Goal: Task Accomplishment & Management: Manage account settings

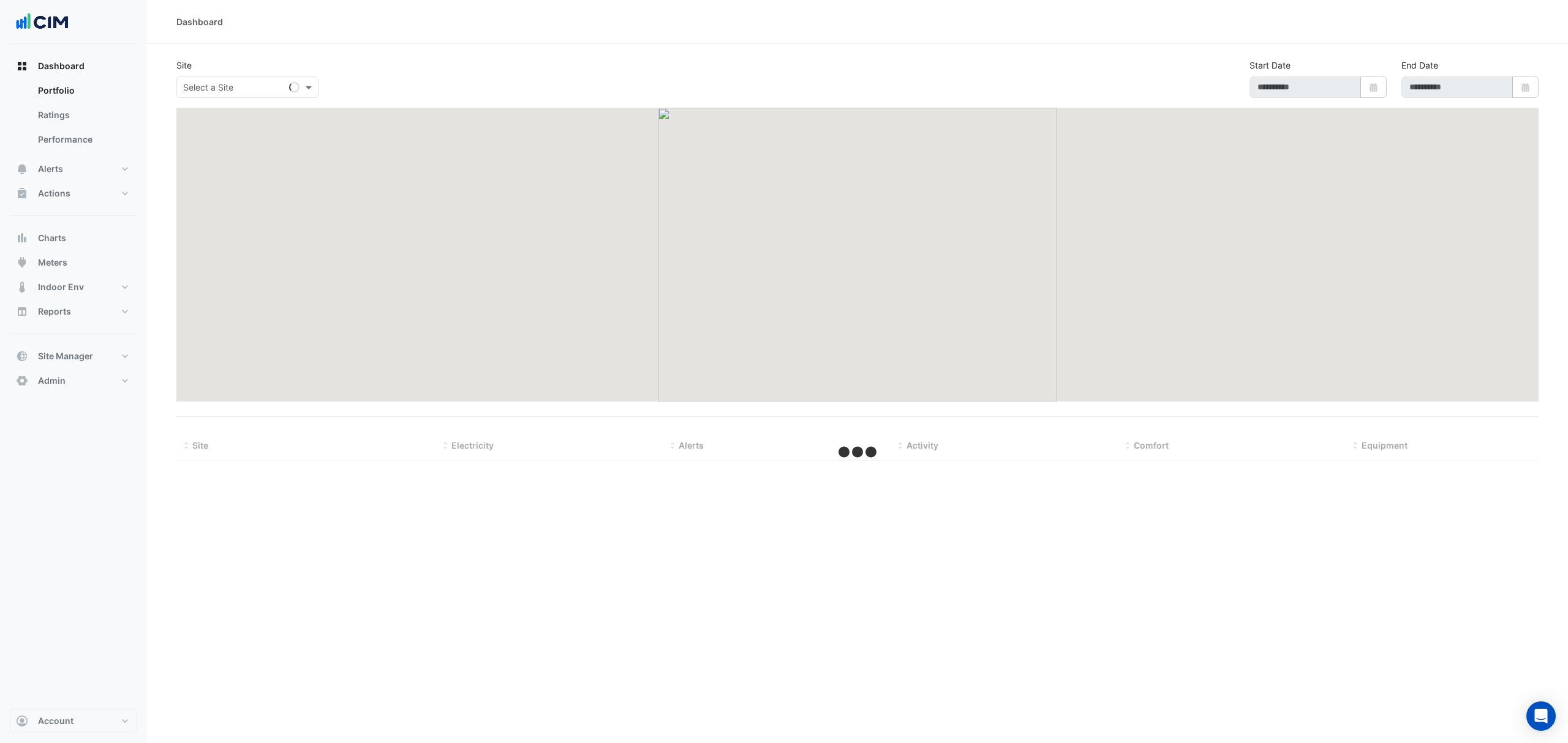
select select "**"
type input "**********"
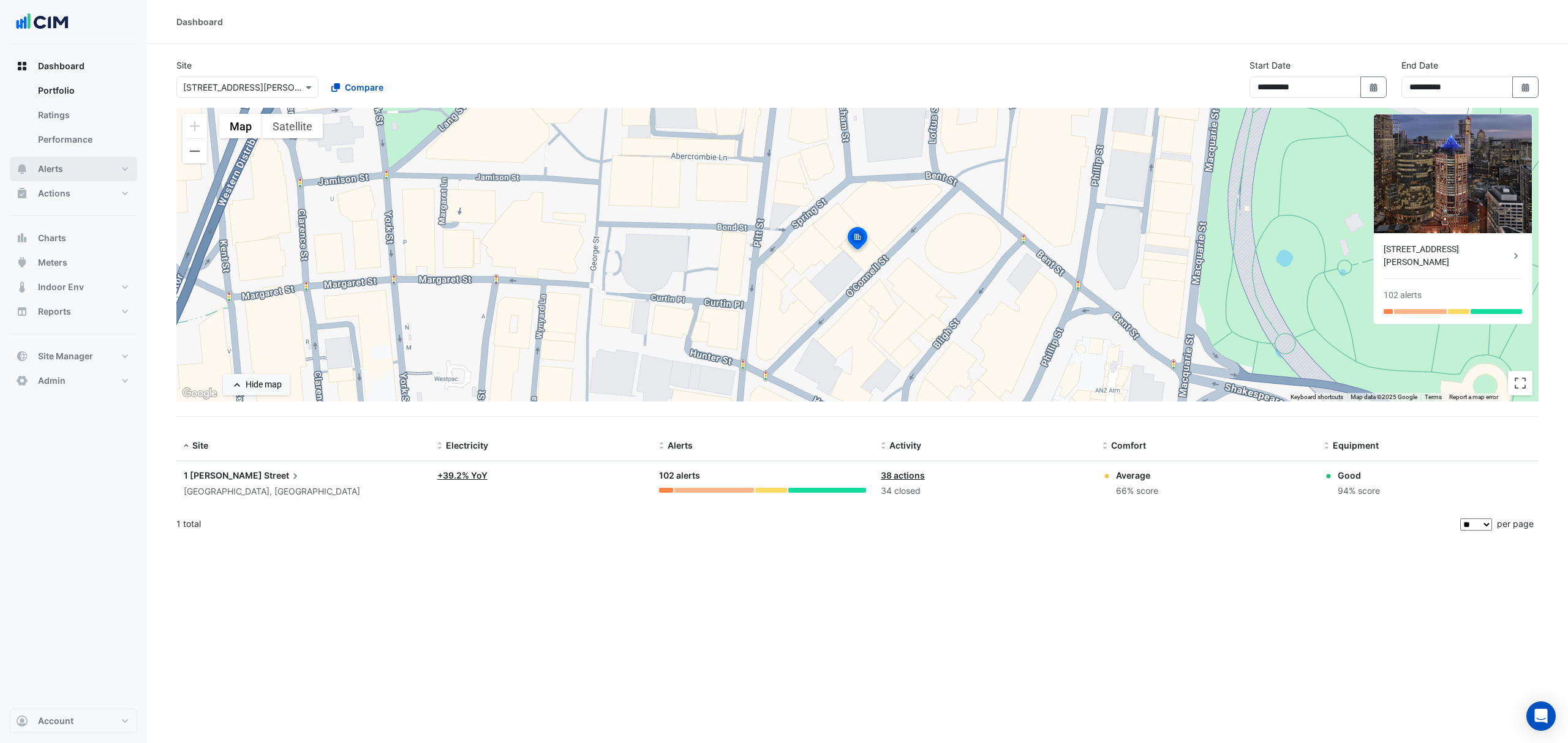
click at [66, 175] on button "Alerts" at bounding box center [74, 169] width 127 height 25
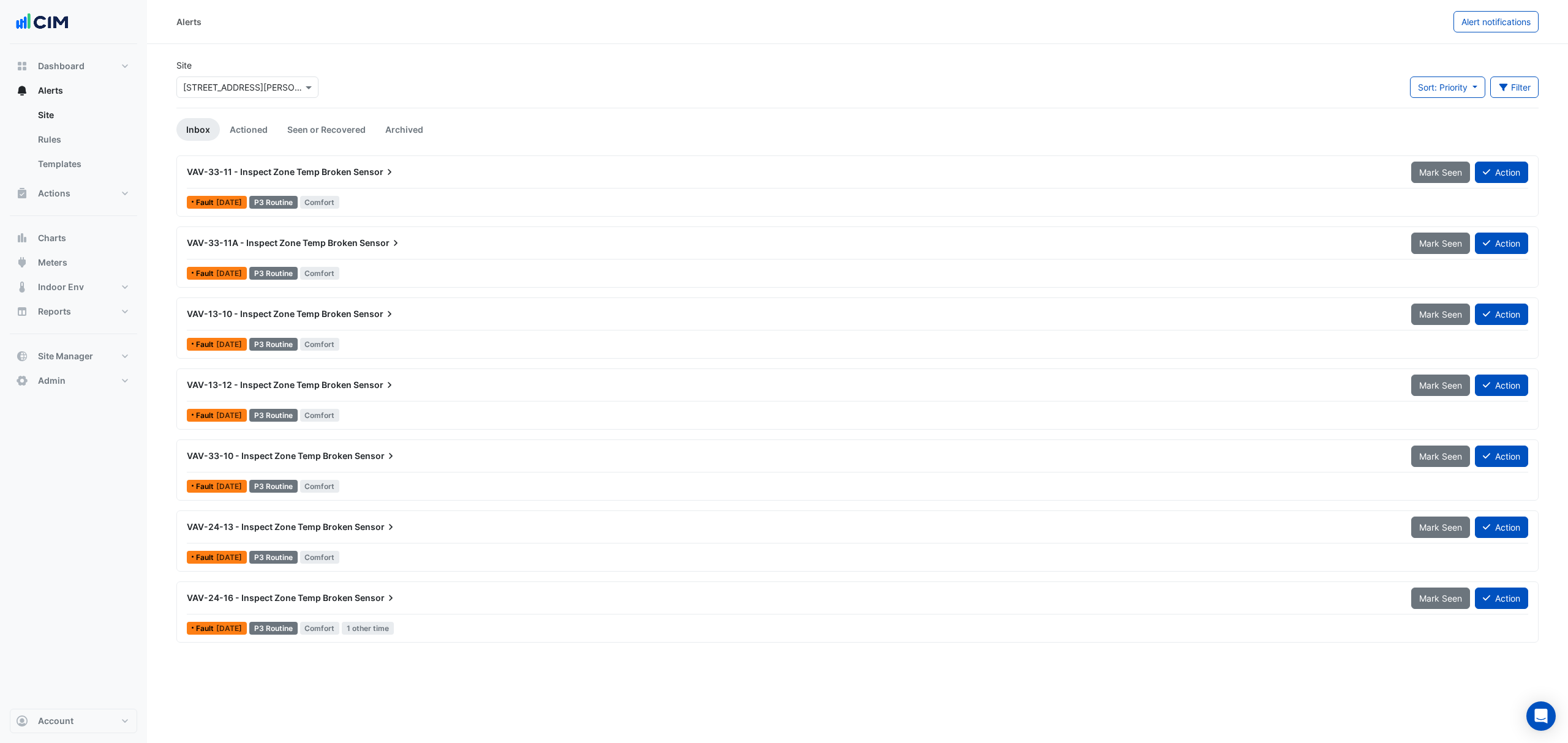
click at [226, 89] on input "text" at bounding box center [236, 88] width 104 height 13
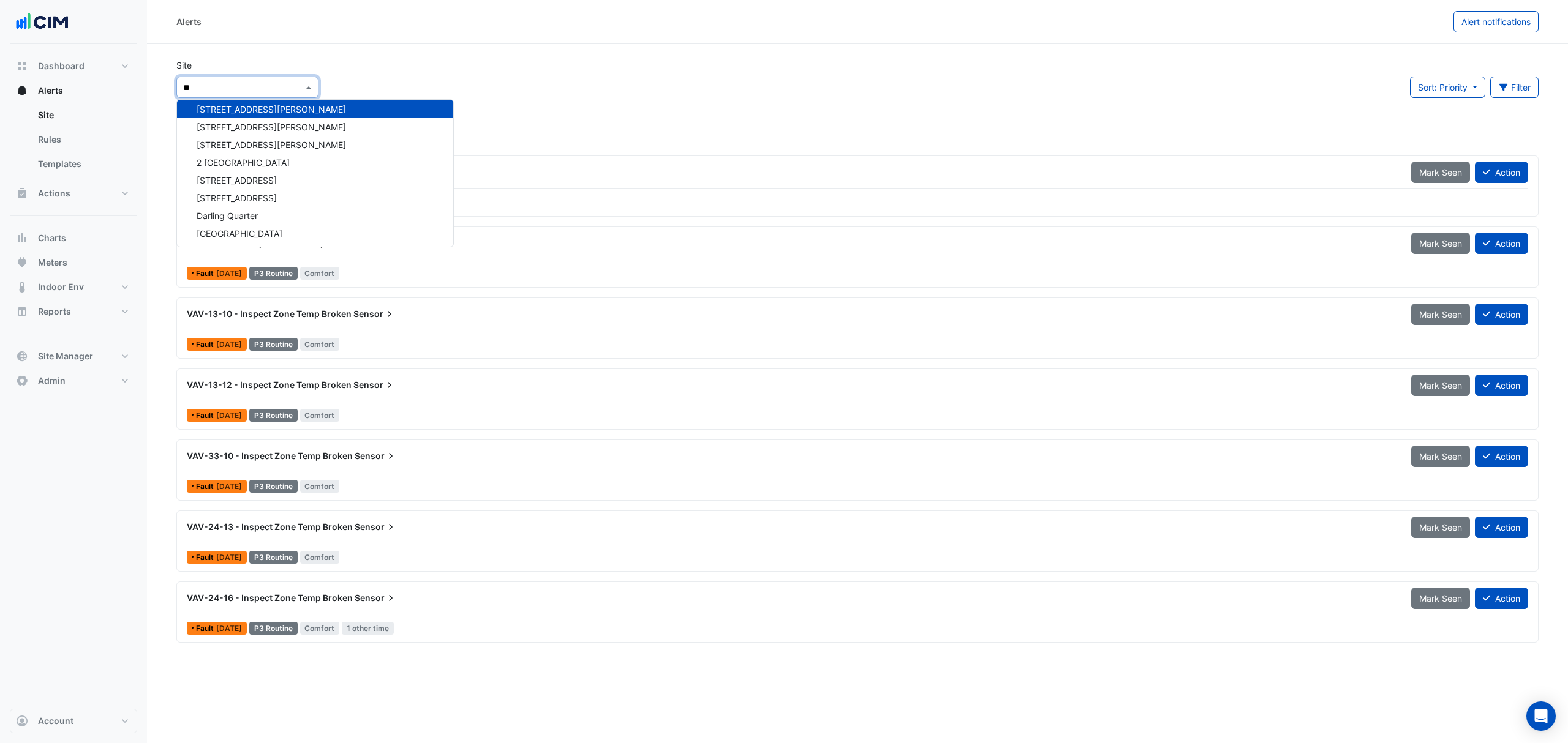
type input "***"
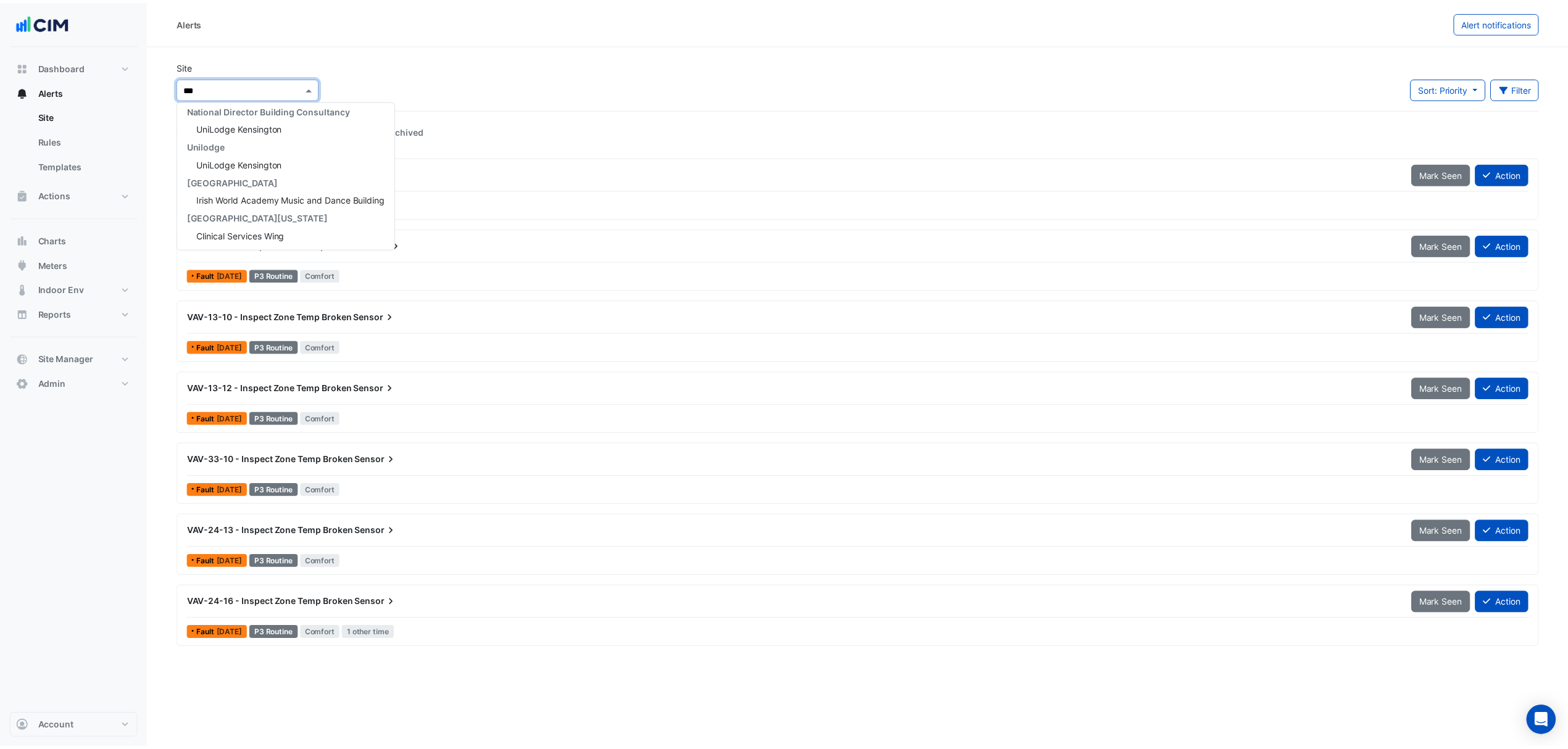
scroll to position [112, 0]
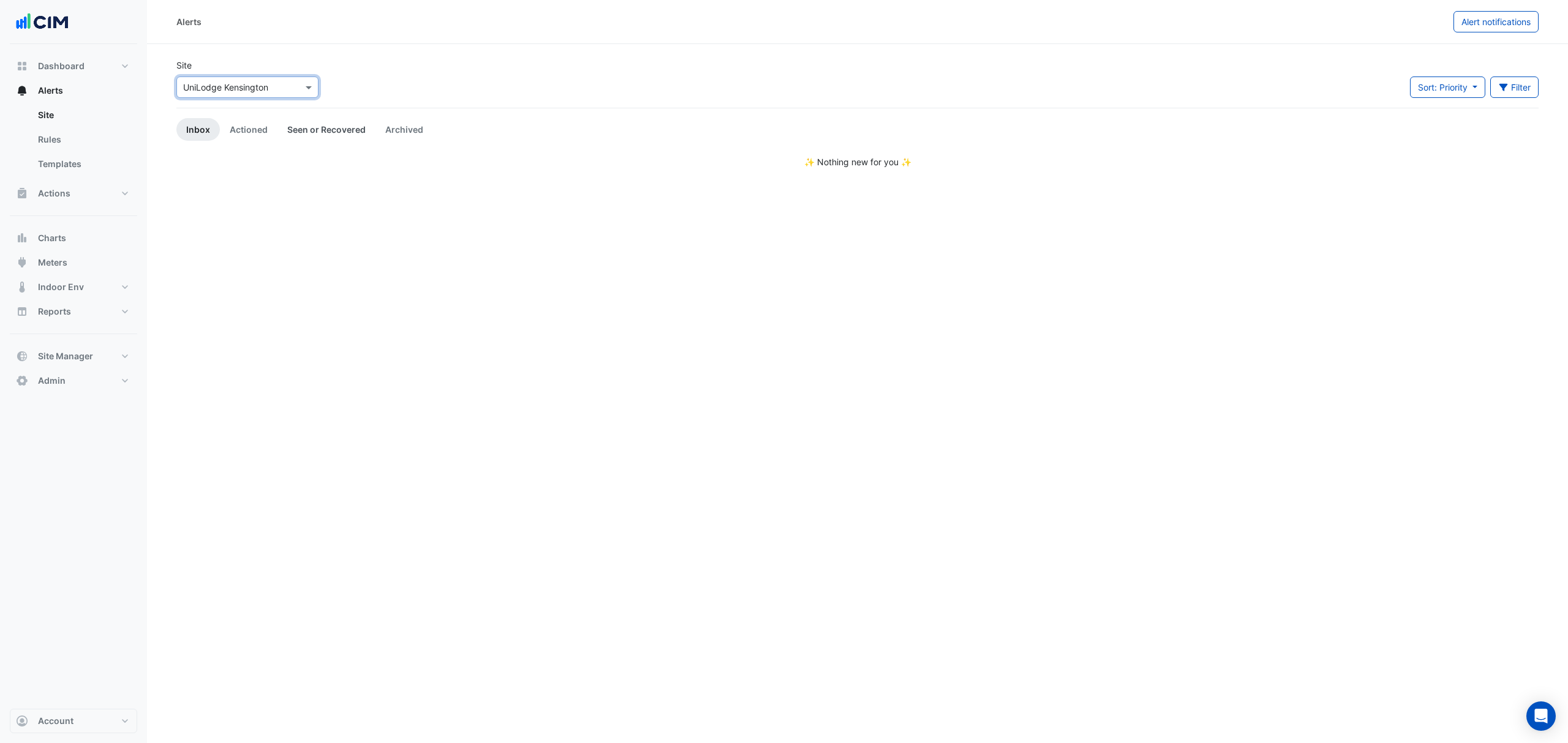
click at [296, 137] on link "Seen or Recovered" at bounding box center [327, 129] width 98 height 23
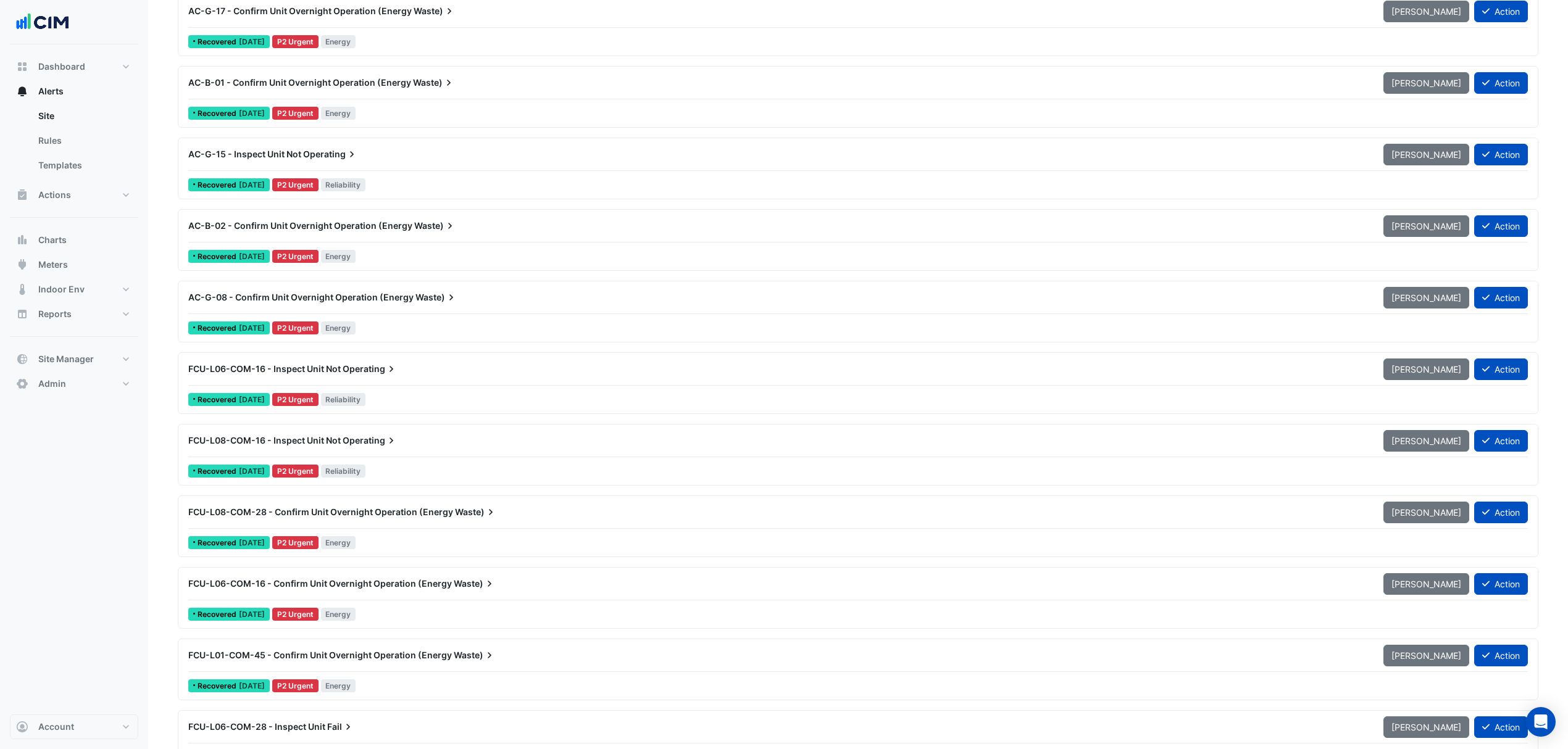
scroll to position [1426, 0]
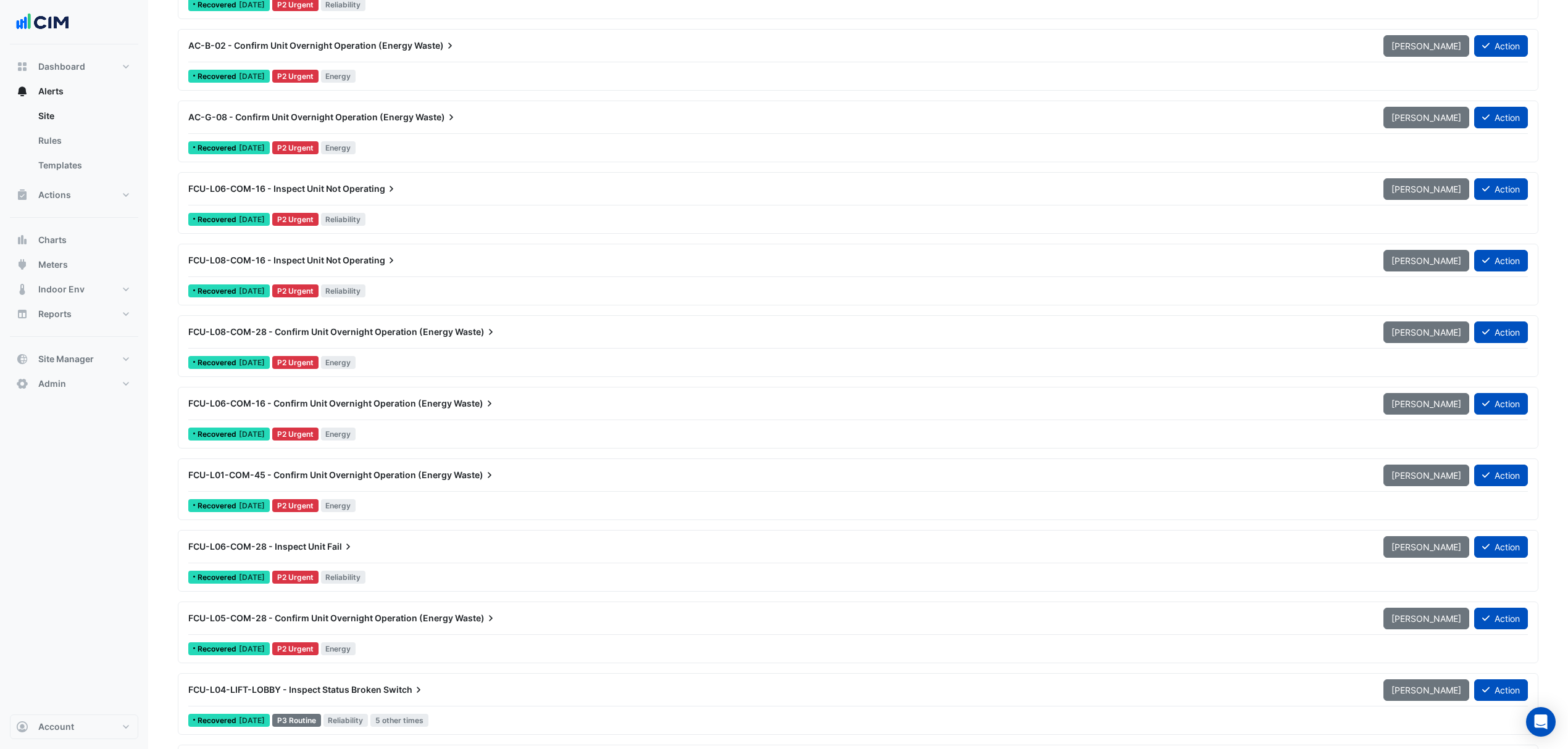
drag, startPoint x: 151, startPoint y: 447, endPoint x: 170, endPoint y: 415, distance: 37.2
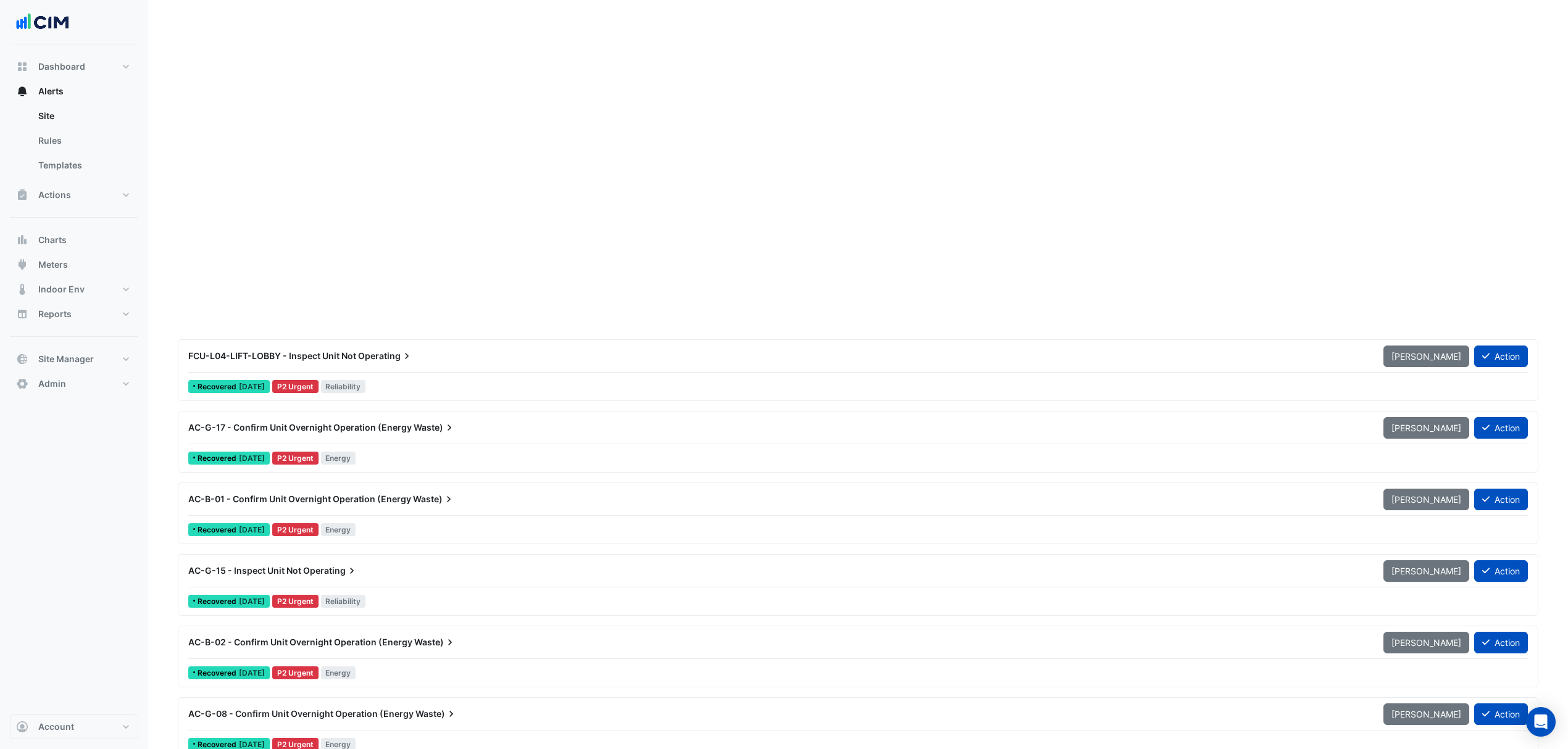
scroll to position [0, 0]
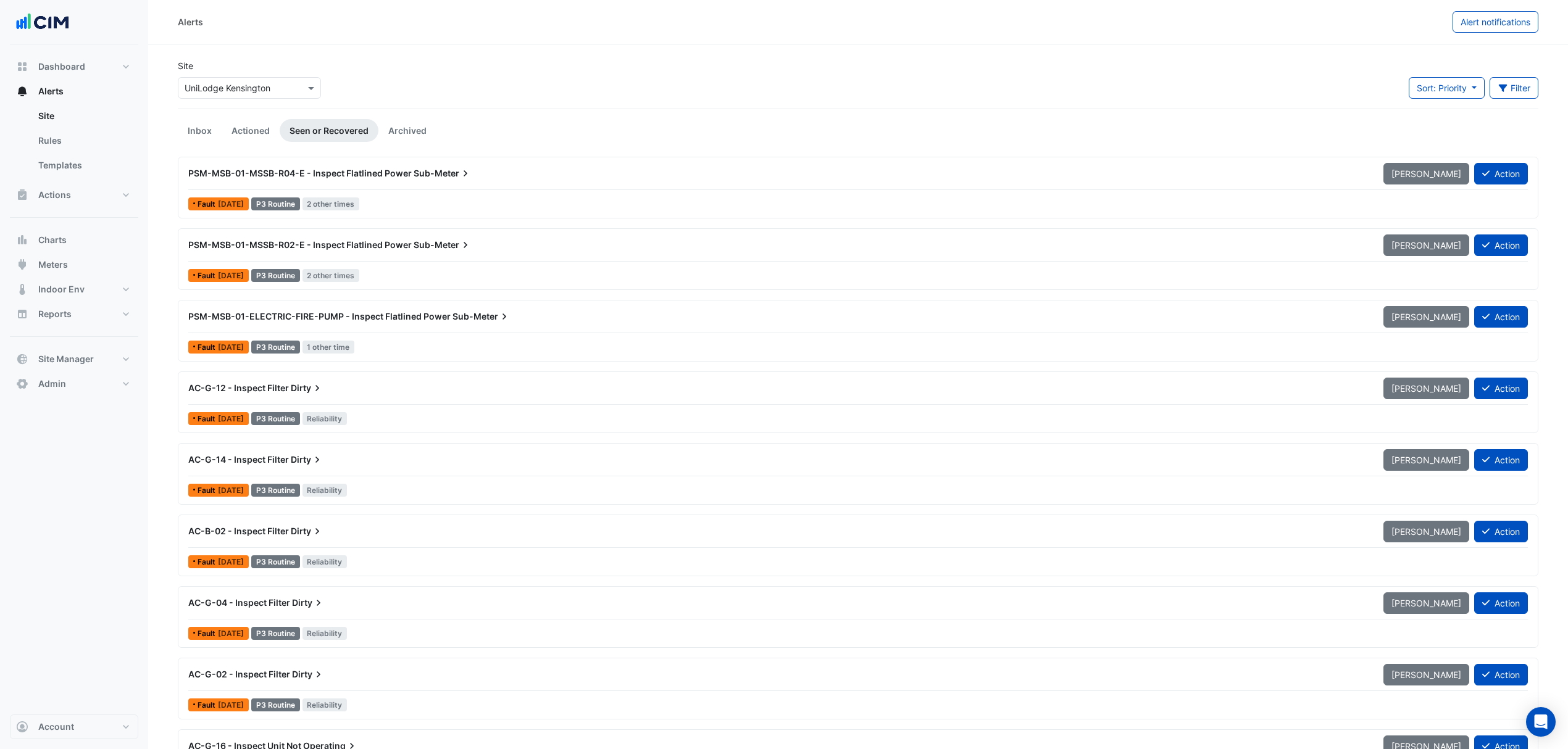
click at [301, 97] on div "Select a Site × UniLodge Kensington" at bounding box center [249, 88] width 143 height 22
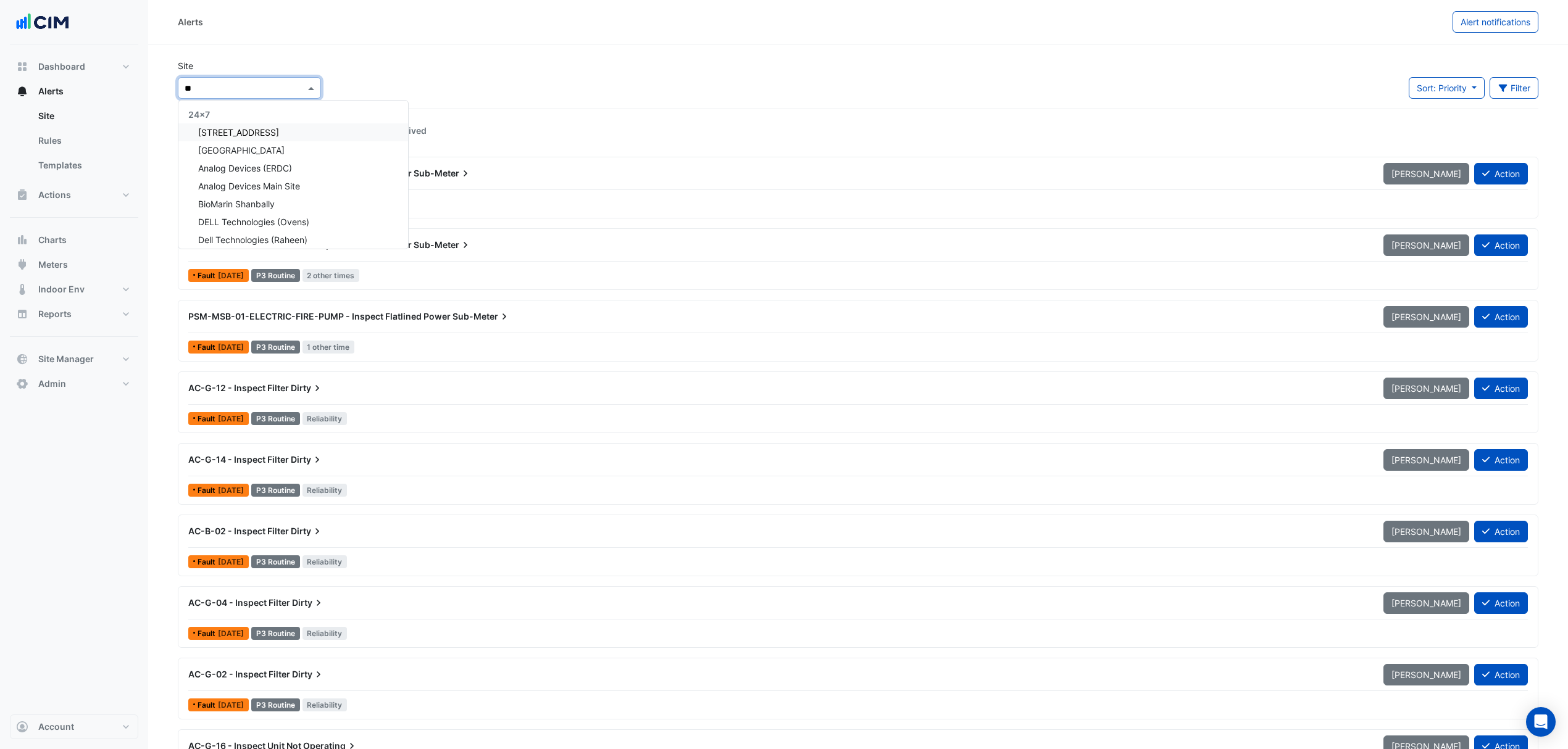
scroll to position [75, 0]
type input "***"
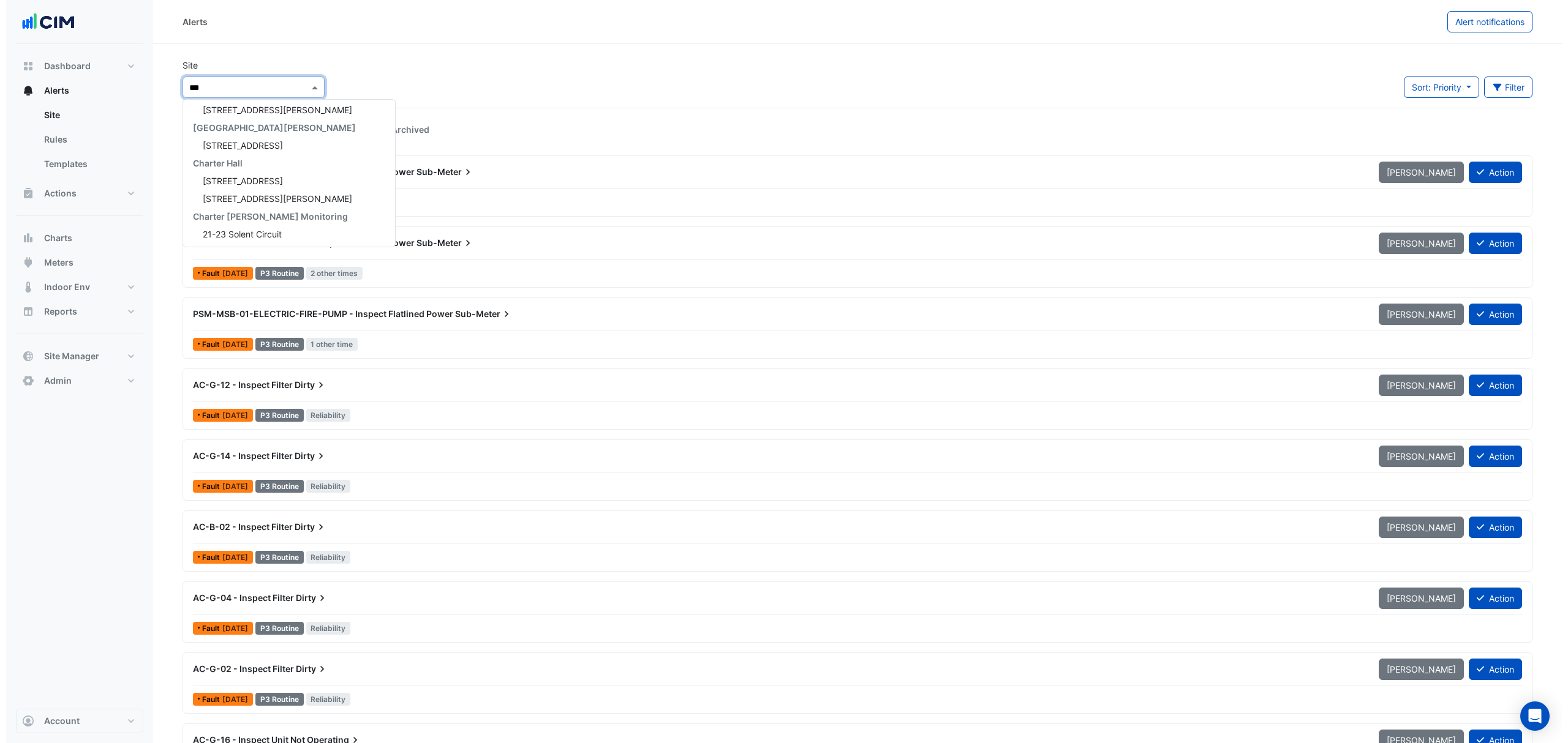
scroll to position [0, 0]
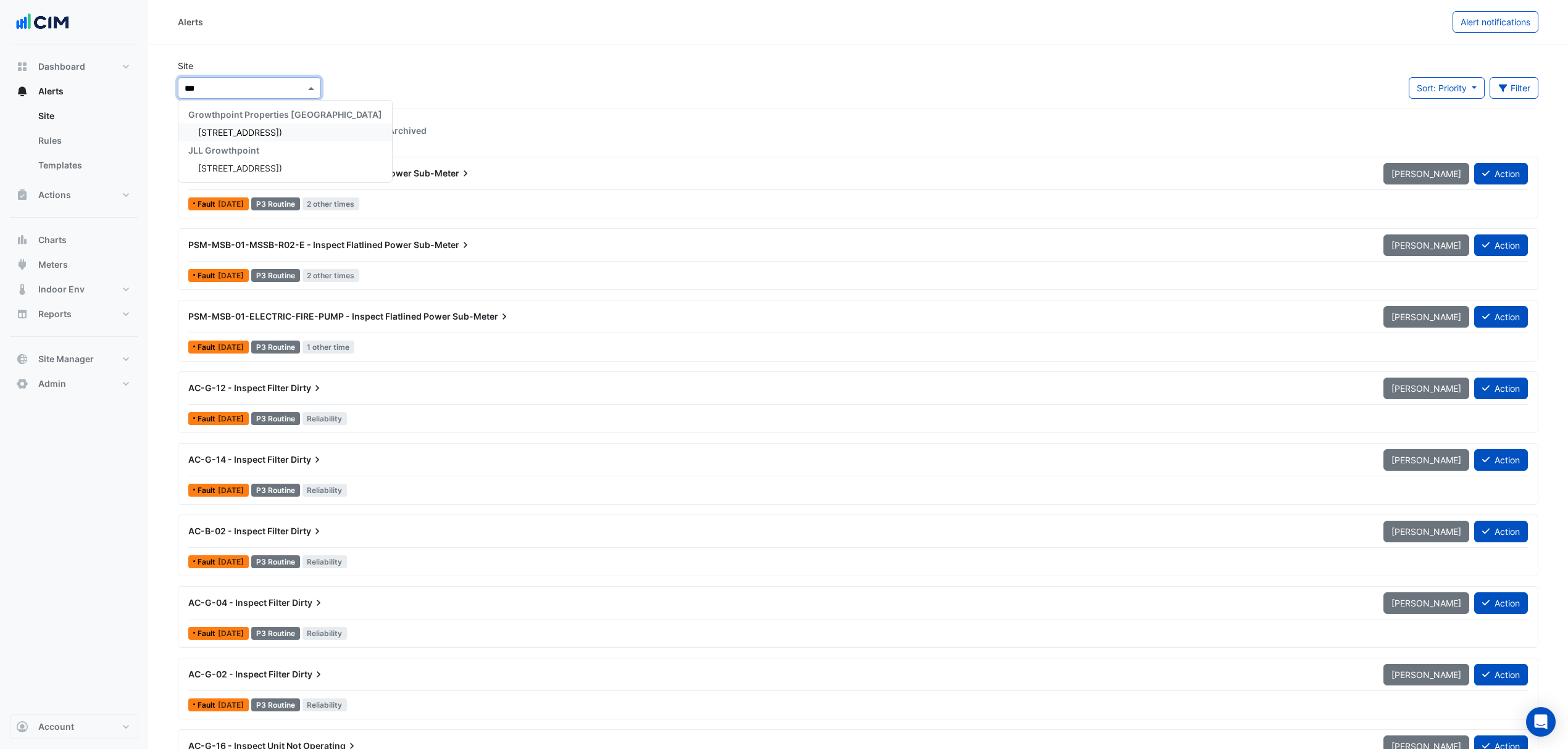
click at [272, 129] on span "[STREET_ADDRESS])" at bounding box center [240, 132] width 84 height 10
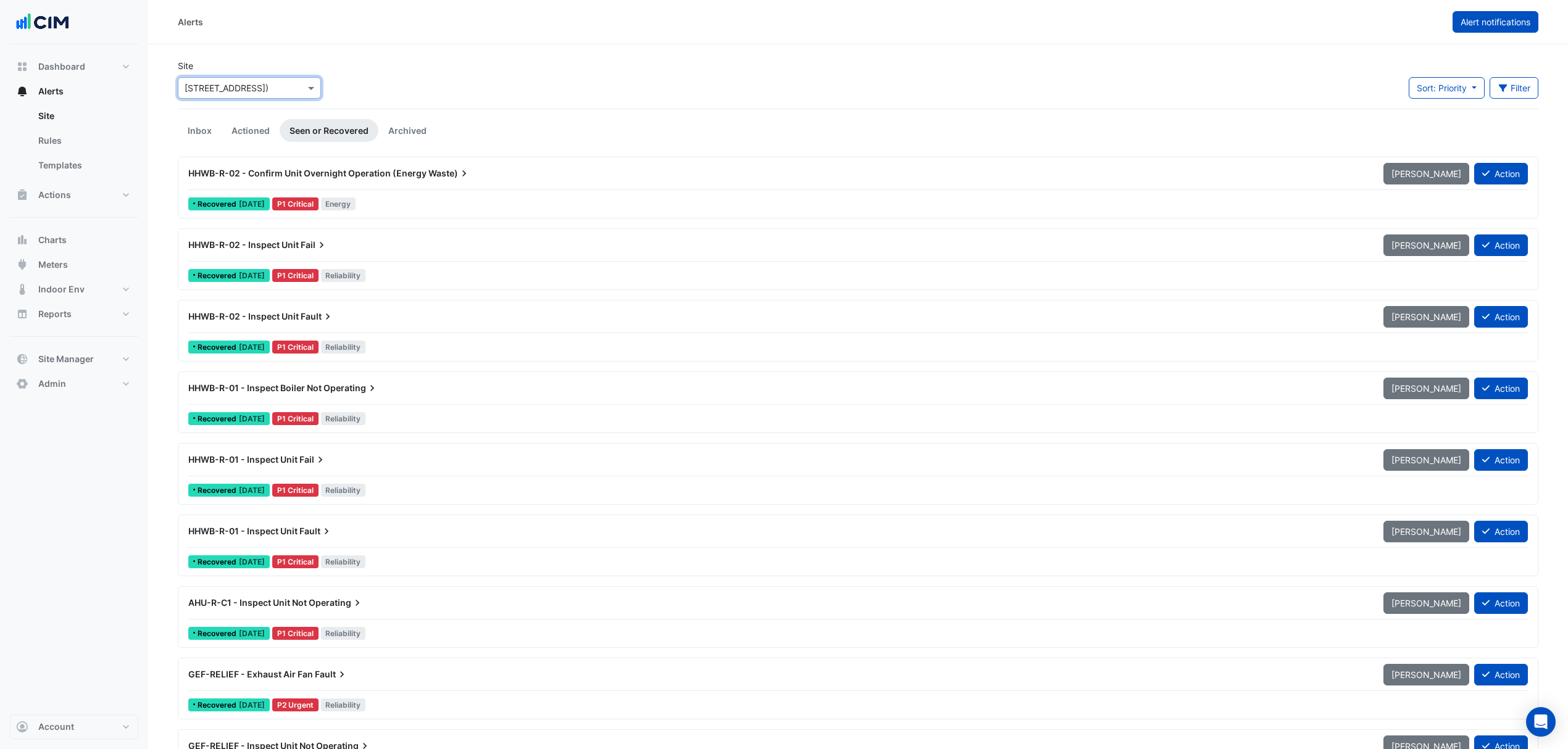
click at [587, 23] on span "Alert notifications" at bounding box center [1495, 21] width 70 height 10
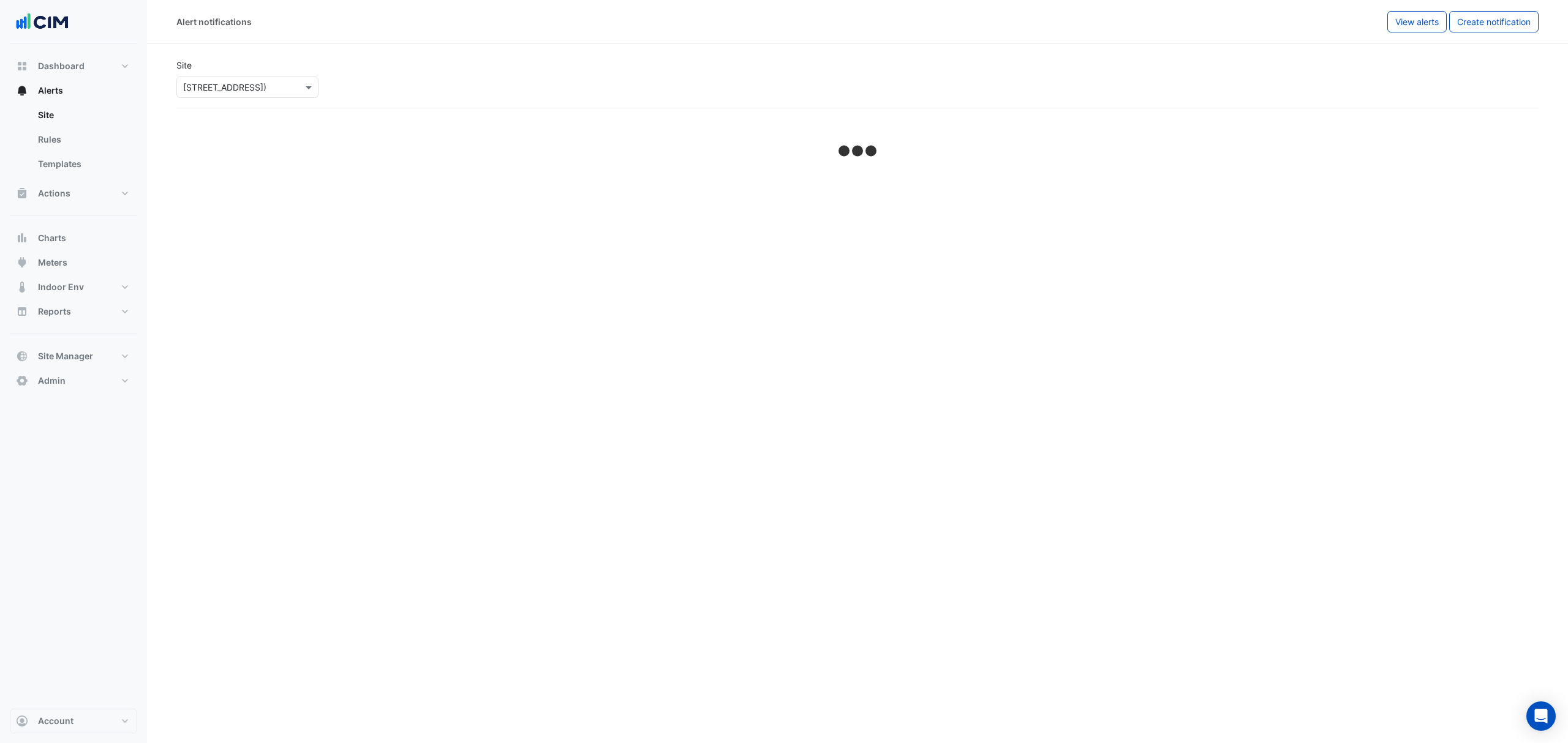
select select "*****"
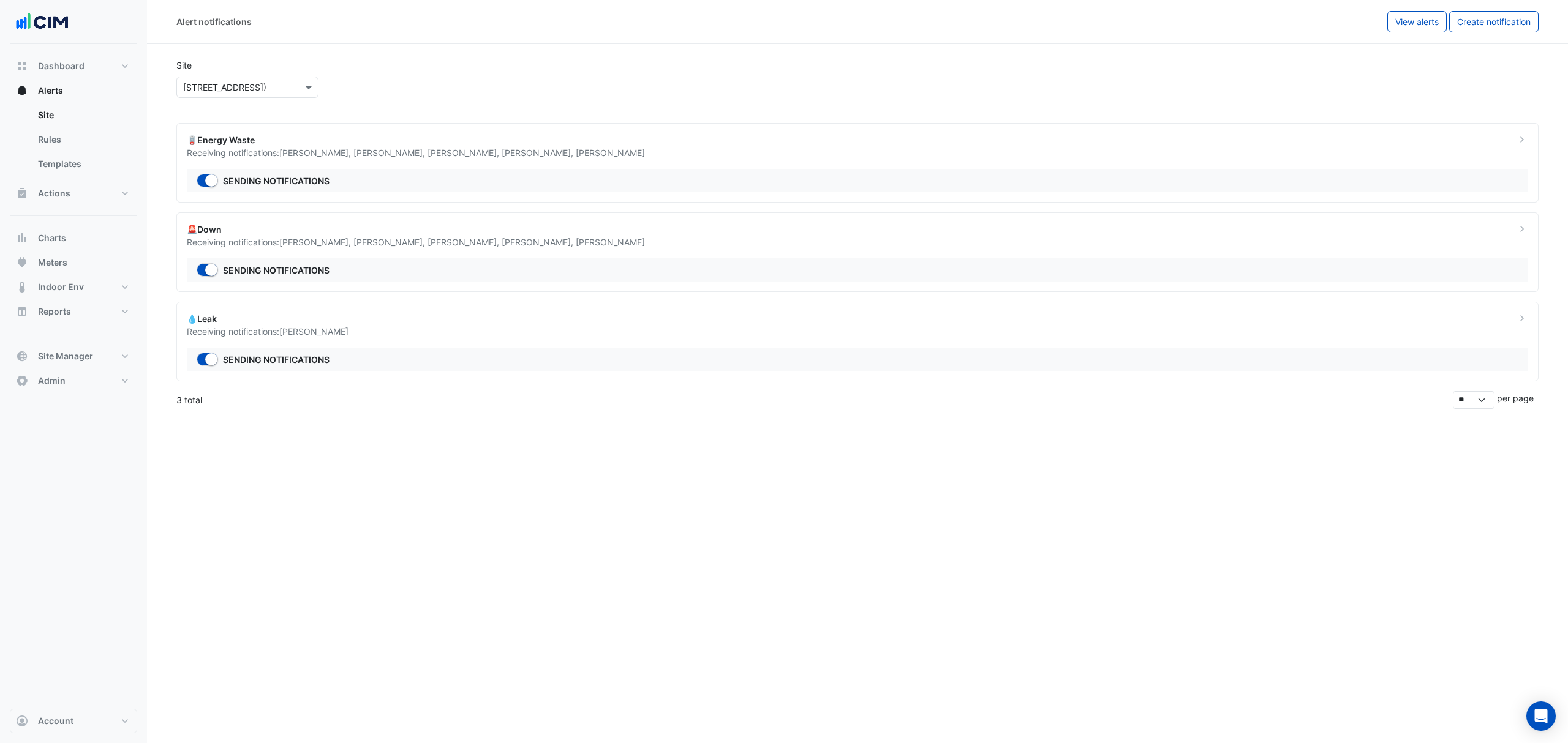
click at [388, 263] on div "Sending notifications" at bounding box center [857, 359] width 1341 height 23
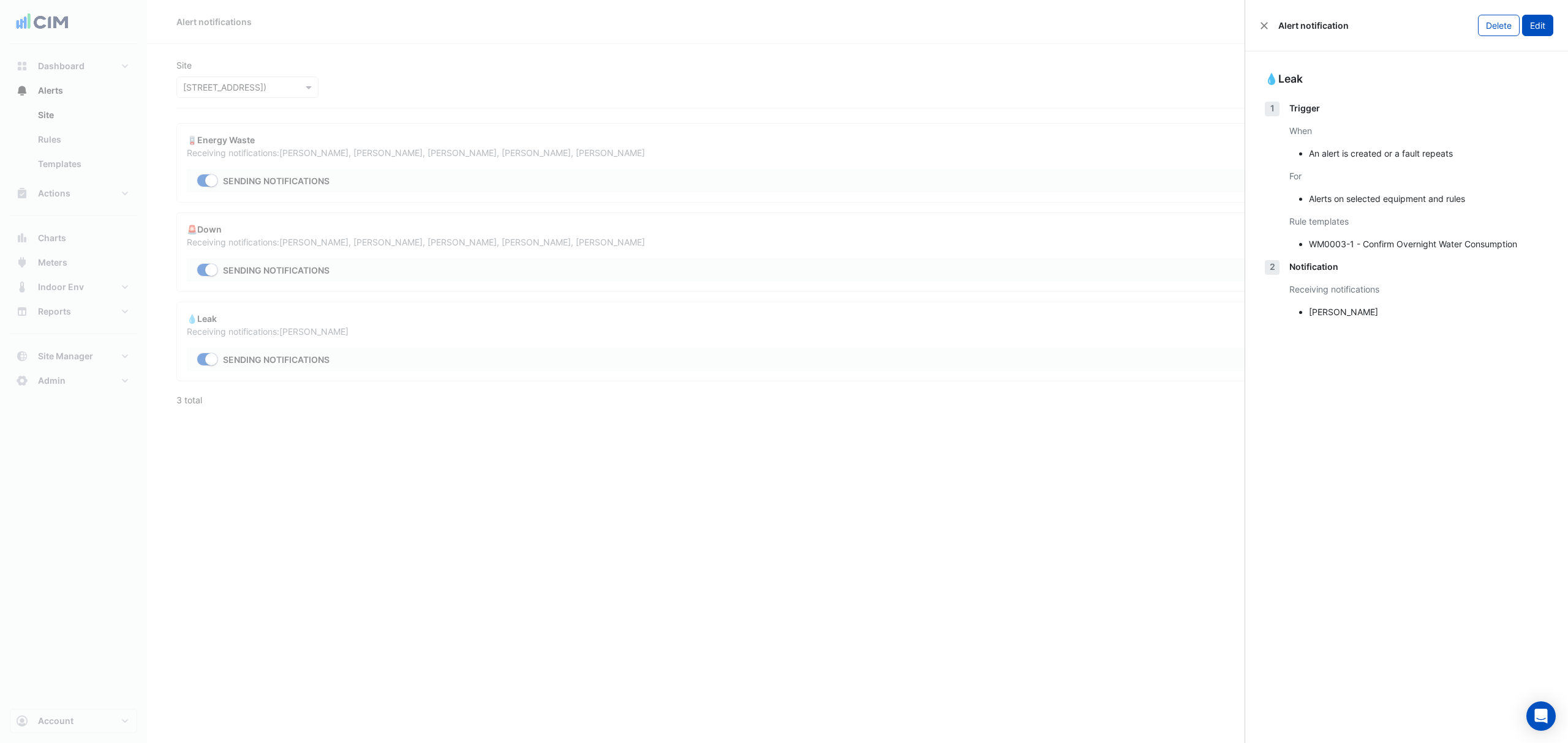
click at [582, 35] on button "Edit" at bounding box center [1538, 26] width 31 height 22
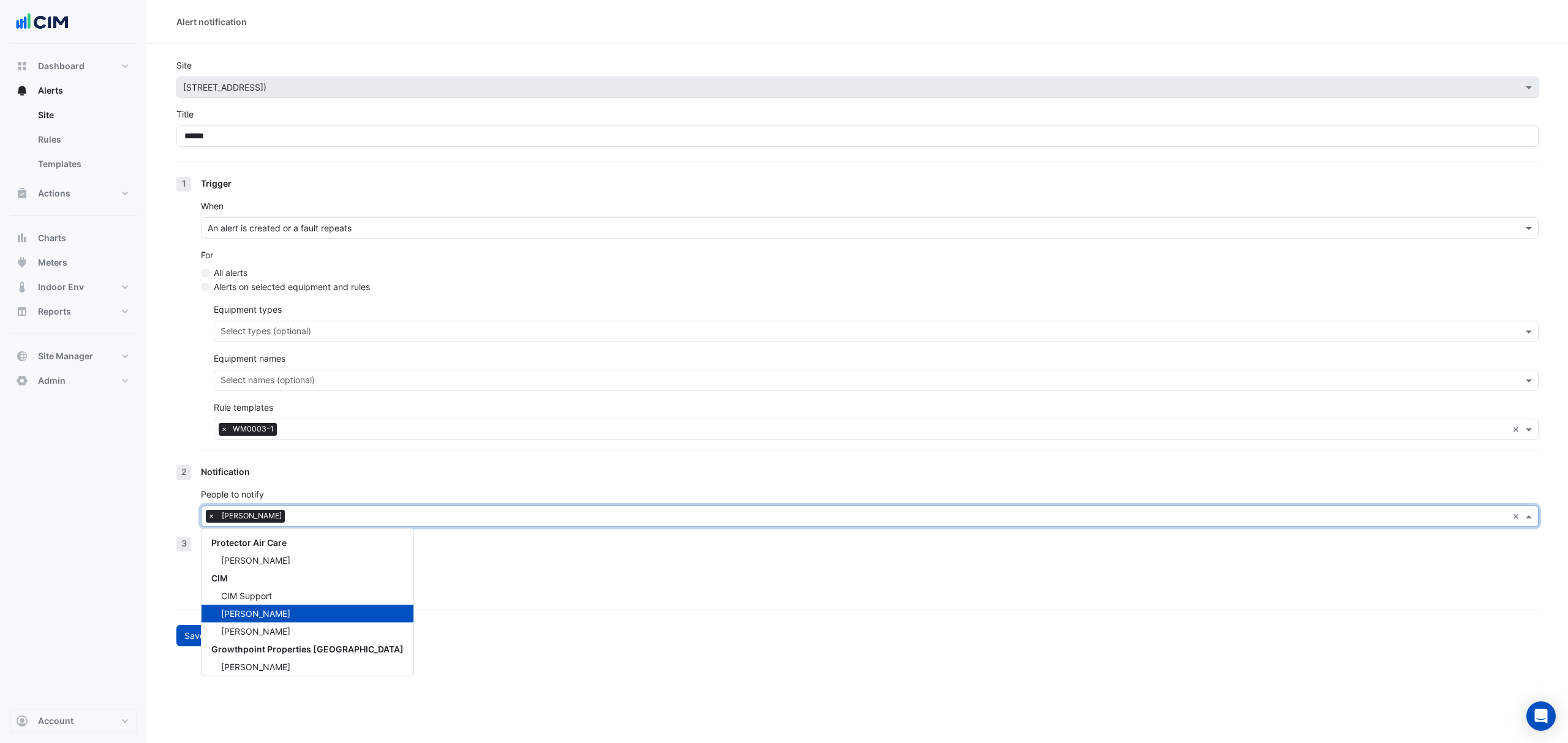
click at [338, 263] on div at bounding box center [897, 518] width 1220 height 16
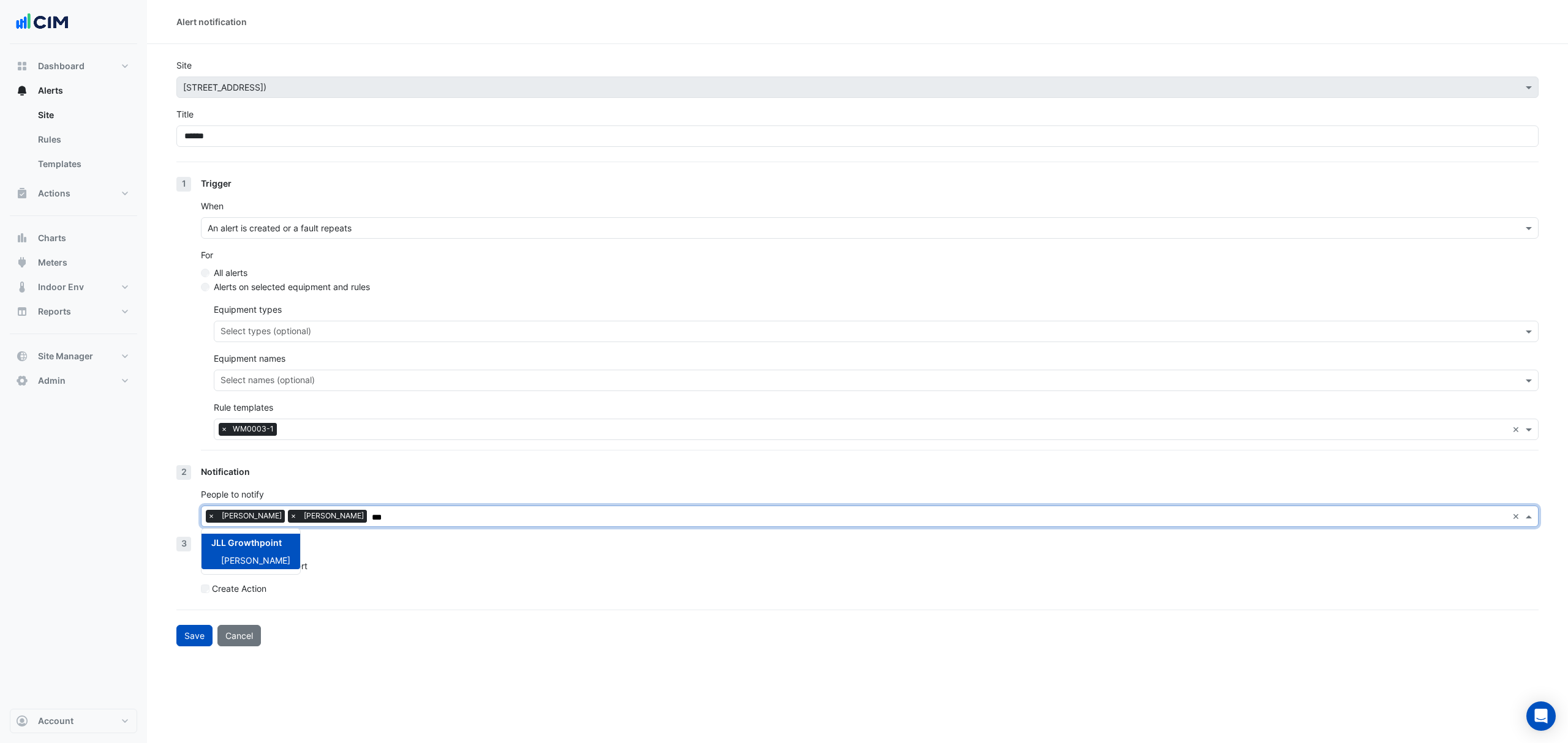
type input "***"
drag, startPoint x: 398, startPoint y: 657, endPoint x: 390, endPoint y: 659, distance: 8.2
click at [396, 263] on div "Alert notification Site Select a Site × 211 Wellington Road (Building C) Title …" at bounding box center [857, 372] width 1421 height 743
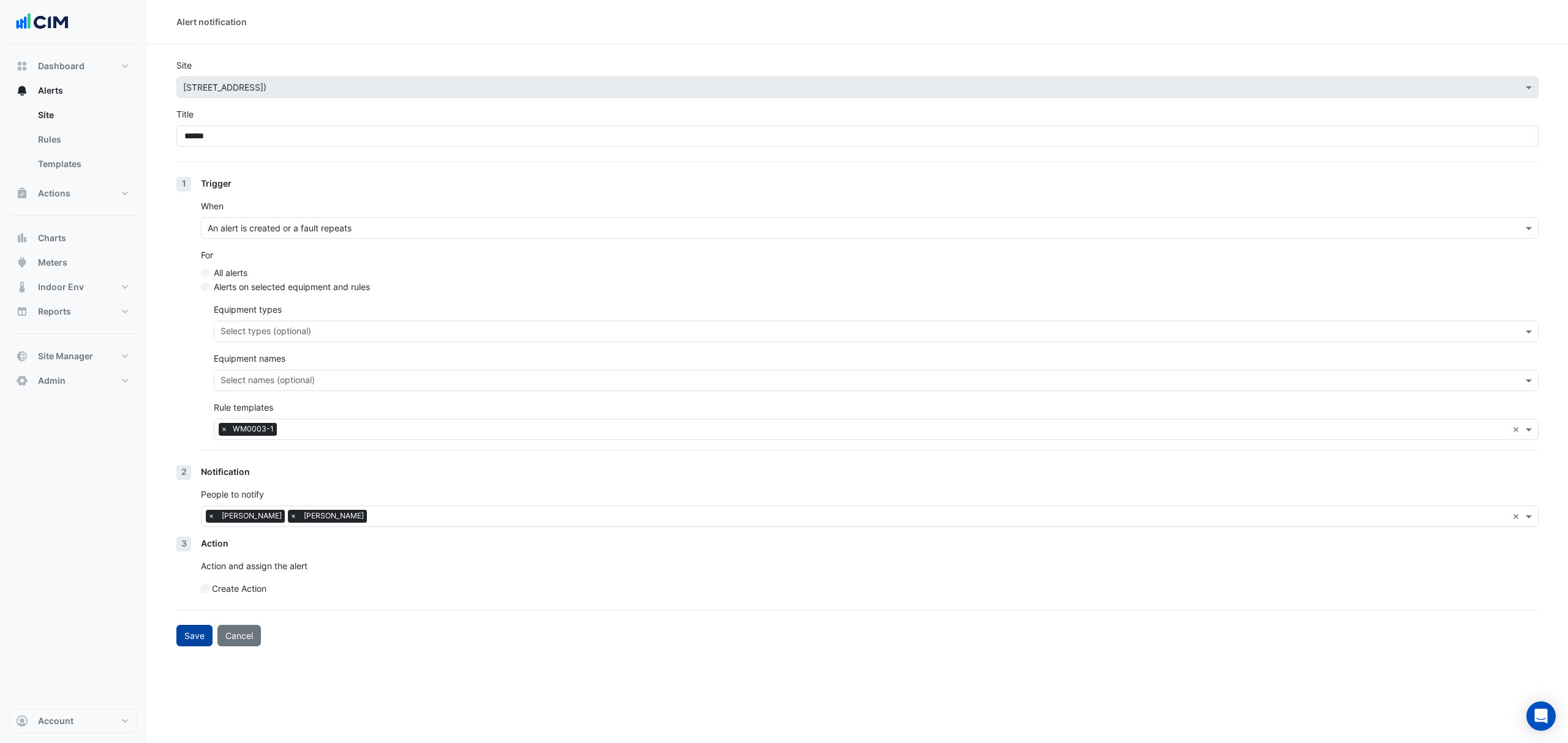
click at [198, 263] on button "Save" at bounding box center [194, 636] width 36 height 22
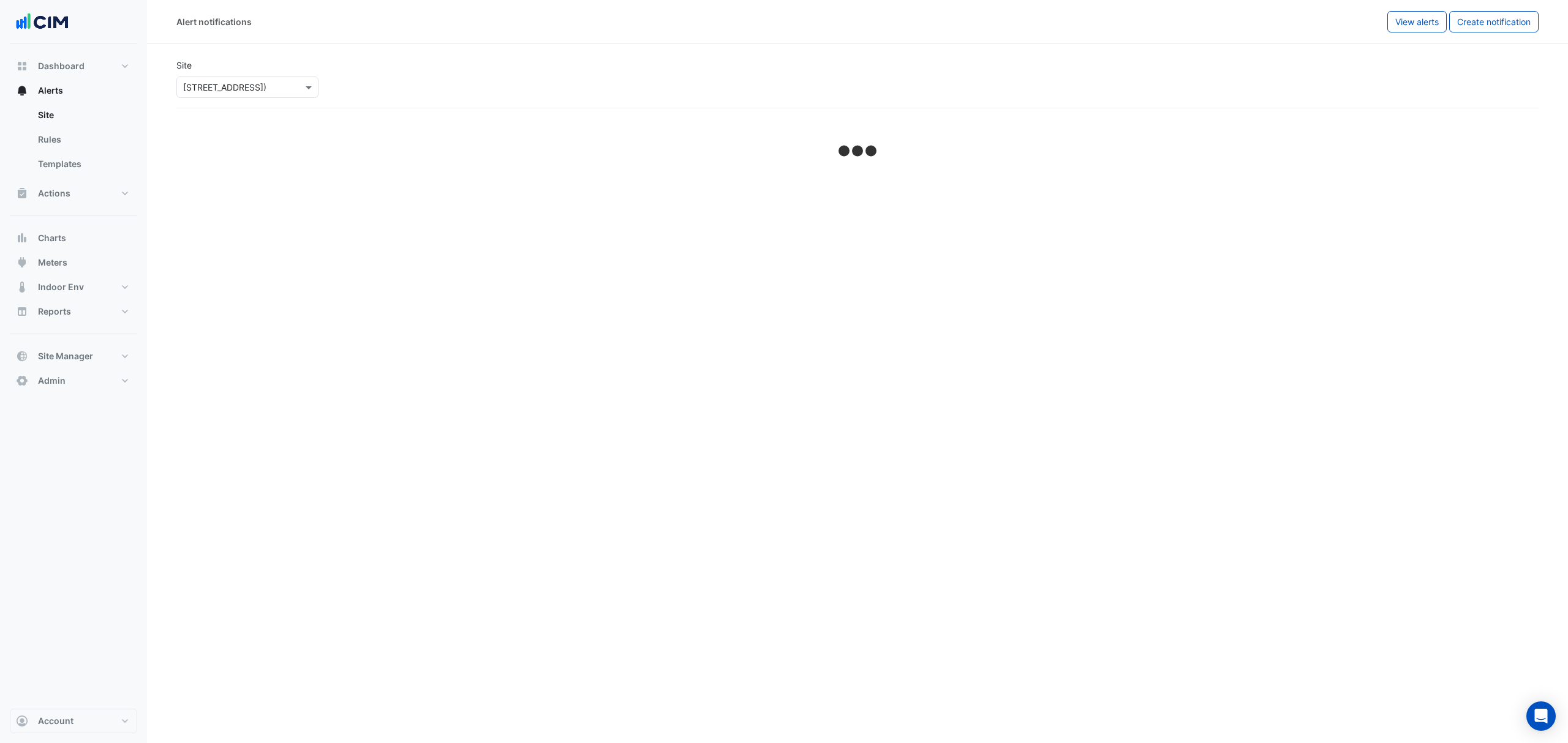
select select "*****"
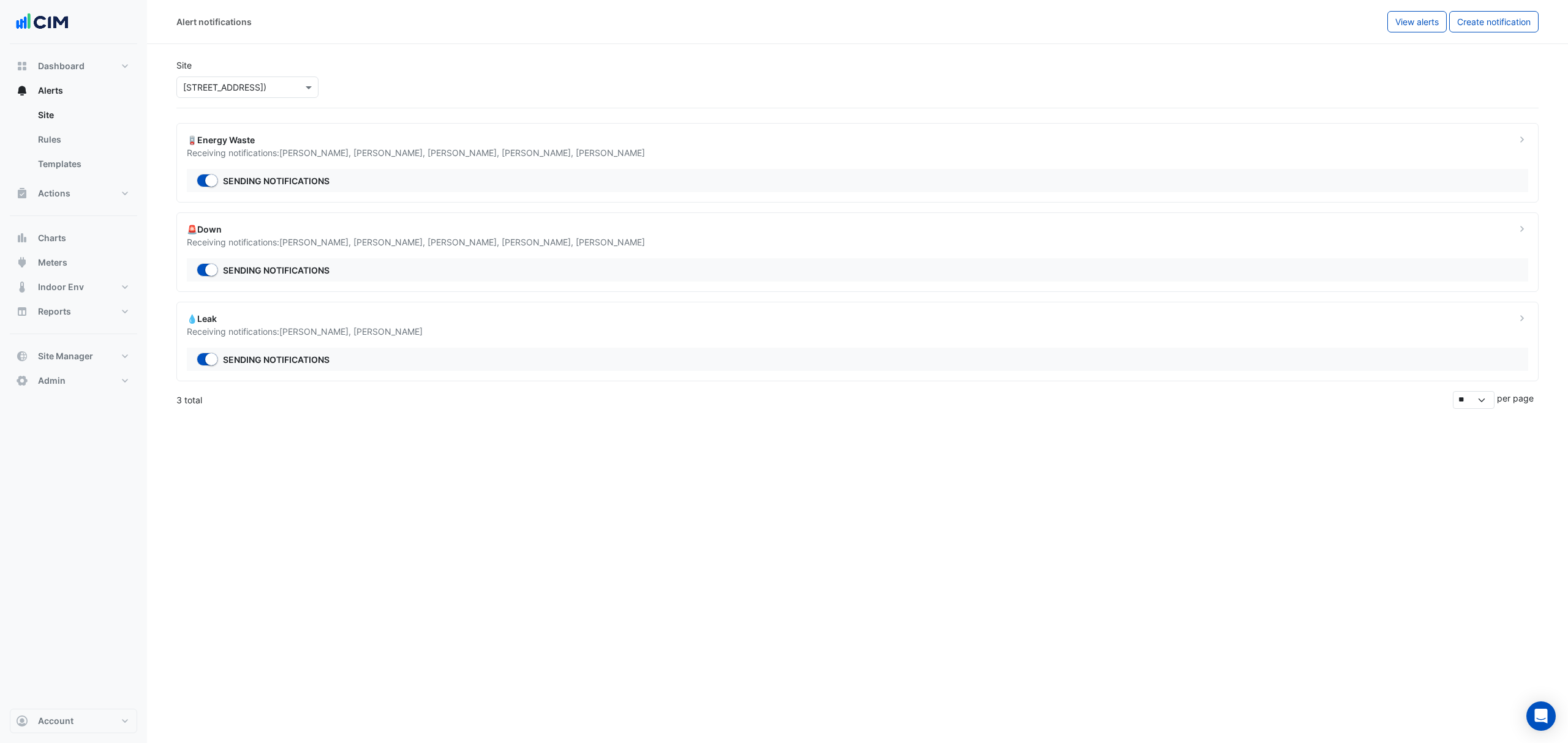
click at [582, 245] on ngb-offcanvas-backdrop at bounding box center [784, 372] width 1568 height 743
click at [248, 82] on input "text" at bounding box center [236, 88] width 104 height 13
type input "****"
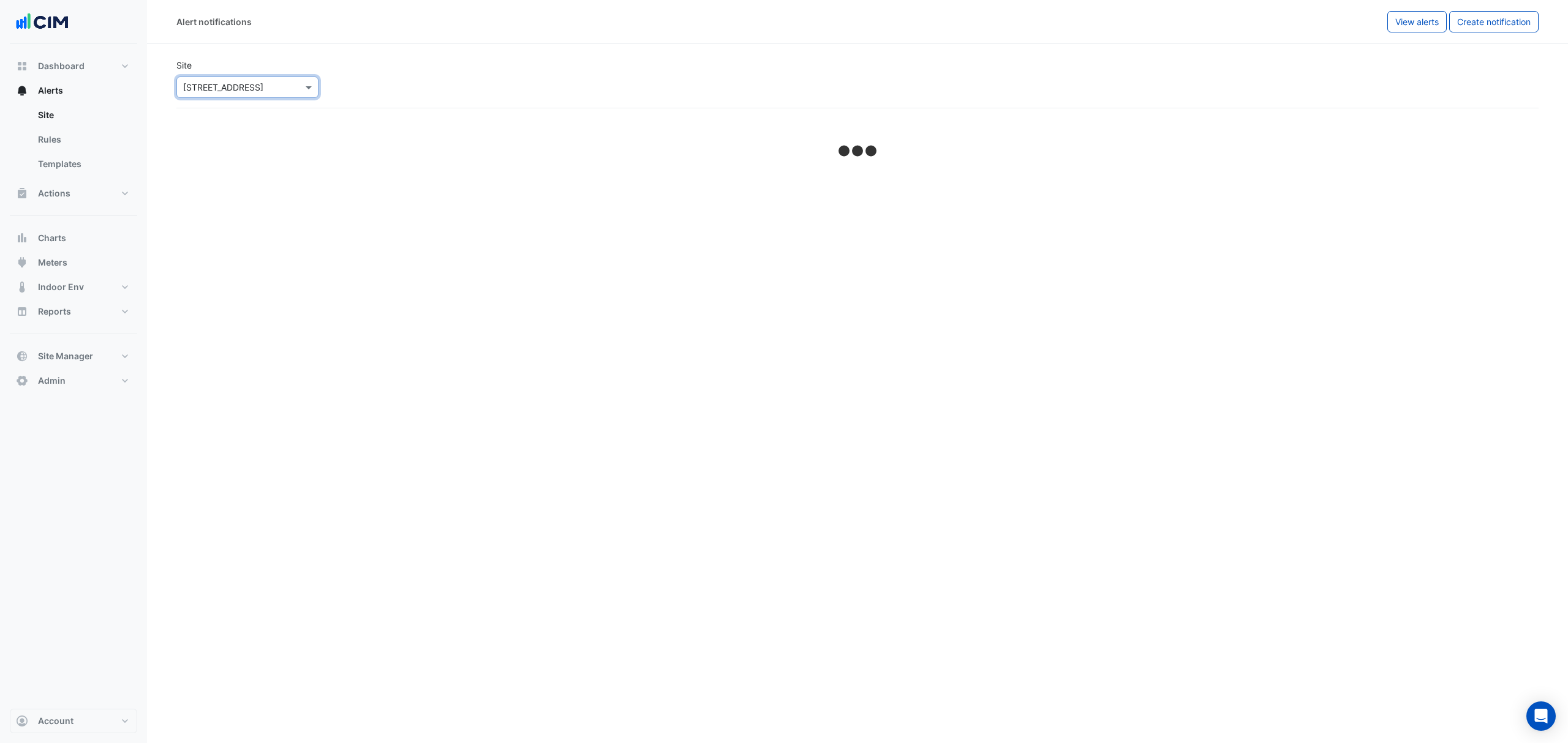
select select "*****"
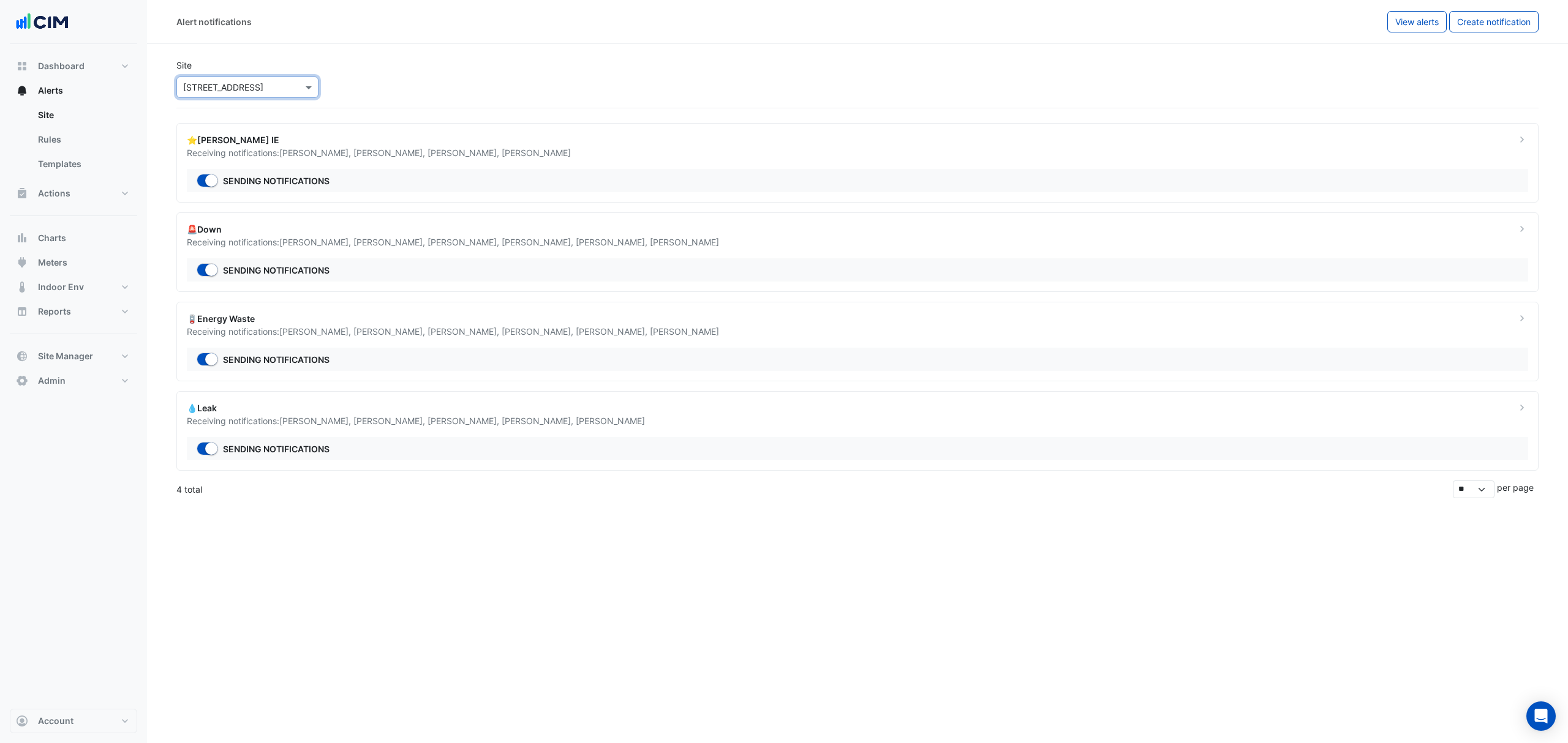
click at [388, 263] on div "💧Leak Receiving notifications: Katrina Itin , Pracheeti Inamdar , Manuel Margel…" at bounding box center [857, 431] width 1362 height 79
click at [256, 82] on div "Select a Site × 15 Green Square Close" at bounding box center [247, 87] width 142 height 22
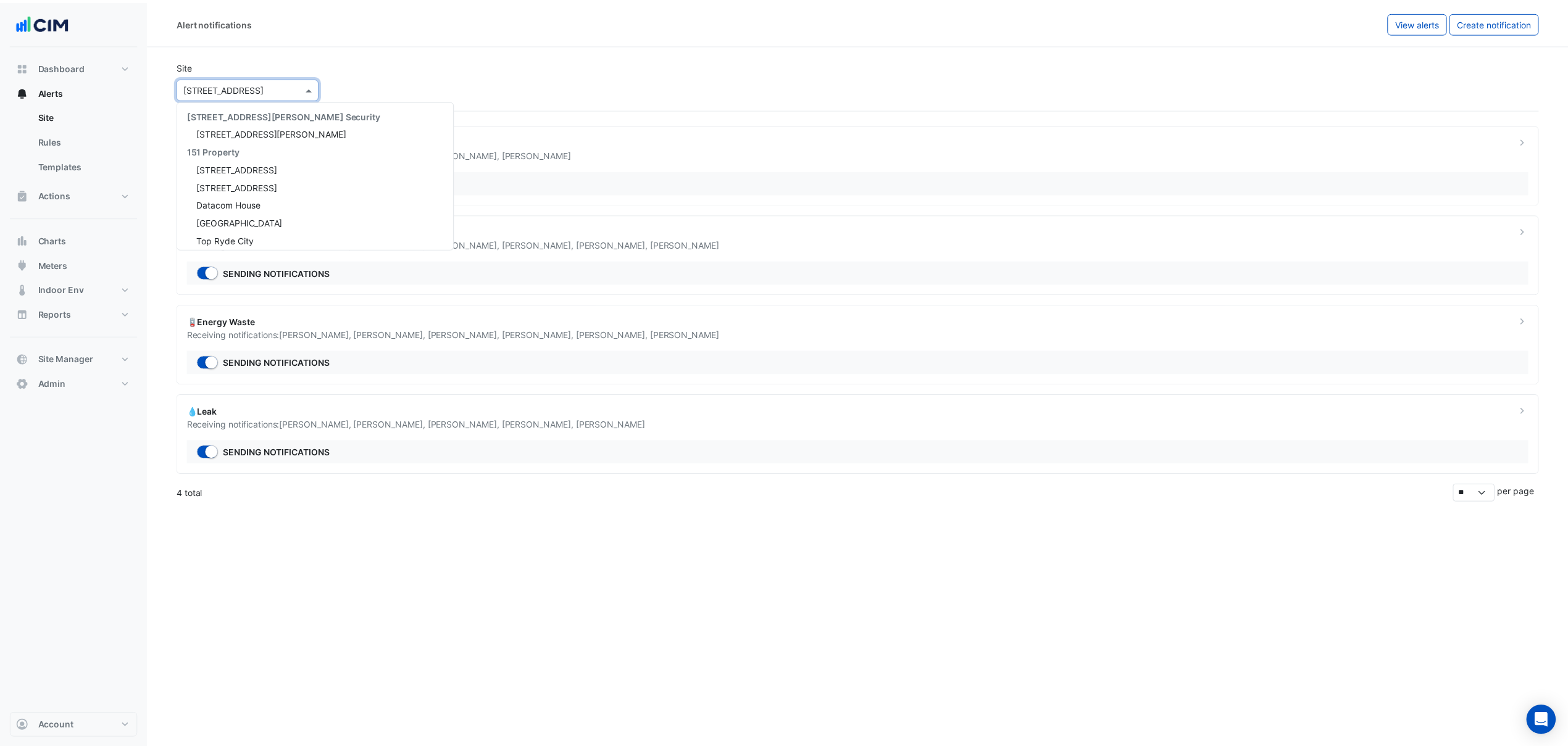
scroll to position [5482, 0]
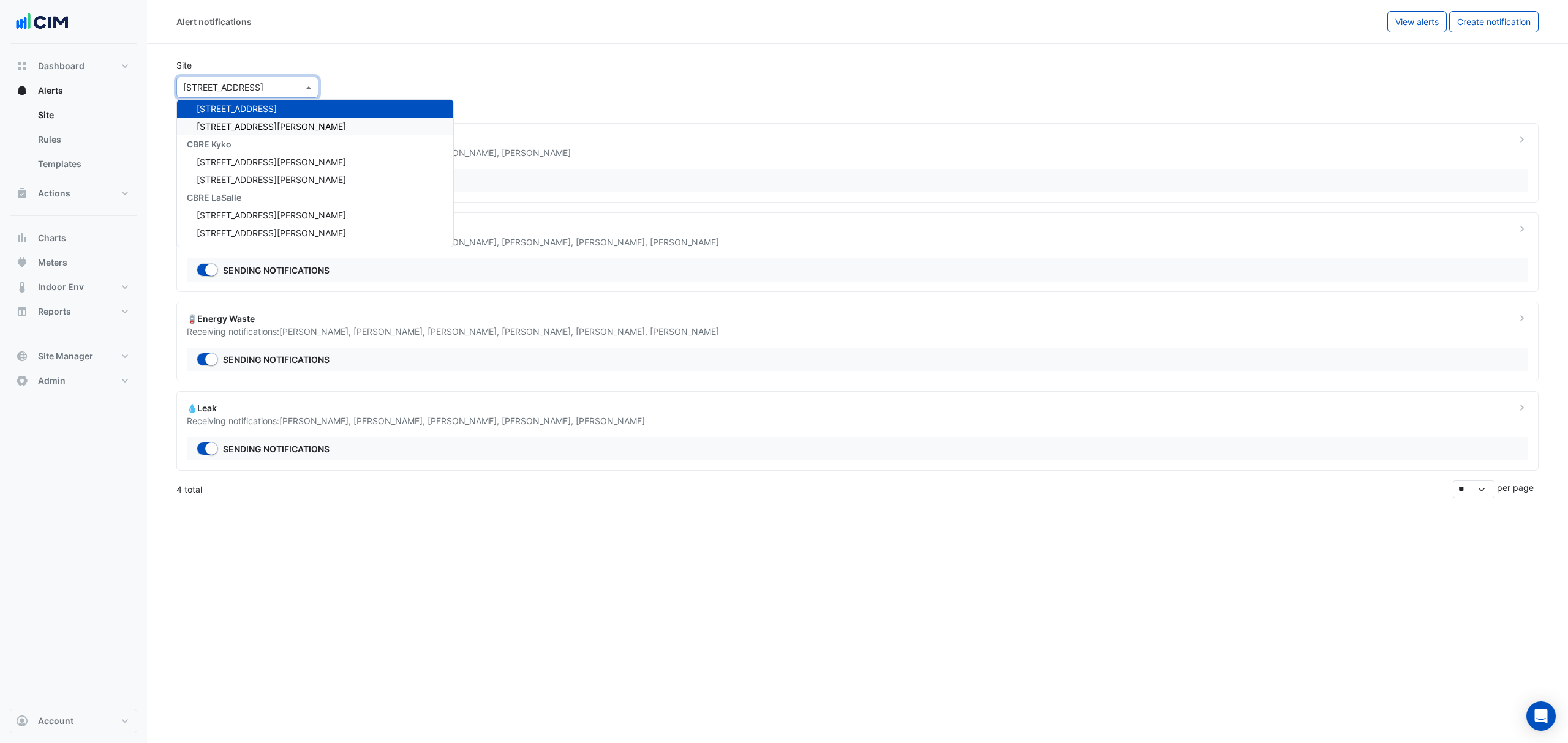
click at [330, 126] on div "3 Murray Rose Ave" at bounding box center [315, 126] width 276 height 18
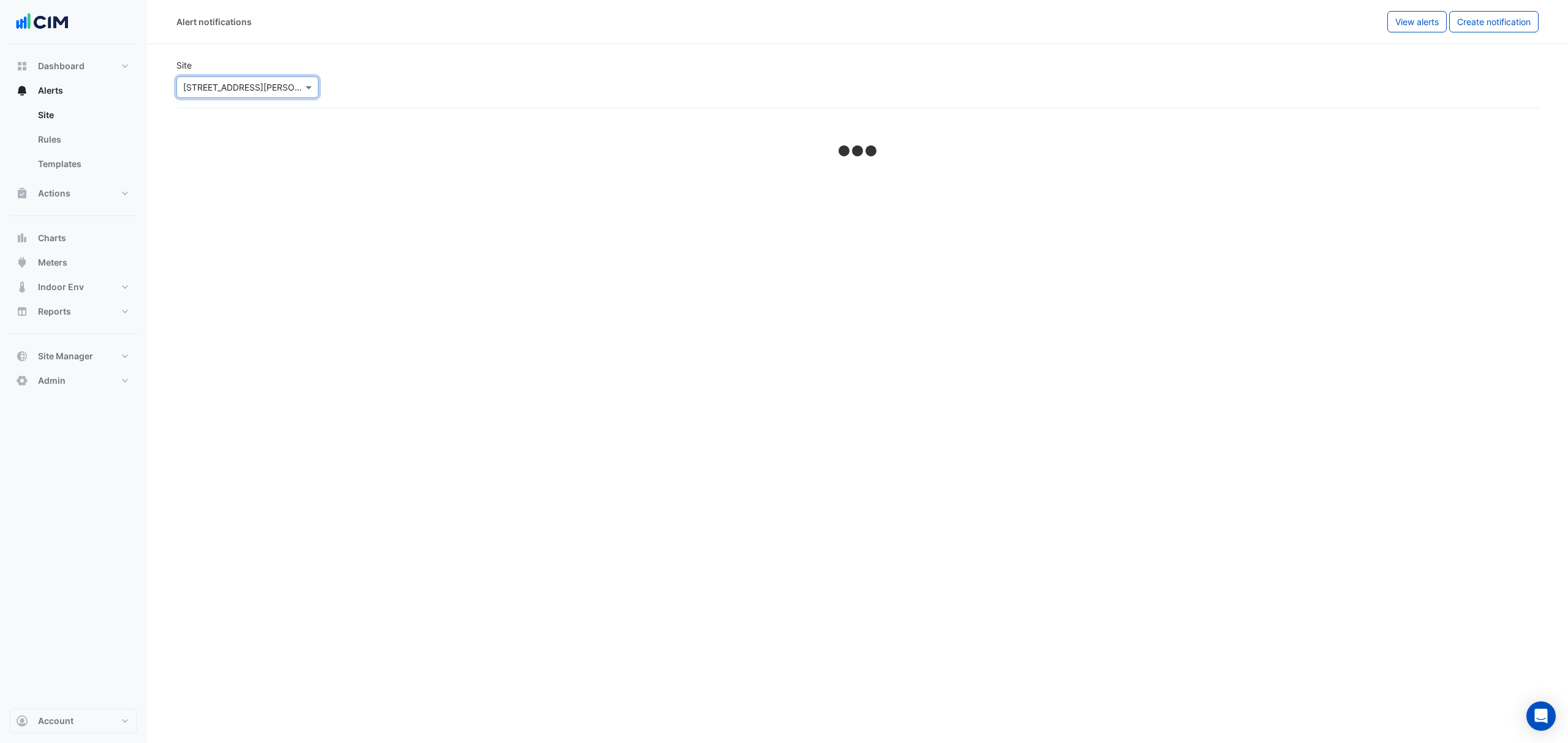
select select "*****"
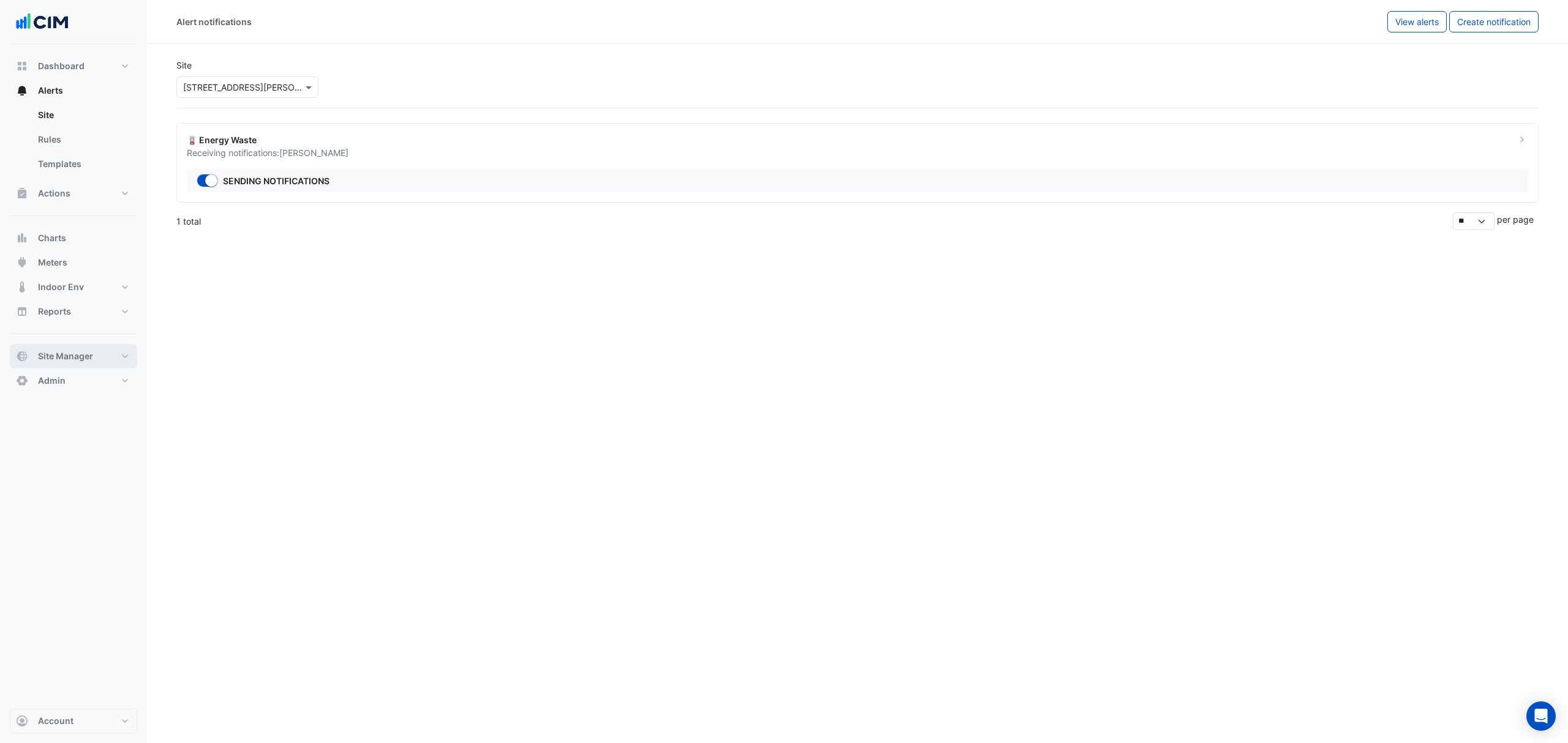
click at [75, 263] on span "Site Manager" at bounding box center [65, 357] width 55 height 12
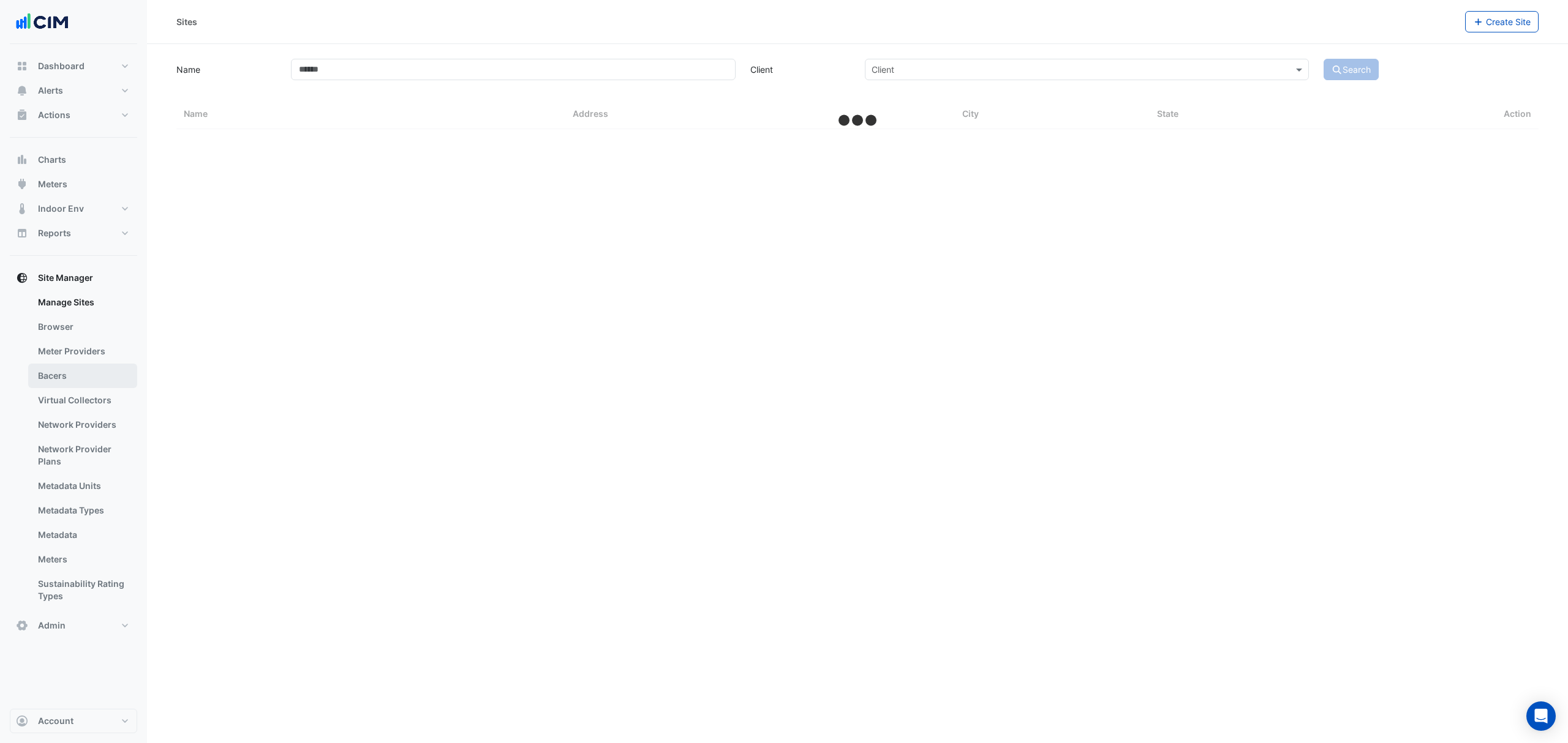
click at [54, 263] on link "Bacers" at bounding box center [82, 376] width 109 height 25
click at [582, 85] on input "text" at bounding box center [845, 80] width 643 height 13
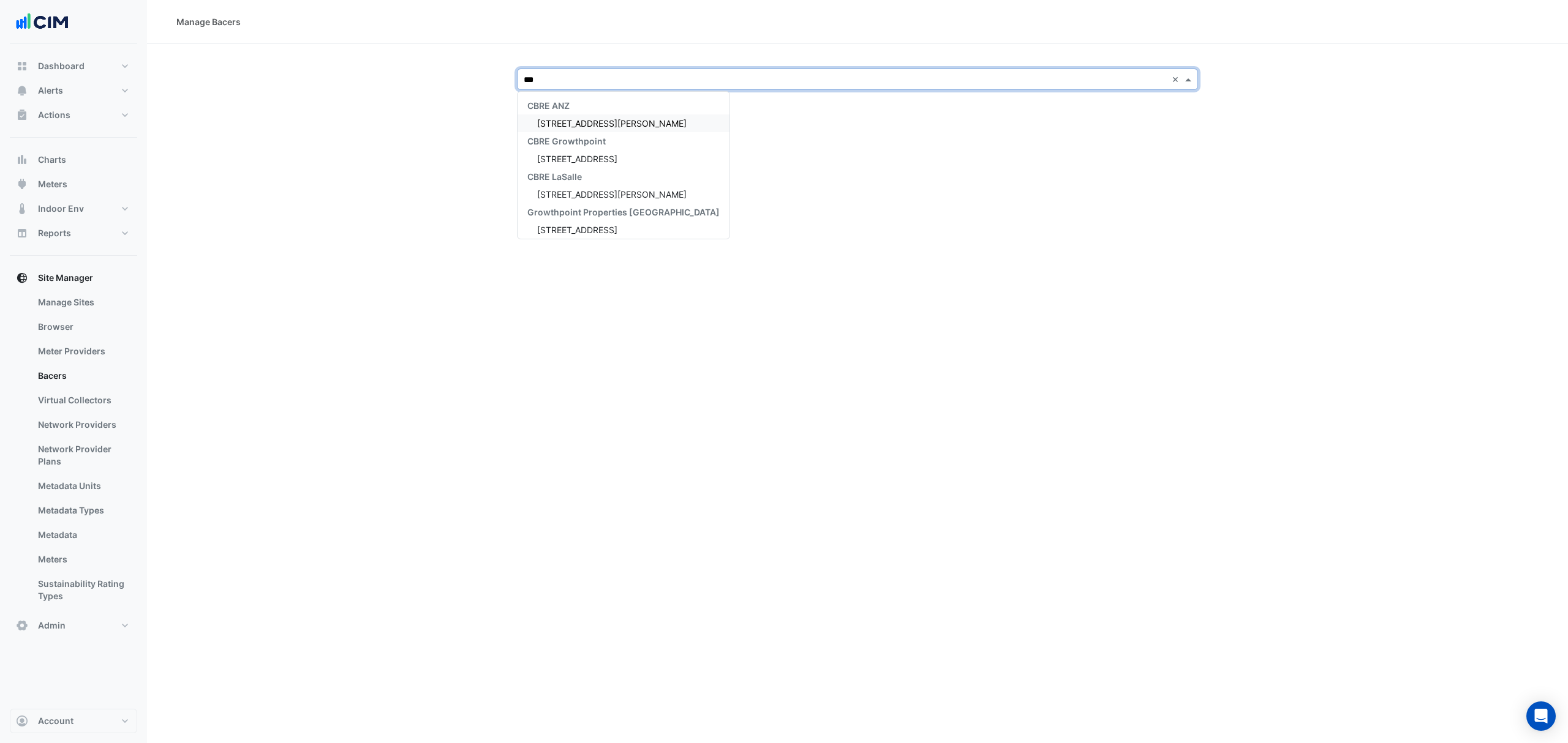
type input "****"
drag, startPoint x: 570, startPoint y: 120, endPoint x: 119, endPoint y: 330, distance: 497.5
click at [569, 121] on span "15 Green Square Close" at bounding box center [577, 123] width 80 height 10
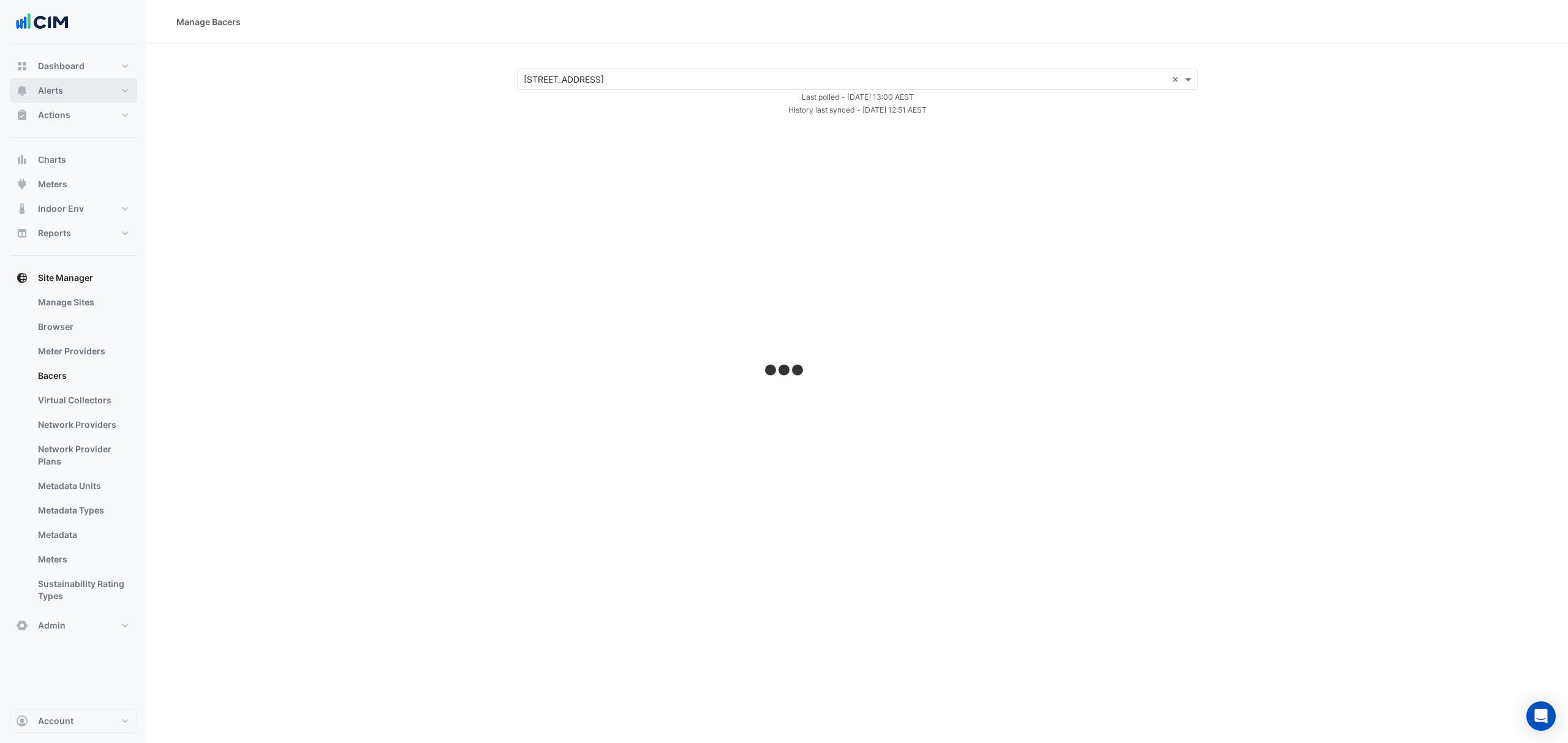
click at [60, 91] on span "Alerts" at bounding box center [51, 91] width 25 height 12
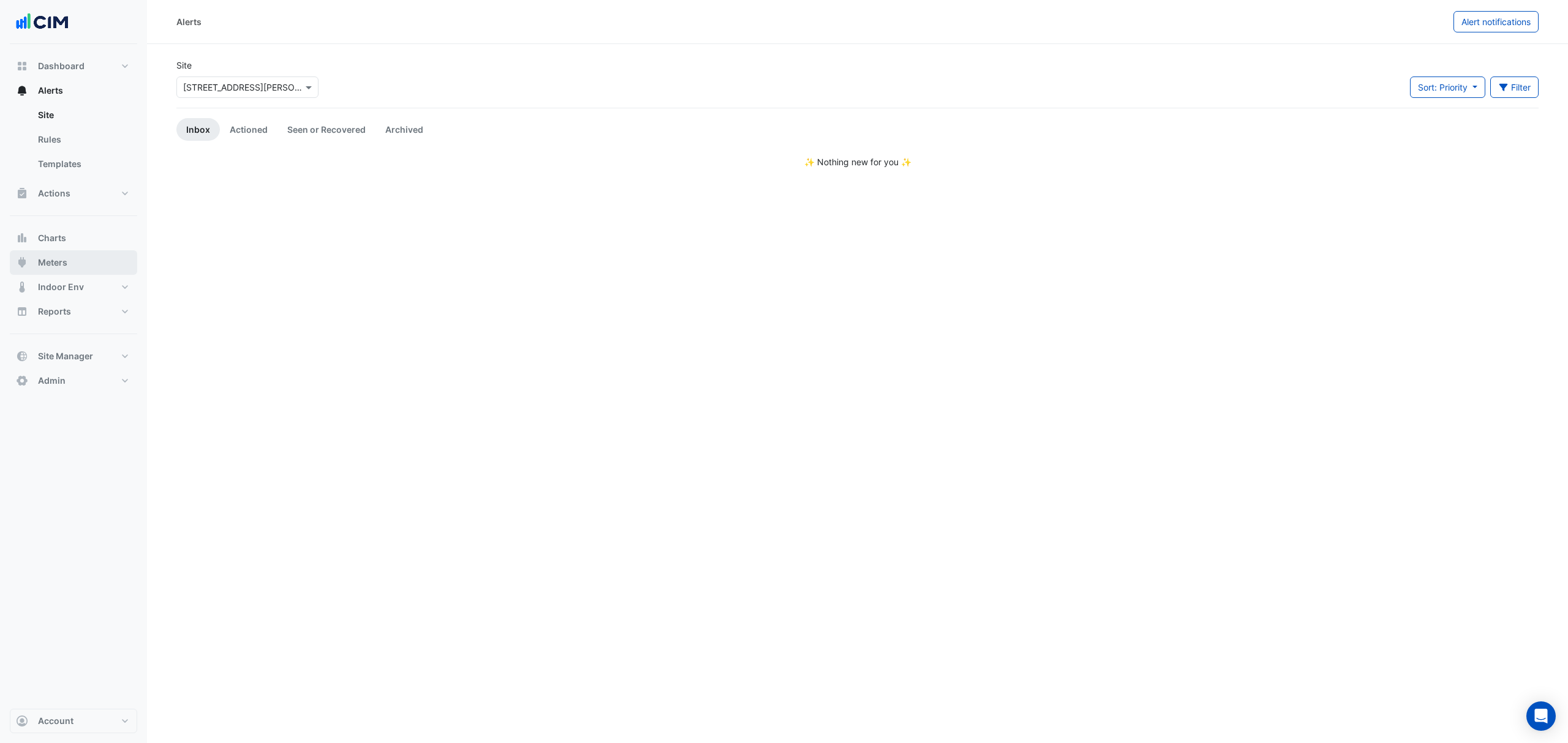
click at [71, 263] on button "Meters" at bounding box center [74, 263] width 127 height 25
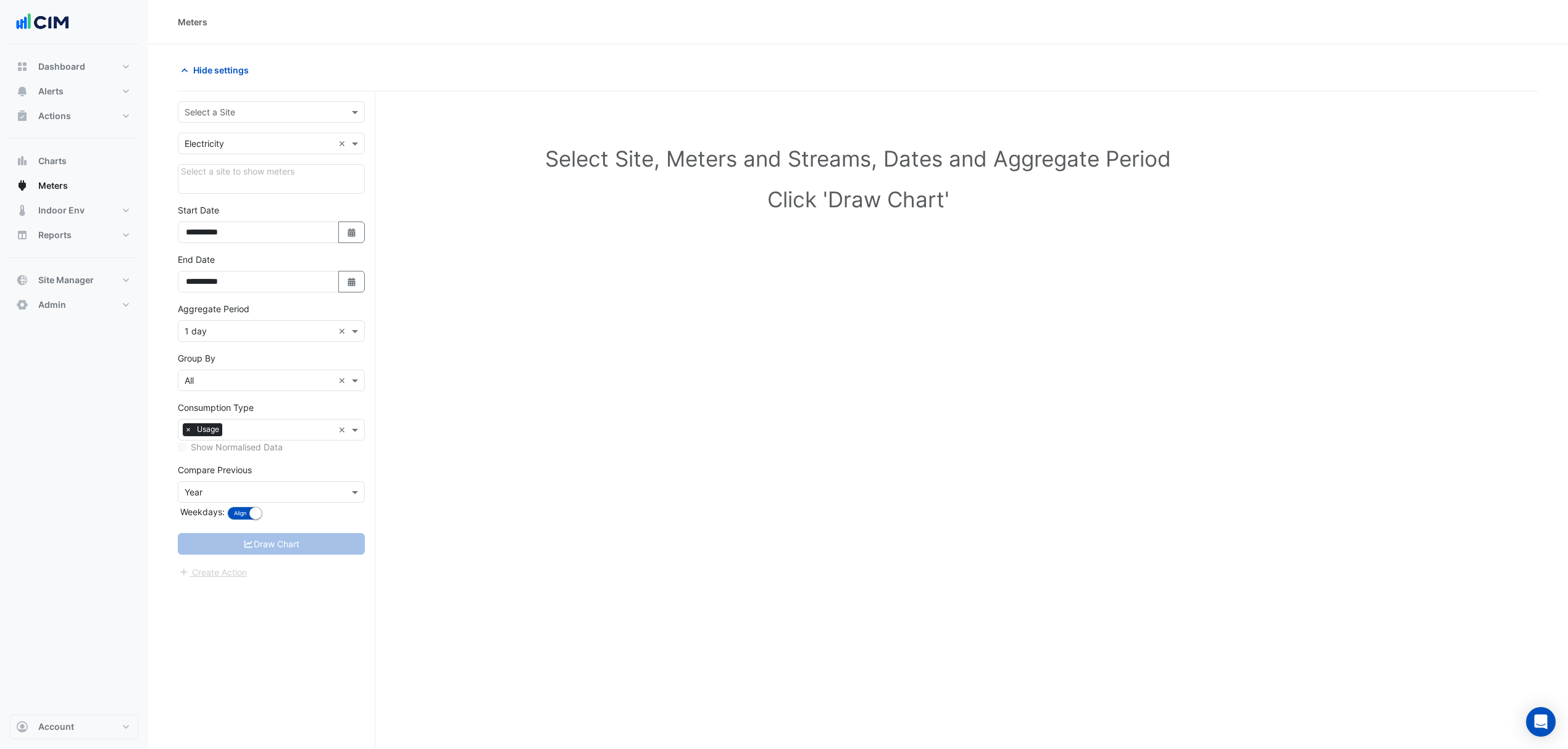
click at [240, 99] on div "**********" at bounding box center [277, 444] width 197 height 705
click at [240, 112] on input "text" at bounding box center [259, 113] width 149 height 13
type input "*****"
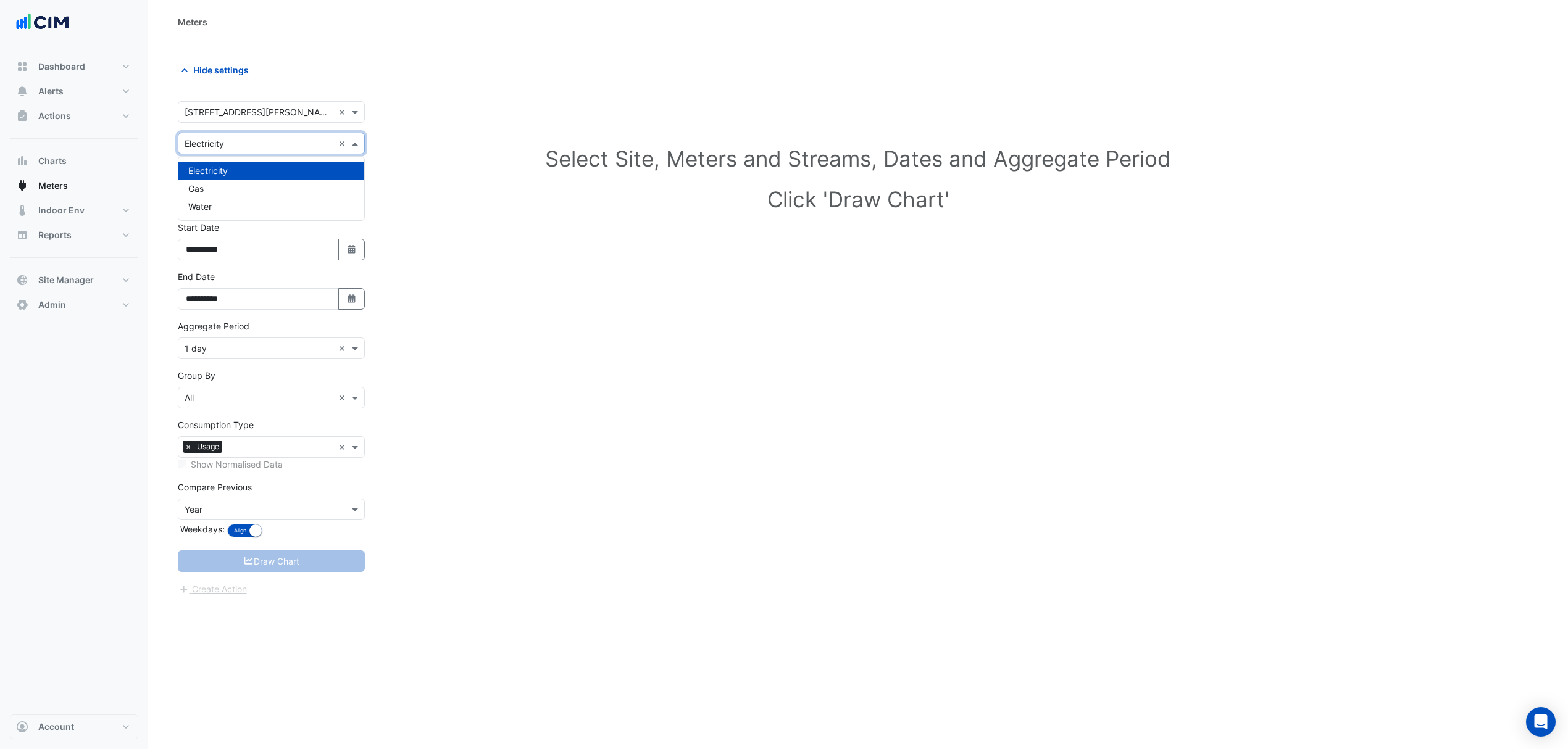
click at [240, 144] on input "text" at bounding box center [259, 144] width 149 height 13
click at [216, 201] on div "Water" at bounding box center [271, 206] width 186 height 18
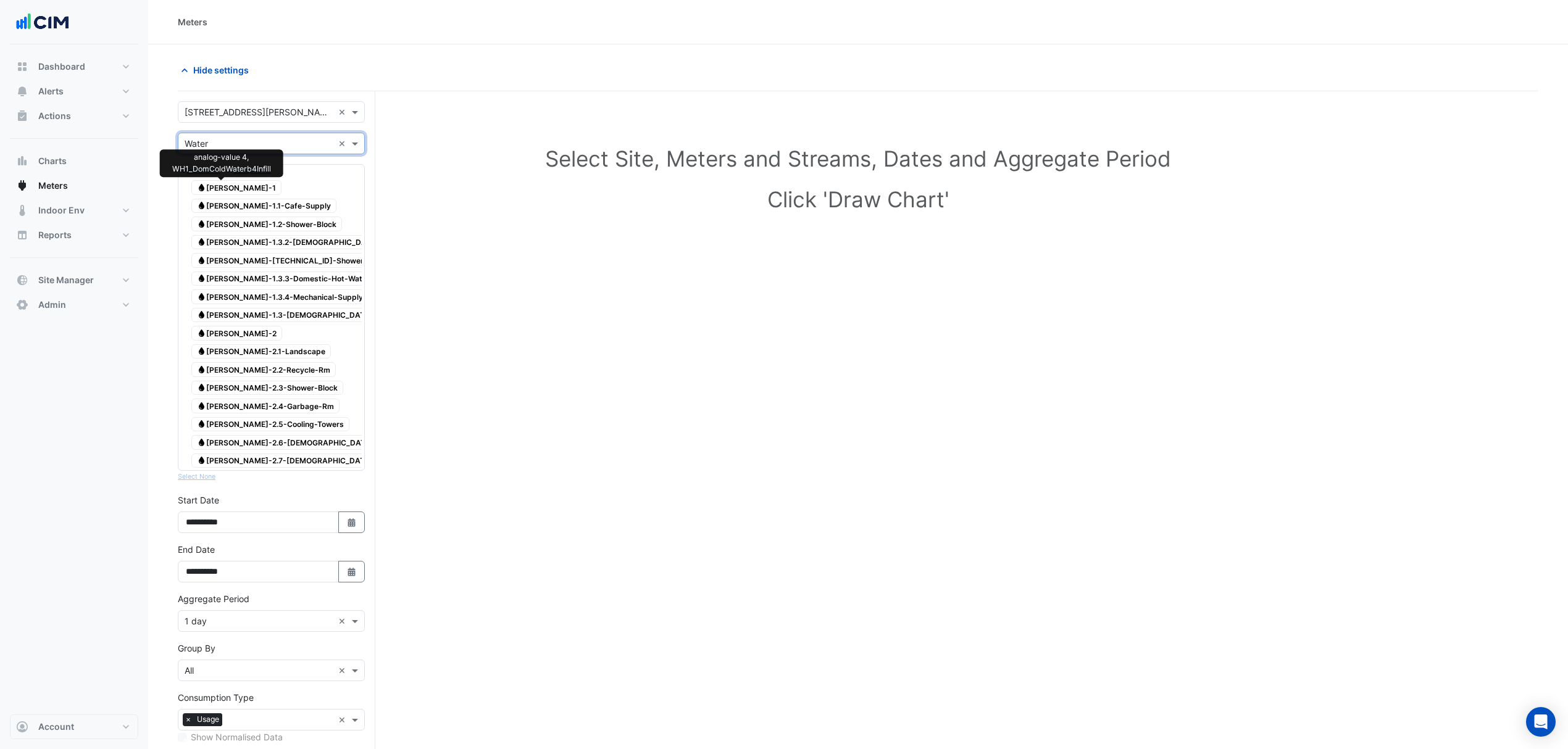
click at [219, 191] on span "Water WM-WH-1" at bounding box center [236, 187] width 90 height 15
click at [233, 265] on span "Water WM-WH-2" at bounding box center [237, 333] width 91 height 15
click at [230, 193] on span "Water WM-WH-1" at bounding box center [236, 187] width 90 height 15
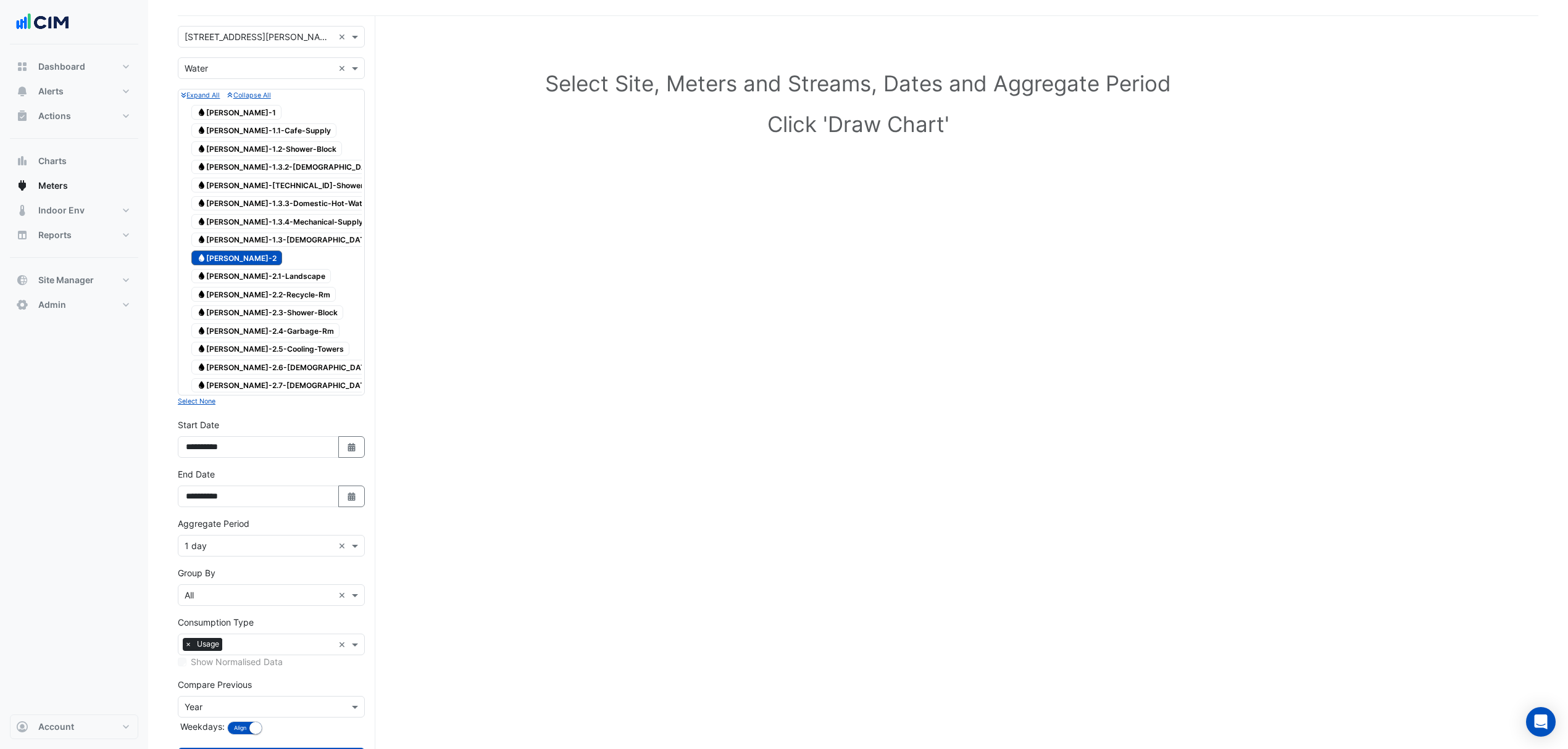
scroll to position [147, 0]
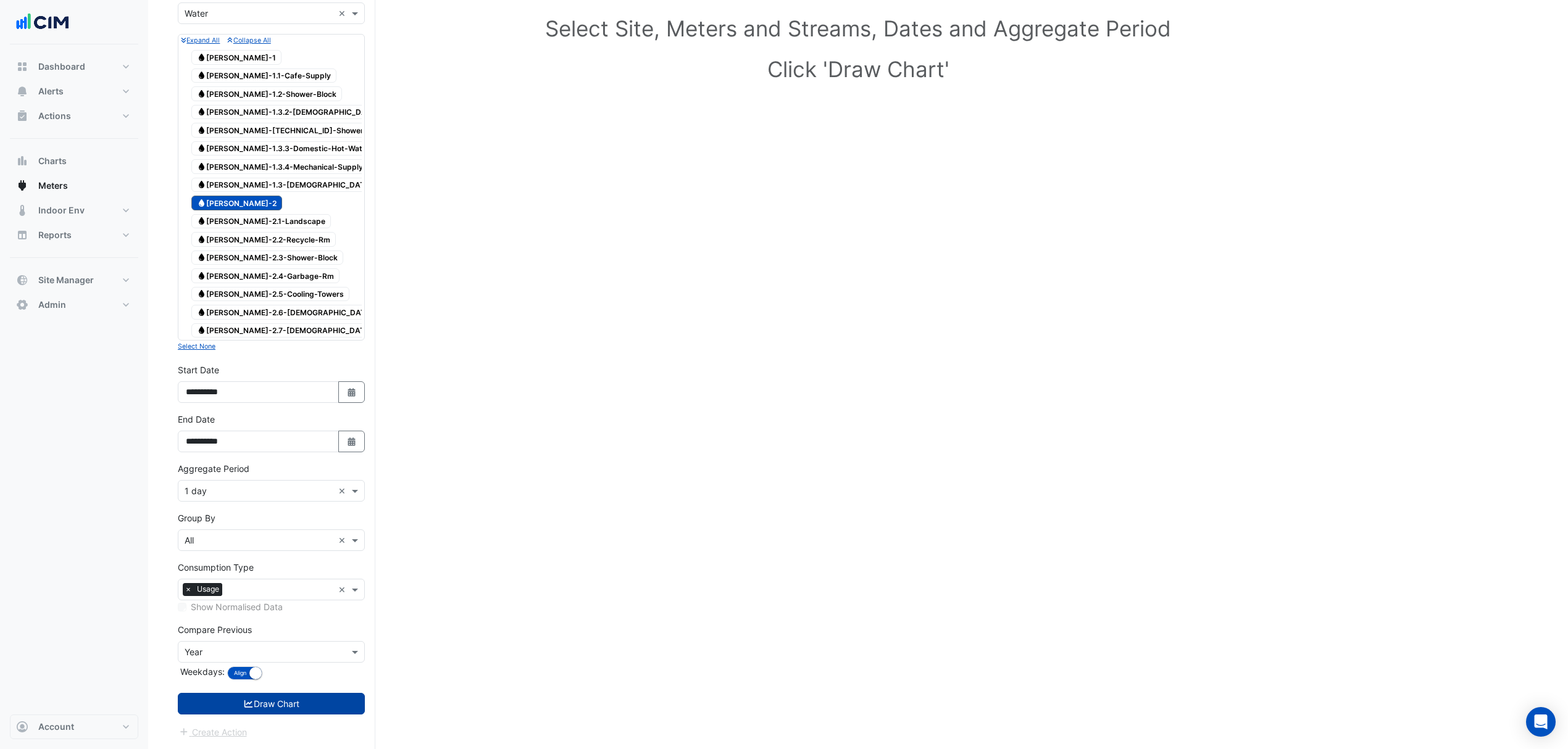
click at [326, 265] on button "Draw Chart" at bounding box center [271, 704] width 187 height 22
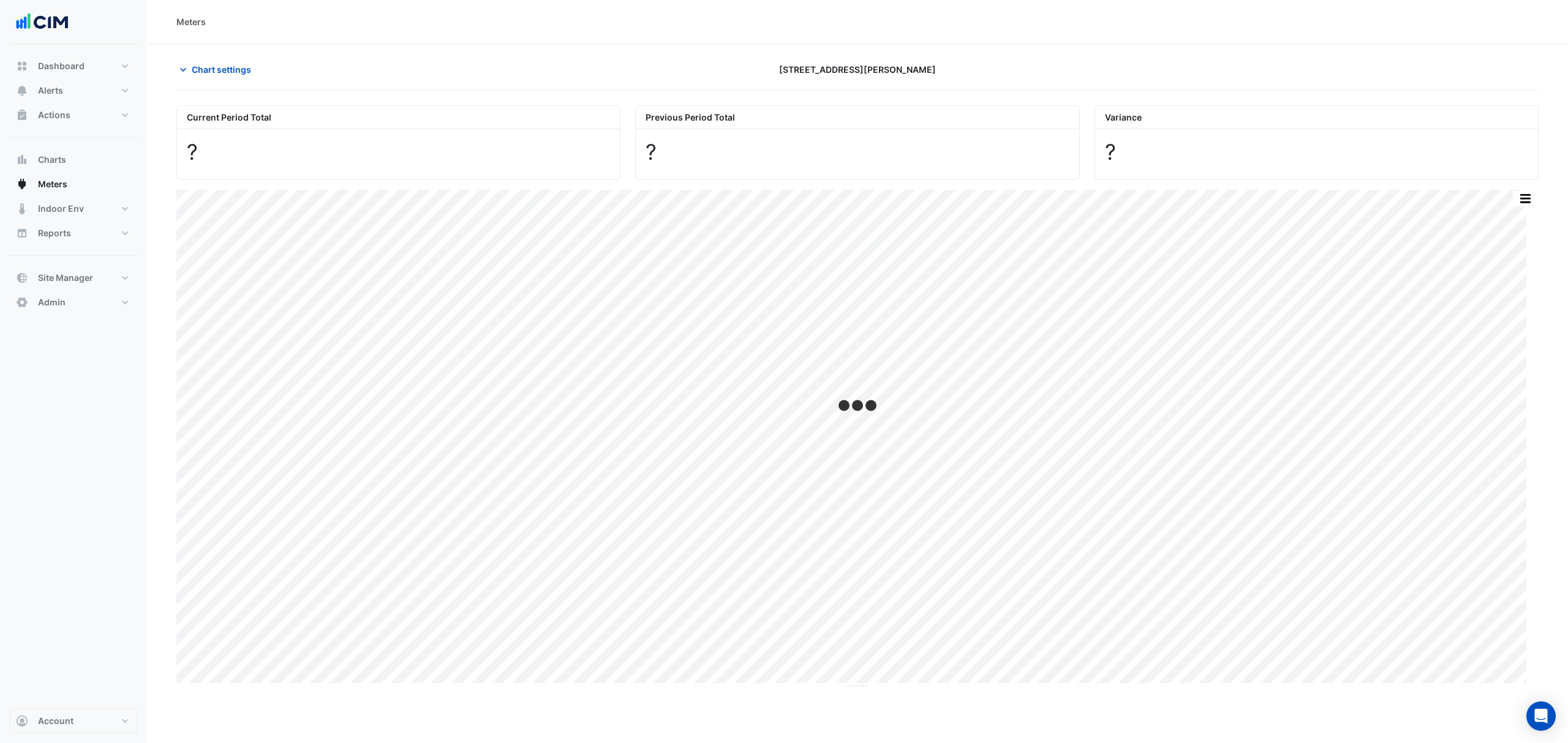
click at [207, 81] on div "Chart settings 3 Murray Rose Ave" at bounding box center [857, 75] width 1362 height 32
click at [208, 62] on button "Chart settings" at bounding box center [218, 70] width 82 height 22
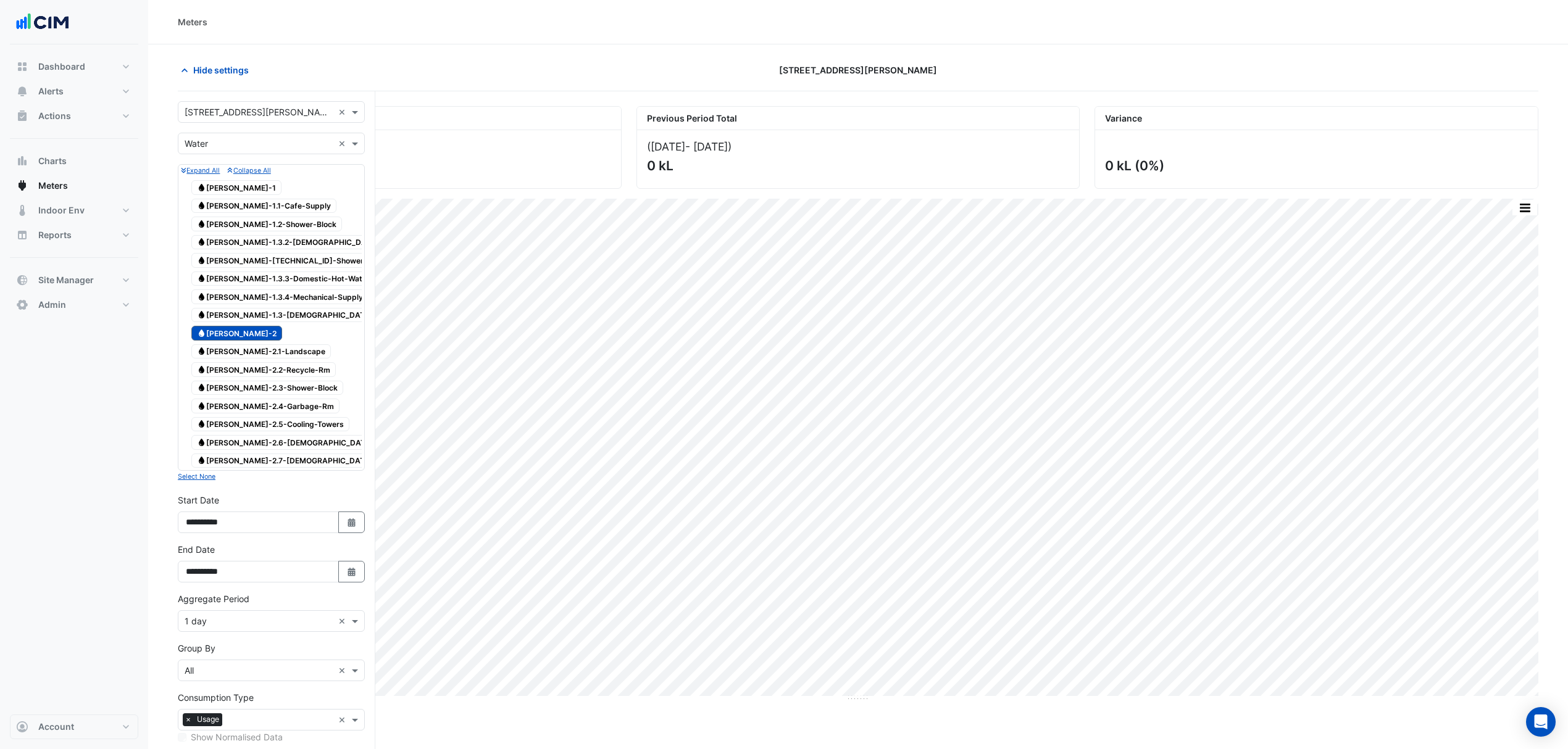
drag, startPoint x: 228, startPoint y: 336, endPoint x: 220, endPoint y: 260, distance: 76.4
click at [228, 265] on span "Water WM-WH-2" at bounding box center [237, 333] width 91 height 15
click at [228, 197] on div "Water WM-WH-1" at bounding box center [236, 187] width 96 height 17
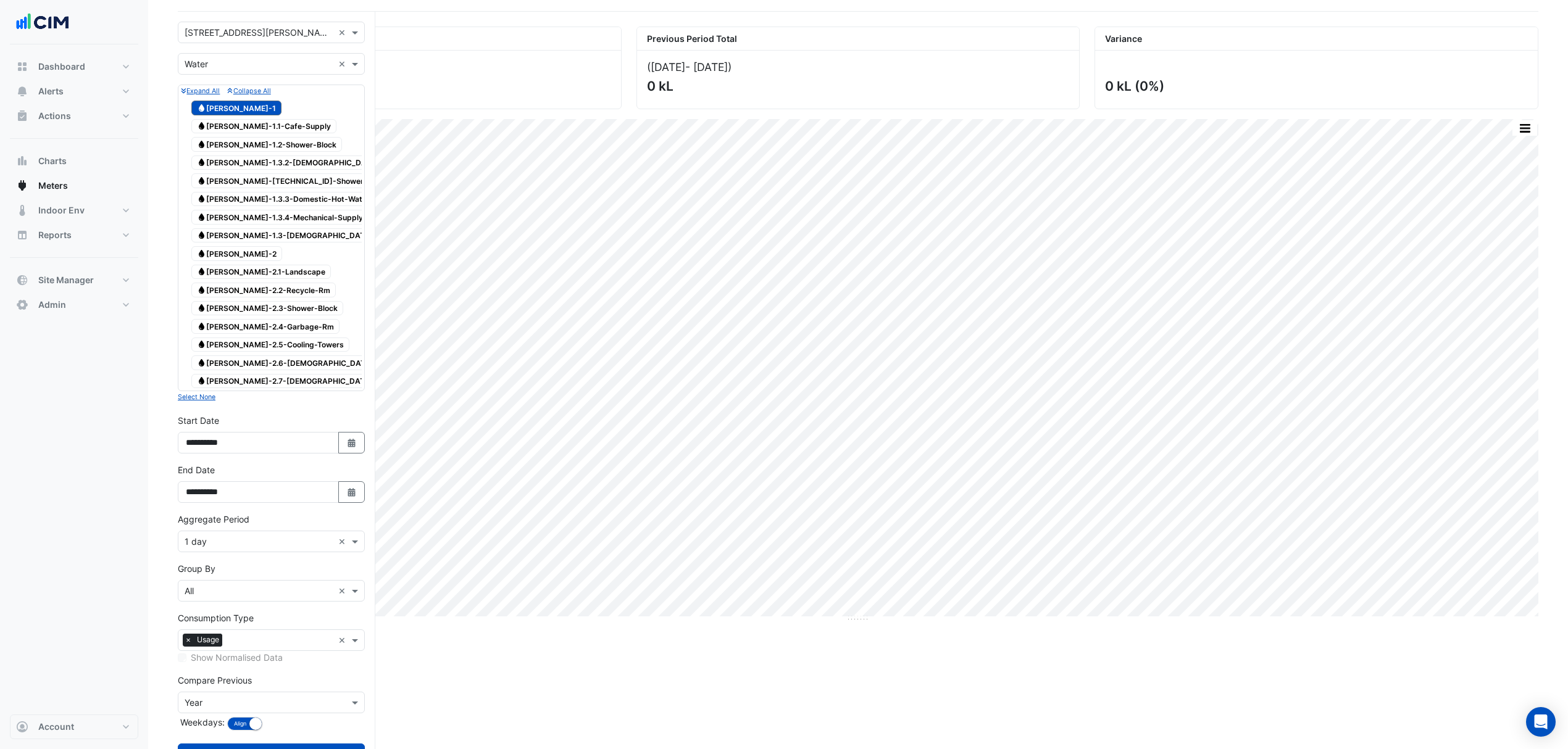
scroll to position [147, 0]
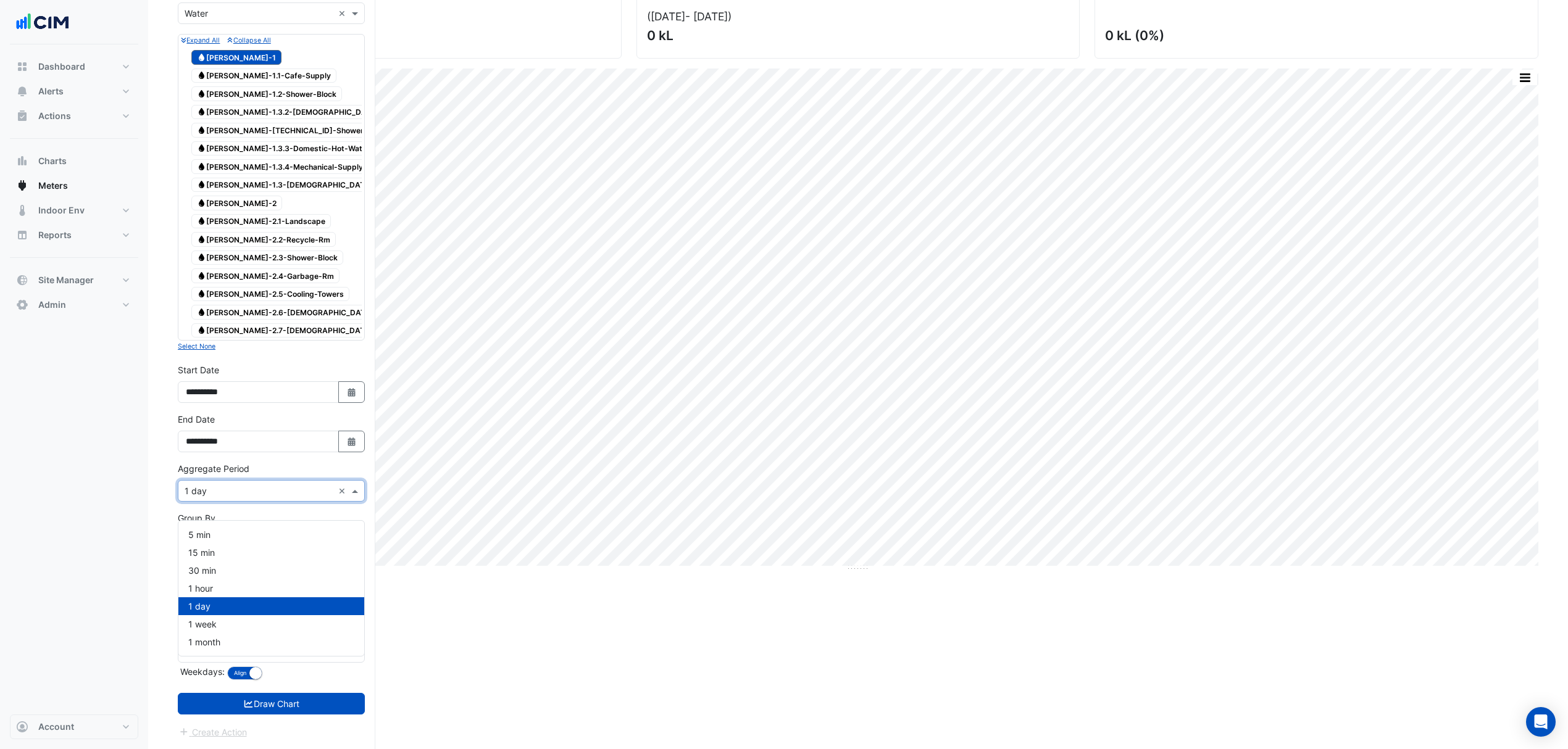
click at [230, 265] on input "text" at bounding box center [259, 491] width 149 height 13
click at [201, 265] on span "1 hour" at bounding box center [201, 588] width 25 height 10
click at [274, 265] on button "Draw Chart" at bounding box center [271, 704] width 187 height 22
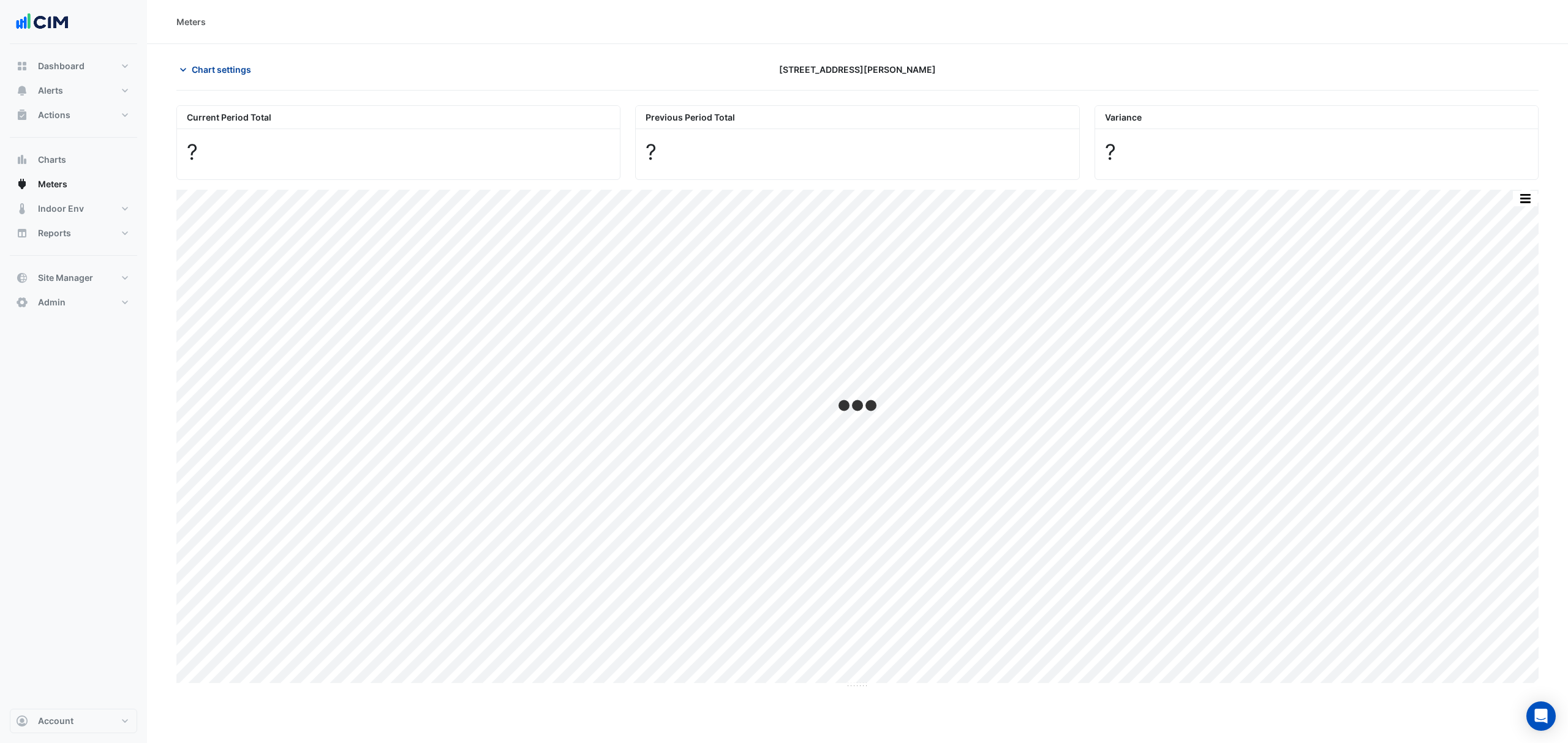
click at [201, 66] on span "Chart settings" at bounding box center [222, 69] width 59 height 13
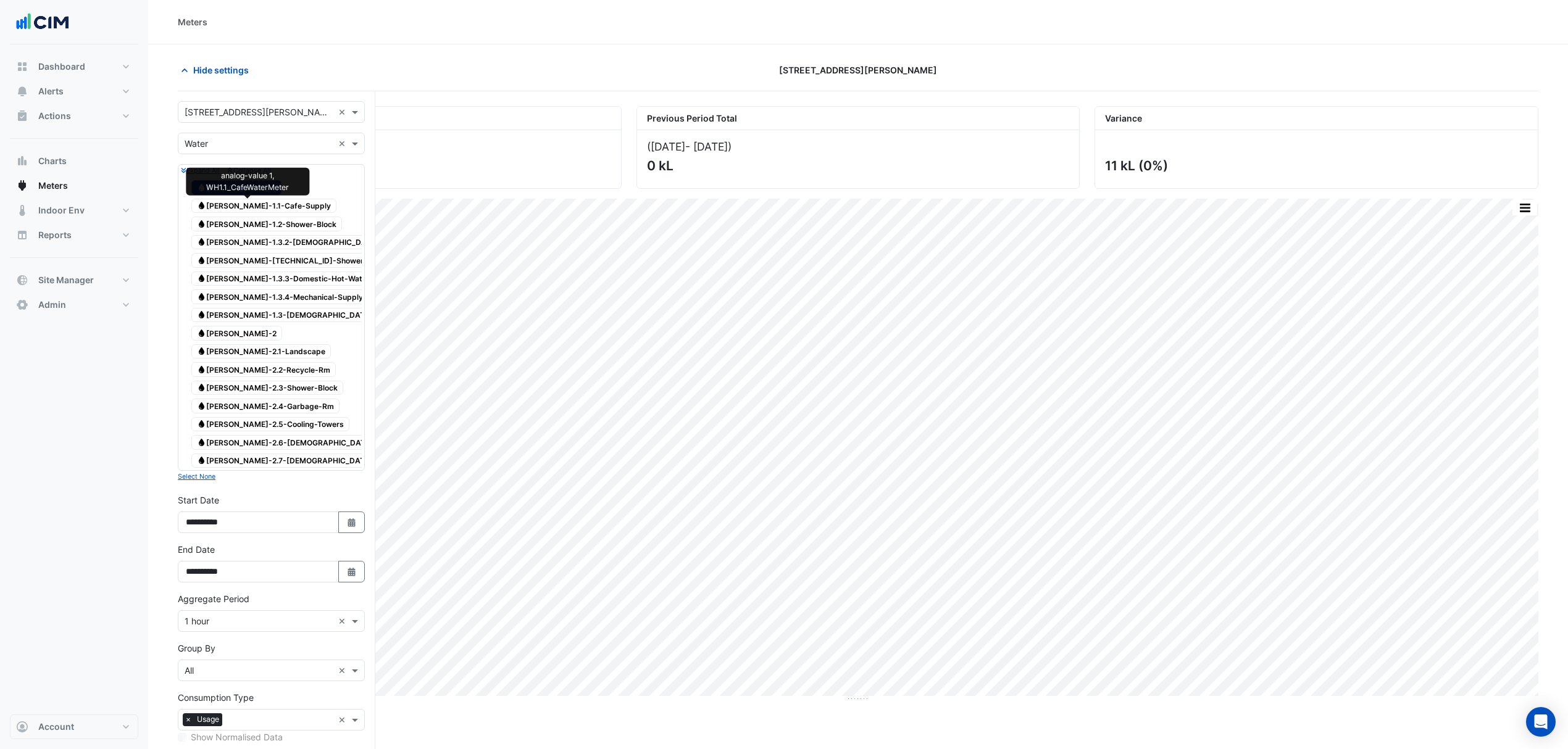
click at [221, 208] on span "Water WM-WH-1.1-Cafe-Supply" at bounding box center [263, 206] width 145 height 15
click at [221, 223] on span "Water WM-WH-1.2-Shower-Block" at bounding box center [266, 224] width 150 height 15
click at [226, 242] on span "Water WM-WH-1.3.2-Female-Amenities-and-Mech-Supply" at bounding box center [342, 242] width 303 height 15
click at [226, 258] on span "Water WM-WH-1.3.3.2-Shower-Block" at bounding box center [292, 260] width 201 height 15
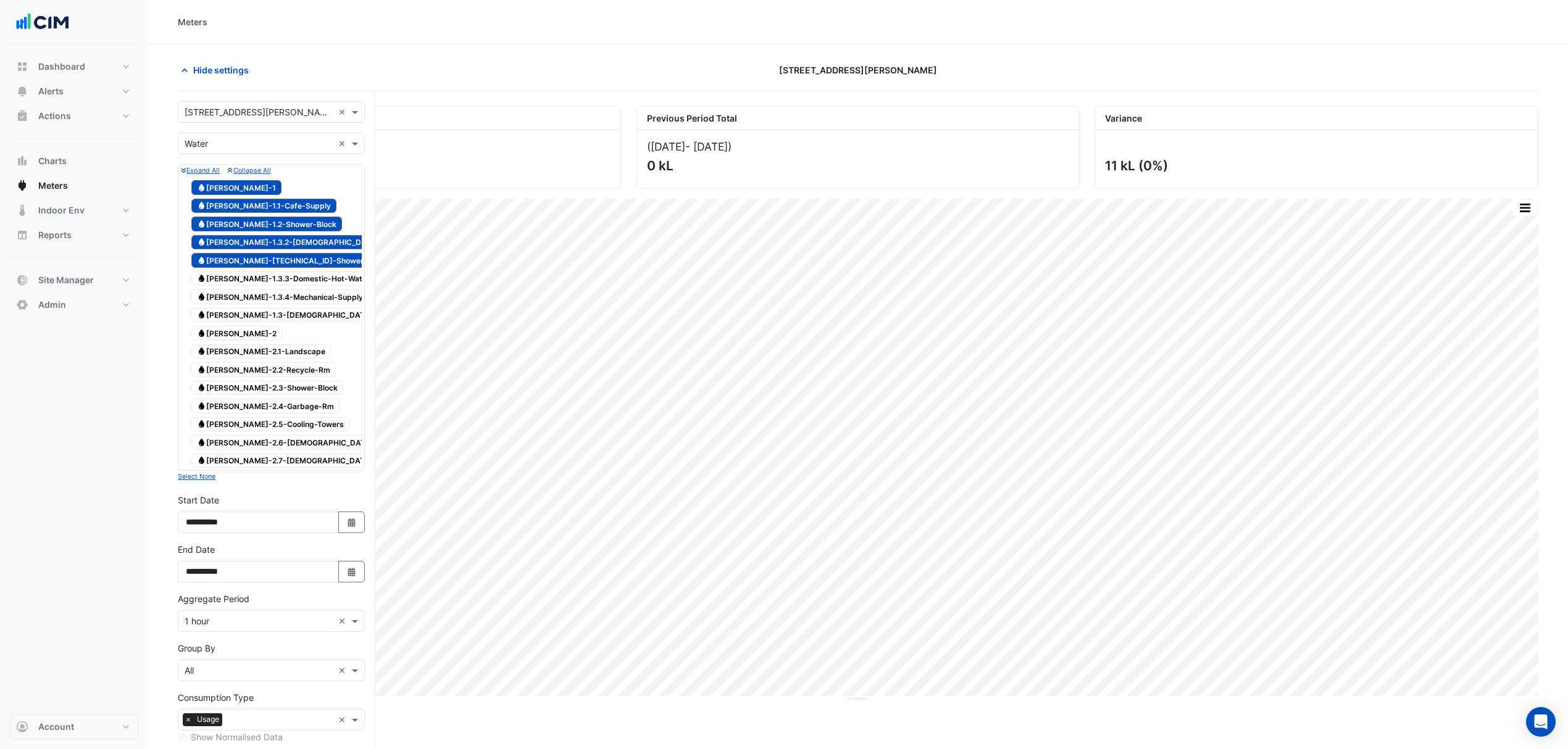
click at [230, 265] on span "Water WM-WH-1.3.3-Domestic-Hot-Water-Plant" at bounding box center [294, 279] width 206 height 15
click at [235, 265] on div "Water WM-WH-1 Water WM-WH-1.1-Cafe-Supply Water WM-WH-1.2-Shower-Block Water WM…" at bounding box center [271, 324] width 181 height 292
click at [235, 265] on div "Water WM-WH-1.3-Male-Amenities" at bounding box center [305, 316] width 234 height 17
click at [234, 265] on span "Water WM-WH-1.3.4-Mechanical-Supply" at bounding box center [280, 296] width 177 height 15
click at [283, 265] on div "Water WM-WH-2.7-Male-Amenities" at bounding box center [305, 461] width 234 height 17
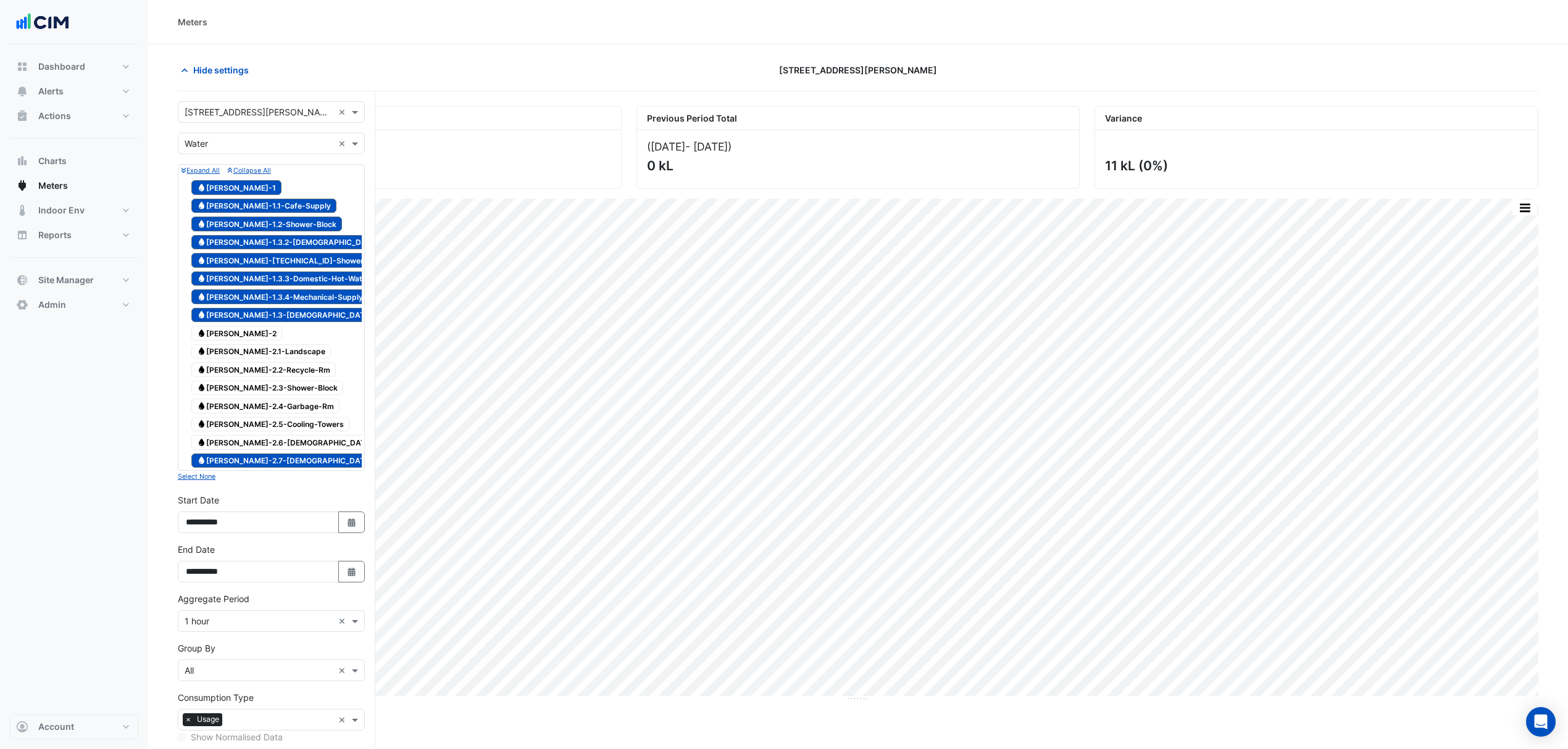
click at [283, 265] on span "Water WM-WH-2.6-Female-Amenities" at bounding box center [305, 442] width 228 height 15
click at [270, 265] on span "Water WM-WH-2.5-Cooling-Towers" at bounding box center [270, 425] width 158 height 15
click at [260, 265] on span "Water WM-WH-2.4-Garbage-Rm" at bounding box center [265, 406] width 148 height 15
drag, startPoint x: 258, startPoint y: 391, endPoint x: 258, endPoint y: 382, distance: 9.0
click at [258, 265] on span "Water WM-WH-2.3-Shower-Block" at bounding box center [267, 388] width 152 height 15
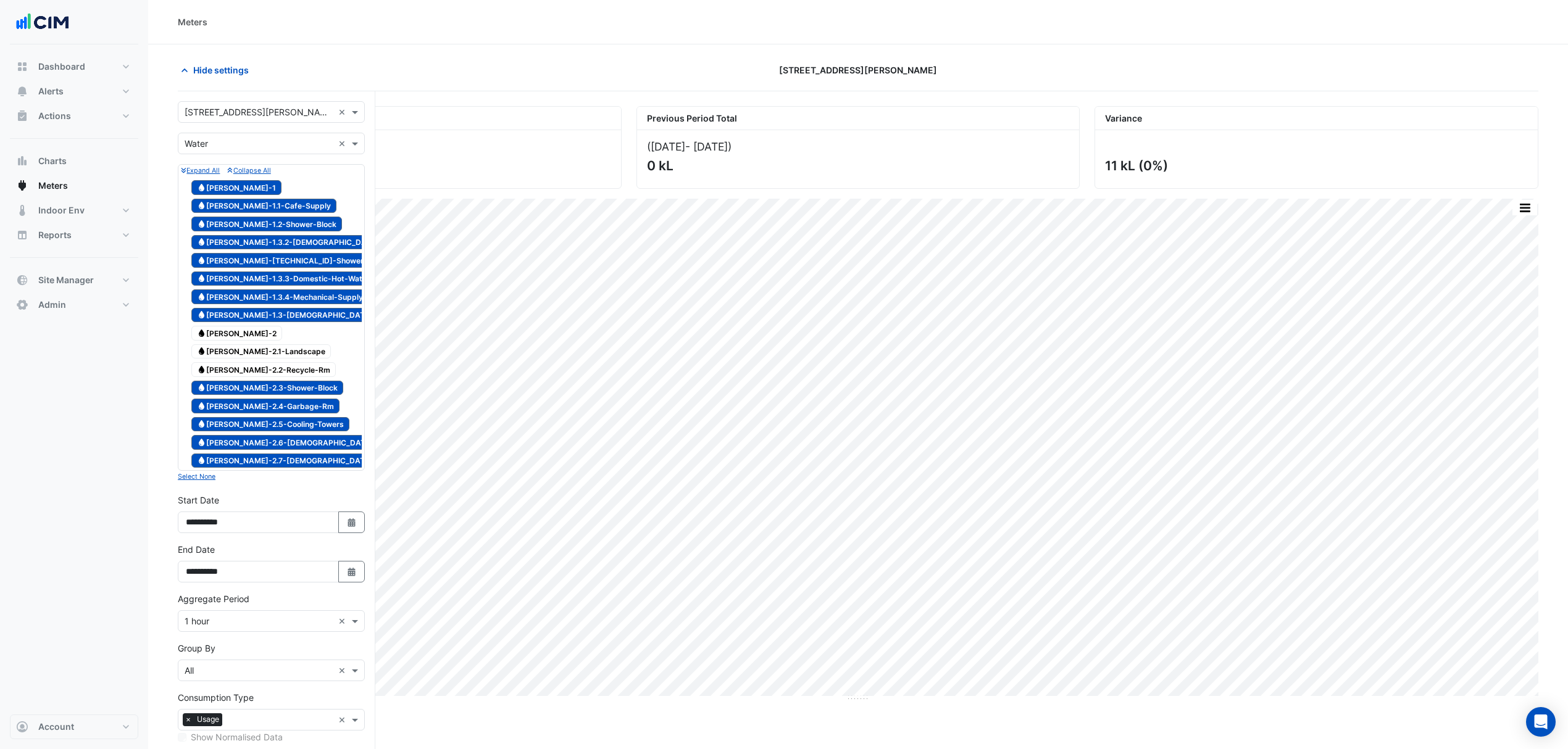
click at [255, 265] on span "Water WM-WH-2.2-Recycle-Rm" at bounding box center [263, 369] width 144 height 15
click at [252, 265] on div "Water WM-WH-2.1-Landscape" at bounding box center [261, 352] width 146 height 17
click at [243, 265] on span "Water WM-WH-2" at bounding box center [237, 333] width 91 height 15
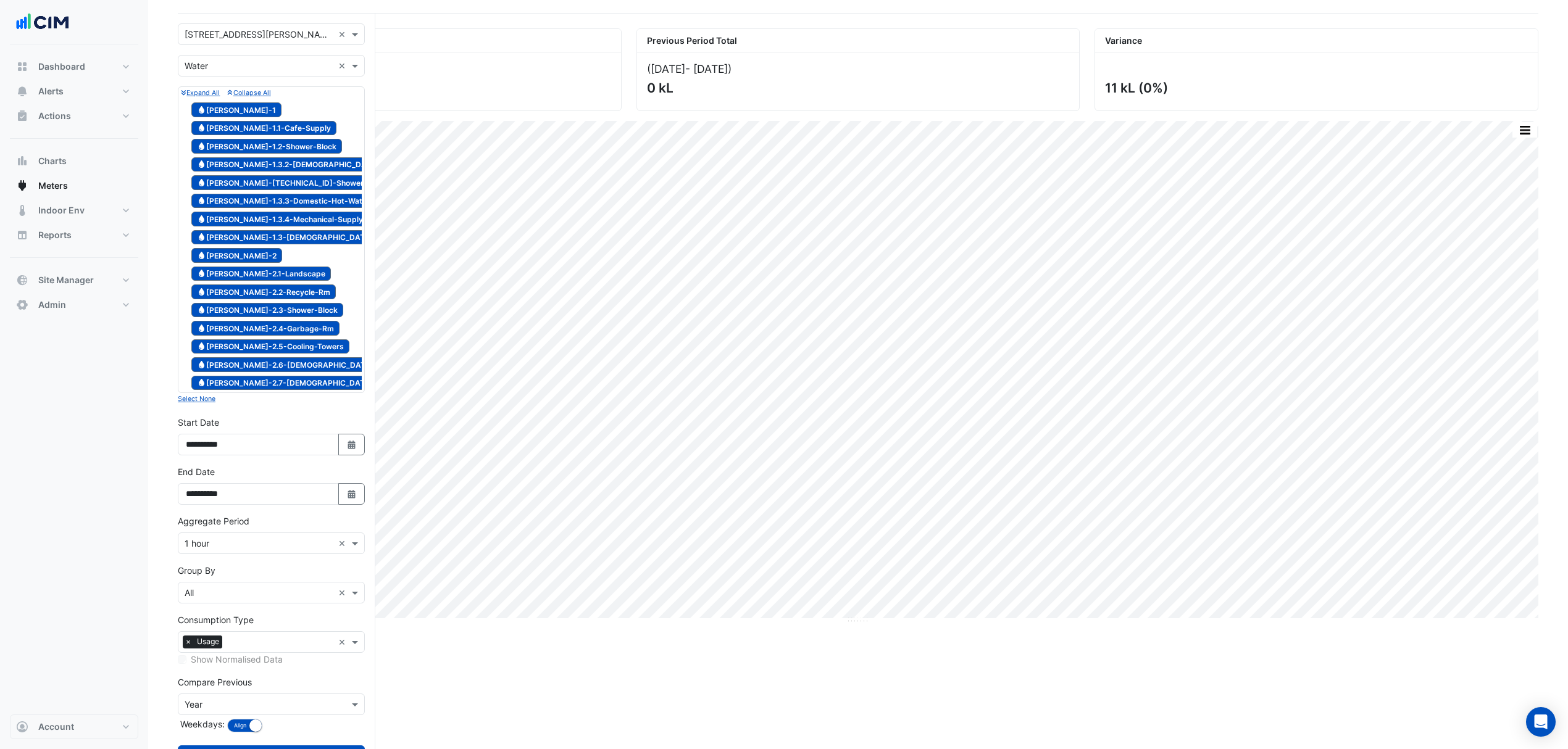
scroll to position [147, 0]
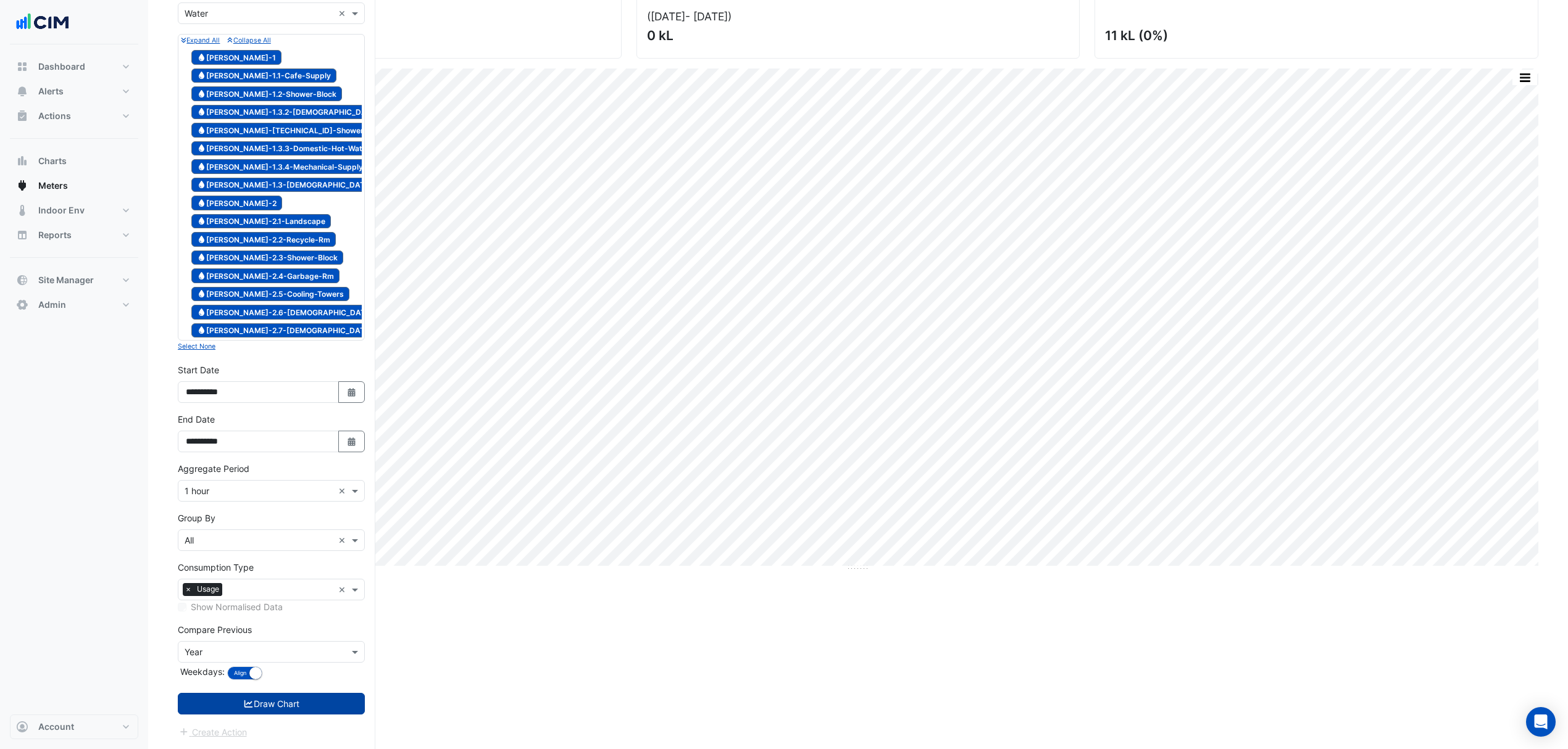
drag, startPoint x: 292, startPoint y: 692, endPoint x: 297, endPoint y: 701, distance: 10.3
click at [292, 265] on form "Select a Site × 3 Murray Rose Ave × Utility Type × Water × Expand All Collapse …" at bounding box center [271, 355] width 187 height 769
click at [298, 265] on button "Draw Chart" at bounding box center [271, 704] width 187 height 22
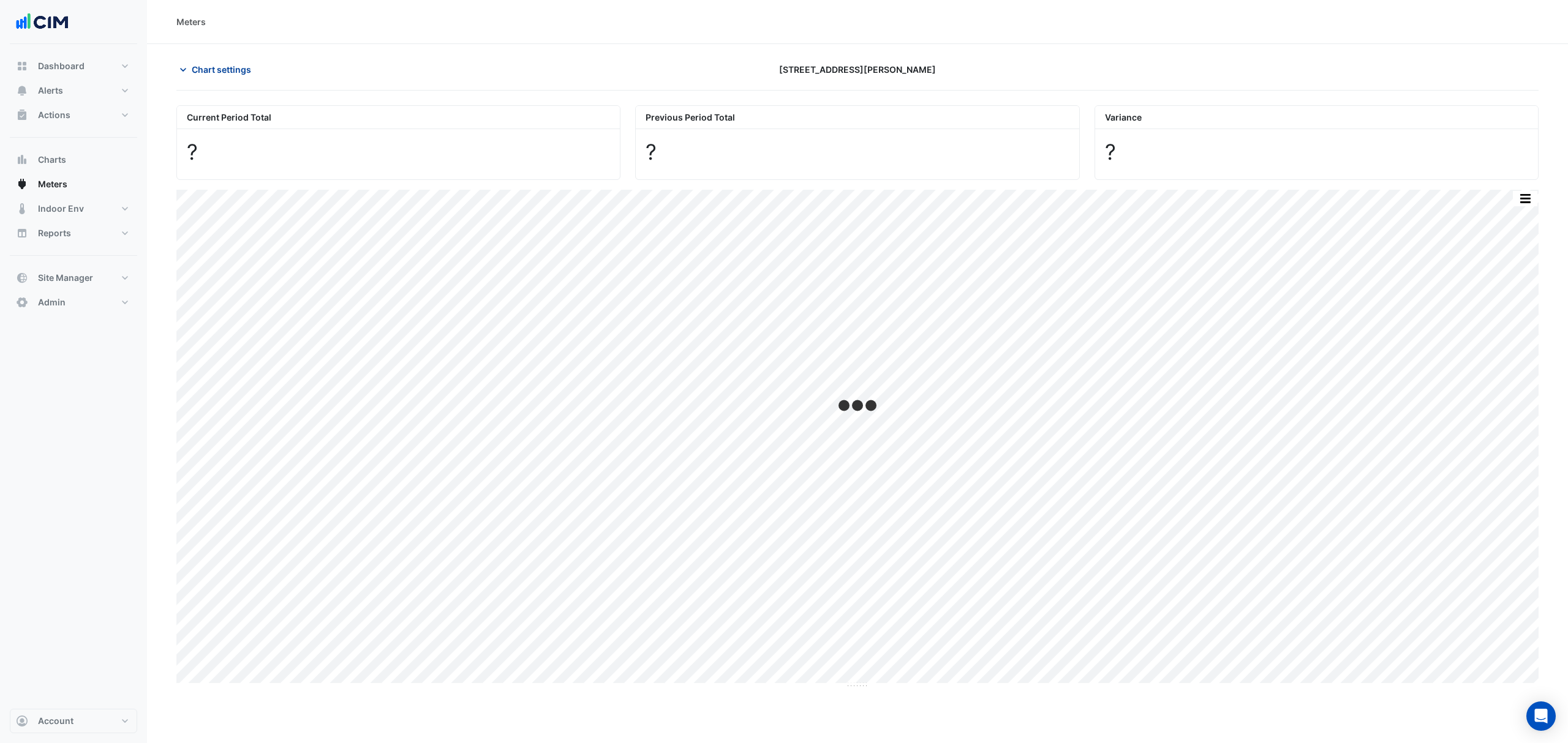
click at [189, 76] on button "Chart settings" at bounding box center [218, 70] width 82 height 22
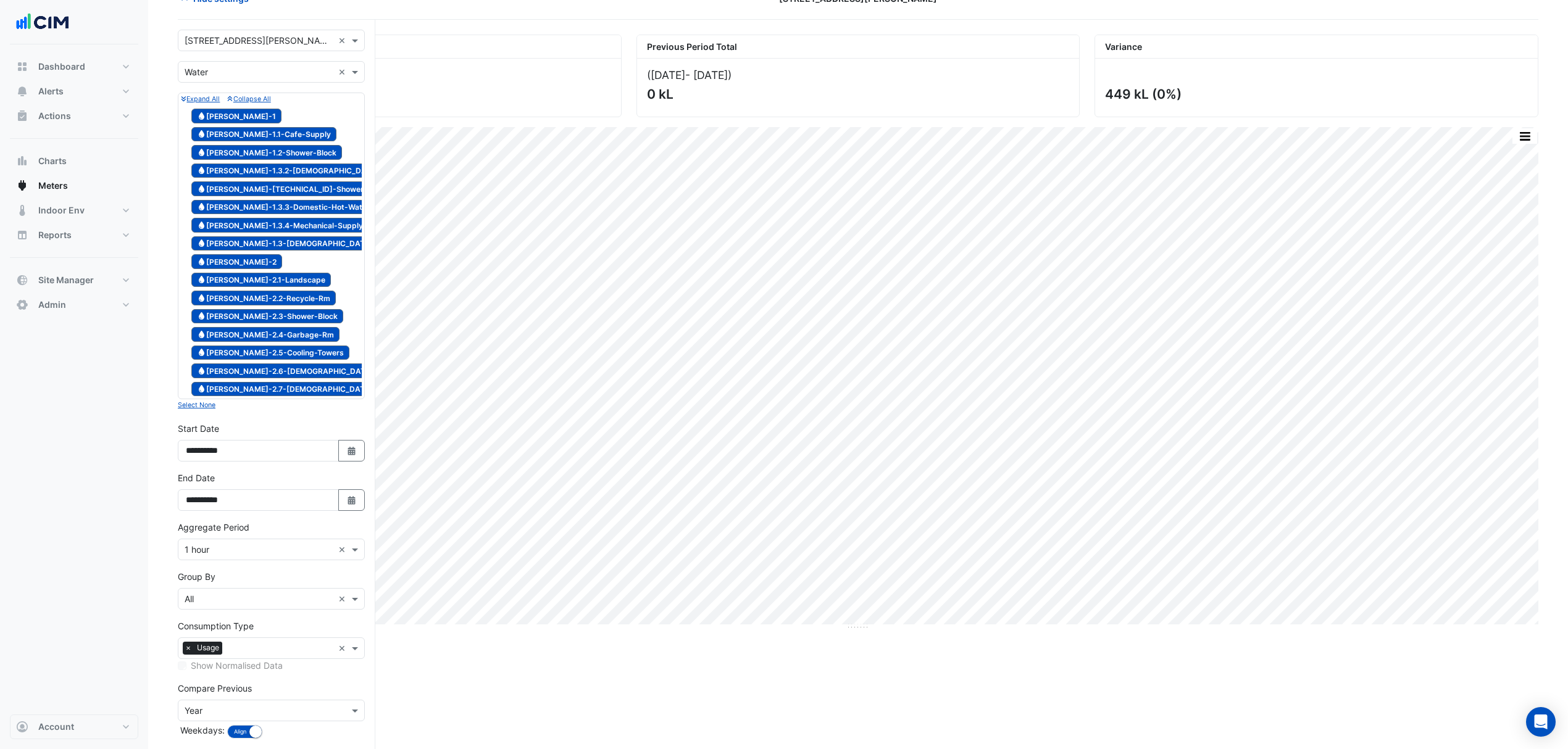
scroll to position [147, 0]
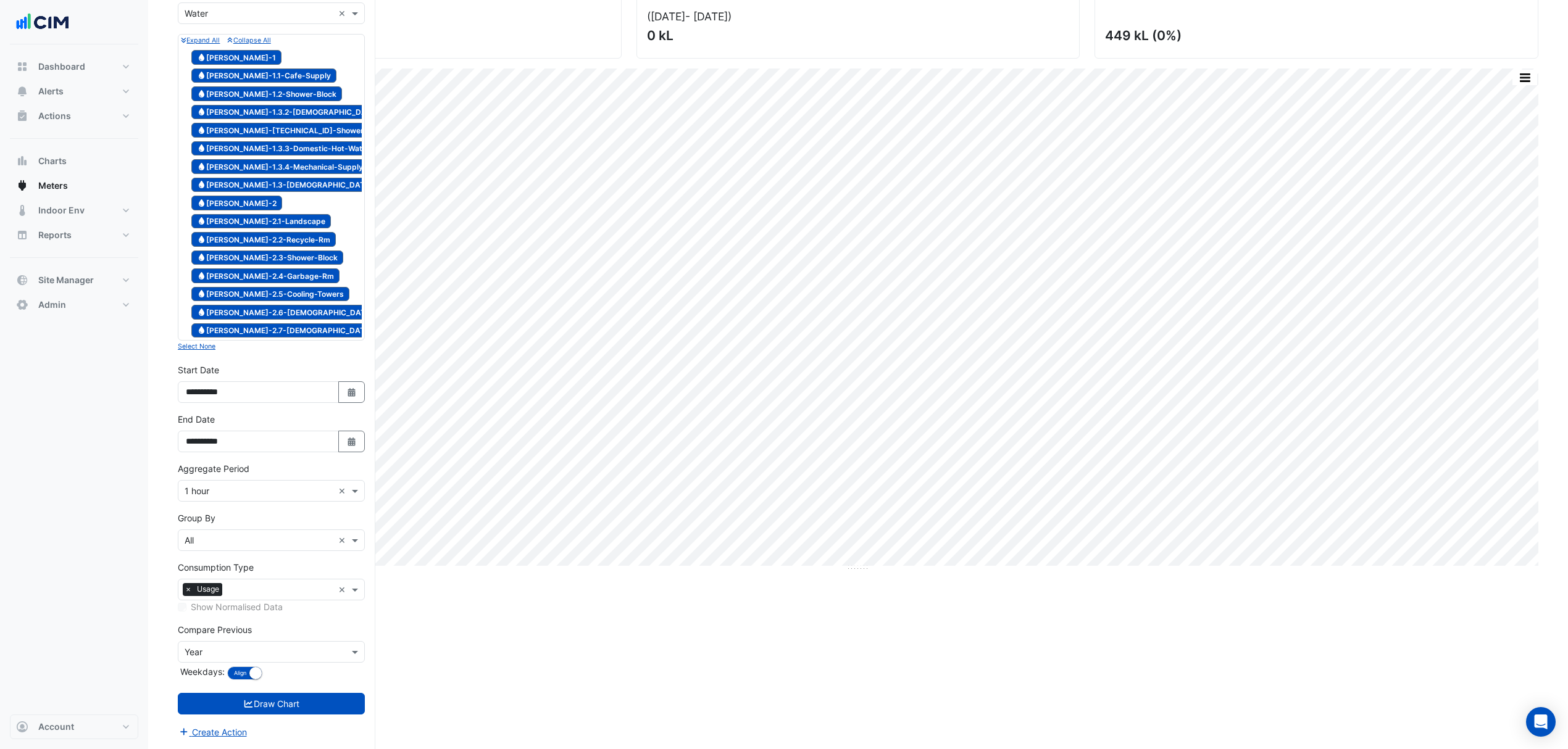
click at [203, 265] on div "Aggregate Period Aggregate Period × 1 hour ×" at bounding box center [271, 482] width 187 height 39
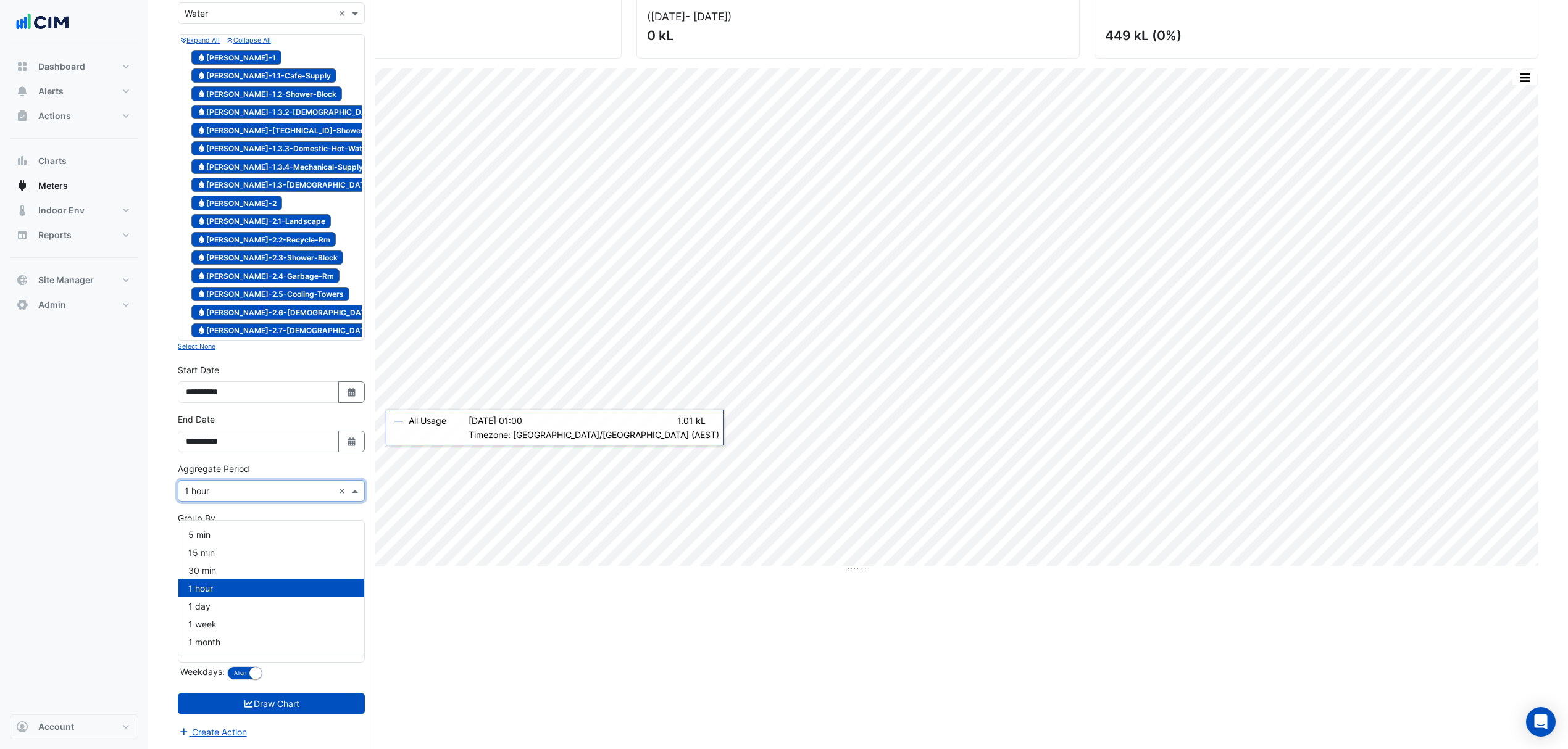
click at [234, 265] on input "text" at bounding box center [259, 491] width 149 height 13
click at [220, 265] on div "1 day" at bounding box center [271, 606] width 186 height 18
drag, startPoint x: 248, startPoint y: 534, endPoint x: 255, endPoint y: 548, distance: 15.7
click at [248, 265] on input "text" at bounding box center [259, 541] width 149 height 13
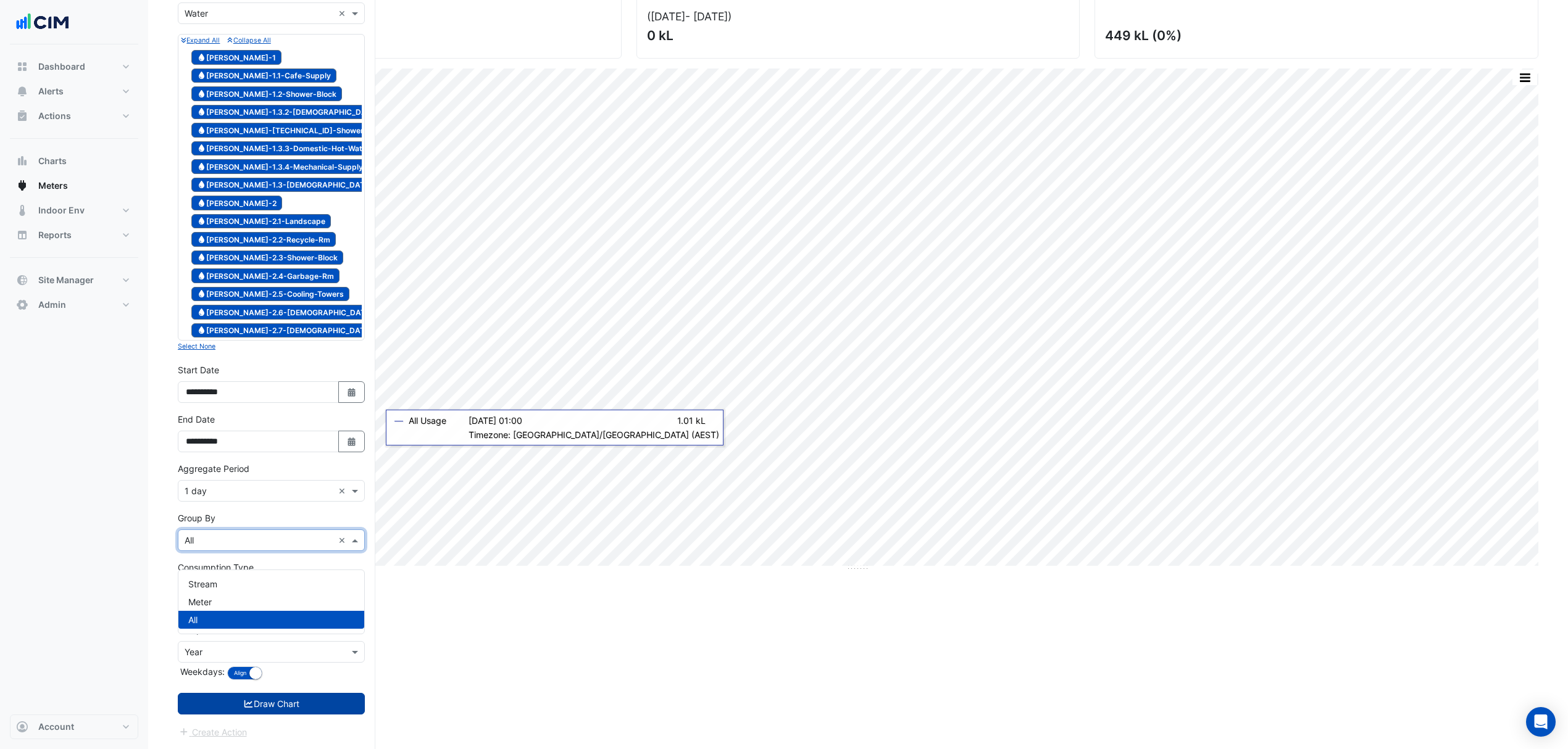
drag, startPoint x: 266, startPoint y: 707, endPoint x: 281, endPoint y: 693, distance: 20.5
click at [266, 265] on button "Draw Chart" at bounding box center [271, 704] width 187 height 22
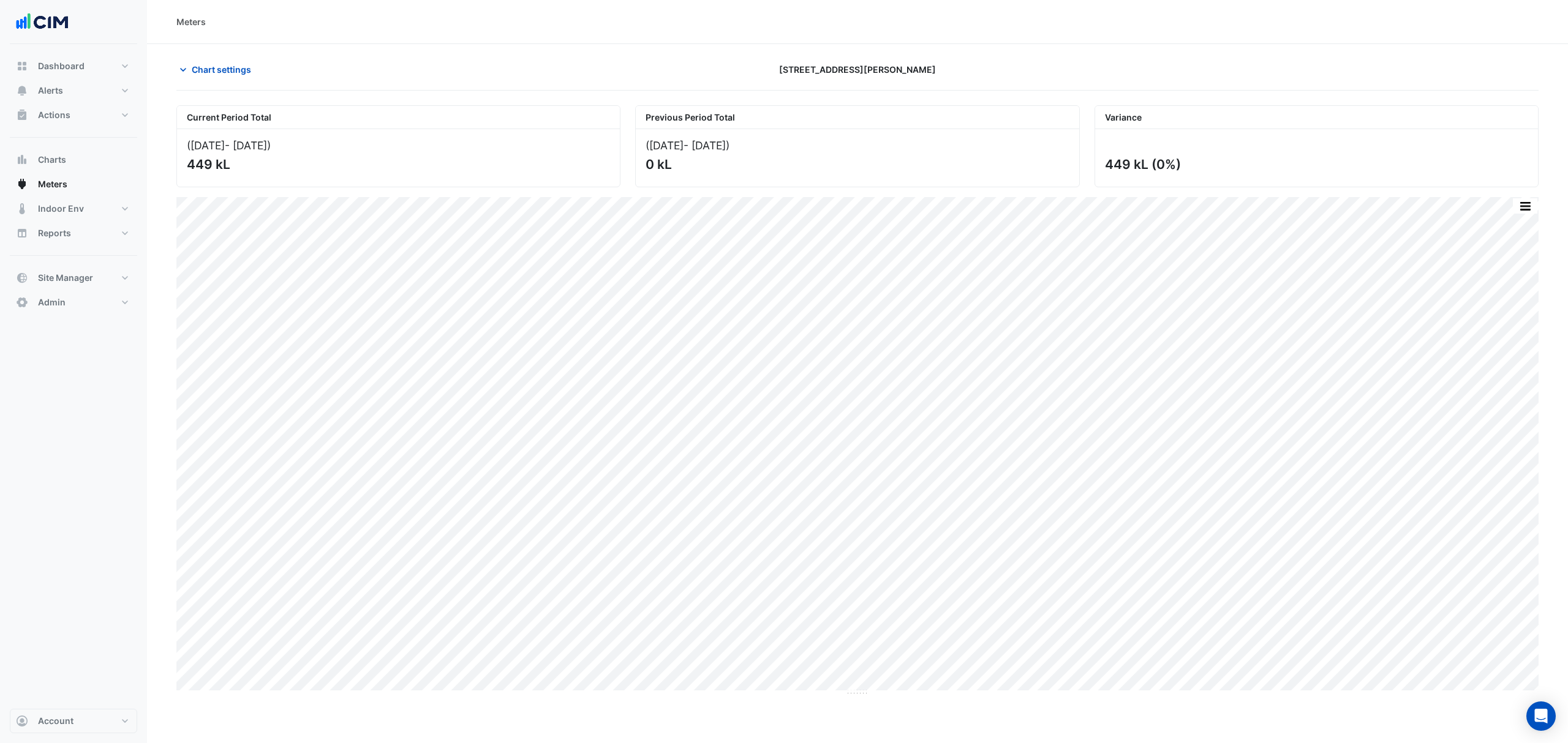
click at [207, 44] on section "Chart settings 3 Murray Rose Ave Current Period Total (01 Aug 25 - 31 Aug 25 ) …" at bounding box center [857, 370] width 1421 height 652
click at [224, 68] on span "Chart settings" at bounding box center [222, 69] width 59 height 13
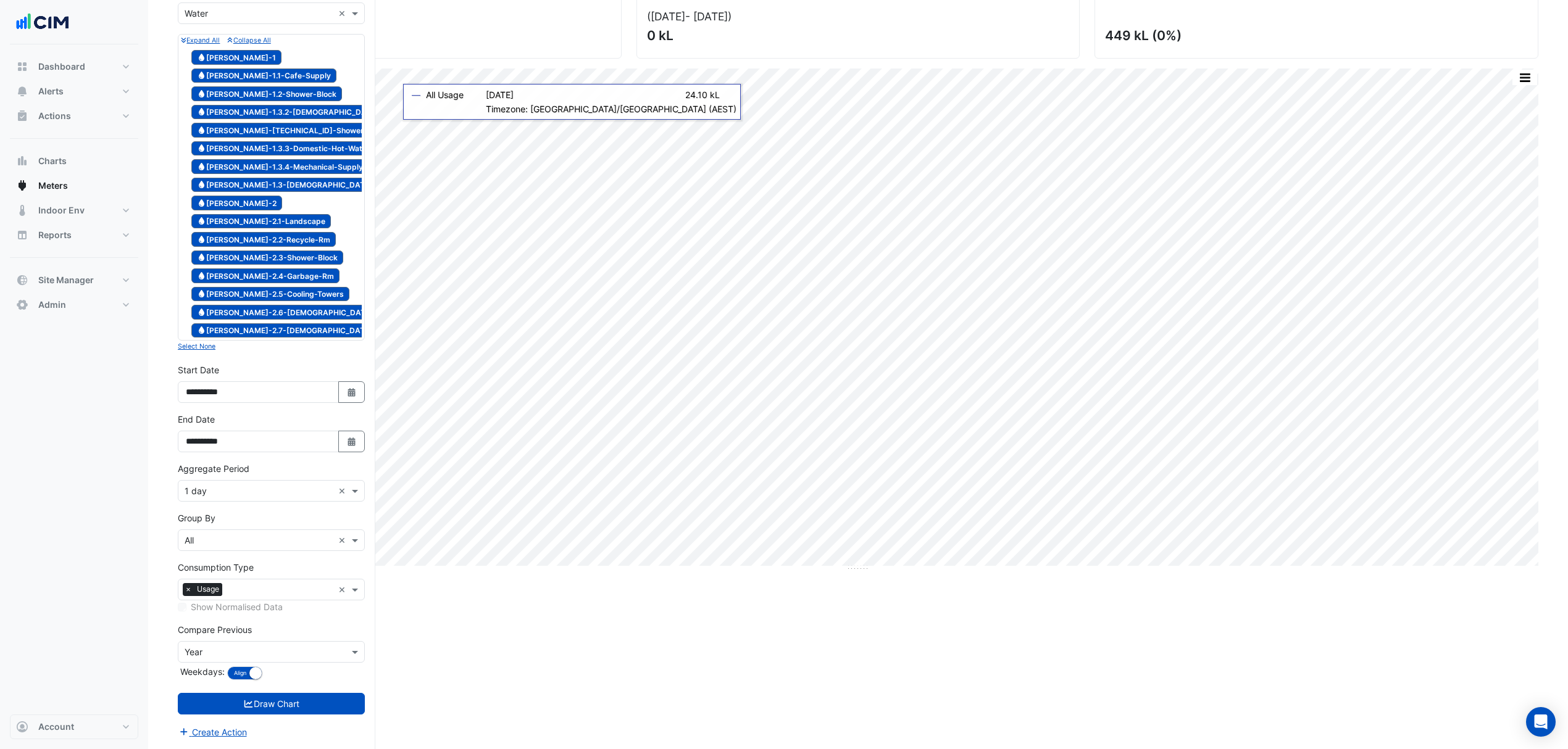
scroll to position [147, 0]
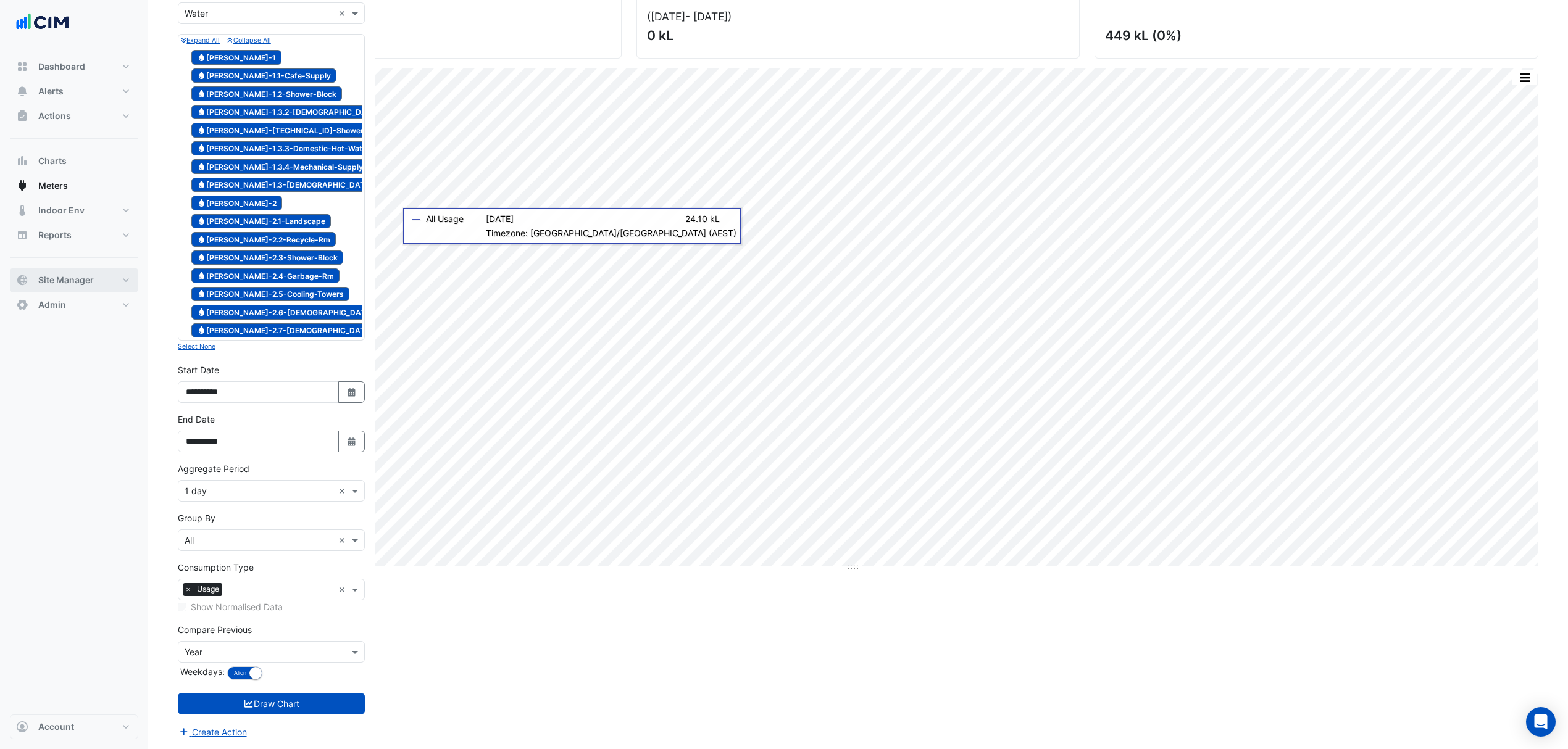
click at [79, 265] on span "Site Manager" at bounding box center [66, 280] width 56 height 13
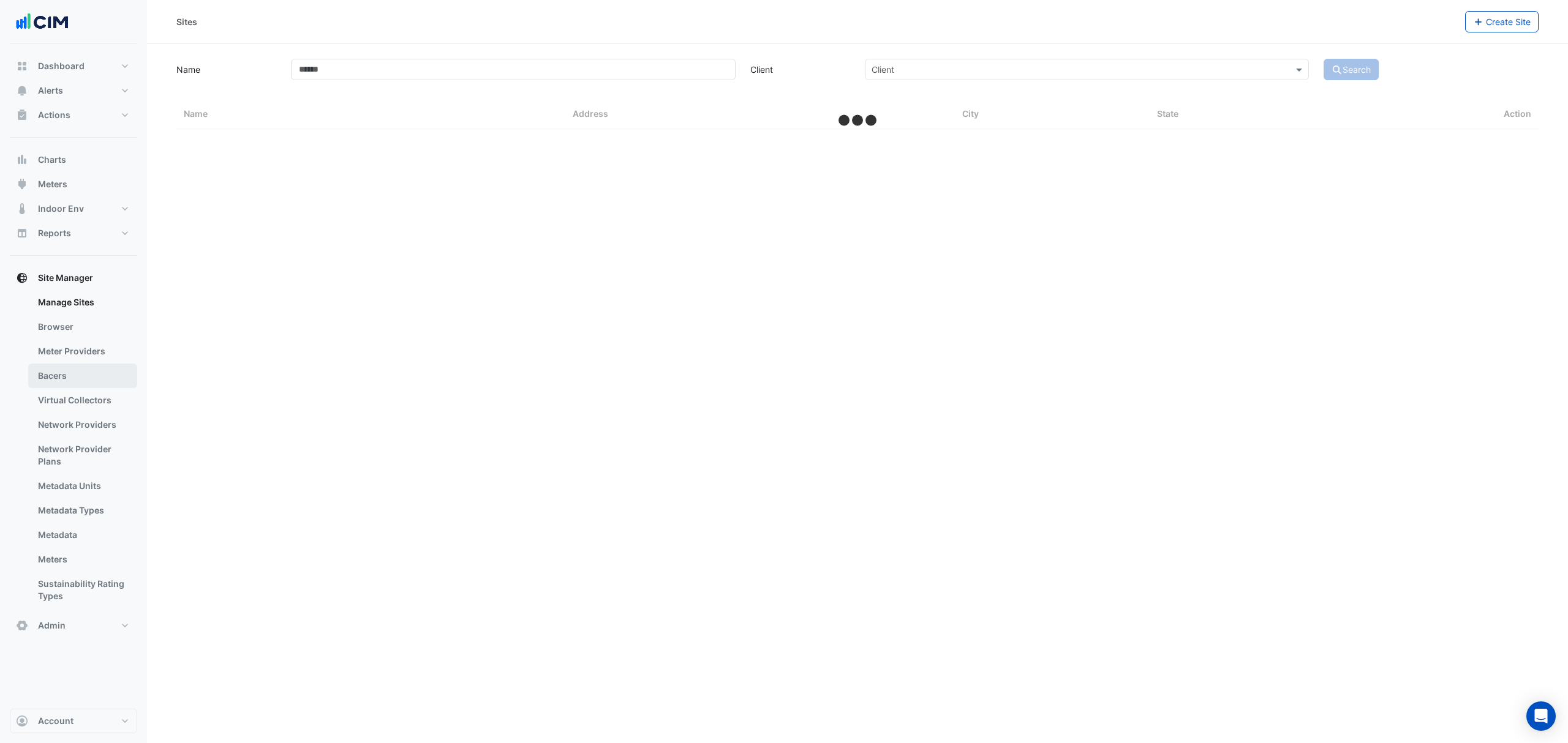
click at [57, 263] on link "Bacers" at bounding box center [82, 376] width 109 height 25
click at [582, 74] on input "text" at bounding box center [845, 80] width 643 height 13
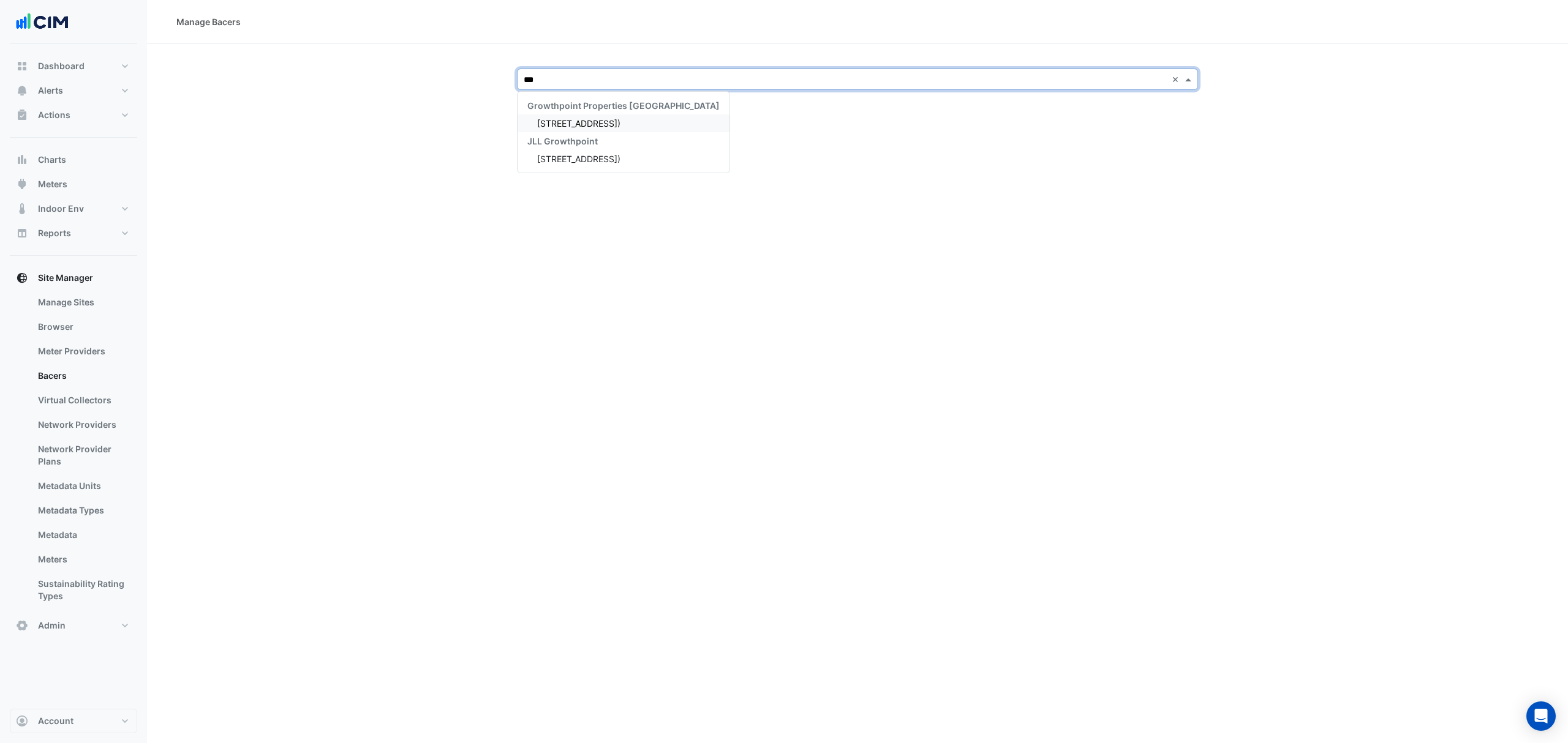
type input "***"
click at [582, 123] on span "[STREET_ADDRESS])" at bounding box center [578, 123] width 83 height 10
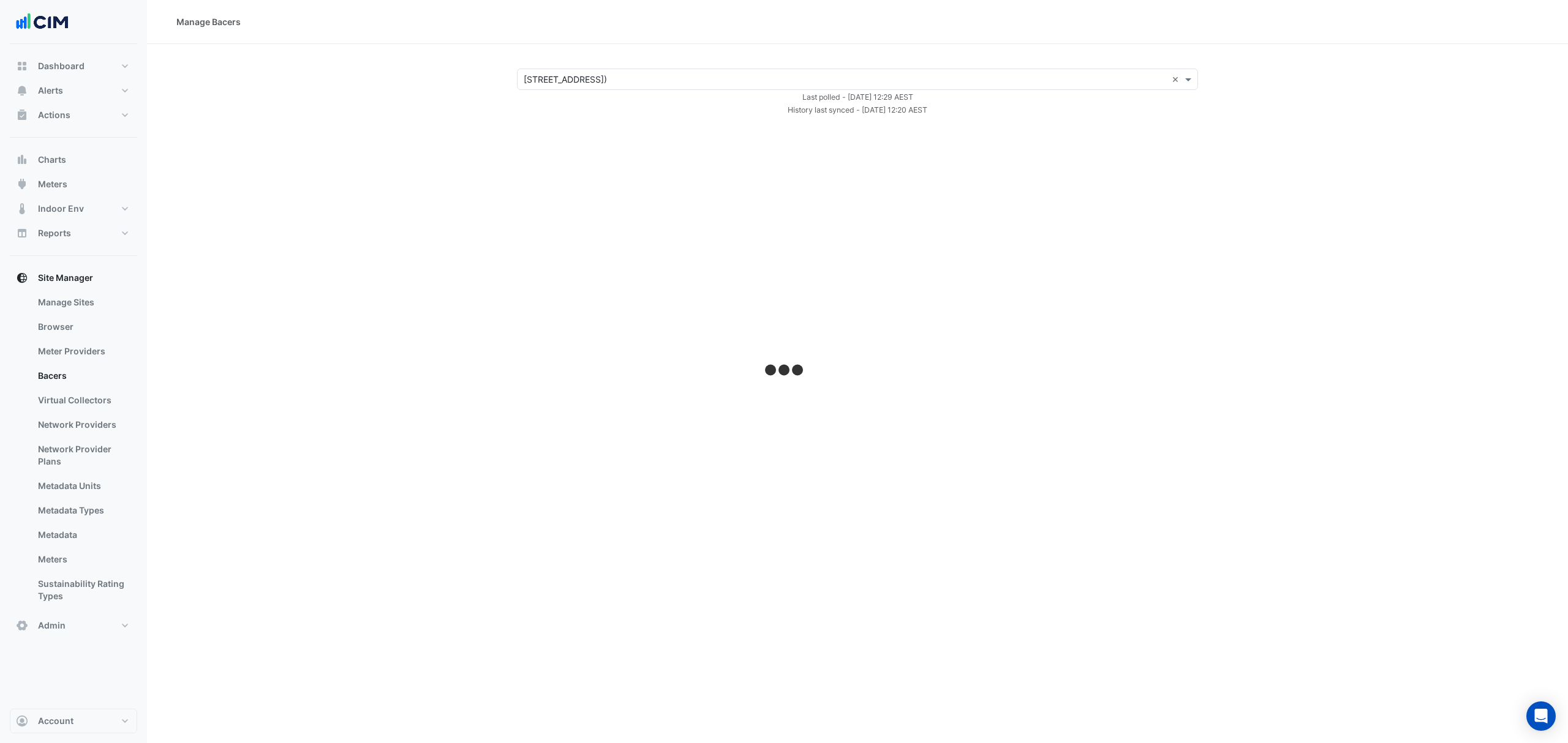
drag, startPoint x: 882, startPoint y: 111, endPoint x: 915, endPoint y: 130, distance: 38.1
click at [582, 117] on div "Manage Bacers Select a Site × 211 Wellington Road (Building C) × Last polled - …" at bounding box center [857, 372] width 1421 height 743
select select "**"
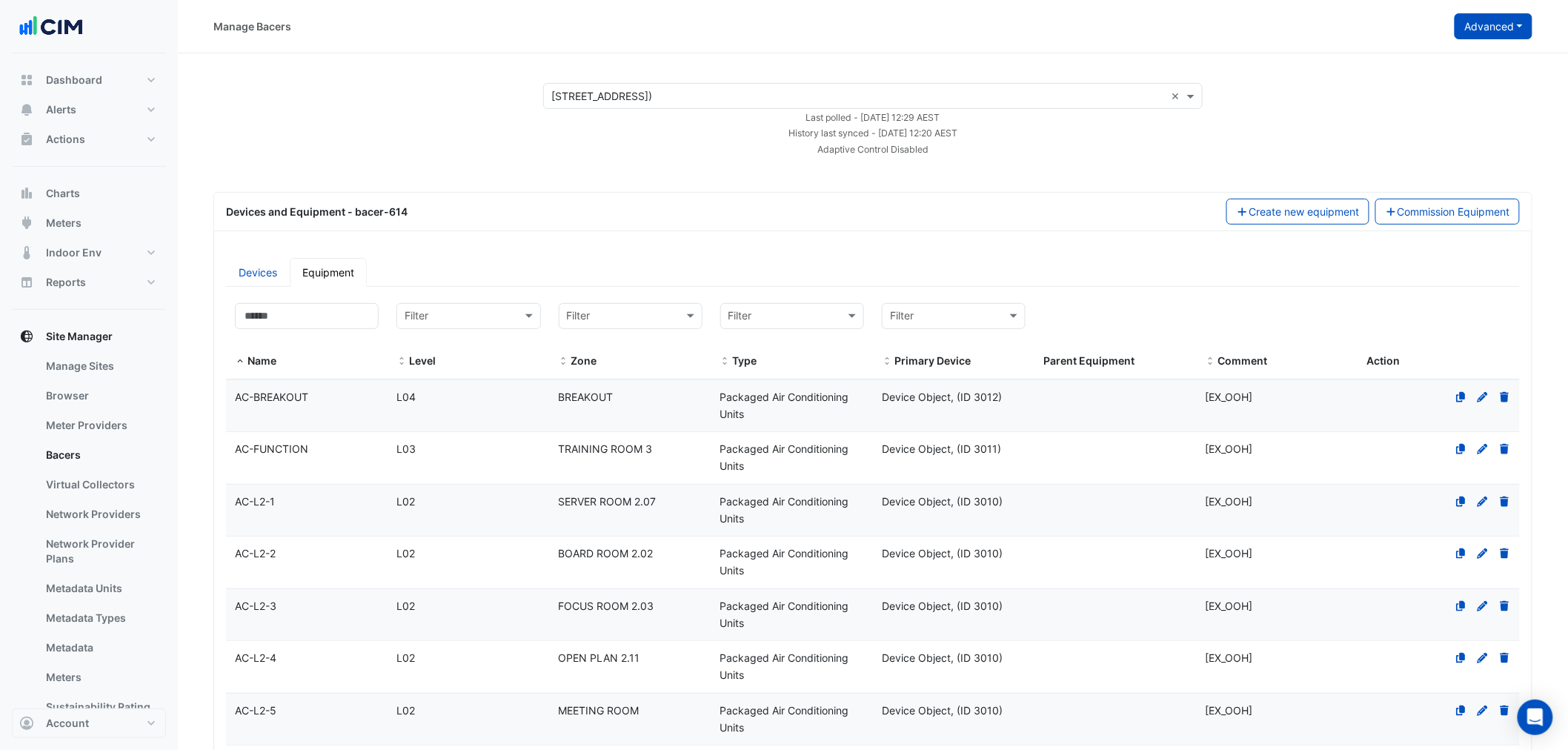
click at [705, 13] on button "Advanced" at bounding box center [1493, 26] width 78 height 26
click at [705, 82] on span "View scan history" at bounding box center [1411, 79] width 85 height 12
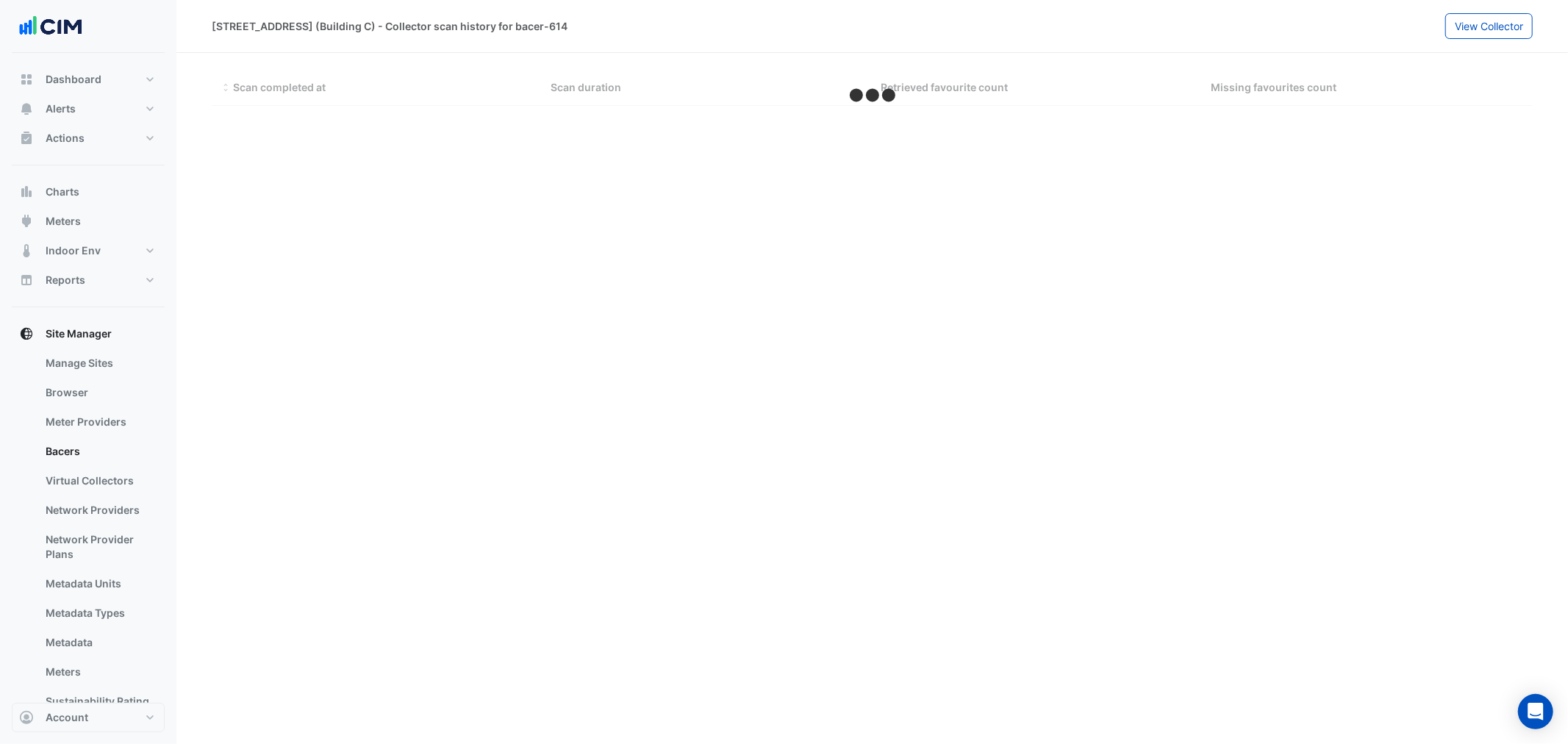
select select "**"
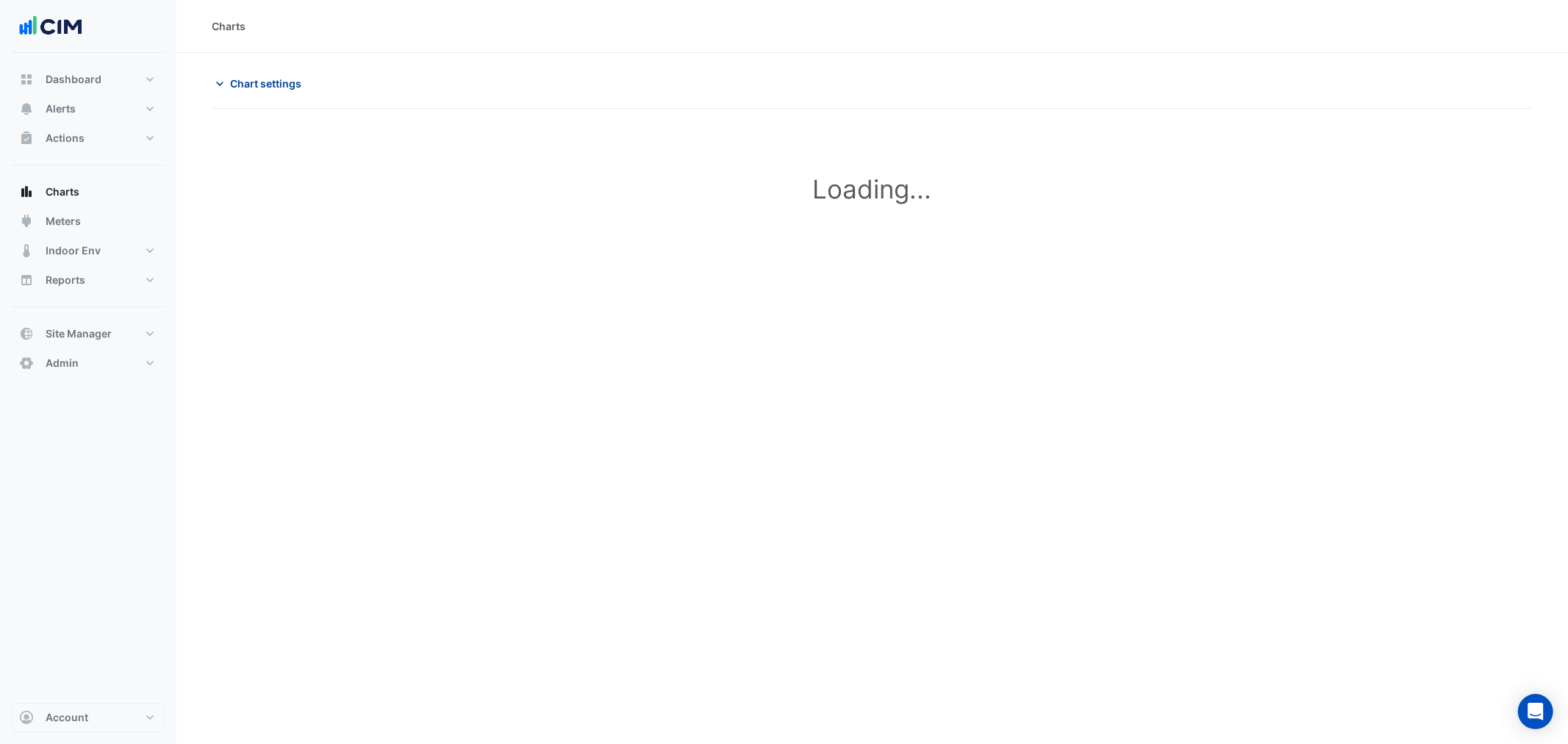
click at [262, 89] on span "Chart settings" at bounding box center [266, 83] width 71 height 16
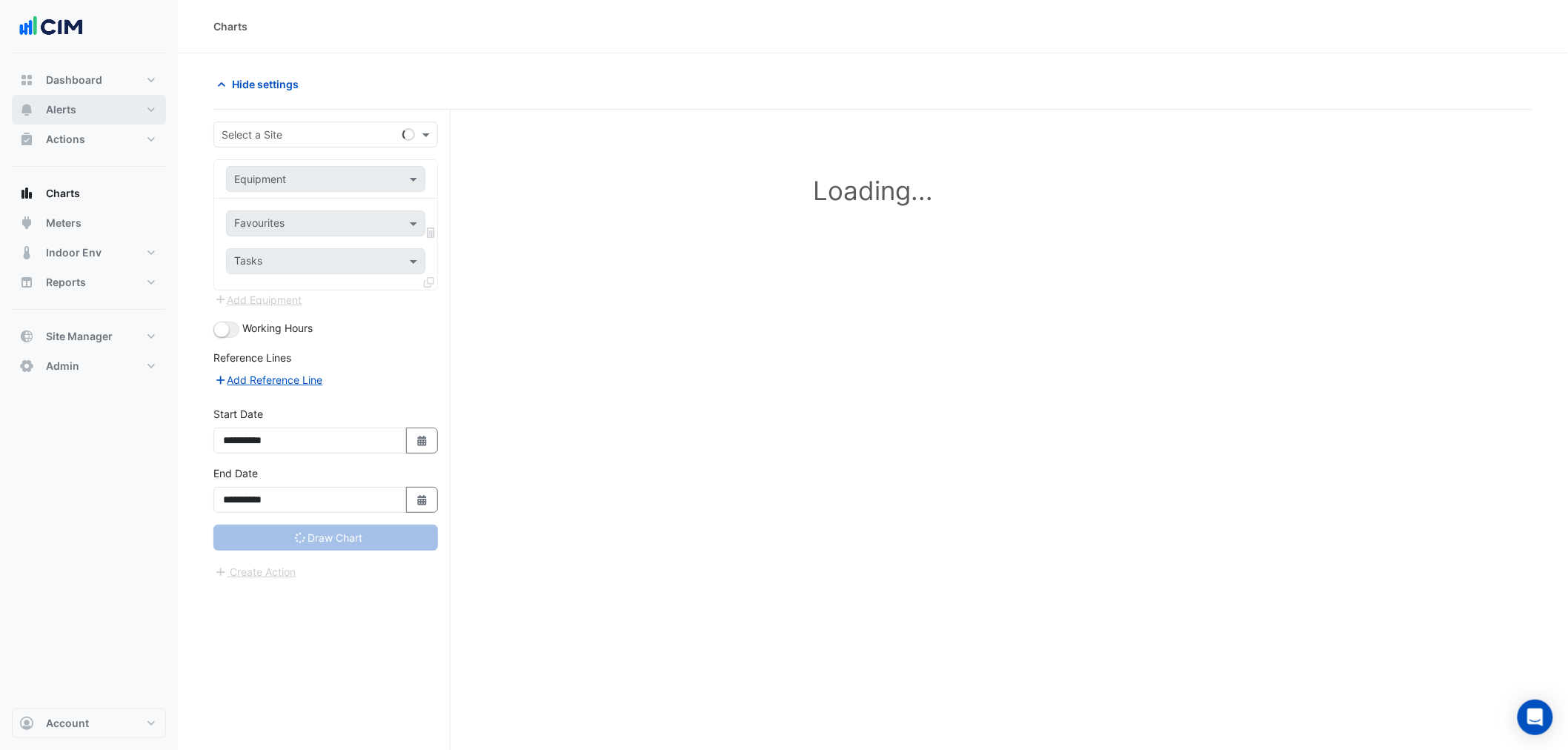
click at [87, 100] on button "Alerts" at bounding box center [89, 110] width 154 height 30
click at [78, 163] on link "Rules" at bounding box center [100, 169] width 132 height 30
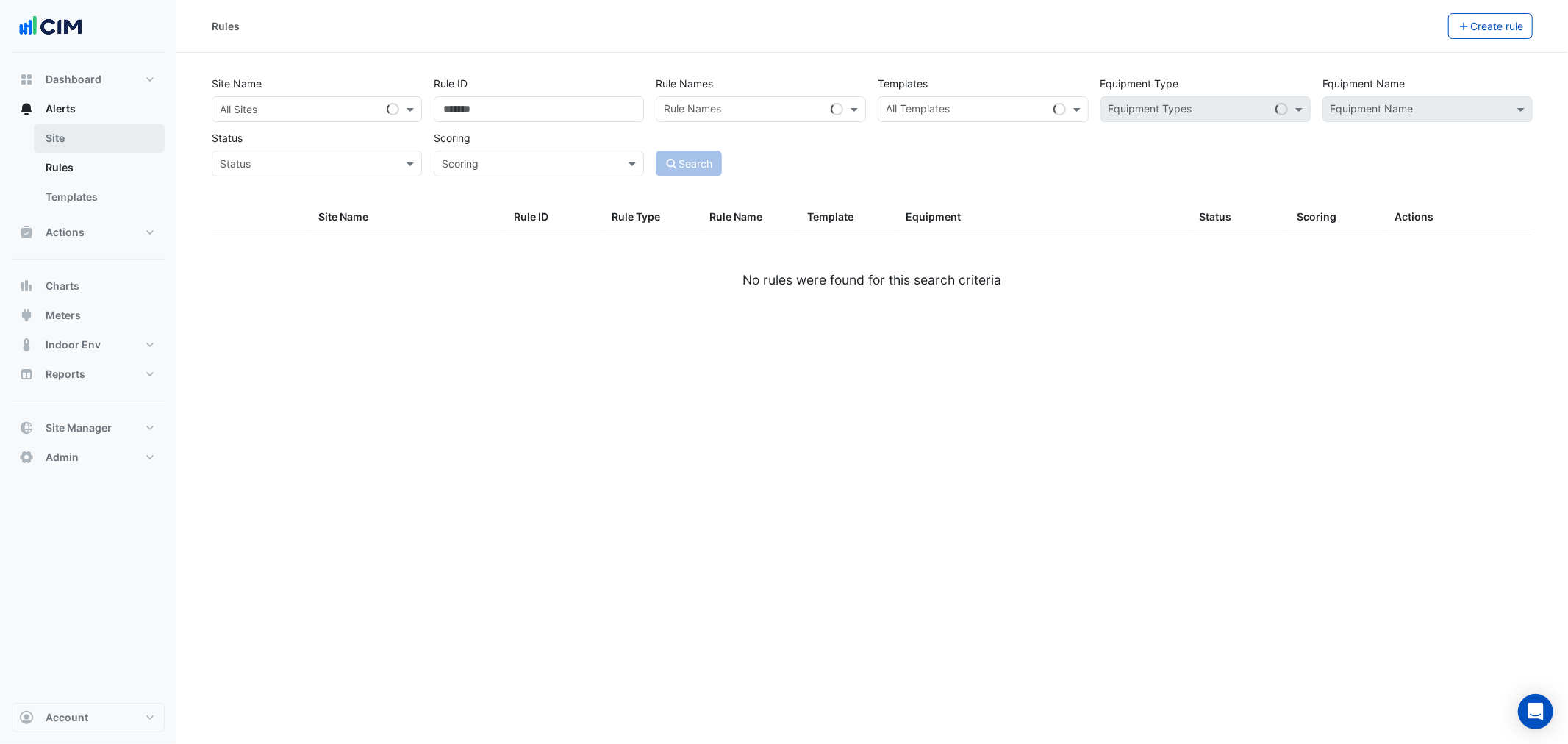
click at [64, 141] on link "Site" at bounding box center [99, 138] width 131 height 30
click at [128, 133] on link "Site" at bounding box center [99, 138] width 131 height 30
click at [104, 107] on button "Alerts" at bounding box center [89, 109] width 153 height 30
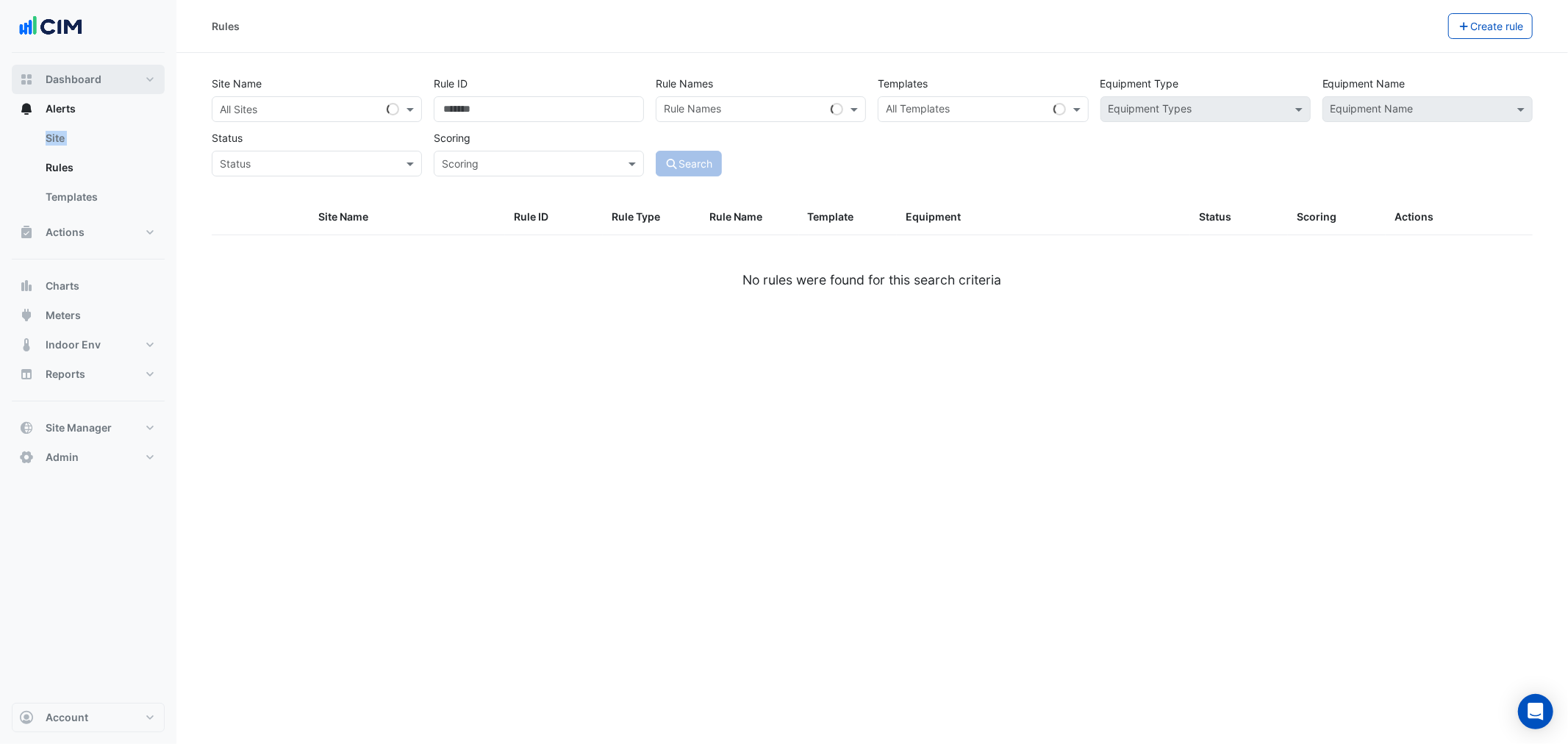
click at [105, 71] on button "Dashboard" at bounding box center [89, 79] width 153 height 30
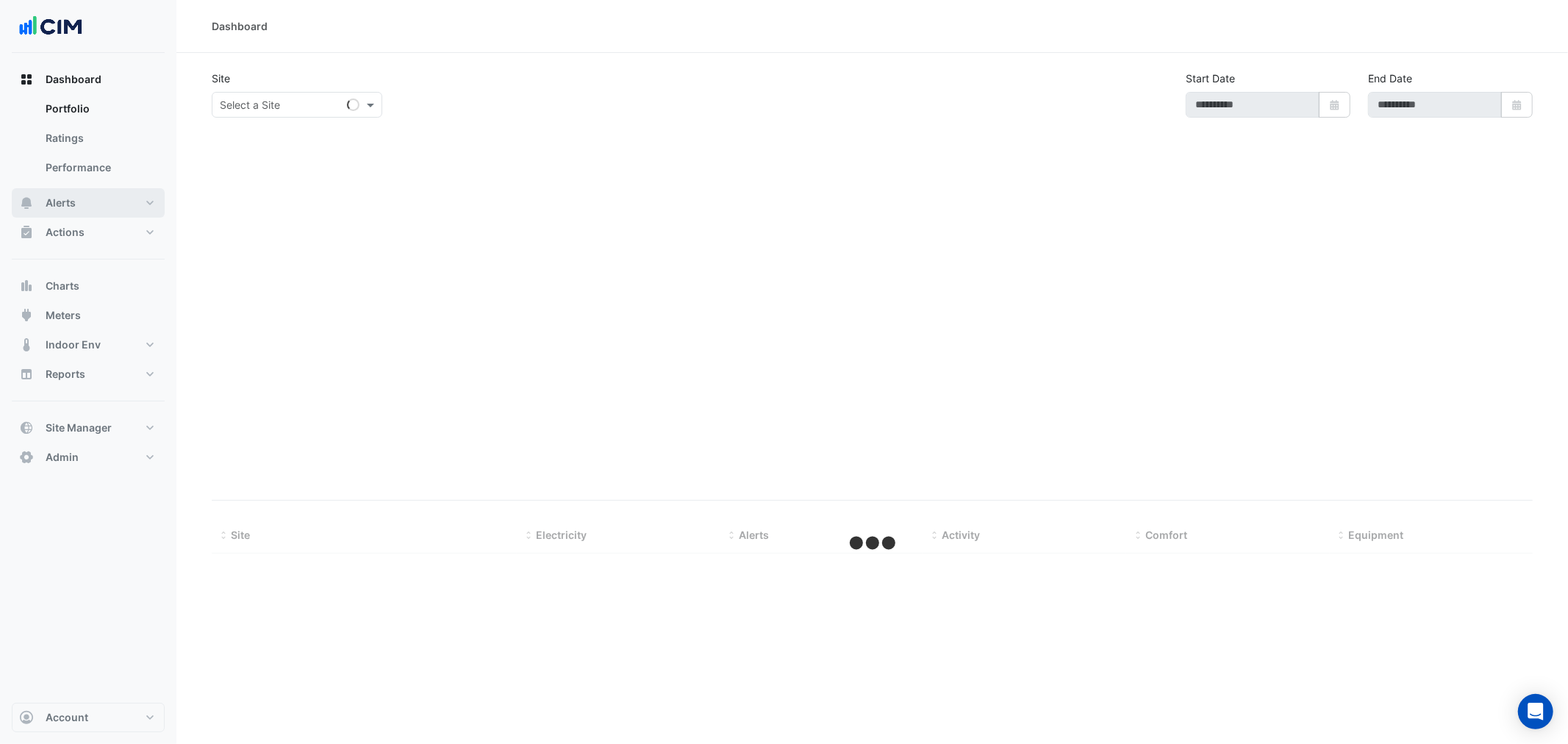
click at [97, 194] on button "Alerts" at bounding box center [89, 204] width 153 height 30
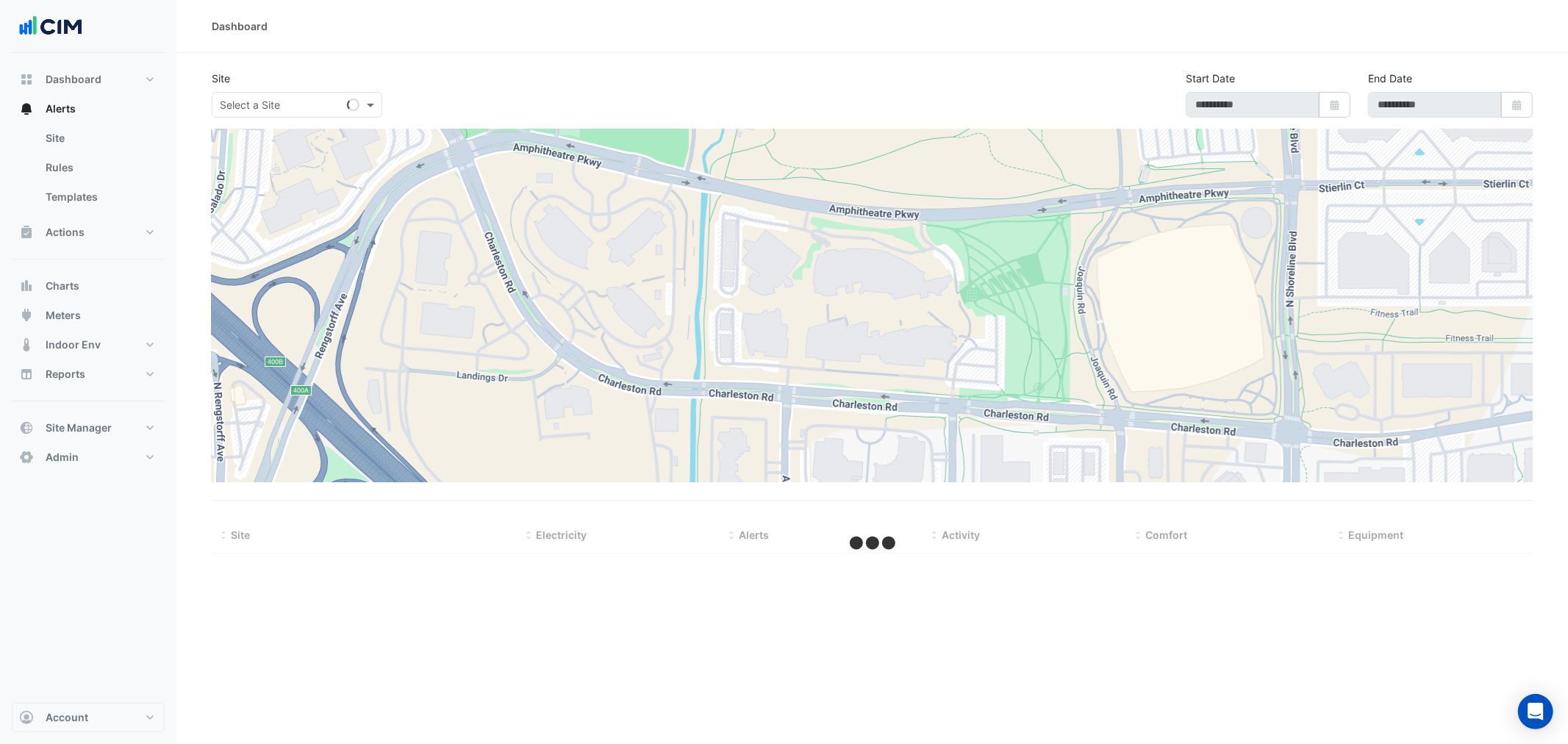
click at [268, 121] on div "Site Select a Site Start Date Select Date End Date Select Date" at bounding box center [872, 100] width 1339 height 59
click at [269, 106] on input "text" at bounding box center [283, 105] width 125 height 16
type input "******"
click at [316, 75] on div "Site Select a Site ****** Loading..." at bounding box center [385, 94] width 365 height 47
click at [98, 133] on link "Site" at bounding box center [99, 138] width 131 height 30
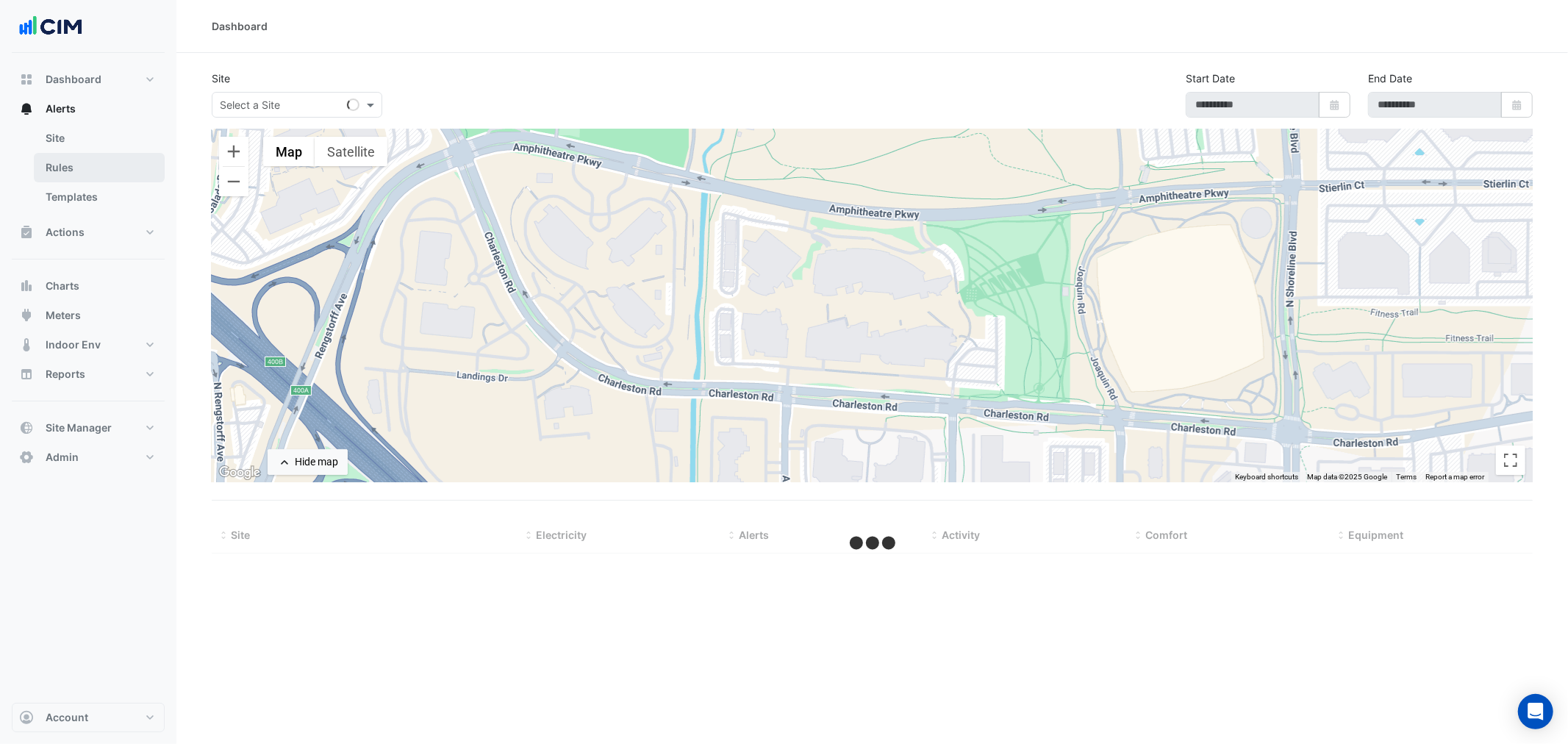
click at [99, 161] on link "Rules" at bounding box center [99, 168] width 131 height 30
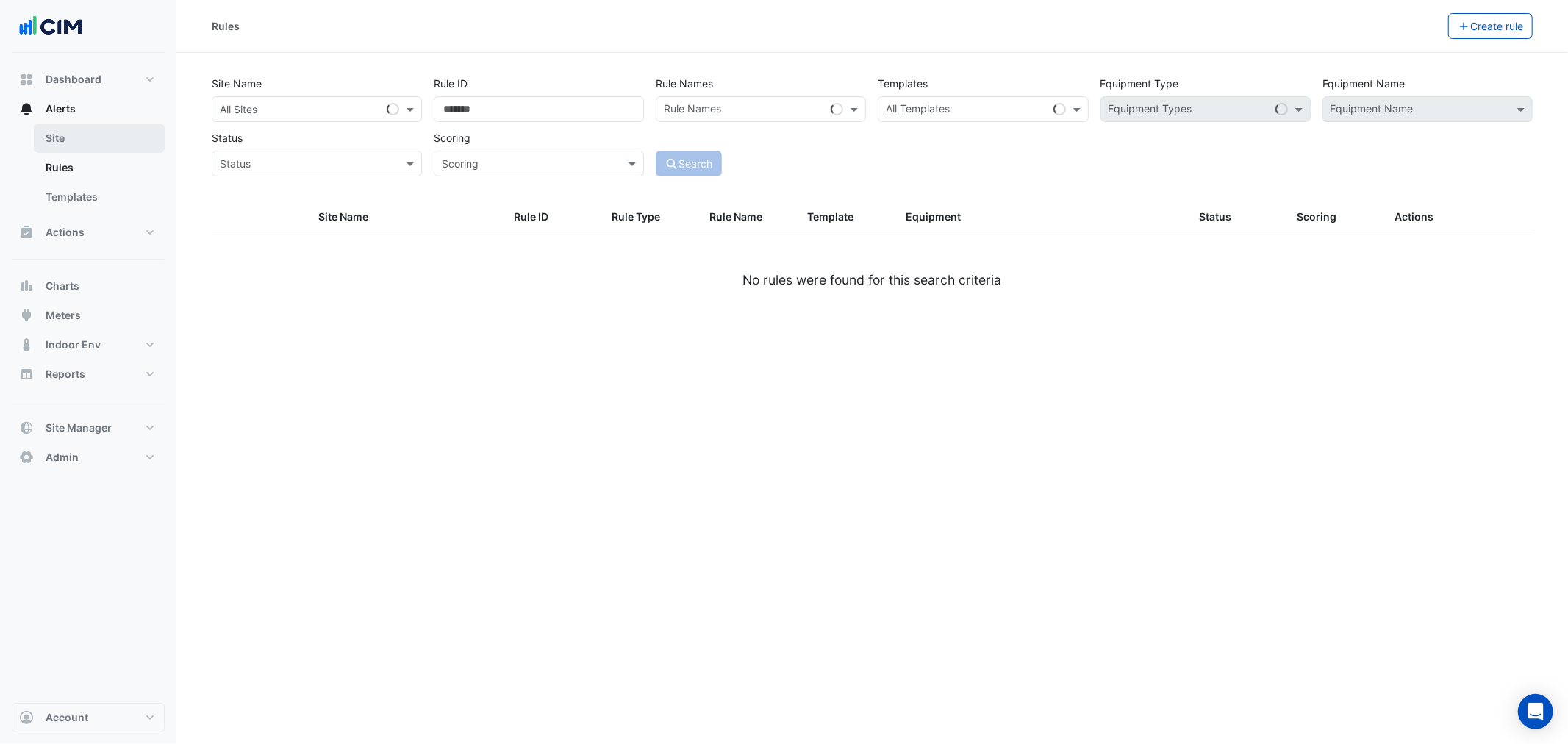
click at [81, 149] on link "Site" at bounding box center [99, 138] width 131 height 30
click at [263, 119] on div "All Sites" at bounding box center [316, 109] width 210 height 26
click at [514, 44] on div "Rules Create rule" at bounding box center [872, 26] width 1392 height 53
click at [84, 135] on link "Site" at bounding box center [99, 138] width 131 height 30
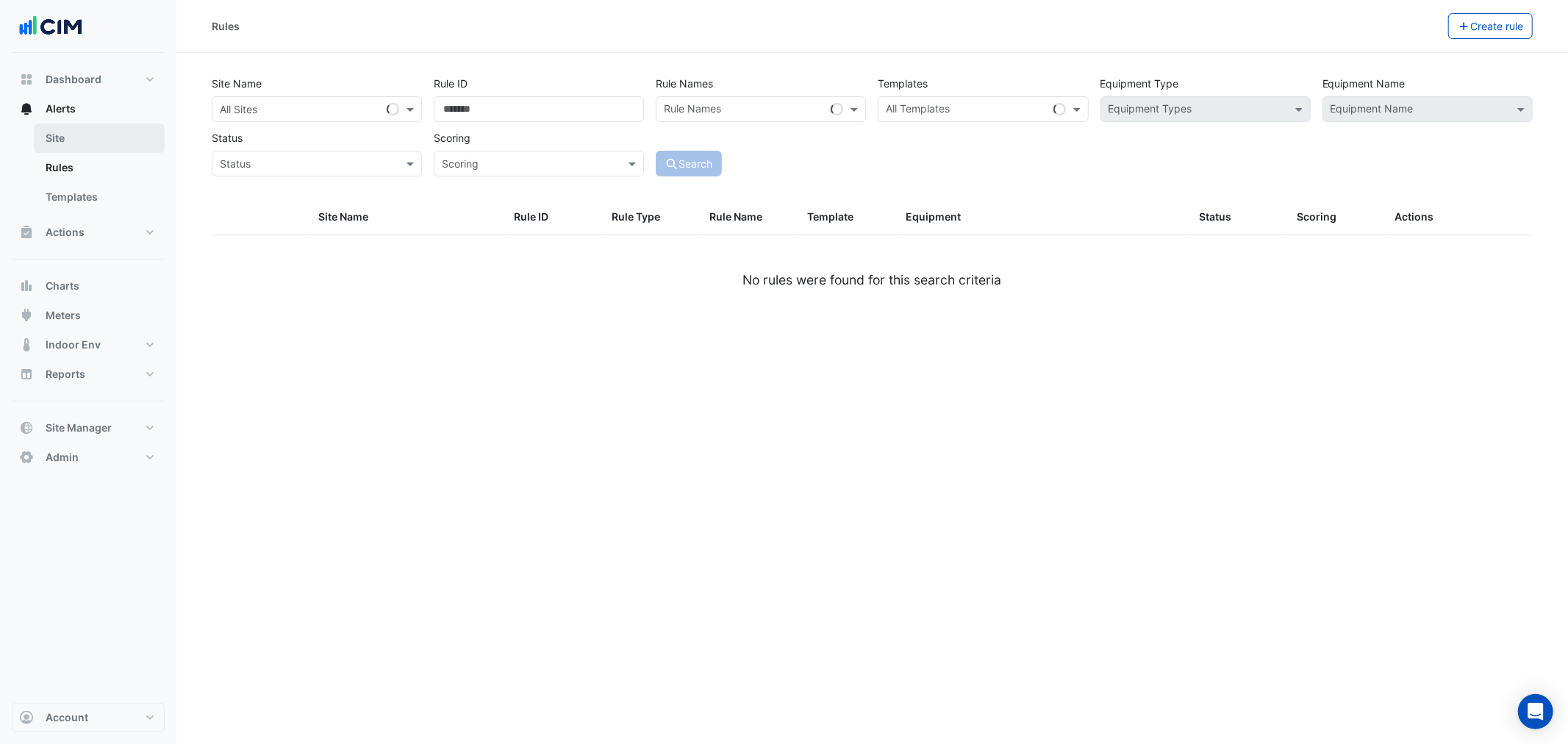
click at [84, 135] on link "Site" at bounding box center [99, 138] width 131 height 30
click at [269, 99] on div "All Sites" at bounding box center [316, 109] width 210 height 26
click at [47, 305] on button "Meters" at bounding box center [89, 316] width 153 height 30
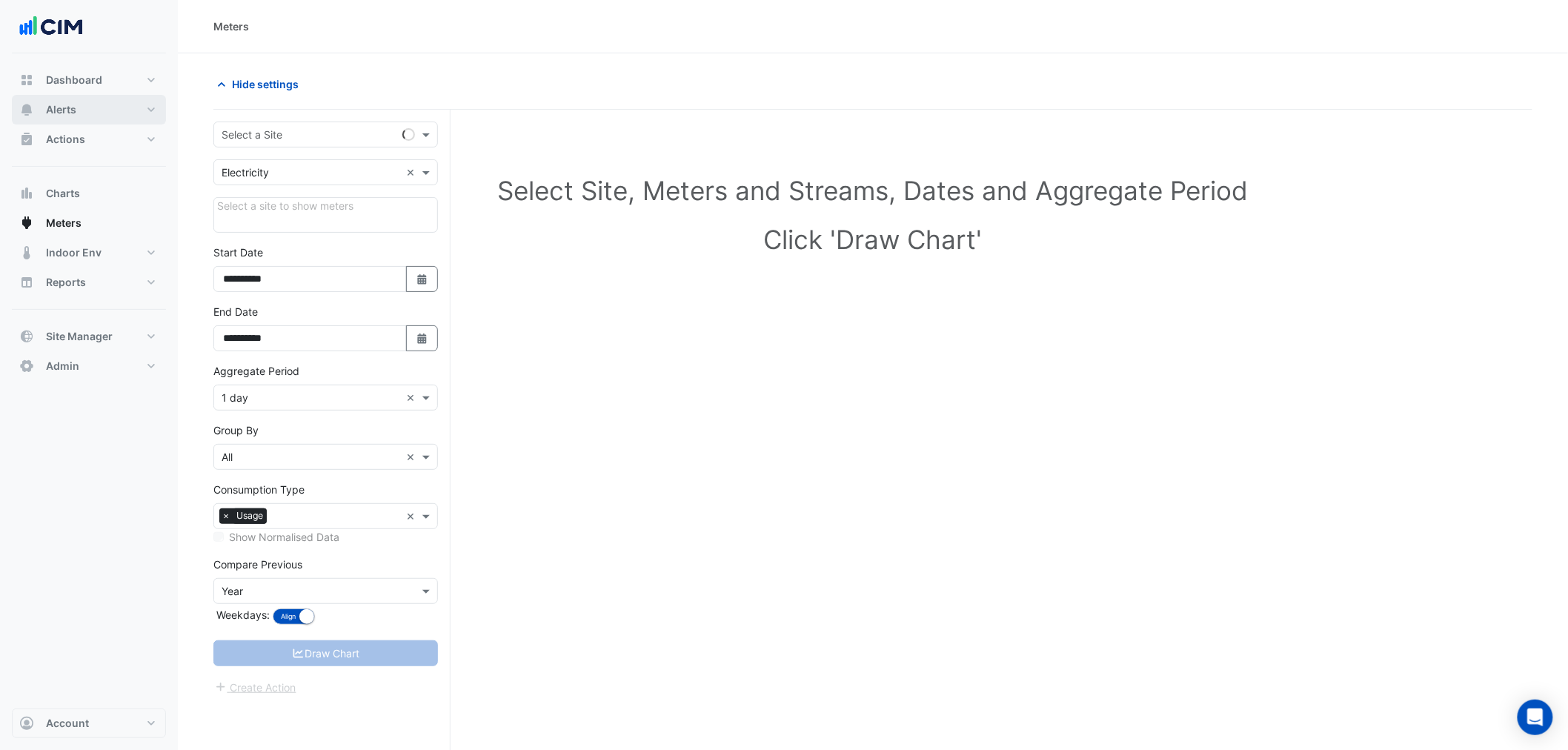
click at [55, 108] on span "Alerts" at bounding box center [61, 110] width 30 height 15
click at [115, 152] on link "Site" at bounding box center [100, 139] width 132 height 30
click at [111, 146] on link "Site" at bounding box center [100, 139] width 132 height 30
click at [344, 157] on form "**********" at bounding box center [325, 408] width 225 height 575
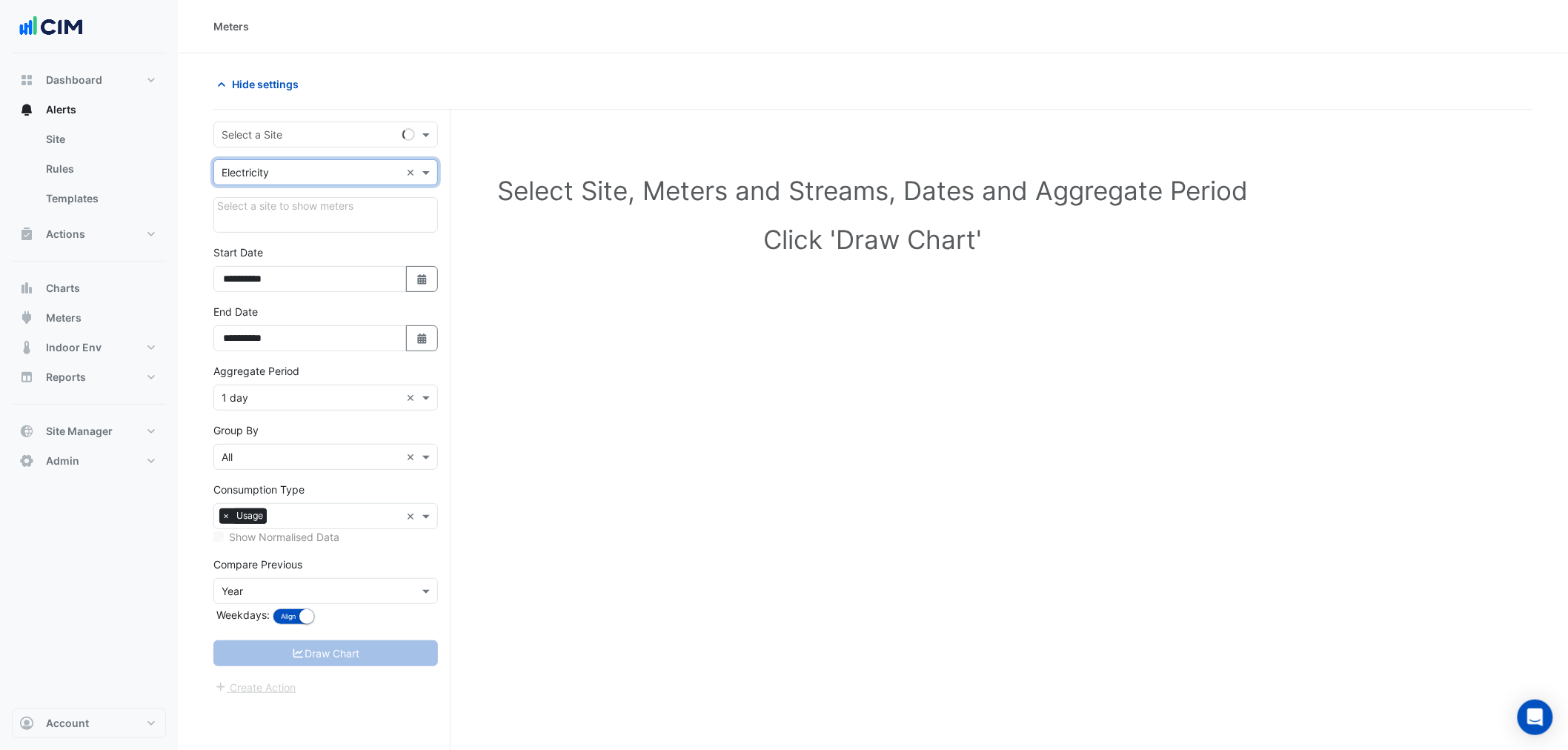
click at [337, 142] on div "Select a Site" at bounding box center [306, 135] width 182 height 16
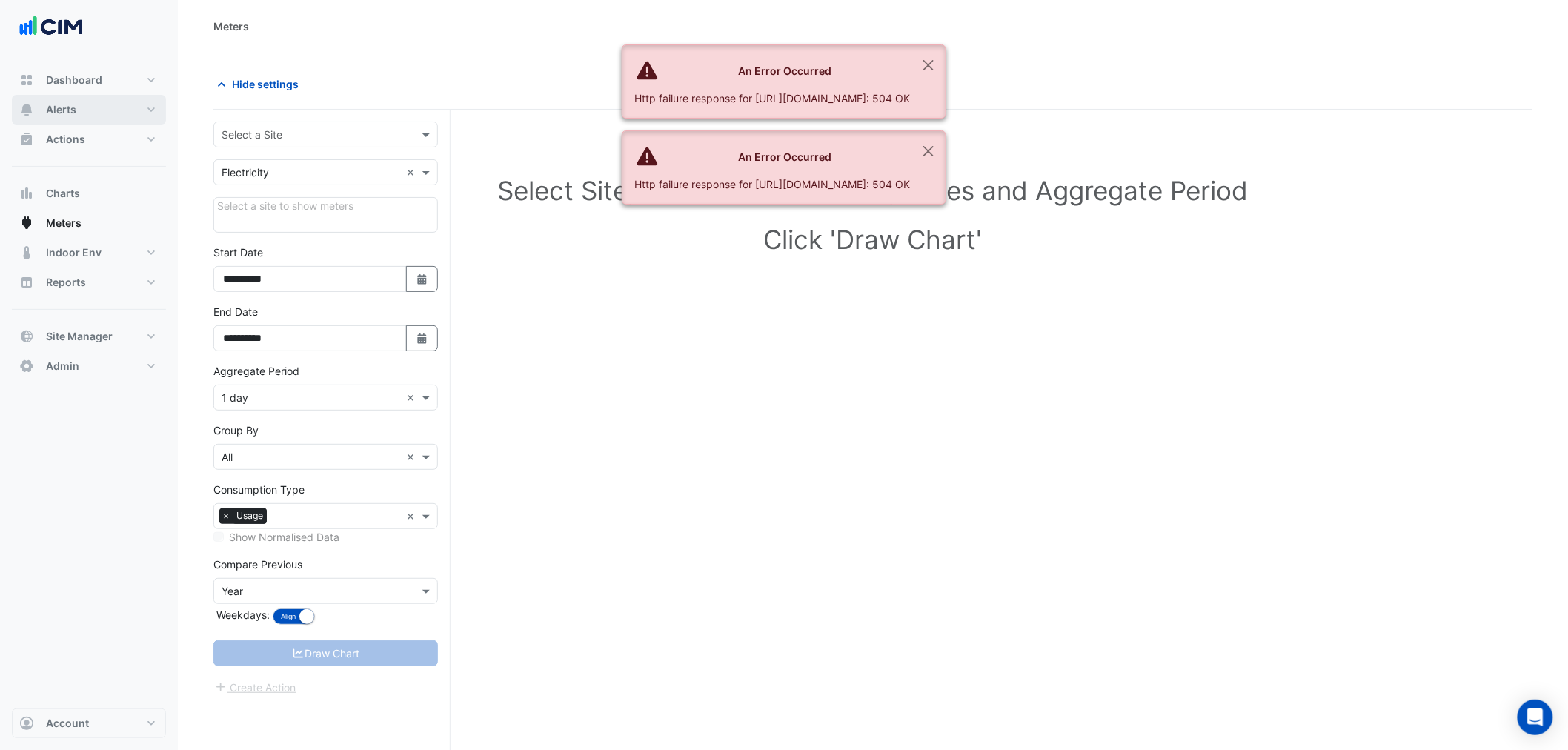
click at [69, 98] on button "Alerts" at bounding box center [89, 110] width 154 height 30
click at [71, 145] on link "Site" at bounding box center [100, 139] width 132 height 30
click at [352, 170] on input "text" at bounding box center [311, 173] width 179 height 16
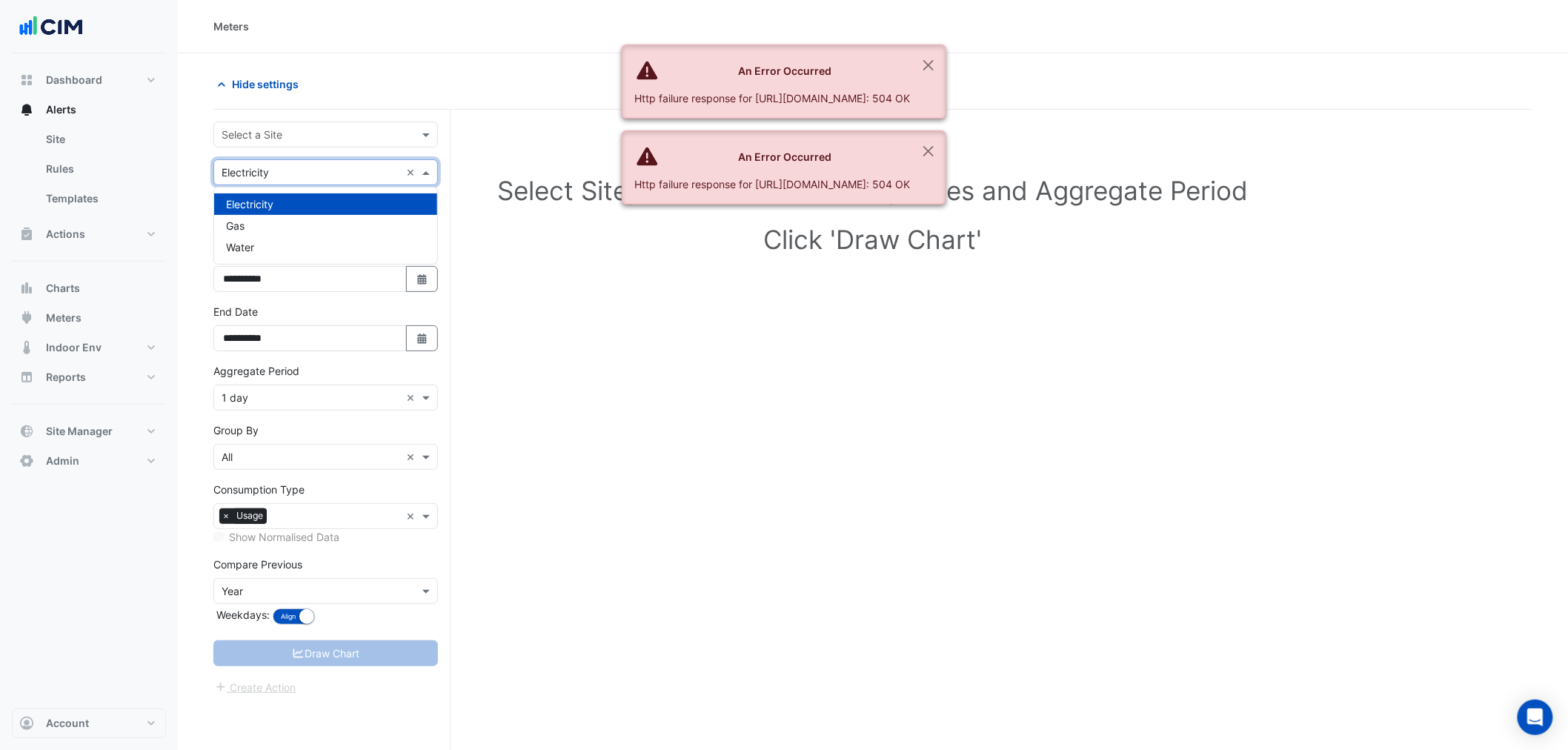
click at [334, 141] on input "text" at bounding box center [311, 136] width 179 height 16
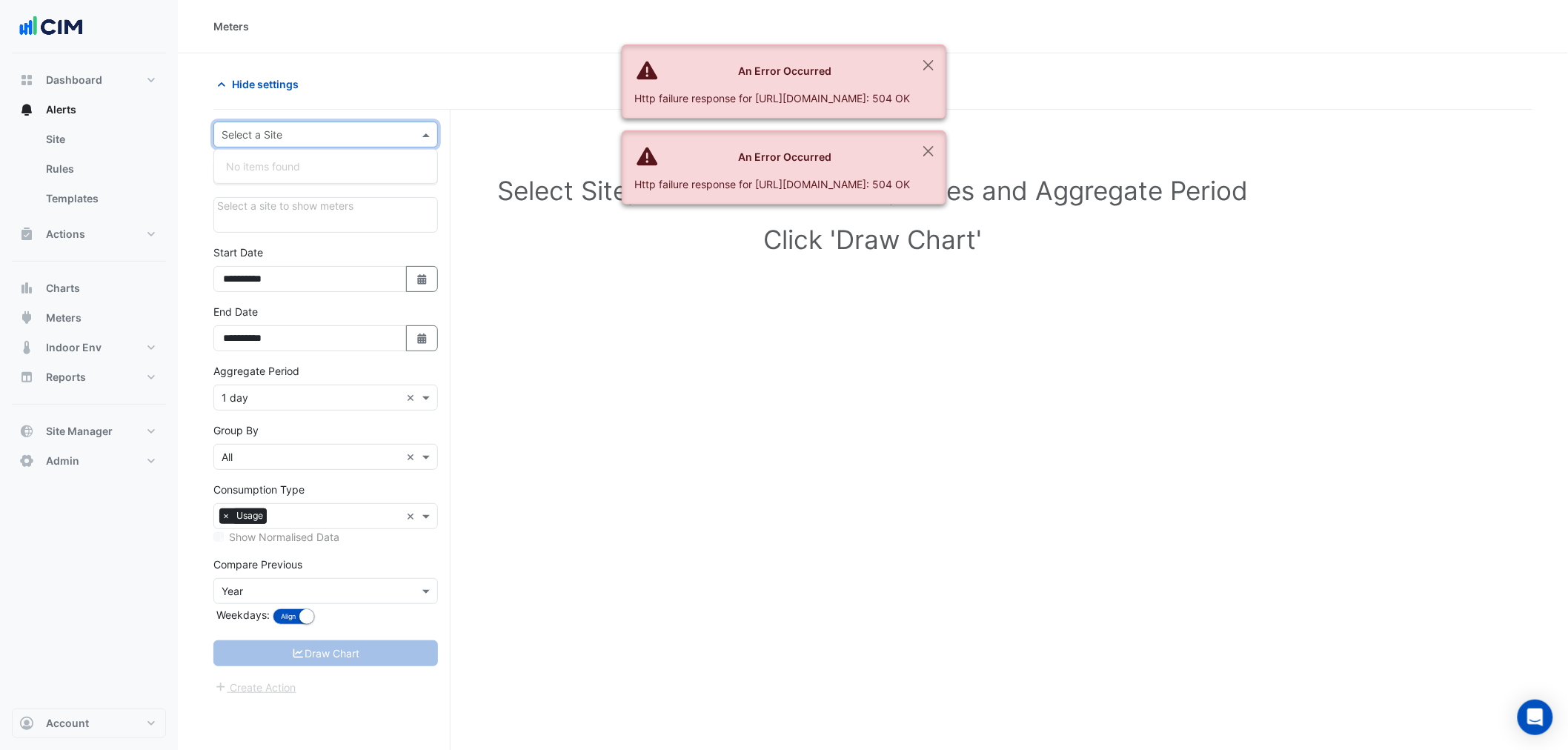
click at [946, 63] on ngb-alert "An Error Occurred Http failure response for https://ace.cimenviro.com/api/graph…" at bounding box center [784, 81] width 325 height 74
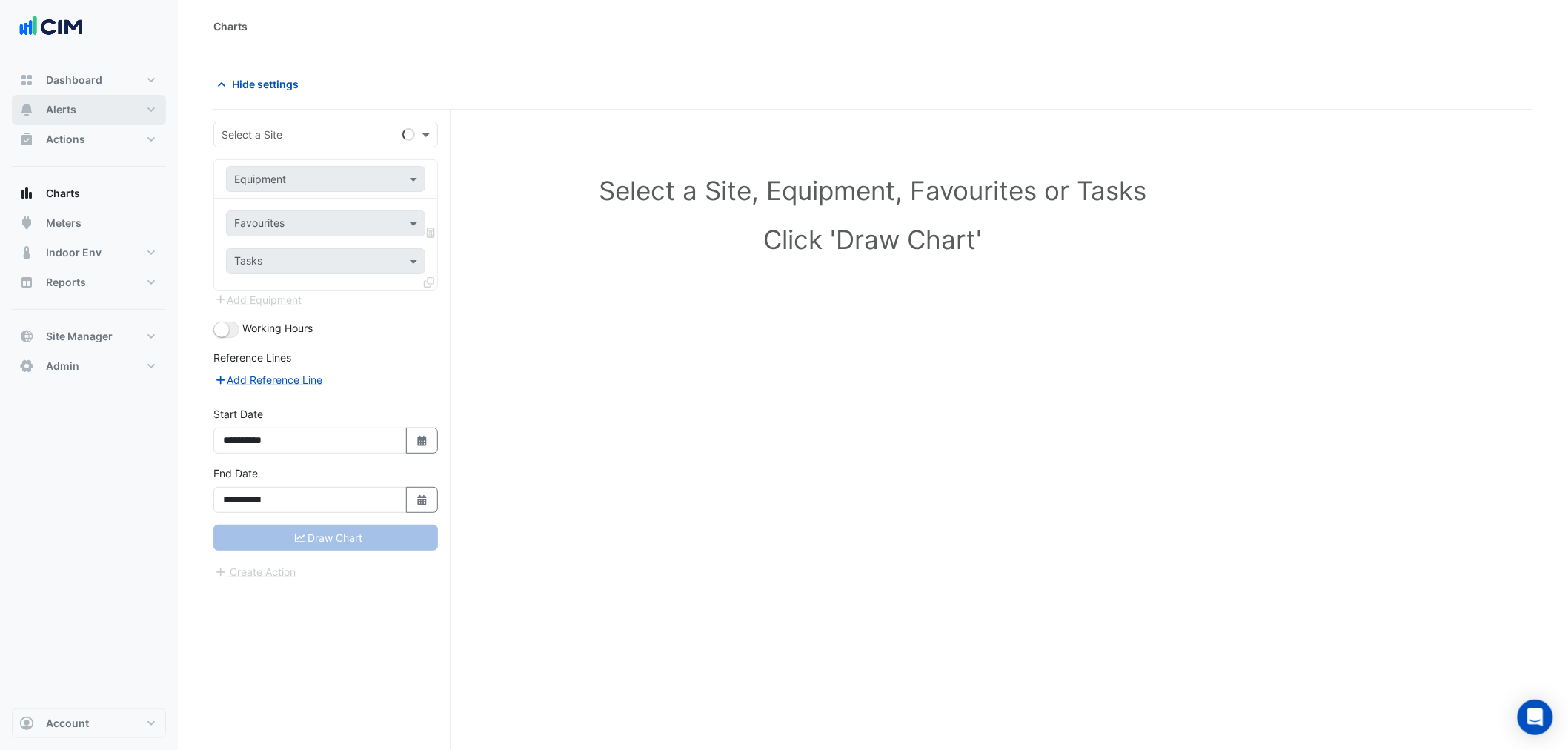
click at [80, 108] on button "Alerts" at bounding box center [89, 110] width 154 height 30
click at [121, 151] on link "Site" at bounding box center [100, 139] width 132 height 30
click at [106, 162] on link "Rules" at bounding box center [100, 169] width 132 height 30
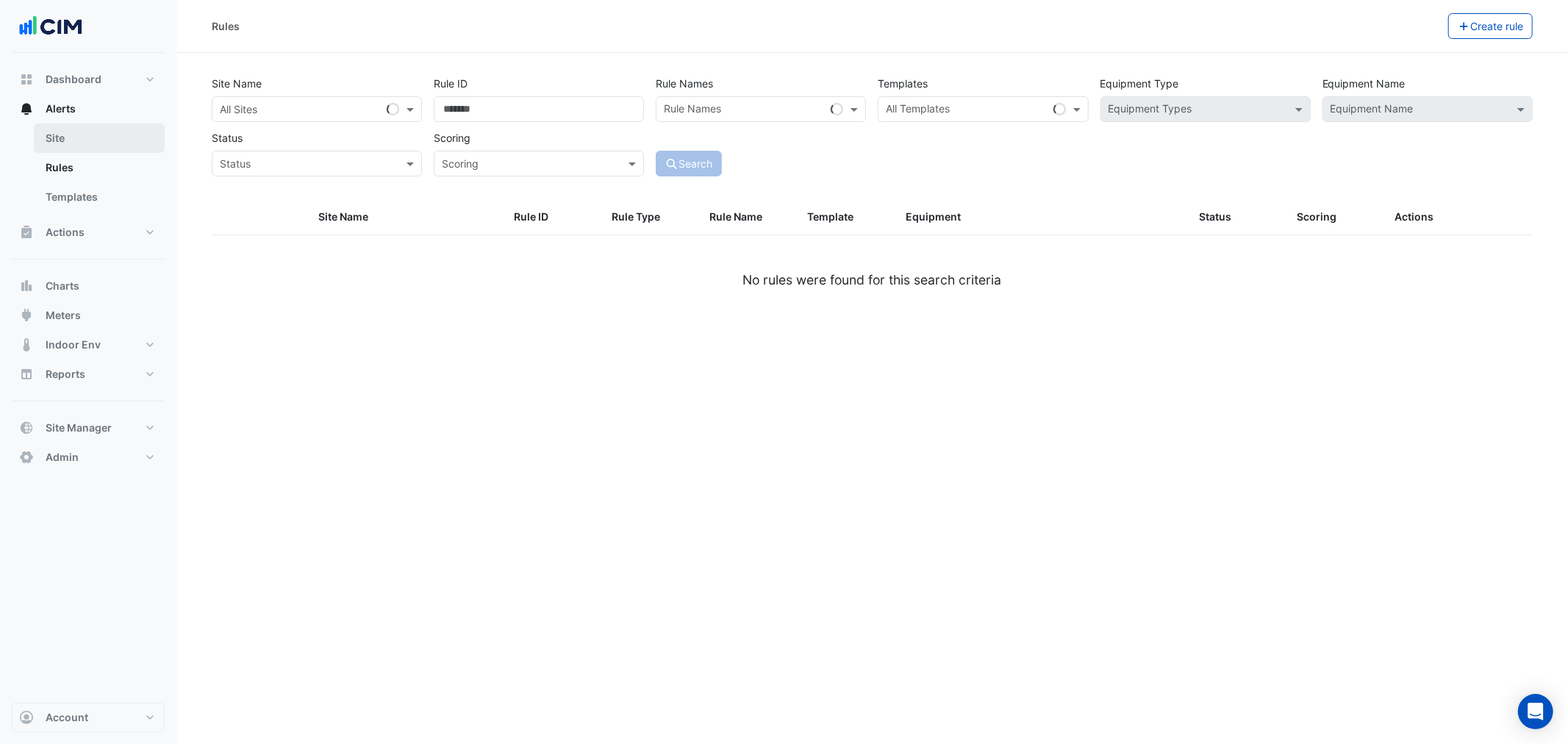
click at [99, 150] on link "Site" at bounding box center [99, 138] width 131 height 30
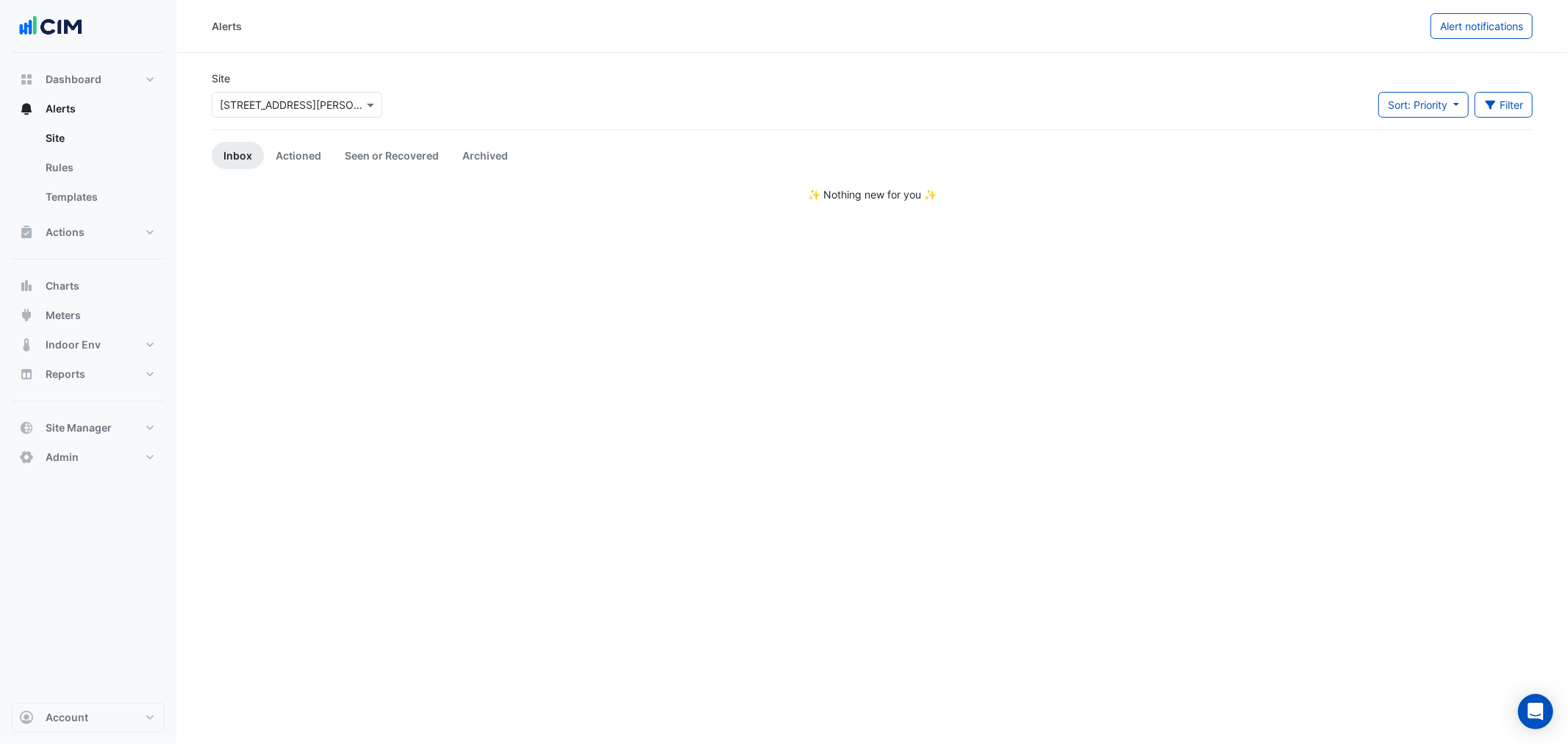
drag, startPoint x: 230, startPoint y: 99, endPoint x: 243, endPoint y: 102, distance: 13.3
click at [230, 99] on input "text" at bounding box center [283, 105] width 125 height 16
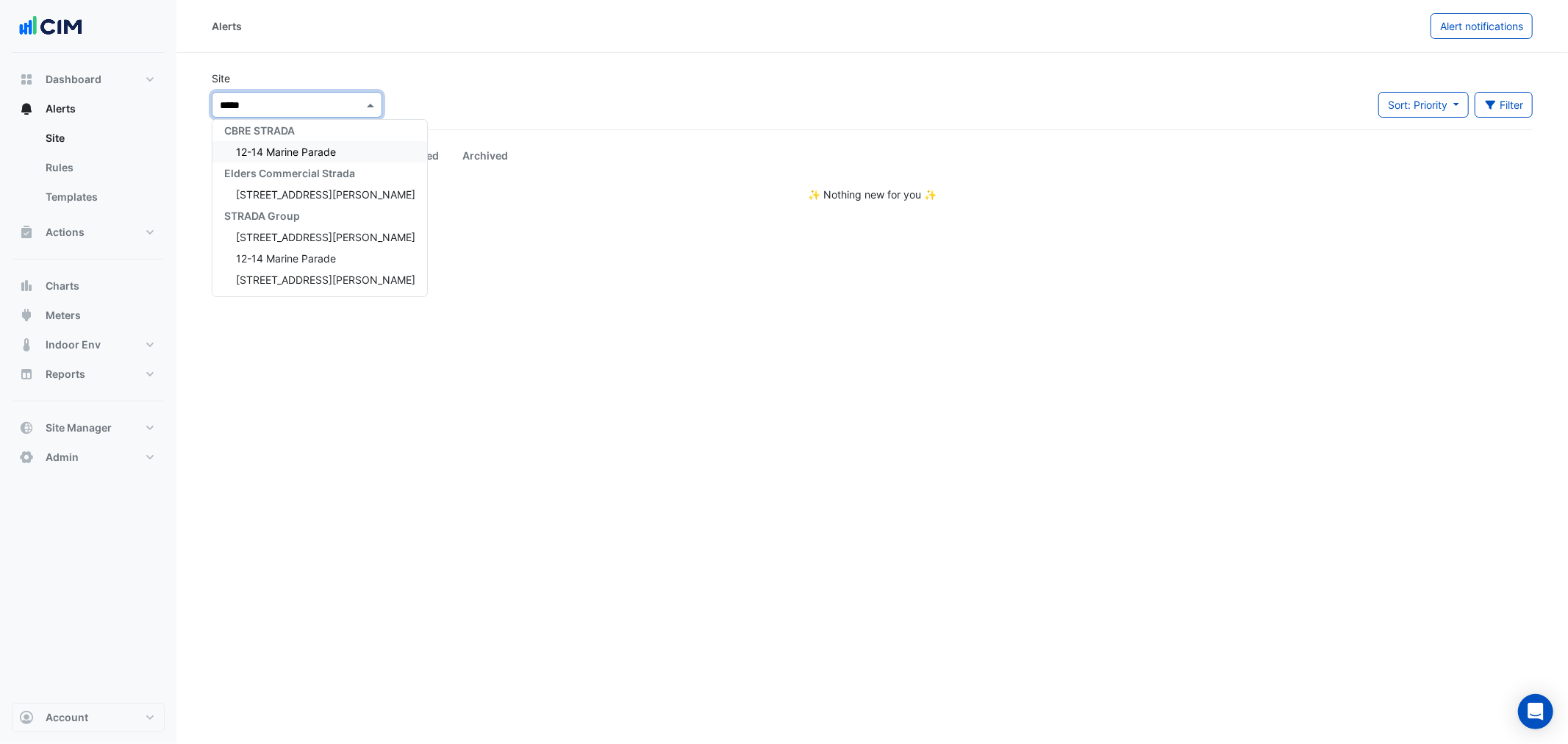
scroll to position [6, 0]
type input "******"
click at [556, 192] on div "✨ Nothing new for you ✨" at bounding box center [873, 194] width 1322 height 16
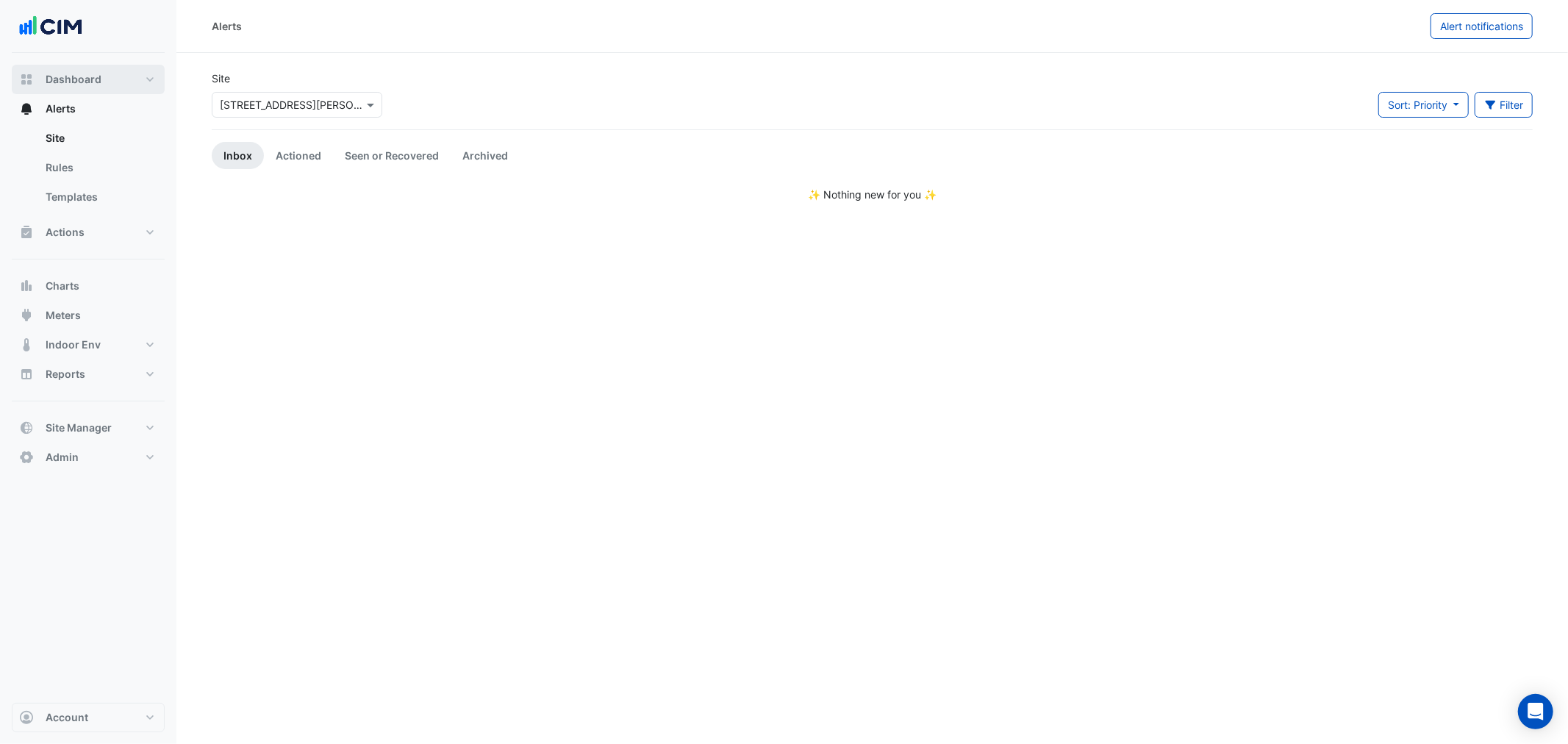
click at [71, 85] on span "Dashboard" at bounding box center [74, 79] width 56 height 15
select select "**"
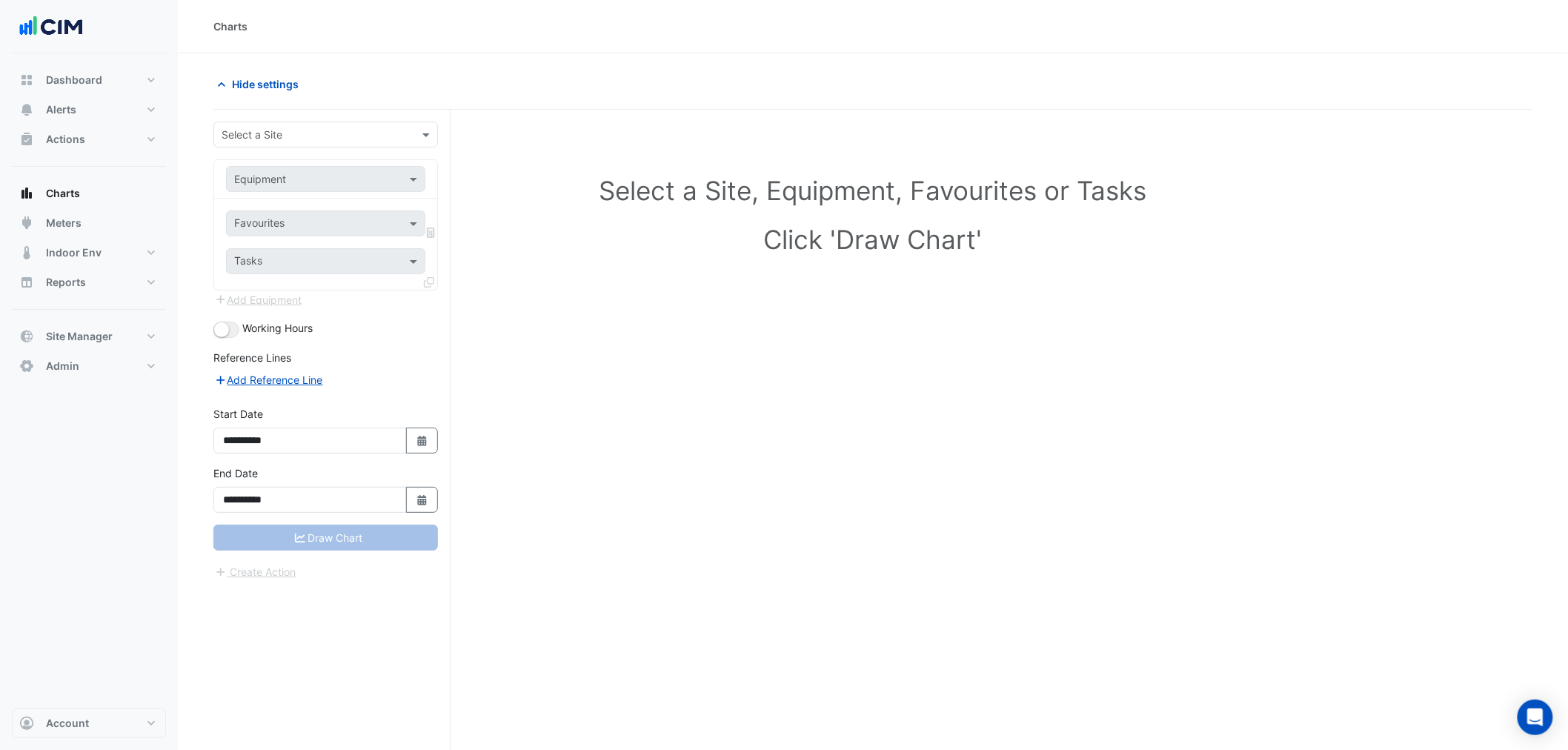
click at [317, 135] on input "text" at bounding box center [311, 136] width 179 height 16
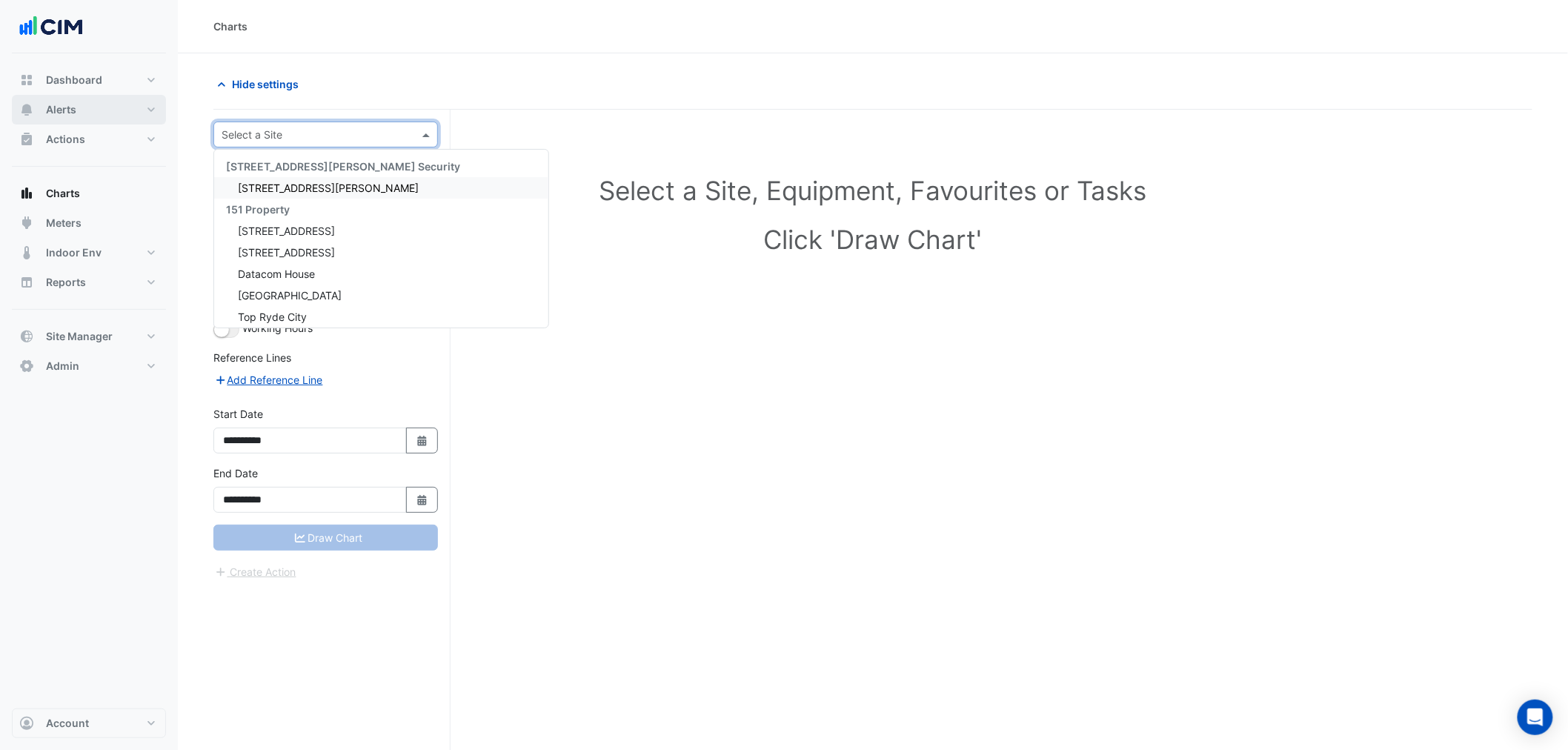
click at [106, 106] on button "Alerts" at bounding box center [89, 110] width 154 height 30
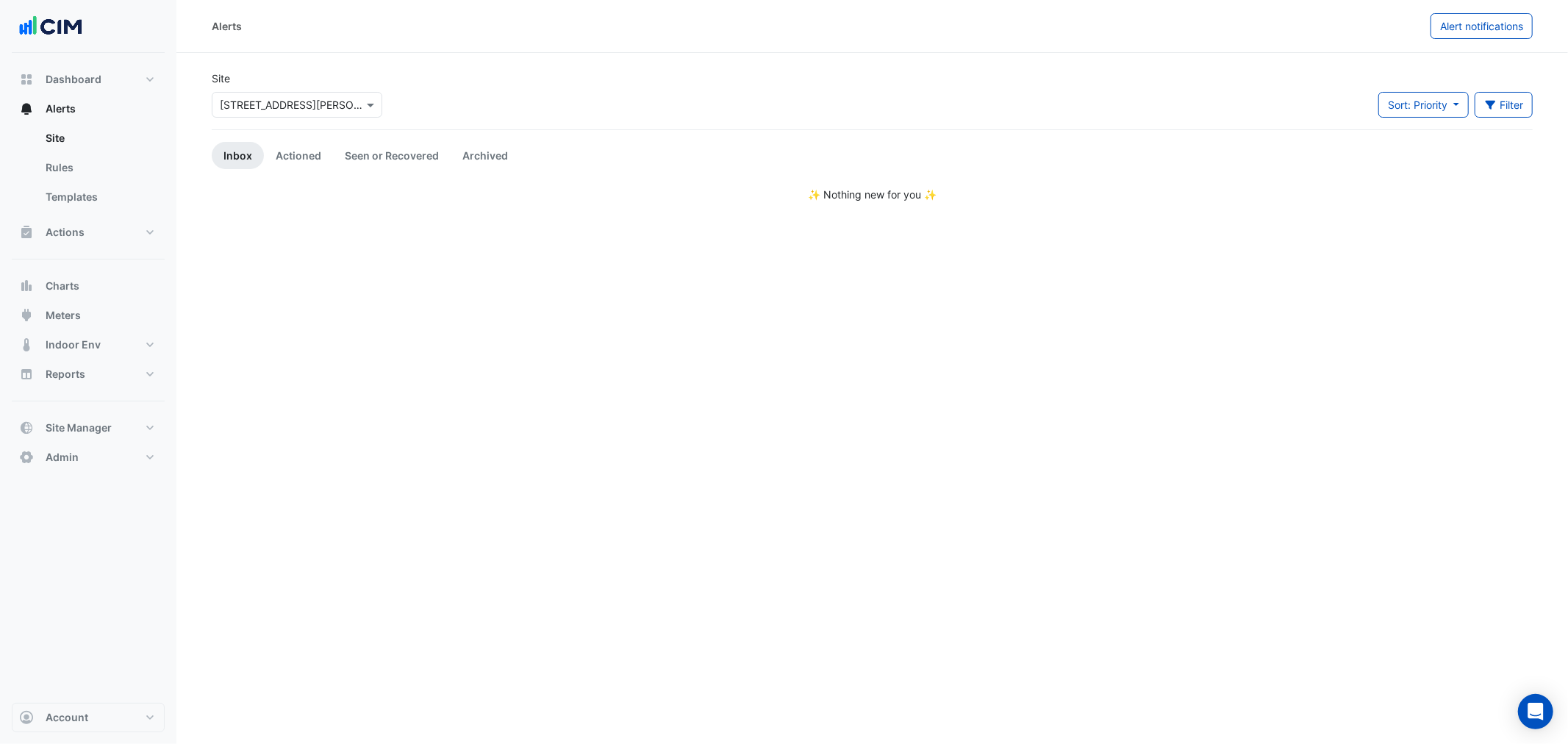
click at [282, 106] on input "text" at bounding box center [283, 105] width 125 height 16
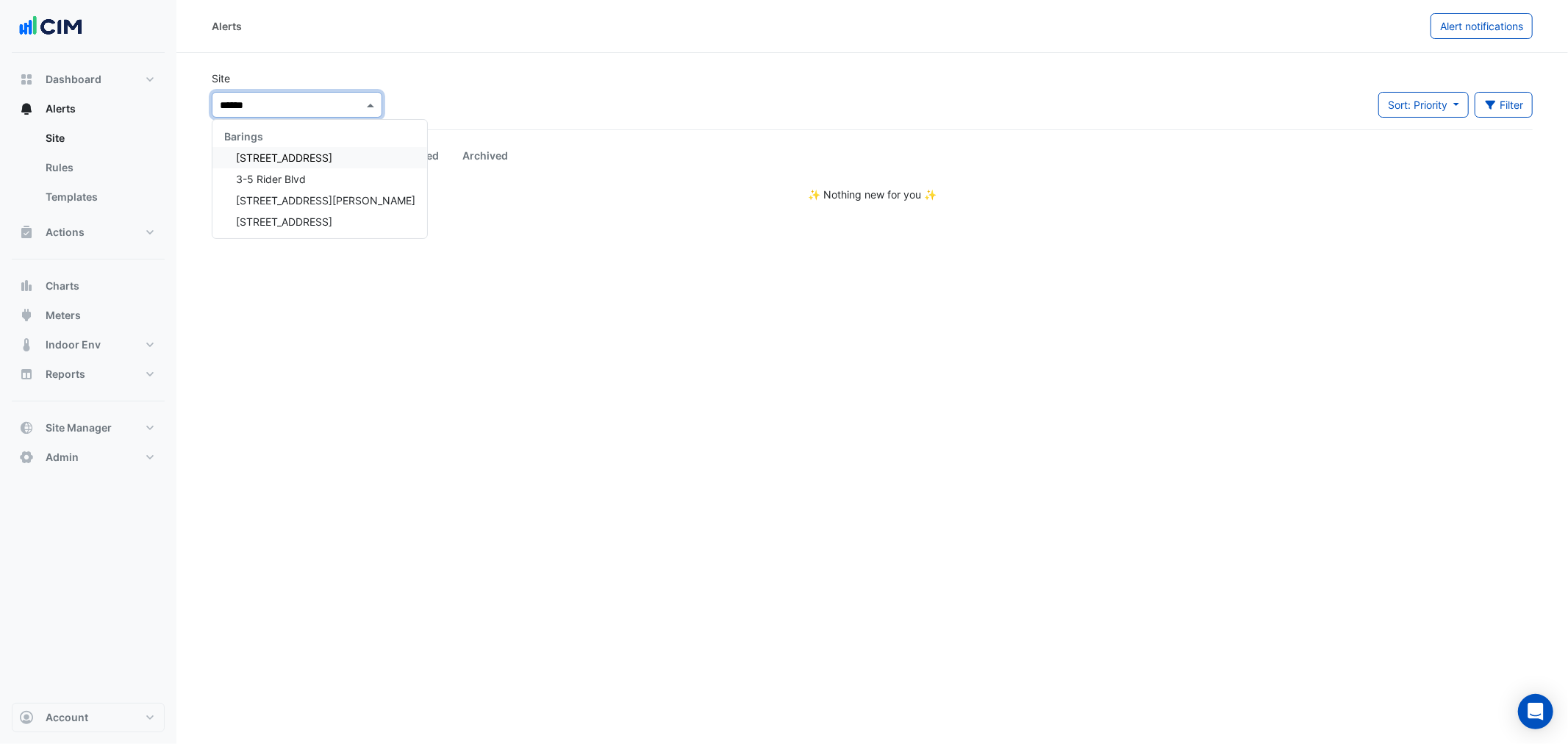
type input "******"
drag, startPoint x: 526, startPoint y: 231, endPoint x: 419, endPoint y: 201, distance: 111.1
click at [526, 231] on div "Alerts Alert notifications Site Select a Site × 3 Murray Rose Ave ****** Baring…" at bounding box center [872, 372] width 1392 height 744
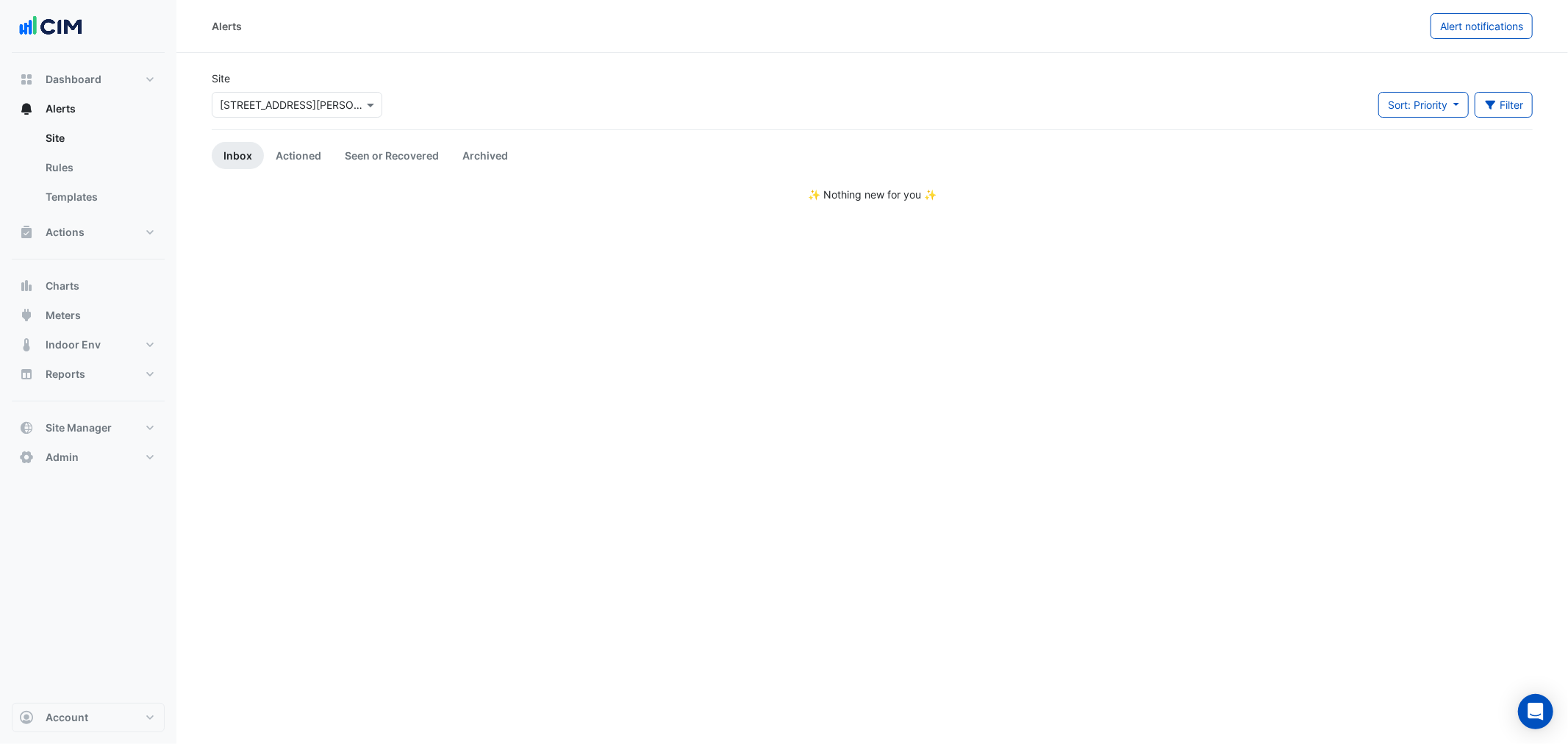
click at [240, 105] on input "text" at bounding box center [283, 105] width 125 height 16
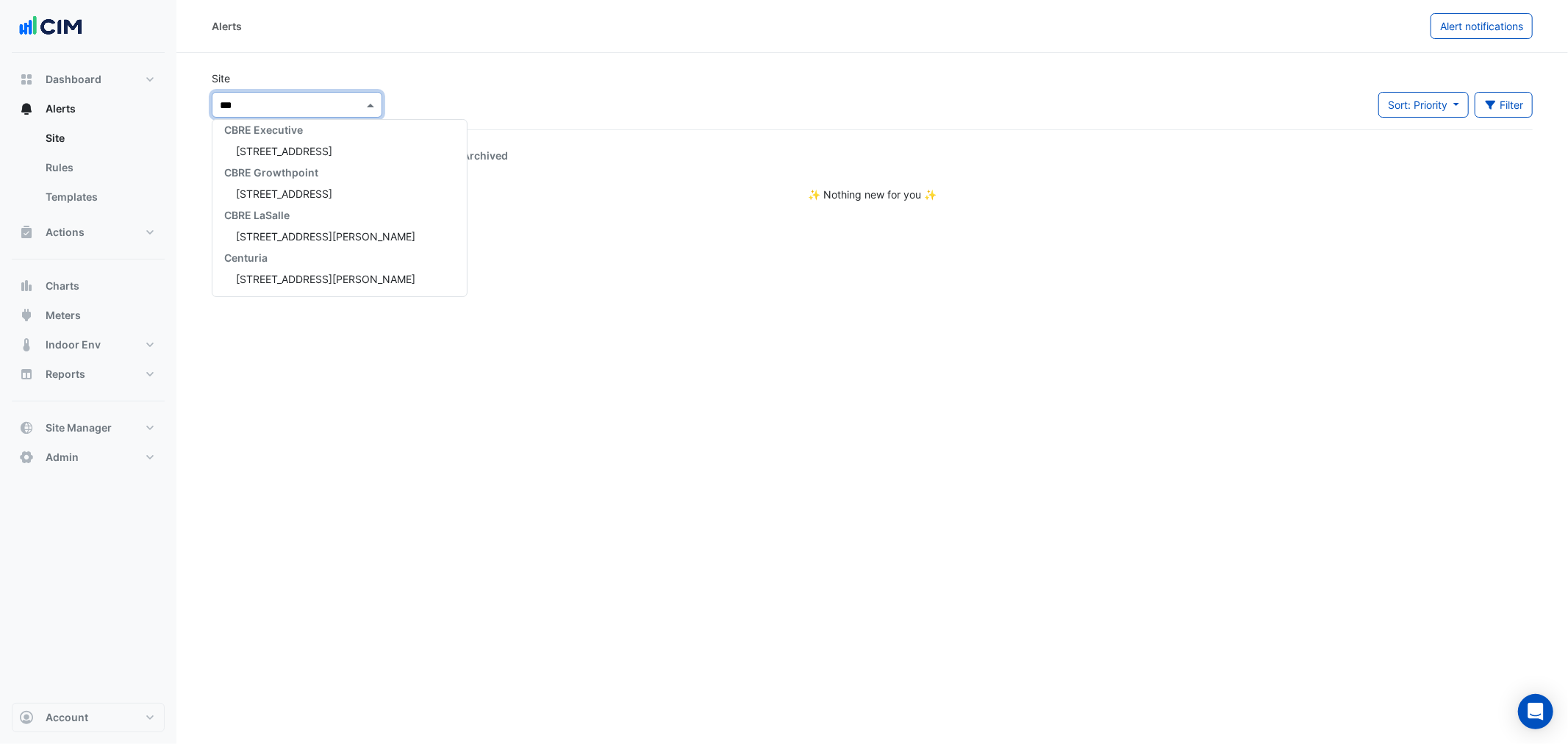
scroll to position [7, 0]
type input "****"
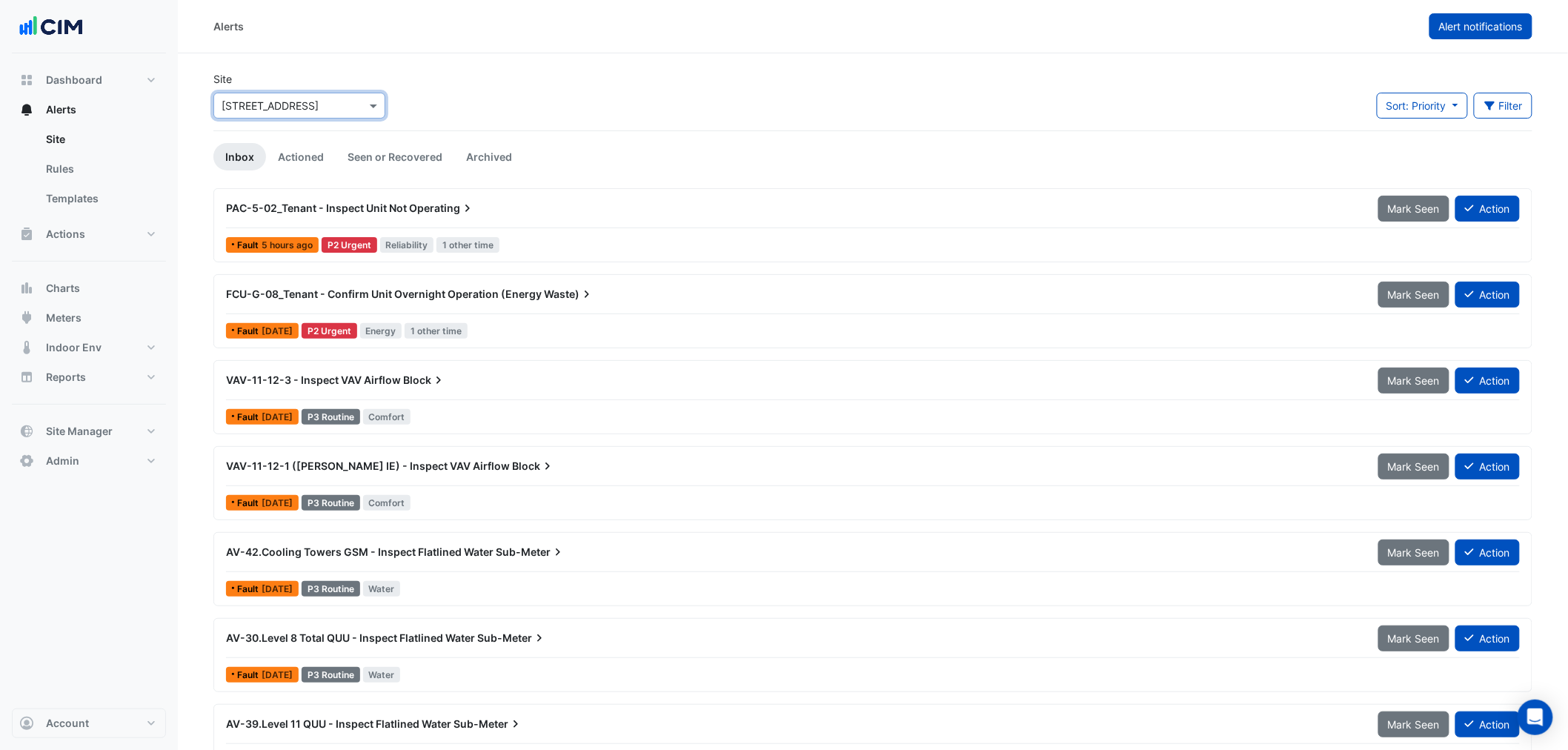
click at [1494, 27] on span "Alert notifications" at bounding box center [1481, 25] width 84 height 12
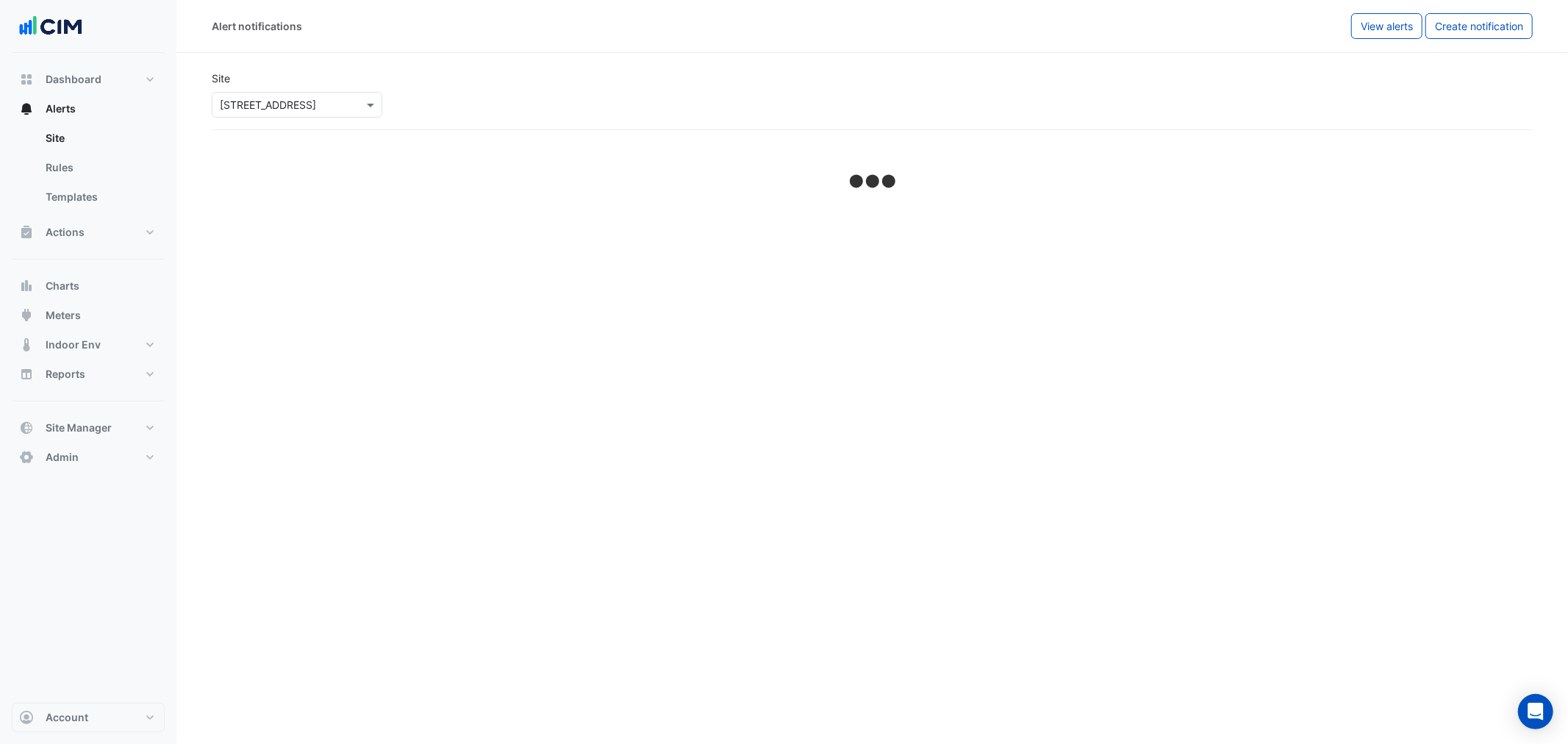
select select "*****"
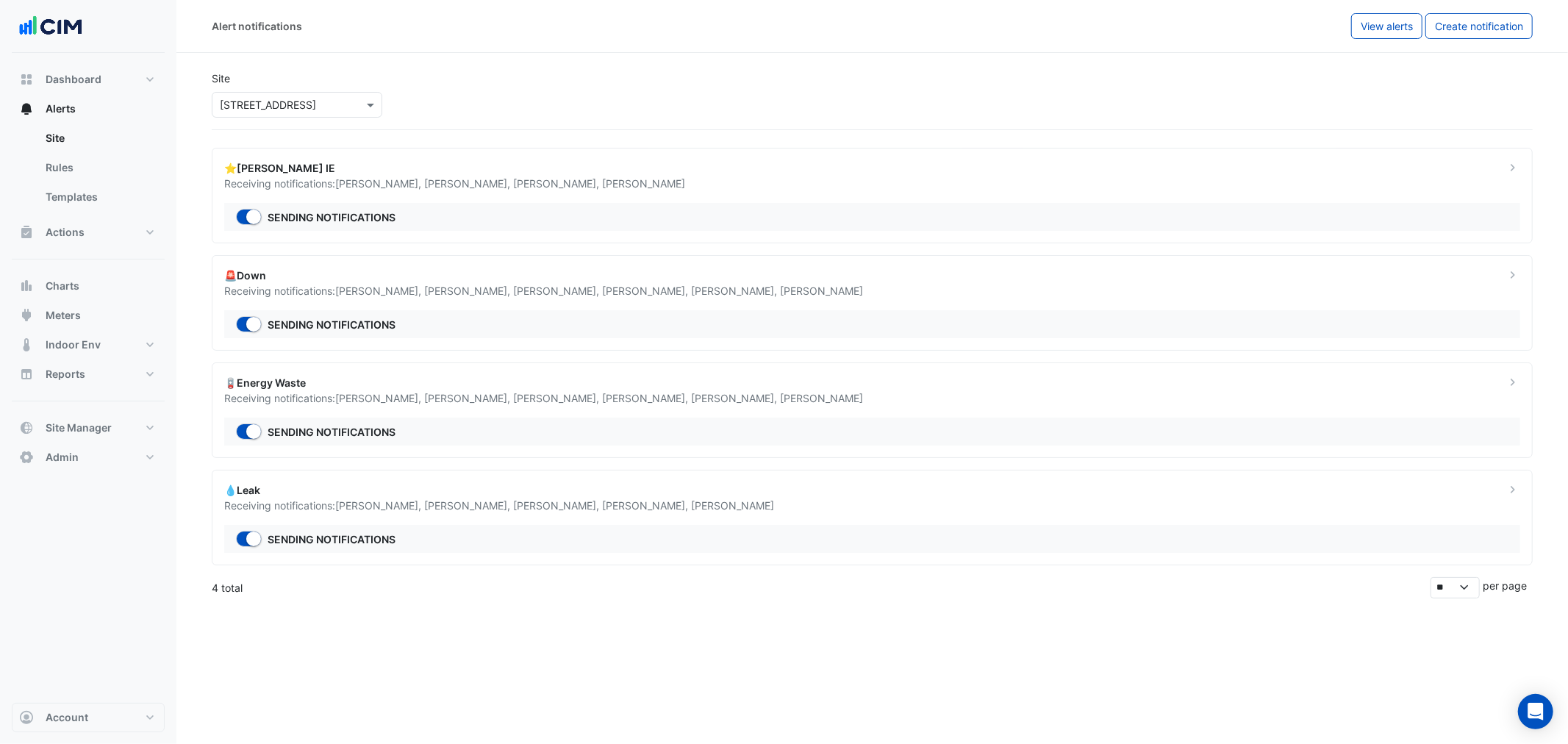
click at [434, 486] on div "💧Leak" at bounding box center [856, 490] width 1264 height 16
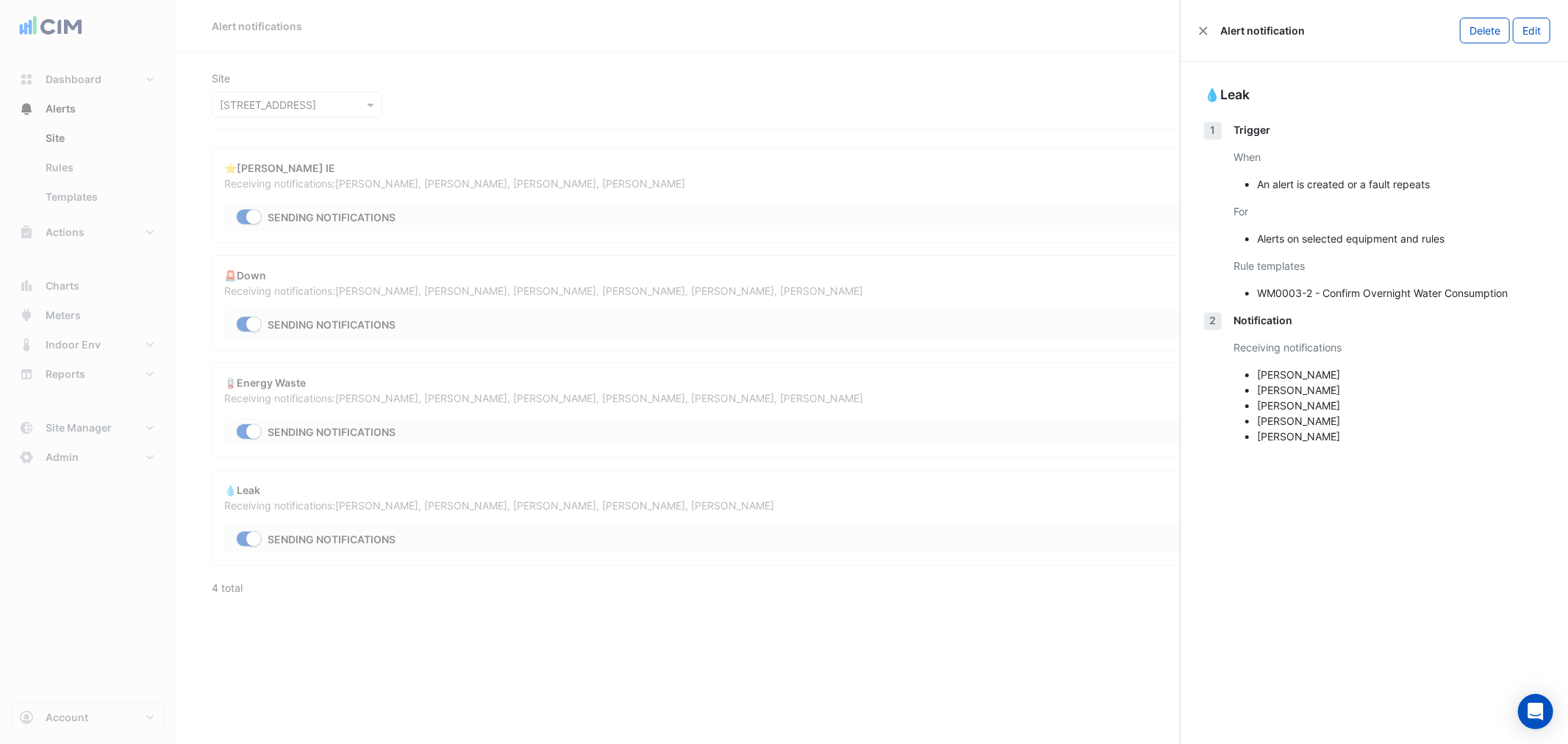
drag, startPoint x: 956, startPoint y: 494, endPoint x: 948, endPoint y: 495, distance: 8.1
click at [958, 495] on ngb-offcanvas-backdrop at bounding box center [784, 372] width 1568 height 744
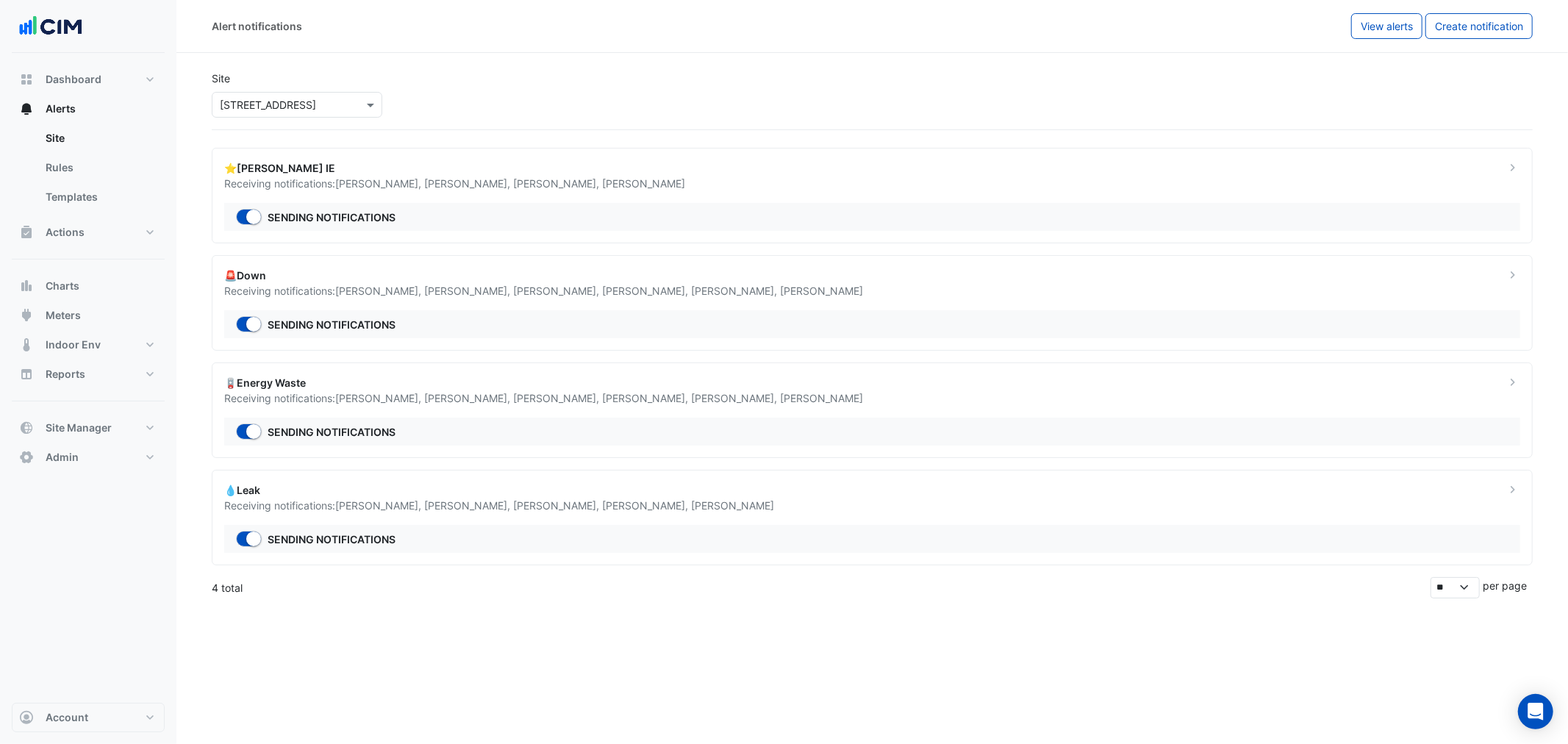
click at [780, 396] on span "Prashant Rupapara" at bounding box center [821, 398] width 83 height 12
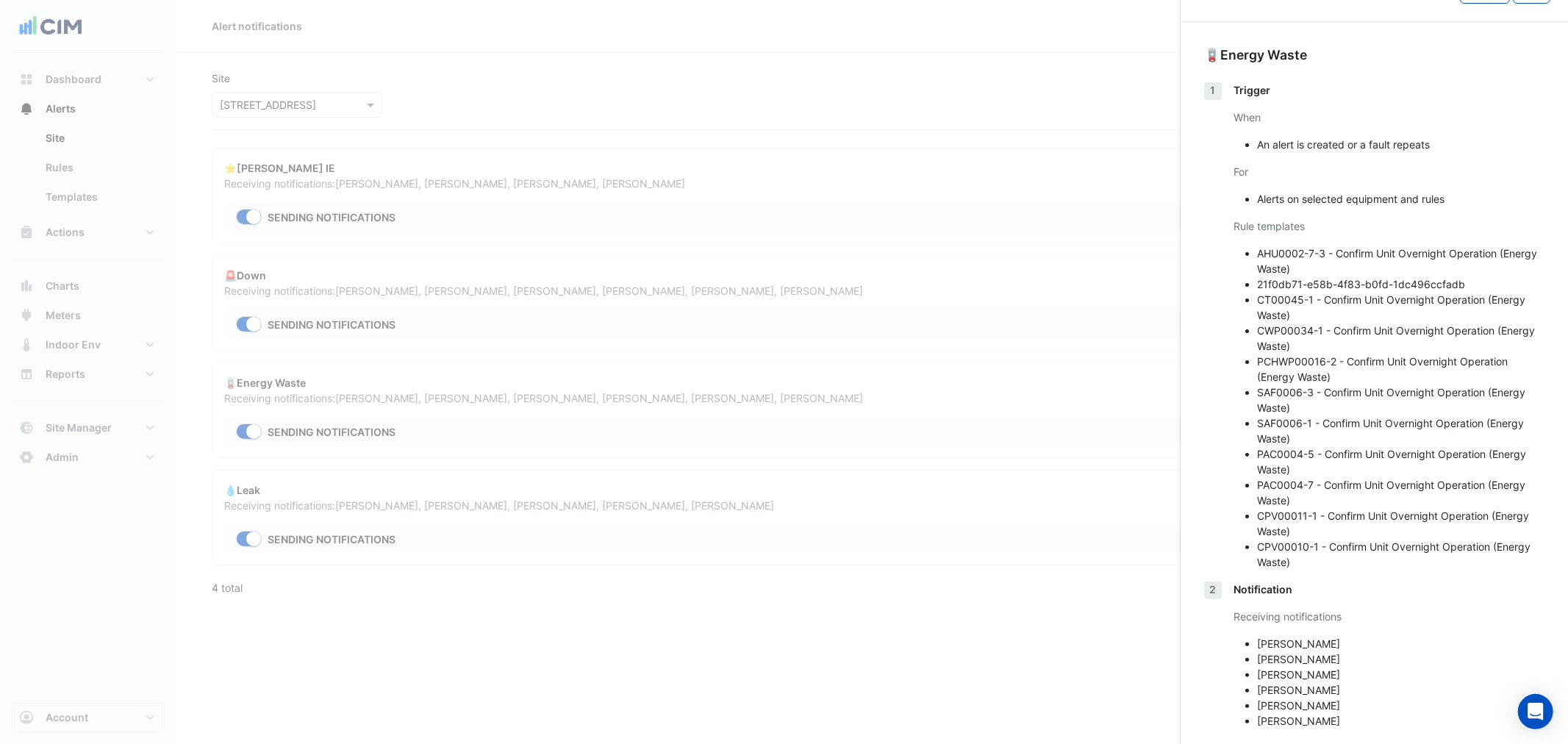
scroll to position [60, 0]
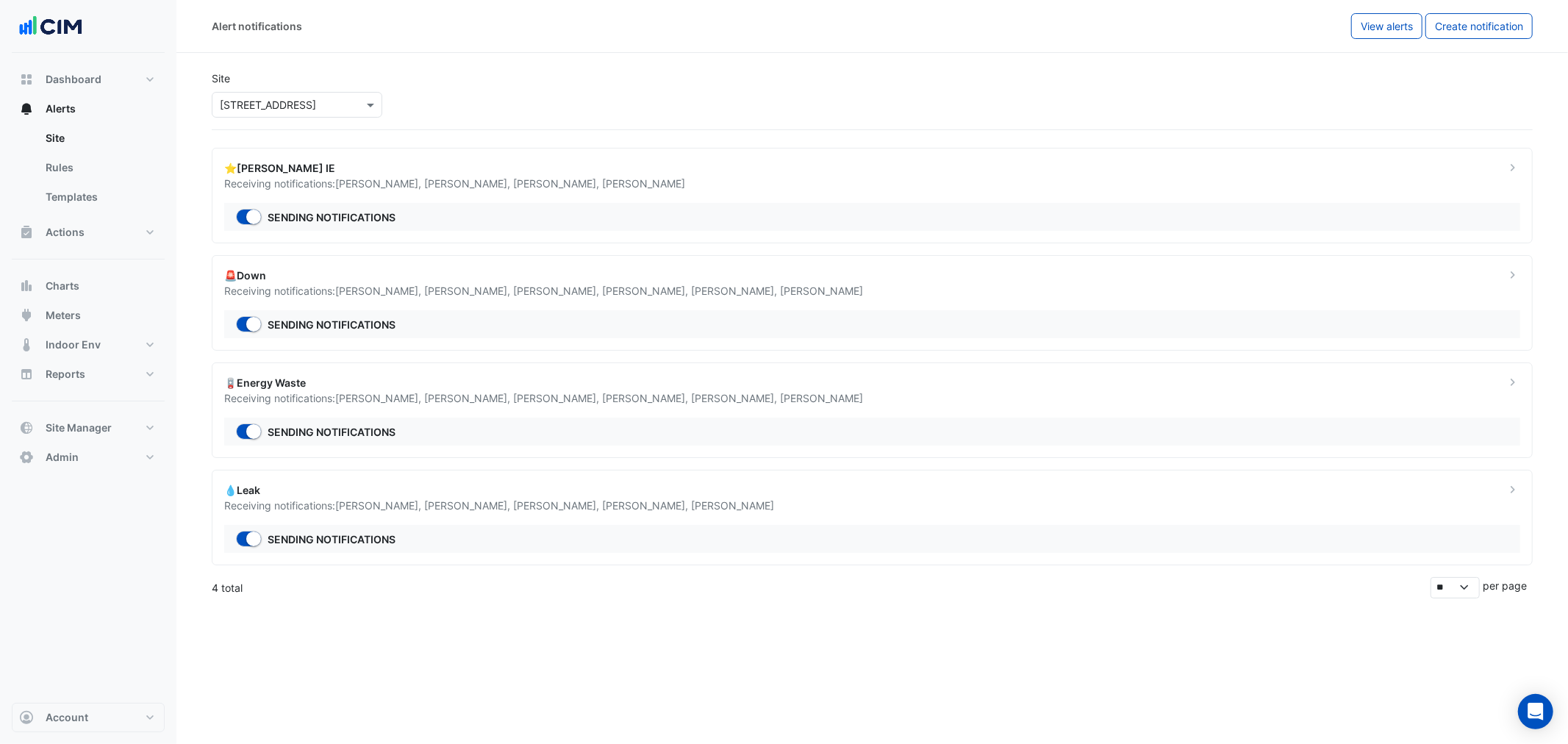
click at [641, 279] on div "🚨Down" at bounding box center [856, 275] width 1264 height 16
click at [714, 244] on div "⭐NABERS IE Receiving notifications: Hannah Brown , Mike ladewig , Peter Turner …" at bounding box center [873, 195] width 1322 height 95
click at [344, 96] on div "Select a Site × 15 Green Square Close" at bounding box center [297, 105] width 171 height 26
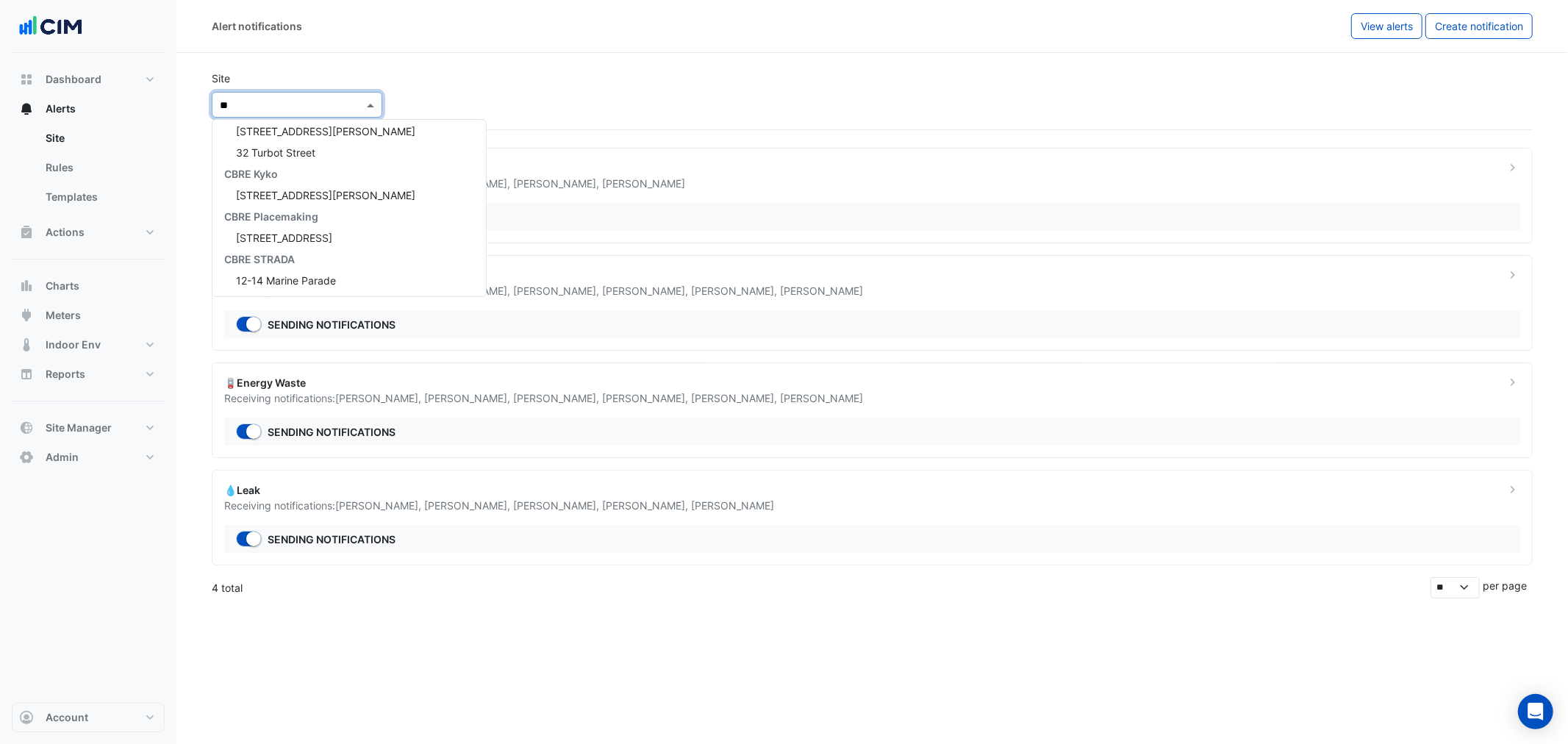
scroll to position [388, 0]
type input "***"
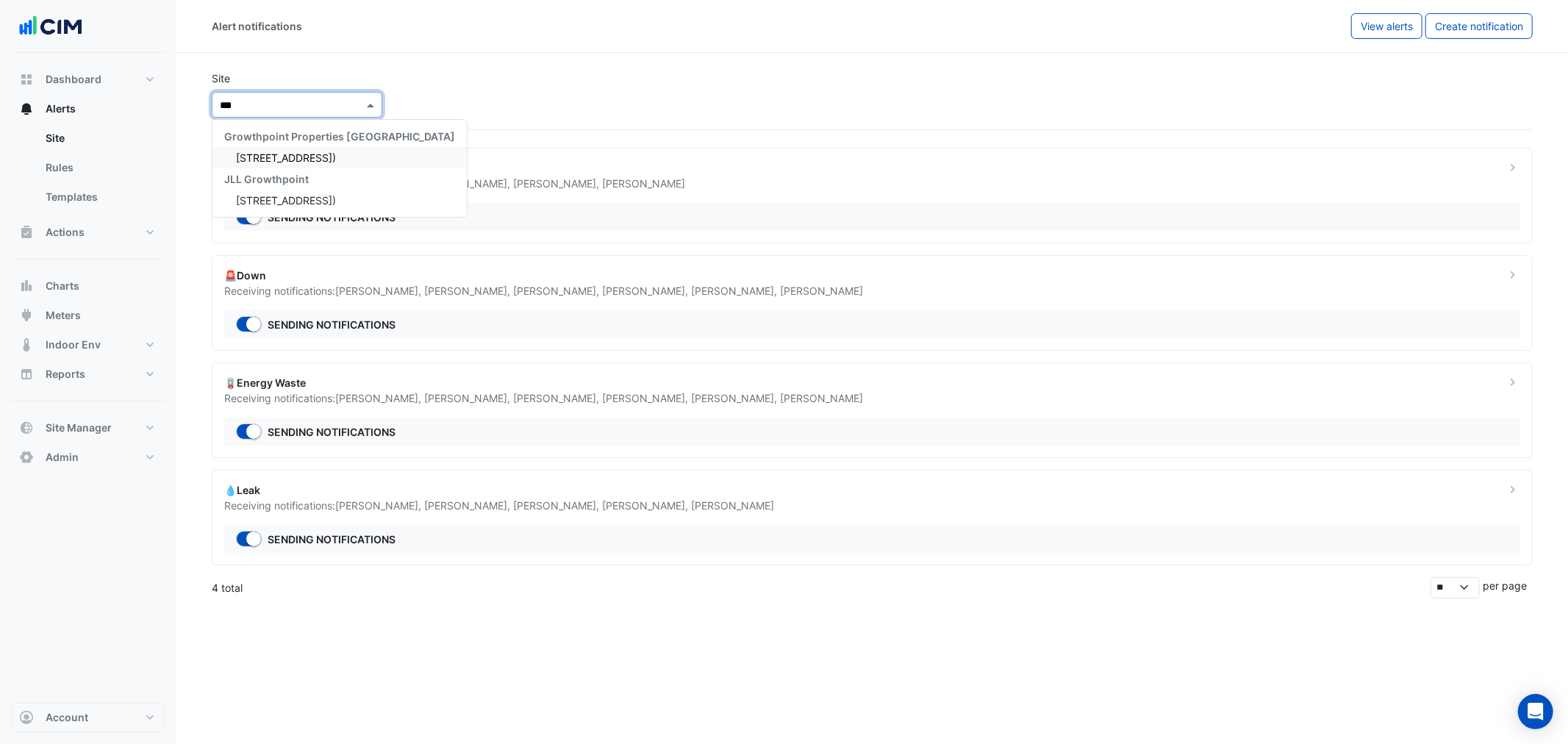
click at [290, 151] on span "[STREET_ADDRESS])" at bounding box center [286, 157] width 100 height 12
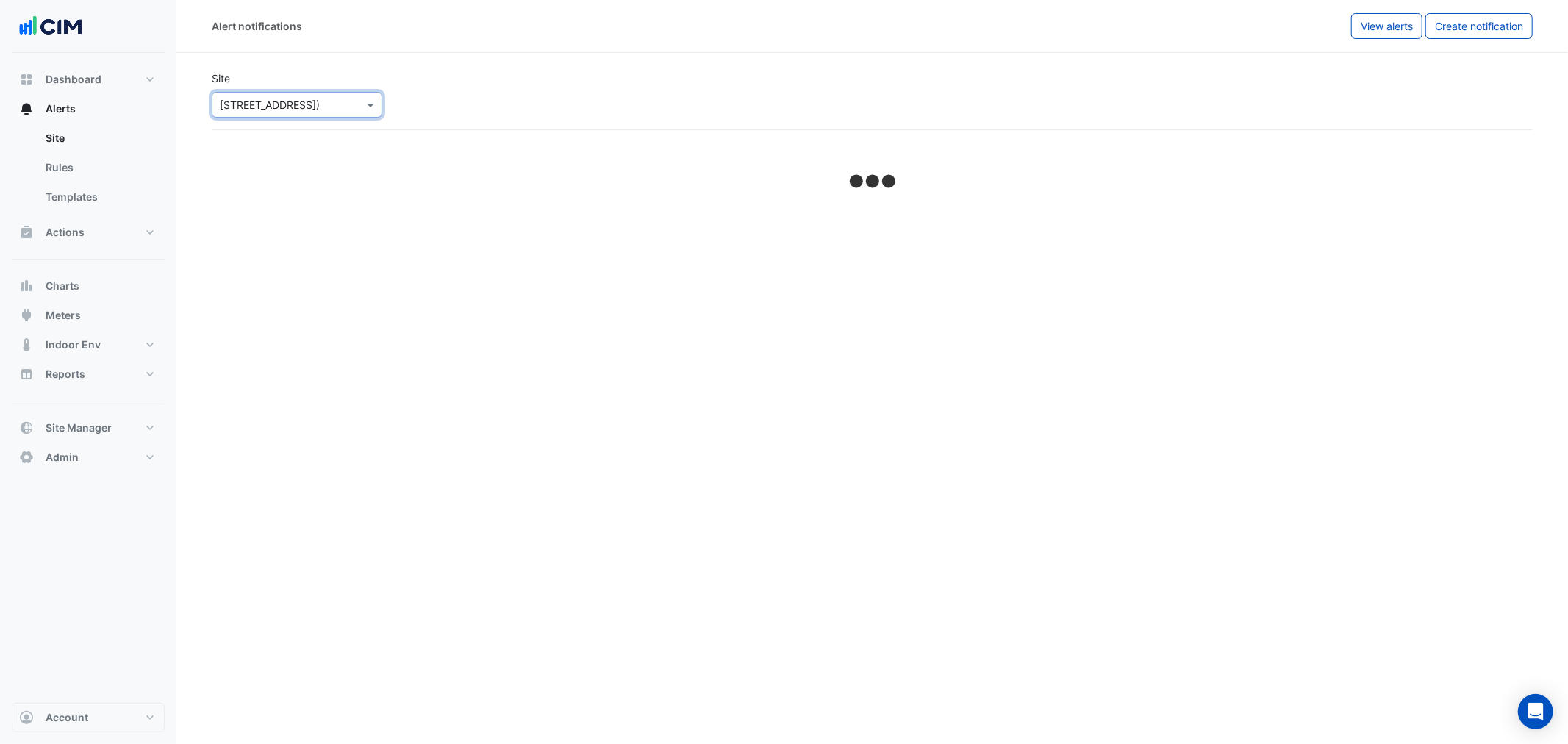
select select "*****"
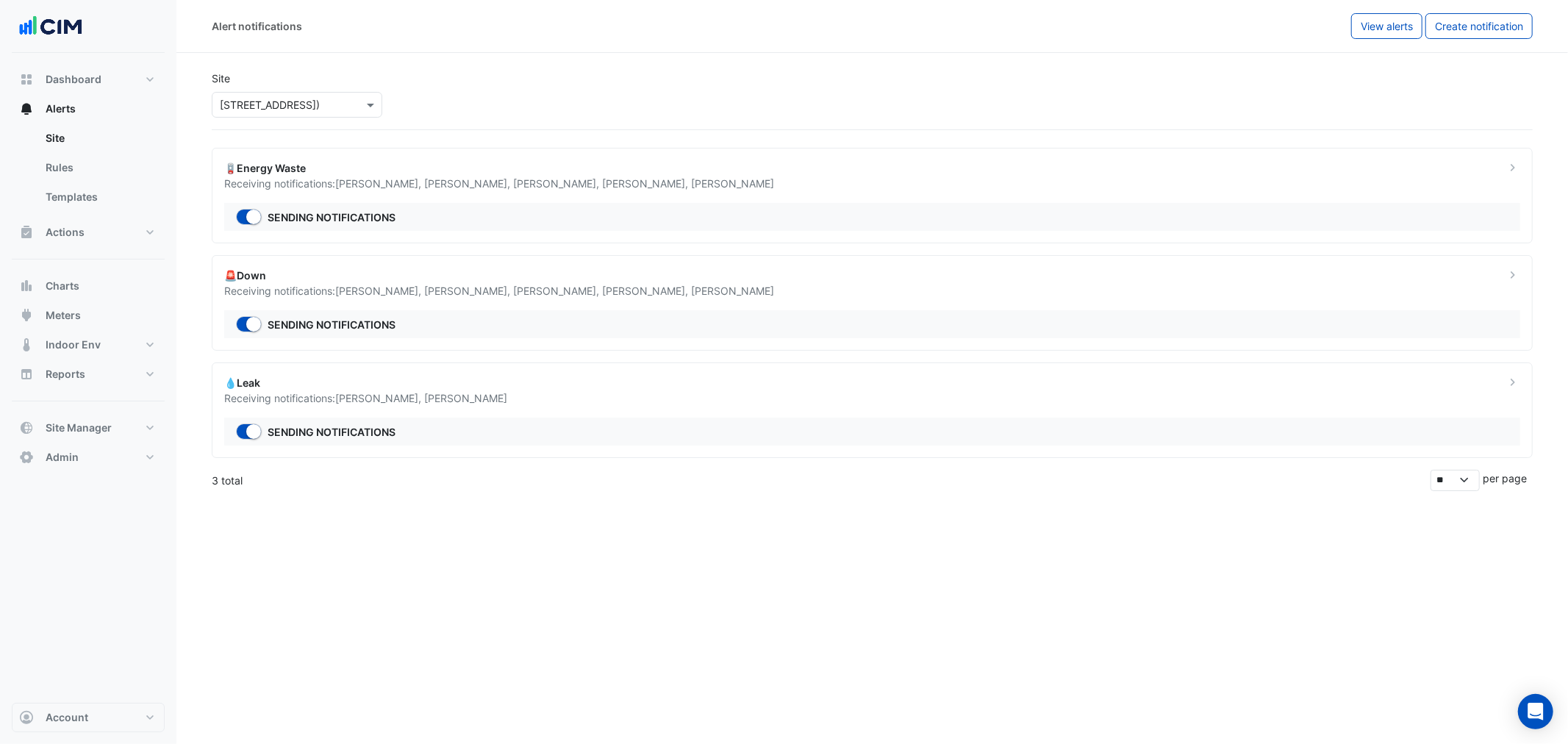
click at [261, 93] on div "Select a Site × 211 Wellington Road (Building C)" at bounding box center [297, 105] width 171 height 26
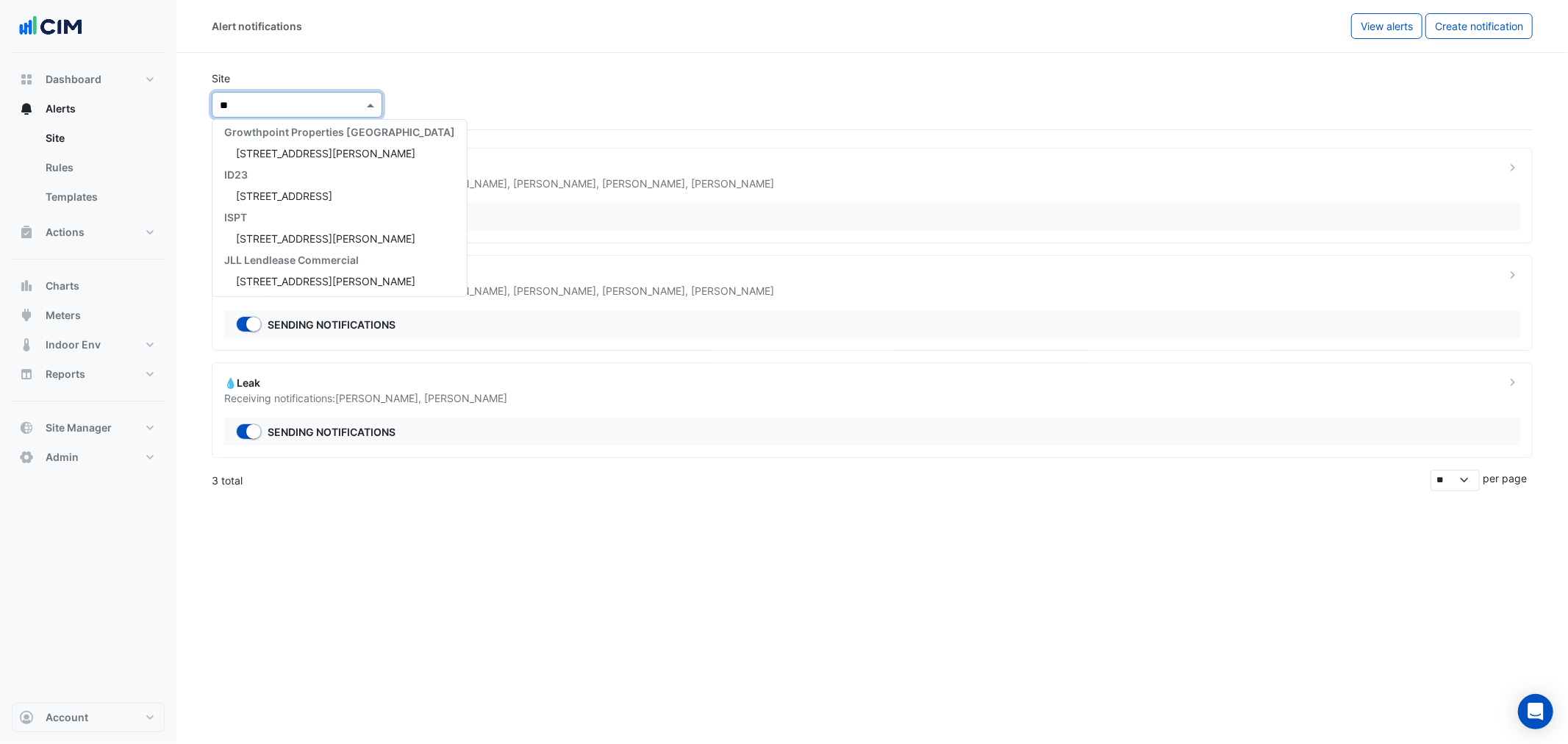
type input "***"
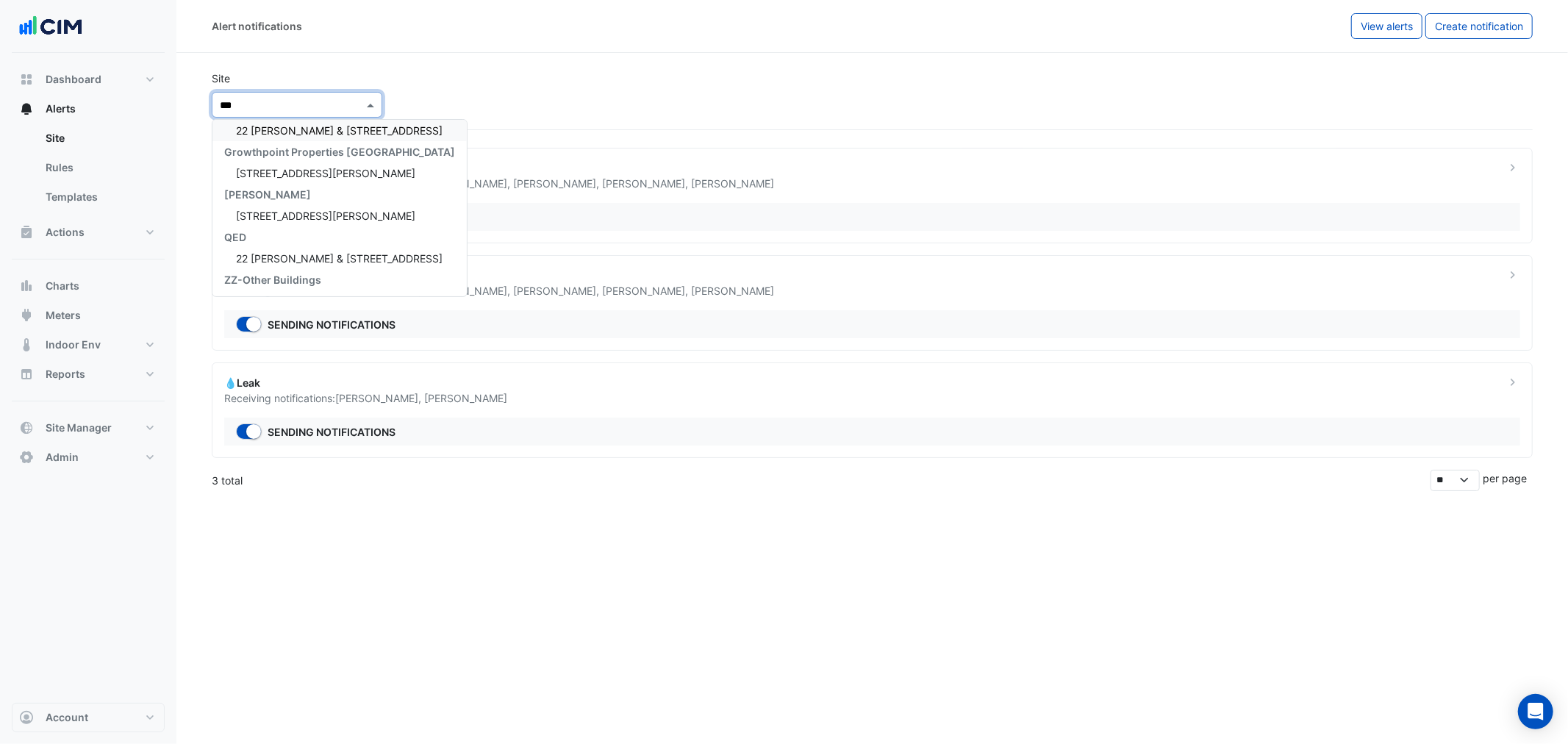
scroll to position [26, 0]
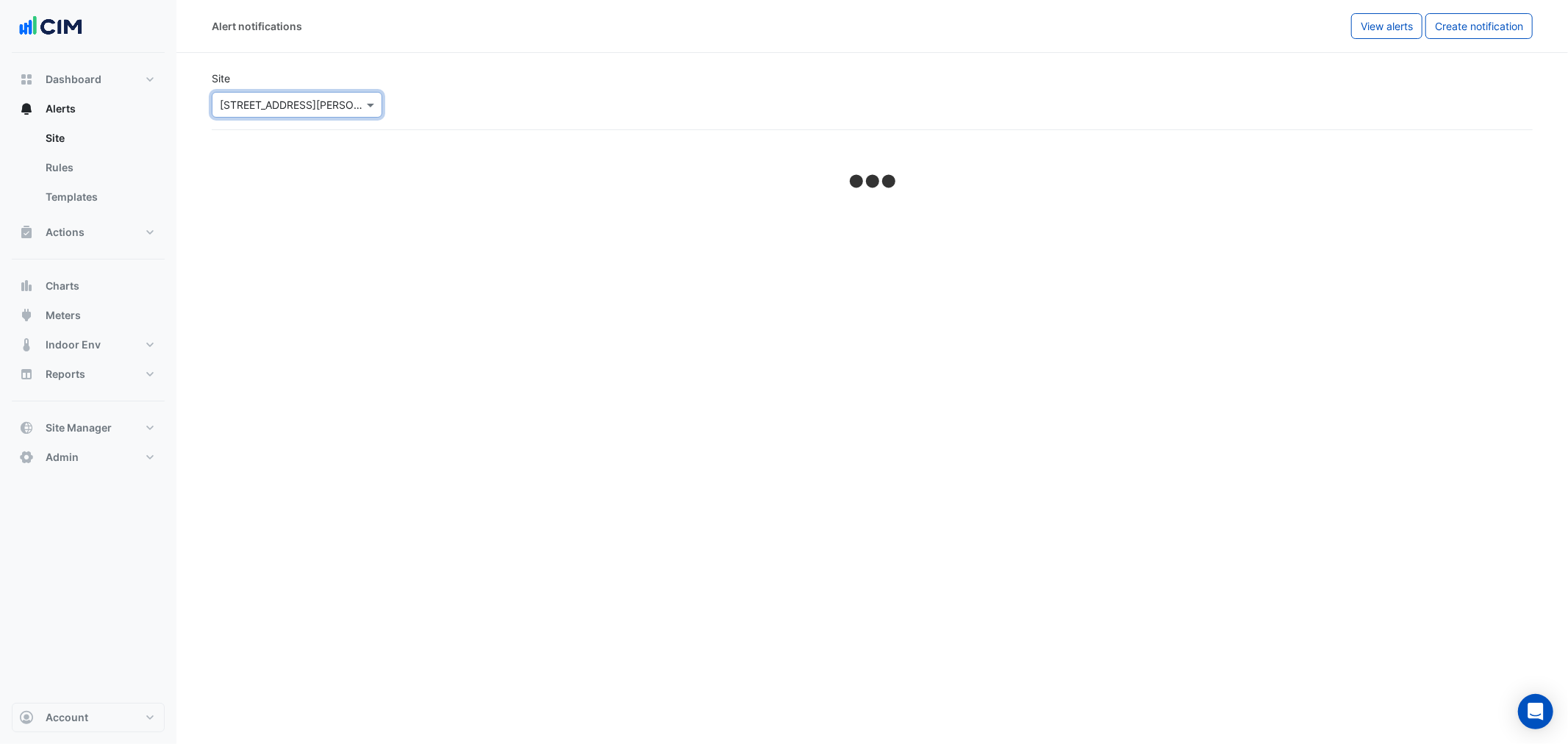
select select "*****"
click at [463, 189] on div "Receiving notifications: Andy Vo" at bounding box center [856, 183] width 1264 height 16
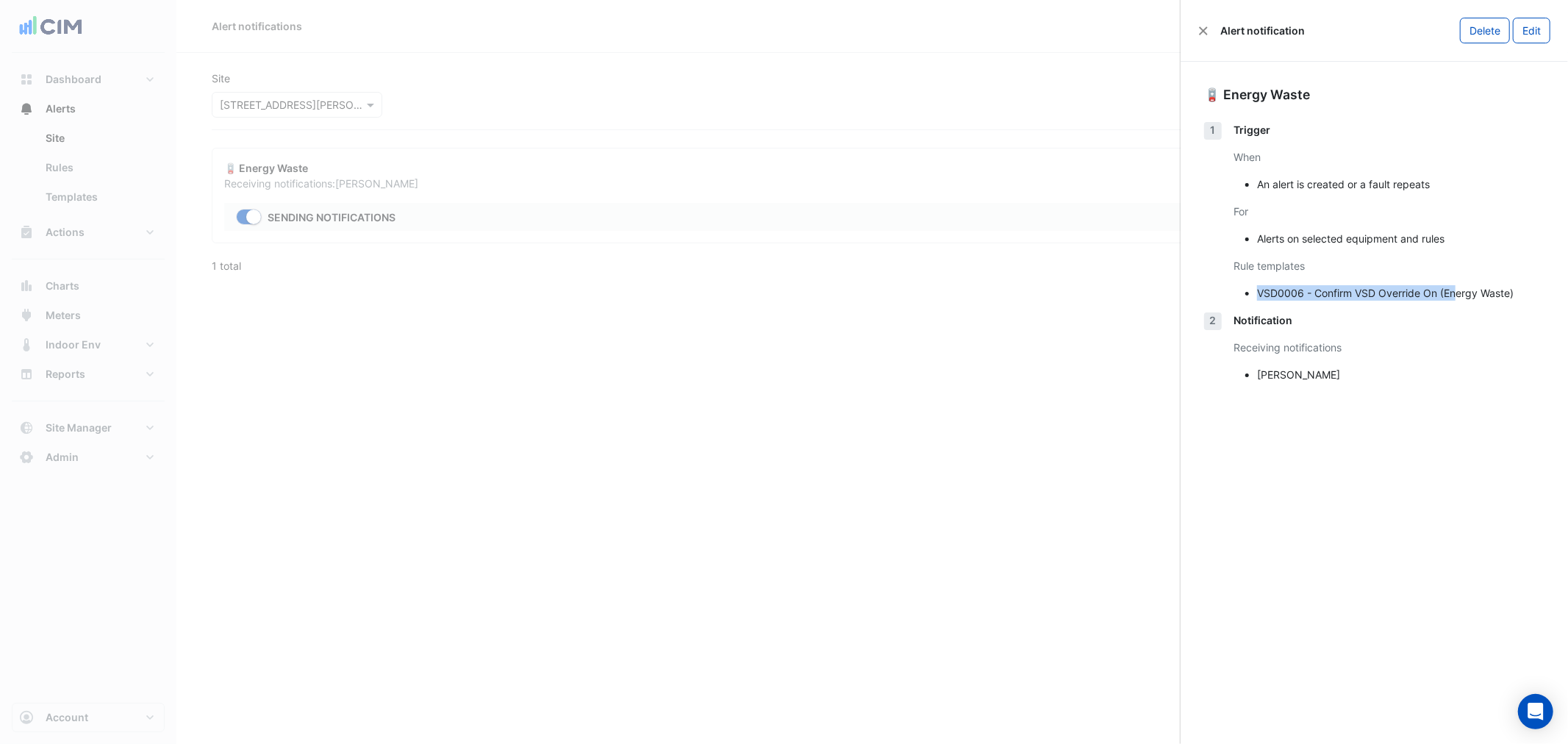
drag, startPoint x: 1256, startPoint y: 278, endPoint x: 1458, endPoint y: 310, distance: 204.5
click at [1458, 310] on div "Trigger When An alert is created or a fault repeats For Alerts on selected equi…" at bounding box center [1389, 218] width 311 height 190
drag, startPoint x: 1449, startPoint y: 300, endPoint x: 1471, endPoint y: 314, distance: 26.1
click at [1449, 302] on div "Trigger When An alert is created or a fault repeats For Alerts on selected equi…" at bounding box center [1389, 218] width 311 height 190
drag, startPoint x: 1356, startPoint y: 91, endPoint x: 1209, endPoint y: 89, distance: 147.0
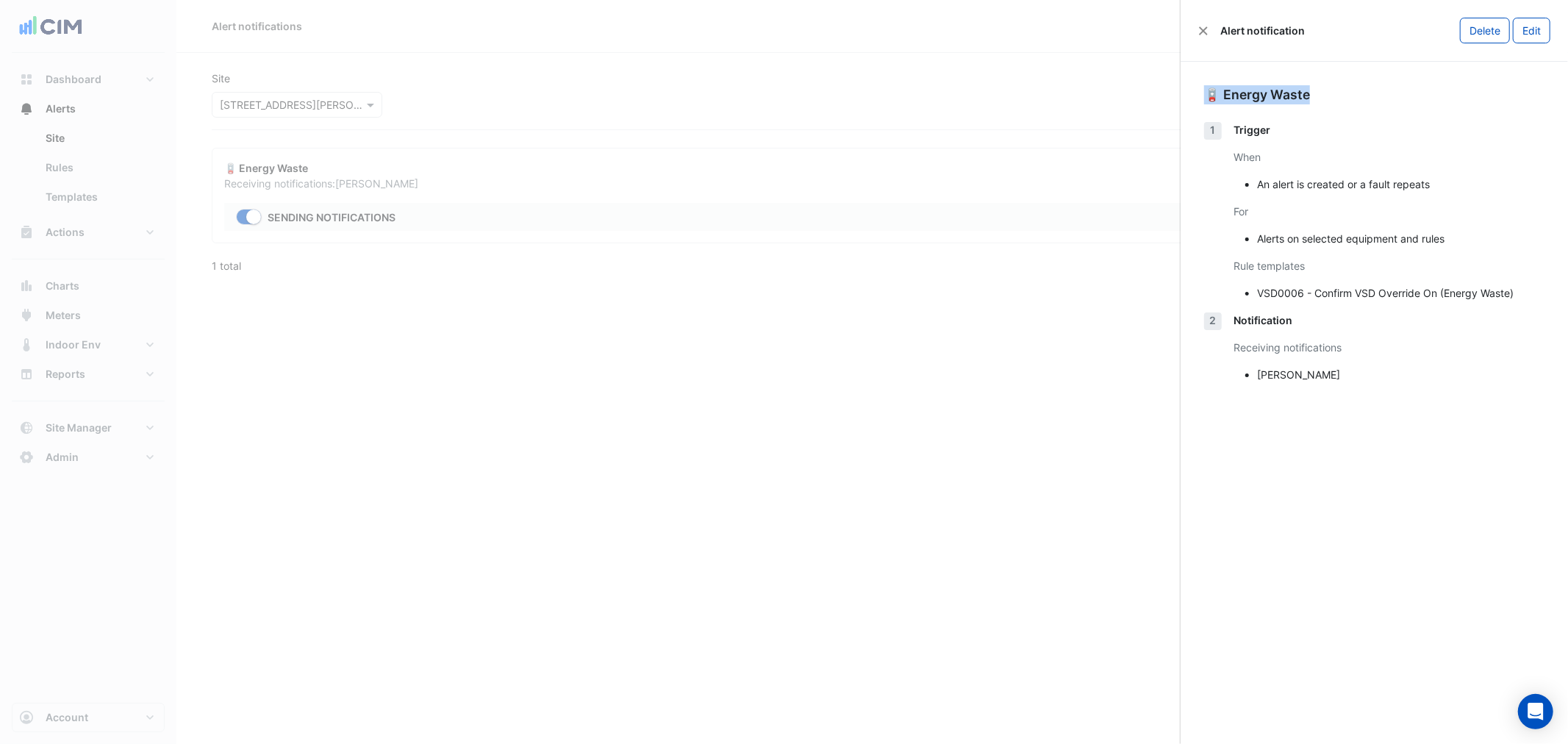
click at [1209, 89] on div "🪫 Energy Waste" at bounding box center [1374, 94] width 341 height 19
drag, startPoint x: 654, startPoint y: 275, endPoint x: 1007, endPoint y: 281, distance: 353.1
click at [659, 275] on ngb-offcanvas-backdrop at bounding box center [784, 372] width 1568 height 744
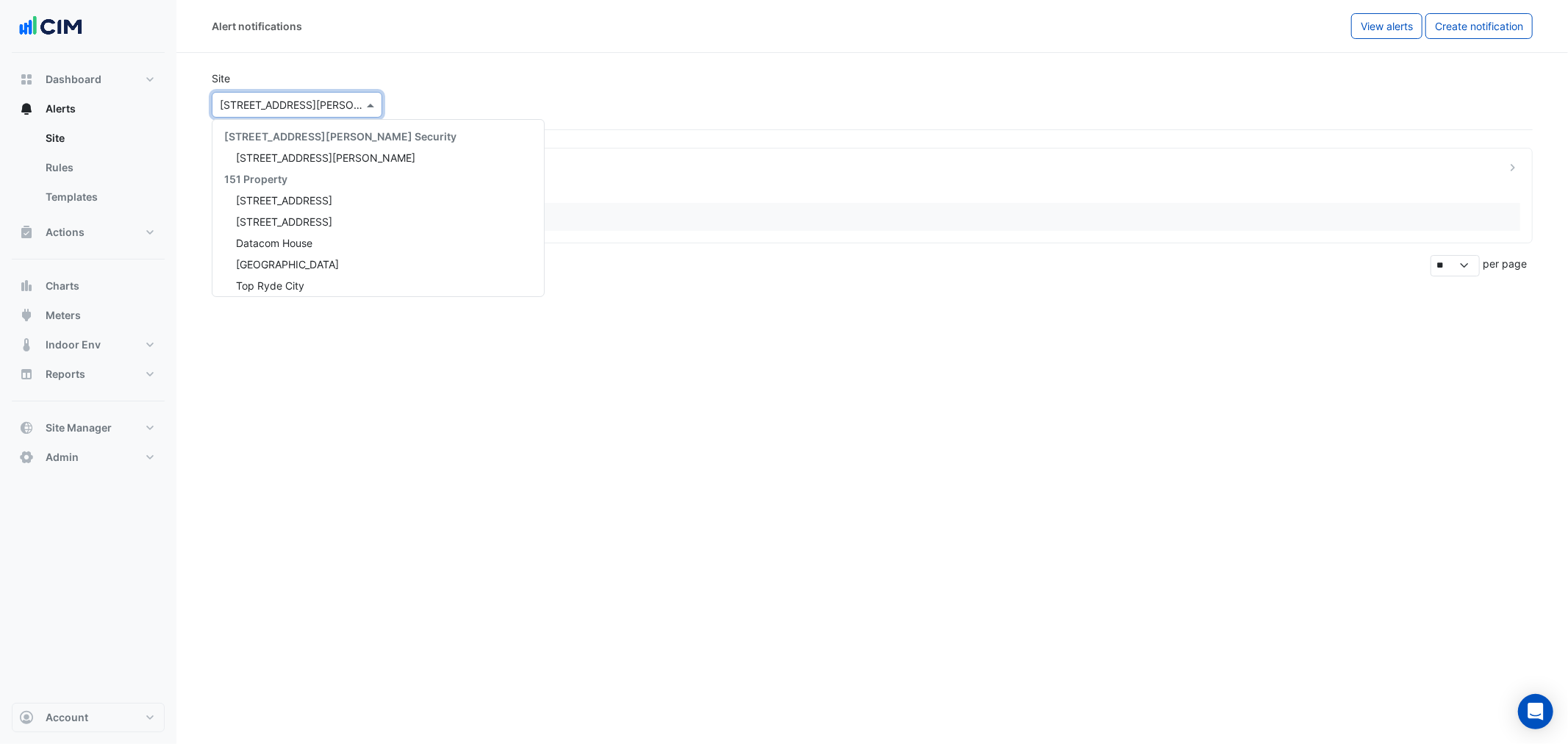
scroll to position [6549, 0]
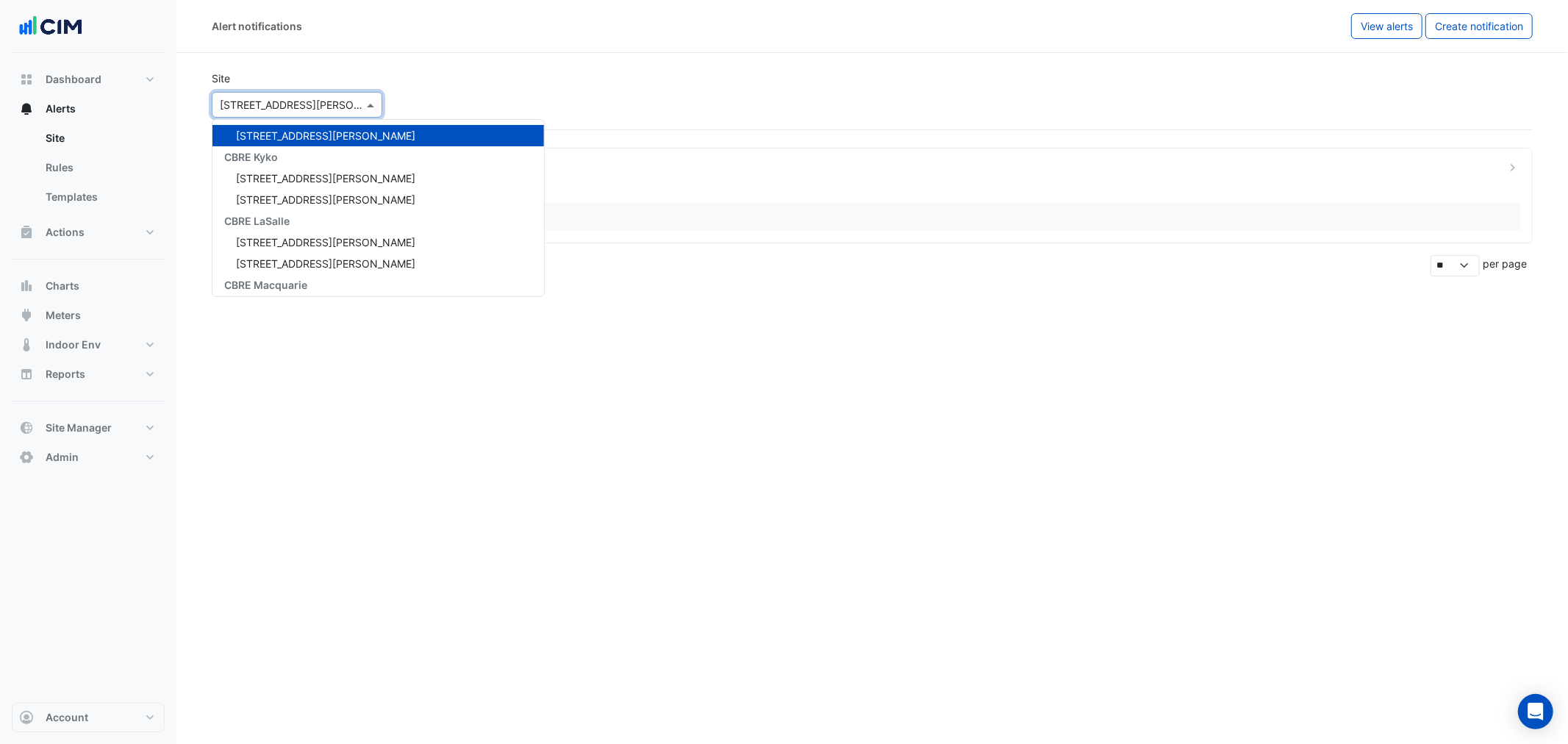
click at [309, 102] on input "text" at bounding box center [283, 105] width 125 height 16
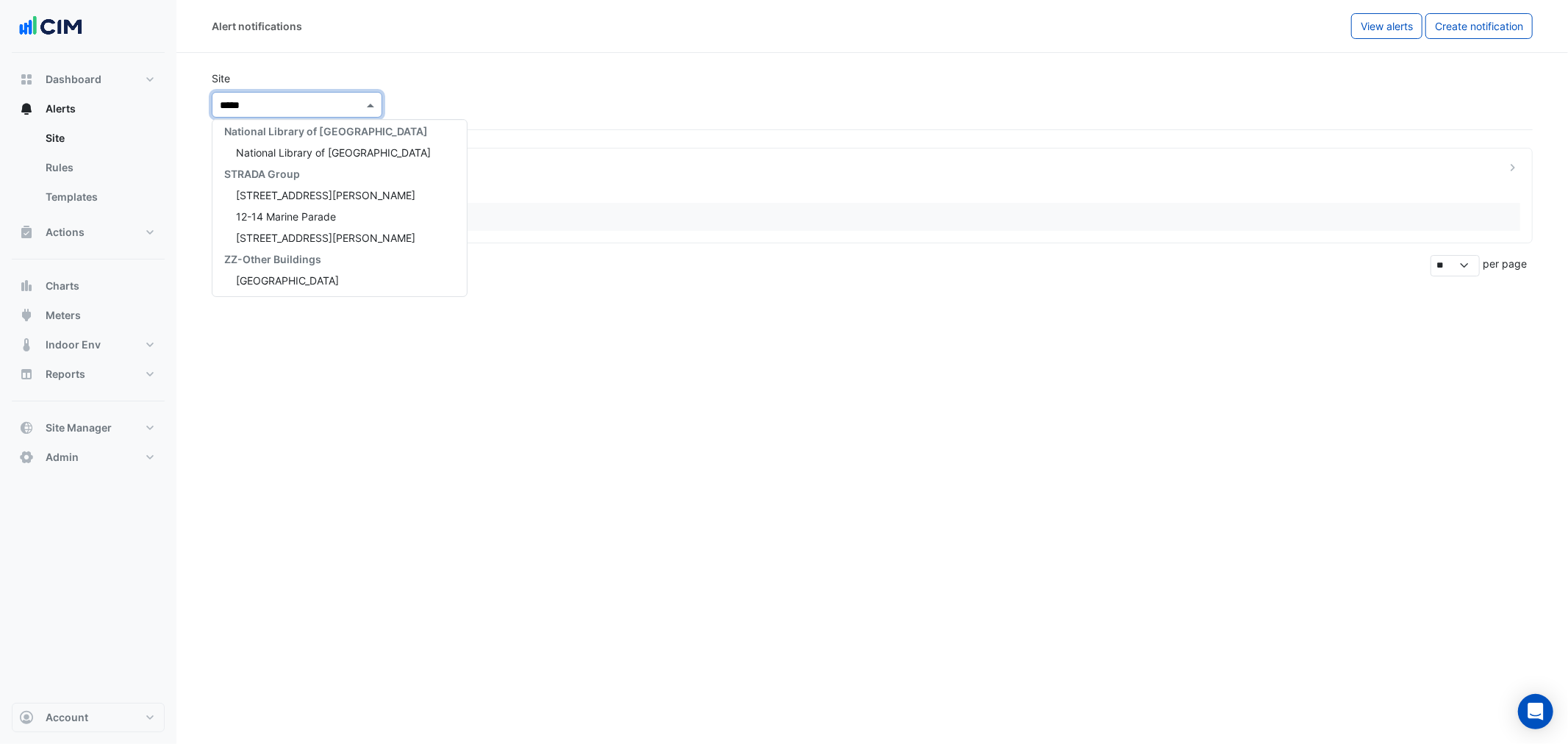
scroll to position [6, 0]
type input "******"
drag, startPoint x: 548, startPoint y: 481, endPoint x: 439, endPoint y: 251, distance: 254.5
click at [546, 467] on div "Alert notifications View alerts Create notification Site Select a Site × 3 Murr…" at bounding box center [872, 372] width 1392 height 744
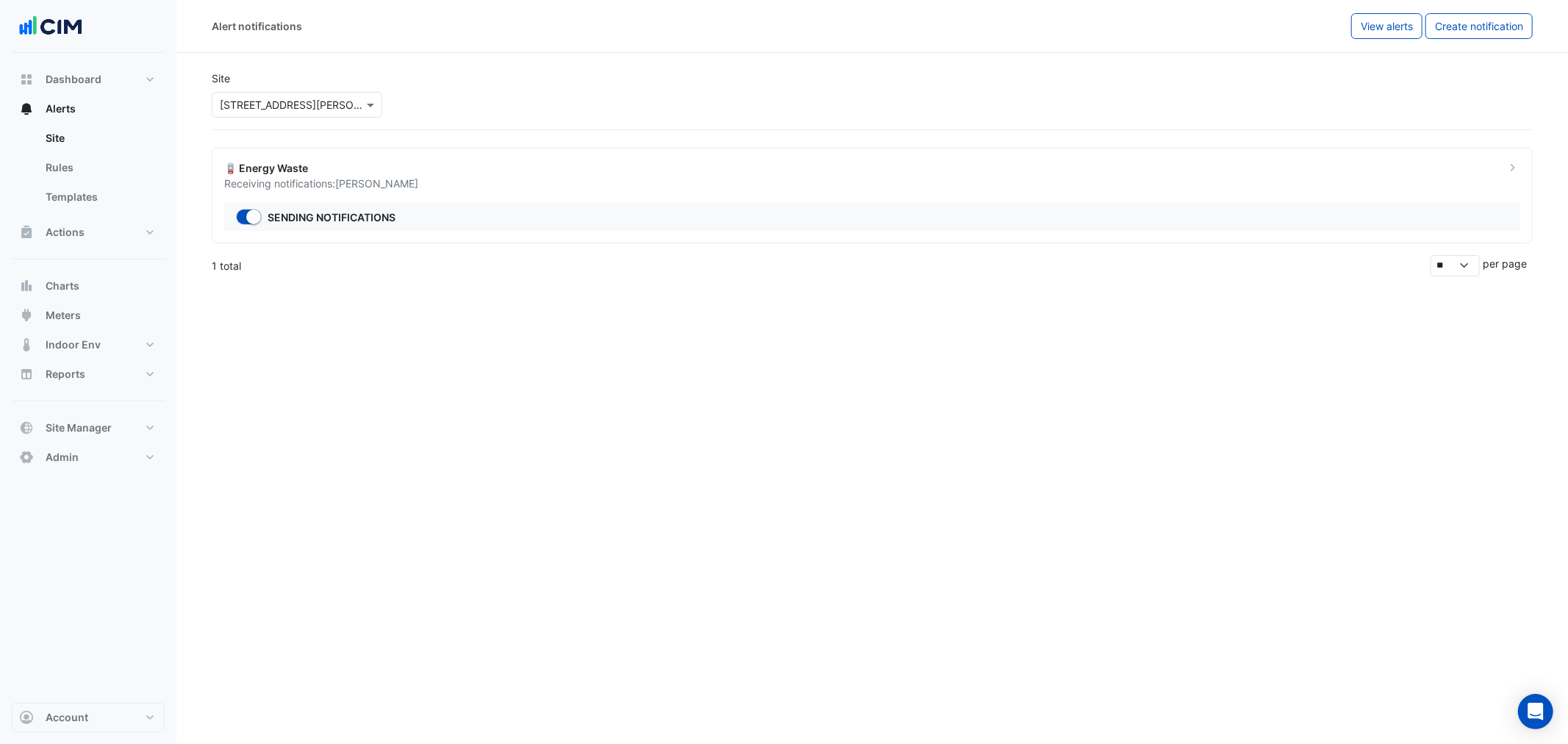
click at [294, 107] on input "text" at bounding box center [283, 105] width 125 height 16
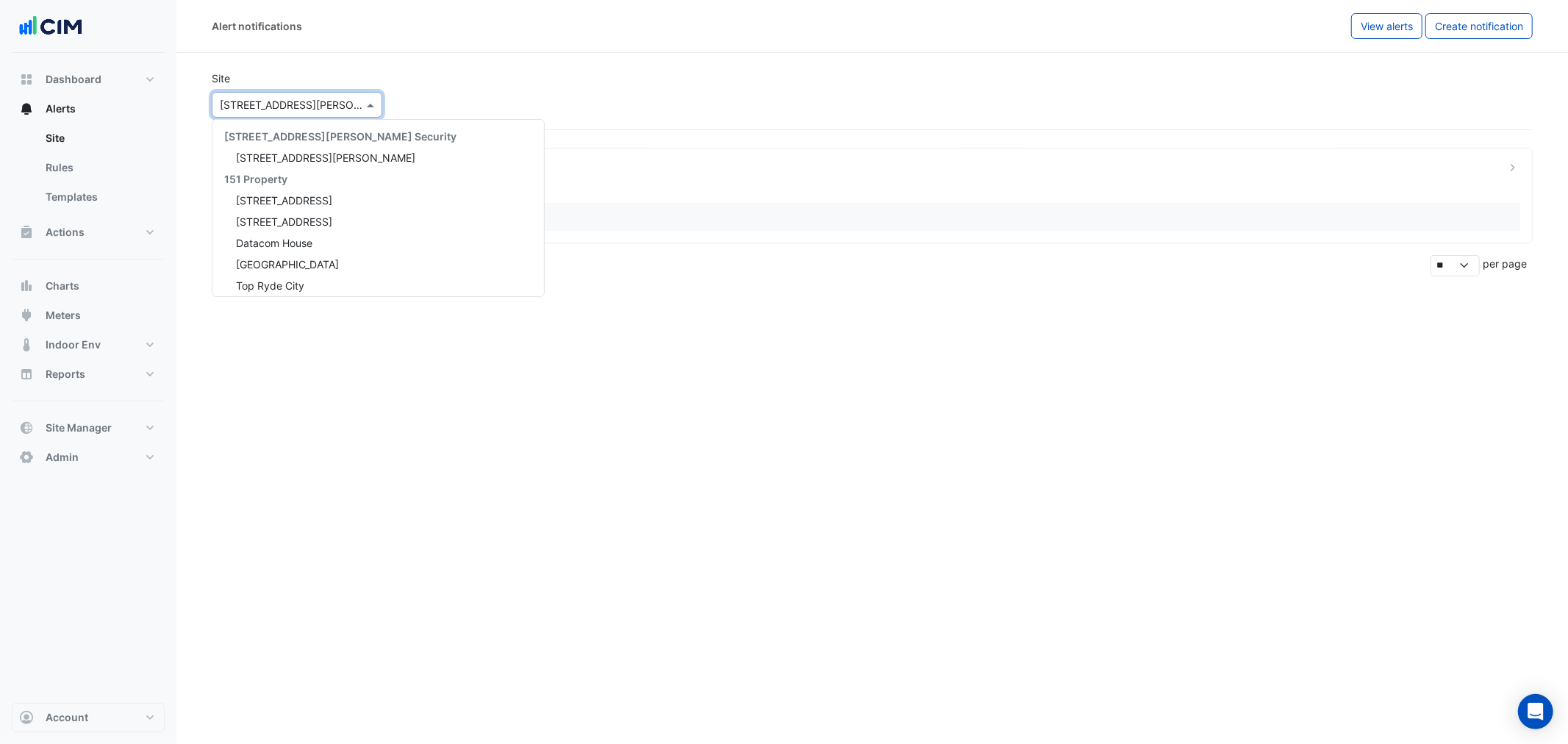
scroll to position [6549, 0]
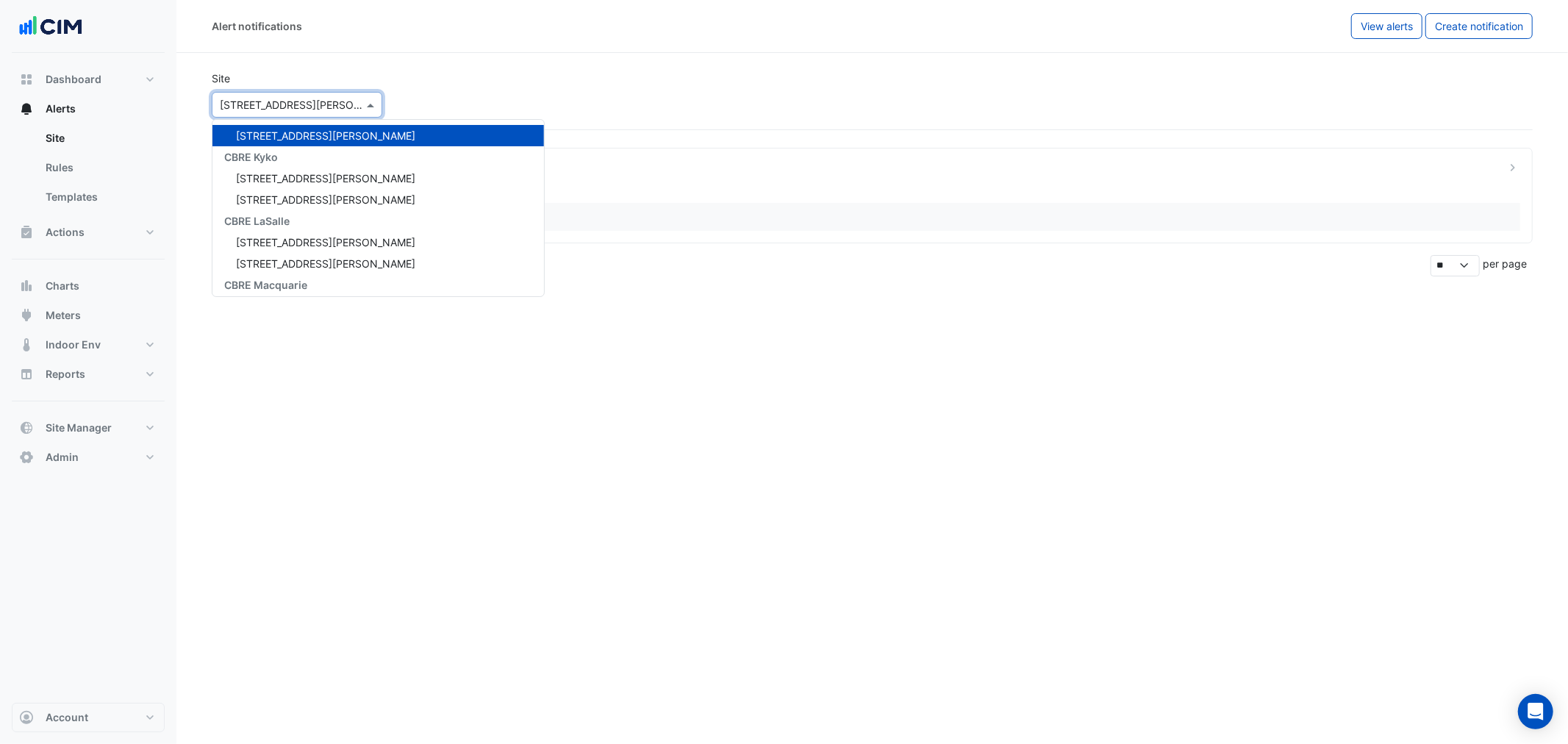
drag, startPoint x: 230, startPoint y: 98, endPoint x: 235, endPoint y: 105, distance: 8.6
click at [234, 105] on input "text" at bounding box center [283, 105] width 125 height 16
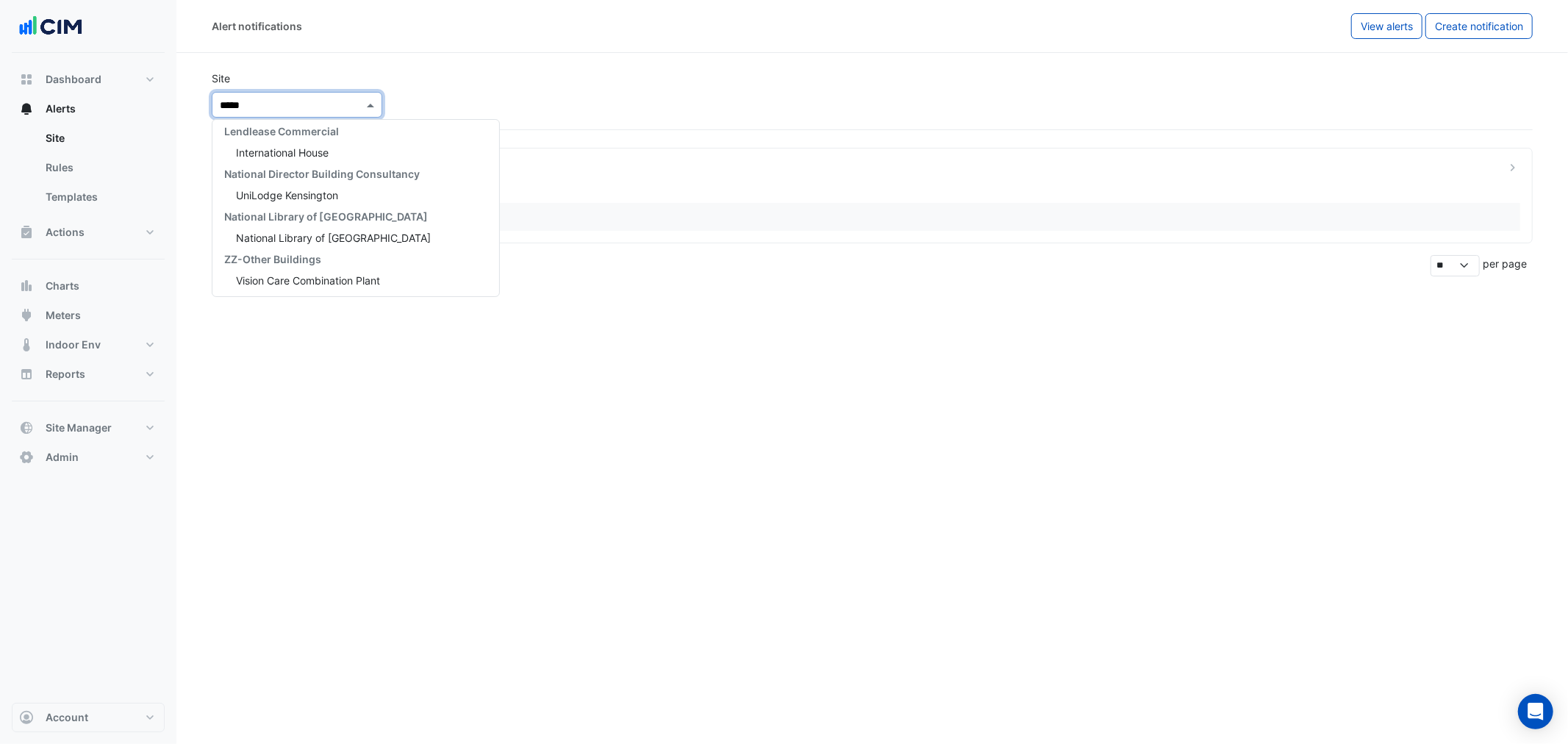
type input "******"
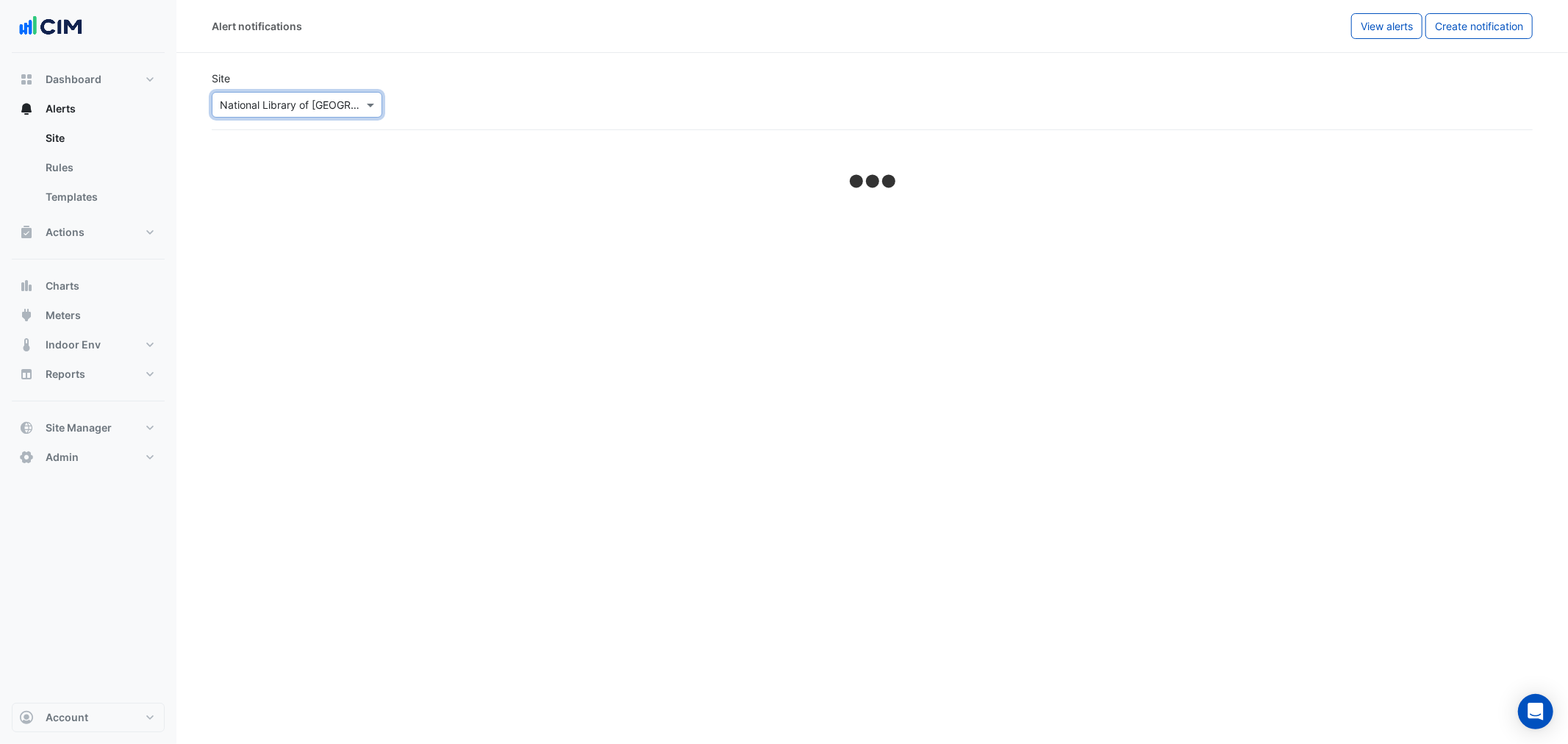
select select "*****"
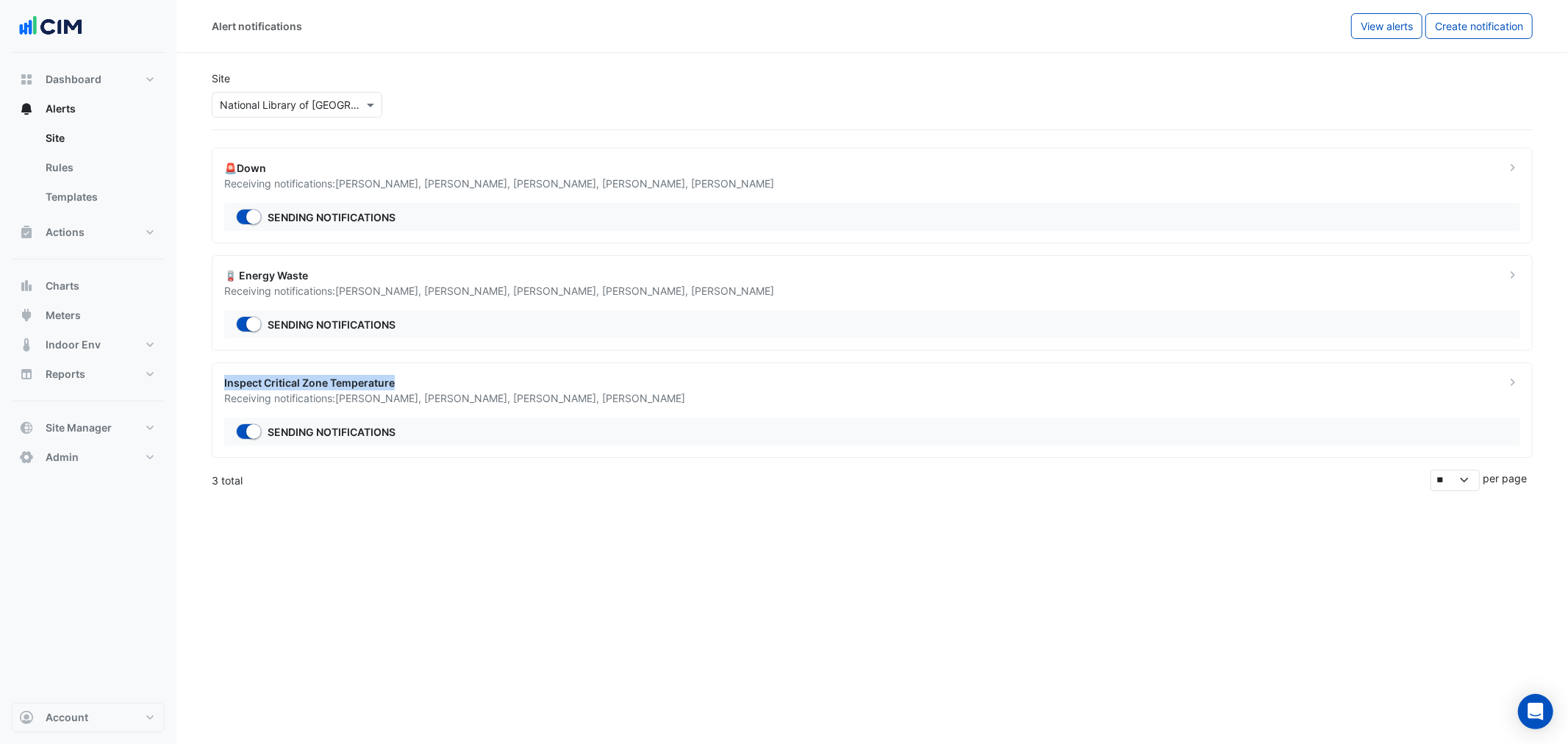
drag, startPoint x: 399, startPoint y: 386, endPoint x: 217, endPoint y: 385, distance: 182.0
click at [217, 385] on div "Inspect Critical Zone Temperature Receiving notifications: James Fitzpat , Rod …" at bounding box center [856, 390] width 1281 height 31
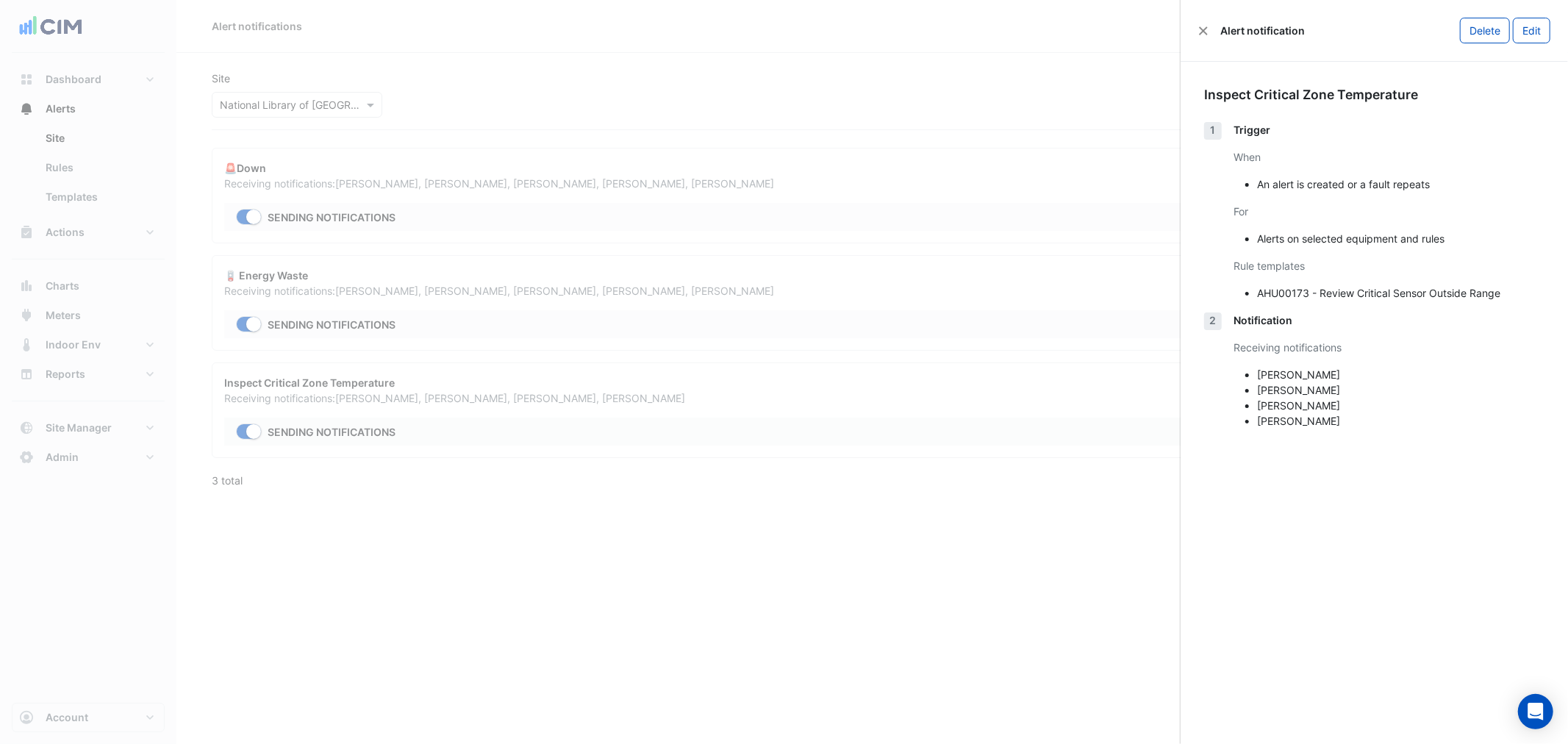
drag, startPoint x: 542, startPoint y: 163, endPoint x: 473, endPoint y: 167, distance: 69.1
click at [540, 163] on ngb-offcanvas-backdrop at bounding box center [784, 372] width 1568 height 744
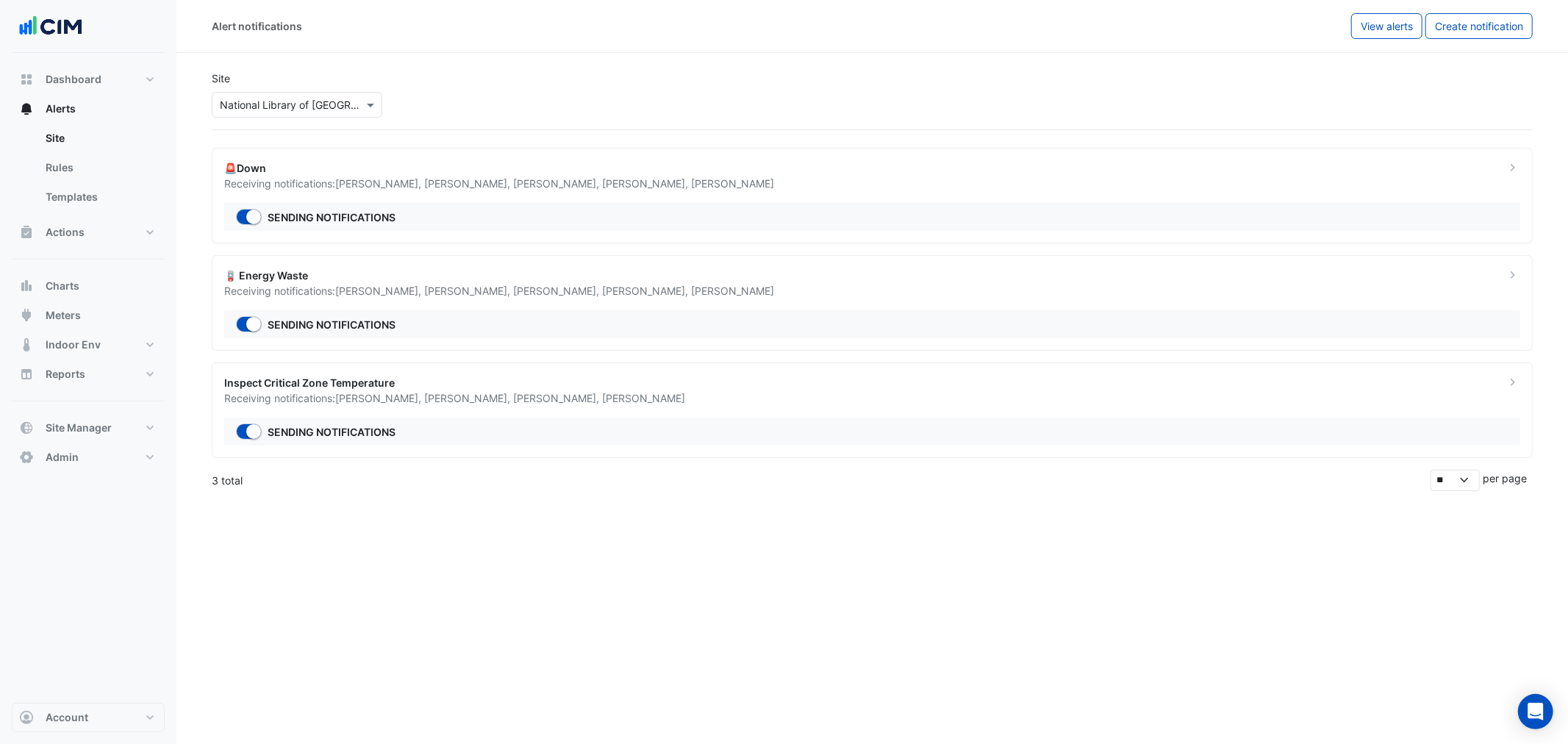
click at [263, 108] on input "text" at bounding box center [283, 105] width 125 height 16
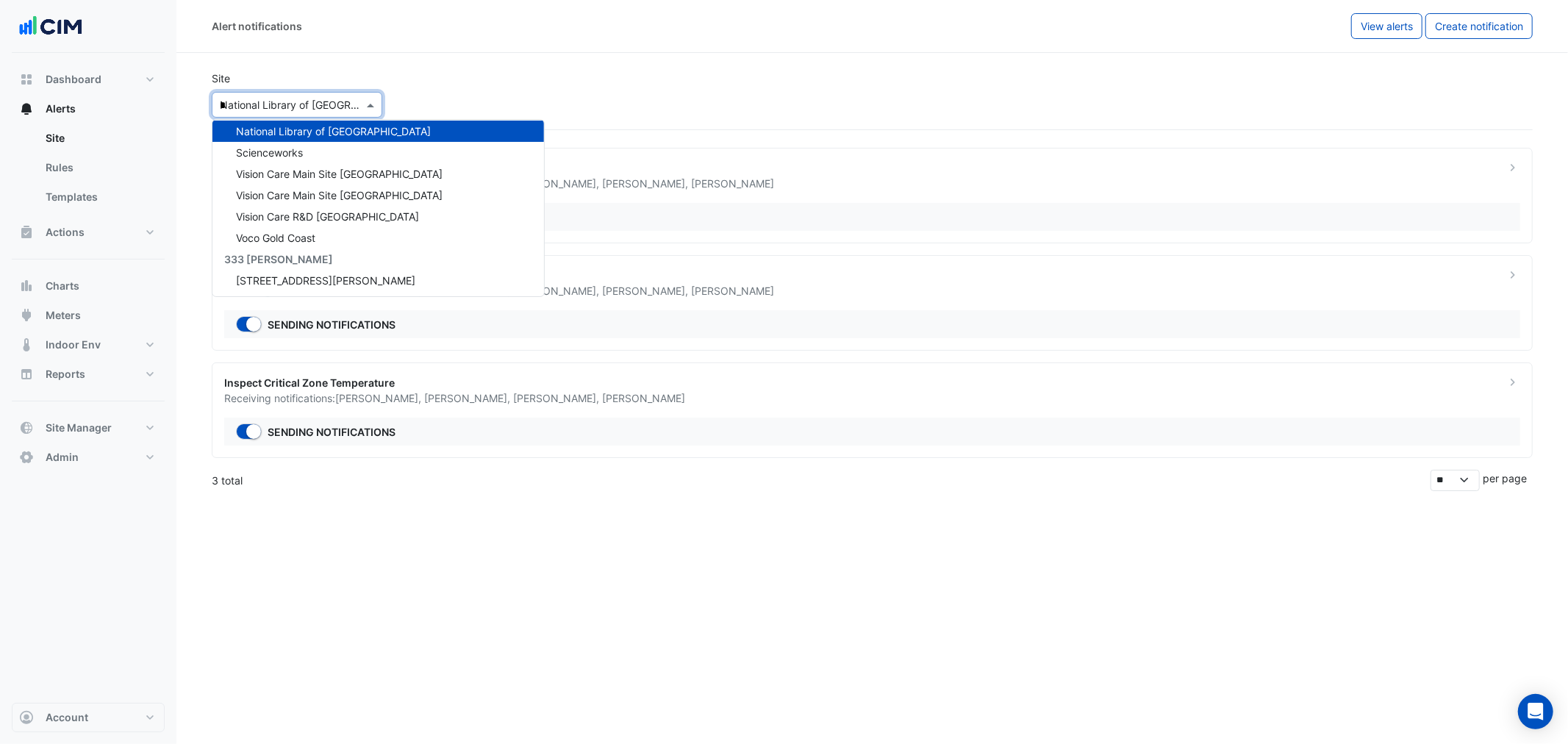
scroll to position [303, 0]
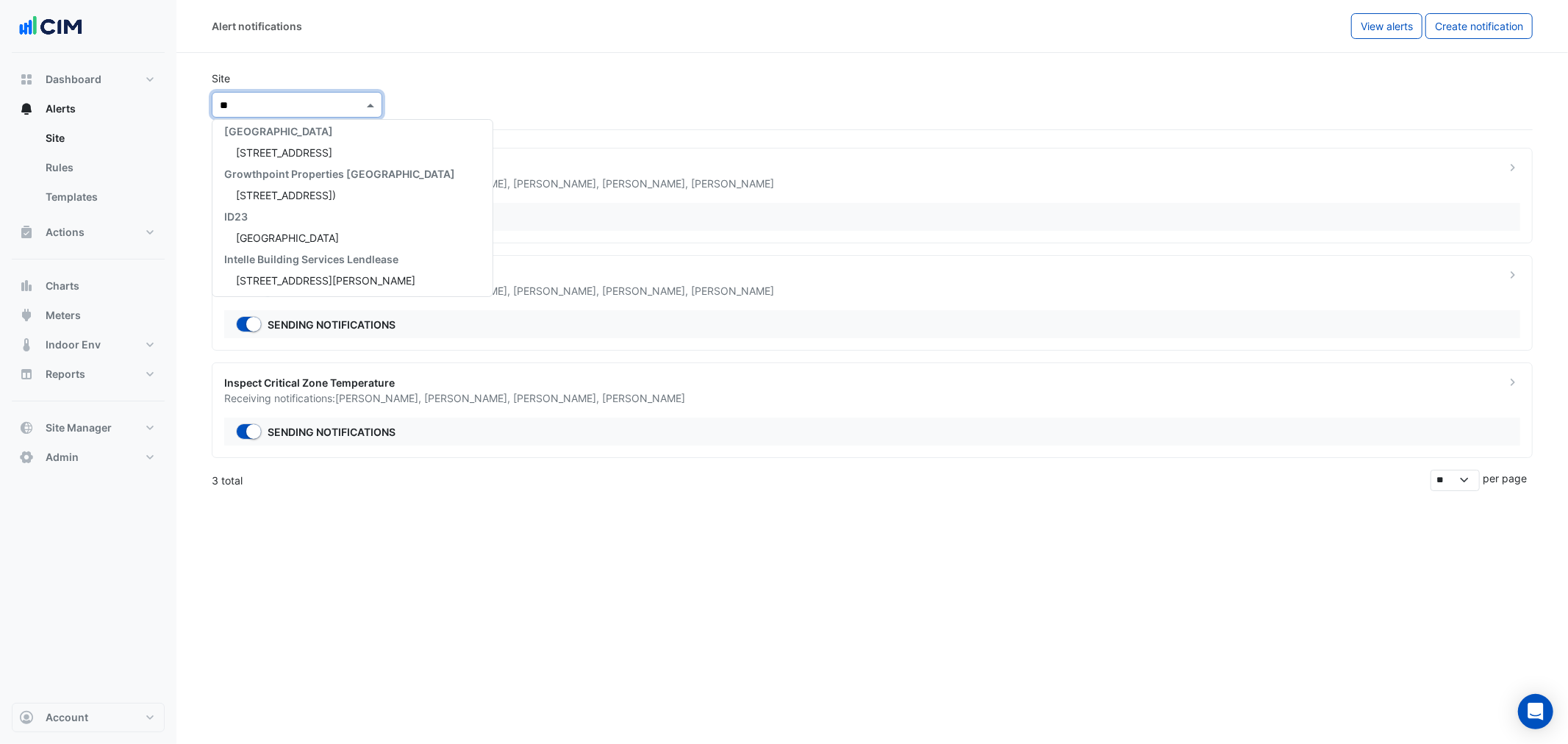
type input "***"
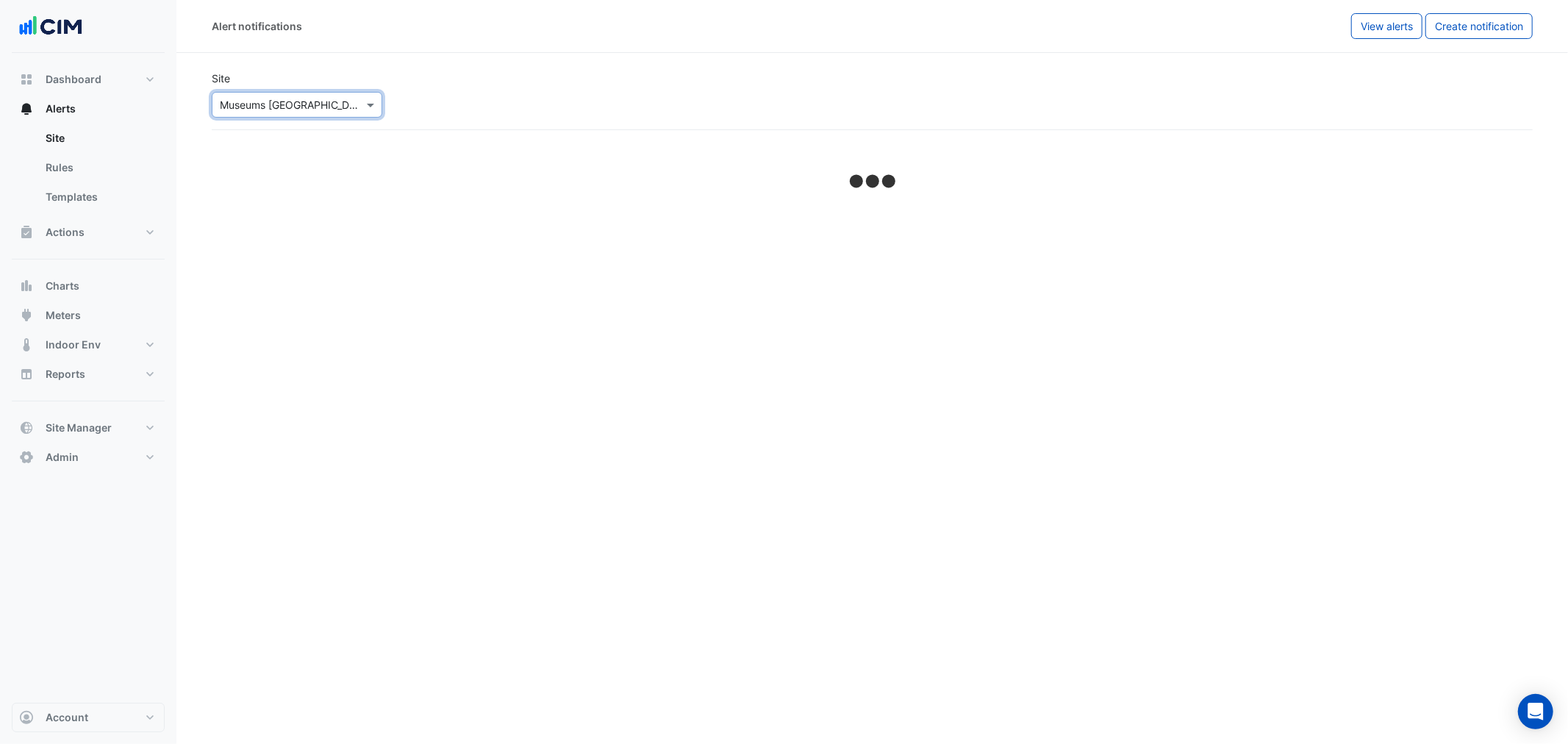
select select "*****"
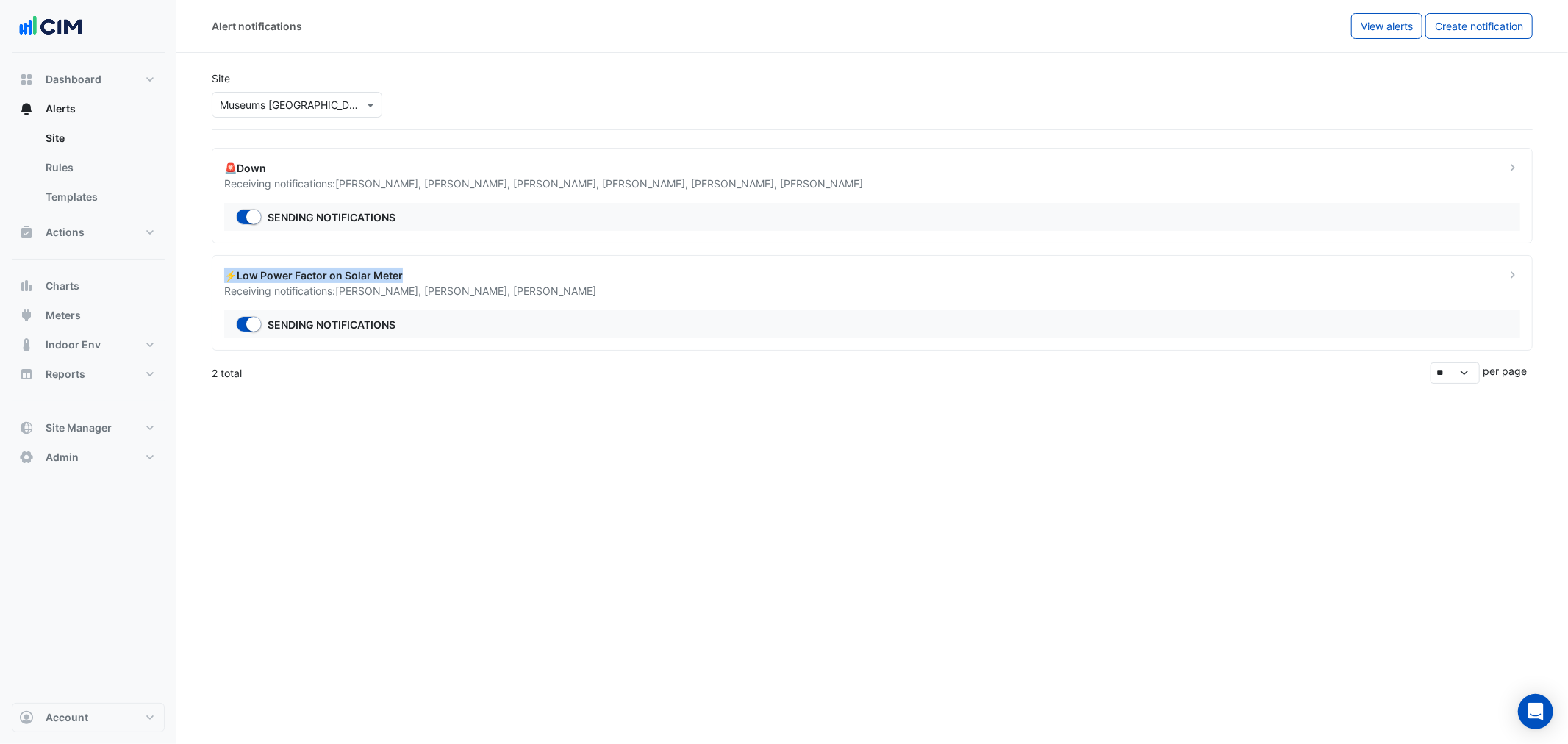
drag, startPoint x: 415, startPoint y: 271, endPoint x: 226, endPoint y: 275, distance: 189.0
click at [226, 275] on div "⚡Low Power Factor on Solar Meter" at bounding box center [856, 275] width 1264 height 16
click at [356, 181] on ngb-offcanvas-backdrop at bounding box center [784, 372] width 1568 height 744
click at [292, 113] on div "Select a Site × Museums Discovery Centre" at bounding box center [297, 105] width 171 height 26
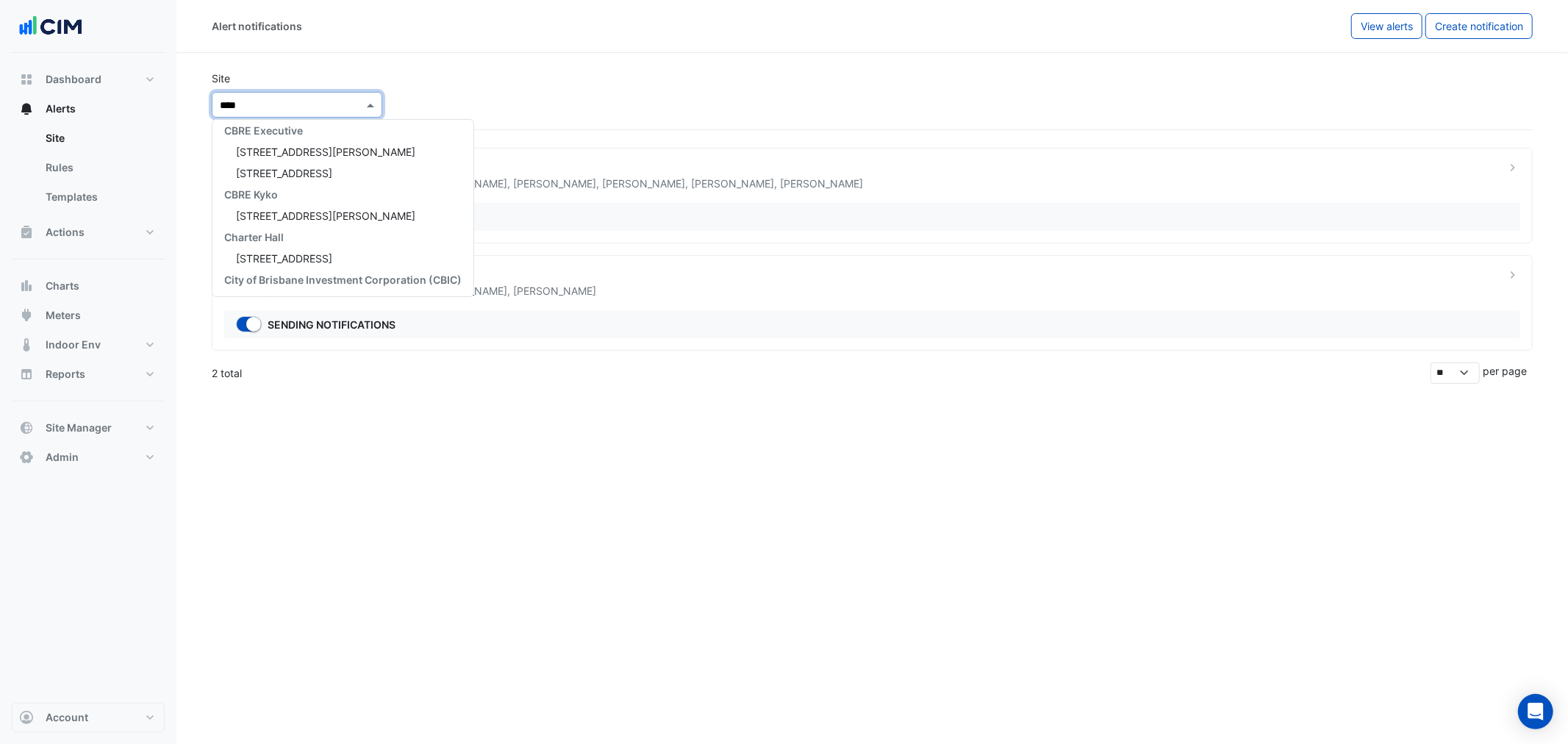
type input "*****"
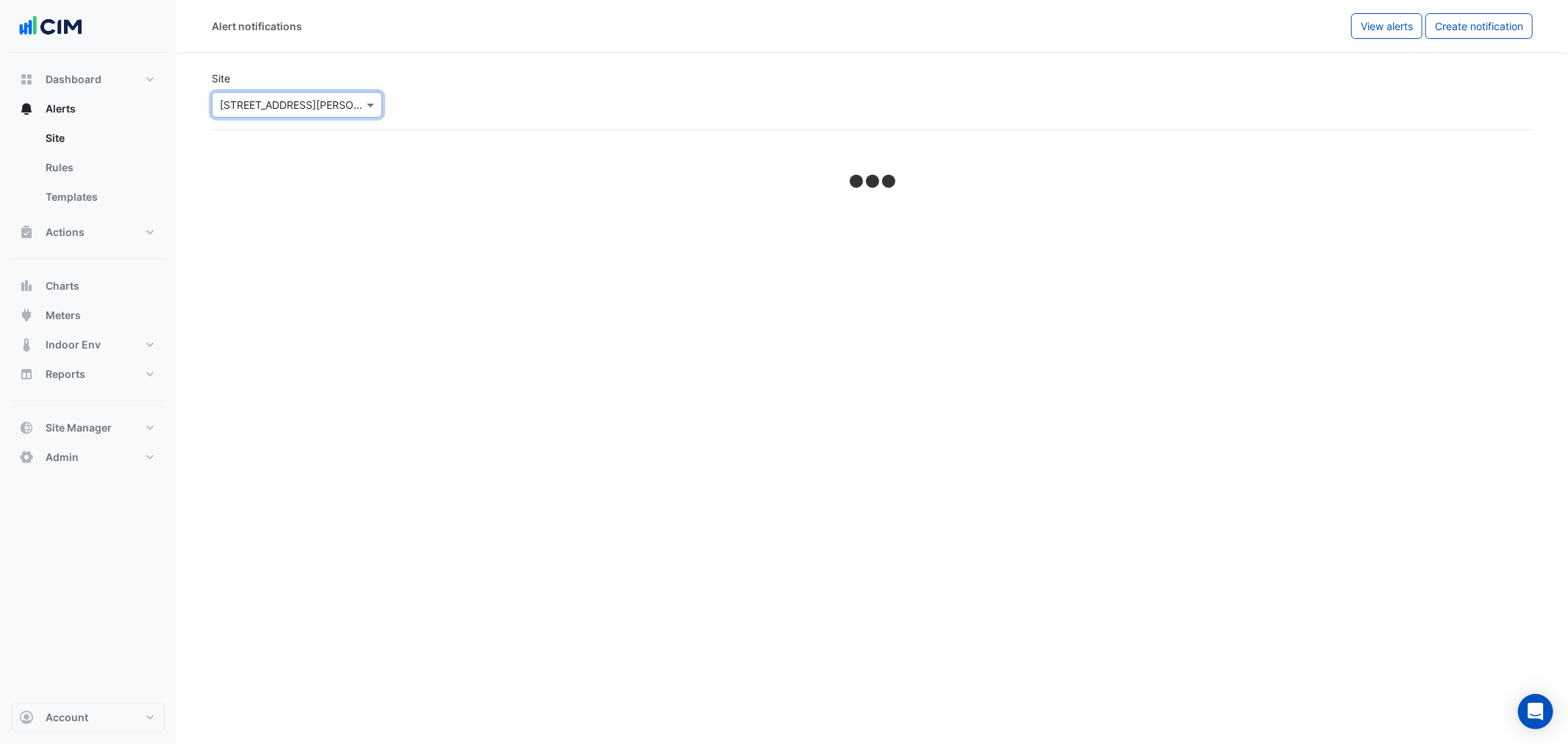
select select "*****"
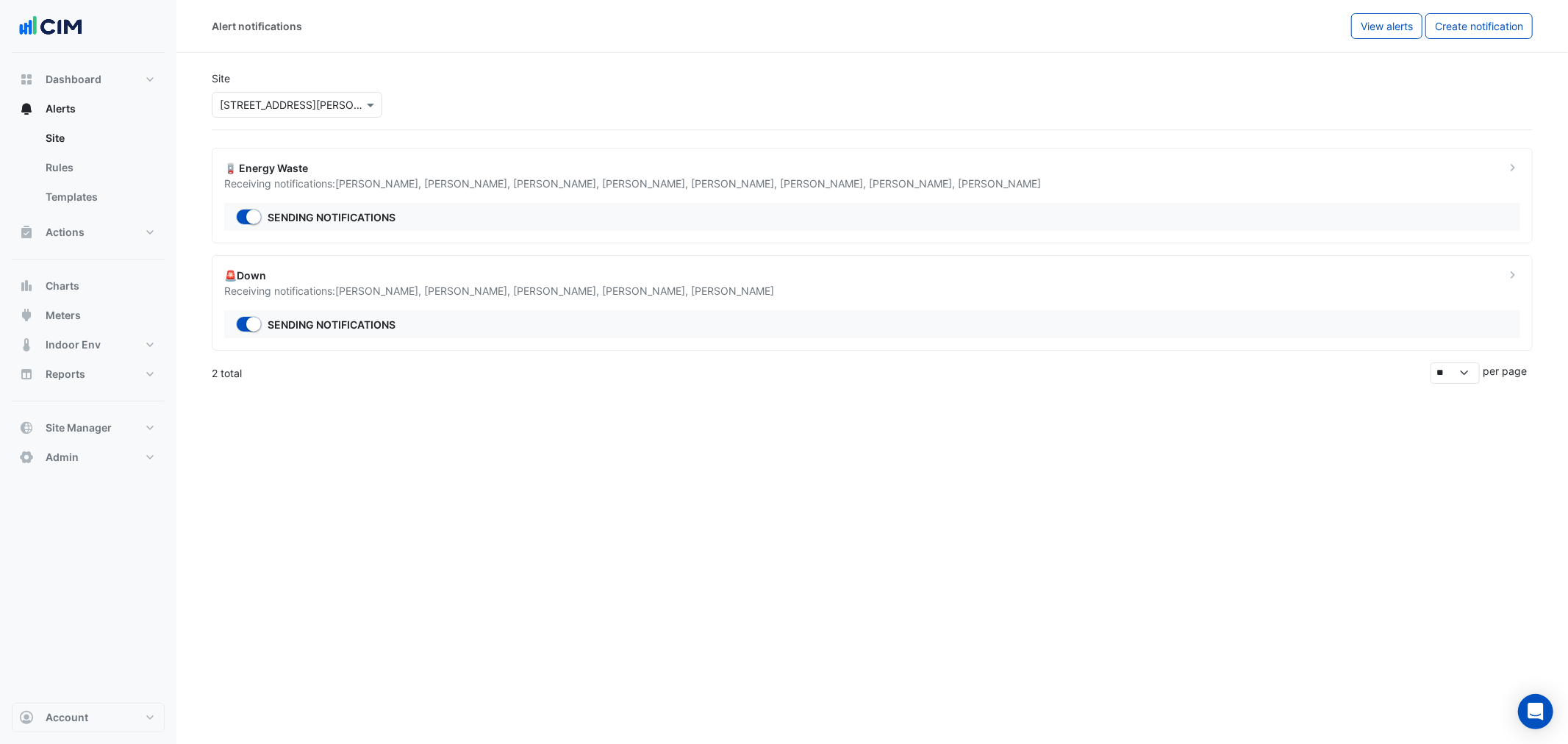
click at [274, 109] on input "text" at bounding box center [283, 105] width 125 height 16
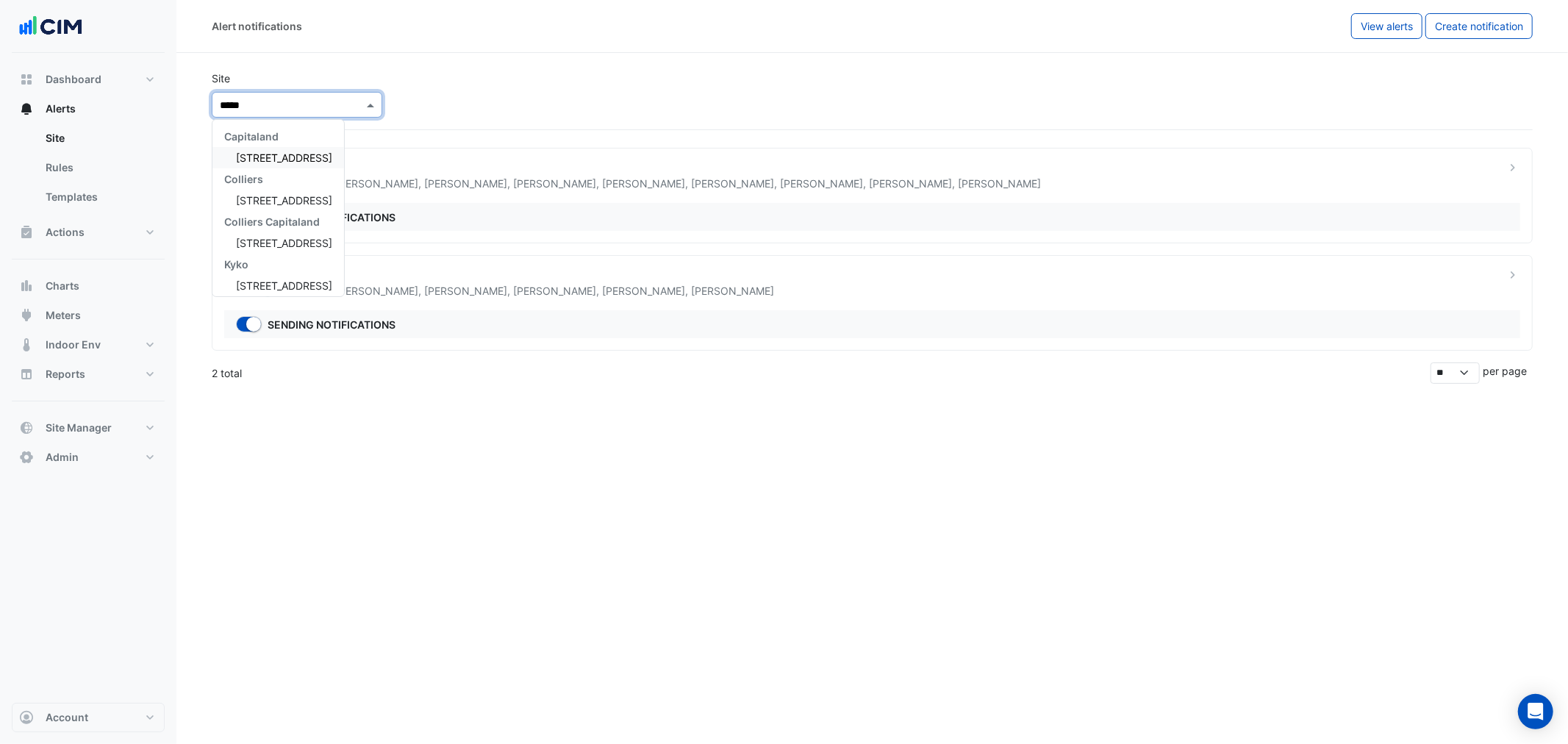
type input "******"
click at [282, 145] on div "Colliers" at bounding box center [278, 136] width 132 height 21
drag, startPoint x: 282, startPoint y: 157, endPoint x: 1559, endPoint y: 639, distance: 1364.9
click at [283, 158] on span "201 Charlotte Street" at bounding box center [284, 157] width 96 height 12
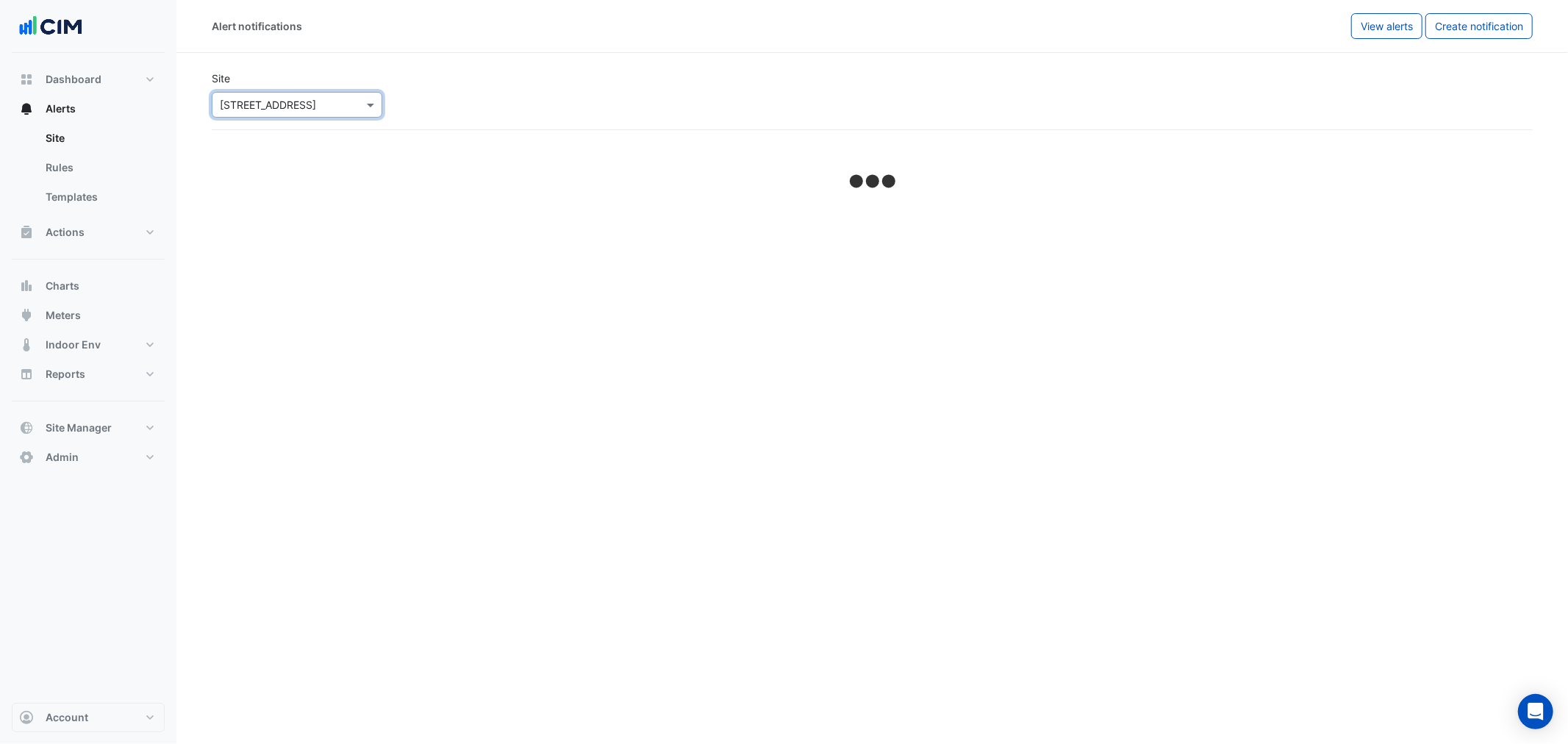
select select "*****"
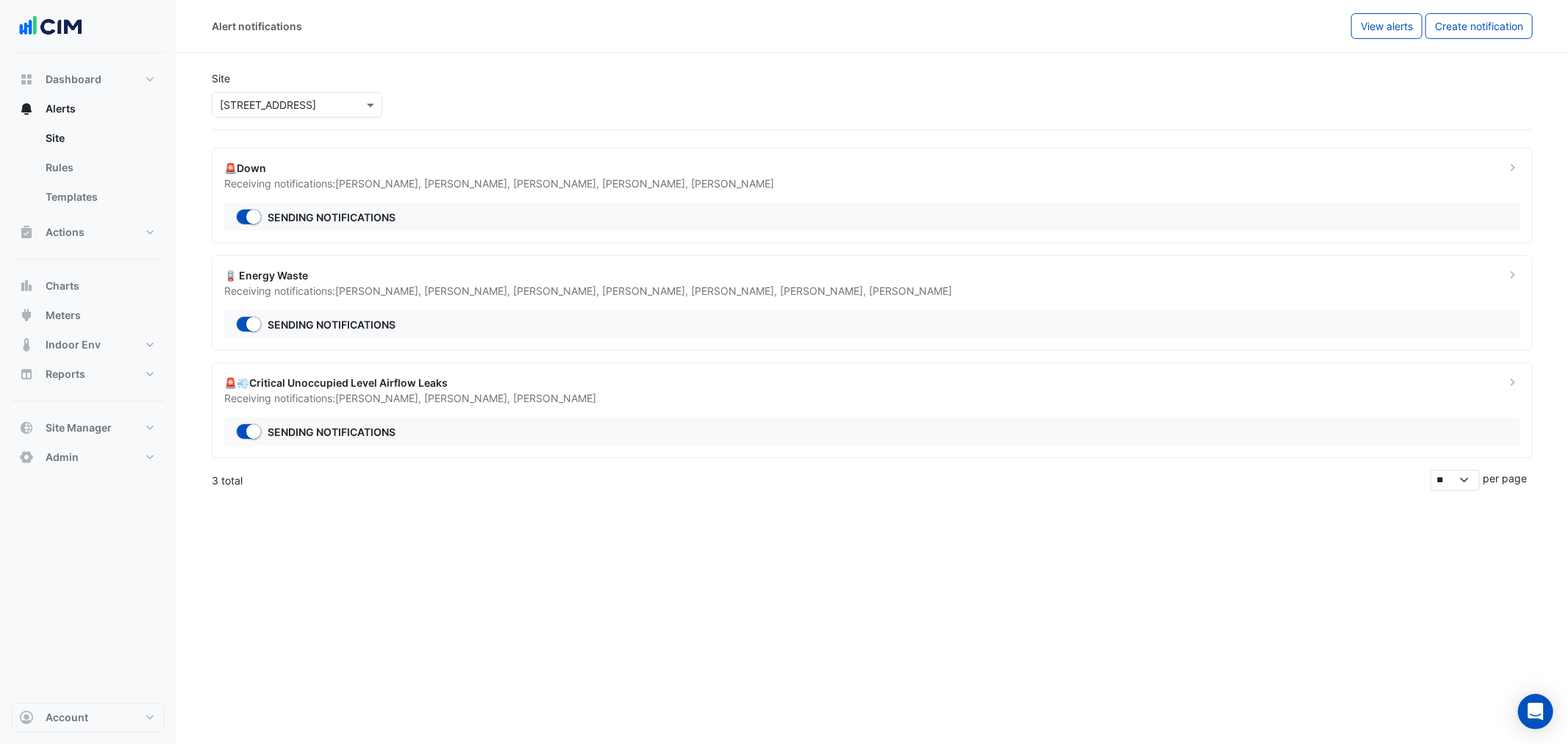
drag, startPoint x: 324, startPoint y: 107, endPoint x: 334, endPoint y: 108, distance: 10.0
click at [324, 107] on input "text" at bounding box center [283, 105] width 125 height 16
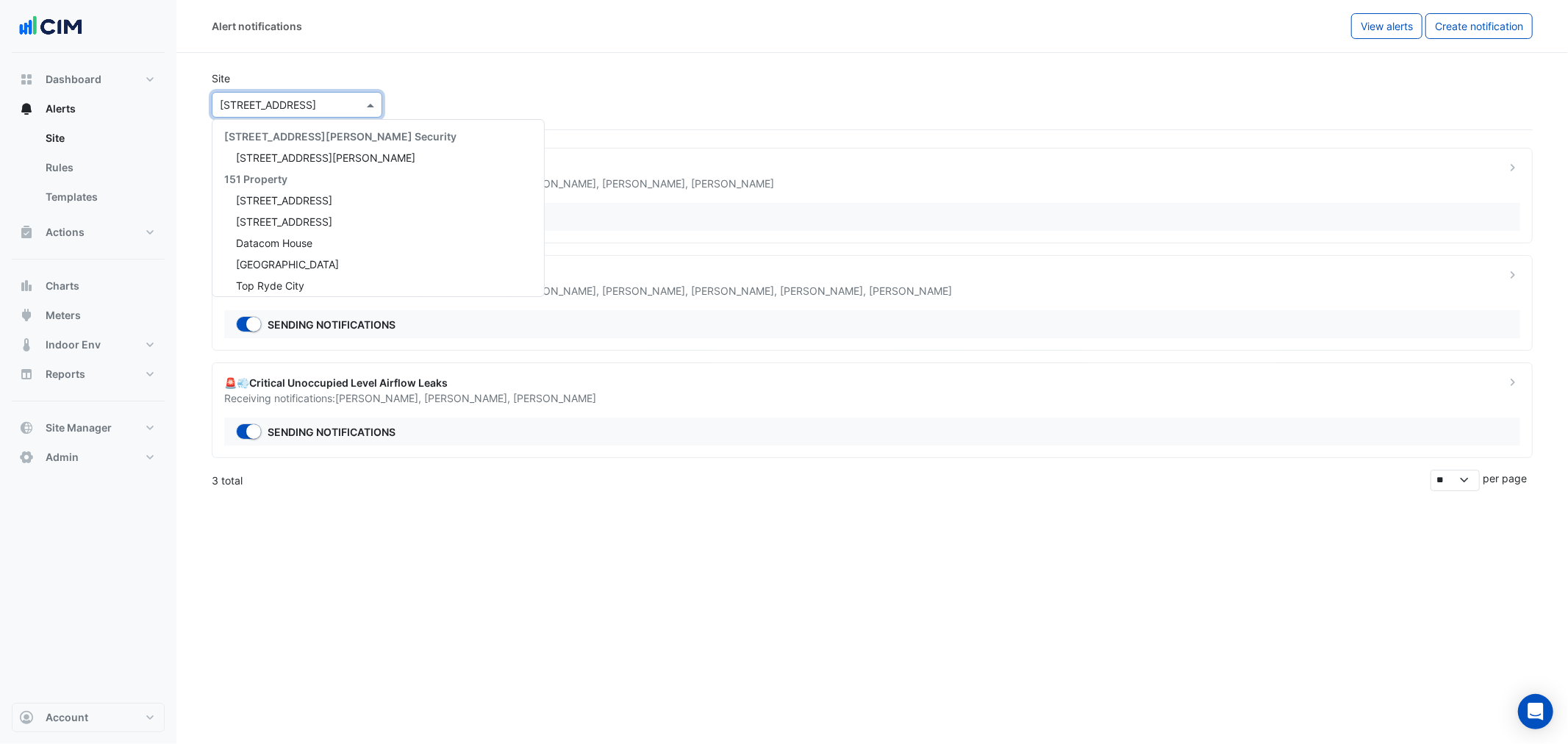
scroll to position [9297, 0]
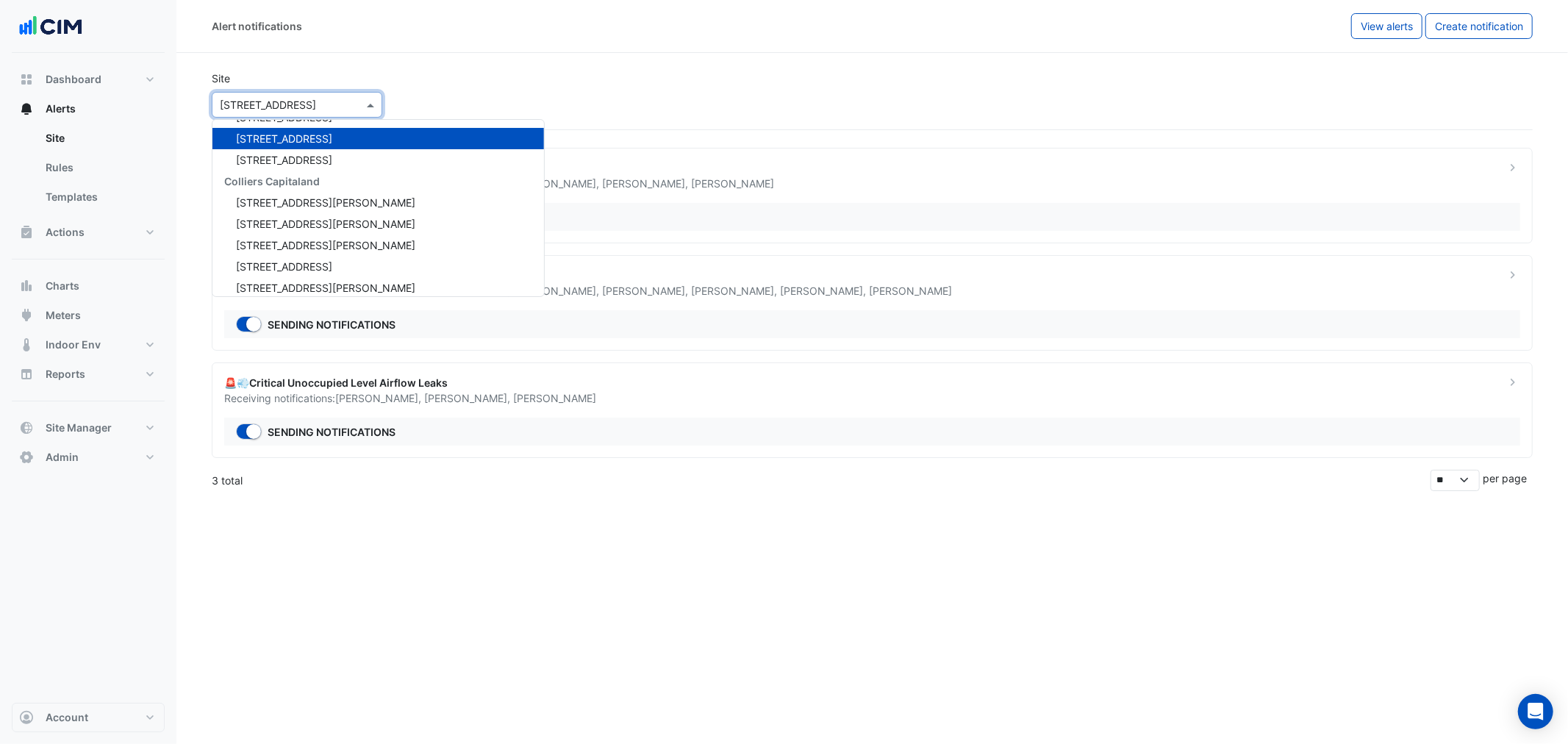
click at [631, 597] on div "Alert notifications View alerts Create notification Site Select a Site × 201 Ch…" at bounding box center [872, 372] width 1392 height 744
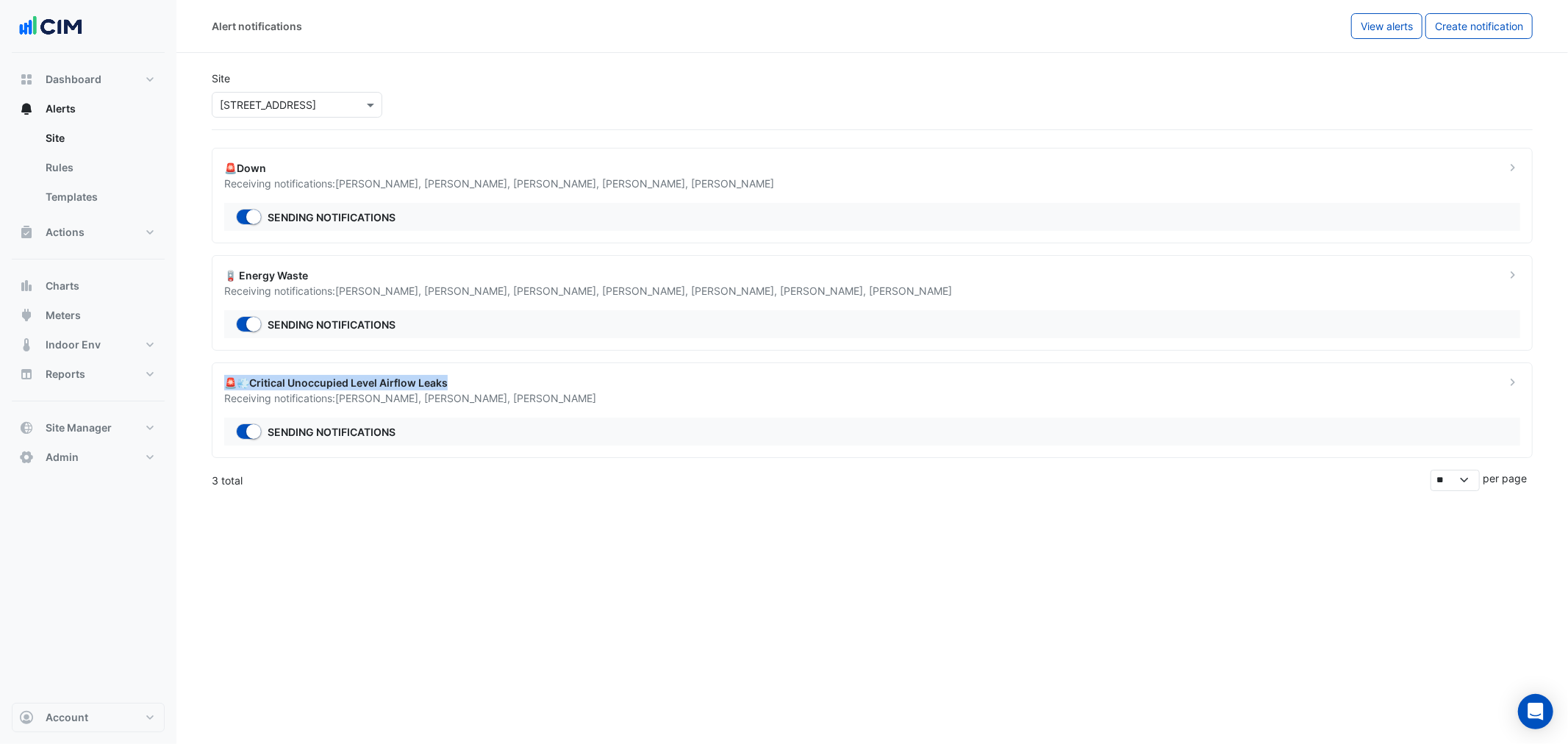
drag, startPoint x: 461, startPoint y: 380, endPoint x: 229, endPoint y: 385, distance: 232.1
click at [229, 385] on div "🚨💨Critical Unoccupied Level Airflow Leaks" at bounding box center [856, 383] width 1264 height 16
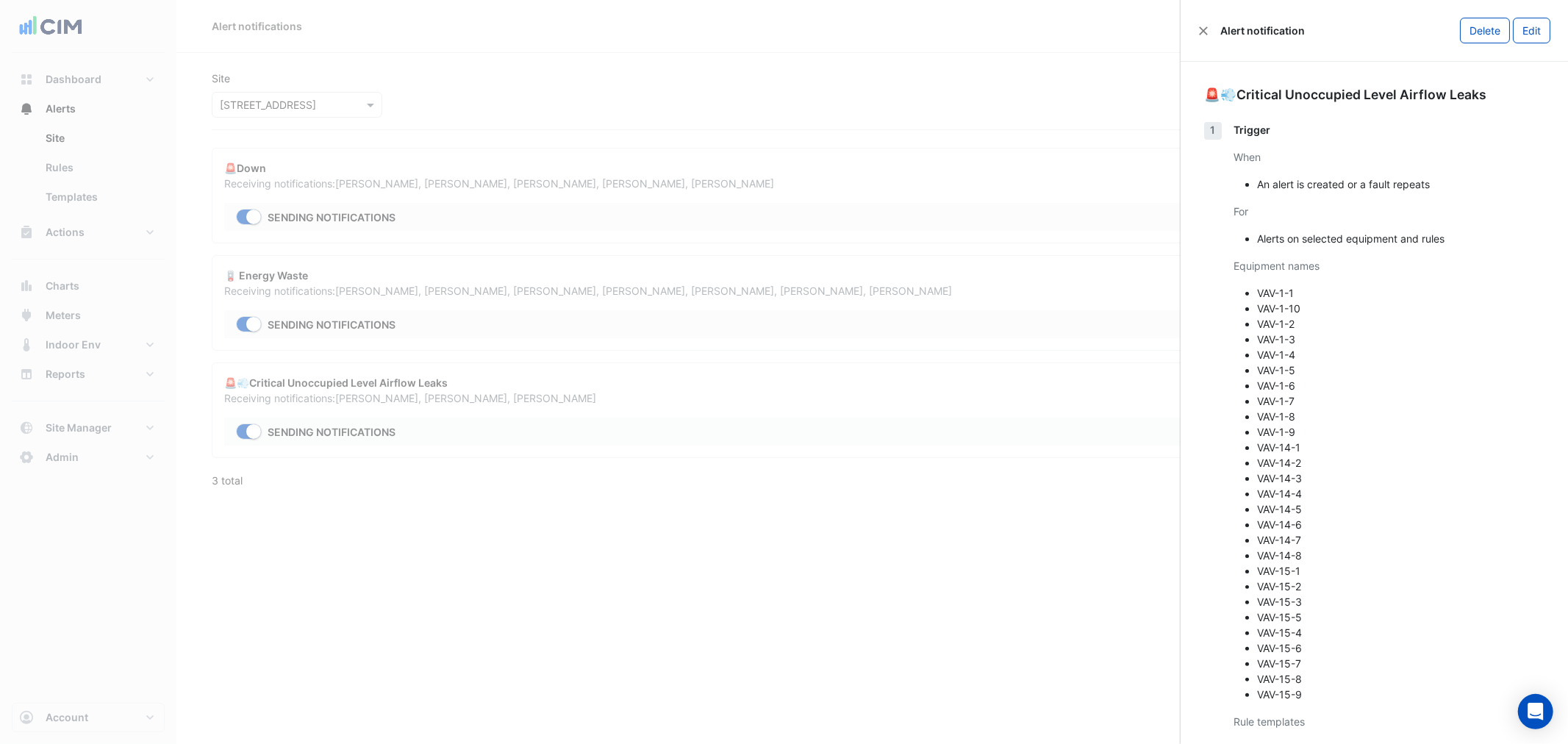
drag, startPoint x: 640, startPoint y: 431, endPoint x: 623, endPoint y: 400, distance: 35.4
click at [640, 431] on ngb-offcanvas-backdrop at bounding box center [784, 372] width 1568 height 744
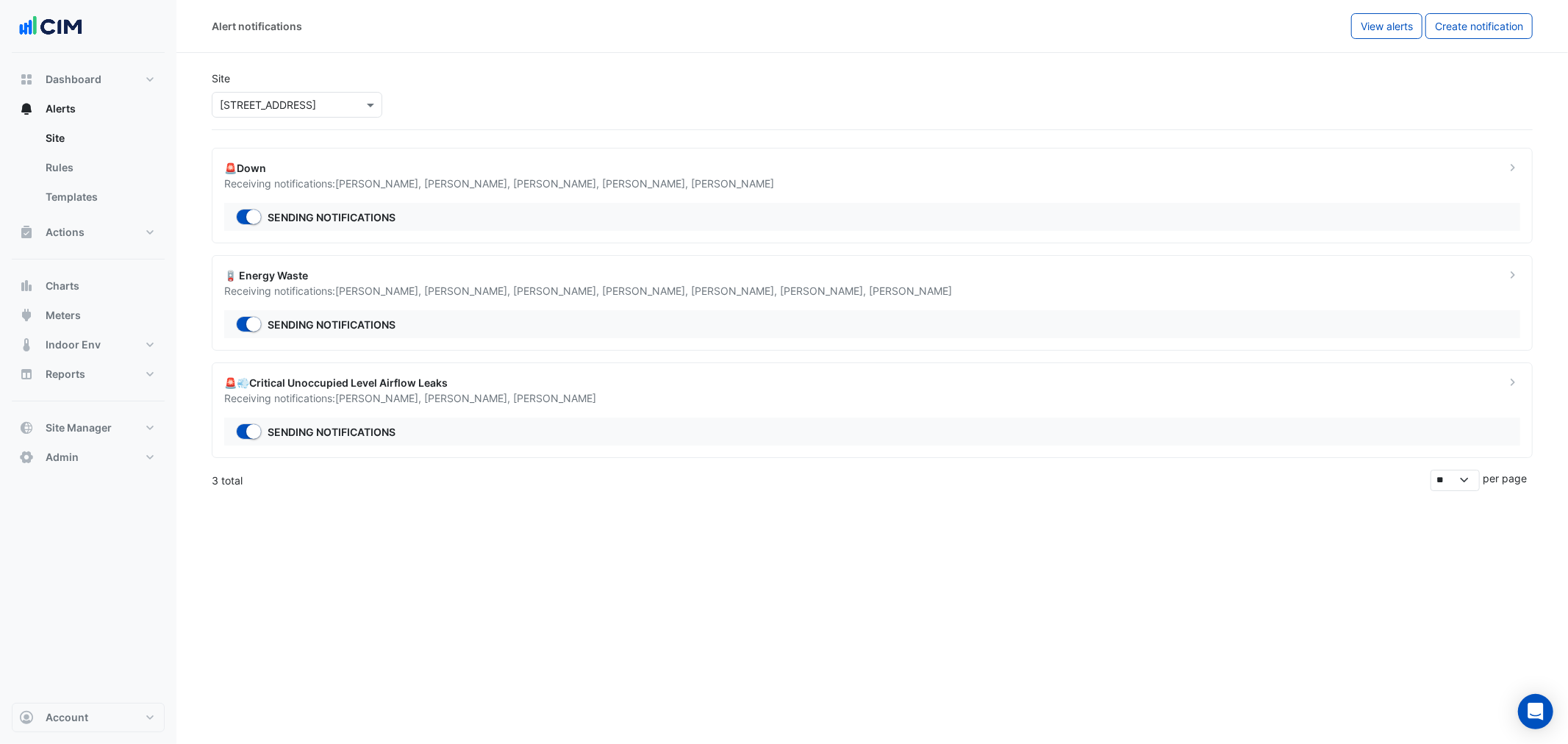
click at [328, 105] on input "text" at bounding box center [283, 105] width 125 height 16
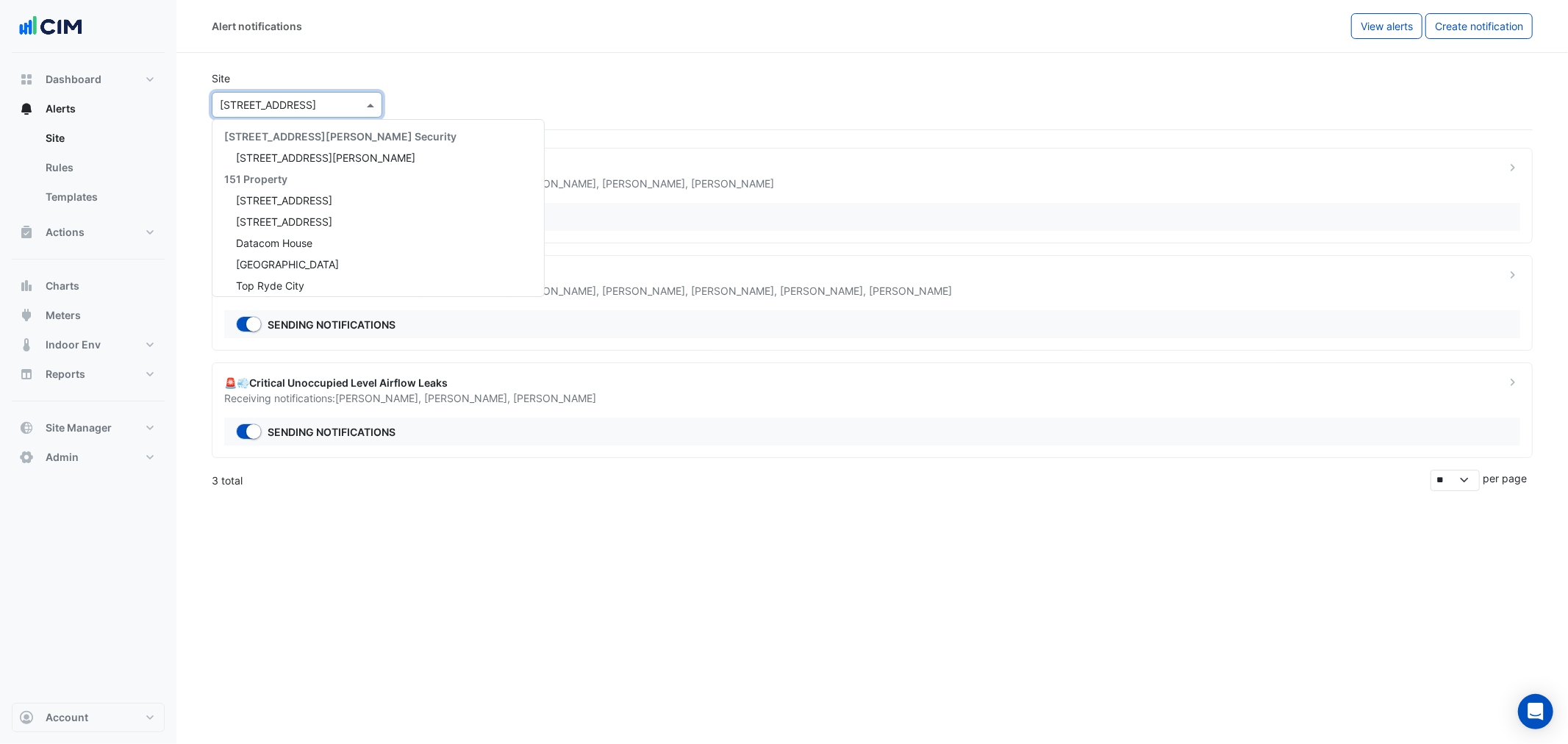
scroll to position [9297, 0]
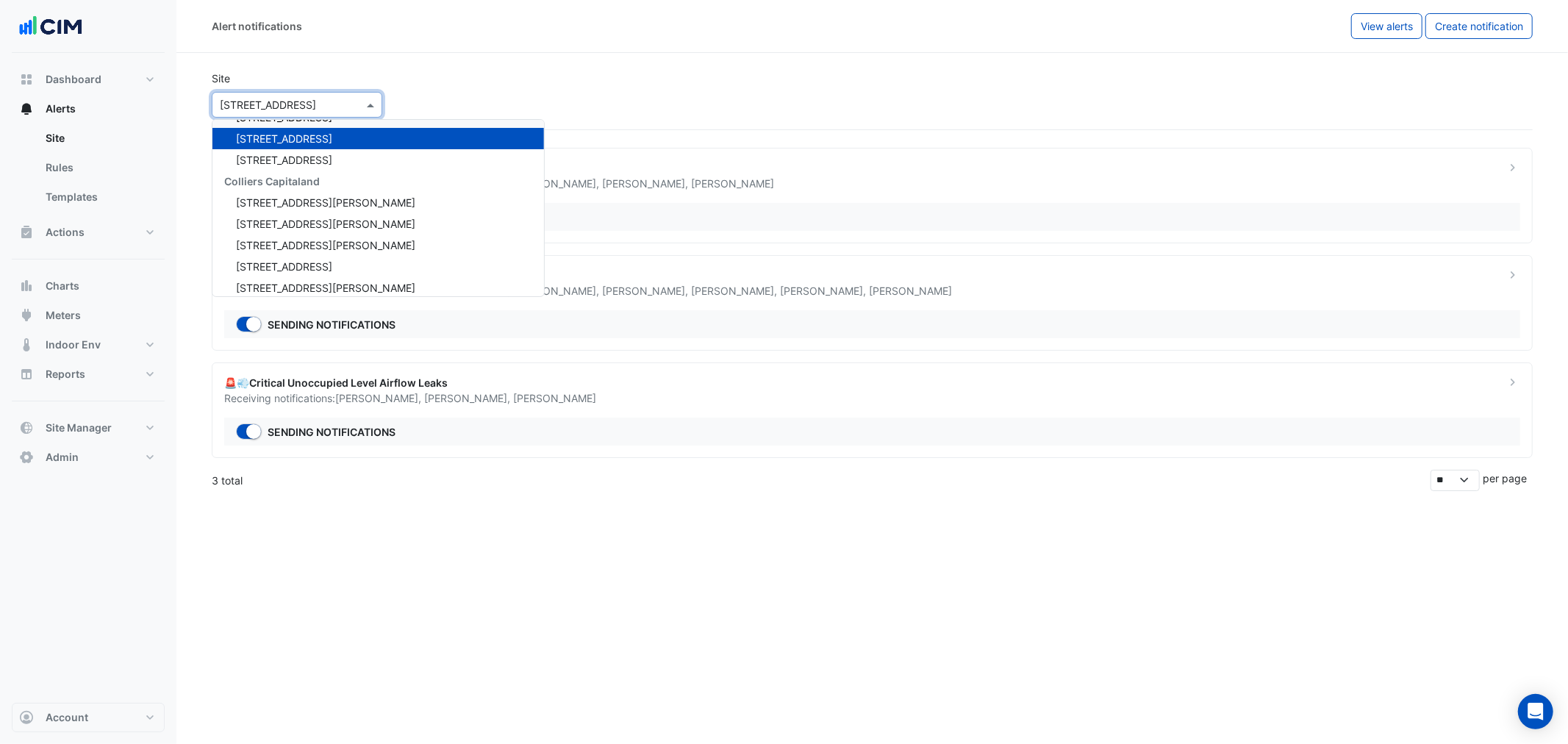
click at [281, 98] on input "text" at bounding box center [283, 105] width 125 height 16
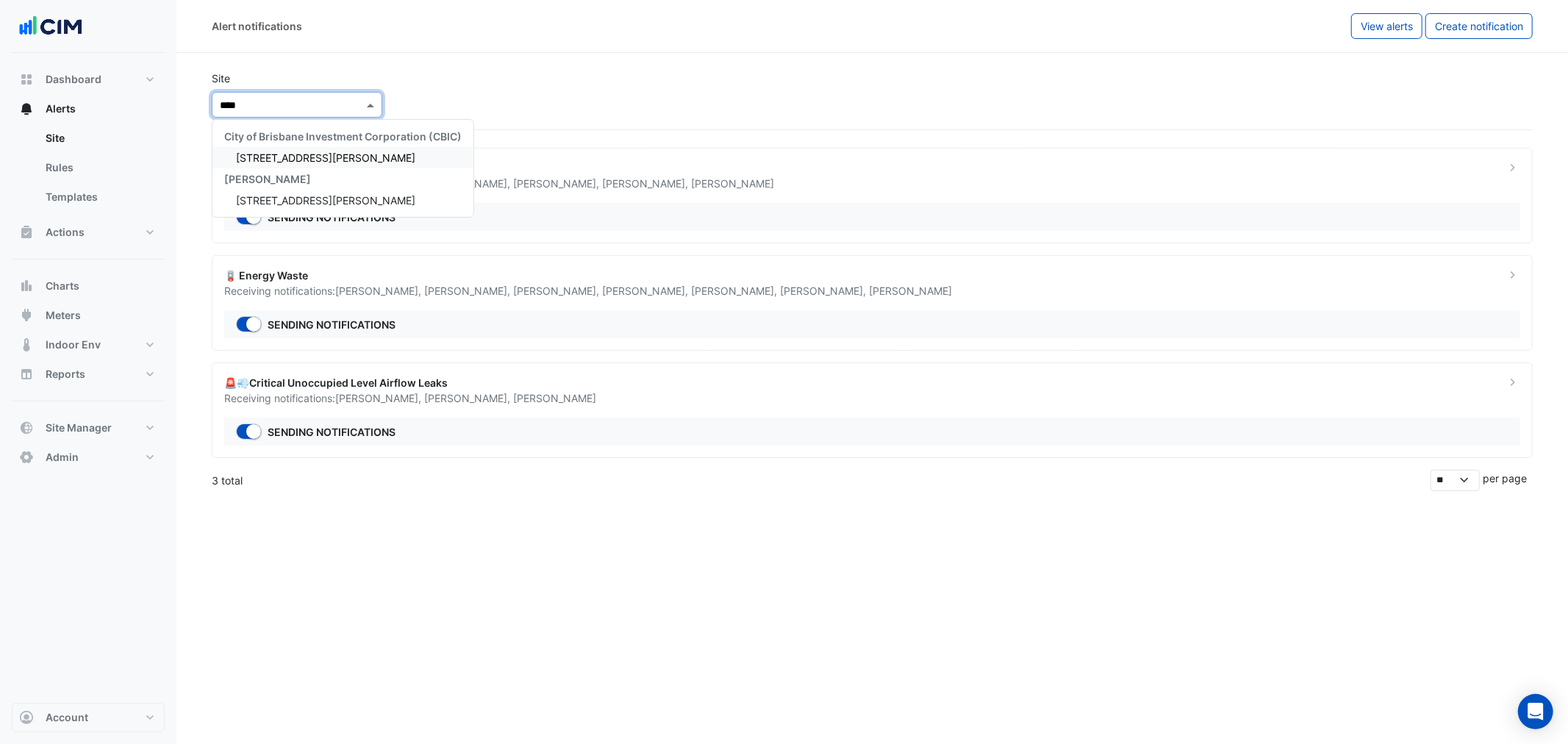
scroll to position [0, 0]
type input "******"
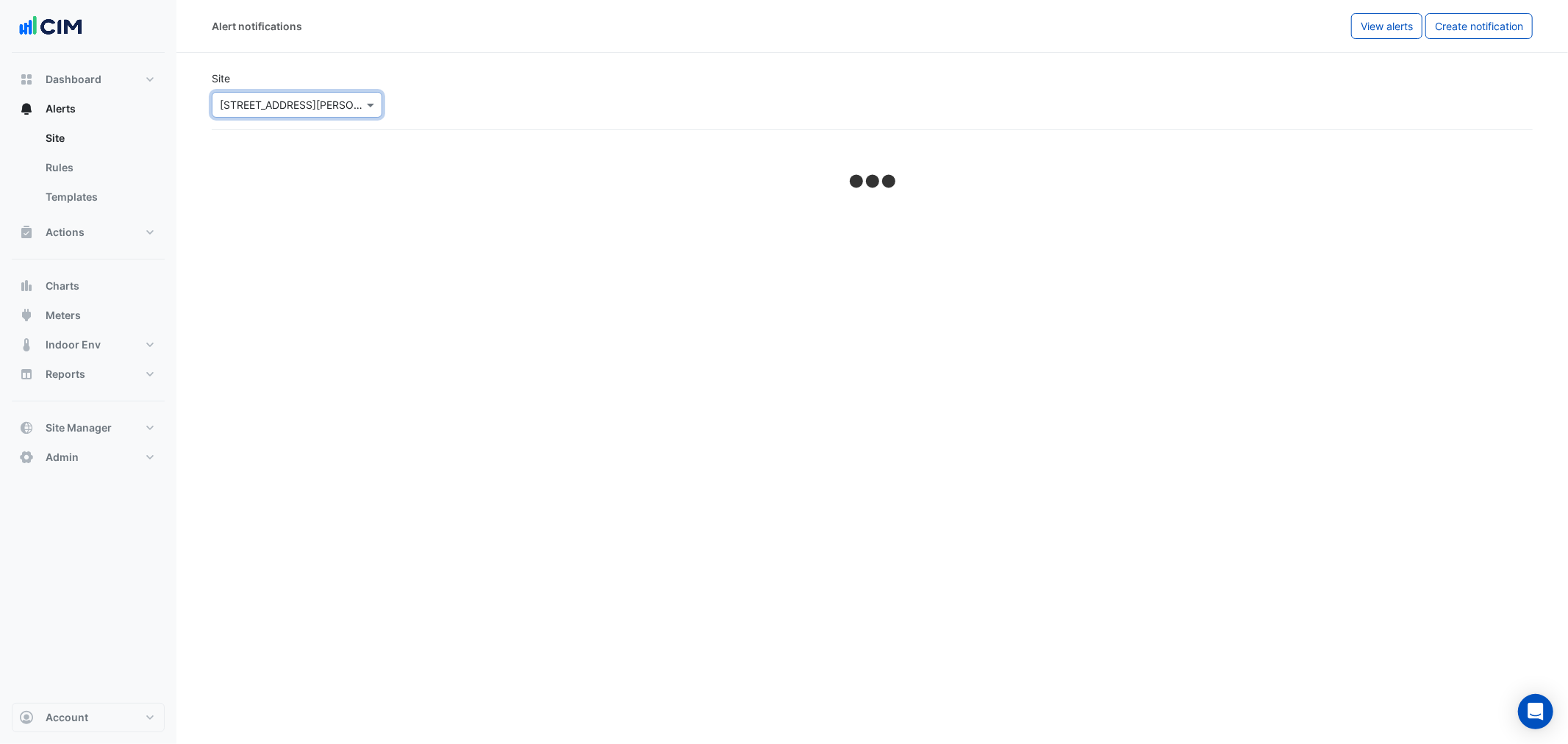
select select "*****"
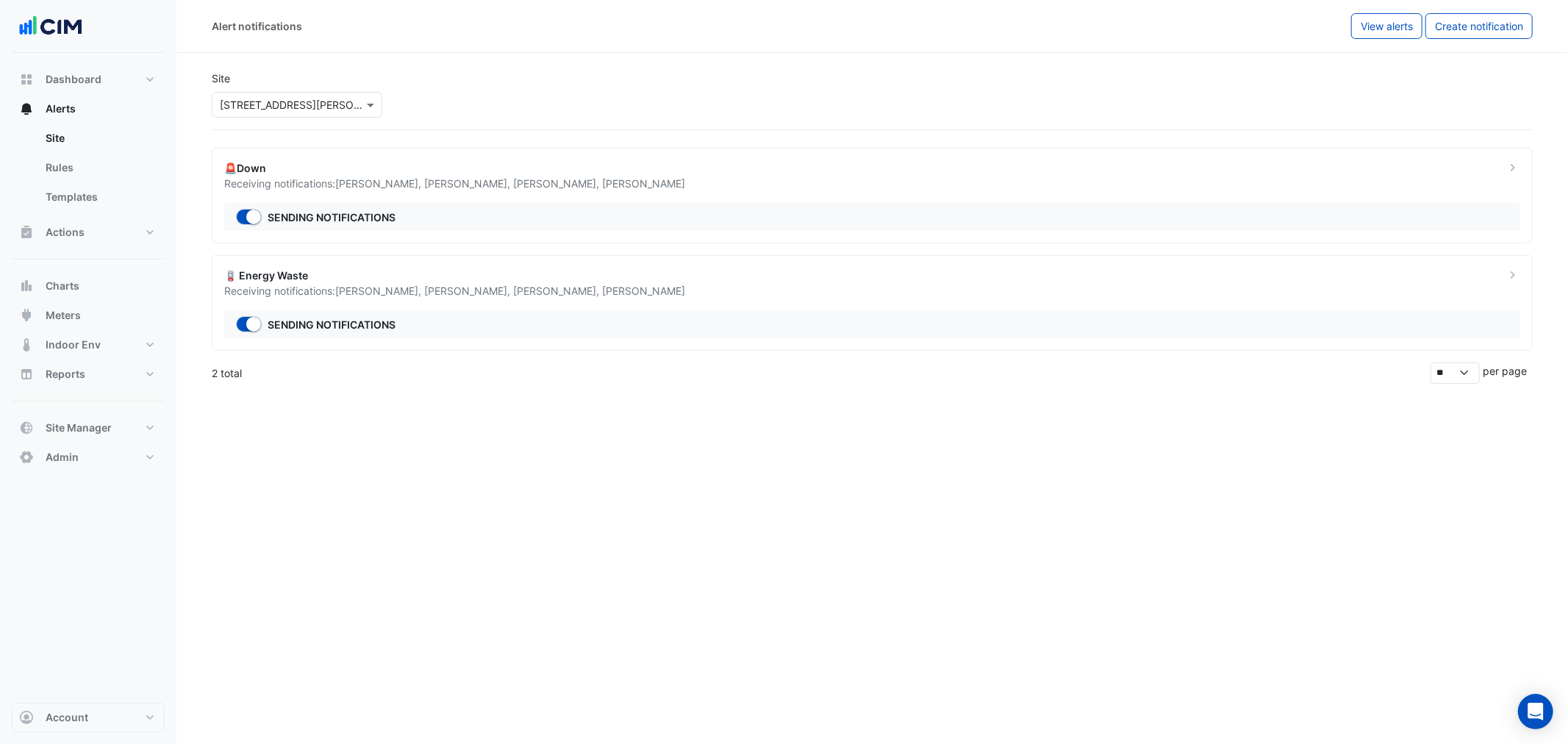
click at [331, 112] on div "Select a Site × 99 Georgiana Terrace" at bounding box center [287, 105] width 150 height 16
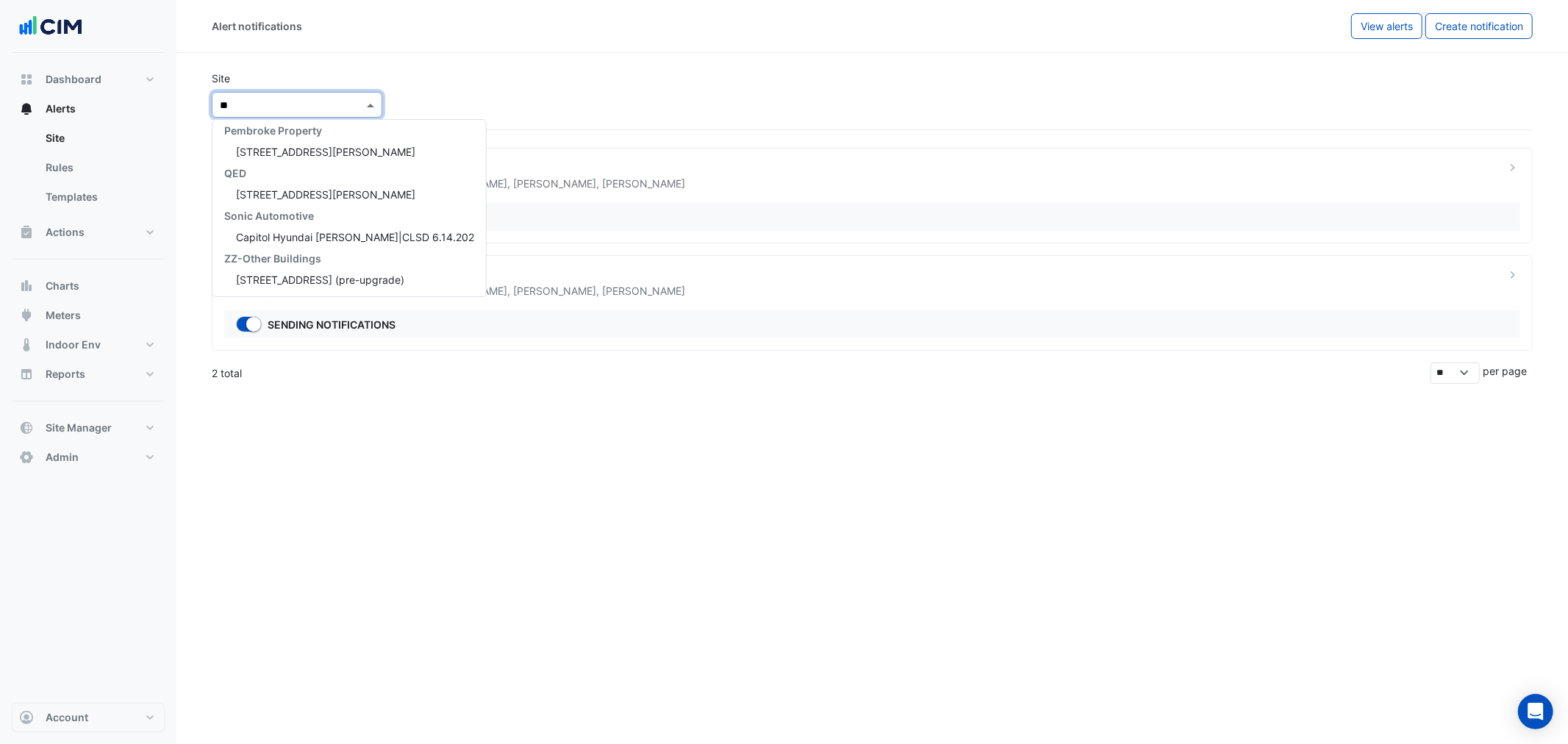
scroll to position [369, 0]
type input "***"
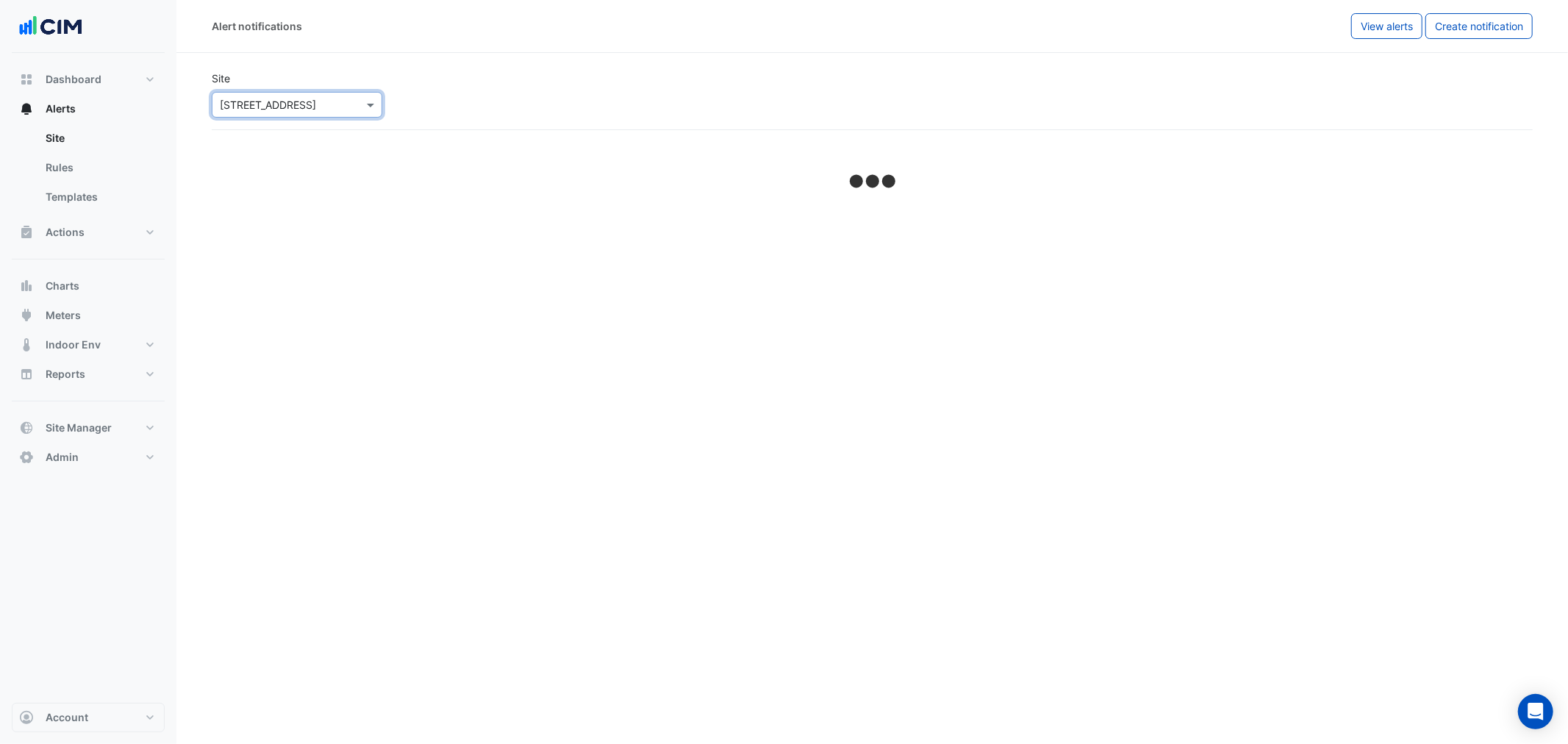
select select "*****"
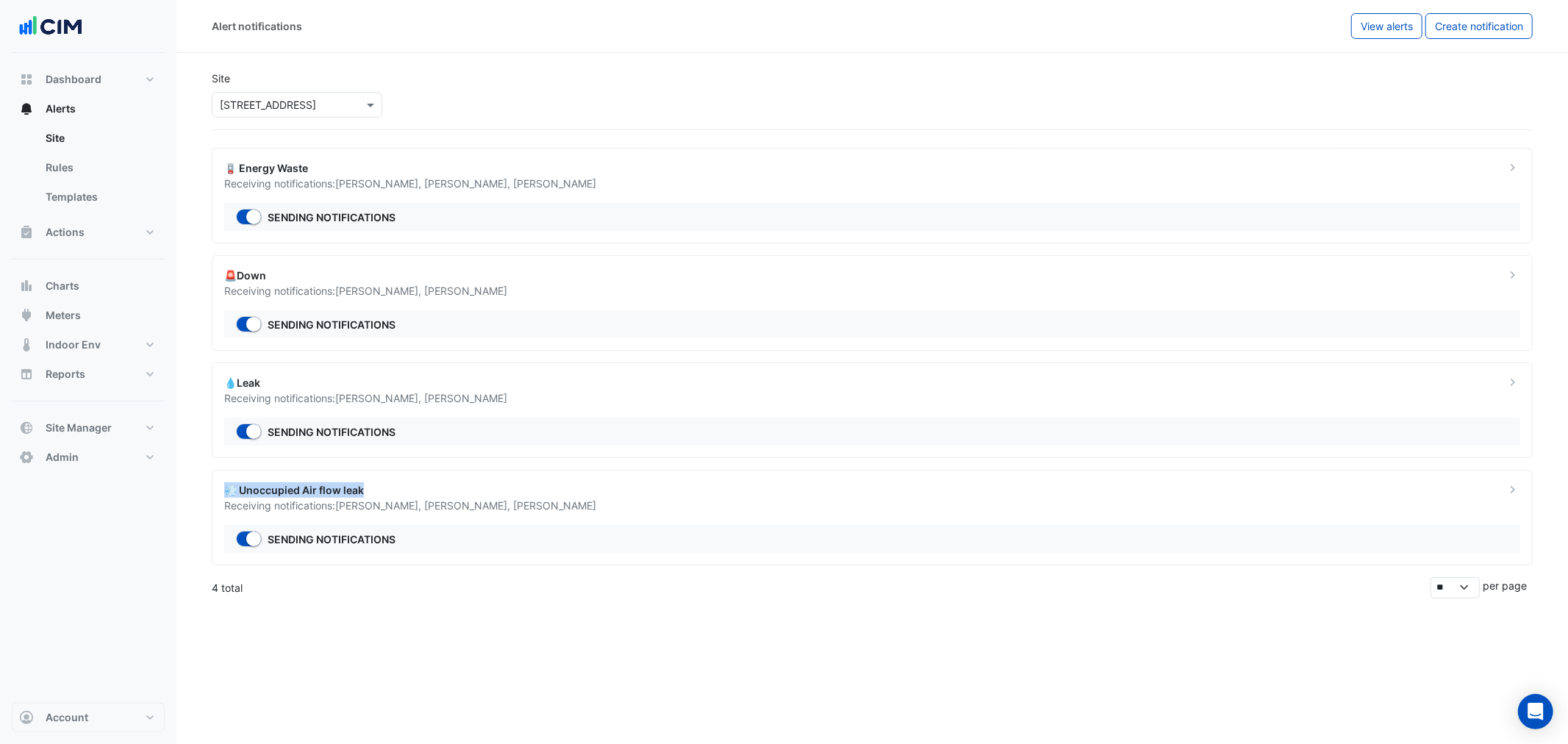
drag, startPoint x: 390, startPoint y: 495, endPoint x: 217, endPoint y: 496, distance: 173.0
click at [217, 496] on div "💨 Unoccupied Air flow leak Receiving notifications: Manuel Margelis , Brandon M…" at bounding box center [856, 498] width 1281 height 31
click at [750, 430] on ngb-offcanvas-backdrop at bounding box center [784, 372] width 1568 height 744
click at [791, 518] on div "💨 Unoccupied Air flow leak Receiving notifications: Manuel Margelis , Brandon M…" at bounding box center [873, 517] width 1322 height 95
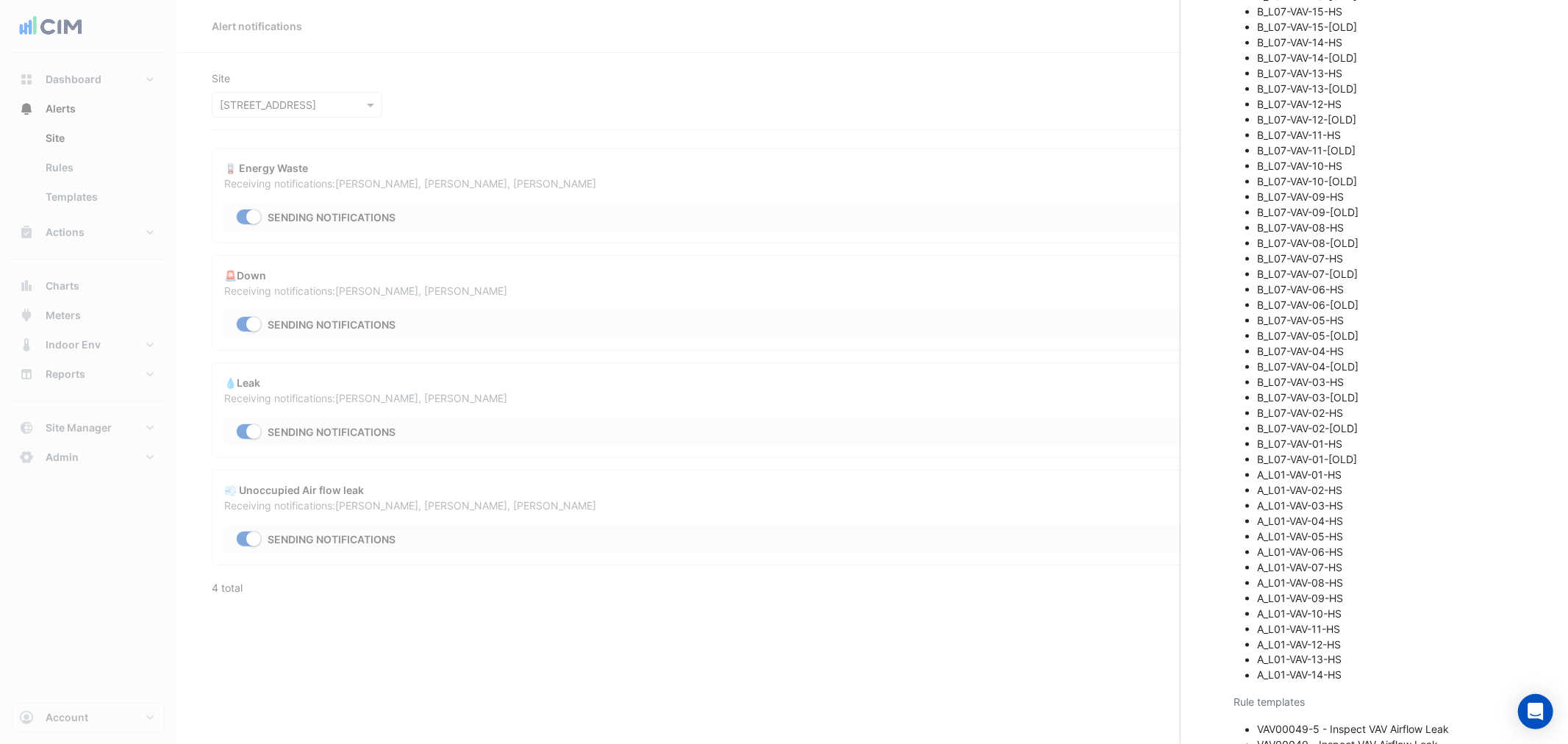
scroll to position [1858, 0]
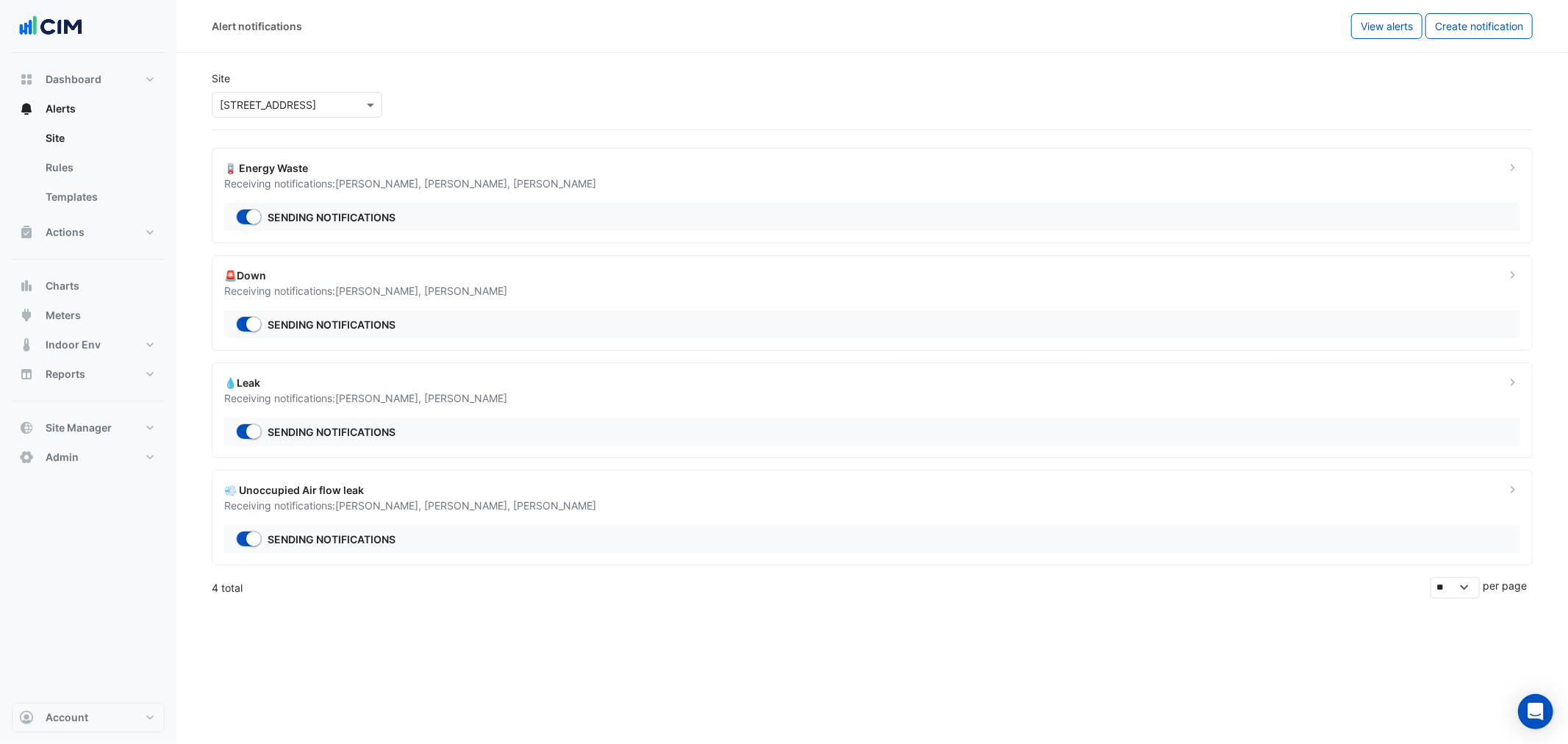
click at [278, 105] on input "text" at bounding box center [283, 105] width 125 height 16
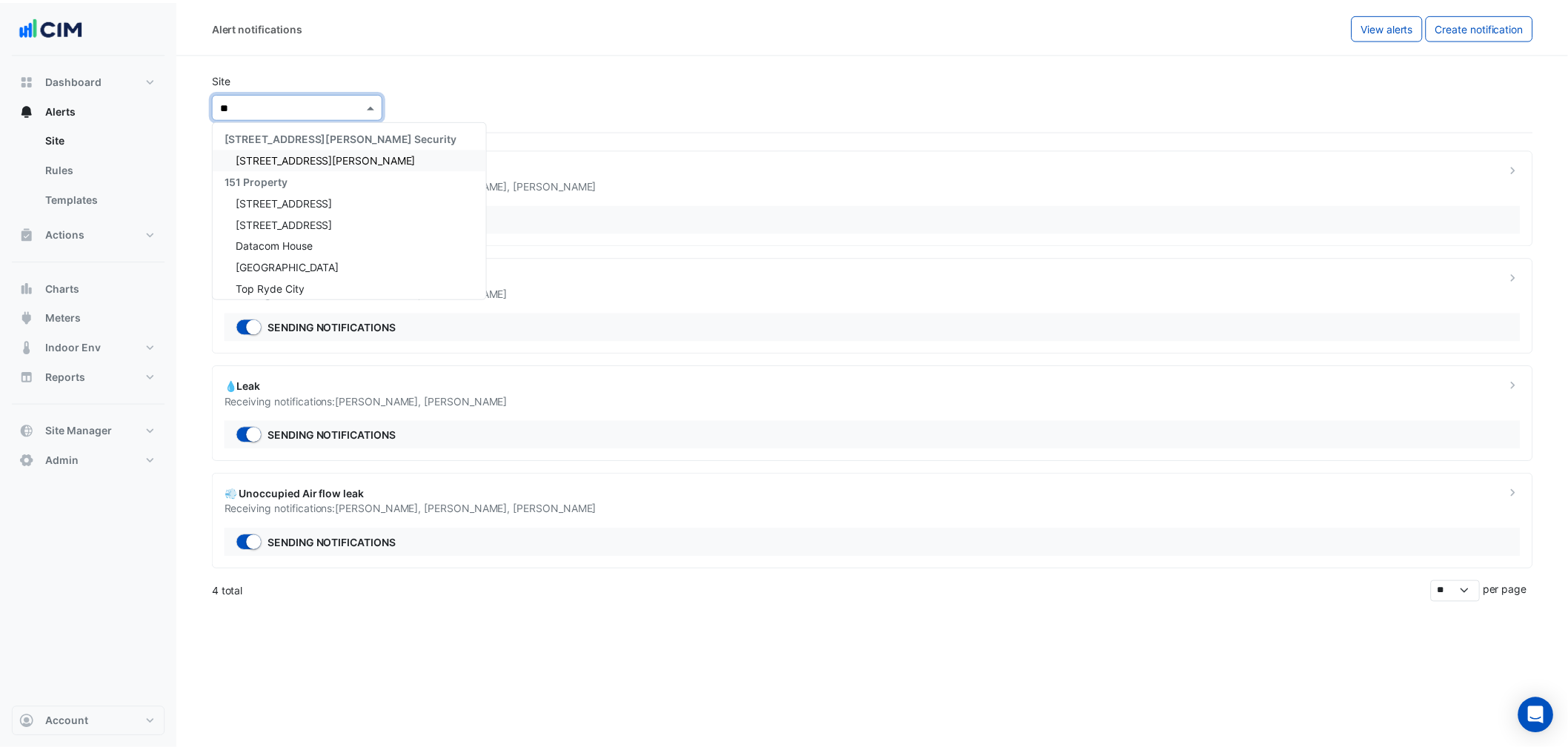
scroll to position [500, 0]
type input "**"
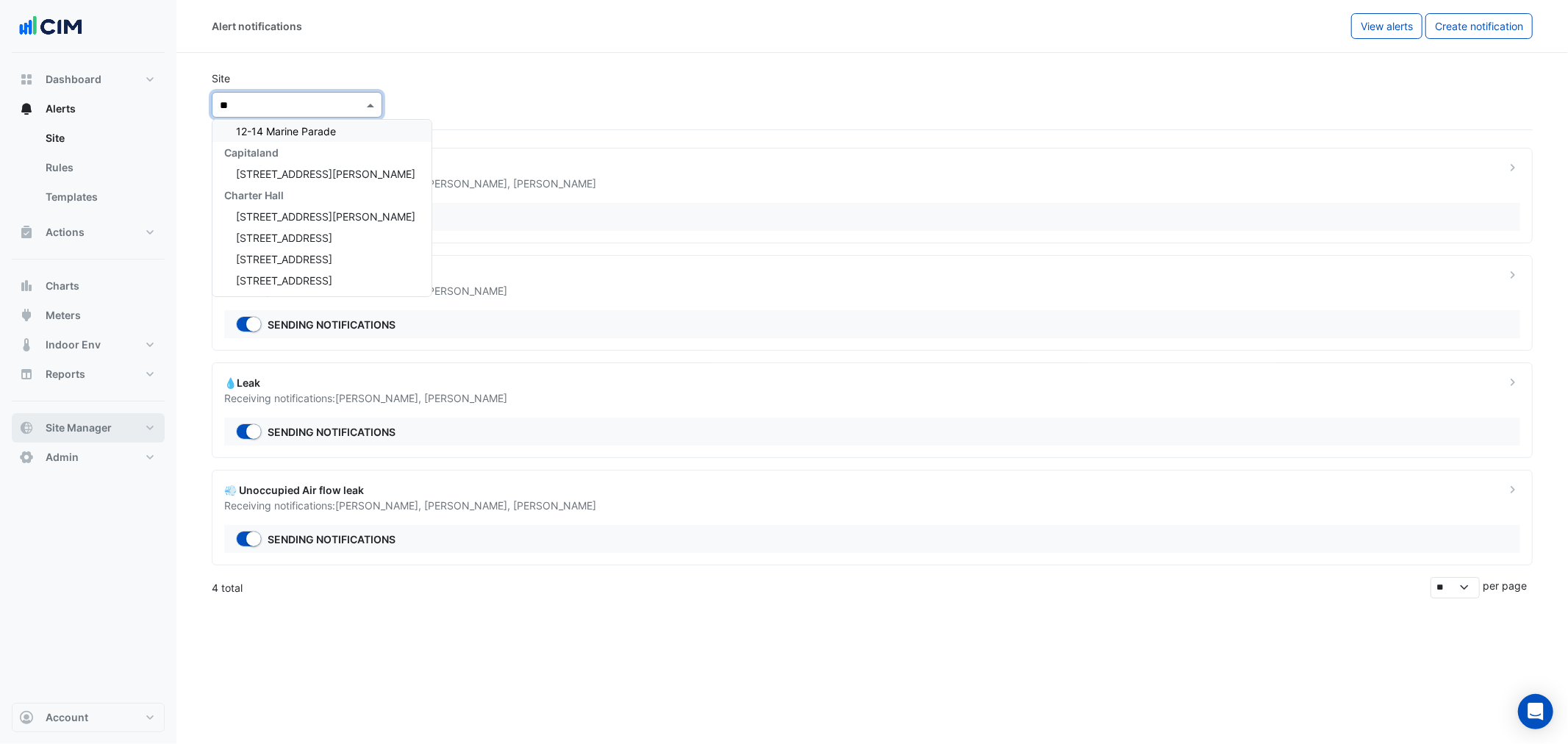
click at [50, 424] on span "Site Manager" at bounding box center [78, 428] width 66 height 15
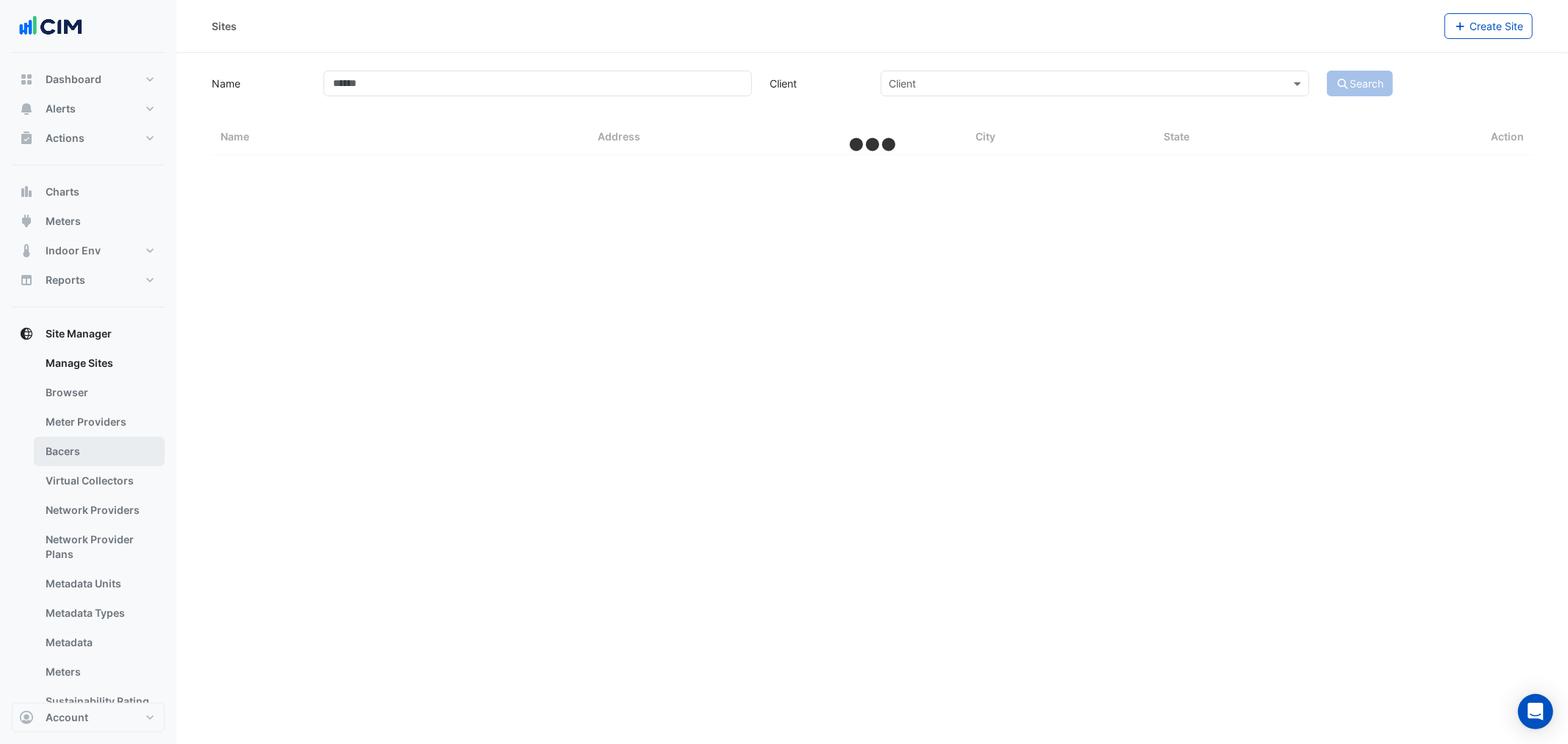
click at [76, 462] on link "Bacers" at bounding box center [99, 452] width 131 height 30
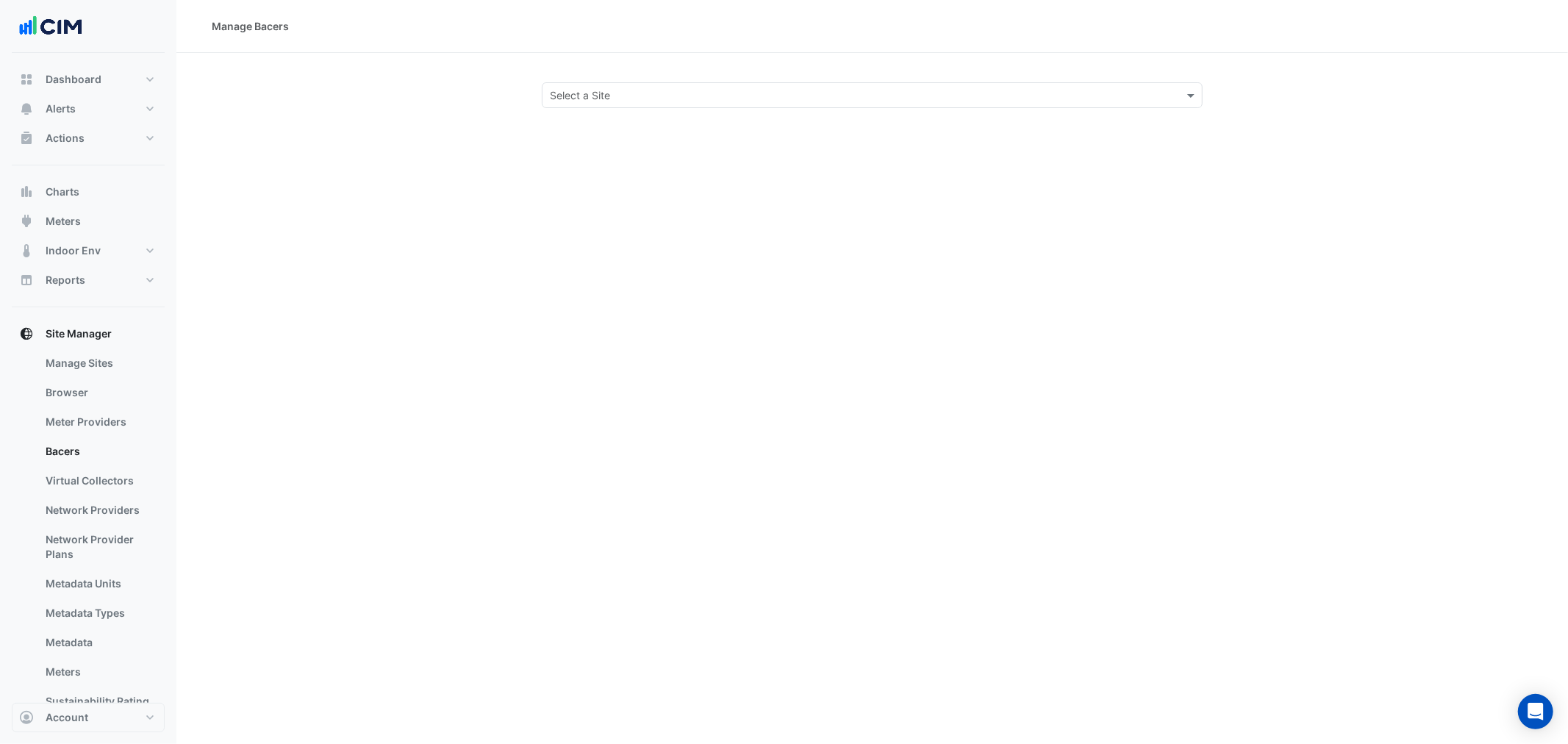
click at [763, 92] on input "text" at bounding box center [857, 96] width 615 height 16
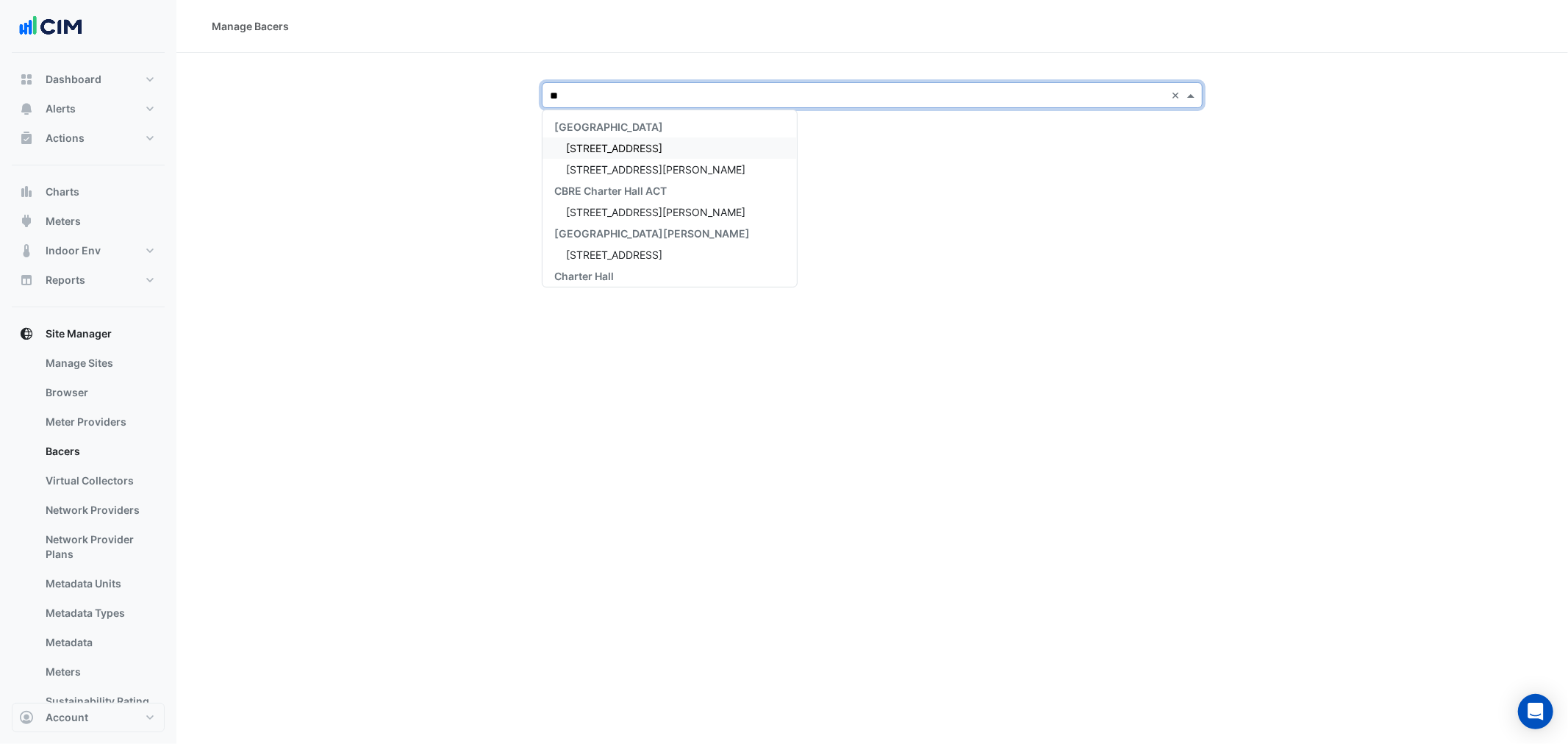
type input "***"
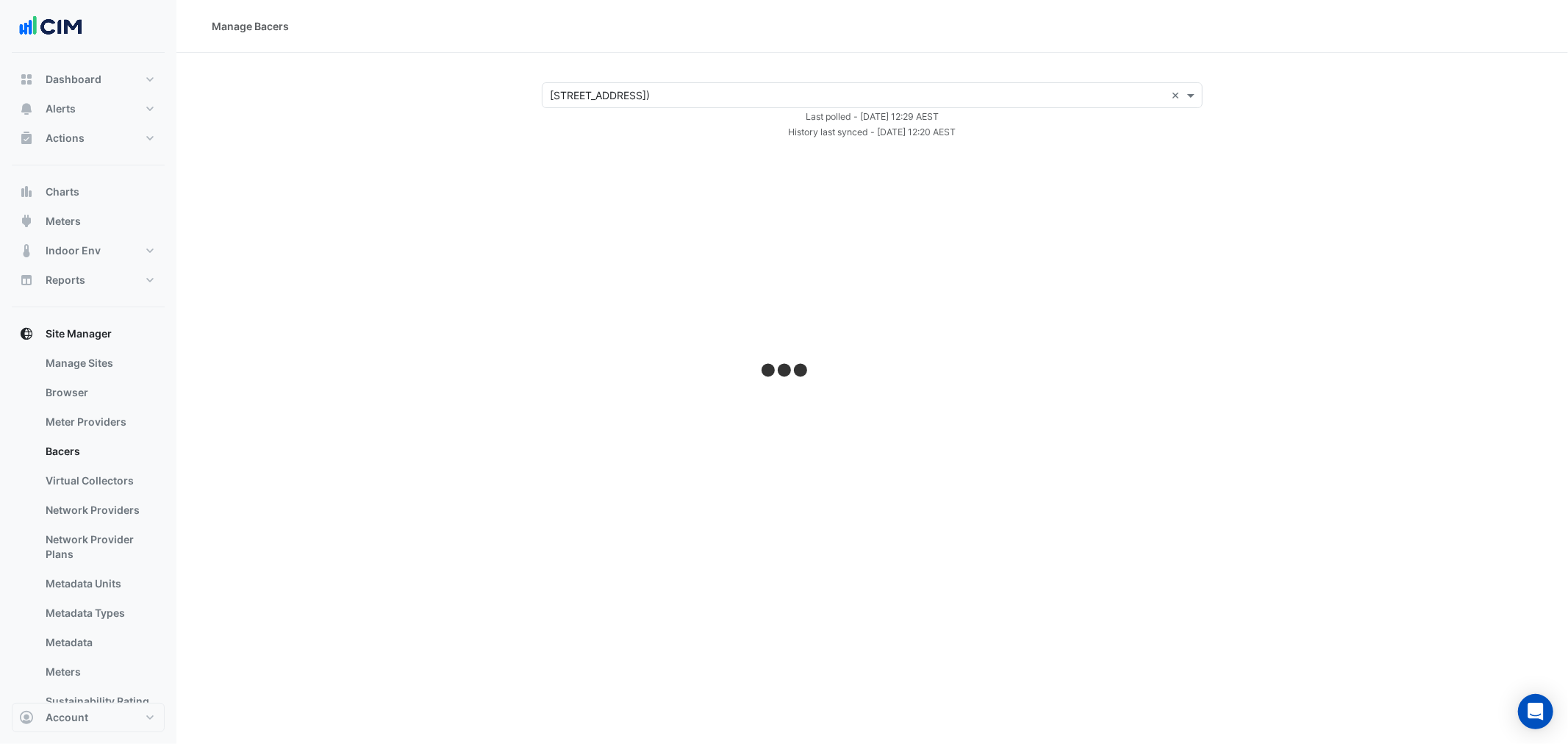
select select "**"
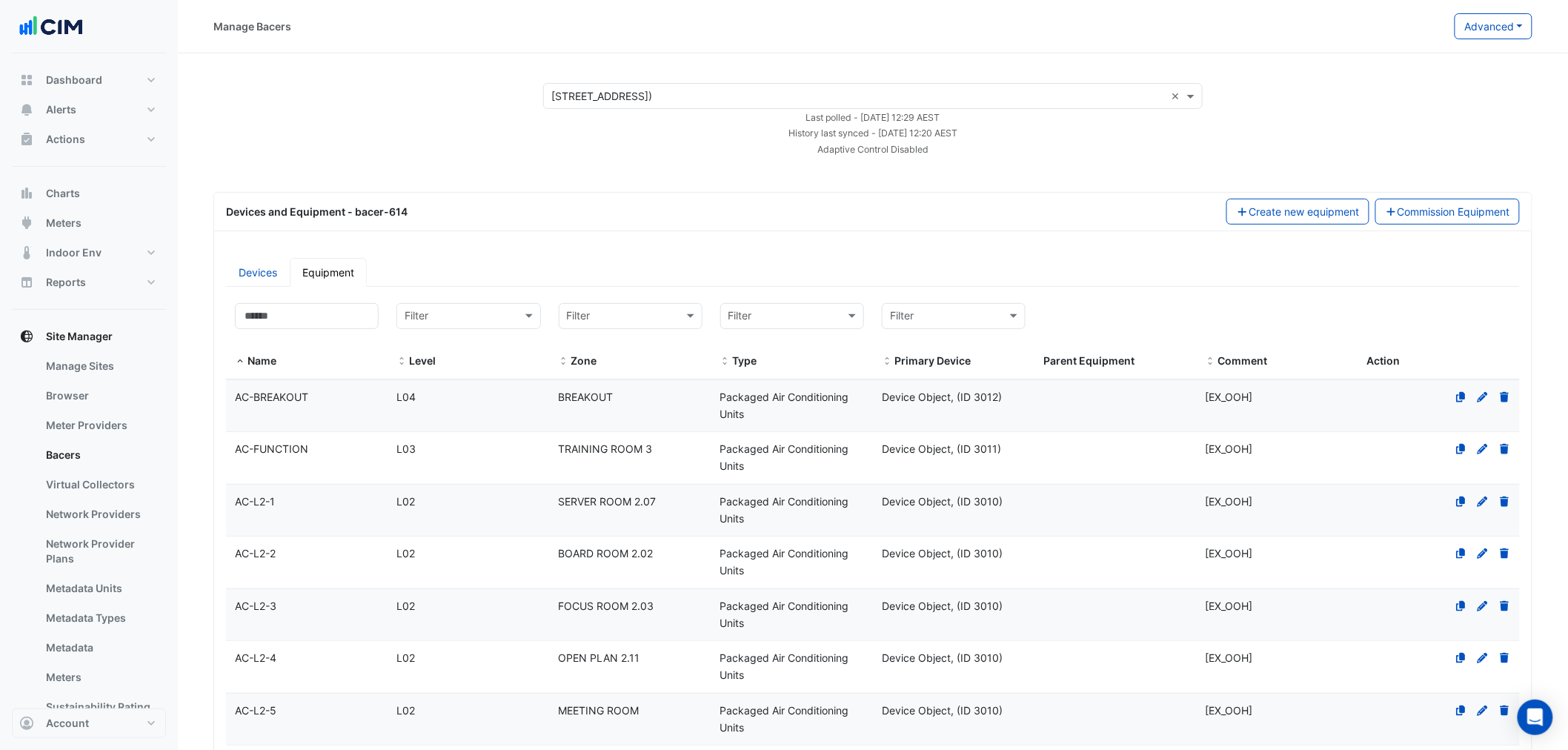
click at [1446, 31] on div "Manage Bacers" at bounding box center [834, 26] width 1242 height 26
click at [1454, 24] on div "Manage Bacers" at bounding box center [834, 26] width 1242 height 26
click at [1460, 25] on button "Advanced" at bounding box center [1493, 26] width 78 height 26
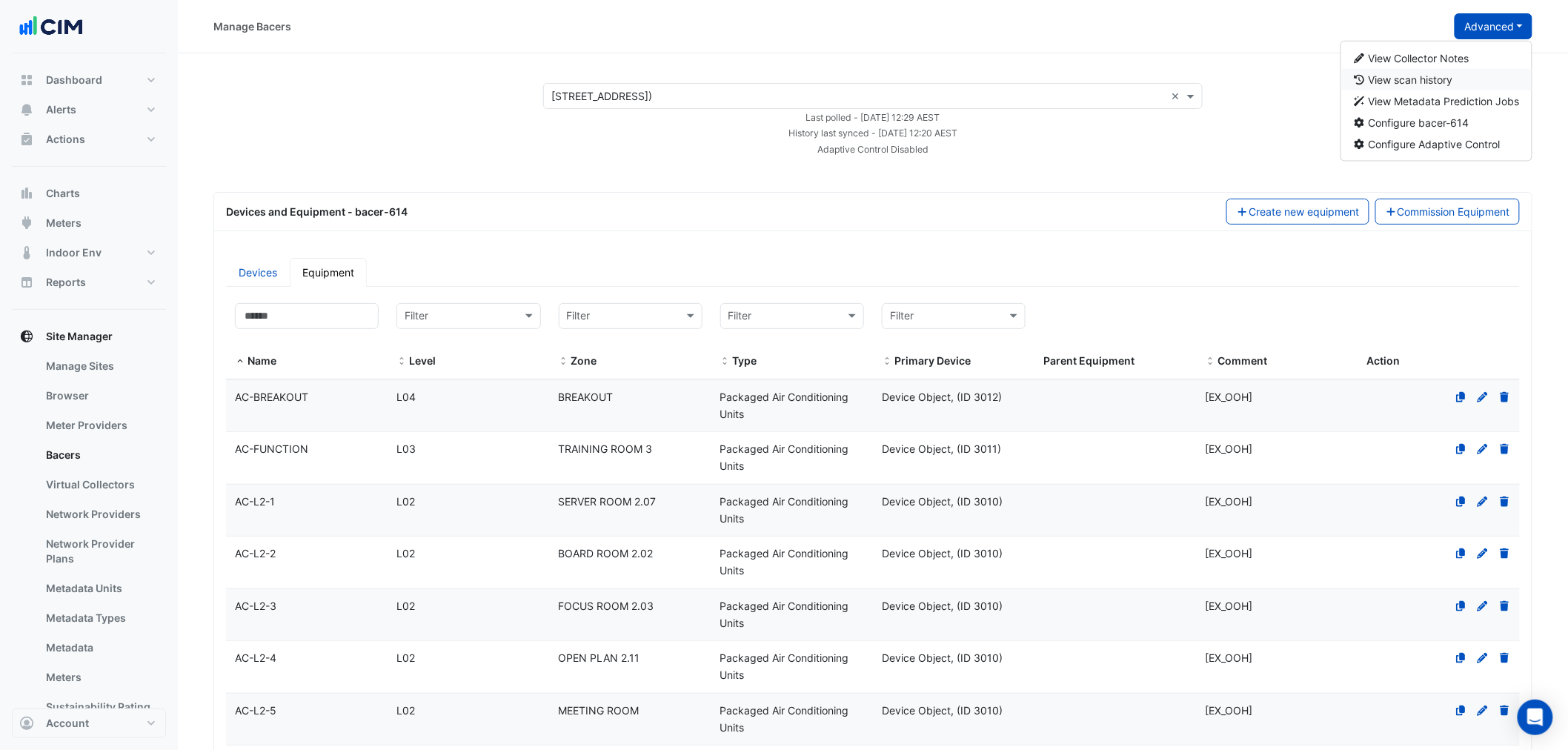
click at [1402, 73] on span "View scan history" at bounding box center [1411, 79] width 85 height 12
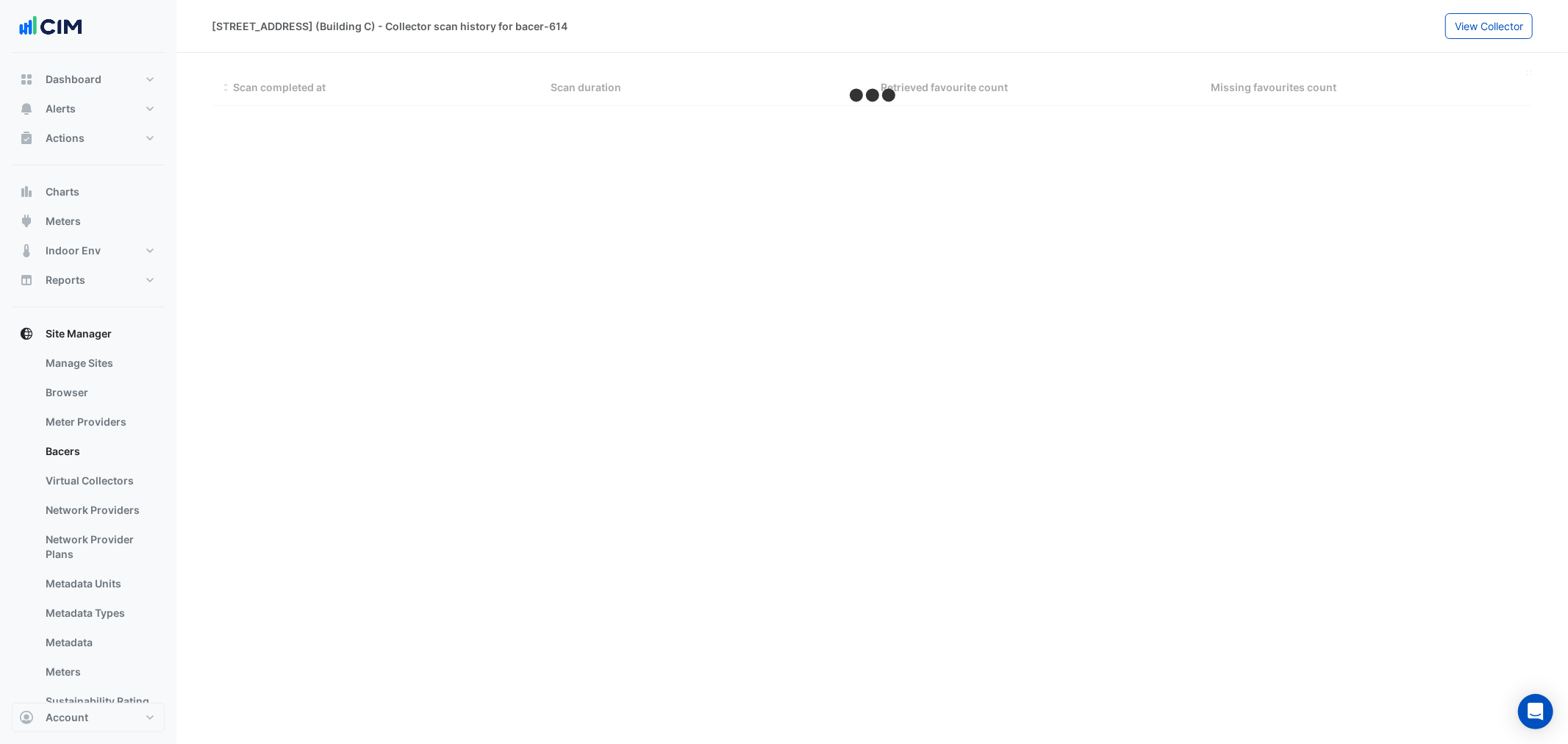
select select "**"
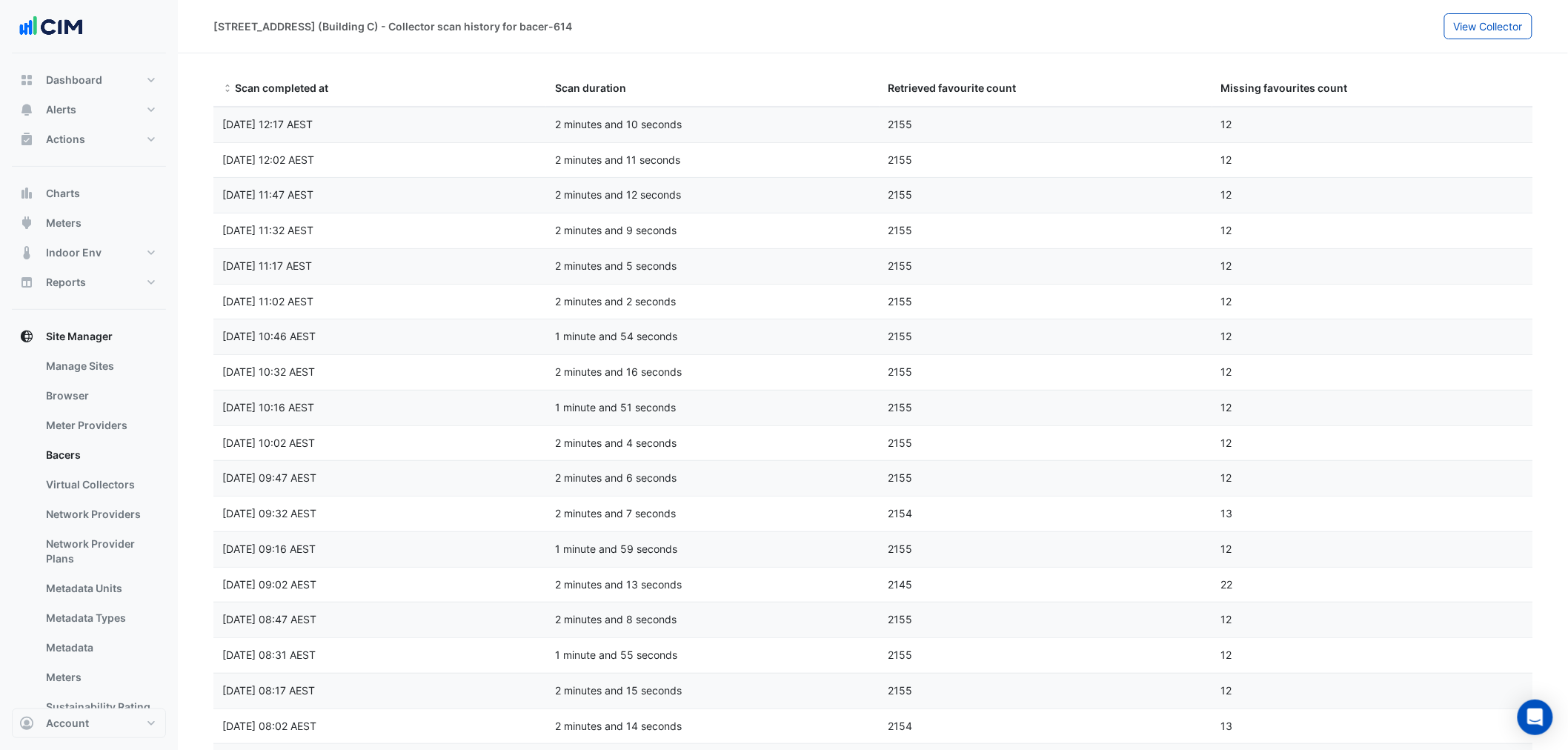
drag, startPoint x: 798, startPoint y: 130, endPoint x: 998, endPoint y: 145, distance: 200.6
click at [998, 145] on datatable-body-cell "Retrieved favourite count 2155" at bounding box center [1046, 160] width 333 height 35
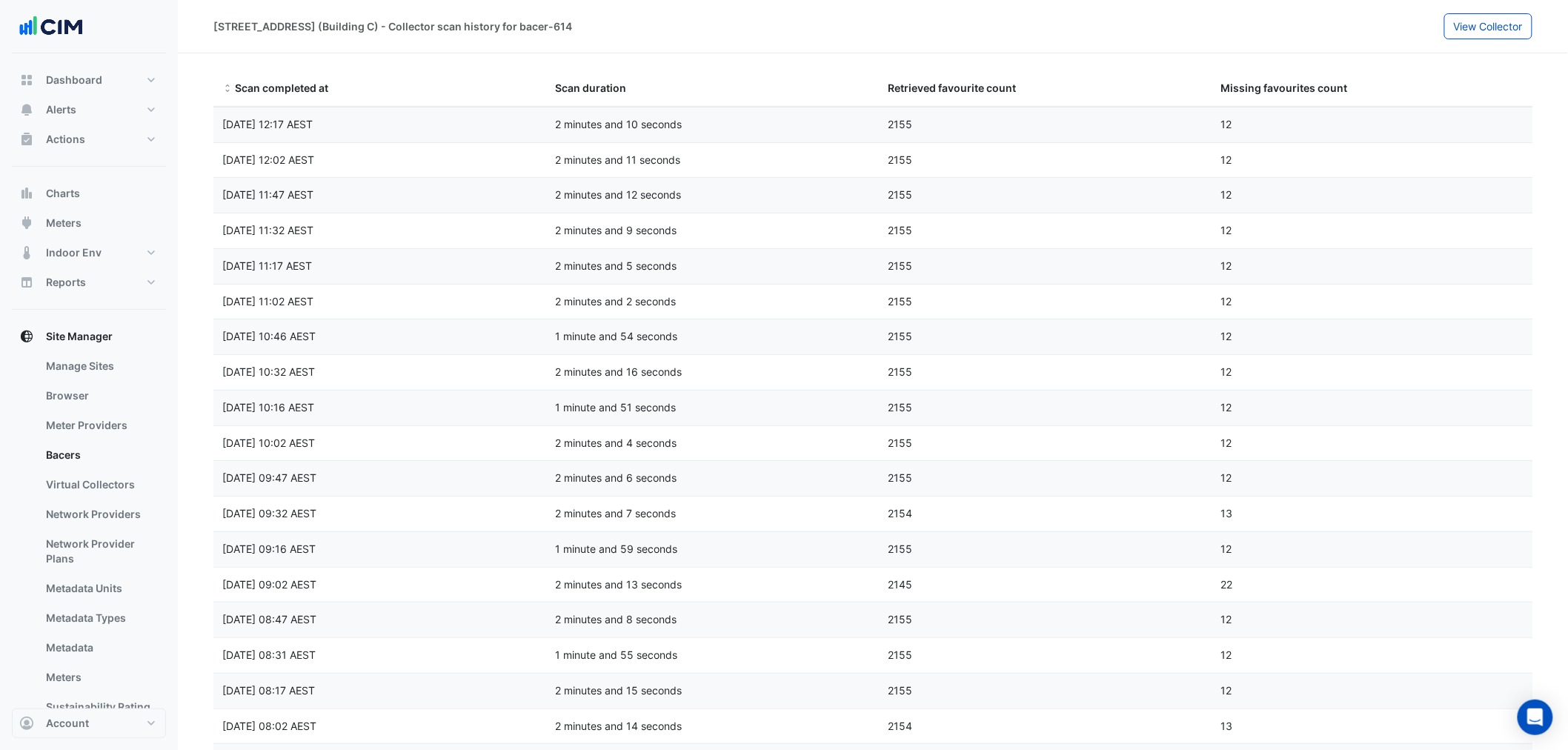
click at [616, 147] on datatable-body-cell "Scan duration 2 minutes and 11 seconds" at bounding box center [713, 160] width 333 height 35
click at [312, 120] on span "[DATE] 12:17 AEST" at bounding box center [267, 123] width 90 height 12
click at [312, 124] on span "[DATE] 12:17 AEST" at bounding box center [267, 123] width 90 height 12
click at [312, 129] on span "[DATE] 12:17 AEST" at bounding box center [267, 123] width 90 height 12
select select "**"
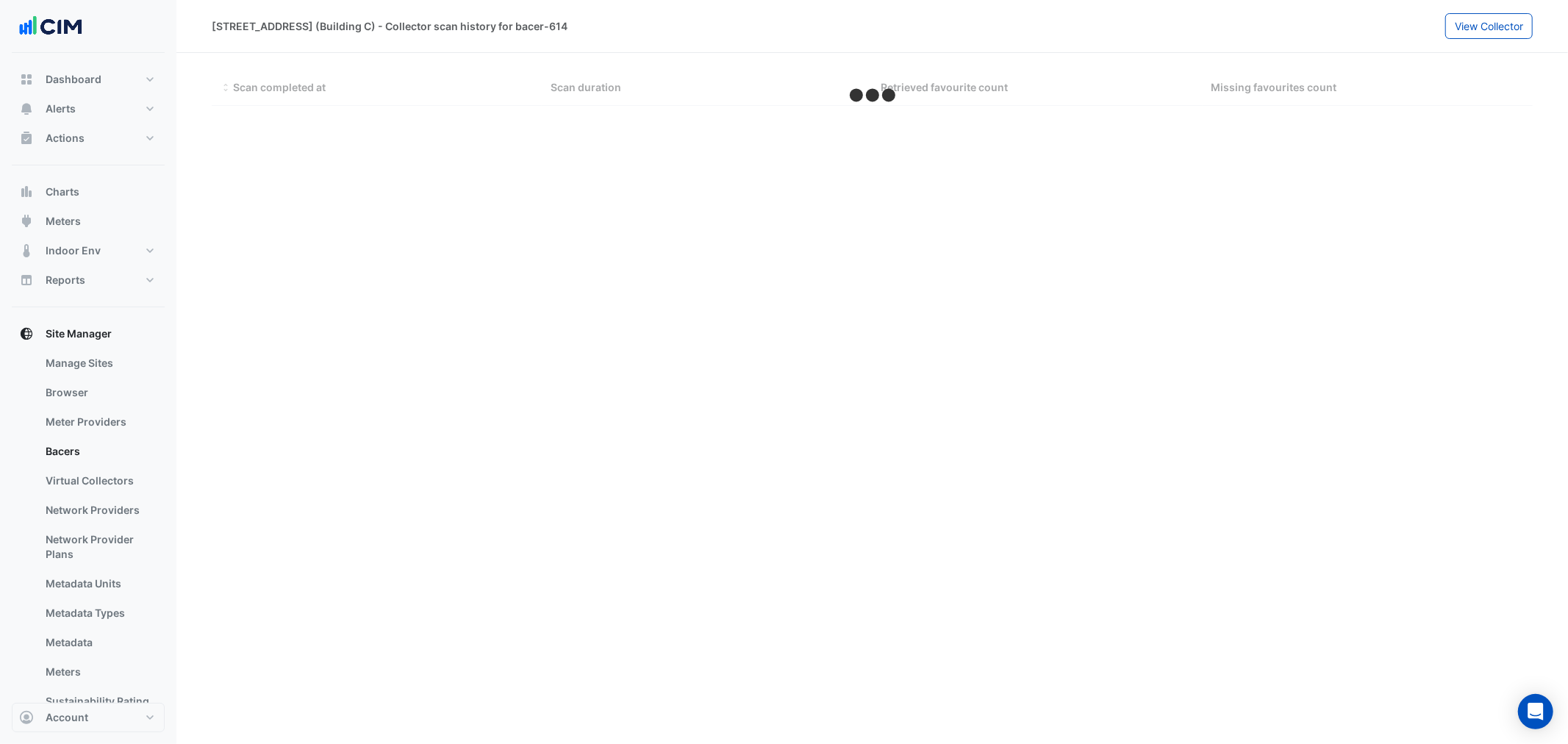
select select "**"
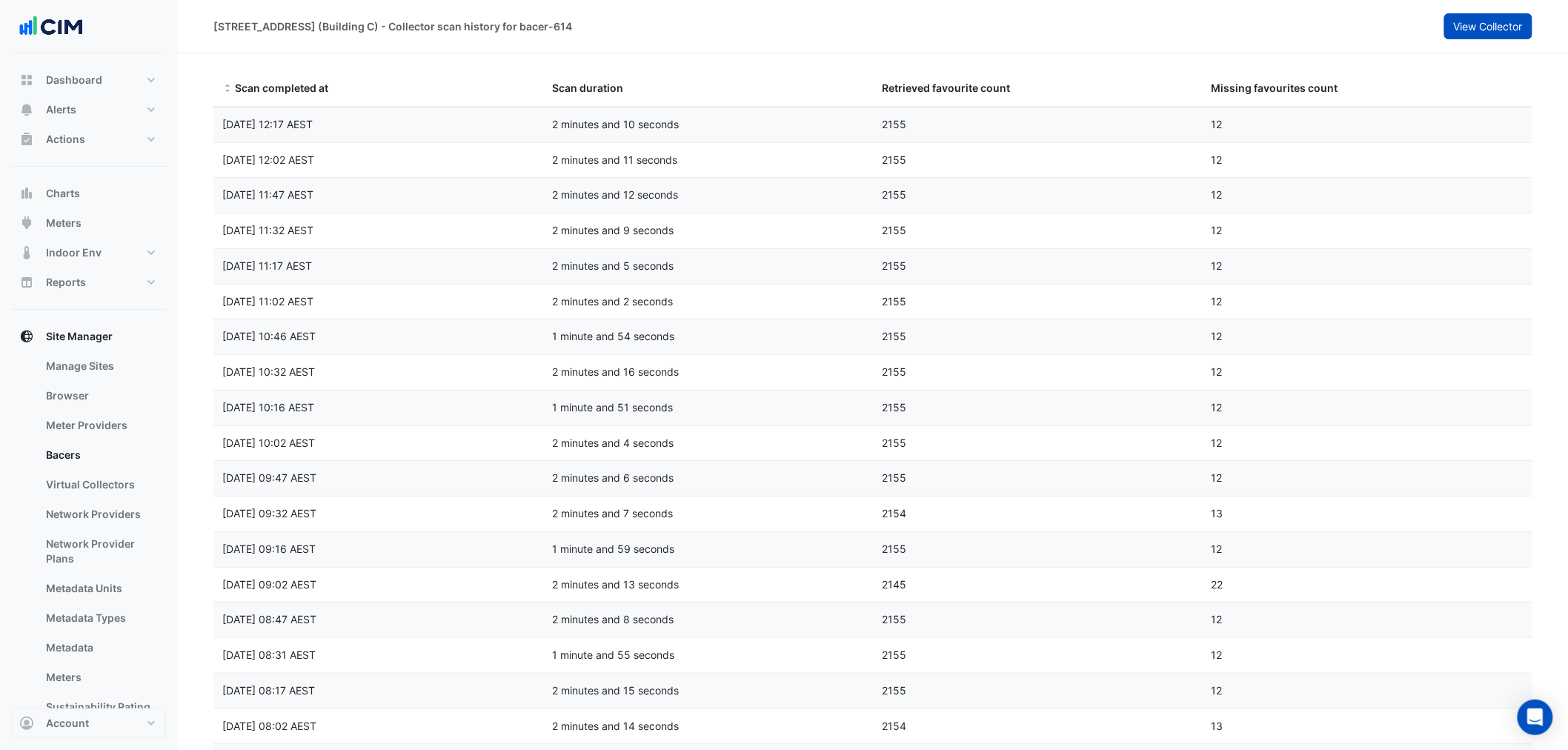
click at [1500, 26] on span "View Collector" at bounding box center [1488, 25] width 69 height 12
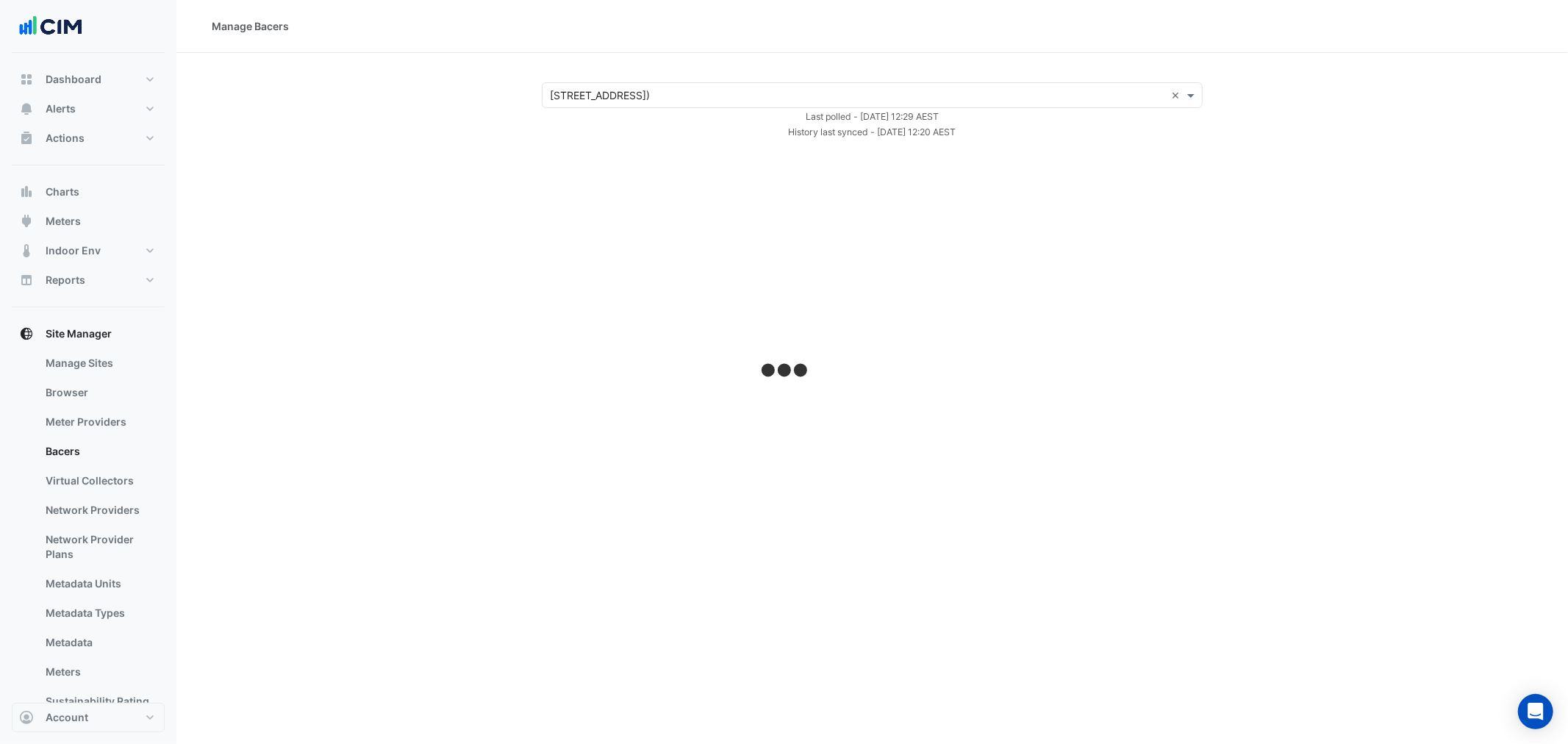
select select "**"
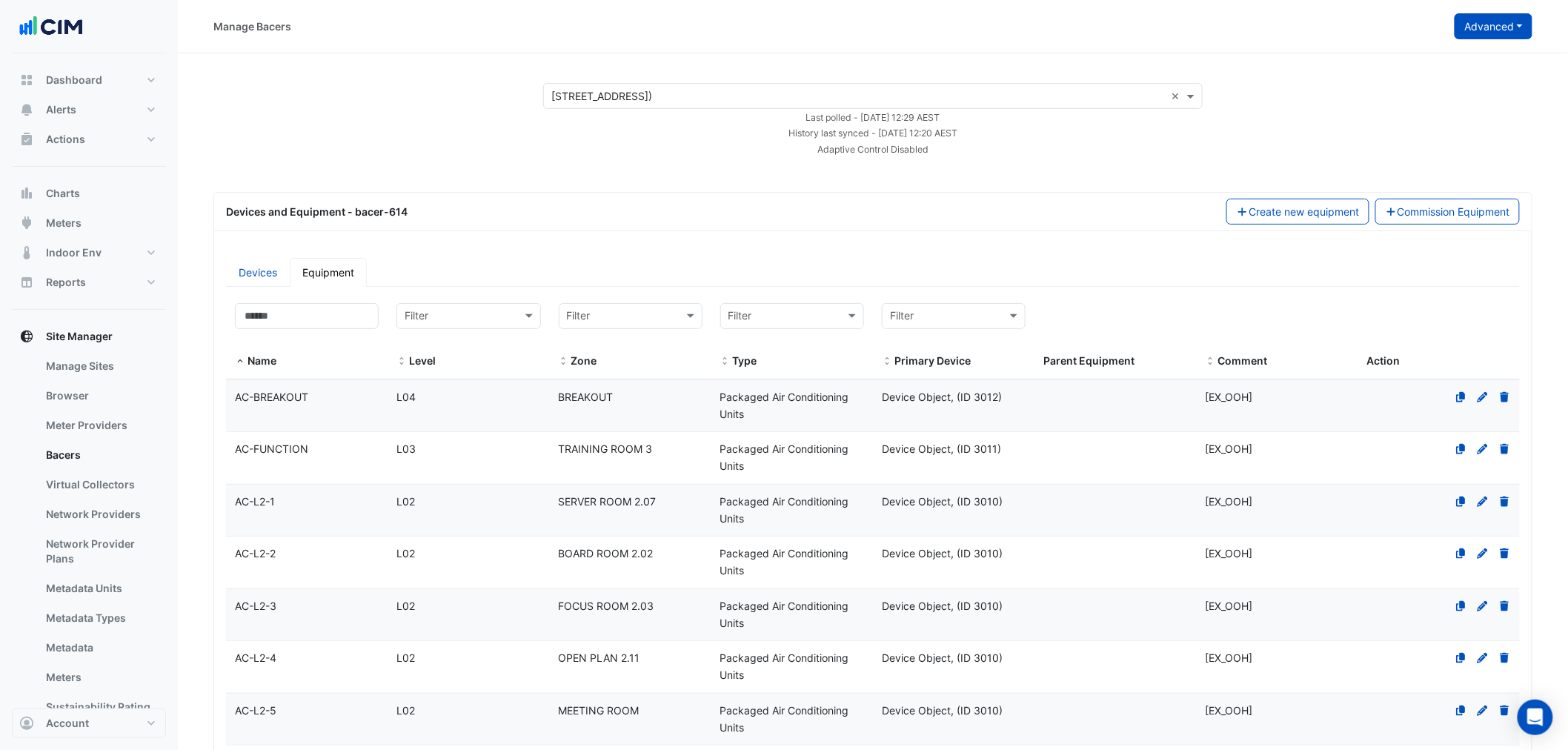
click at [1499, 27] on button "Advanced" at bounding box center [1493, 26] width 78 height 26
click at [1431, 124] on span "Configure bacer-614" at bounding box center [1418, 122] width 101 height 12
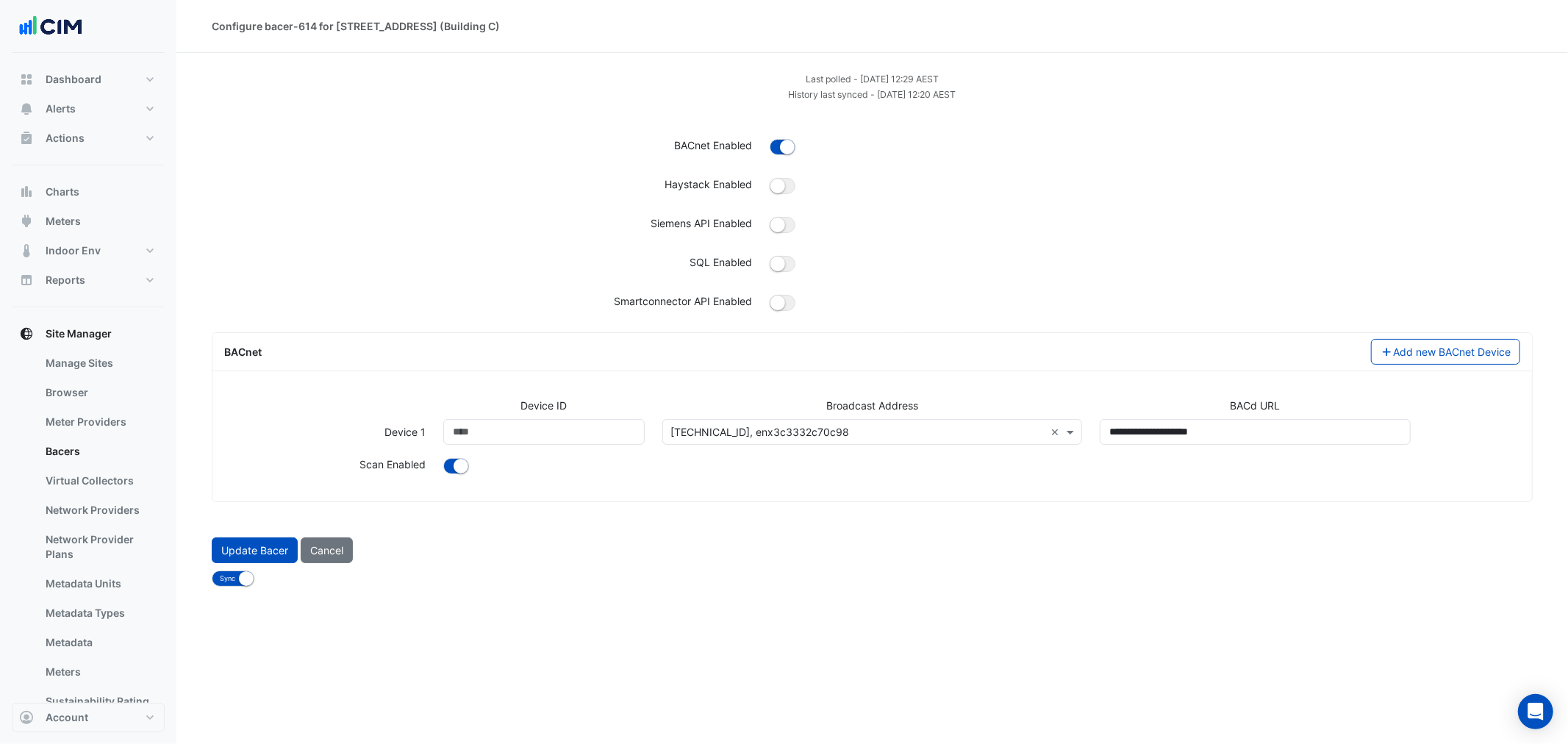
click at [833, 679] on div "Configure bacer-614 for 211 Wellington Road (Building C) Last polled - Tue 19-A…" at bounding box center [872, 372] width 1392 height 744
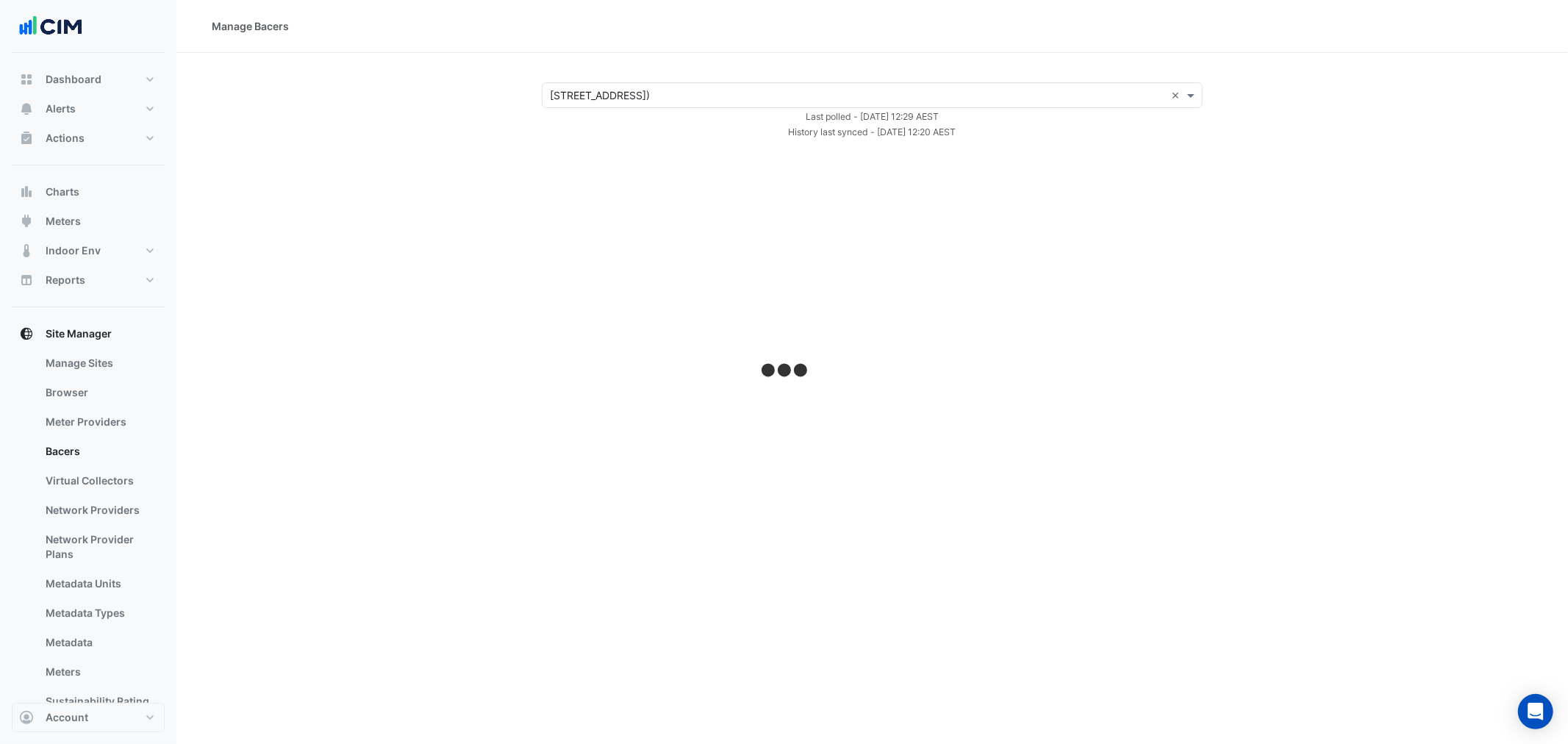
select select "**"
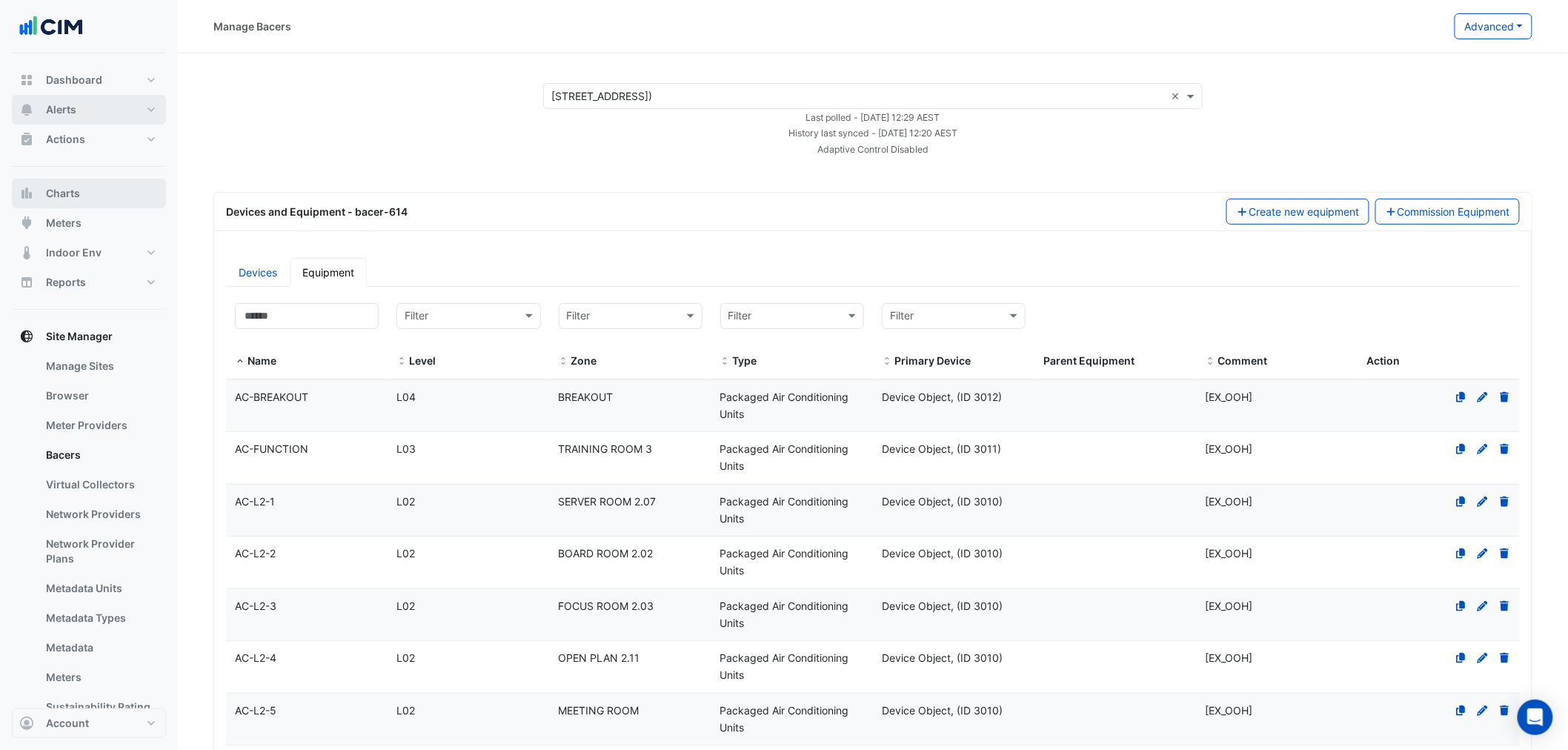
drag, startPoint x: 77, startPoint y: 191, endPoint x: 62, endPoint y: 119, distance: 73.5
click at [62, 128] on div "Dashboard Portfolio Ratings Performance Alerts Site Rules Templates Actions Sit…" at bounding box center [89, 419] width 154 height 708
click at [65, 112] on span "Alerts" at bounding box center [61, 110] width 30 height 15
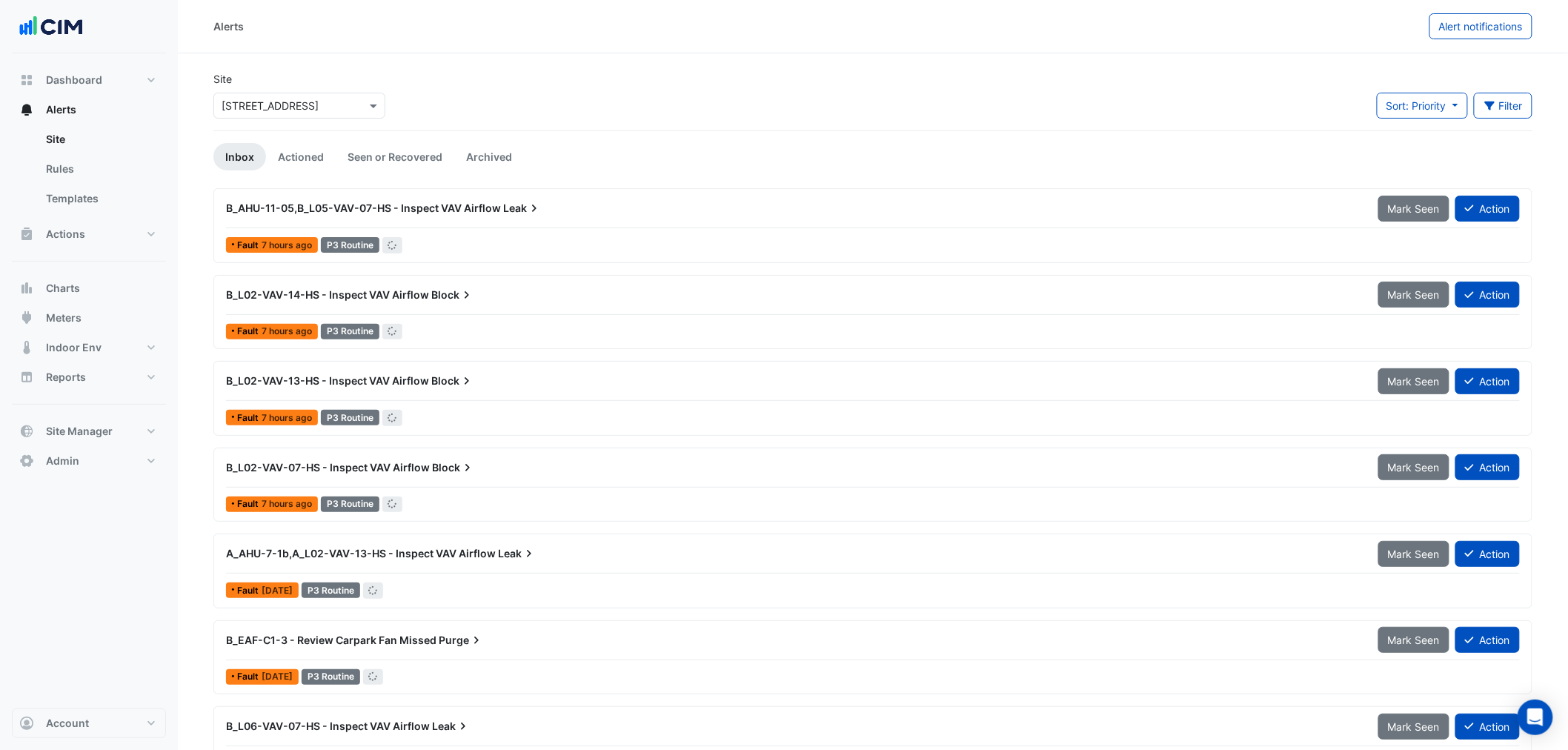
click at [292, 105] on input "text" at bounding box center [285, 106] width 126 height 16
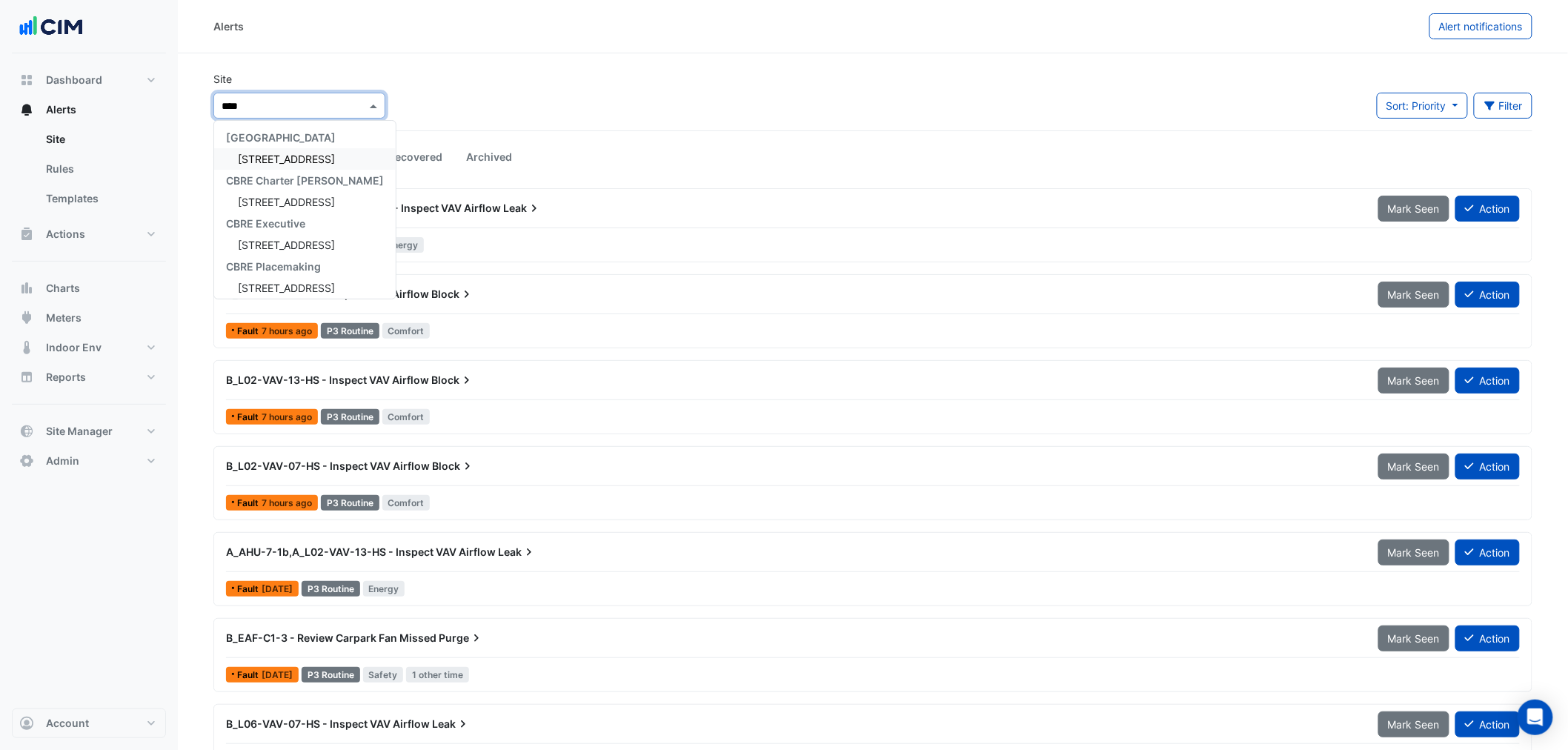
type input "*****"
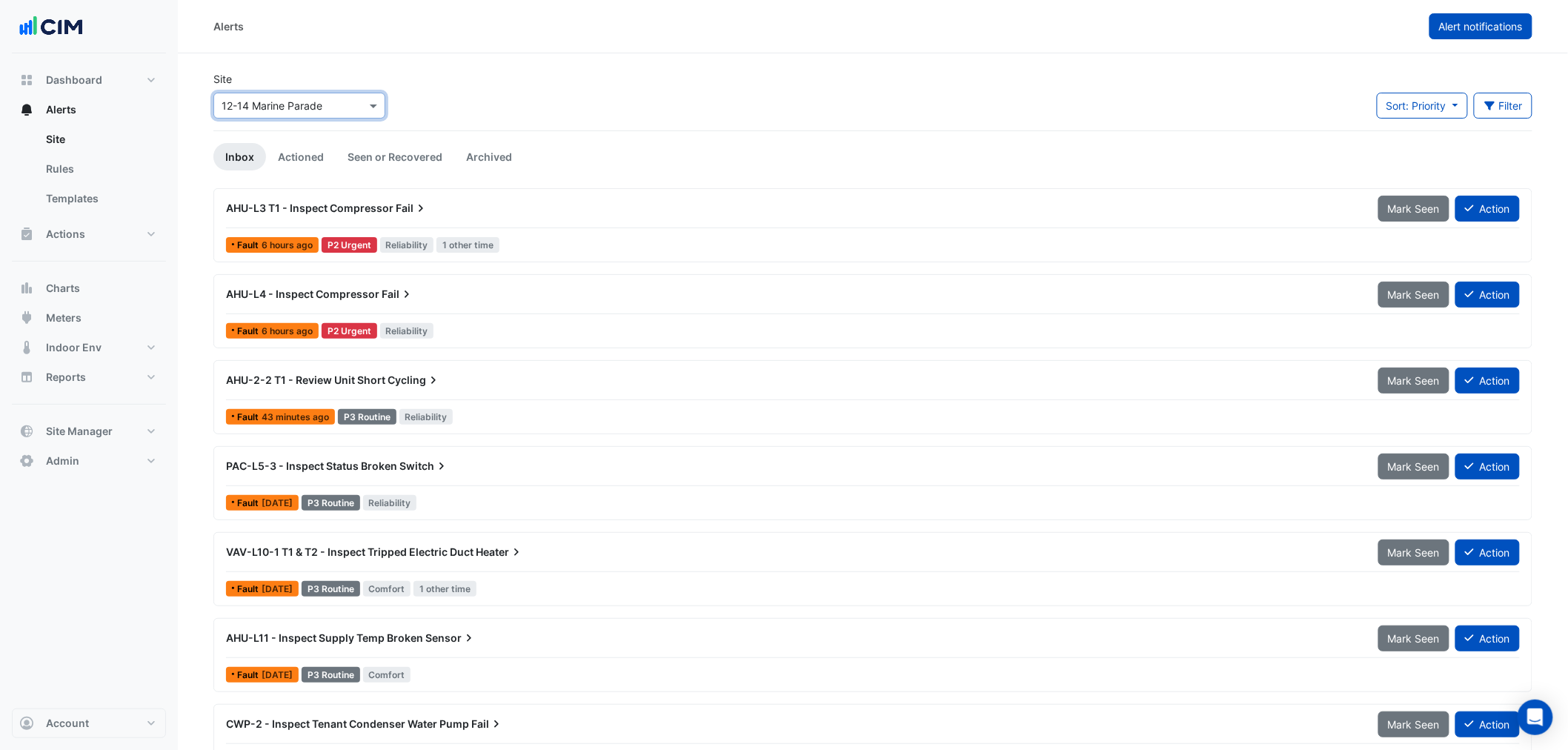
click at [1483, 17] on button "Alert notifications" at bounding box center [1481, 26] width 103 height 26
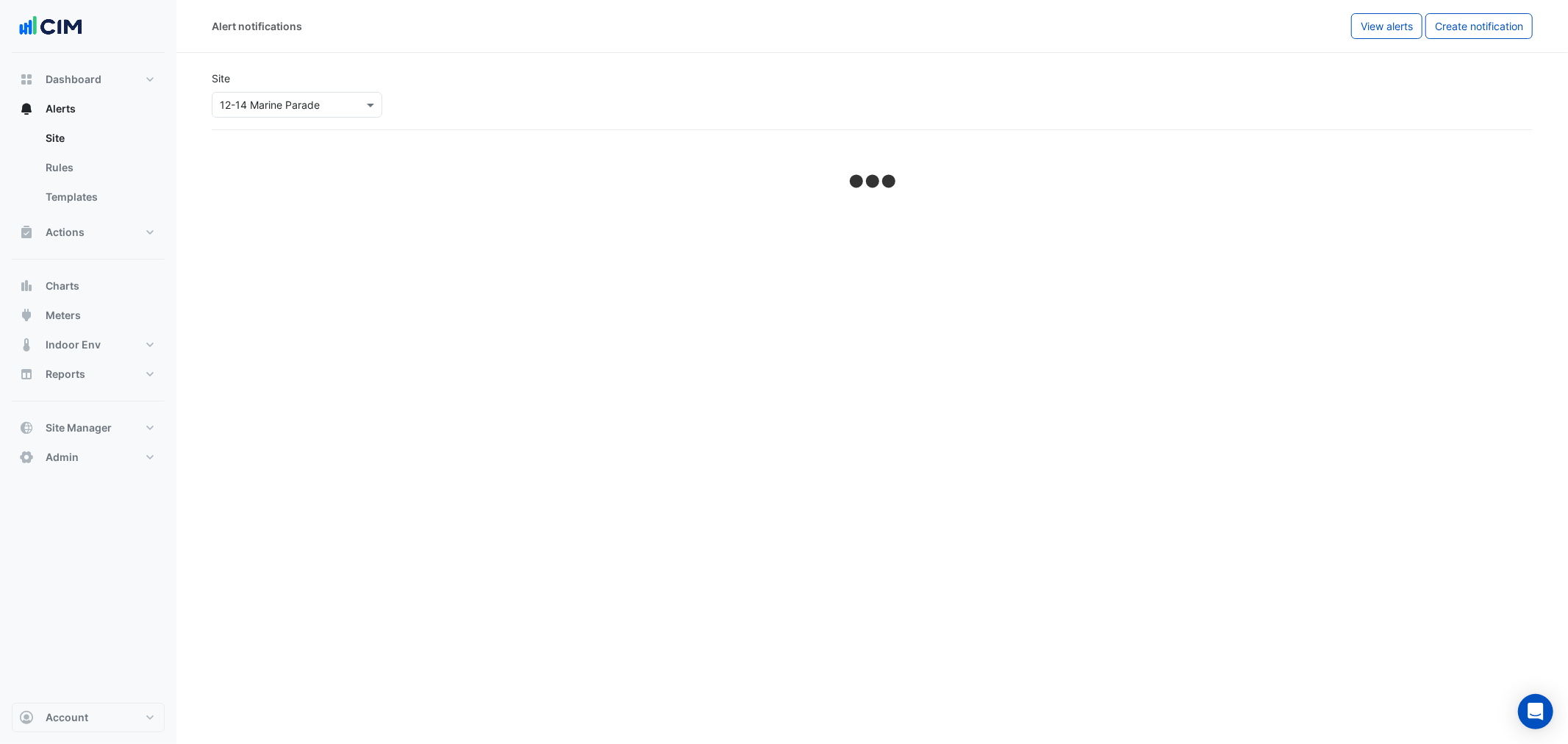
select select "*****"
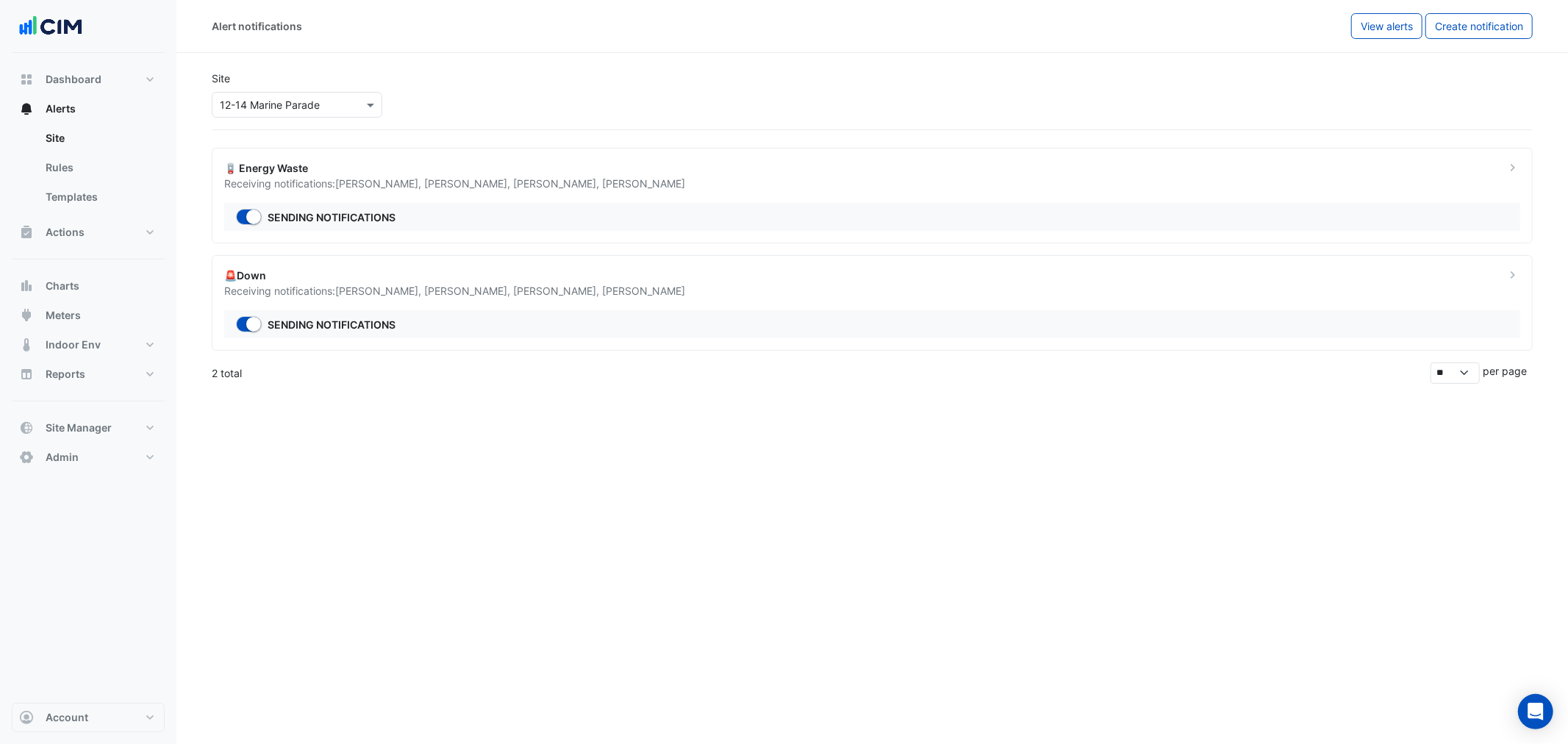
drag, startPoint x: 340, startPoint y: 125, endPoint x: 329, endPoint y: 118, distance: 13.0
click at [337, 125] on div "Site Select a Site × 12-14 Marine Parade" at bounding box center [872, 94] width 1339 height 71
click at [329, 118] on div "Site Select a Site × 12-14 Marine Parade" at bounding box center [872, 94] width 1339 height 71
click at [315, 112] on div "× 12-14 Marine Parade" at bounding box center [270, 105] width 100 height 16
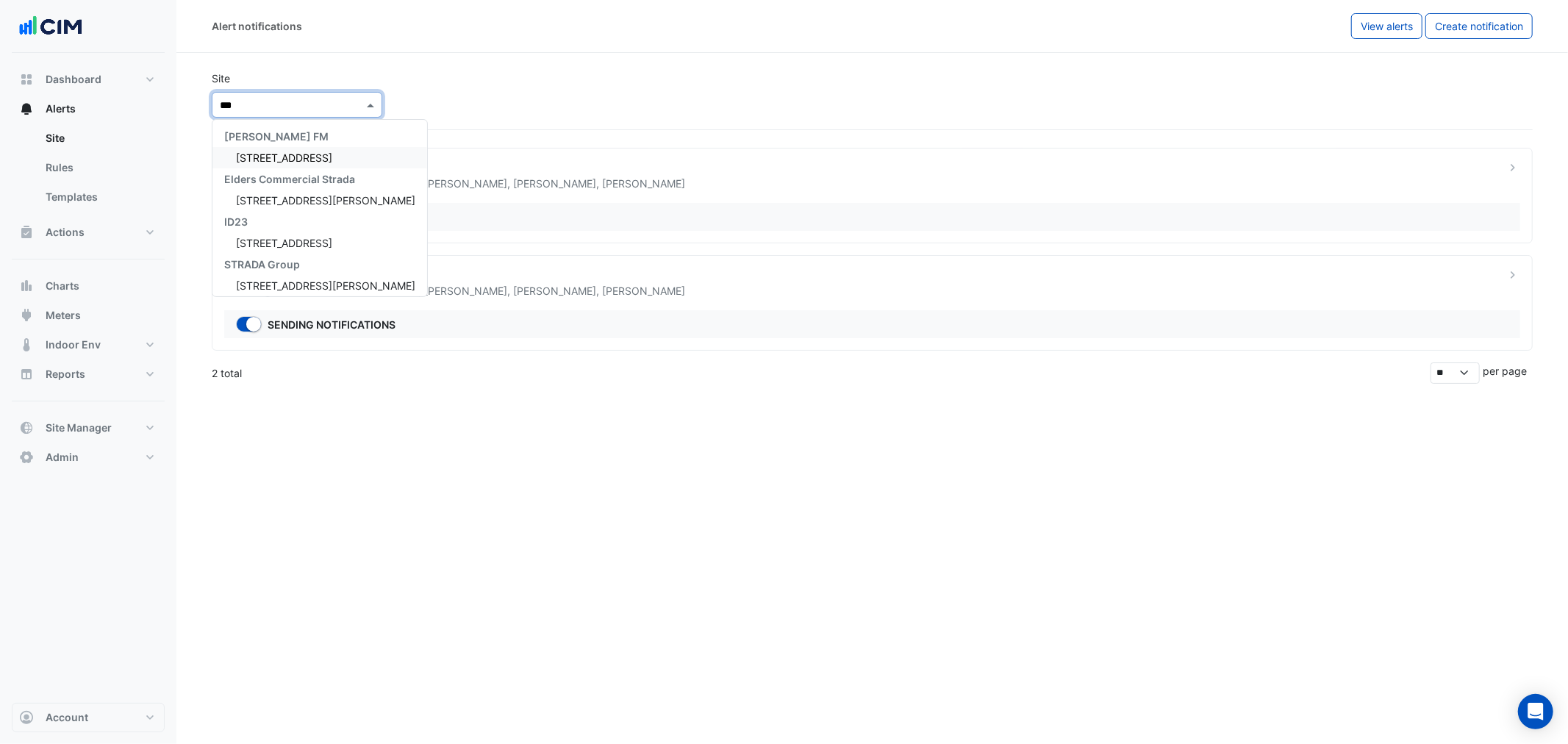
type input "****"
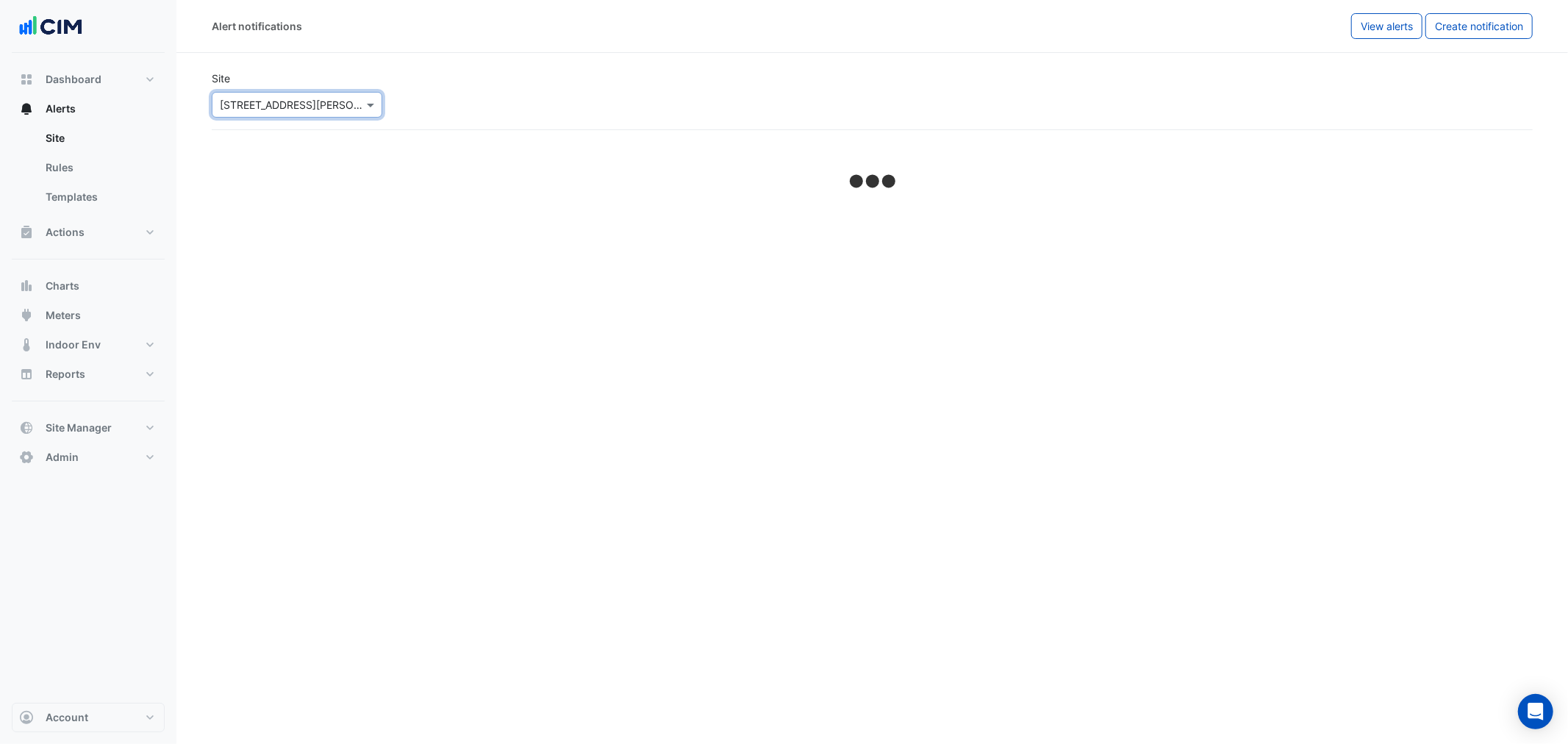
select select "*****"
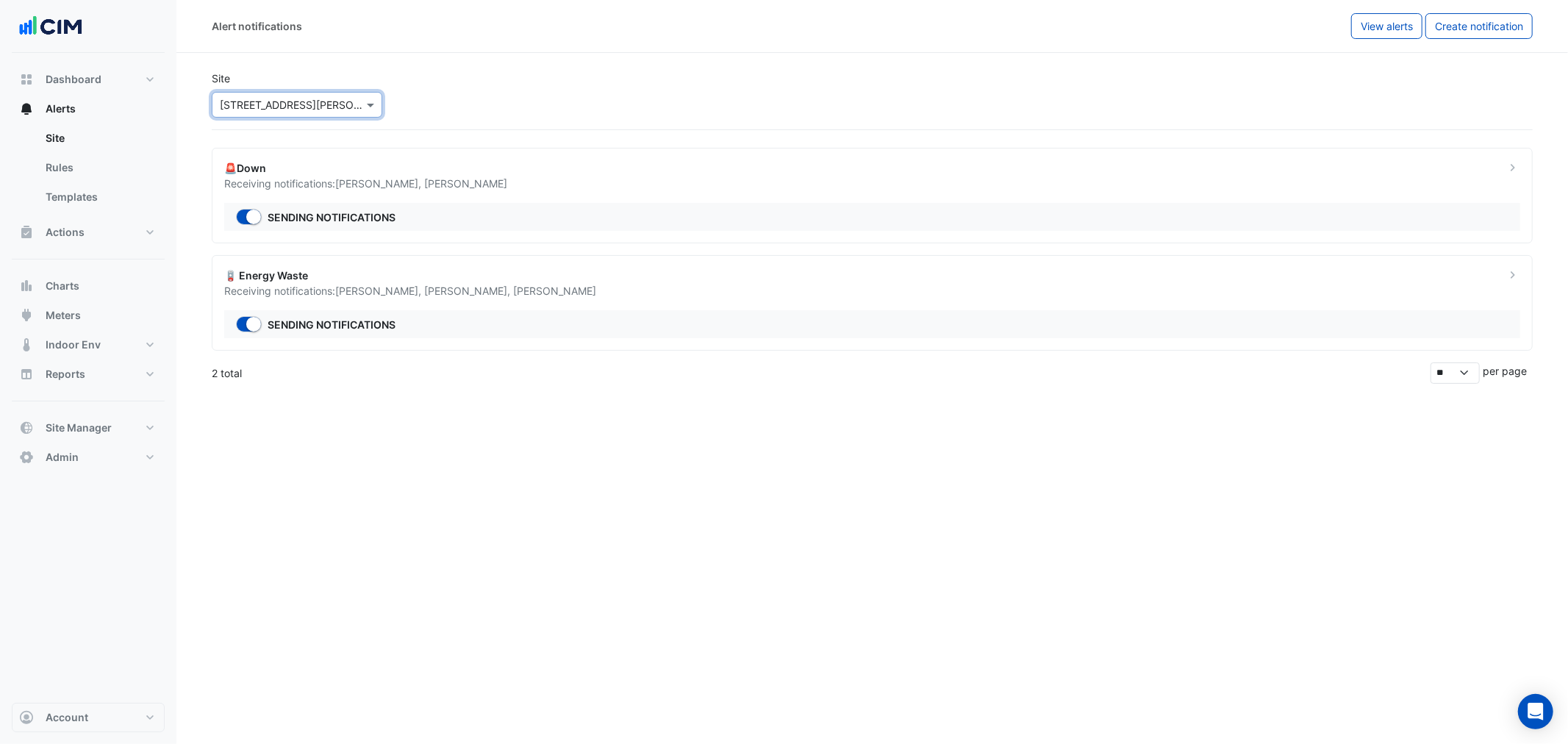
click at [255, 98] on input "text" at bounding box center [283, 105] width 125 height 16
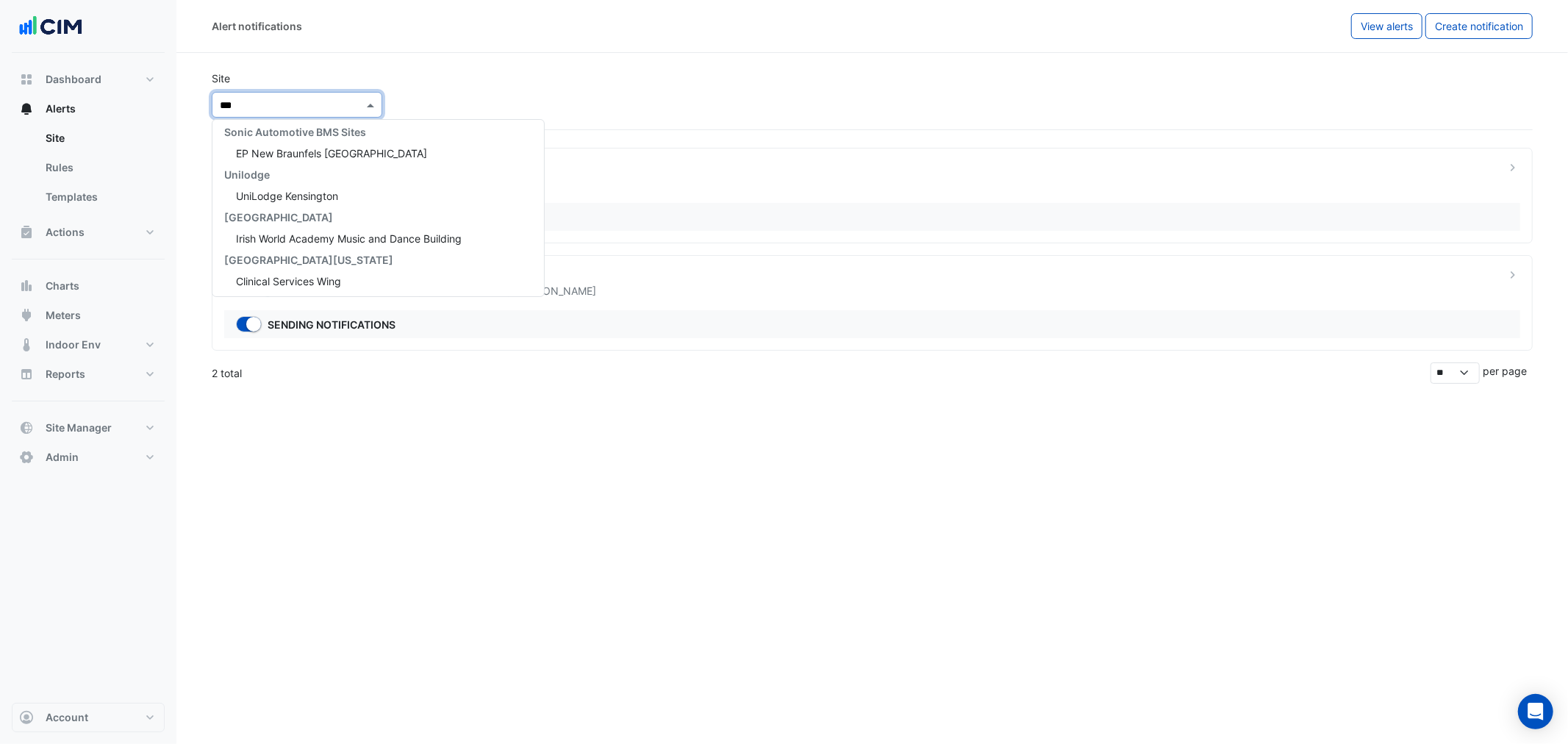
scroll to position [133, 0]
type input "****"
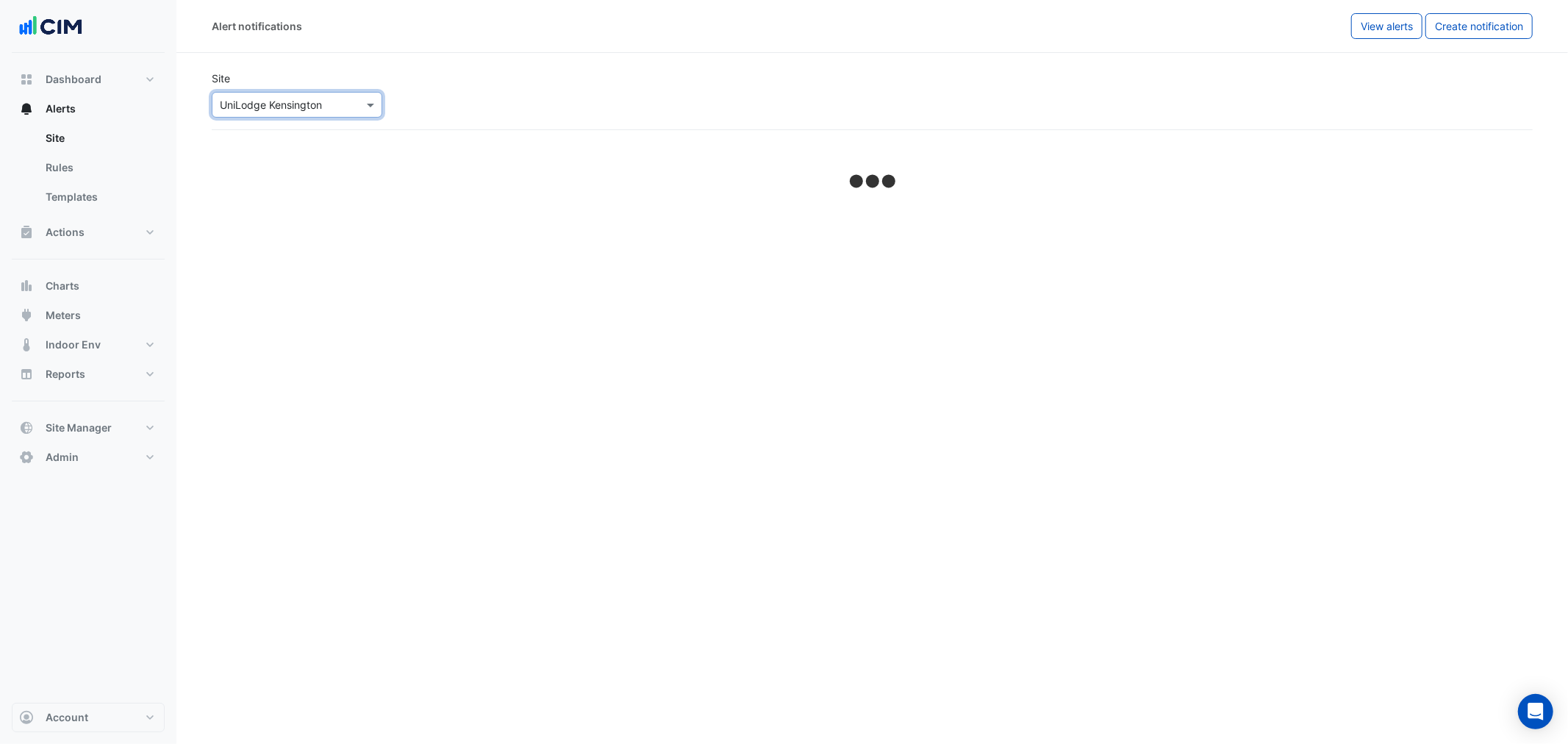
select select "*****"
click at [454, 193] on div "🪫 Energy Waste Receiving notifications: Krishna Lakshminarayanan , Manuel Marge…" at bounding box center [873, 195] width 1322 height 95
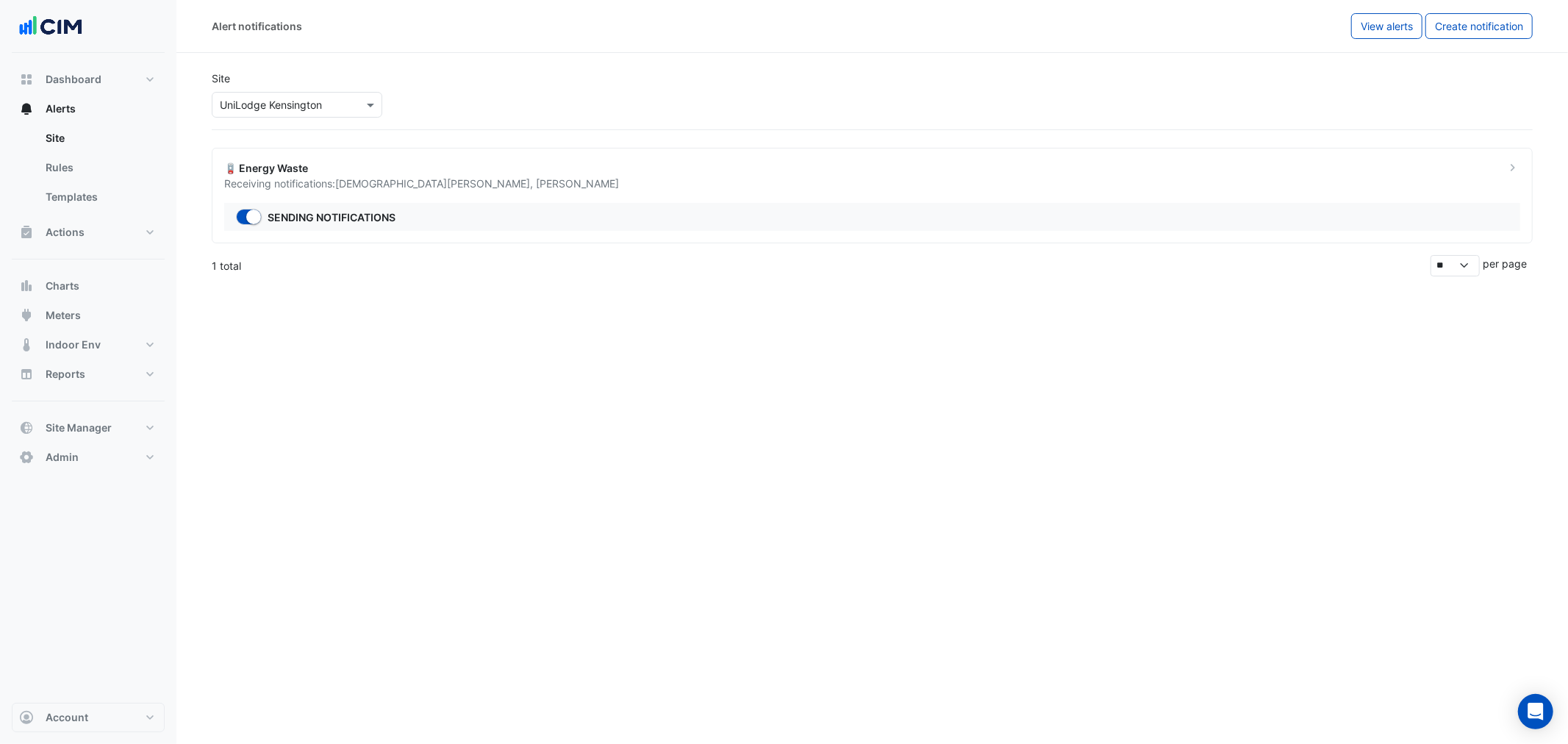
click at [1026, 143] on section "Site Select a Site × UniLodge Kensington 🪫 Energy Waste Receiving notifications…" at bounding box center [872, 164] width 1392 height 223
click at [1028, 161] on div "🪫 Energy Waste Receiving notifications: Krishna Lakshminarayanan , Manuel Marge…" at bounding box center [873, 195] width 1322 height 95
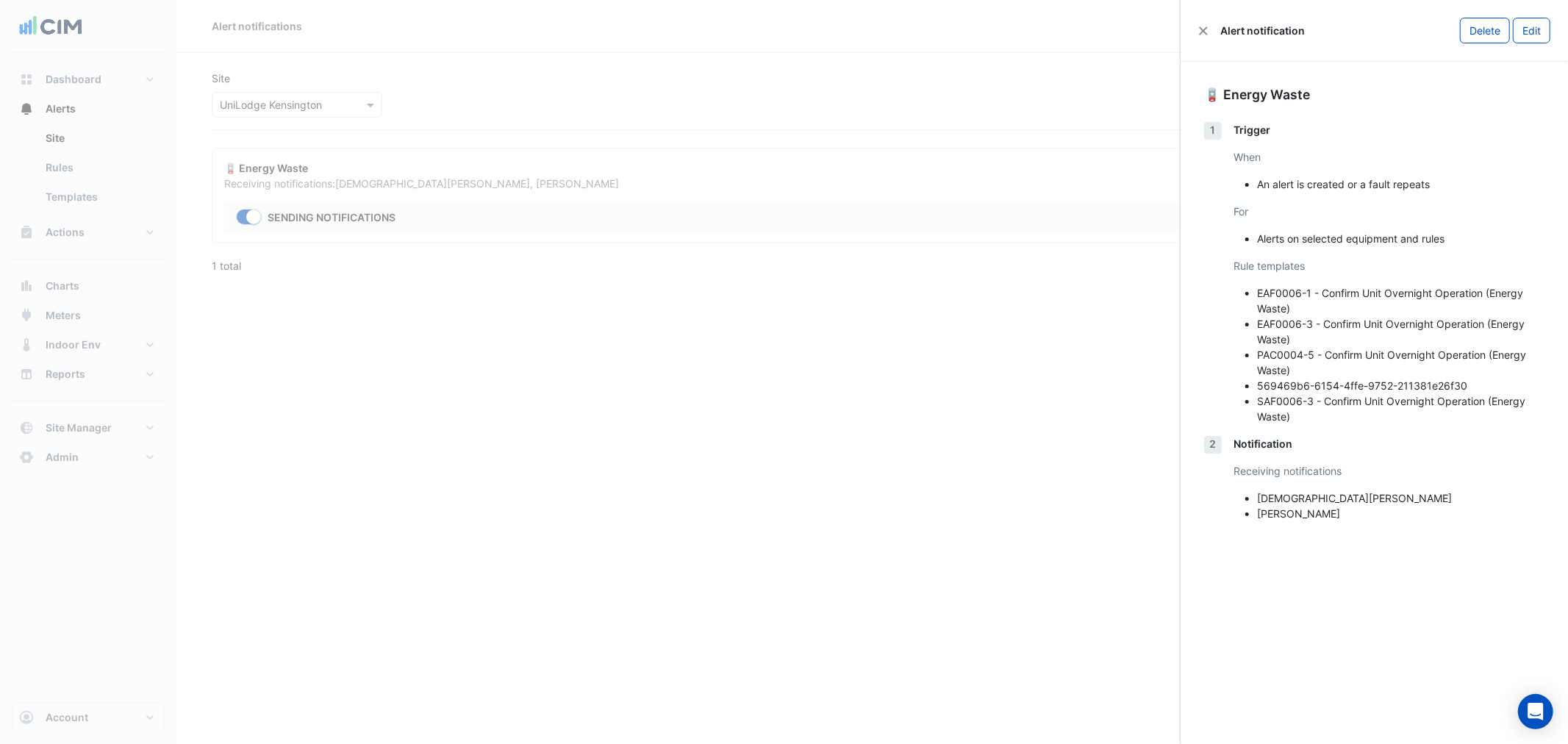
click at [221, 125] on ngb-offcanvas-backdrop at bounding box center [784, 372] width 1568 height 744
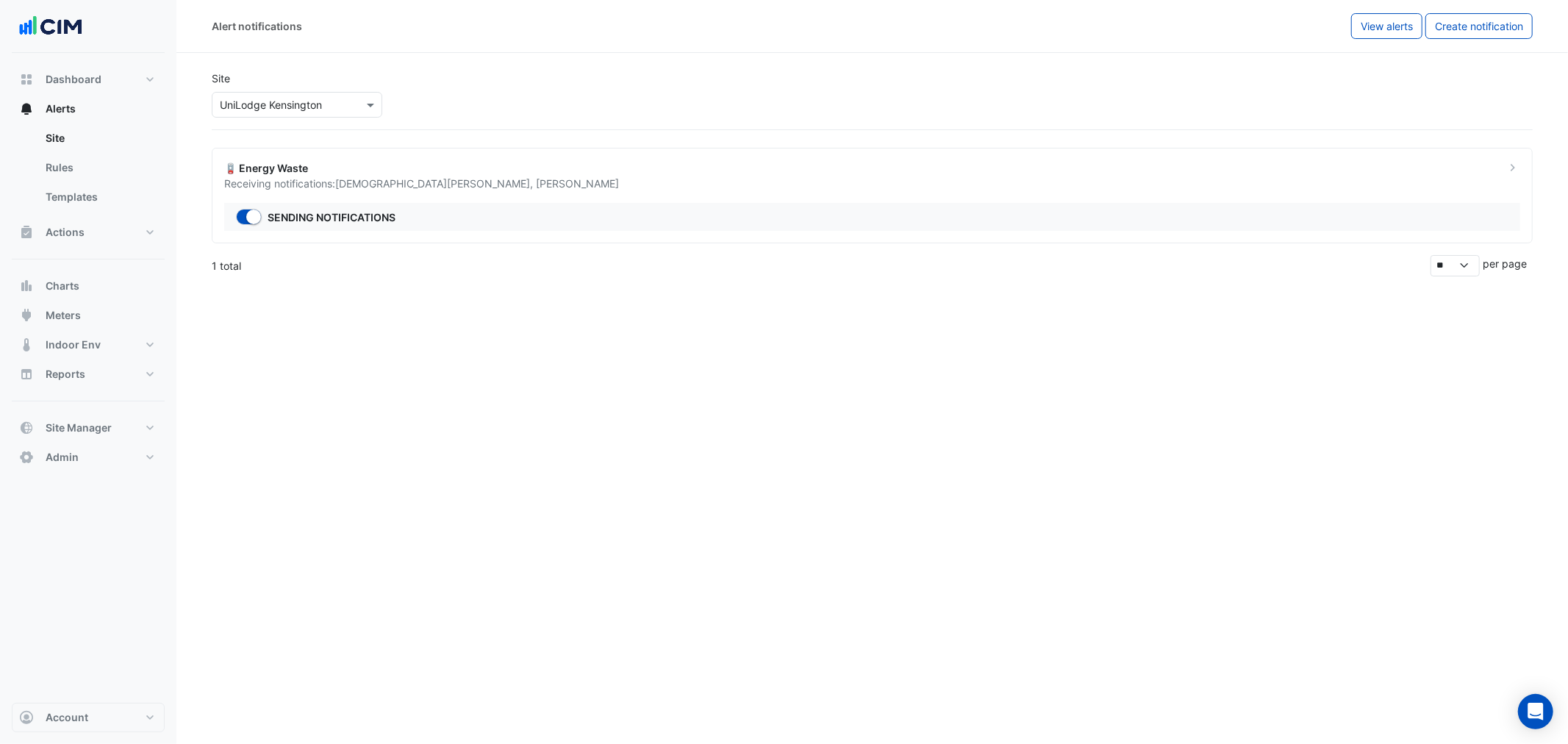
click at [253, 108] on input "text" at bounding box center [283, 105] width 125 height 16
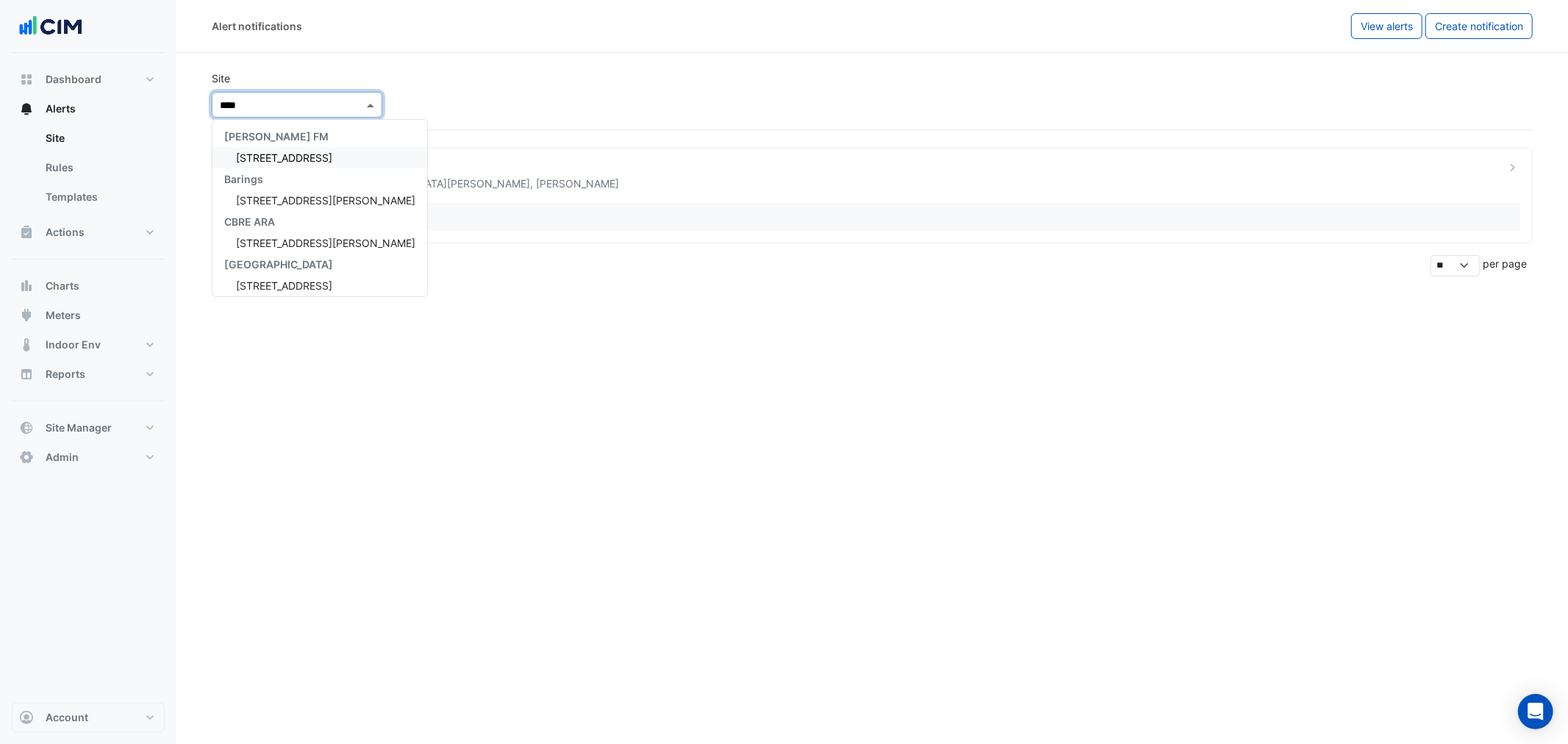
type input "*****"
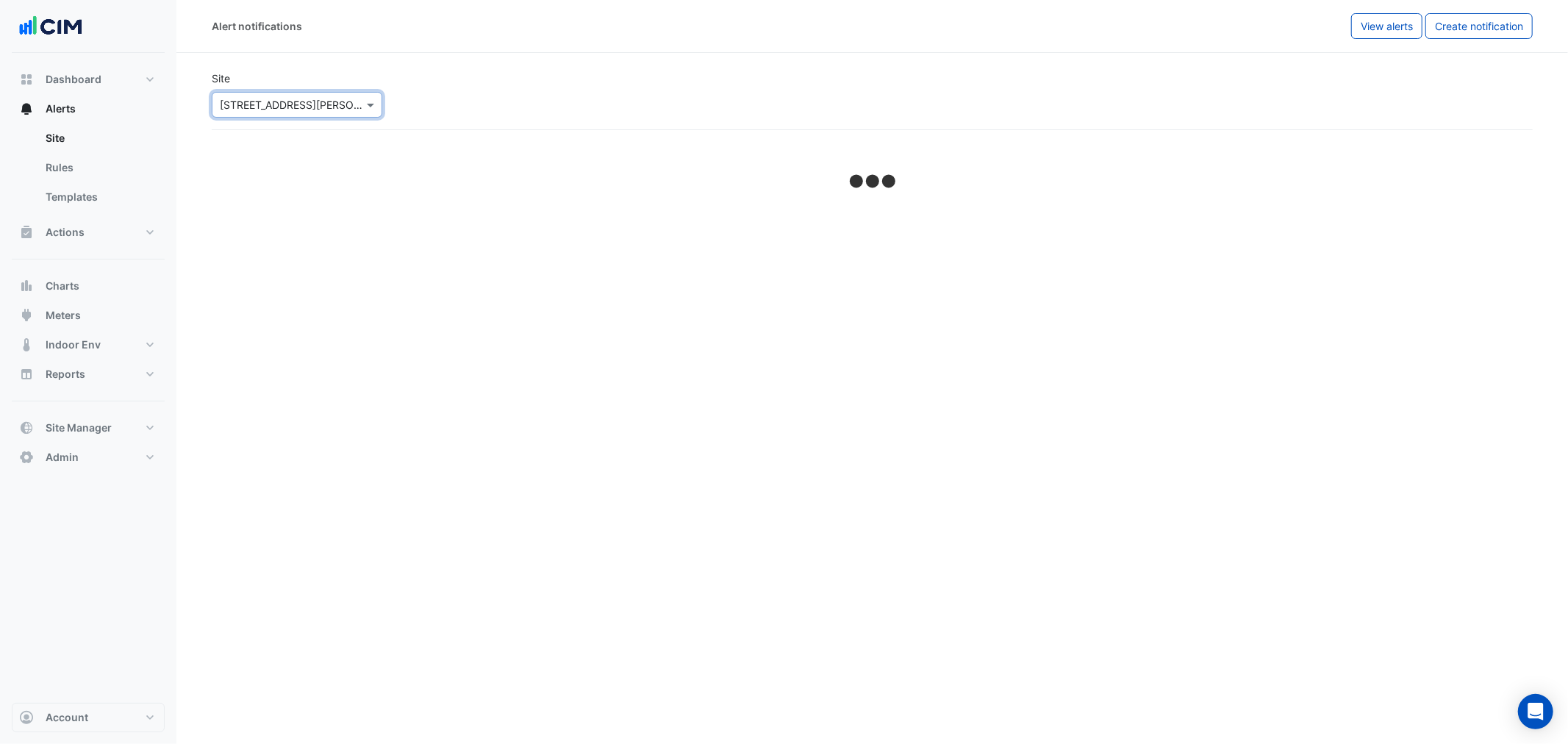
select select "*****"
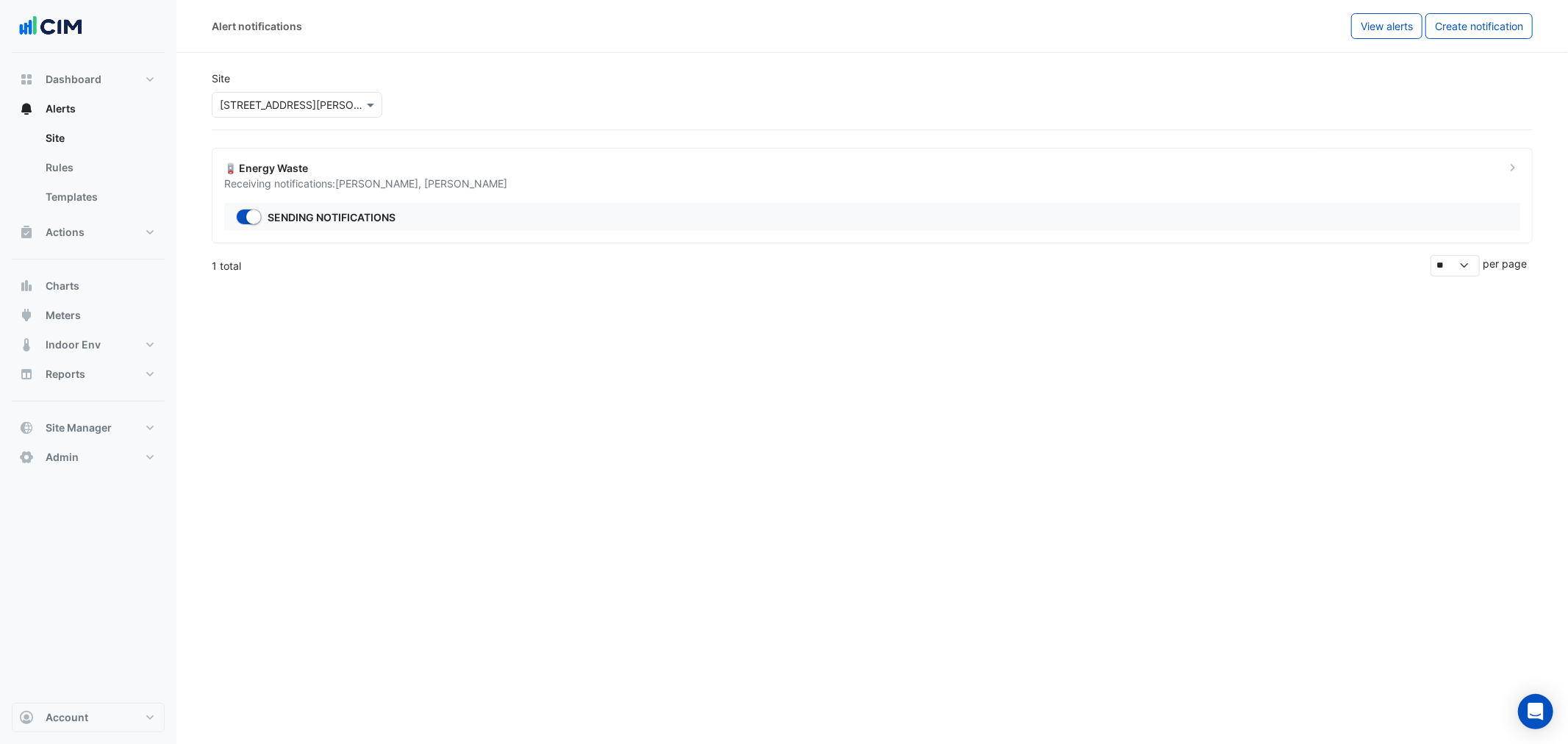
drag, startPoint x: 756, startPoint y: 269, endPoint x: 753, endPoint y: 231, distance: 38.1
click at [761, 265] on div "Alert notifications View alerts Create notification Site Select a Site × 40 Mil…" at bounding box center [872, 372] width 1392 height 744
click at [721, 169] on div "🪫 Energy Waste" at bounding box center [856, 168] width 1264 height 16
click at [271, 123] on ngb-offcanvas-backdrop at bounding box center [784, 372] width 1568 height 744
click at [268, 103] on input "text" at bounding box center [283, 105] width 125 height 16
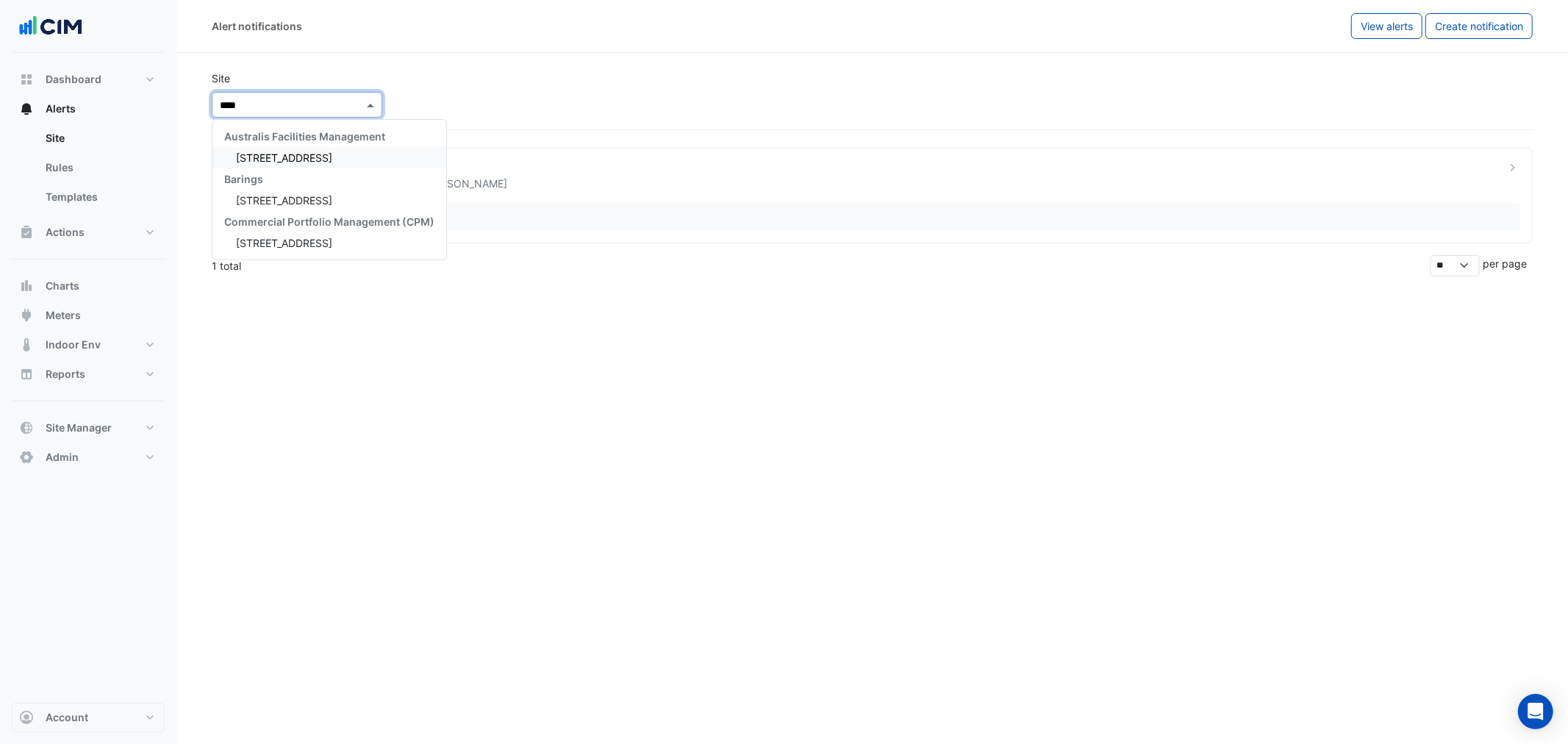
type input "*****"
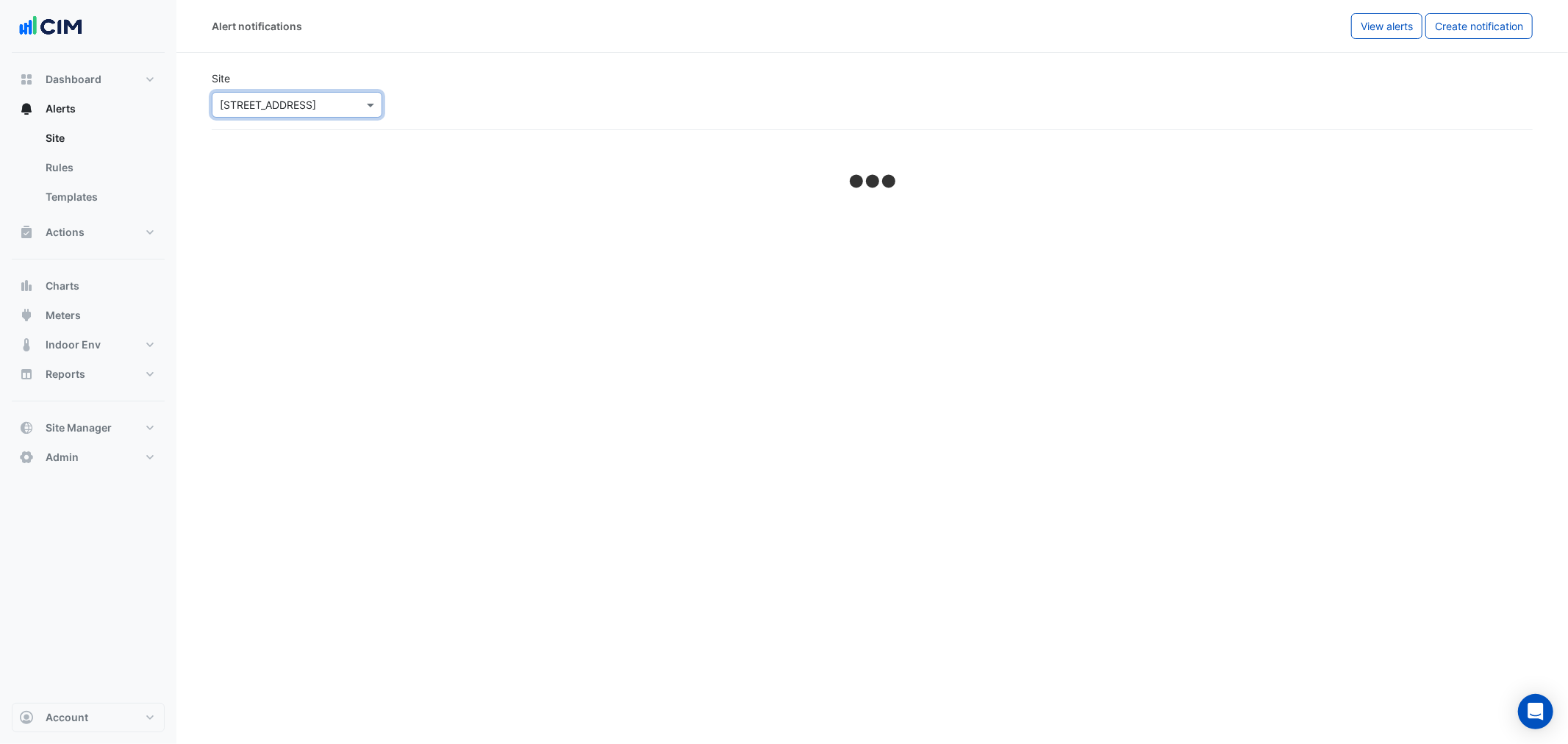
select select "*****"
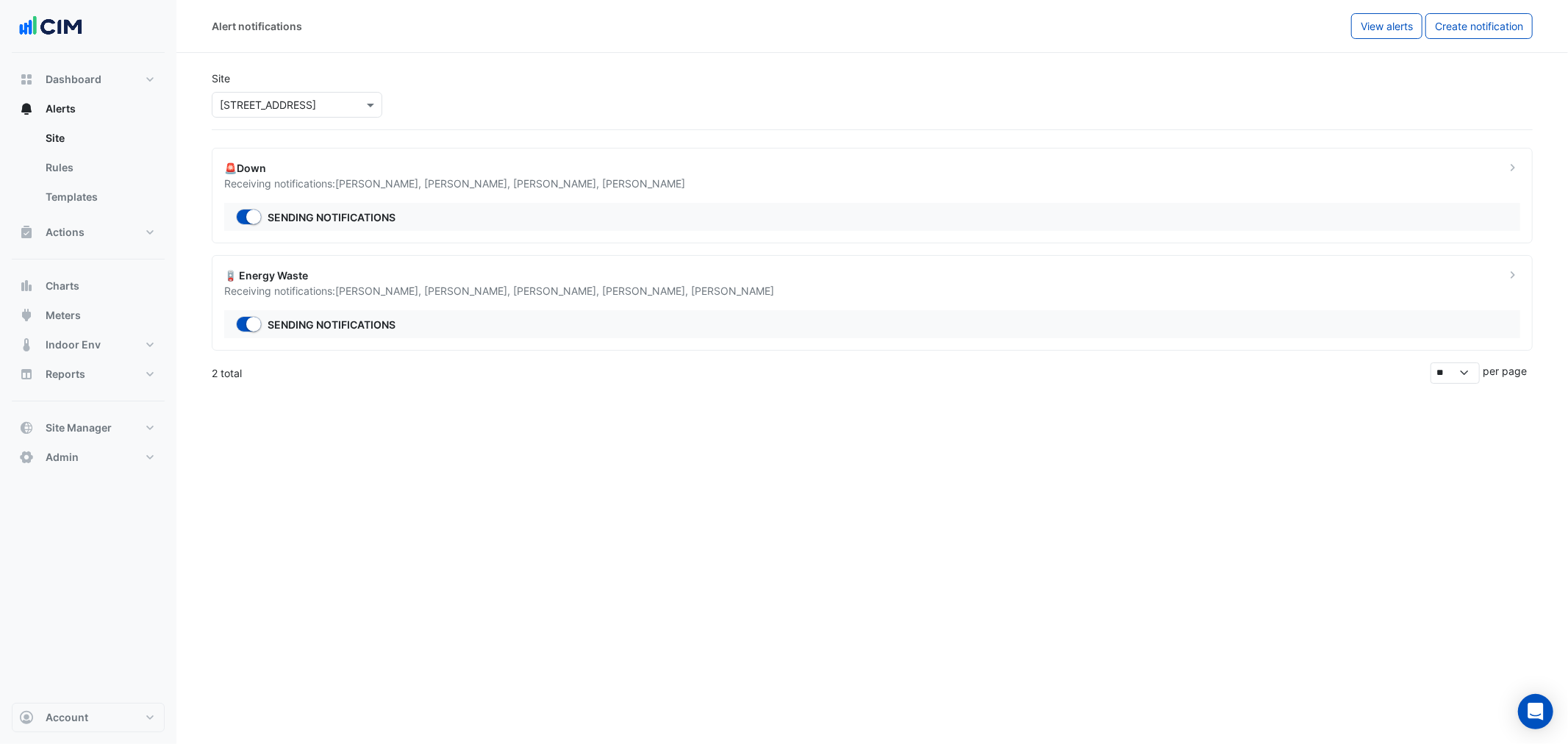
drag, startPoint x: 306, startPoint y: 123, endPoint x: 305, endPoint y: 109, distance: 14.0
click at [306, 121] on div "Site Select a Site × 191 Salmon Street" at bounding box center [872, 94] width 1339 height 71
click at [305, 106] on input "text" at bounding box center [283, 105] width 125 height 16
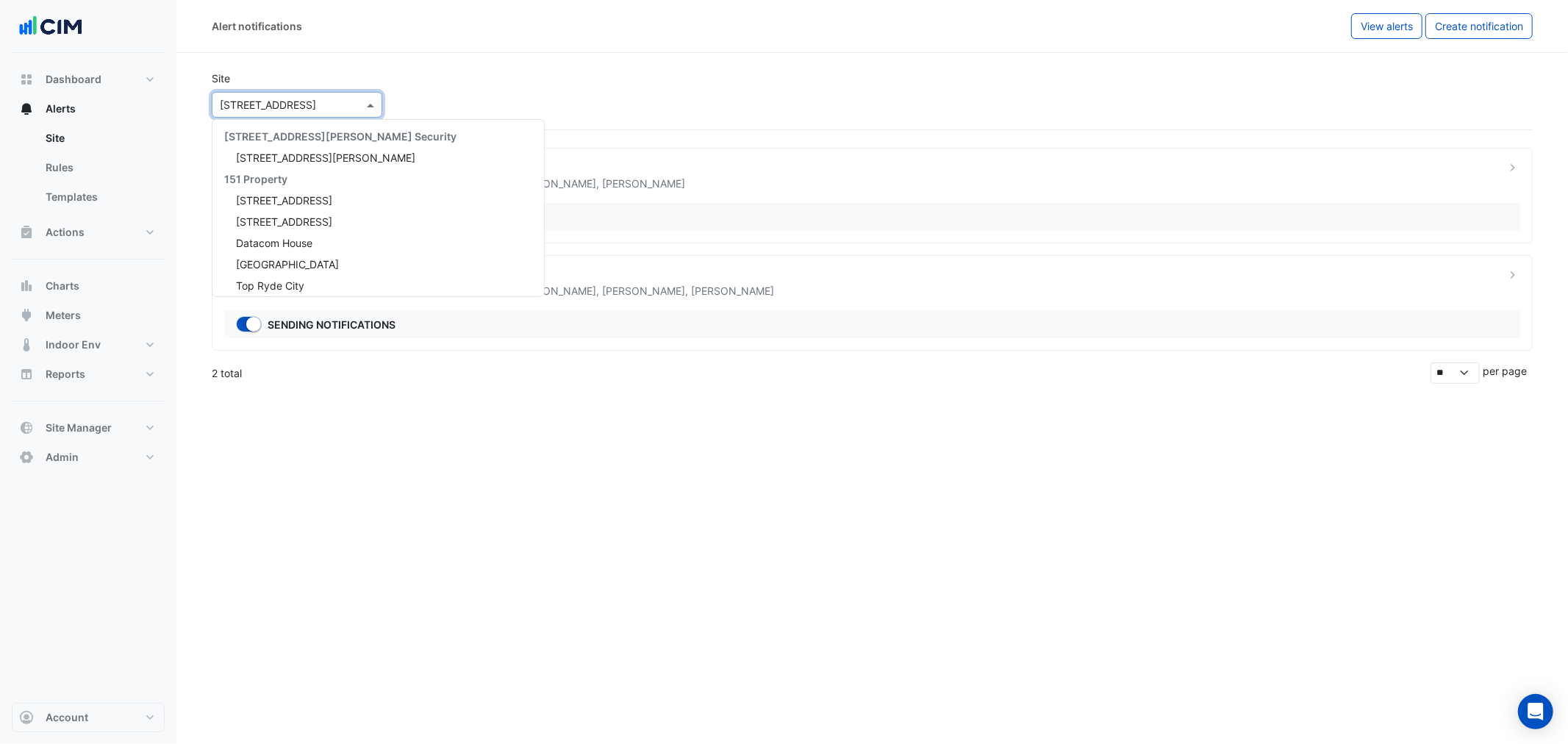
scroll to position [1519, 0]
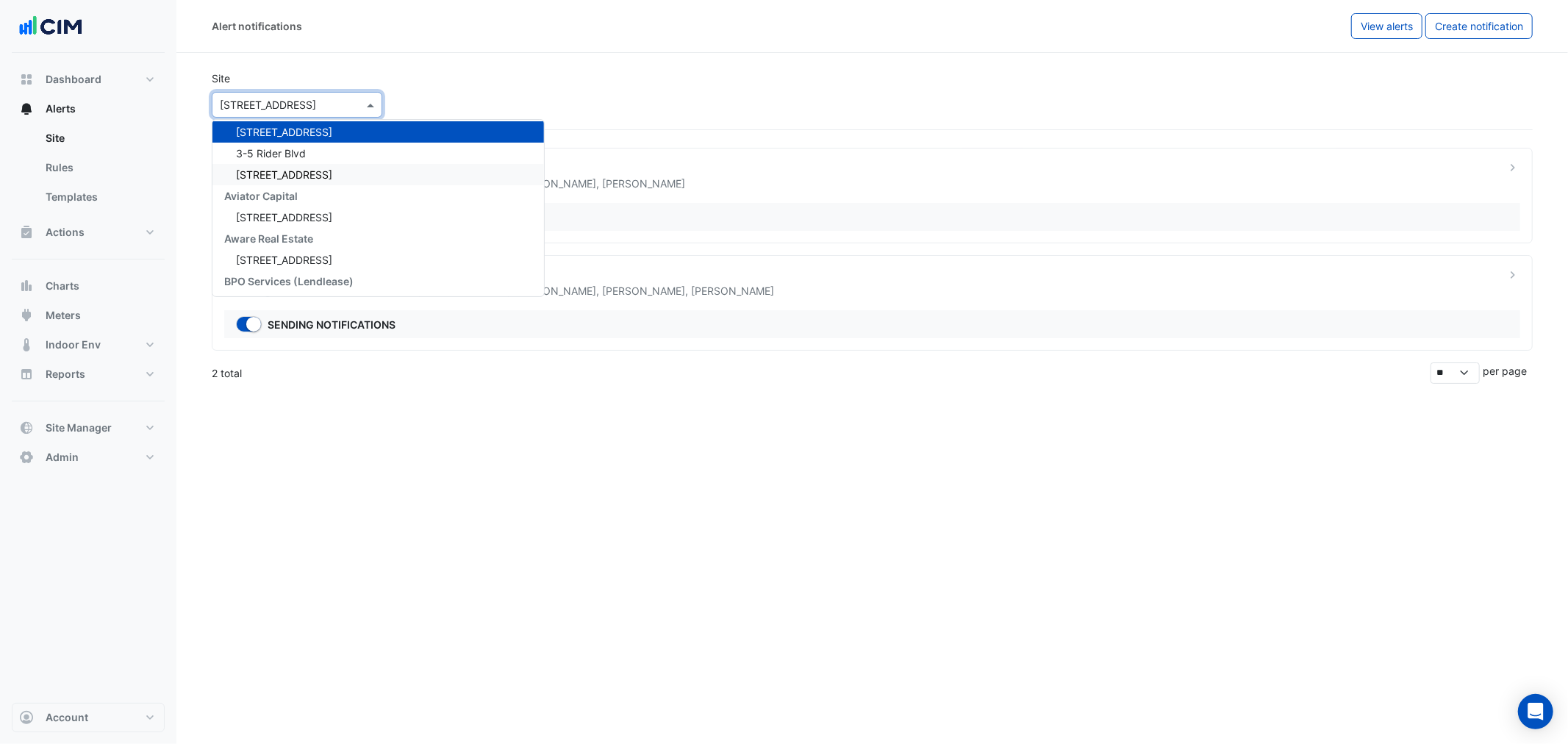
click at [335, 174] on div "6-7 Eden Park Drive" at bounding box center [378, 175] width 331 height 21
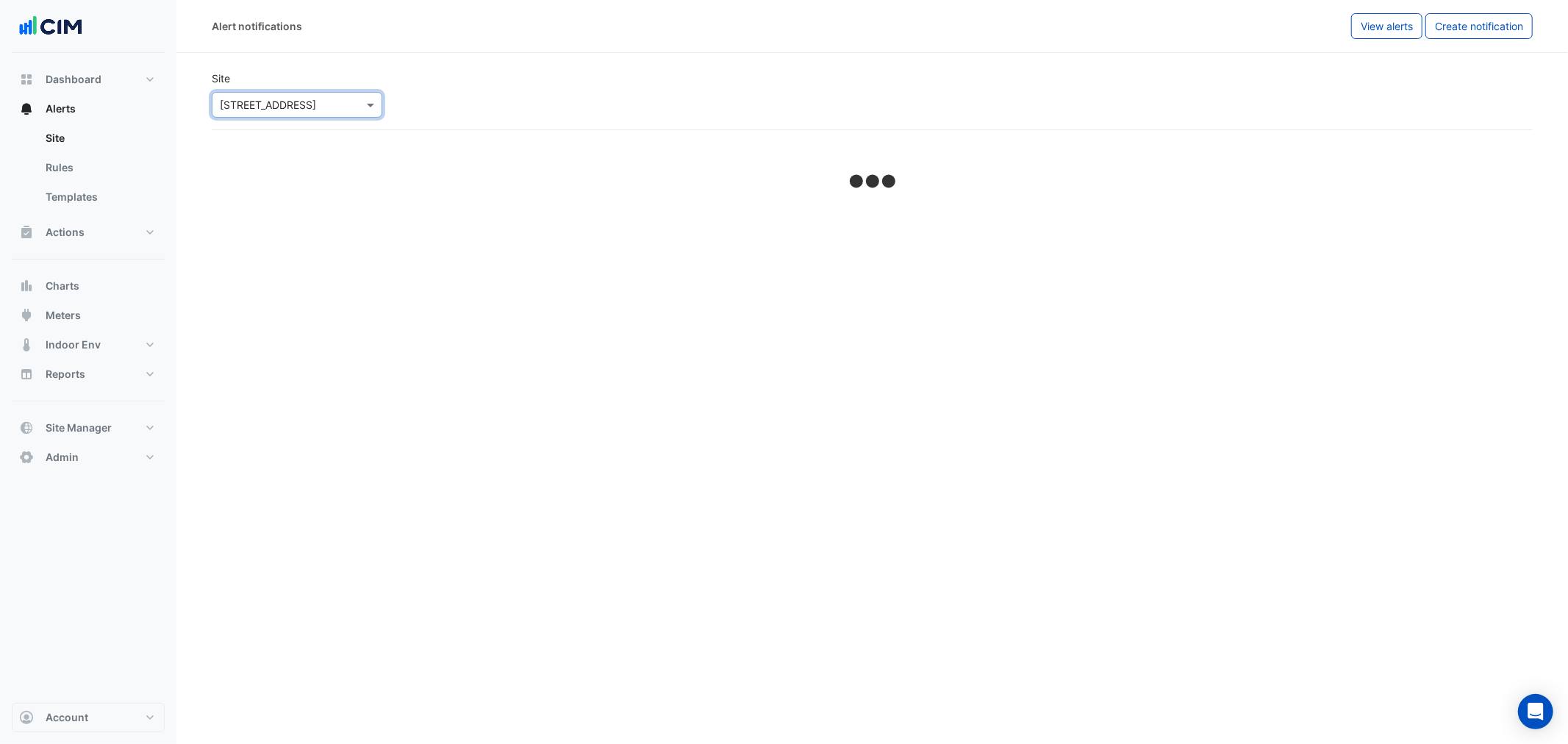
select select "*****"
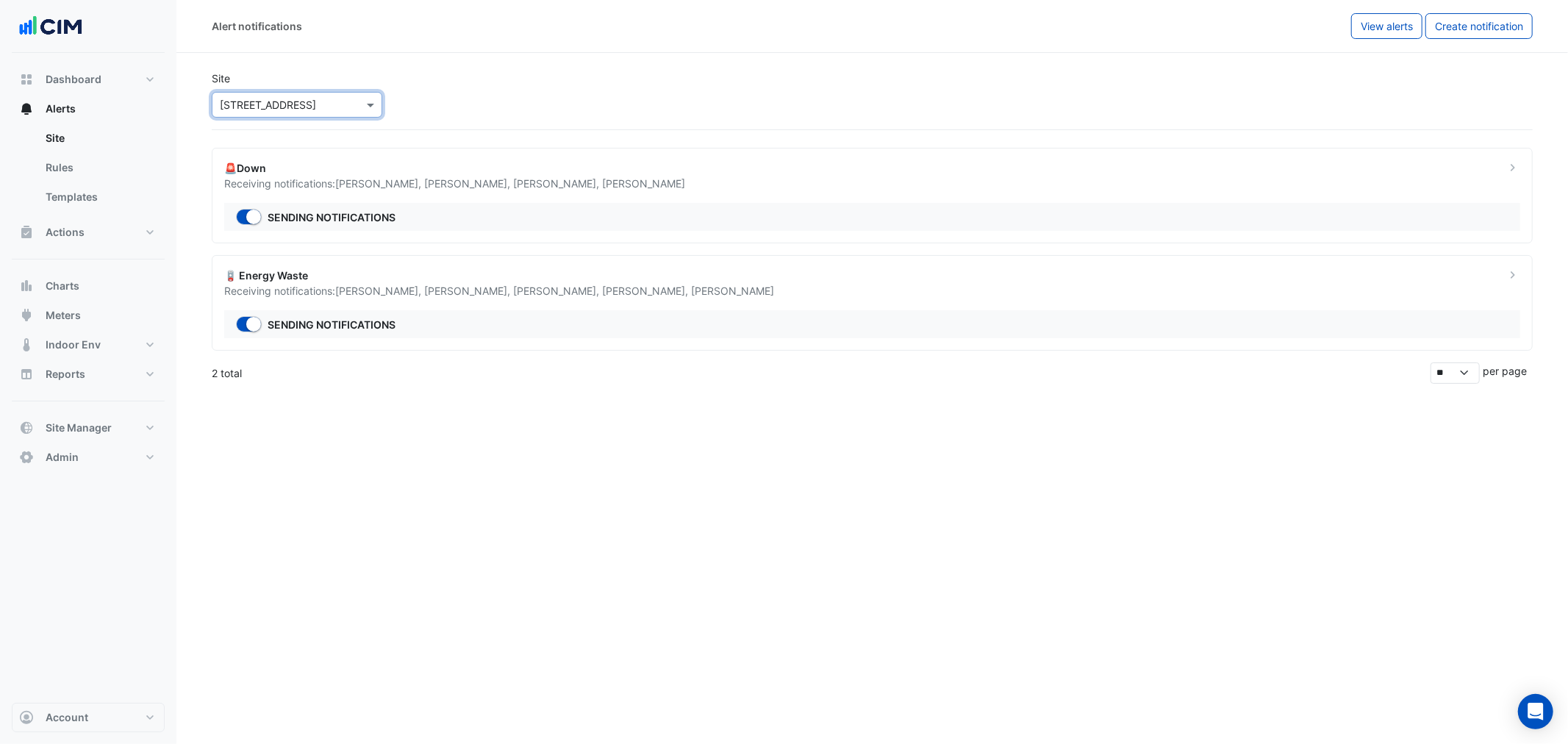
click at [261, 119] on div "Site Select a Site × 6-7 Eden Park Drive" at bounding box center [872, 94] width 1339 height 71
click at [261, 116] on div "Select a Site × 6-7 Eden Park Drive" at bounding box center [297, 105] width 171 height 26
click at [275, 111] on div "Select a Site × 6-7 Eden Park Drive **" at bounding box center [297, 105] width 171 height 26
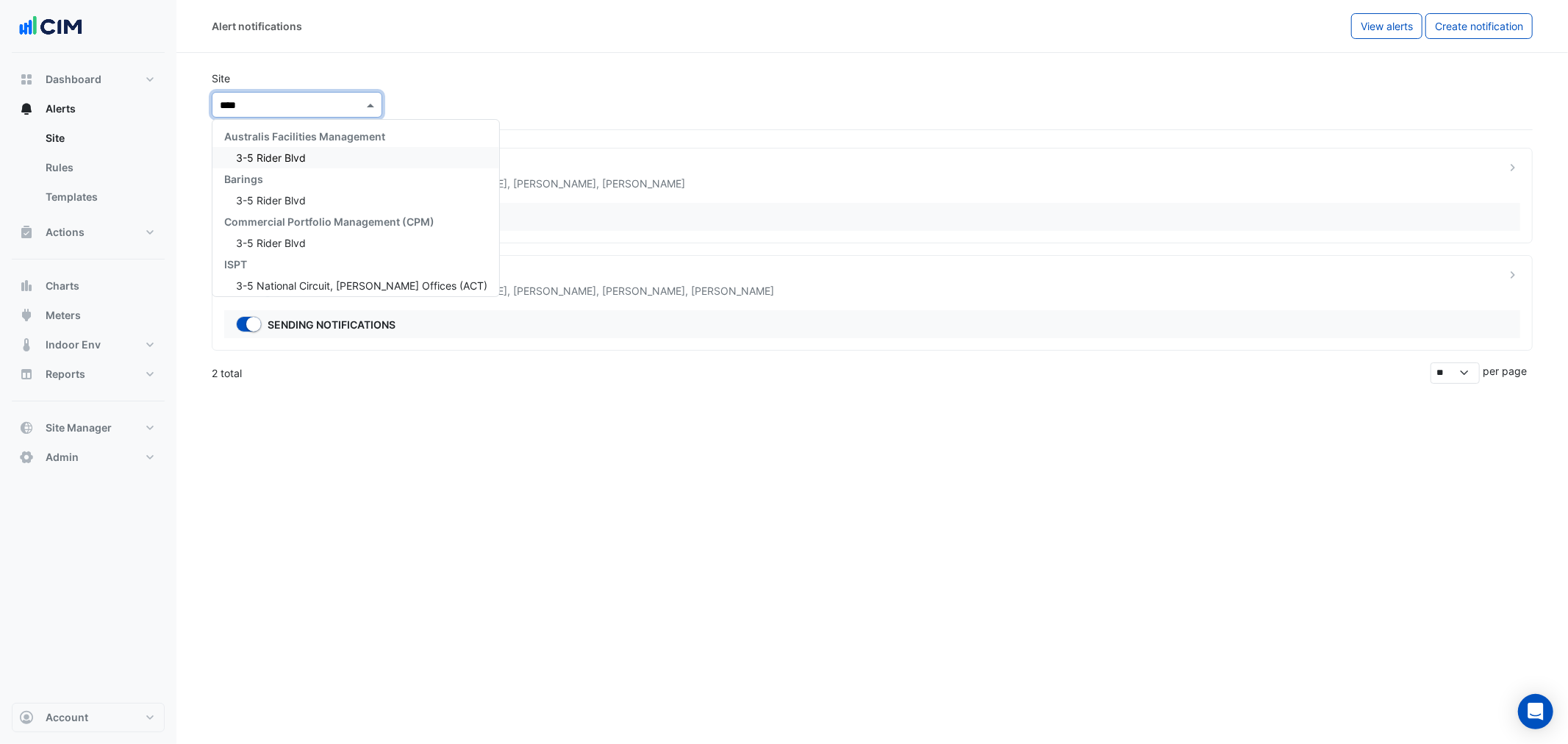
type input "*****"
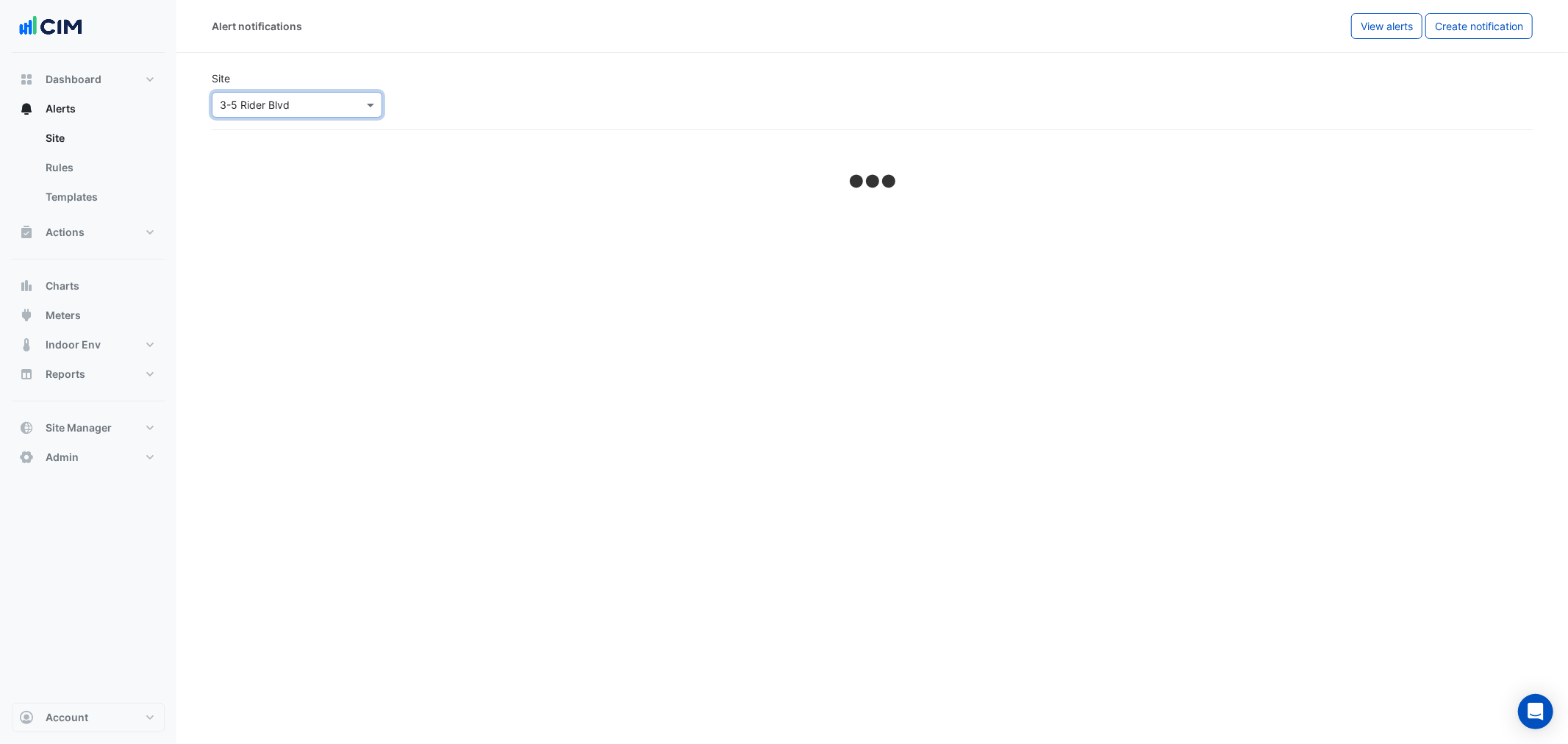
select select "*****"
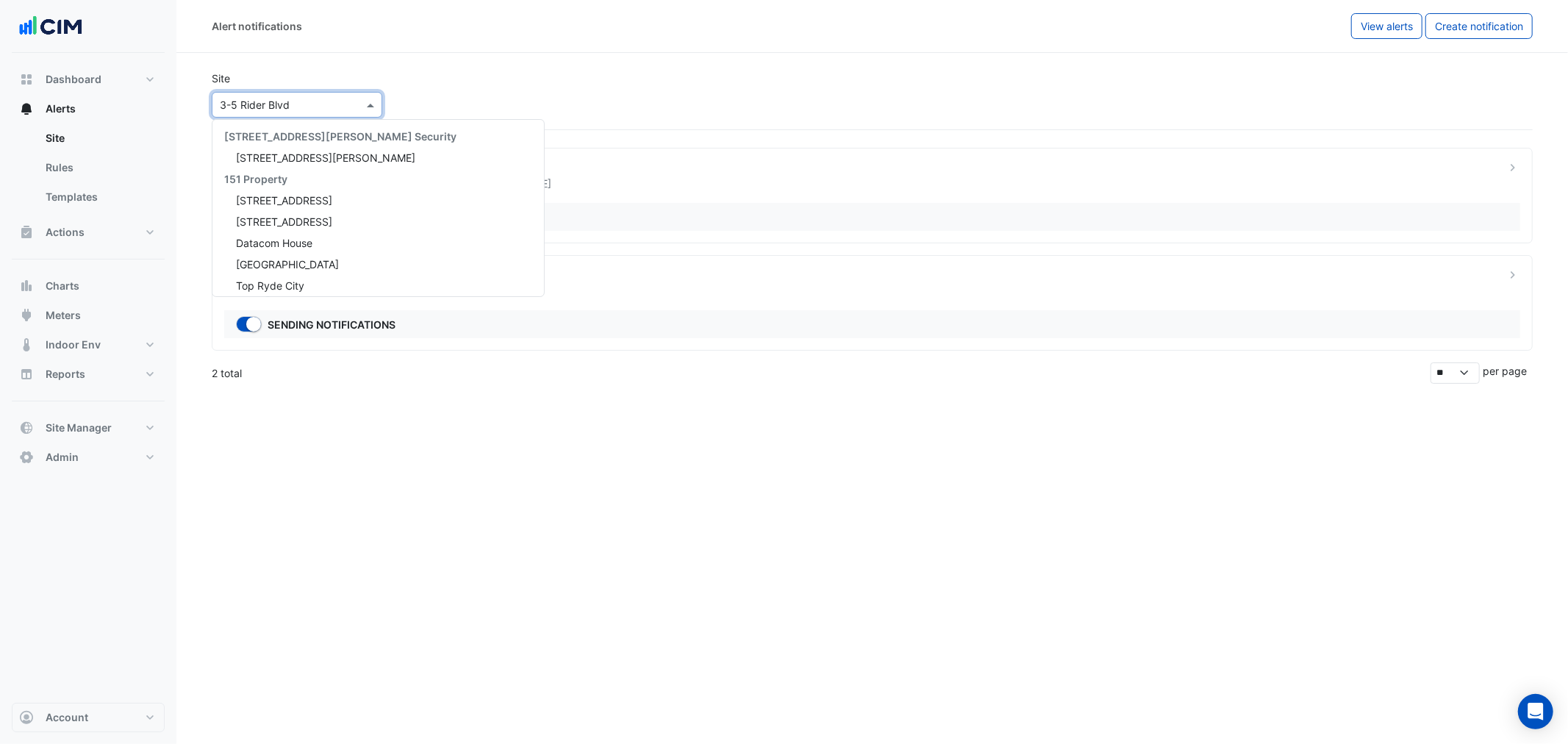
click at [255, 109] on input "text" at bounding box center [283, 105] width 125 height 16
type input "****"
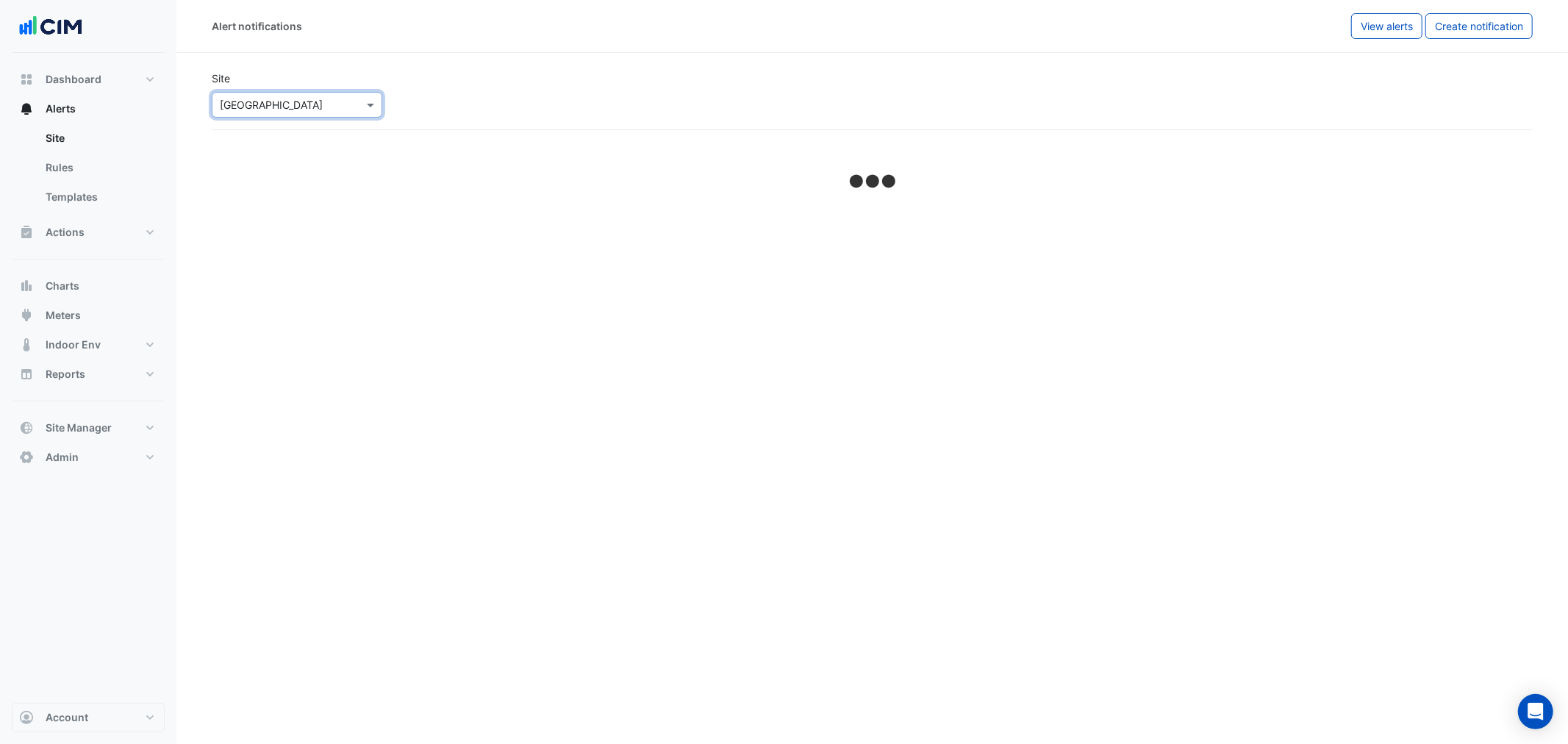
select select "*****"
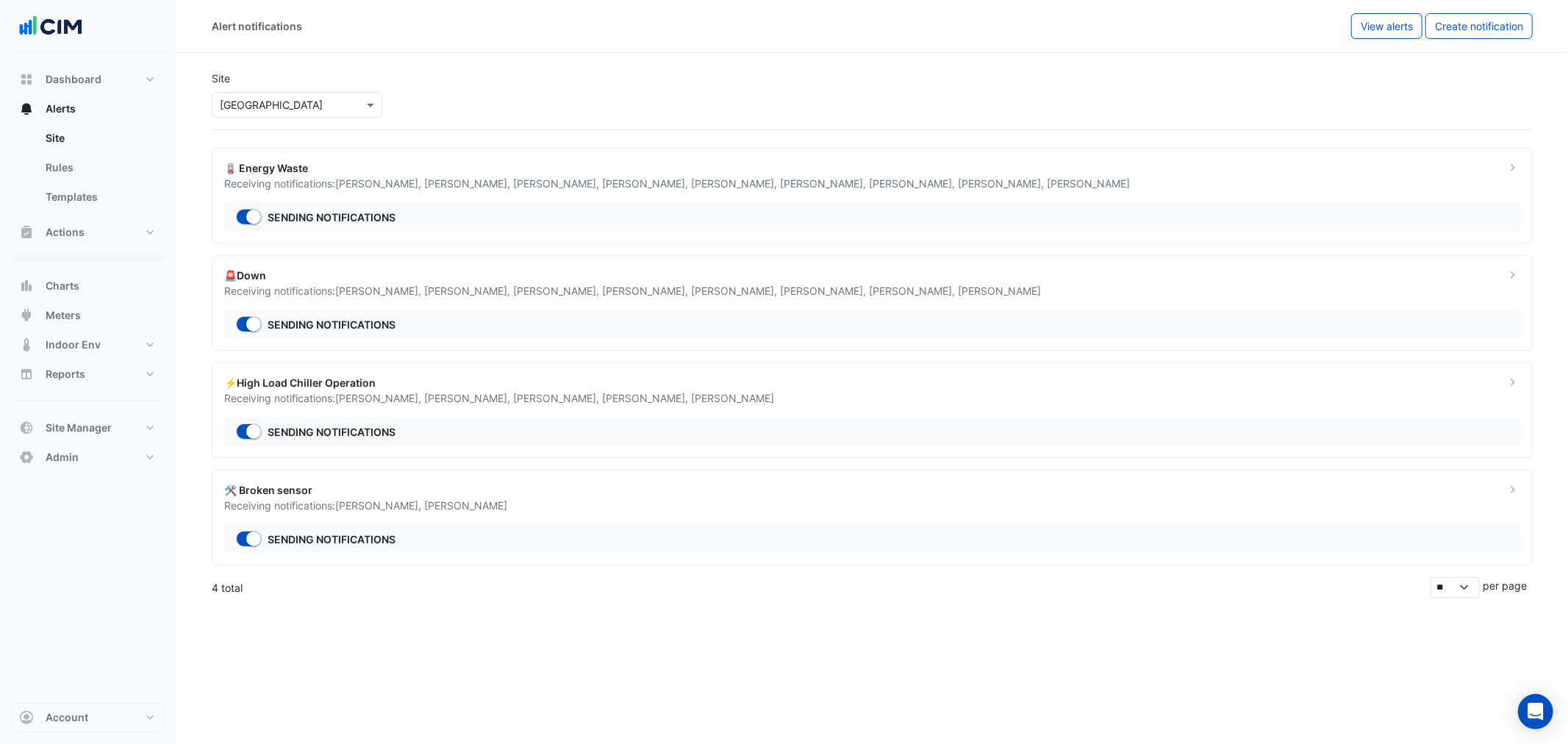
click at [337, 484] on div "🛠️ Broken sensor" at bounding box center [856, 490] width 1264 height 16
drag, startPoint x: 324, startPoint y: 484, endPoint x: 222, endPoint y: 487, distance: 102.0
click at [222, 487] on div "🛠️ Broken sensor Receiving notifications: Manuel Margelis , James Quinn" at bounding box center [856, 498] width 1281 height 31
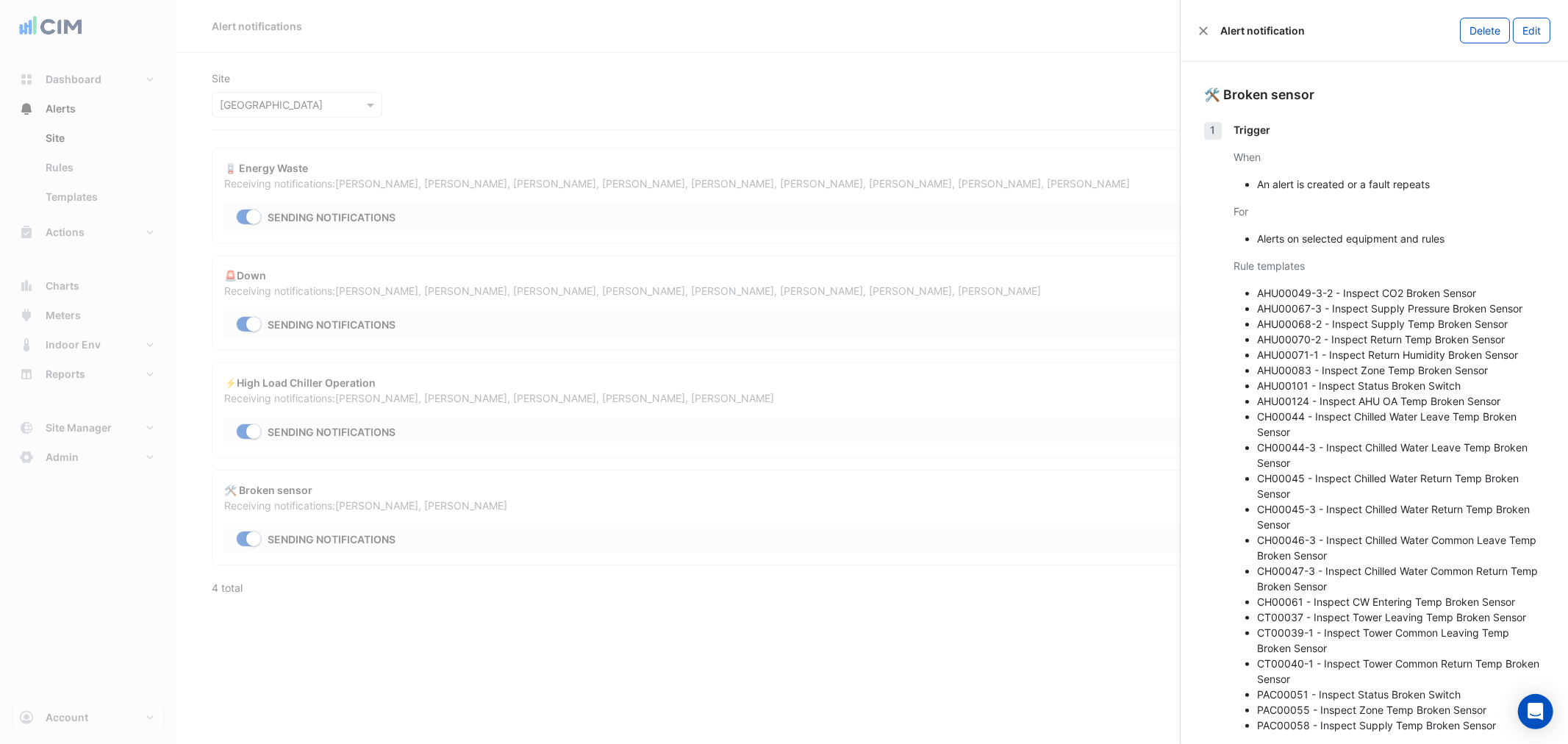
click at [785, 278] on ngb-offcanvas-backdrop at bounding box center [784, 372] width 1568 height 744
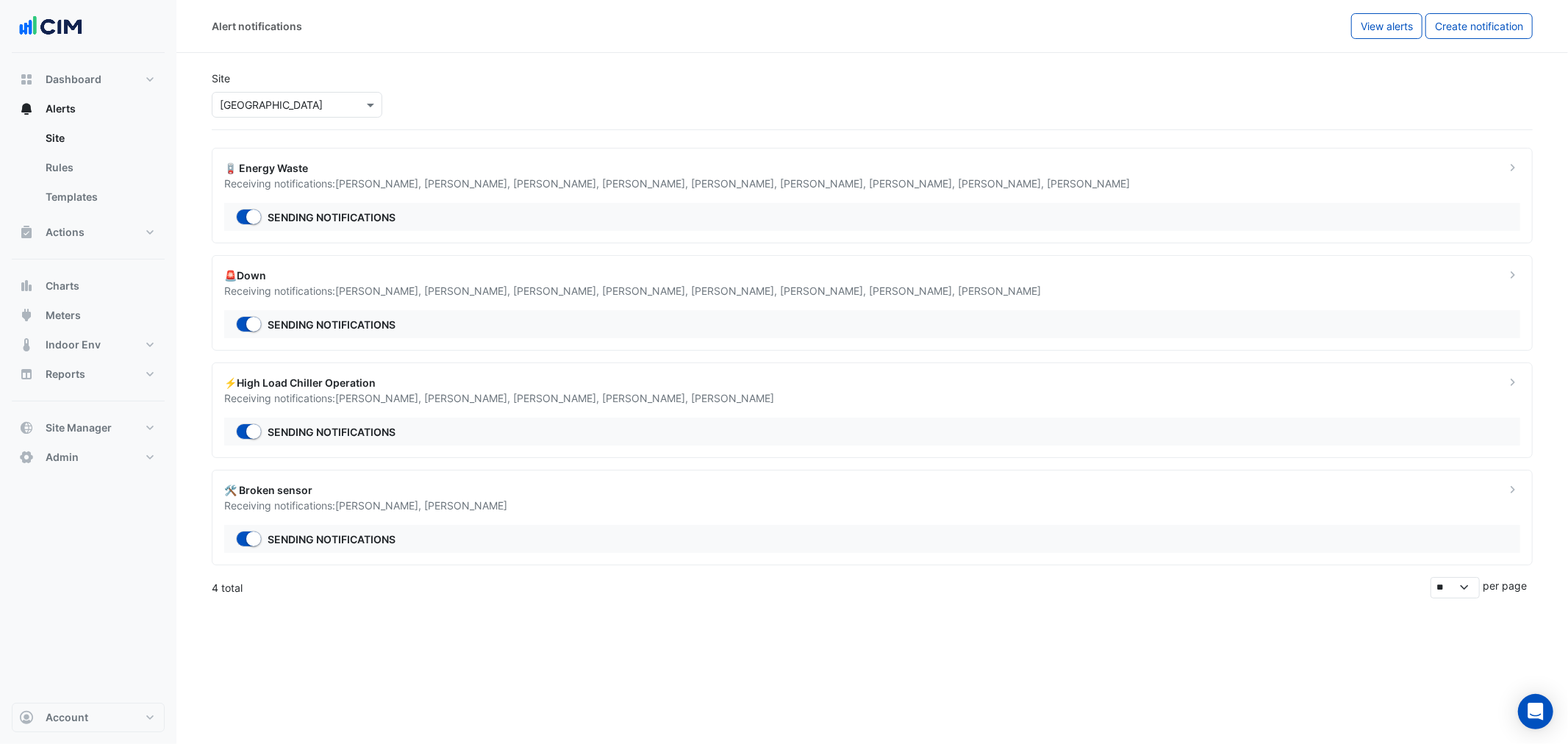
click at [344, 108] on div at bounding box center [297, 105] width 169 height 17
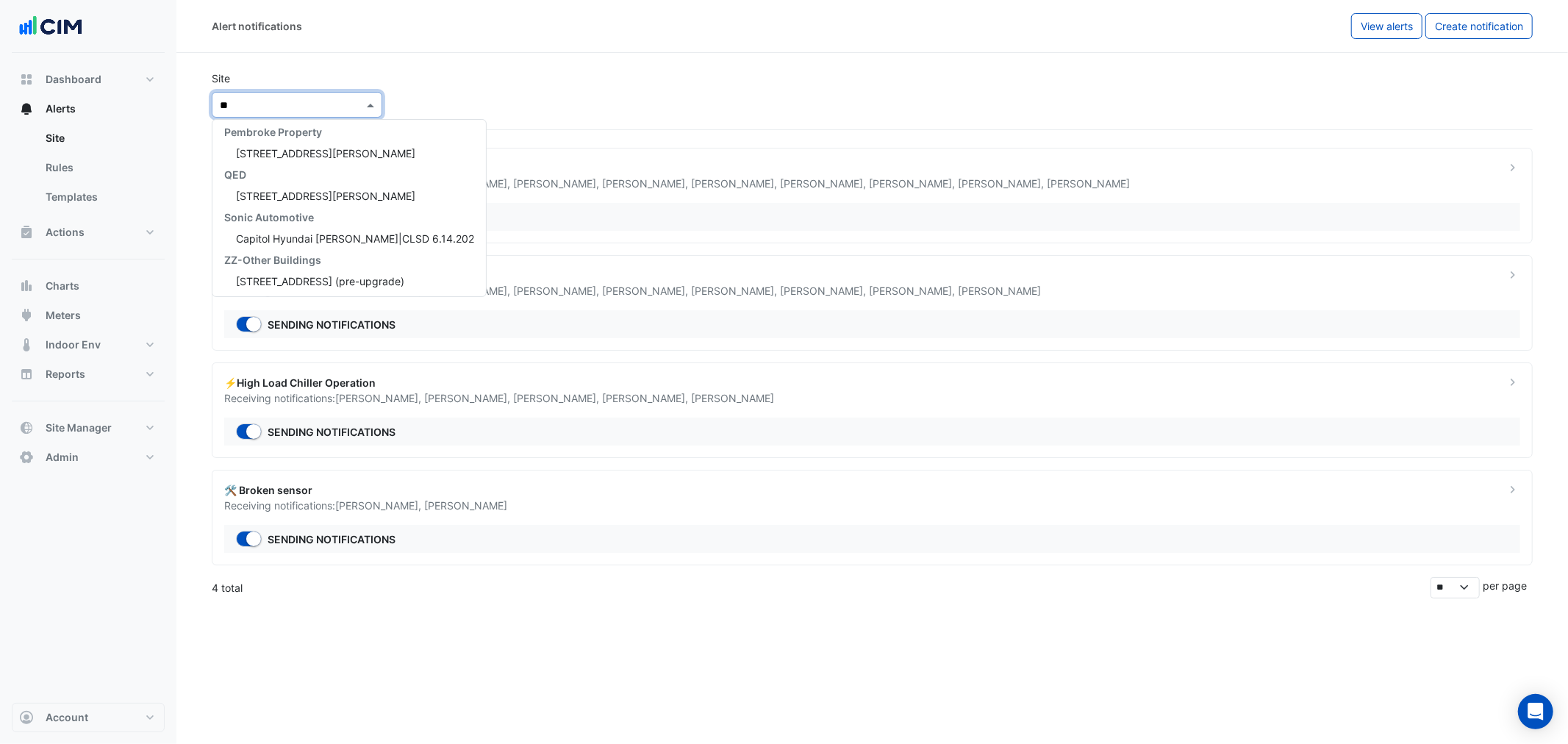
type input "*"
type input "******"
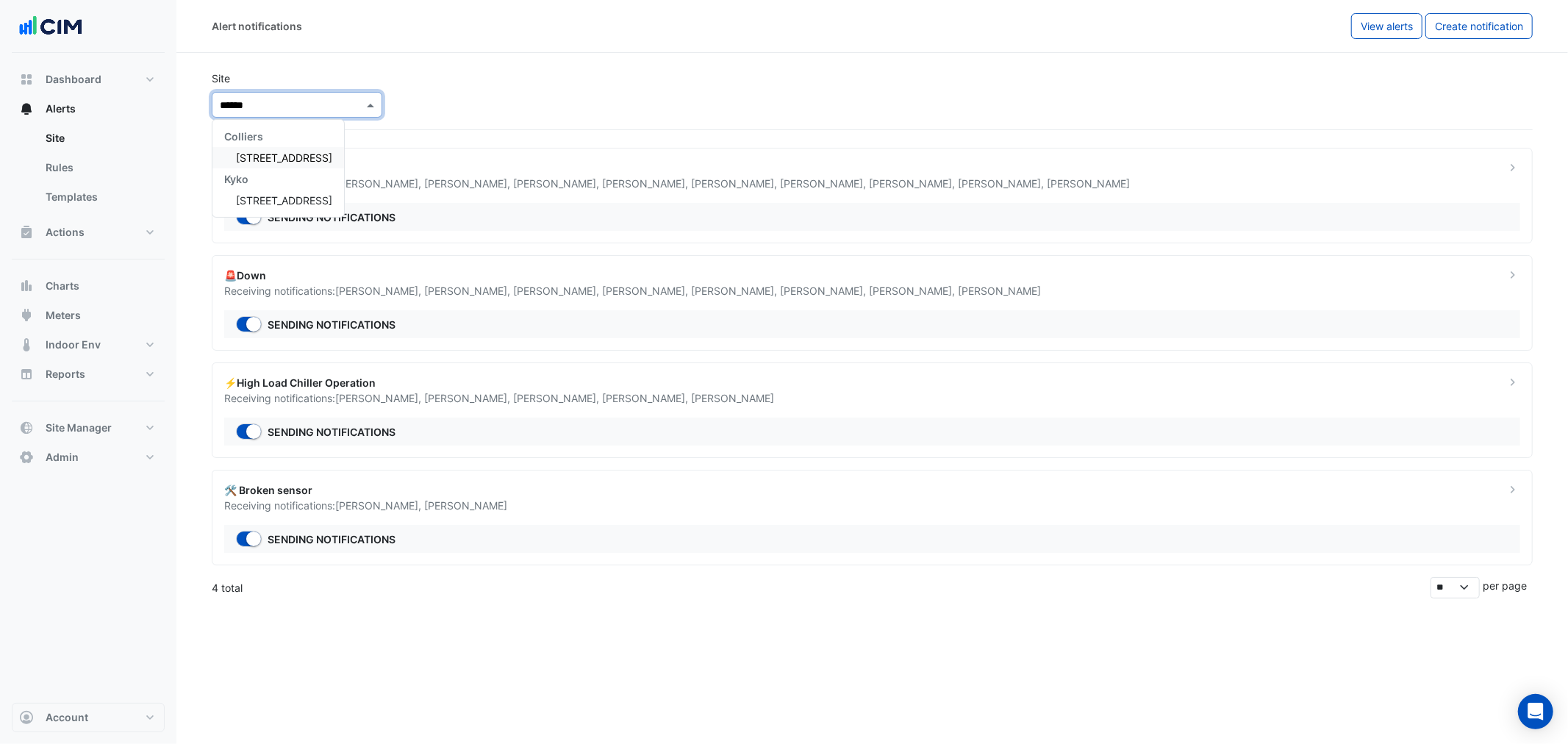
scroll to position [0, 0]
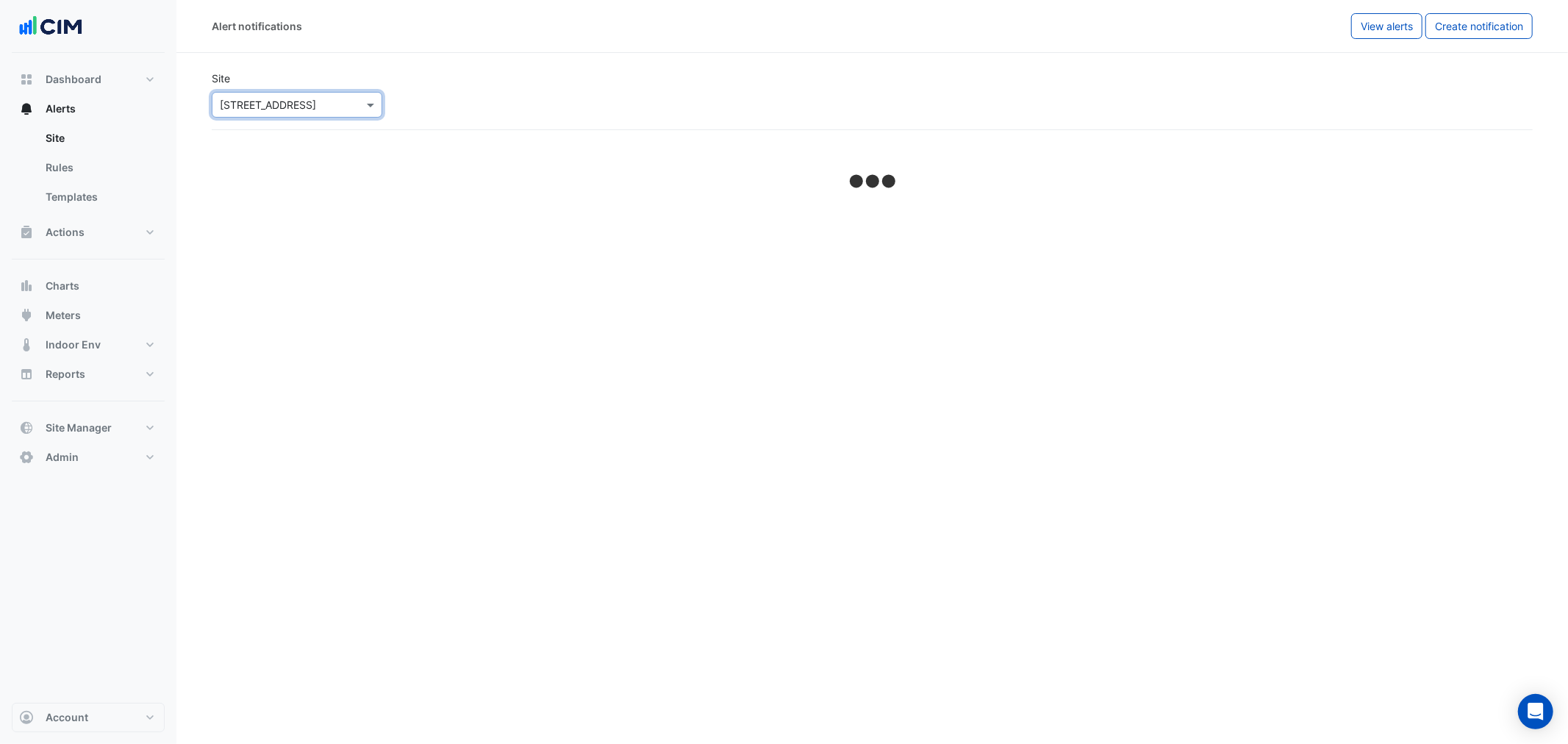
select select "*****"
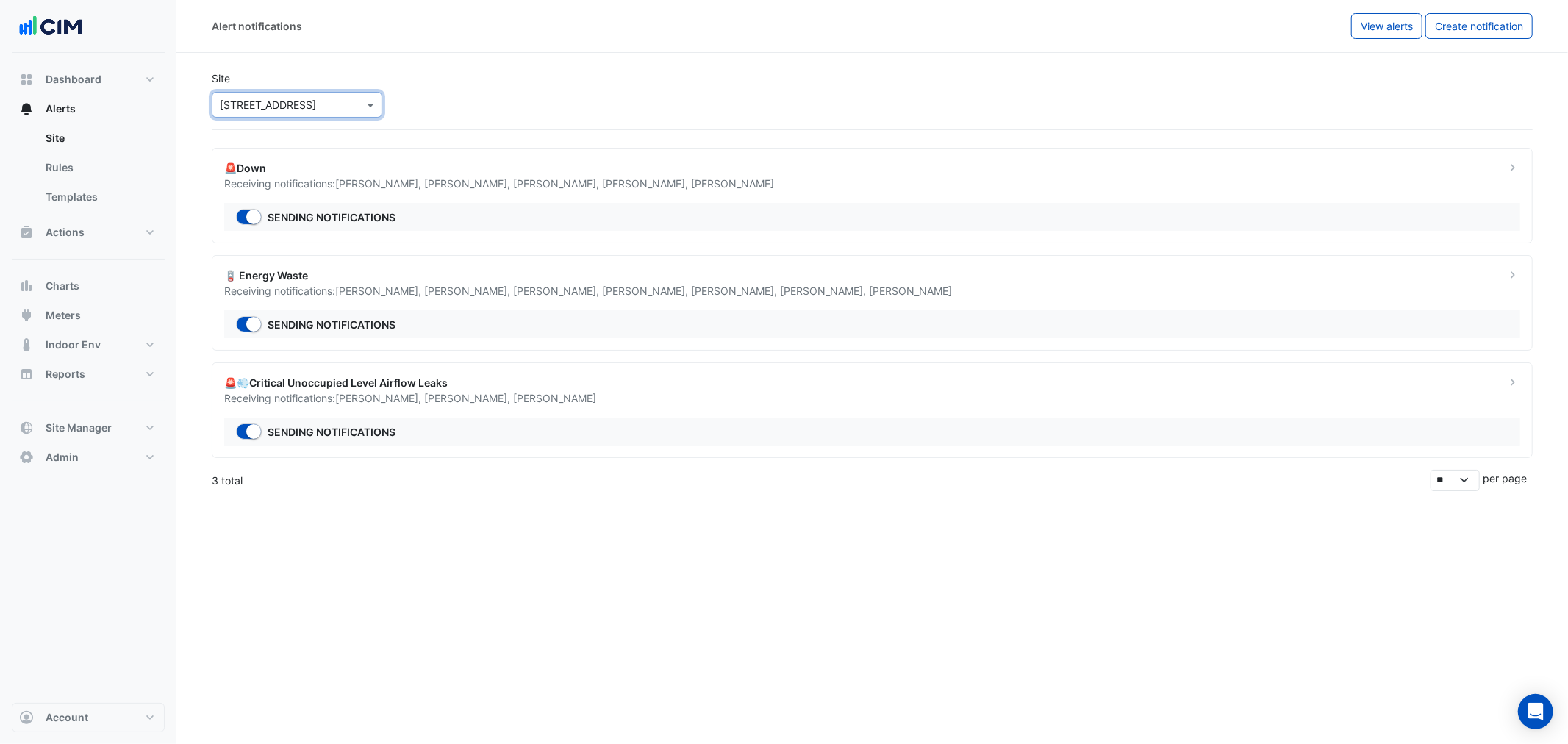
click at [819, 185] on div "Receiving notifications: James Elliott , Ryan Emerson , Neil Marsh , JP Morel ,…" at bounding box center [856, 183] width 1264 height 16
click at [716, 421] on div "Sending notifications" at bounding box center [872, 431] width 1296 height 28
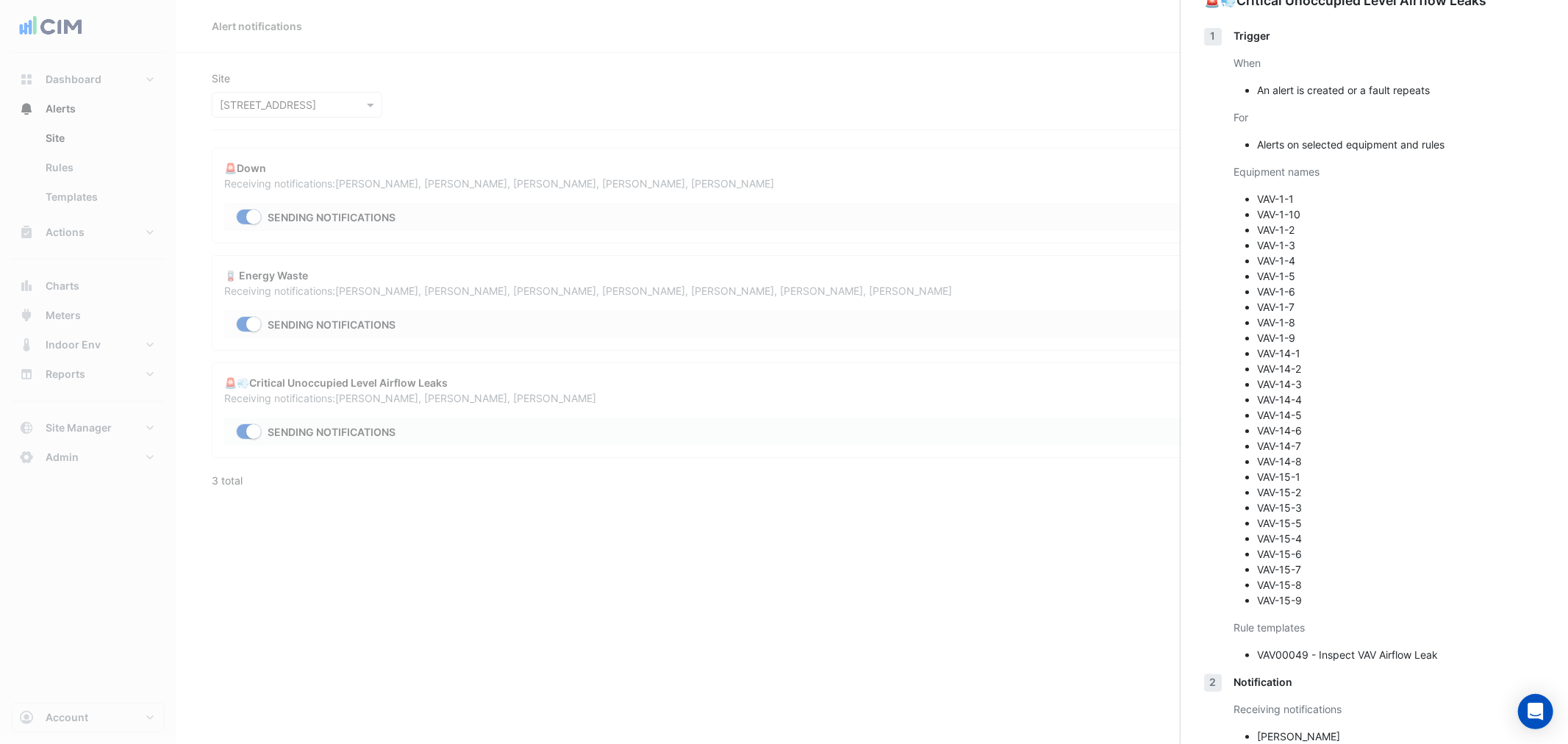
scroll to position [160, 0]
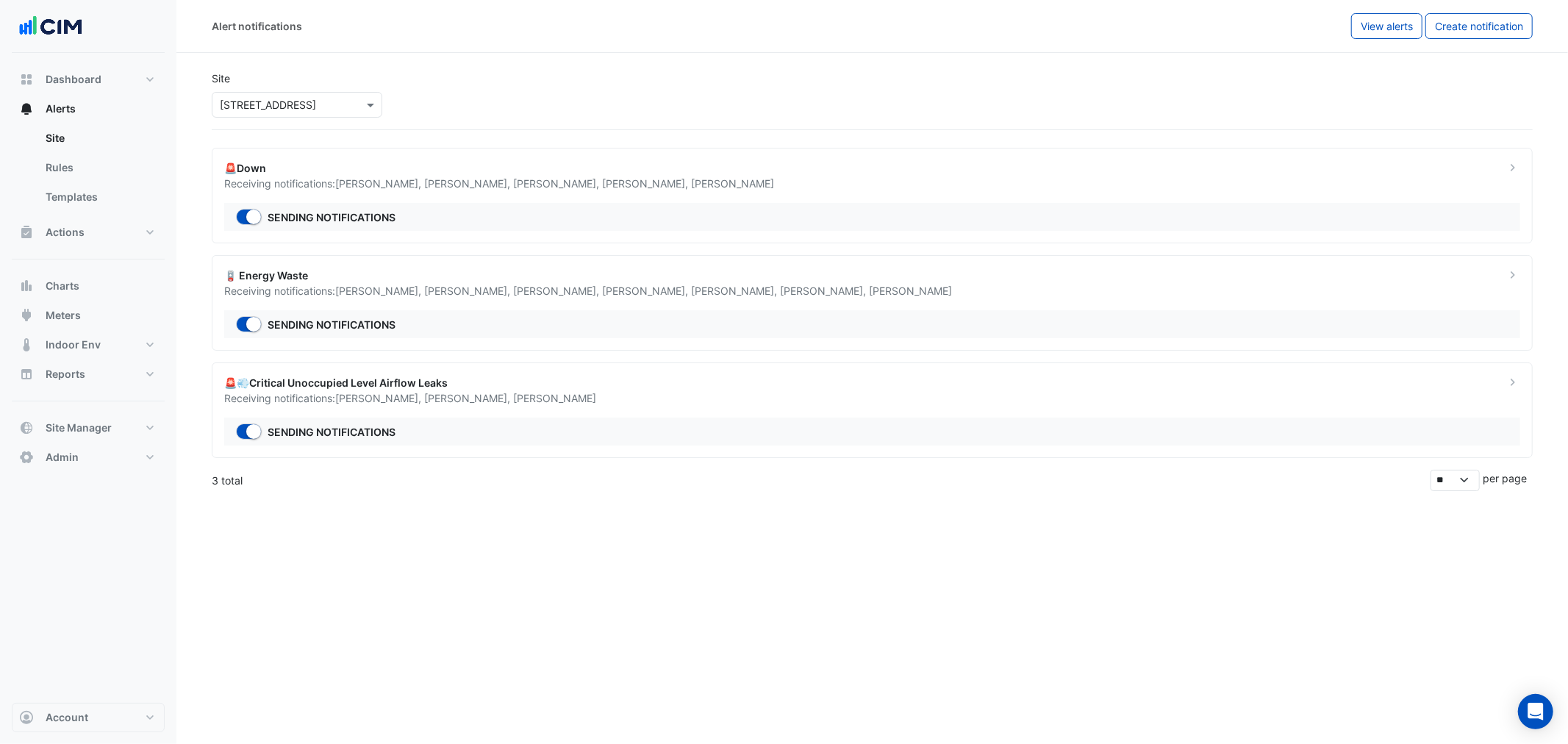
click at [588, 276] on div "🪫 Energy Waste" at bounding box center [856, 275] width 1264 height 16
drag, startPoint x: 101, startPoint y: 200, endPoint x: 182, endPoint y: 146, distance: 97.3
click at [102, 200] on link "Templates" at bounding box center [99, 197] width 131 height 30
select select
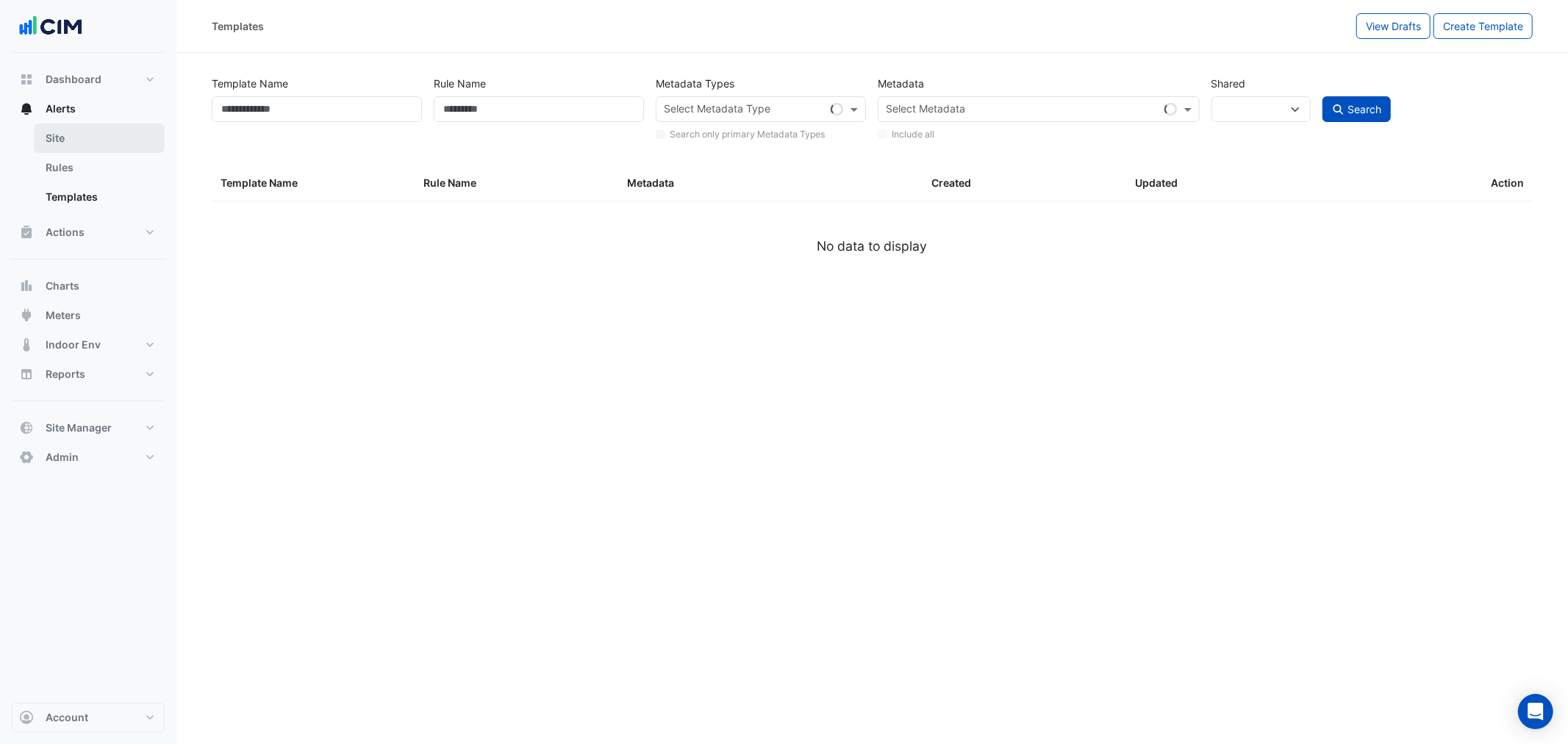
click at [105, 123] on link "Site" at bounding box center [99, 138] width 131 height 30
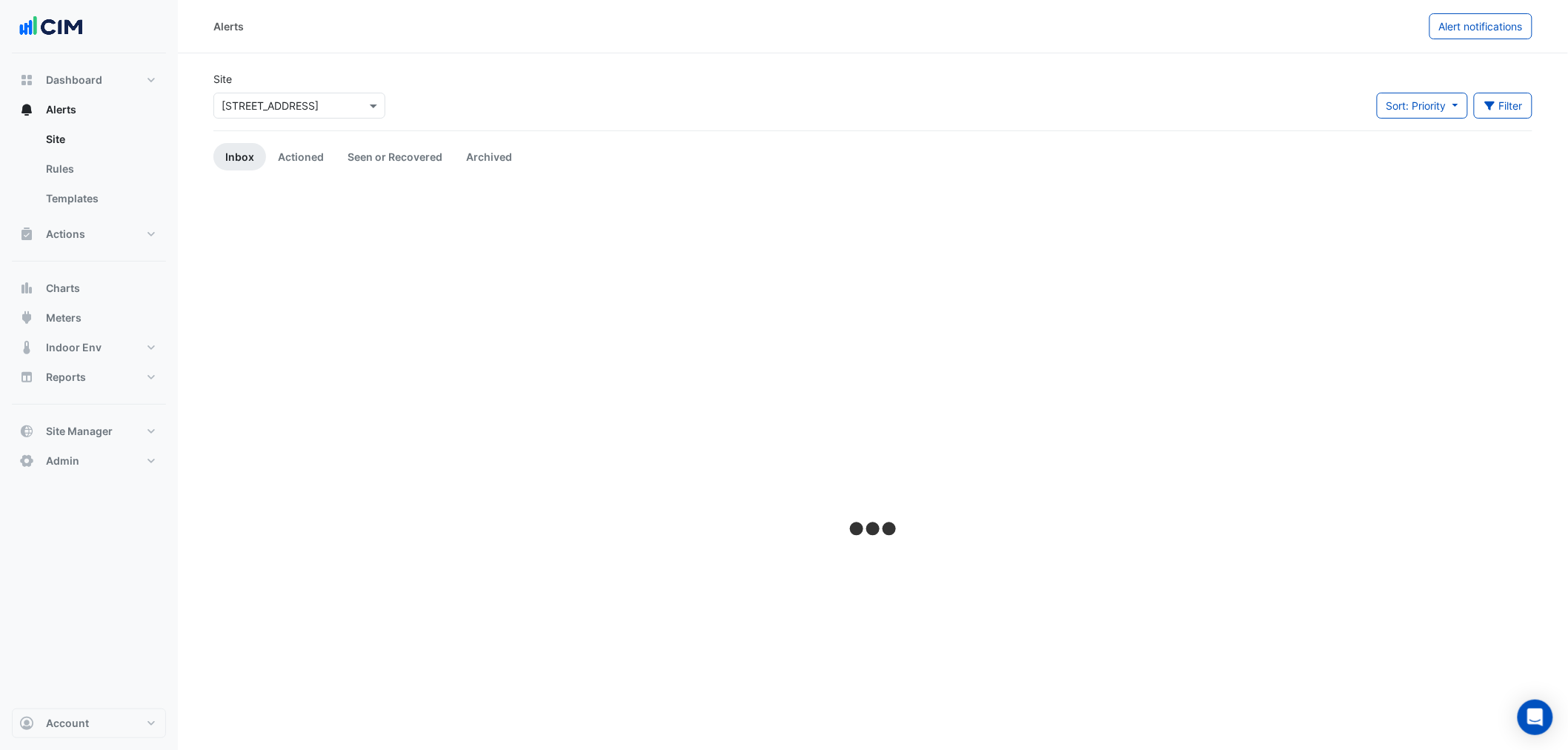
click at [320, 101] on input "text" at bounding box center [285, 106] width 126 height 16
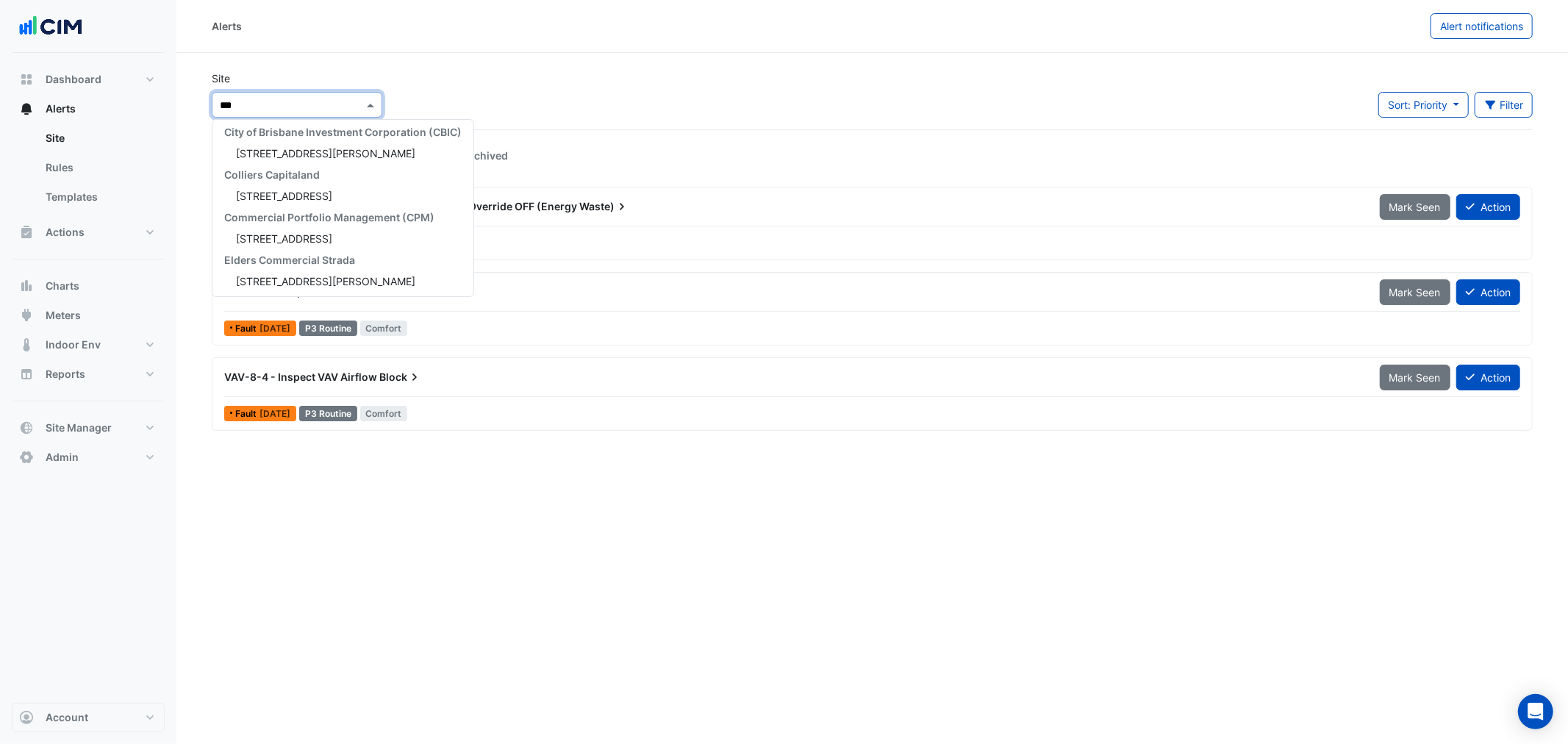
scroll to position [176, 0]
type input "****"
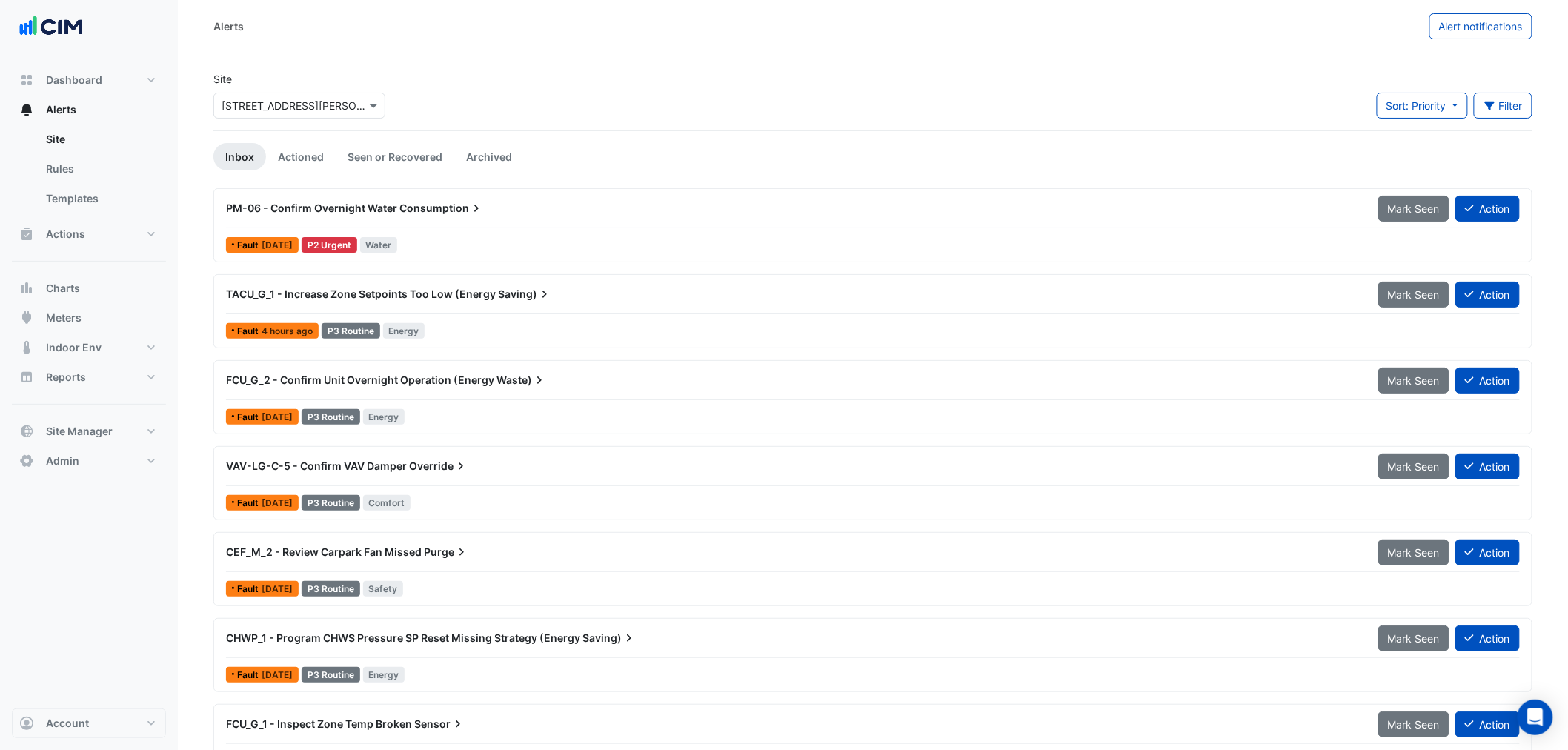
click at [383, 232] on div "PM-06 - Confirm Overnight Water Consumption Mark Seen Action Fault 2 weeks ago …" at bounding box center [873, 225] width 1306 height 61
click at [91, 331] on button "Meters" at bounding box center [89, 318] width 154 height 30
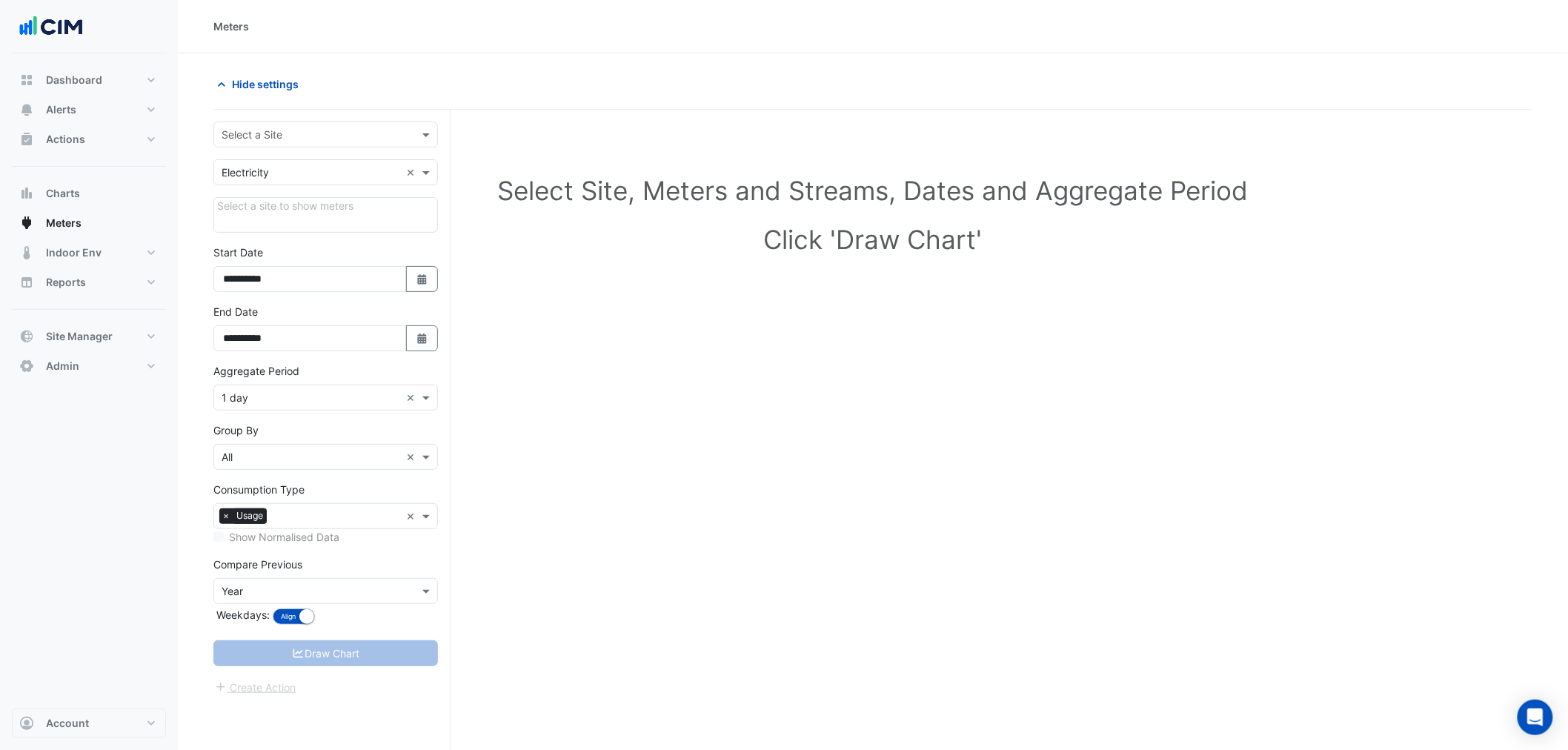
click at [412, 152] on form "**********" at bounding box center [325, 408] width 225 height 575
click at [404, 137] on div at bounding box center [325, 135] width 223 height 17
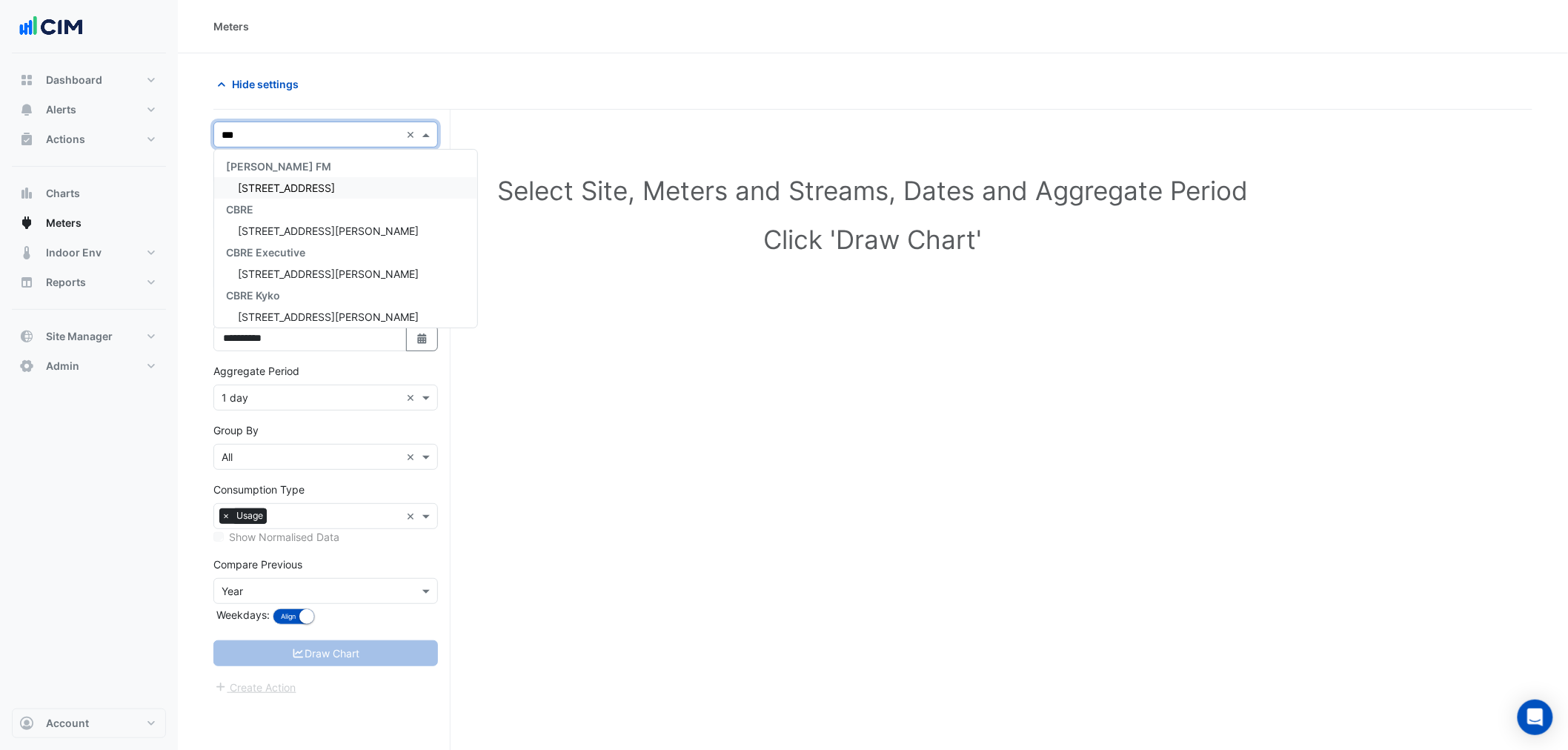
type input "****"
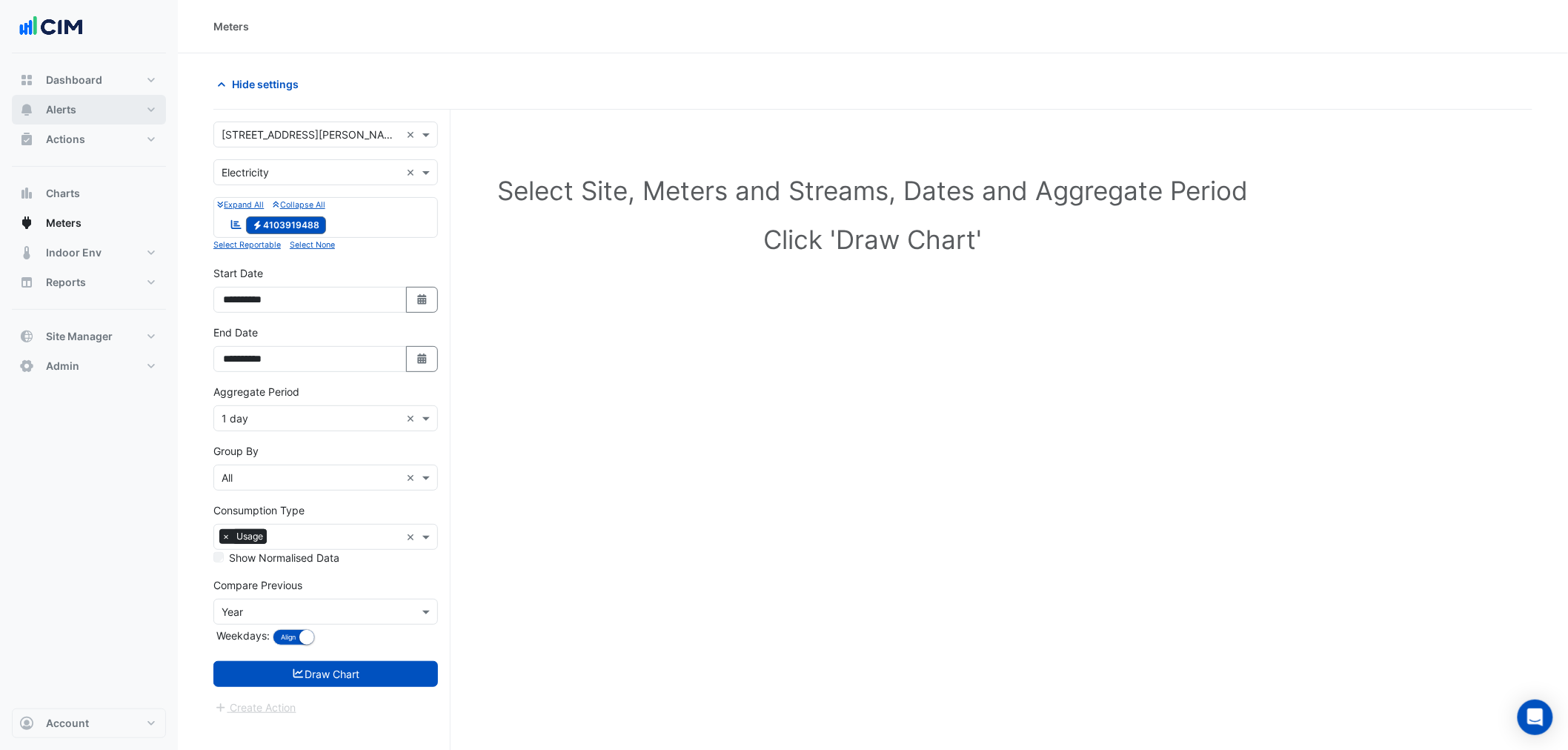
click at [127, 102] on button "Alerts" at bounding box center [89, 110] width 154 height 30
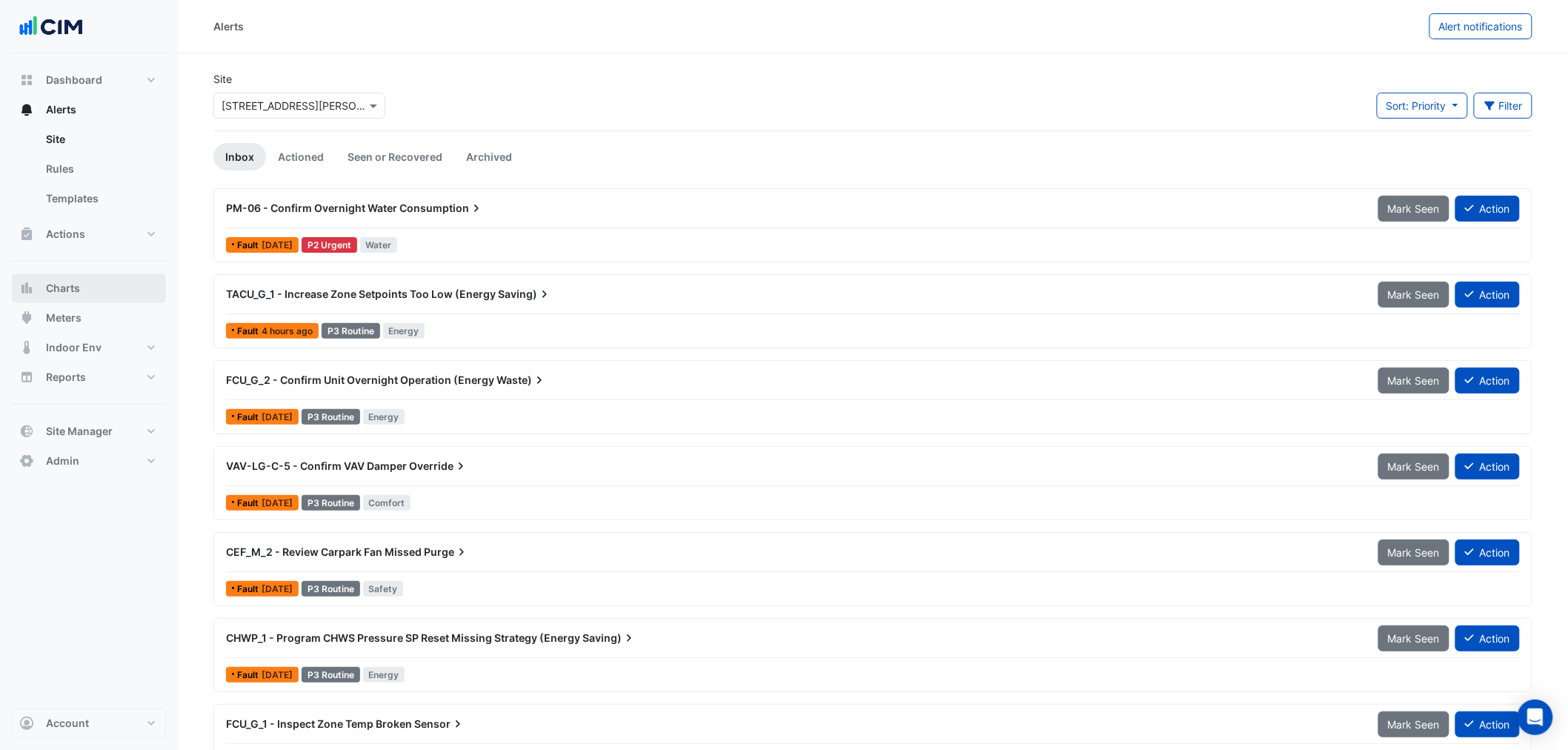
click at [89, 288] on button "Charts" at bounding box center [89, 289] width 154 height 30
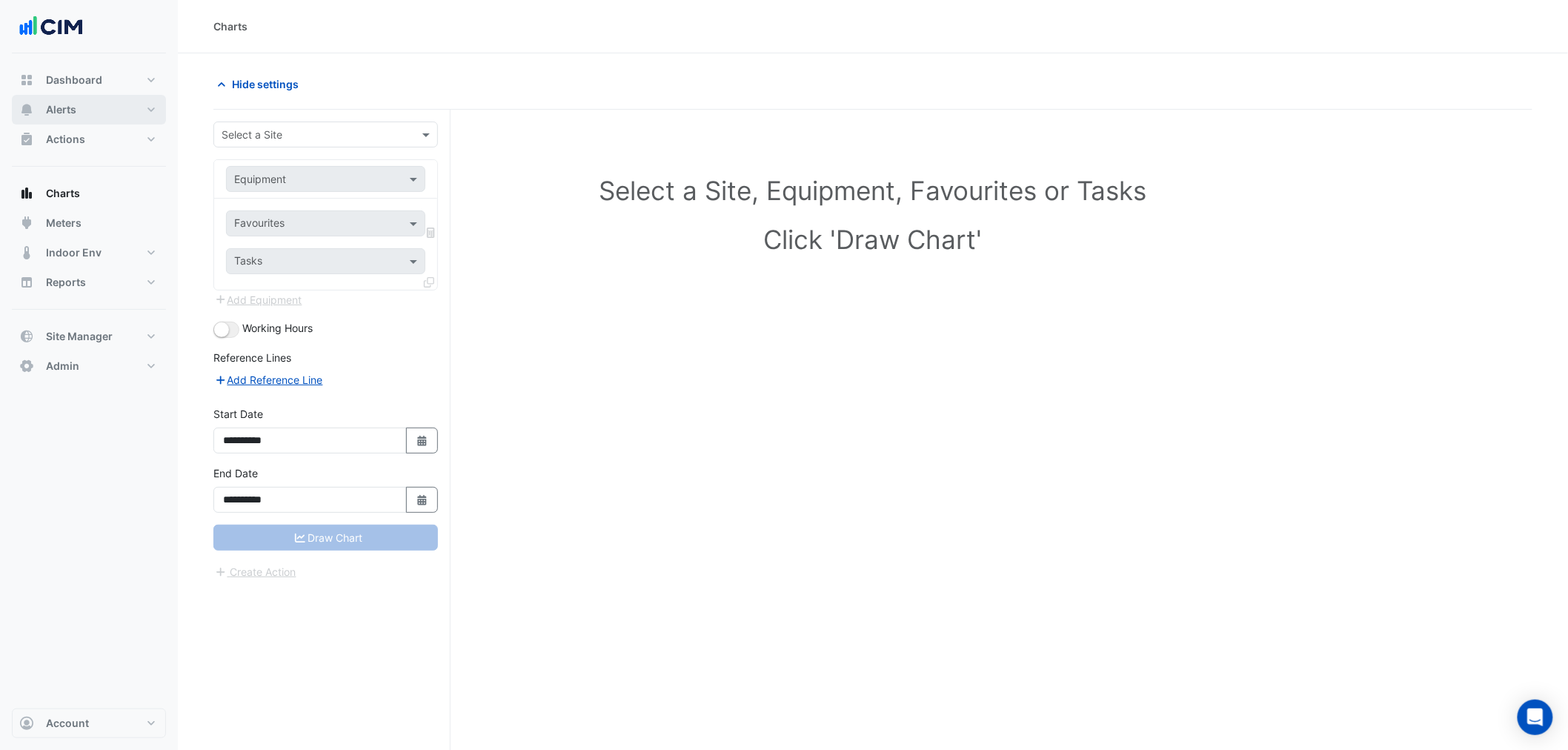
click at [97, 104] on button "Alerts" at bounding box center [89, 110] width 154 height 30
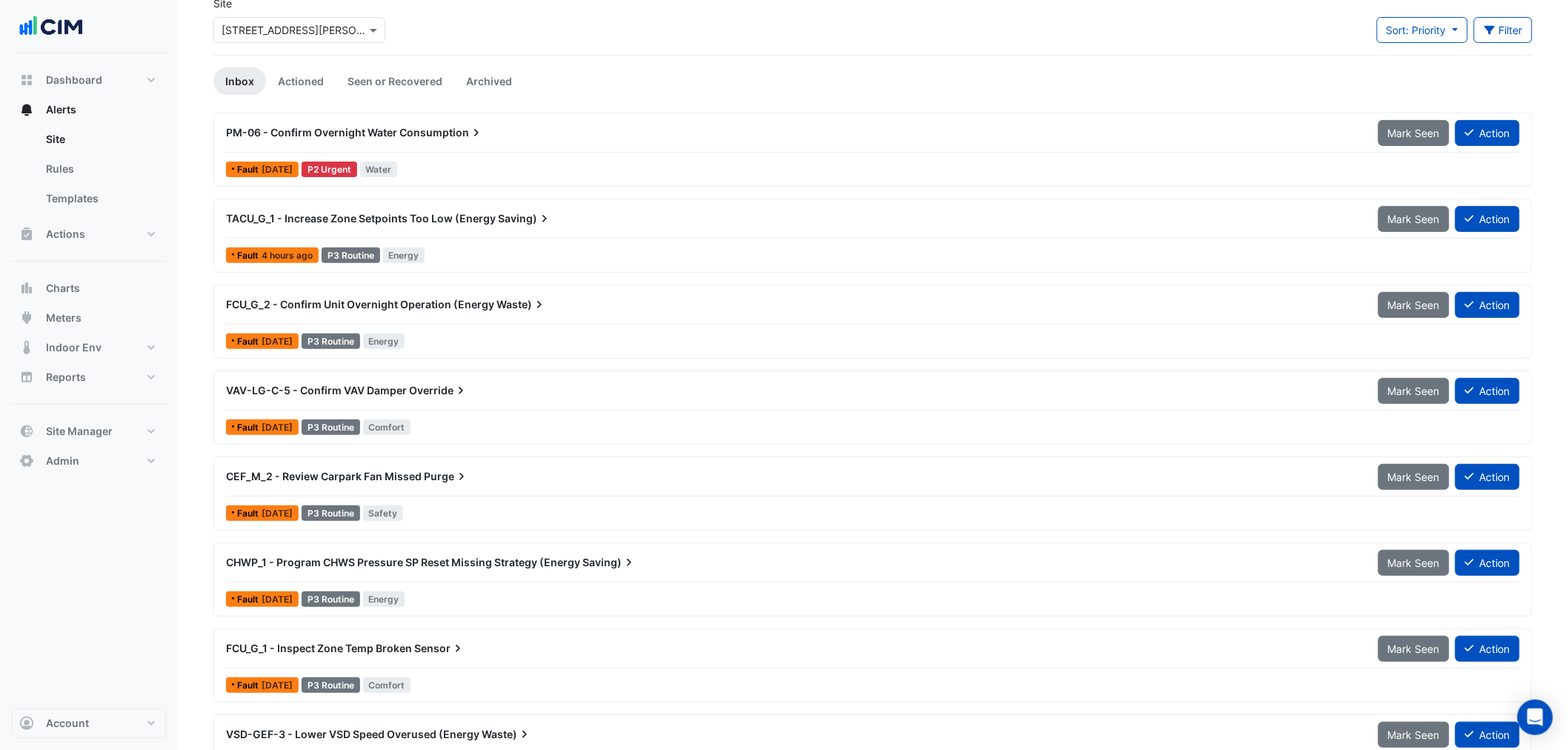
scroll to position [127, 0]
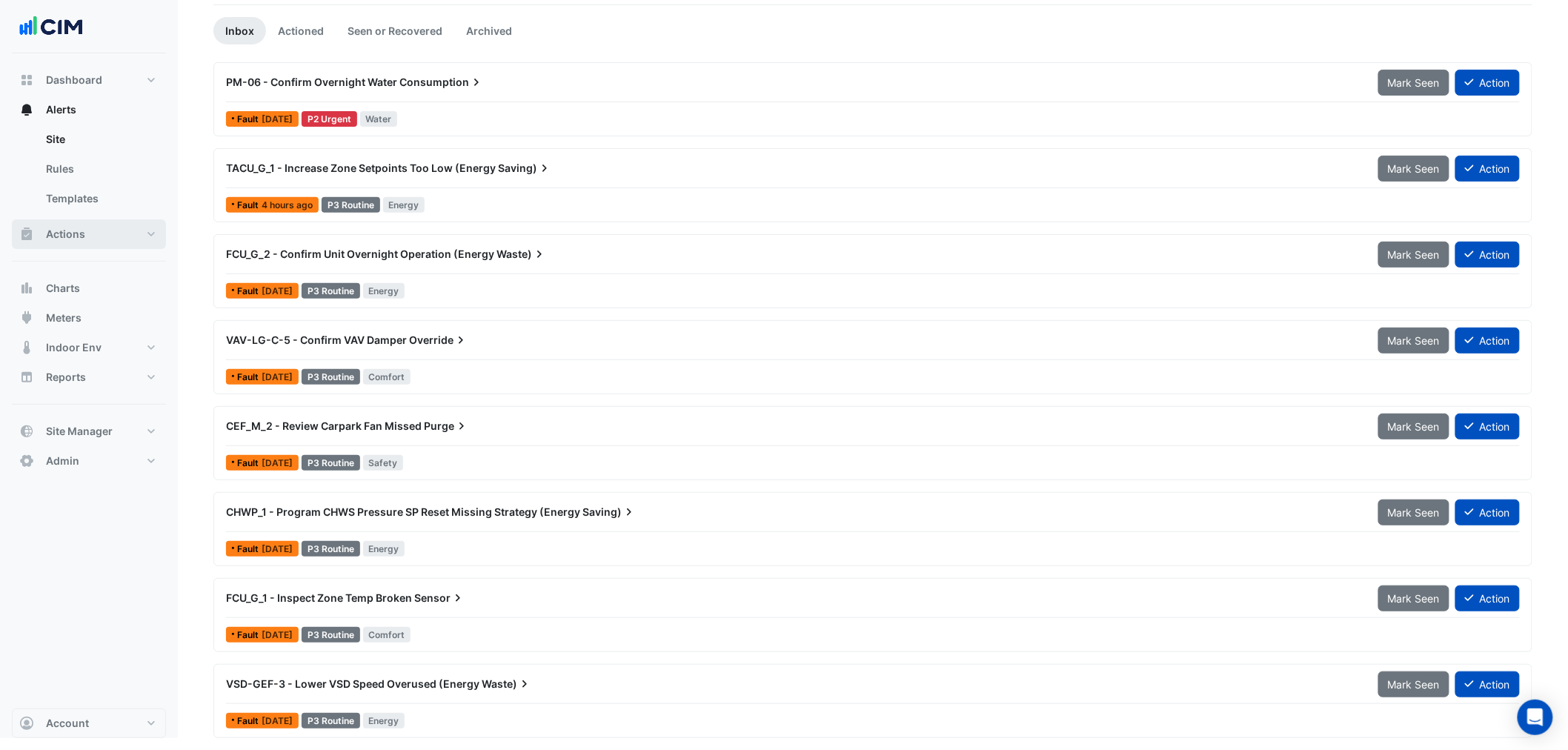
click at [98, 233] on button "Actions" at bounding box center [89, 234] width 154 height 30
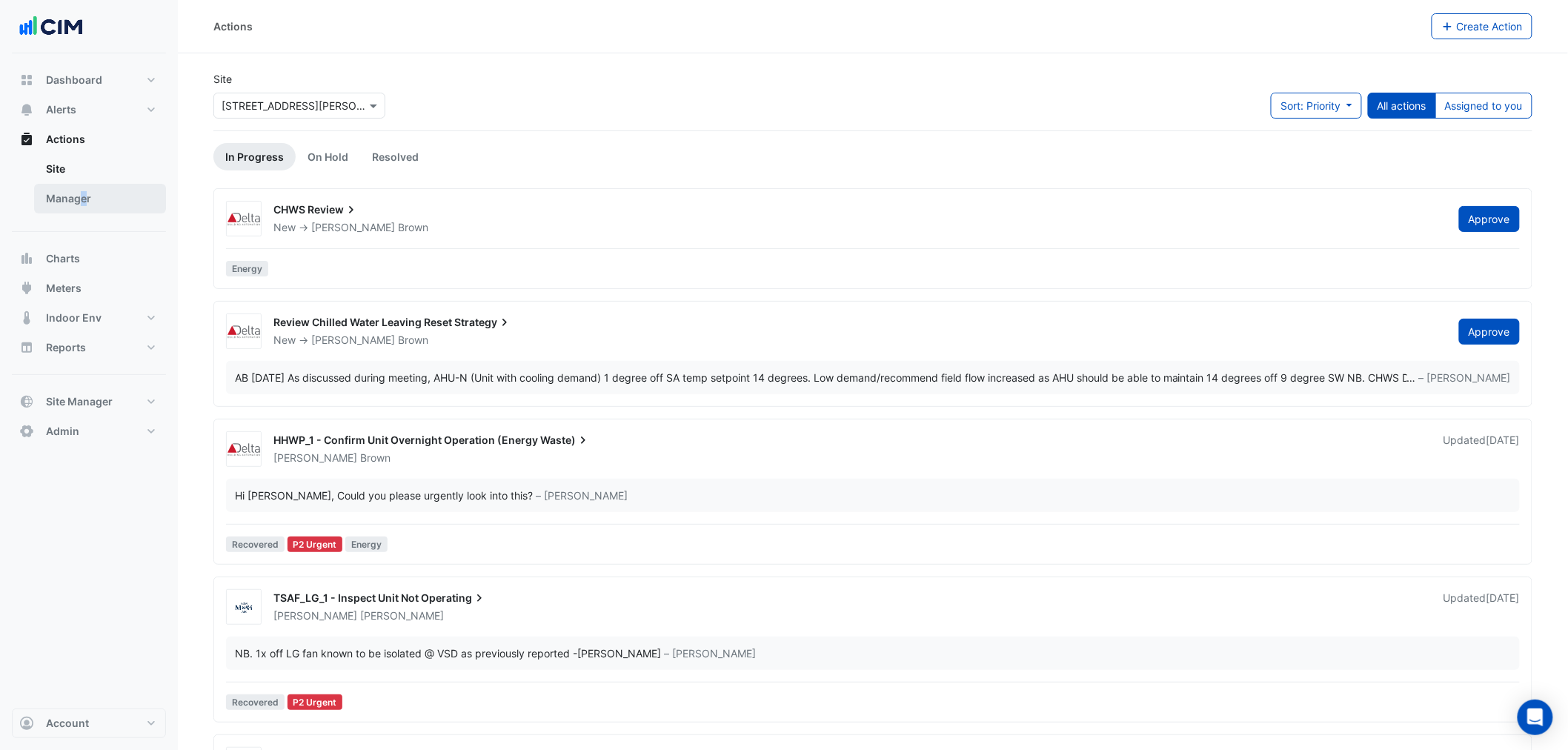
click at [83, 204] on link "Manager" at bounding box center [100, 199] width 132 height 30
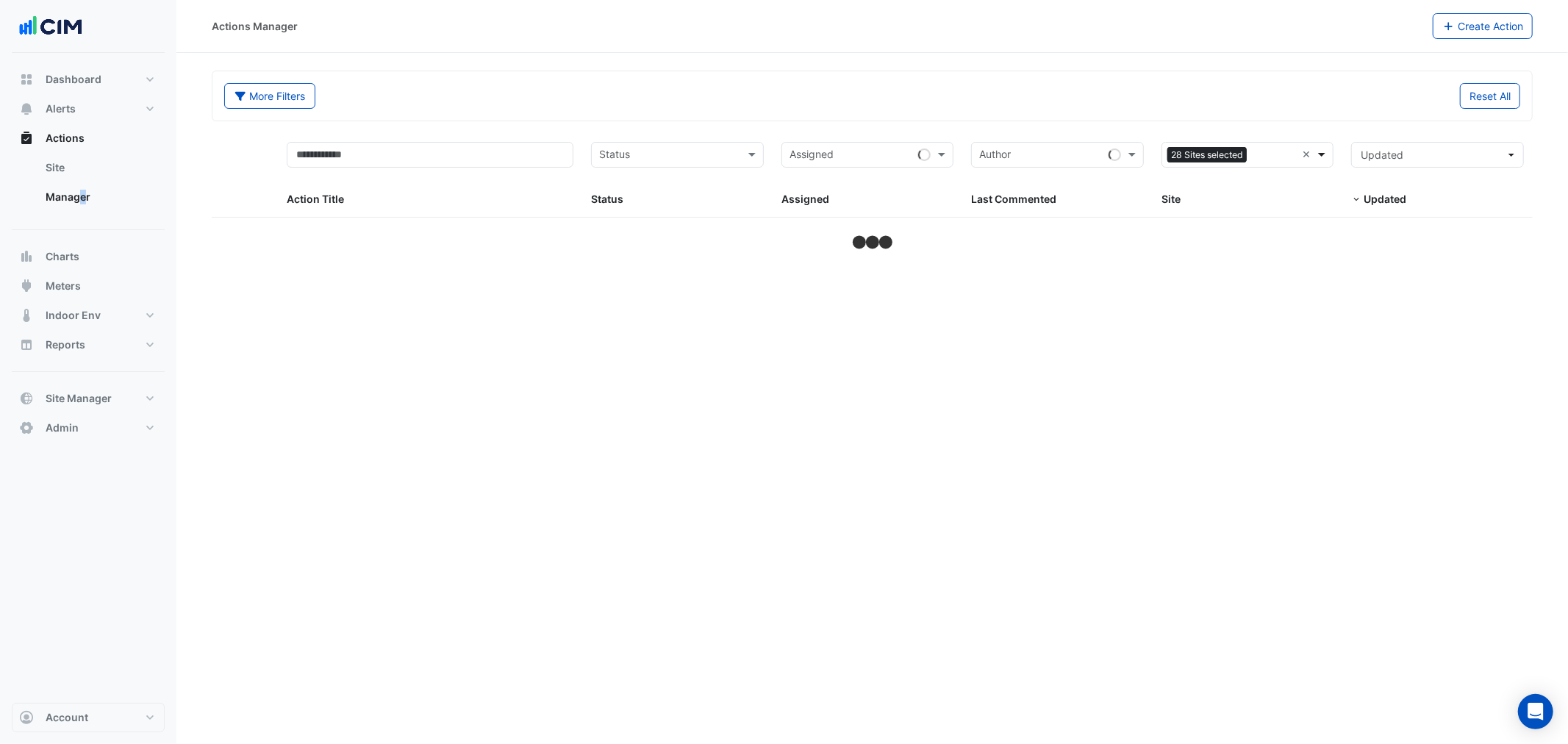
select select "**"
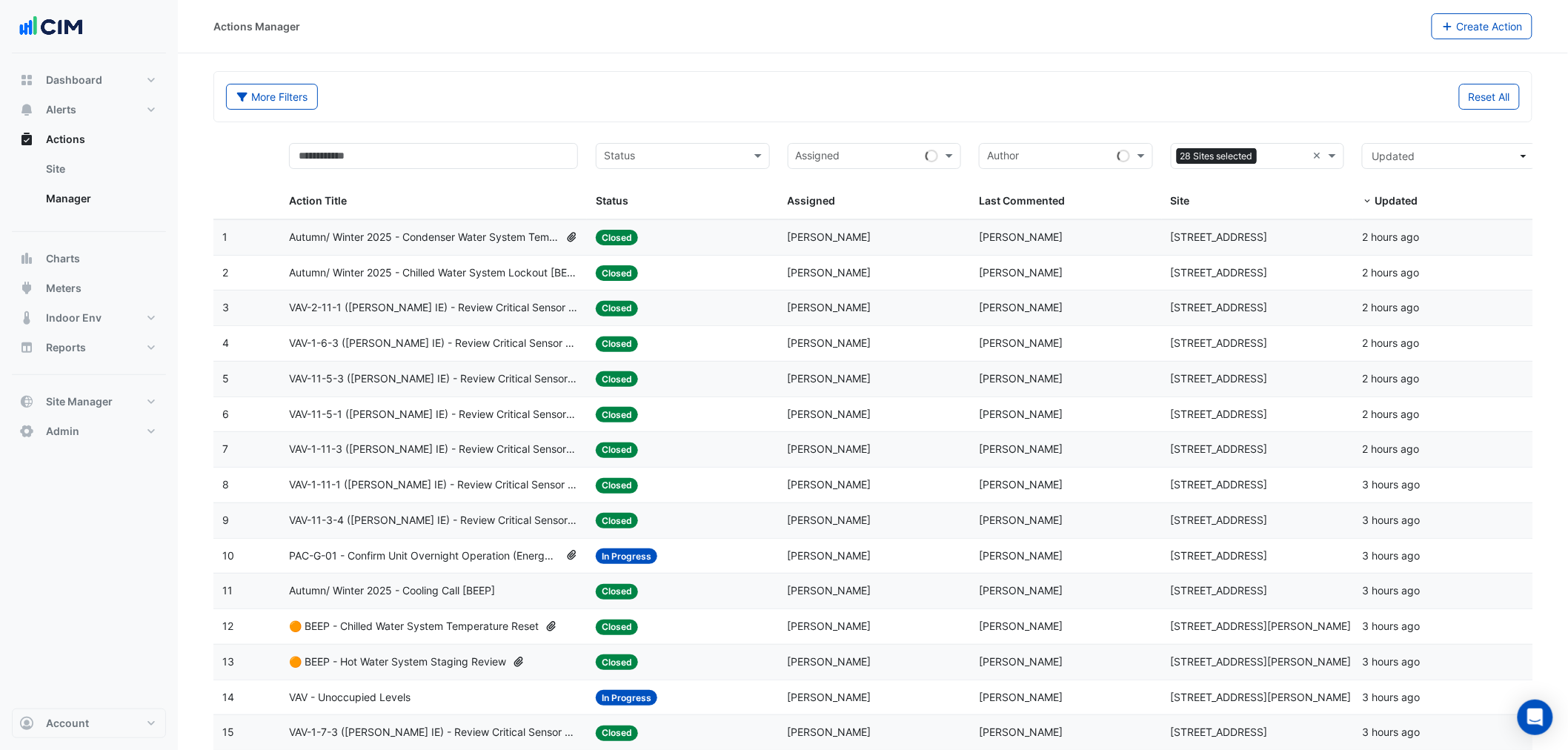
click at [452, 241] on span "Autumn/ Winter 2025 - Condenser Water System Temp Reset [BEEP]" at bounding box center [423, 237] width 270 height 17
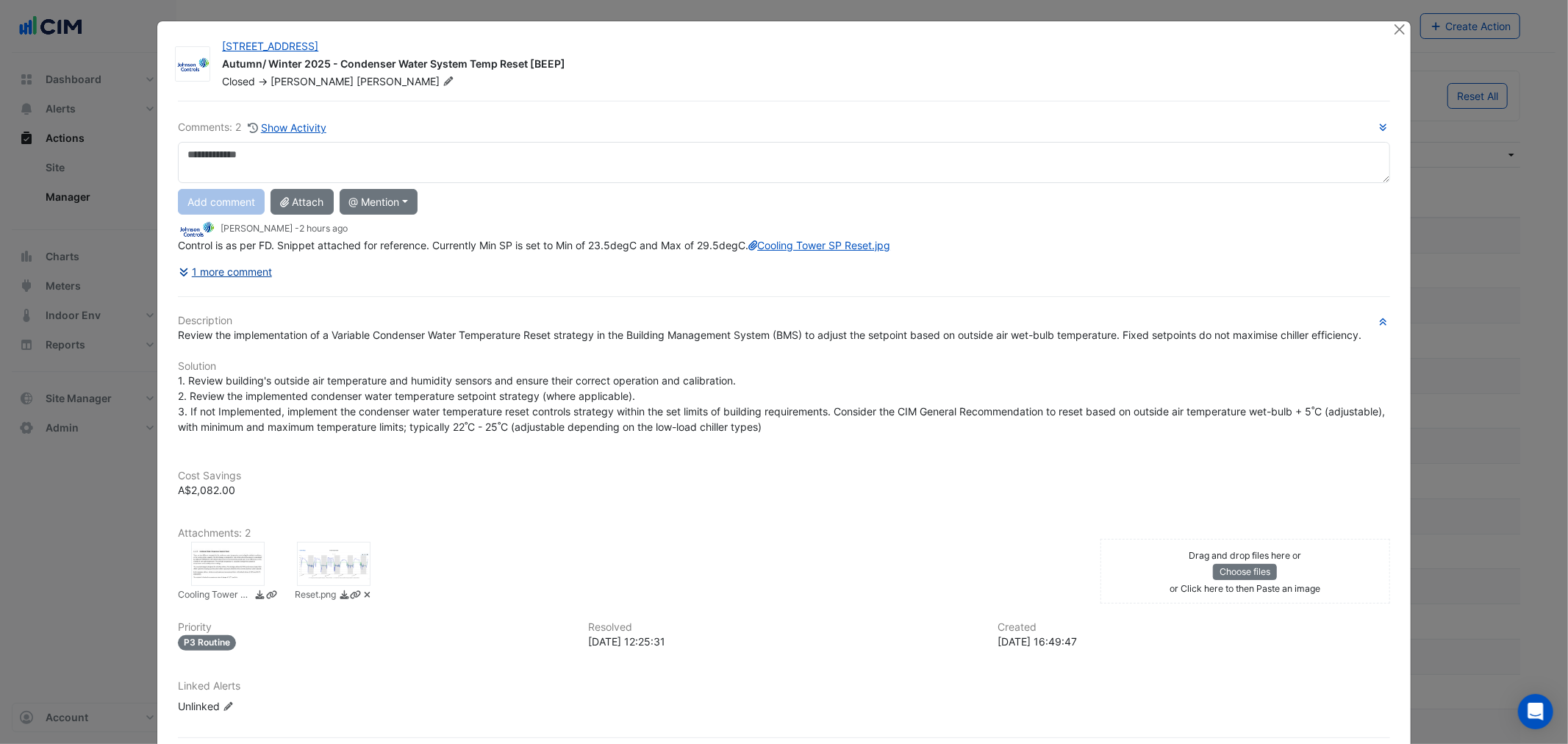
click at [202, 285] on button "1 more comment" at bounding box center [226, 272] width 95 height 26
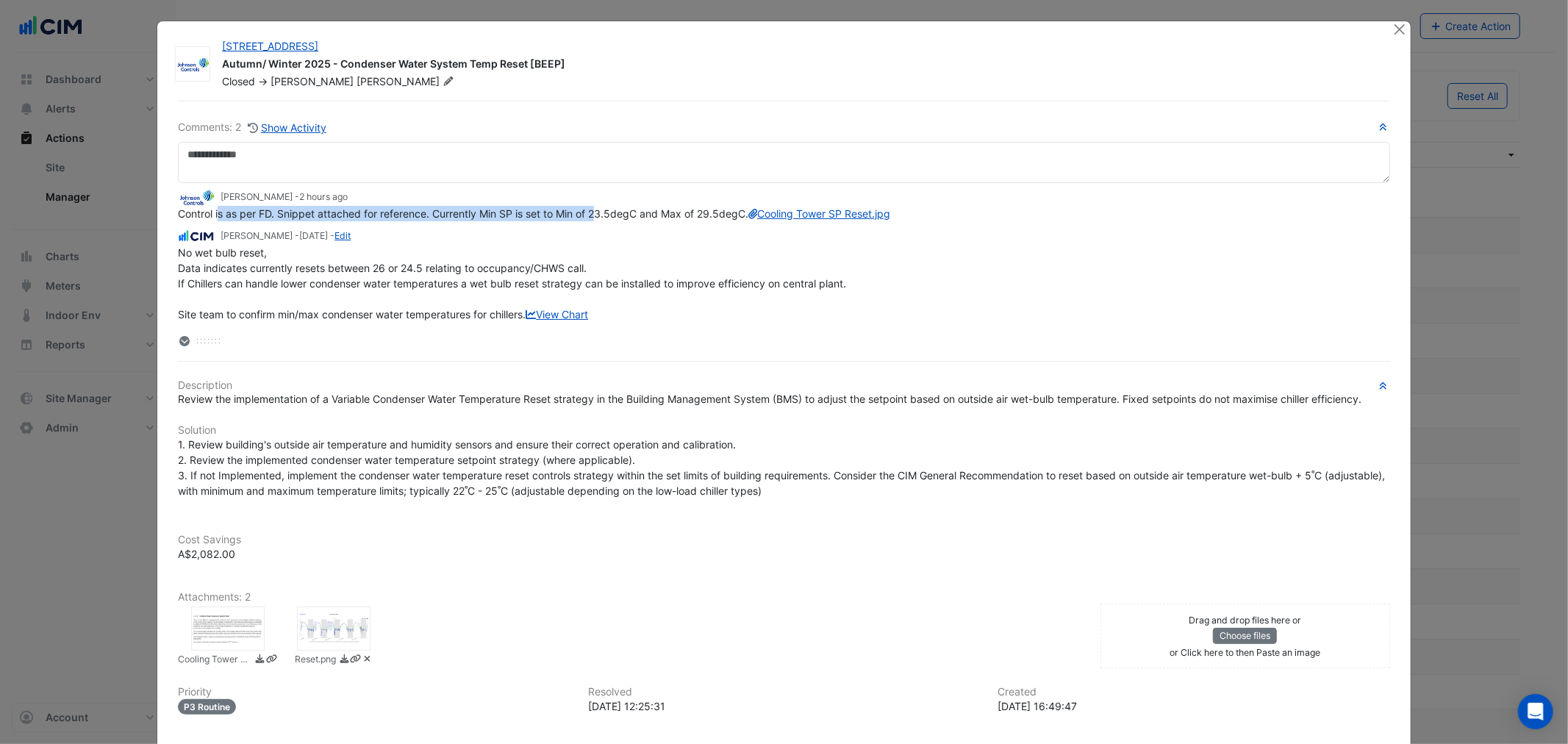
drag, startPoint x: 281, startPoint y: 216, endPoint x: 591, endPoint y: 210, distance: 310.1
click at [591, 210] on span "Control is as per FD. Snippet attached for reference. Currently Min SP is set t…" at bounding box center [534, 213] width 712 height 12
click at [241, 221] on div "Control is as per FD. Snippet attached for reference. Currently Min SP is set t…" at bounding box center [784, 214] width 1211 height 16
click at [749, 220] on link "Cooling Tower SP Reset.jpg" at bounding box center [819, 213] width 142 height 12
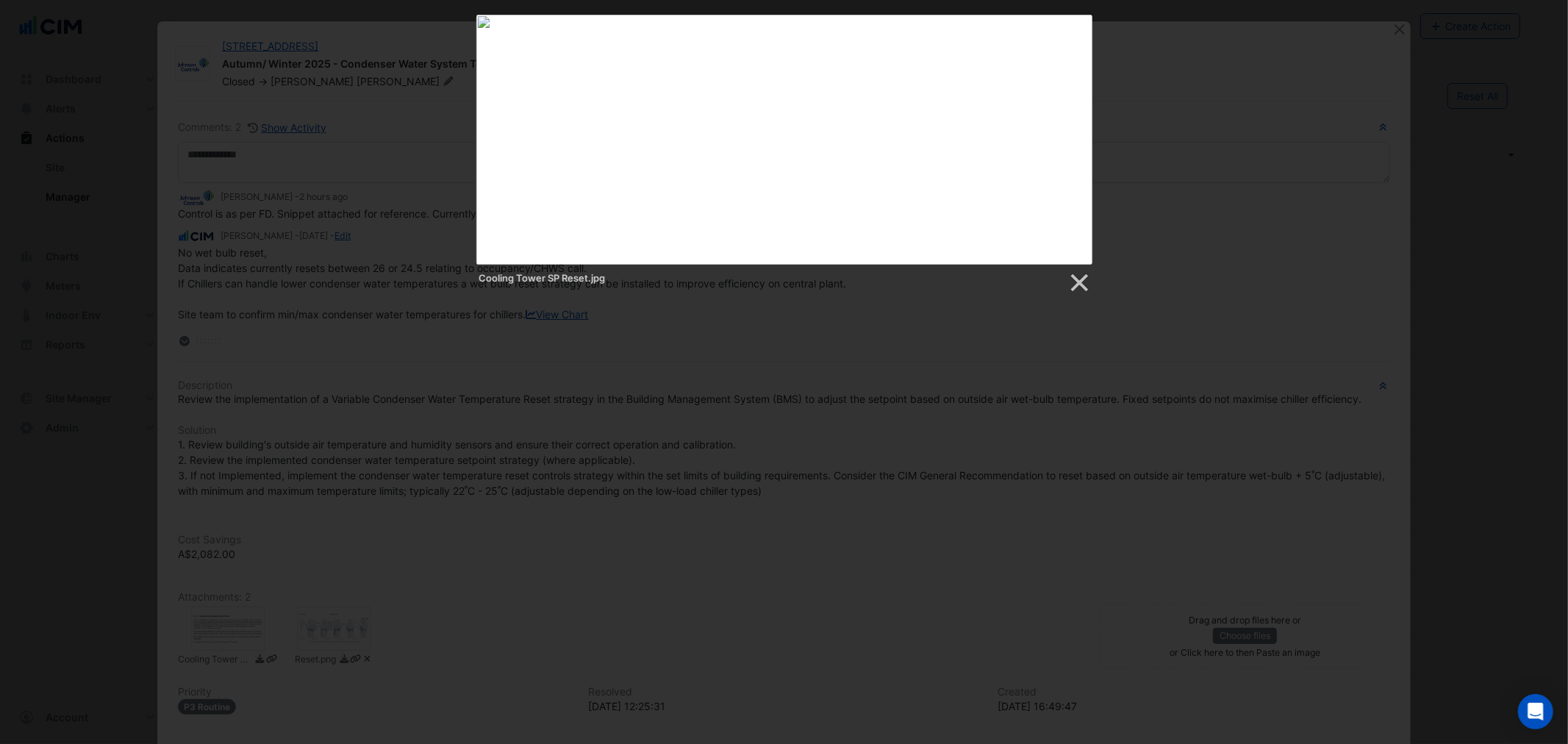
drag, startPoint x: 473, startPoint y: 515, endPoint x: 445, endPoint y: 531, distance: 32.2
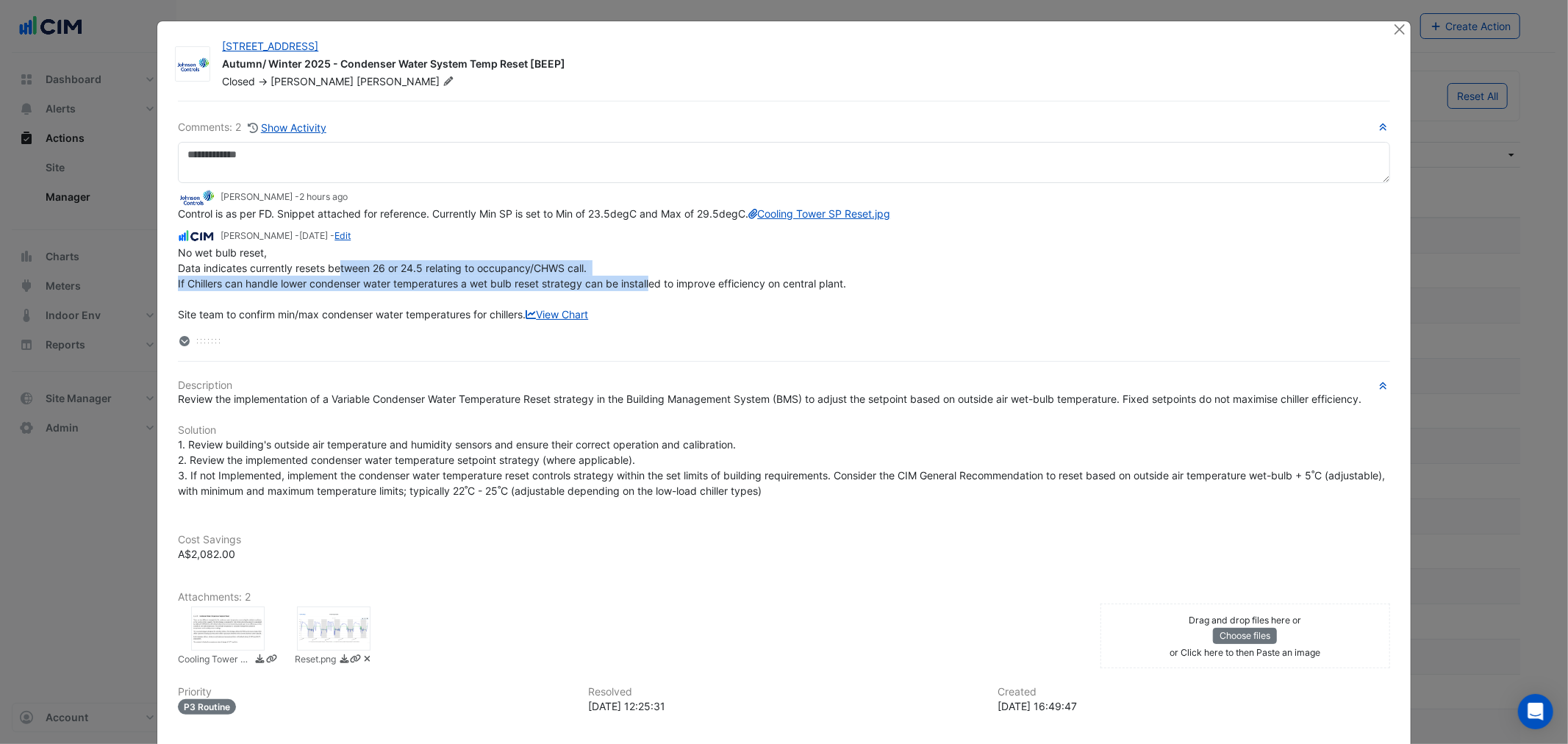
drag, startPoint x: 336, startPoint y: 278, endPoint x: 649, endPoint y: 304, distance: 314.1
click at [649, 304] on div "No wet bulb reset, Data indicates currently resets between 26 or 24.5 relating …" at bounding box center [784, 283] width 1211 height 77
click at [436, 296] on span "No wet bulb reset, Data indicates currently resets between 26 or 24.5 relating …" at bounding box center [512, 284] width 668 height 75
drag, startPoint x: 386, startPoint y: 287, endPoint x: 451, endPoint y: 283, distance: 65.1
click at [451, 283] on span "No wet bulb reset, Data indicates currently resets between 26 or 24.5 relating …" at bounding box center [512, 284] width 668 height 75
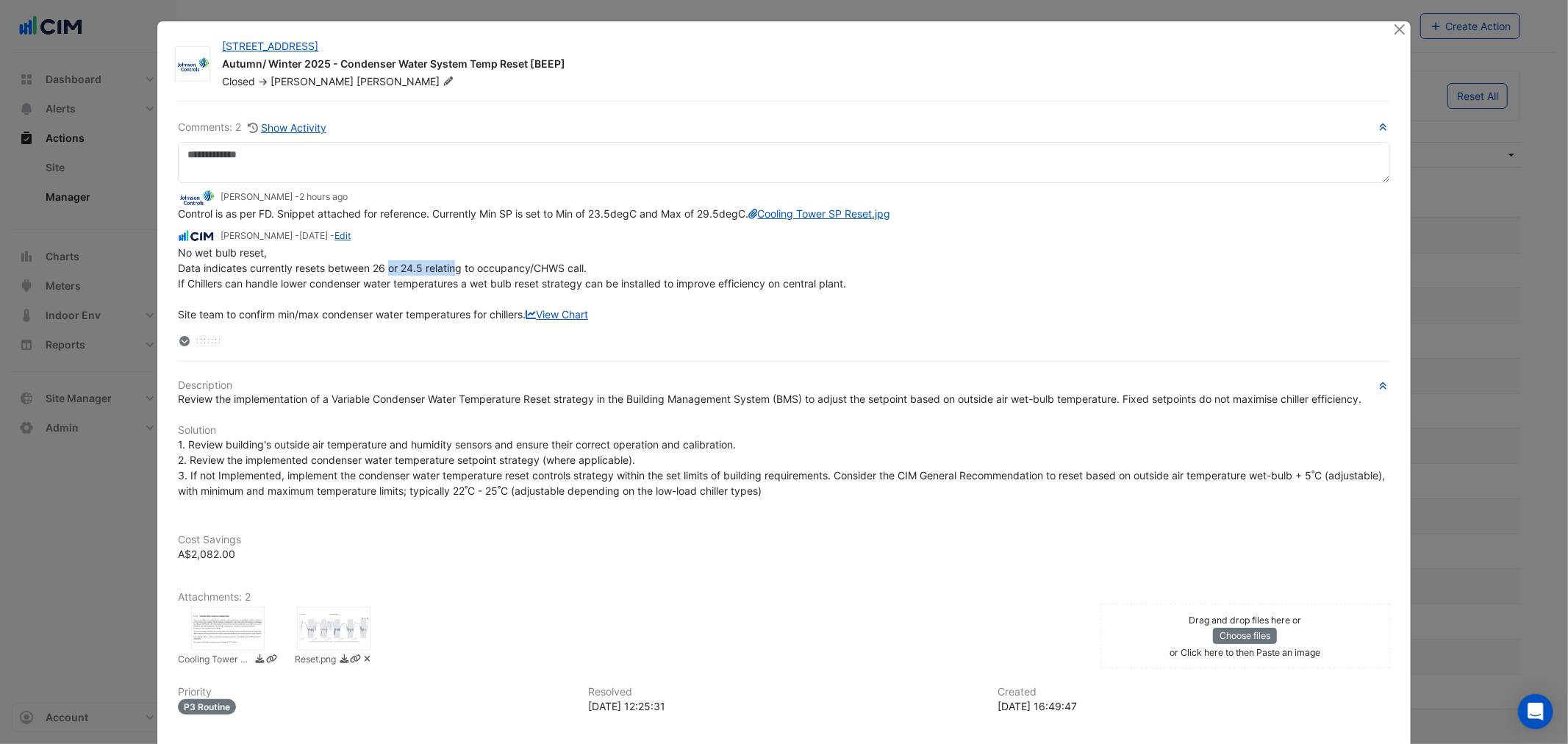
click at [451, 283] on span "No wet bulb reset, Data indicates currently resets between 26 or 24.5 relating …" at bounding box center [512, 284] width 668 height 75
drag, startPoint x: 227, startPoint y: 305, endPoint x: 432, endPoint y: 310, distance: 205.1
click at [432, 310] on div "No wet bulb reset, Data indicates currently resets between 26 or 24.5 relating …" at bounding box center [784, 283] width 1211 height 77
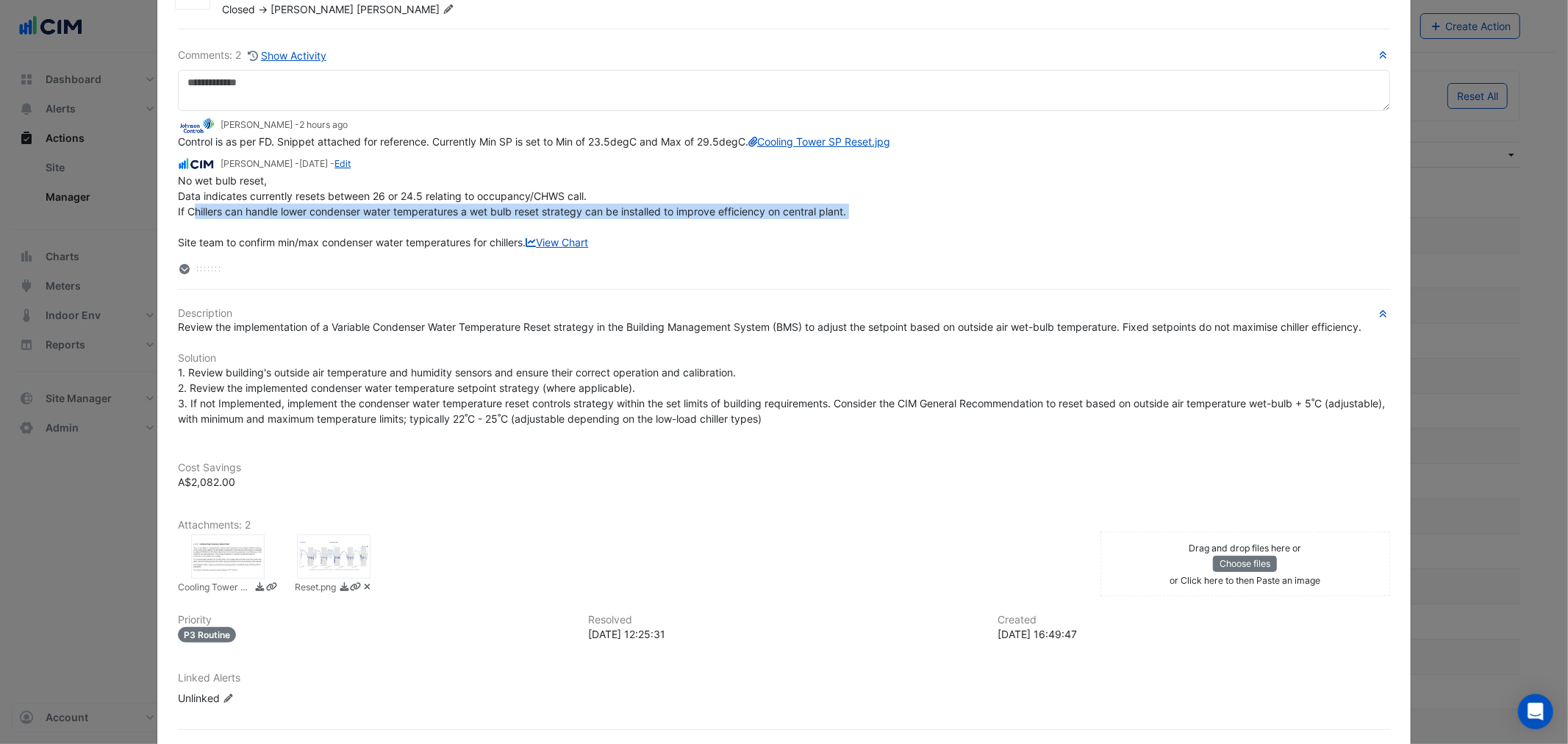
scroll to position [108, 0]
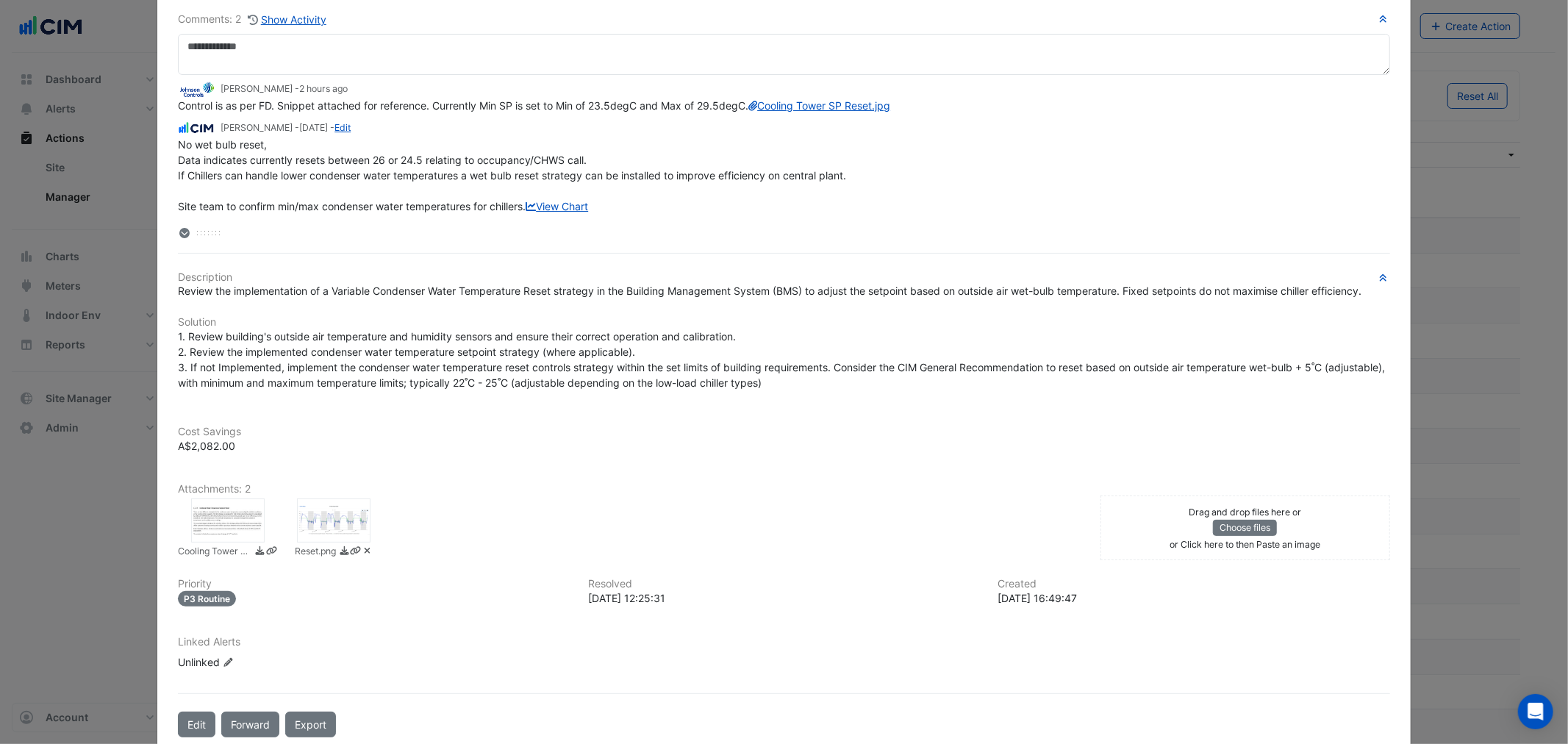
click at [341, 537] on div at bounding box center [333, 520] width 74 height 44
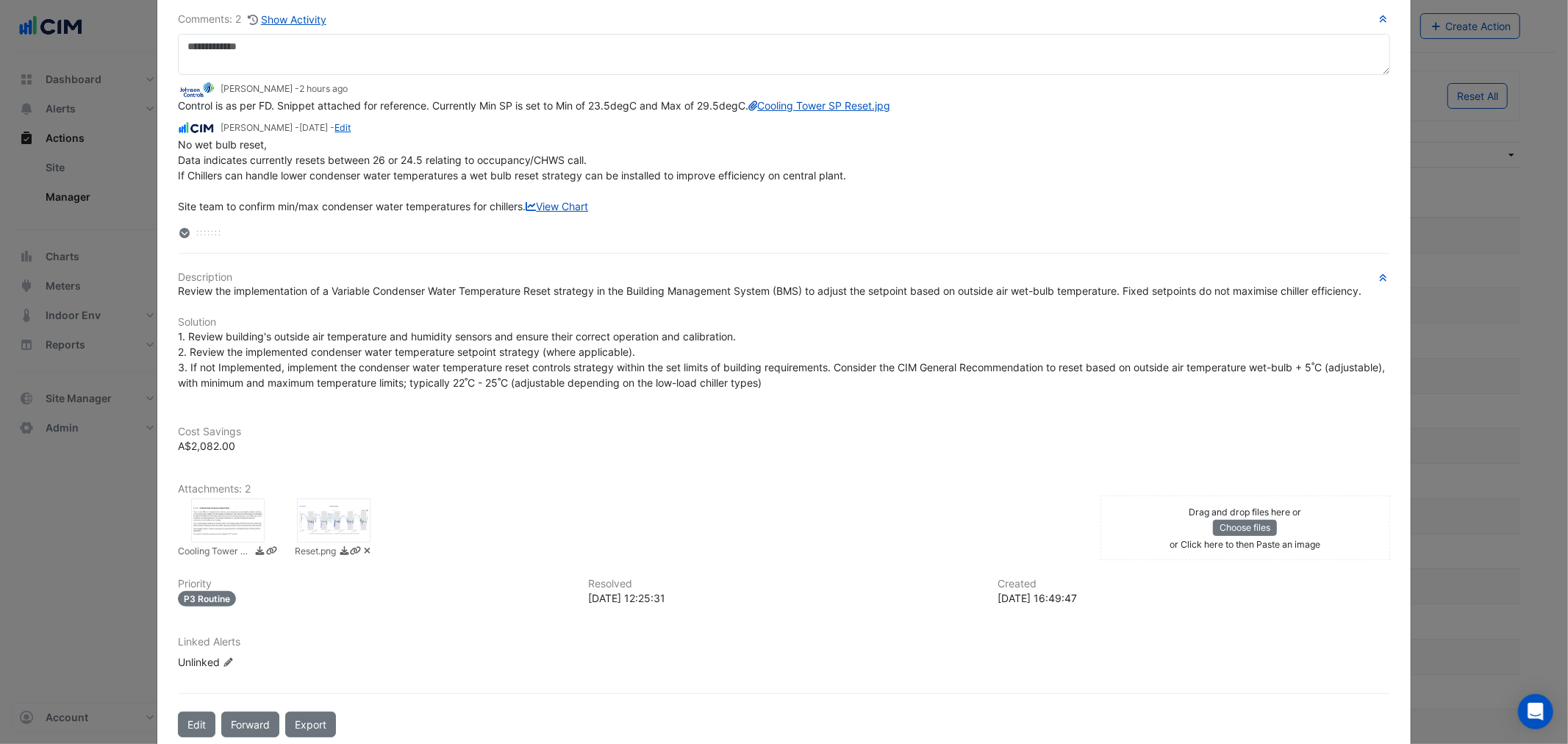
click at [196, 237] on div at bounding box center [784, 233] width 1211 height 16
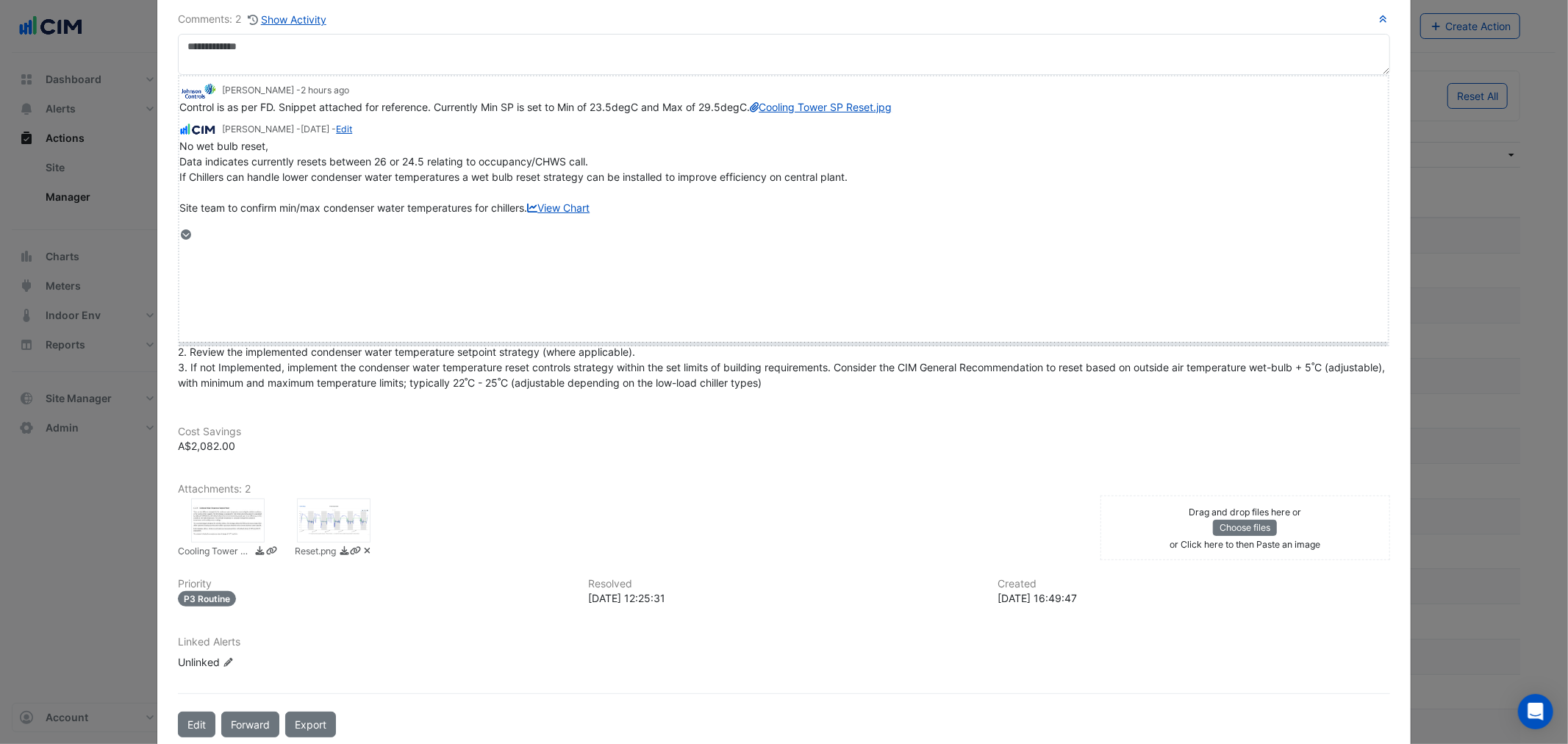
drag, startPoint x: 203, startPoint y: 243, endPoint x: 196, endPoint y: 344, distance: 101.2
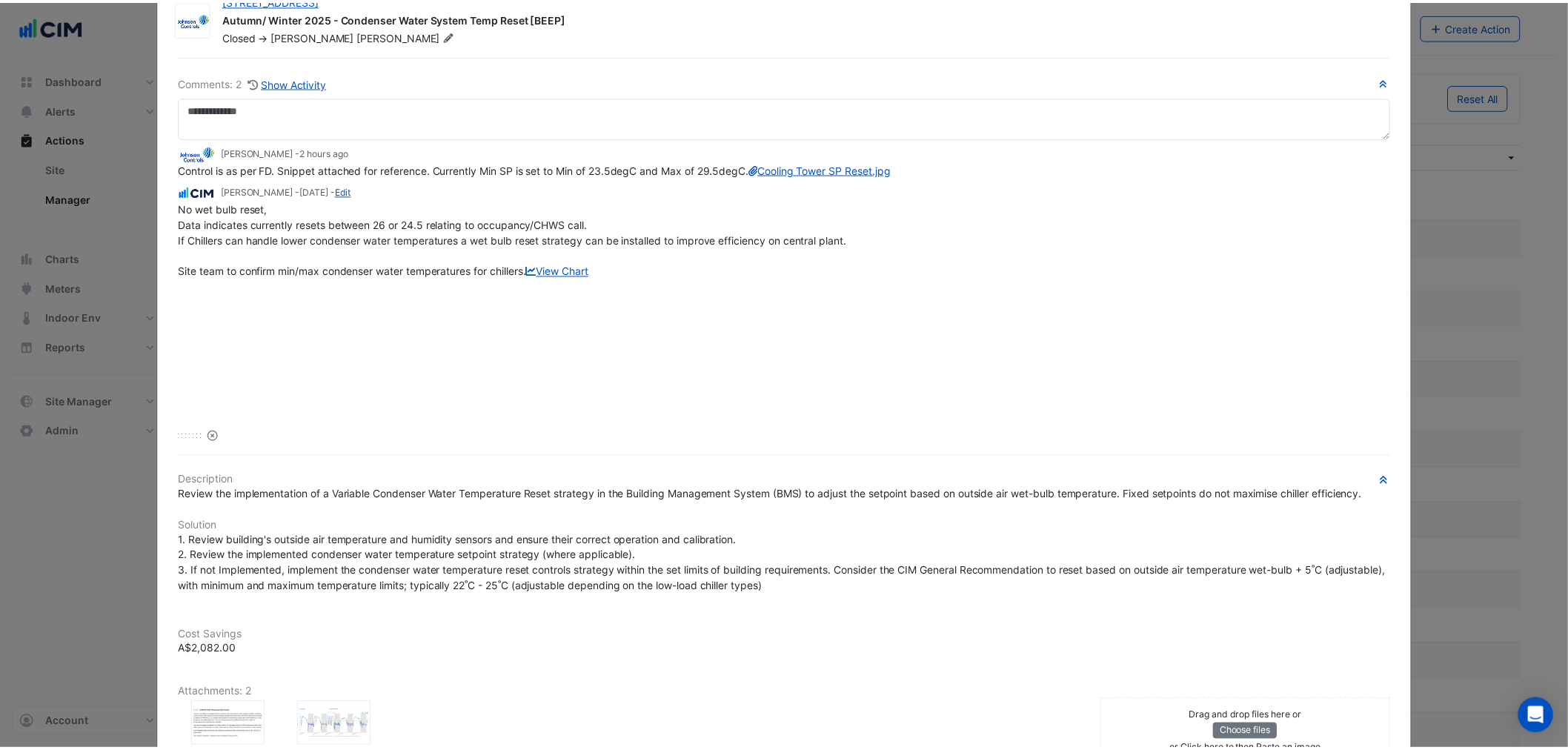
scroll to position [0, 0]
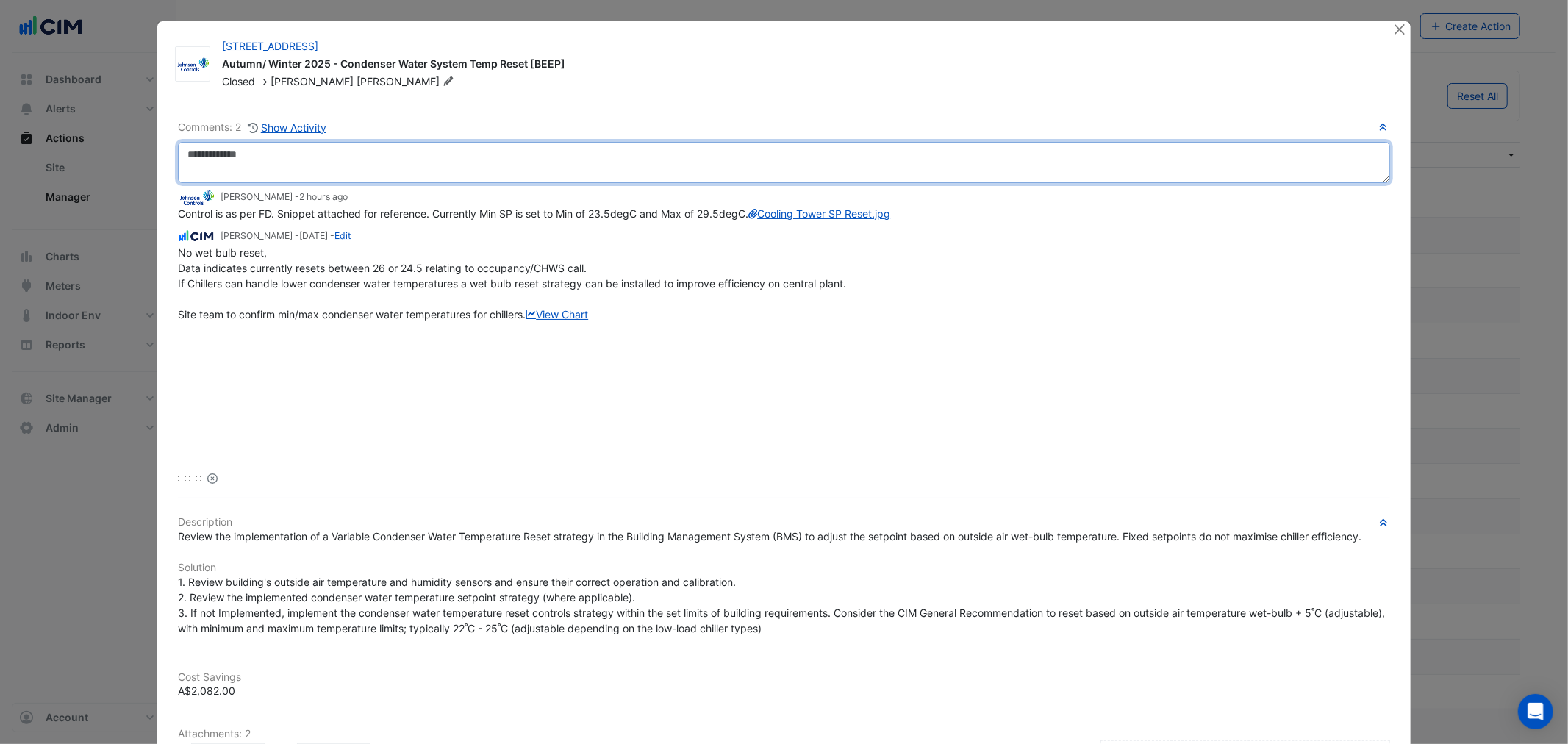
drag, startPoint x: 405, startPoint y: 149, endPoint x: 400, endPoint y: 155, distance: 7.8
click at [404, 149] on textarea at bounding box center [784, 162] width 1211 height 41
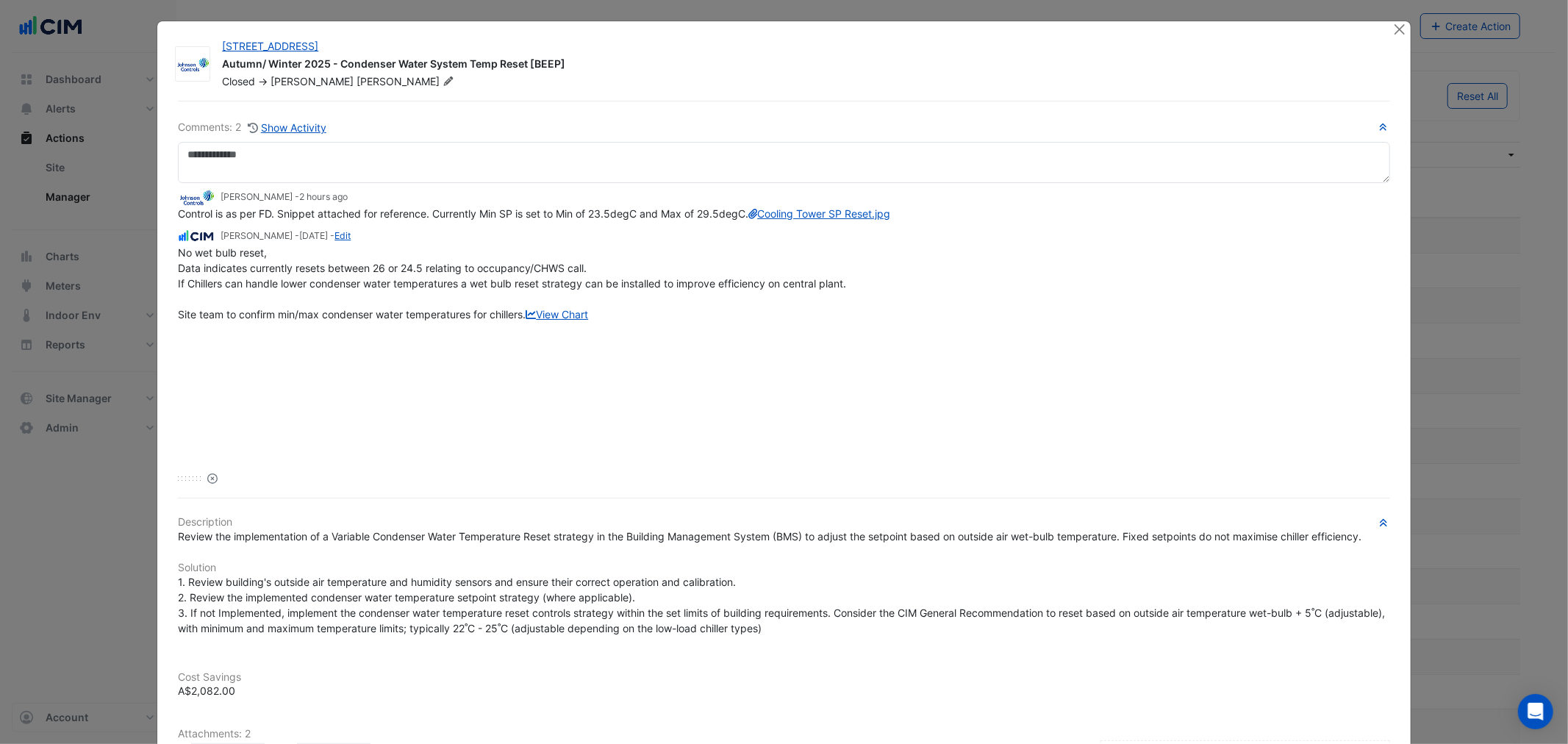
click at [473, 488] on div "Comments: 2 Show Activity Mike ladewig - 2 hours ago Control is as per FD. Snip…" at bounding box center [783, 541] width 1229 height 882
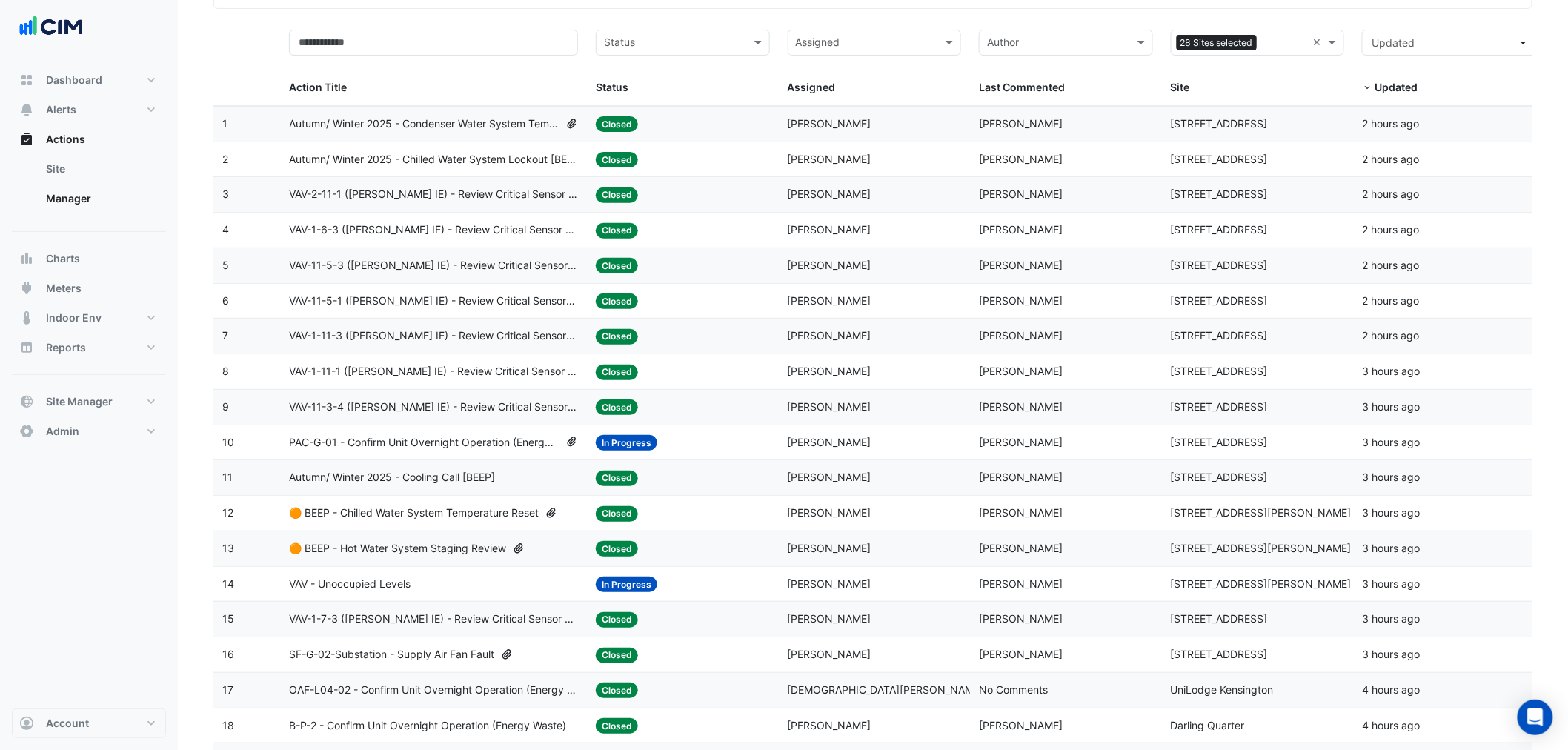
scroll to position [329, 0]
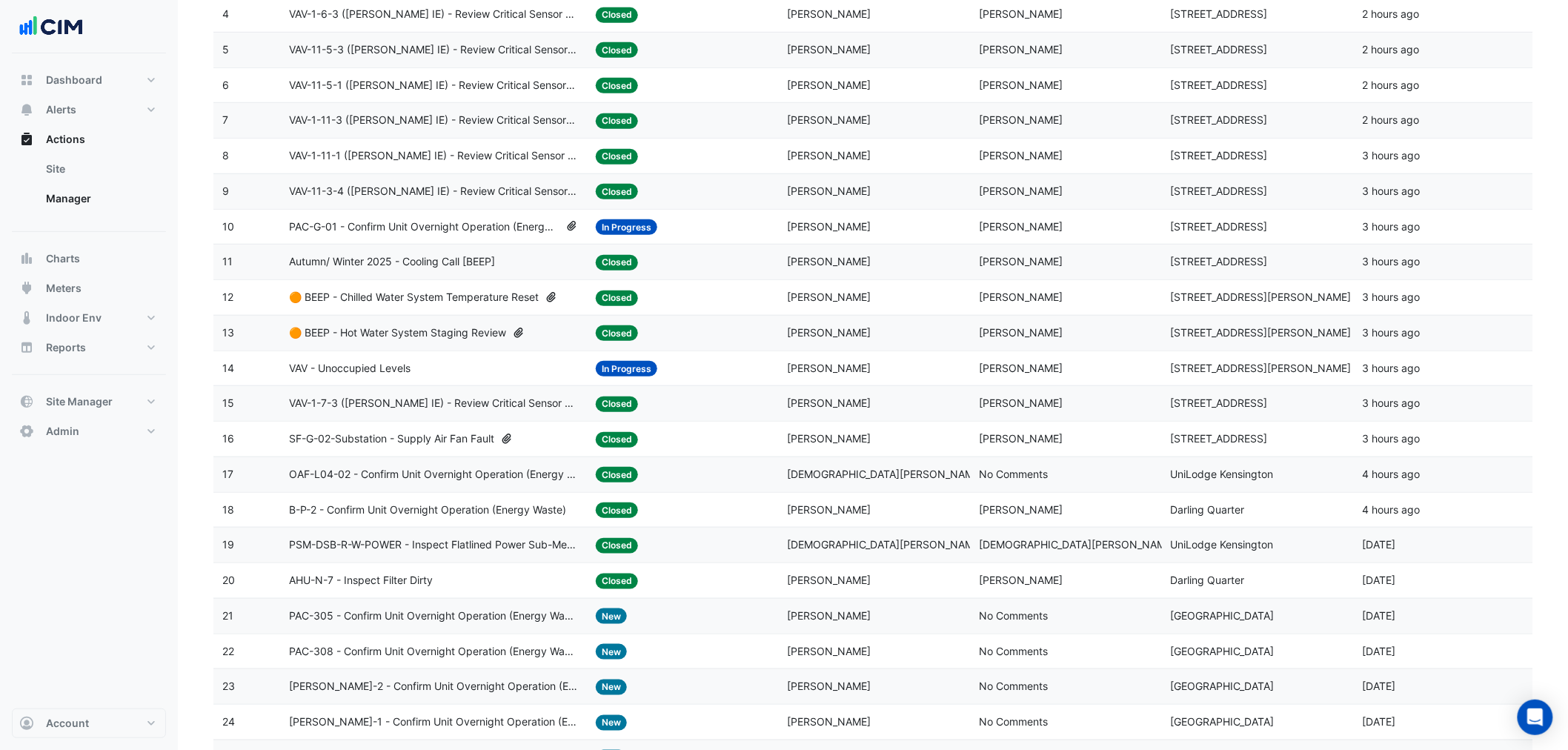
click at [908, 551] on span "Krishna Lakshminarayanan" at bounding box center [885, 544] width 197 height 12
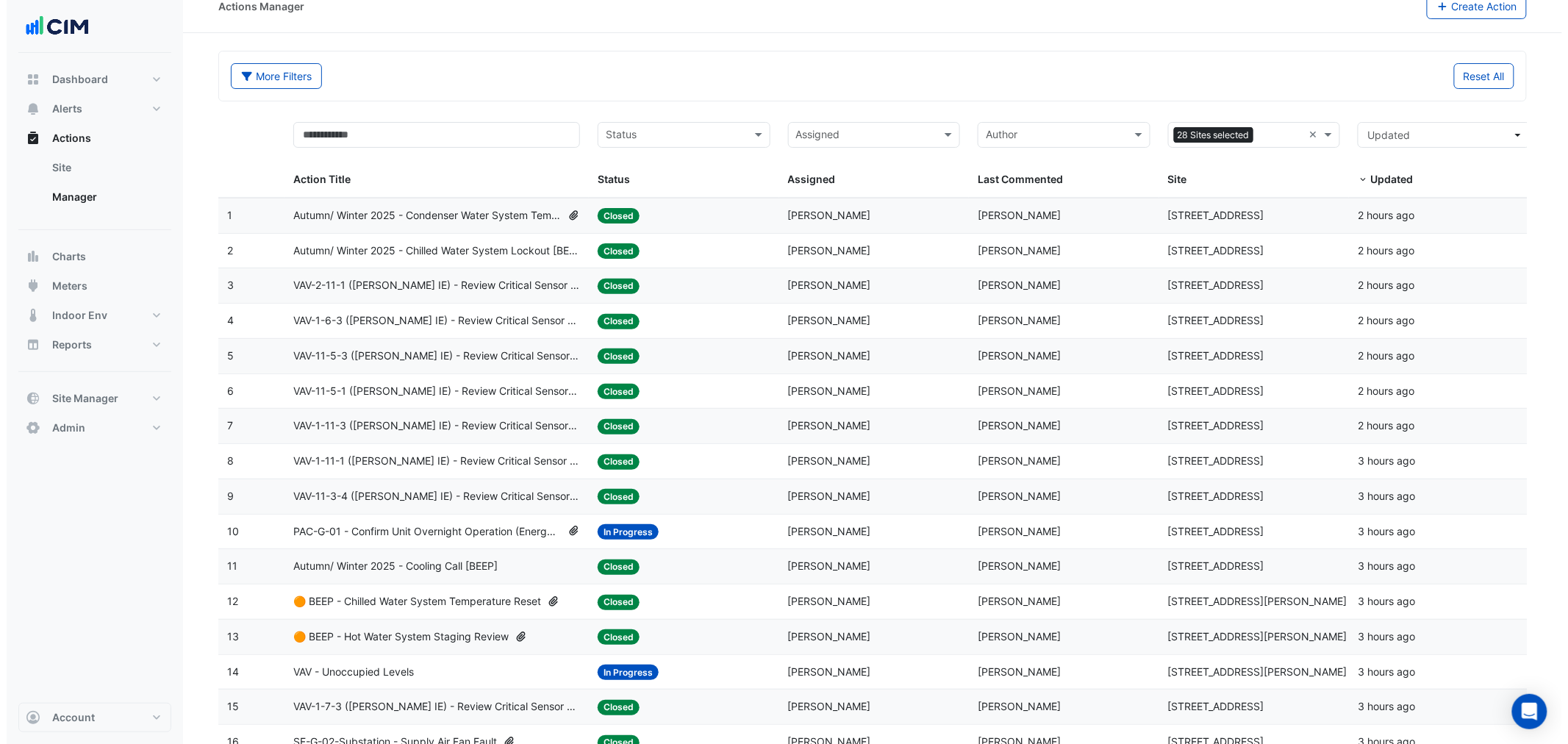
scroll to position [0, 0]
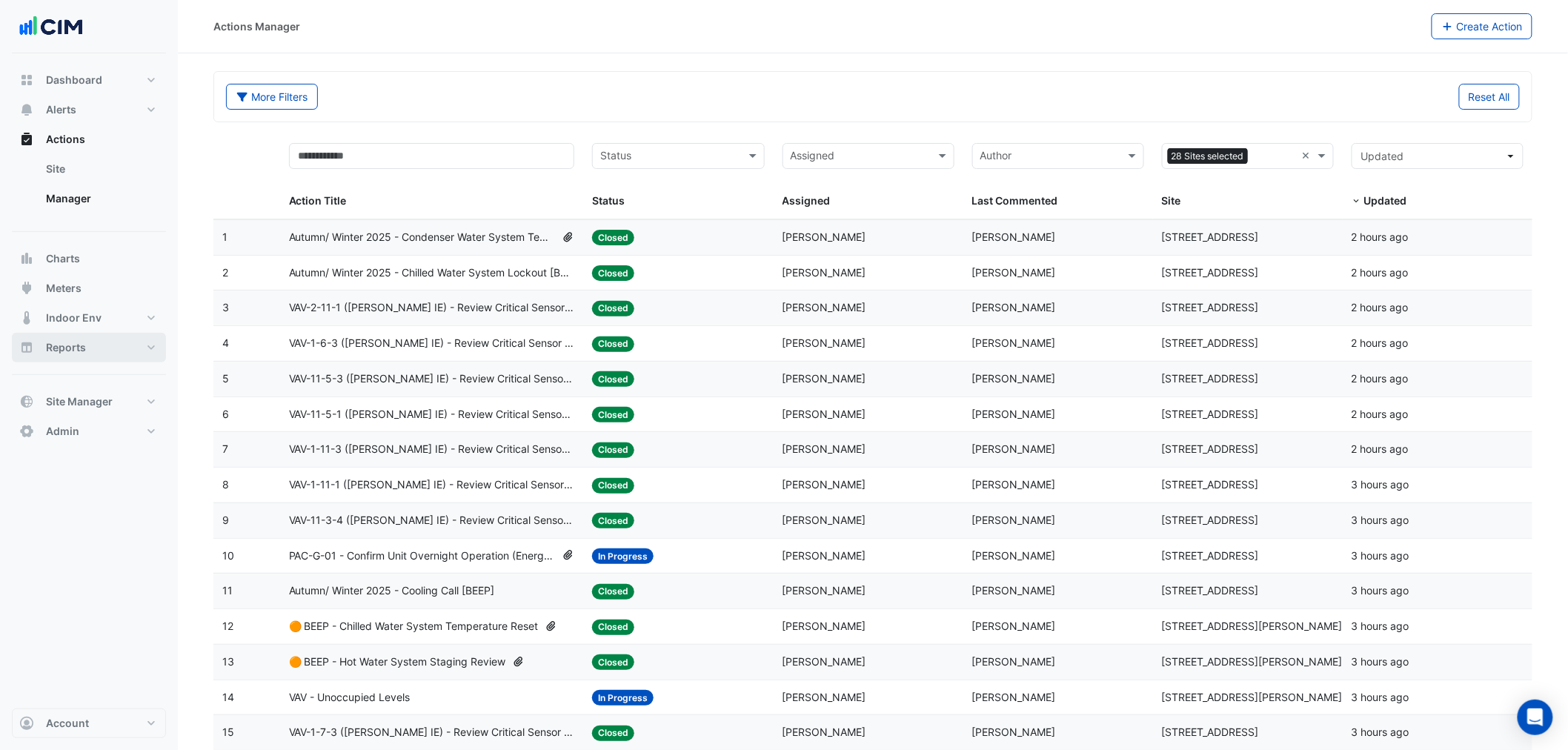
click at [86, 336] on button "Reports" at bounding box center [89, 348] width 154 height 30
select select "**"
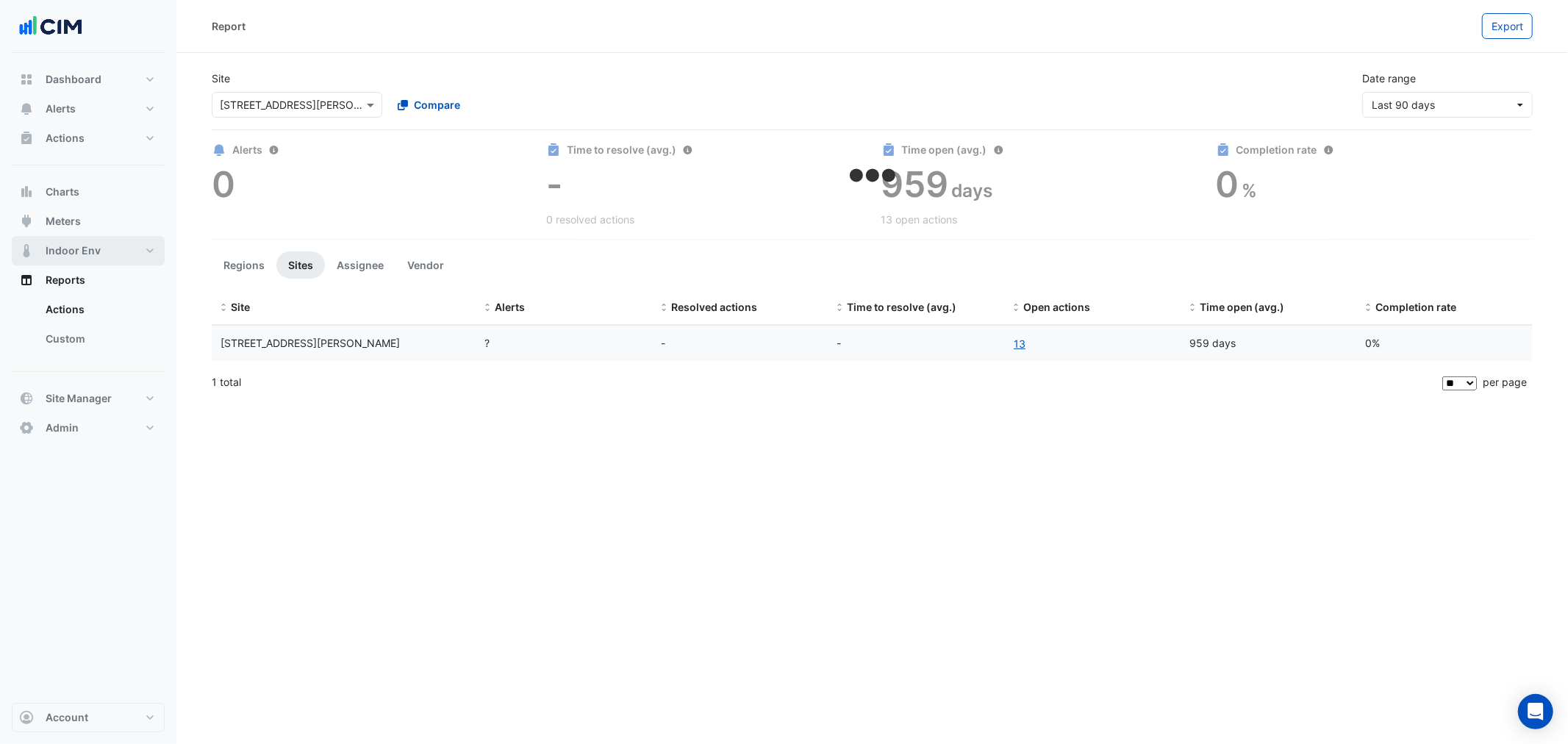
click at [79, 250] on span "Indoor Env" at bounding box center [73, 251] width 55 height 15
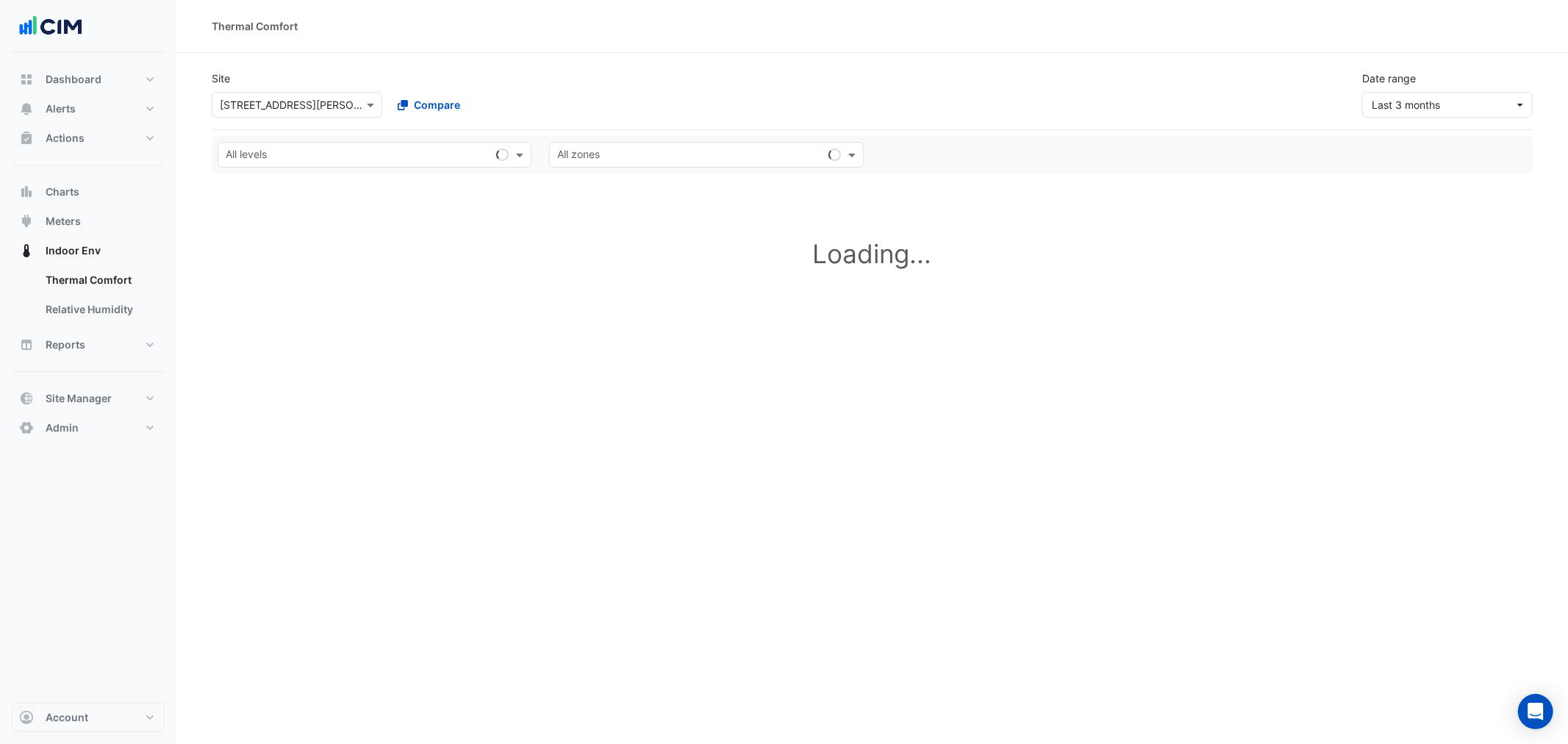
click at [291, 116] on div "Select a Site × 99 Georgiana Terrace" at bounding box center [297, 105] width 171 height 26
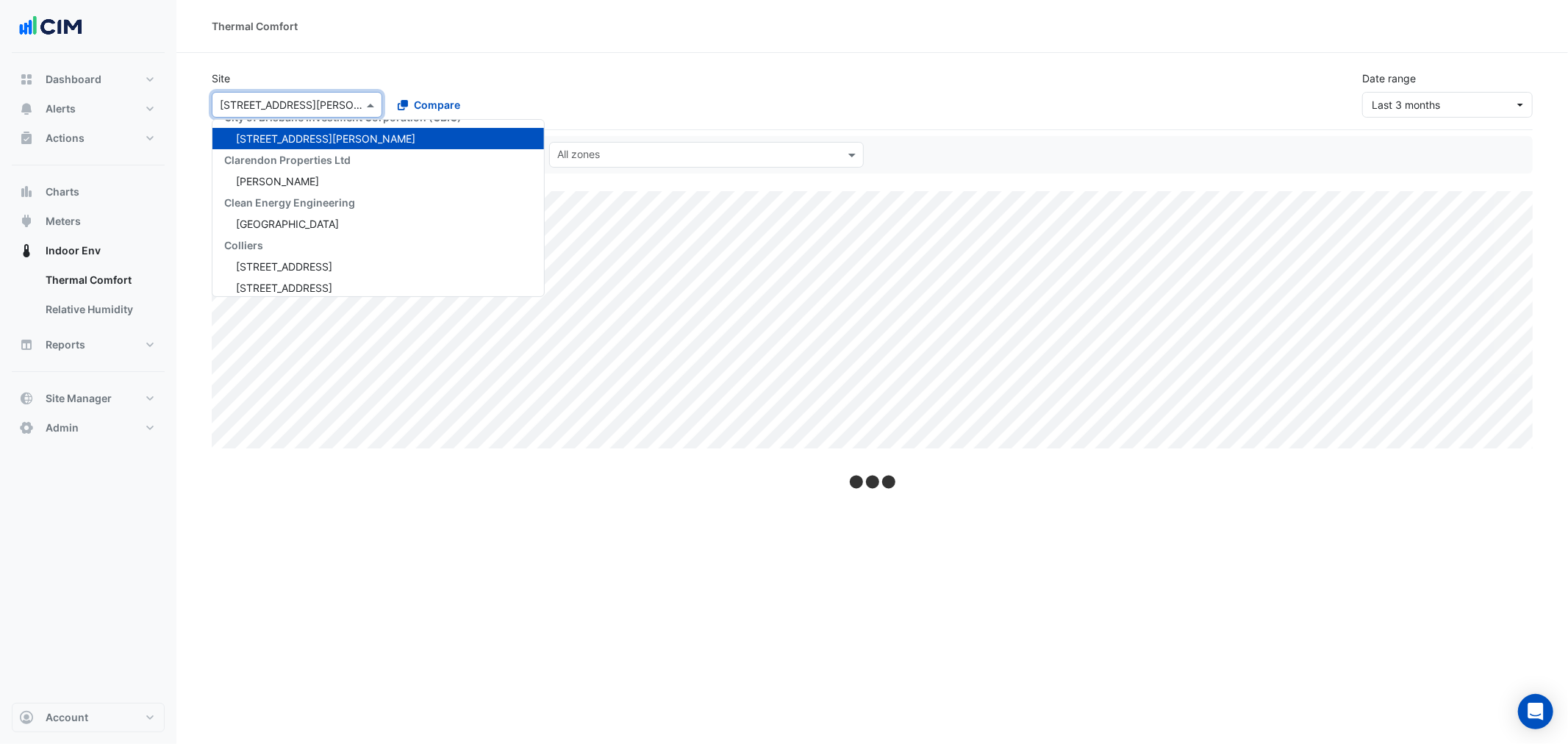
click at [287, 105] on input "text" at bounding box center [283, 105] width 125 height 16
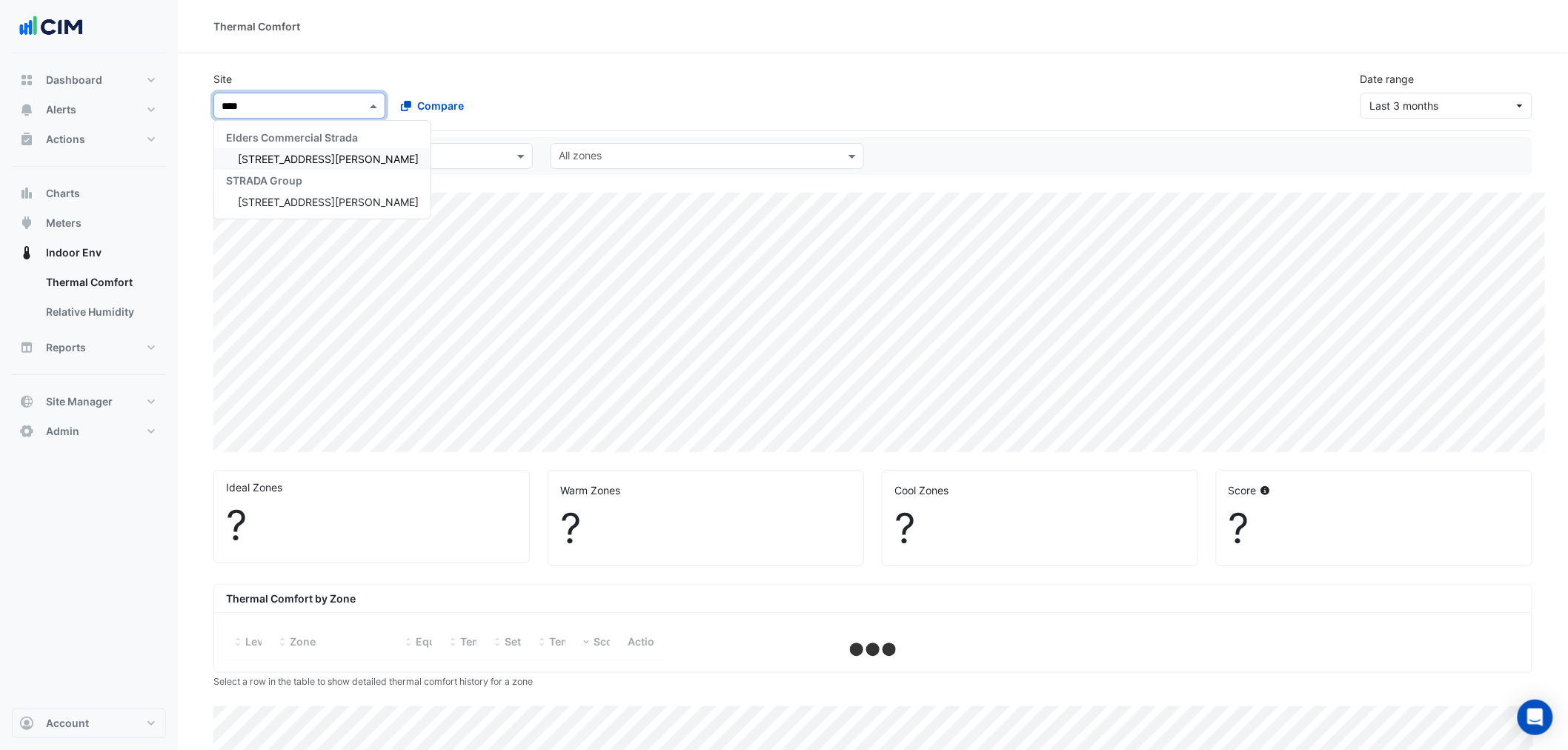
type input "*****"
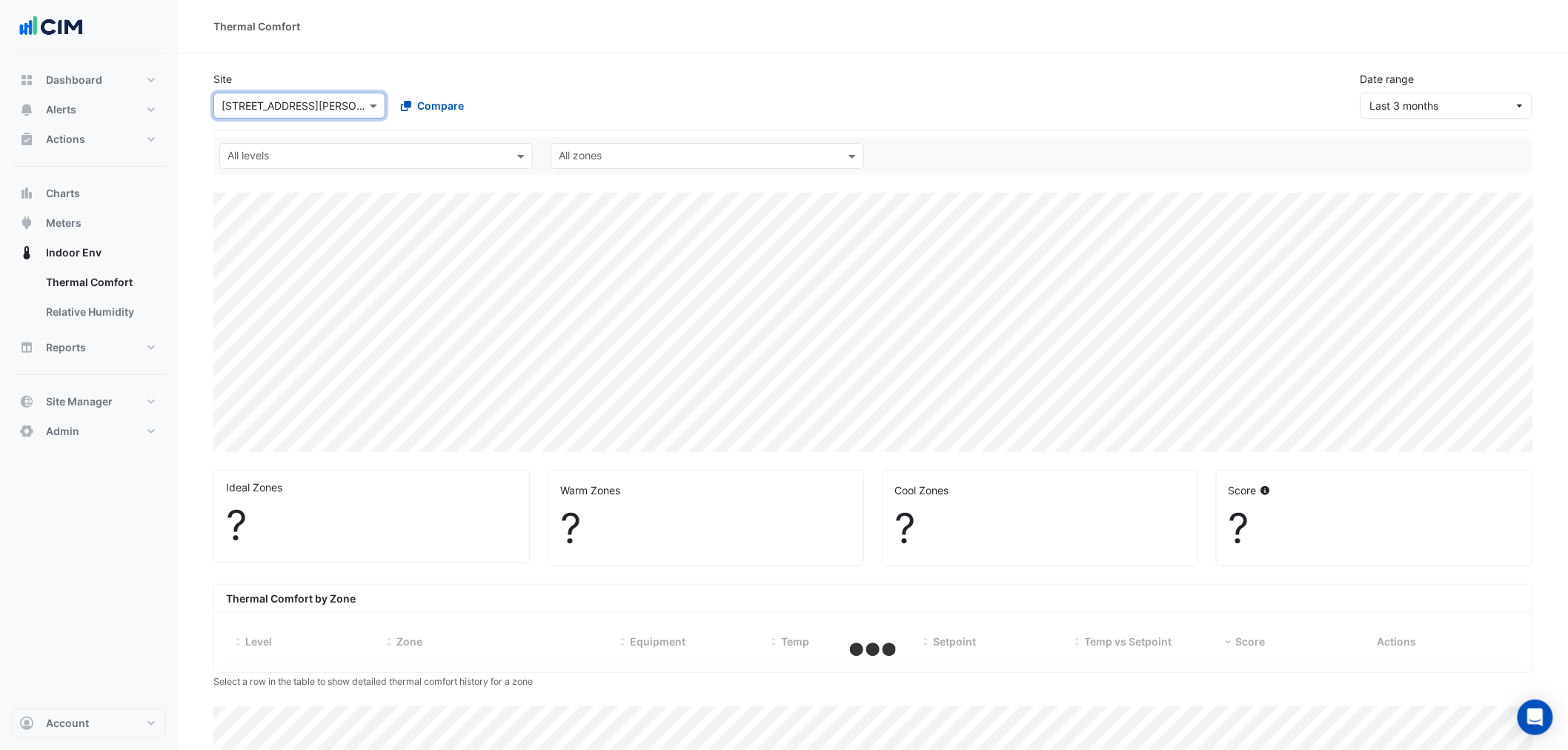
select select "**"
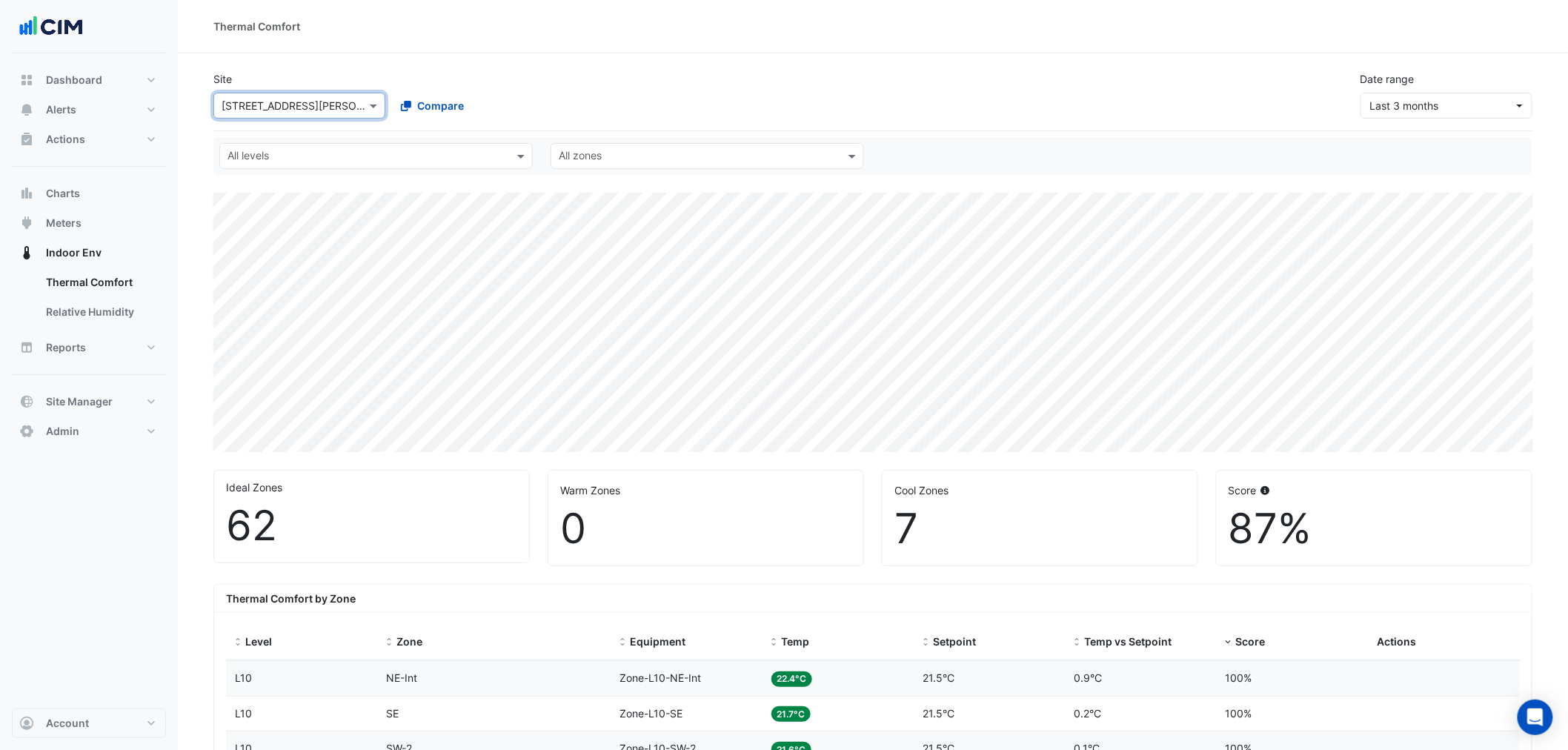
click at [341, 99] on input "text" at bounding box center [285, 106] width 126 height 16
type input "*****"
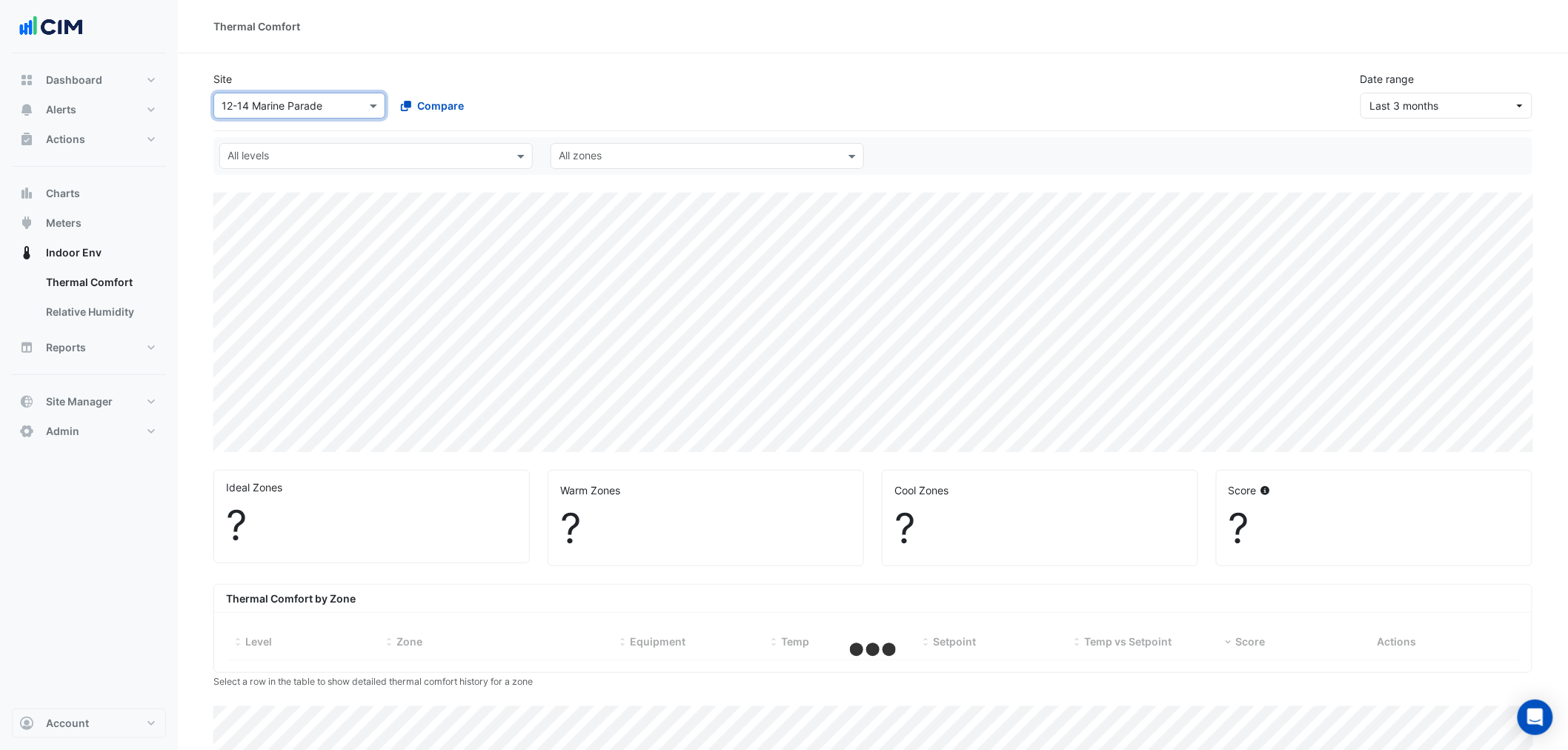
select select "**"
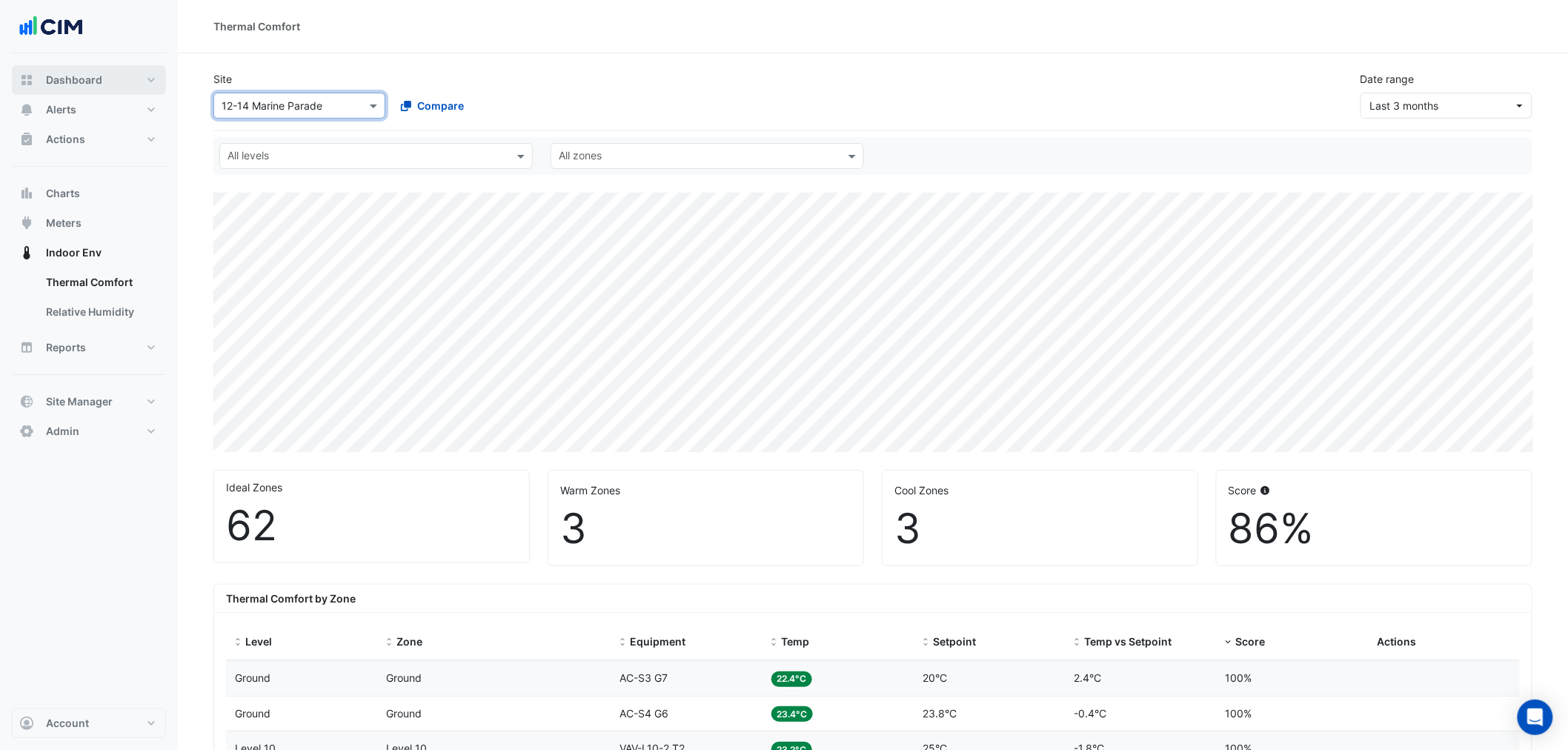
click at [109, 75] on button "Dashboard" at bounding box center [89, 80] width 154 height 30
select select "**"
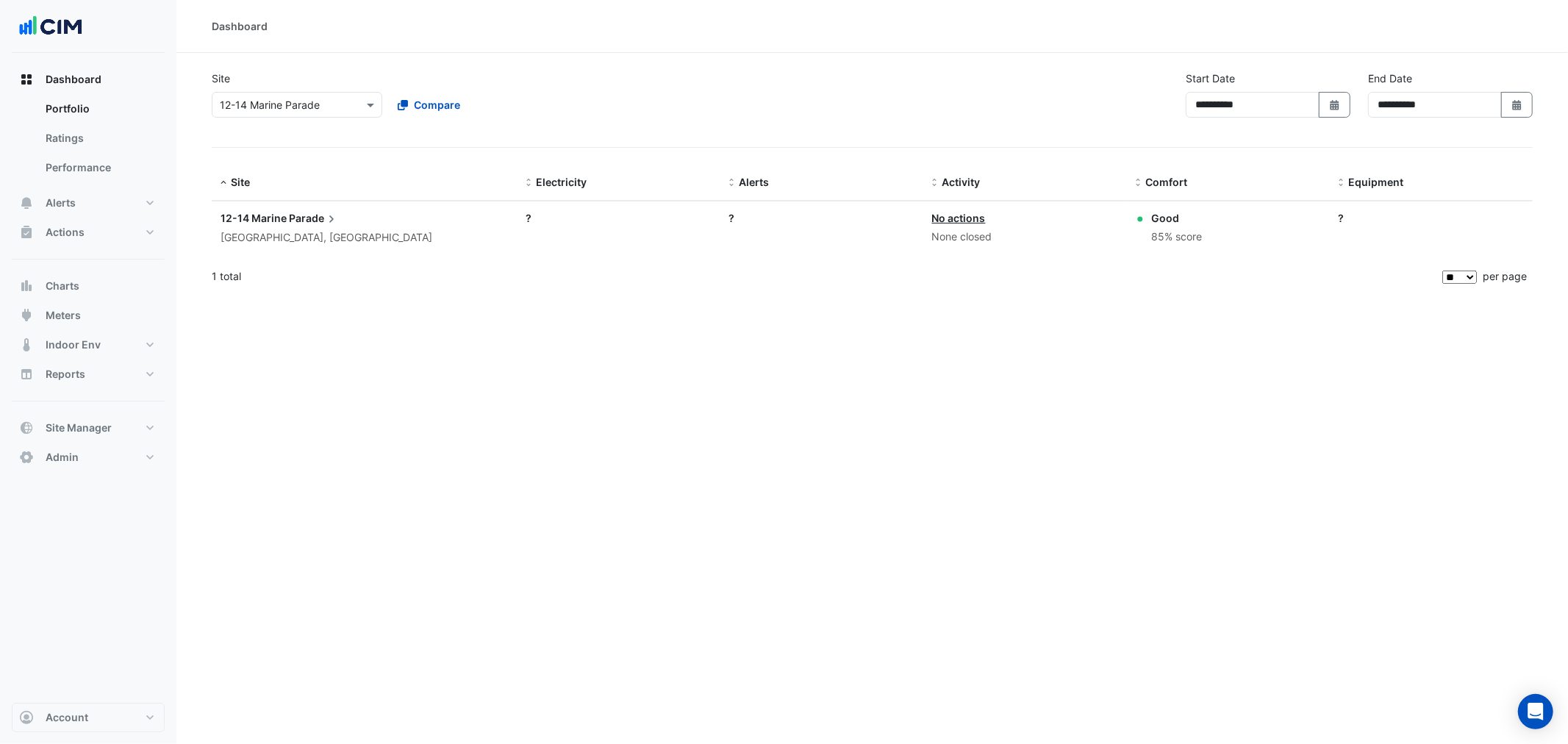
click at [318, 115] on div "Select a Site × 12-14 Marine Parade" at bounding box center [297, 105] width 171 height 26
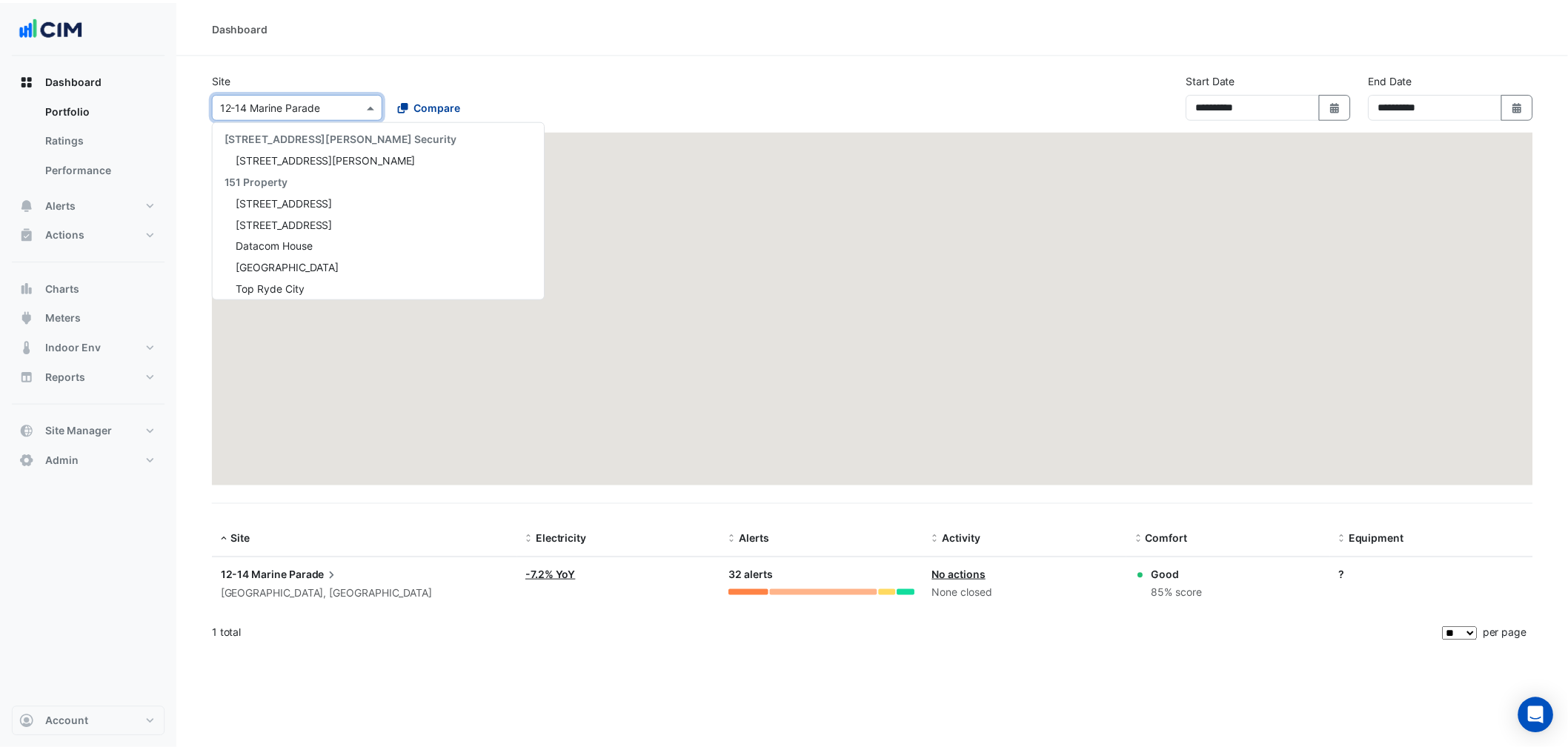
scroll to position [7052, 0]
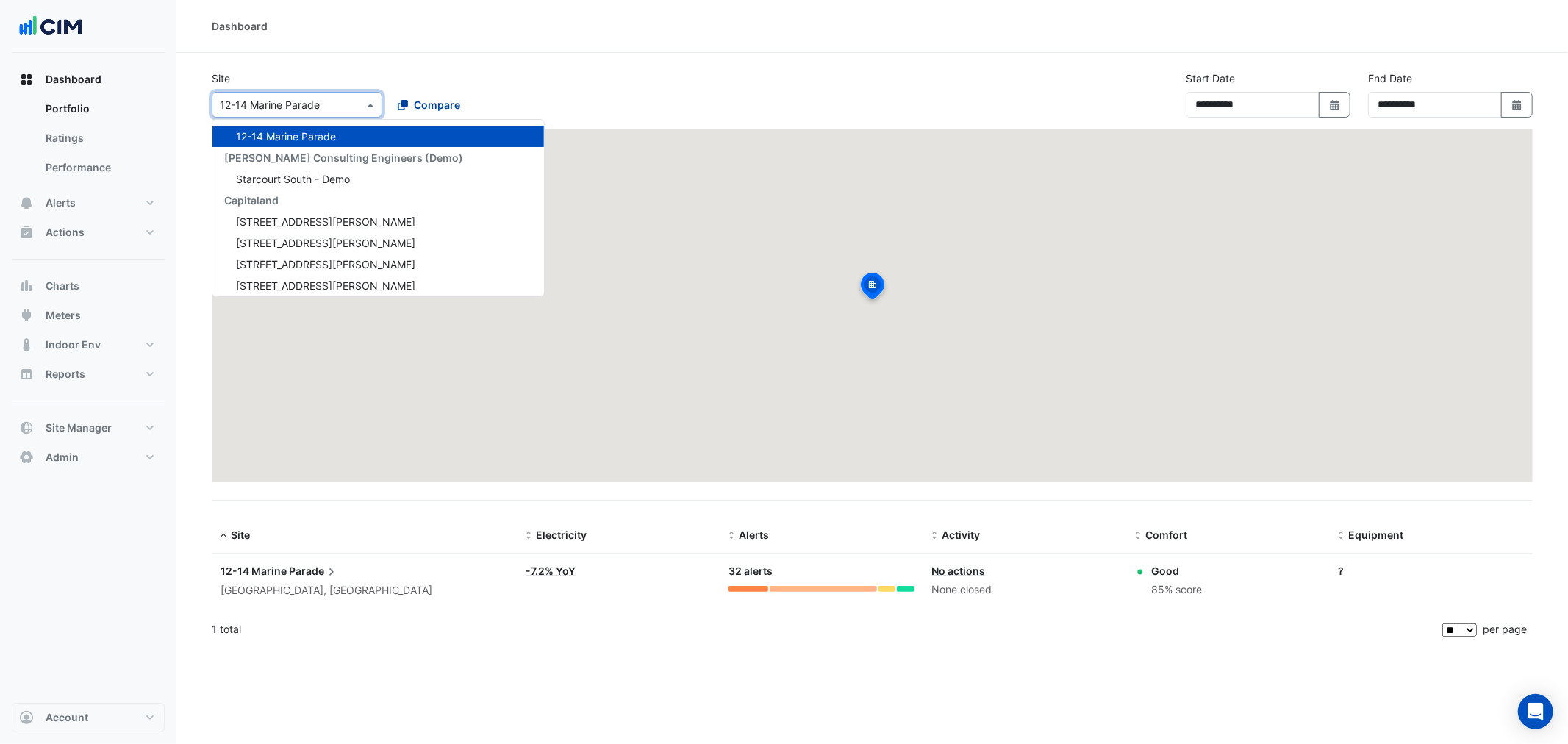
click at [414, 105] on span "Compare" at bounding box center [438, 105] width 47 height 16
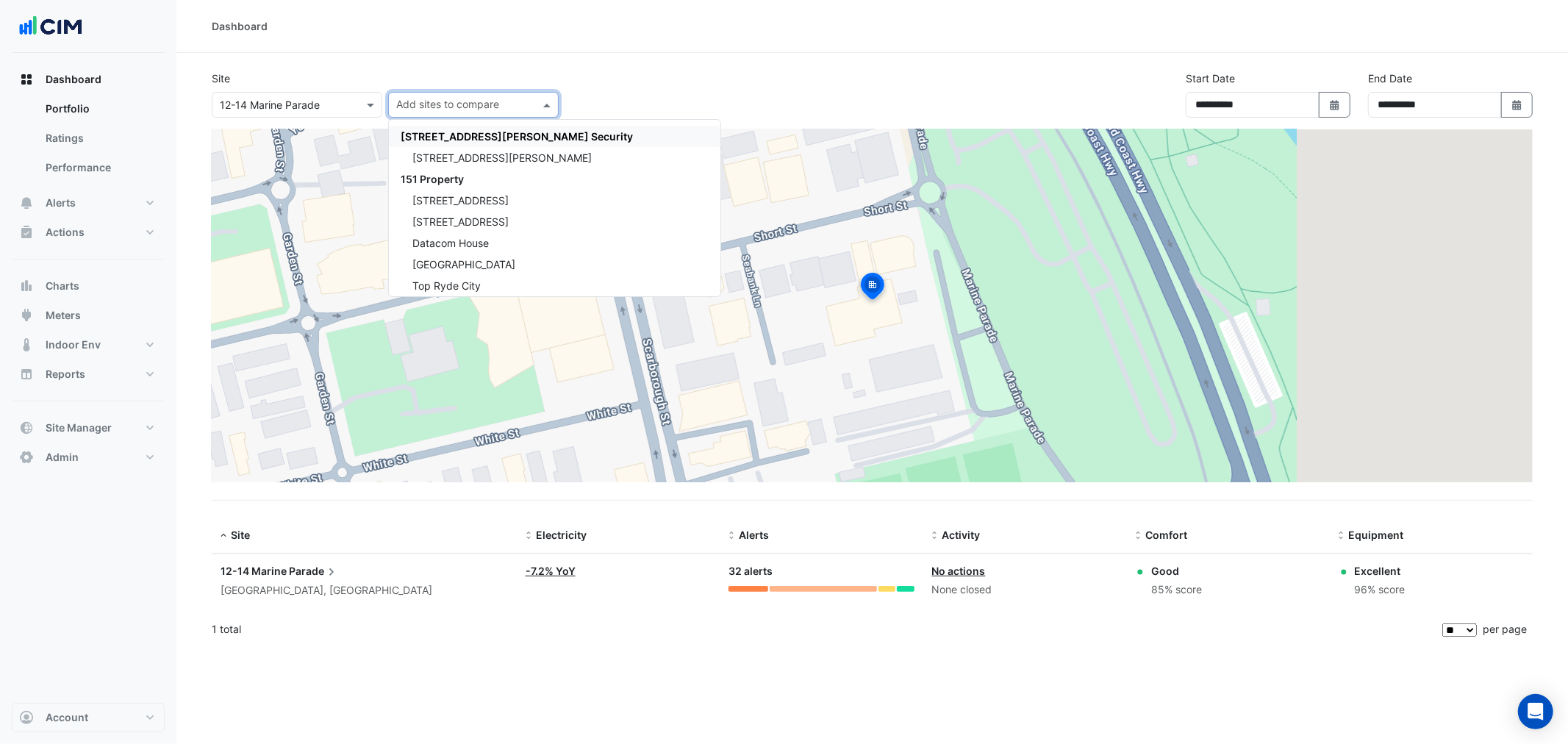
click at [506, 113] on input "text" at bounding box center [465, 106] width 137 height 16
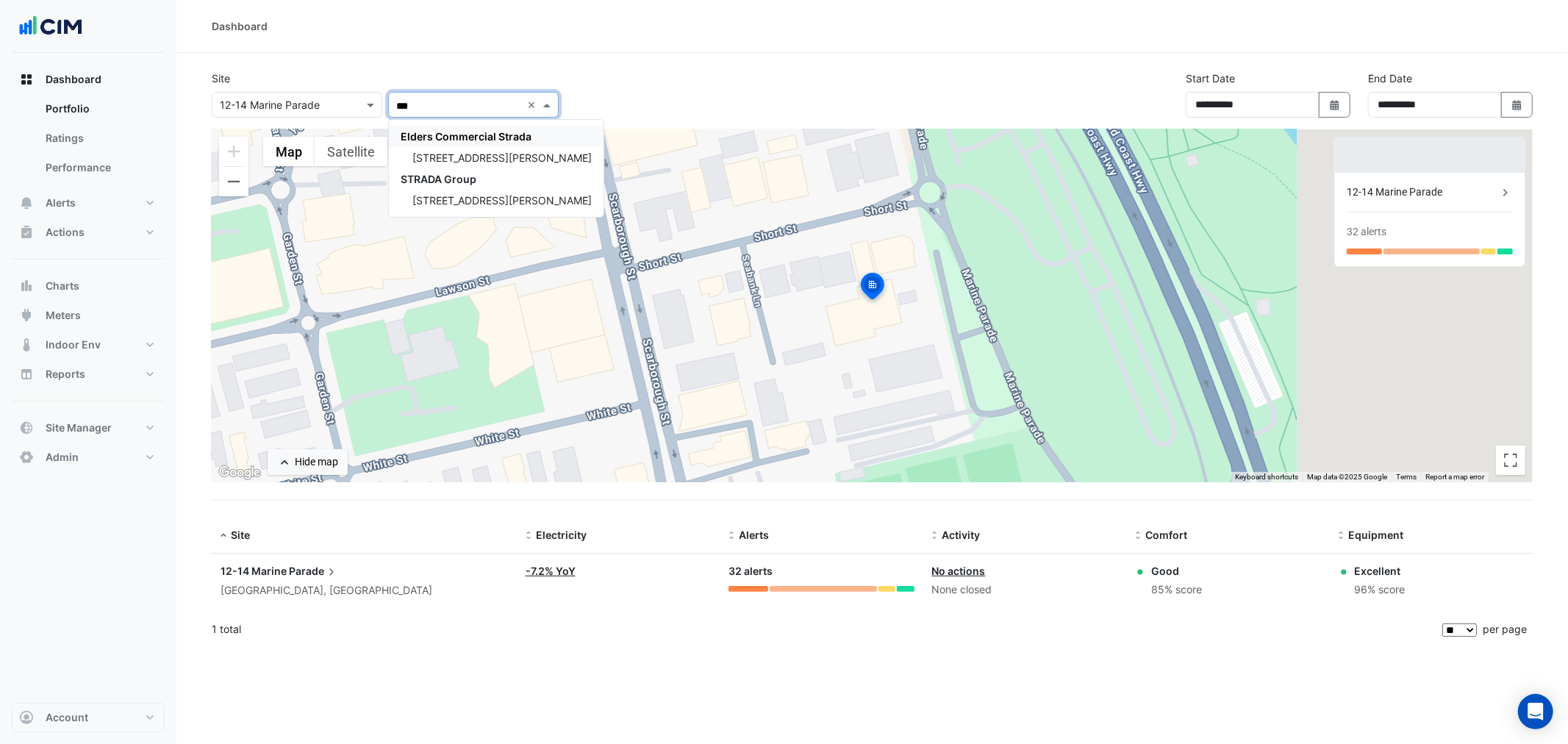
type input "****"
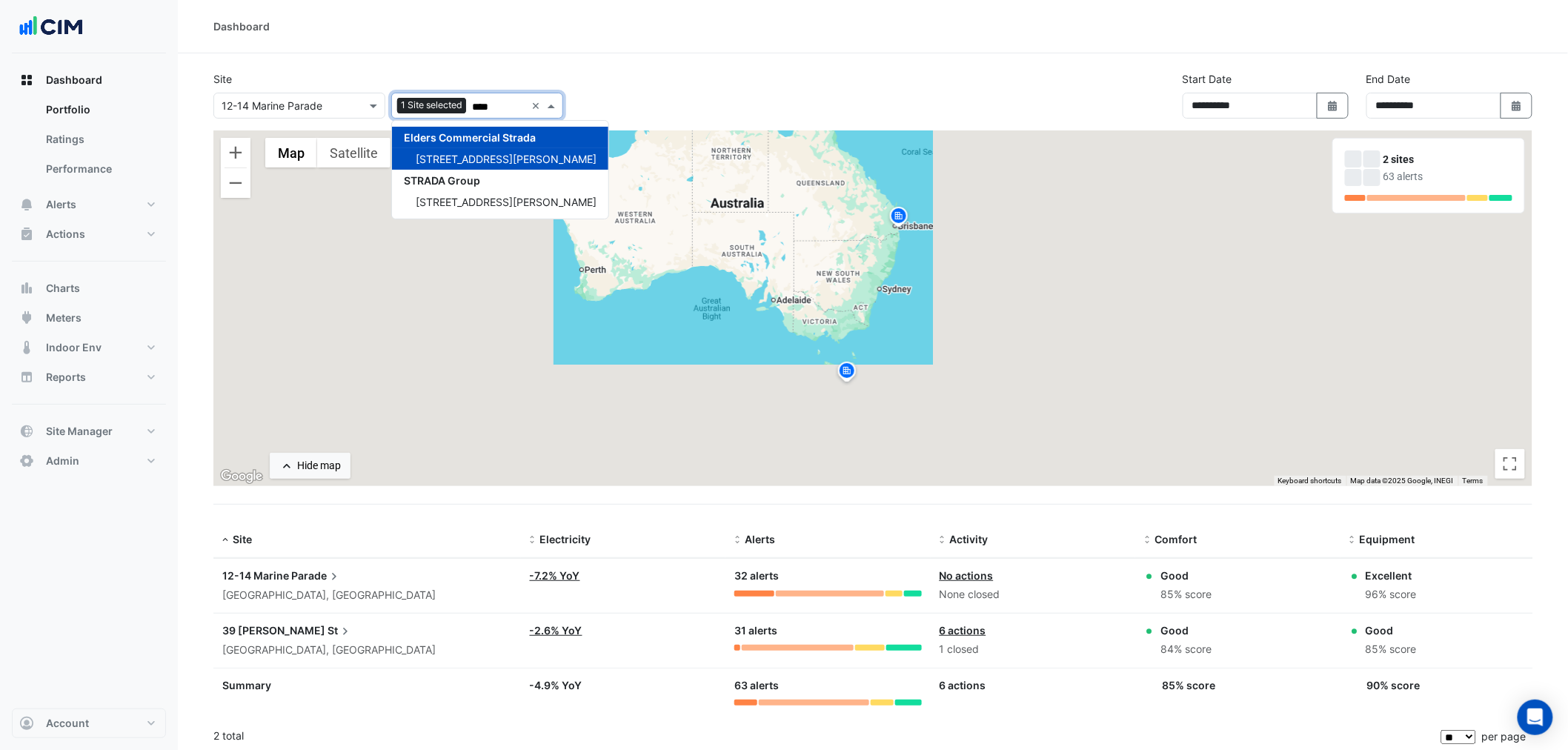
click at [713, 90] on div "**********" at bounding box center [872, 101] width 1337 height 59
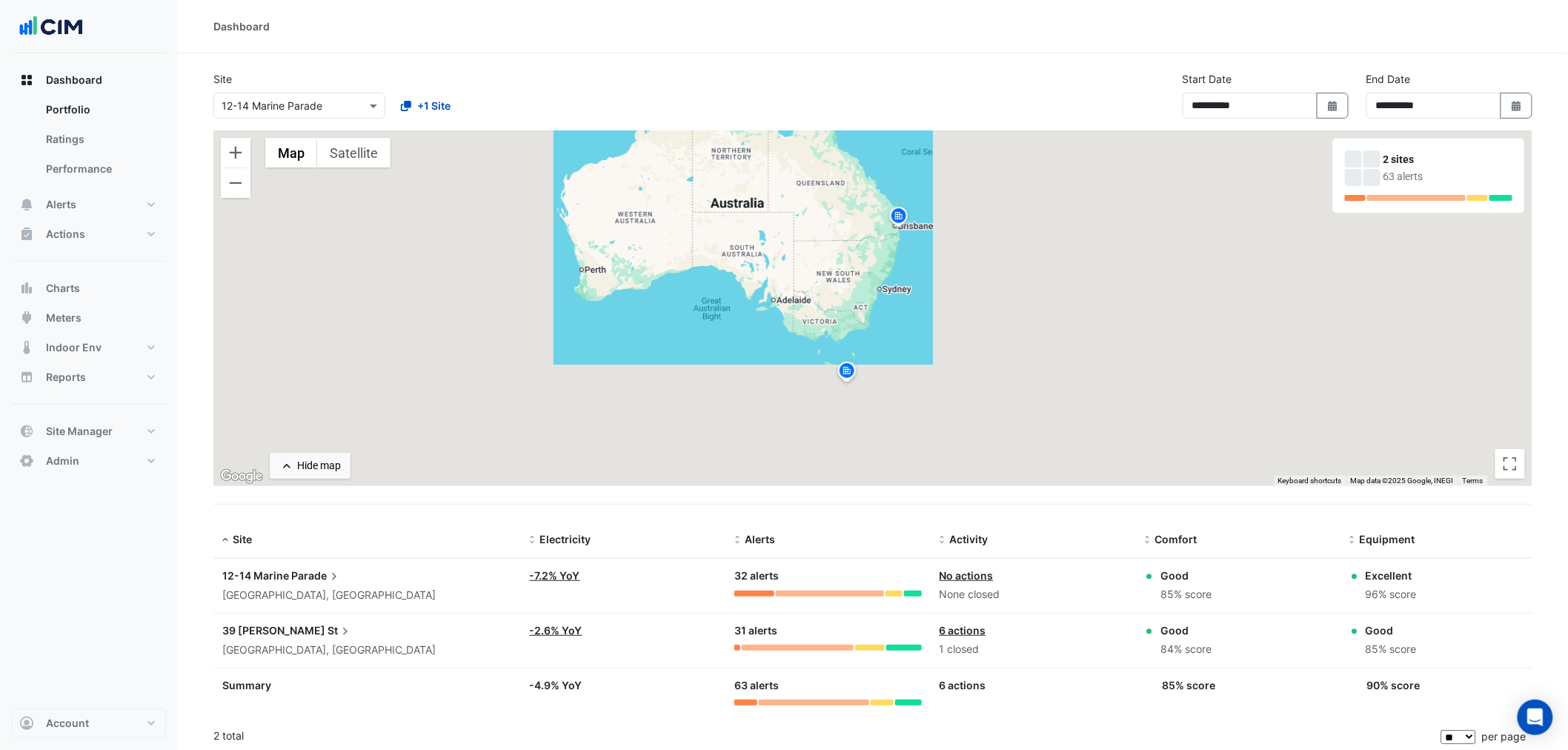
scroll to position [4, 0]
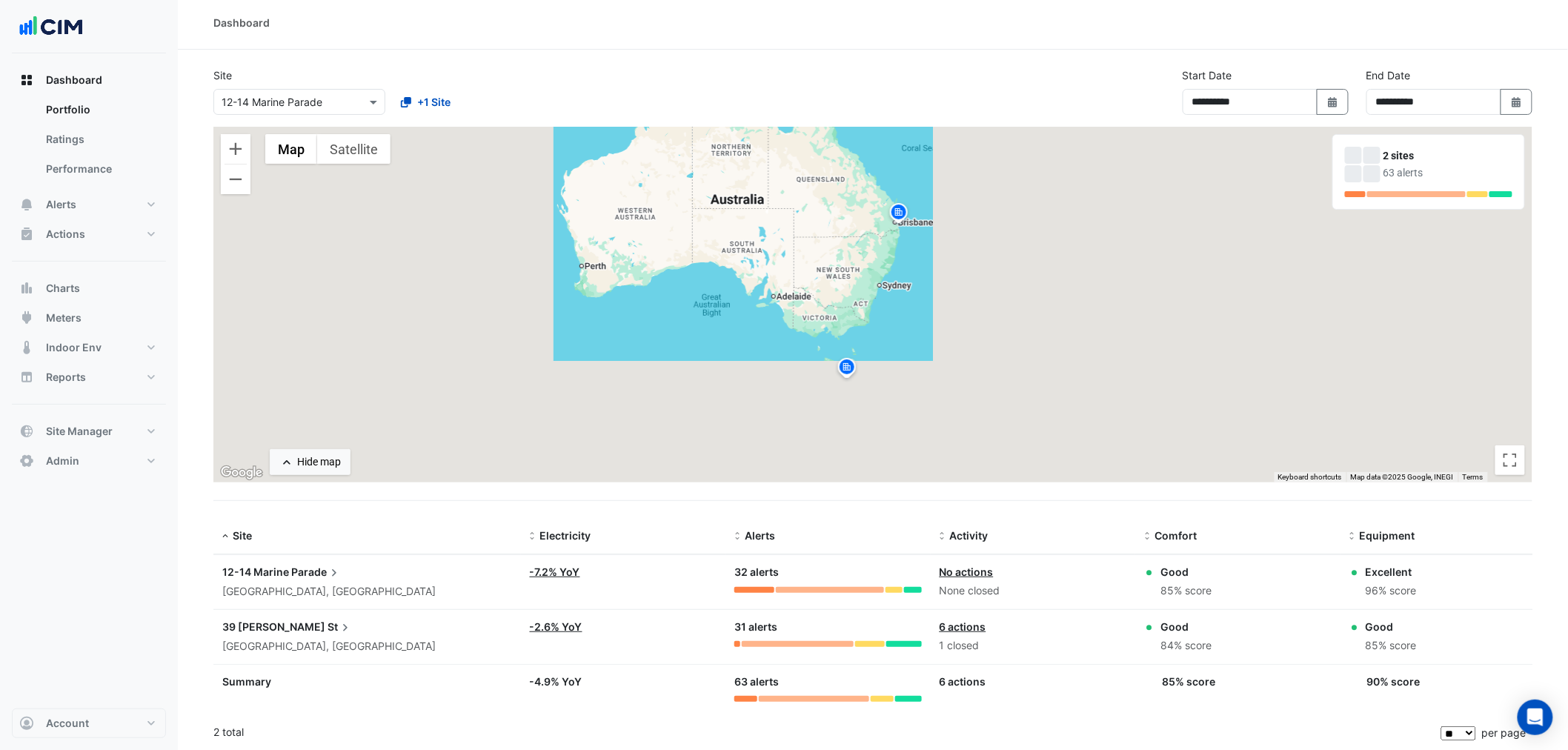
click at [1351, 106] on div "**********" at bounding box center [1265, 97] width 183 height 59
click at [1332, 100] on icon "button" at bounding box center [1332, 102] width 8 height 10
select select "*"
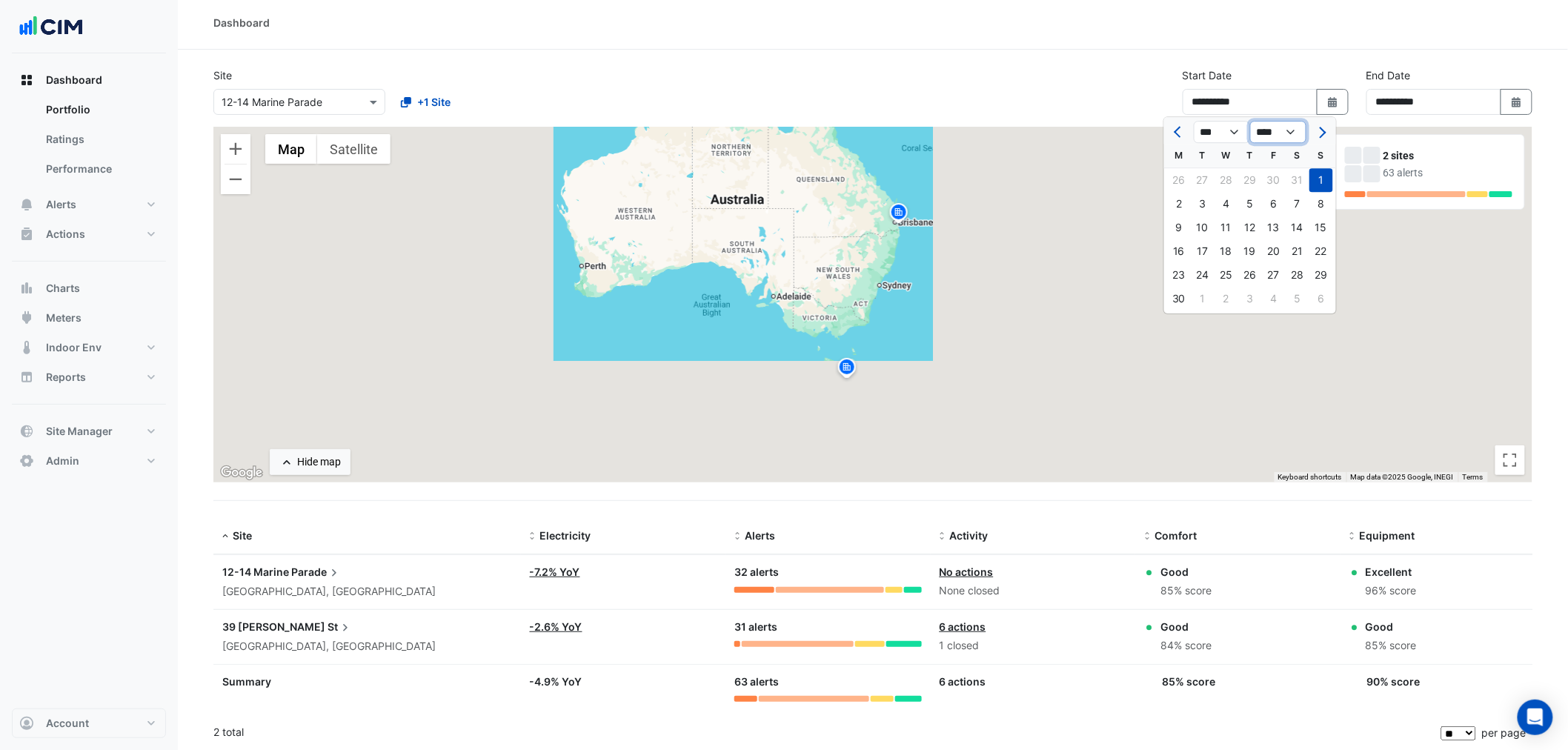
click at [1302, 135] on select "**** **** **** **** **** **** **** **** **** **** ****" at bounding box center [1278, 132] width 56 height 23
select select "****"
click at [1250, 120] on select "**** **** **** **** **** **** **** **** **** **** ****" at bounding box center [1278, 132] width 56 height 23
click at [1297, 179] on div "1" at bounding box center [1297, 180] width 24 height 24
type input "**********"
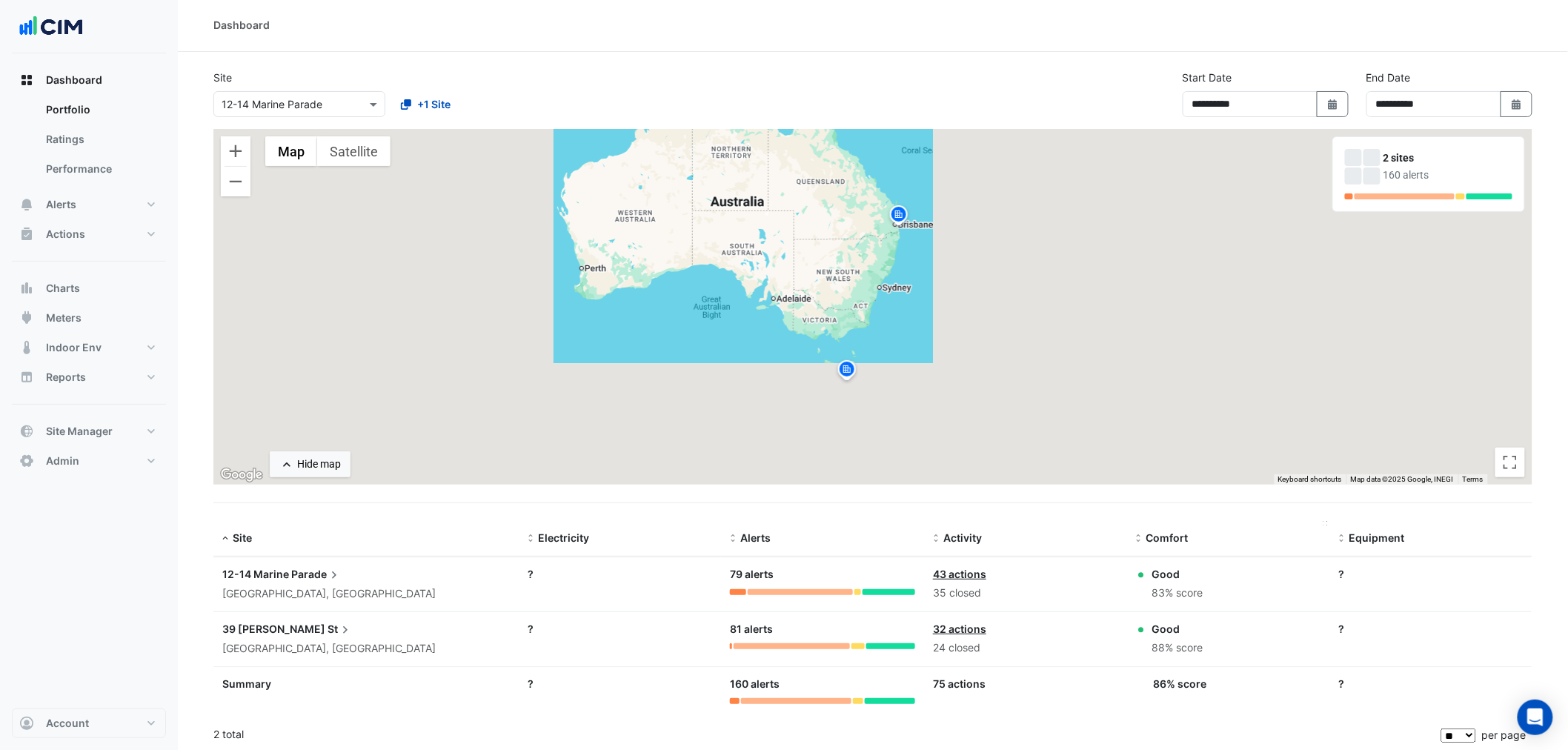
scroll to position [4, 0]
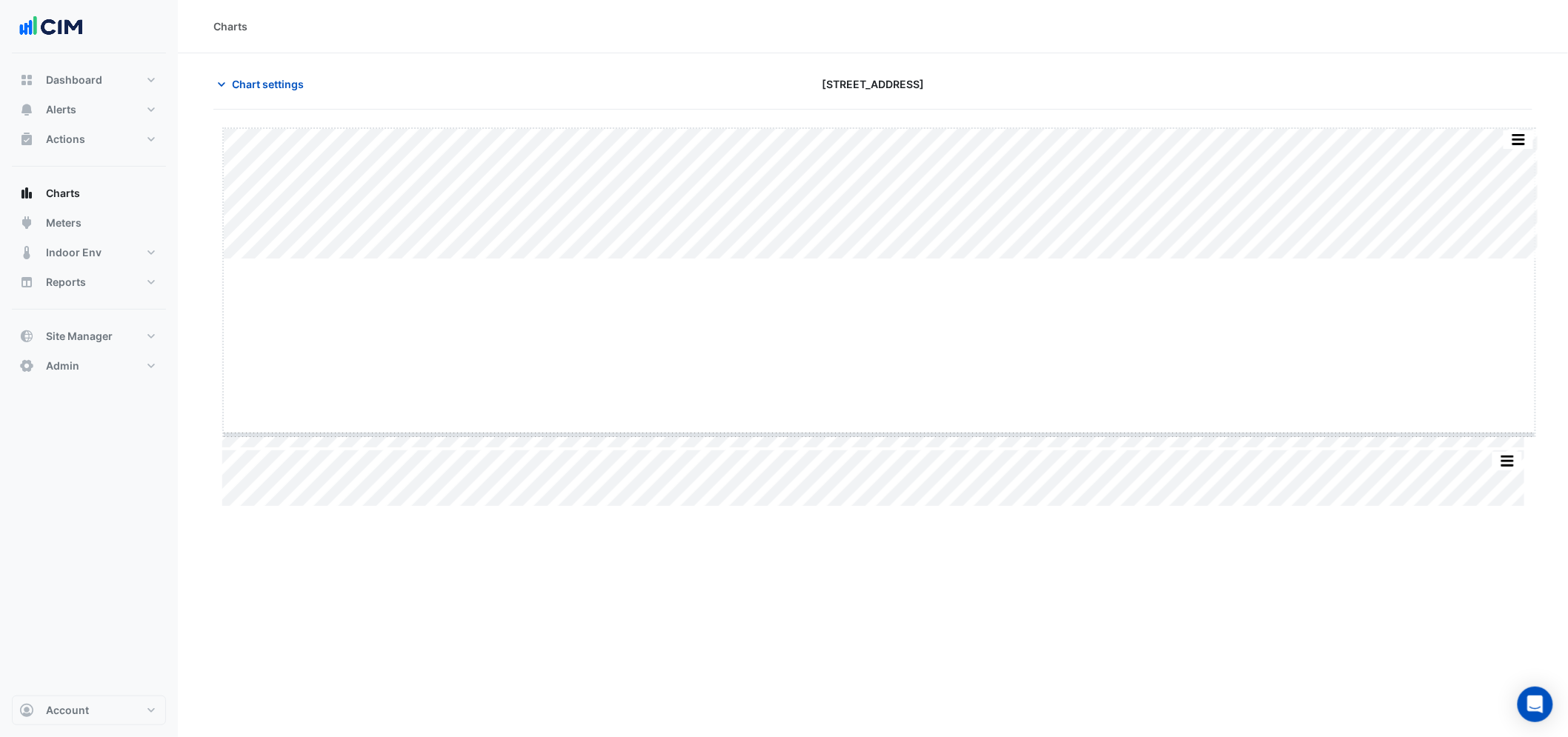
drag, startPoint x: 878, startPoint y: 260, endPoint x: 872, endPoint y: 389, distance: 129.1
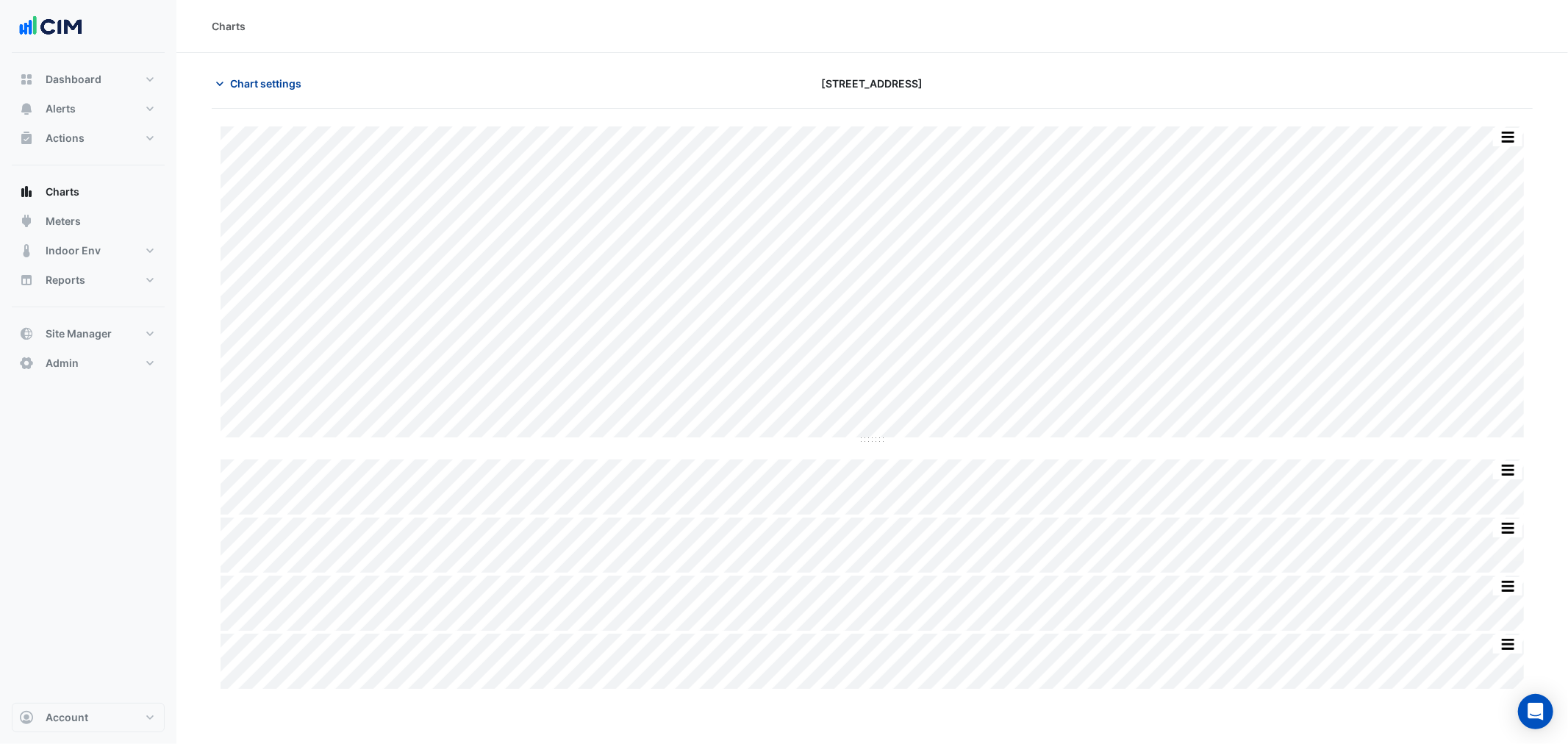
click at [269, 81] on span "Chart settings" at bounding box center [266, 83] width 71 height 16
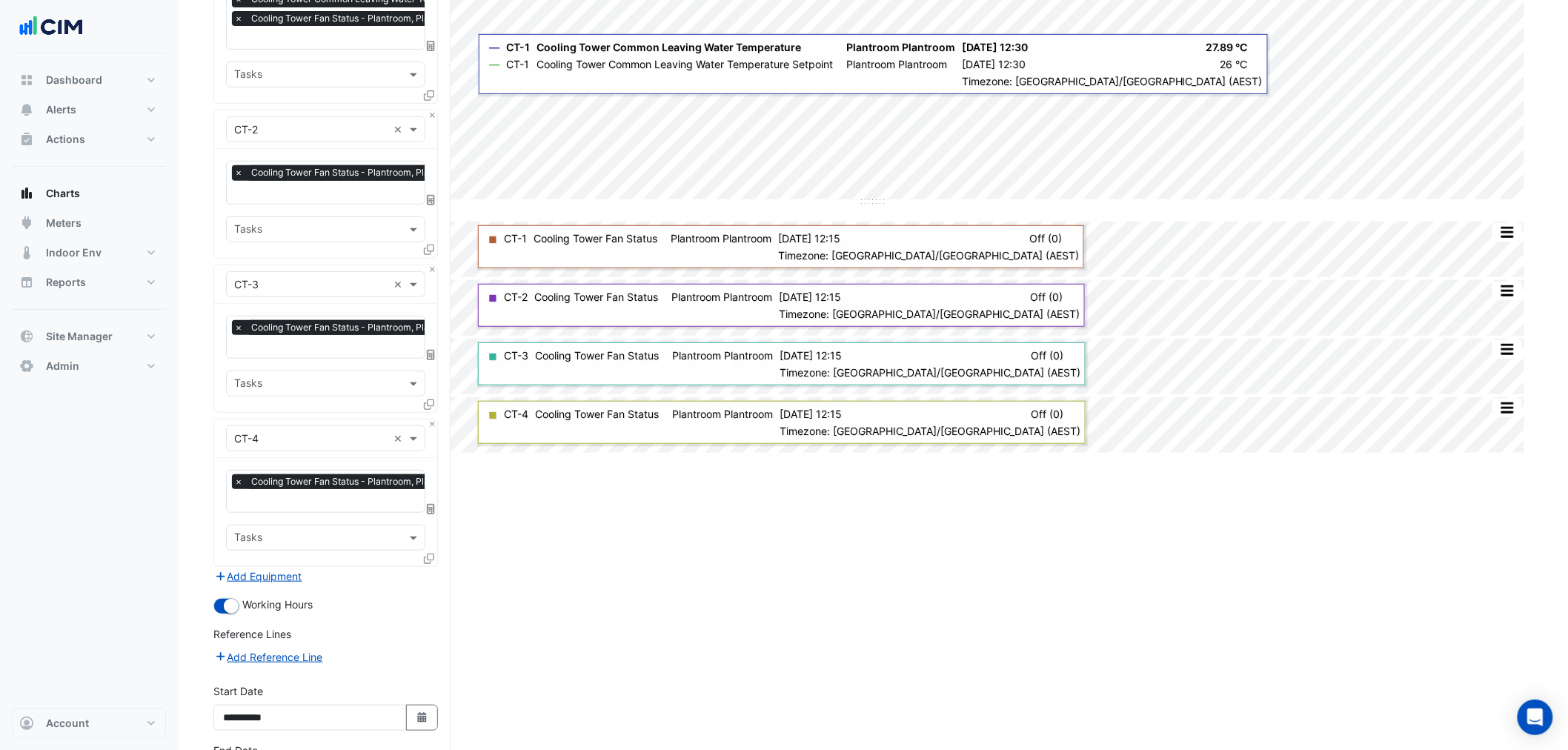
scroll to position [354, 0]
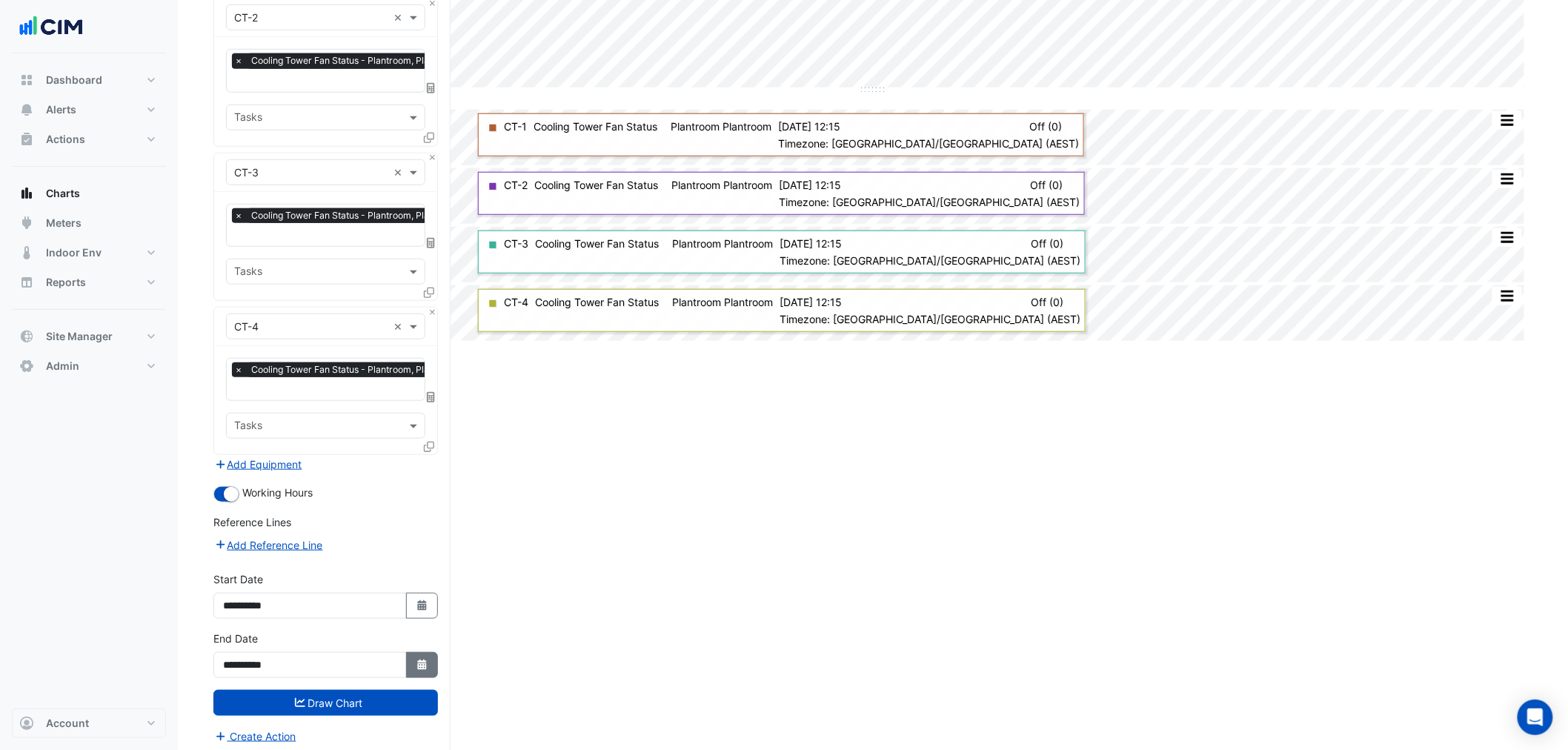
click at [425, 660] on icon "button" at bounding box center [421, 664] width 8 height 10
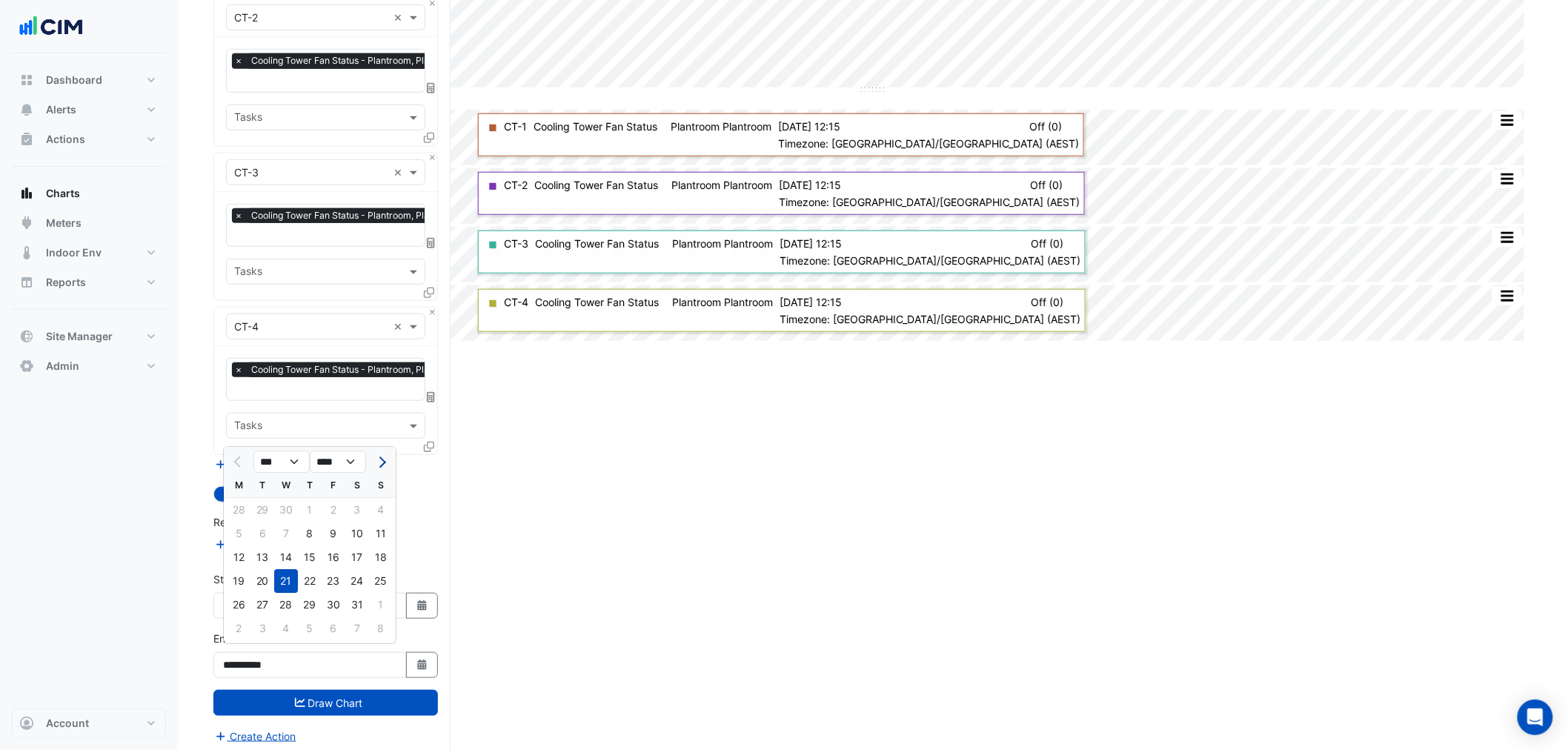
click at [379, 464] on span "Next month" at bounding box center [381, 462] width 11 height 11
click at [384, 456] on button "Next month" at bounding box center [380, 461] width 18 height 24
select select "*"
click at [380, 632] on div "7" at bounding box center [380, 628] width 24 height 24
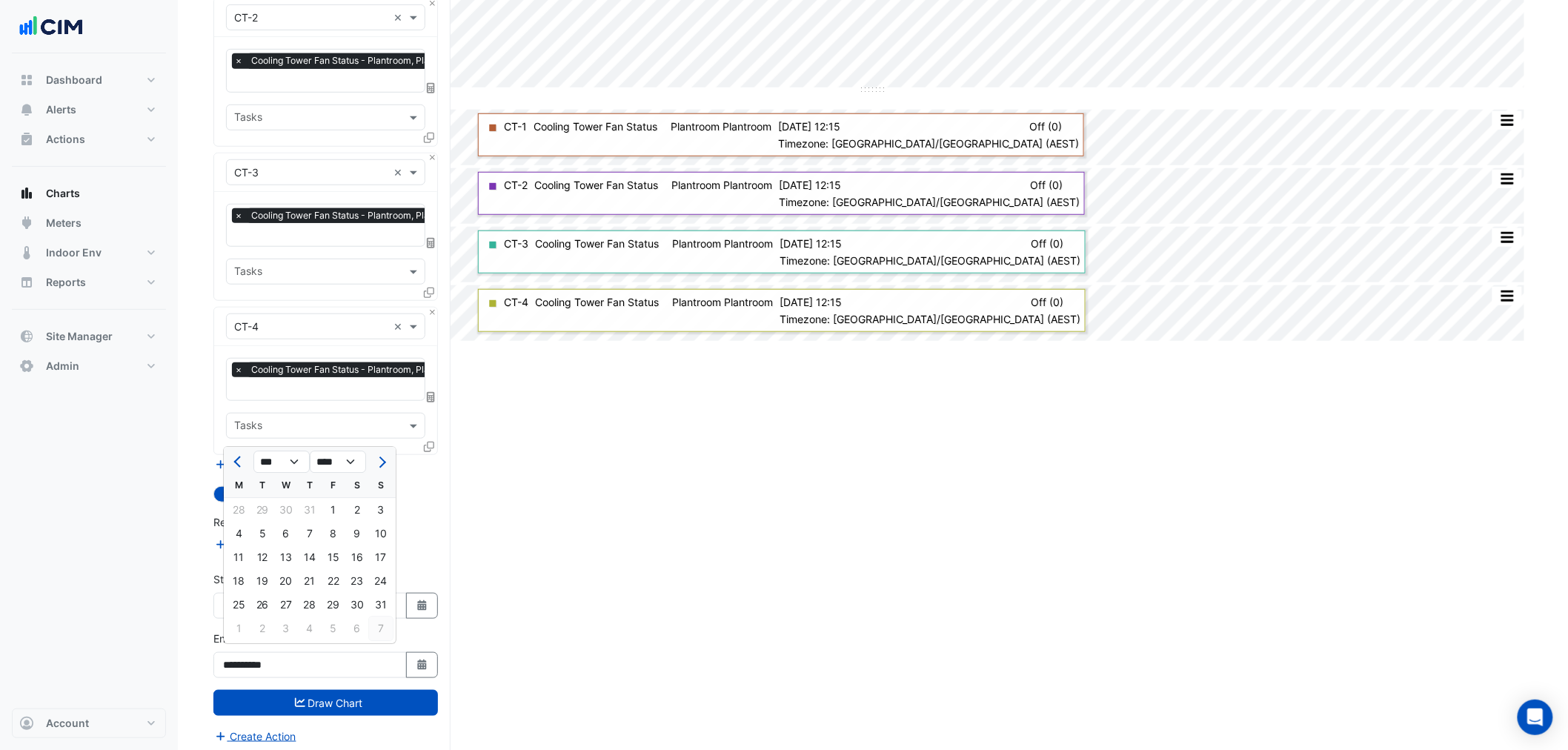
type input "**********"
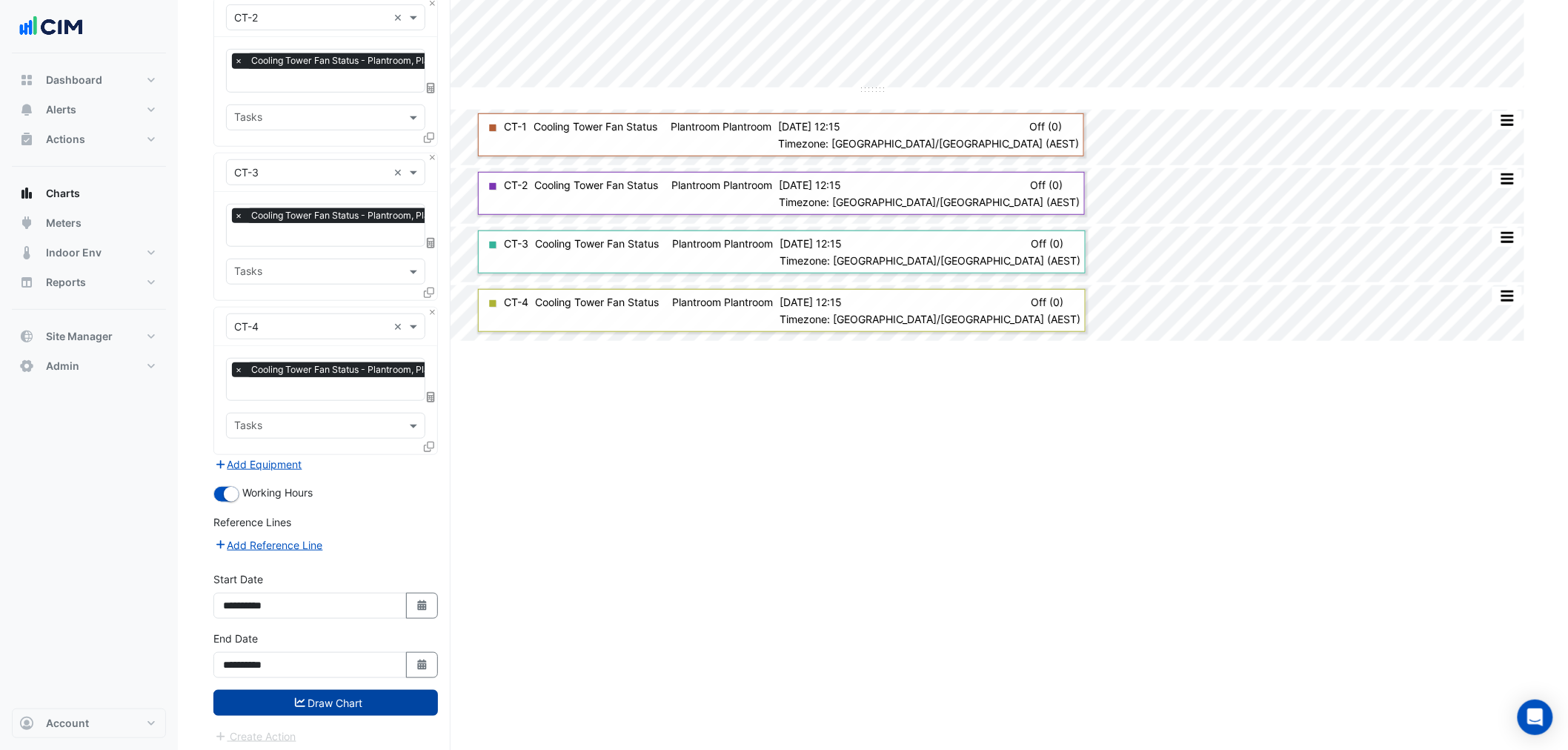
click at [402, 690] on button "Draw Chart" at bounding box center [325, 703] width 225 height 26
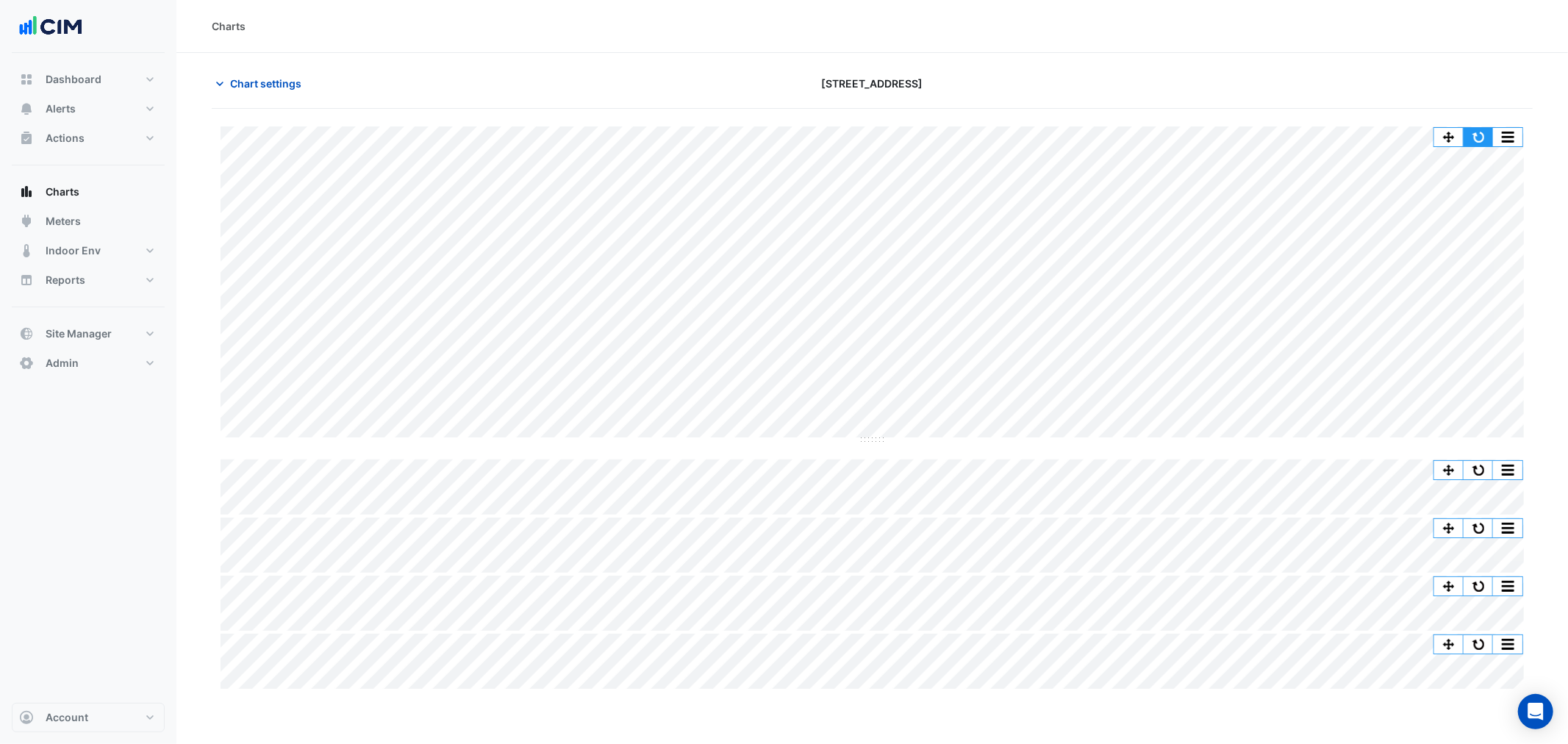
click at [1476, 140] on button "button" at bounding box center [1479, 137] width 30 height 19
click at [1475, 137] on button "button" at bounding box center [1479, 137] width 30 height 19
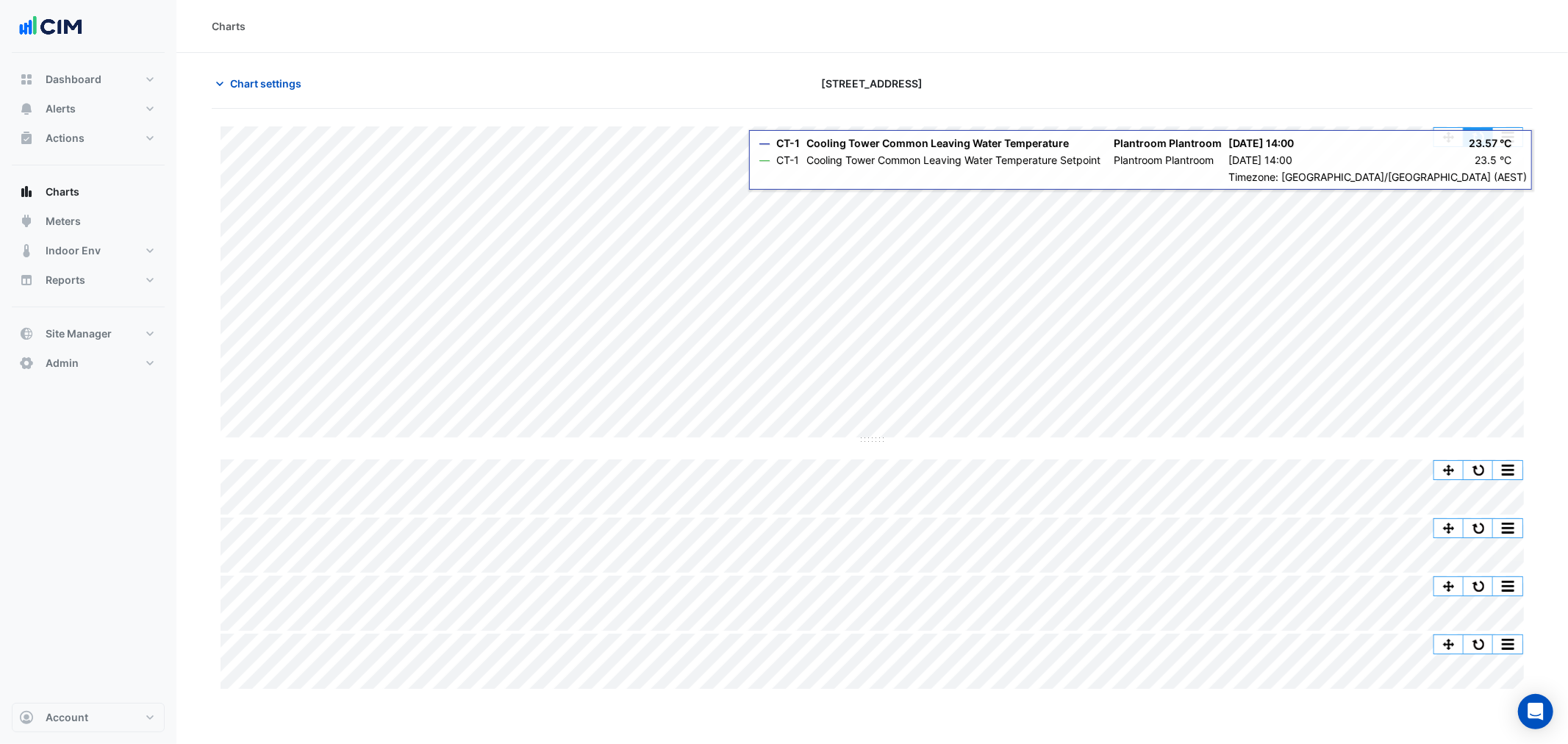
click at [1481, 137] on button "button" at bounding box center [1479, 137] width 30 height 19
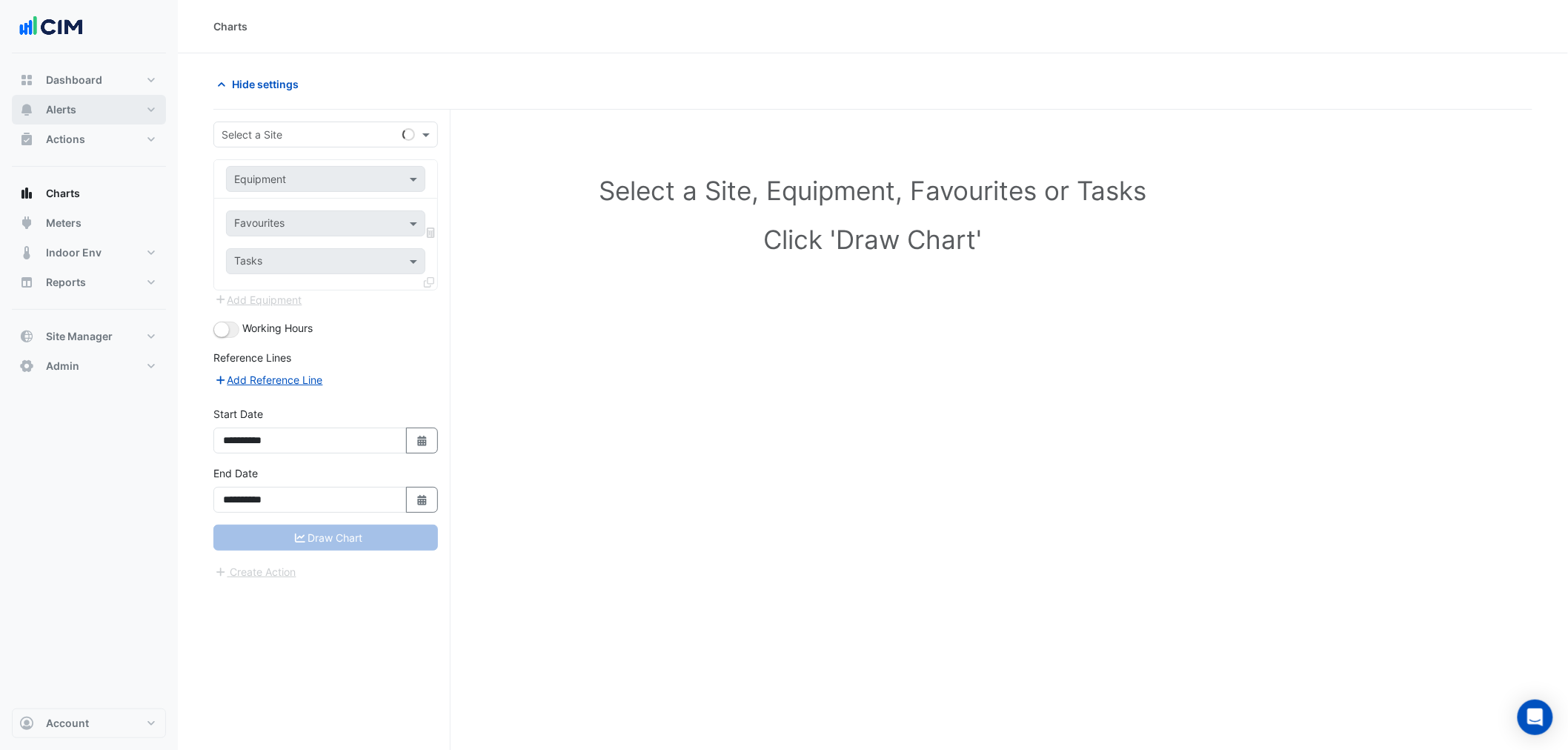
click at [68, 117] on span "Alerts" at bounding box center [61, 110] width 30 height 15
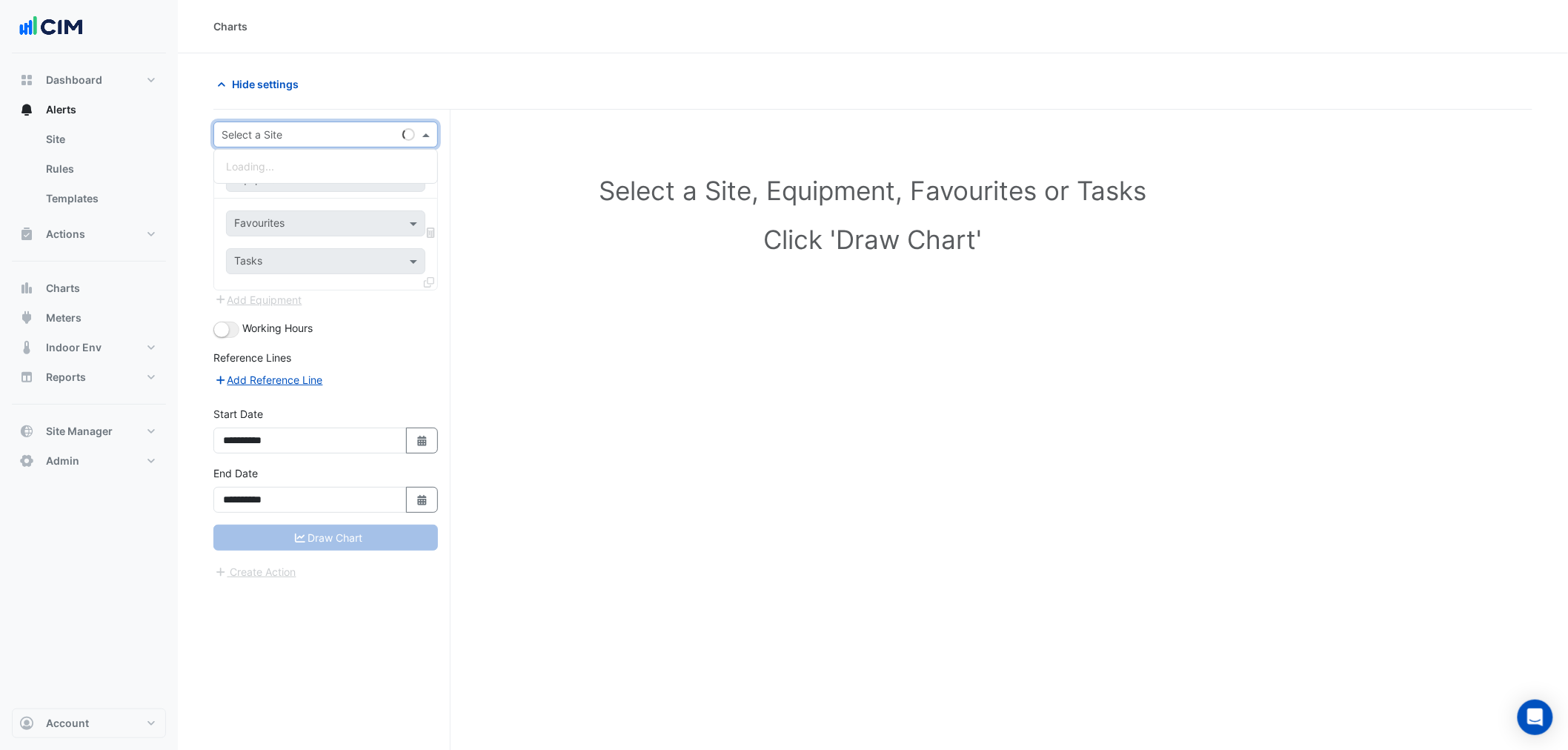
click at [343, 124] on div "Select a Site" at bounding box center [325, 135] width 225 height 26
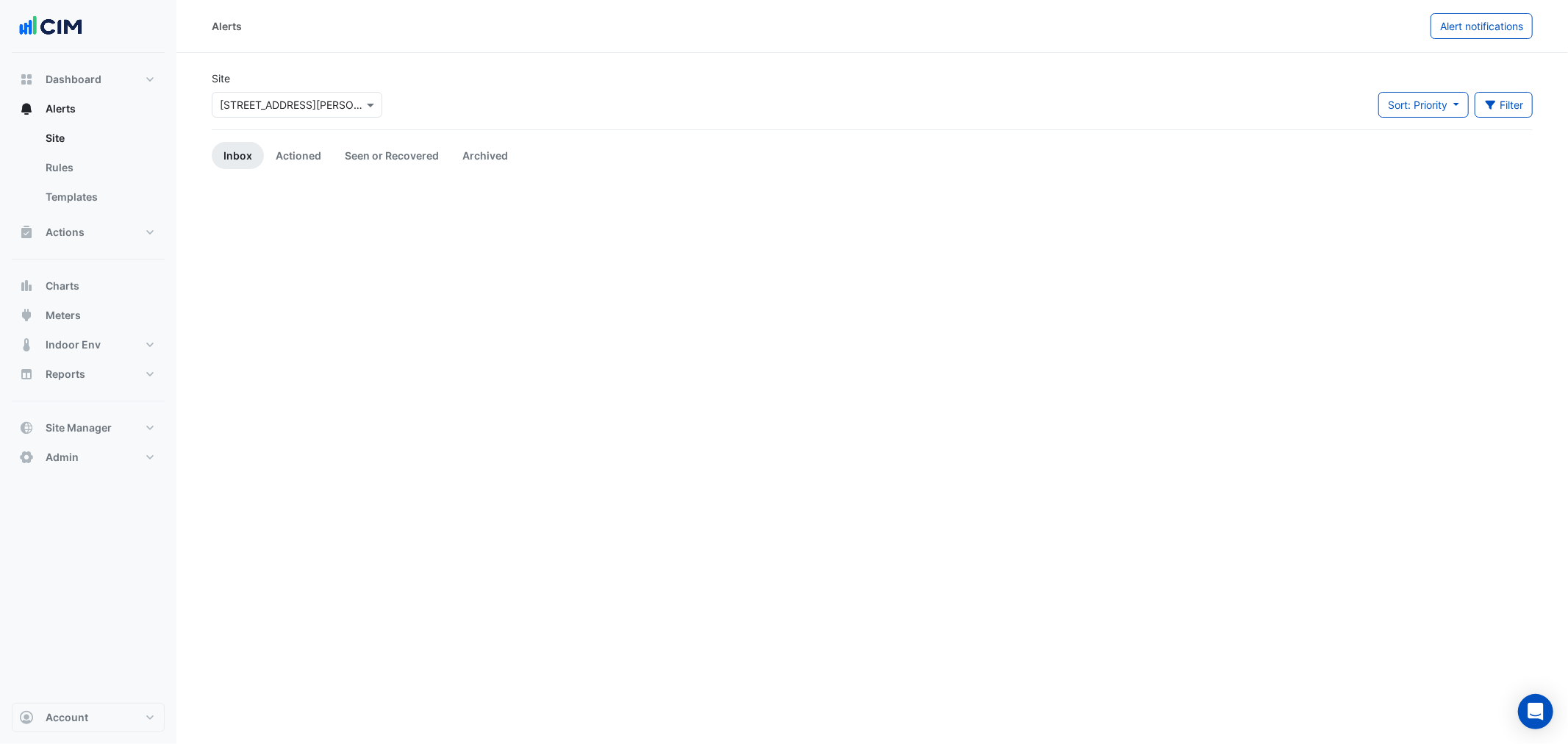
click at [261, 105] on input "text" at bounding box center [283, 105] width 125 height 16
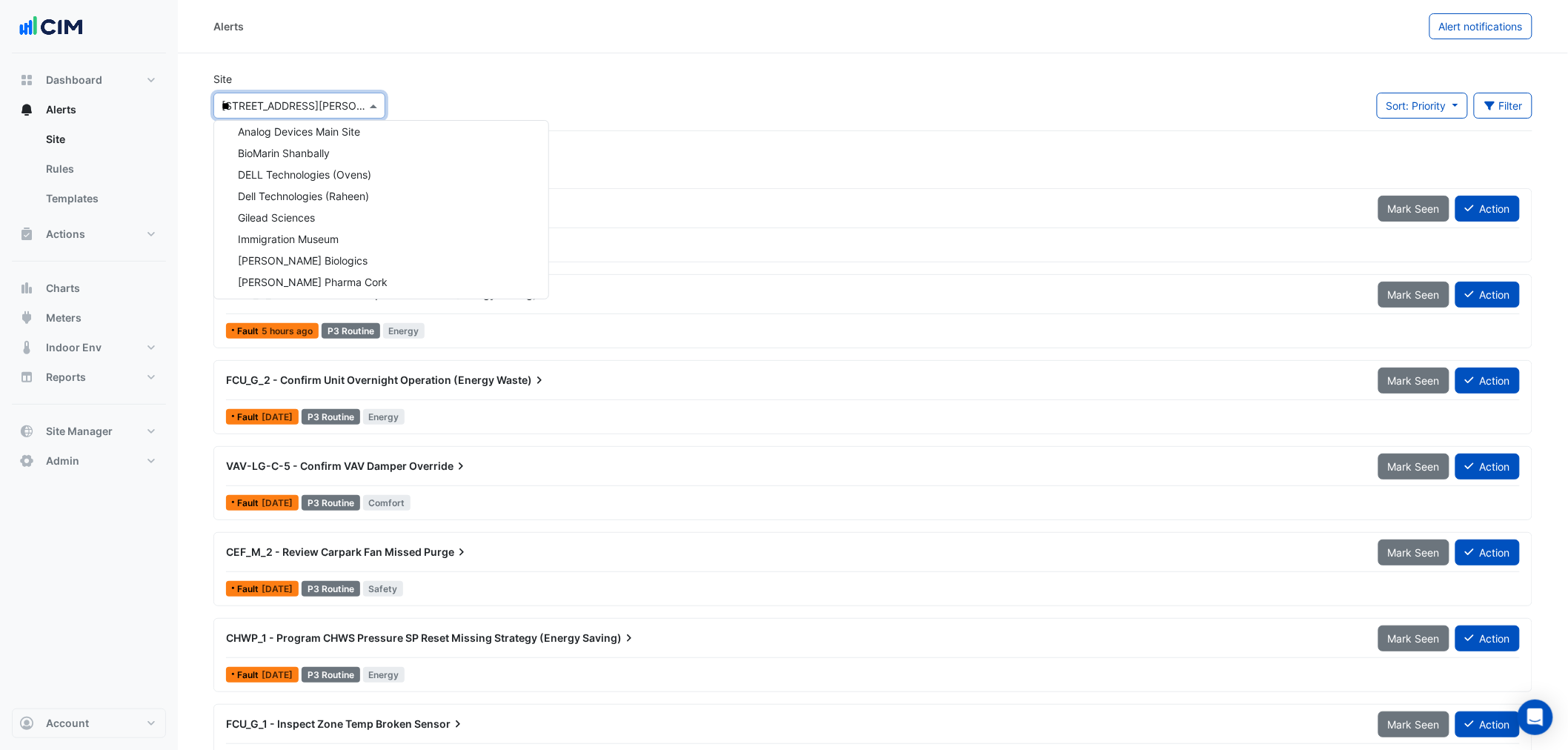
type input "***"
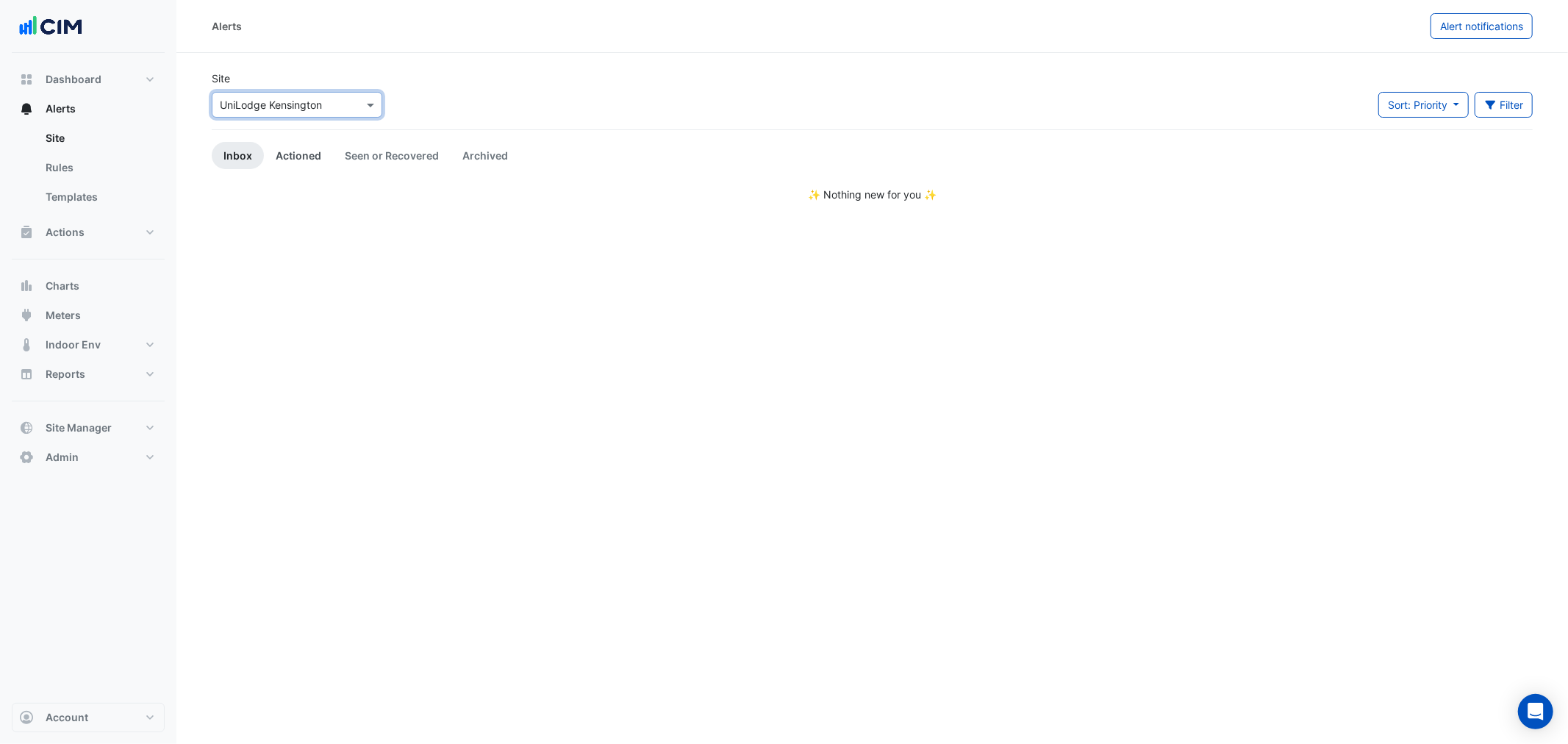
click at [316, 153] on link "Actioned" at bounding box center [299, 155] width 69 height 27
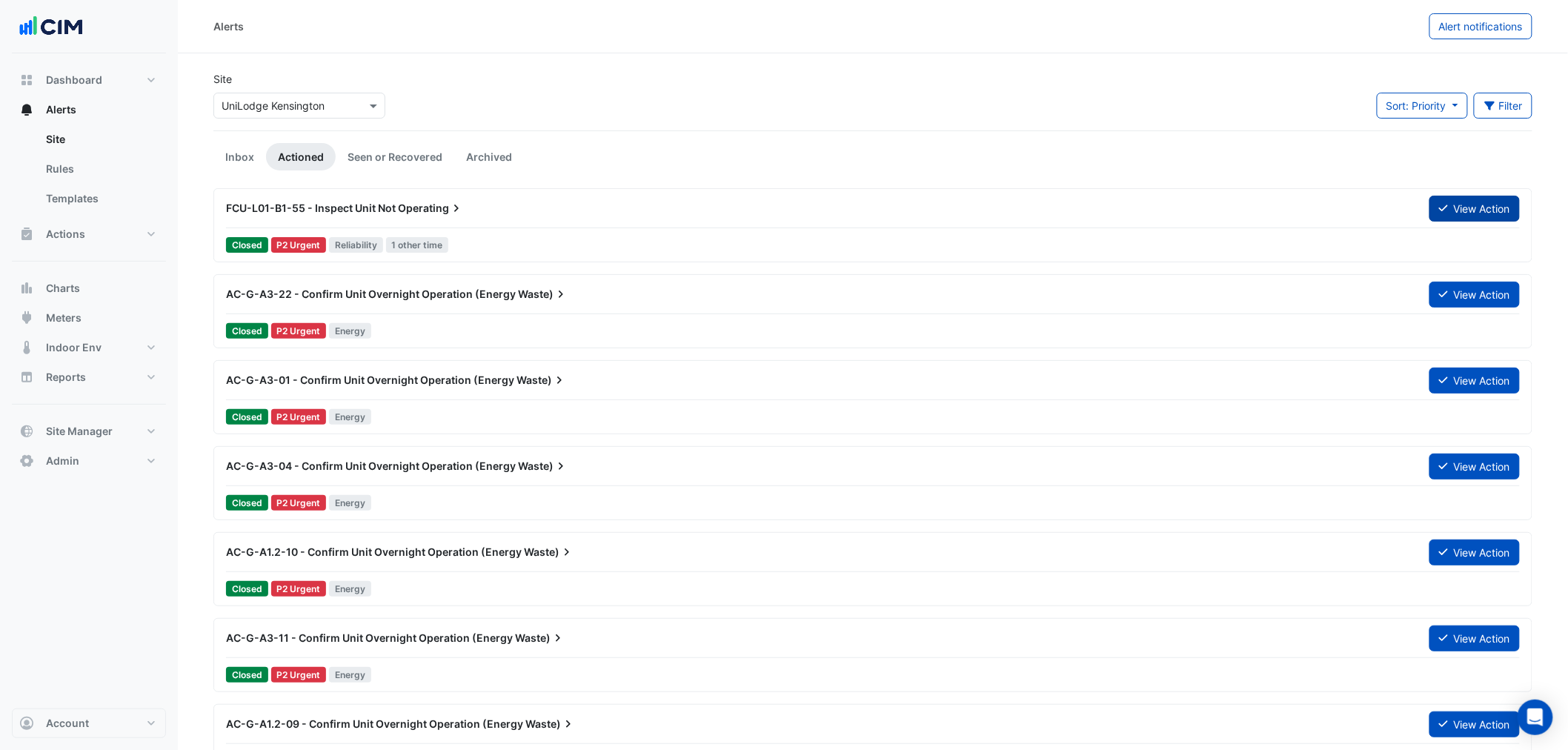
click at [1479, 212] on button "View Action" at bounding box center [1475, 209] width 90 height 26
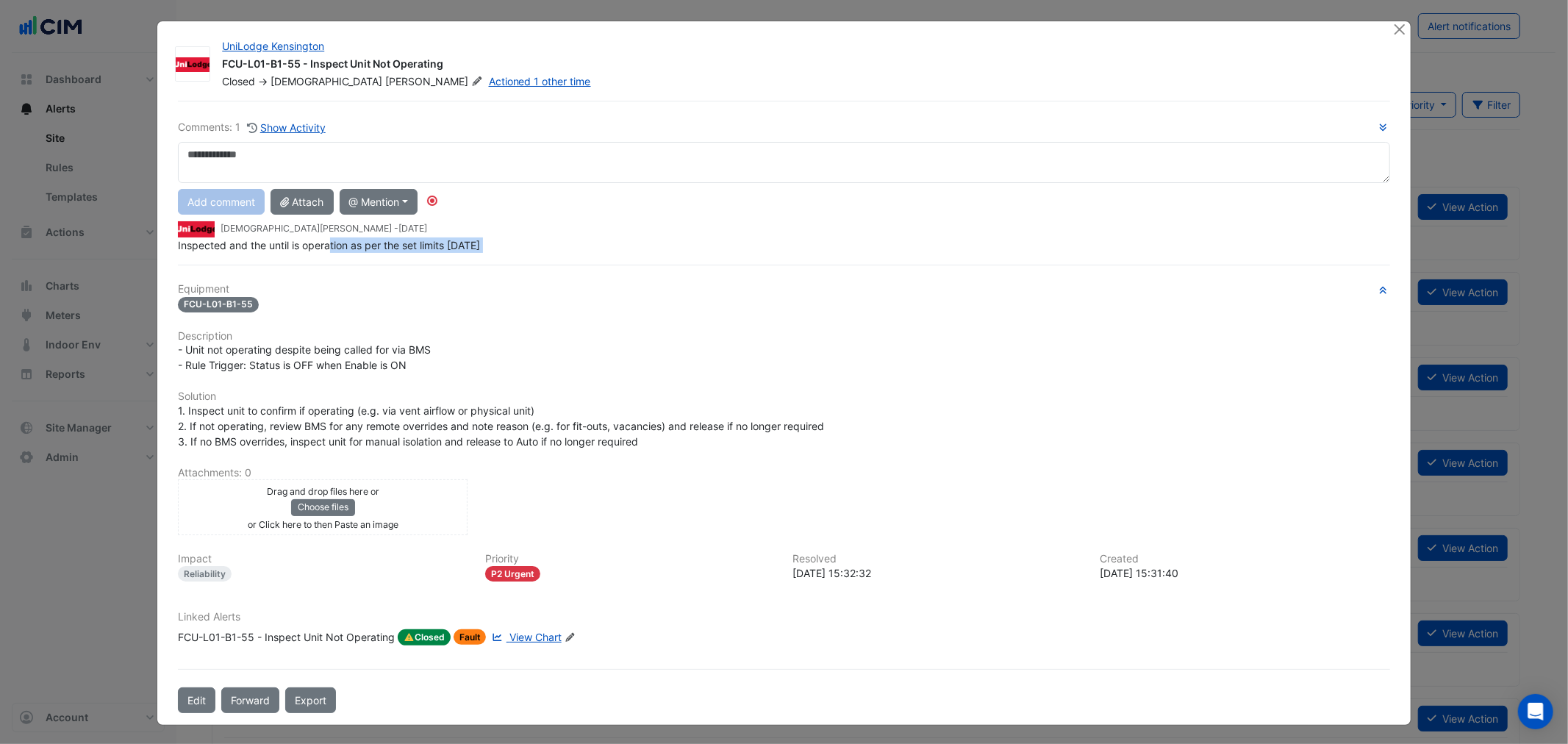
drag, startPoint x: 327, startPoint y: 247, endPoint x: 452, endPoint y: 265, distance: 126.3
click at [446, 256] on div "Comments: 1 Show Activity Add comment Attach @ Mention ARA Mechanical Junk Mail…" at bounding box center [783, 407] width 1229 height 612
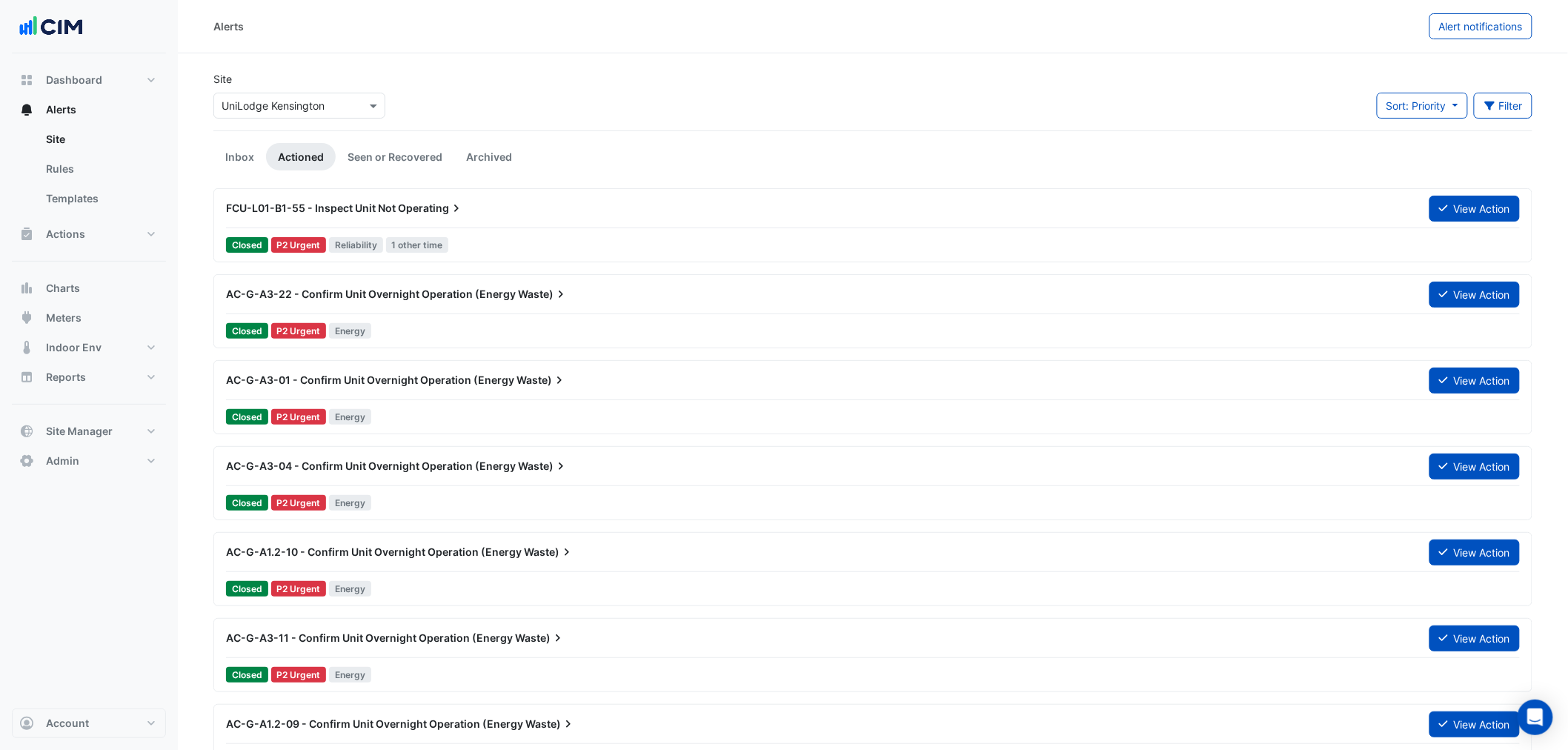
click at [445, 369] on div "AC-G-A3-01 - Confirm Unit Overnight Operation (Energy Waste)" at bounding box center [818, 380] width 1203 height 26
click at [1513, 101] on button "Filter" at bounding box center [1503, 105] width 59 height 26
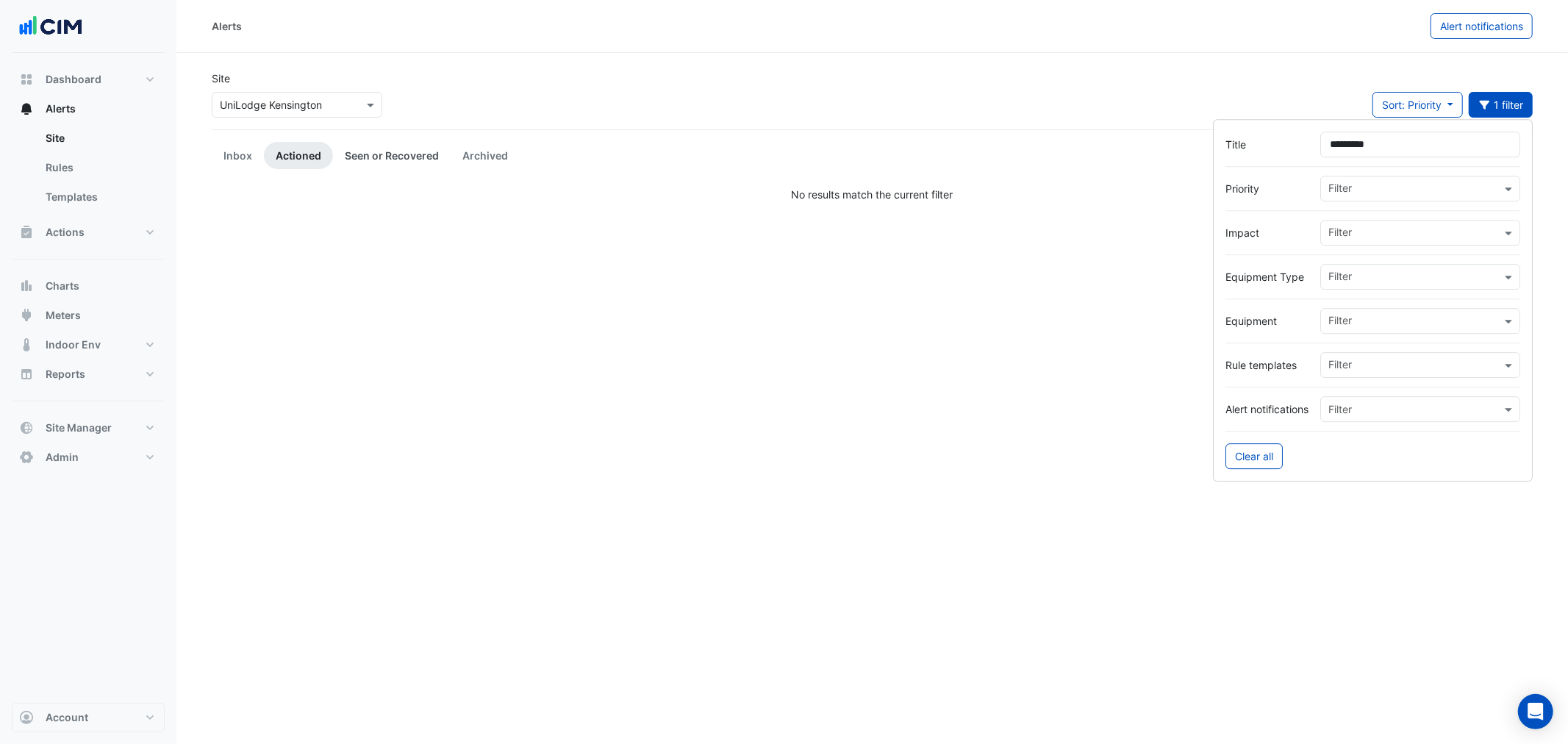
type input "*********"
click at [393, 158] on link "Seen or Recovered" at bounding box center [392, 155] width 118 height 27
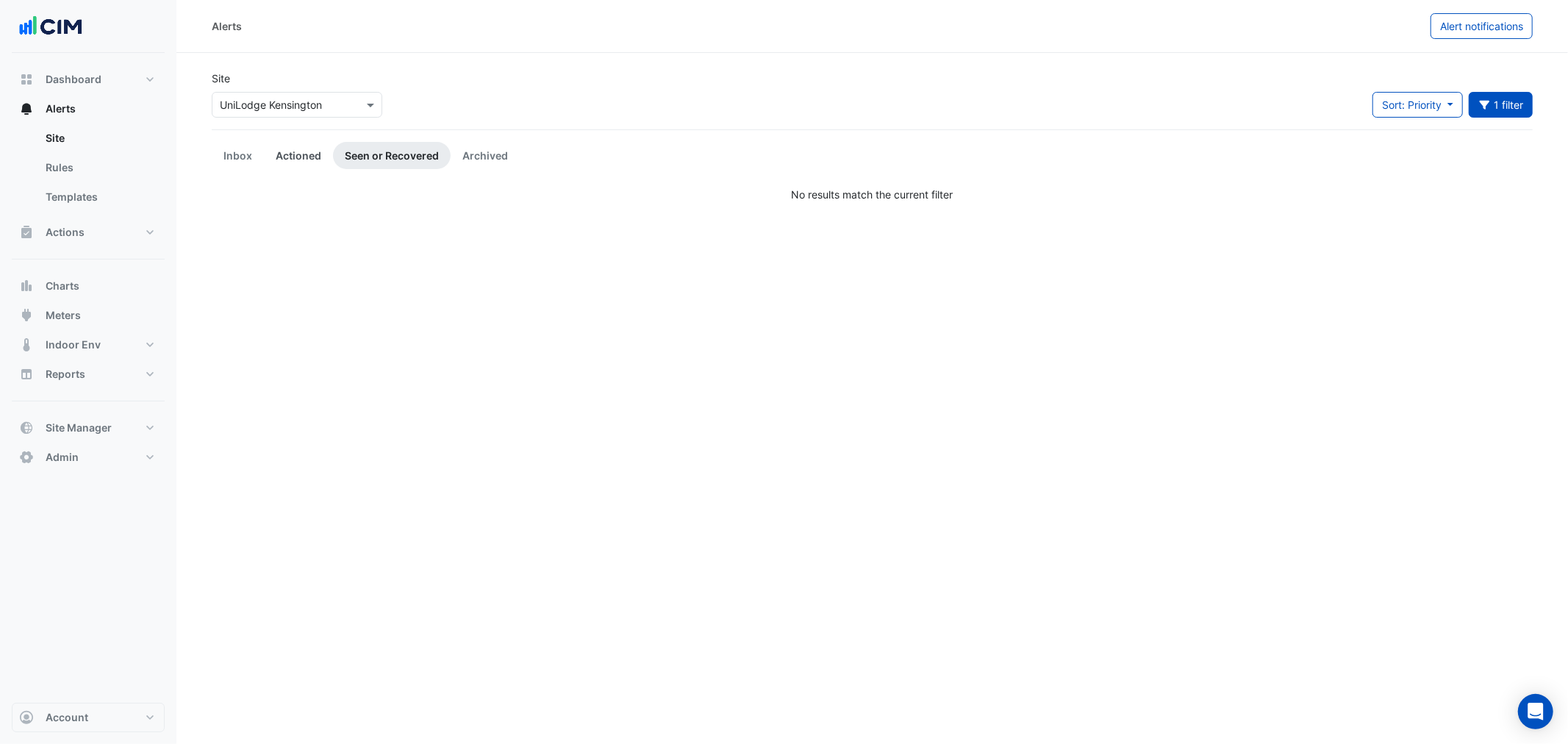
click at [270, 164] on link "Actioned" at bounding box center [299, 155] width 69 height 27
click at [1523, 111] on button "1 filter" at bounding box center [1501, 105] width 64 height 26
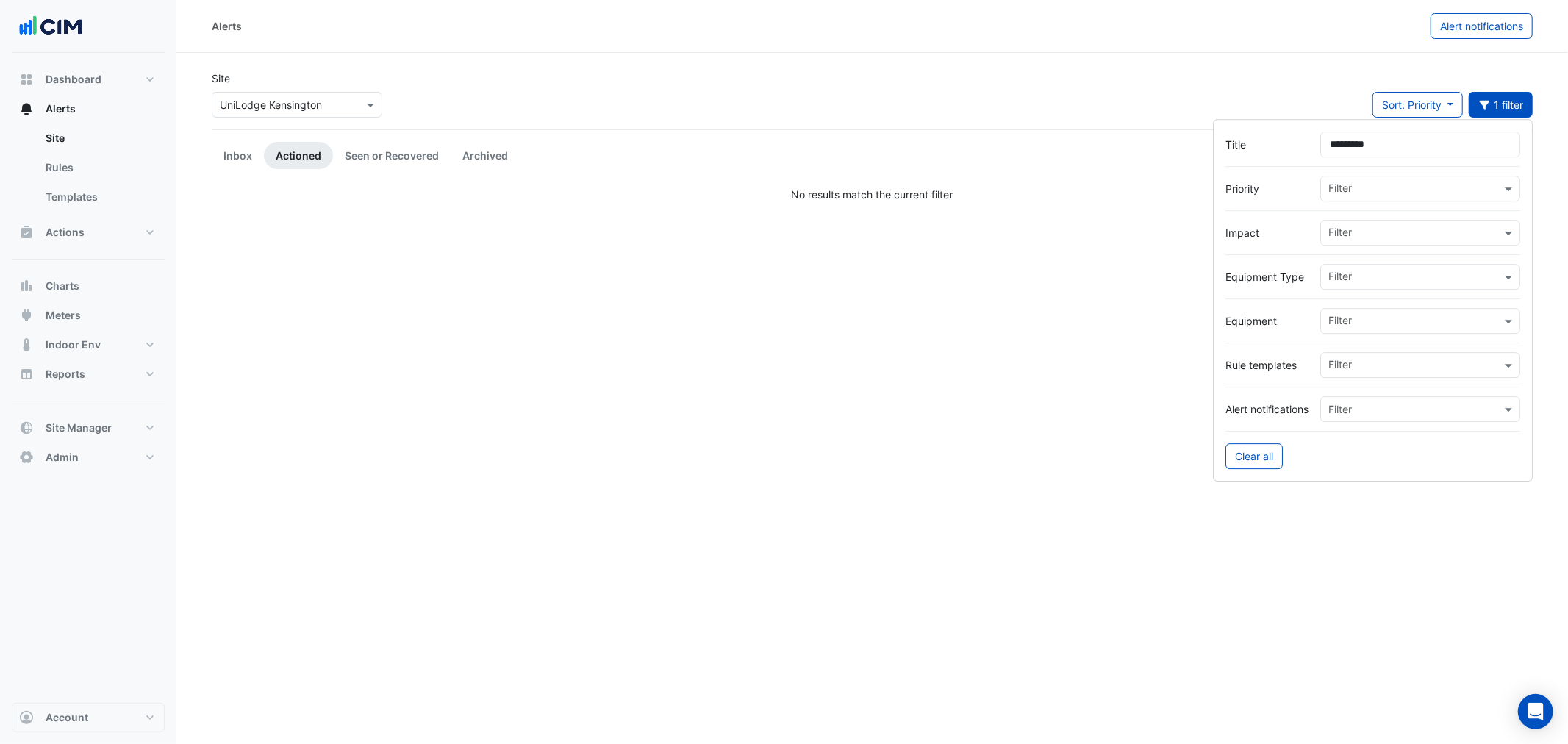
drag, startPoint x: 1435, startPoint y: 148, endPoint x: 1207, endPoint y: 126, distance: 229.1
click at [1236, 134] on div "Title *********" at bounding box center [1373, 145] width 295 height 26
type input "**"
click at [660, 83] on div "Site Select a Site × UniLodge Kensington Sort: Priority Priority Updated 1 filt…" at bounding box center [872, 100] width 1339 height 59
click at [378, 148] on link "Seen or Recovered" at bounding box center [392, 155] width 118 height 27
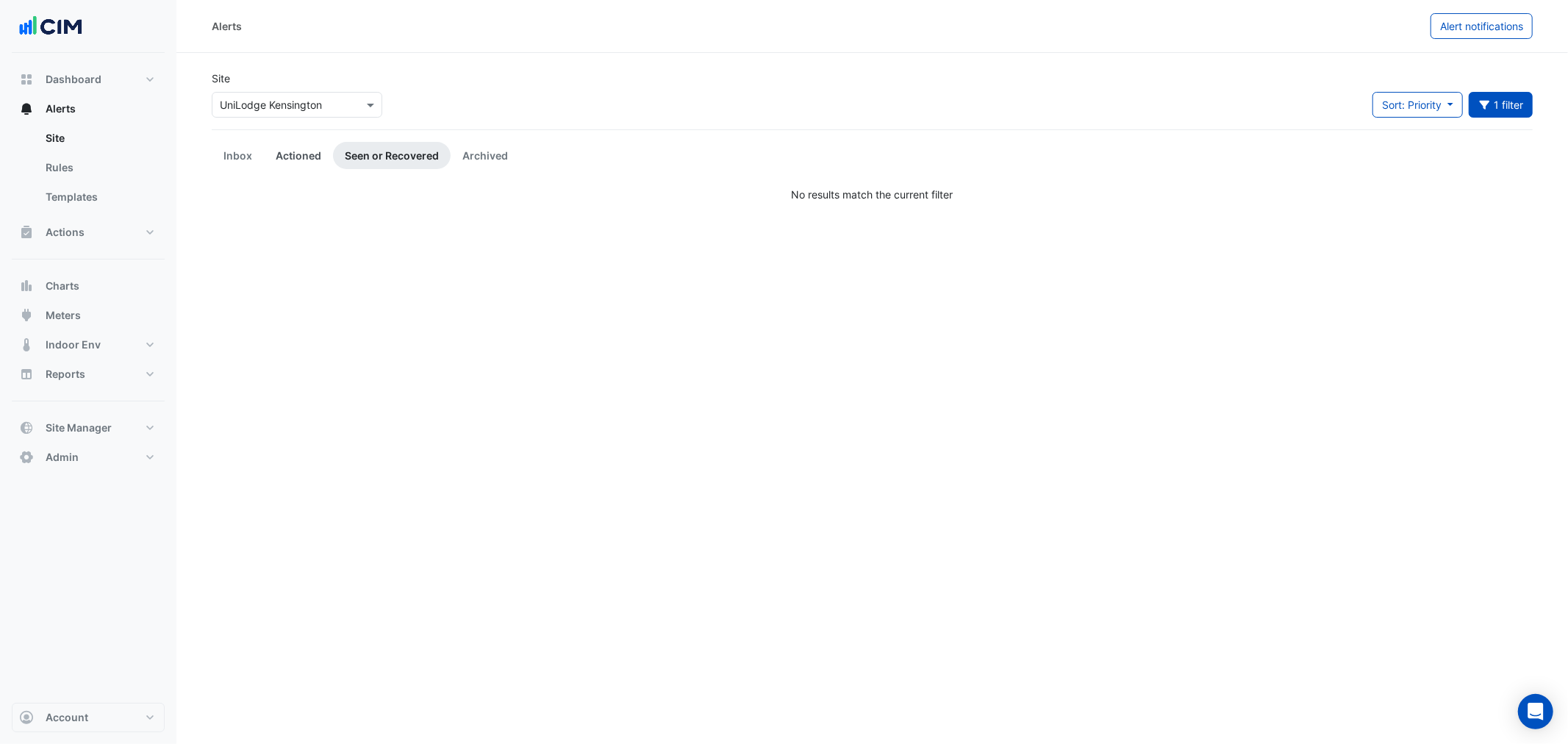
click at [275, 154] on link "Actioned" at bounding box center [299, 155] width 69 height 27
drag, startPoint x: 179, startPoint y: 156, endPoint x: 196, endPoint y: 155, distance: 17.0
click at [178, 156] on section "Site Select a Site × UniLodge Kensington Sort: Priority Priority Updated 1 filt…" at bounding box center [872, 128] width 1392 height 149
click at [279, 158] on link "Actioned" at bounding box center [299, 155] width 69 height 27
click at [1510, 104] on button "1 filter" at bounding box center [1501, 105] width 64 height 26
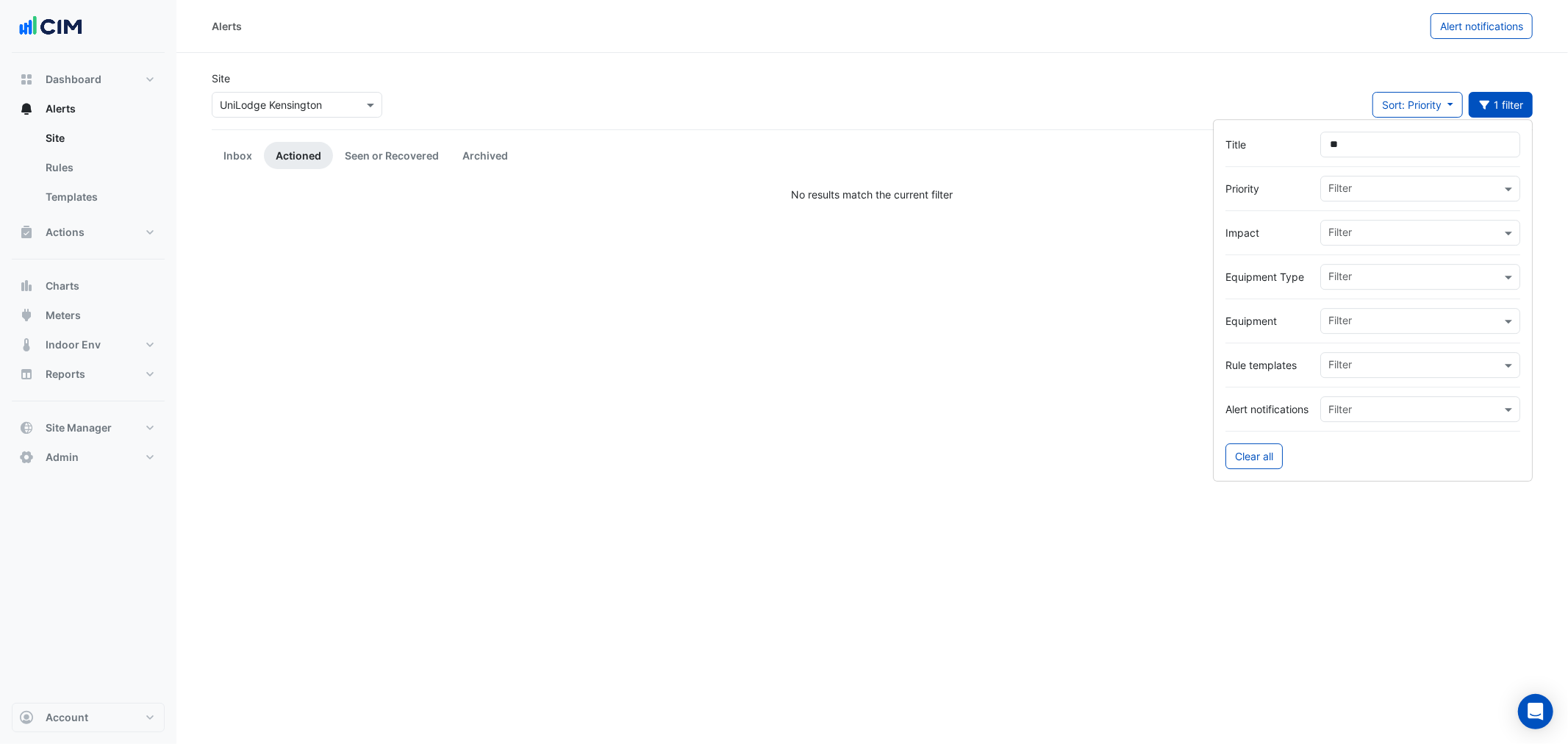
click at [1293, 146] on div "Title **" at bounding box center [1373, 145] width 295 height 26
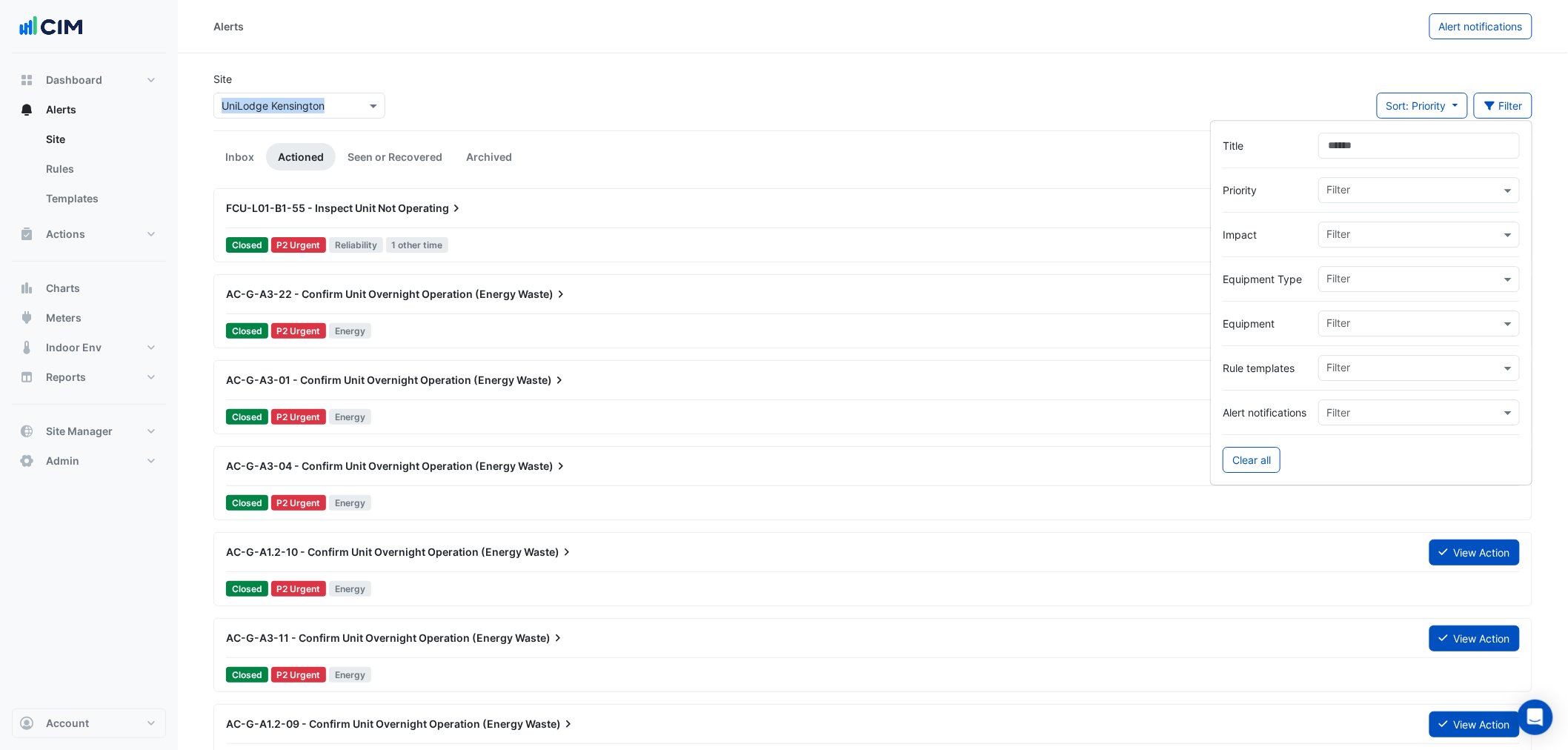
click at [682, 107] on div "Site Select a Site × UniLodge [GEOGRAPHIC_DATA] Sort: Priority Priority Updated…" at bounding box center [872, 101] width 1337 height 59
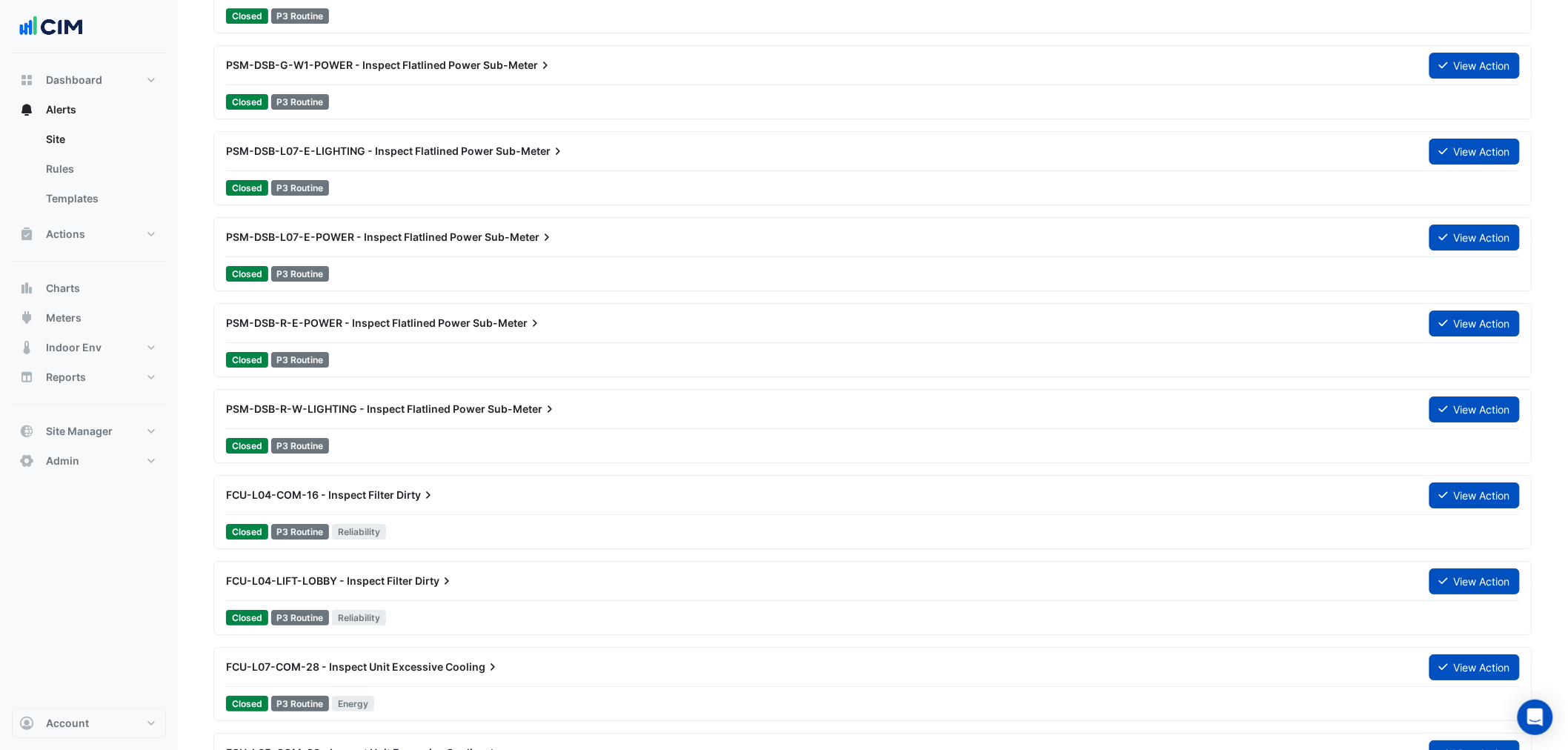
scroll to position [2086, 0]
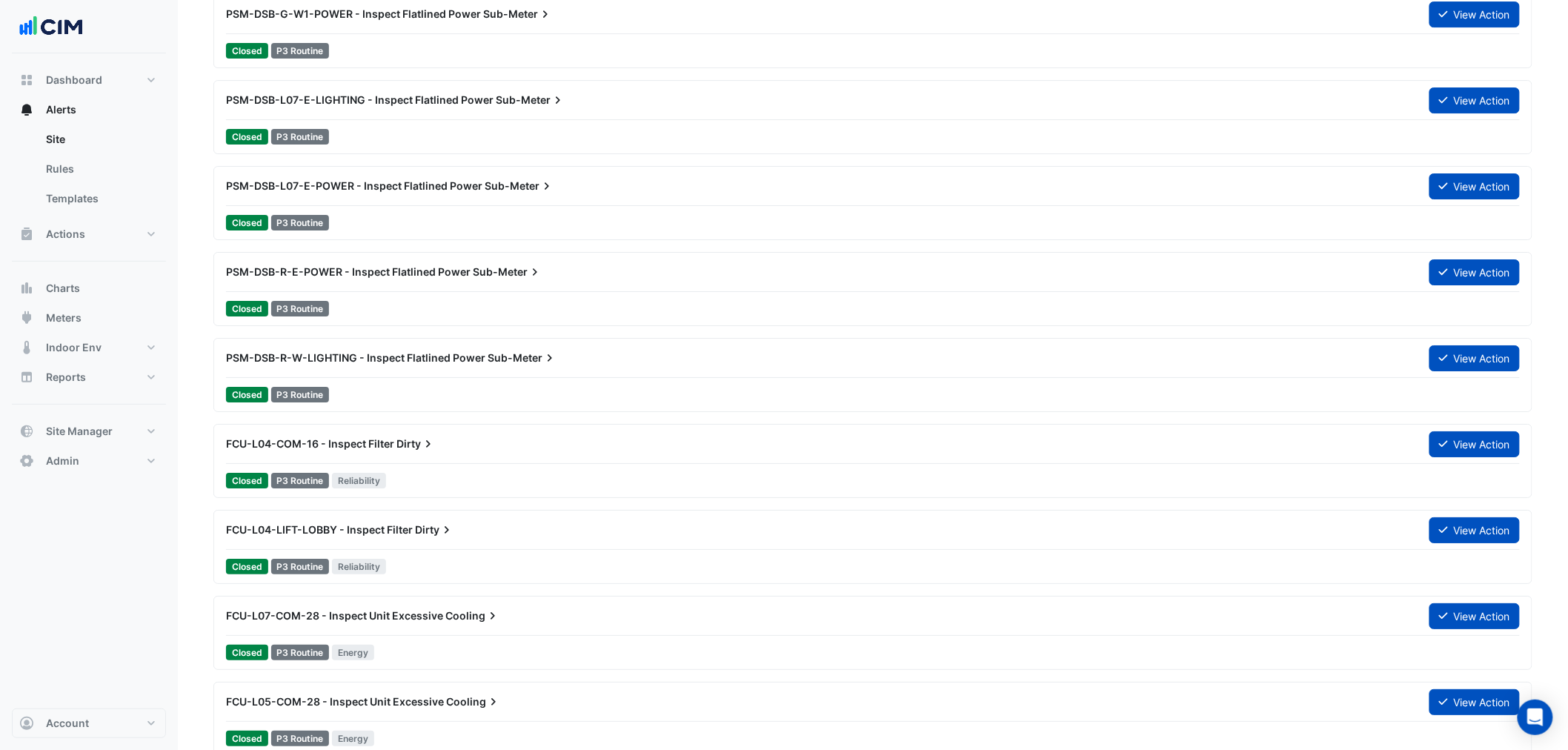
click at [468, 629] on div "FCU-L07-COM-28 - Inspect Unit Excessive Cooling" at bounding box center [818, 615] width 1203 height 26
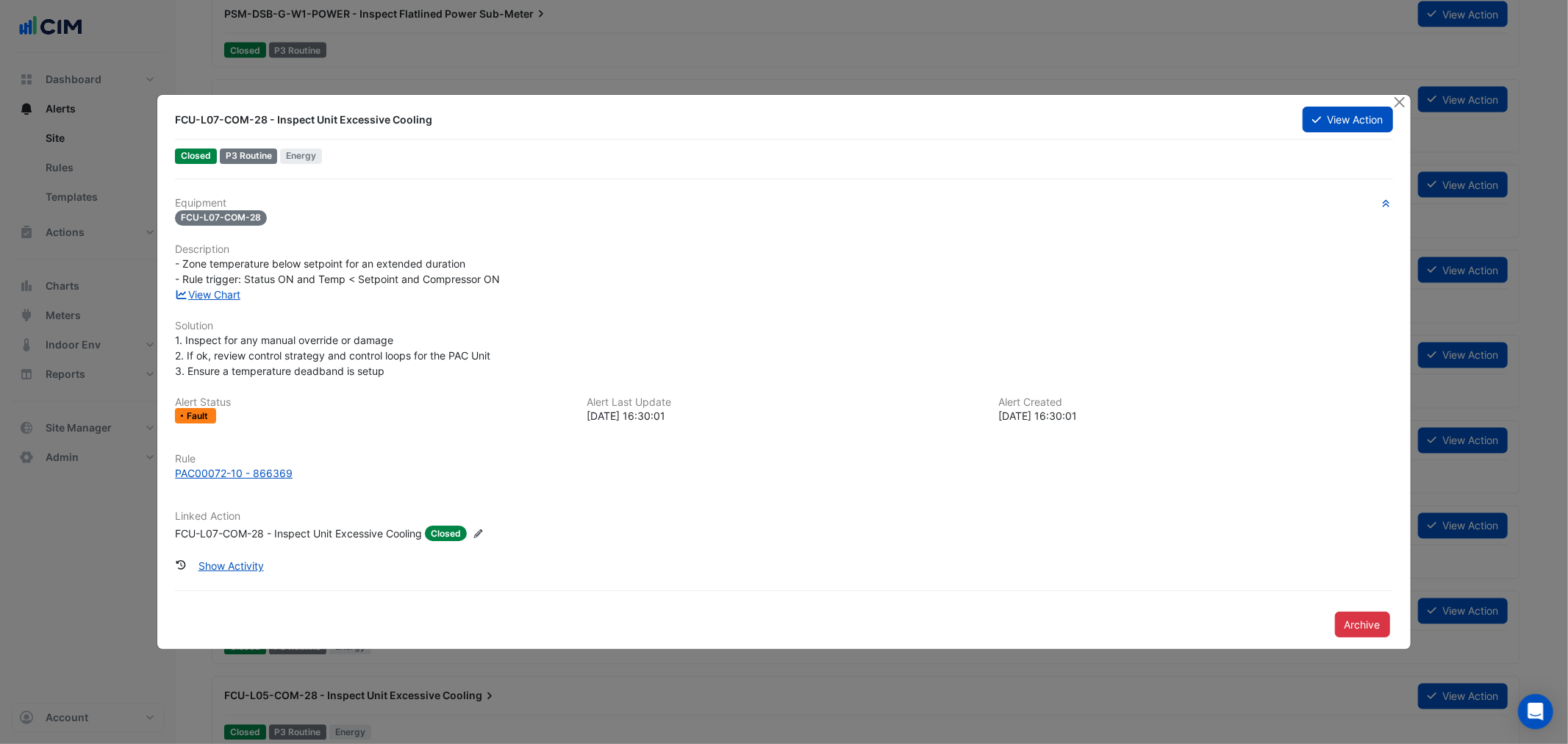
drag, startPoint x: 275, startPoint y: 118, endPoint x: 470, endPoint y: 119, distance: 195.0
click at [470, 119] on div "FCU-L07-COM-28 - Inspect Unit Excessive Cooling" at bounding box center [730, 120] width 1111 height 15
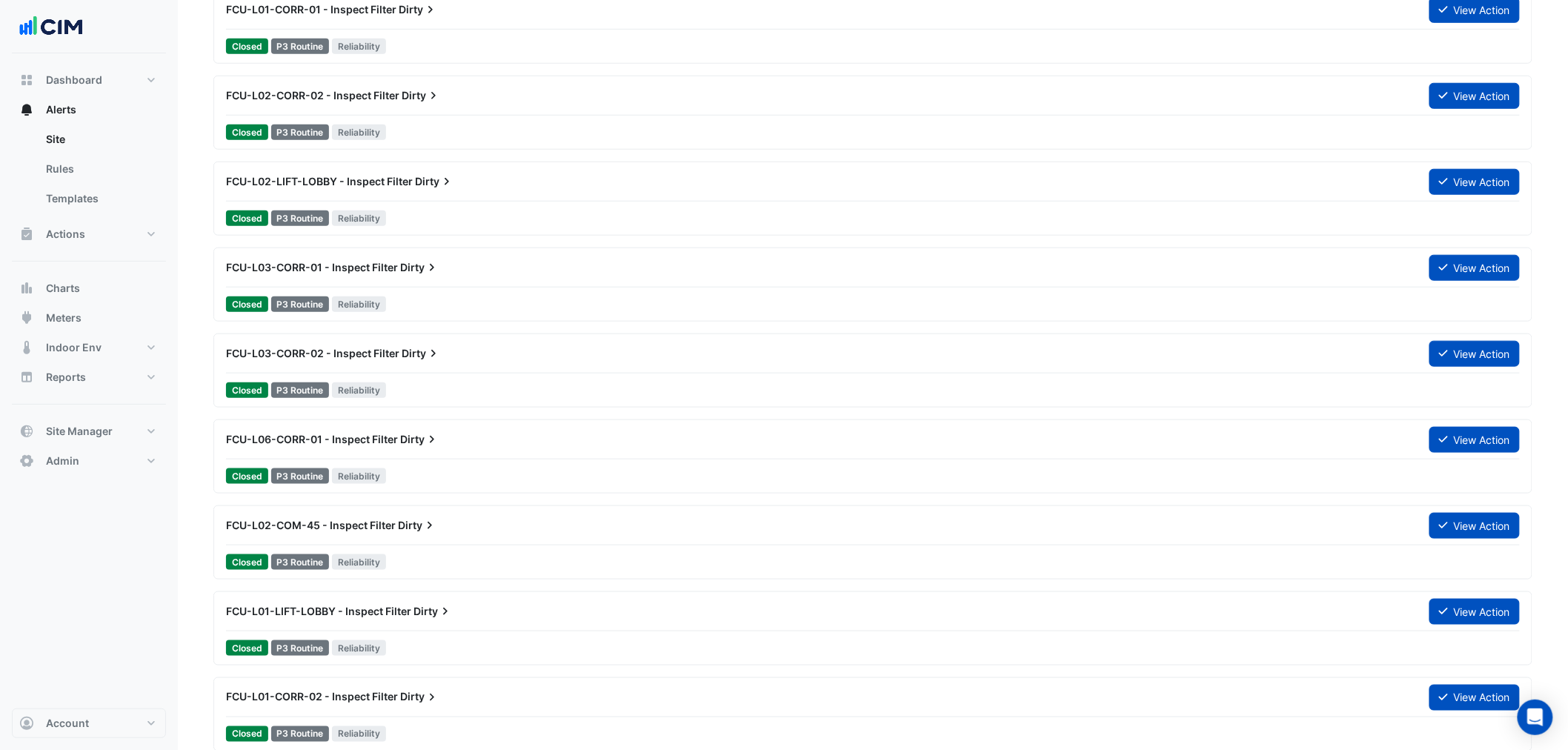
drag, startPoint x: 174, startPoint y: 679, endPoint x: 196, endPoint y: 589, distance: 92.6
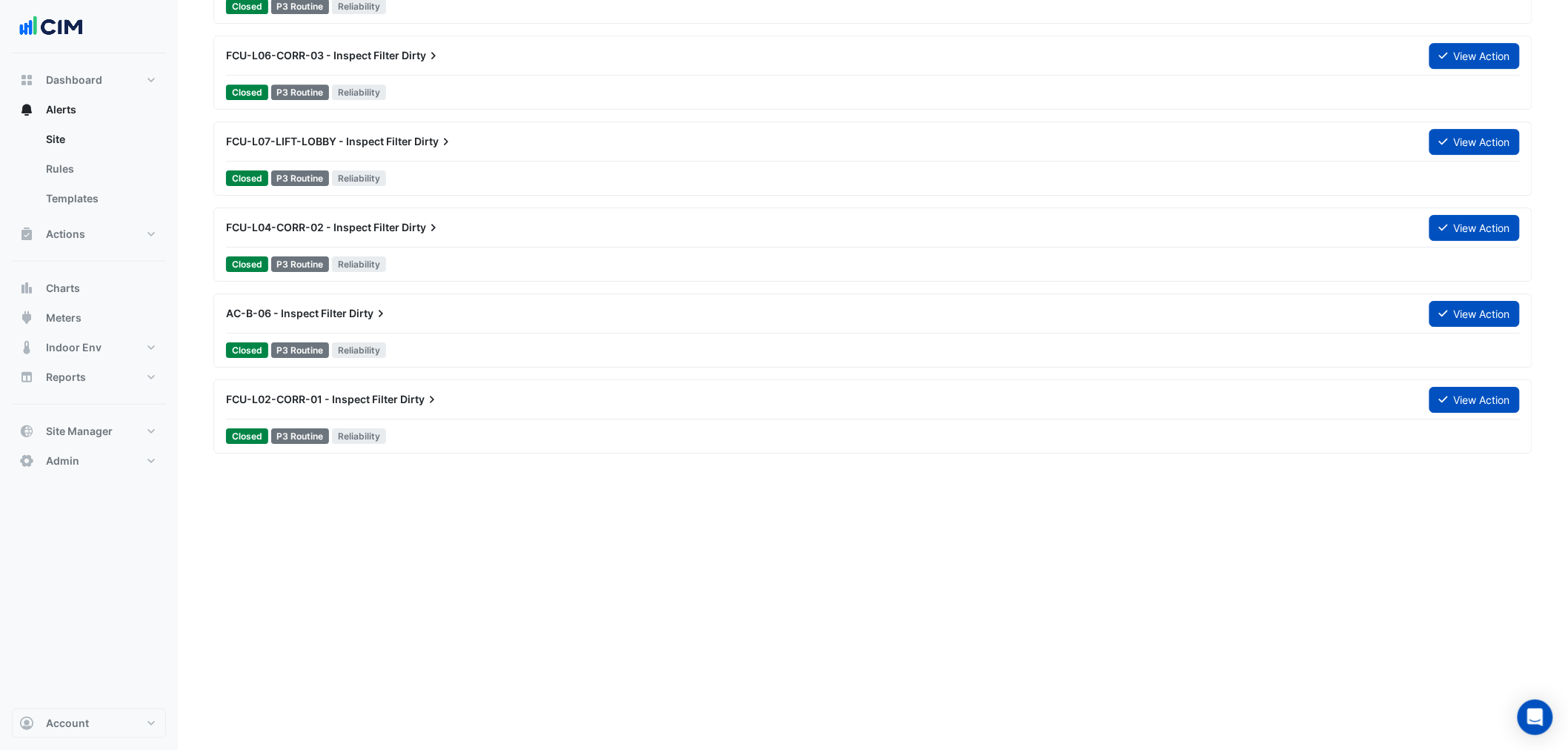
scroll to position [4394, 0]
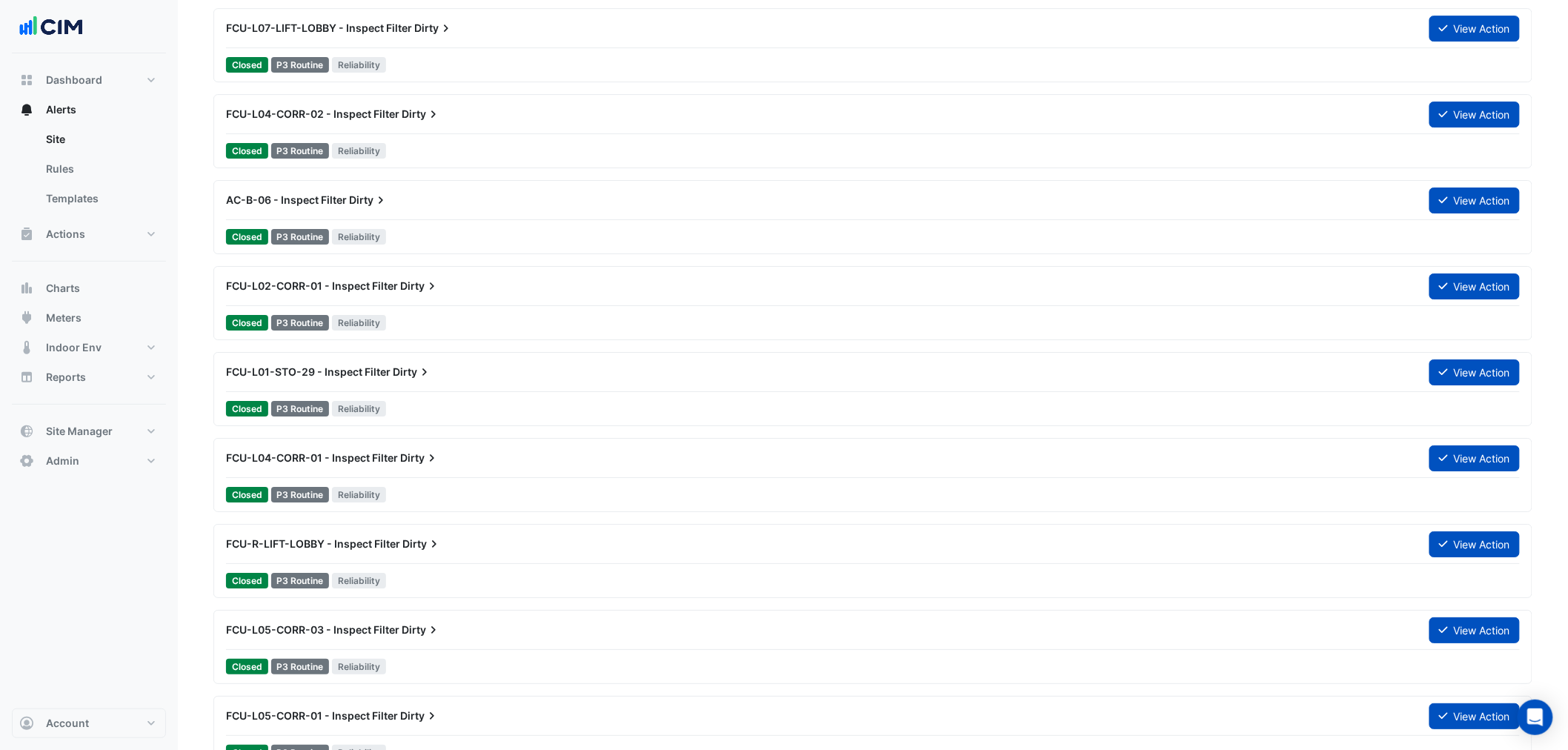
click at [360, 492] on span "Reliability" at bounding box center [359, 495] width 55 height 16
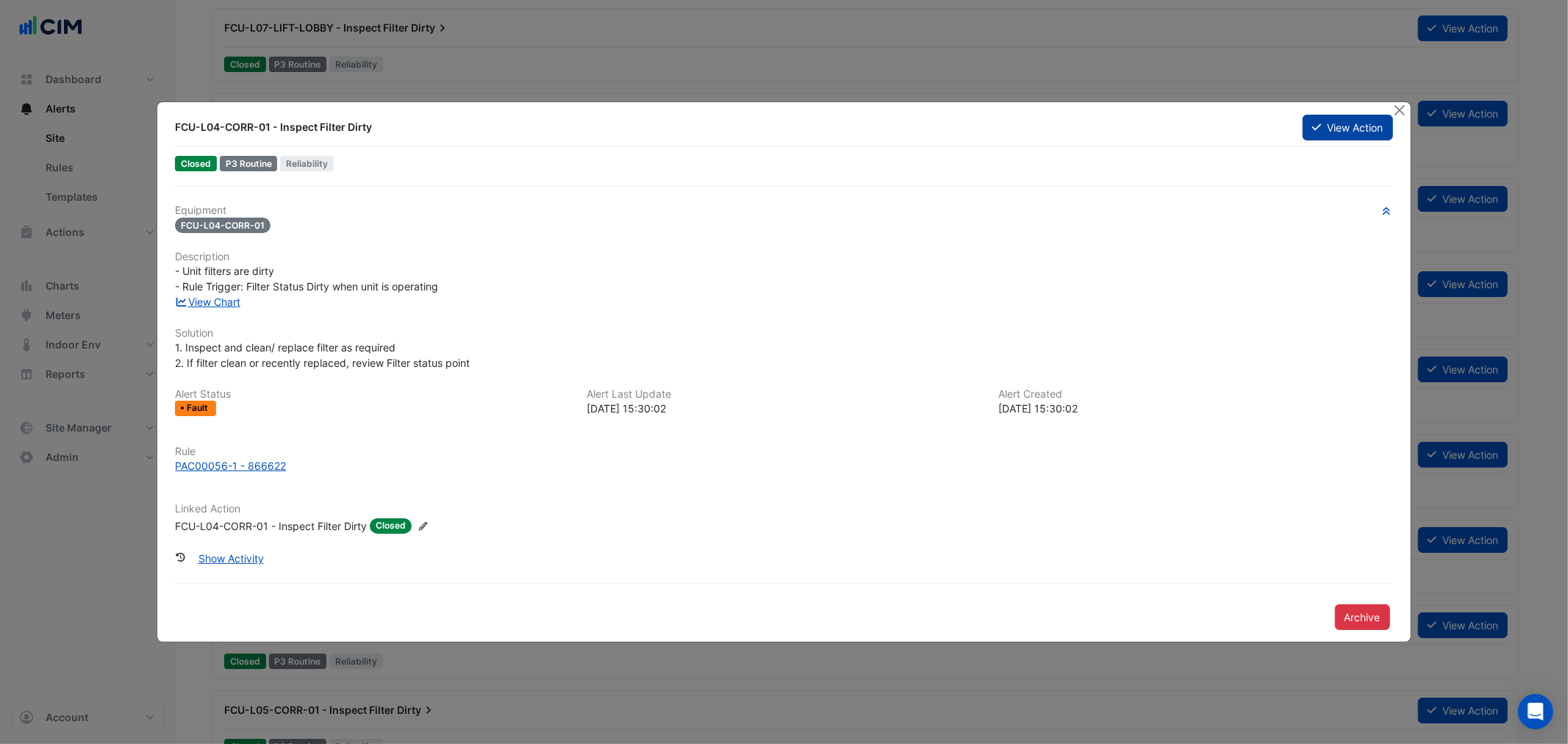
click at [1313, 130] on icon at bounding box center [1316, 127] width 8 height 10
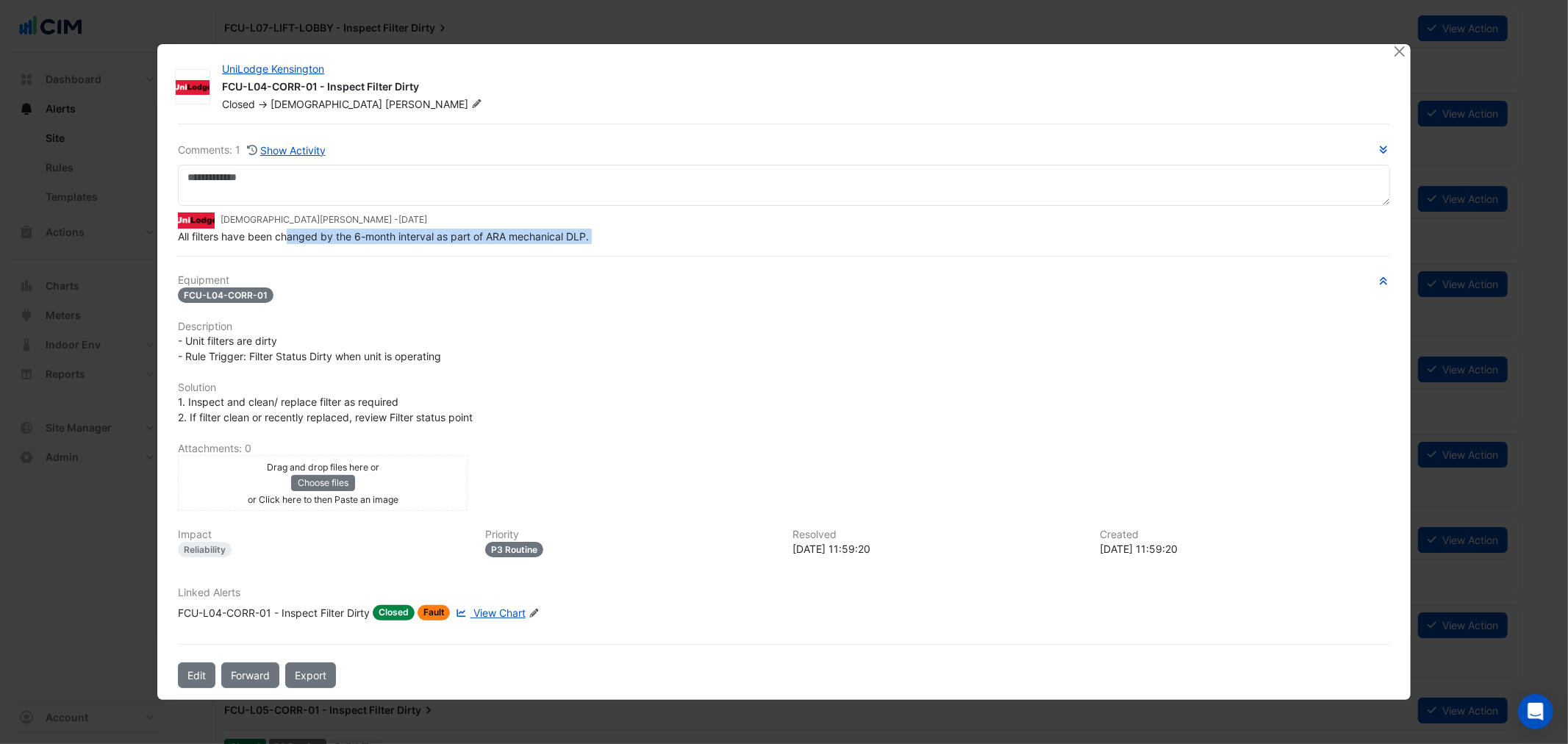
drag, startPoint x: 289, startPoint y: 259, endPoint x: 375, endPoint y: 251, distance: 86.4
click at [375, 251] on div "Comments: 1 Show Activity Krishna Lakshminarayanan - 1 month and 26 days ago Al…" at bounding box center [783, 406] width 1229 height 566
click at [259, 246] on div "Comments: 1 Show Activity Krishna Lakshminarayanan - 1 month and 26 days ago Al…" at bounding box center [783, 406] width 1229 height 566
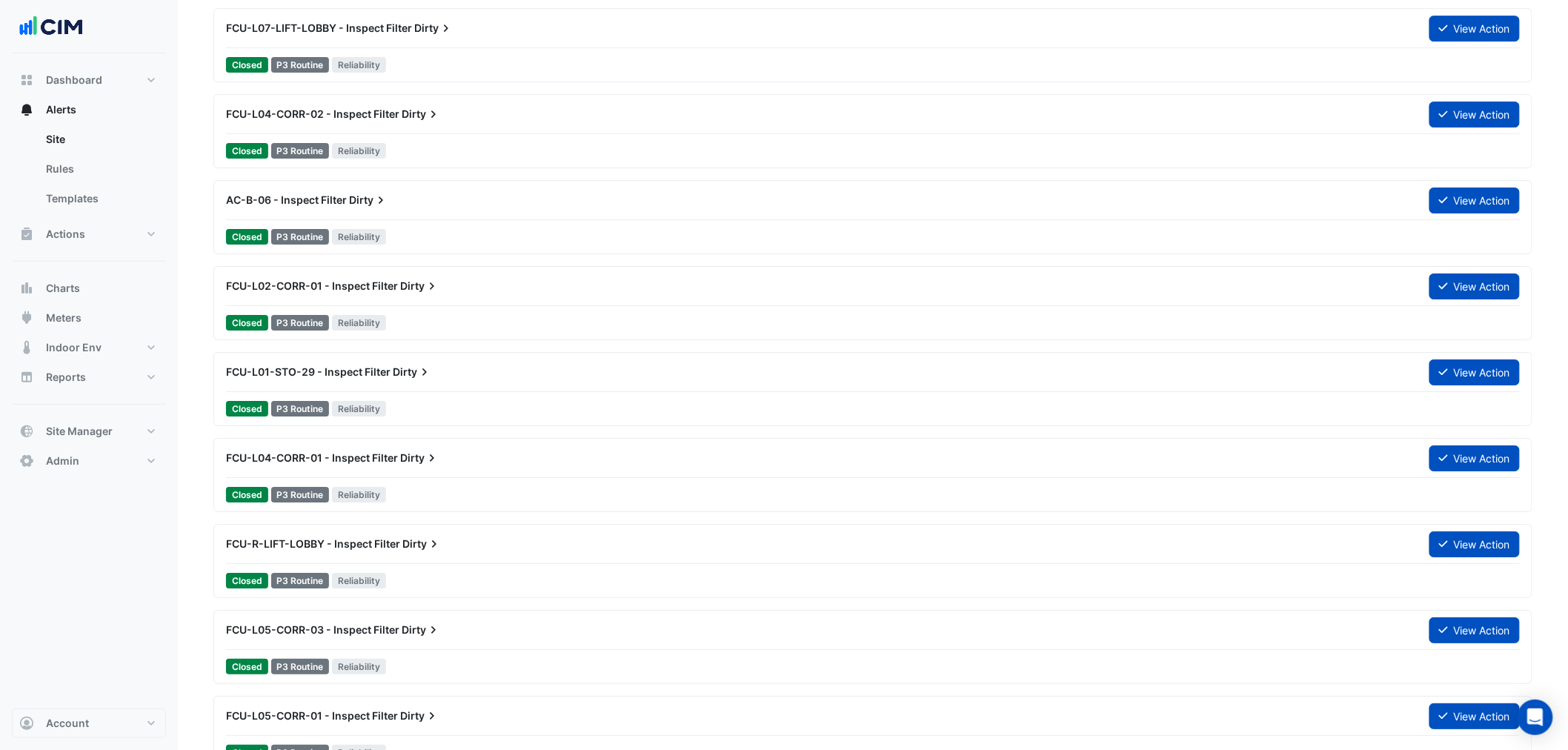
drag, startPoint x: 141, startPoint y: 595, endPoint x: 145, endPoint y: 582, distance: 13.6
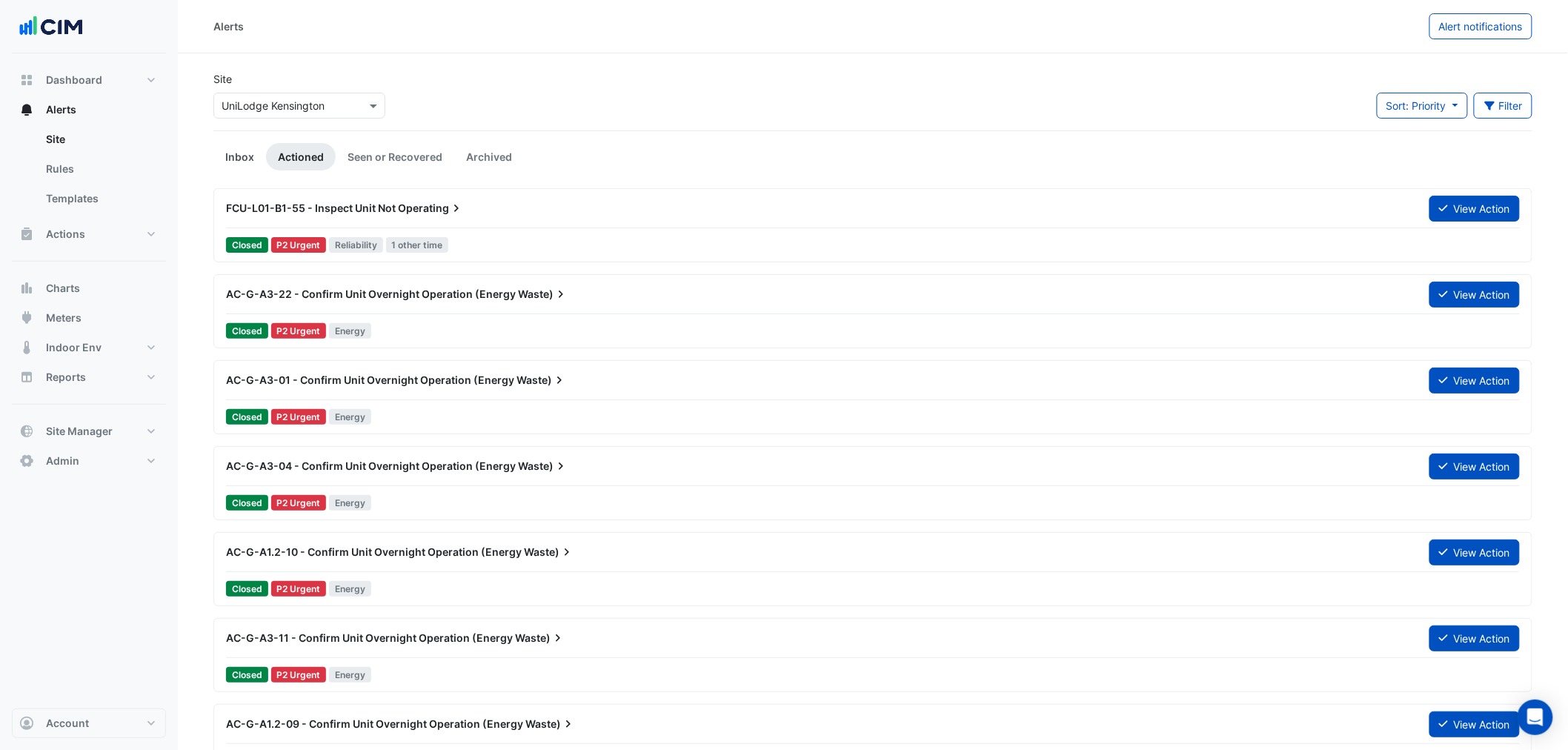
drag, startPoint x: 228, startPoint y: 159, endPoint x: 241, endPoint y: 159, distance: 13.0
click at [226, 162] on link "Inbox" at bounding box center [240, 156] width 53 height 27
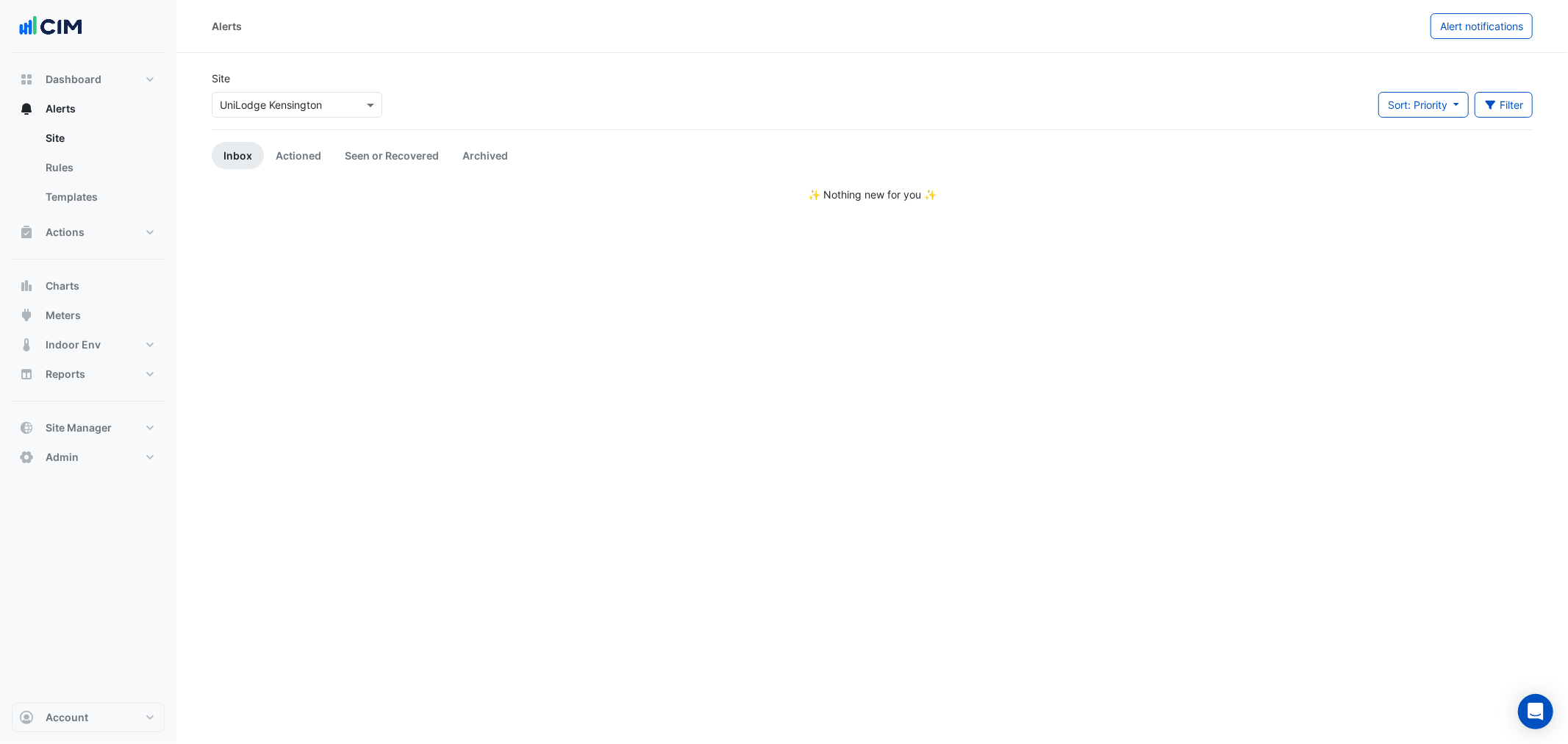
click at [576, 95] on div "Site Select a Site × UniLodge Kensington Sort: Priority Priority Updated Filter…" at bounding box center [872, 100] width 1339 height 59
click at [1513, 94] on button "Filter" at bounding box center [1504, 105] width 59 height 26
drag, startPoint x: 1469, startPoint y: 28, endPoint x: 564, endPoint y: 160, distance: 914.6
click at [571, 158] on div "Alerts Alert notifications Site Select a Site × UniLodge Kensington Sort: Prior…" at bounding box center [872, 372] width 1392 height 744
click at [455, 150] on link "Archived" at bounding box center [485, 155] width 69 height 27
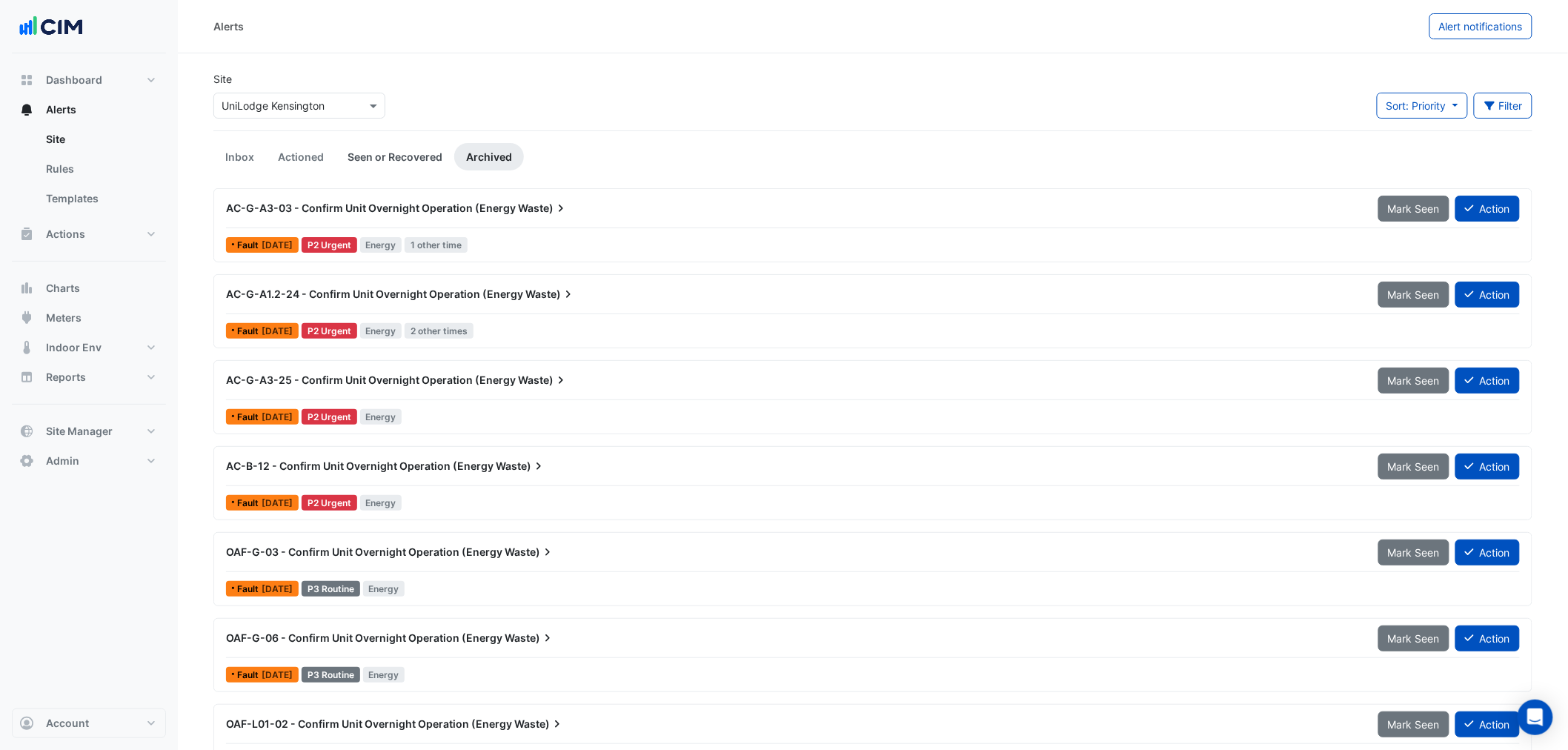
click at [401, 165] on link "Seen or Recovered" at bounding box center [395, 156] width 119 height 27
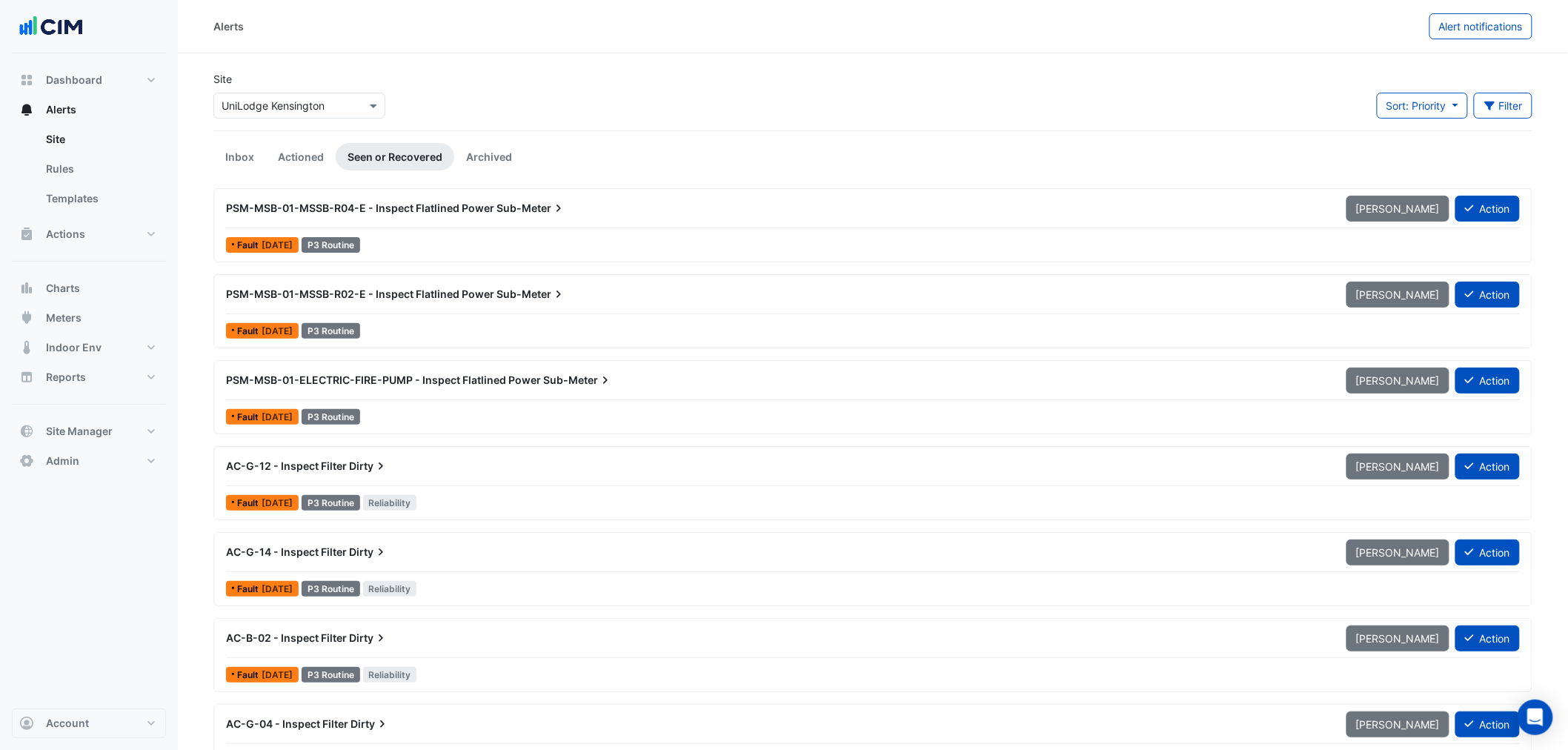
click at [556, 106] on div "Site Select a Site × UniLodge Kensington Sort: Priority Priority Updated Filter…" at bounding box center [872, 101] width 1337 height 59
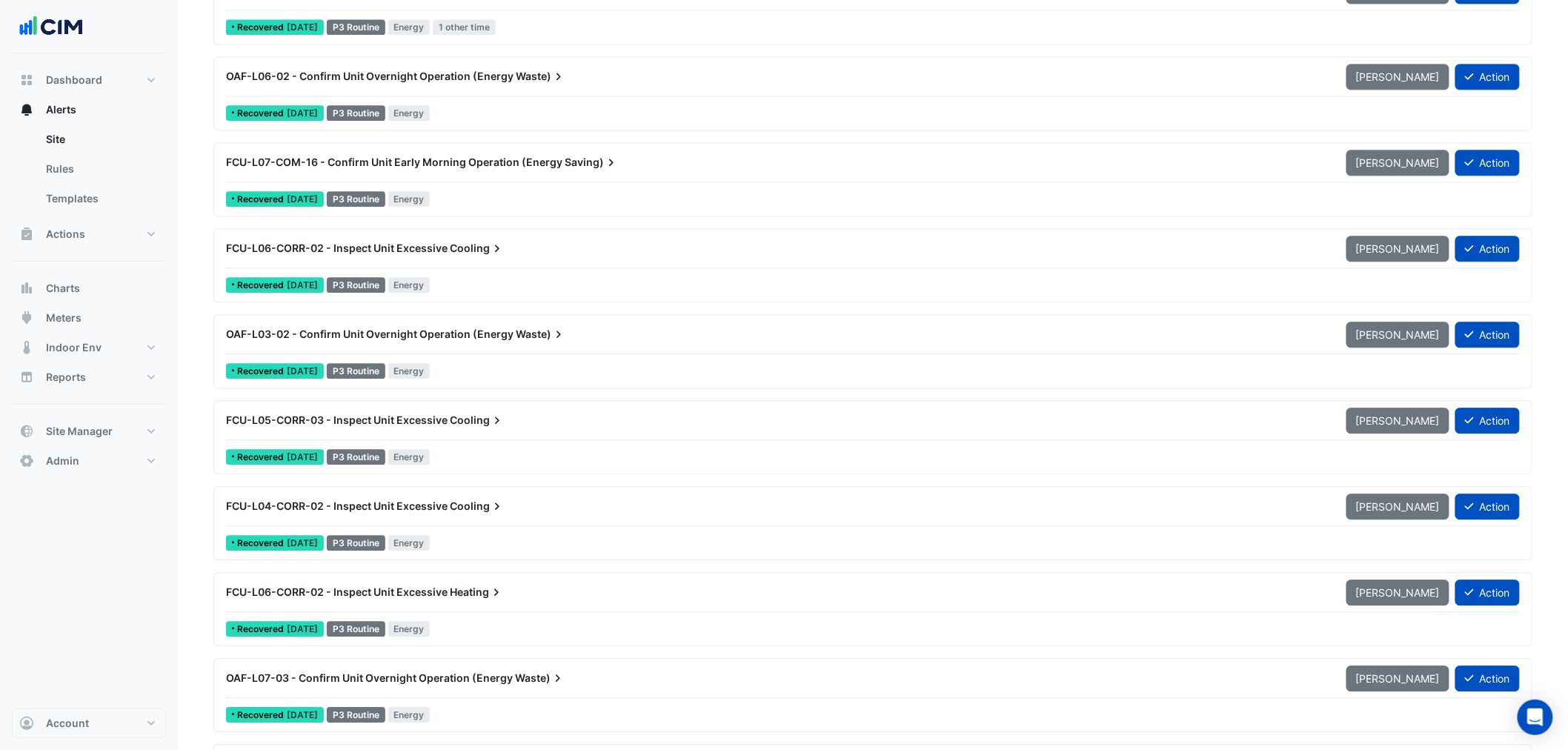
scroll to position [3844, 0]
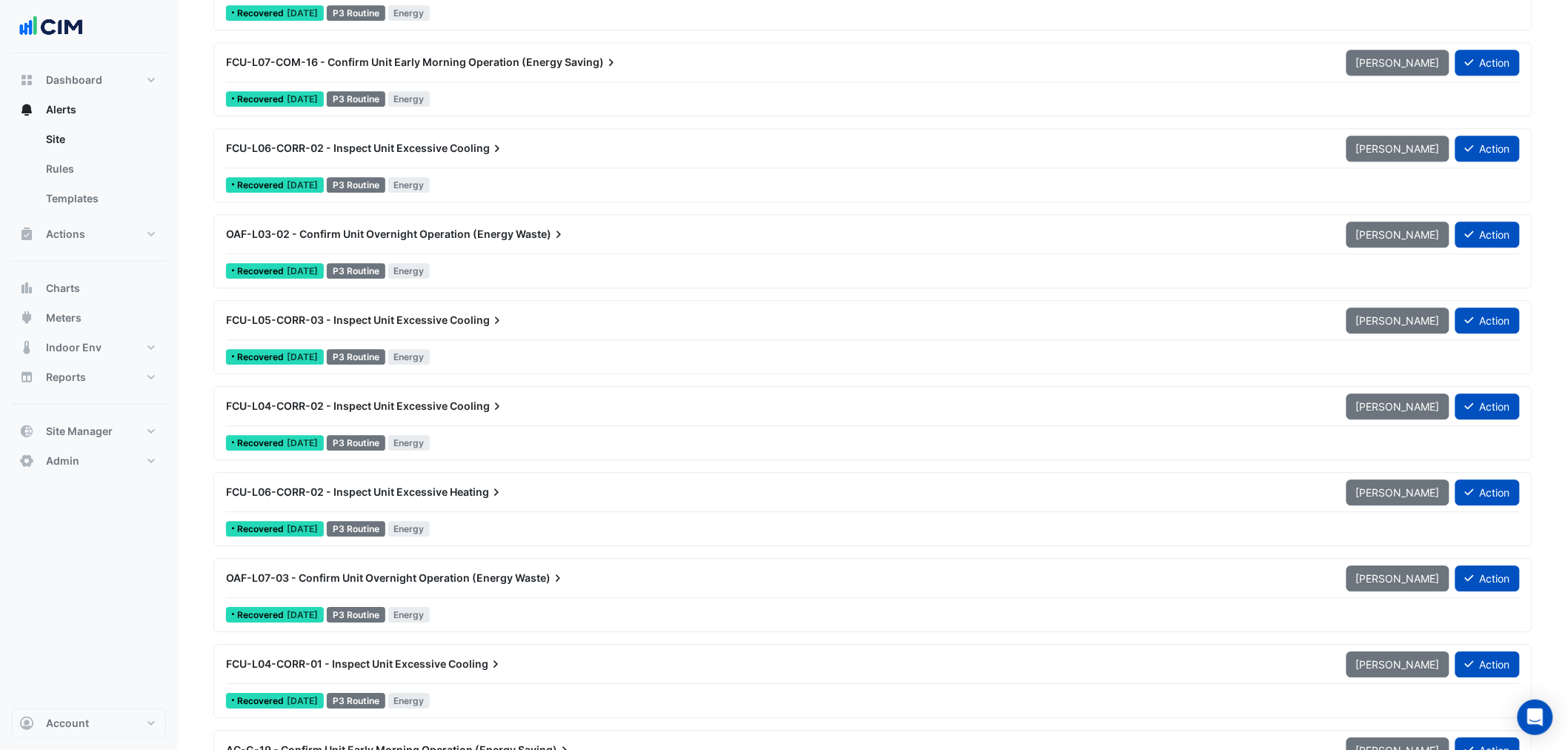
click at [424, 406] on span "FCU-L04-CORR-02 - Inspect Unit Excessive" at bounding box center [337, 406] width 222 height 12
drag, startPoint x: 178, startPoint y: 676, endPoint x: 309, endPoint y: 480, distance: 235.7
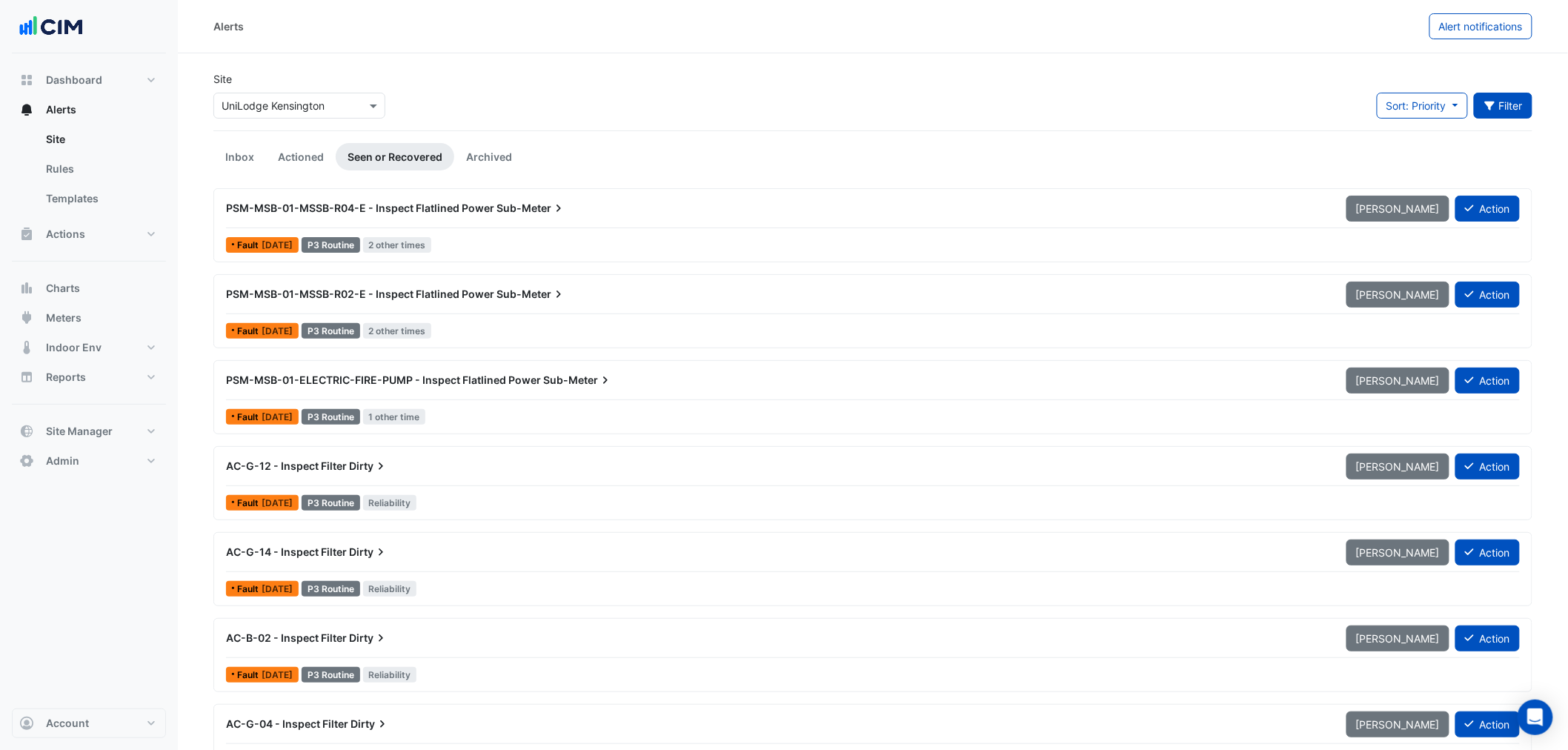
drag, startPoint x: 1507, startPoint y: 92, endPoint x: 1497, endPoint y: 102, distance: 14.1
click at [1507, 95] on div "Site Select a Site × UniLodge Kensington Sort: Priority Priority Updated Filter…" at bounding box center [872, 101] width 1337 height 59
drag, startPoint x: 1494, startPoint y: 113, endPoint x: 1341, endPoint y: 224, distance: 189.0
click at [1494, 114] on button "Filter" at bounding box center [1503, 105] width 59 height 26
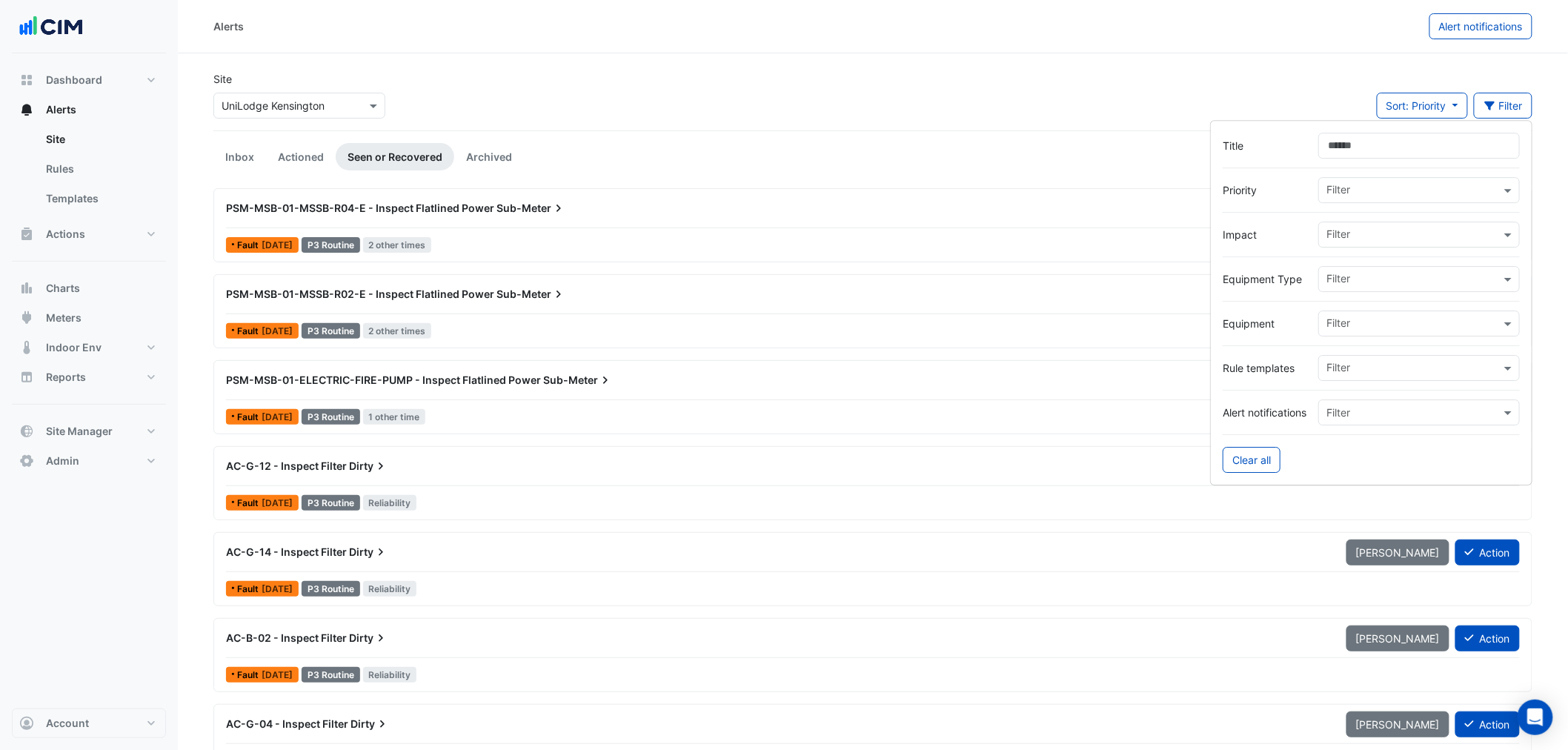
drag, startPoint x: 1370, startPoint y: 321, endPoint x: 1379, endPoint y: 295, distance: 27.5
click at [1370, 320] on input "text" at bounding box center [1413, 325] width 174 height 16
type input "***"
click at [1386, 294] on div at bounding box center [1371, 301] width 297 height 19
click at [1380, 278] on input "text" at bounding box center [1413, 280] width 174 height 16
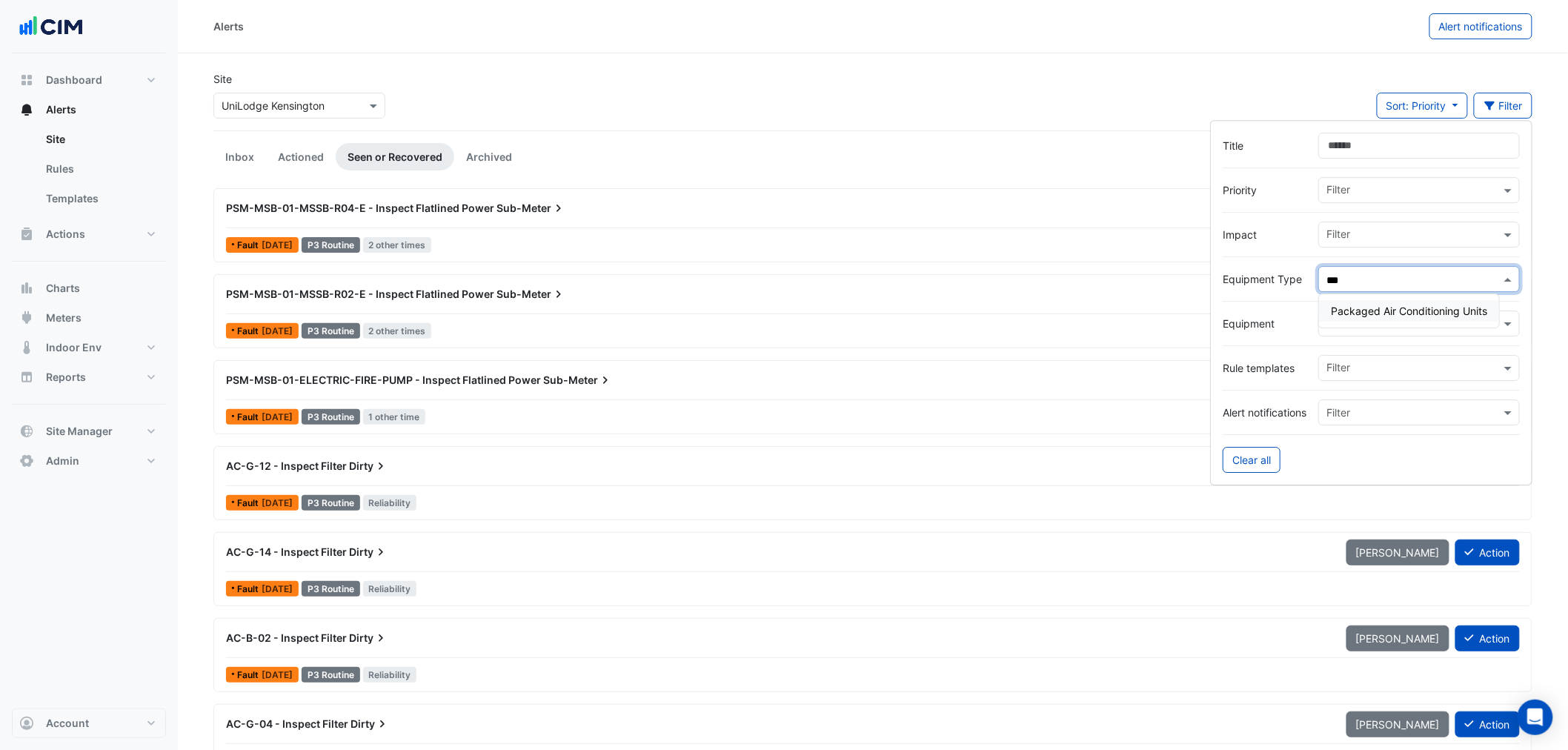
click at [1399, 311] on span "Packaged Air Conditioning Units" at bounding box center [1409, 311] width 156 height 12
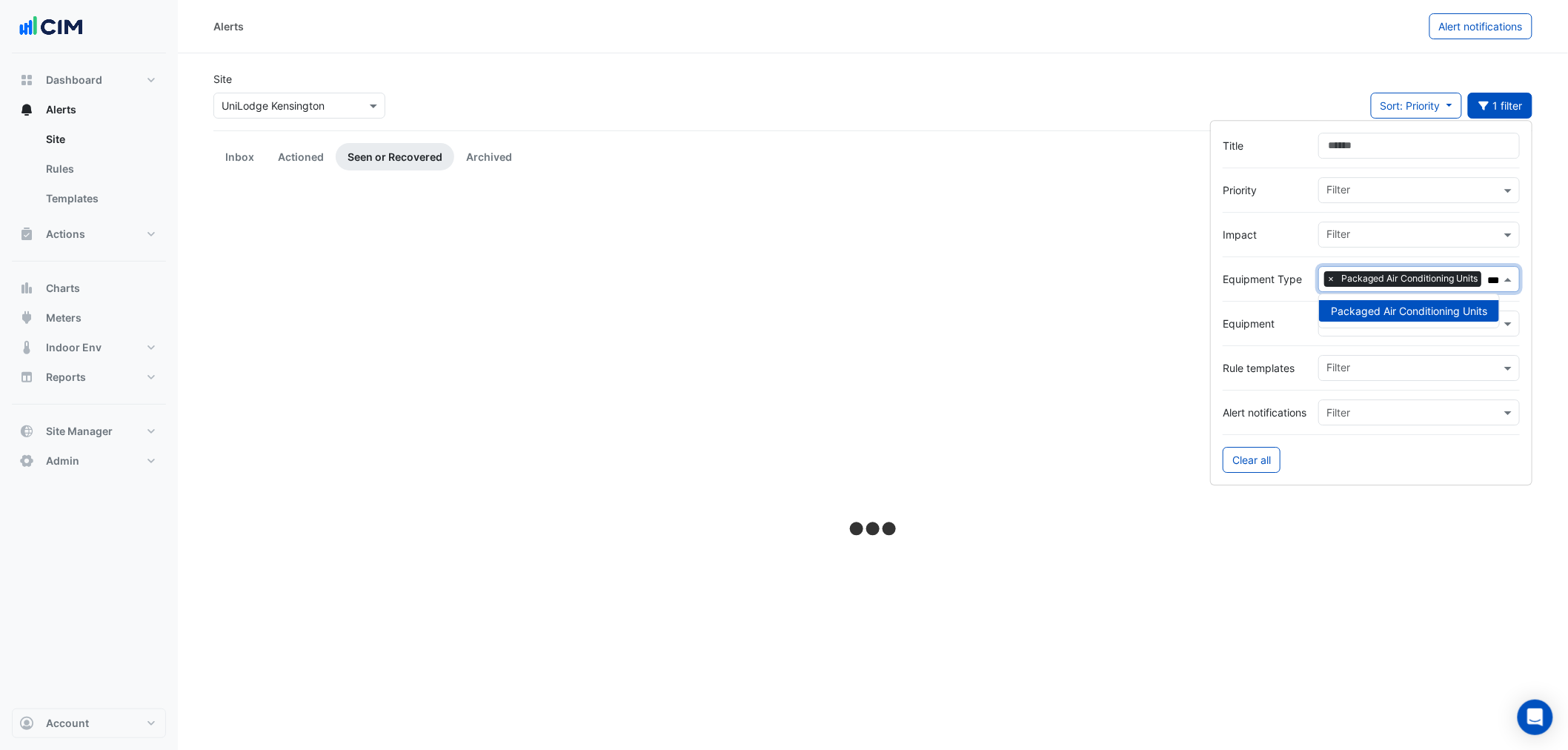
type input "***"
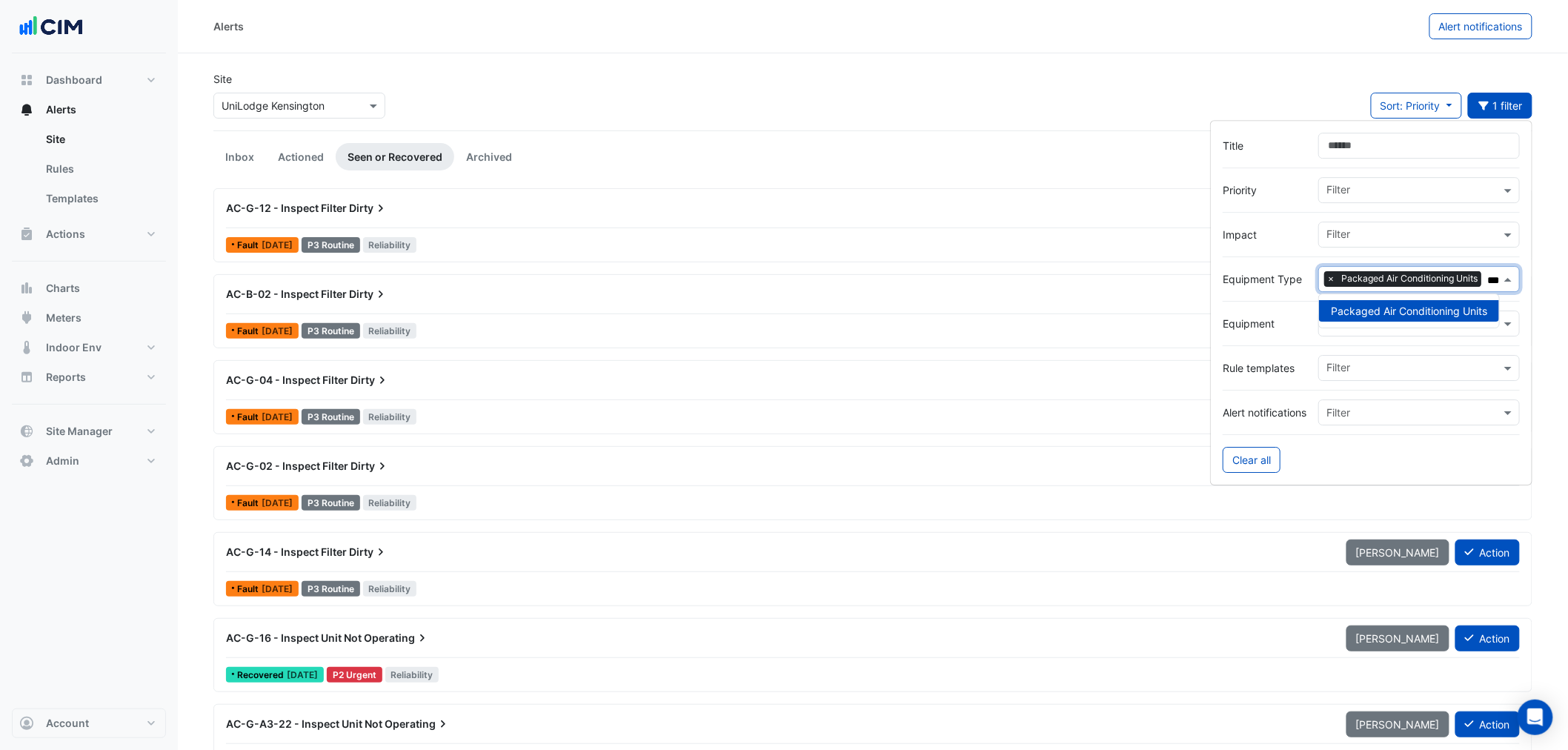
click at [699, 88] on div "Site Select a Site × UniLodge Kensington Sort: Priority Priority Updated 1 filt…" at bounding box center [872, 101] width 1337 height 59
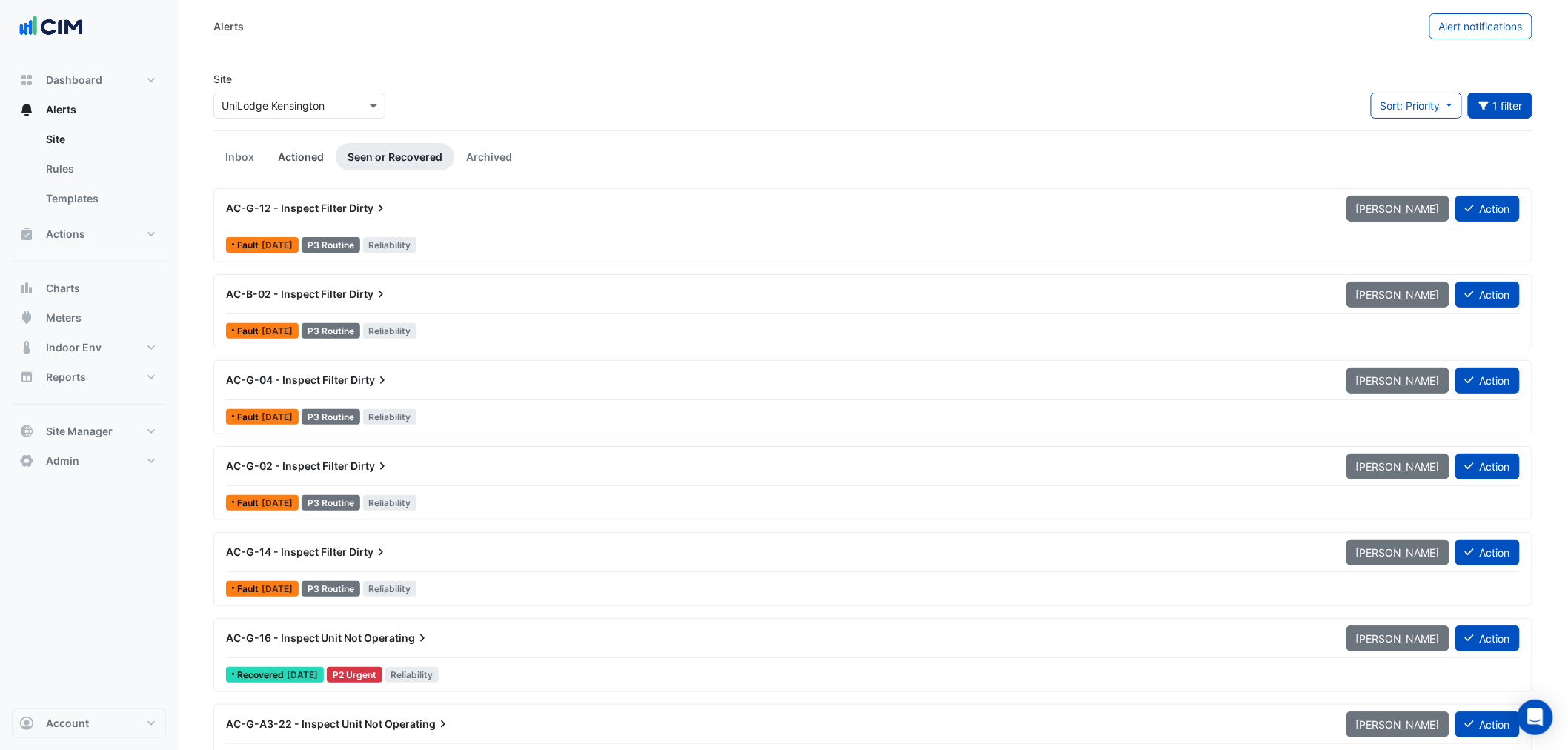
click at [285, 156] on link "Actioned" at bounding box center [301, 156] width 70 height 27
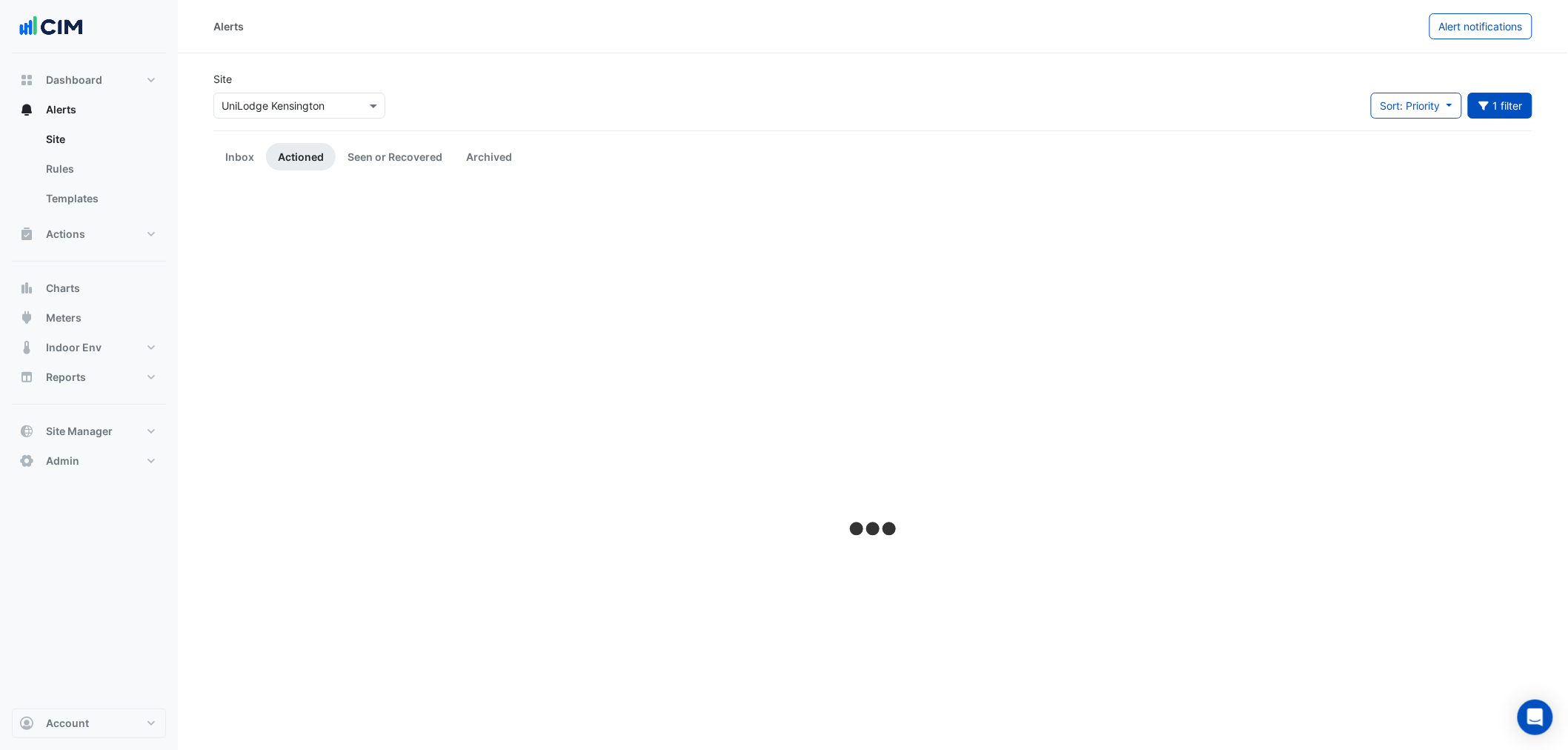
click at [709, 116] on div "Site Select a Site × UniLodge Kensington Sort: Priority Priority Updated 1 filt…" at bounding box center [872, 101] width 1337 height 59
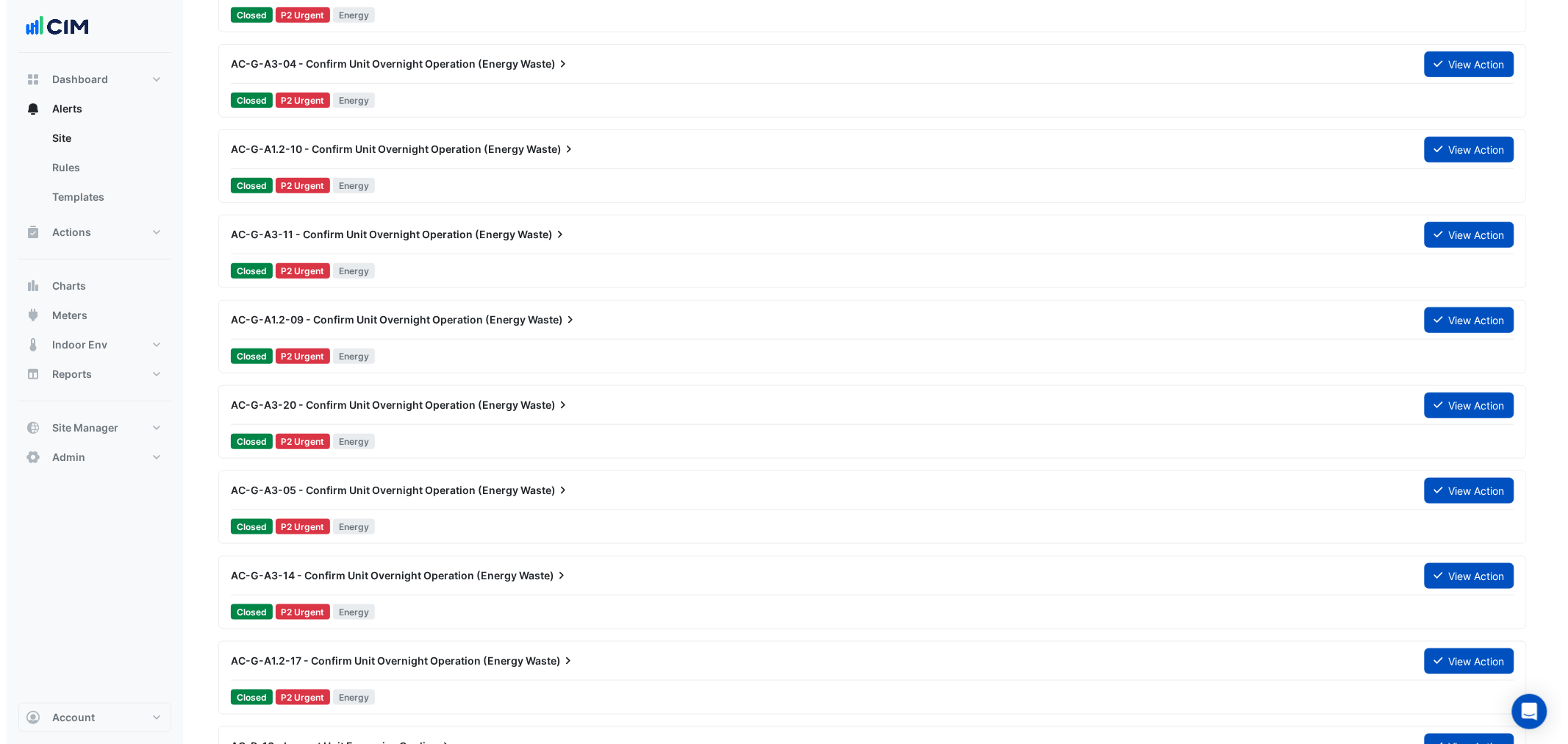
scroll to position [435, 0]
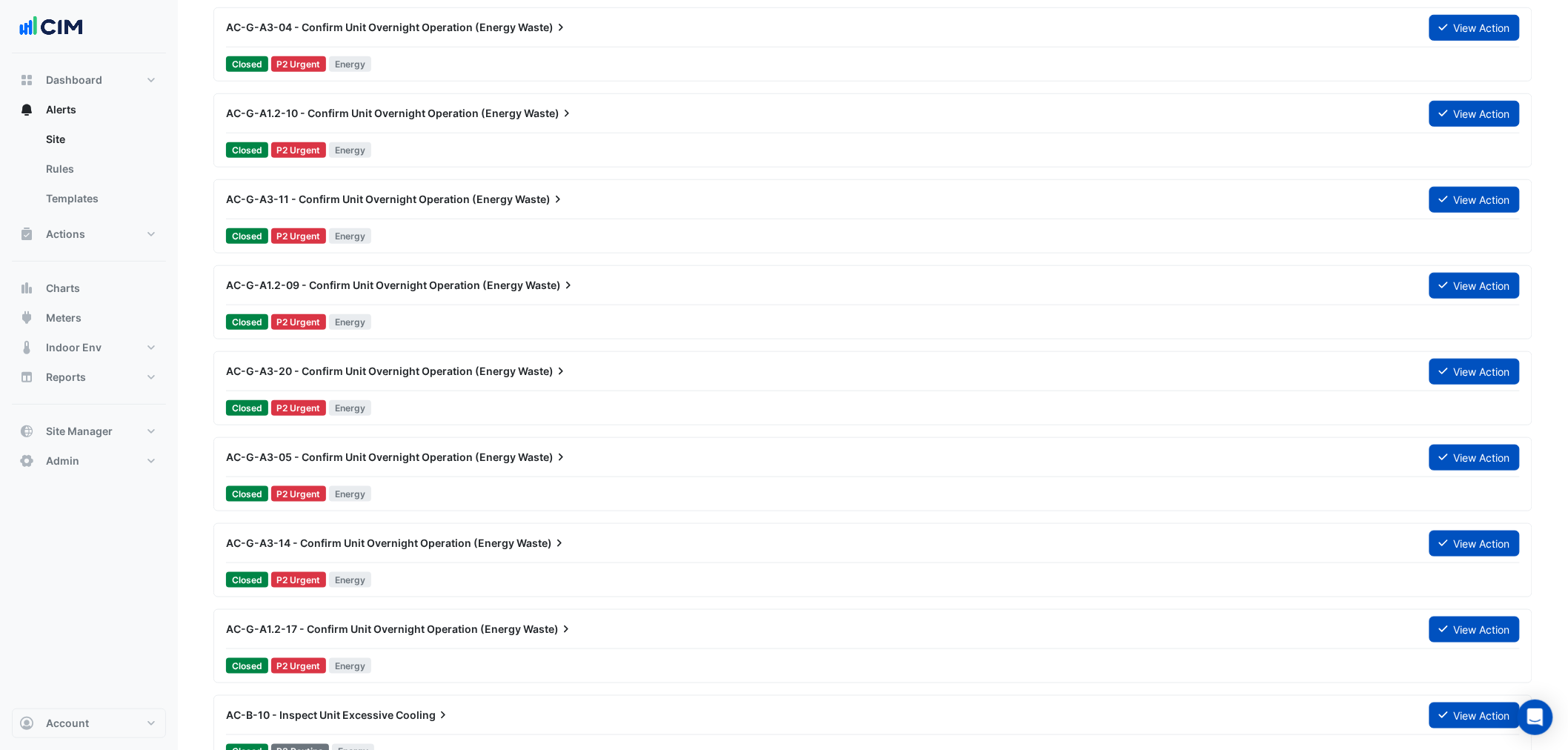
click at [541, 306] on div "AC-G-A1.2-09 - Confirm Unit Overnight Operation (Energy Waste) View Action" at bounding box center [872, 288] width 1293 height 33
click at [531, 305] on div "AC-G-A1.2-09 - Confirm Unit Overnight Operation (Energy Waste) View Action" at bounding box center [872, 288] width 1293 height 33
click at [521, 310] on div "AC-G-A1.2-09 - Confirm Unit Overnight Operation (Energy Waste) View Action Clos…" at bounding box center [873, 302] width 1306 height 61
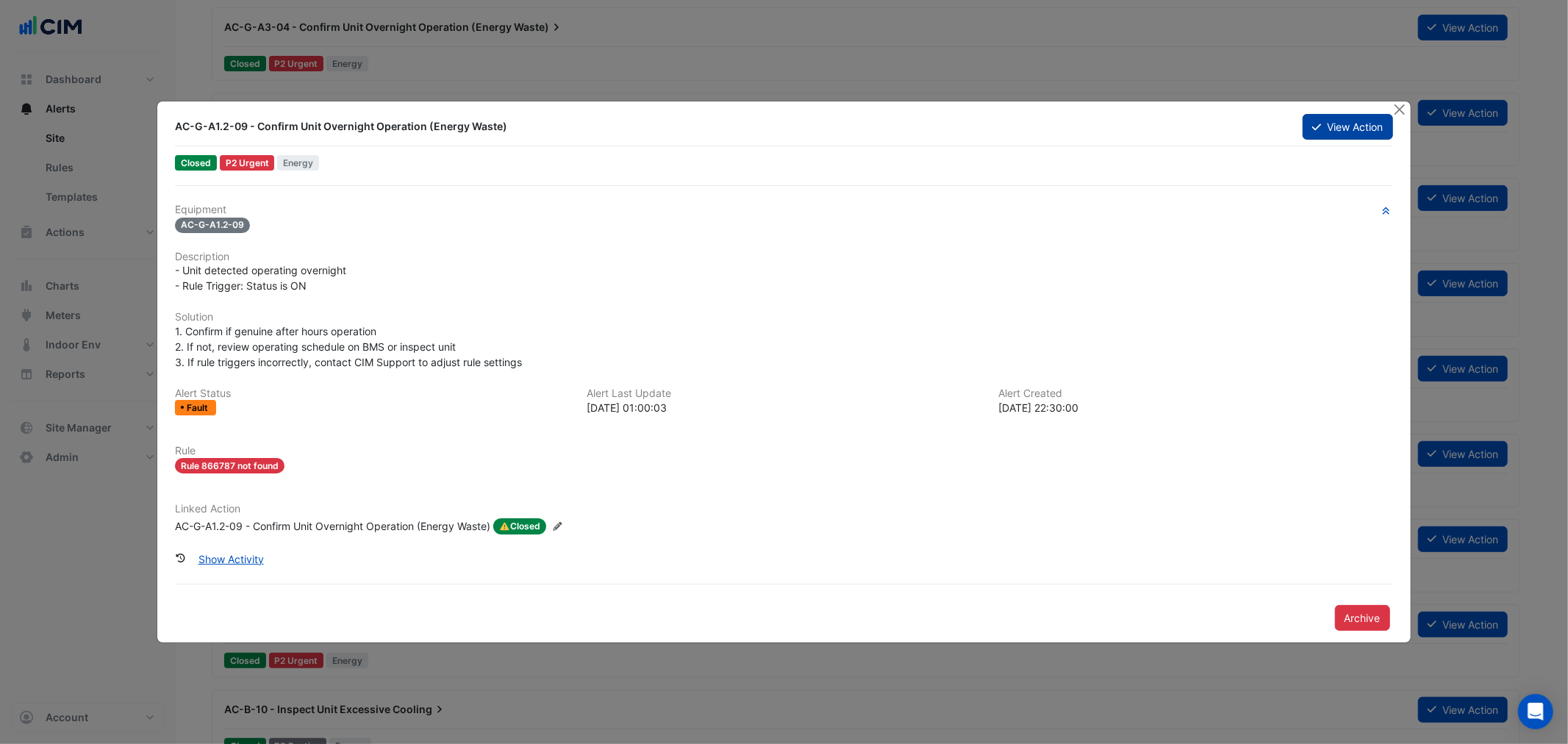
click at [1333, 120] on button "View Action" at bounding box center [1348, 127] width 90 height 26
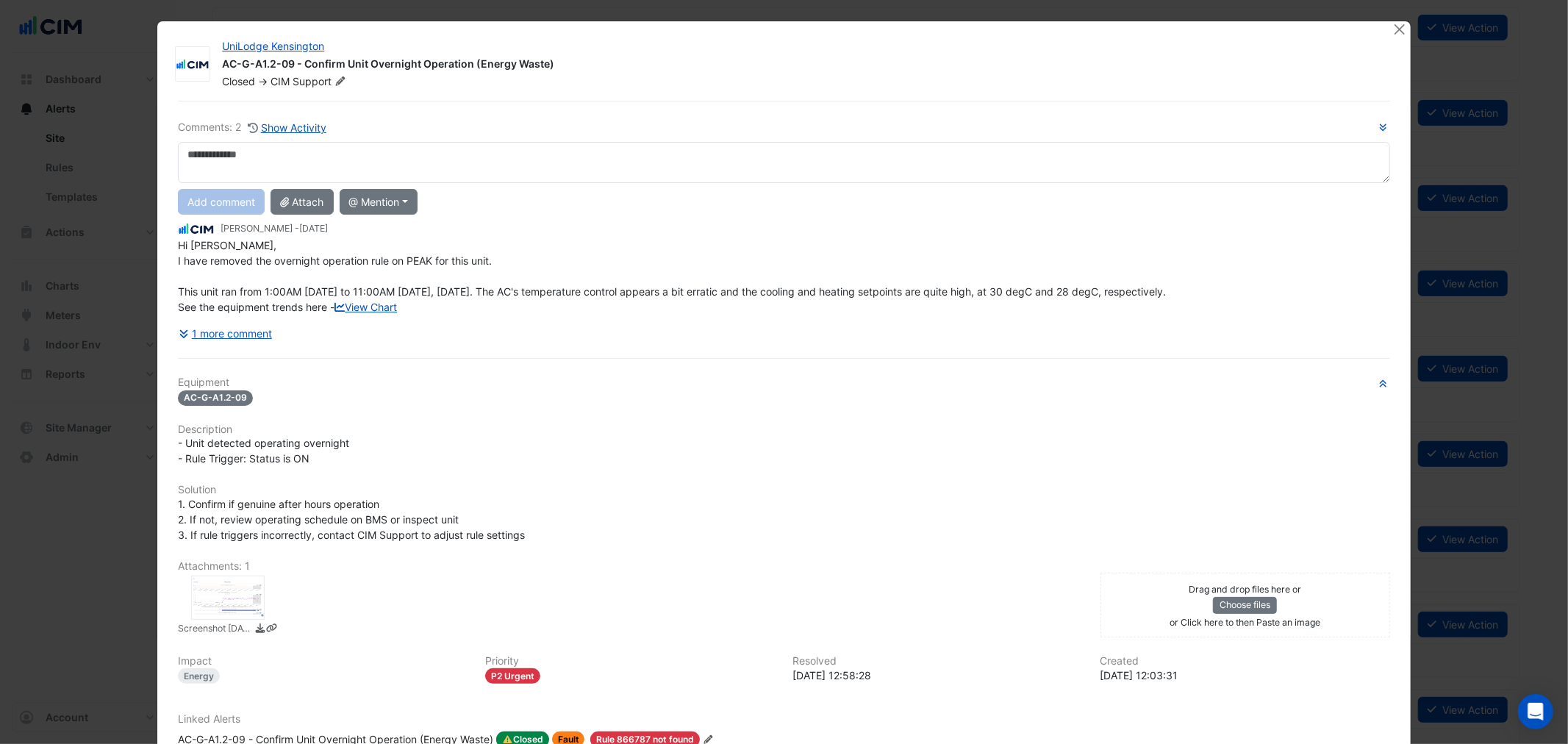
drag, startPoint x: 300, startPoint y: 274, endPoint x: 567, endPoint y: 284, distance: 267.2
click at [567, 283] on div "Hi Mark, I have removed the overnight operation rule on PEAK for this unit. Thi…" at bounding box center [784, 275] width 1211 height 77
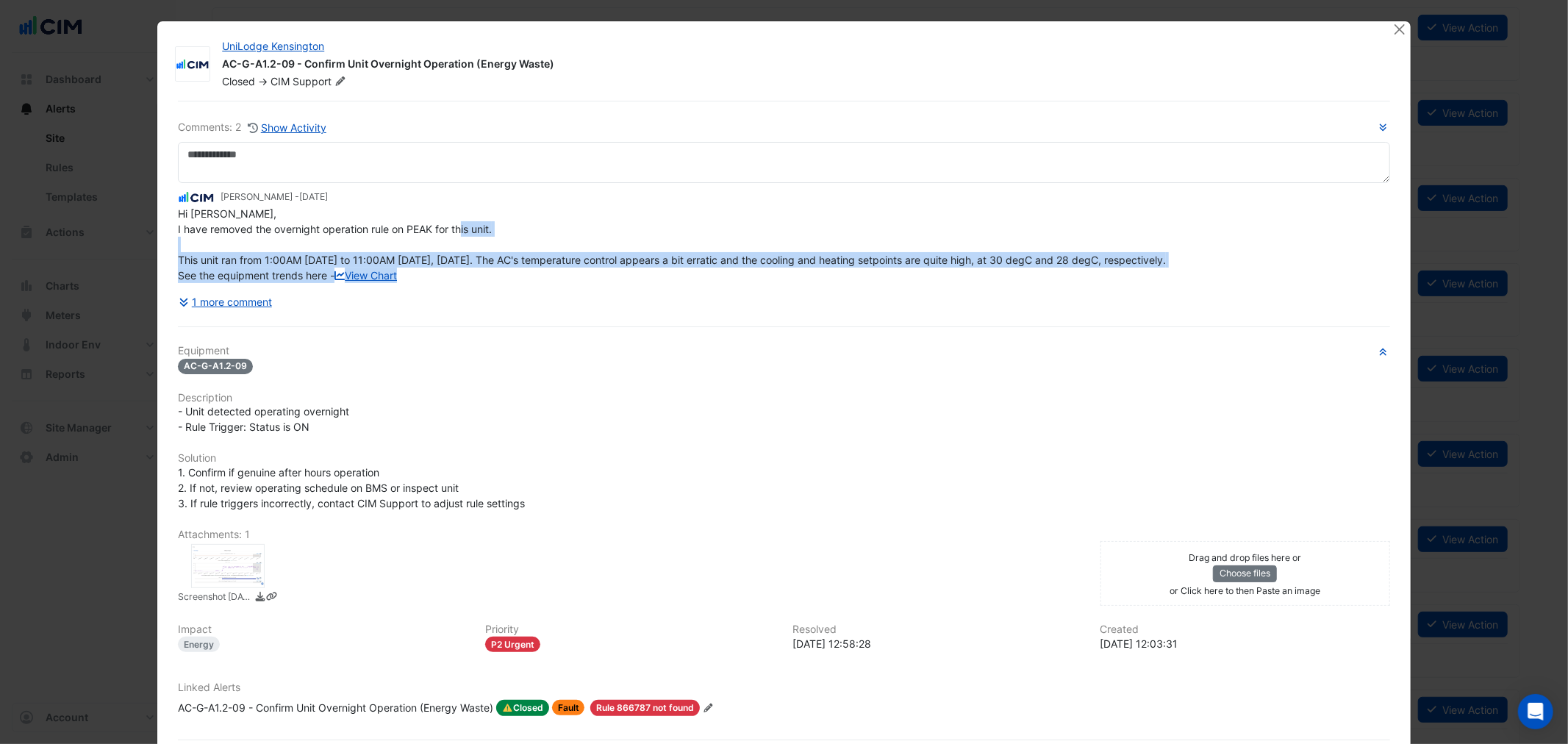
click at [354, 255] on span "Hi Mark, I have removed the overnight operation rule on PEAK for this unit. Thi…" at bounding box center [672, 245] width 988 height 75
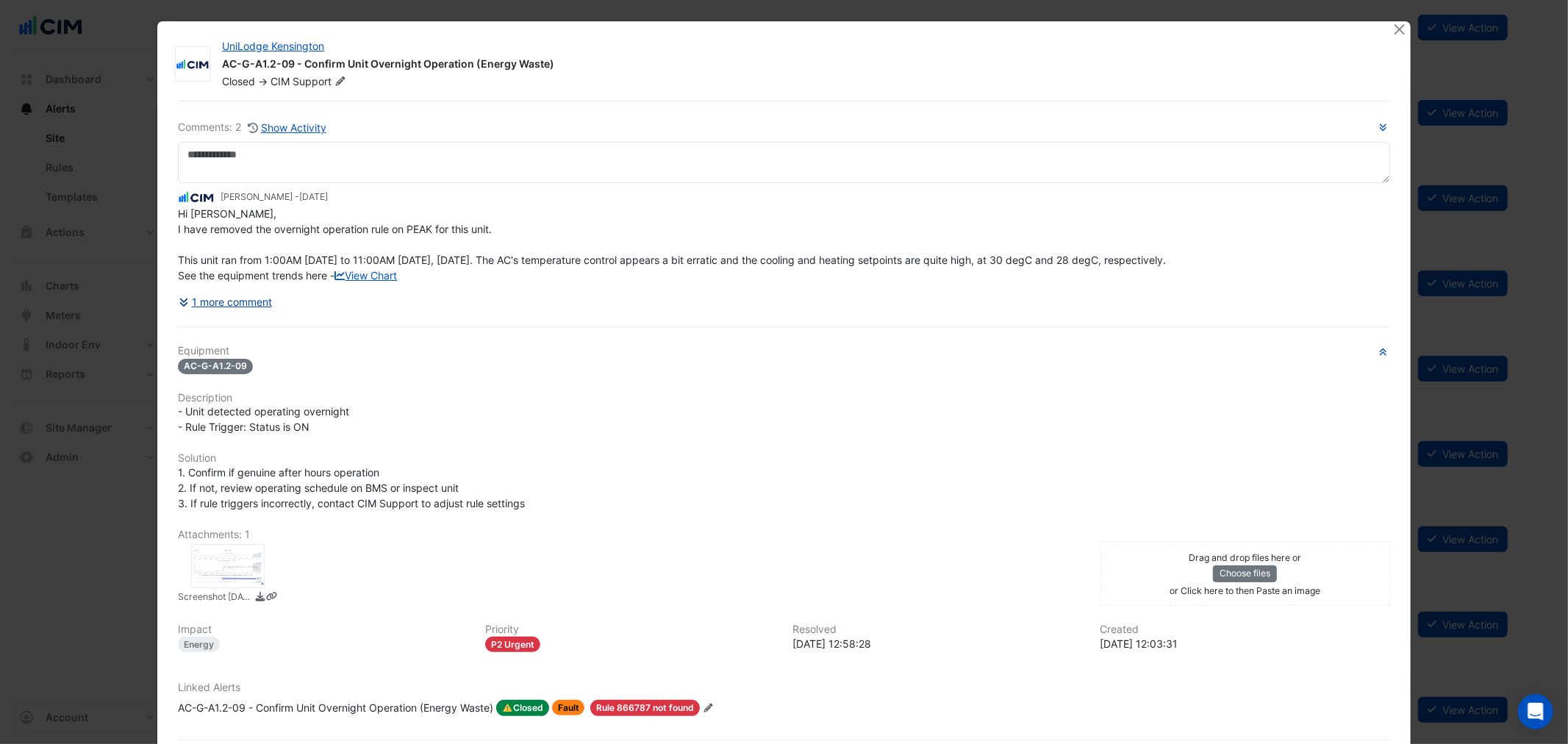
click at [238, 315] on button "1 more comment" at bounding box center [226, 302] width 95 height 26
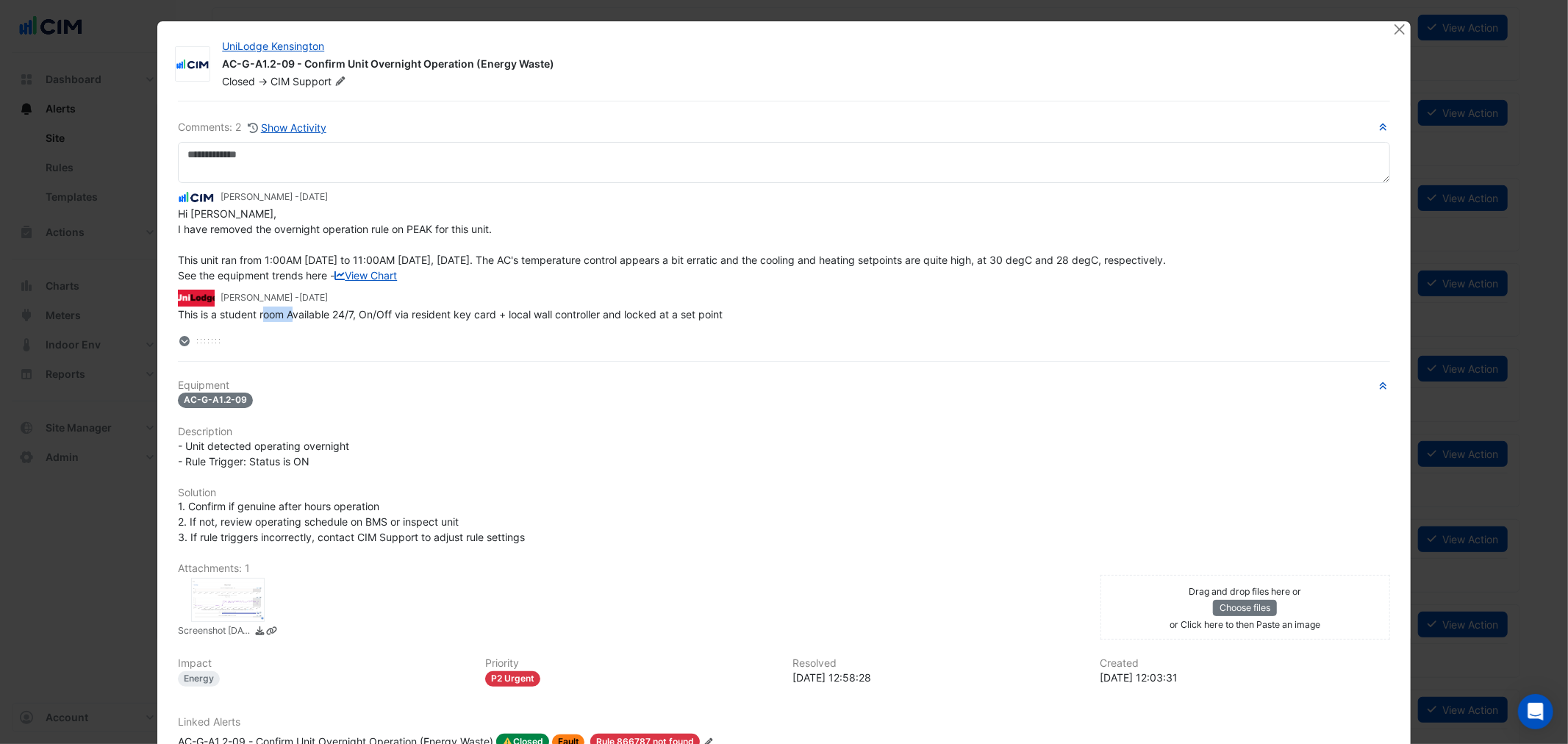
scroll to position [6, 0]
drag, startPoint x: 300, startPoint y: 324, endPoint x: 638, endPoint y: 347, distance: 338.8
click at [634, 348] on div "Liam Dent - 3 months and 2 days ago Hi Mark, I have removed the overnight opera…" at bounding box center [784, 266] width 1211 height 166
click at [651, 322] on div "This is a student room Available 24/7, On/Off via resident key card + local wal…" at bounding box center [784, 315] width 1211 height 16
click at [650, 320] on span "This is a student room Available 24/7, On/Off via resident key card + local wal…" at bounding box center [451, 314] width 545 height 12
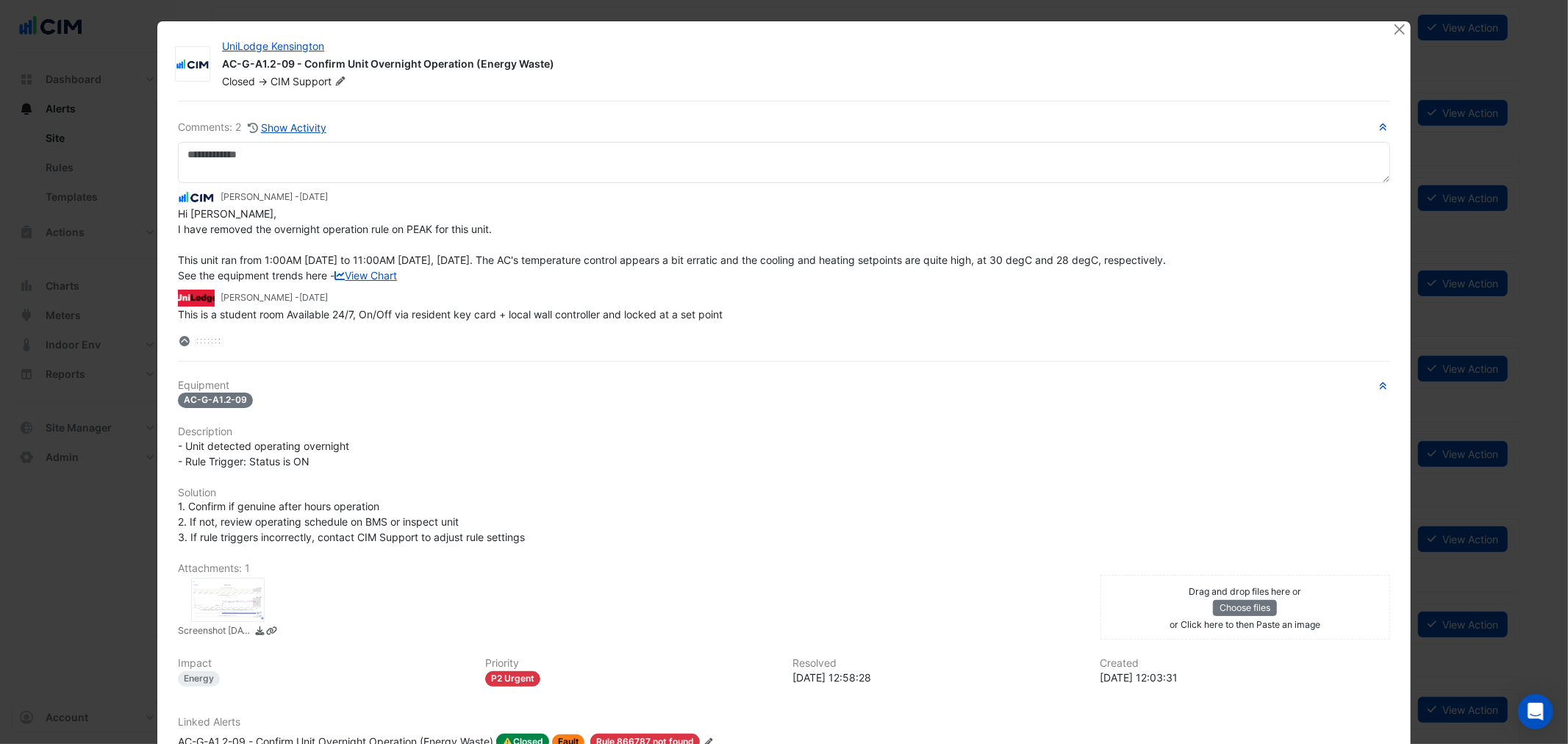
click at [649, 320] on span "This is a student room Available 24/7, On/Off via resident key card + local wal…" at bounding box center [451, 314] width 545 height 12
drag, startPoint x: 649, startPoint y: 325, endPoint x: 638, endPoint y: 334, distance: 14.2
click at [649, 320] on span "This is a student room Available 24/7, On/Off via resident key card + local wal…" at bounding box center [451, 314] width 545 height 12
click at [196, 598] on div at bounding box center [228, 599] width 74 height 44
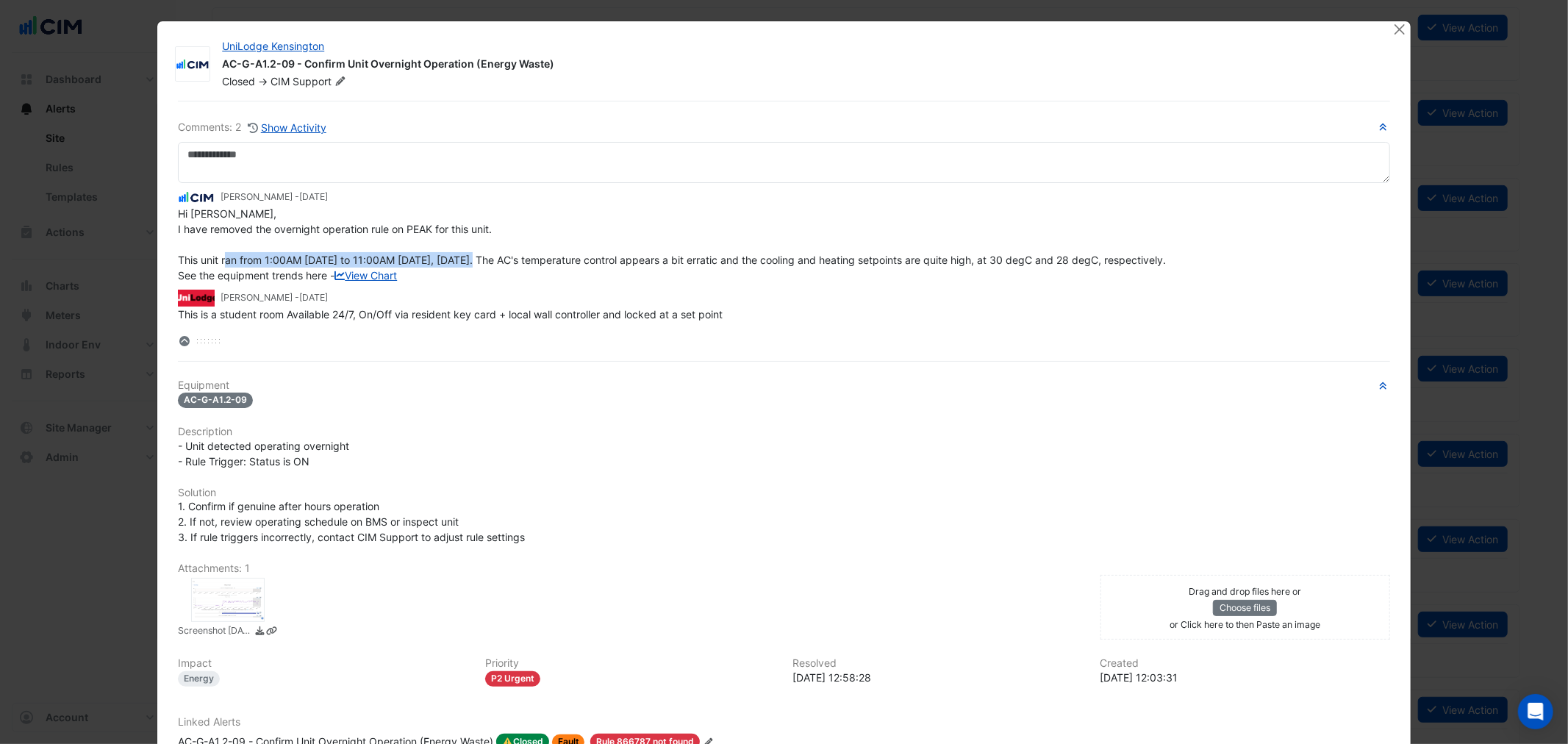
drag, startPoint x: 287, startPoint y: 251, endPoint x: 525, endPoint y: 256, distance: 238.1
click at [525, 256] on span "Hi Mark, I have removed the overnight operation rule on PEAK for this unit. Thi…" at bounding box center [672, 245] width 988 height 75
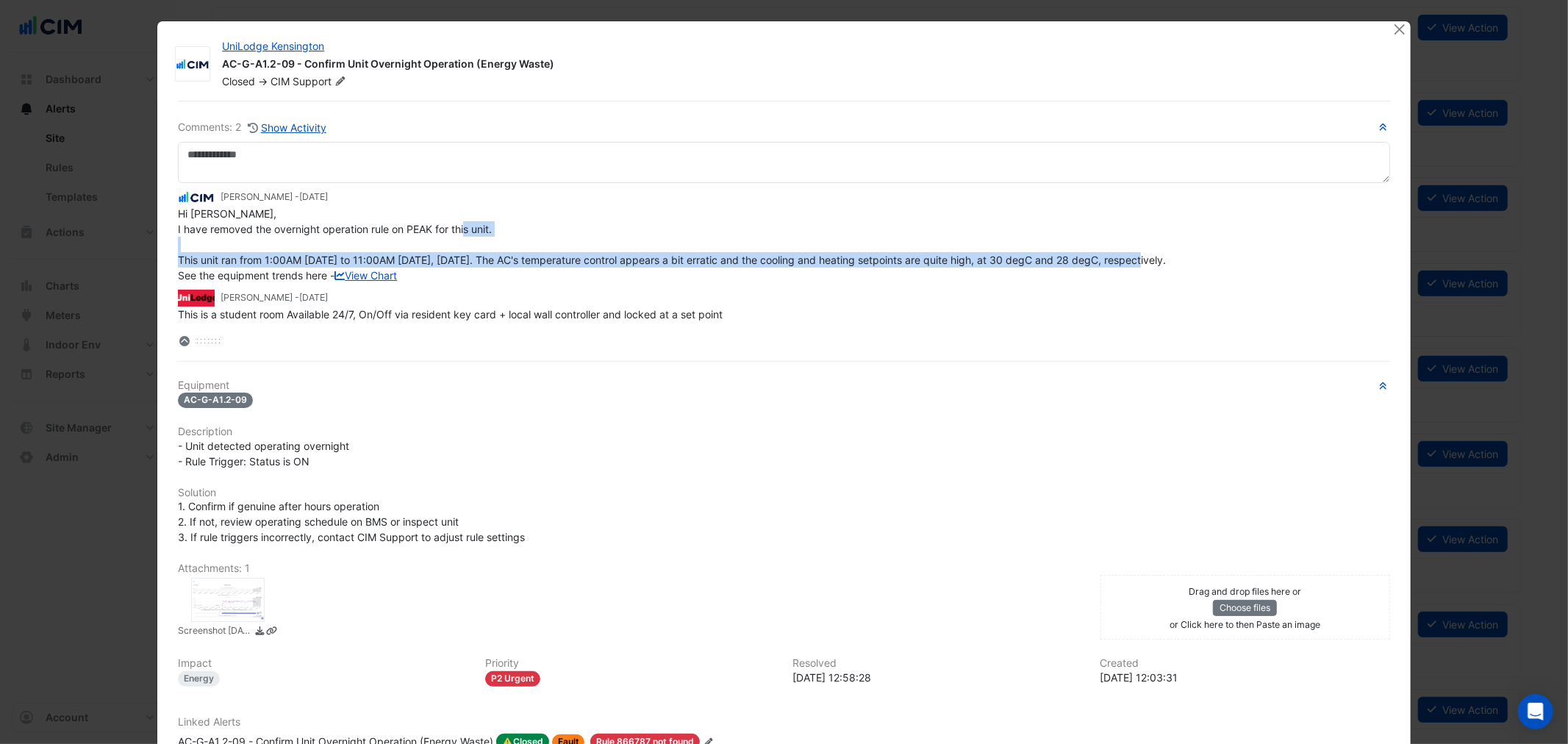
drag, startPoint x: 525, startPoint y: 256, endPoint x: 570, endPoint y: 269, distance: 46.8
click at [525, 256] on span "Hi Mark, I have removed the overnight operation rule on PEAK for this unit. Thi…" at bounding box center [672, 245] width 988 height 75
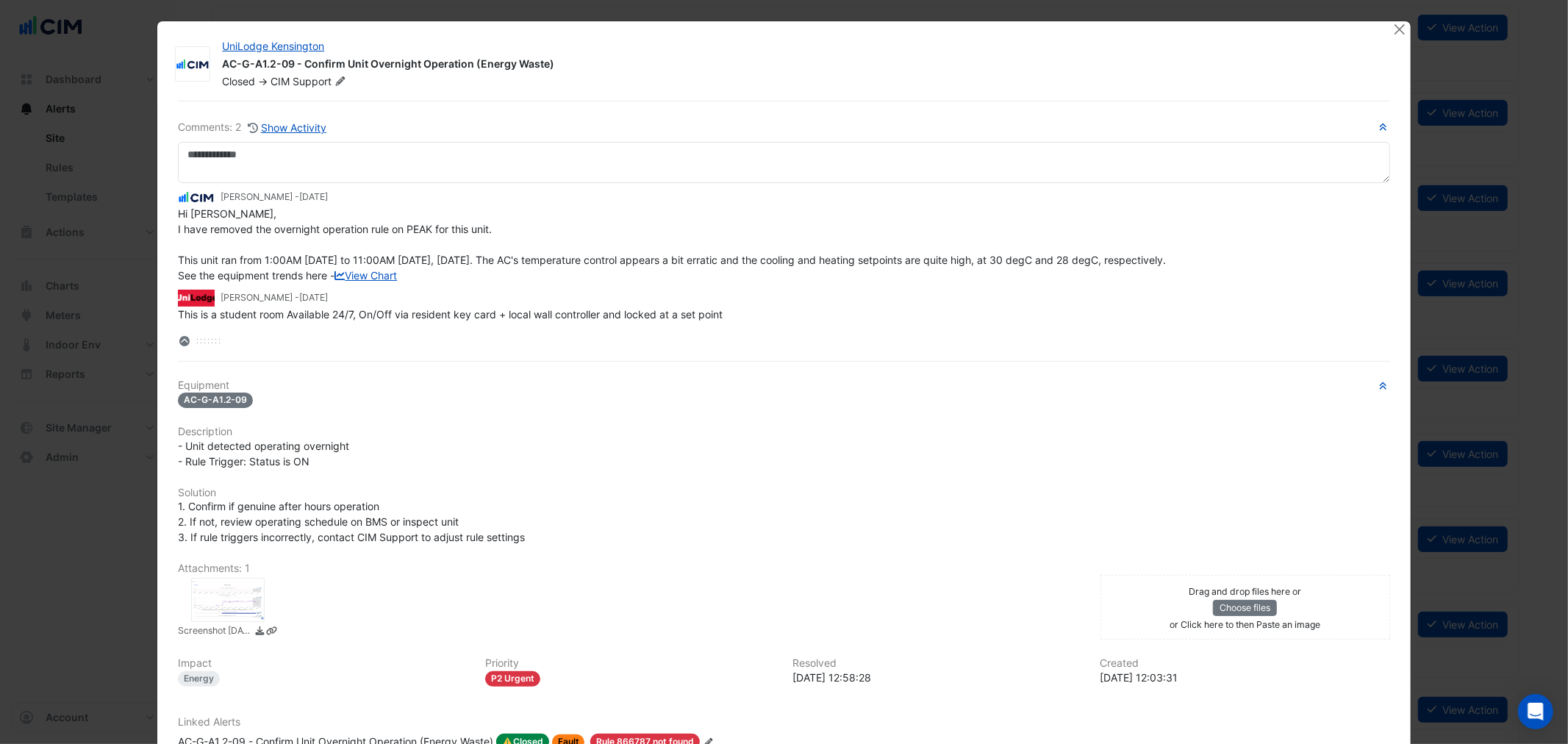
drag, startPoint x: 665, startPoint y: 265, endPoint x: 681, endPoint y: 251, distance: 21.3
click at [666, 265] on div "Hi Mark, I have removed the overnight operation rule on PEAK for this unit. Thi…" at bounding box center [784, 245] width 1211 height 77
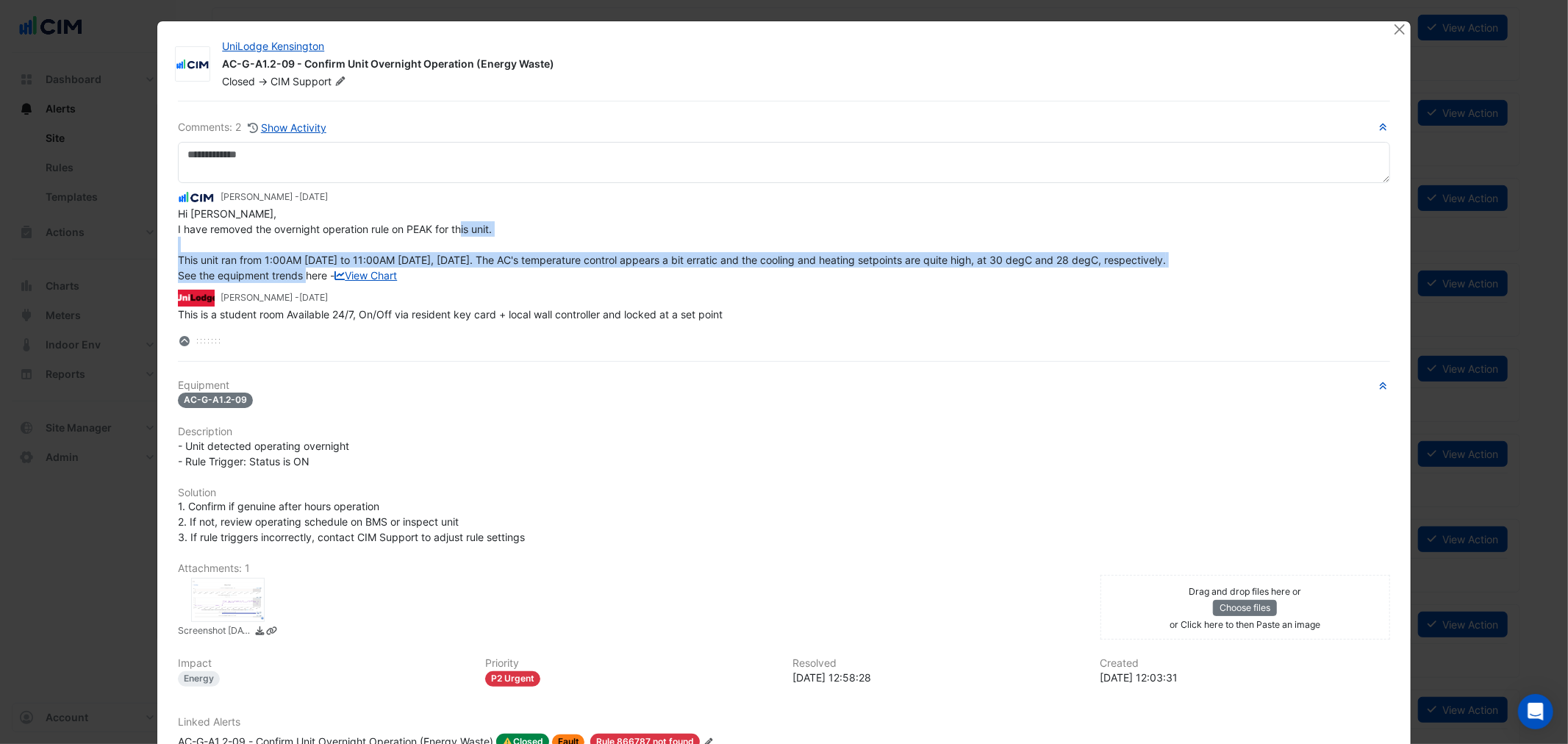
drag, startPoint x: 684, startPoint y: 246, endPoint x: 1001, endPoint y: 269, distance: 317.8
click at [1001, 269] on div "Hi Mark, I have removed the overnight operation rule on PEAK for this unit. Thi…" at bounding box center [784, 245] width 1211 height 77
click at [993, 259] on span "Hi Mark, I have removed the overnight operation rule on PEAK for this unit. Thi…" at bounding box center [672, 245] width 988 height 75
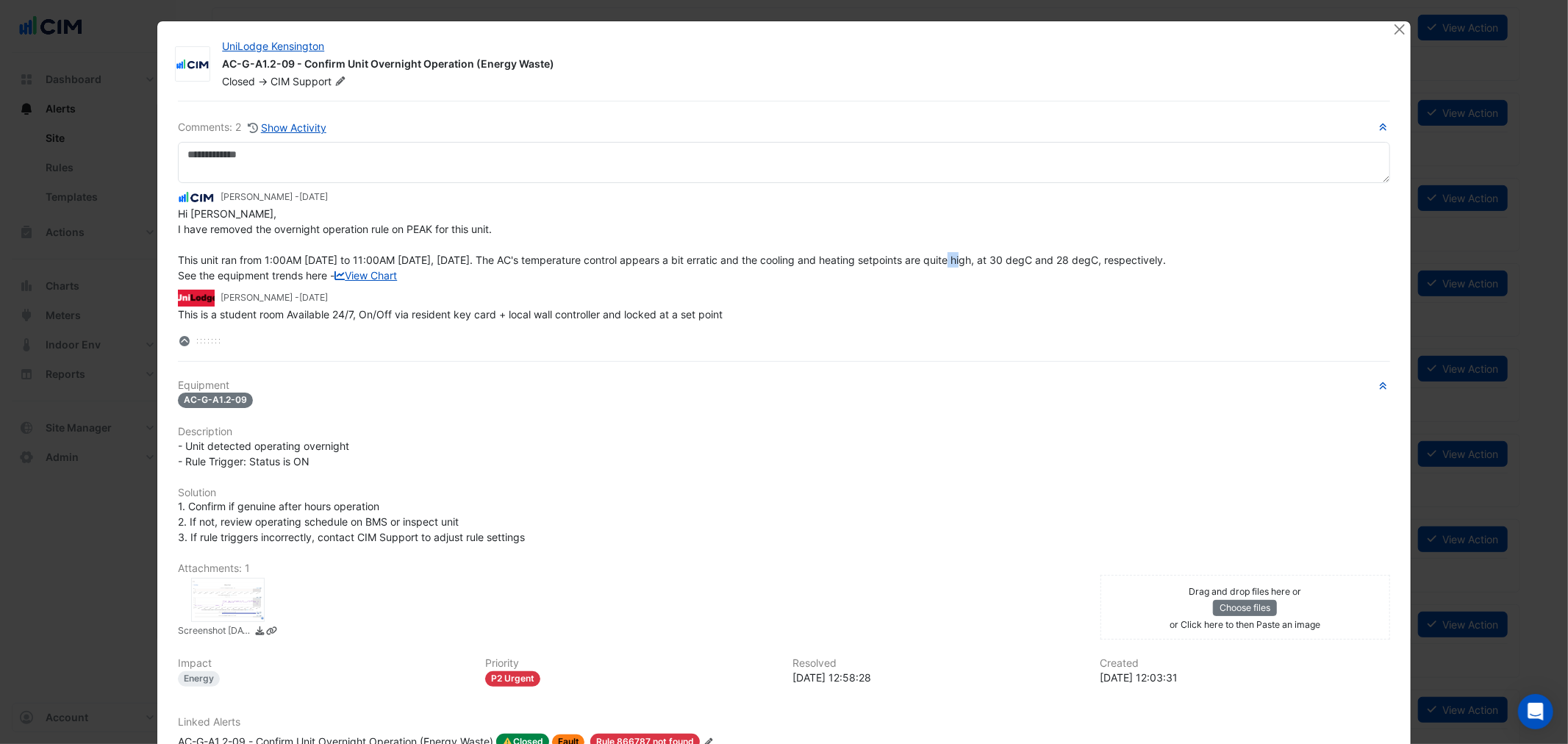
click at [993, 259] on span "Hi Mark, I have removed the overnight operation rule on PEAK for this unit. Thi…" at bounding box center [672, 245] width 988 height 75
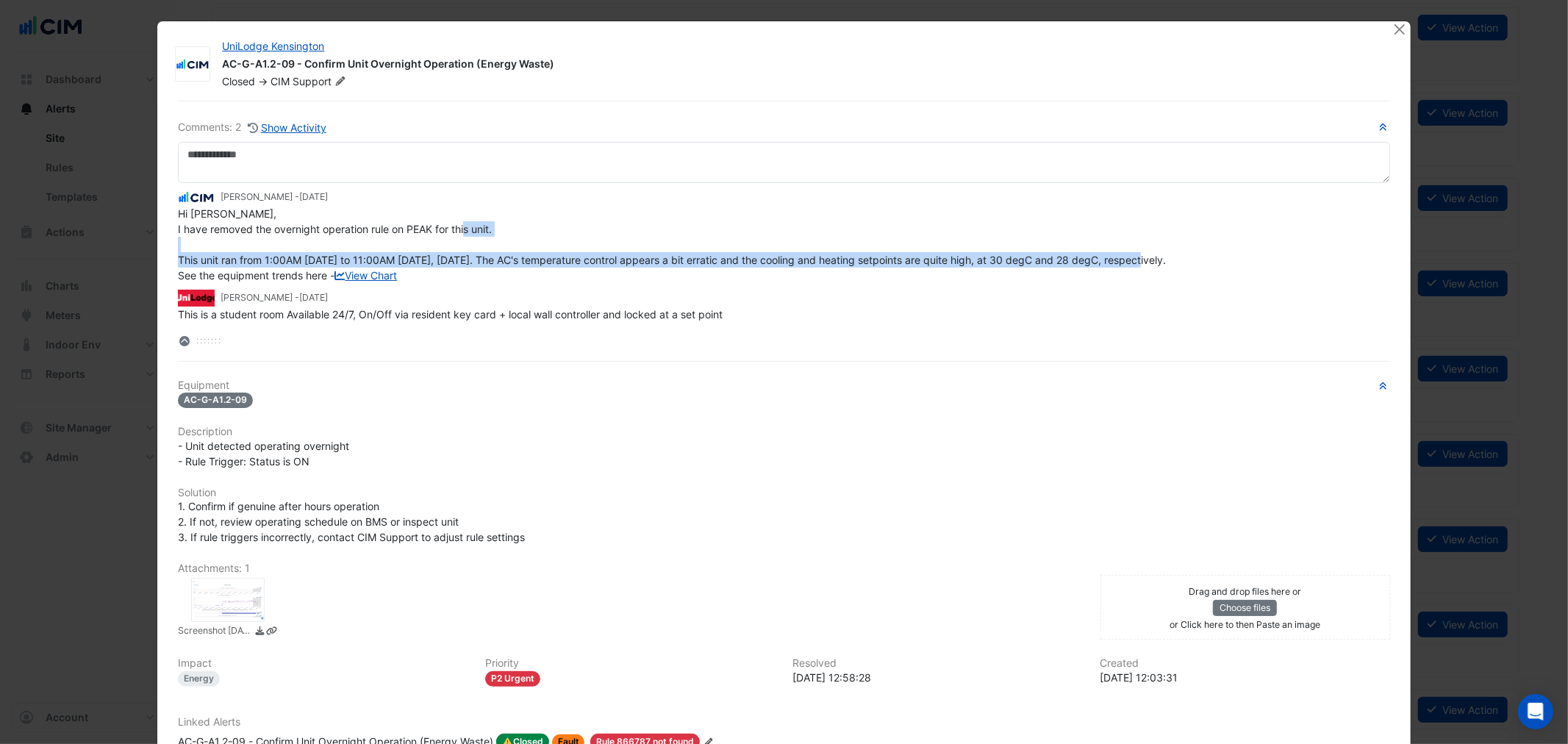
click at [993, 259] on span "Hi Mark, I have removed the overnight operation rule on PEAK for this unit. Thi…" at bounding box center [672, 245] width 988 height 75
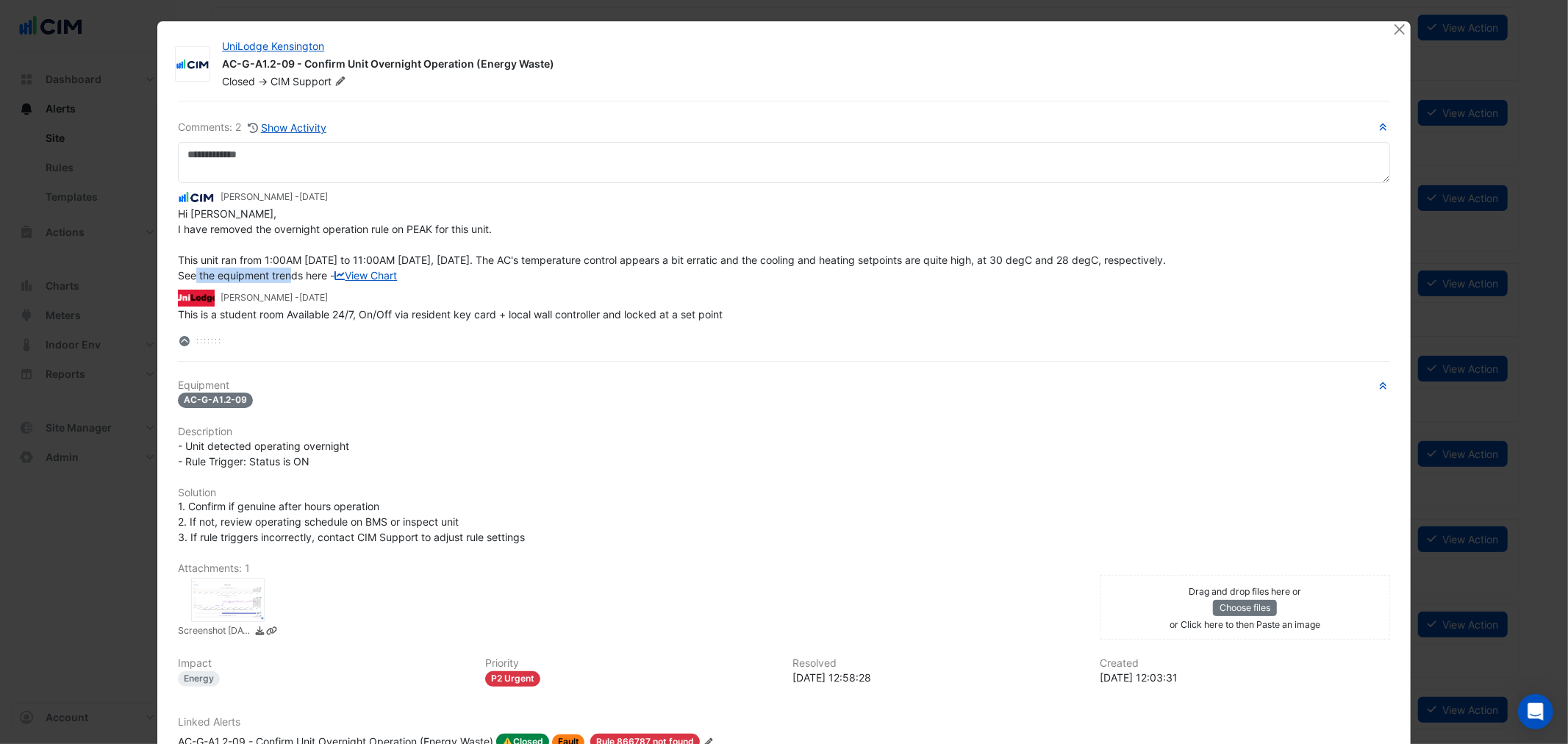
drag, startPoint x: 233, startPoint y: 270, endPoint x: 387, endPoint y: 315, distance: 160.4
click at [334, 273] on div "Hi Mark, I have removed the overnight operation rule on PEAK for this unit. Thi…" at bounding box center [784, 245] width 1211 height 77
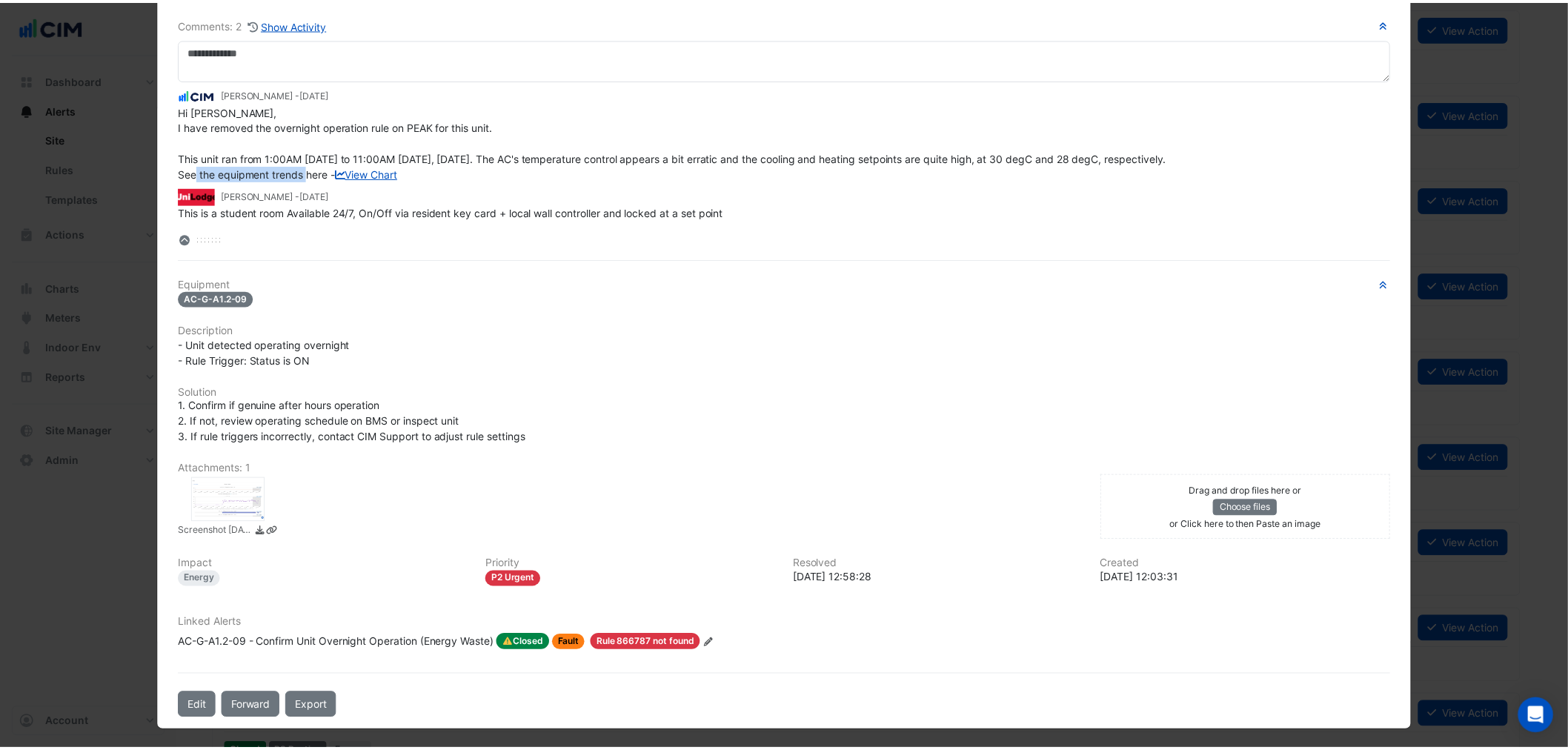
scroll to position [115, 0]
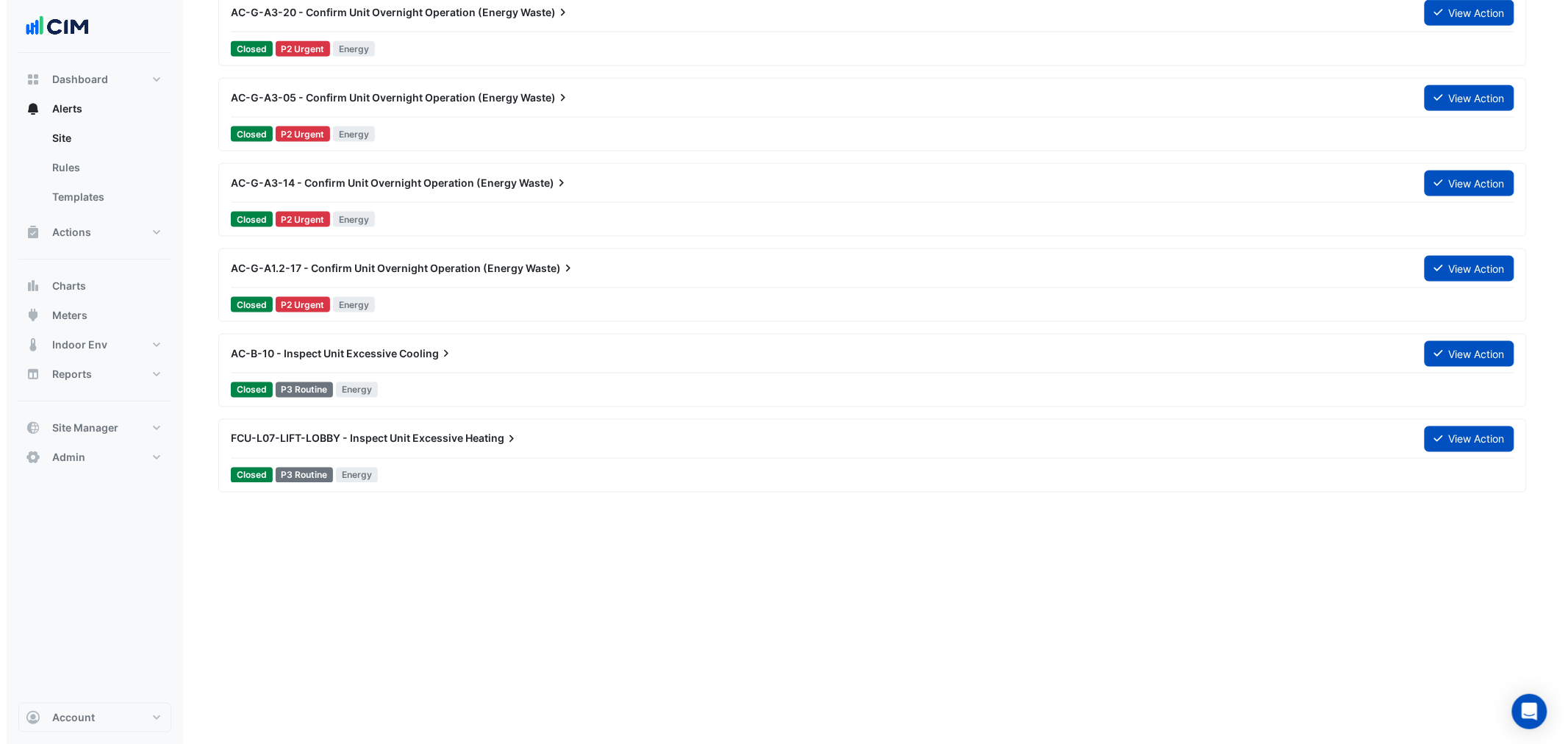
scroll to position [1089, 0]
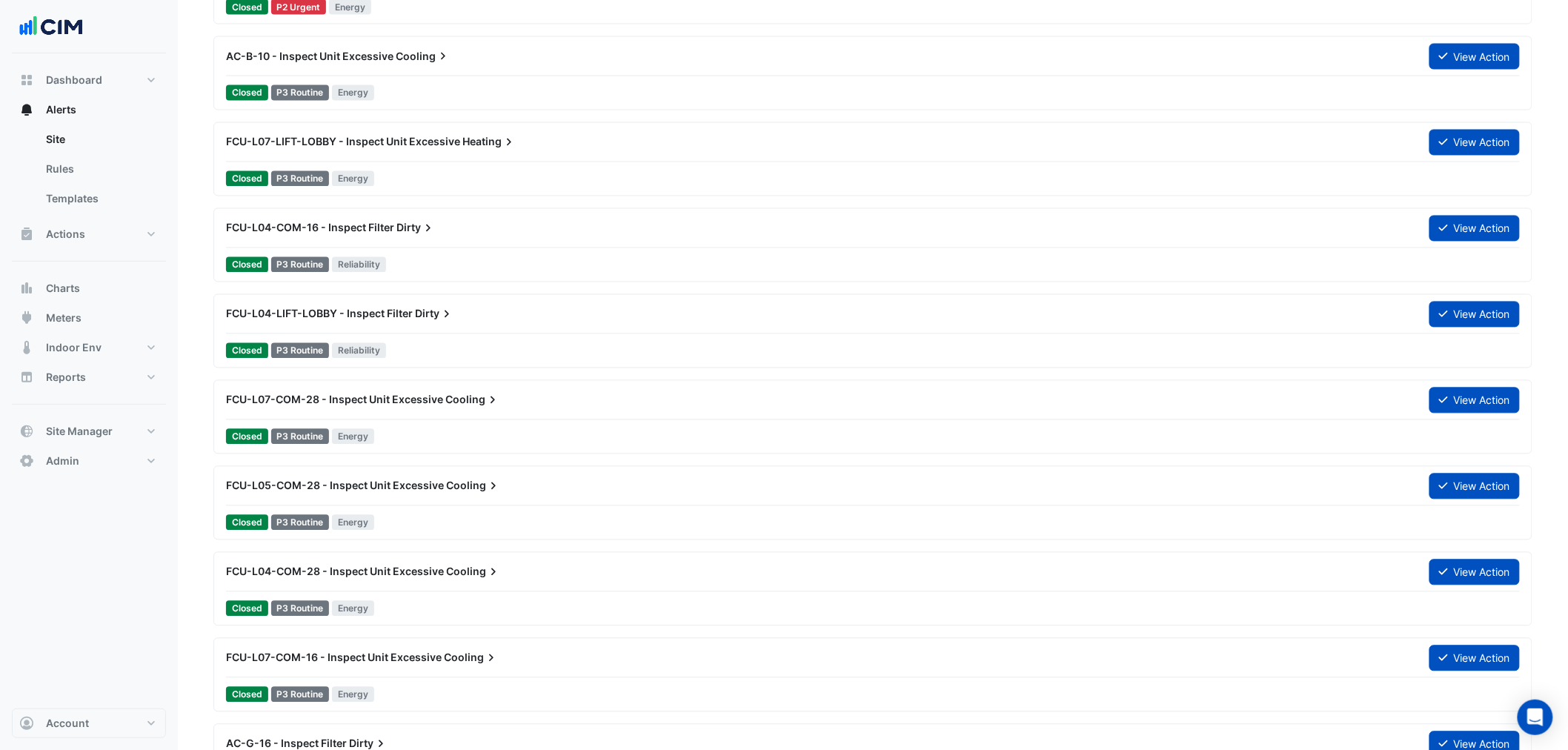
click at [491, 495] on div "FCU-L05-COM-28 - Inspect Unit Excessive Cooling" at bounding box center [818, 487] width 1203 height 26
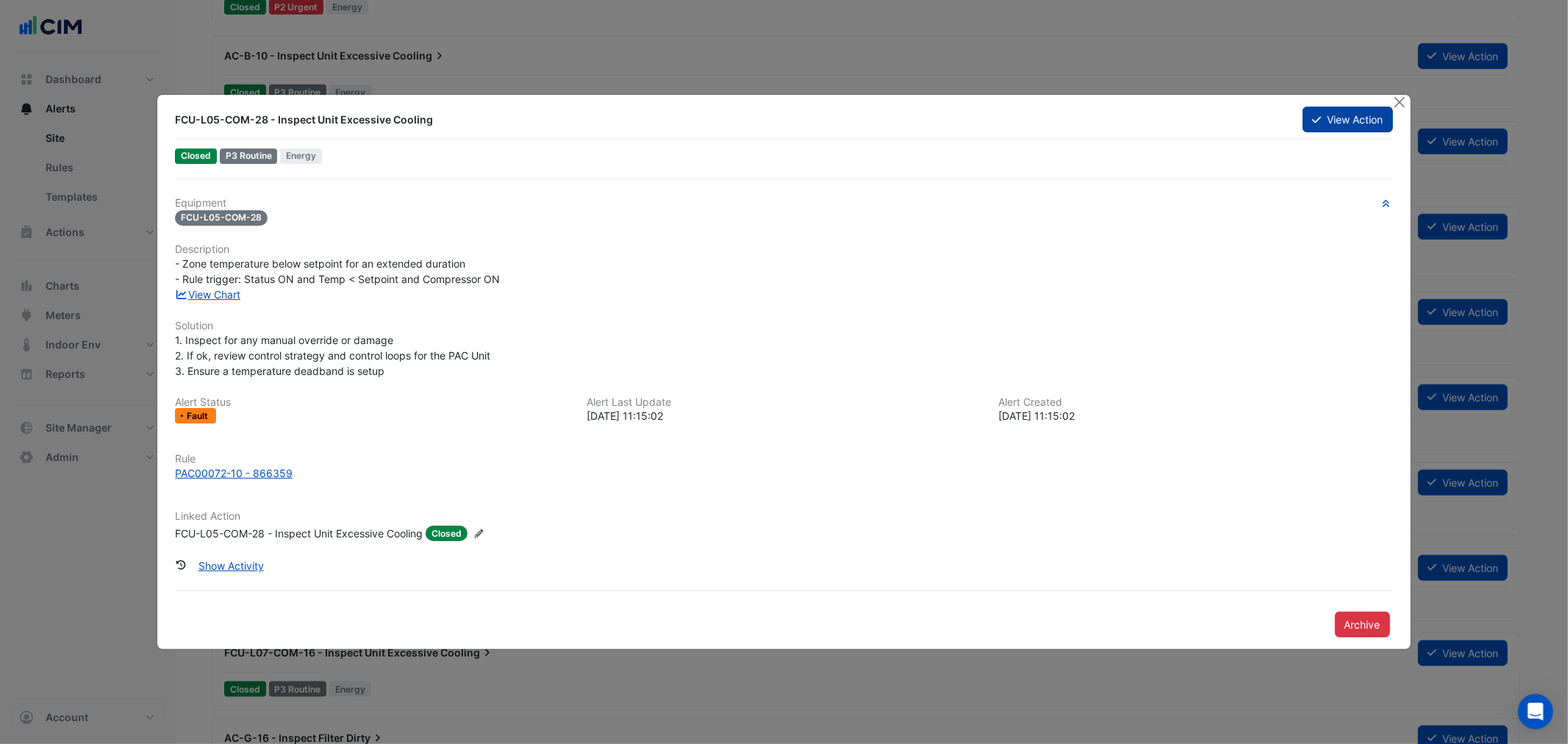
click at [1332, 133] on button "View Action" at bounding box center [1348, 119] width 90 height 26
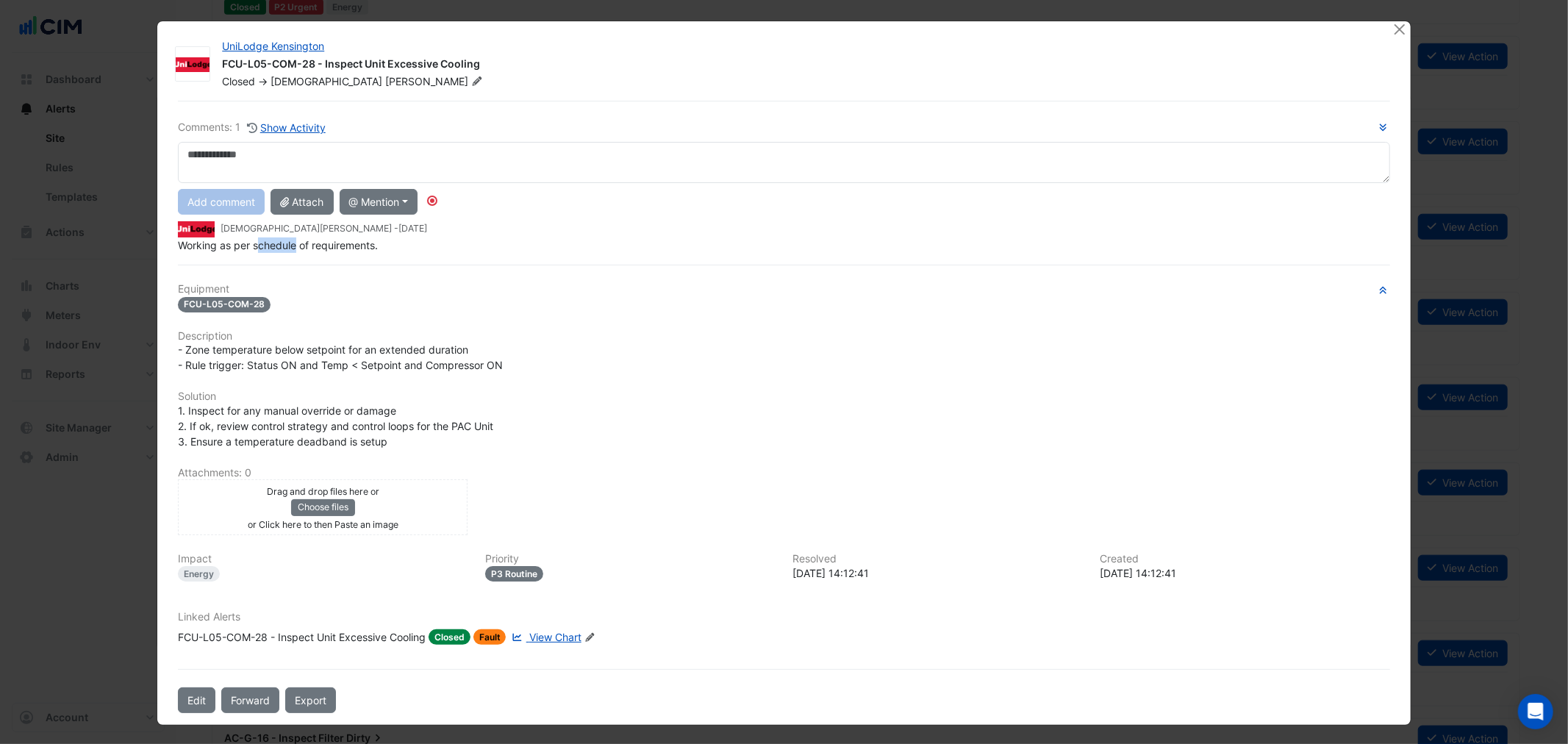
drag, startPoint x: 259, startPoint y: 241, endPoint x: 336, endPoint y: 259, distance: 79.1
click at [316, 246] on span "Working as per schedule of requirements." at bounding box center [278, 245] width 200 height 12
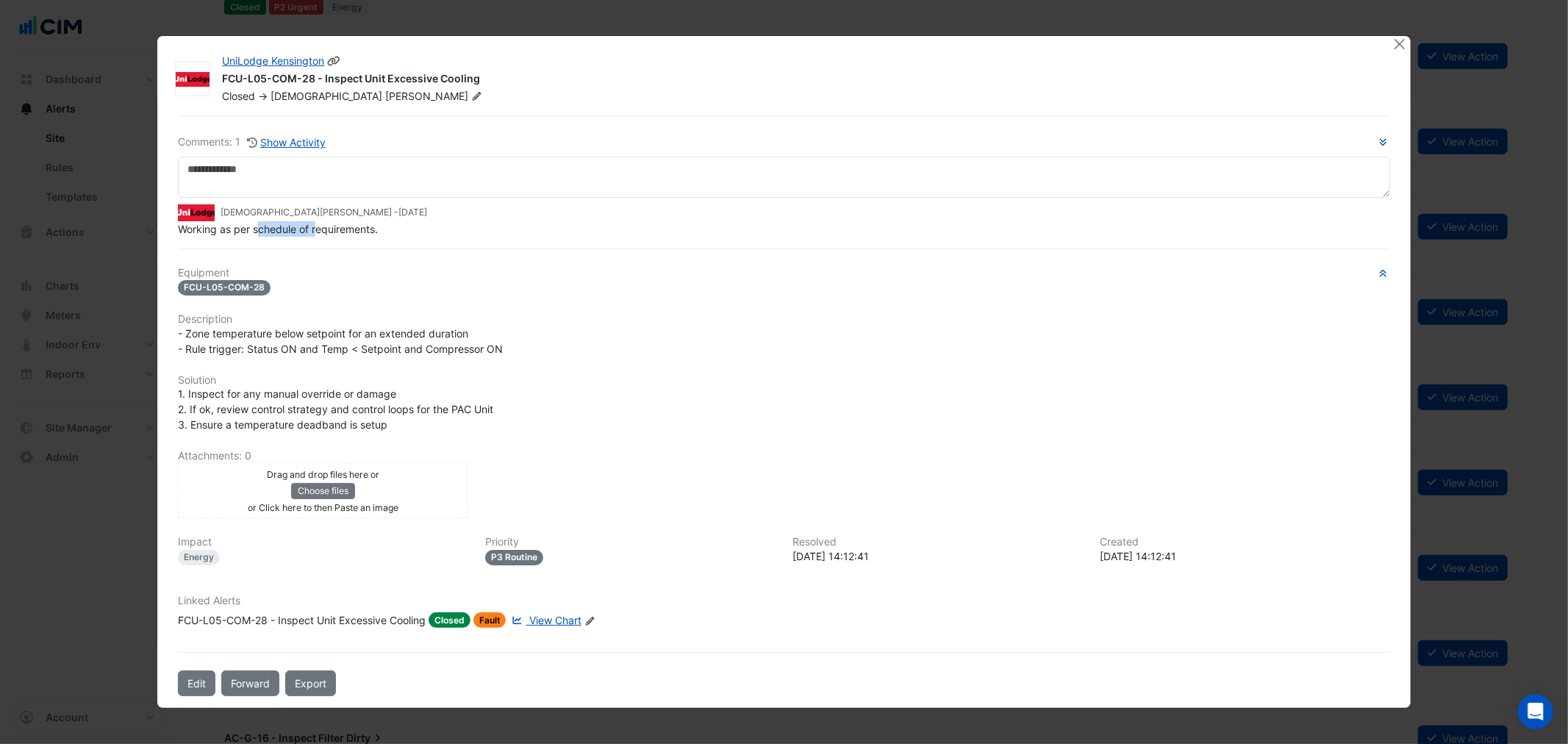
drag, startPoint x: 496, startPoint y: 83, endPoint x: 325, endPoint y: 81, distance: 171.0
click at [325, 81] on div "FCU-L05-COM-28 - Inspect Unit Excessive Cooling" at bounding box center [798, 79] width 1153 height 18
copy div "Inspect Unit Excessive Cooling"
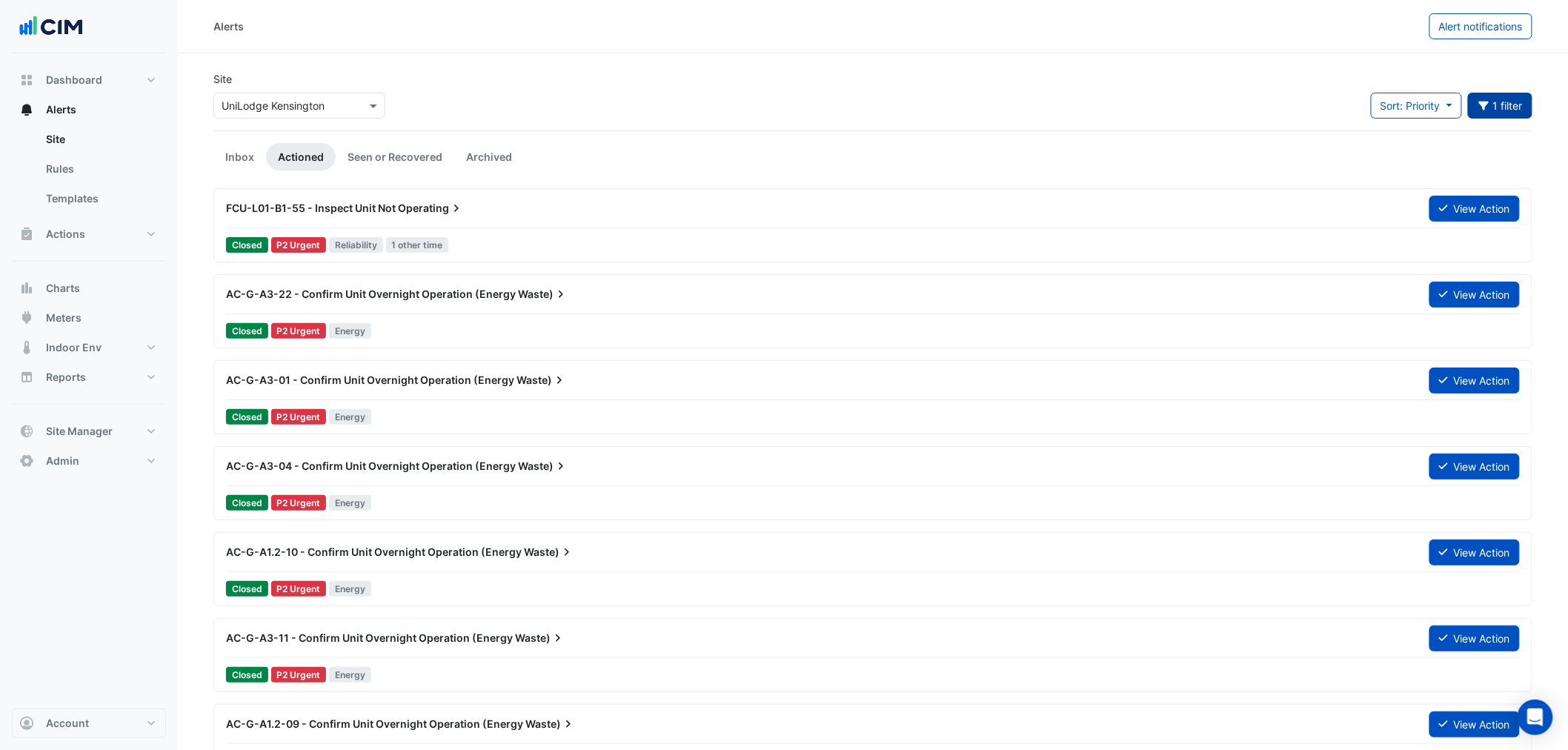
click at [1490, 99] on button "1 filter" at bounding box center [1500, 105] width 65 height 26
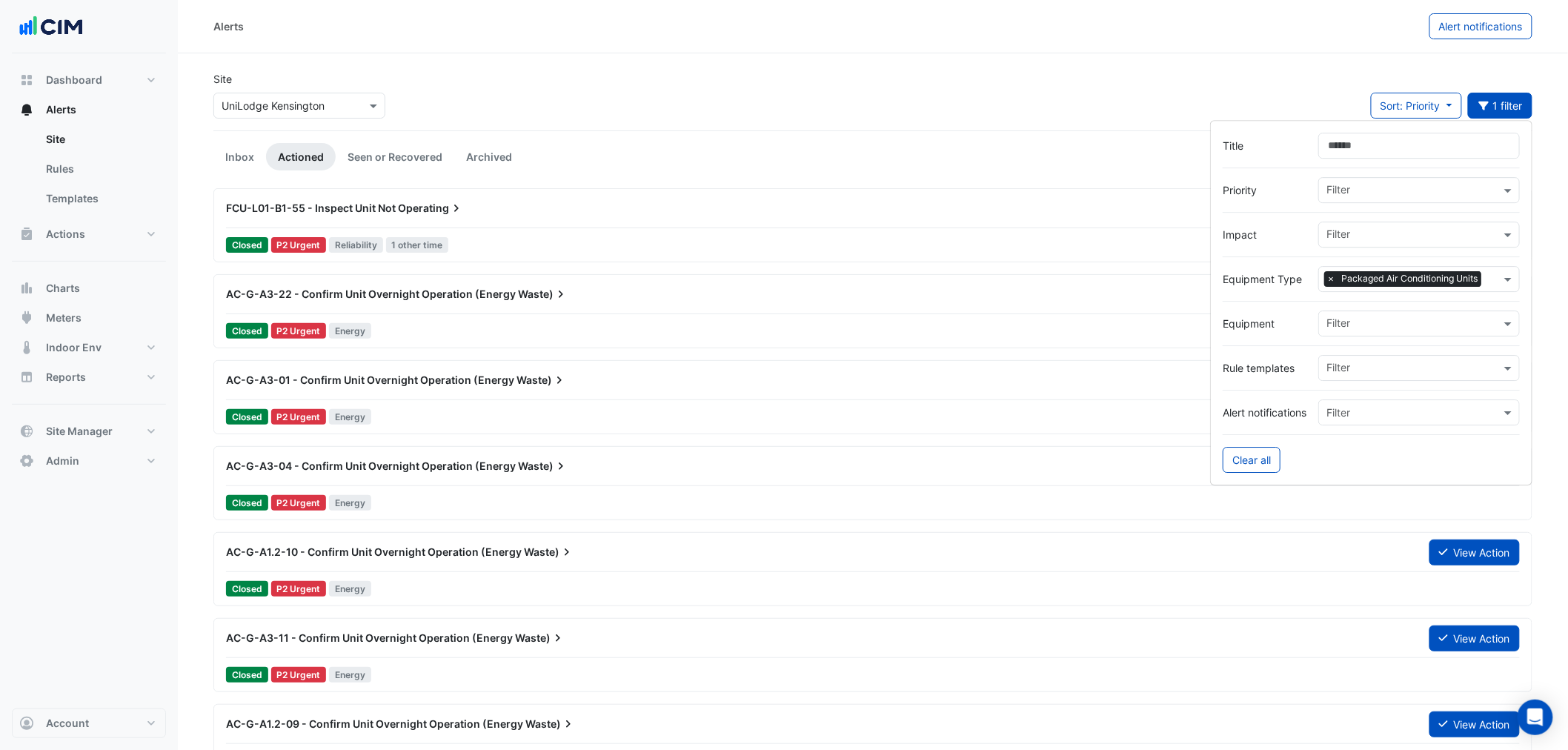
click at [1368, 321] on input "text" at bounding box center [1413, 325] width 174 height 16
paste input "**********"
click at [1379, 355] on span "FCU-L05-COM-16" at bounding box center [1375, 355] width 89 height 12
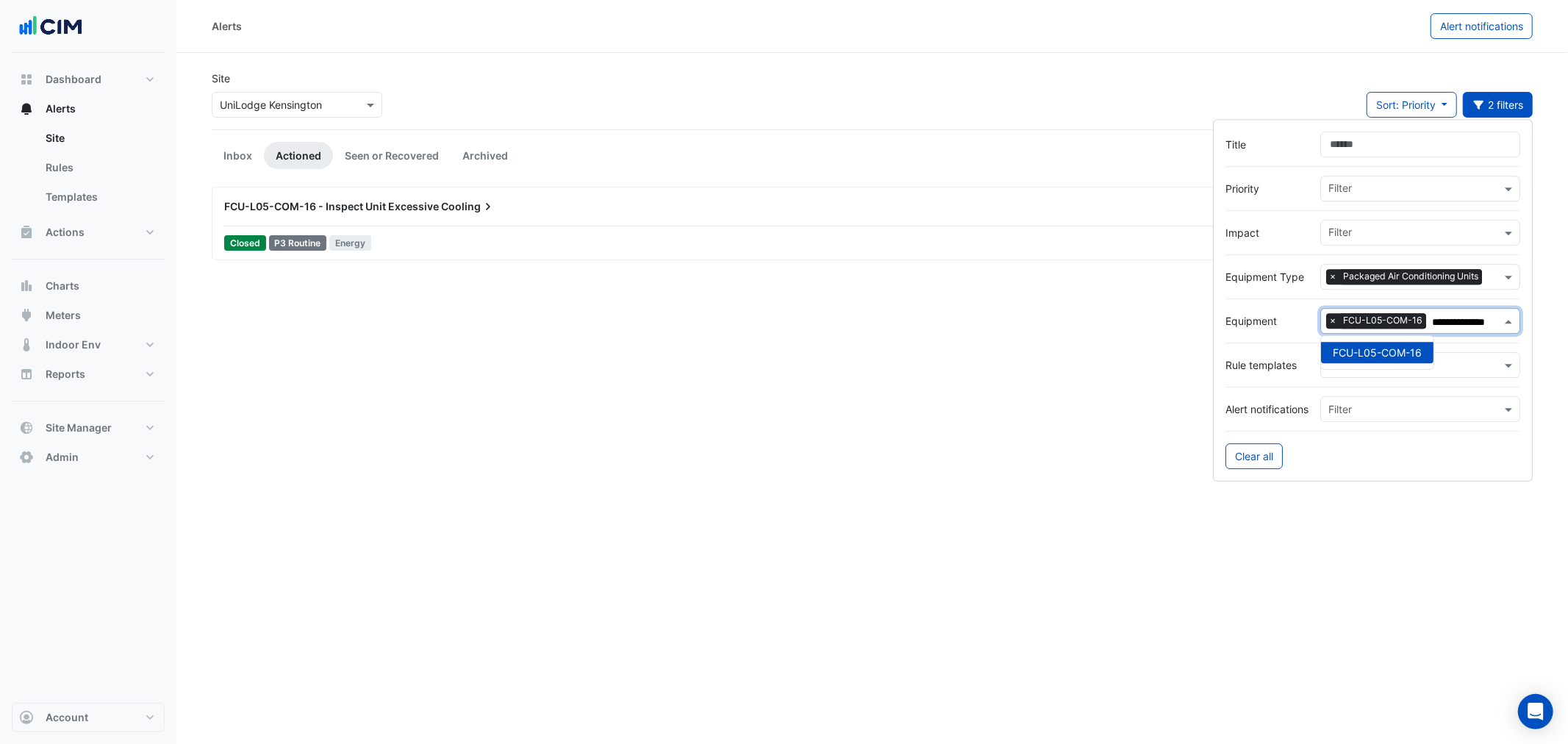
type input "**********"
drag, startPoint x: 634, startPoint y: 118, endPoint x: 522, endPoint y: 153, distance: 117.3
click at [621, 119] on div "Site Select a Site × UniLodge Kensington Sort: Priority Priority Updated 2 filt…" at bounding box center [872, 100] width 1339 height 59
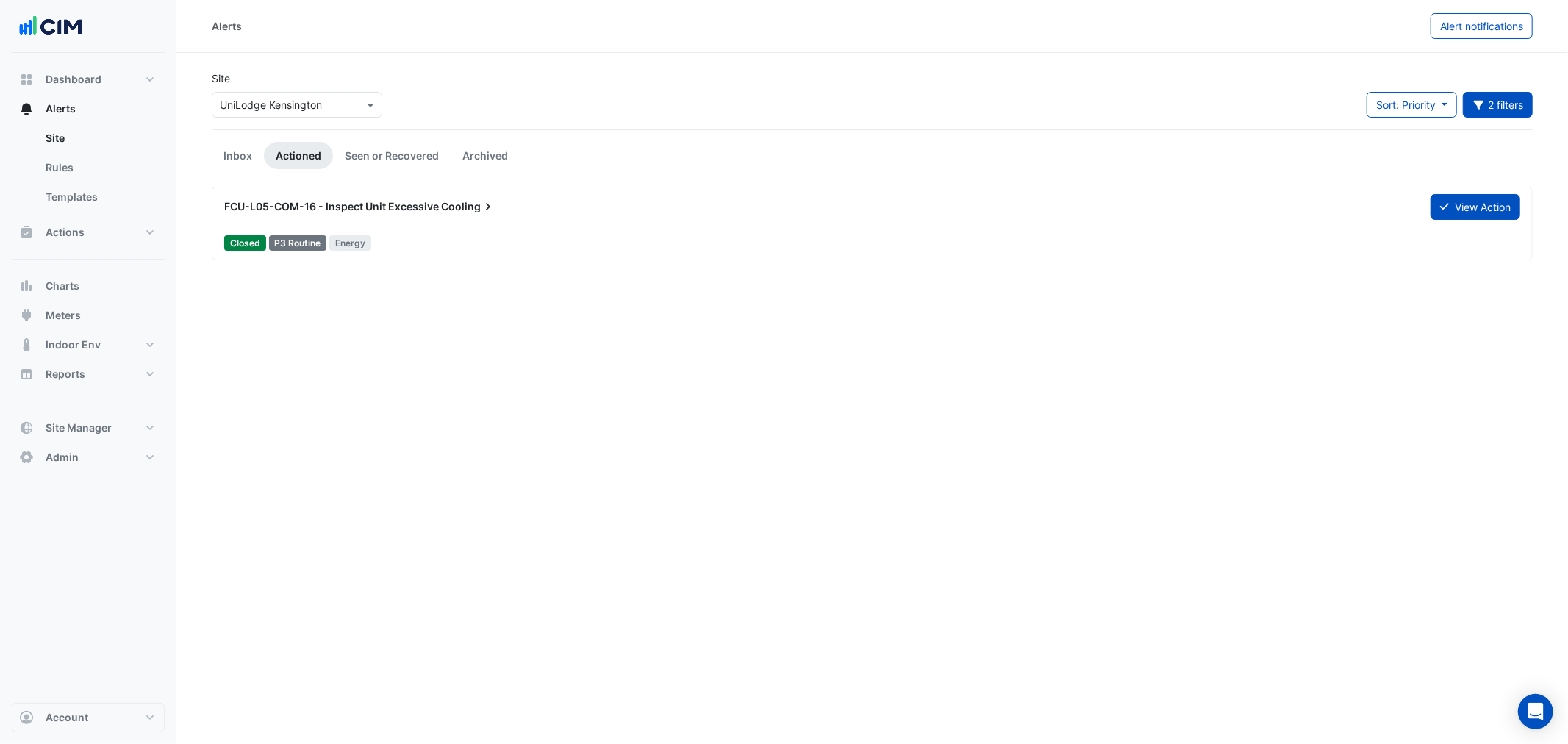
click at [440, 217] on div "FCU-L05-COM-16 - Inspect Unit Excessive Cooling" at bounding box center [819, 206] width 1207 height 26
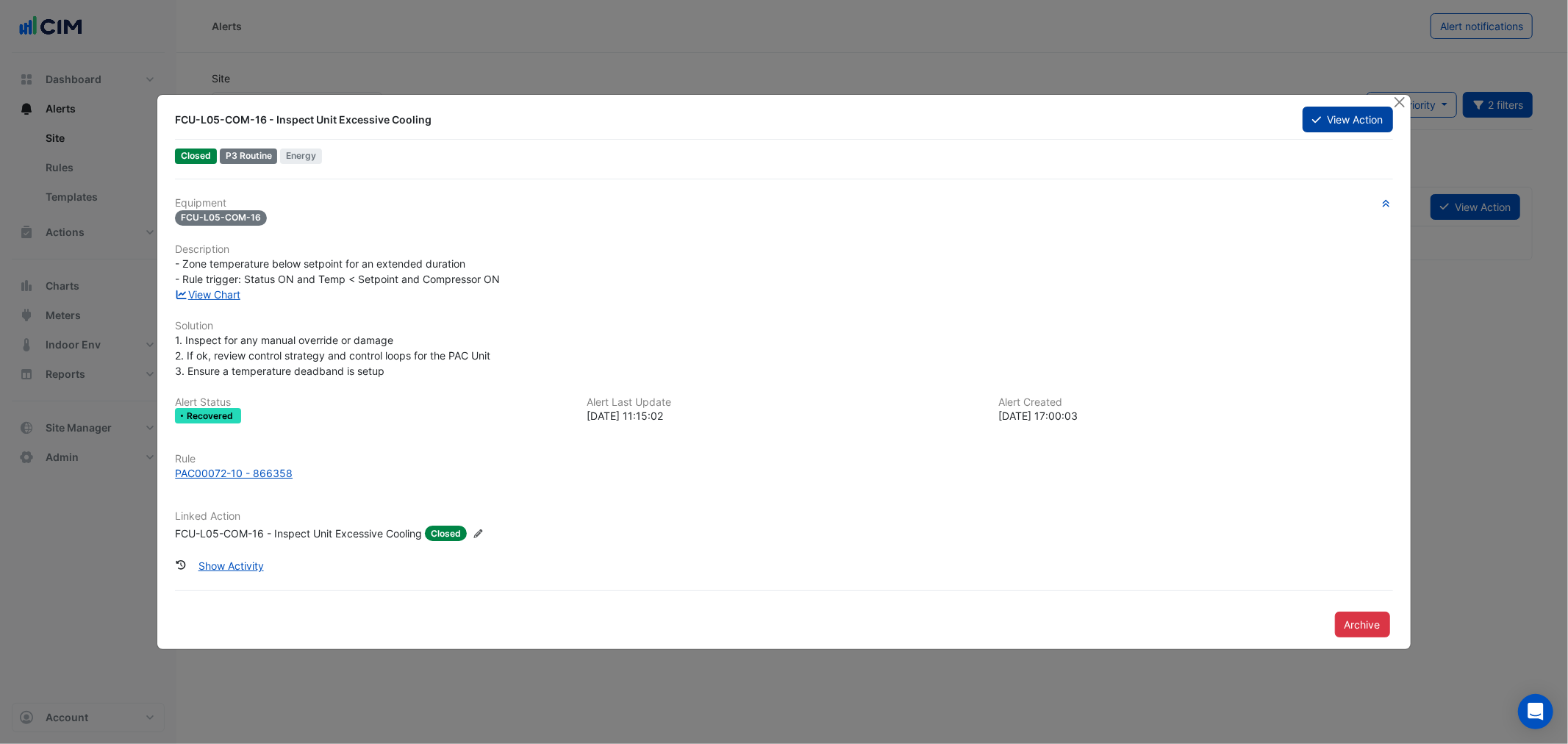
click at [1351, 116] on button "View Action" at bounding box center [1348, 119] width 90 height 26
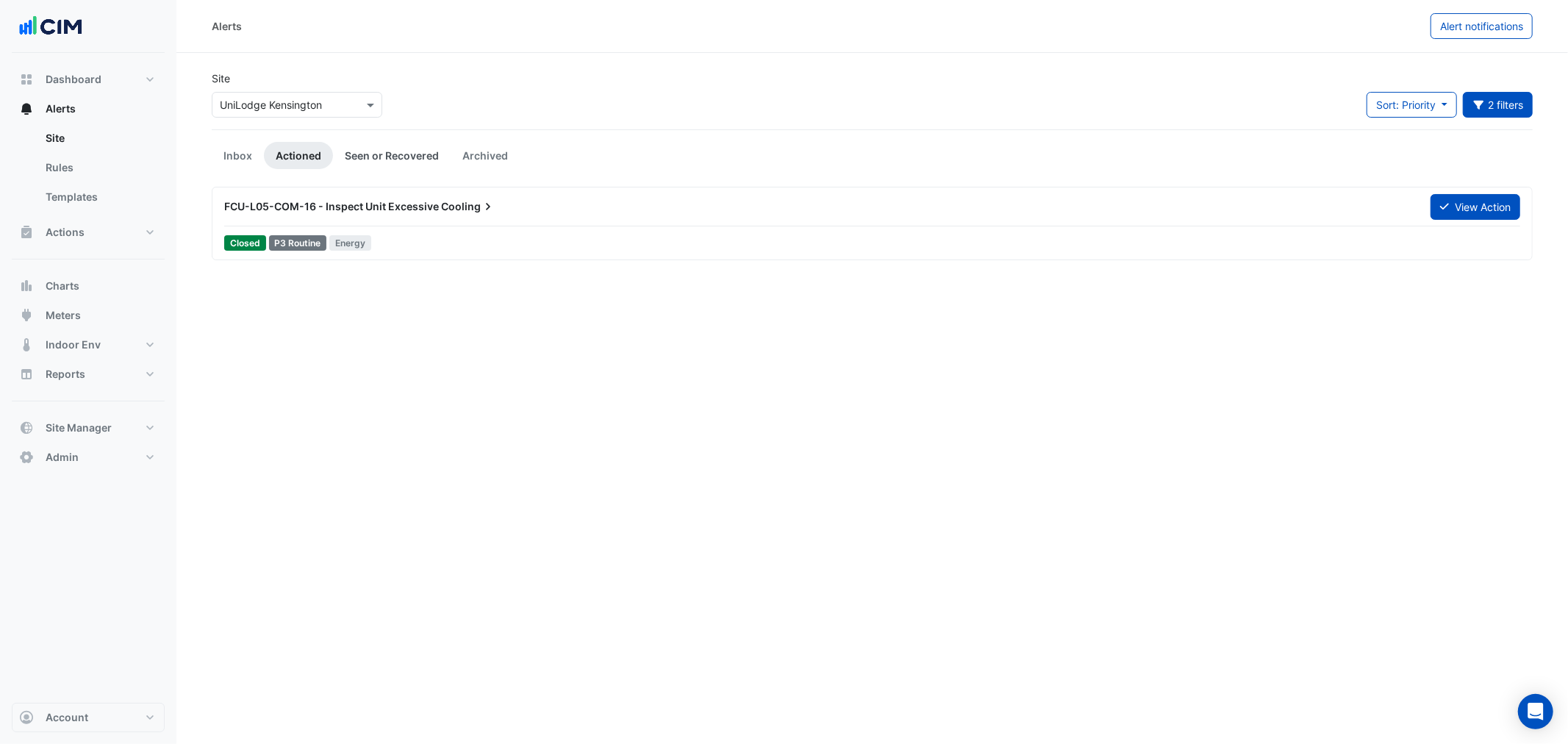
click at [366, 152] on link "Seen or Recovered" at bounding box center [392, 155] width 118 height 27
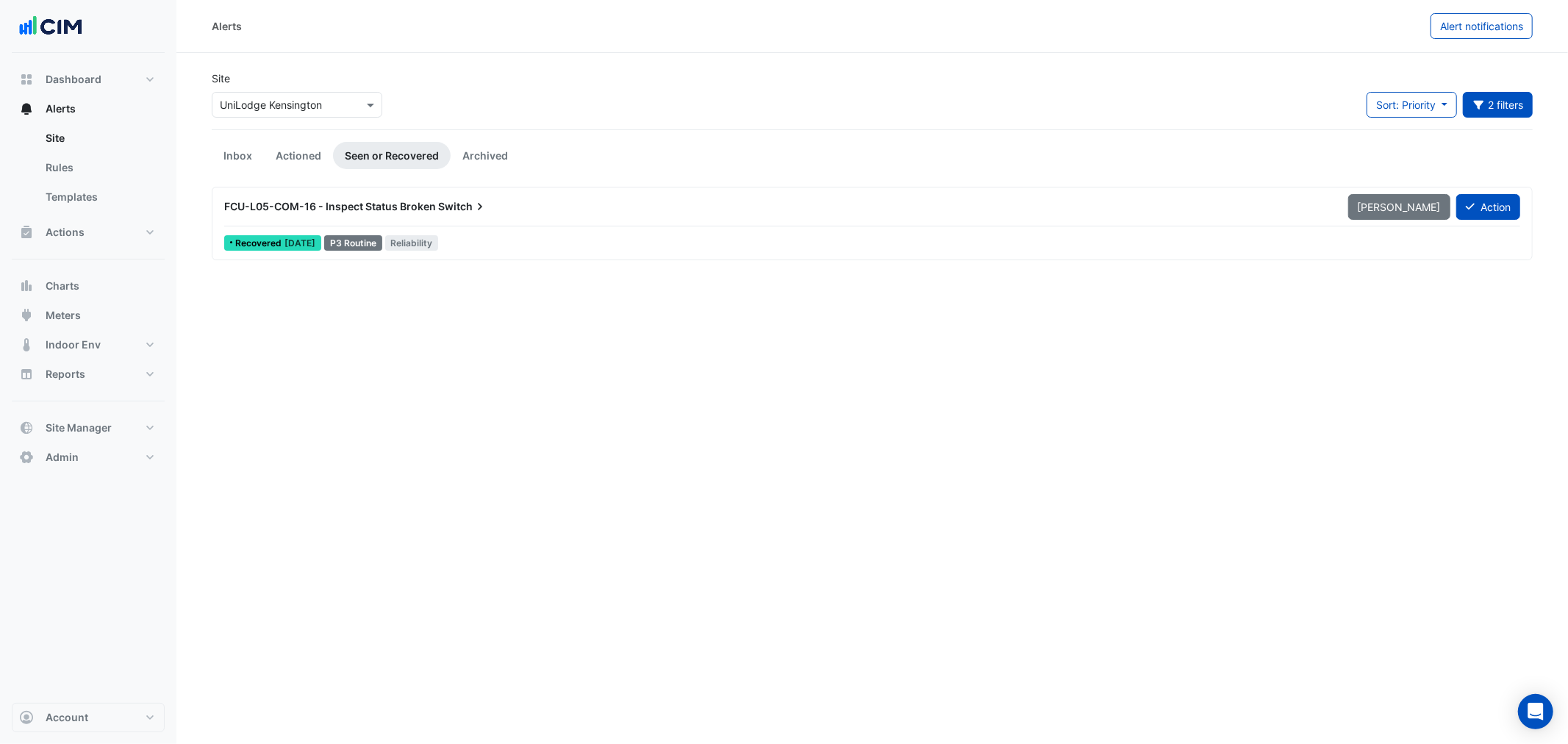
click at [557, 135] on app-alert-tickets "Site Select a Site × UniLodge Kensington Sort: Priority Priority Updated 2 filt…" at bounding box center [873, 165] width 1322 height 190
click at [487, 144] on link "Archived" at bounding box center [485, 155] width 69 height 27
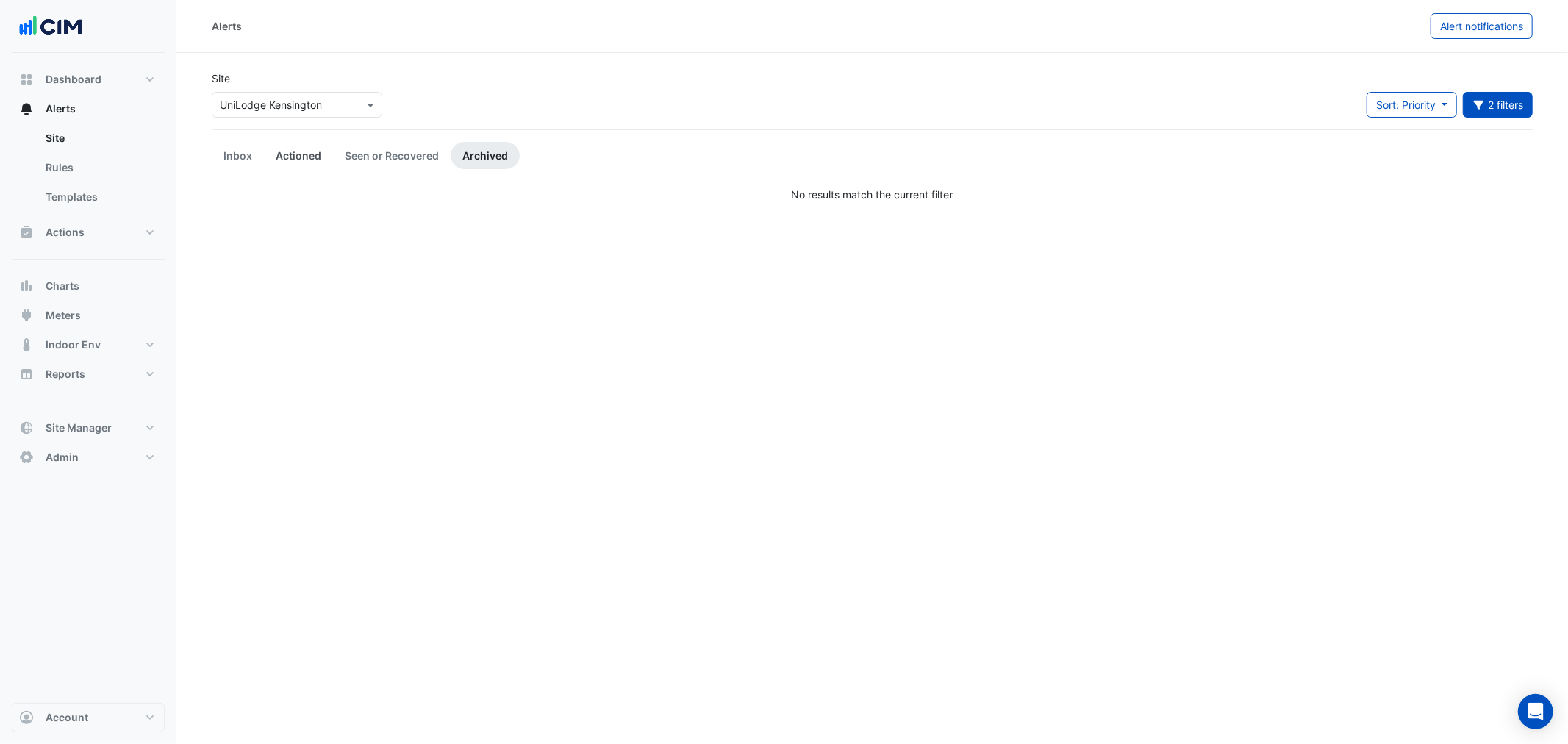
click at [290, 157] on link "Actioned" at bounding box center [299, 155] width 69 height 27
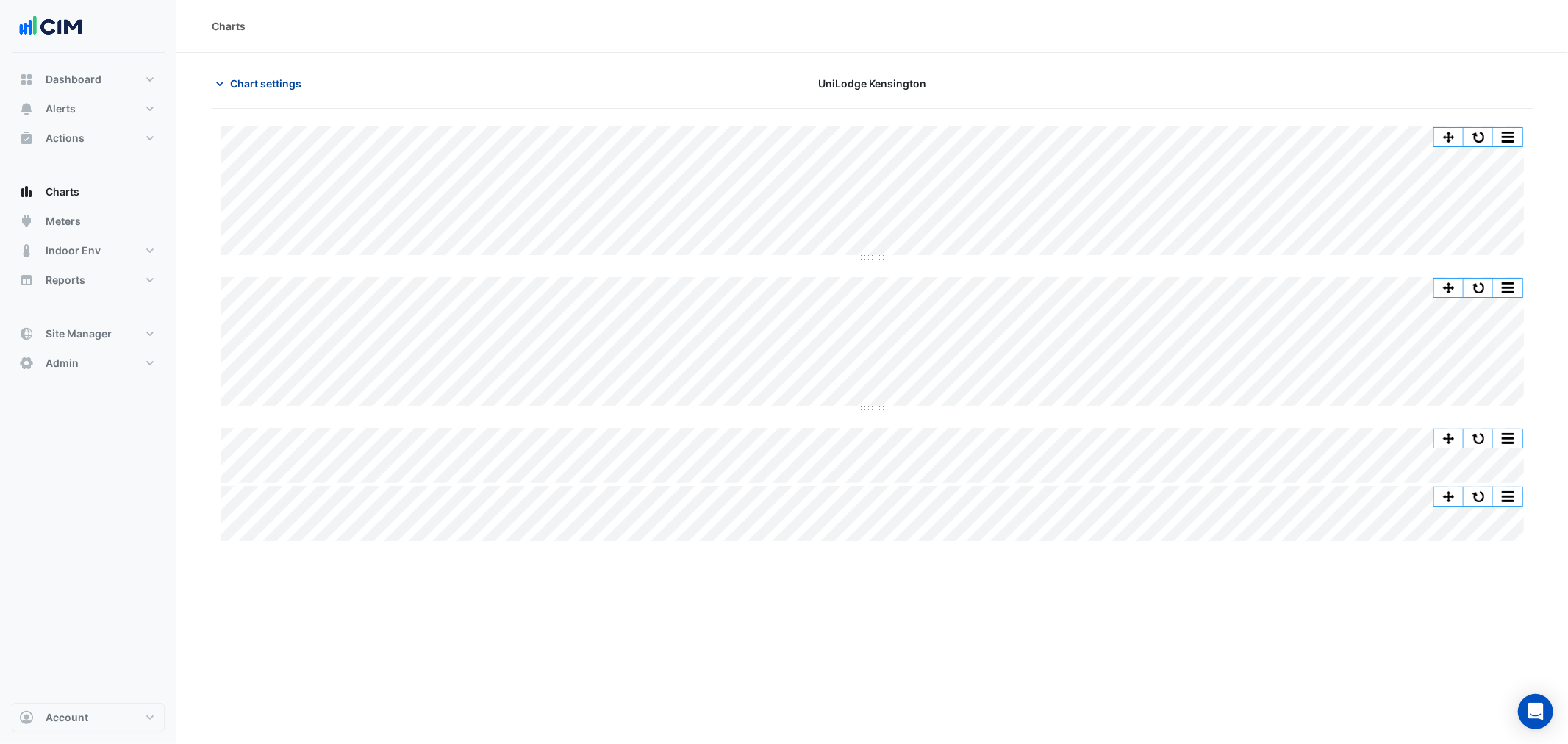
click at [243, 79] on span "Chart settings" at bounding box center [266, 83] width 71 height 16
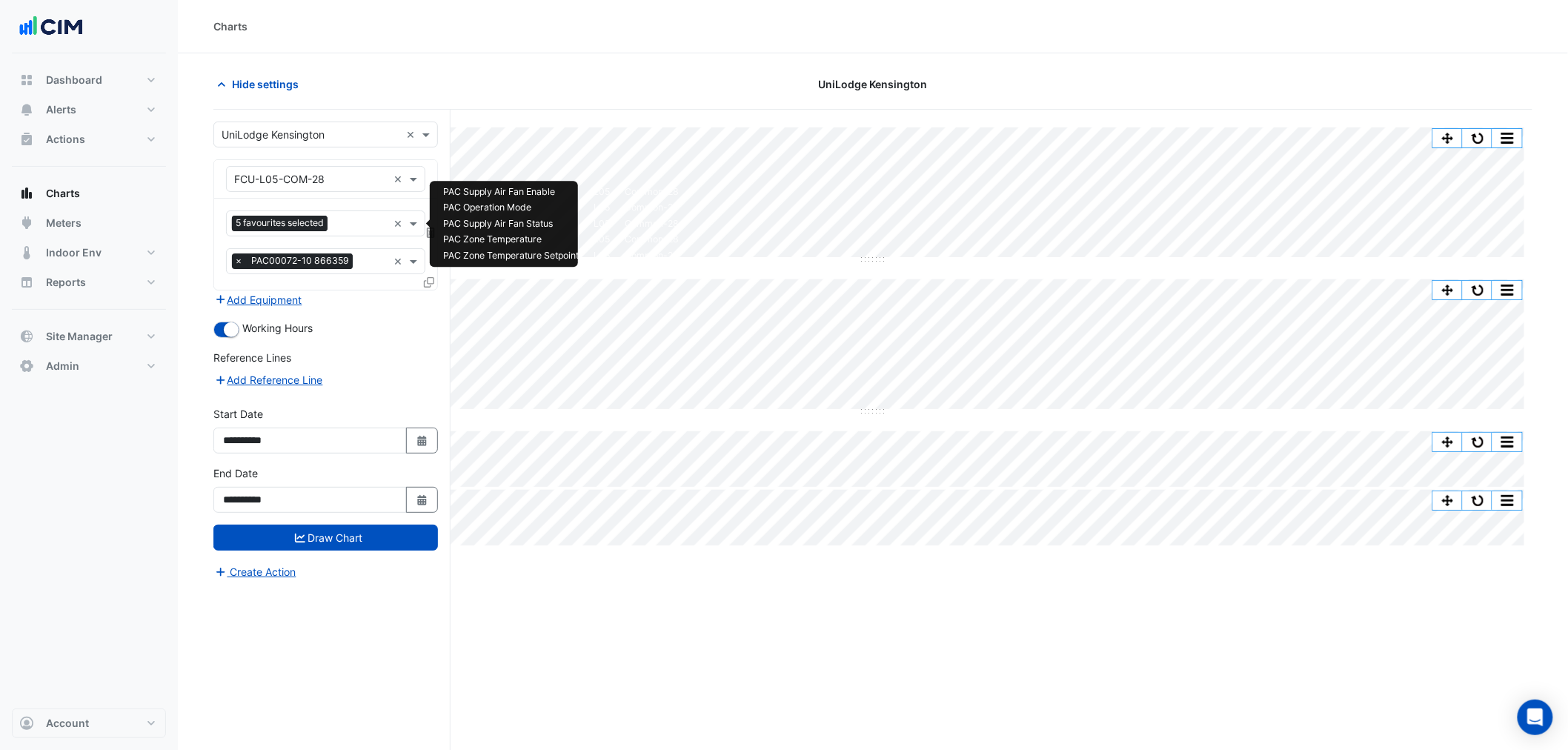
click at [296, 219] on span "5 favourites selected" at bounding box center [280, 223] width 96 height 15
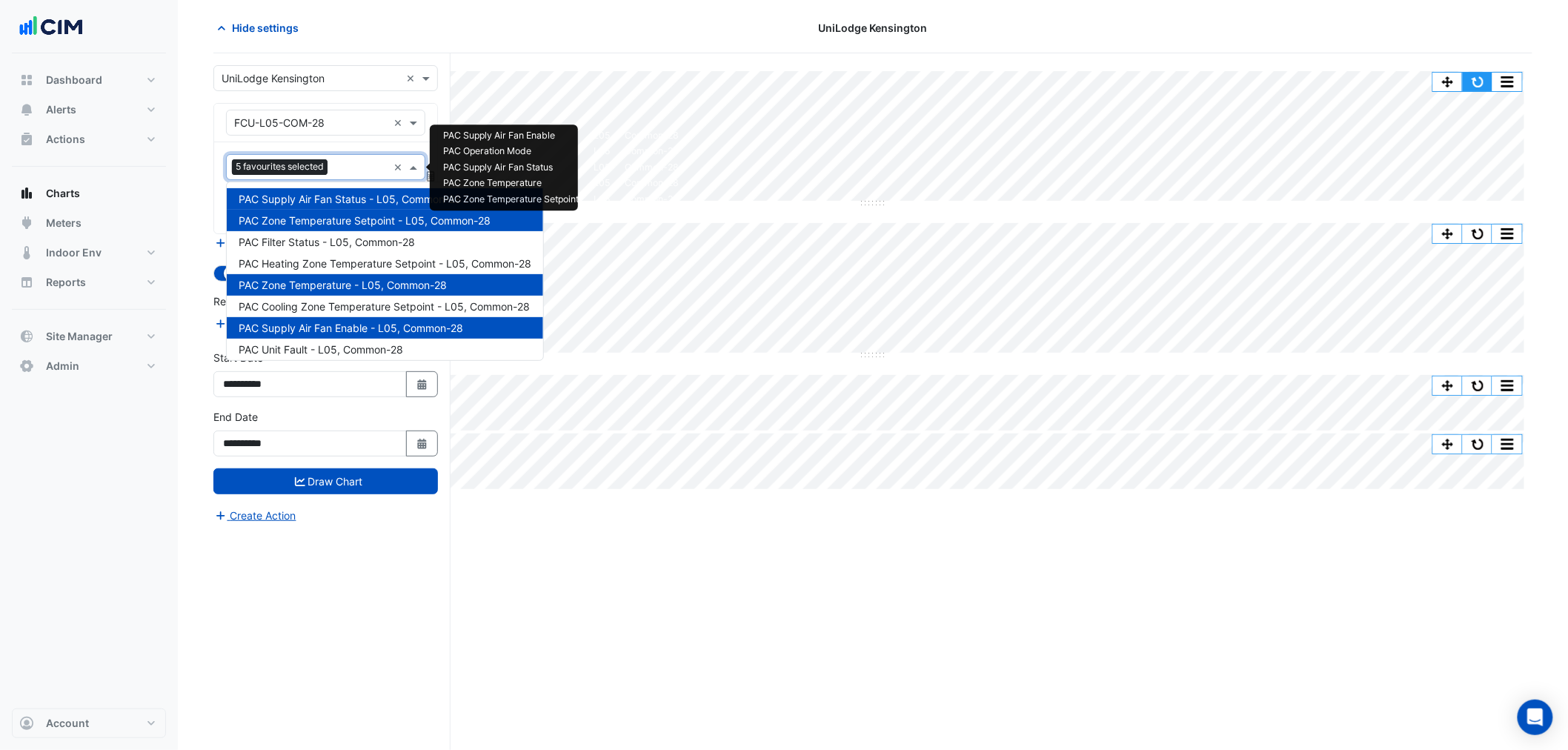
click at [1481, 77] on button "button" at bounding box center [1478, 82] width 30 height 19
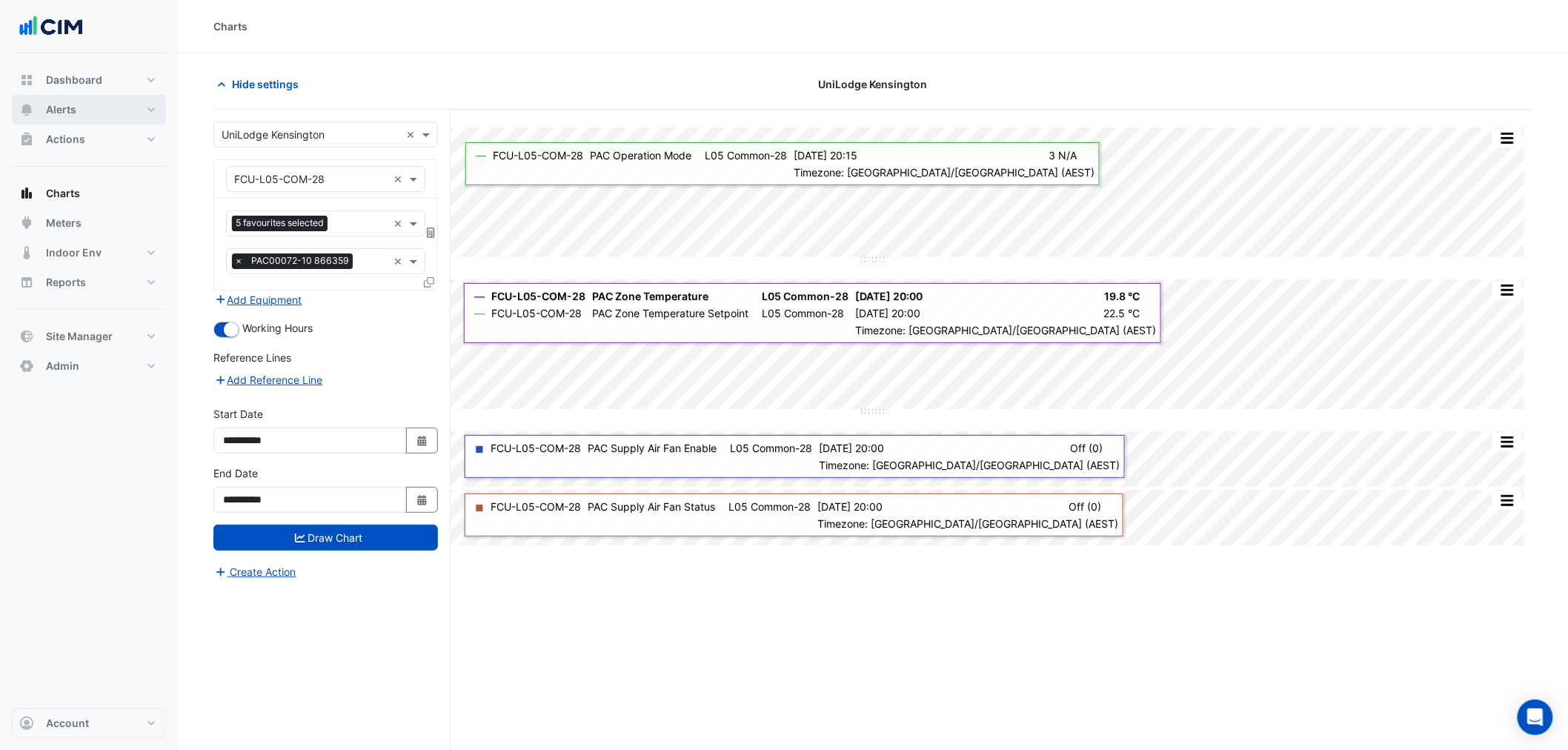
click at [98, 103] on button "Alerts" at bounding box center [89, 110] width 154 height 30
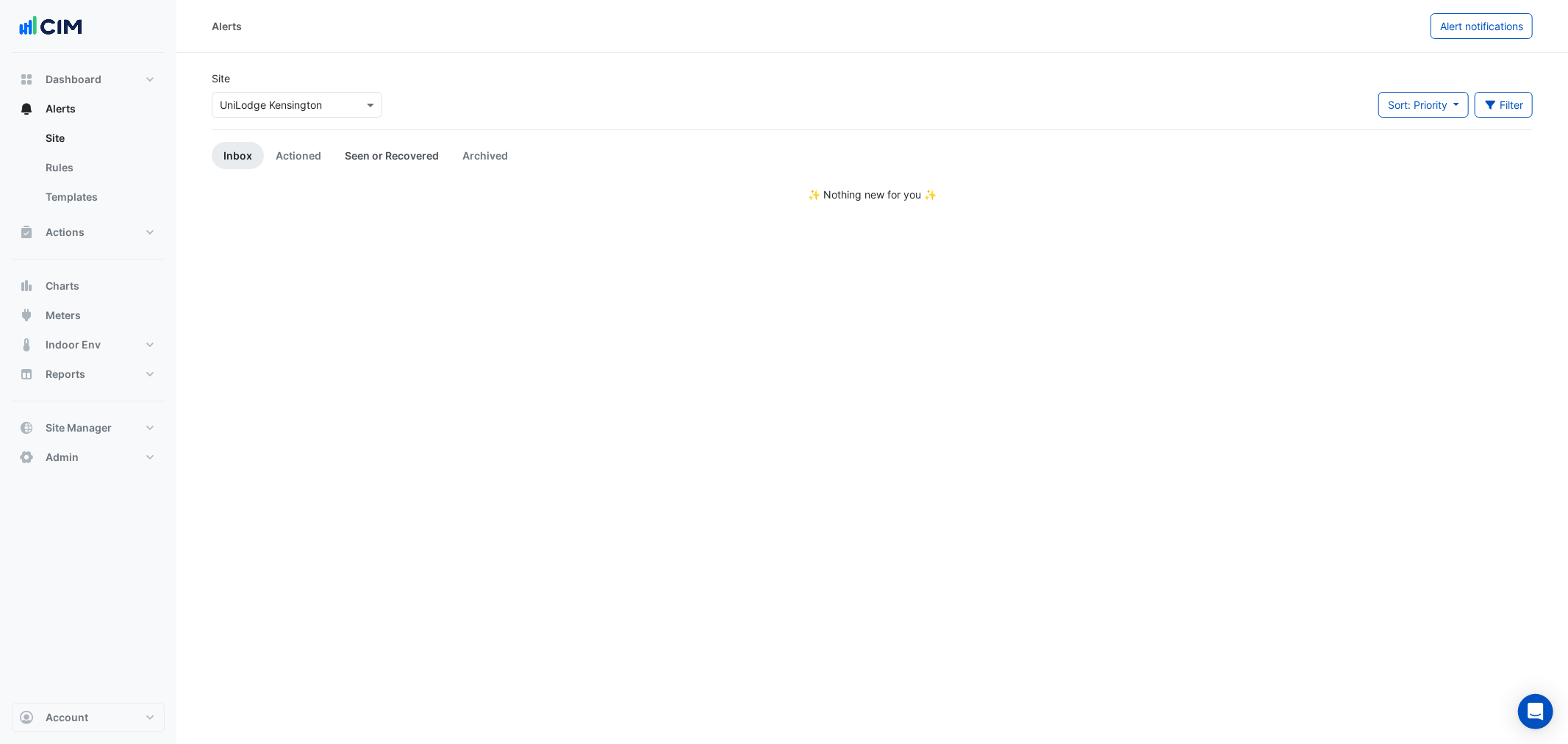
click at [438, 146] on link "Seen or Recovered" at bounding box center [392, 155] width 118 height 27
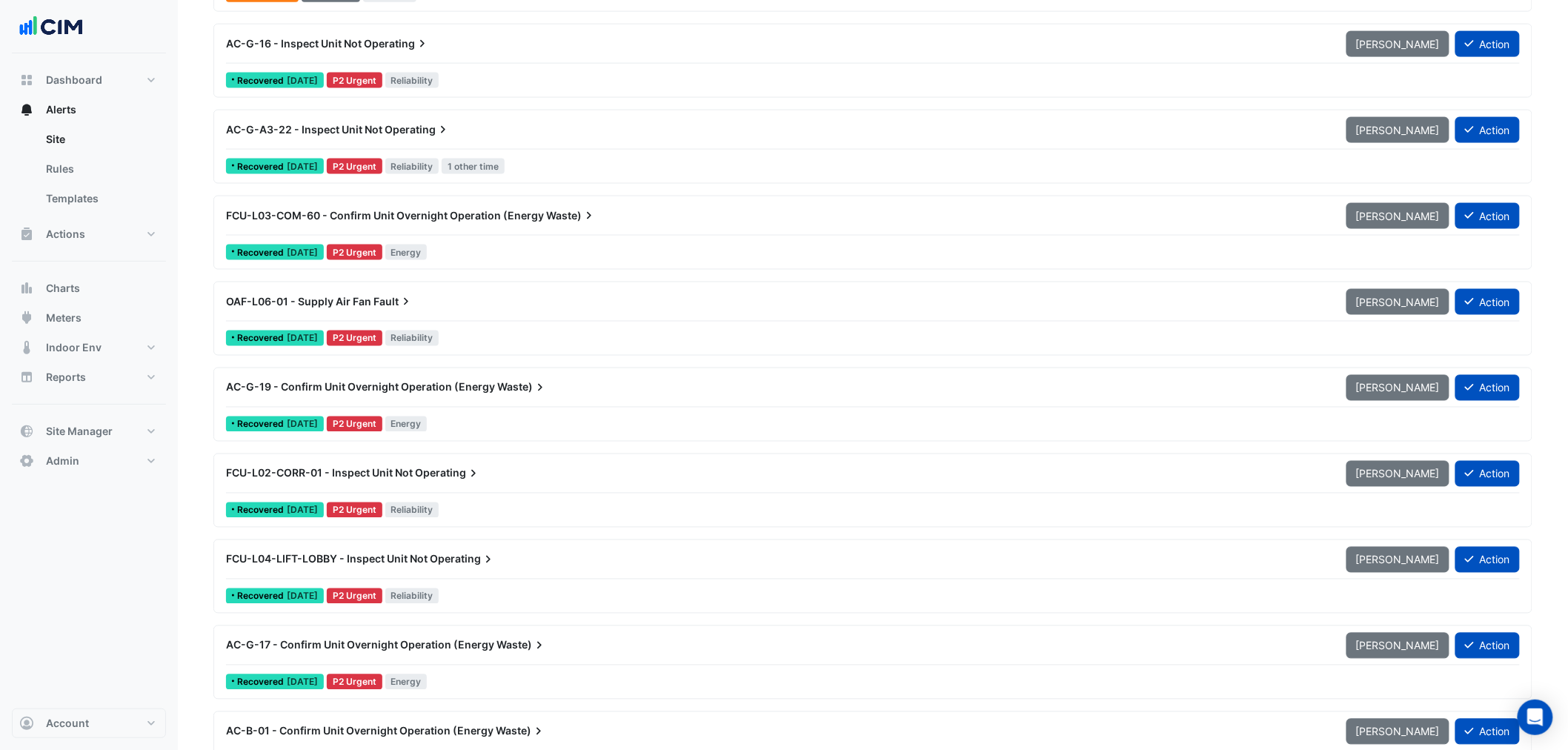
scroll to position [1098, 0]
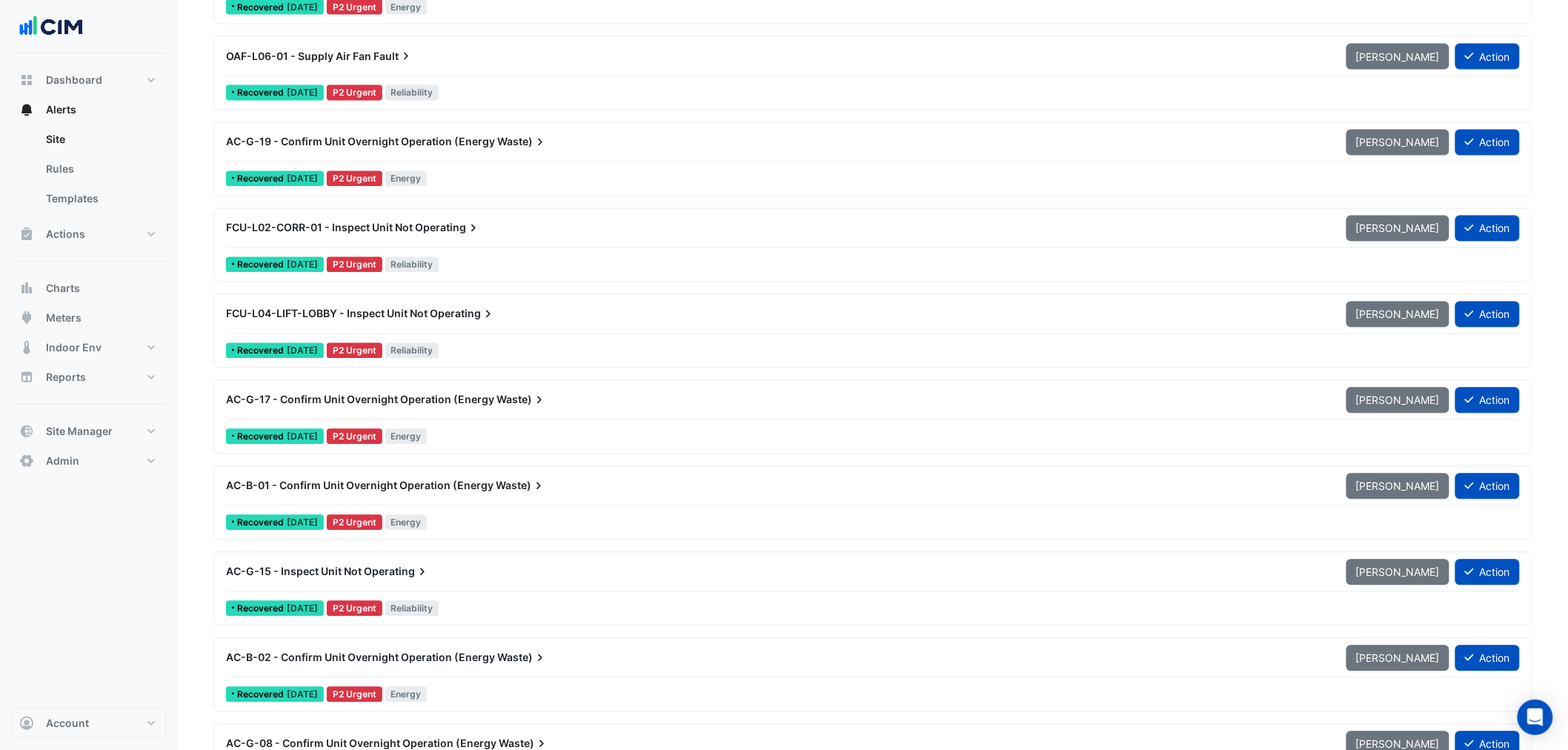
drag, startPoint x: 194, startPoint y: 402, endPoint x: 187, endPoint y: 410, distance: 10.6
click at [194, 402] on section "Site Select a Site × UniLodge [GEOGRAPHIC_DATA] Sort: Priority Priority Updated…" at bounding box center [873, 603] width 1390 height 3296
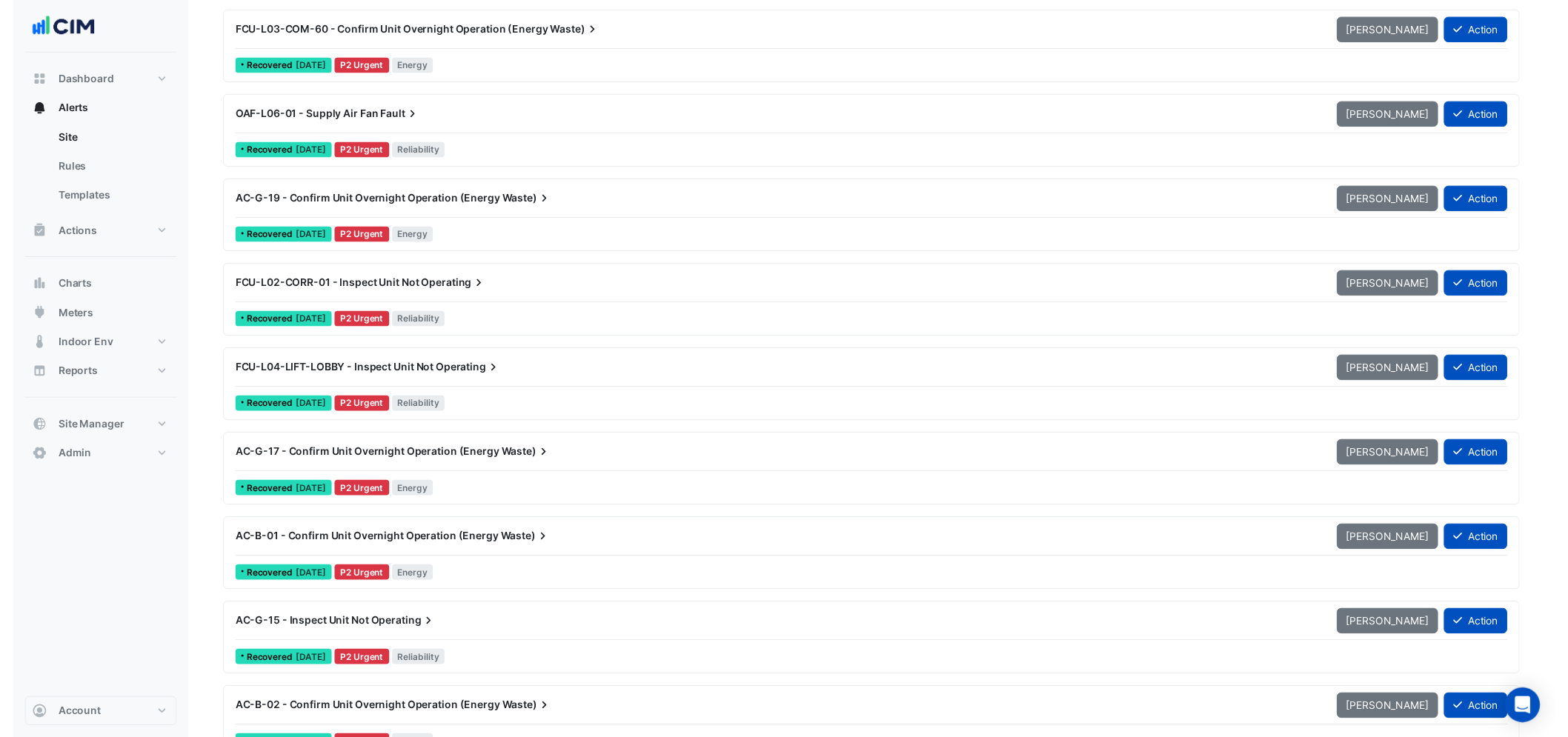
scroll to position [0, 0]
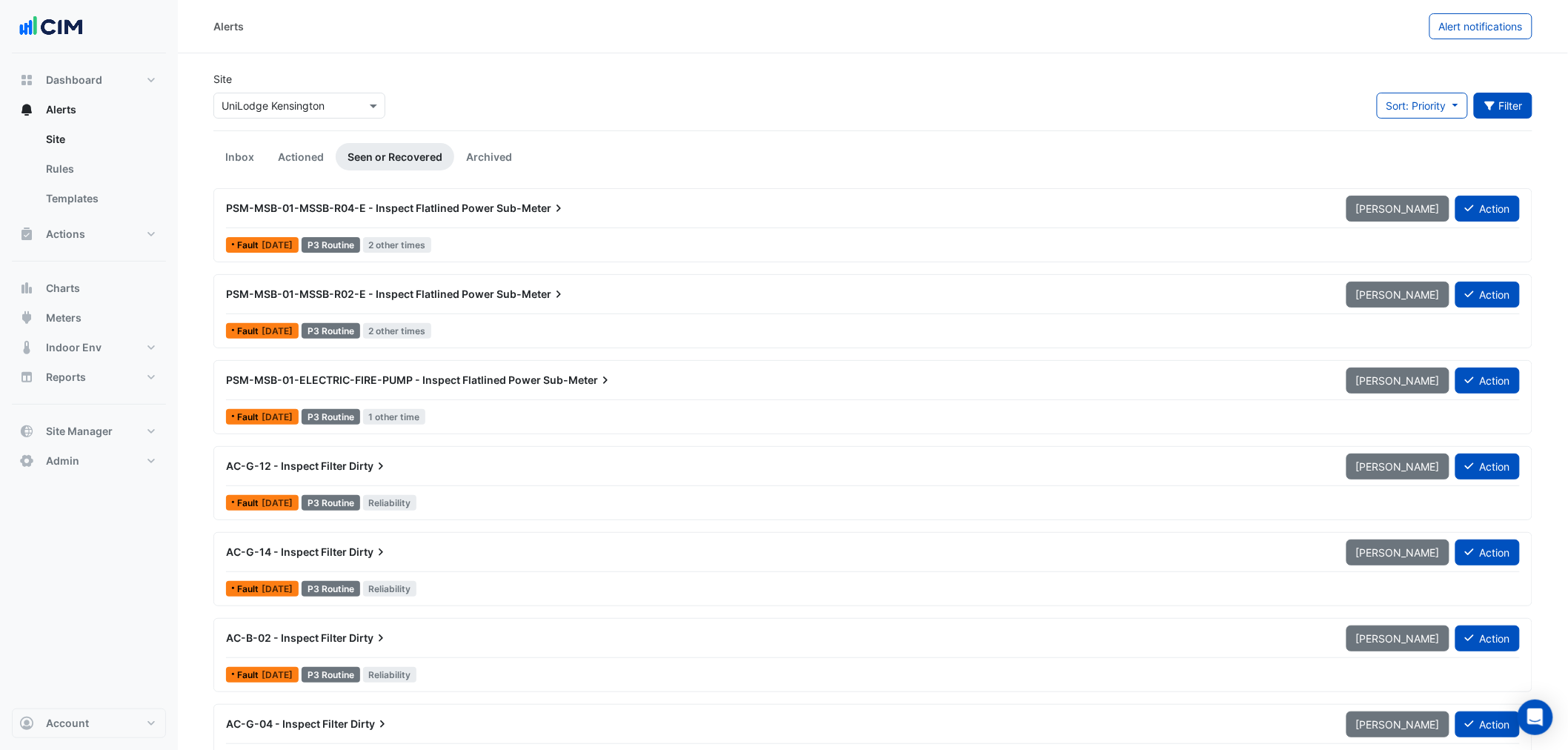
drag, startPoint x: 1527, startPoint y: 121, endPoint x: 1502, endPoint y: 105, distance: 29.7
click at [1517, 114] on div "Sort: Priority Priority Updated Filter Title Priority Filter Impact Filter Equi…" at bounding box center [1454, 111] width 155 height 38
click at [1502, 105] on button "Filter" at bounding box center [1503, 105] width 59 height 26
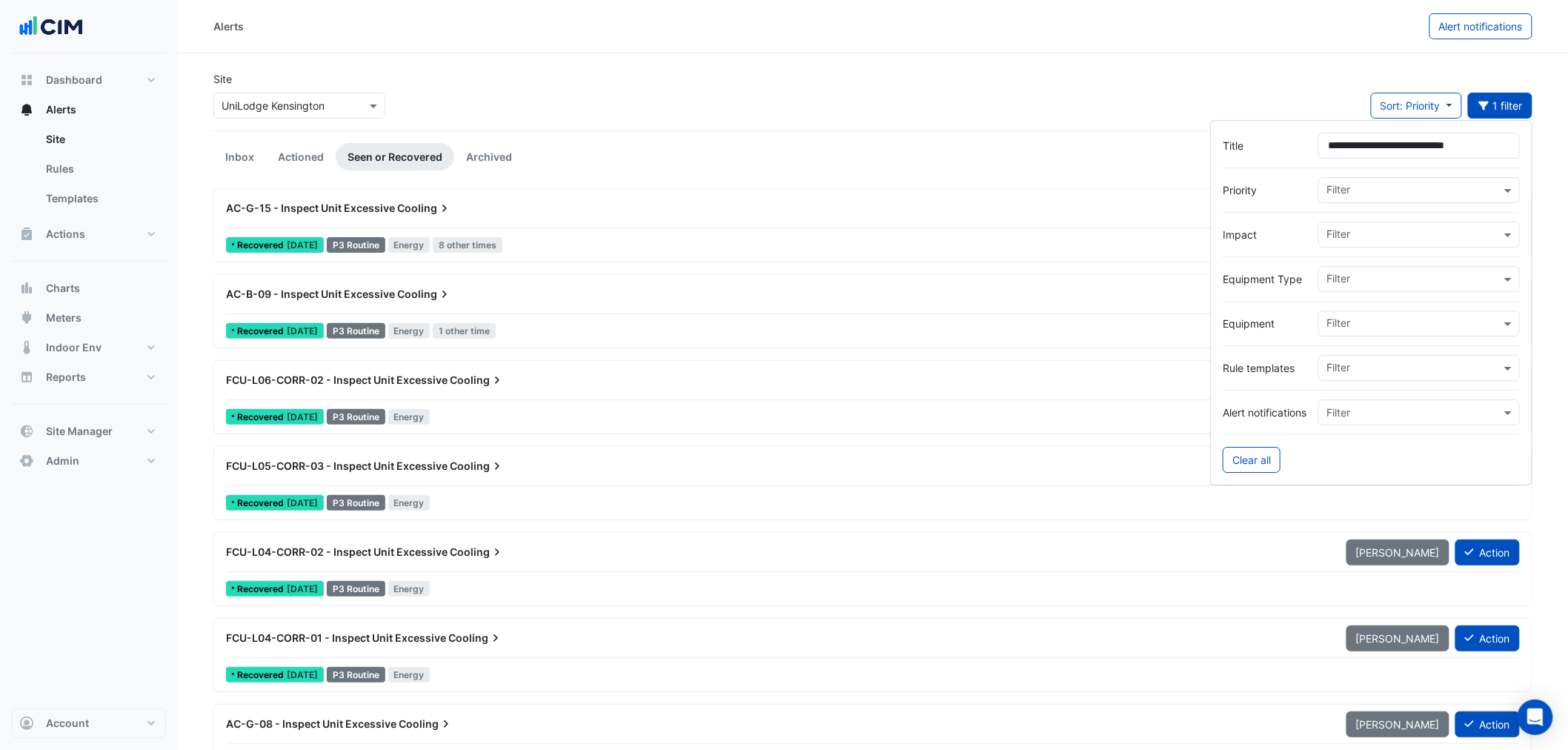
drag, startPoint x: 1334, startPoint y: 144, endPoint x: 1130, endPoint y: 158, distance: 204.5
click at [1469, 152] on input "**********" at bounding box center [1418, 146] width 201 height 26
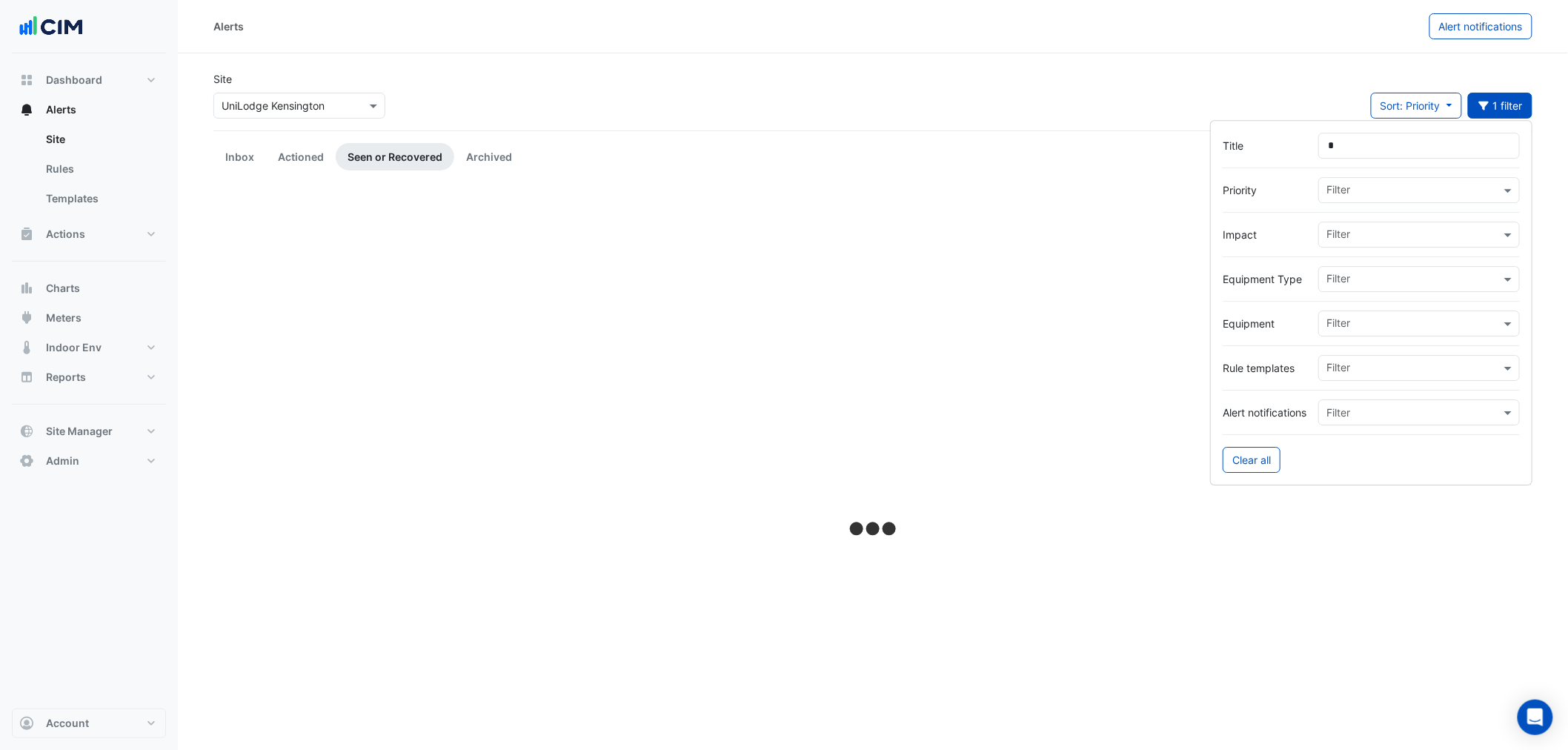
type input "**"
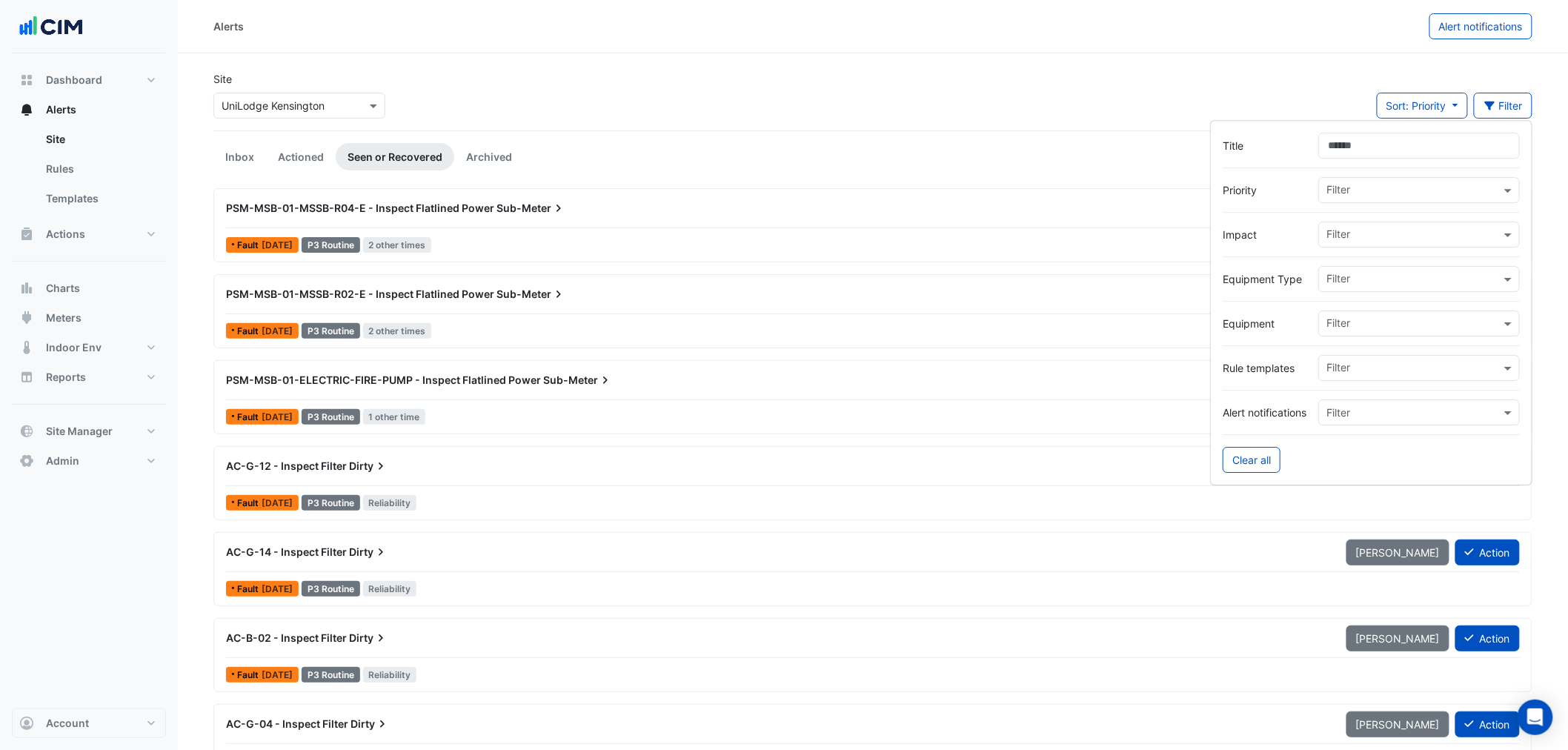
click at [1357, 330] on input "text" at bounding box center [1413, 325] width 174 height 16
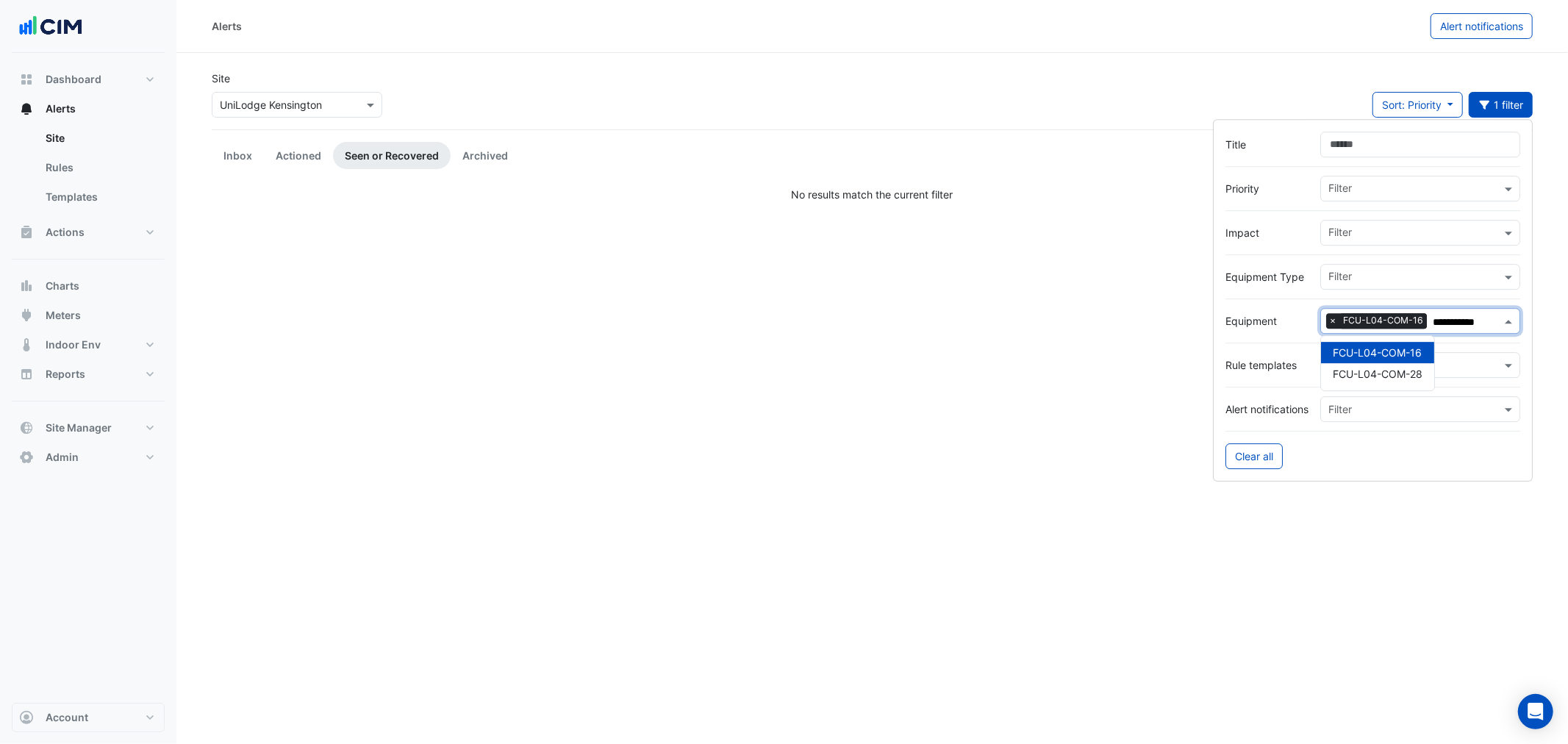
type input "**********"
click at [338, 159] on link "Seen or Recovered" at bounding box center [392, 155] width 118 height 27
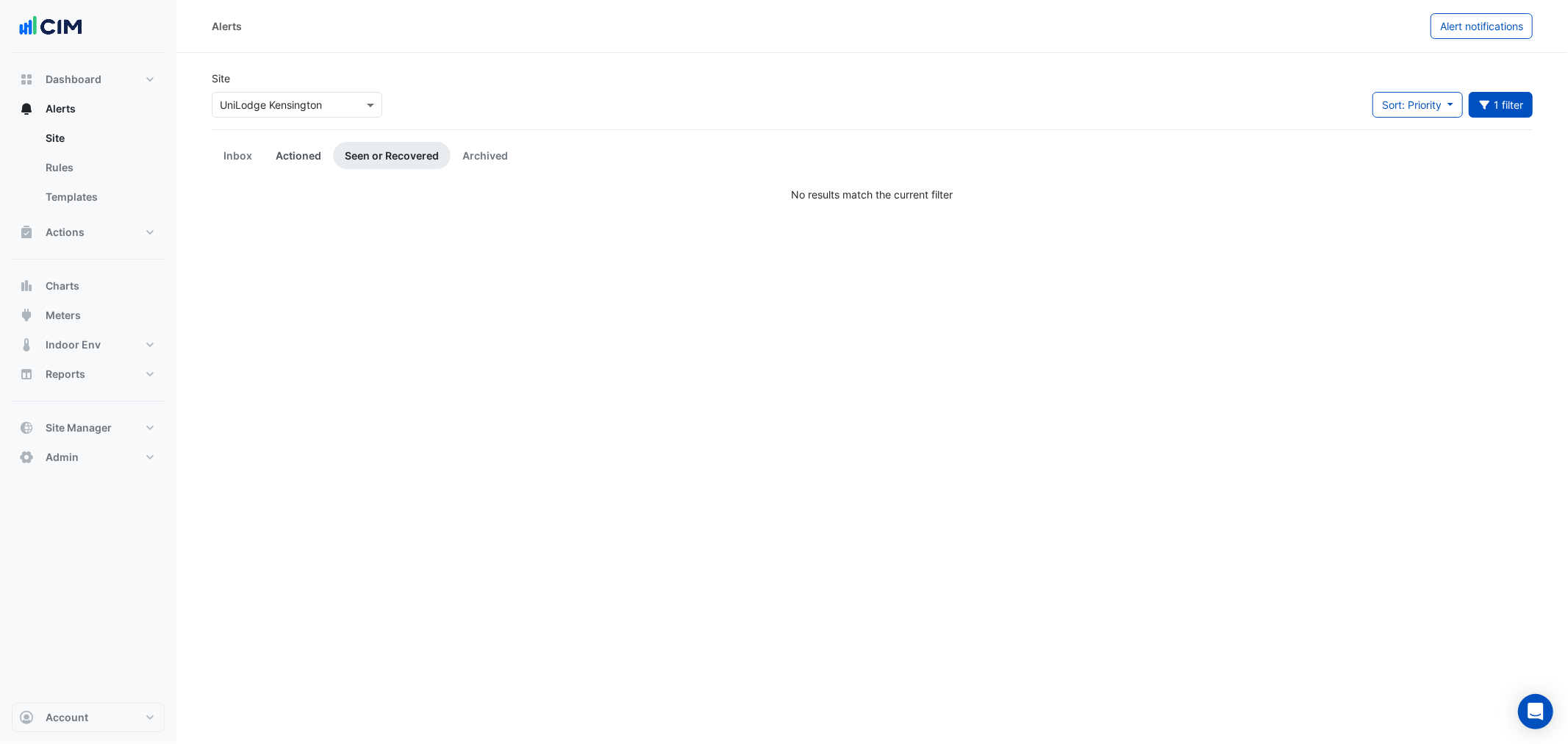
click at [295, 158] on link "Actioned" at bounding box center [299, 155] width 69 height 27
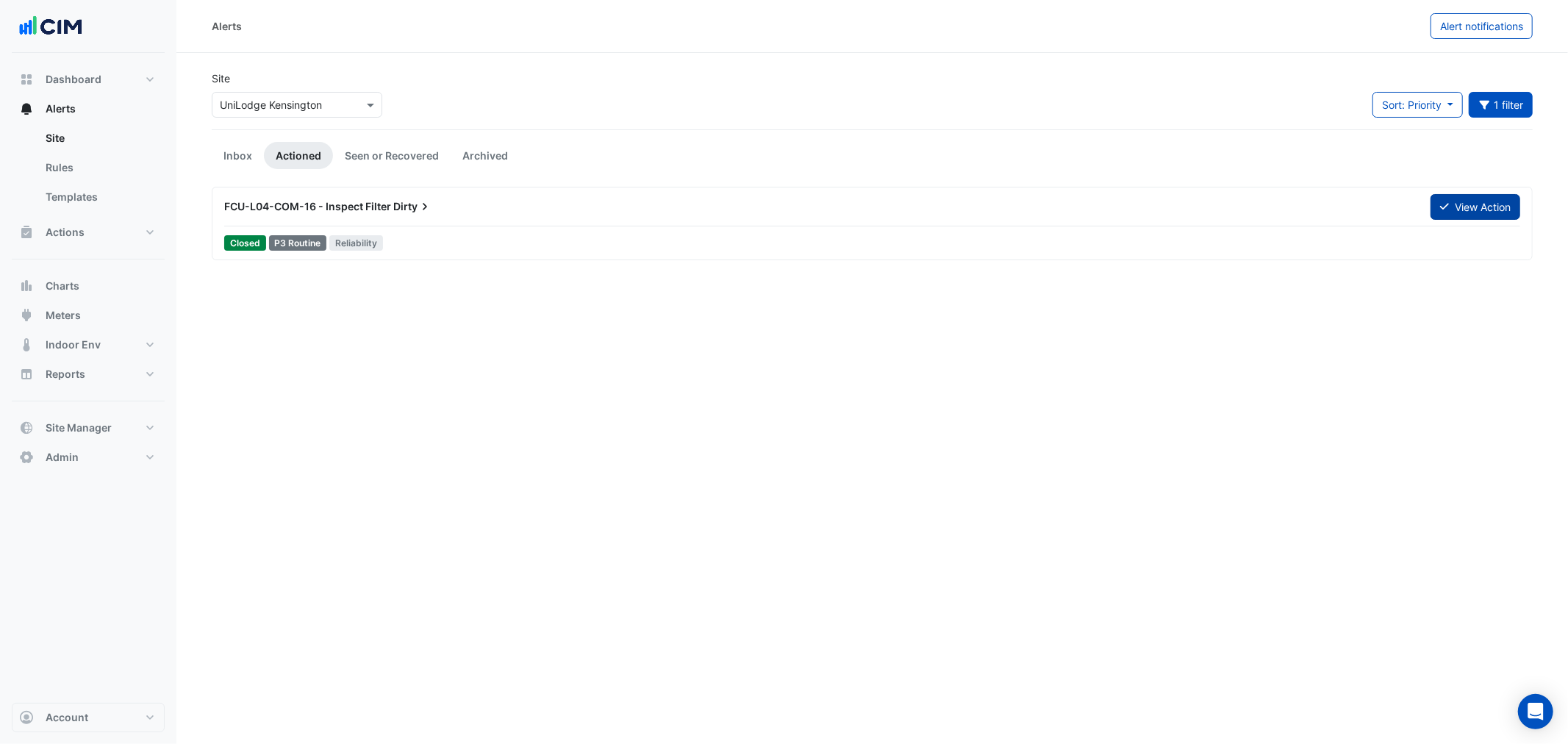
click at [1468, 203] on button "View Action" at bounding box center [1476, 207] width 90 height 26
click at [403, 153] on link "Seen or Recovered" at bounding box center [392, 155] width 118 height 27
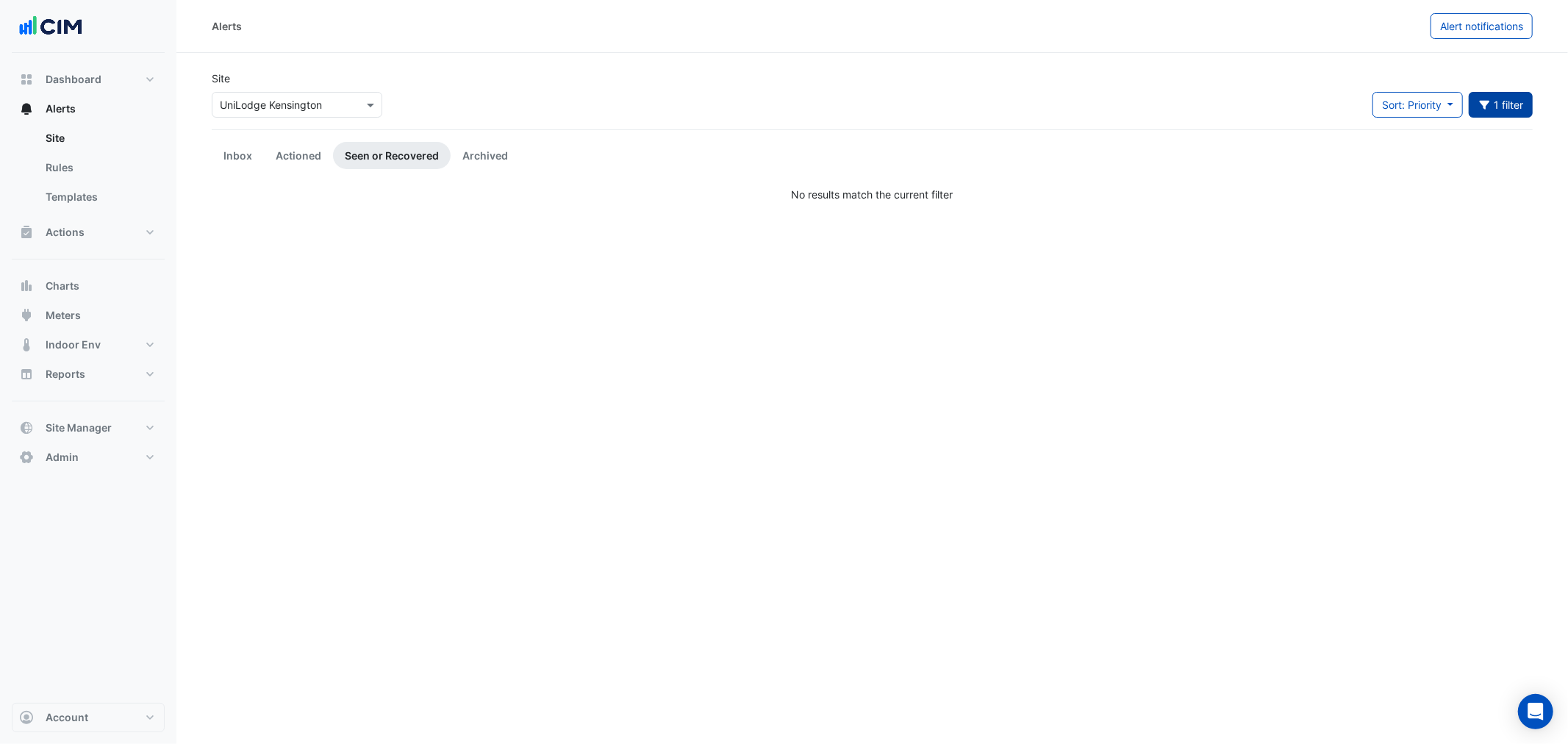
click at [1504, 113] on button "1 filter" at bounding box center [1501, 105] width 64 height 26
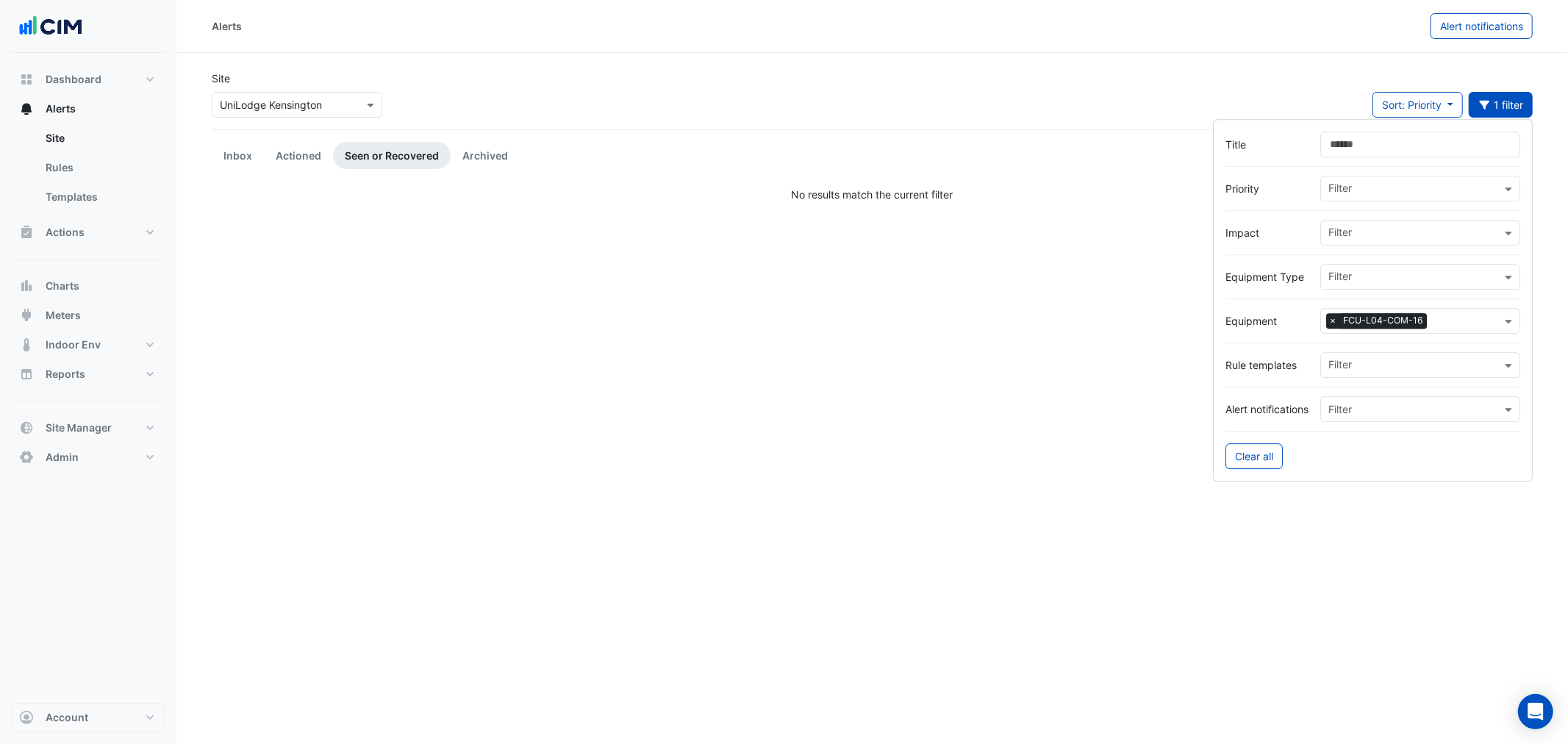
click at [1484, 322] on input "text" at bounding box center [1466, 322] width 68 height 16
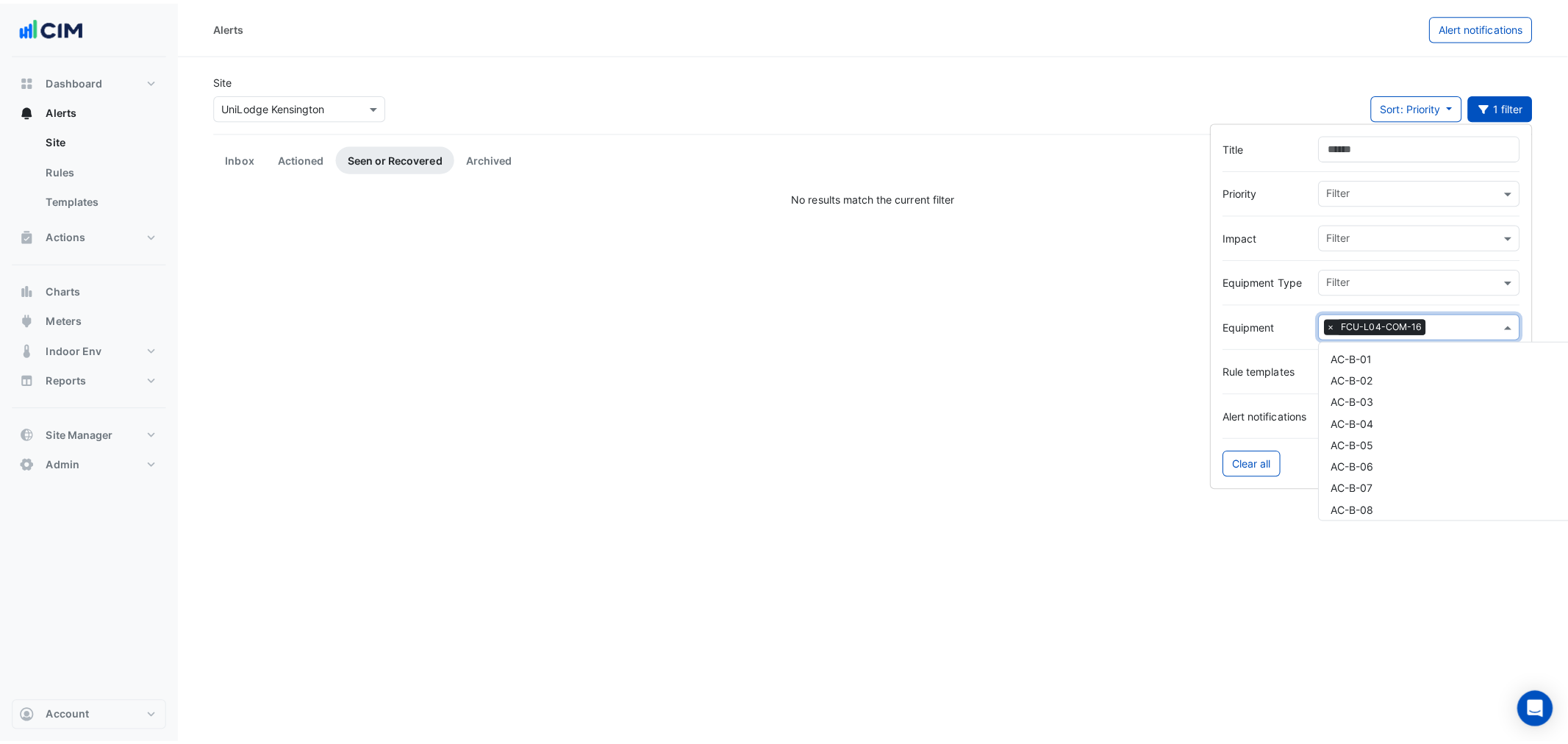
scroll to position [10128, 0]
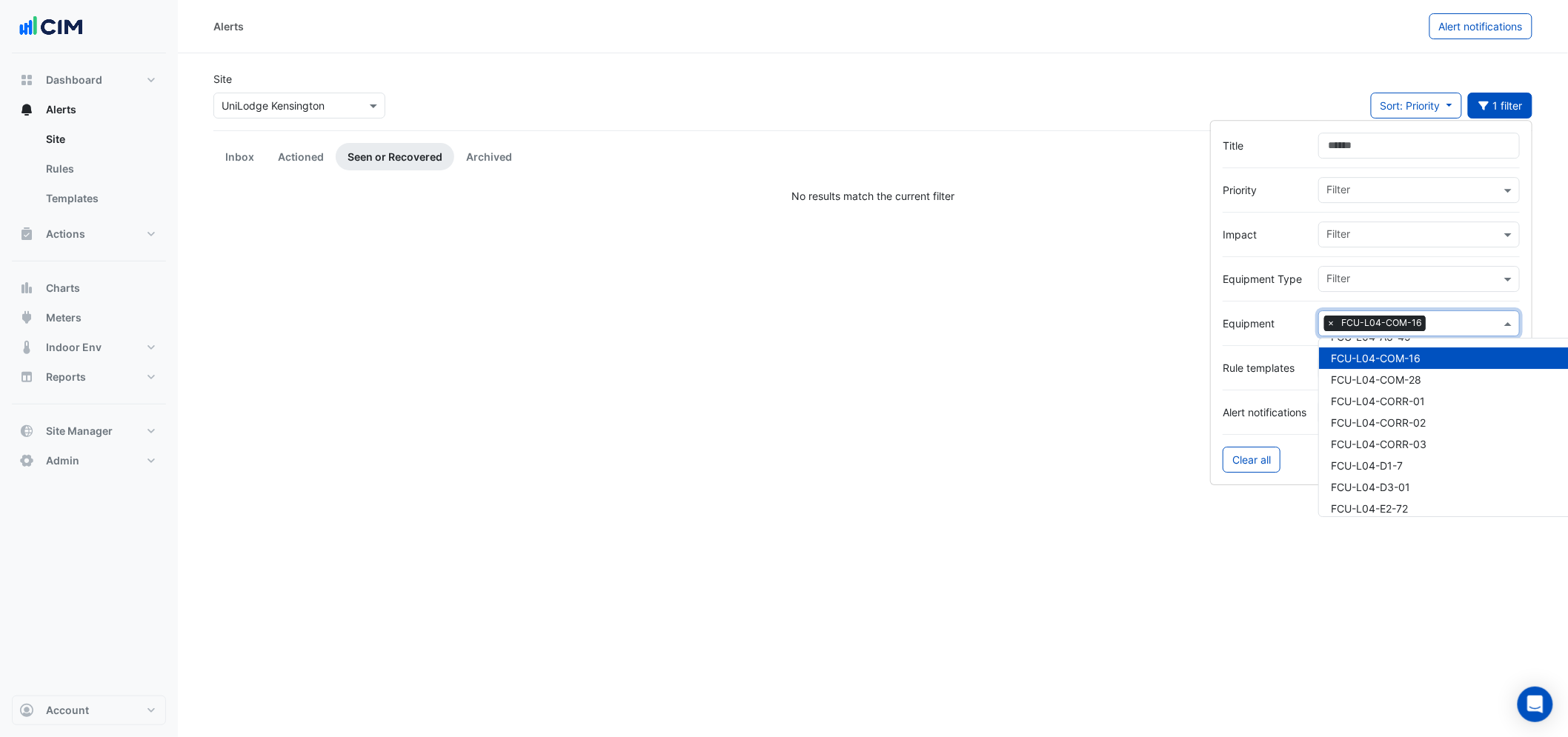
click at [1332, 326] on span "×" at bounding box center [1331, 323] width 13 height 15
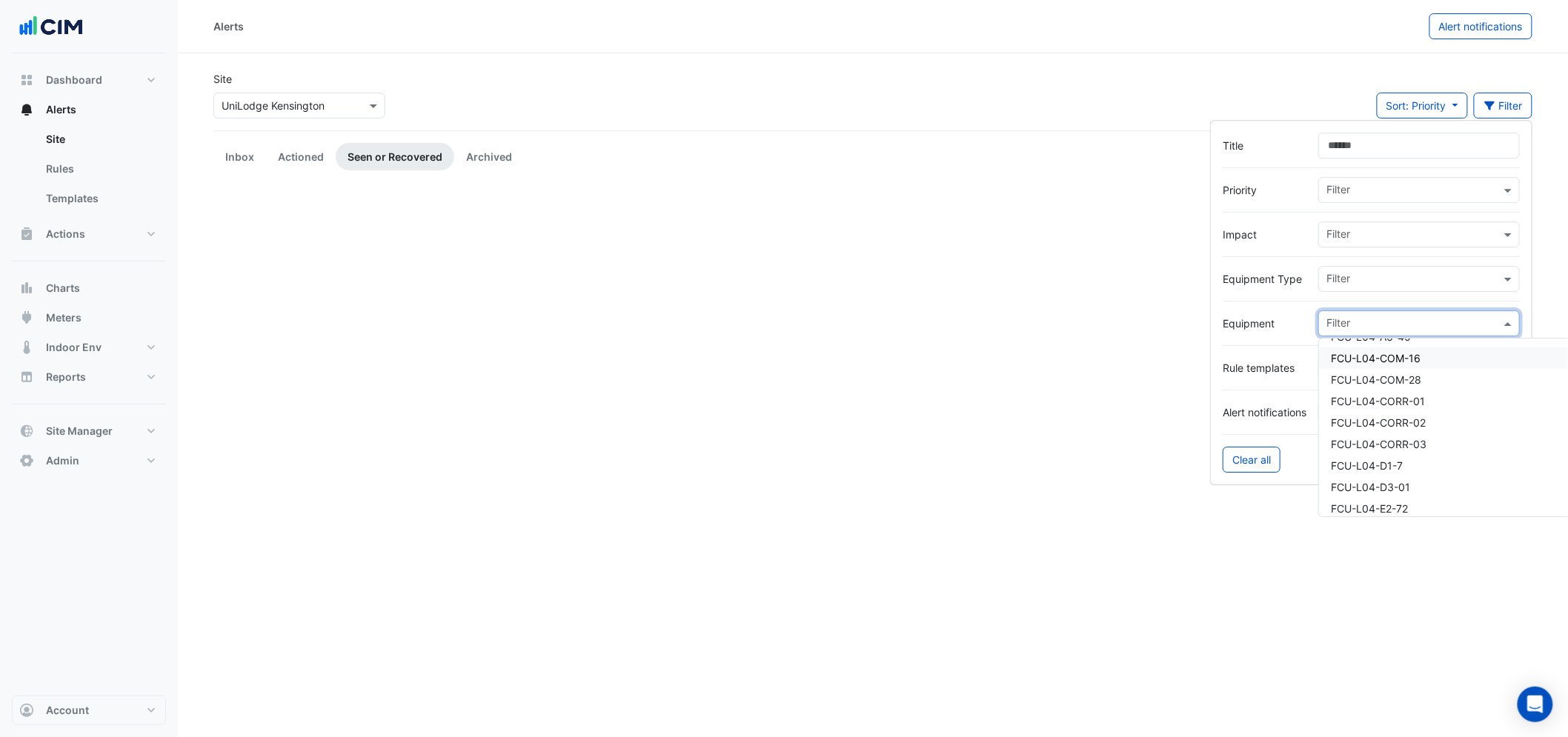
click at [575, 91] on div "Site Select a Site × UniLodge [GEOGRAPHIC_DATA] Sort: Priority Priority Updated…" at bounding box center [872, 101] width 1337 height 59
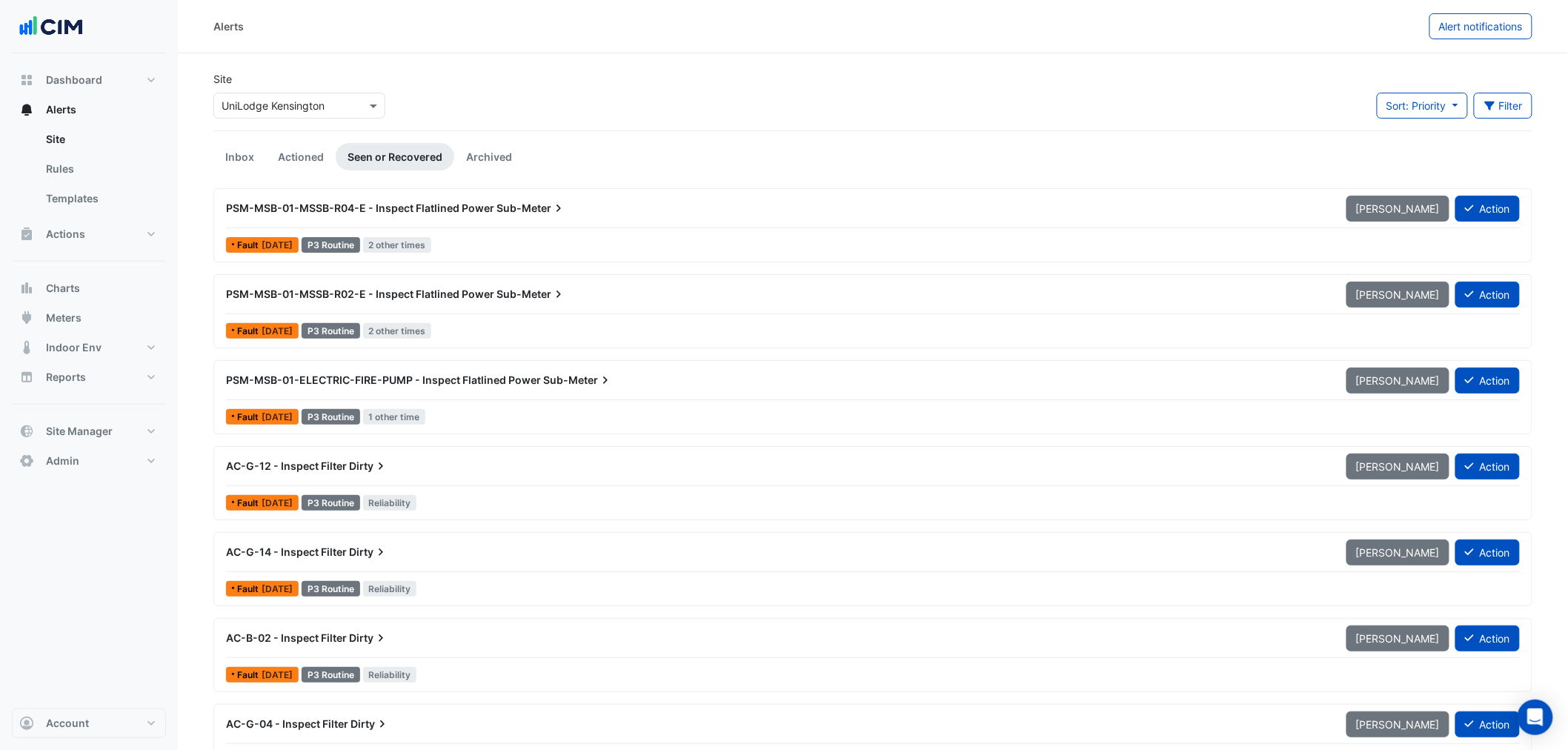
click at [322, 312] on div "PSM-MSB-01-MSSB-R02-E - Inspect Flatlined Power Sub-Meter [PERSON_NAME] Action" at bounding box center [872, 297] width 1293 height 33
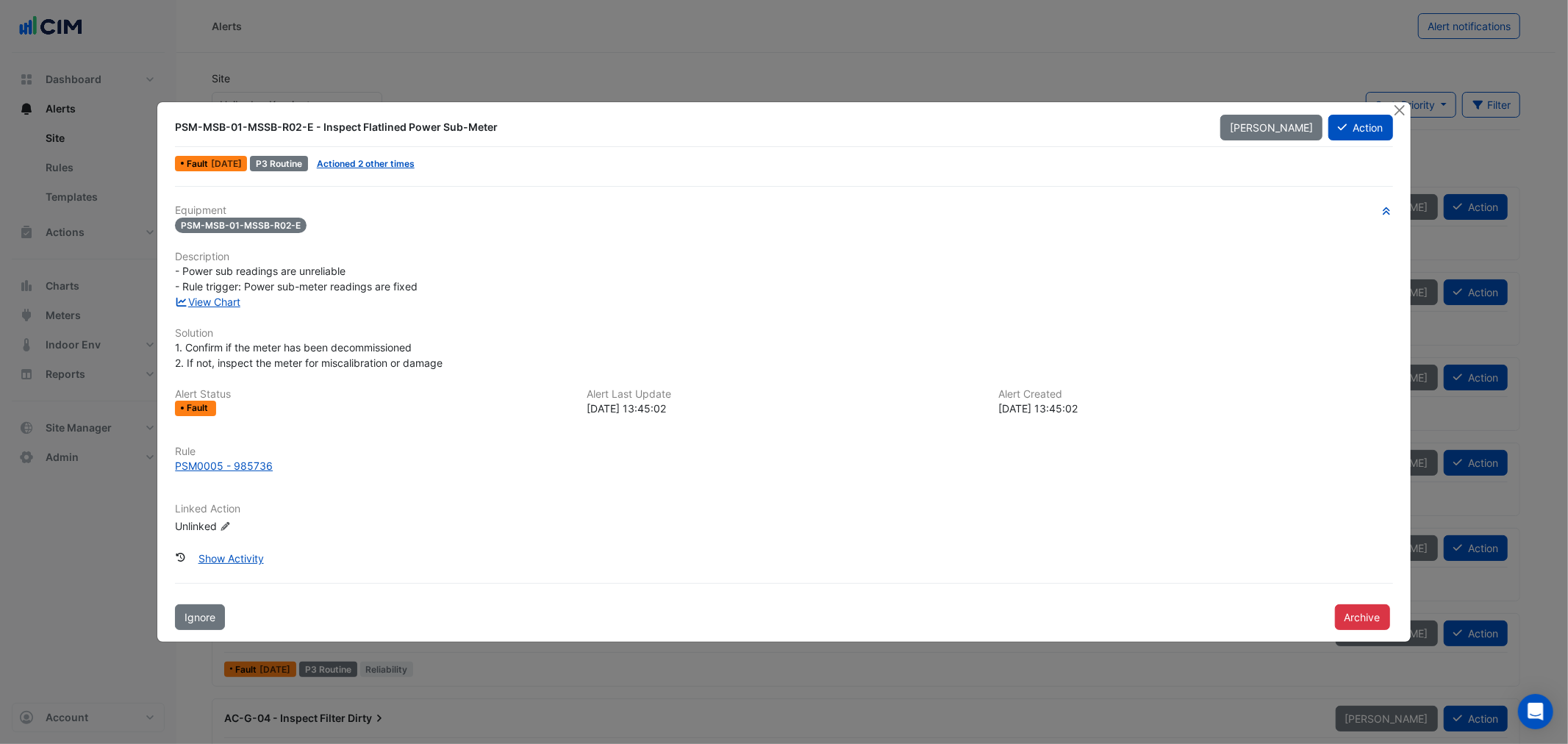
drag, startPoint x: 221, startPoint y: 298, endPoint x: 235, endPoint y: 289, distance: 16.6
click at [376, 172] on div "Fault [DATE] P3 Routine Actioned 2 other times" at bounding box center [784, 163] width 1221 height 21
click at [375, 163] on link "Actioned 2 other times" at bounding box center [366, 163] width 98 height 11
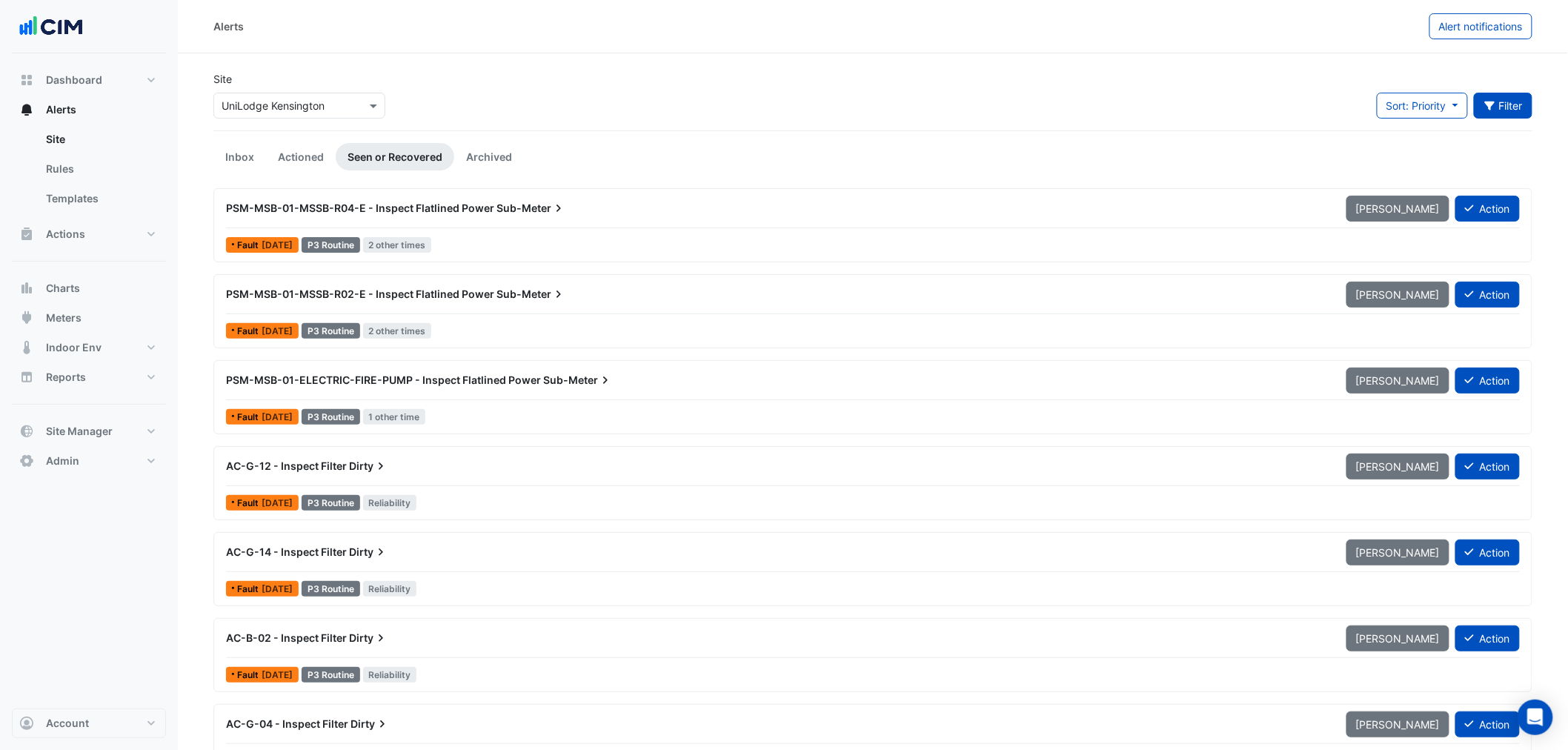
click at [1503, 106] on button "Filter" at bounding box center [1503, 105] width 59 height 26
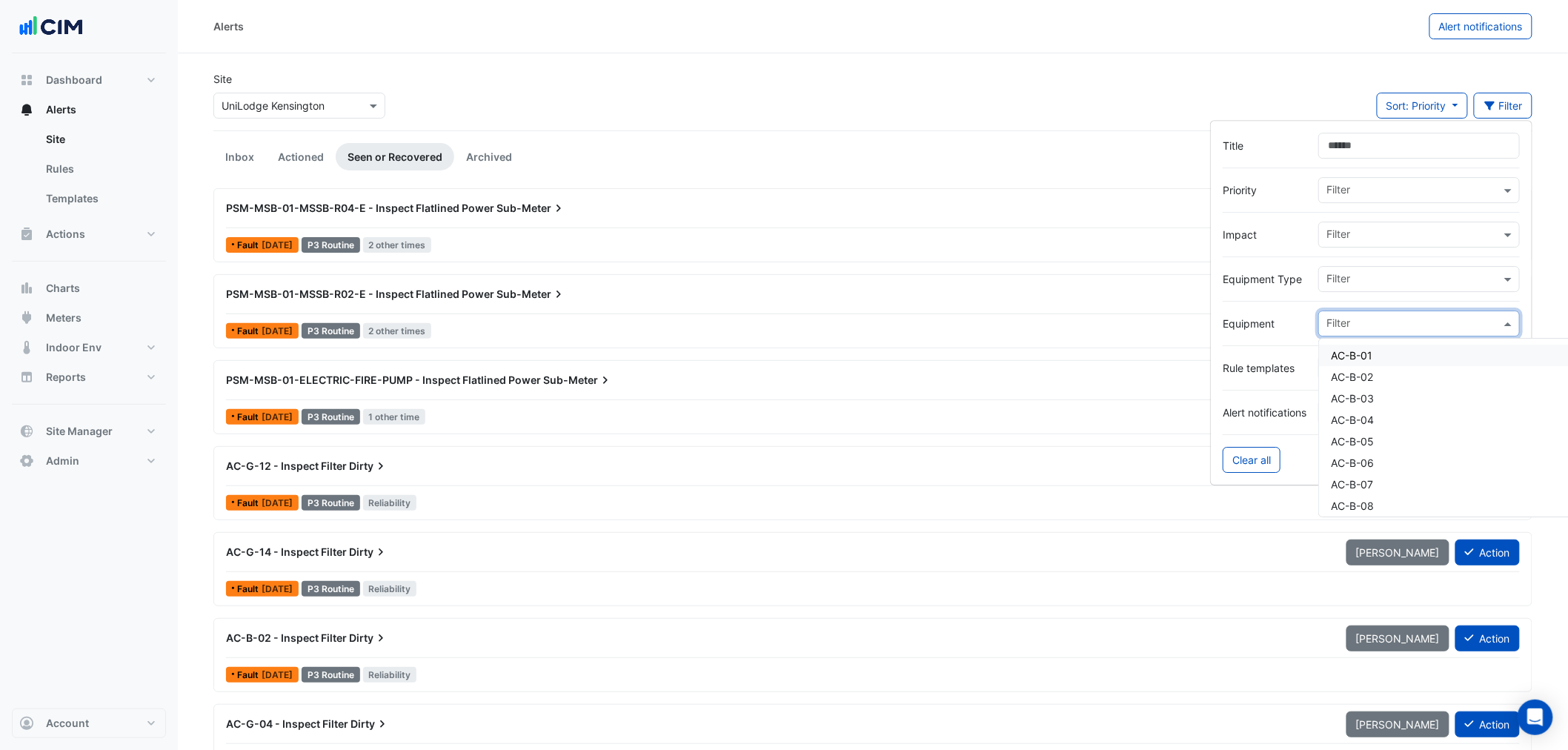
click at [1339, 313] on div "Filter" at bounding box center [1409, 324] width 182 height 23
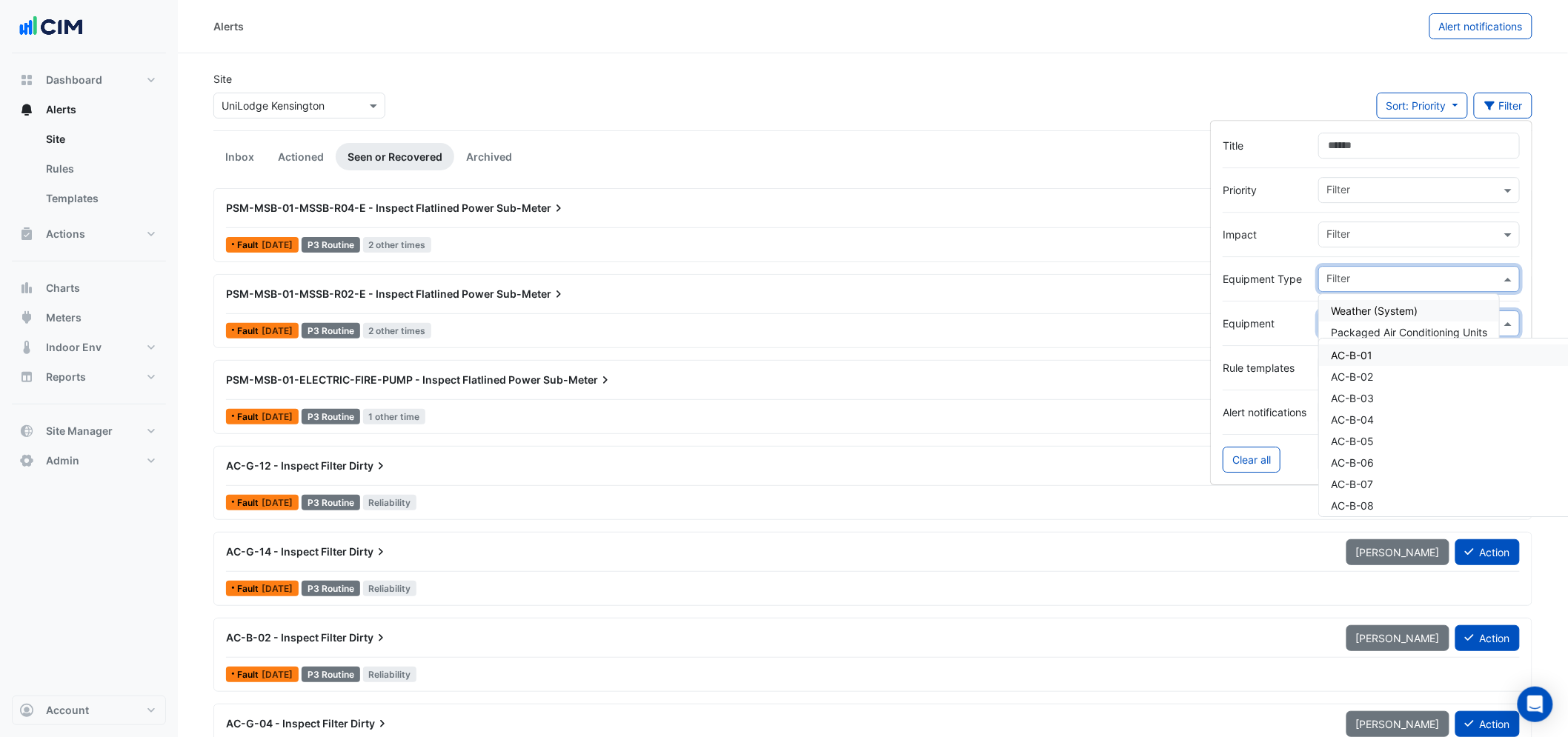
click at [1336, 277] on input "text" at bounding box center [1413, 280] width 174 height 16
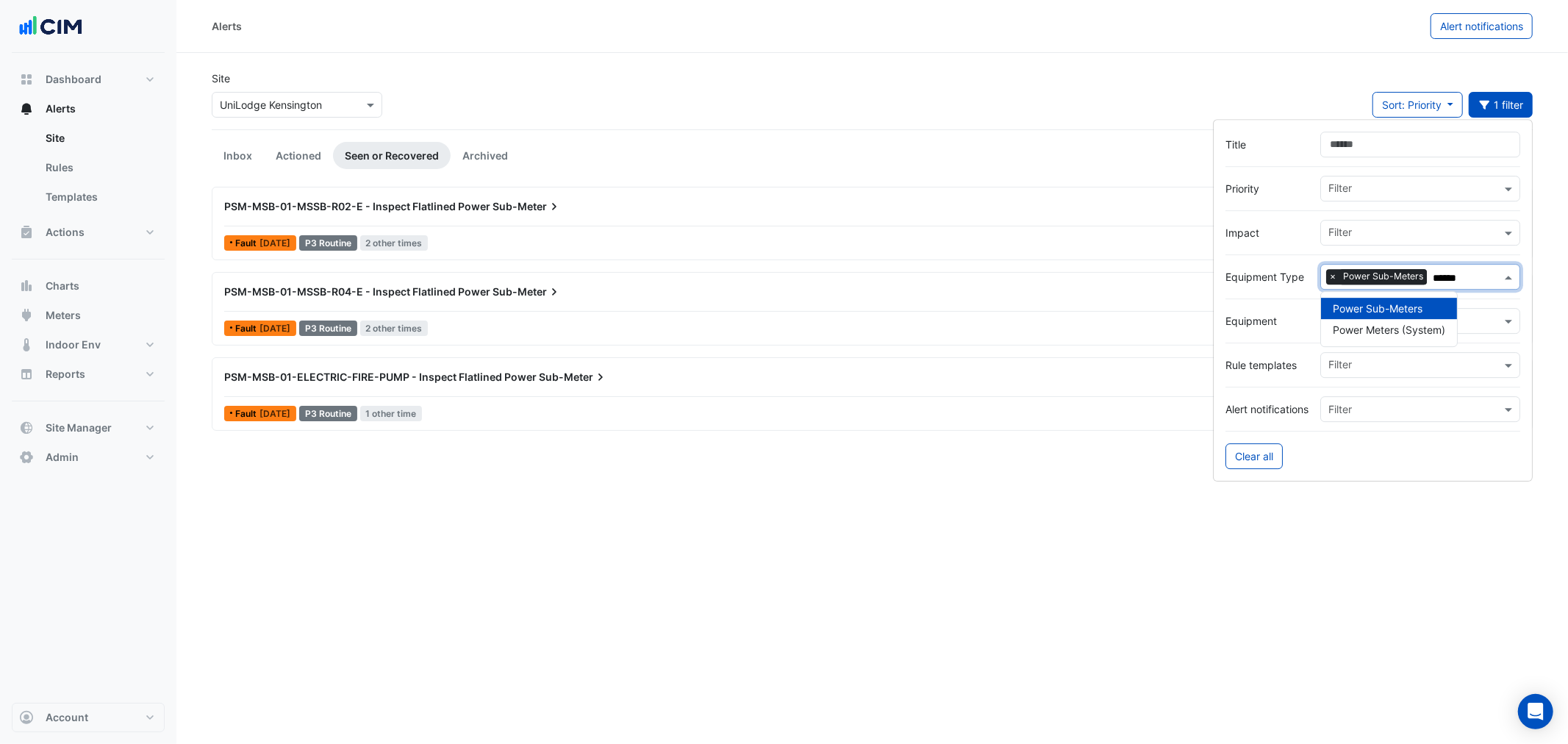
type input "*****"
click at [785, 500] on div "Alerts Alert notifications Site Select a Site × UniLodge [GEOGRAPHIC_DATA] Sort…" at bounding box center [872, 372] width 1392 height 744
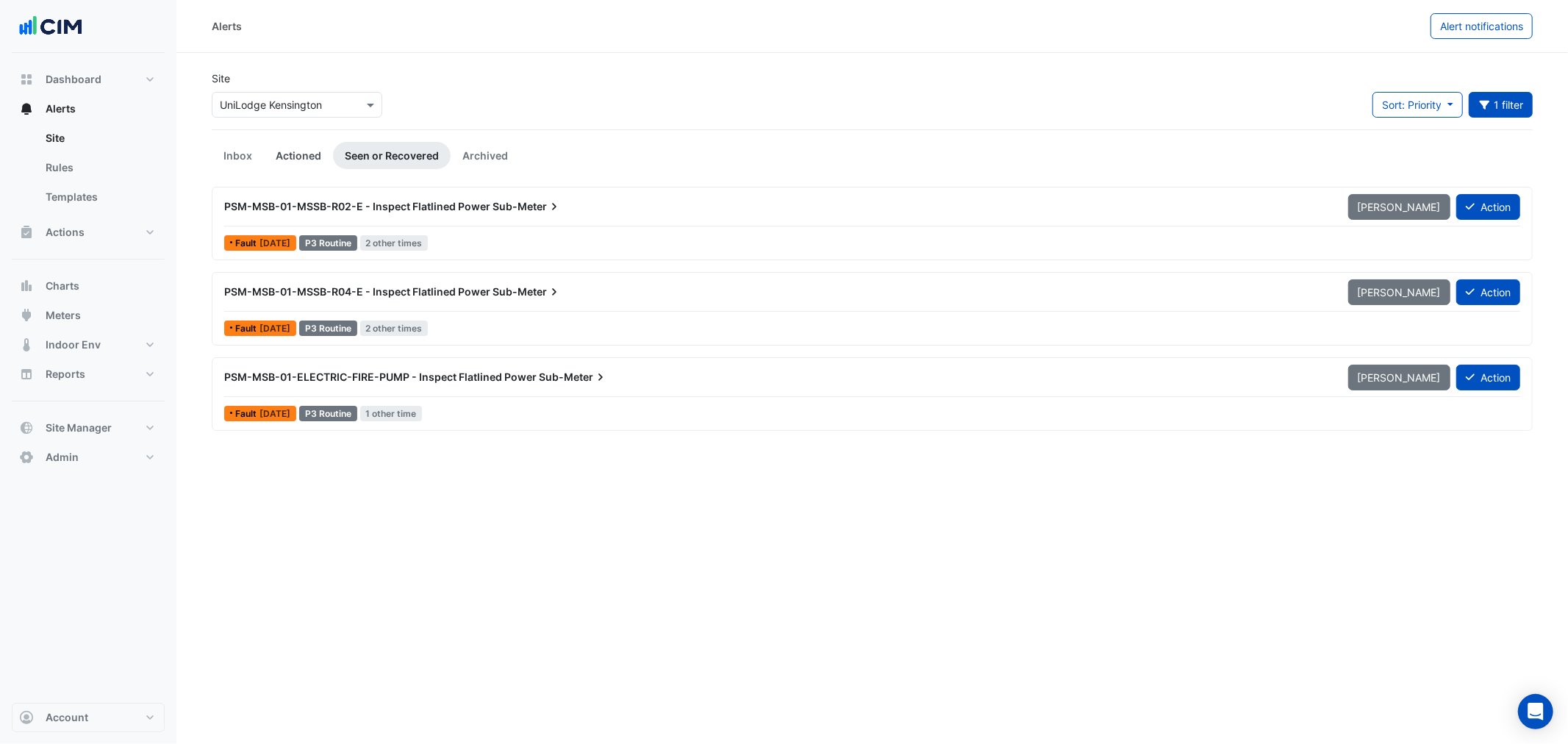
click at [306, 164] on link "Actioned" at bounding box center [299, 155] width 69 height 27
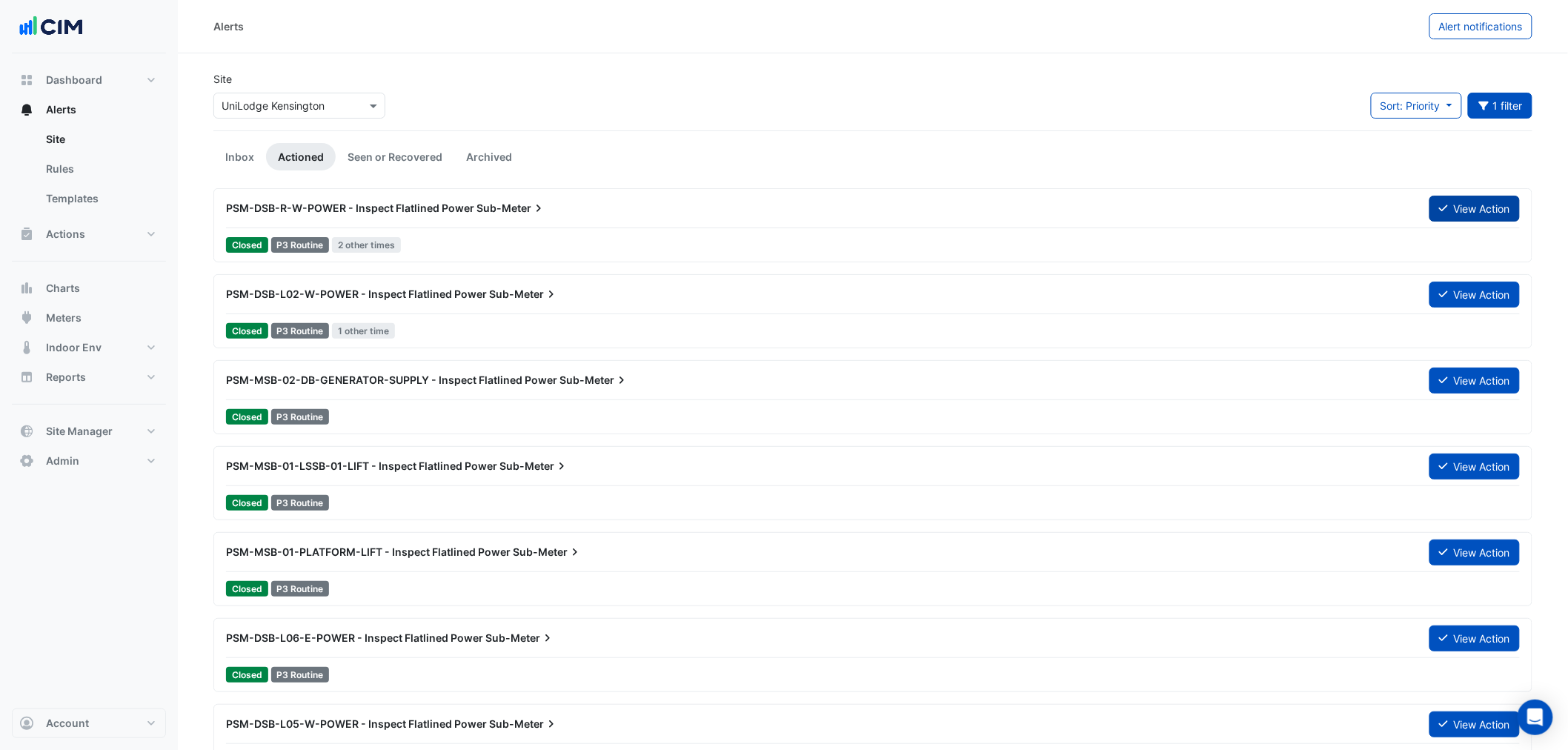
click at [1469, 204] on button "View Action" at bounding box center [1475, 209] width 90 height 26
click at [1479, 204] on button "View Action" at bounding box center [1475, 209] width 90 height 26
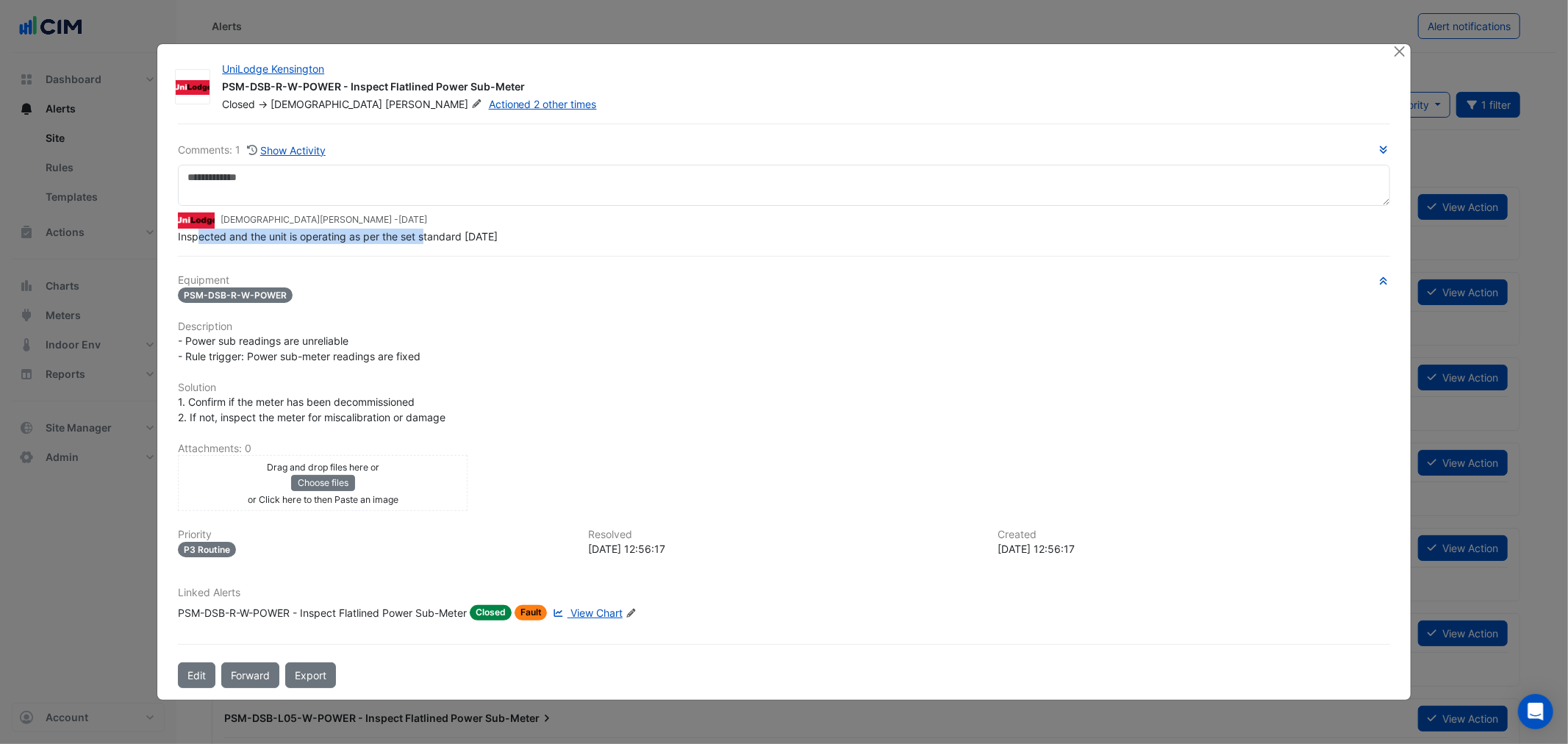
drag, startPoint x: 199, startPoint y: 243, endPoint x: 425, endPoint y: 234, distance: 226.2
click at [424, 234] on div "Inspected and the unit is operating as per the set standard [DATE]" at bounding box center [784, 236] width 1211 height 16
click at [427, 240] on span "Inspected and the unit is operating as per the set standard [DATE]" at bounding box center [338, 236] width 320 height 12
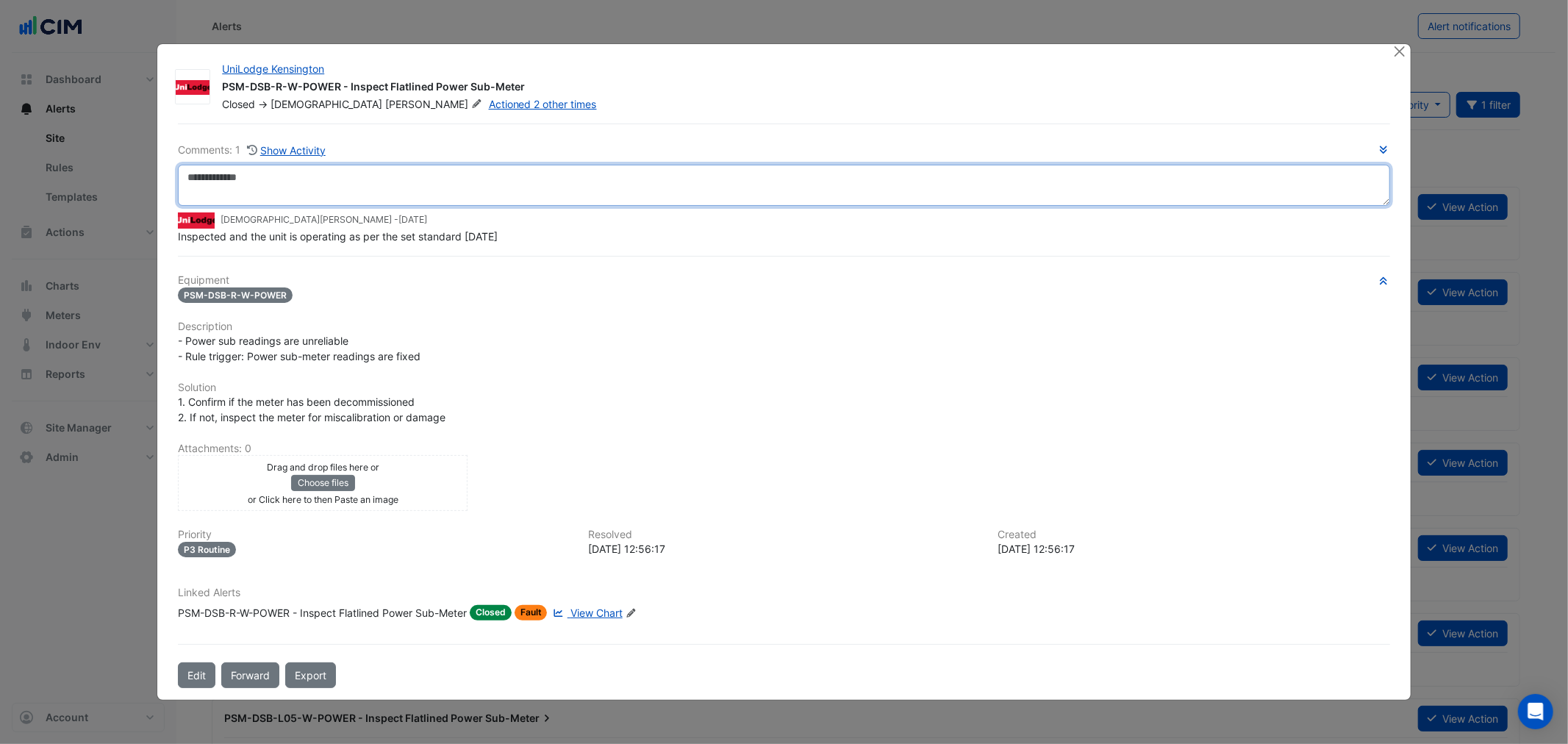
drag, startPoint x: 406, startPoint y: 199, endPoint x: 400, endPoint y: 192, distance: 9.2
click at [406, 197] on textarea at bounding box center [784, 185] width 1211 height 41
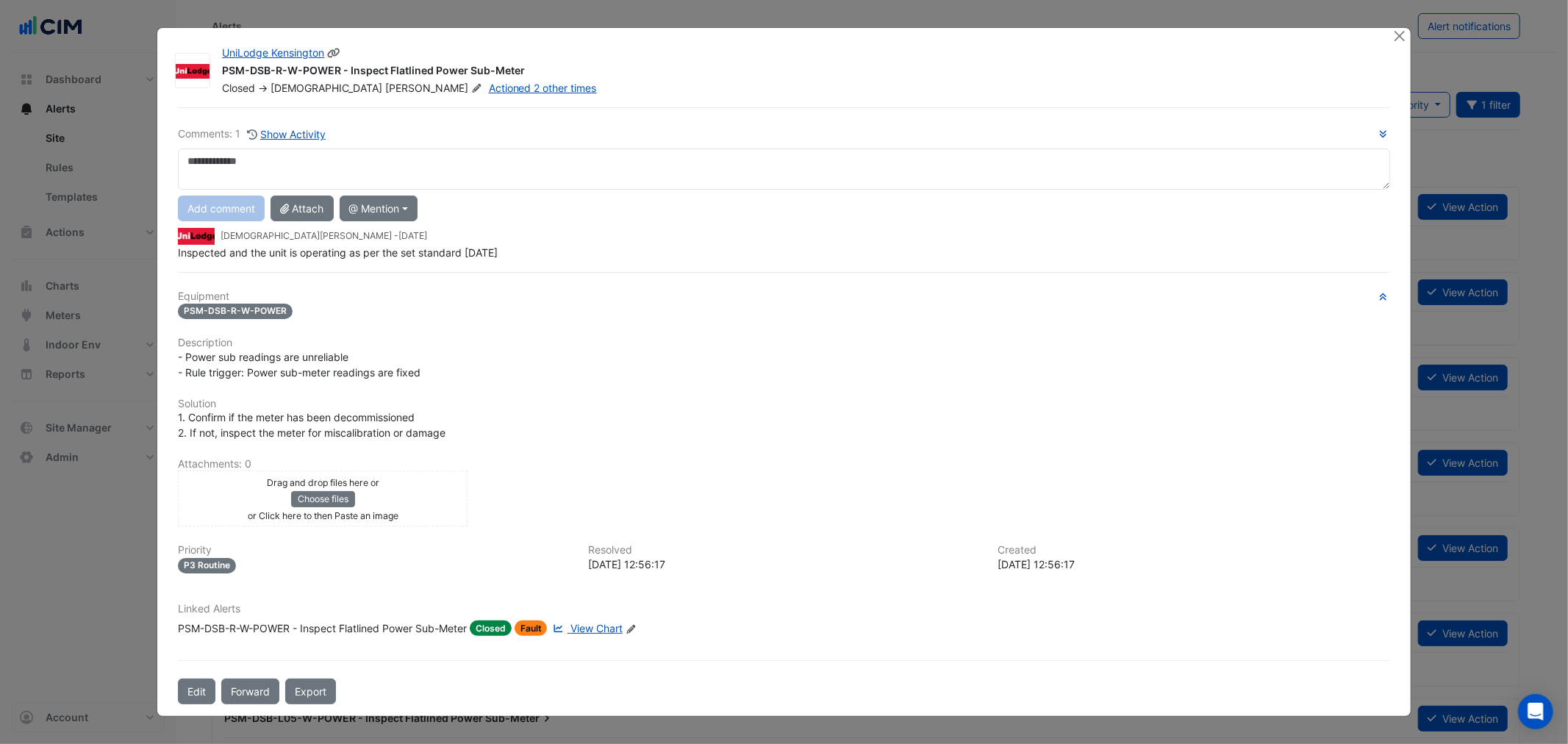
click at [385, 86] on span "[PERSON_NAME]" at bounding box center [435, 89] width 100 height 15
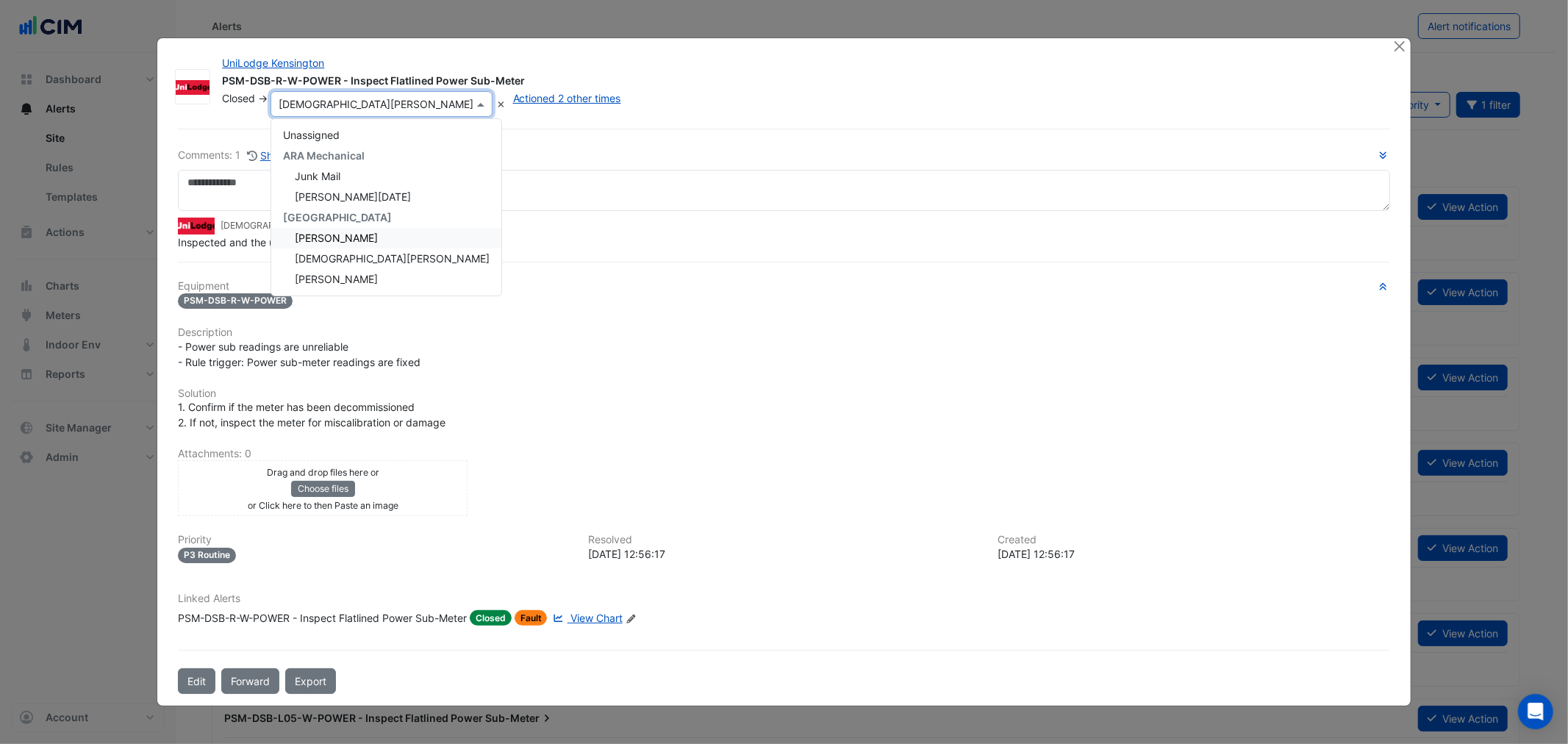
click at [722, 145] on div "Comments: 1 Show Activity [PERSON_NAME] - [DATE] Inspected and the unit is oper…" at bounding box center [783, 412] width 1229 height 566
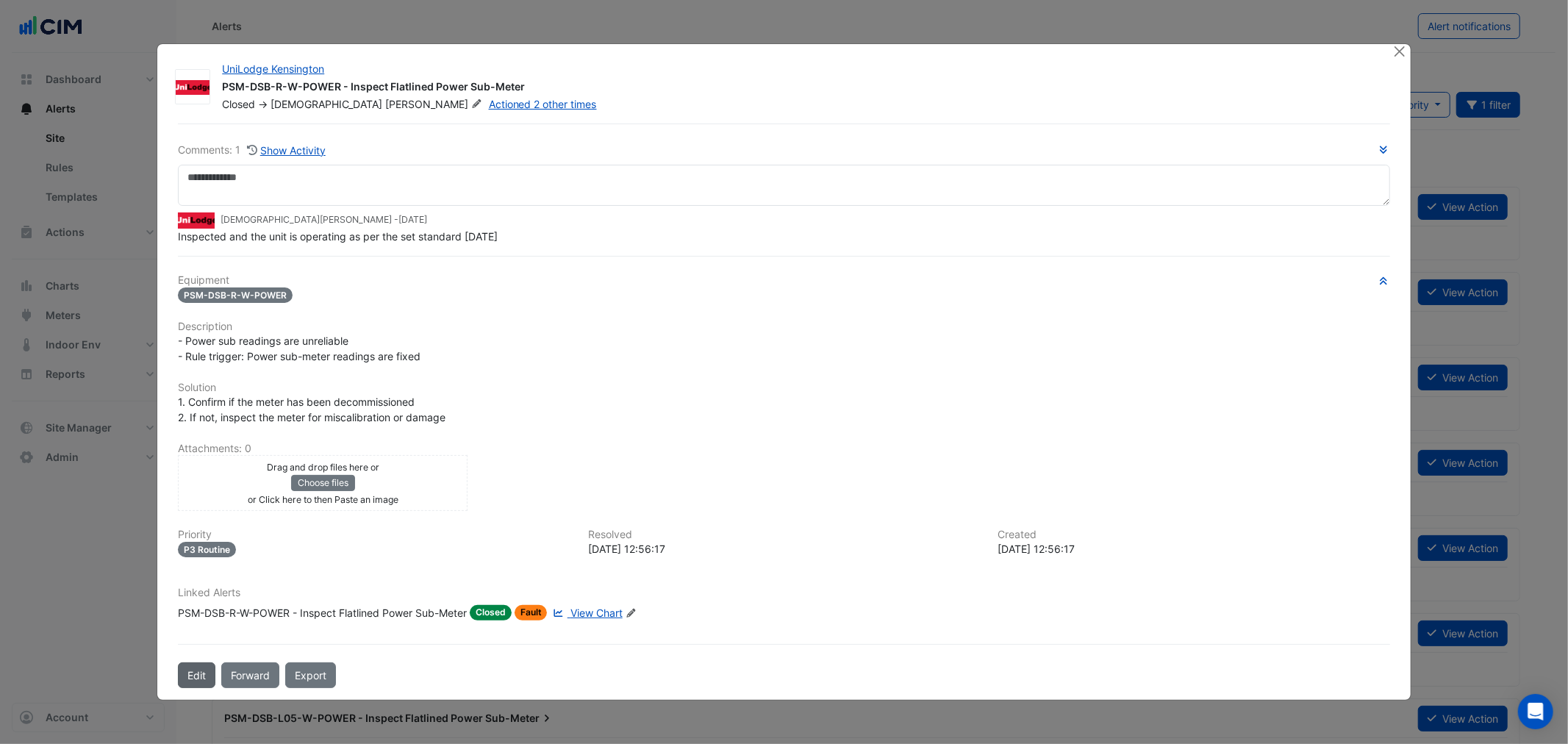
click at [195, 663] on button "Edit" at bounding box center [197, 676] width 37 height 26
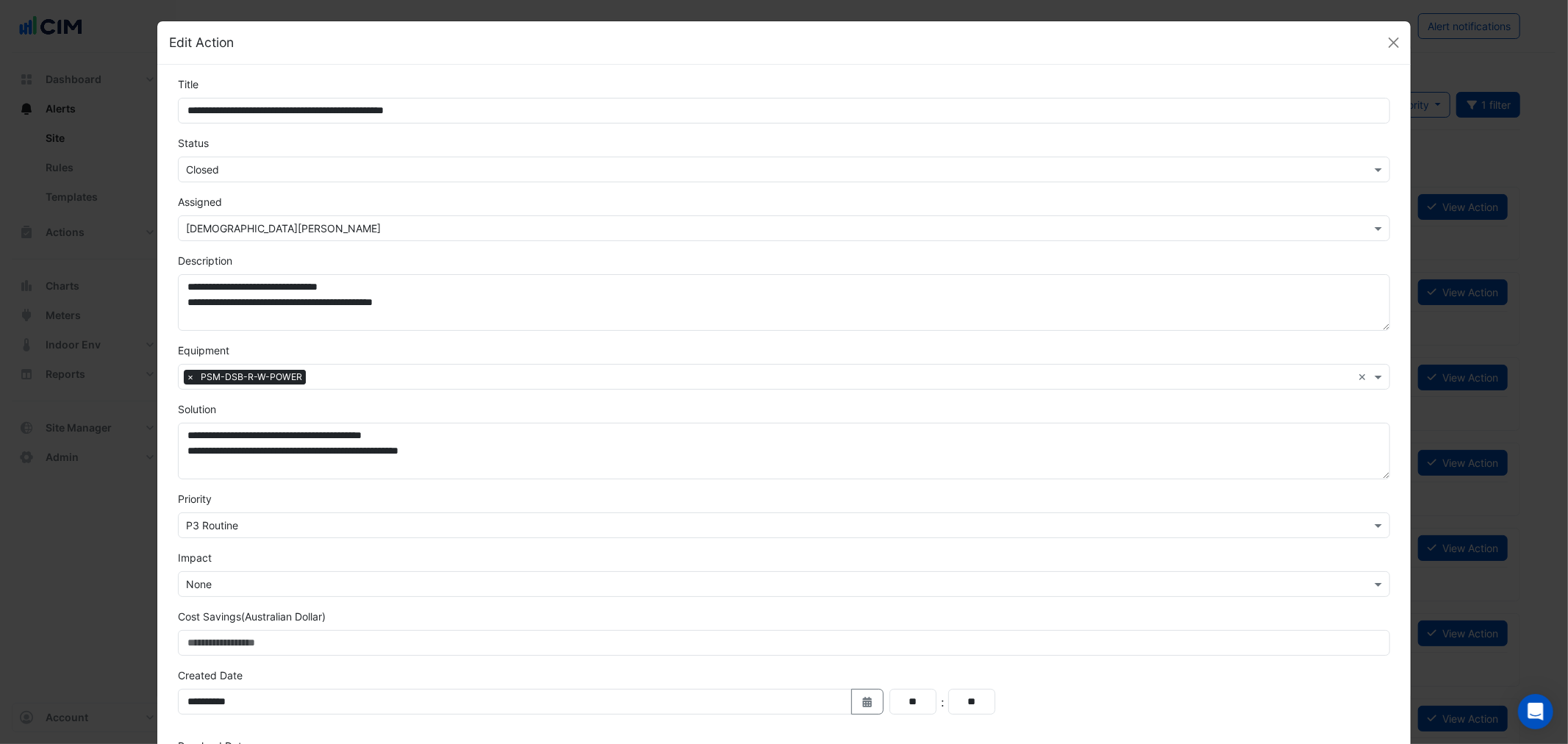
click at [238, 186] on form "**********" at bounding box center [784, 466] width 1211 height 779
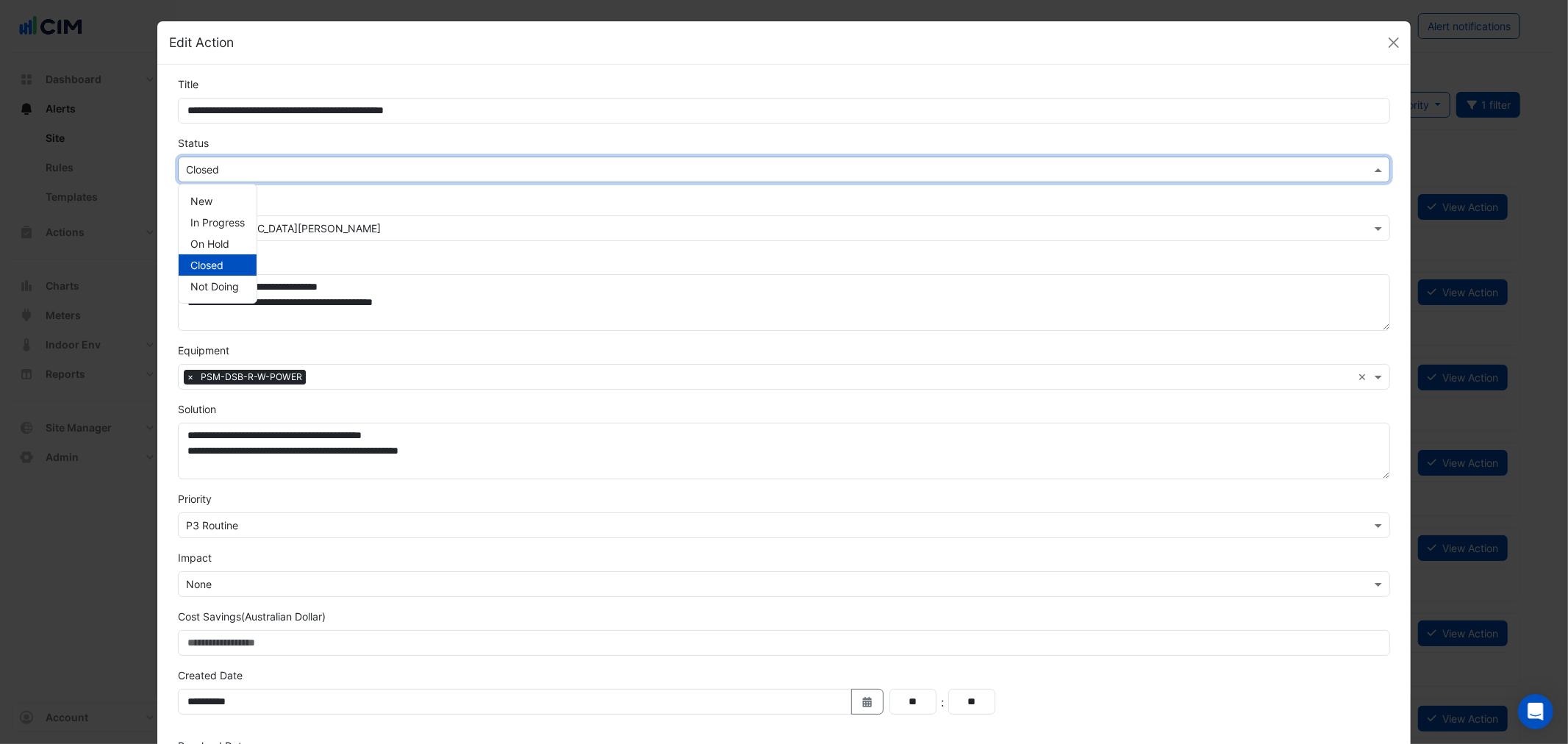
drag, startPoint x: 221, startPoint y: 175, endPoint x: 203, endPoint y: 200, distance: 30.8
click at [219, 176] on input "text" at bounding box center [768, 170] width 1166 height 16
click at [212, 219] on span "In Progress" at bounding box center [217, 222] width 54 height 12
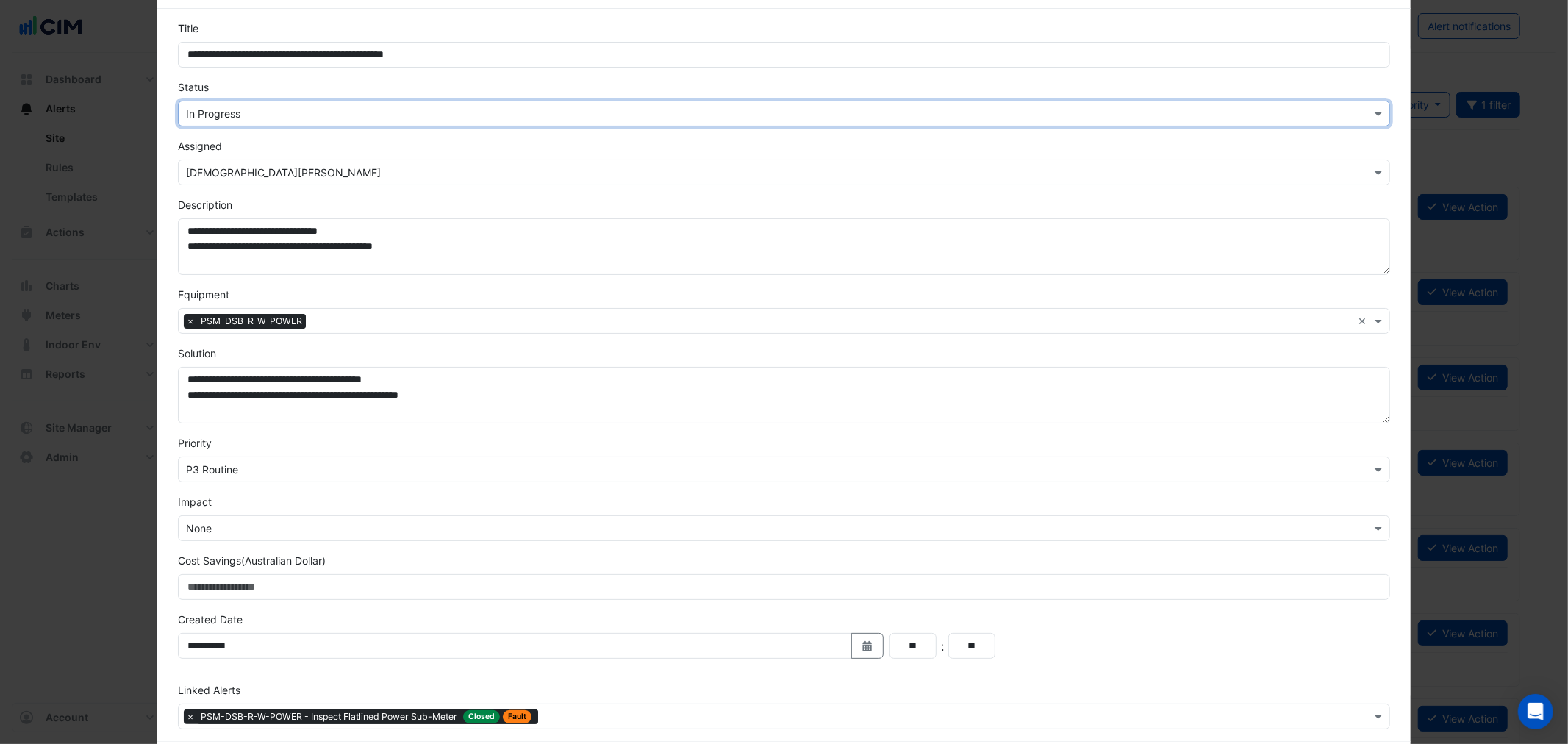
scroll to position [125, 0]
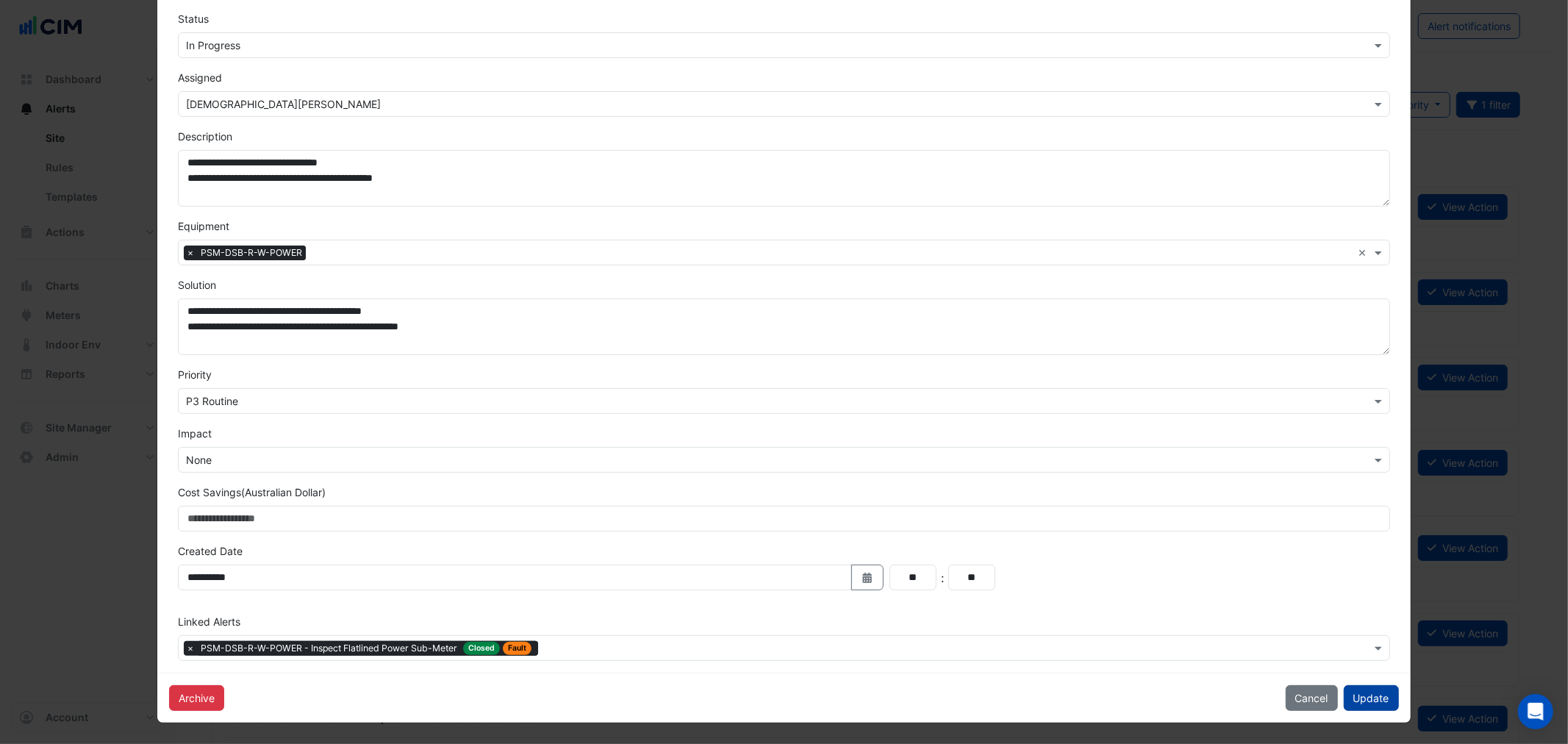
click at [1348, 706] on button "Update" at bounding box center [1371, 698] width 55 height 26
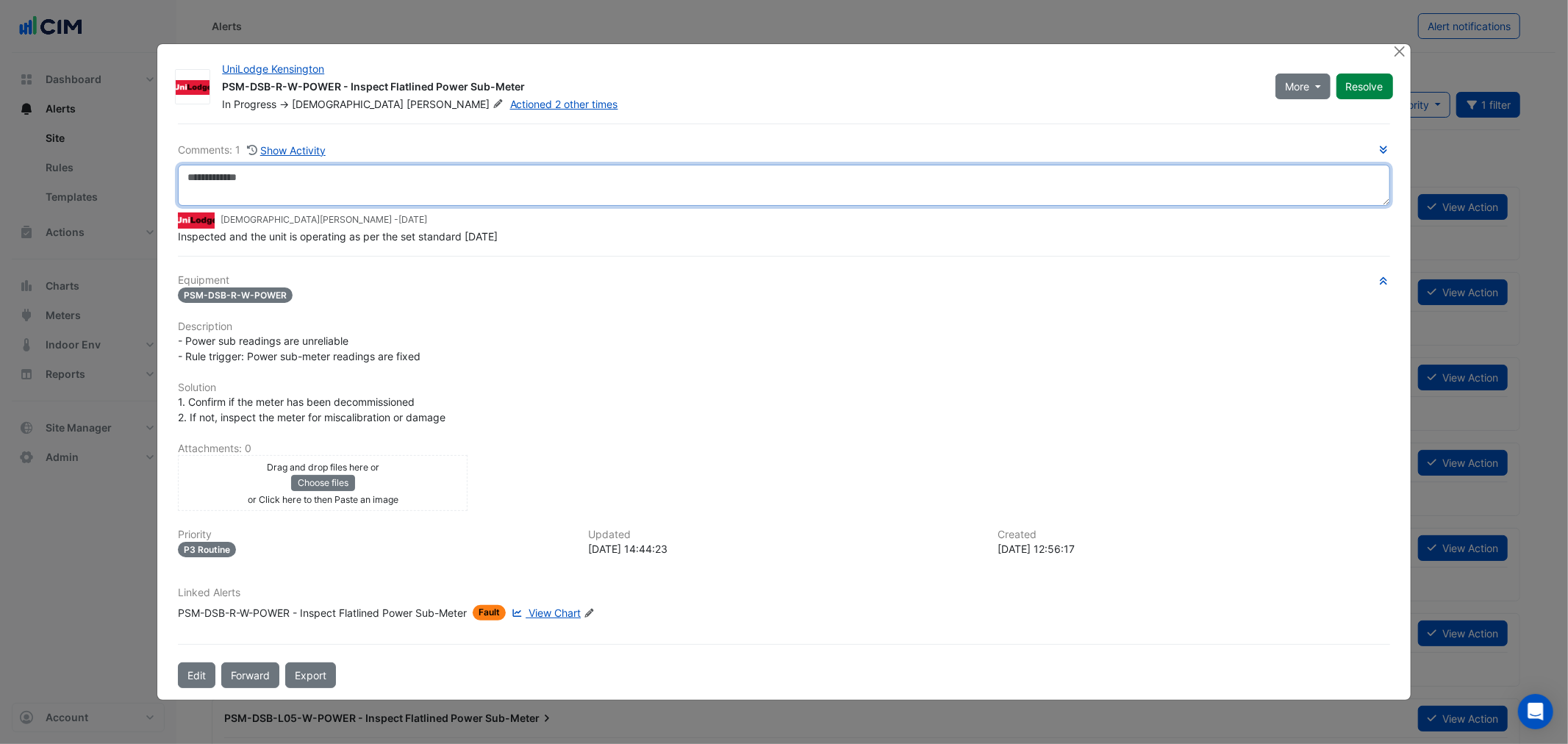
click at [344, 189] on textarea at bounding box center [784, 185] width 1211 height 41
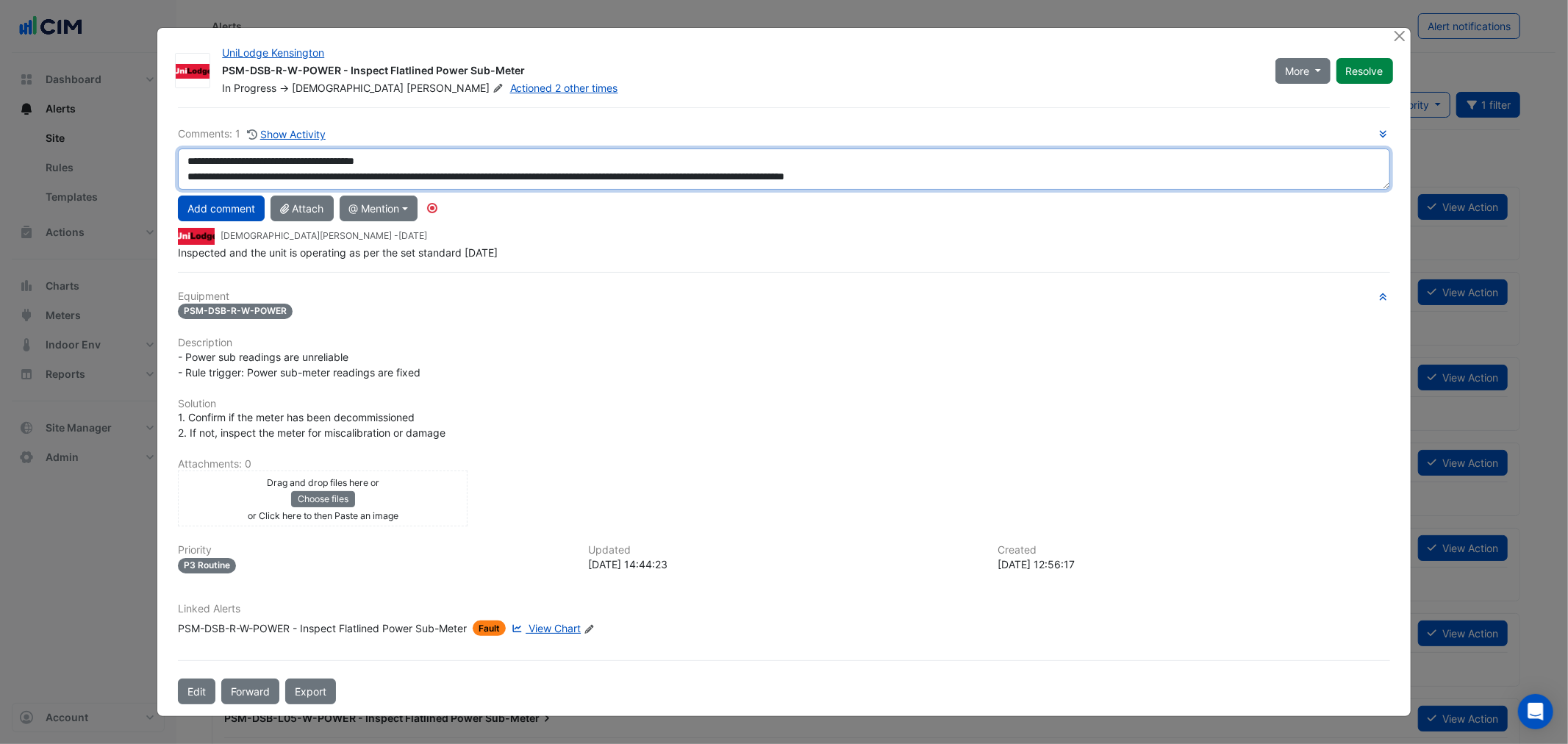
click at [1039, 173] on textarea "**********" at bounding box center [784, 169] width 1211 height 41
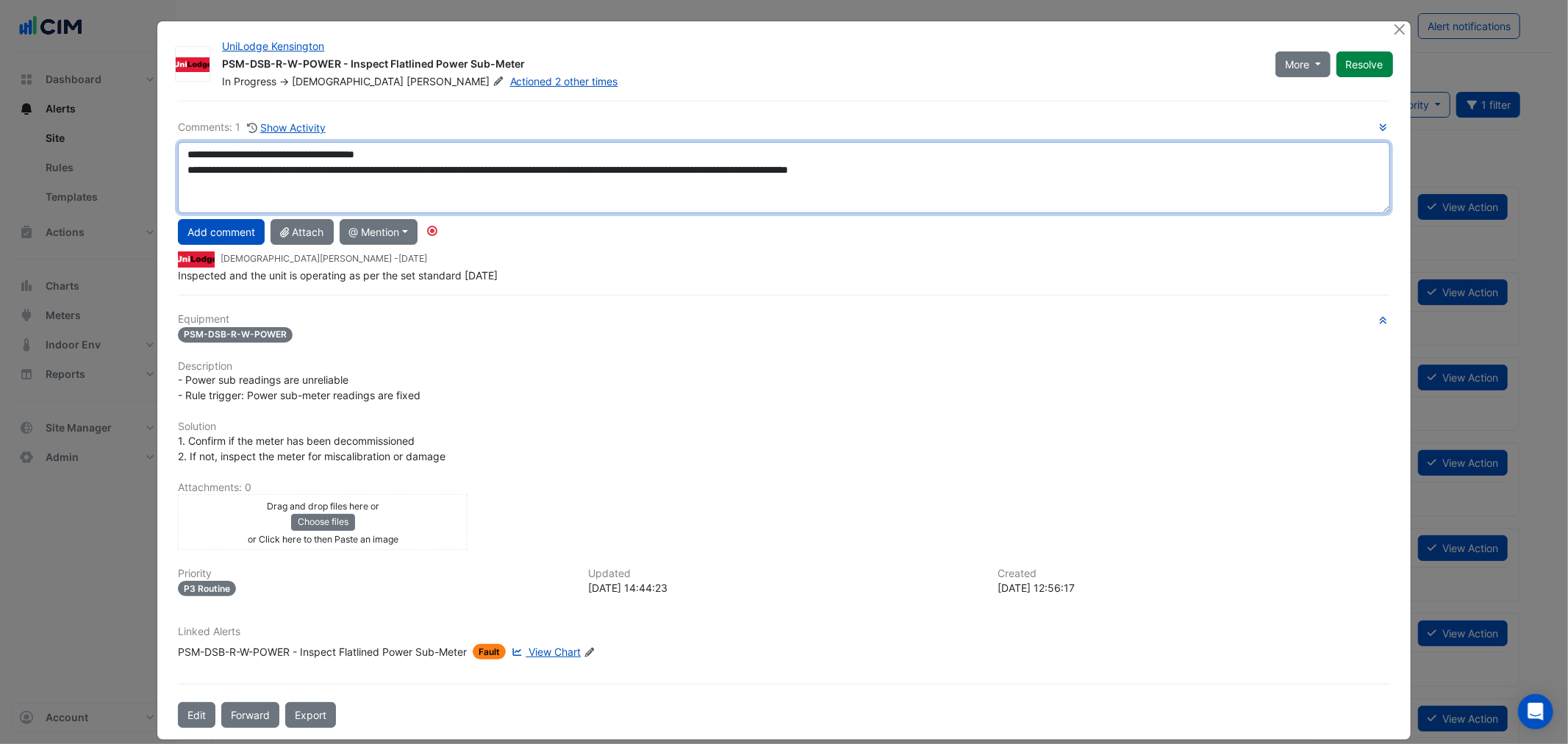
drag, startPoint x: 1382, startPoint y: 187, endPoint x: 1325, endPoint y: 233, distance: 73.2
click at [1372, 258] on div "**********" at bounding box center [784, 202] width 1211 height 164
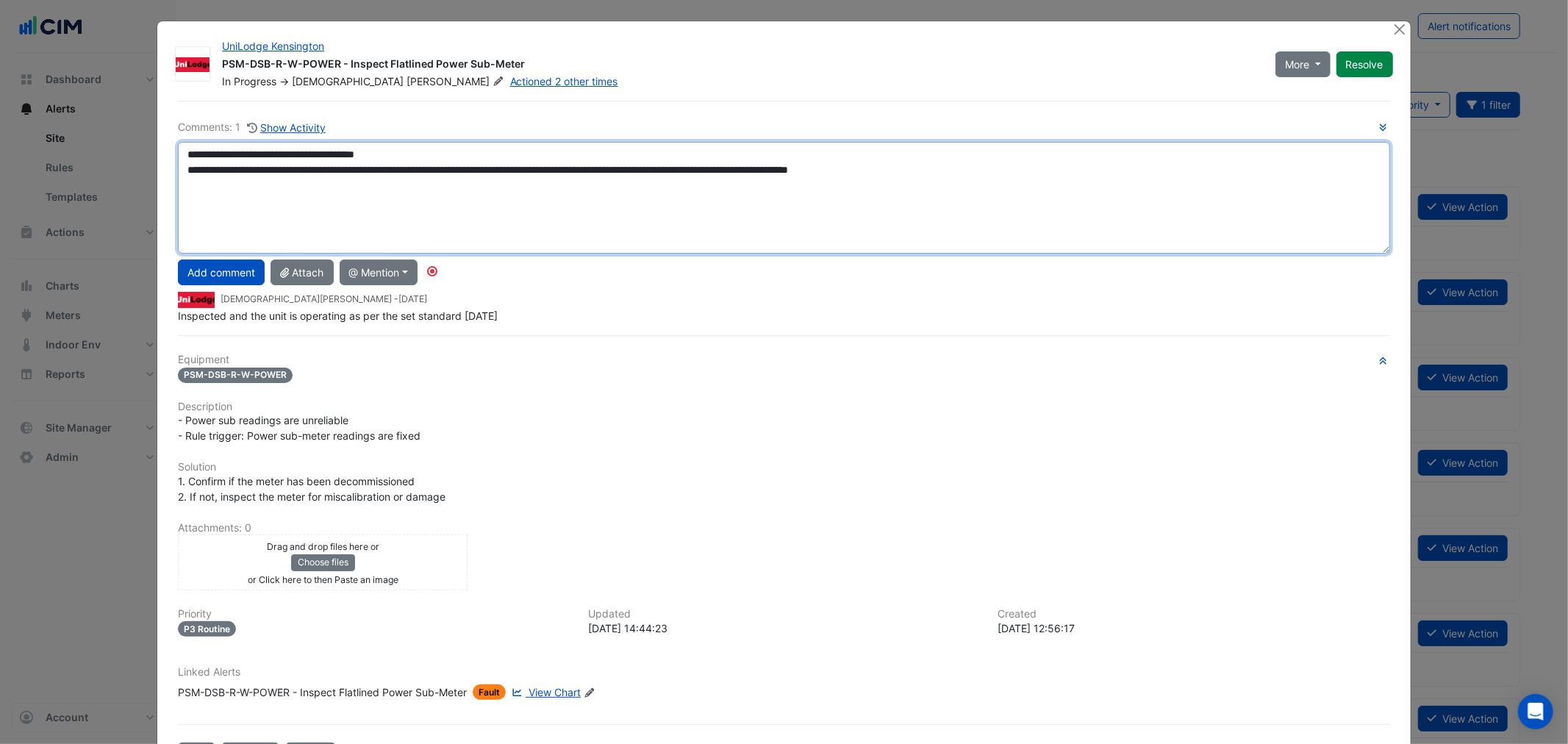
click at [1213, 194] on textarea "**********" at bounding box center [784, 198] width 1211 height 112
type textarea "**********"
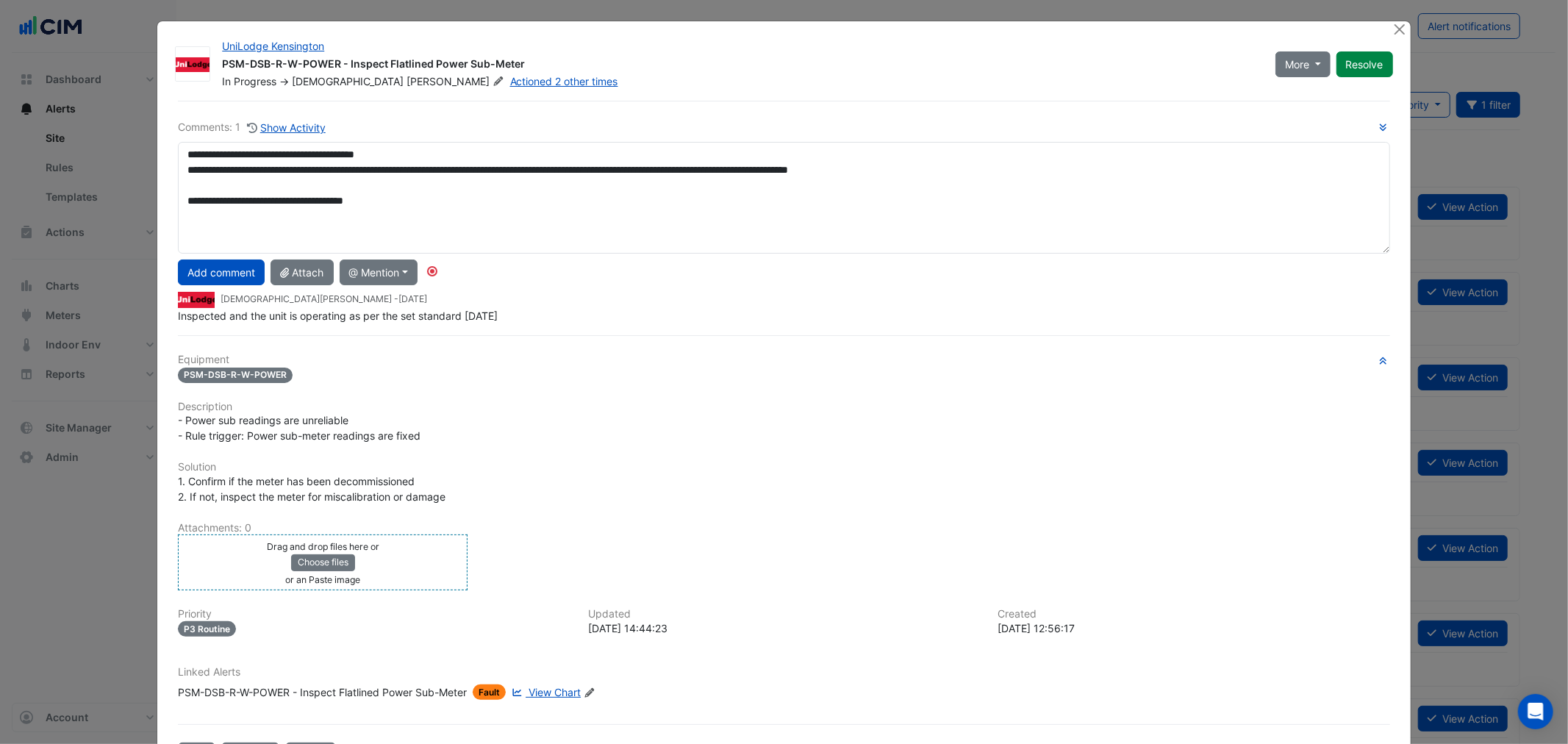
click at [410, 570] on div "Drag and drop files here or Choose files or an Paste image" at bounding box center [323, 563] width 283 height 49
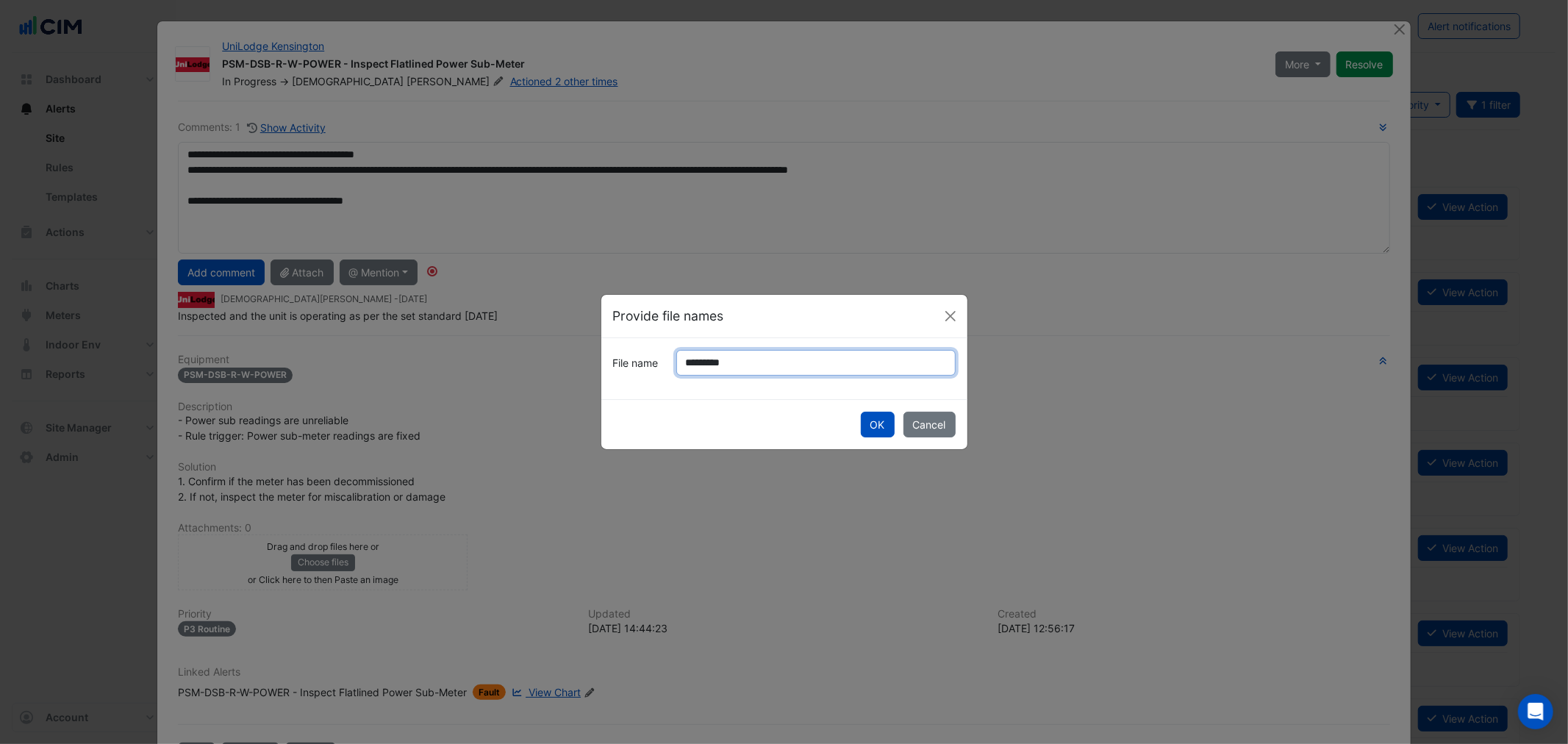
click at [705, 356] on input "*********" at bounding box center [816, 363] width 279 height 26
click at [707, 356] on input "*********" at bounding box center [816, 363] width 279 height 26
type input "*********"
click at [874, 428] on button "OK" at bounding box center [878, 425] width 34 height 26
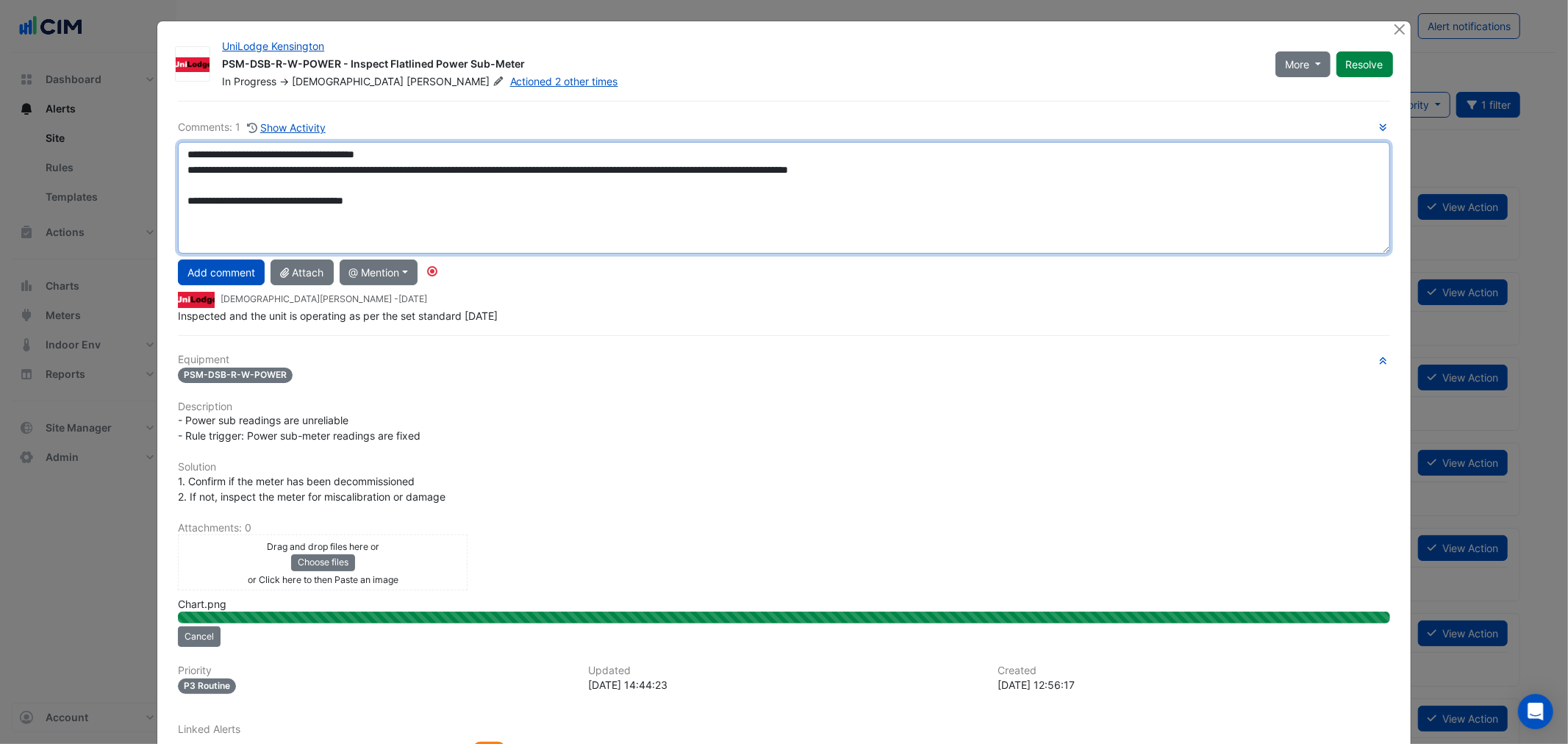
drag, startPoint x: 1090, startPoint y: 203, endPoint x: 1068, endPoint y: 201, distance: 22.1
click at [1090, 203] on textarea "**********" at bounding box center [784, 198] width 1211 height 112
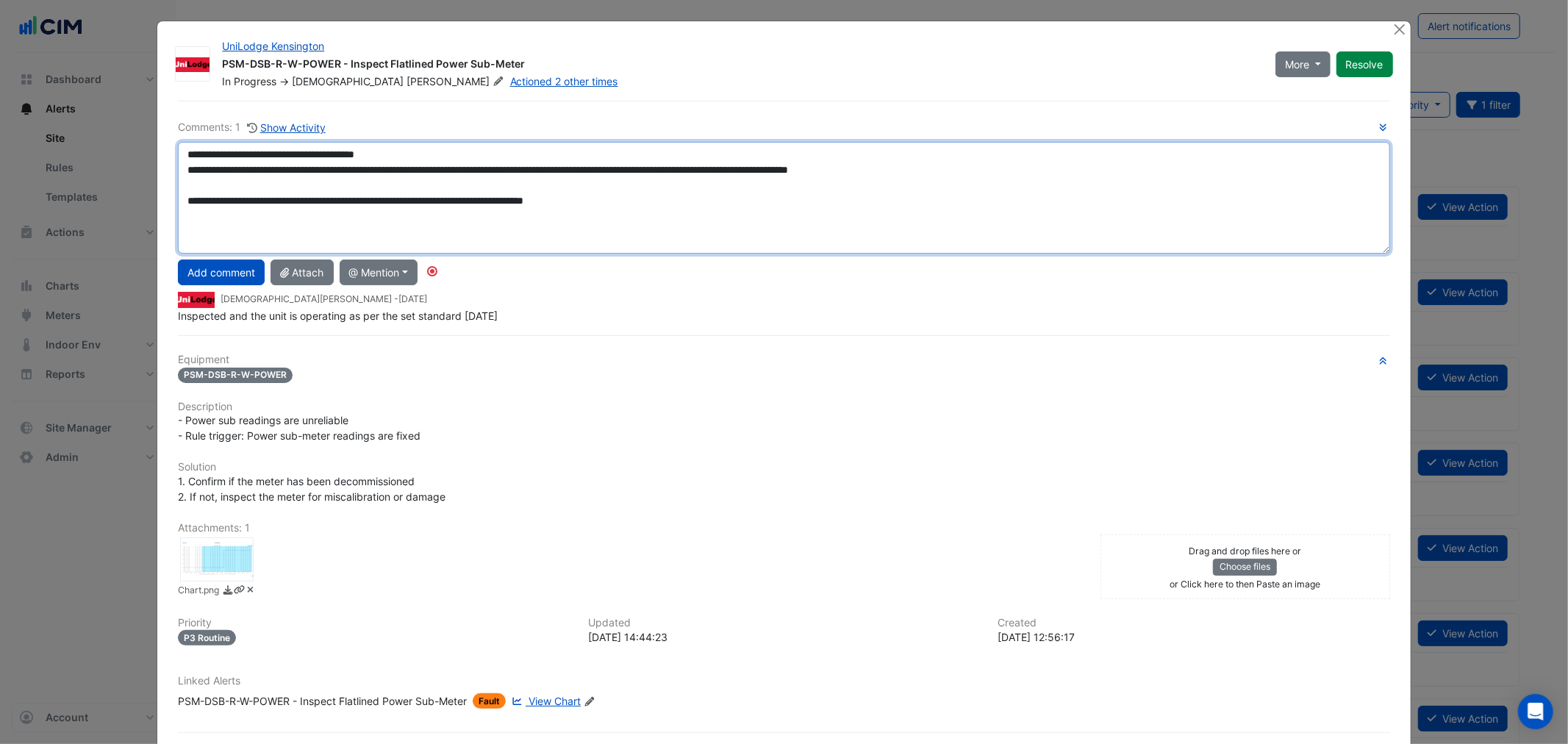
click at [674, 200] on textarea "**********" at bounding box center [784, 198] width 1211 height 112
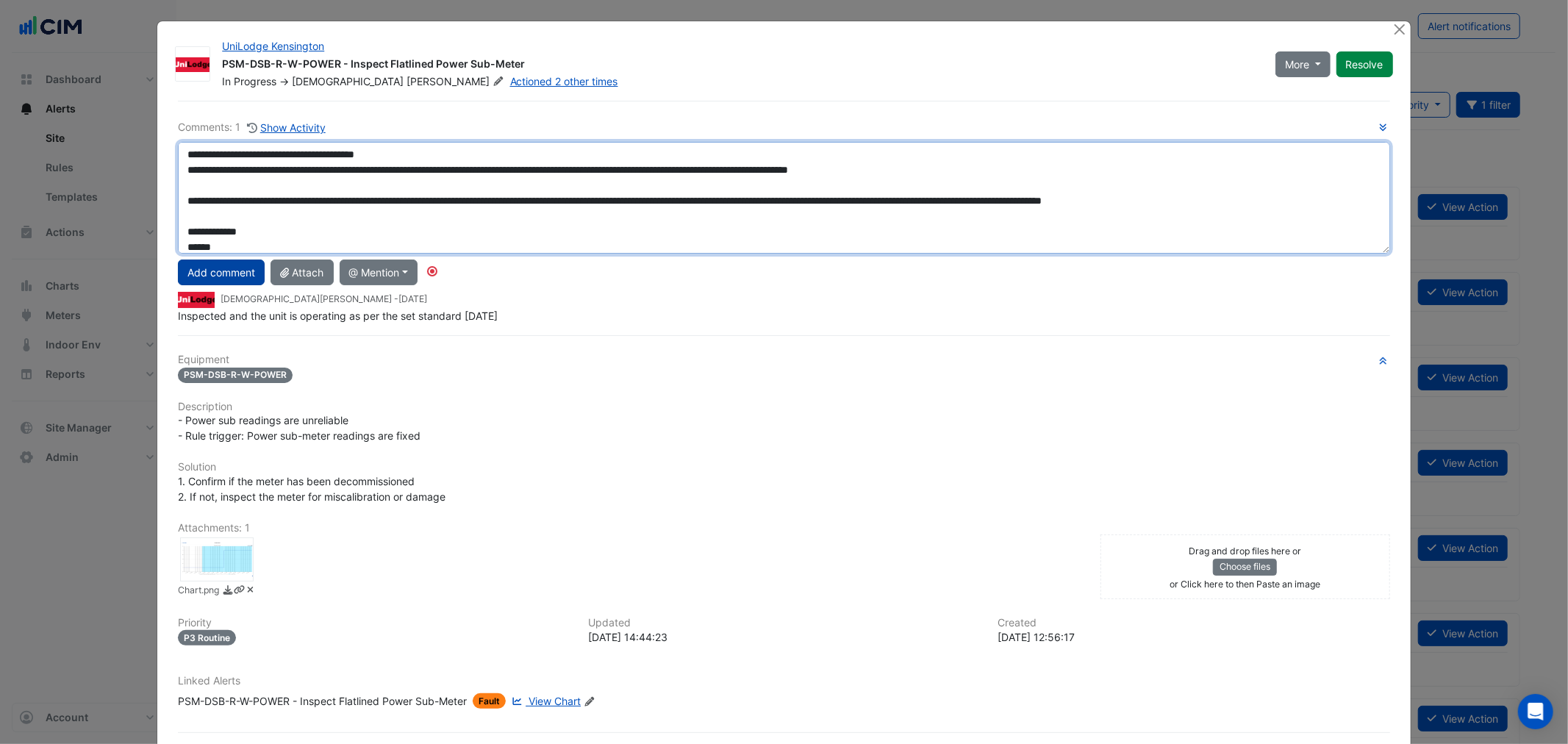
type textarea "**********"
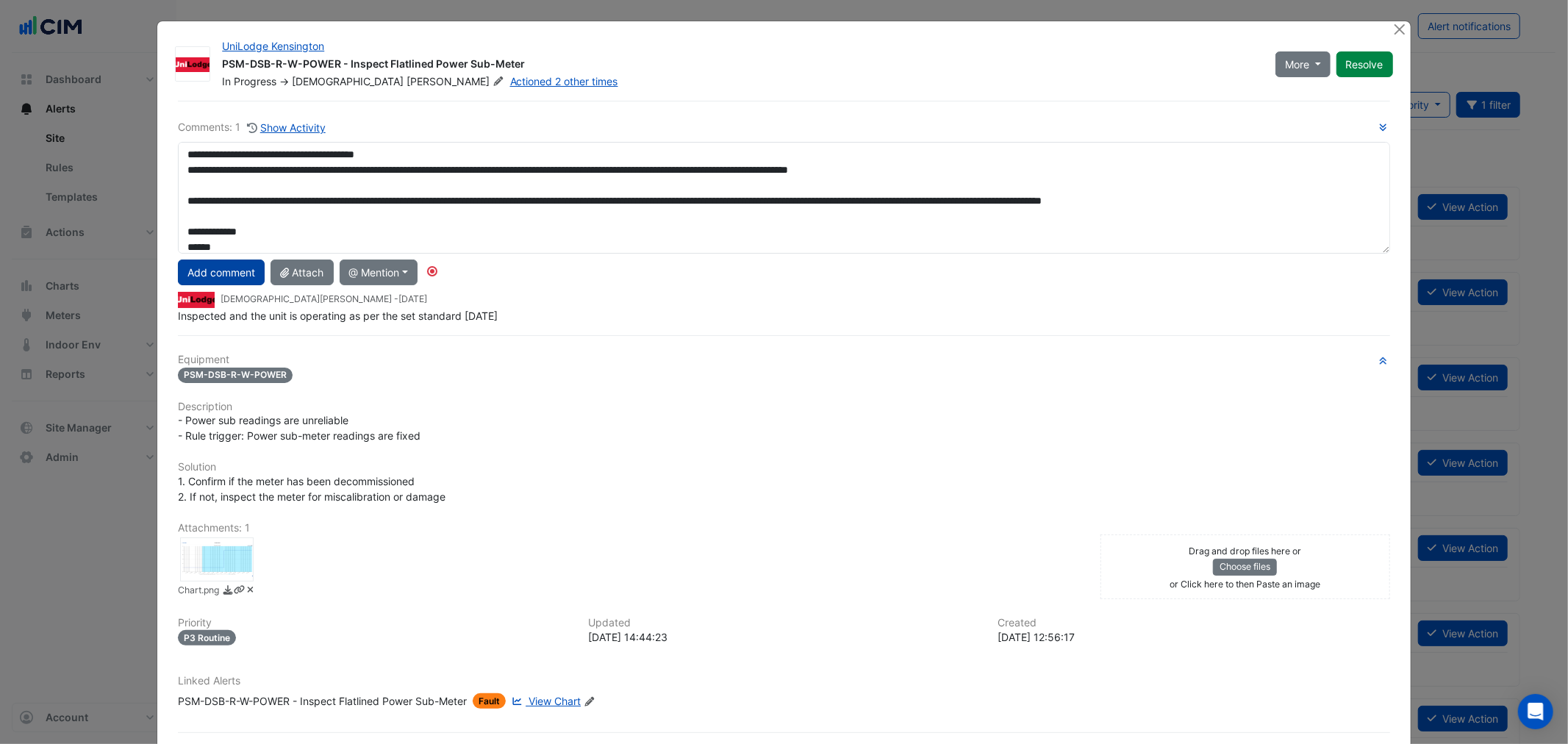
click at [237, 267] on button "Add comment" at bounding box center [221, 273] width 87 height 26
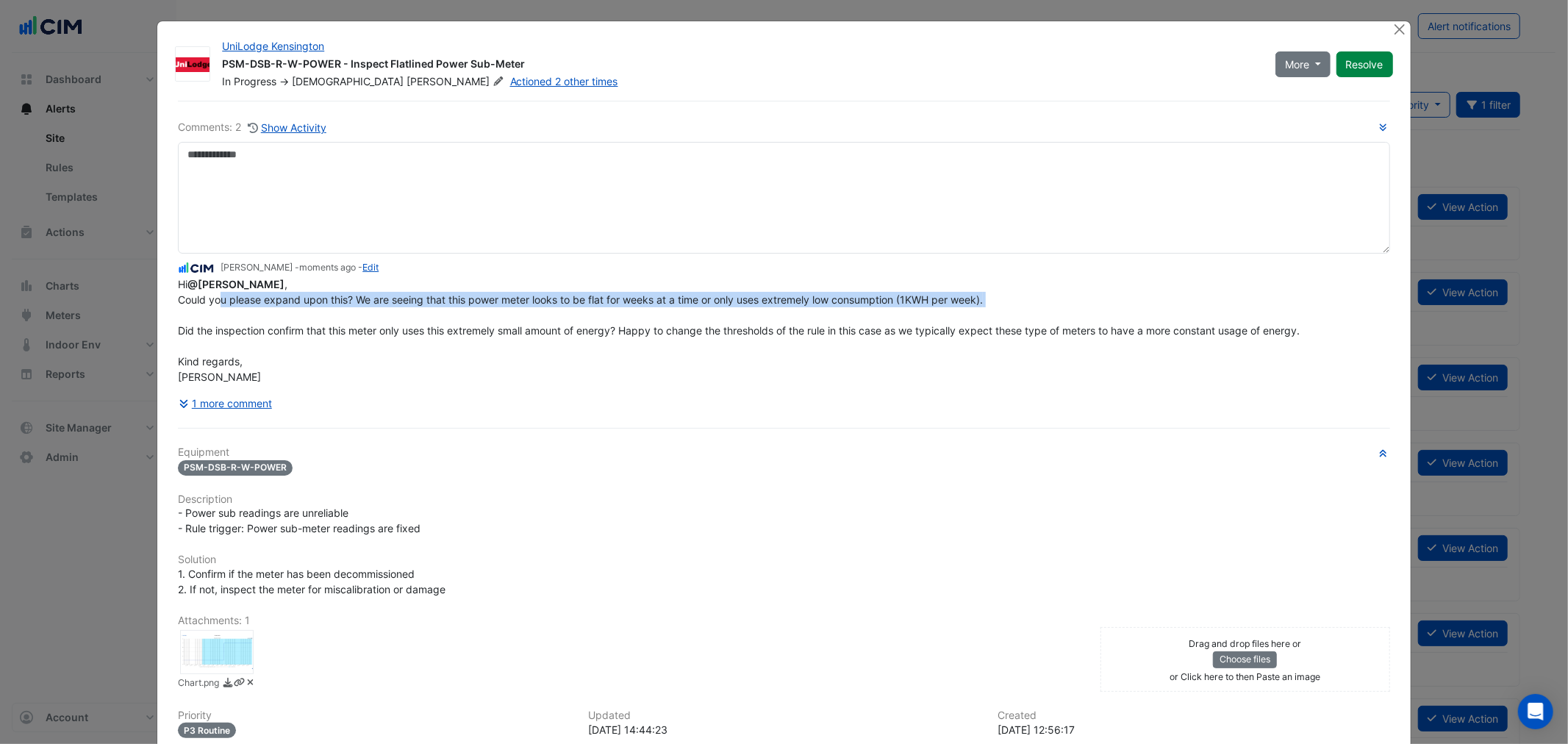
drag, startPoint x: 216, startPoint y: 298, endPoint x: 461, endPoint y: 314, distance: 245.5
click at [460, 314] on div "Hi @[PERSON_NAME] , Could you please expand upon this? We are seeing that this …" at bounding box center [784, 330] width 1211 height 108
click at [369, 271] on link "Edit" at bounding box center [370, 267] width 16 height 11
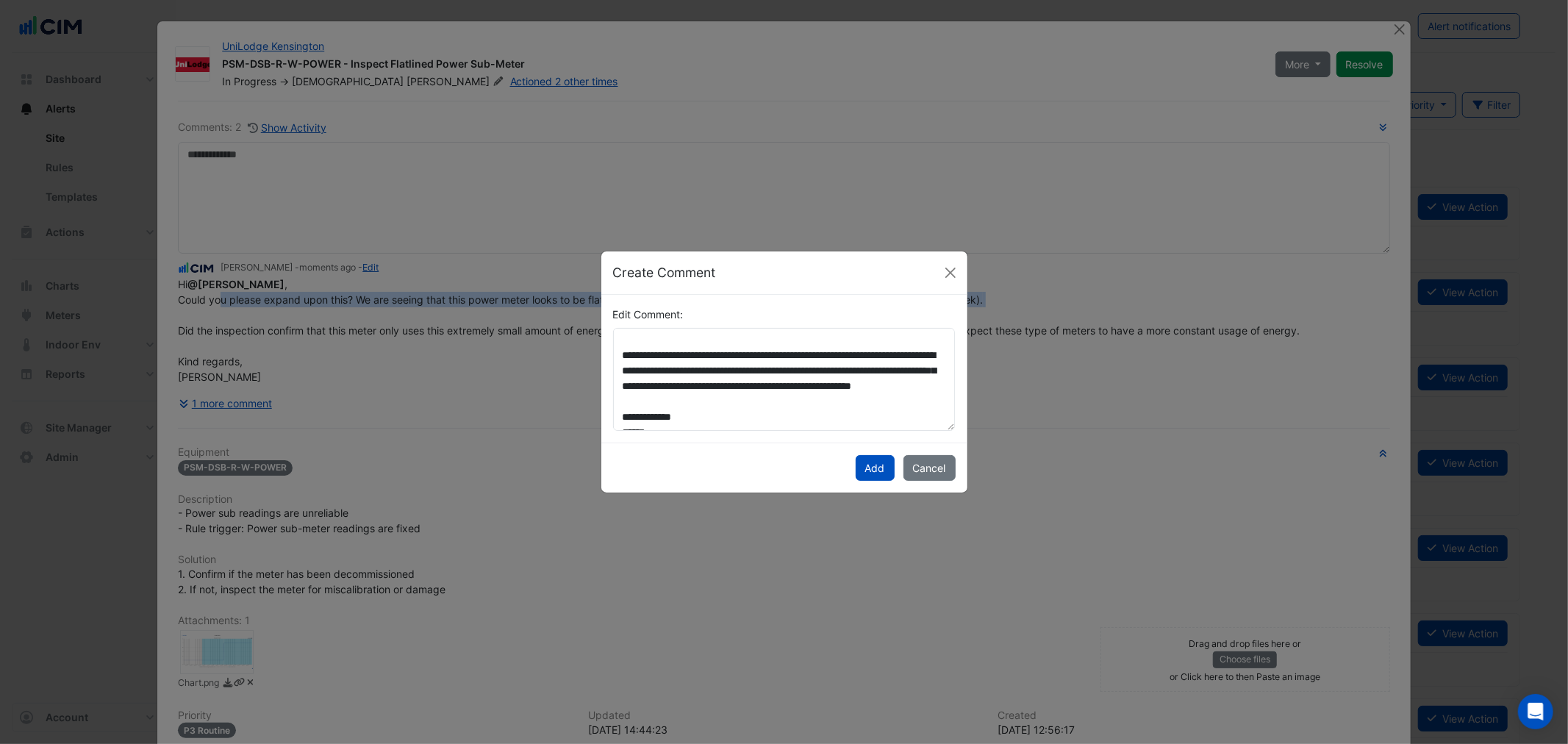
scroll to position [91, 0]
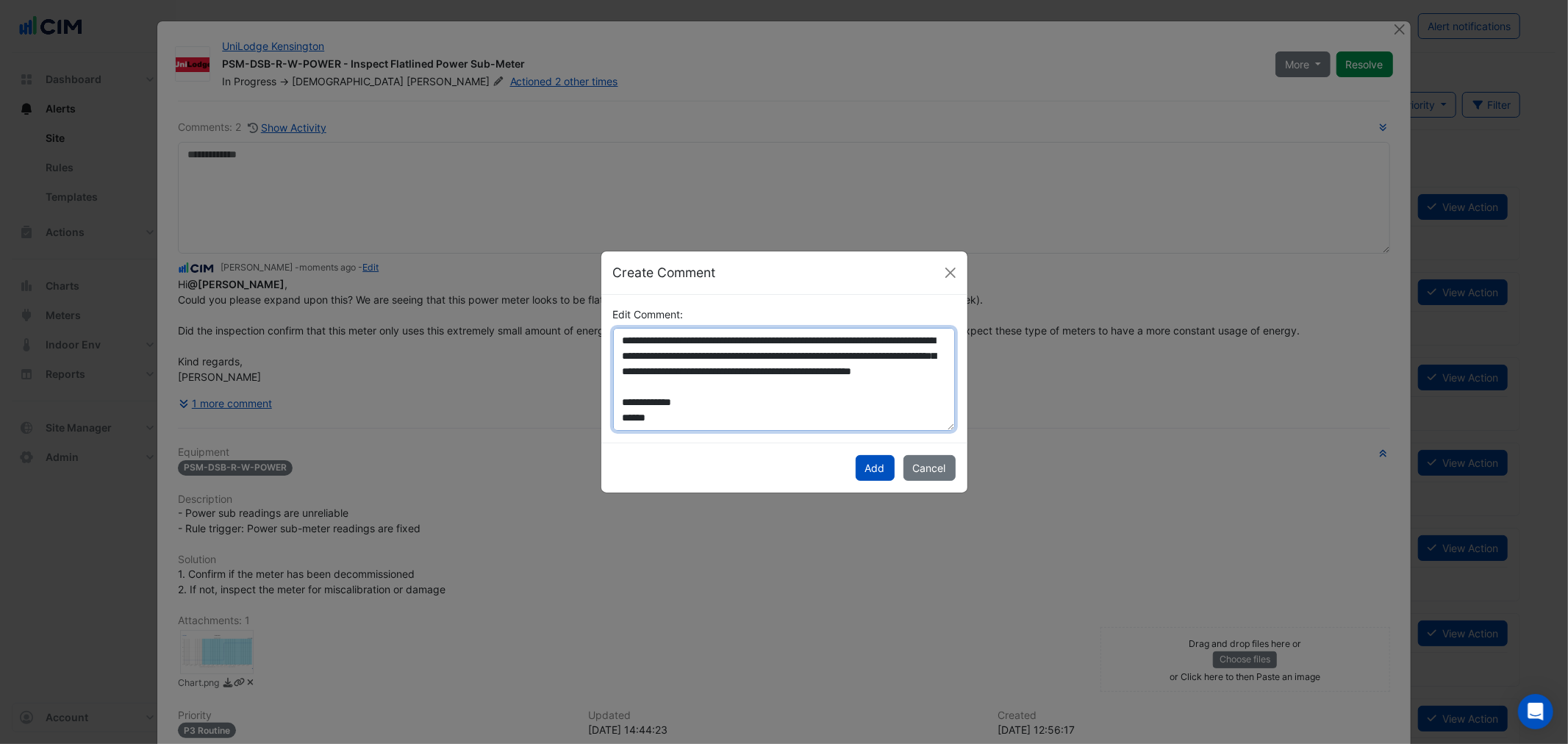
click at [775, 386] on textarea "**********" at bounding box center [784, 379] width 343 height 103
drag, startPoint x: 806, startPoint y: 398, endPoint x: 790, endPoint y: 392, distance: 17.1
click at [880, 392] on textarea "**********" at bounding box center [784, 379] width 343 height 103
type textarea "**********"
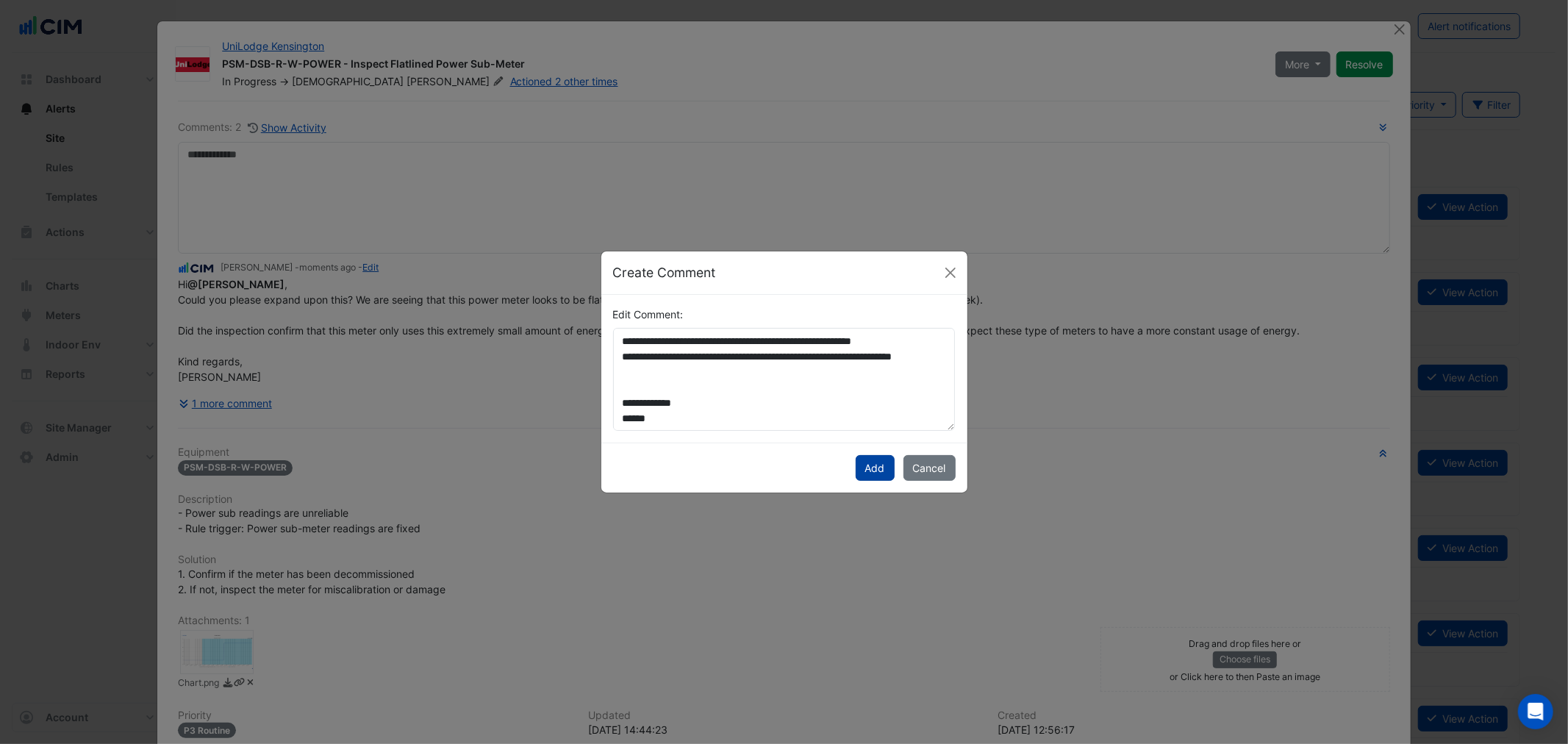
click at [884, 456] on button "Add" at bounding box center [875, 469] width 39 height 26
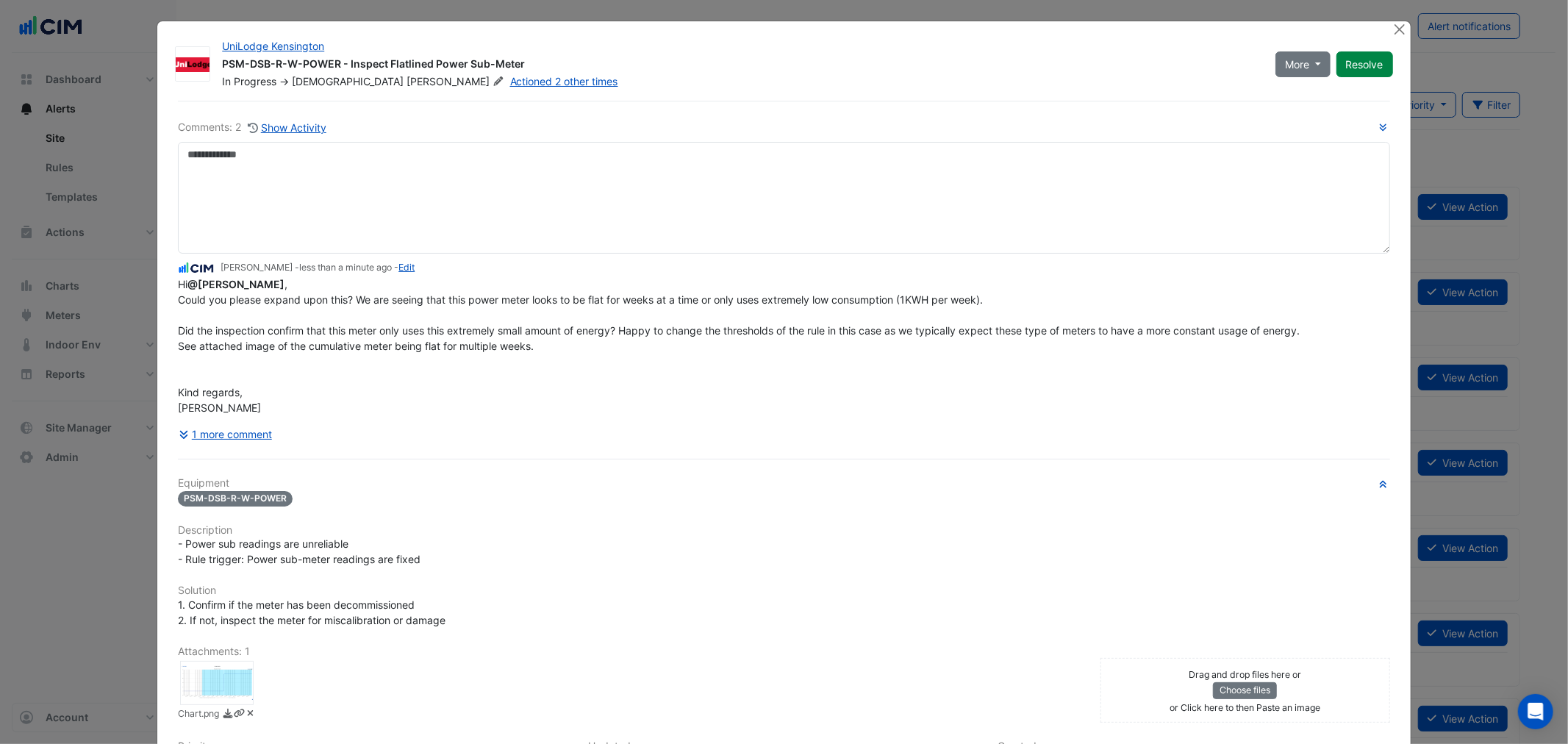
scroll to position [0, 0]
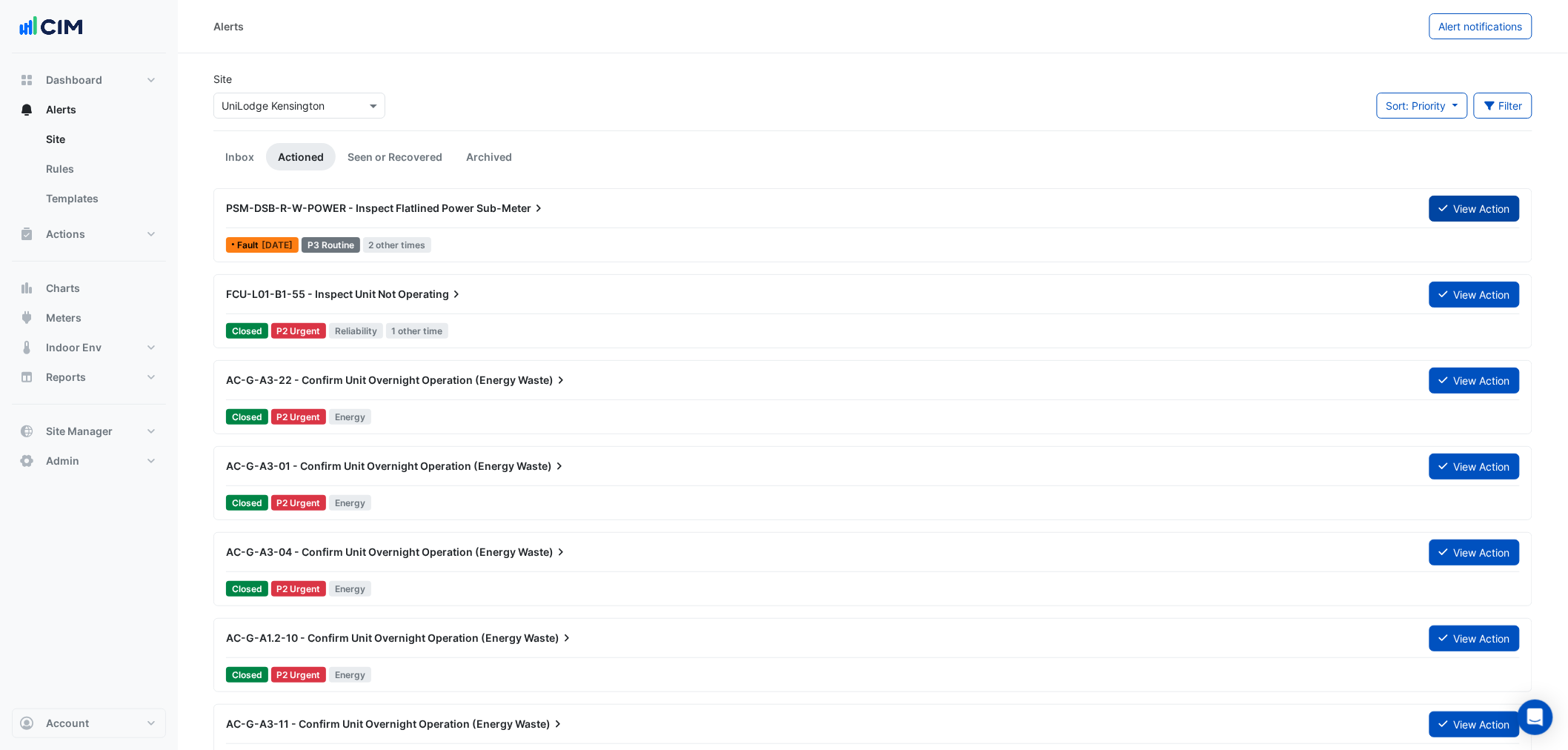
click at [1480, 206] on button "View Action" at bounding box center [1475, 209] width 90 height 26
drag, startPoint x: 189, startPoint y: 169, endPoint x: 200, endPoint y: 166, distance: 11.4
click at [219, 160] on link "Inbox" at bounding box center [240, 156] width 53 height 27
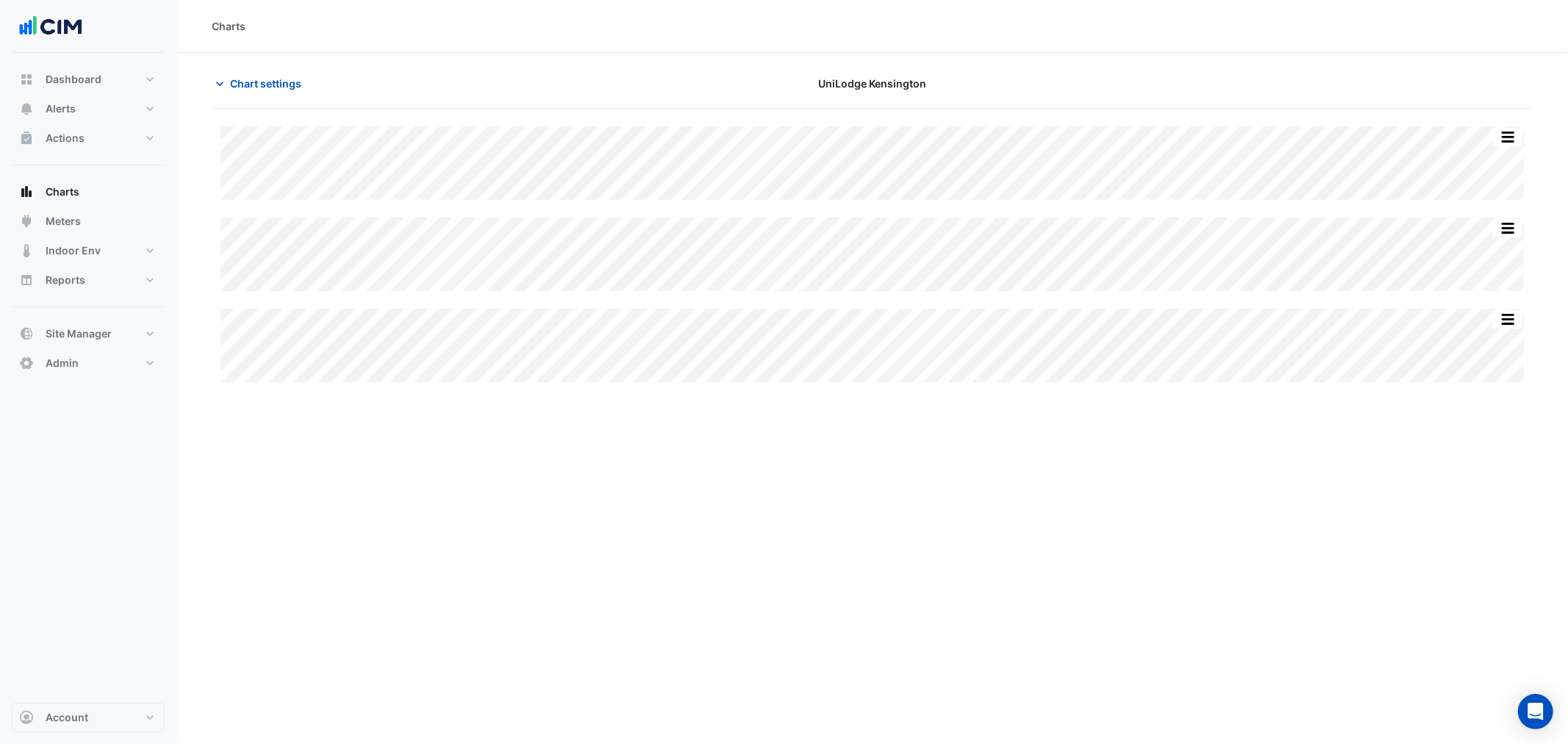
type input "**********"
click at [280, 76] on span "Chart settings" at bounding box center [266, 83] width 71 height 16
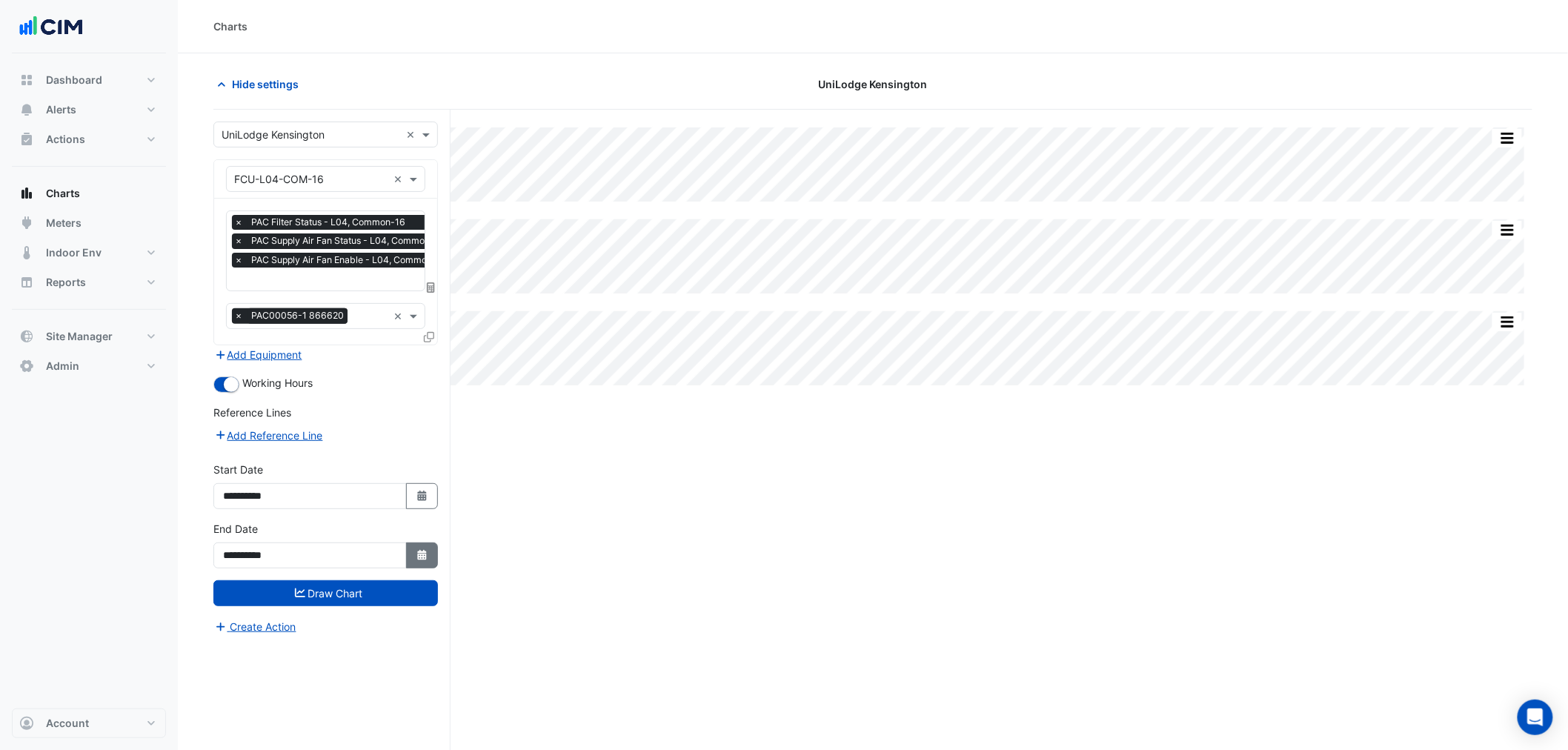
click at [415, 562] on button "Select Date" at bounding box center [422, 556] width 33 height 26
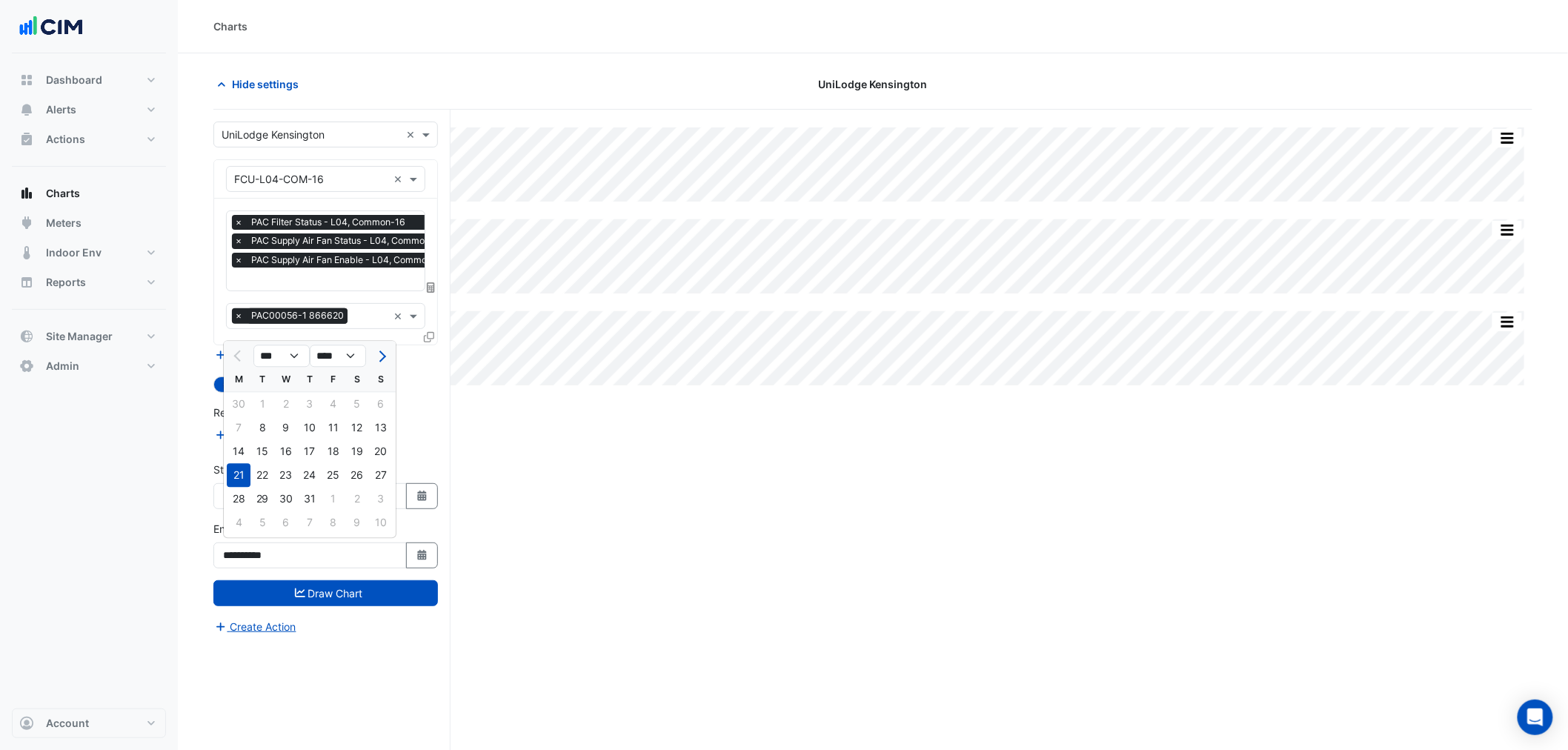
click at [378, 337] on div "Favourites × PAC Filter Status - L04, Common-16 × PAC Supply Air Fan Status - L…" at bounding box center [325, 271] width 223 height 146
drag, startPoint x: 386, startPoint y: 355, endPoint x: 401, endPoint y: 386, distance: 34.4
click at [387, 361] on form "Select a Site × UniLodge Kensington × Equipment × FCU-L04-COM-16 × Favourites ×…" at bounding box center [325, 378] width 225 height 514
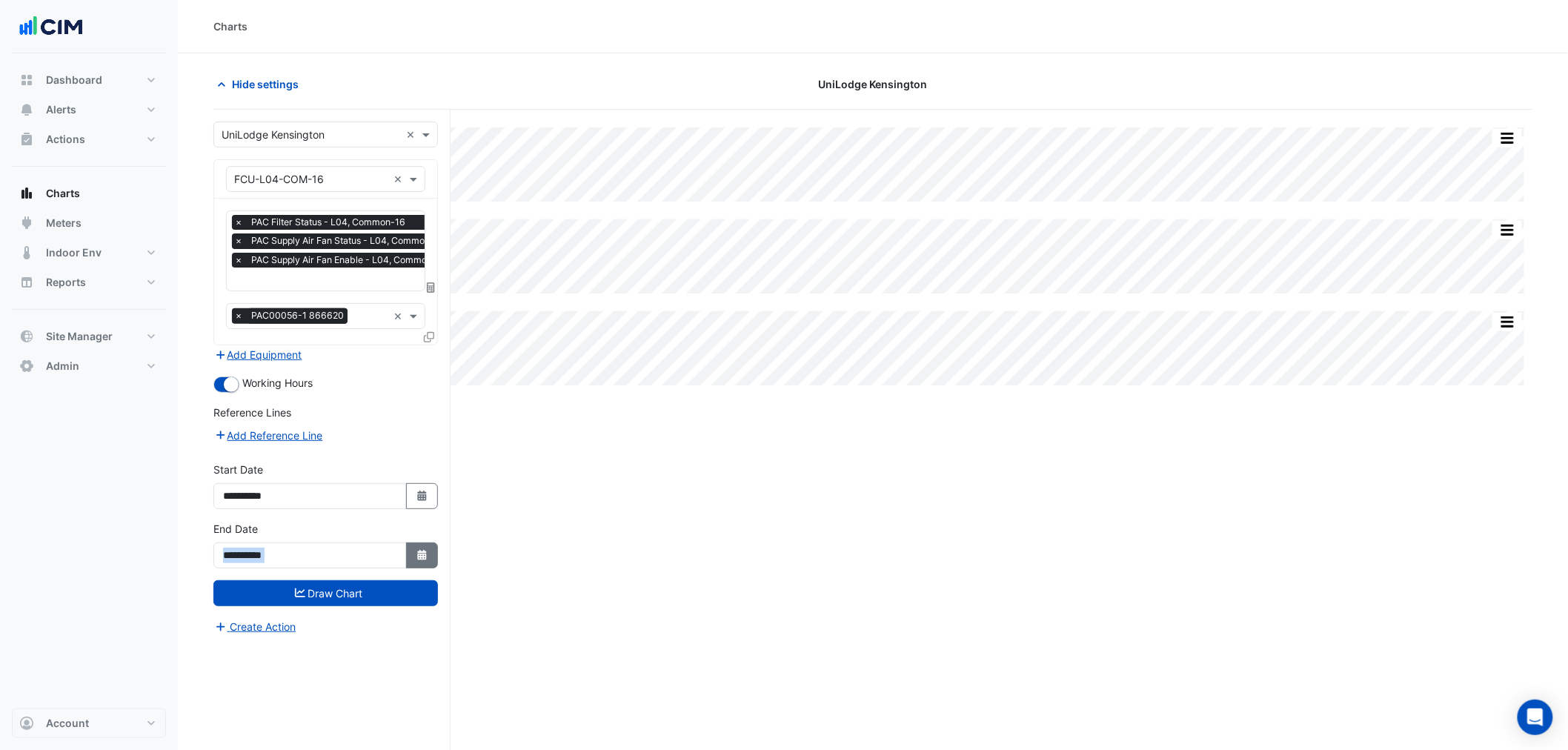
drag, startPoint x: 413, startPoint y: 535, endPoint x: 423, endPoint y: 560, distance: 26.9
click at [423, 560] on div "**********" at bounding box center [325, 545] width 225 height 47
click at [422, 557] on icon "button" at bounding box center [421, 555] width 8 height 10
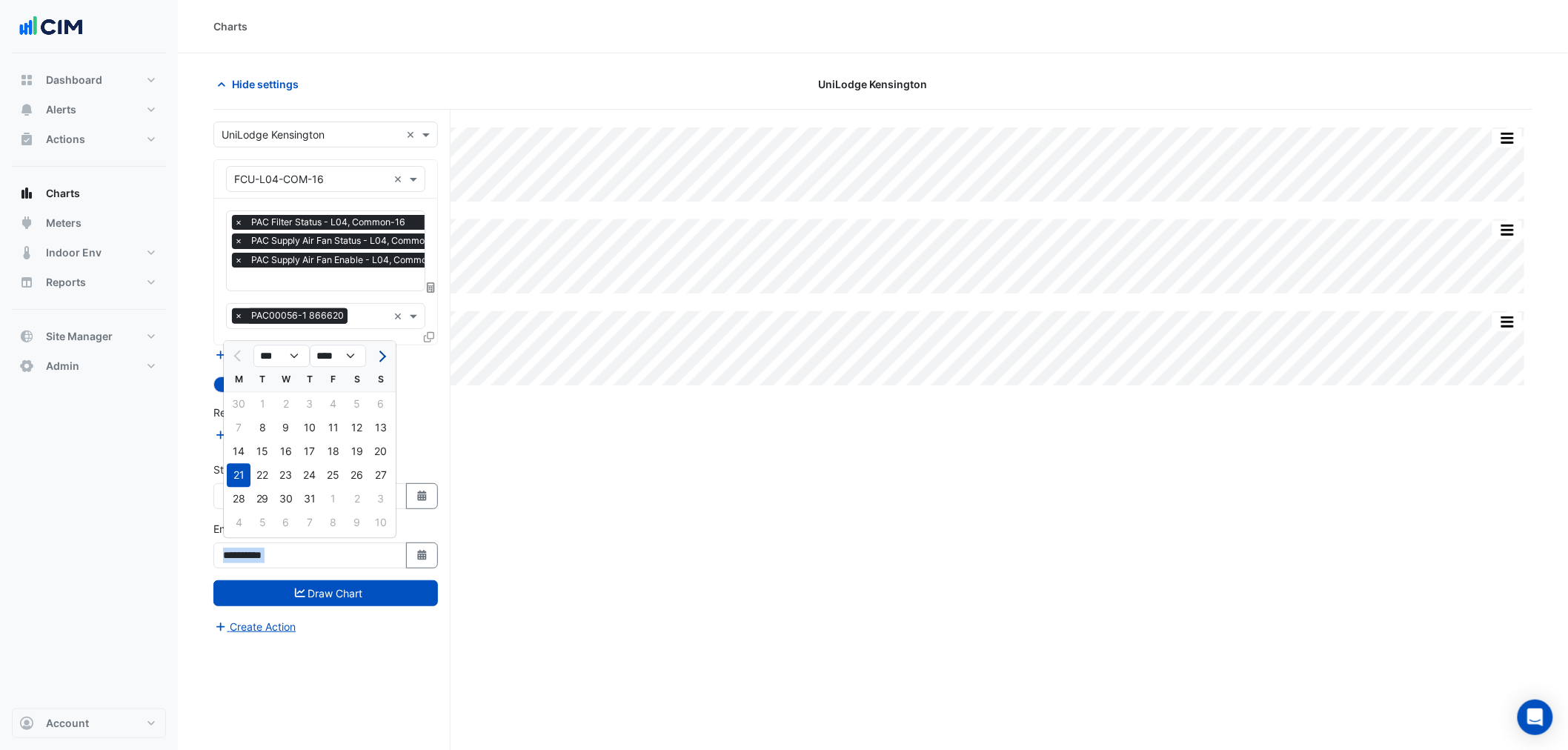
click at [383, 365] on button "Next month" at bounding box center [380, 356] width 18 height 24
click at [376, 348] on button "Next month" at bounding box center [380, 356] width 18 height 24
select select "*"
click at [339, 403] on div "5" at bounding box center [333, 404] width 24 height 24
type input "**********"
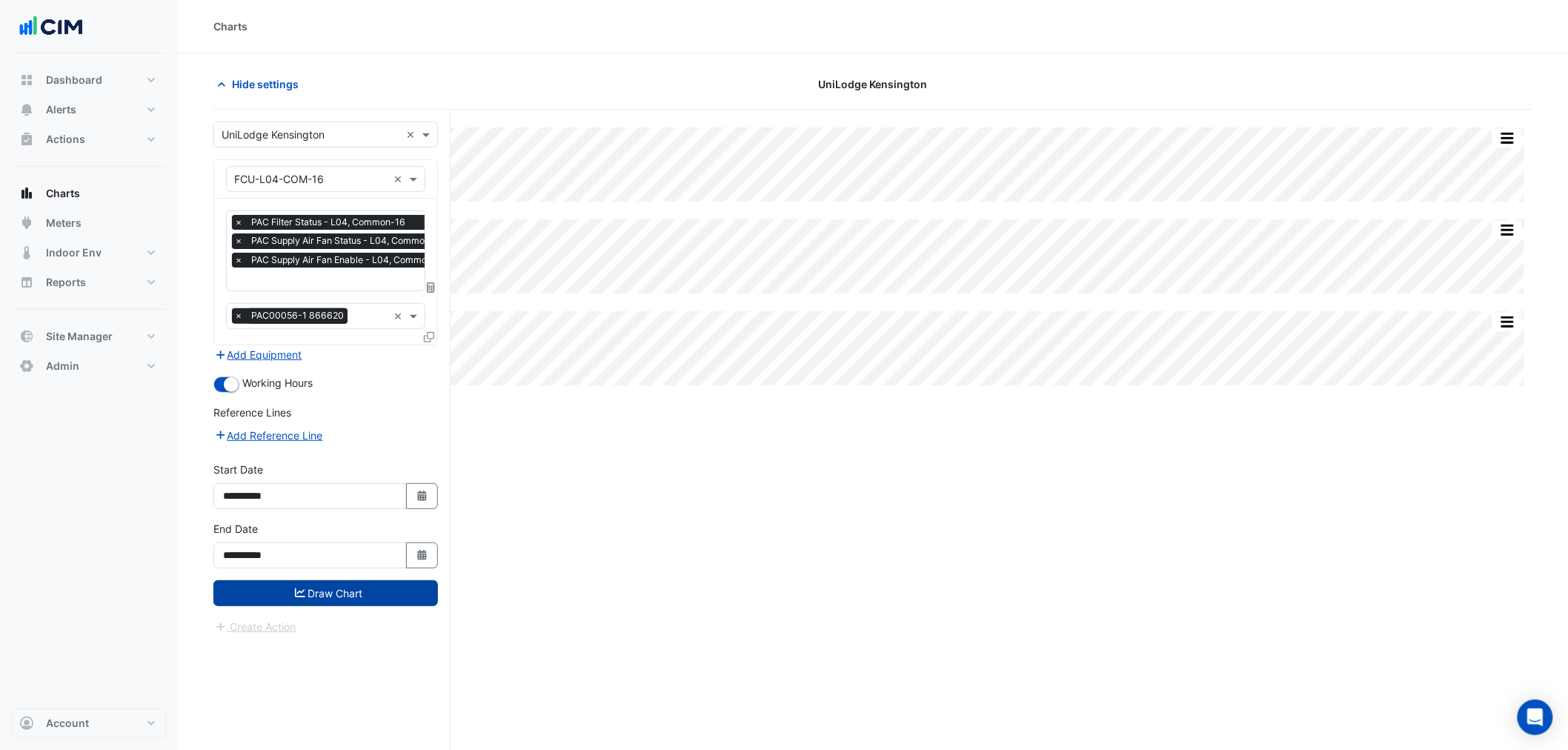
click at [369, 585] on button "Draw Chart" at bounding box center [325, 594] width 225 height 26
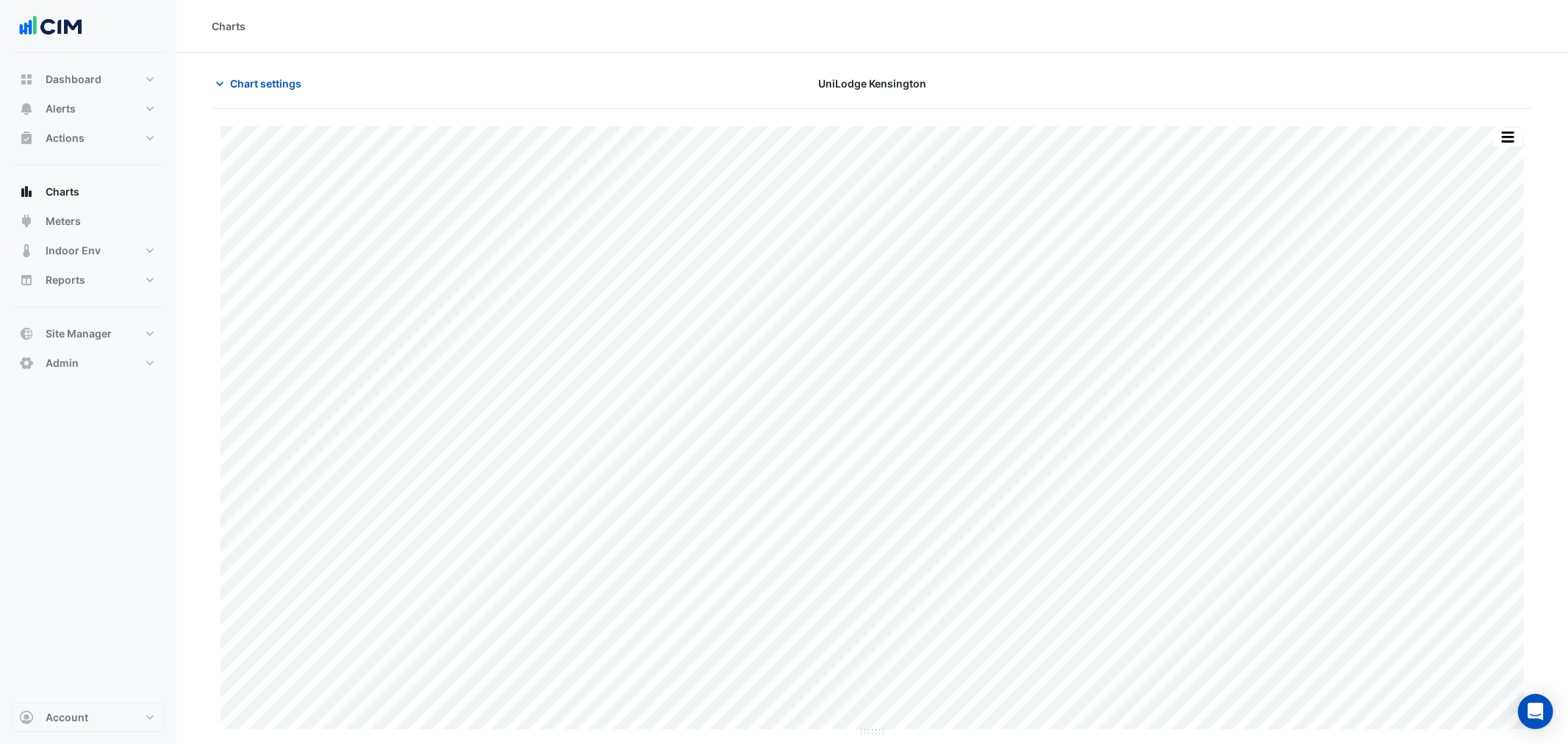
click at [267, 99] on div "Chart settings UniLodge [GEOGRAPHIC_DATA]" at bounding box center [873, 90] width 1322 height 38
click at [269, 83] on span "Chart settings" at bounding box center [266, 83] width 71 height 16
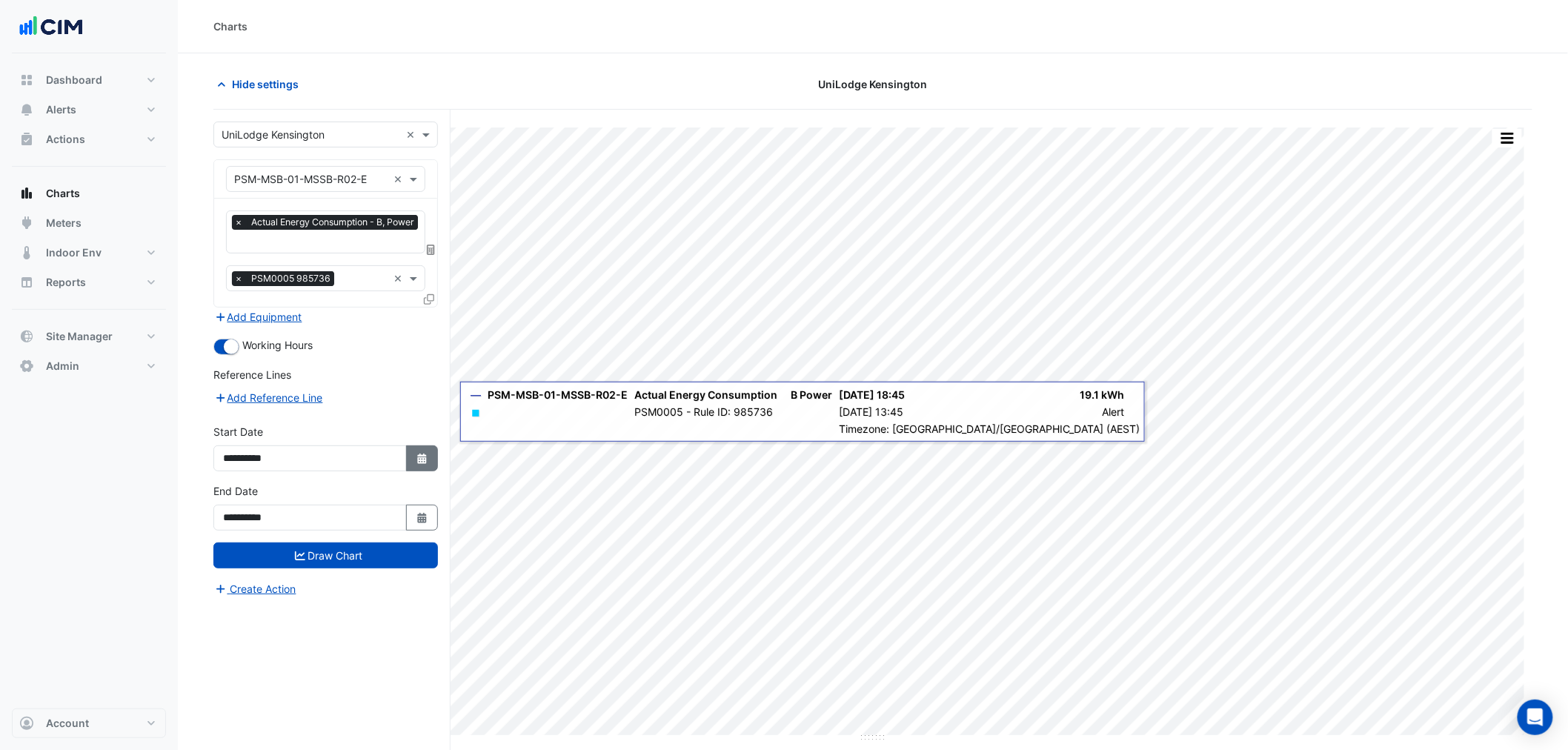
click at [415, 465] on button "Select Date" at bounding box center [422, 458] width 33 height 26
select select "*"
select select "****"
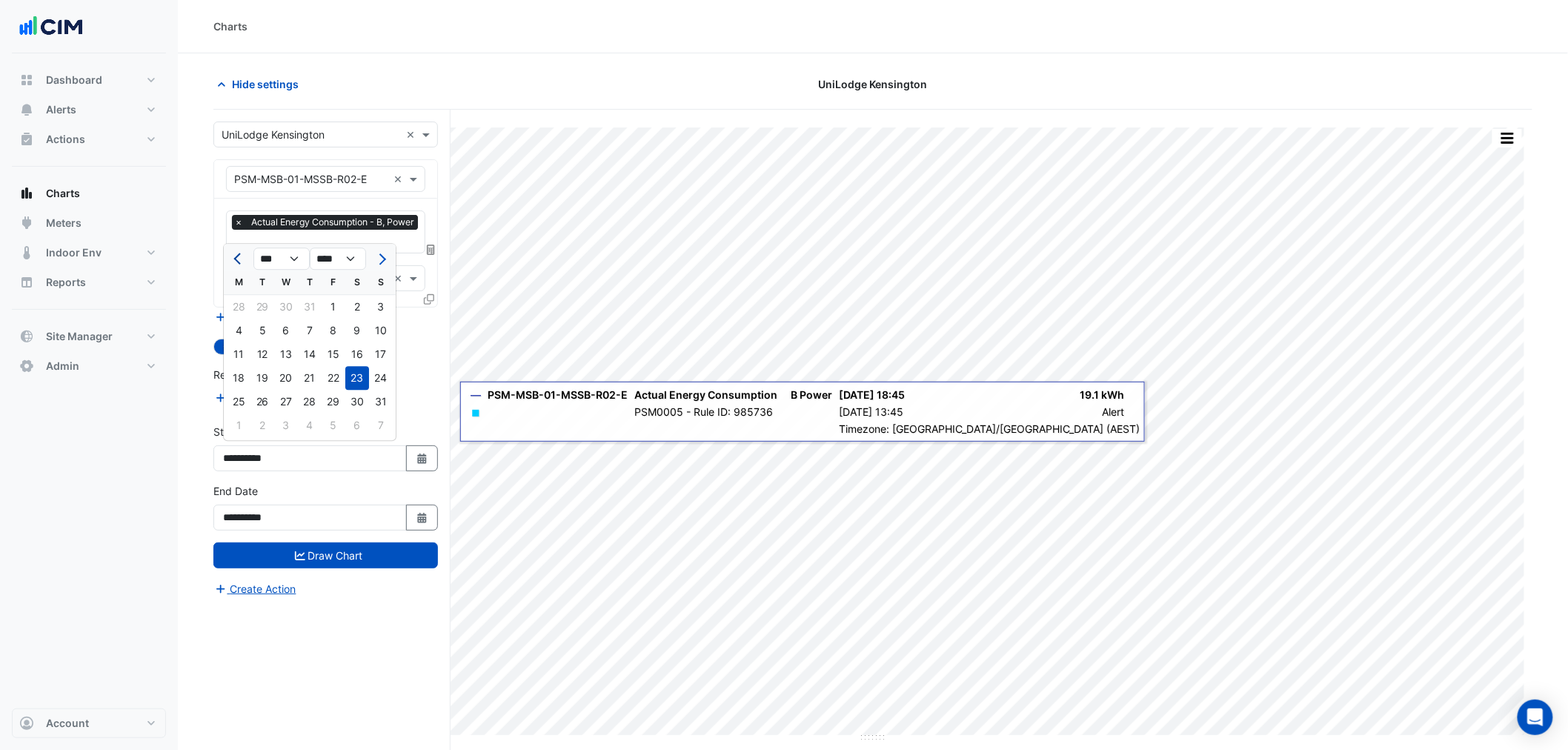
click at [243, 256] on button "Previous month" at bounding box center [238, 258] width 18 height 24
select select "*"
click at [261, 310] on div "1" at bounding box center [261, 307] width 24 height 24
type input "**********"
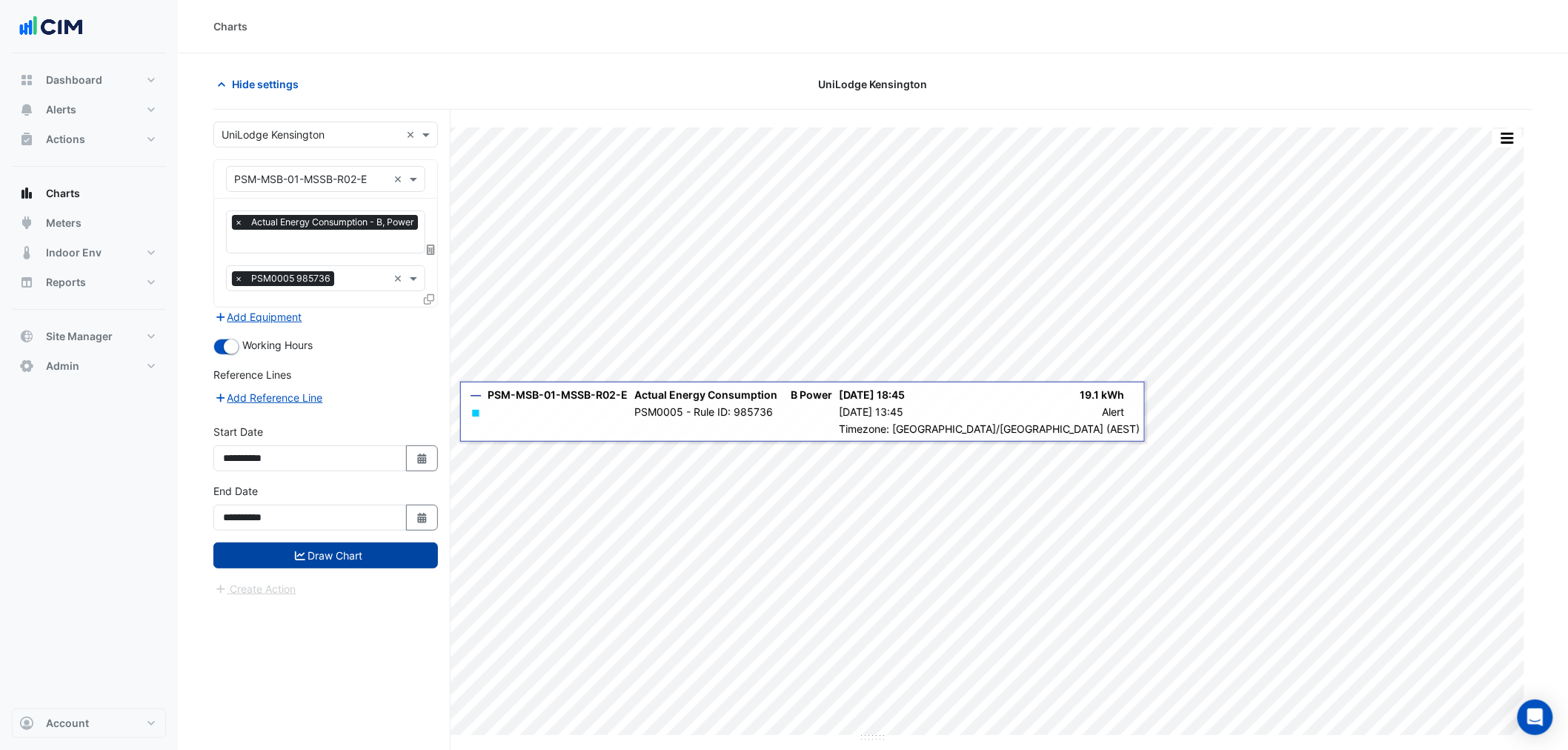
click at [331, 553] on button "Draw Chart" at bounding box center [325, 556] width 225 height 26
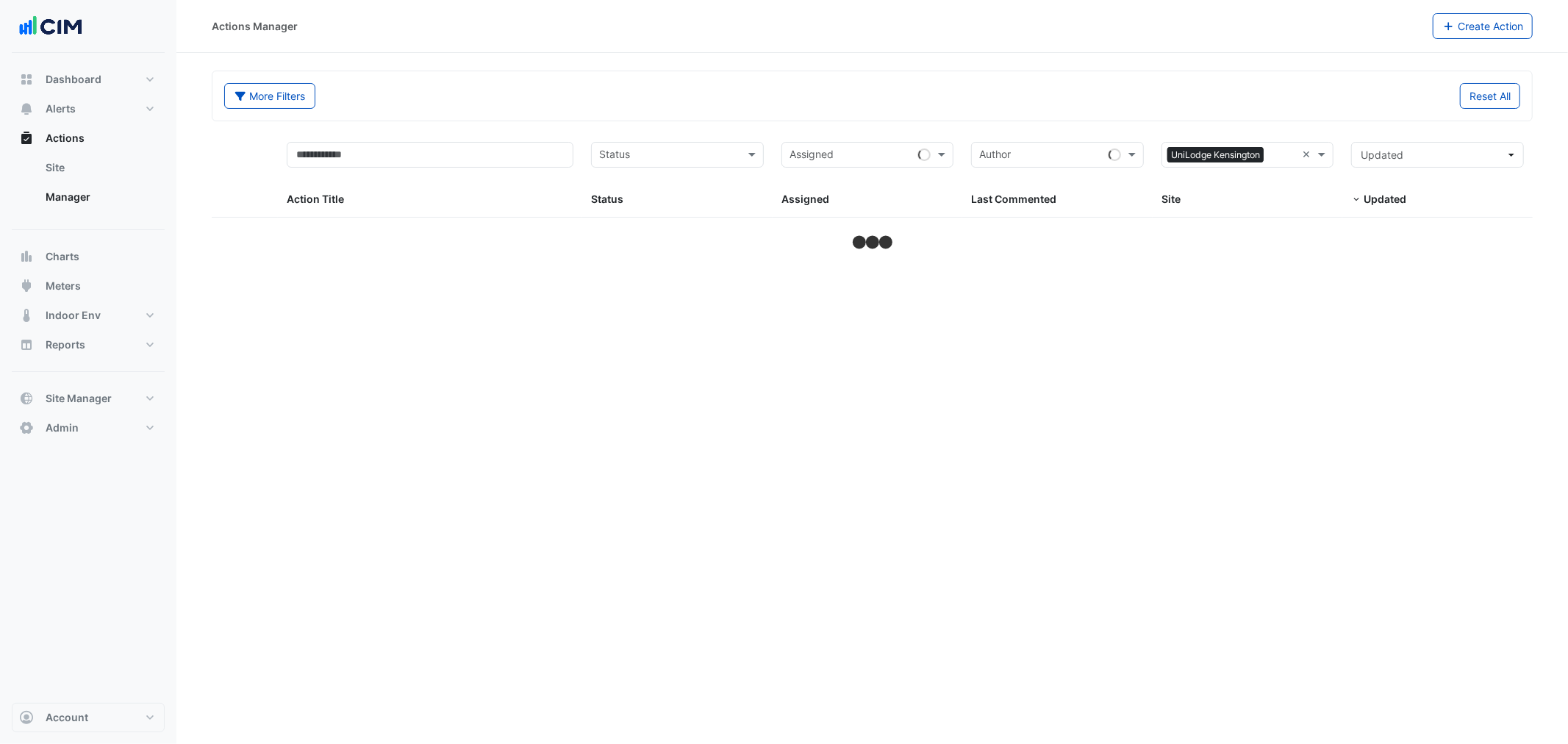
select select "**"
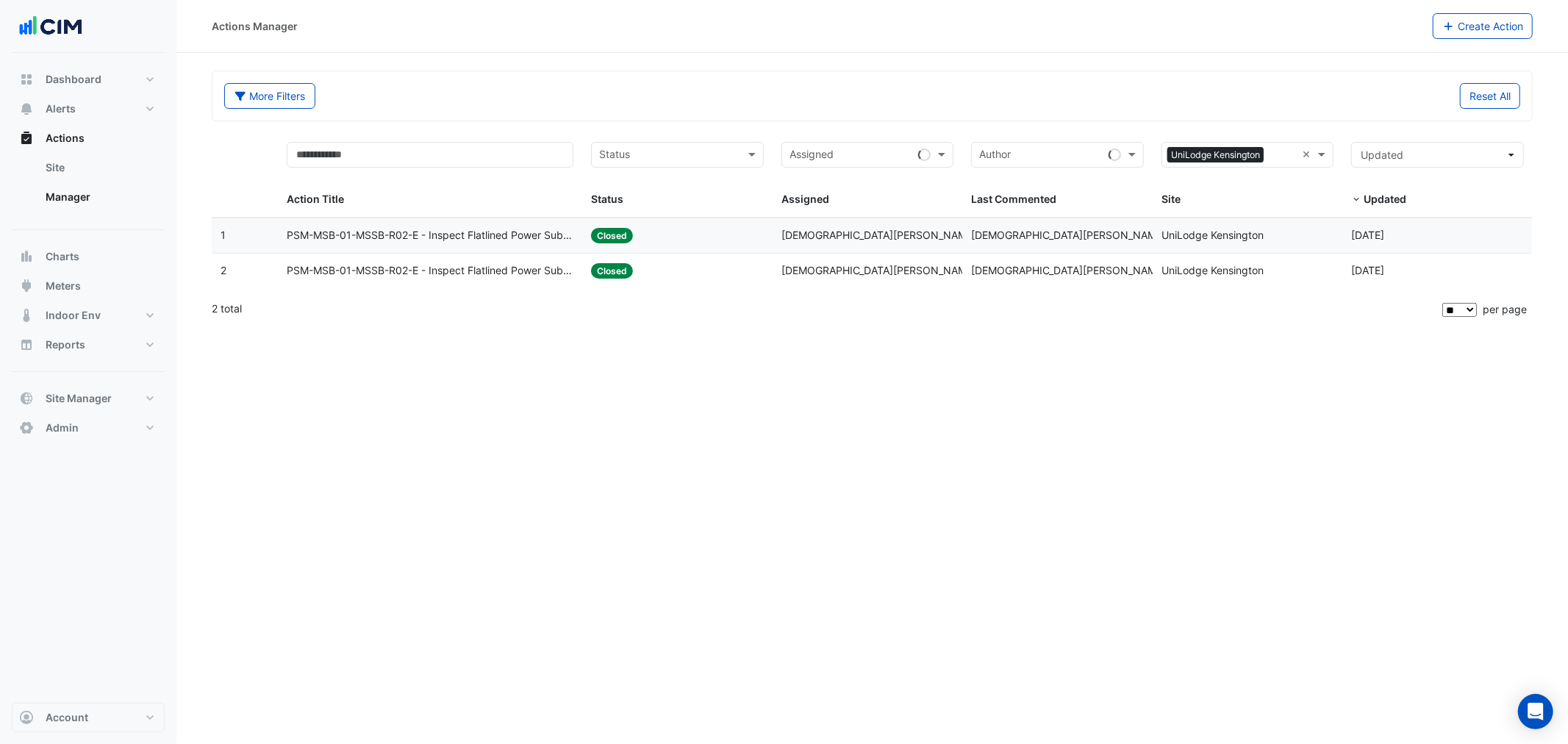
click at [833, 229] on div "Assigned: [PERSON_NAME]" at bounding box center [867, 235] width 173 height 17
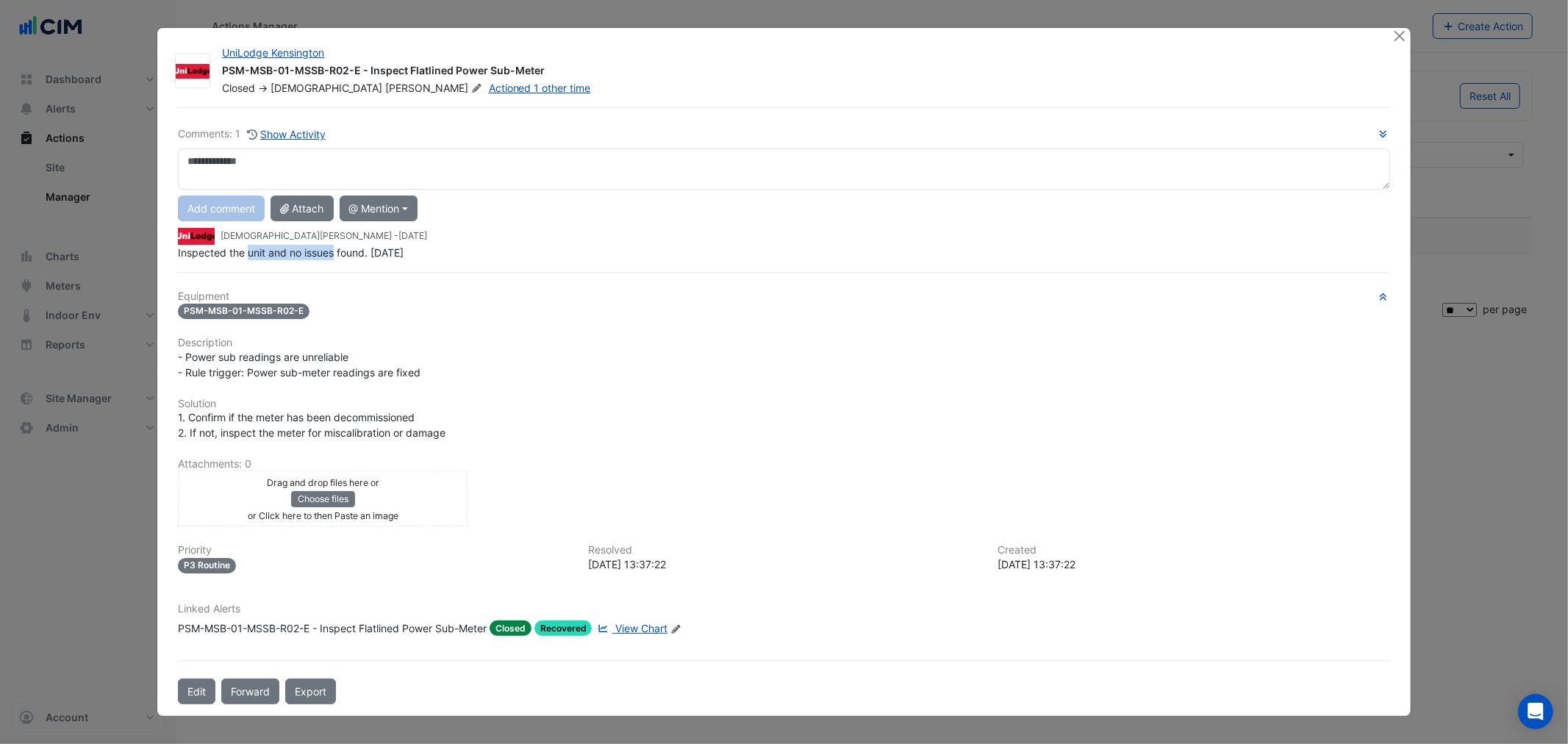
drag, startPoint x: 247, startPoint y: 256, endPoint x: 340, endPoint y: 255, distance: 93.0
click at [340, 255] on div "Comments: 1 Show Activity Add comment Attach @ Mention [PERSON_NAME] - [DATE] I…" at bounding box center [783, 406] width 1229 height 597
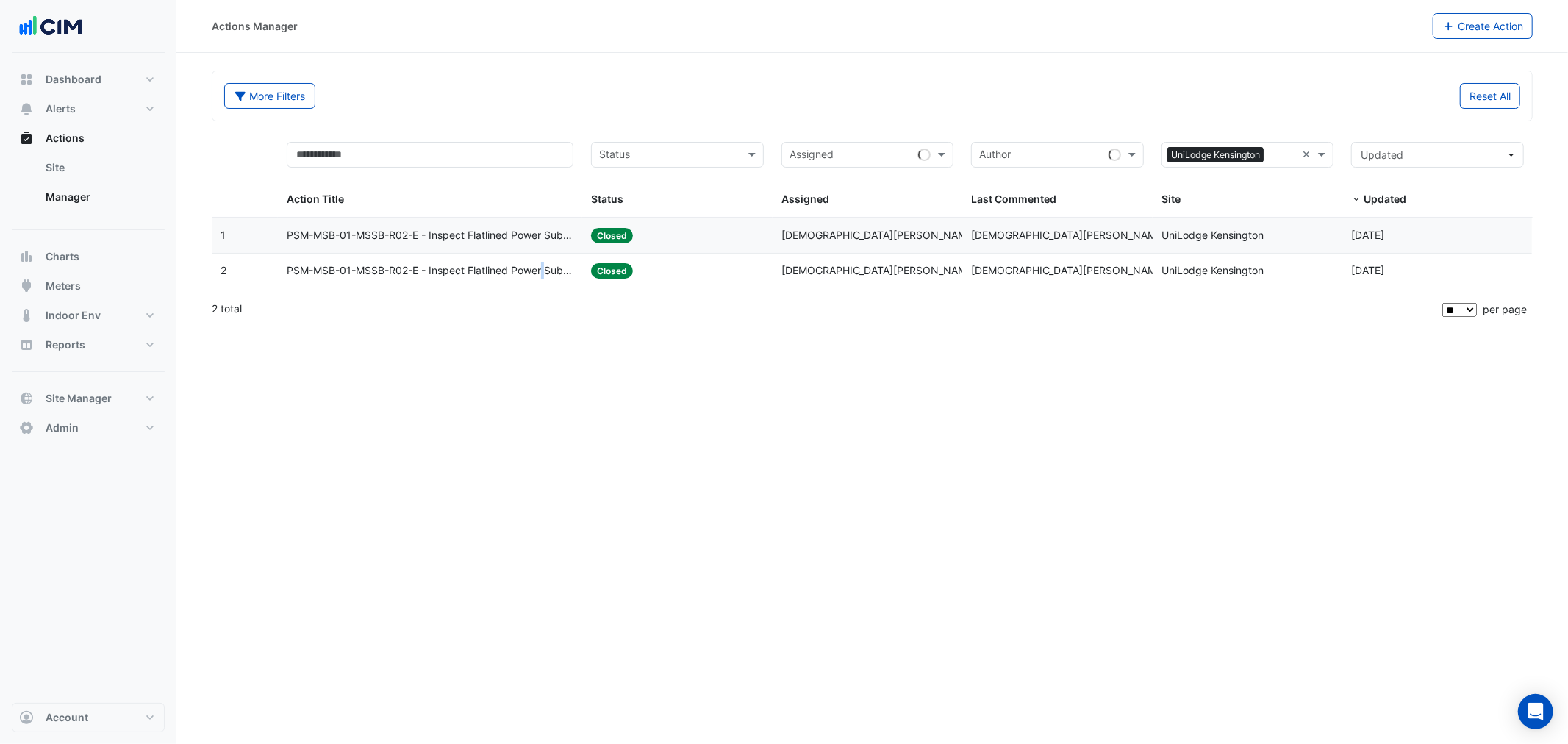
click at [549, 261] on datatable-body-cell "Action Title: PSM-MSB-01-MSSB-R02-E - Inspect Flatlined Power Sub-Meter" at bounding box center [430, 271] width 304 height 35
click at [549, 265] on span "PSM-MSB-01-MSSB-R02-E - Inspect Flatlined Power Sub-Meter" at bounding box center [429, 271] width 287 height 17
click at [538, 271] on span "PSM-MSB-01-MSSB-R02-E - Inspect Flatlined Power Sub-Meter" at bounding box center [429, 271] width 287 height 17
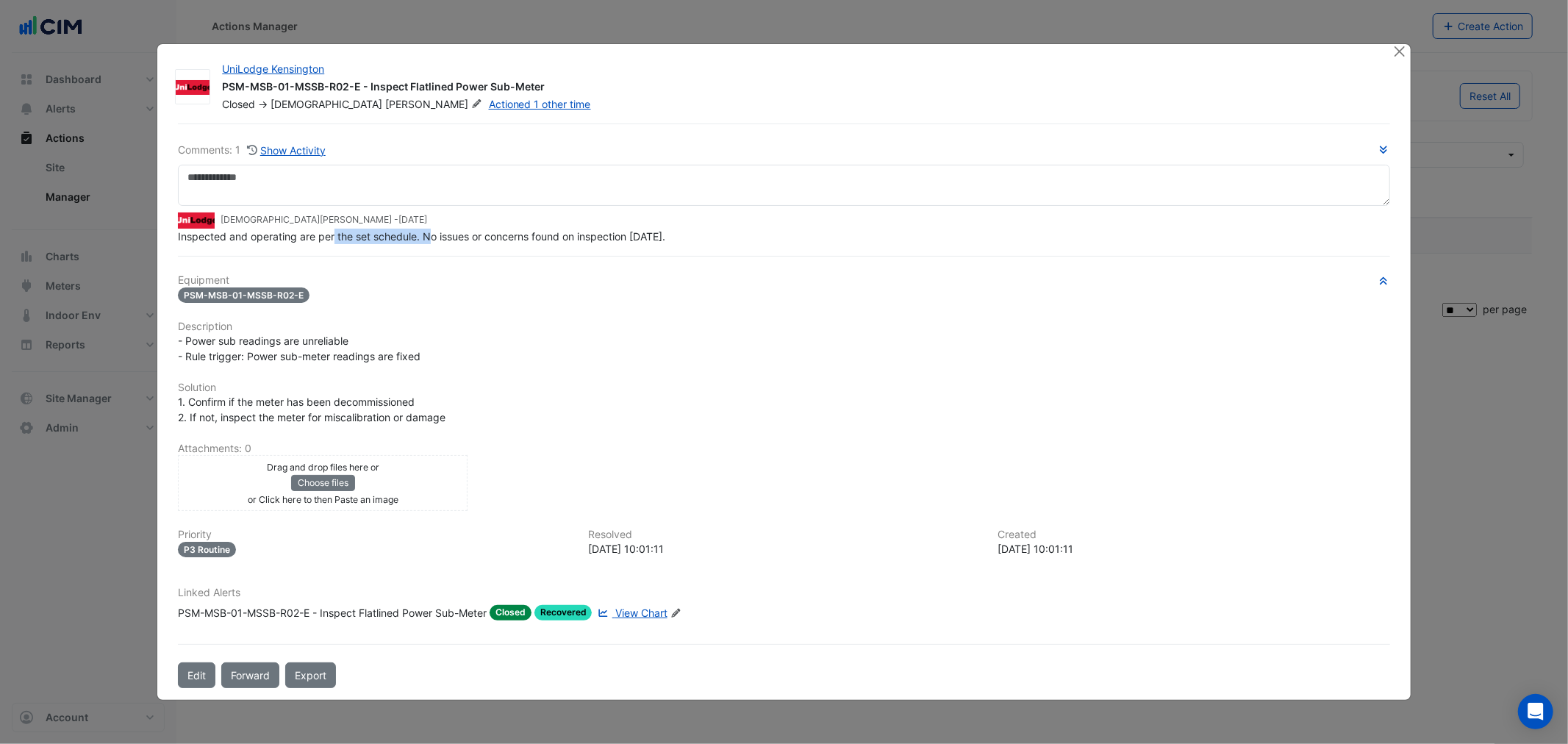
drag, startPoint x: 334, startPoint y: 256, endPoint x: 429, endPoint y: 255, distance: 95.0
click at [429, 255] on div "Comments: 1 Show Activity Krishna Lakshminarayanan - 3 weeks and 3 days ago Ins…" at bounding box center [783, 406] width 1229 height 566
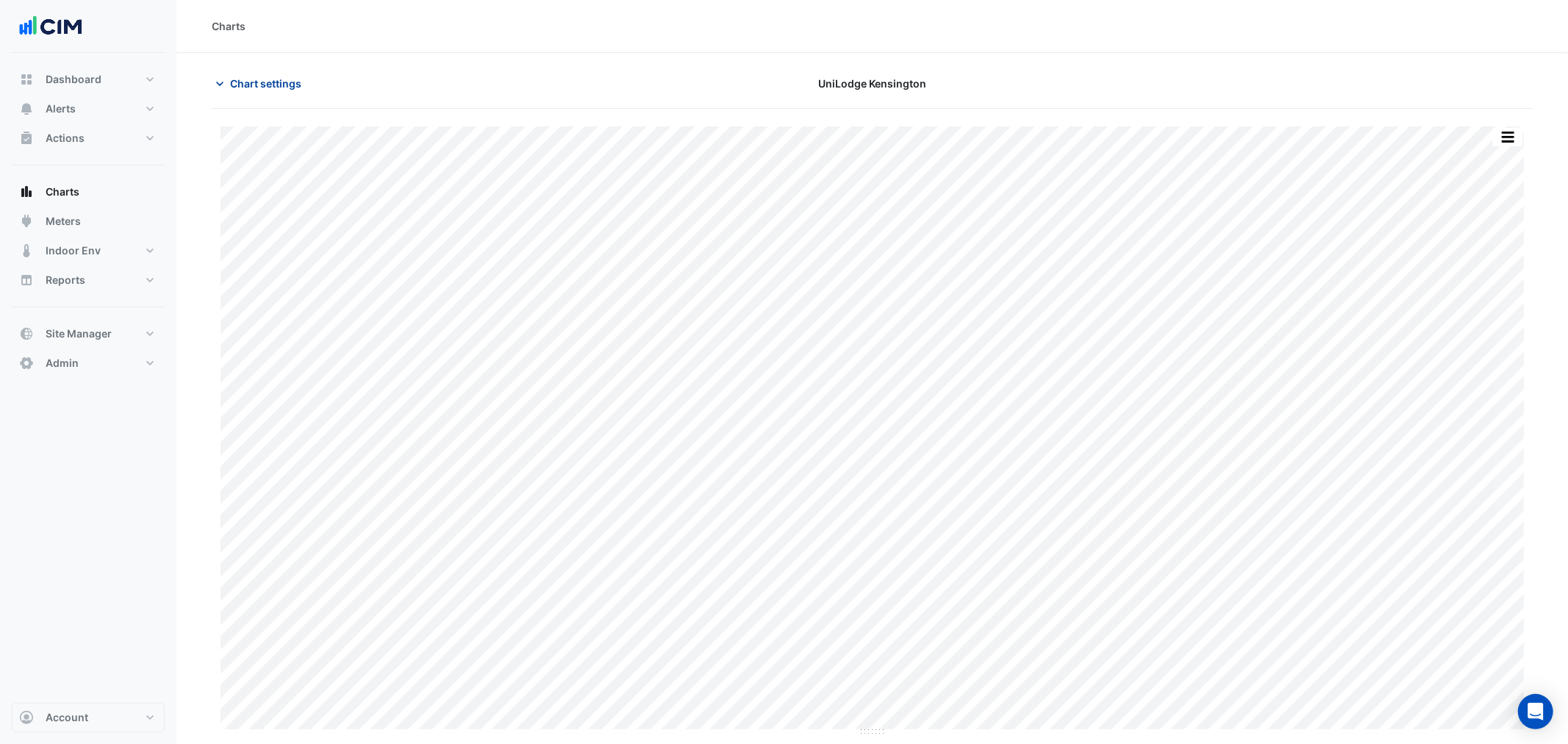
drag, startPoint x: 318, startPoint y: 98, endPoint x: 283, endPoint y: 91, distance: 35.7
click at [317, 98] on div "Chart settings UniLodge [GEOGRAPHIC_DATA]" at bounding box center [873, 90] width 1322 height 38
click at [281, 91] on button "Chart settings" at bounding box center [261, 84] width 99 height 26
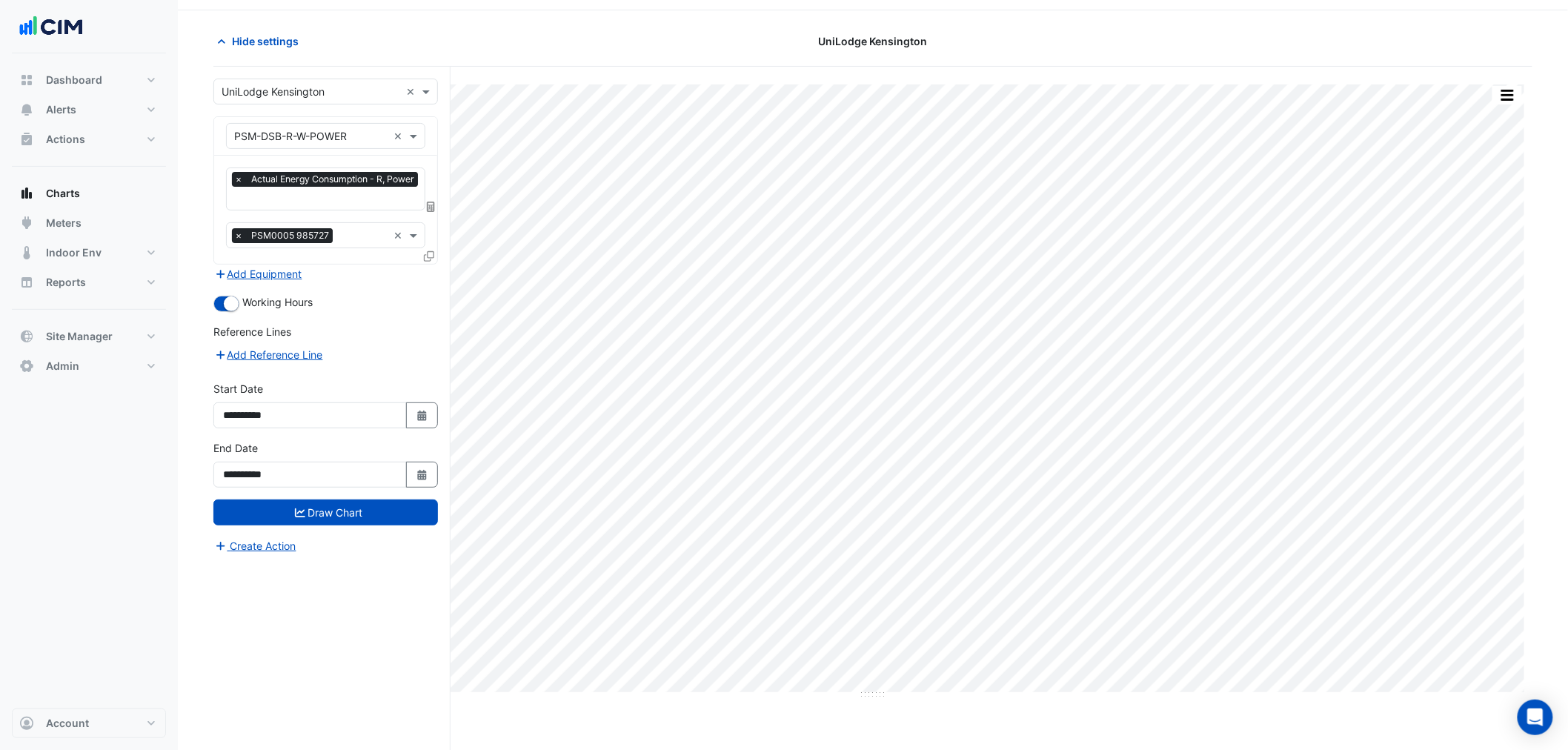
scroll to position [56, 0]
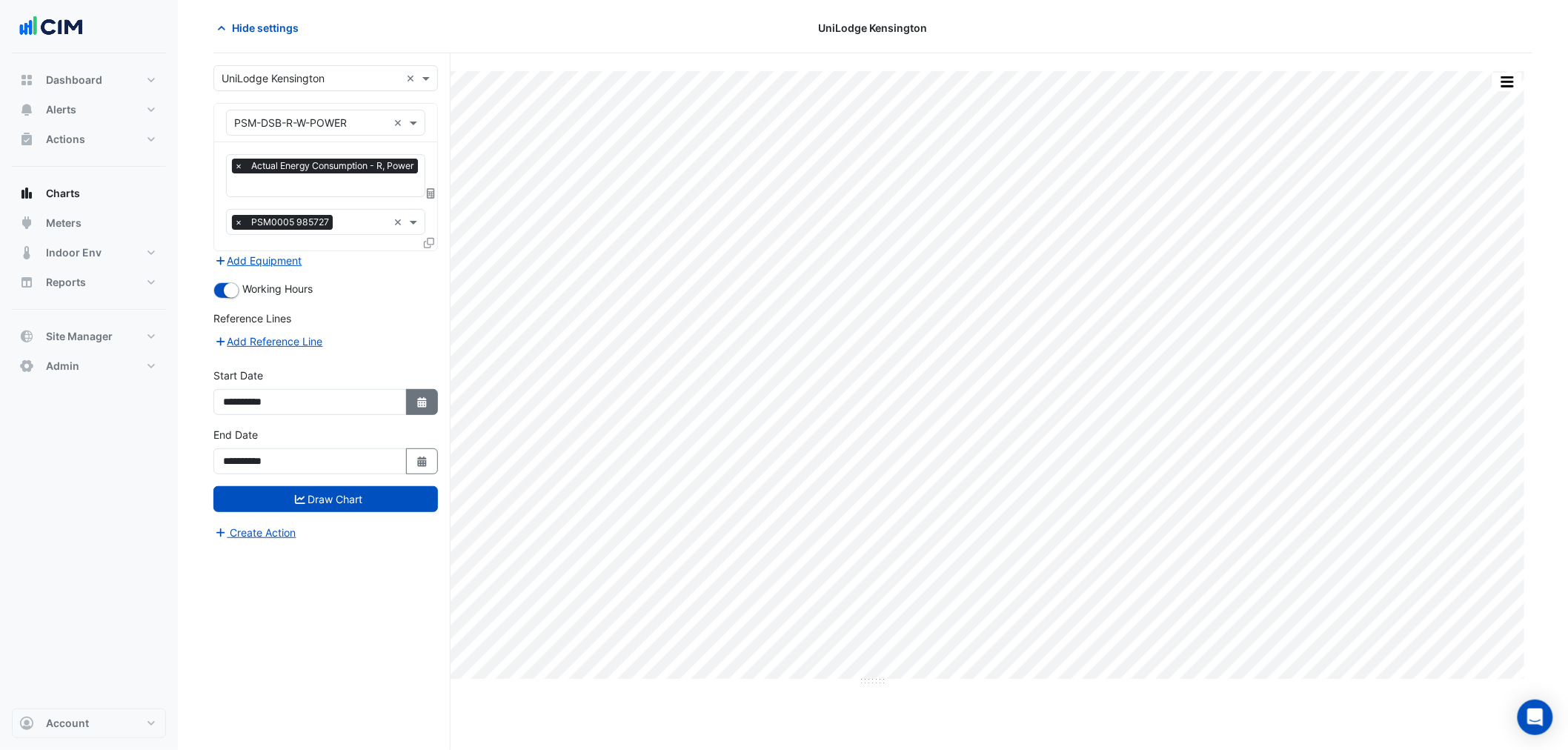
click at [418, 407] on button "Select Date" at bounding box center [422, 403] width 33 height 26
select select "*"
select select "****"
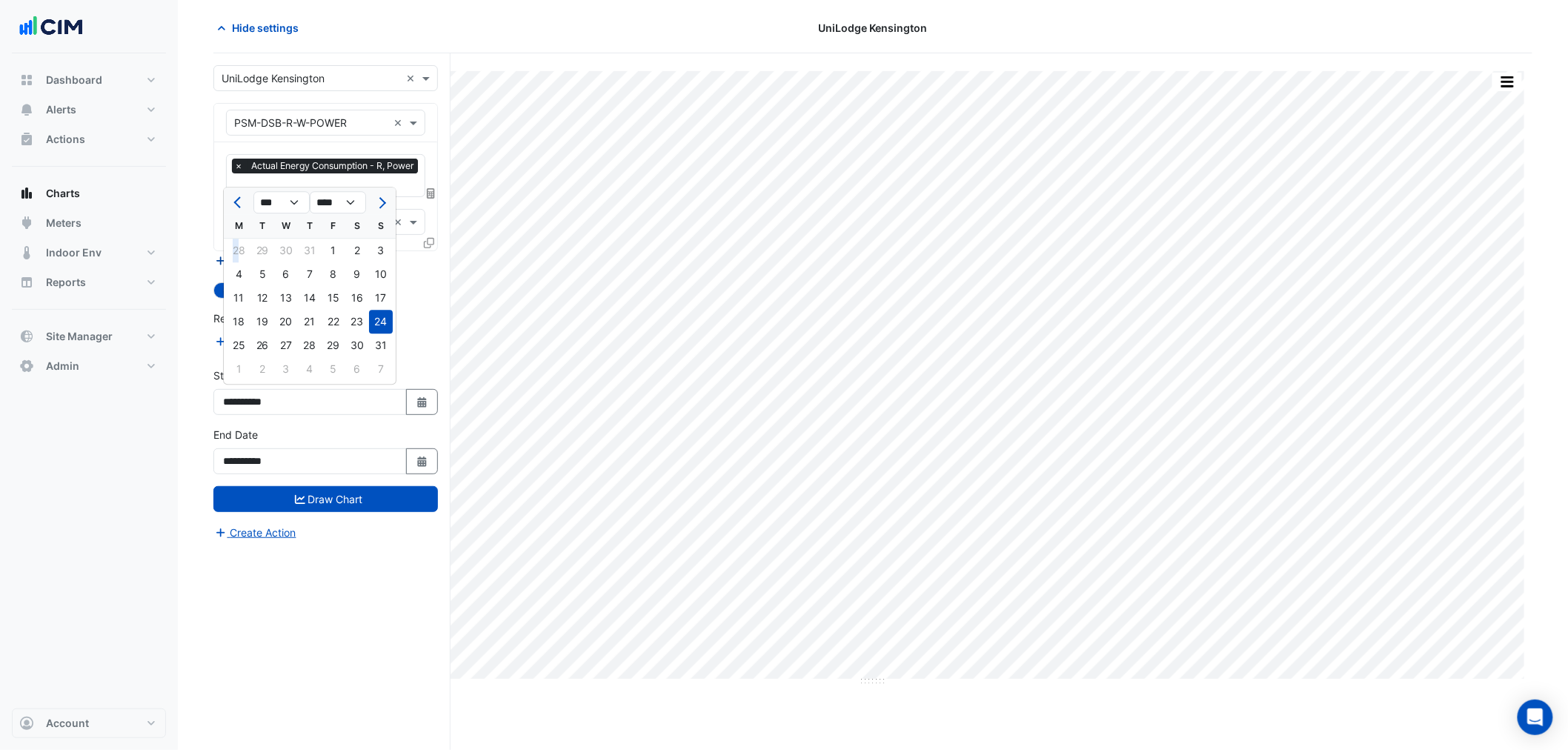
drag, startPoint x: 235, startPoint y: 254, endPoint x: 242, endPoint y: 265, distance: 13.0
click at [234, 254] on div "28" at bounding box center [238, 250] width 24 height 24
type input "**********"
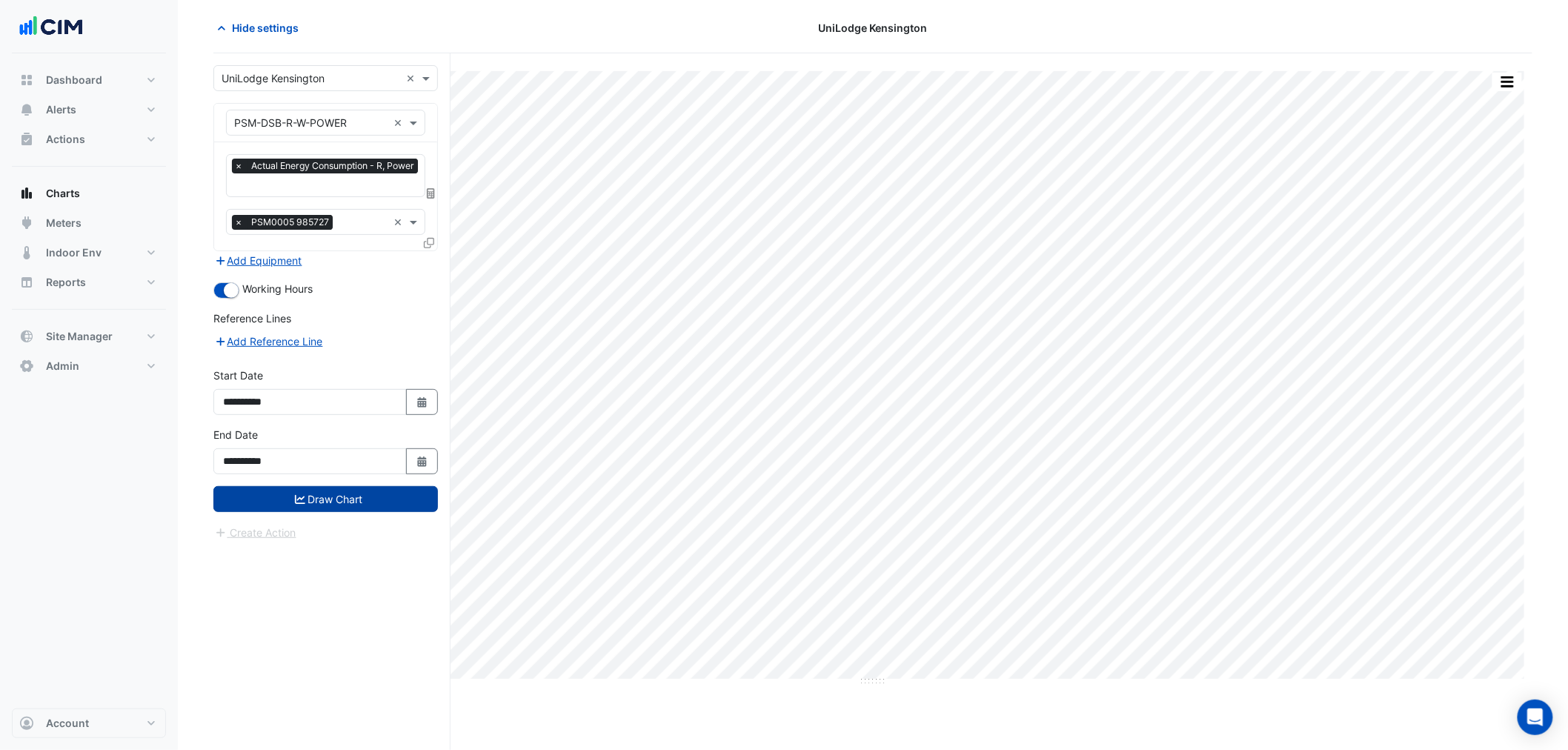
click at [351, 491] on button "Draw Chart" at bounding box center [325, 500] width 225 height 26
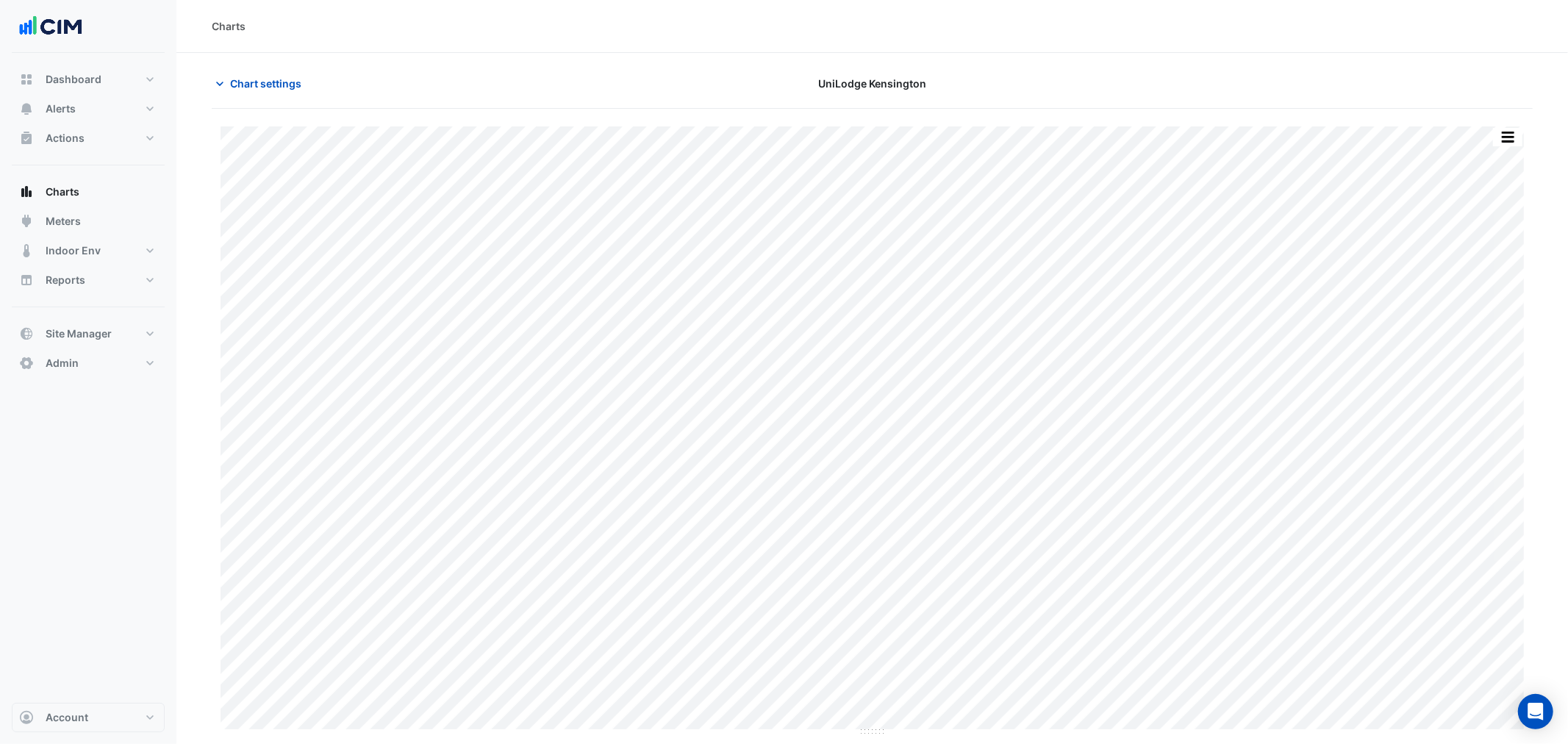
click at [868, 734] on div "Print Save as JPEG Save as PNG Pivot Data Table Export CSV - Flat Export CSV - …" at bounding box center [872, 432] width 1304 height 611
click at [282, 79] on span "Chart settings" at bounding box center [266, 83] width 71 height 16
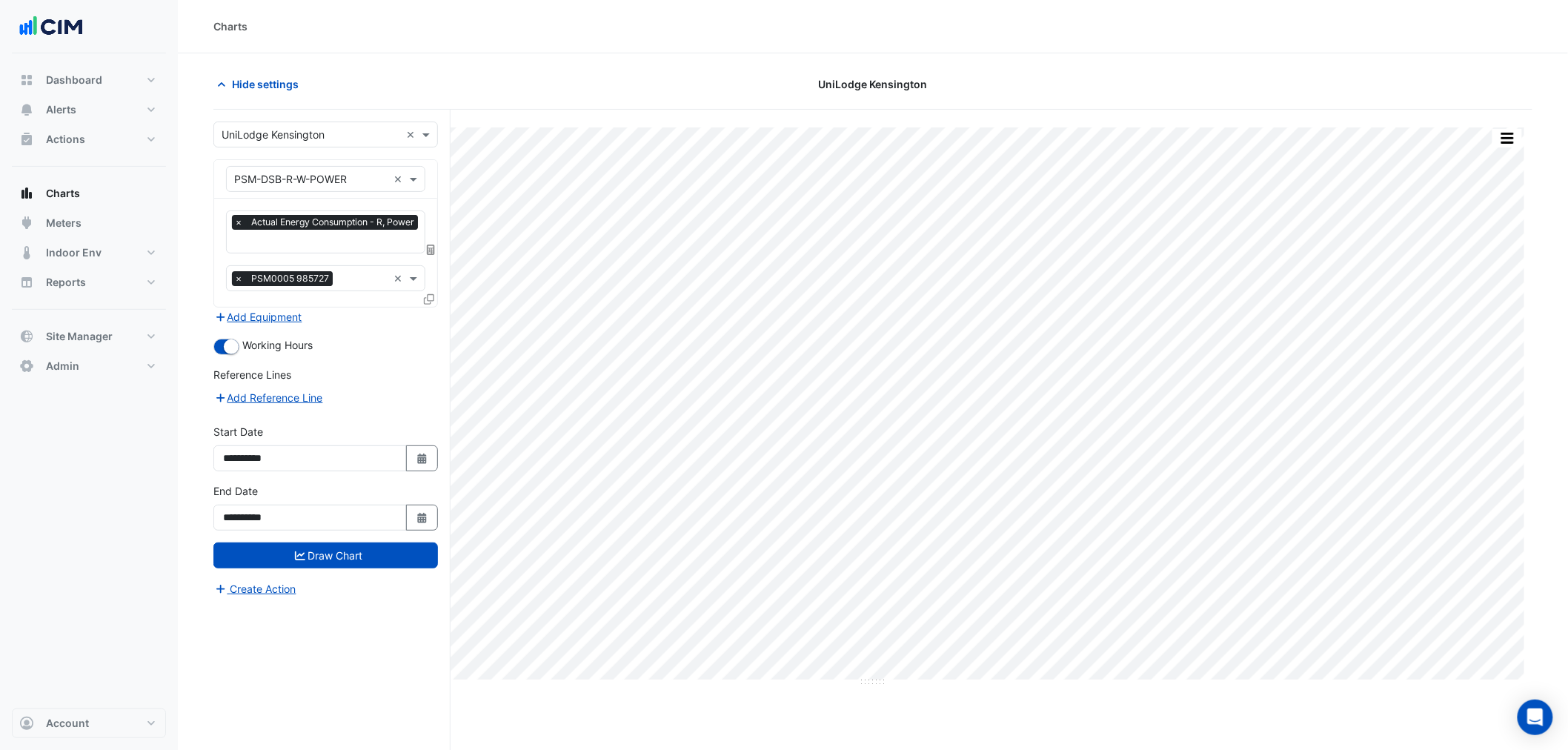
click at [316, 237] on input "text" at bounding box center [327, 243] width 187 height 16
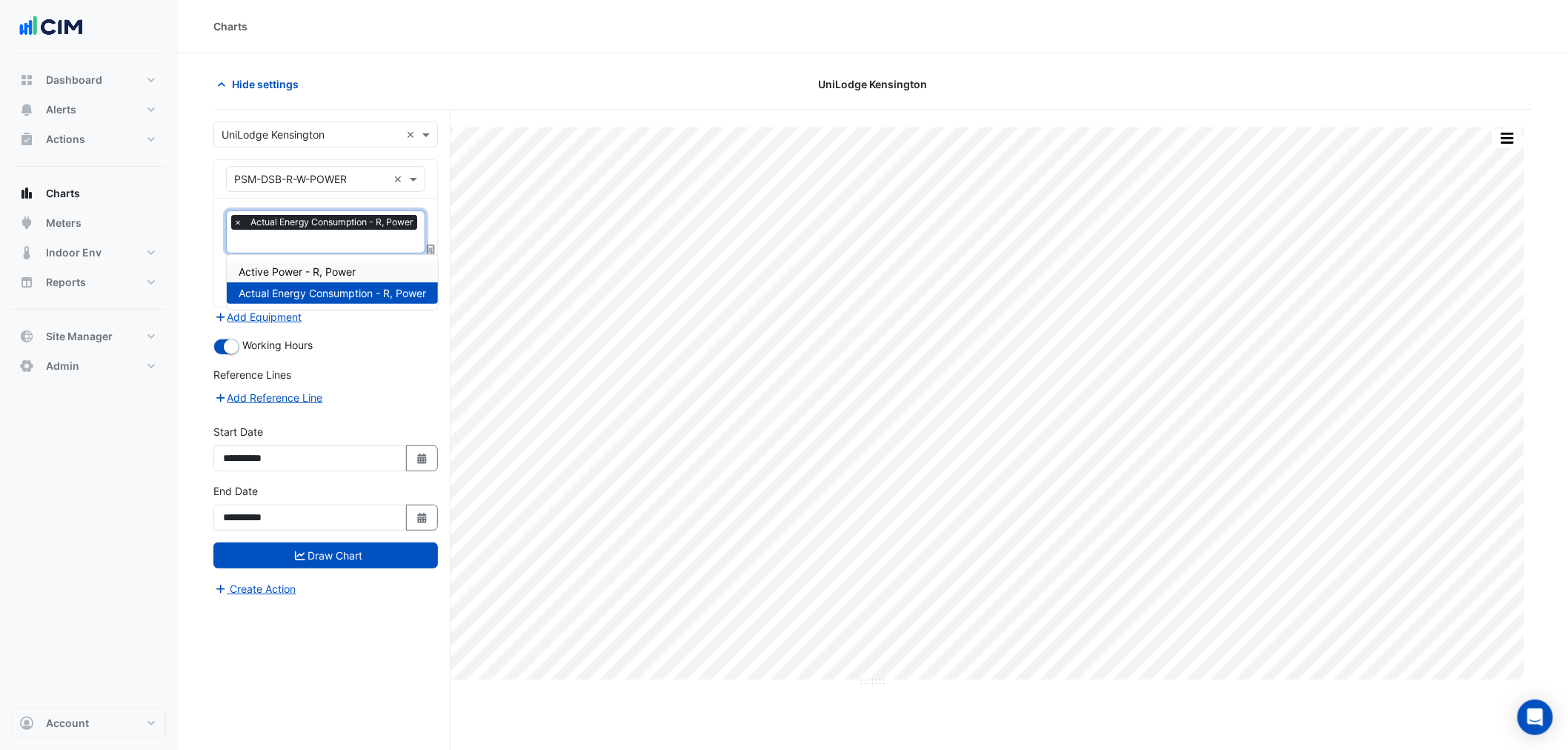
click at [330, 280] on div "Active Power - R, Power" at bounding box center [332, 271] width 212 height 22
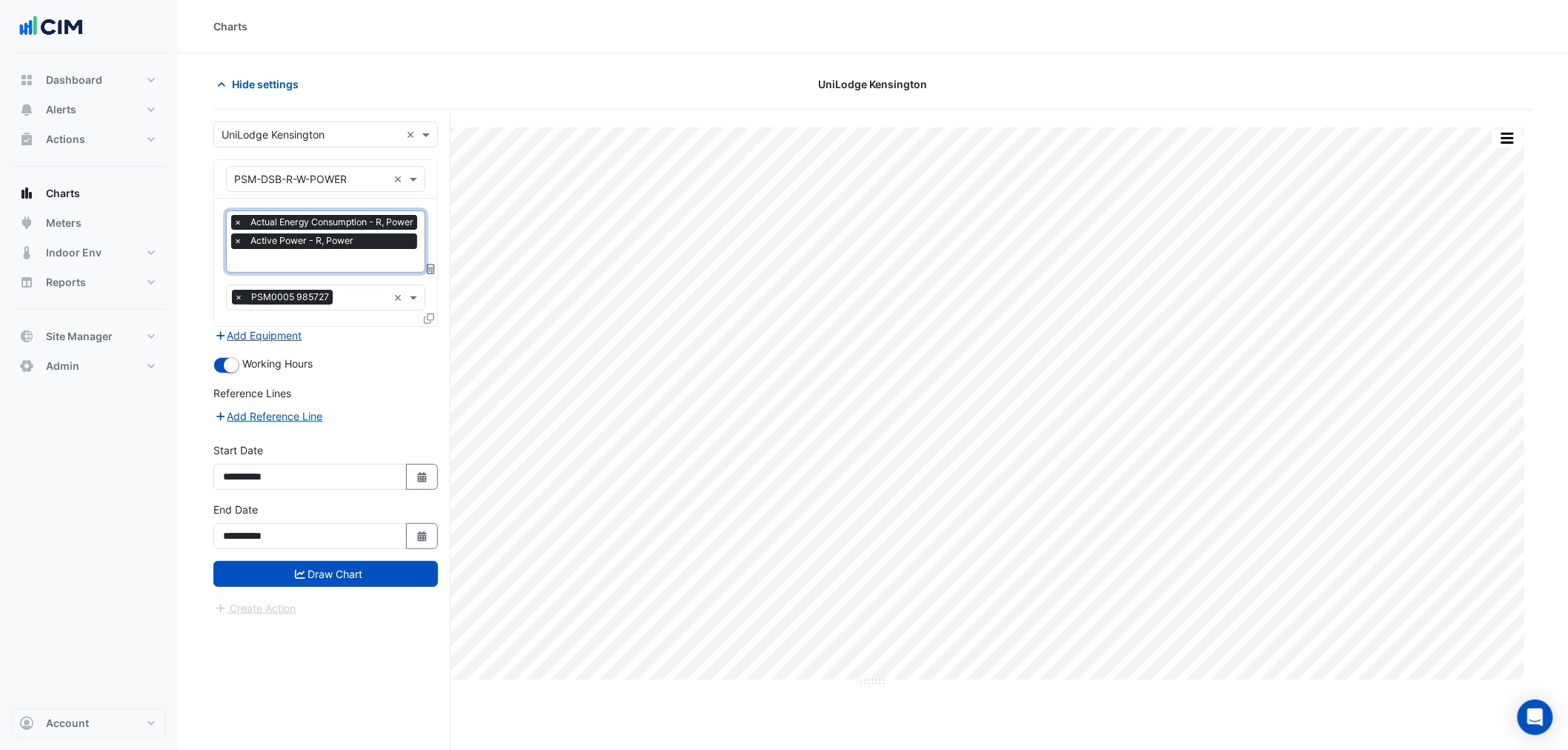
click at [348, 592] on form "**********" at bounding box center [325, 369] width 225 height 495
click at [351, 582] on button "Draw Chart" at bounding box center [325, 574] width 225 height 26
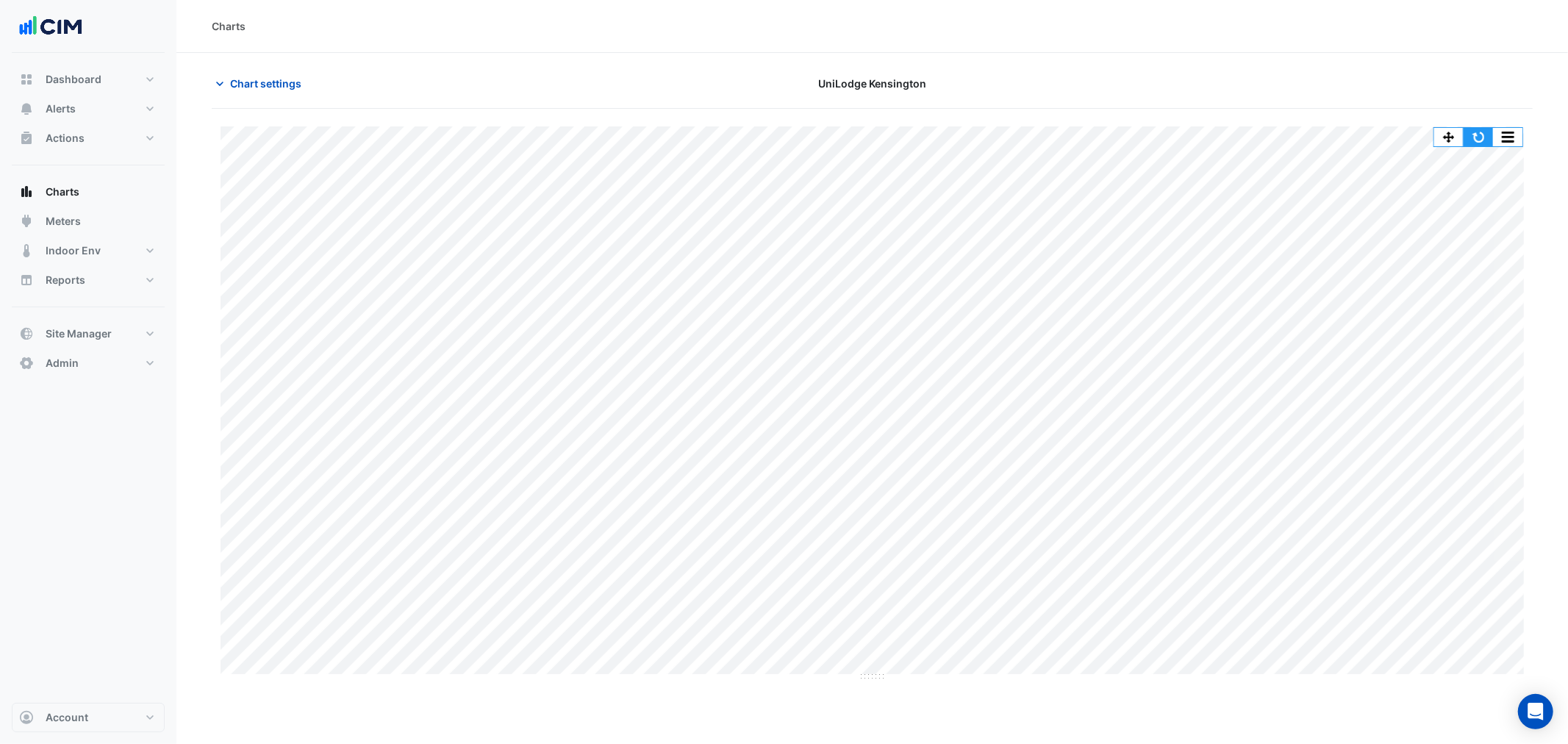
click at [1477, 133] on button "button" at bounding box center [1479, 137] width 30 height 19
click at [258, 84] on span "Chart settings" at bounding box center [266, 83] width 71 height 16
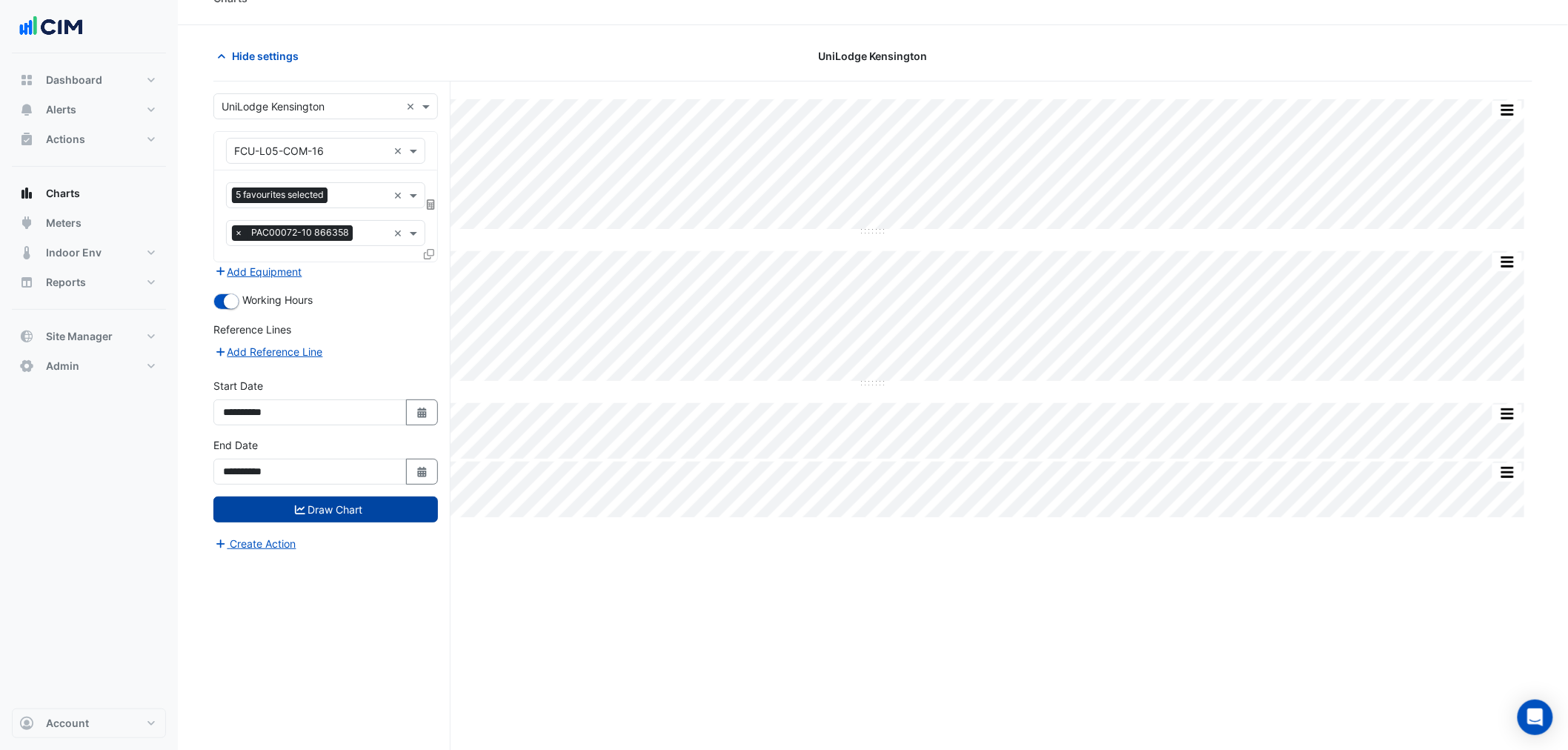
scroll to position [56, 0]
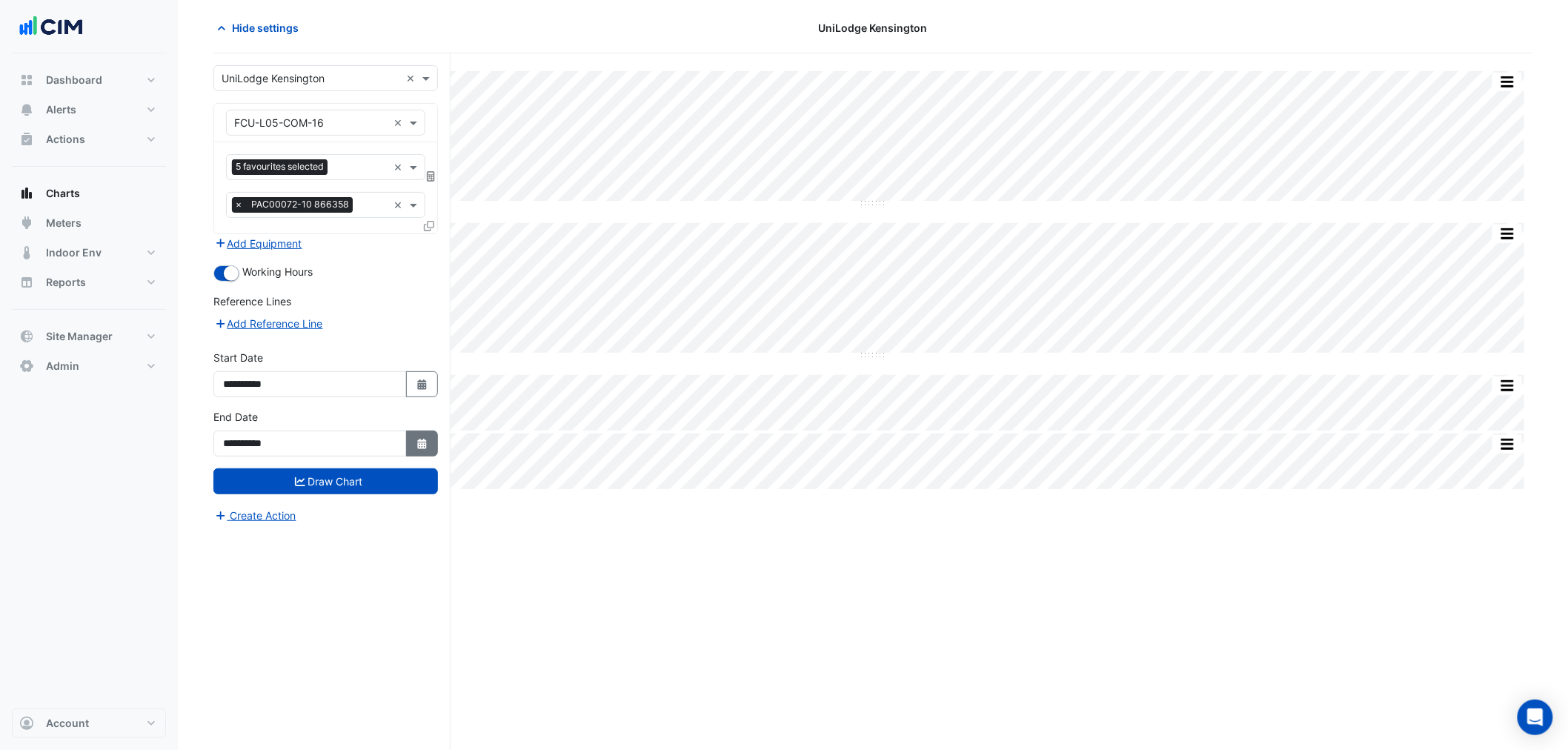
click at [422, 448] on button "Select Date" at bounding box center [422, 444] width 33 height 26
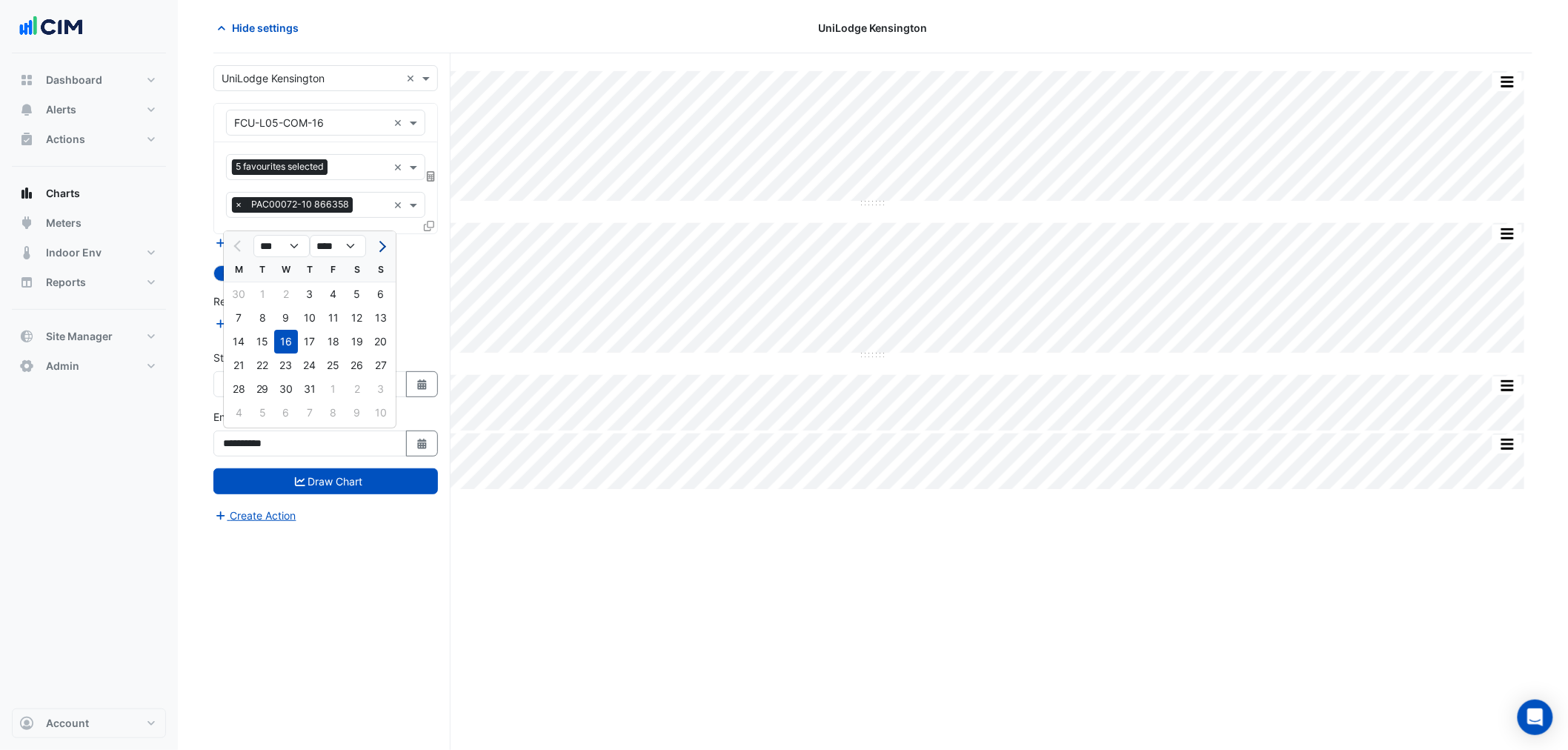
click at [382, 241] on span "Next month" at bounding box center [381, 247] width 11 height 11
select select "*"
click at [383, 369] on div "24" at bounding box center [380, 365] width 24 height 24
type input "**********"
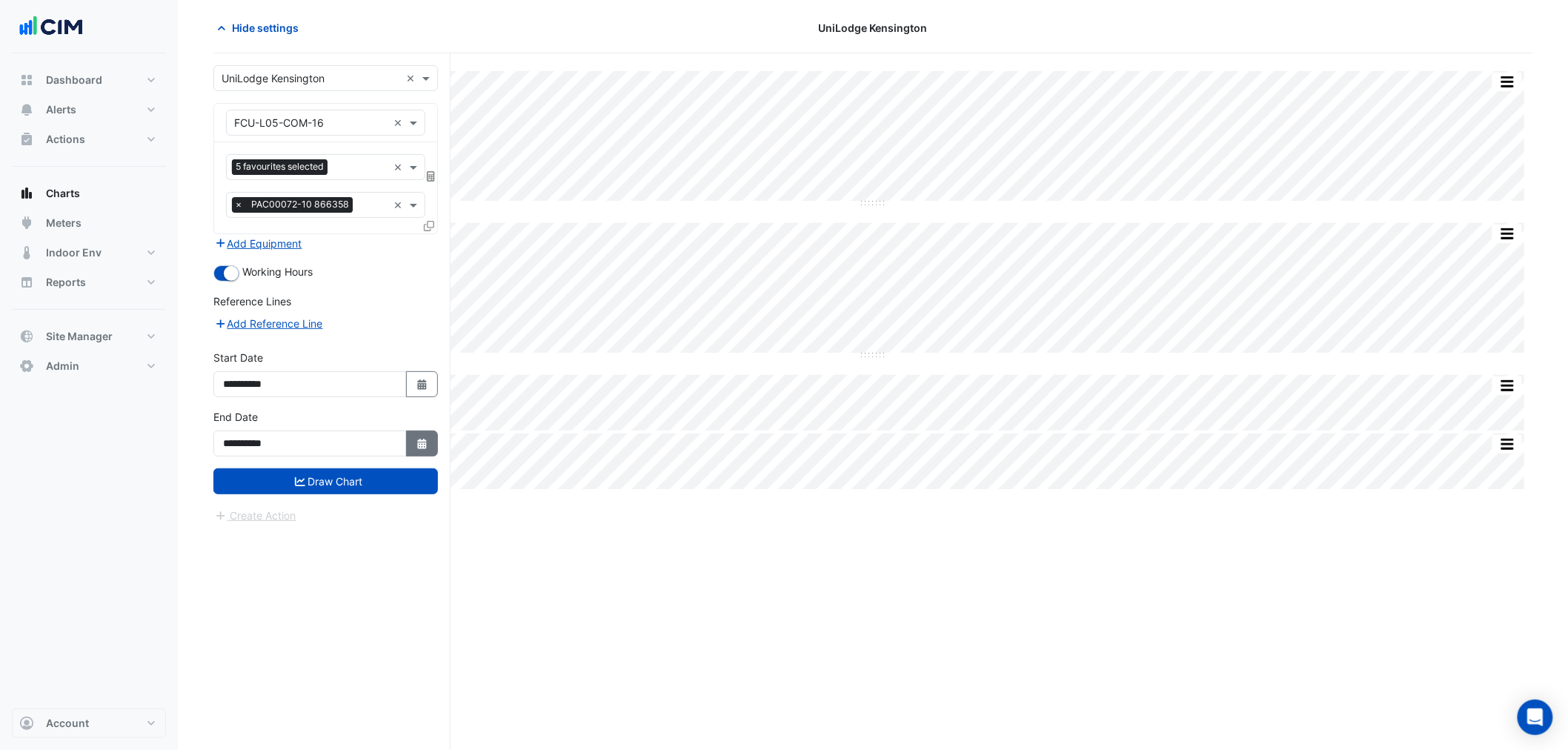
click at [414, 440] on button "Select Date" at bounding box center [422, 444] width 33 height 26
select select "*"
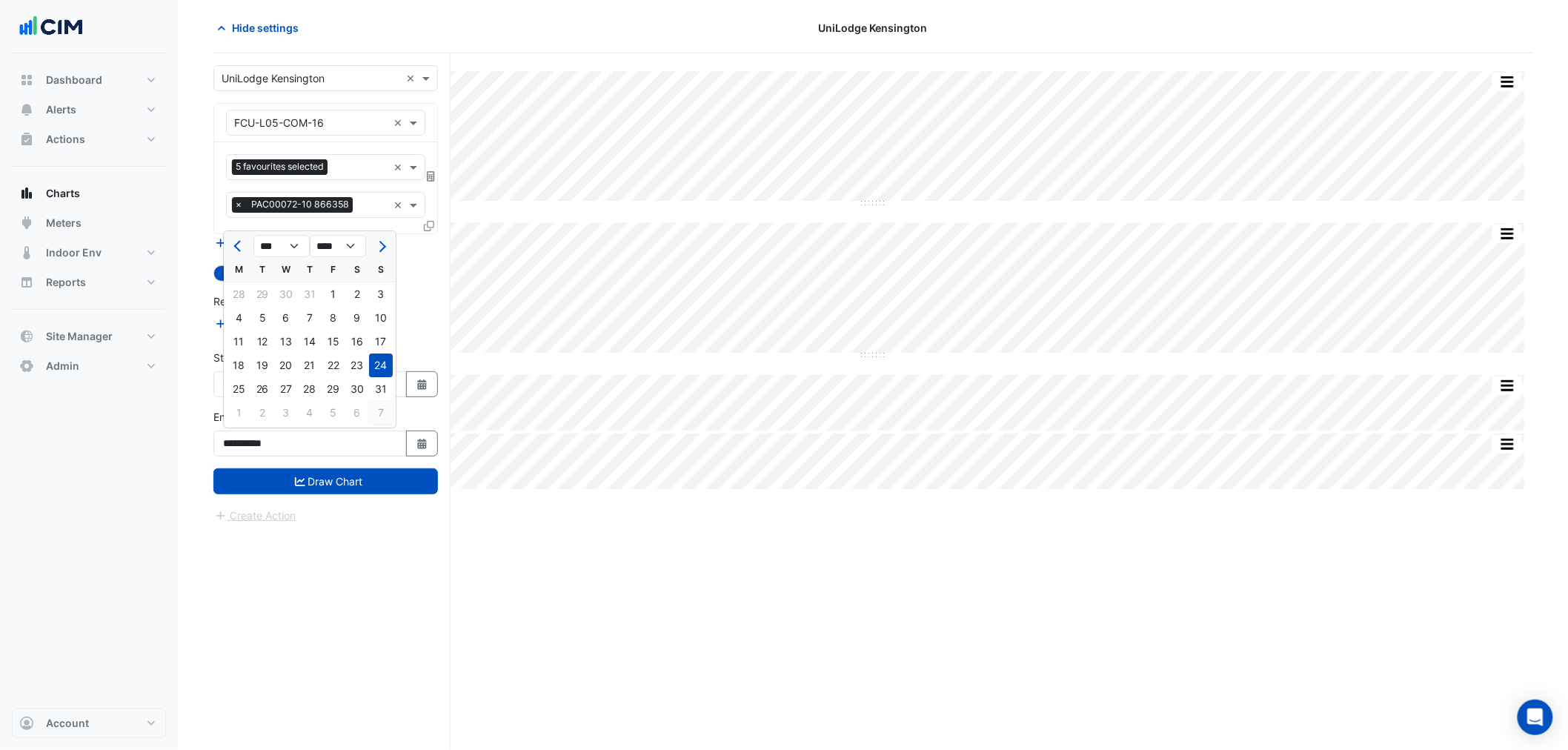
click at [373, 406] on div "7" at bounding box center [380, 412] width 24 height 24
type input "**********"
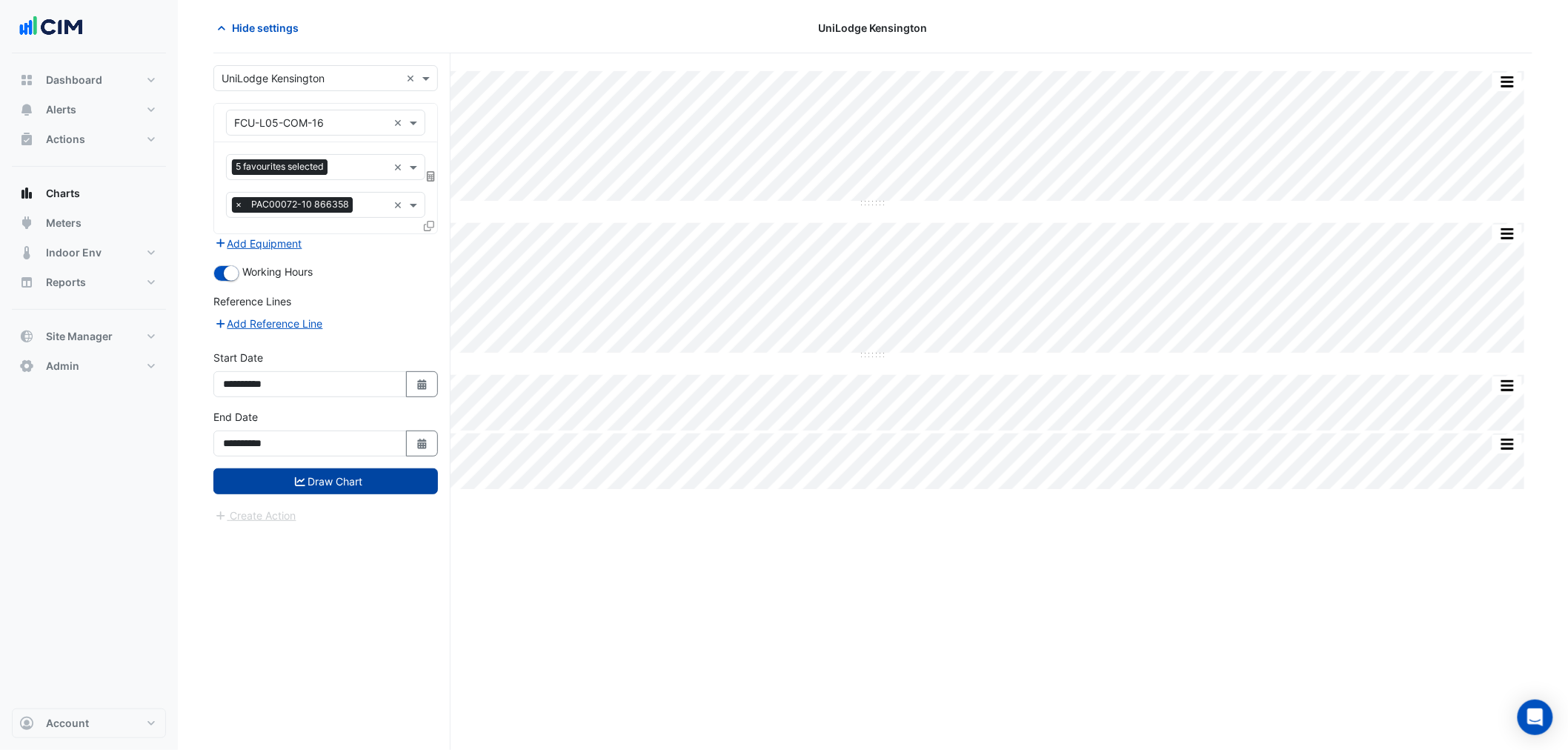
click at [400, 476] on button "Draw Chart" at bounding box center [325, 482] width 225 height 26
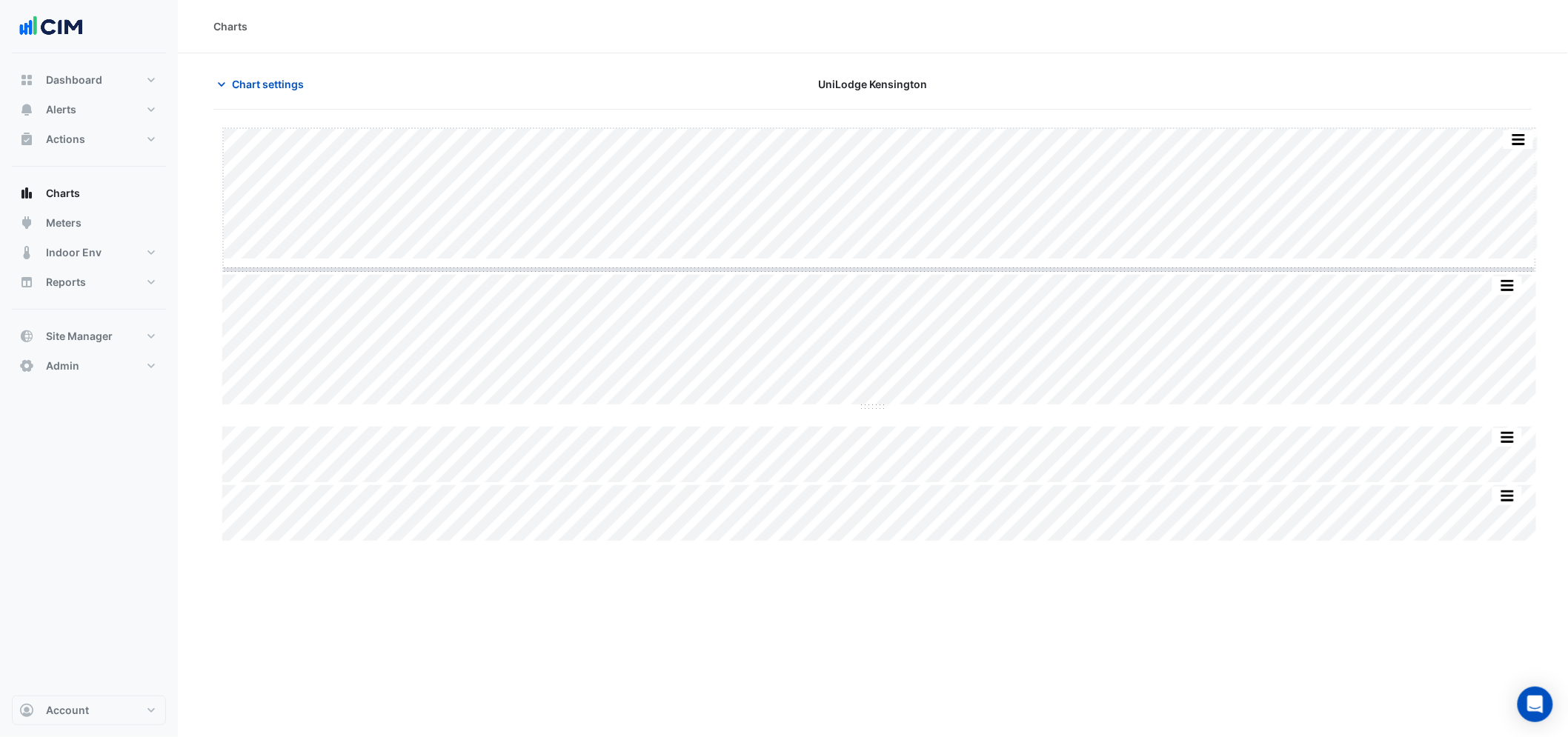
drag, startPoint x: 879, startPoint y: 259, endPoint x: 902, endPoint y: 363, distance: 106.5
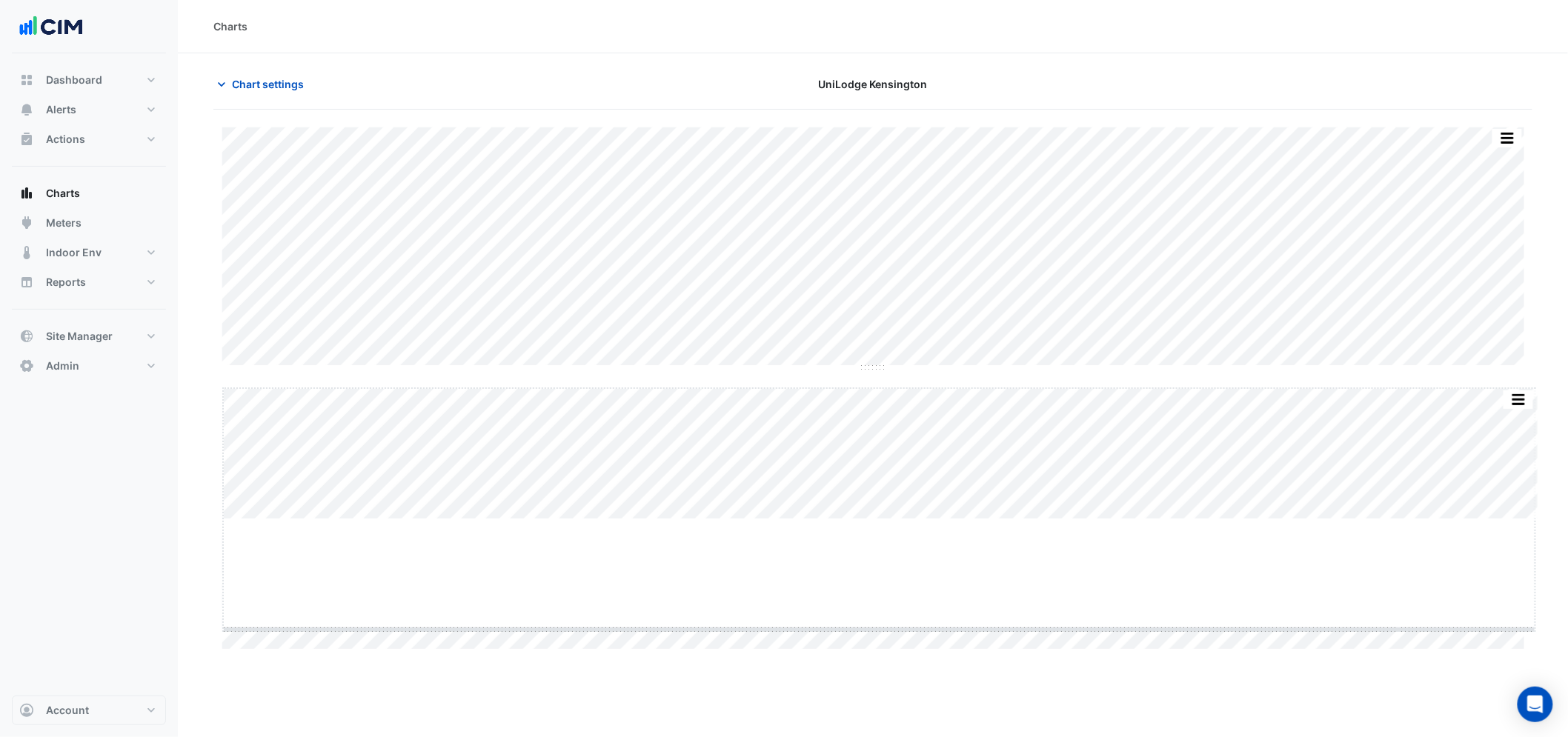
drag, startPoint x: 877, startPoint y: 521, endPoint x: 867, endPoint y: 592, distance: 71.7
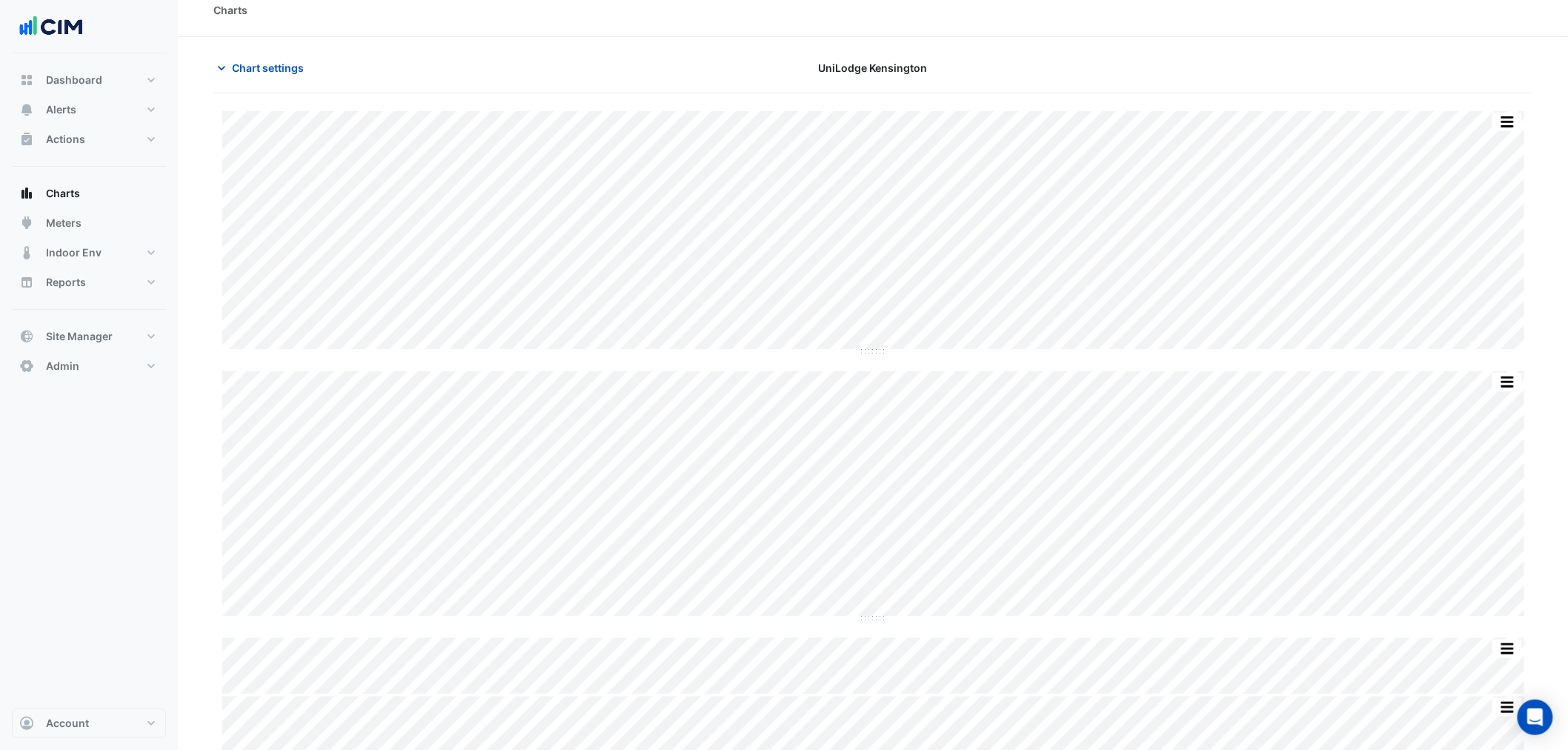
scroll to position [21, 0]
click at [1486, 372] on button "button" at bounding box center [1478, 378] width 30 height 19
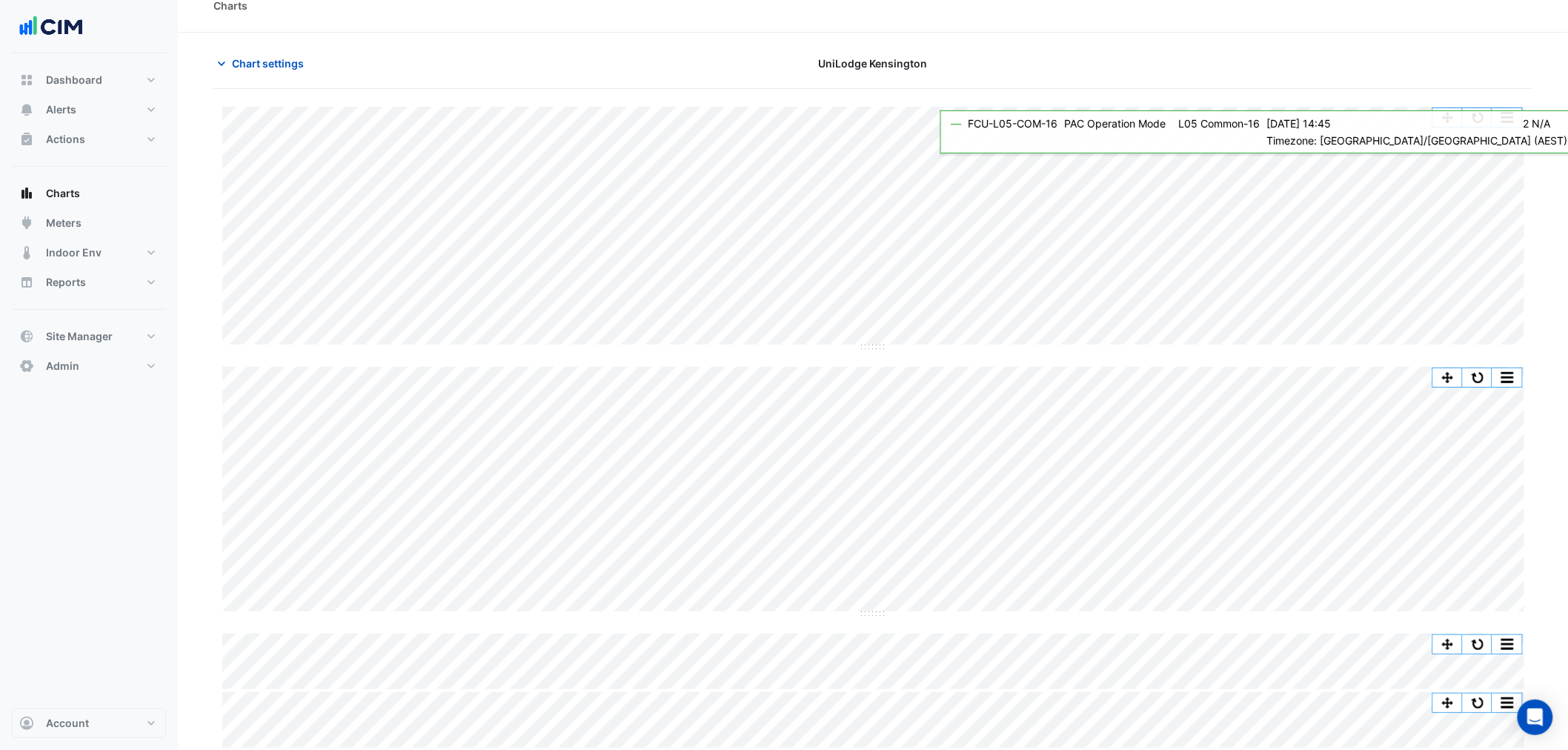
click at [1468, 102] on div "Split All Split None Print Save as JPEG Save as PNG Pivot Data Table Export CSV…" at bounding box center [873, 421] width 1319 height 662
click at [1479, 120] on button "button" at bounding box center [1478, 118] width 30 height 19
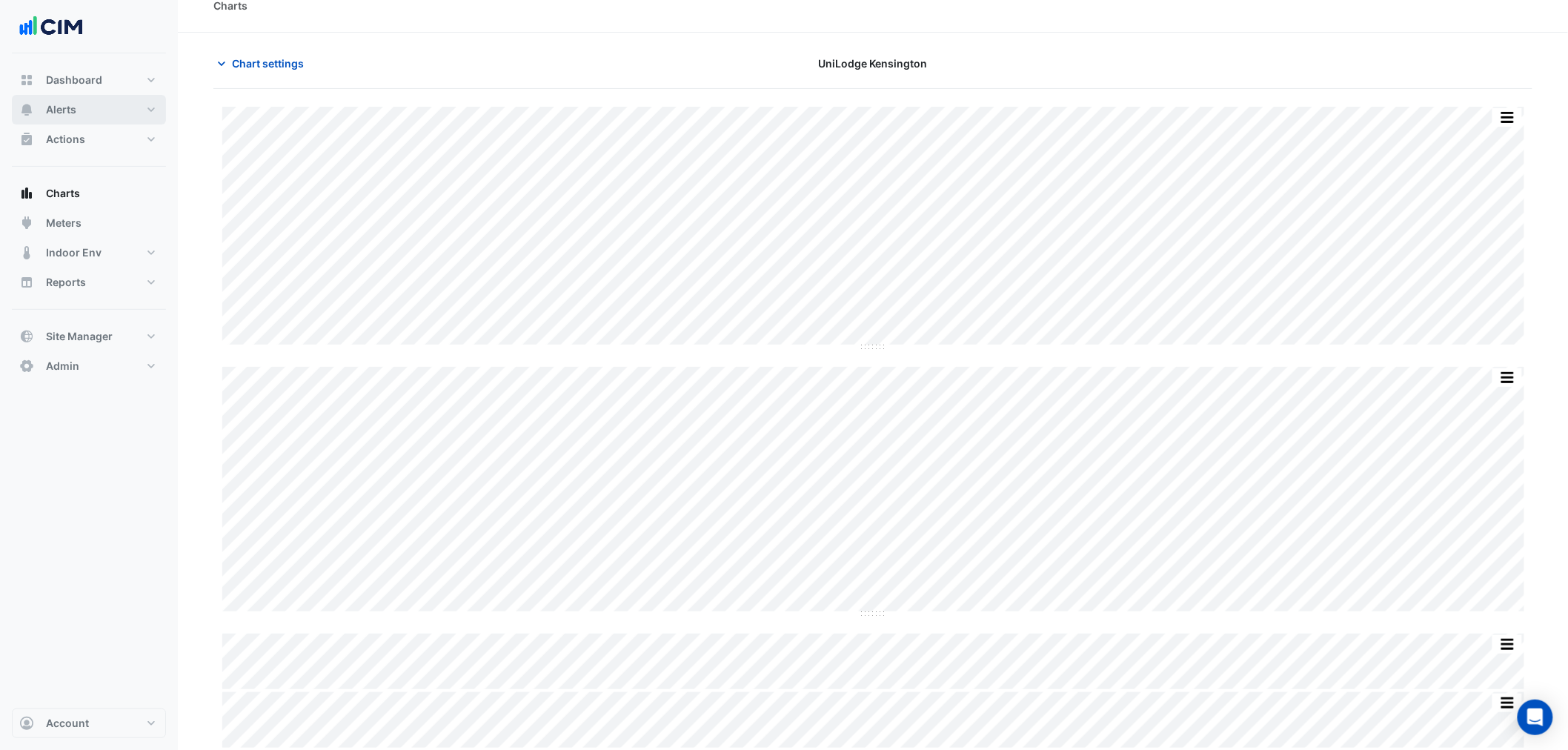
click at [68, 115] on span "Alerts" at bounding box center [61, 110] width 30 height 15
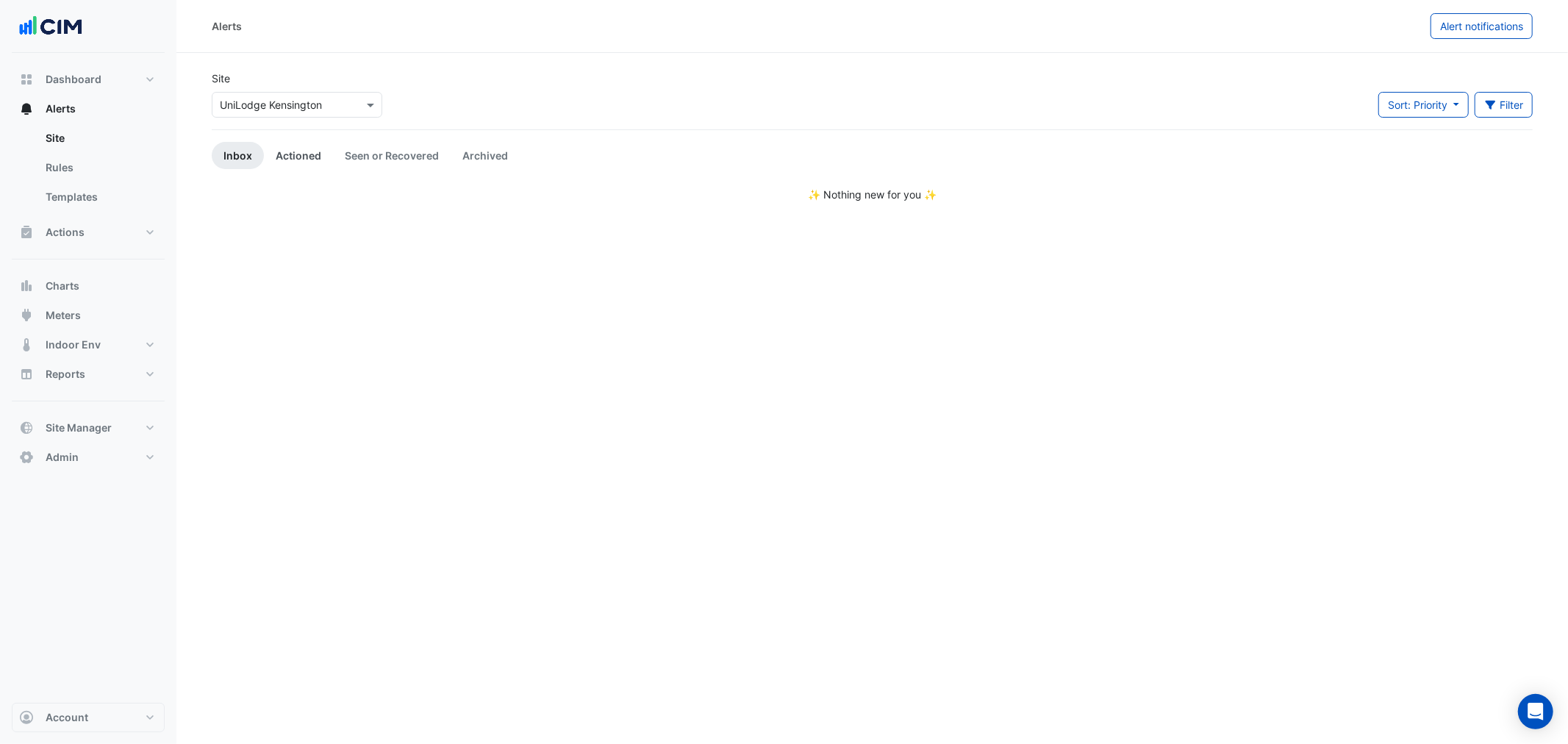
click at [307, 158] on link "Actioned" at bounding box center [299, 155] width 69 height 27
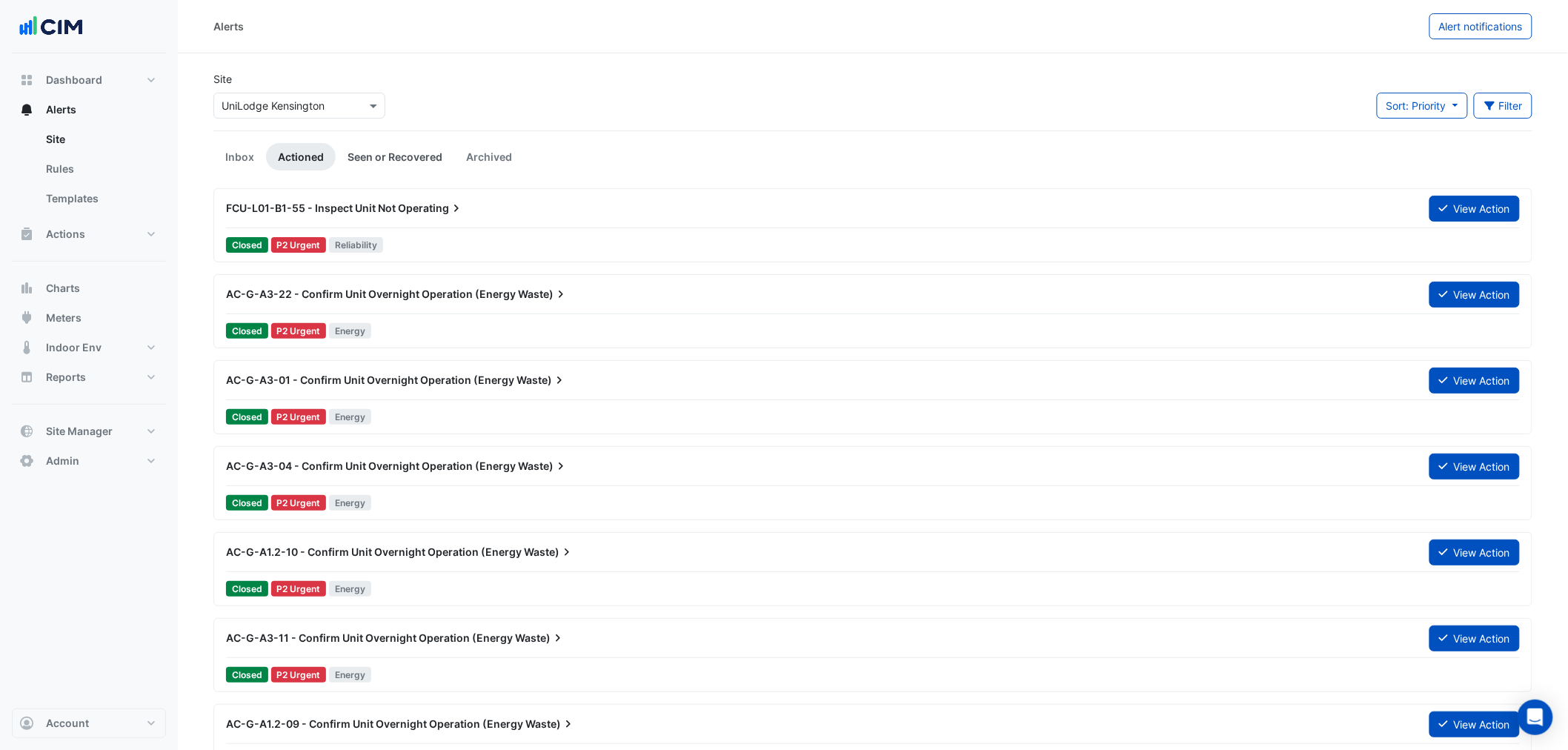
click at [398, 150] on link "Seen or Recovered" at bounding box center [395, 156] width 119 height 27
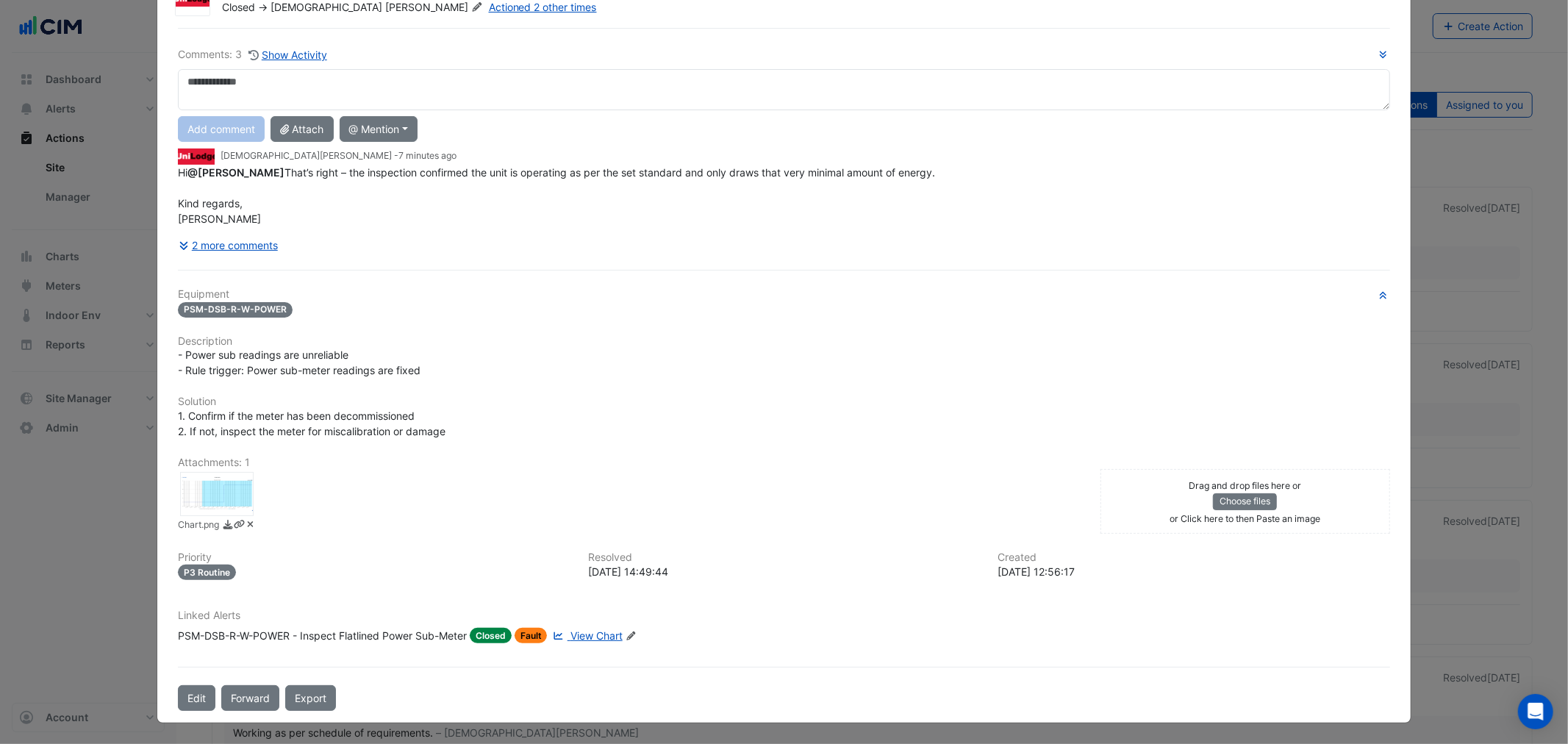
click at [445, 639] on div "PSM-DSB-R-W-POWER - Inspect Flatlined Power Sub-Meter" at bounding box center [323, 636] width 289 height 16
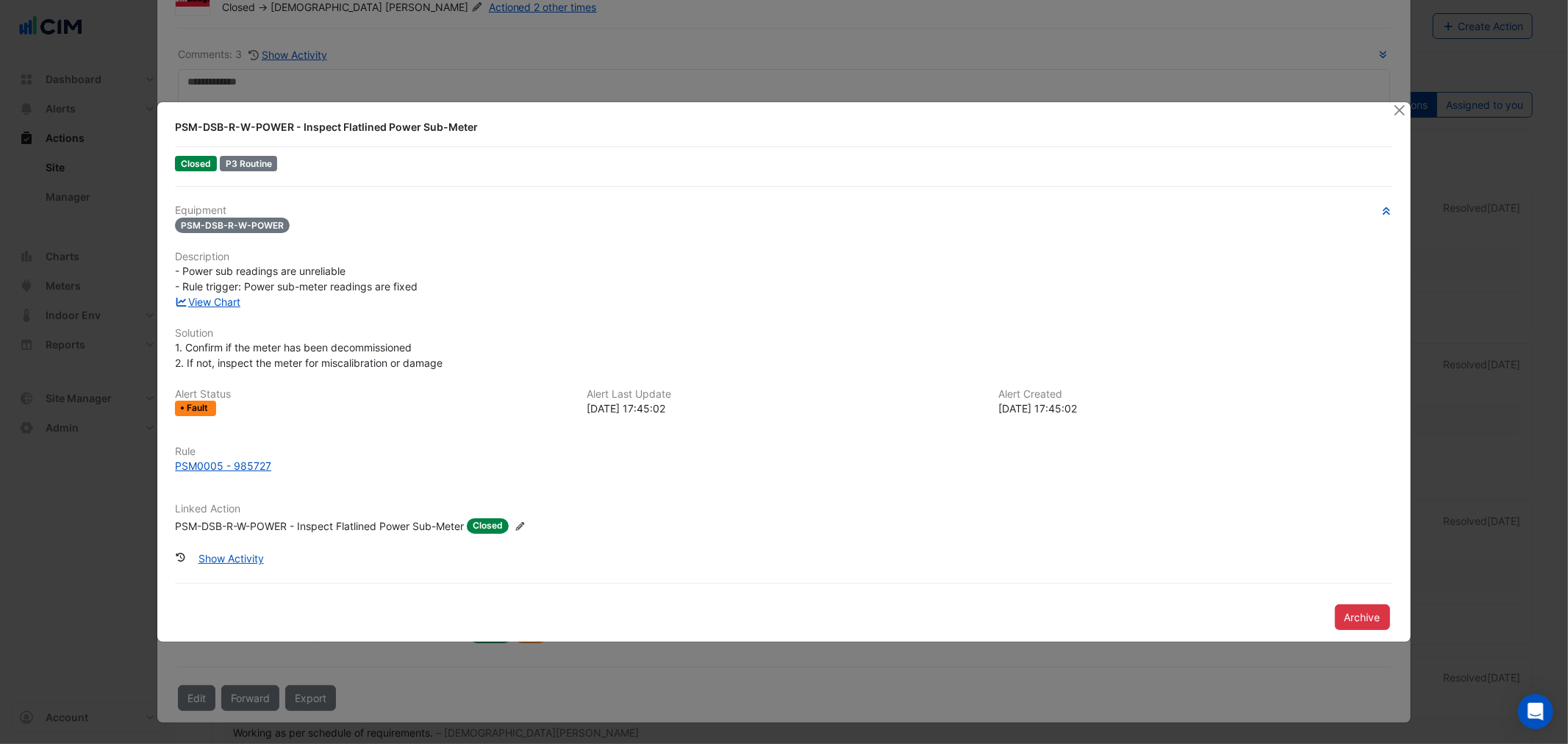
scroll to position [70, 0]
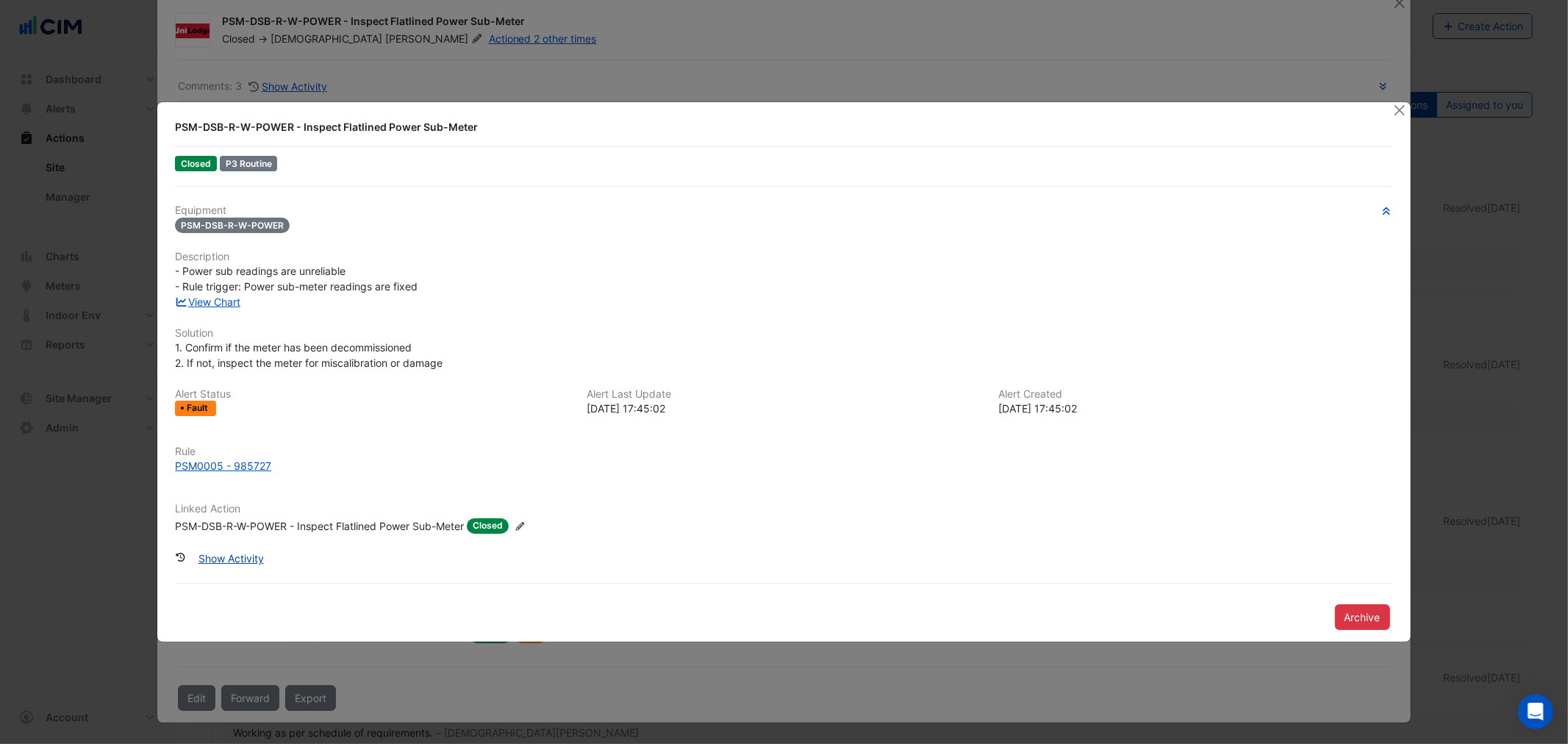
click at [210, 561] on button "Show Activity" at bounding box center [231, 559] width 85 height 26
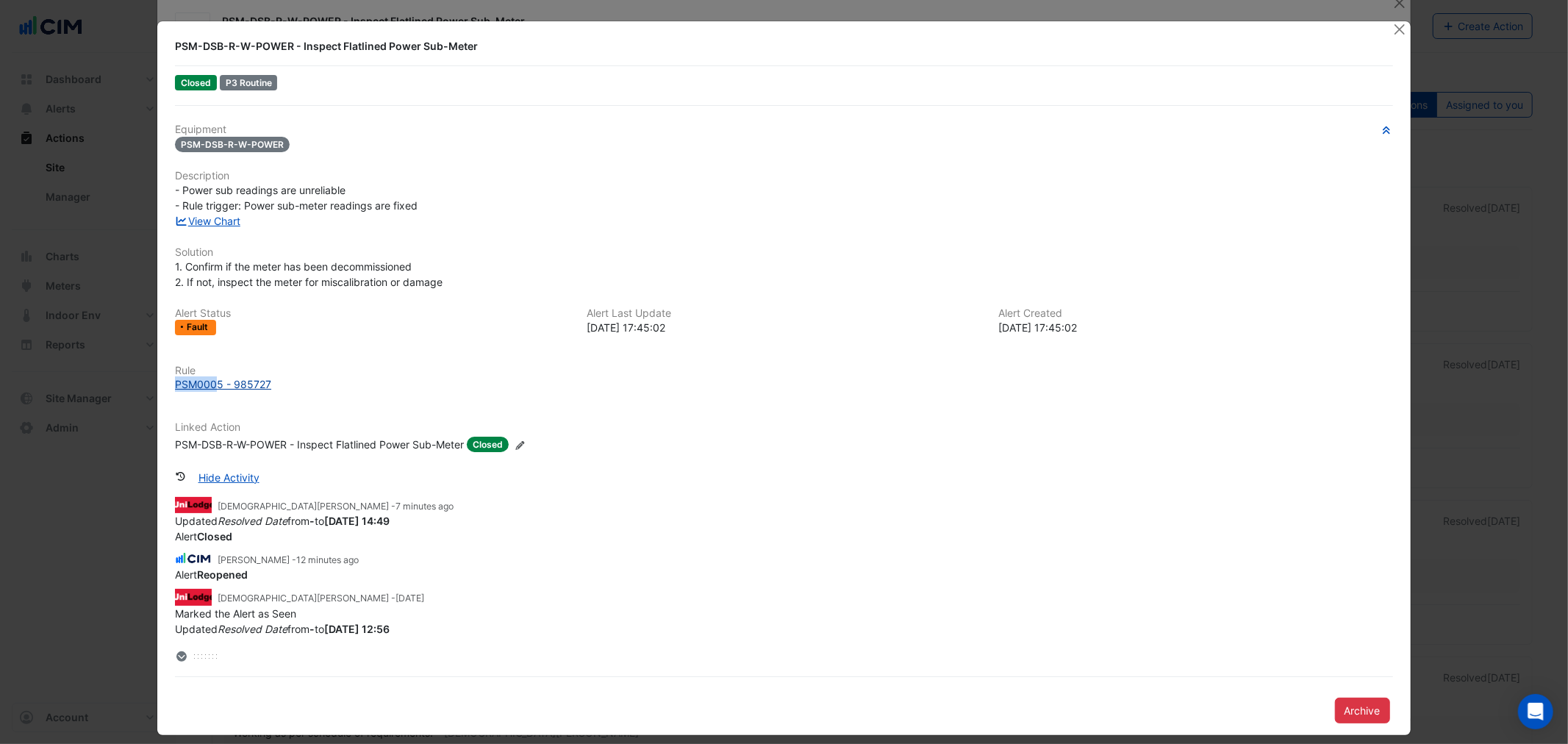
copy div "PSM000"
drag, startPoint x: 158, startPoint y: 380, endPoint x: 216, endPoint y: 386, distance: 58.3
click at [216, 386] on div "PSM-DSB-R-W-POWER - Inspect Flatlined Power Sub-Meter Closed P3 Routine Equipme…" at bounding box center [784, 378] width 1253 height 714
click at [216, 386] on div "PSM0005 - 985727" at bounding box center [222, 384] width 96 height 16
click at [307, 336] on div "Alert Status Fault Alert Last Update [DATE] 17:45:02 Alert Created [DATE] 17:45…" at bounding box center [784, 327] width 1236 height 40
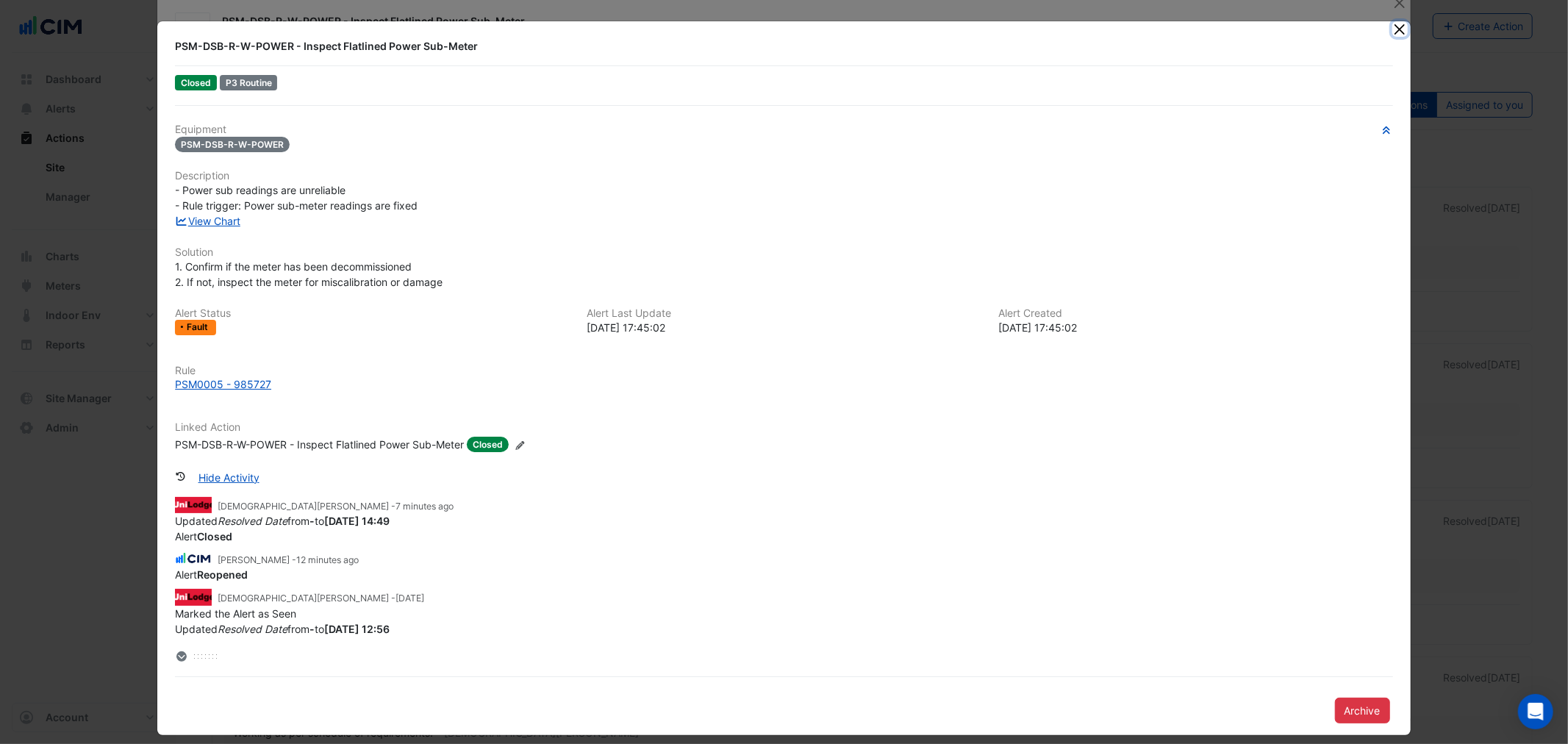
click at [1393, 32] on button "Close" at bounding box center [1400, 29] width 16 height 16
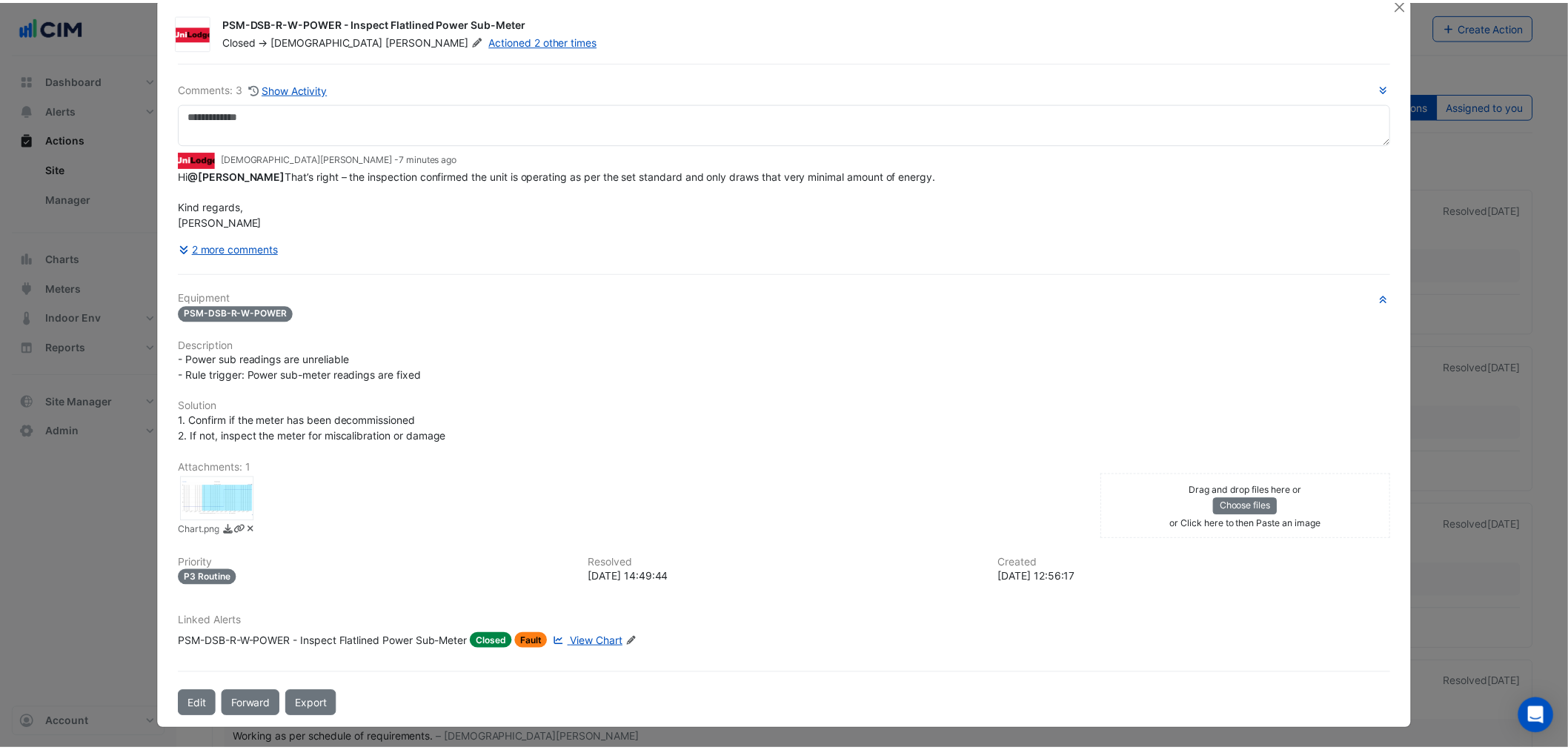
scroll to position [0, 0]
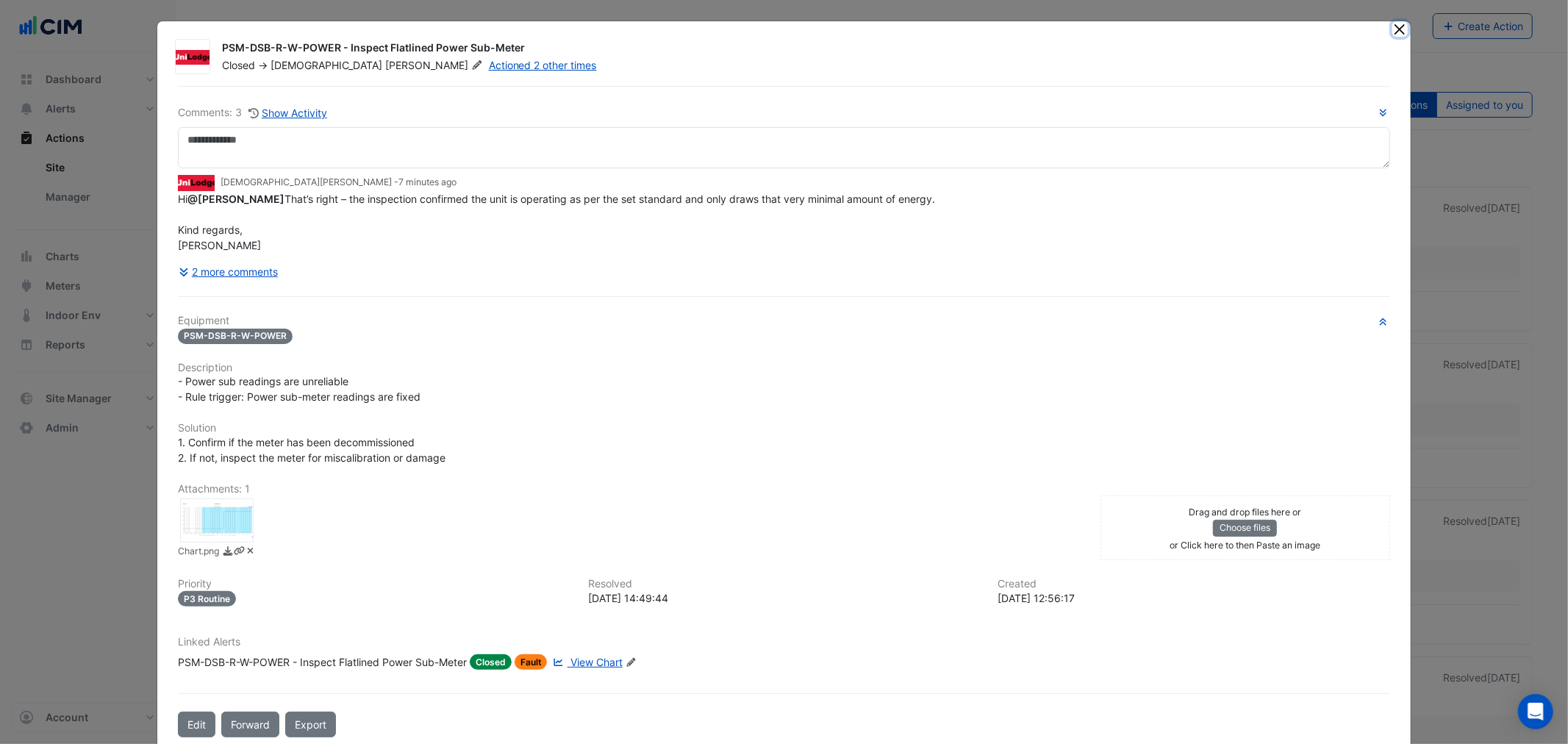
click at [1394, 30] on button "Close" at bounding box center [1400, 29] width 16 height 16
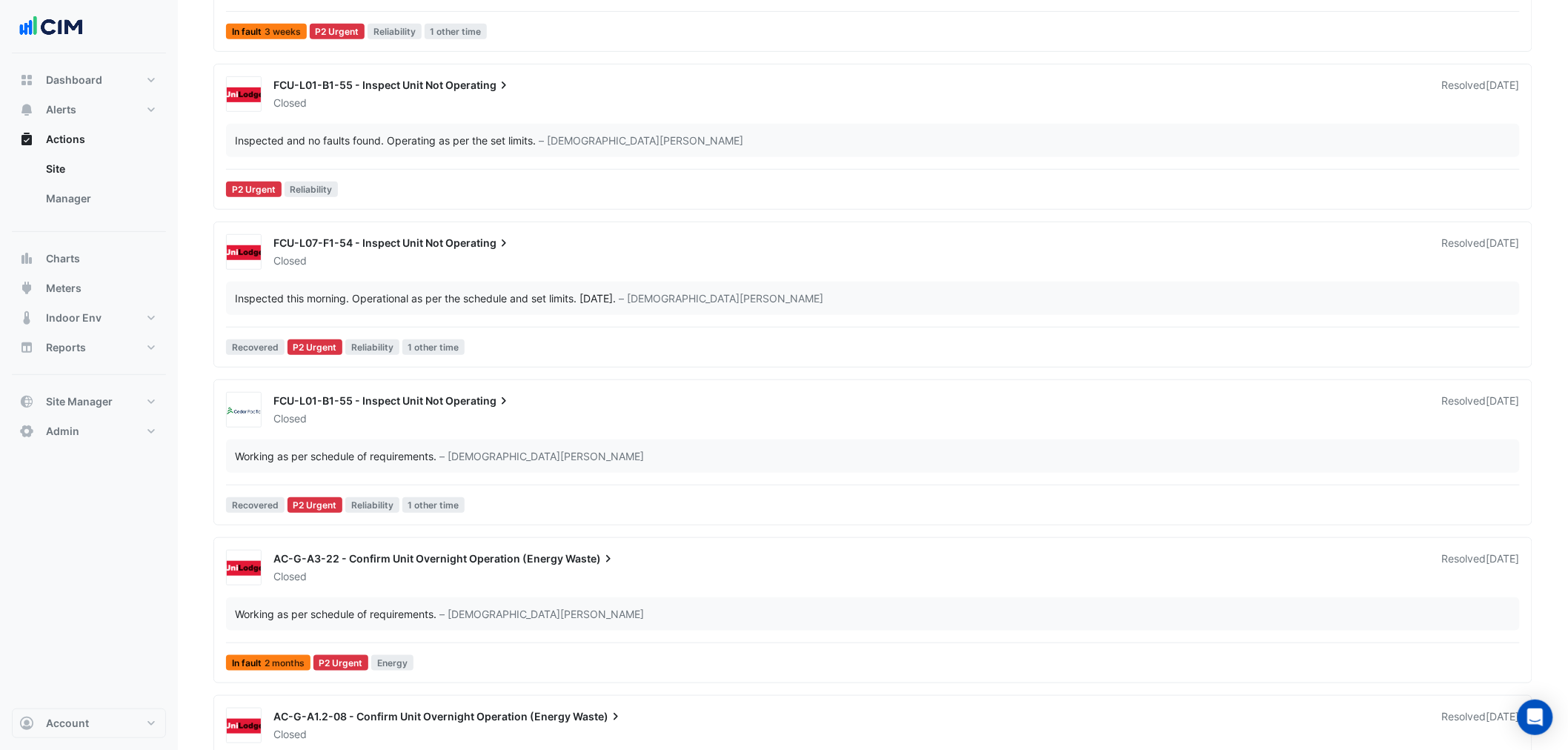
scroll to position [659, 0]
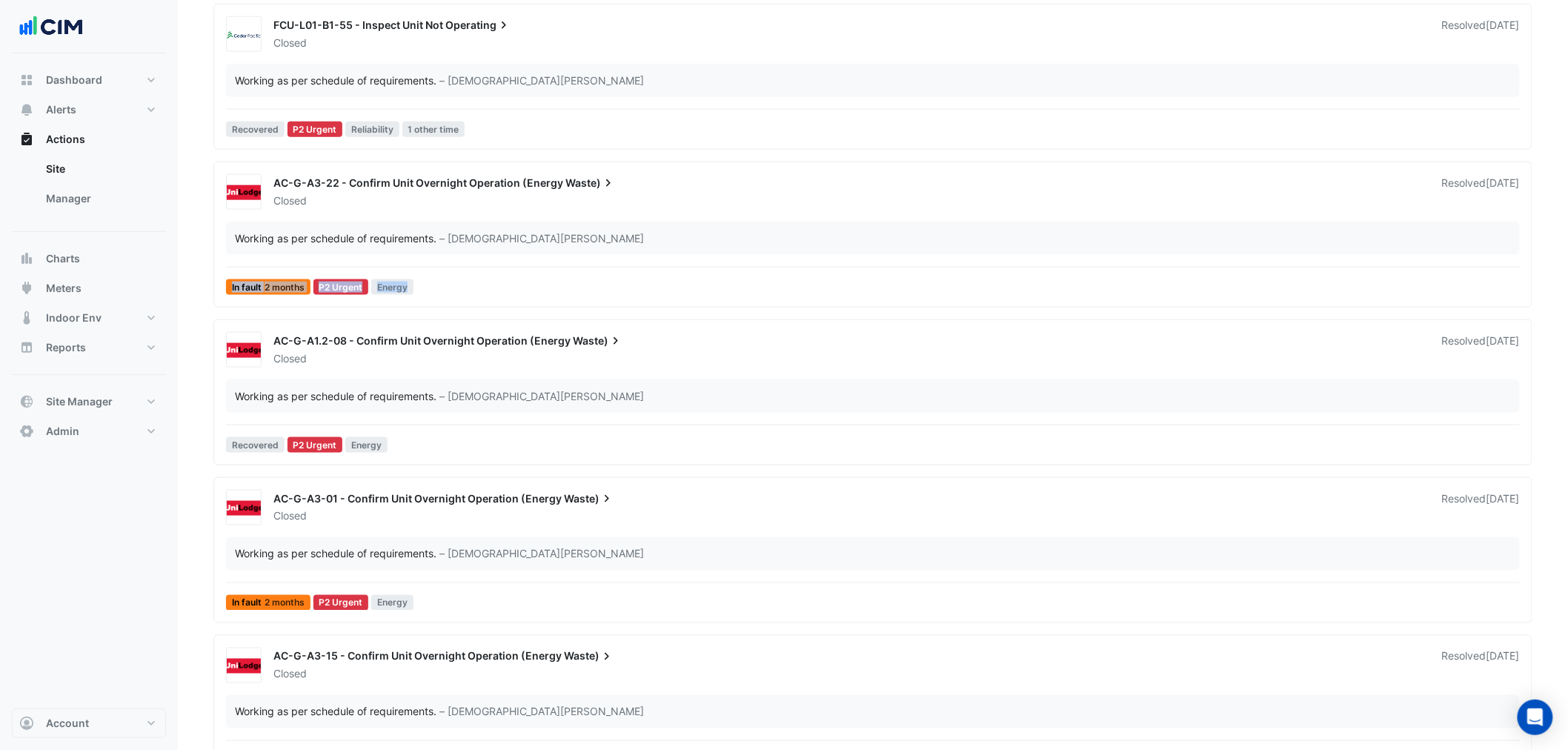
drag, startPoint x: 908, startPoint y: 264, endPoint x: 920, endPoint y: 279, distance: 19.2
click at [915, 274] on div "AC-G-A3-22 - Confirm Unit Overnight Operation (Energy Waste) Closed Resolved [D…" at bounding box center [873, 237] width 1306 height 127
click at [712, 230] on div "Working as per schedule of requirements. – [PERSON_NAME]" at bounding box center [872, 238] width 1293 height 33
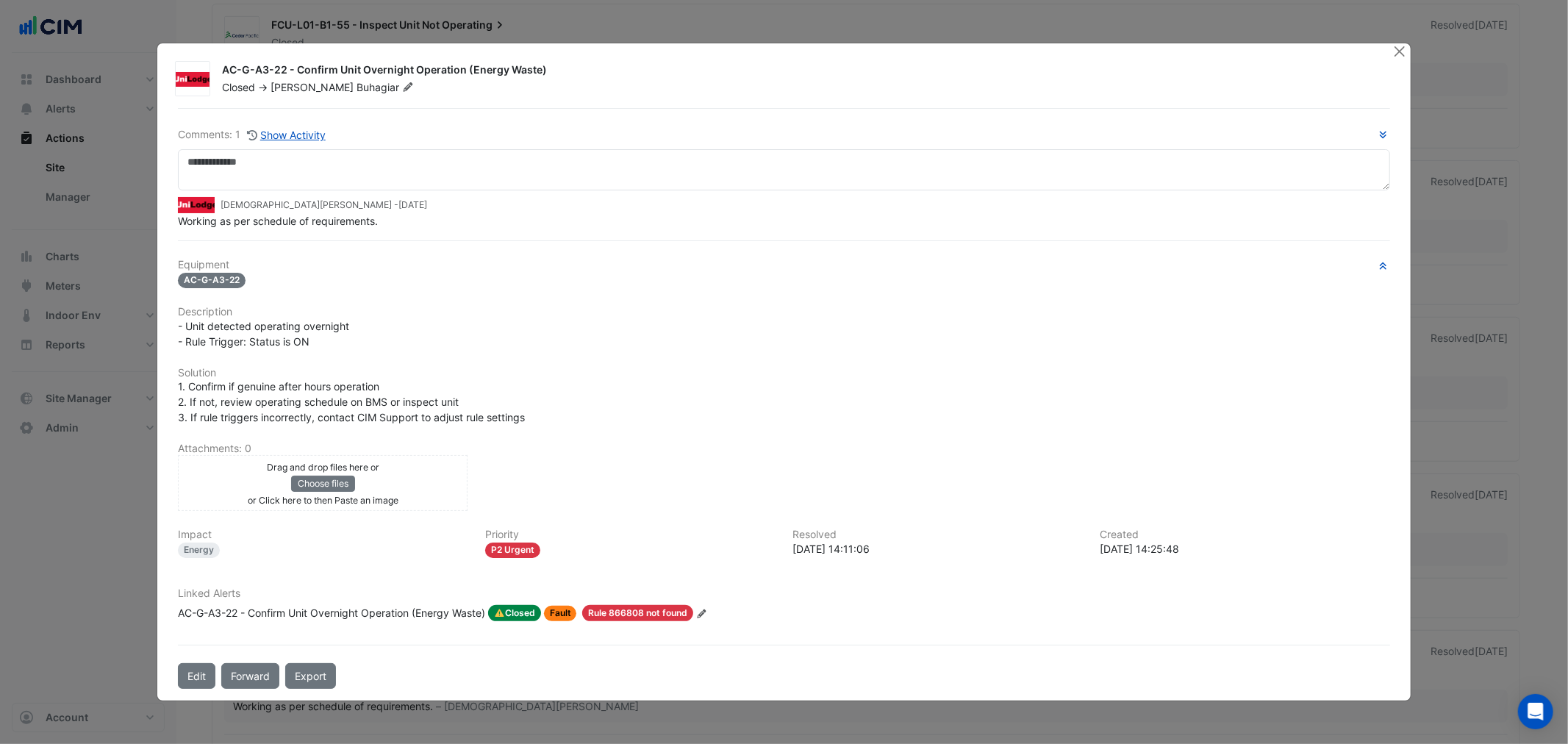
click at [1385, 54] on div "AC-G-A3-22 - Confirm Unit Overnight Operation (Energy Waste) Closed -> Stephen …" at bounding box center [784, 372] width 1253 height 657
click at [1390, 54] on div "AC-G-A3-22 - Confirm Unit Overnight Operation (Energy Waste) Closed -> Stephen …" at bounding box center [784, 372] width 1253 height 657
click at [1394, 50] on button "Close" at bounding box center [1400, 50] width 16 height 16
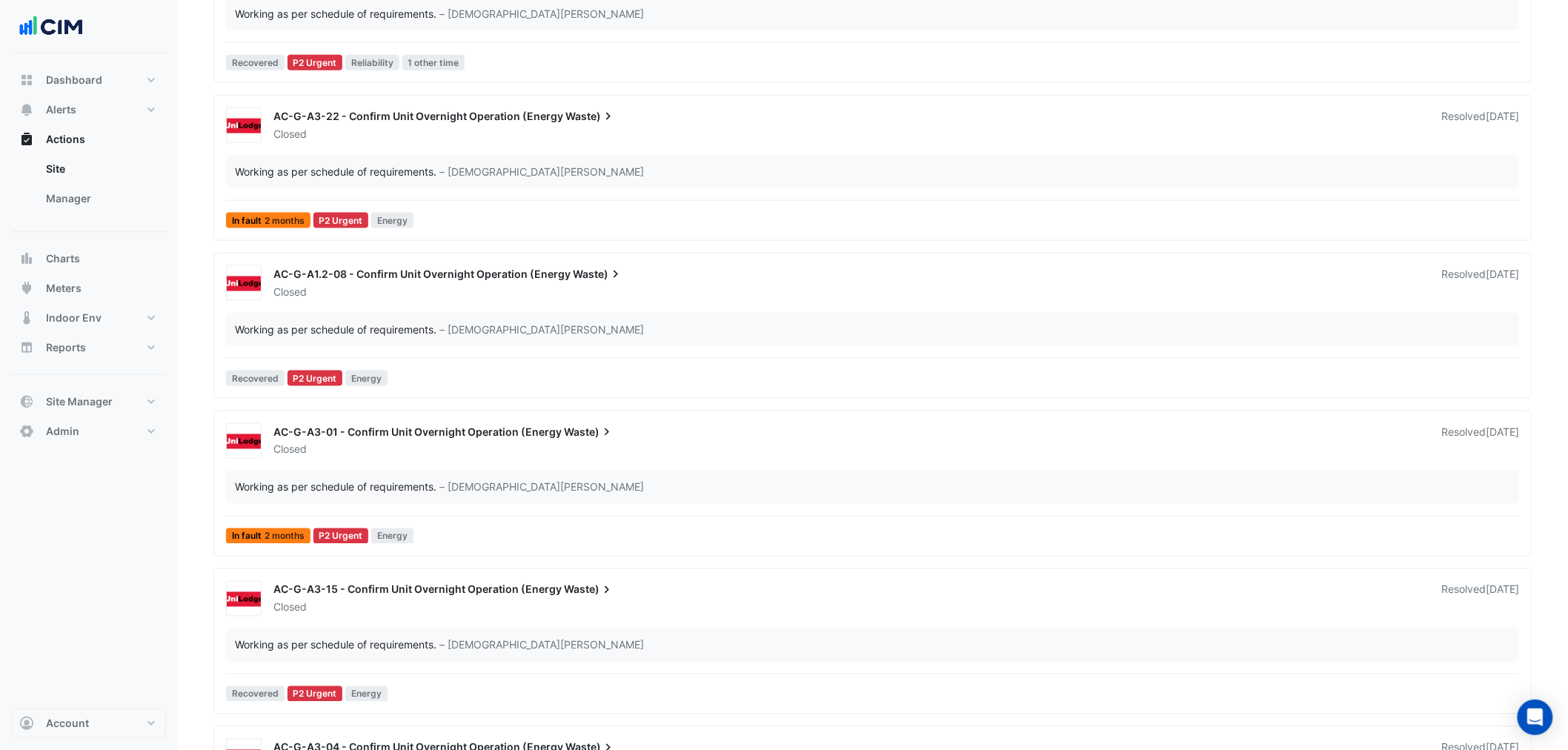
scroll to position [879, 0]
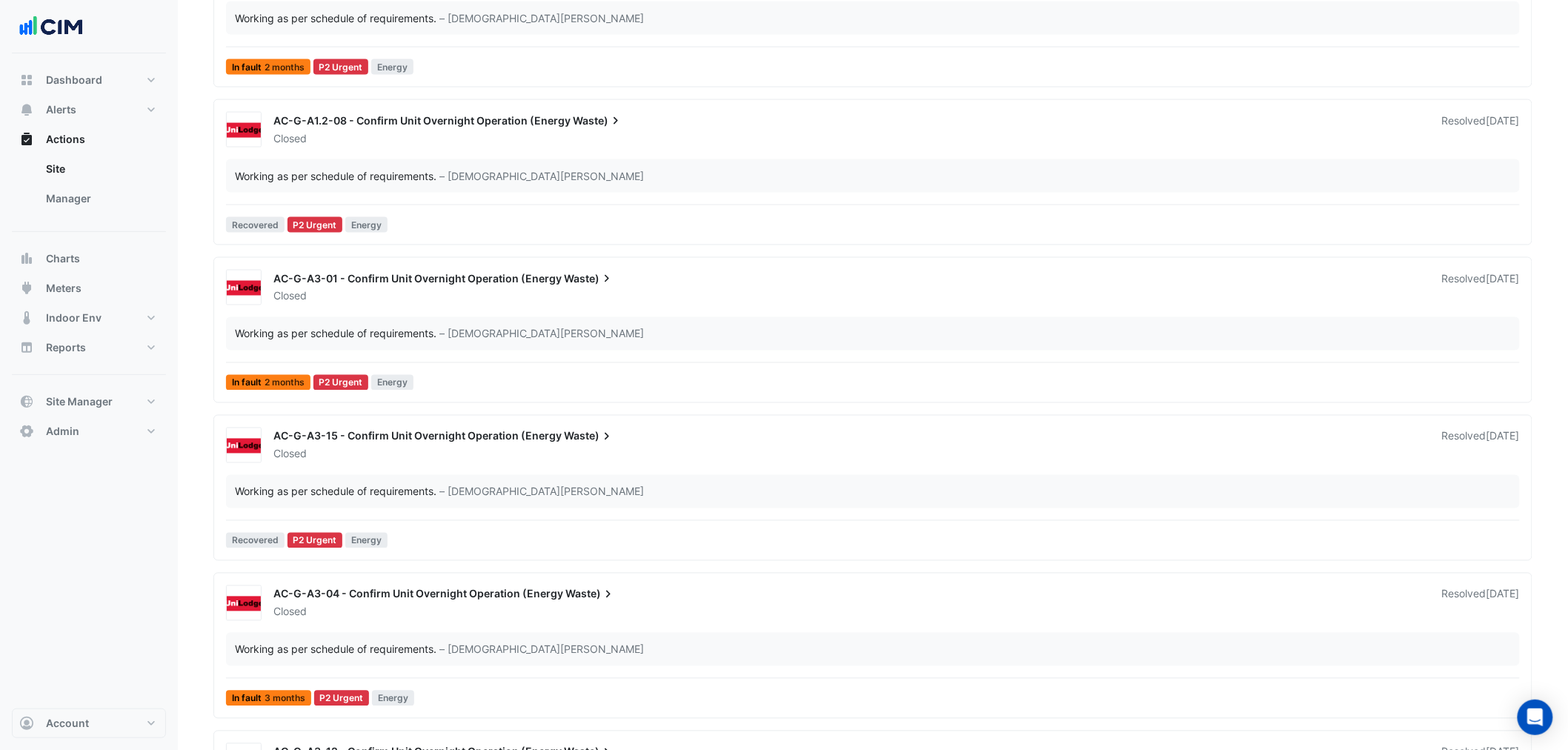
click at [721, 341] on div "Working as per schedule of requirements. – Krishna Lakshminarayanan" at bounding box center [873, 334] width 1276 height 16
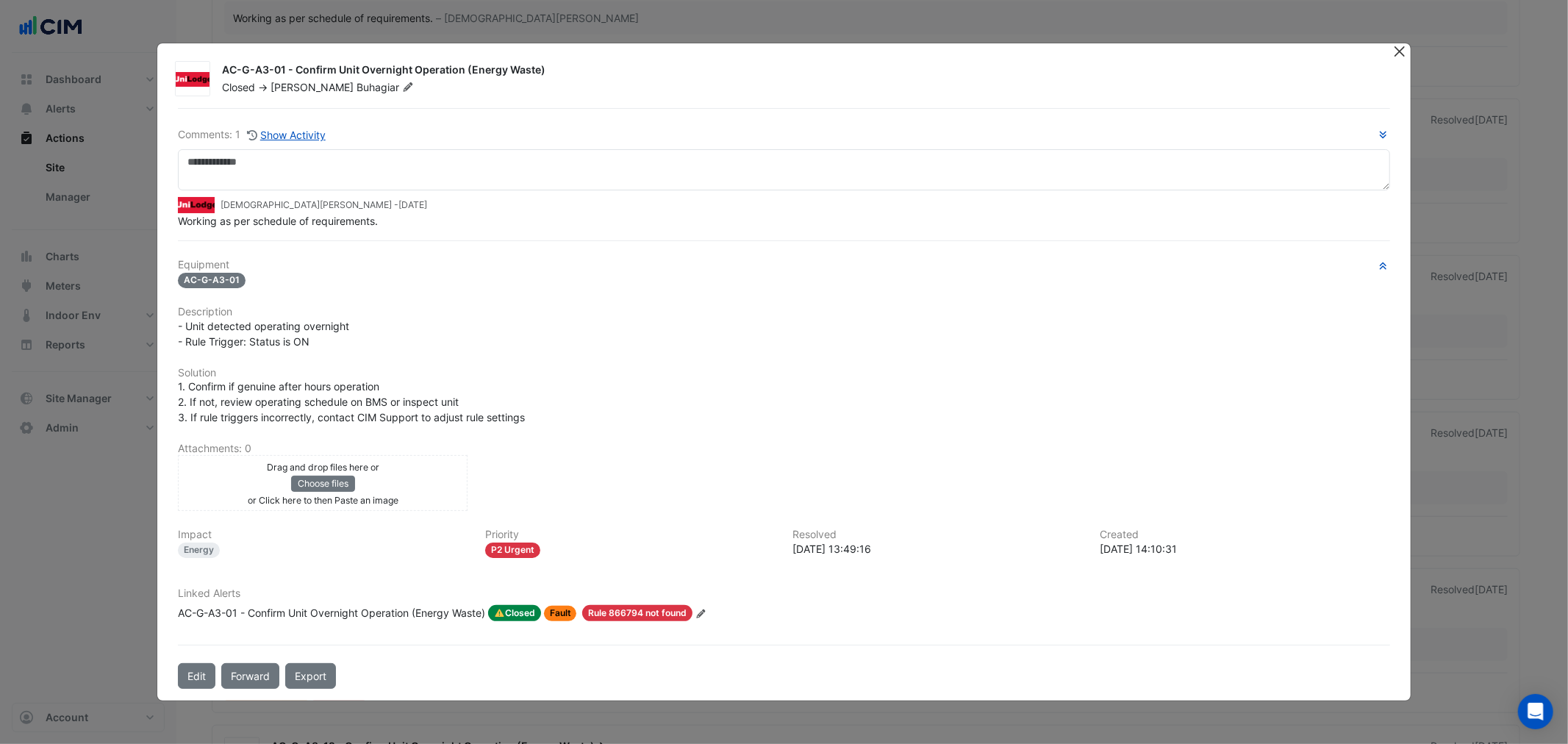
click at [1393, 56] on button "Close" at bounding box center [1400, 50] width 16 height 16
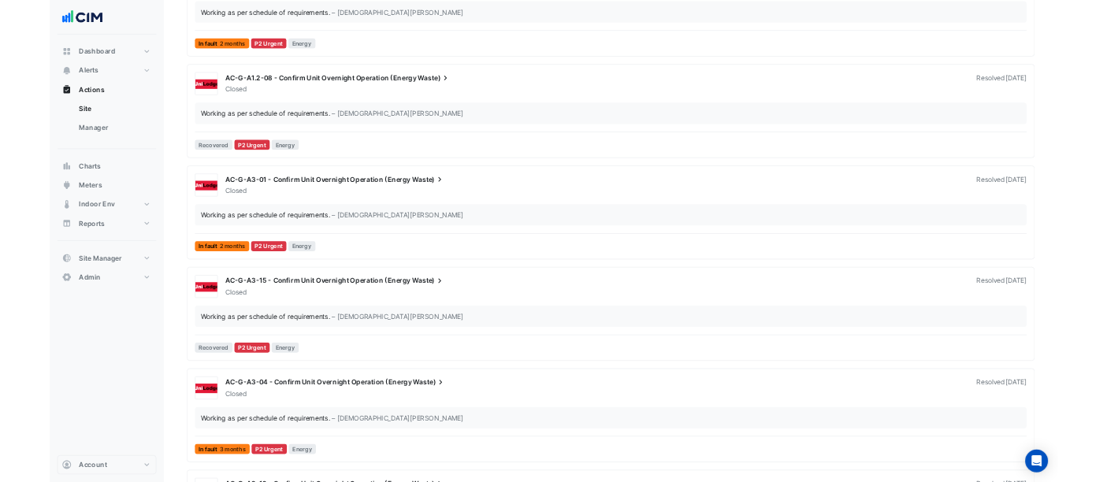
scroll to position [934, 0]
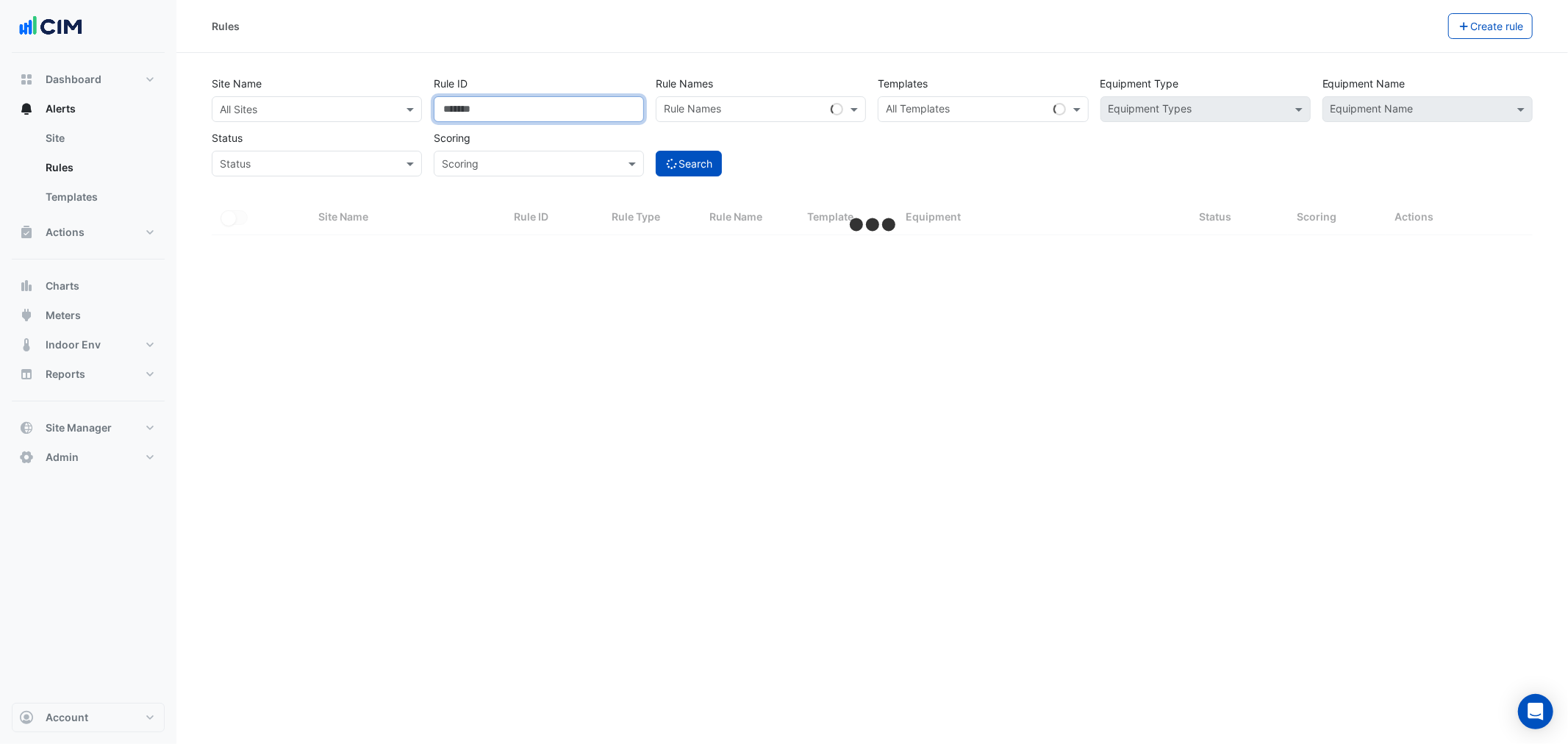
drag, startPoint x: 493, startPoint y: 104, endPoint x: 325, endPoint y: 106, distance: 168.0
click at [328, 105] on div "Site Name All Sites Rule ID ****** Rule Names Rule Names Templates All Template…" at bounding box center [873, 121] width 1333 height 109
select select "**"
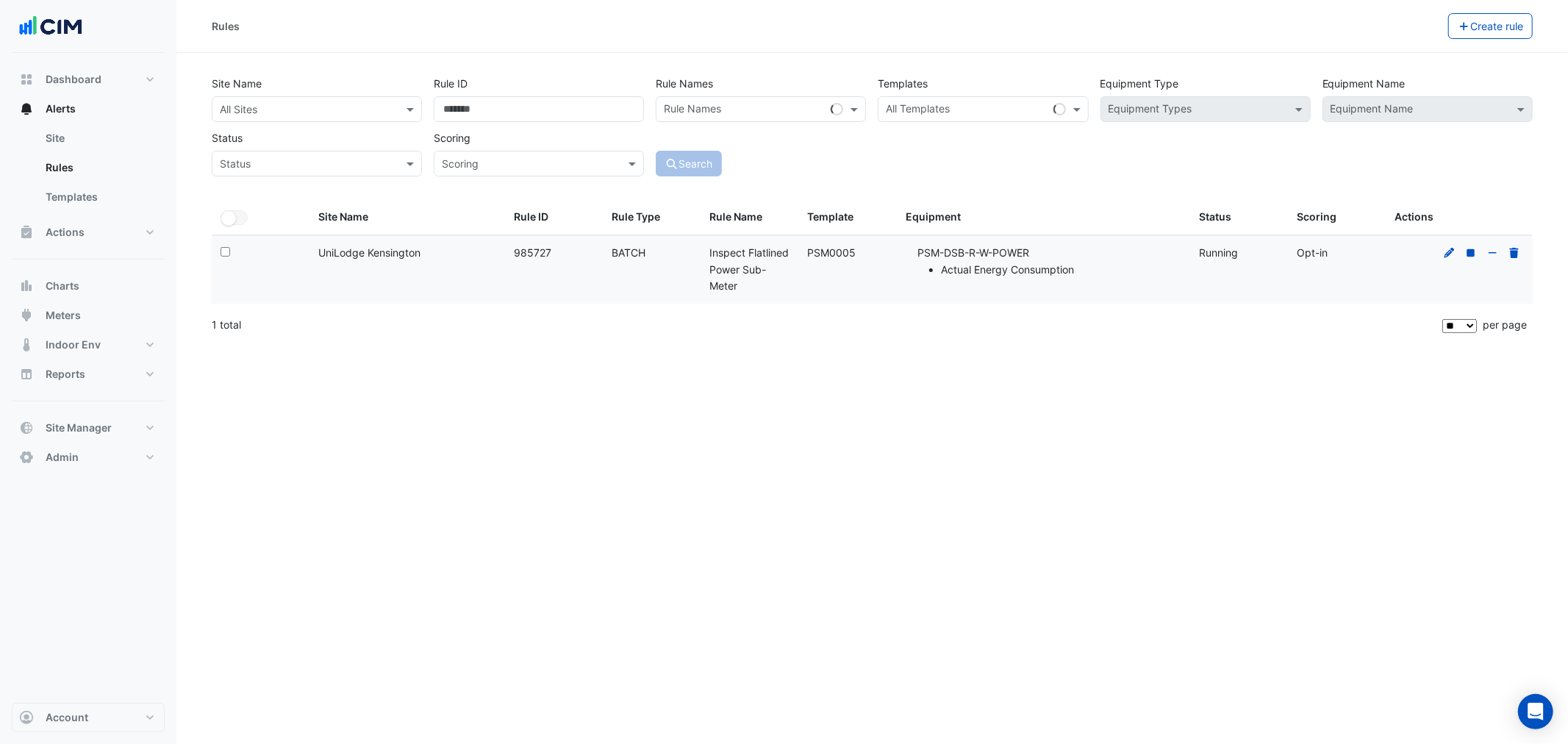
click at [329, 118] on div "All Sites" at bounding box center [316, 109] width 210 height 26
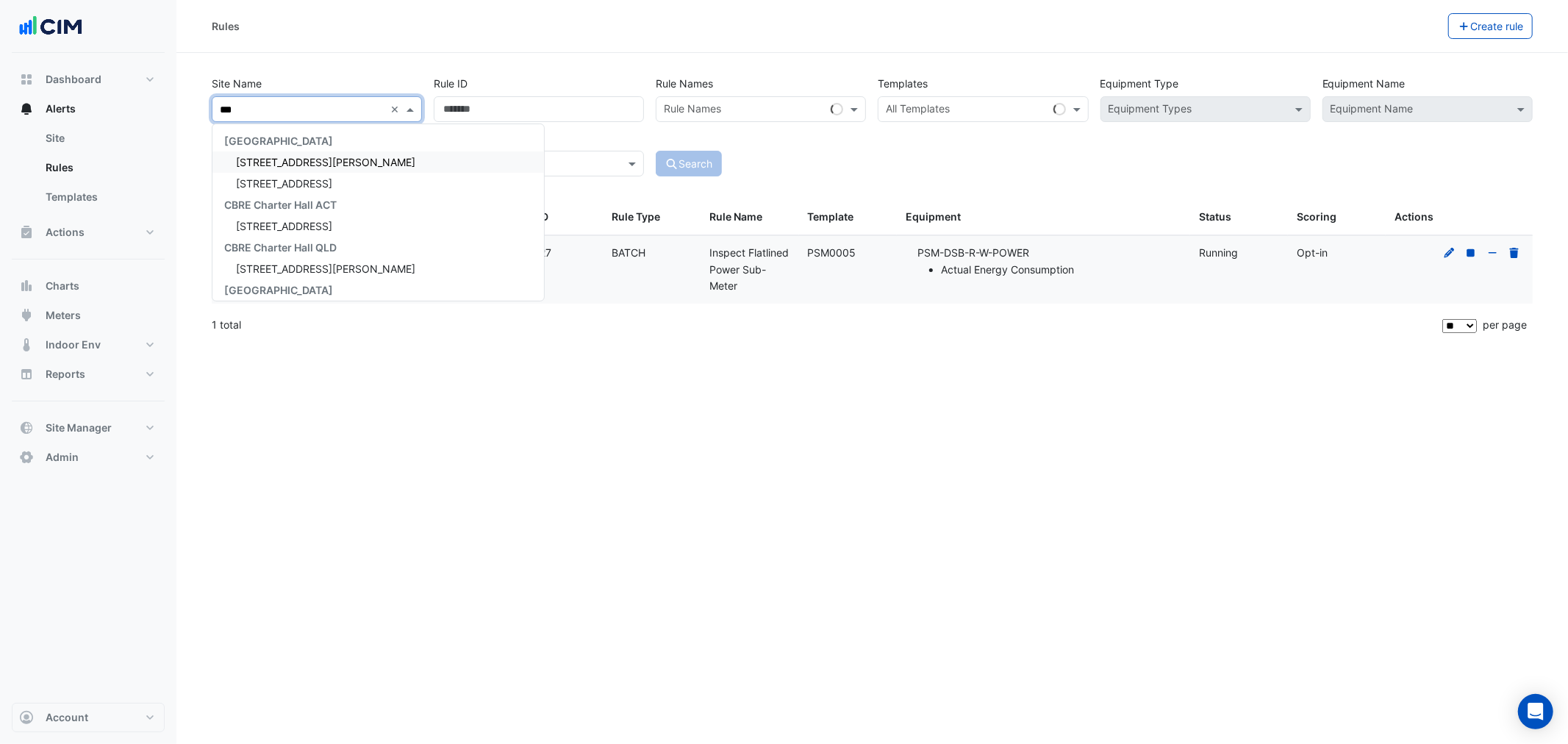
type input "****"
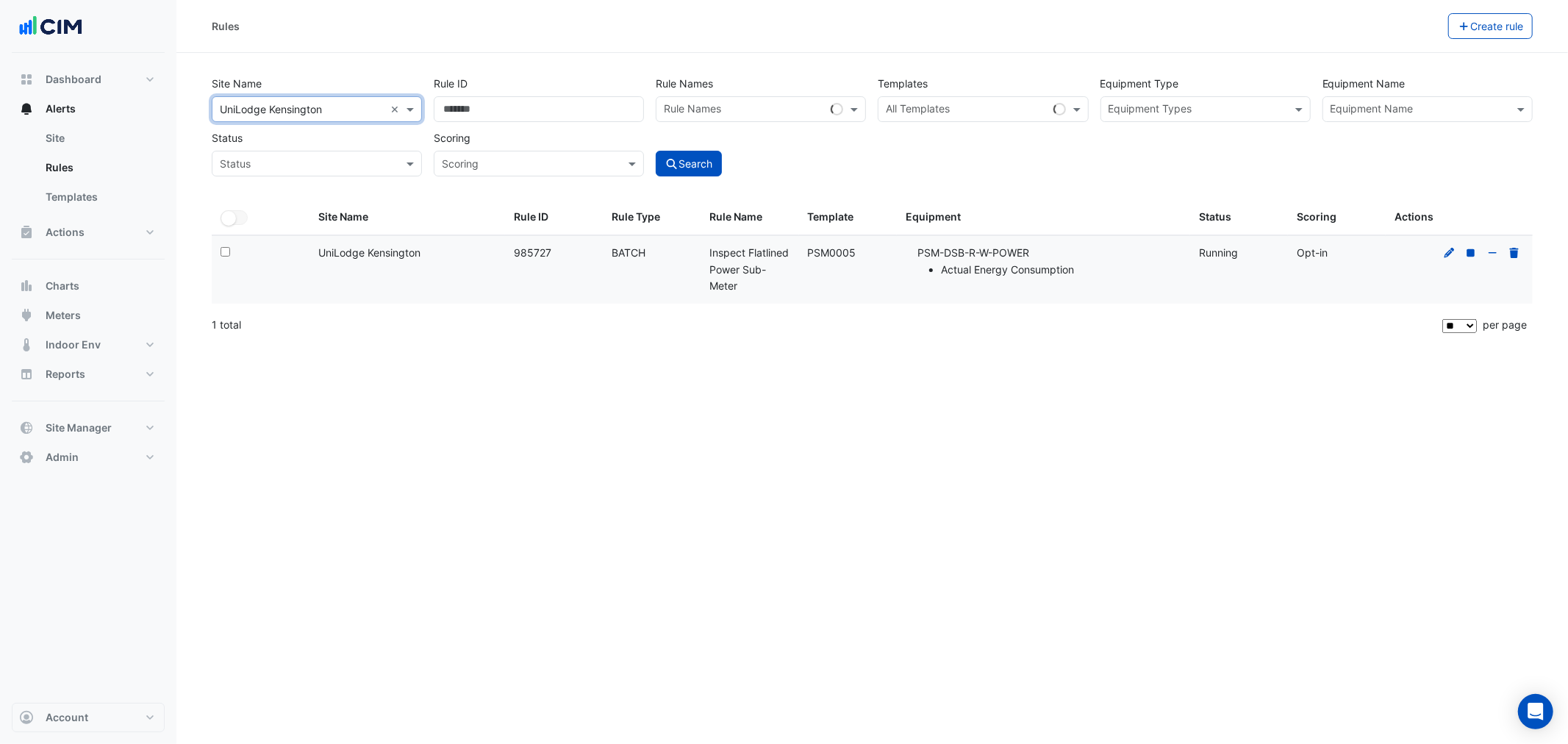
drag, startPoint x: 979, startPoint y: 194, endPoint x: 979, endPoint y: 181, distance: 13.0
click at [976, 195] on div "Site Name All Sites × UniLodge Kensington × Rule ID Rule Names Rule Names Templ…" at bounding box center [872, 135] width 1339 height 130
click at [1217, 121] on div "Equipment Types" at bounding box center [1205, 109] width 210 height 26
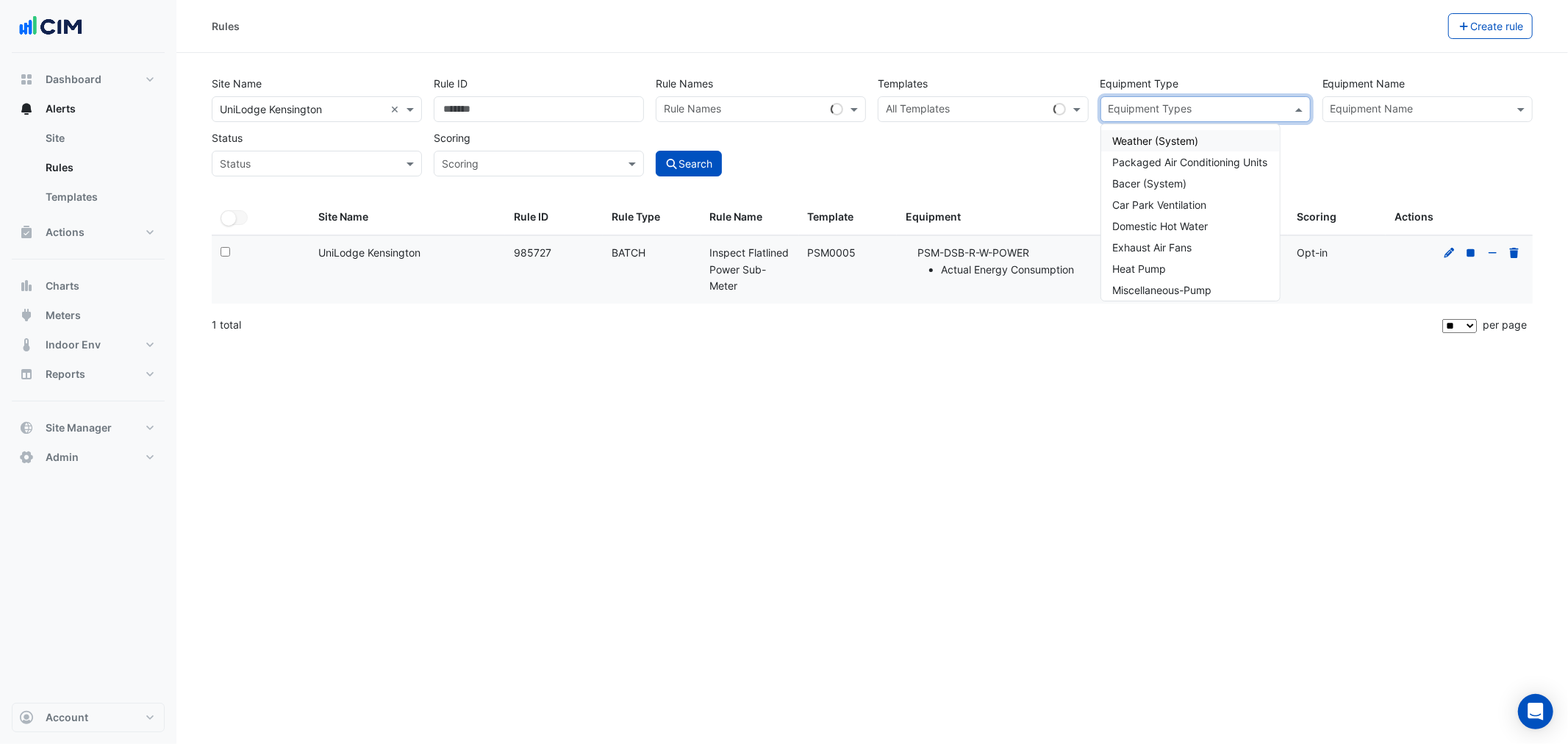
drag, startPoint x: 1412, startPoint y: 164, endPoint x: 1202, endPoint y: 159, distance: 210.1
click at [1382, 164] on div "Site Name All Sites × UniLodge Kensington × Rule ID Rule Names Rule Names Templ…" at bounding box center [873, 121] width 1333 height 109
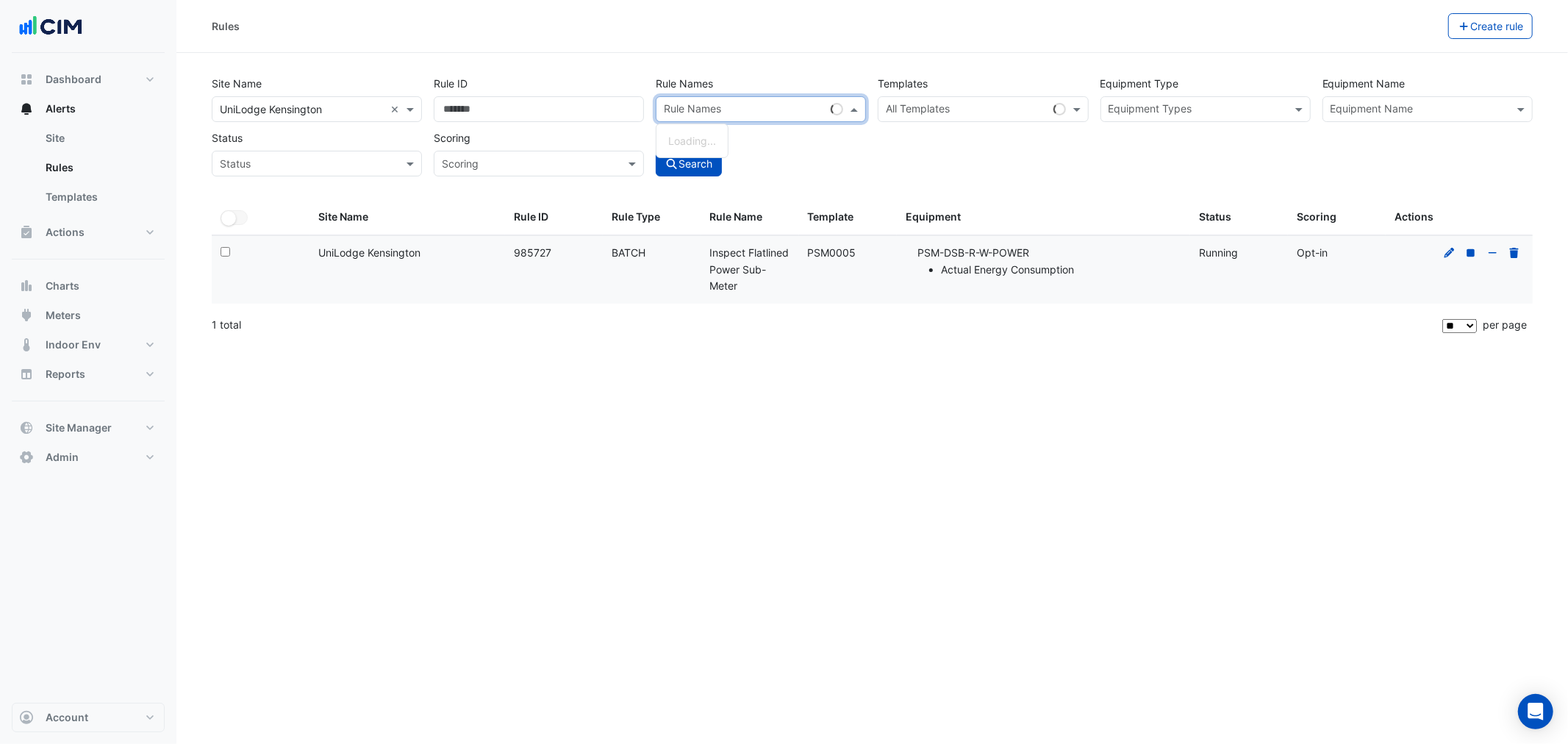
click at [752, 110] on input "text" at bounding box center [744, 110] width 161 height 16
click at [917, 115] on input "text" at bounding box center [966, 110] width 161 height 16
paste input "*******"
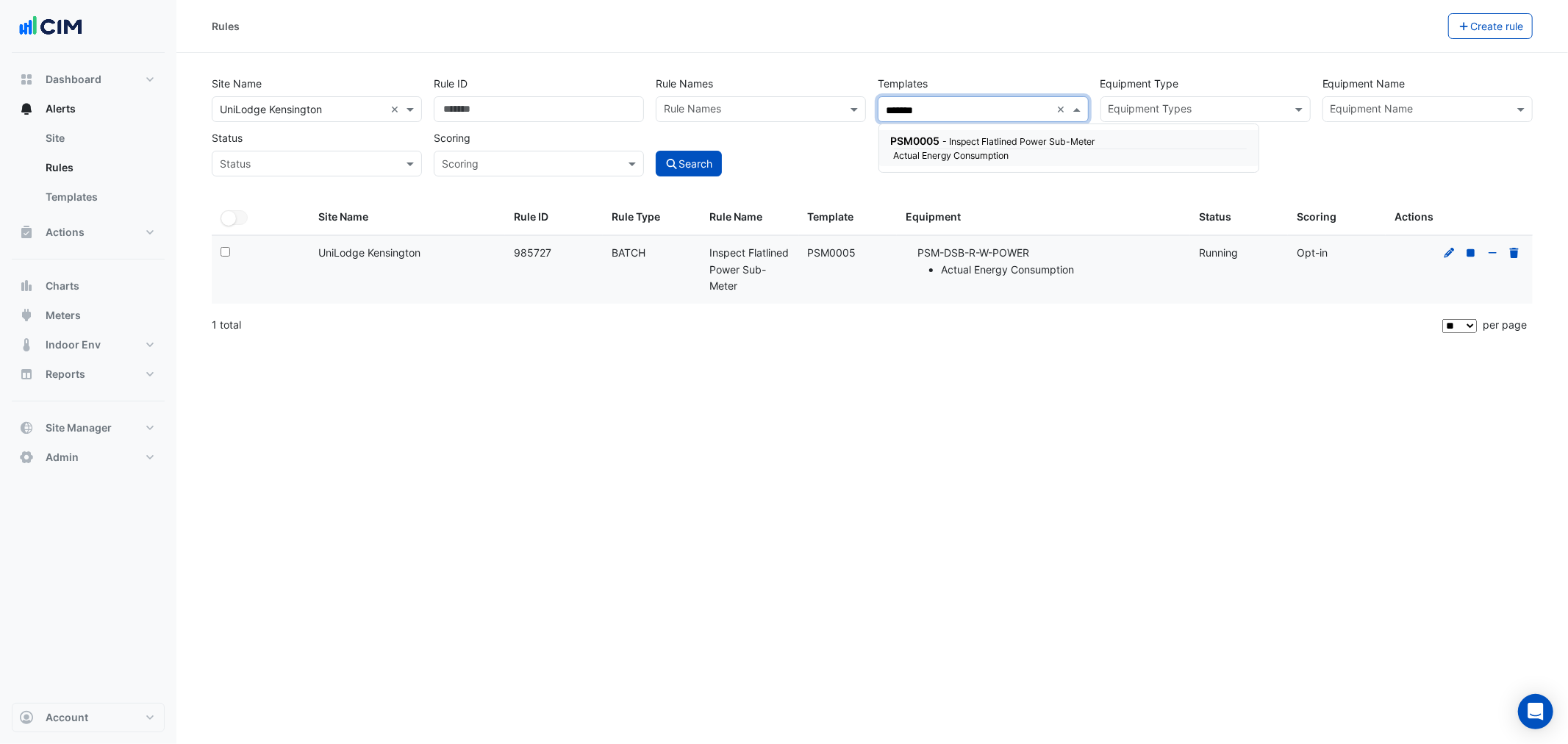
drag, startPoint x: 993, startPoint y: 156, endPoint x: 872, endPoint y: 168, distance: 121.6
click at [993, 158] on small "Actual Energy Consumption" at bounding box center [978, 156] width 186 height 13
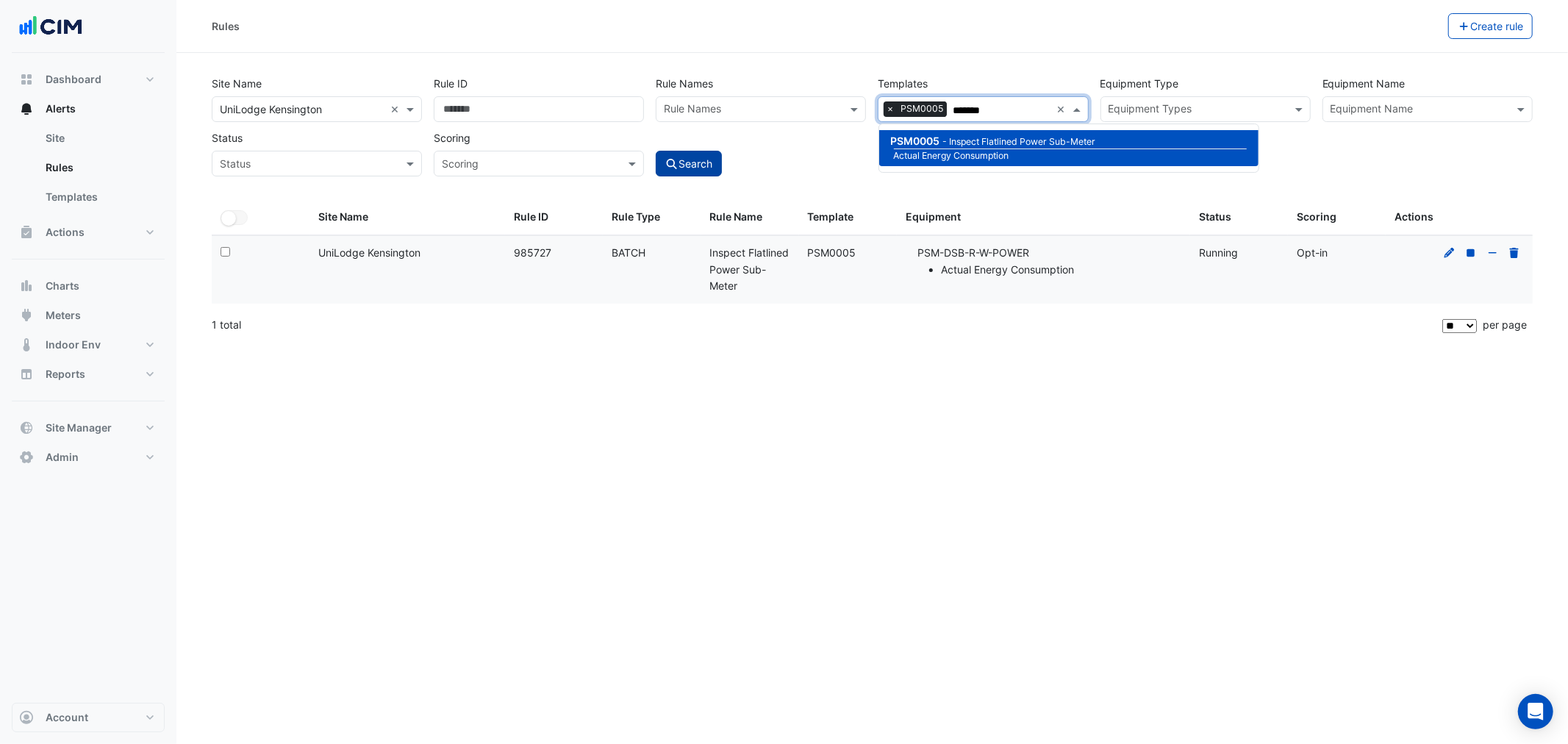
type input "*******"
click at [711, 164] on button "Search" at bounding box center [689, 163] width 66 height 26
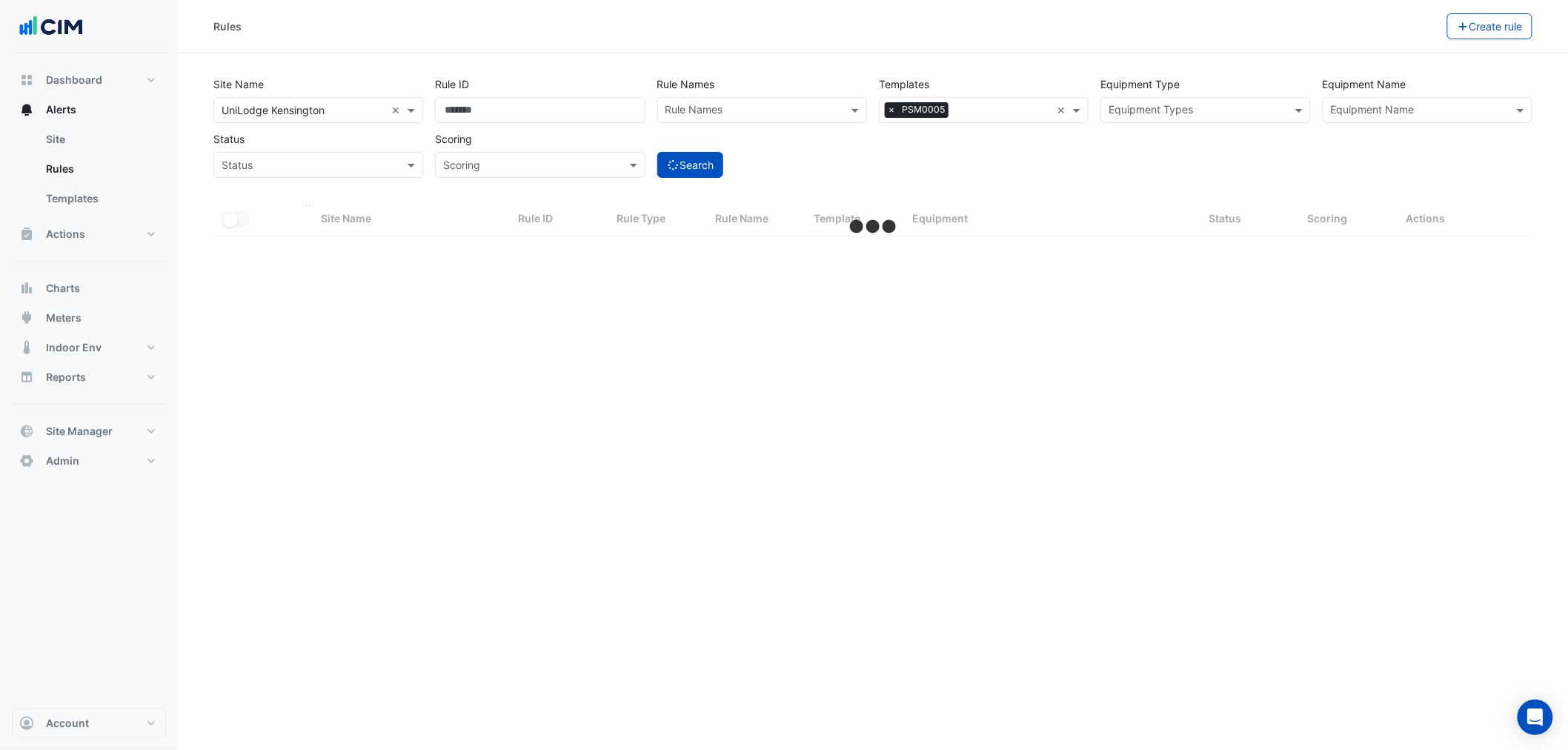
select select "**"
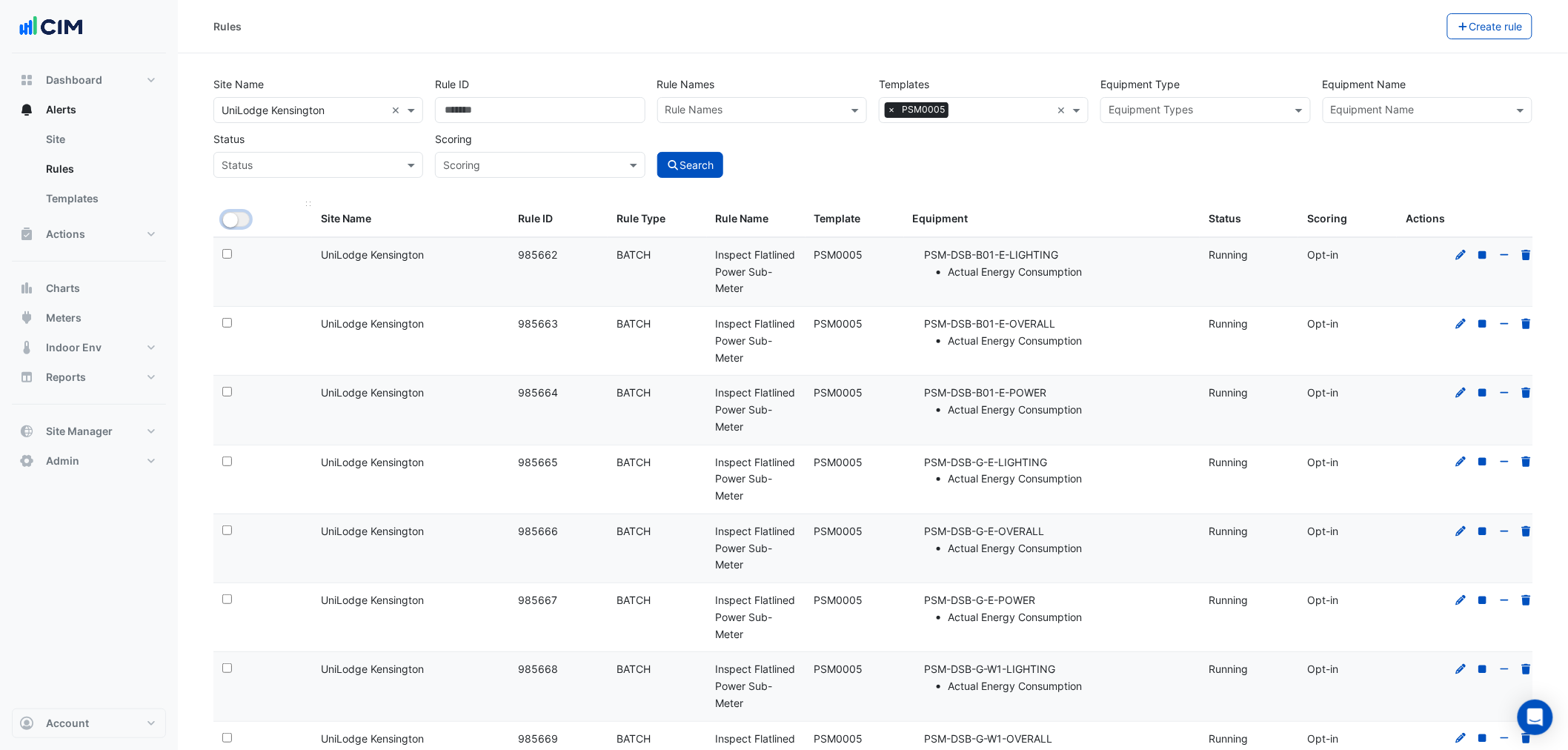
click at [234, 215] on small "button" at bounding box center [230, 220] width 15 height 15
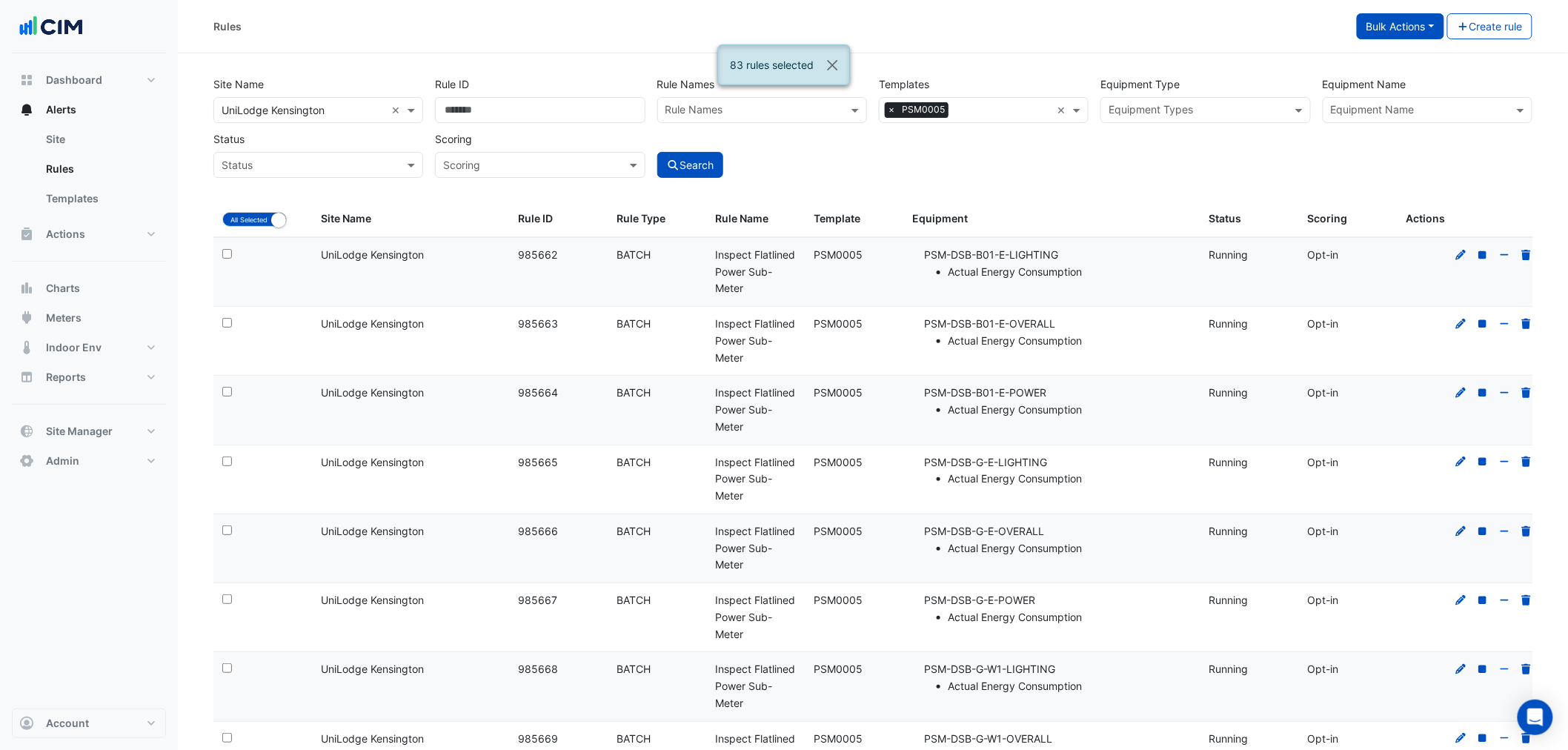
click at [1384, 26] on button "Bulk Actions" at bounding box center [1400, 26] width 87 height 26
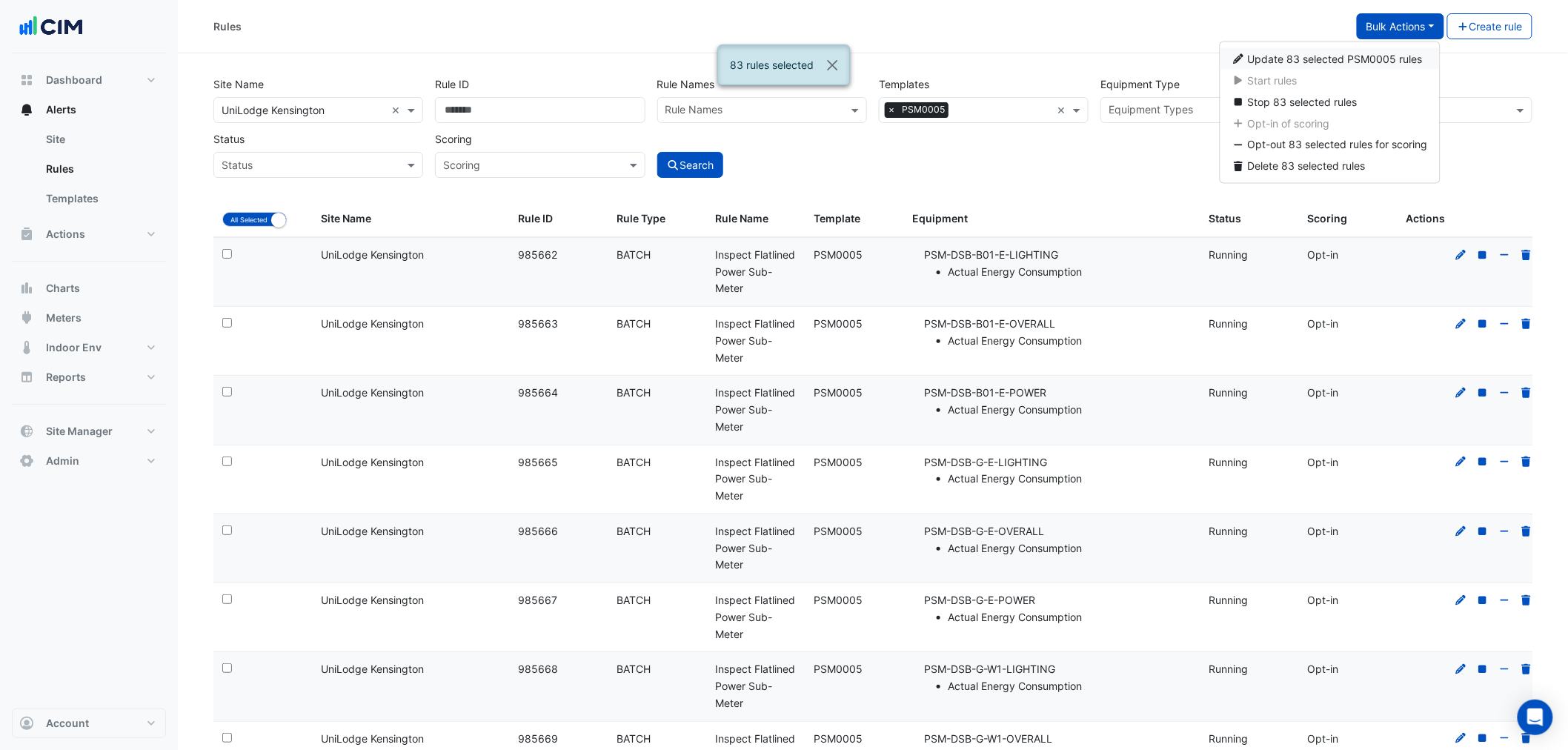
click at [1312, 61] on span "Update 83 selected PSM0005 rules" at bounding box center [1336, 58] width 175 height 12
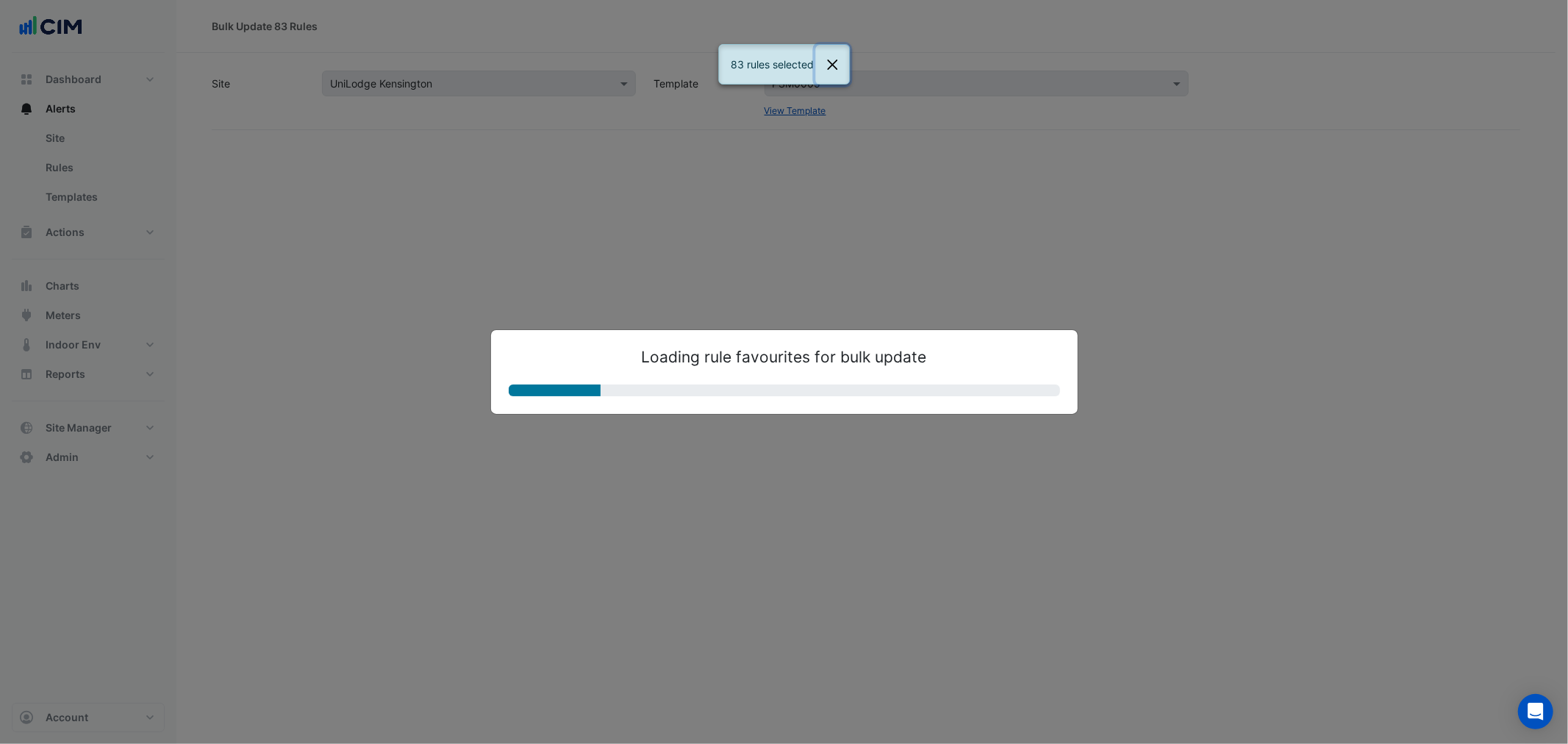
click at [836, 71] on button "Close" at bounding box center [833, 64] width 34 height 40
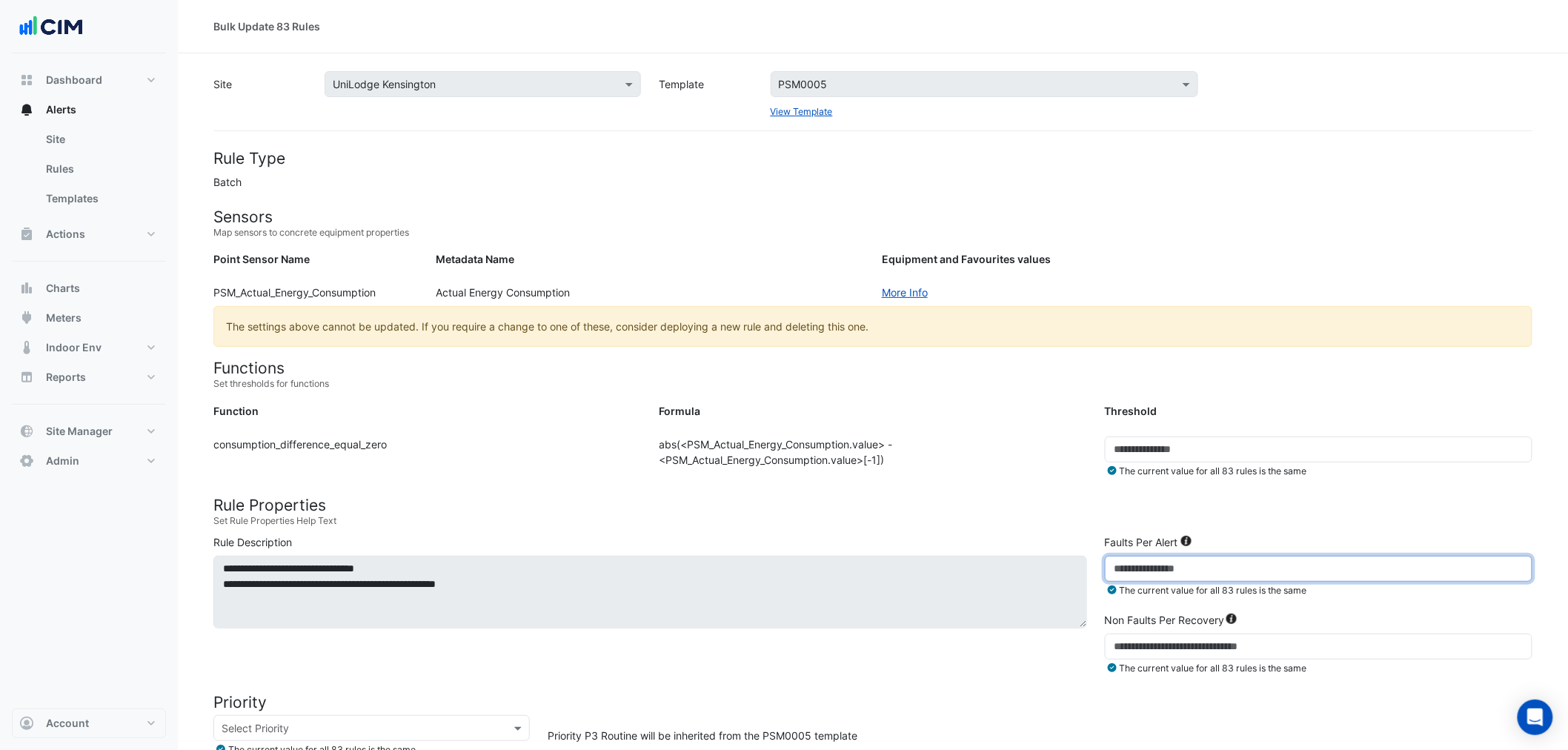
click at [1143, 566] on input "***" at bounding box center [1319, 569] width 428 height 26
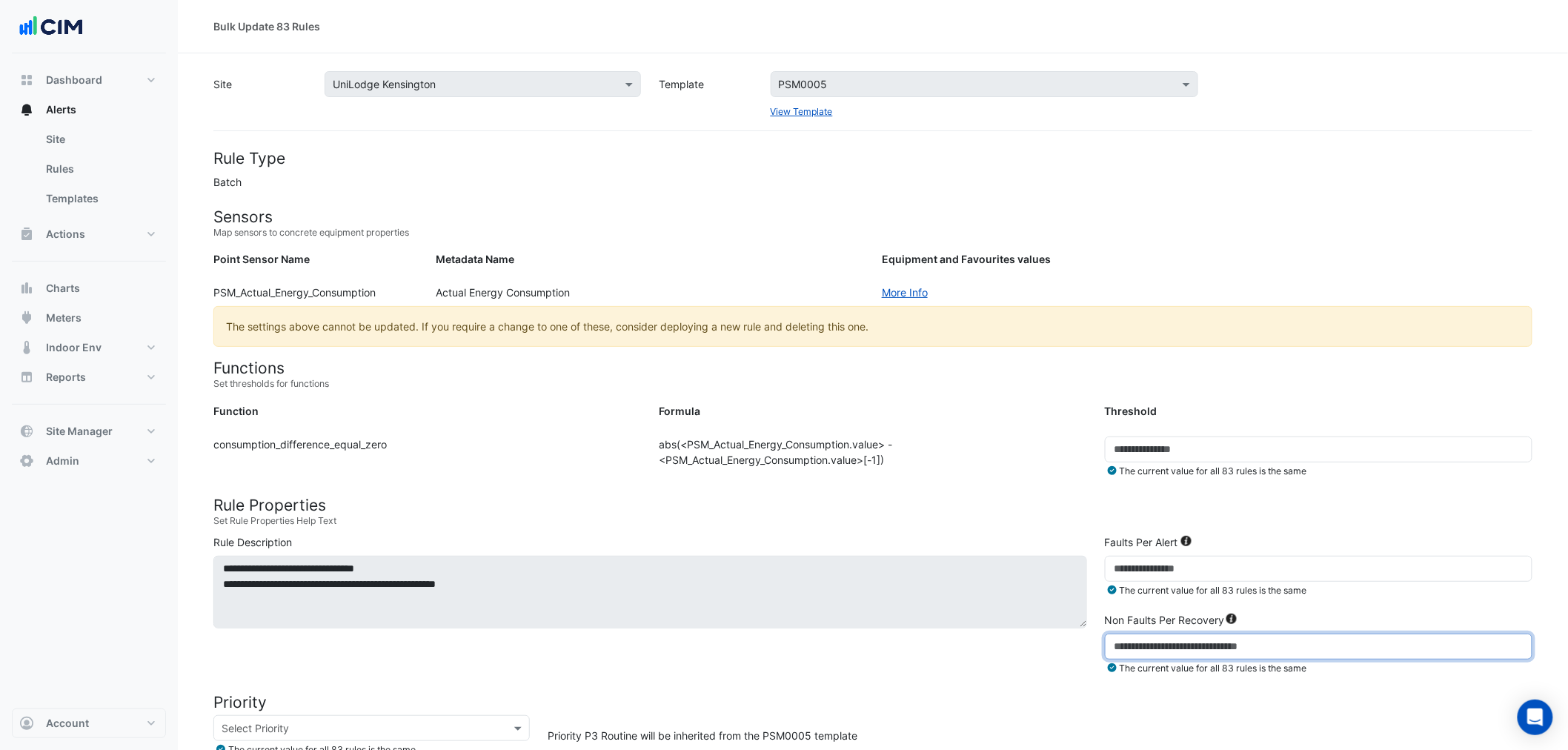
drag, startPoint x: 1143, startPoint y: 648, endPoint x: 1093, endPoint y: 646, distance: 50.0
click at [1093, 646] on div "**********" at bounding box center [872, 608] width 1337 height 148
click at [1014, 483] on div "Formula: abs(<PSM_Actual_Energy_Consumption.value> - <PSM_Actual_Energy_Consump…" at bounding box center [872, 463] width 445 height 54
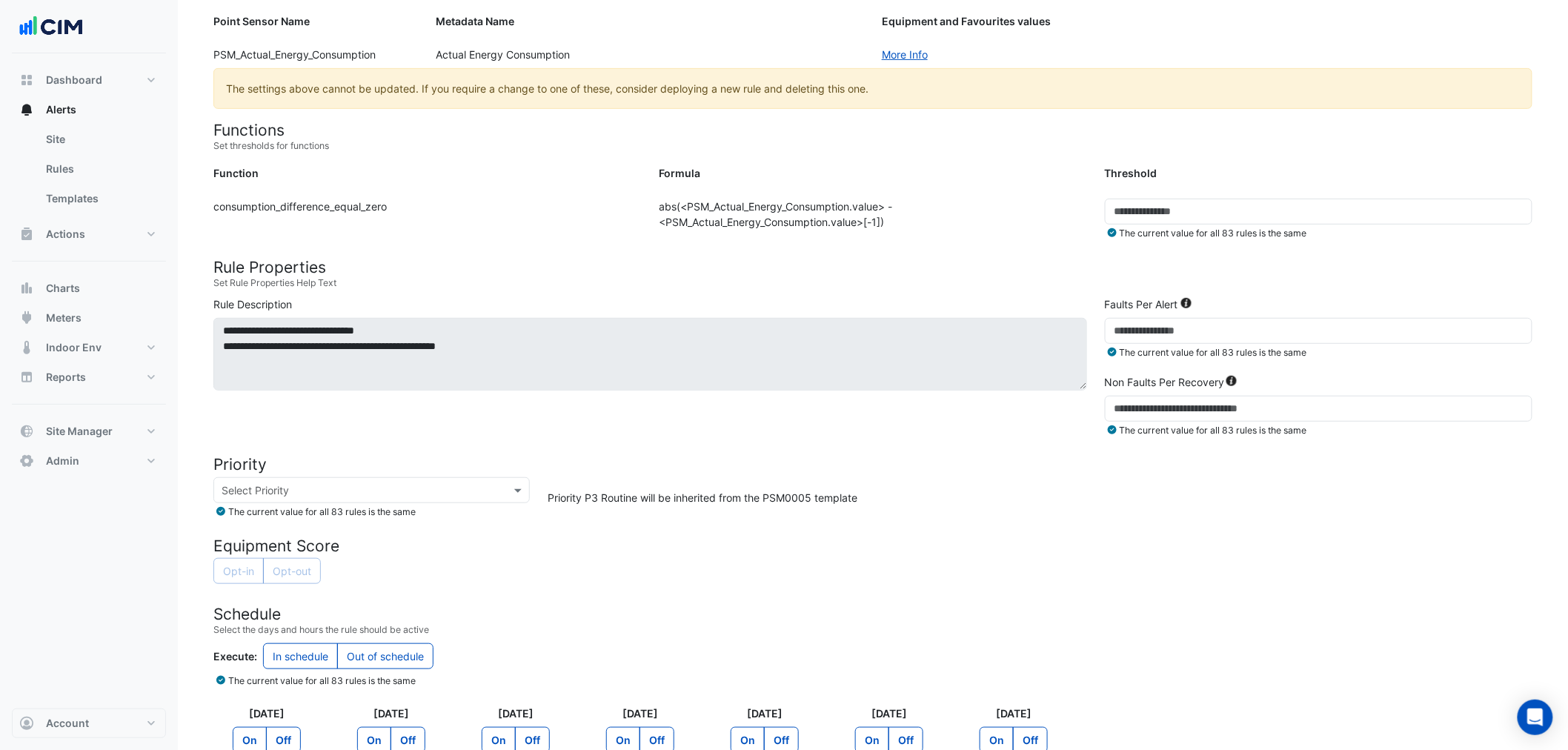
scroll to position [72, 0]
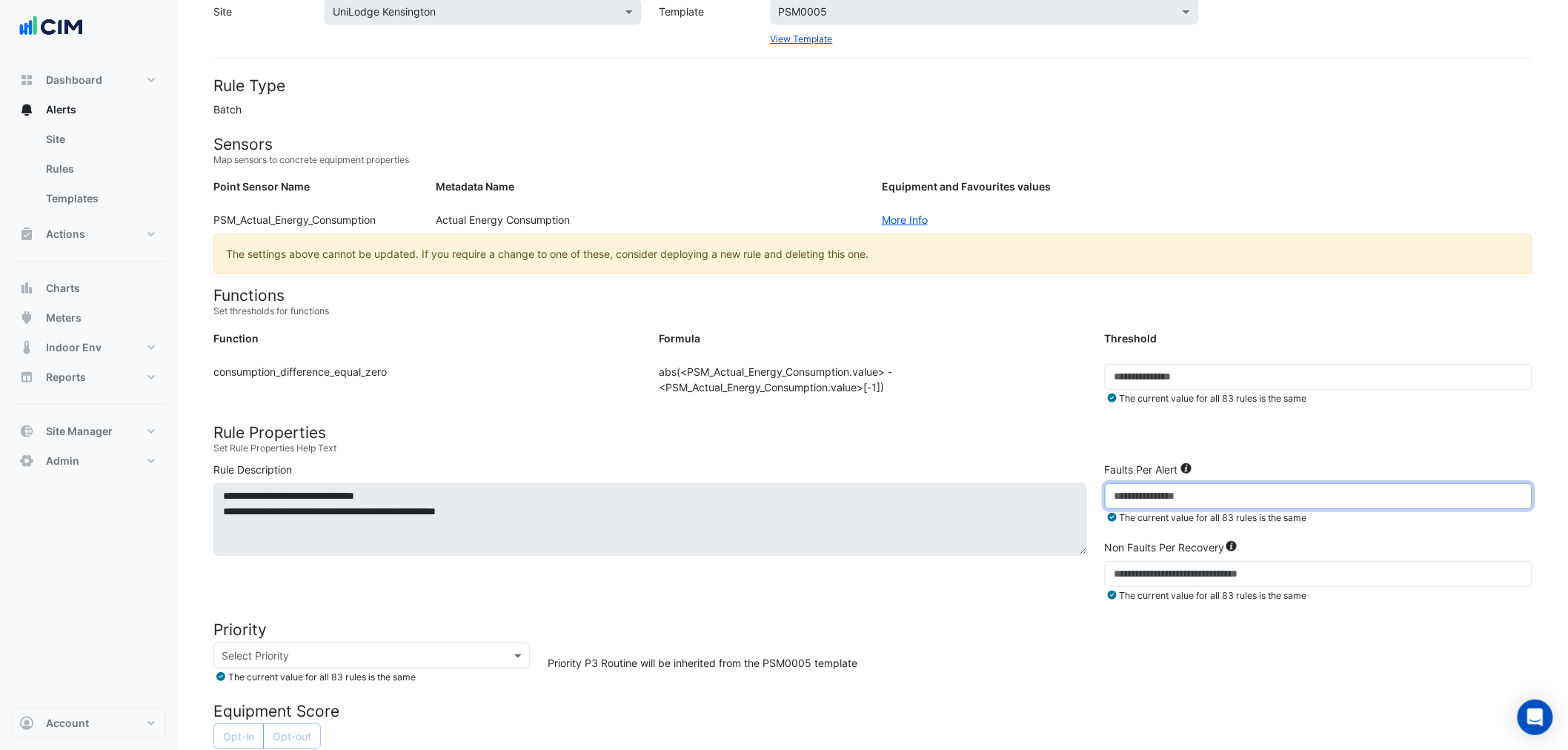
drag, startPoint x: 1117, startPoint y: 494, endPoint x: 1067, endPoint y: 492, distance: 50.0
click at [1077, 492] on div "**********" at bounding box center [872, 535] width 1337 height 148
type input "***"
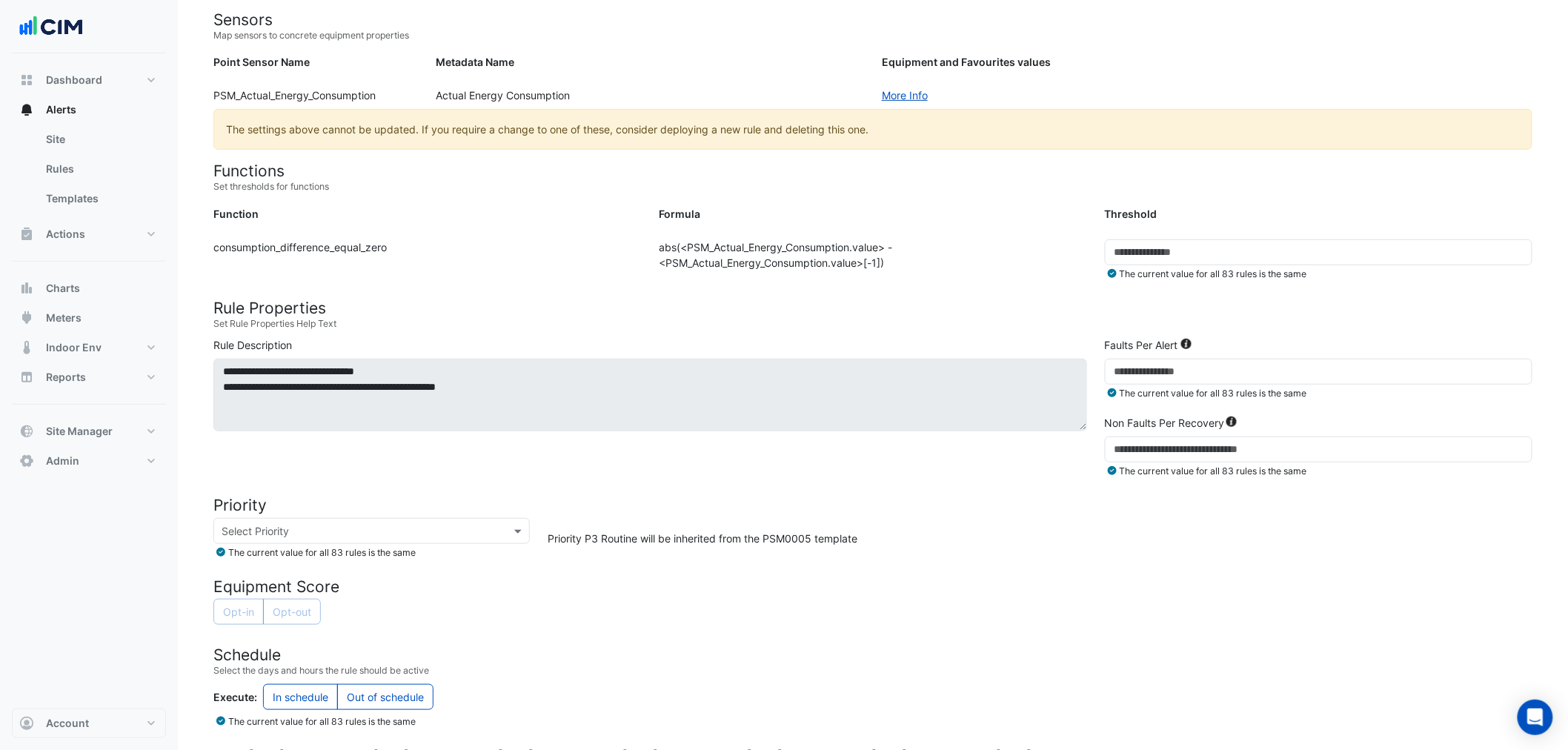
scroll to position [219, 0]
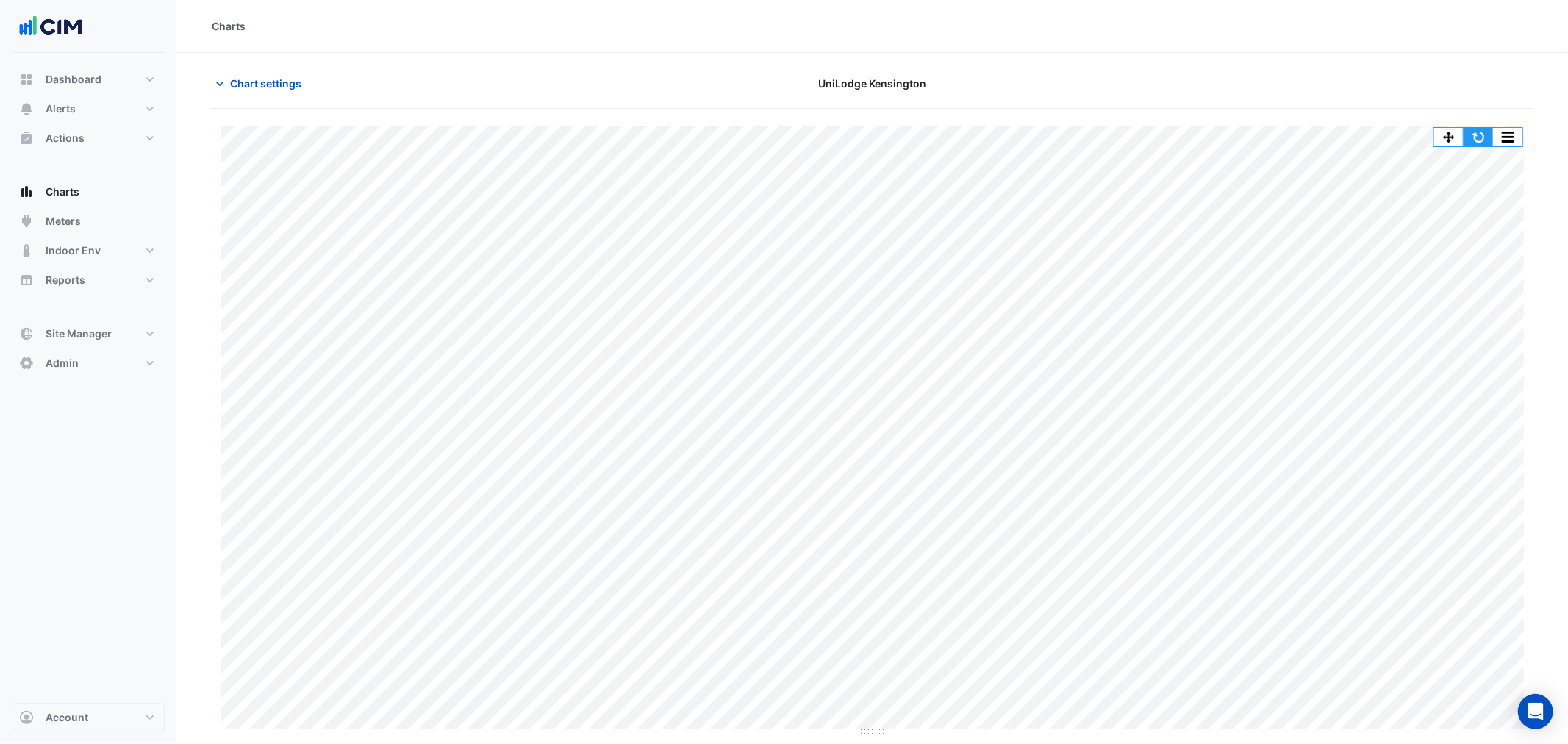
click at [1478, 136] on button "button" at bounding box center [1479, 137] width 30 height 19
click at [275, 81] on span "Chart settings" at bounding box center [266, 83] width 71 height 16
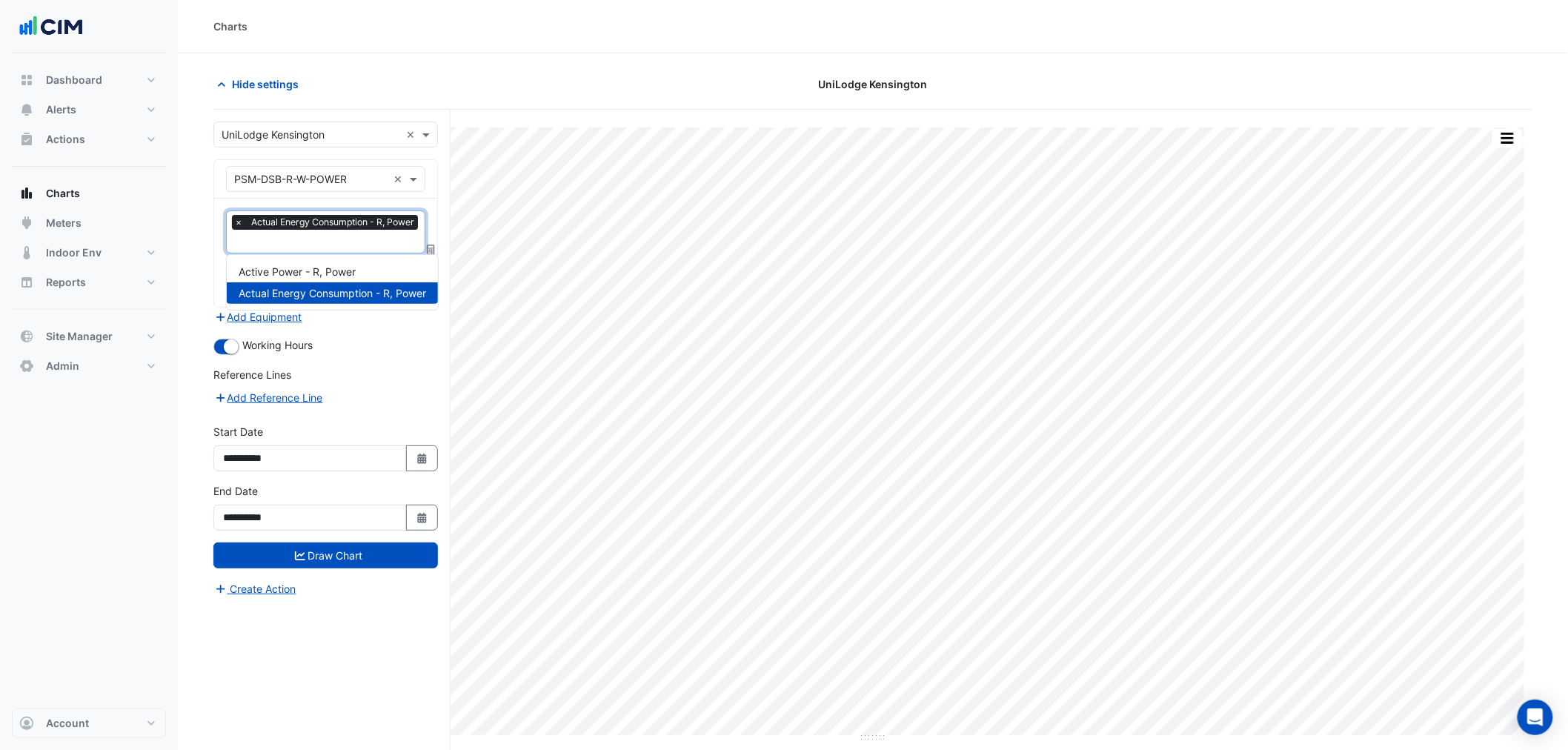
click at [330, 235] on input "text" at bounding box center [327, 243] width 187 height 16
drag, startPoint x: 339, startPoint y: 272, endPoint x: 341, endPoint y: 309, distance: 37.1
click at [337, 272] on span "Active Power - R, Power" at bounding box center [297, 271] width 117 height 12
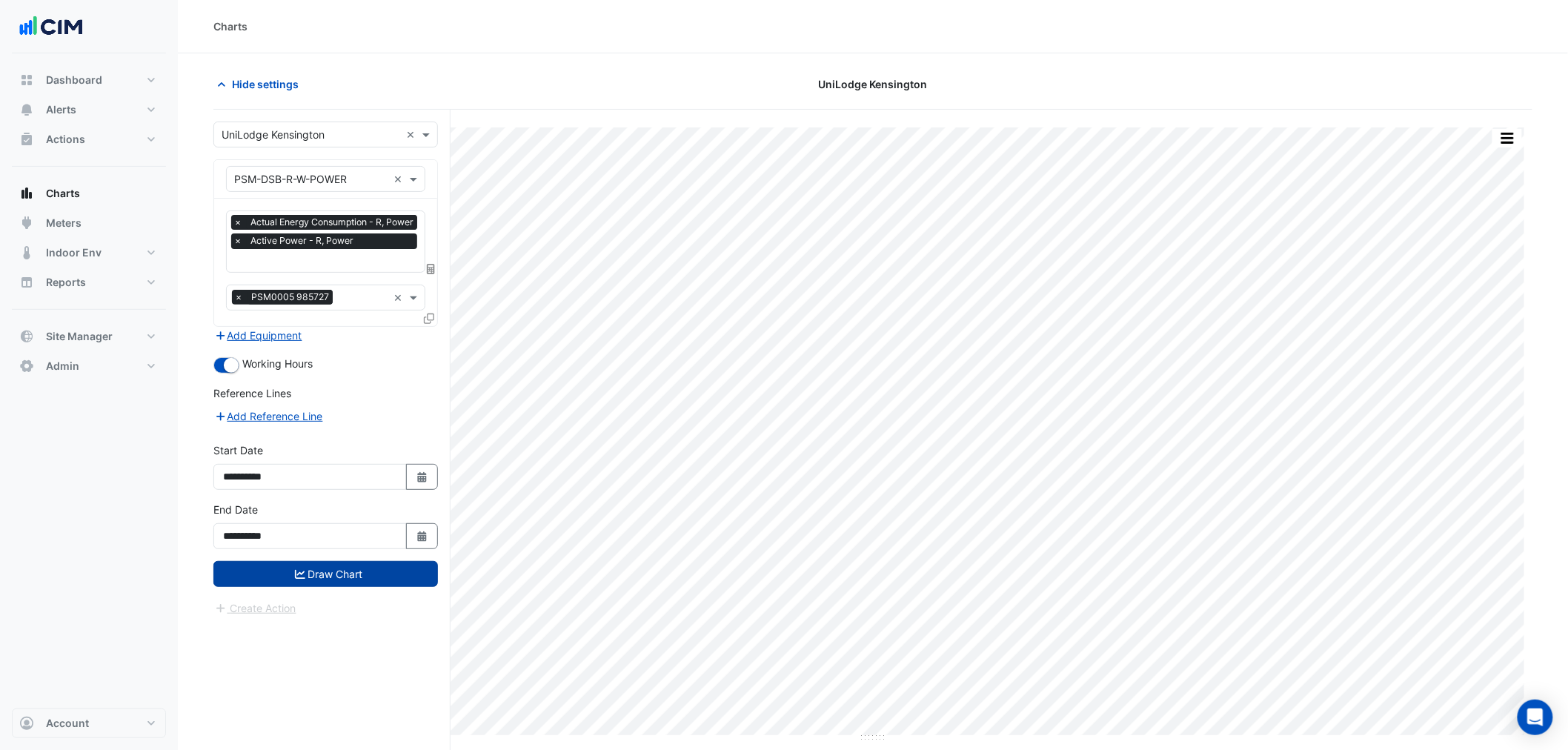
click at [350, 561] on button "Draw Chart" at bounding box center [325, 574] width 225 height 26
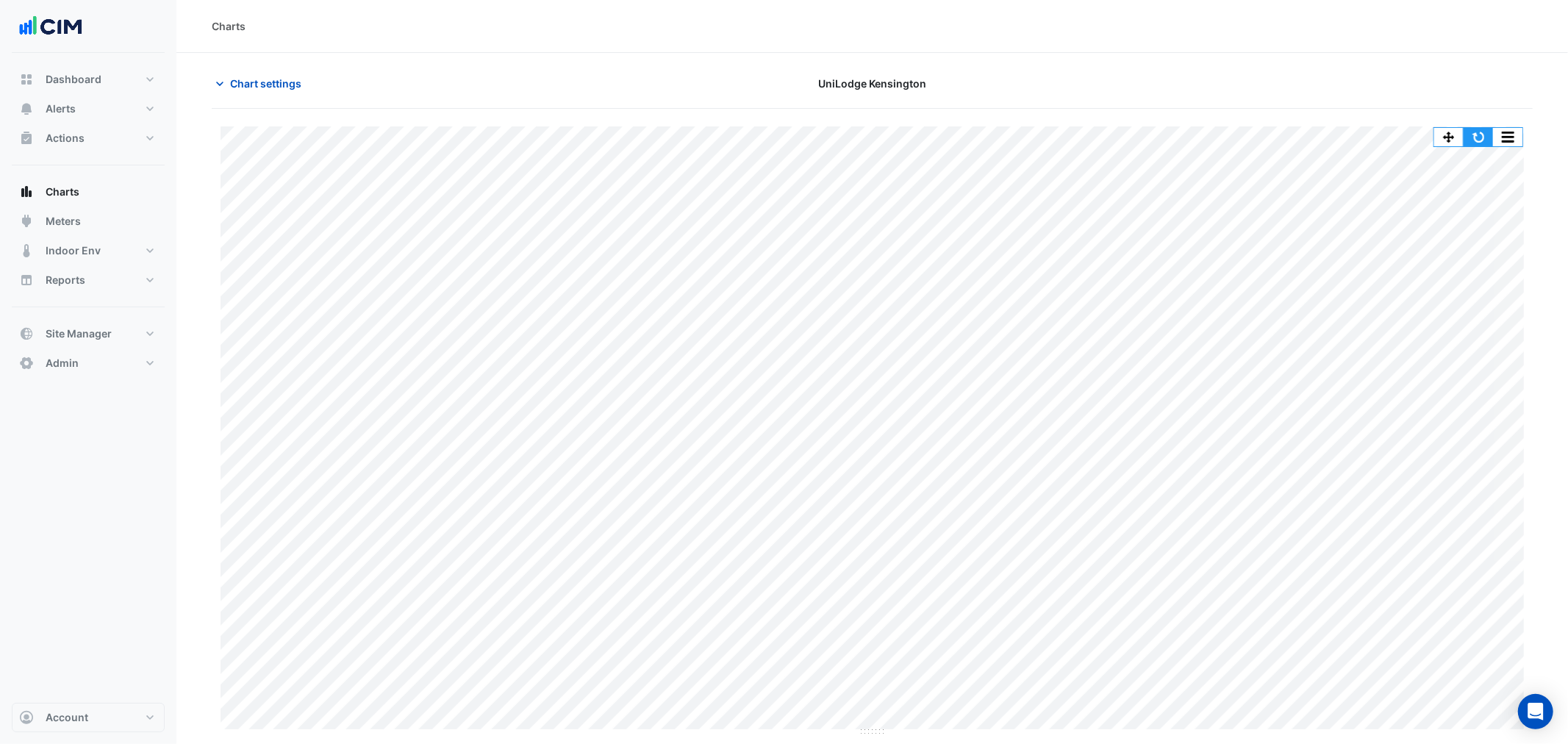
click at [1481, 131] on button "button" at bounding box center [1479, 137] width 30 height 19
click at [328, 108] on app-charts "Chart settings UniLodge [GEOGRAPHIC_DATA] Split by Unit Split All Print Save as…" at bounding box center [873, 404] width 1322 height 667
click at [269, 82] on span "Chart settings" at bounding box center [266, 83] width 71 height 16
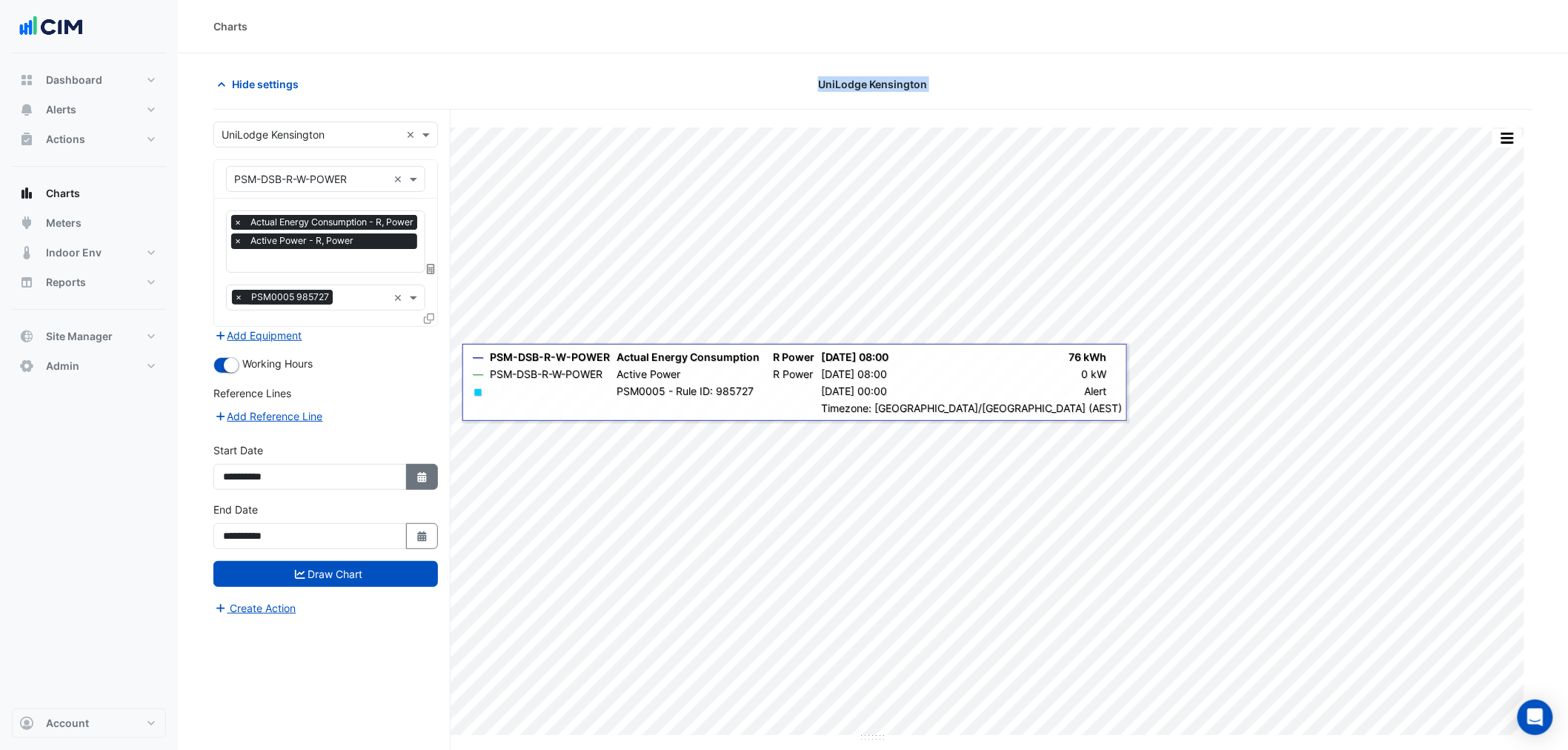
click at [419, 467] on button "Select Date" at bounding box center [422, 477] width 33 height 26
select select "*"
select select "****"
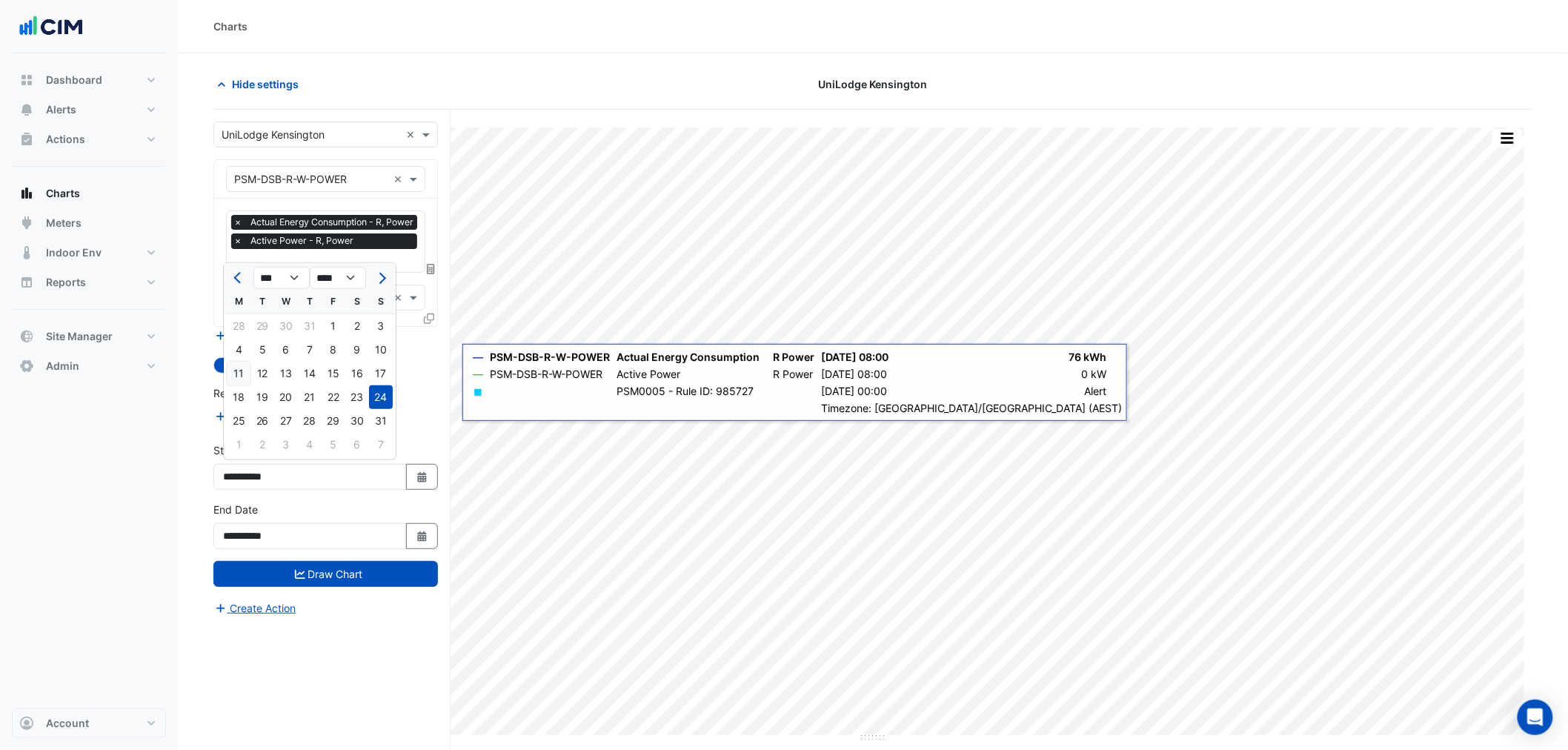
click at [237, 368] on div "11" at bounding box center [238, 373] width 24 height 24
type input "**********"
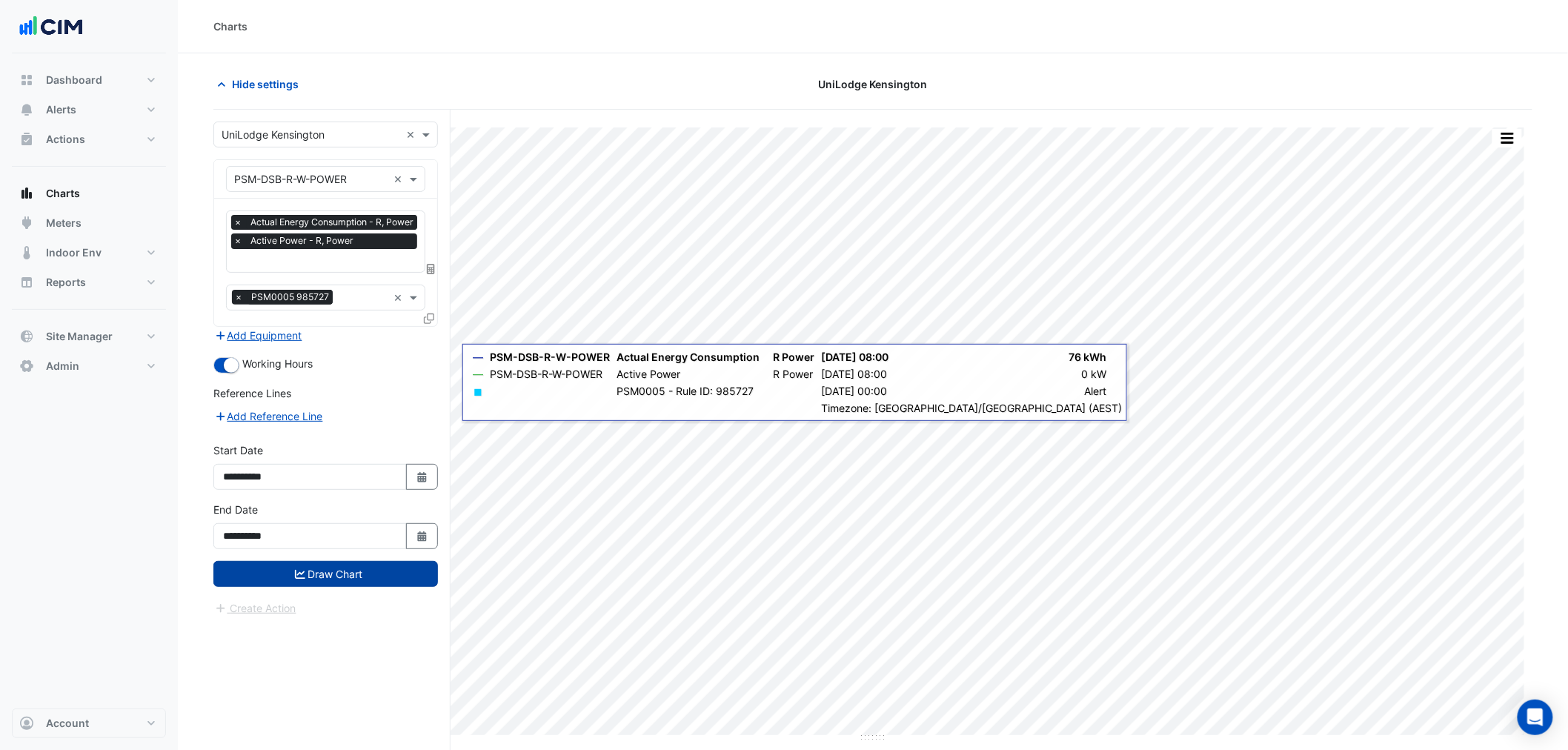
click at [321, 561] on button "Draw Chart" at bounding box center [325, 574] width 225 height 26
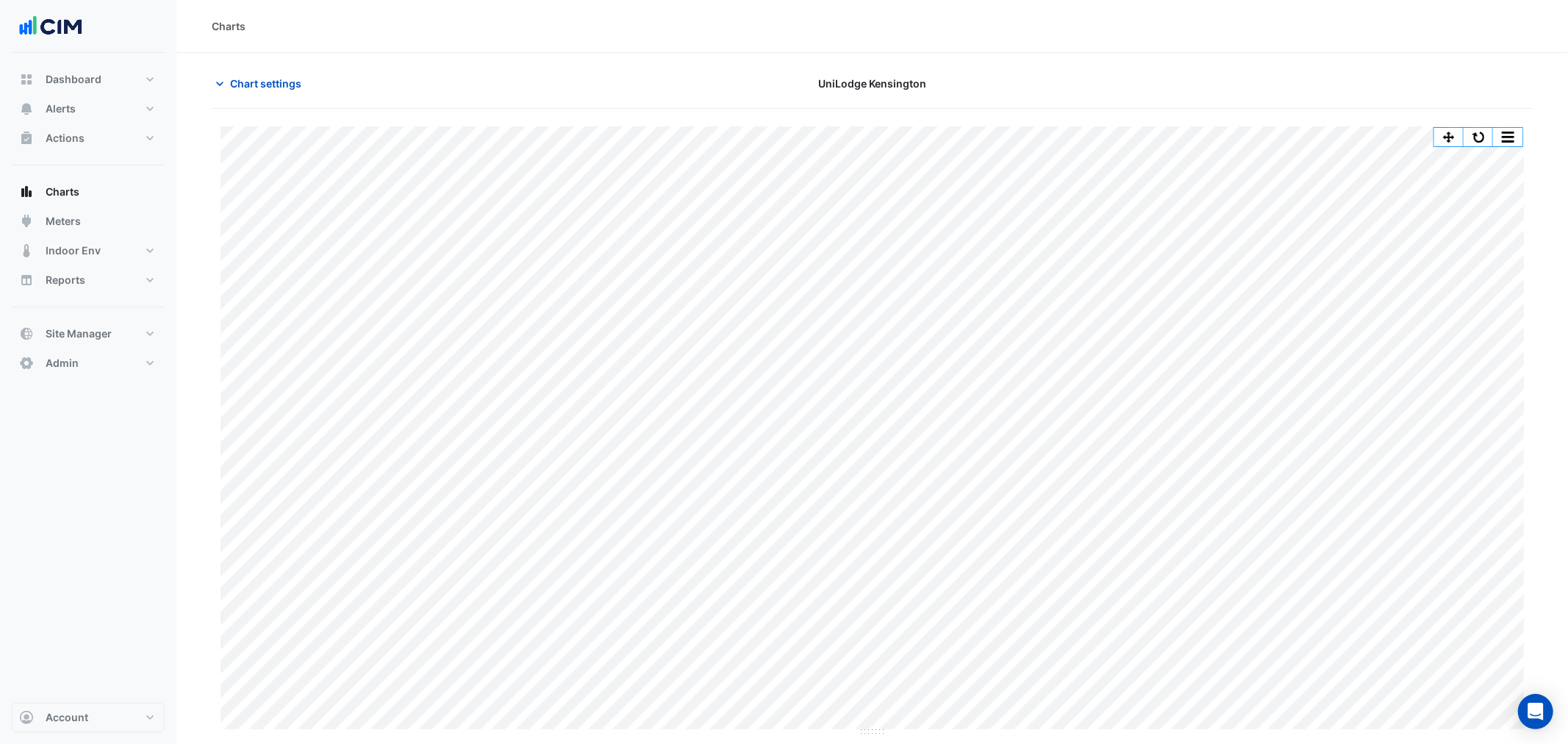
click at [1489, 127] on div "Split by Unit Split All Print Save as JPEG Save as PNG Pivot Data Table Export …" at bounding box center [1478, 136] width 90 height 20
click at [1483, 130] on button "button" at bounding box center [1479, 137] width 30 height 19
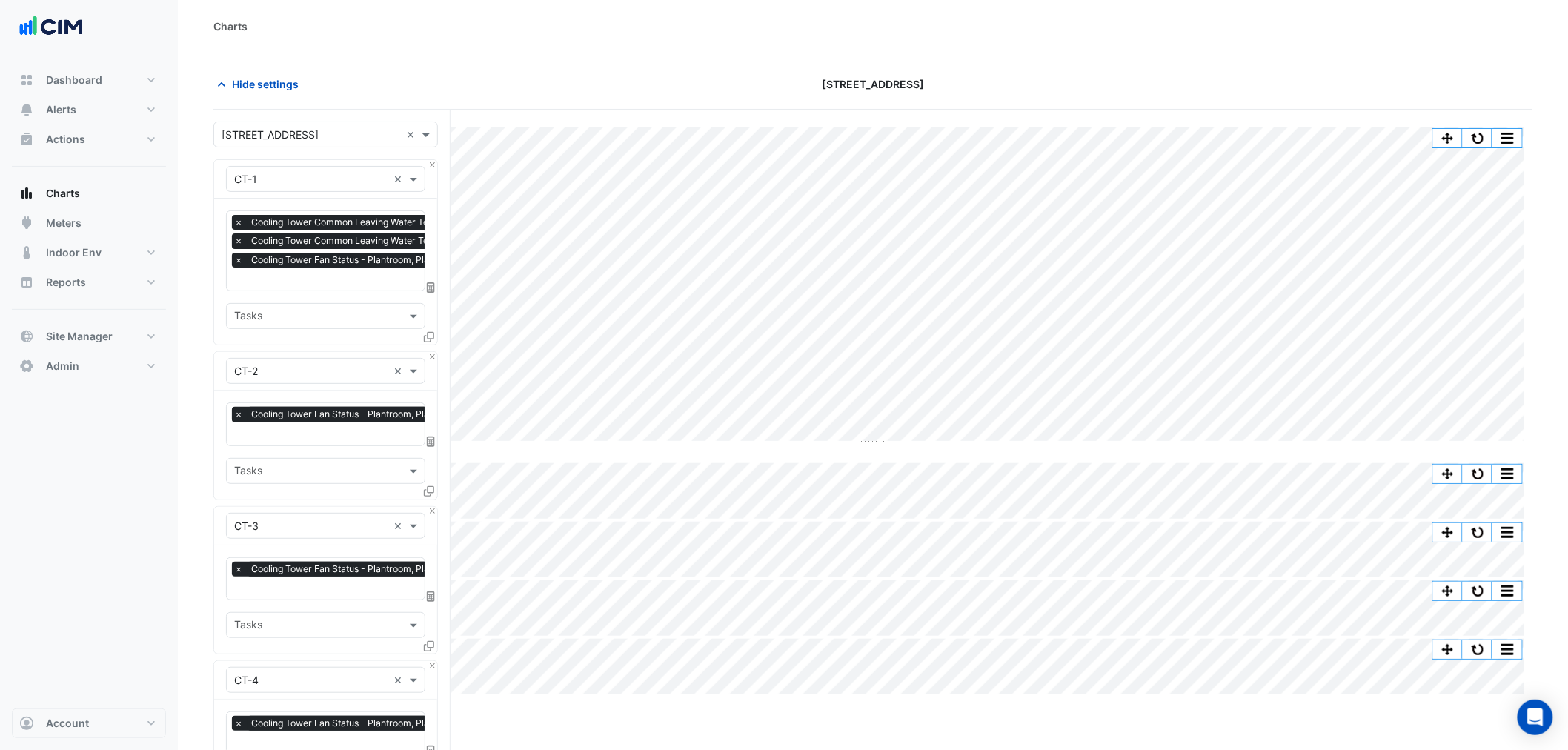
click at [285, 141] on input "text" at bounding box center [311, 136] width 179 height 16
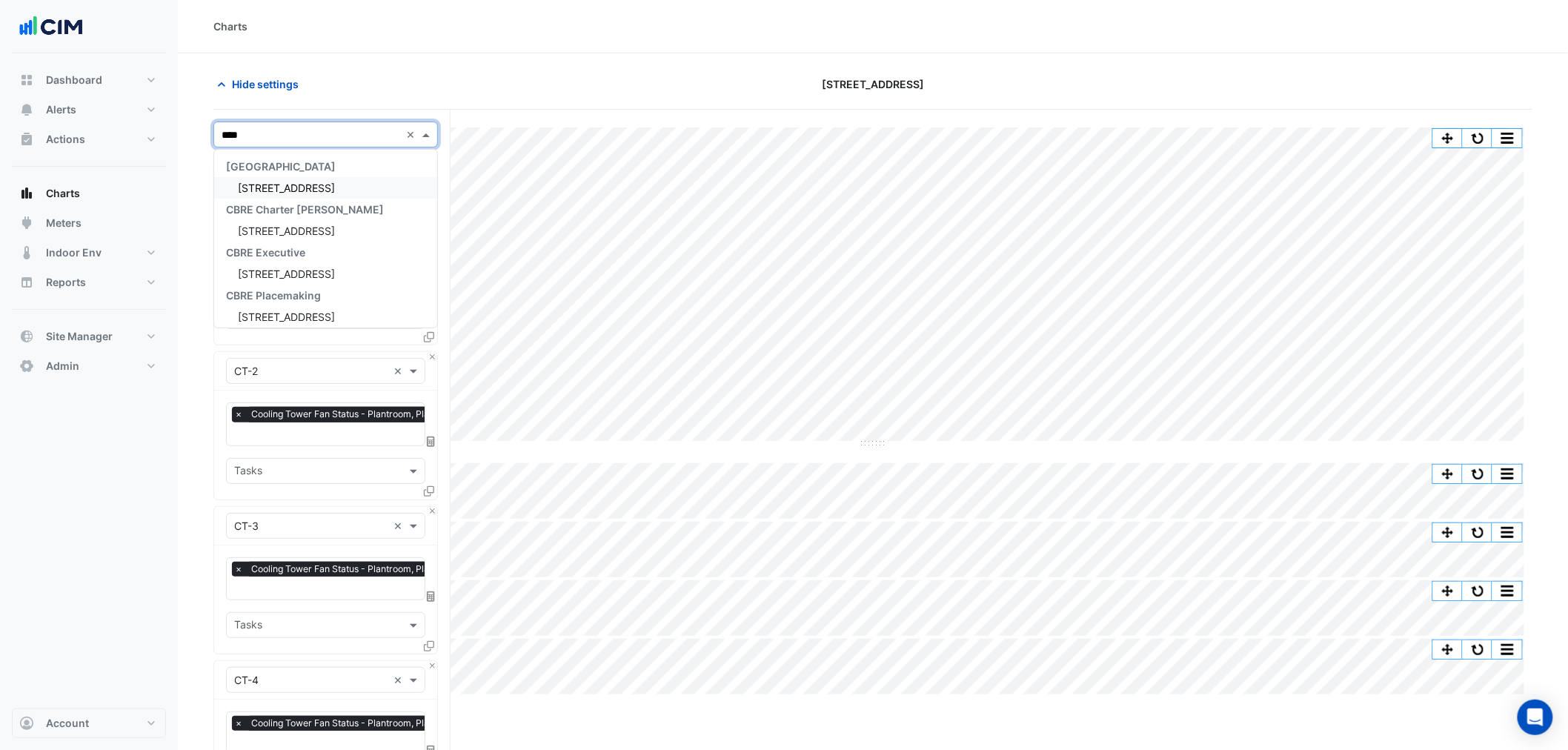
type input "*****"
click at [298, 184] on span "12-14 Marine Parade" at bounding box center [288, 187] width 101 height 12
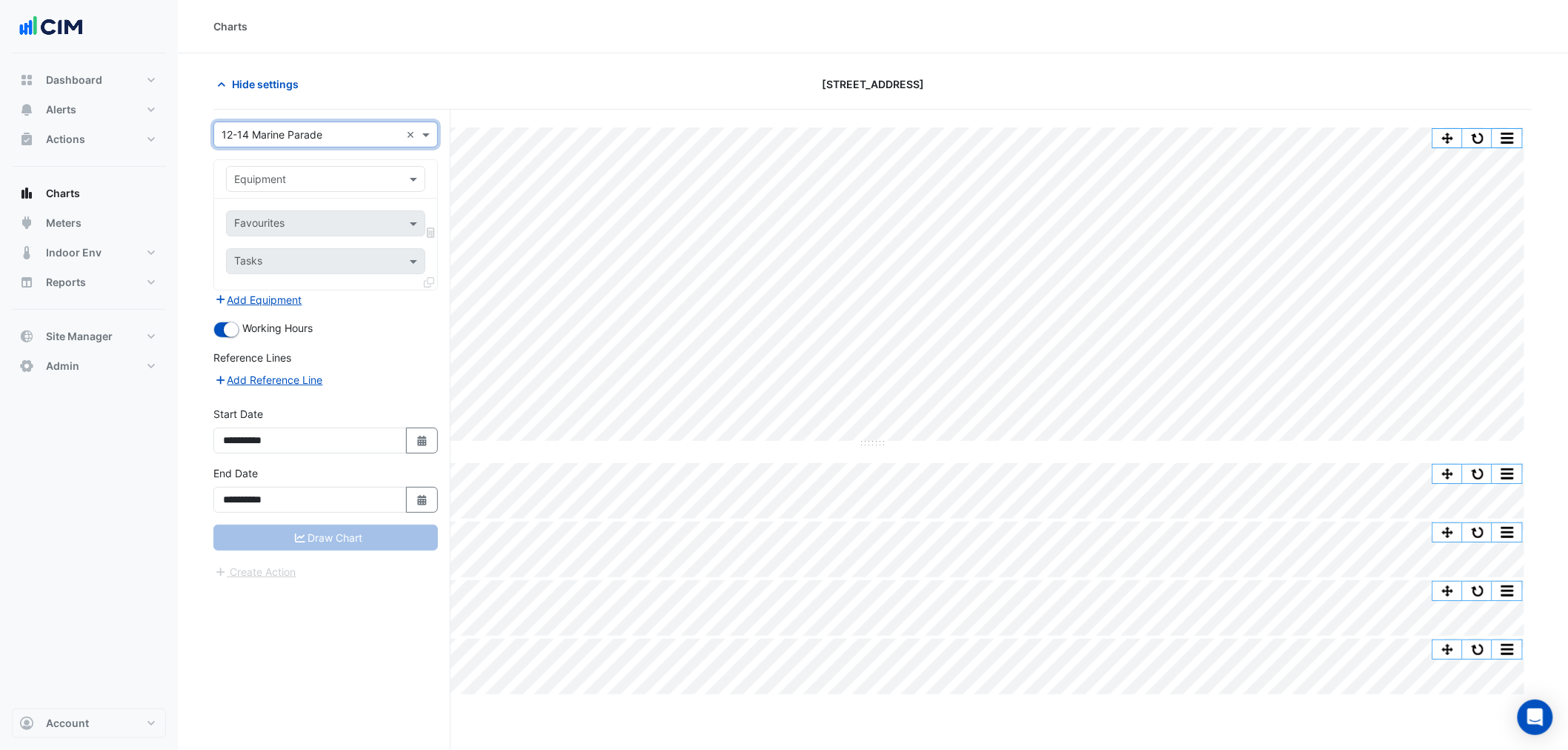
click at [300, 183] on input "text" at bounding box center [310, 180] width 153 height 16
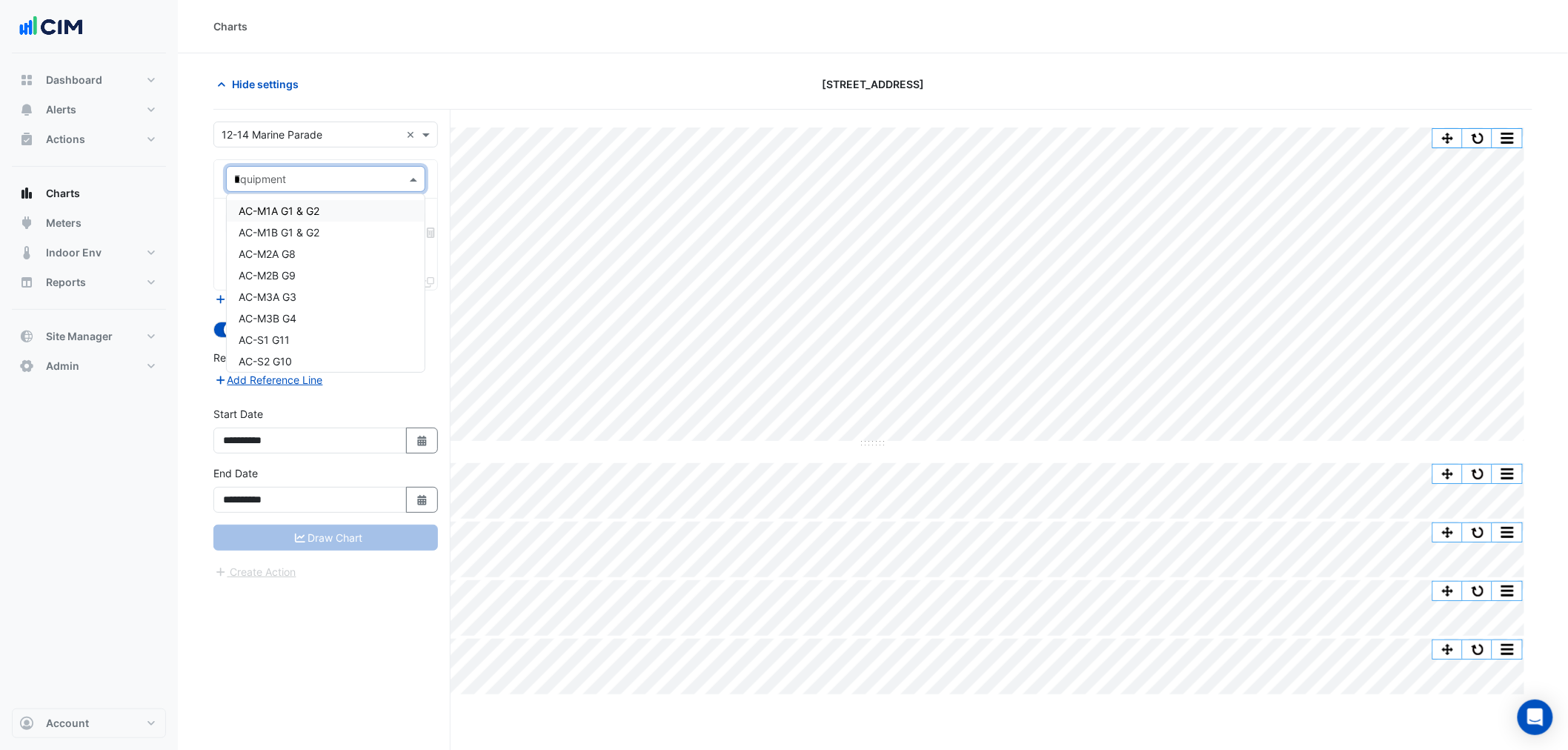
type input "**"
click at [295, 275] on div "AHU-L10" at bounding box center [325, 275] width 198 height 22
click at [297, 223] on input "text" at bounding box center [309, 225] width 150 height 16
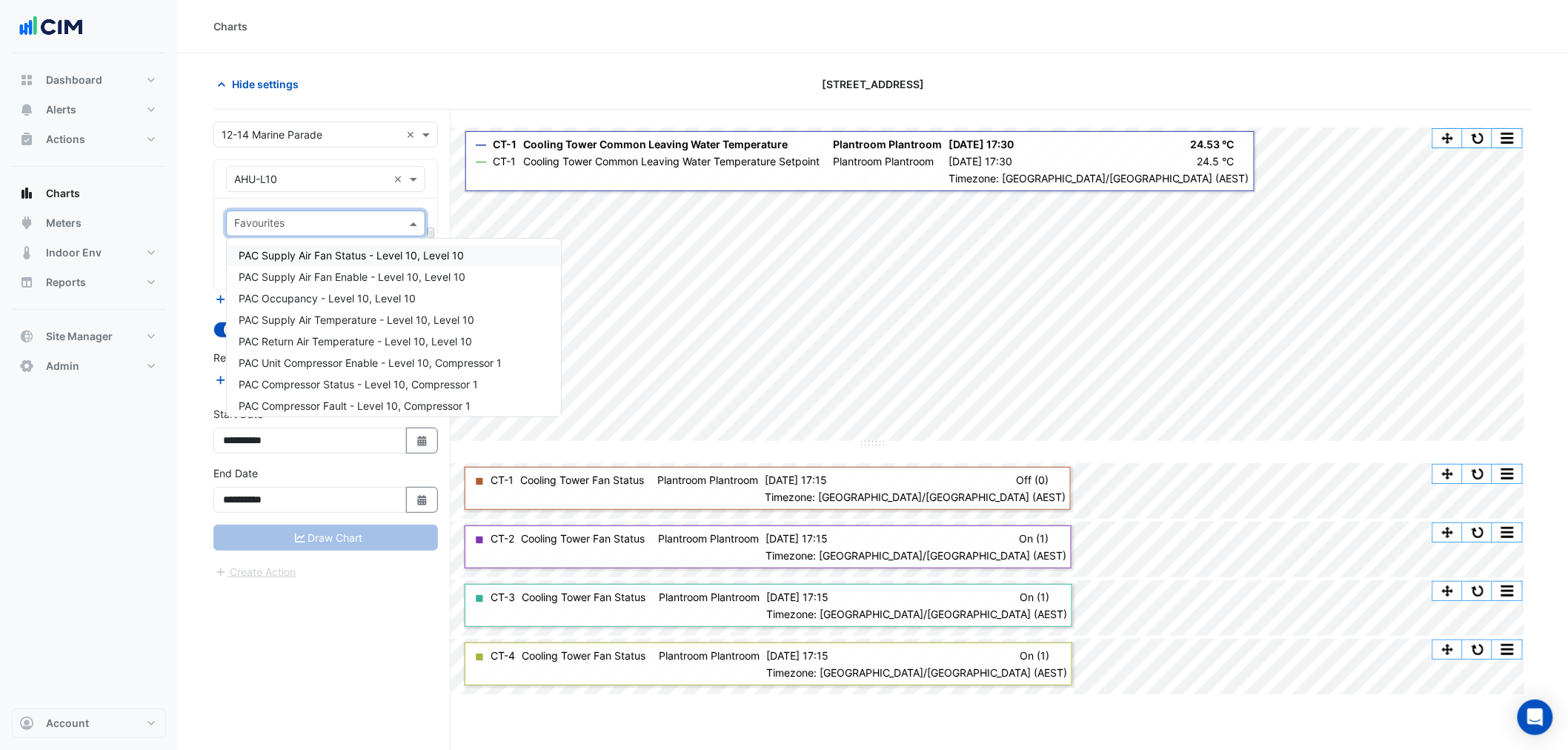
click at [311, 257] on span "PAC Supply Air Fan Status - Level 10, Level 10" at bounding box center [351, 255] width 225 height 12
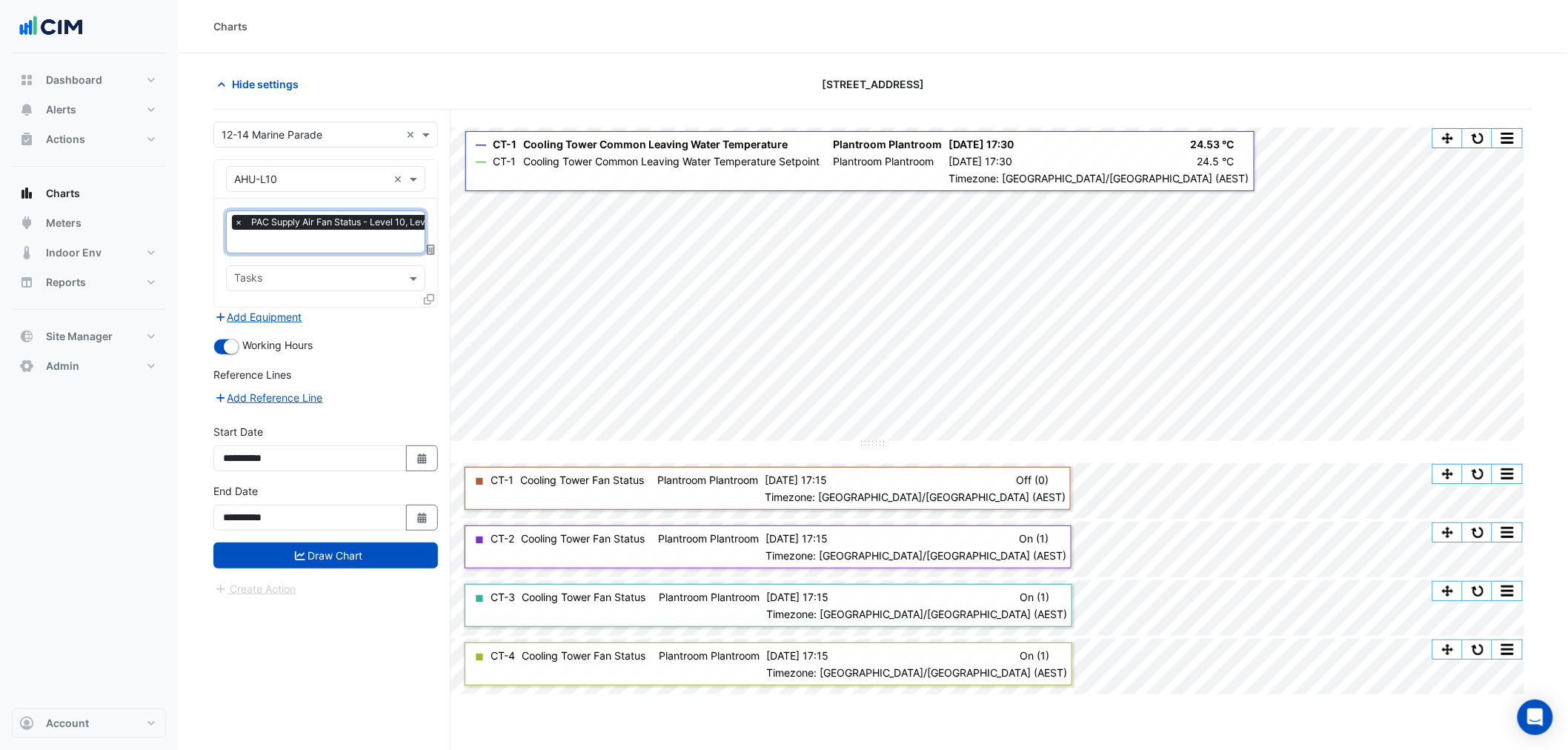
click at [425, 305] on div at bounding box center [431, 302] width 13 height 22
click at [425, 302] on fa-icon at bounding box center [429, 298] width 10 height 12
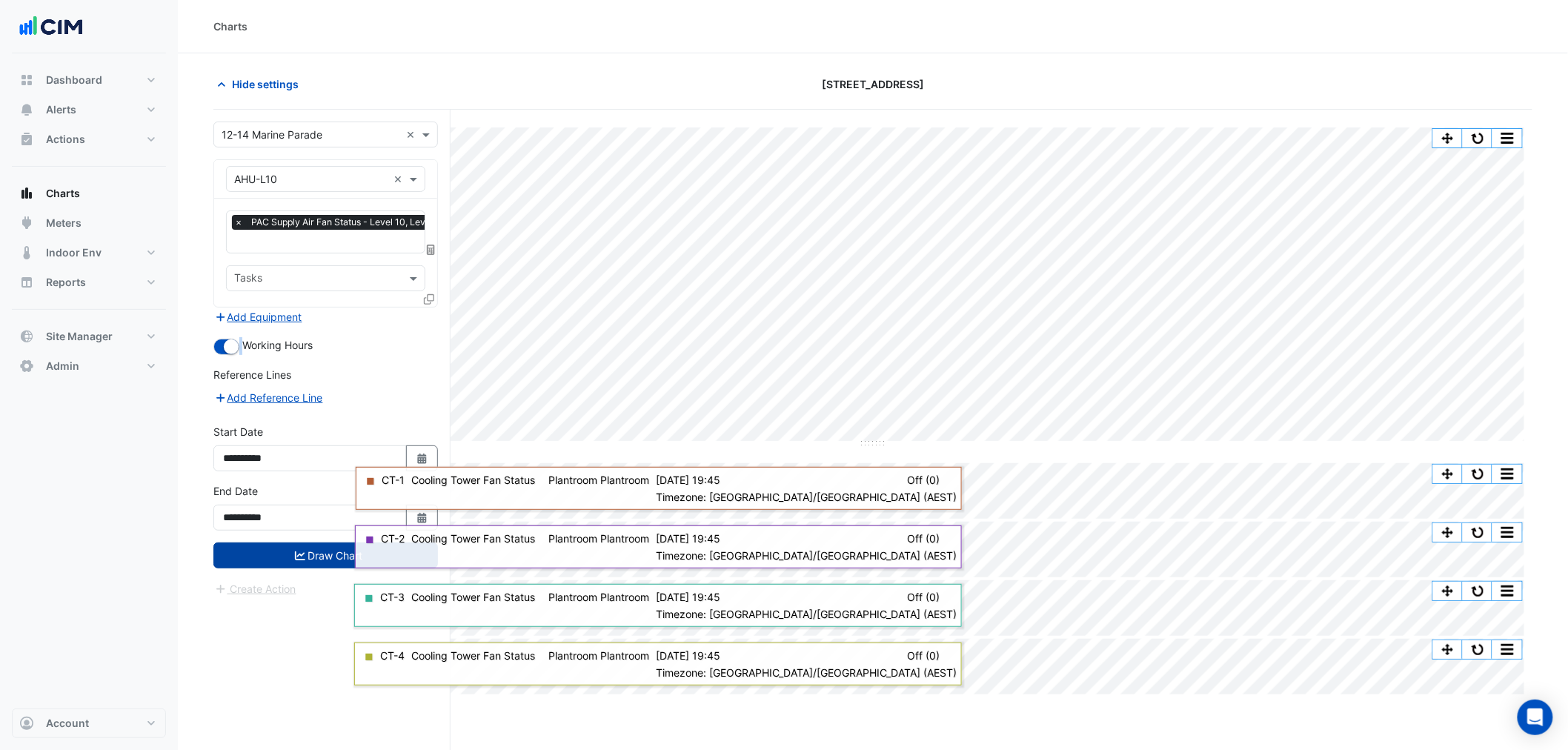
click at [307, 556] on button "Draw Chart" at bounding box center [325, 556] width 225 height 26
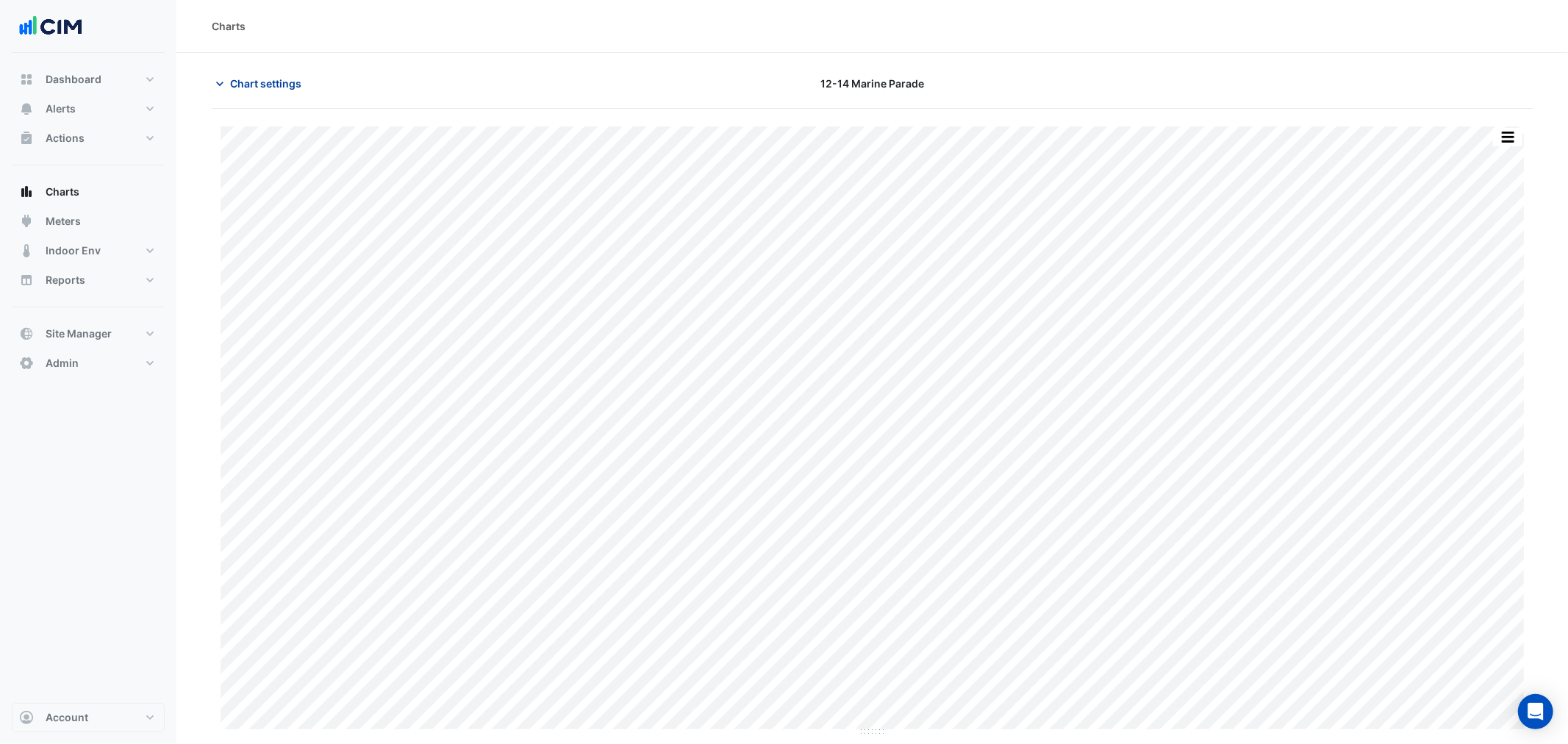
click at [238, 94] on button "Chart settings" at bounding box center [261, 84] width 99 height 26
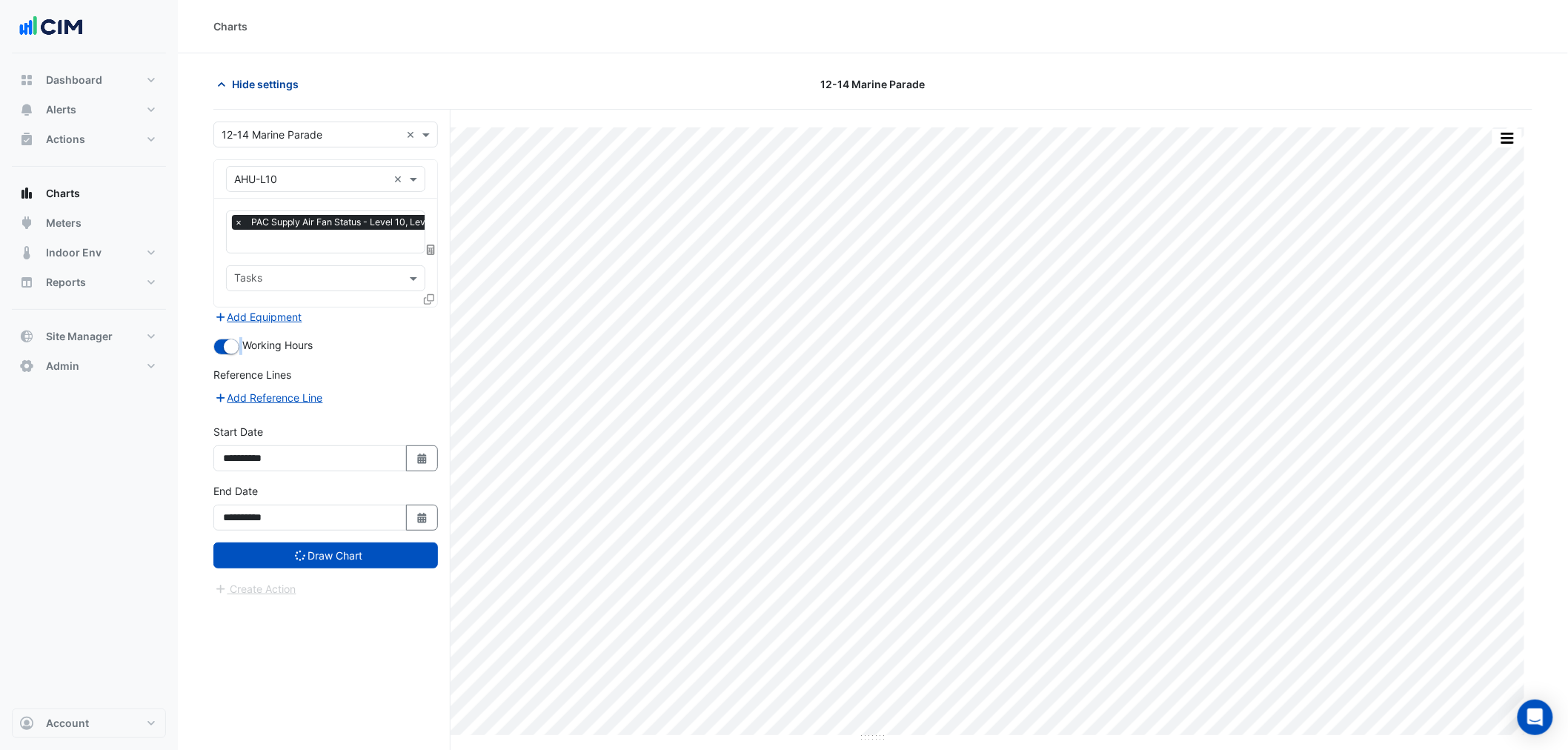
click at [240, 76] on span "Hide settings" at bounding box center [265, 84] width 67 height 16
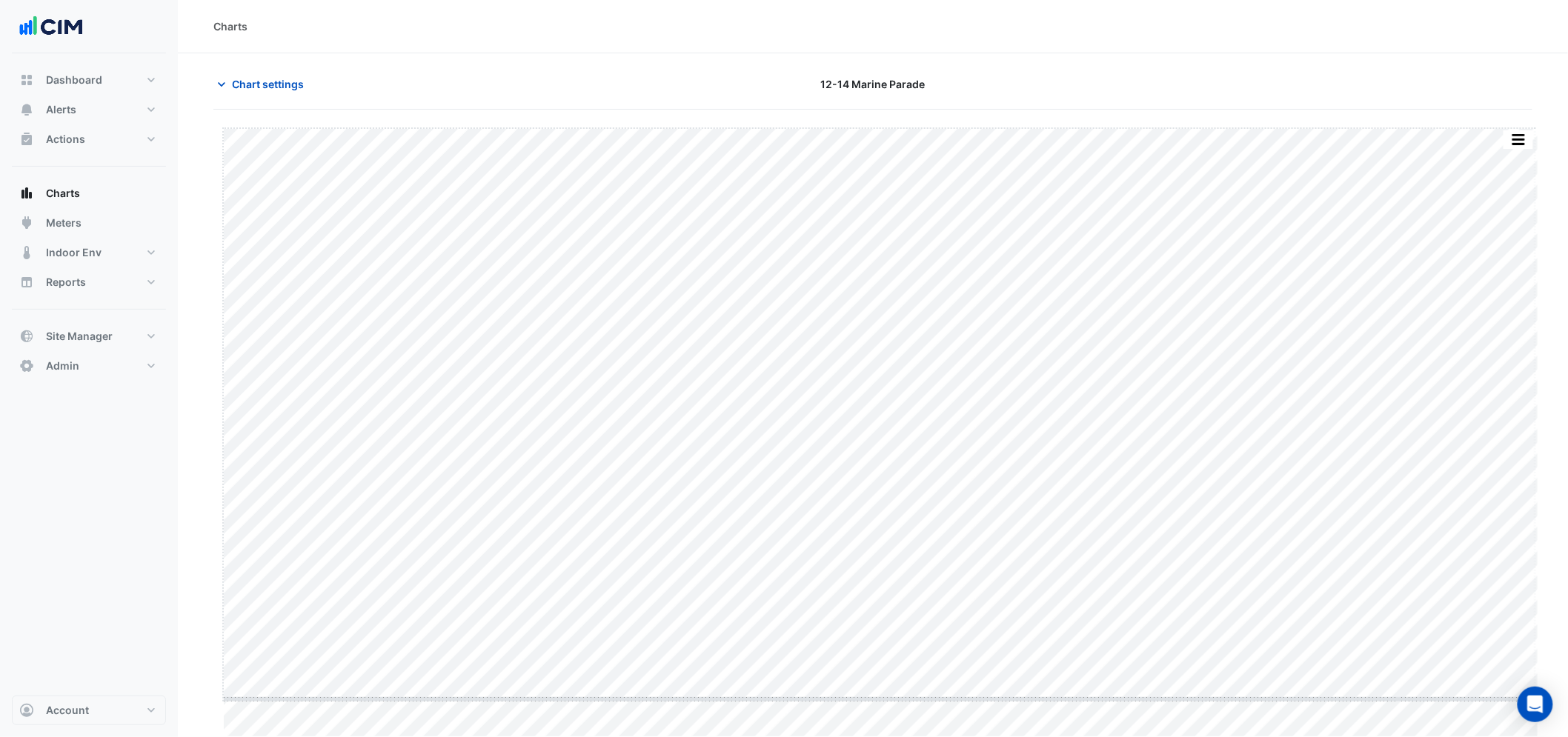
scroll to position [4, 0]
drag, startPoint x: 873, startPoint y: 738, endPoint x: 887, endPoint y: 668, distance: 71.4
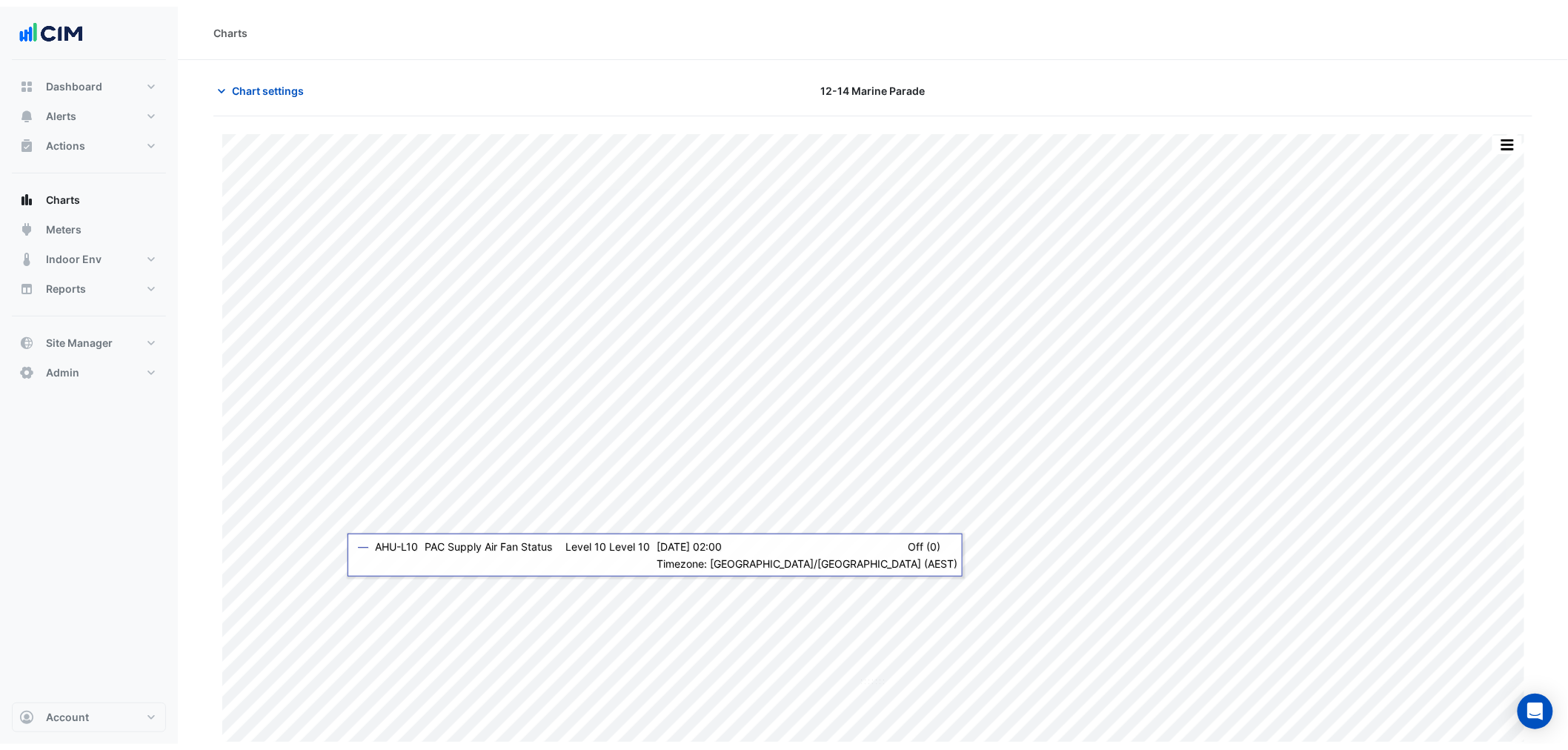
scroll to position [0, 0]
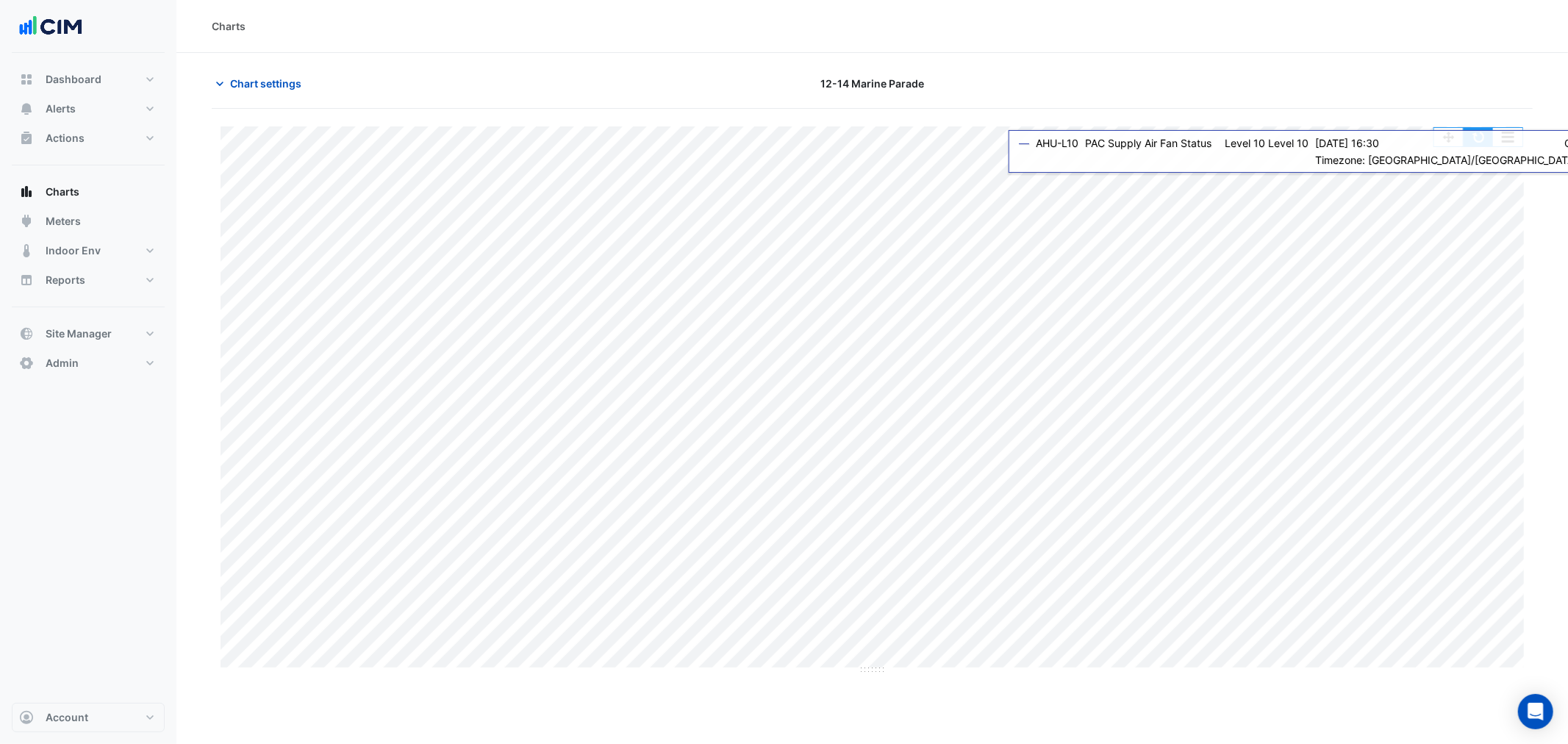
click at [1469, 133] on button "button" at bounding box center [1479, 137] width 30 height 19
click at [247, 83] on span "Chart settings" at bounding box center [266, 83] width 71 height 16
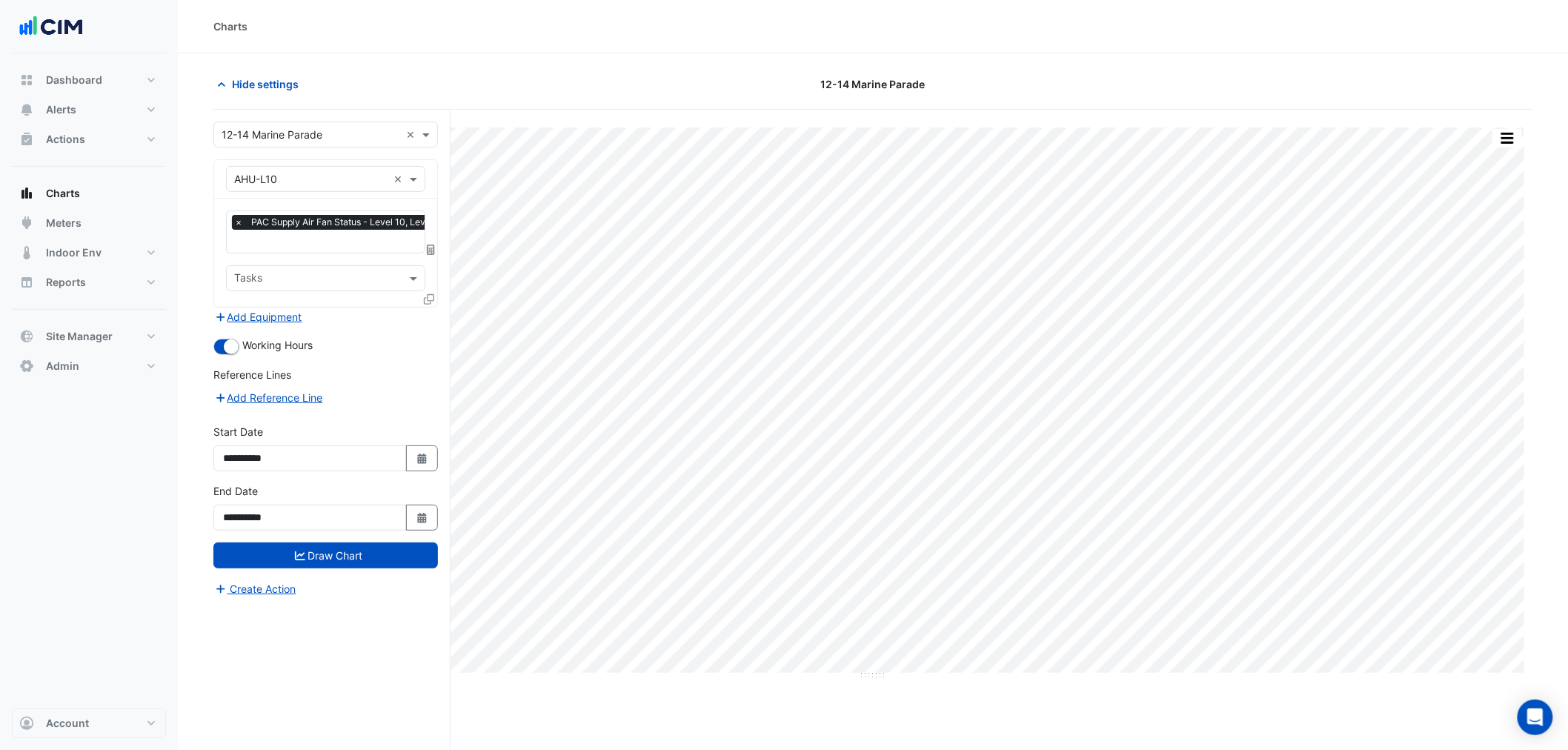
click at [410, 441] on div "**********" at bounding box center [325, 448] width 225 height 47
click at [419, 455] on icon "Select Date" at bounding box center [422, 458] width 13 height 10
select select "*"
select select "****"
click at [236, 261] on span "Previous month" at bounding box center [239, 259] width 11 height 11
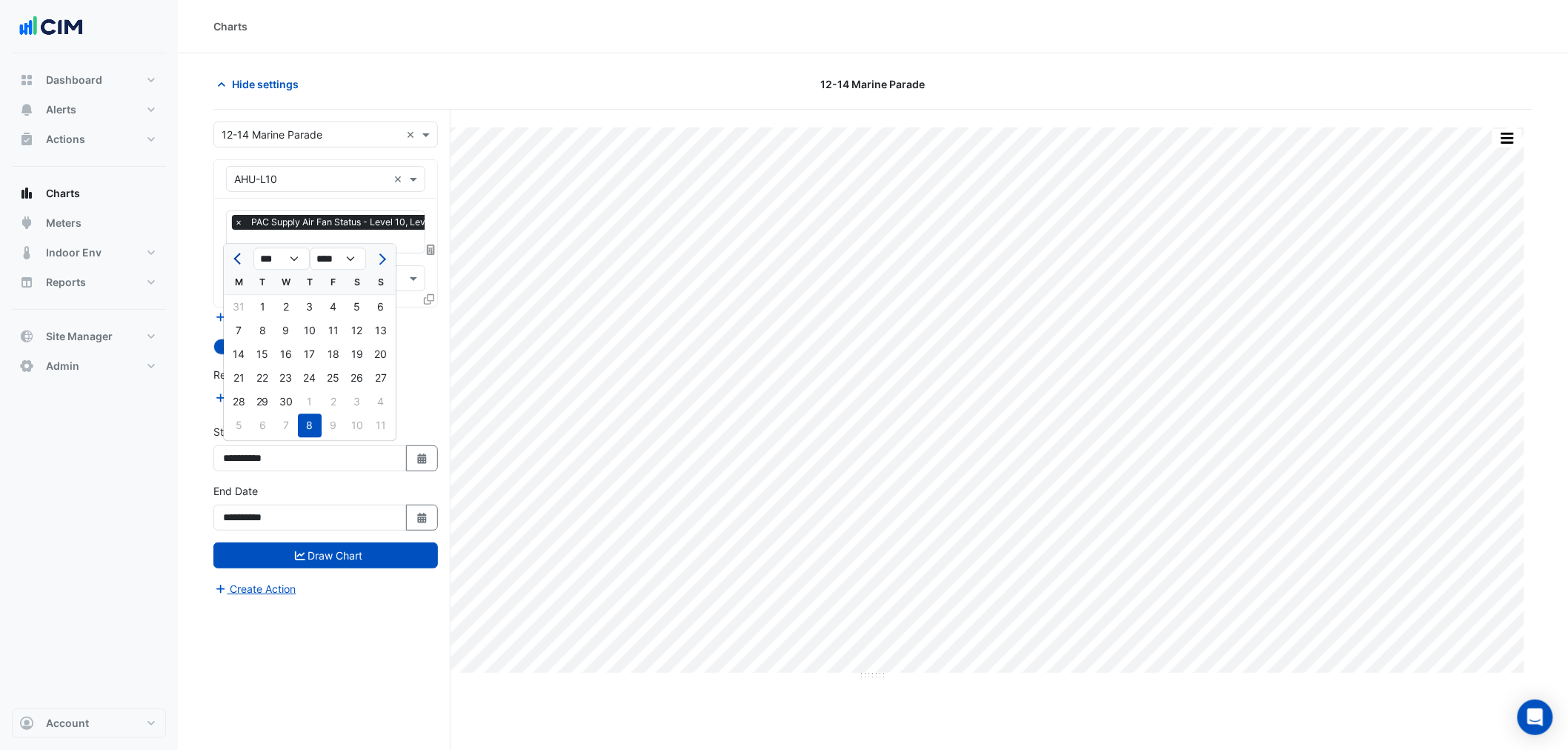
click at [236, 261] on span "Previous month" at bounding box center [239, 259] width 11 height 11
select select "*"
click at [240, 329] on div "3" at bounding box center [238, 330] width 24 height 24
type input "**********"
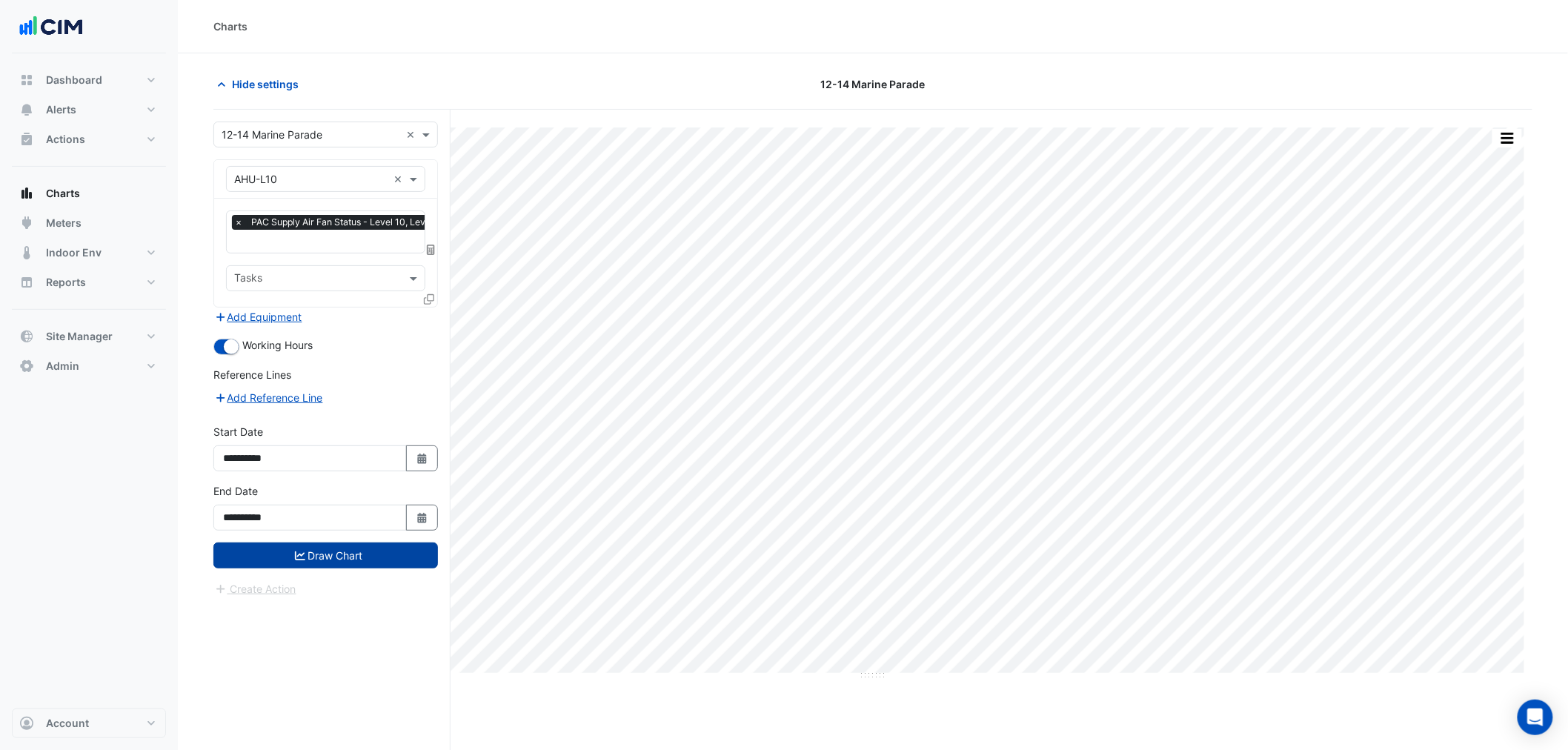
click at [325, 553] on button "Draw Chart" at bounding box center [325, 556] width 225 height 26
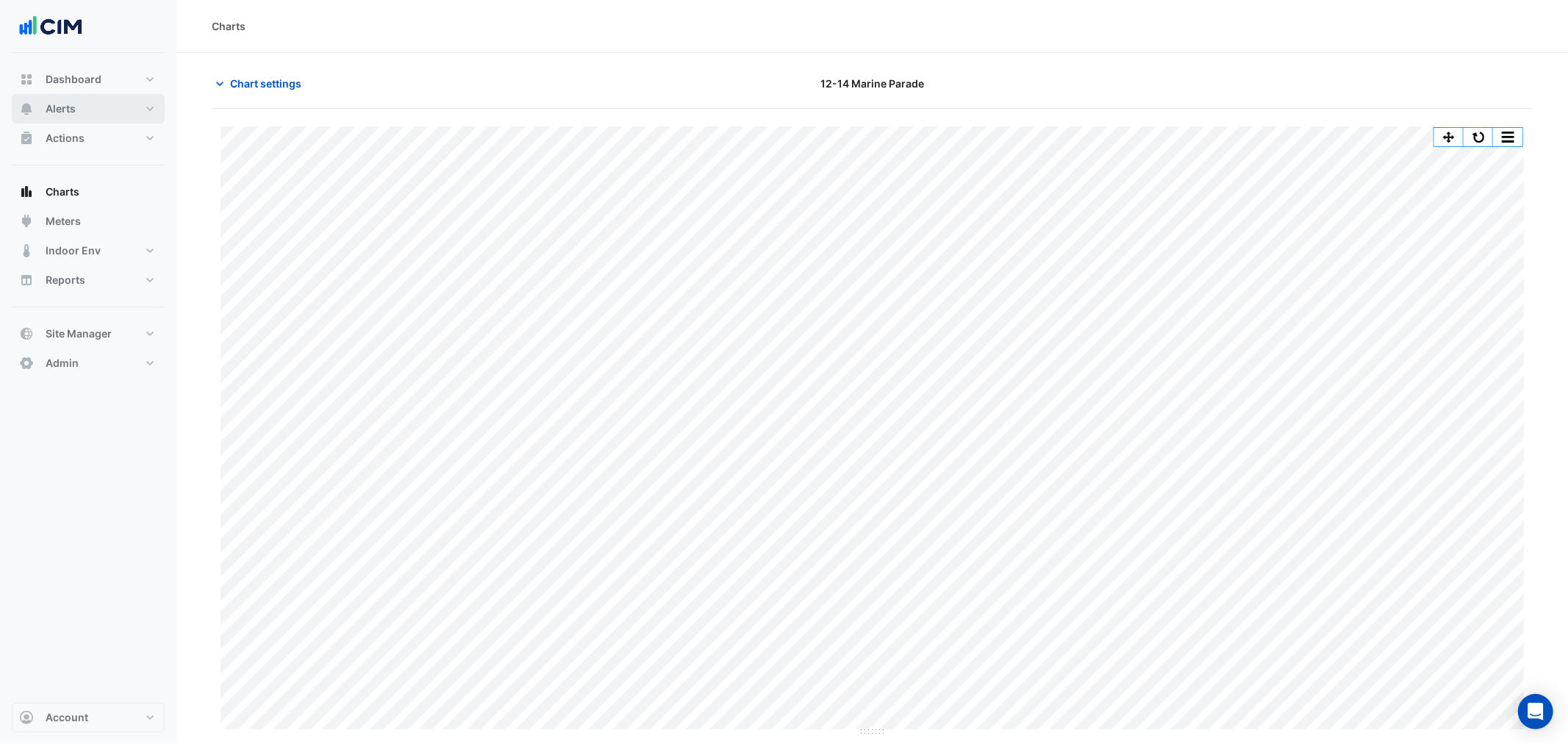
click at [59, 100] on button "Alerts" at bounding box center [89, 109] width 153 height 30
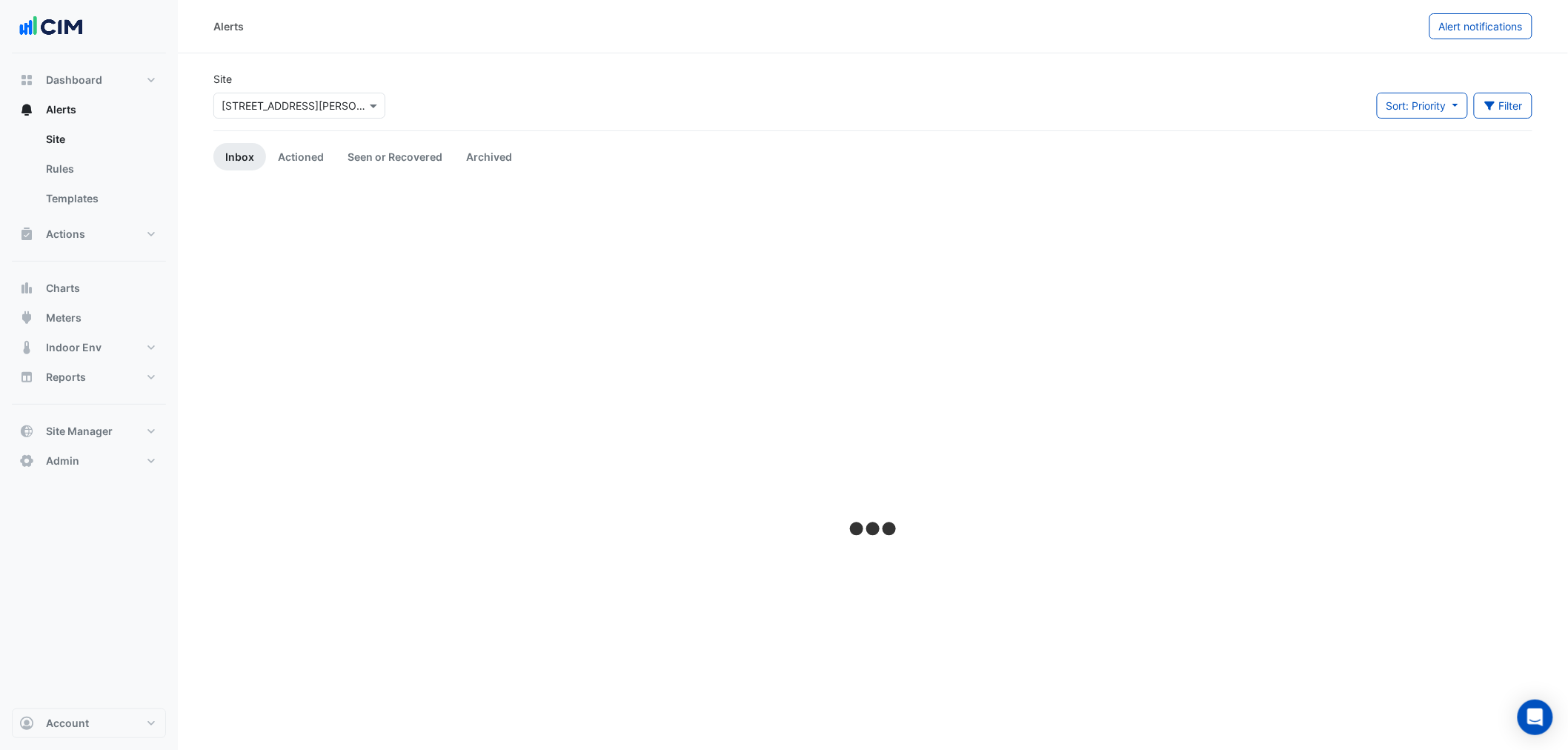
click at [271, 112] on input "text" at bounding box center [285, 106] width 126 height 16
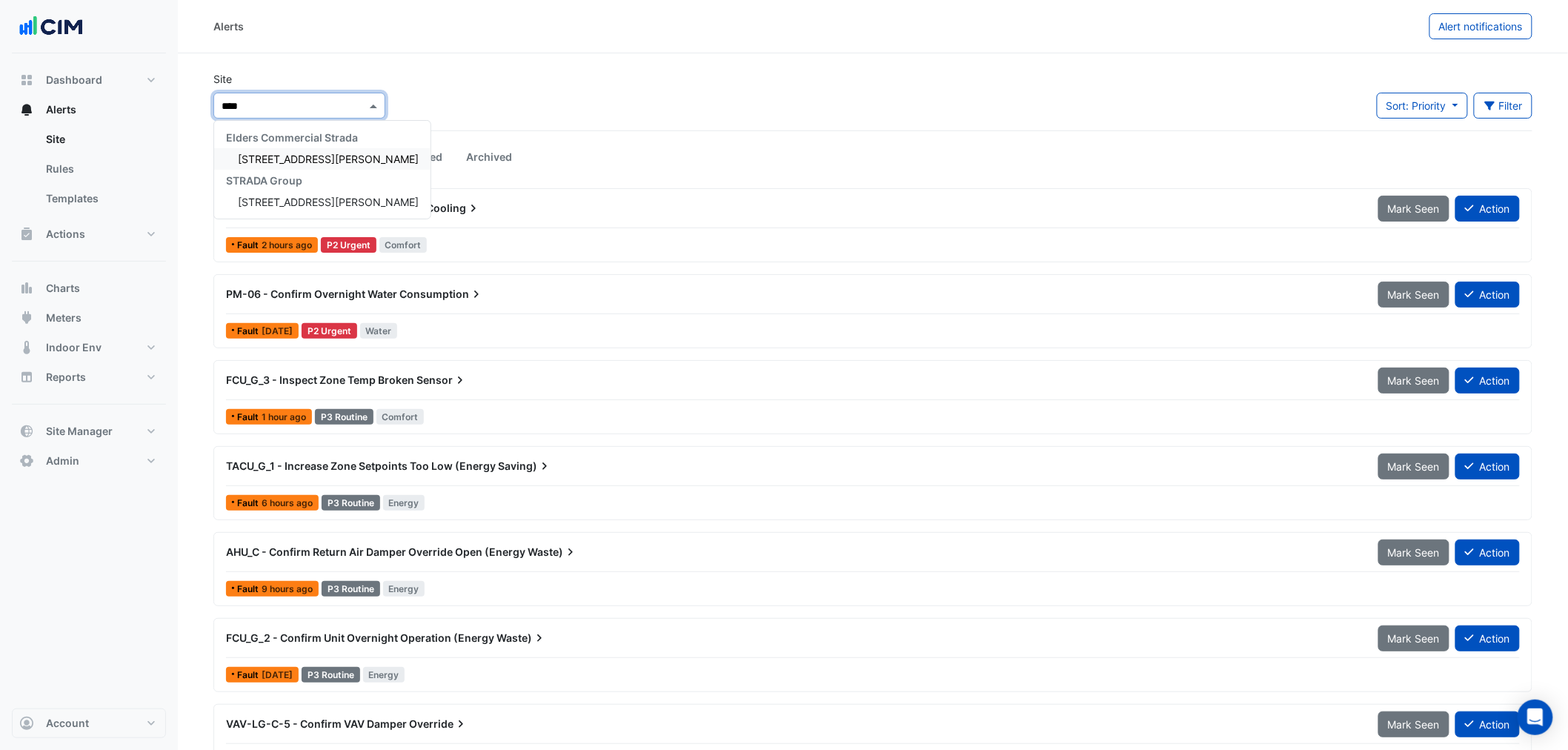
type input "*****"
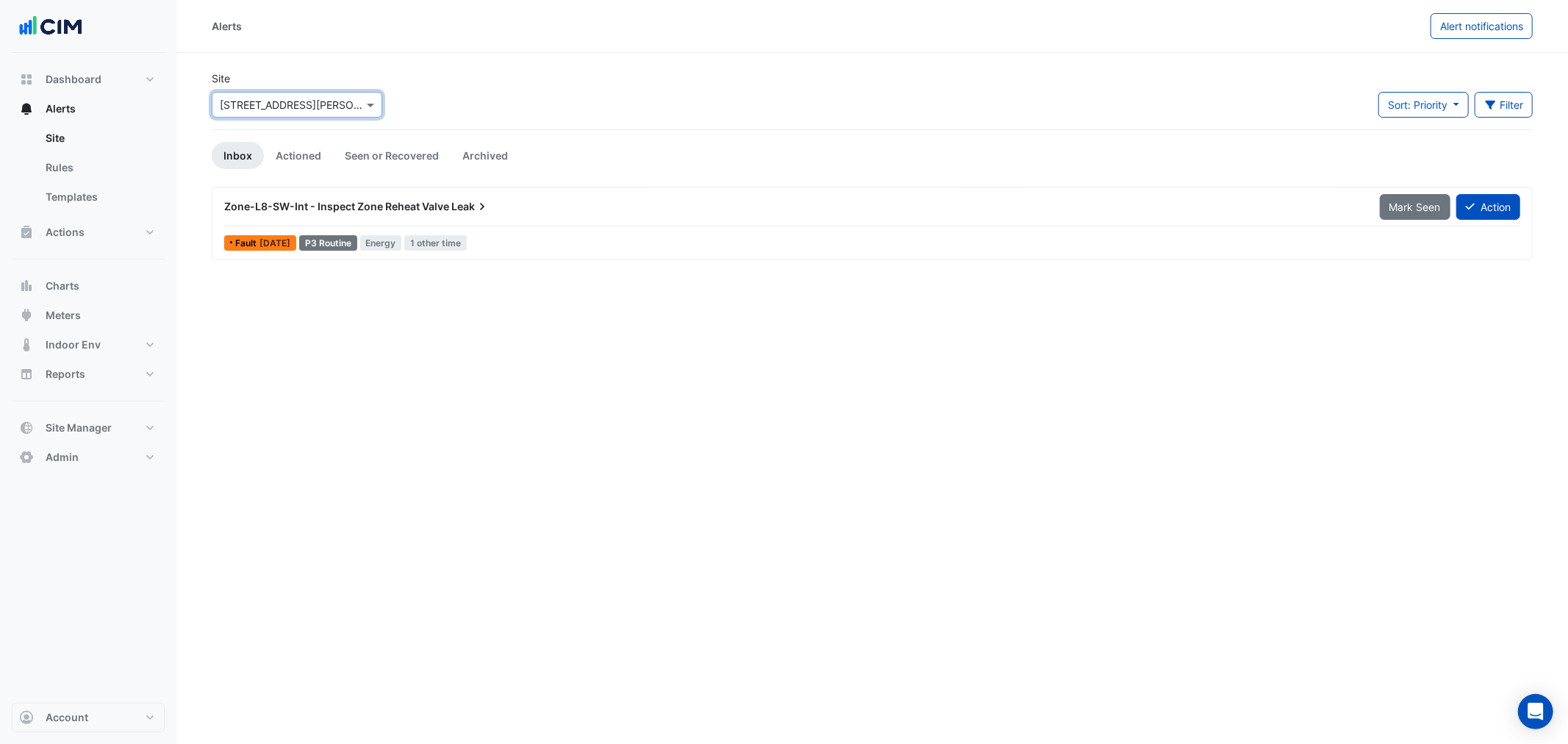
click at [391, 133] on app-alert-tickets "Site Select a Site × 39 Murray St Sort: Priority Priority Updated Filter Title …" at bounding box center [873, 165] width 1322 height 190
drag, startPoint x: 390, startPoint y: 151, endPoint x: 371, endPoint y: 154, distance: 19.2
click at [390, 151] on link "Seen or Recovered" at bounding box center [392, 155] width 118 height 27
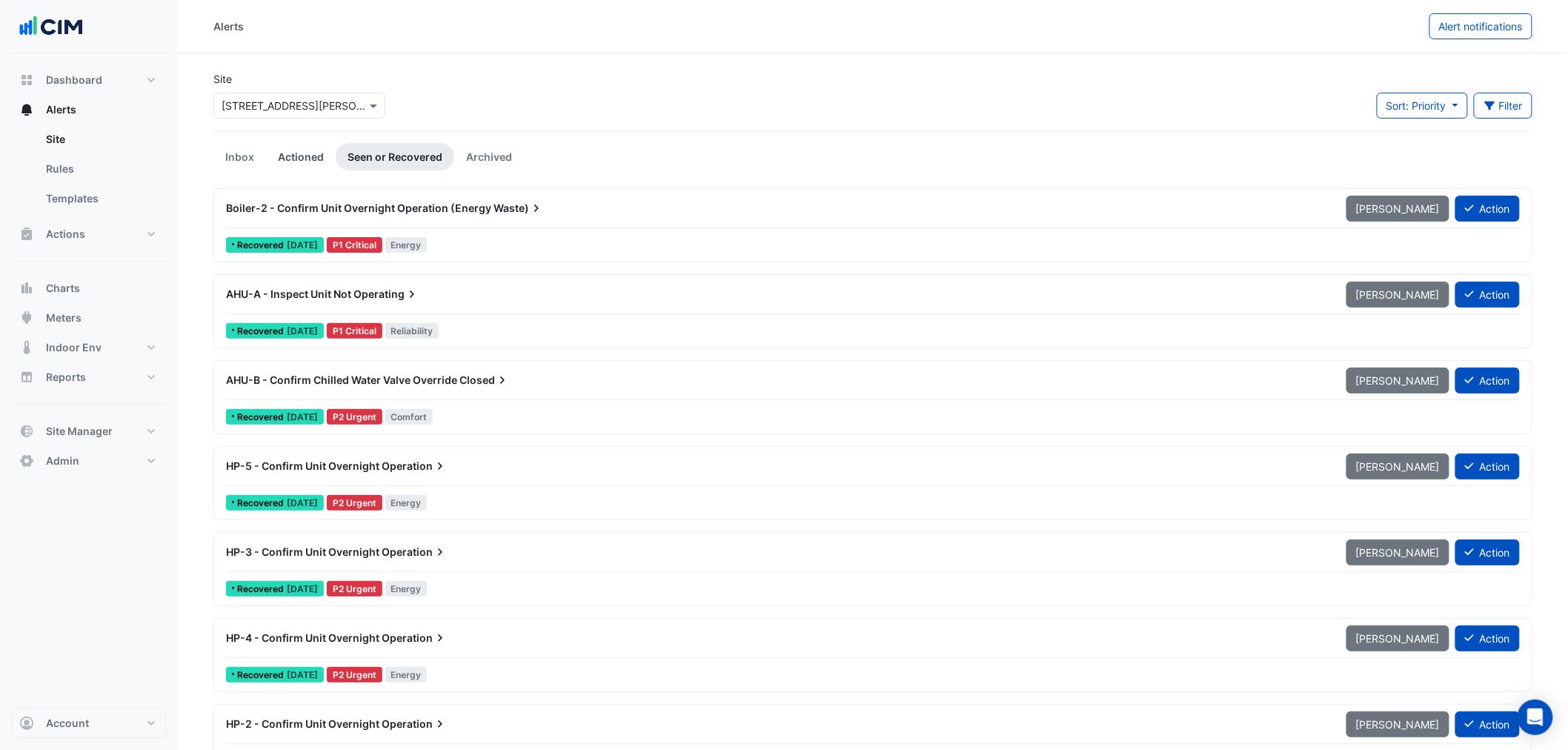
click at [323, 165] on link "Actioned" at bounding box center [301, 156] width 70 height 27
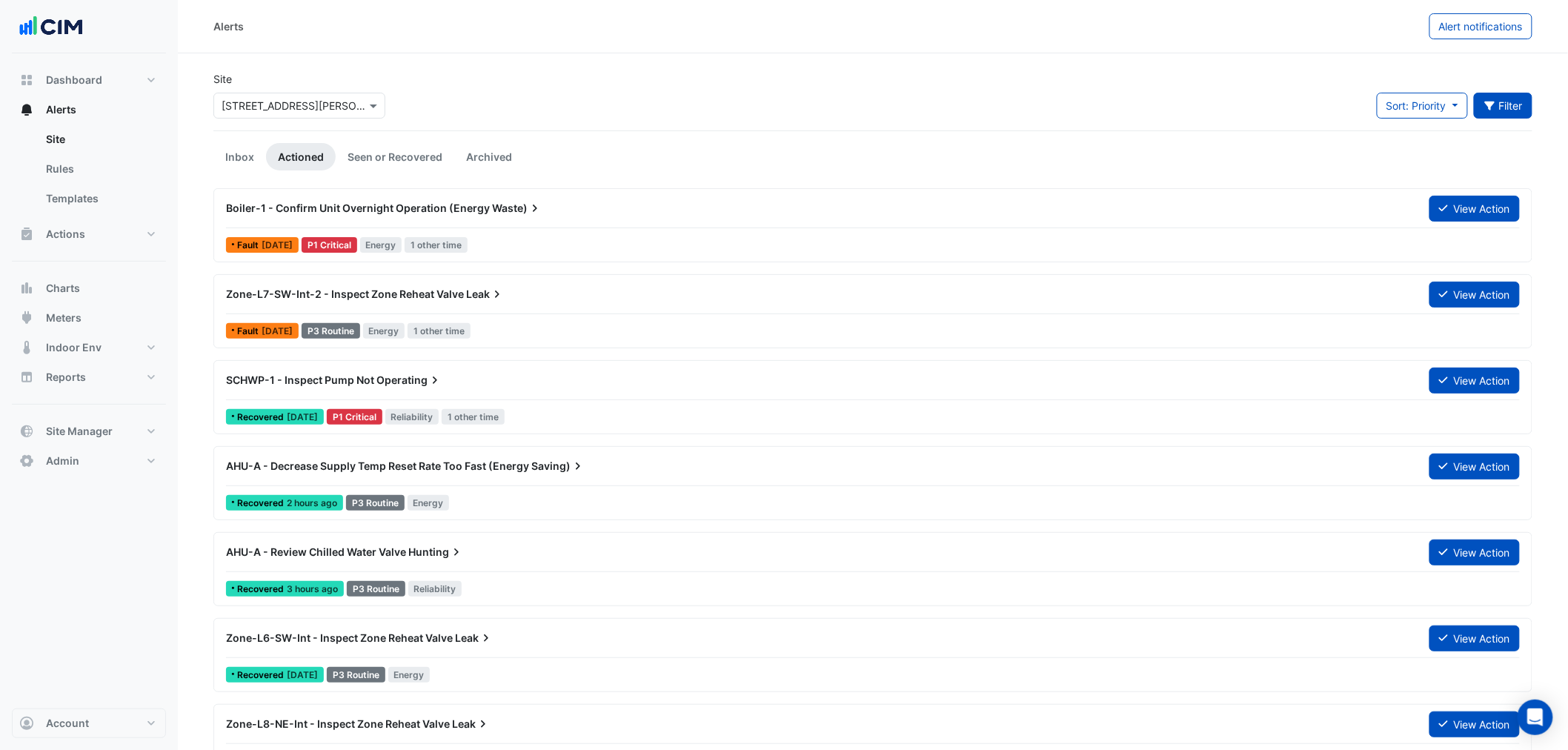
click at [1497, 106] on button "Filter" at bounding box center [1503, 105] width 59 height 26
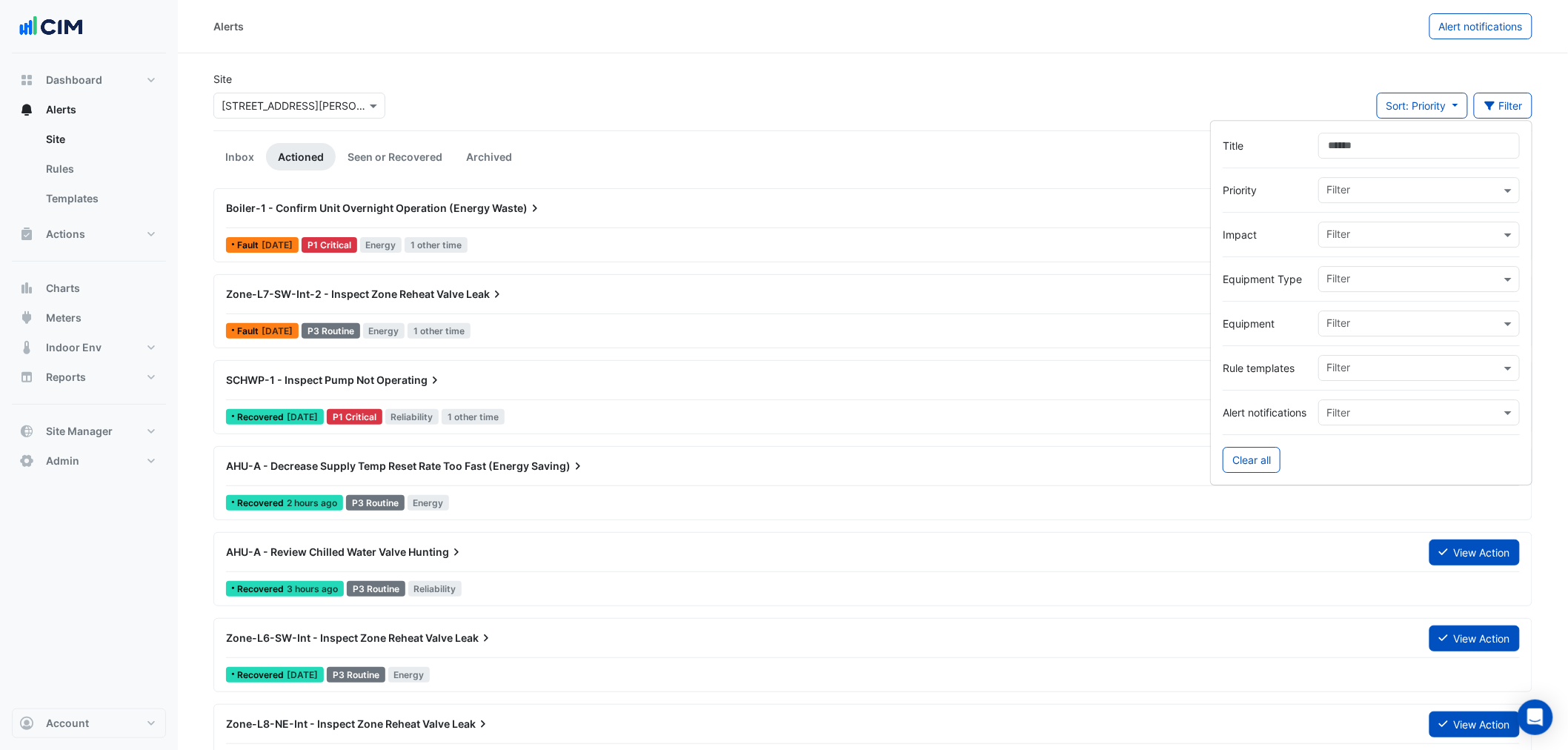
click at [285, 218] on div "Boiler-1 - Confirm Unit Overnight Operation (Energy Waste)" at bounding box center [818, 208] width 1203 height 26
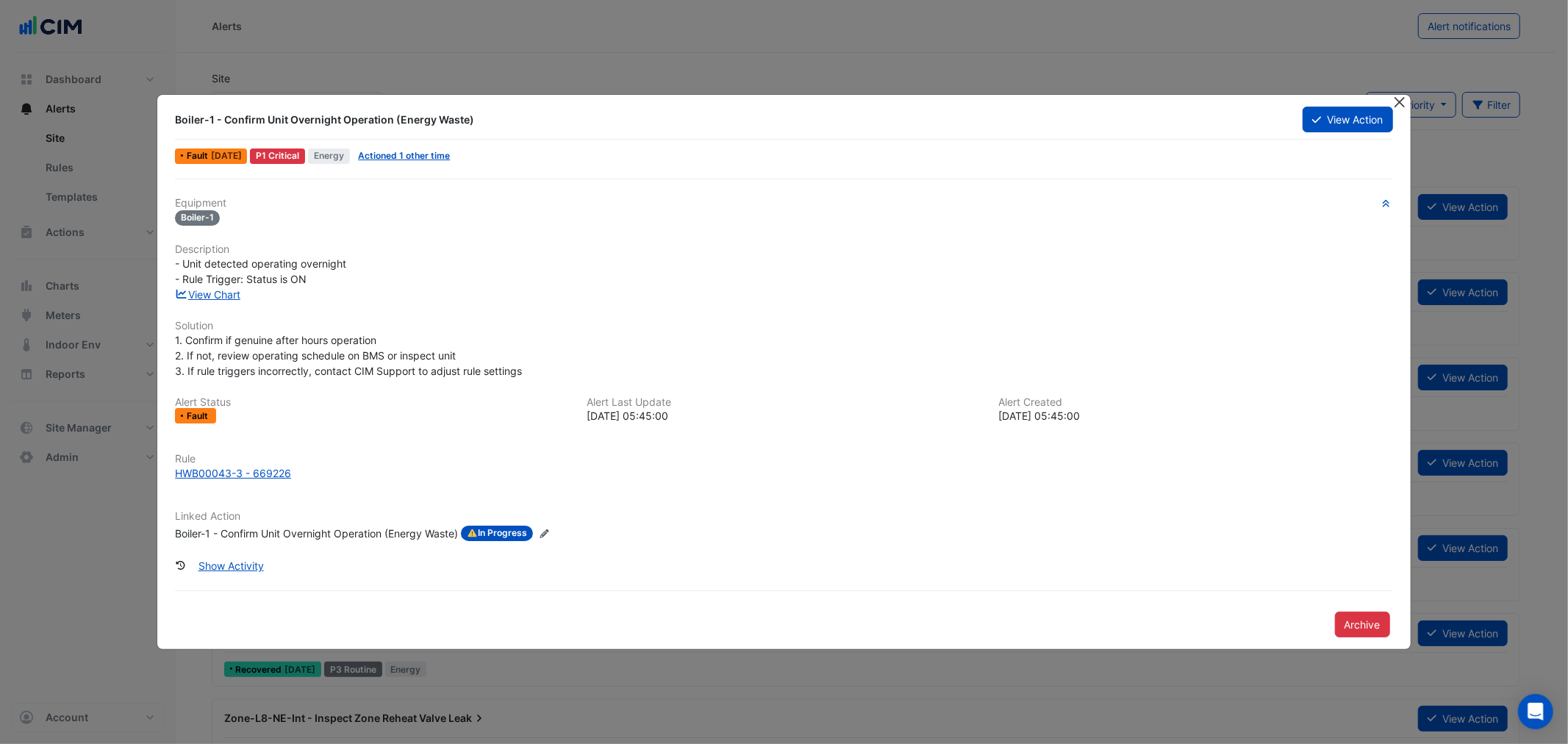
click at [1398, 101] on button "Close" at bounding box center [1400, 103] width 16 height 16
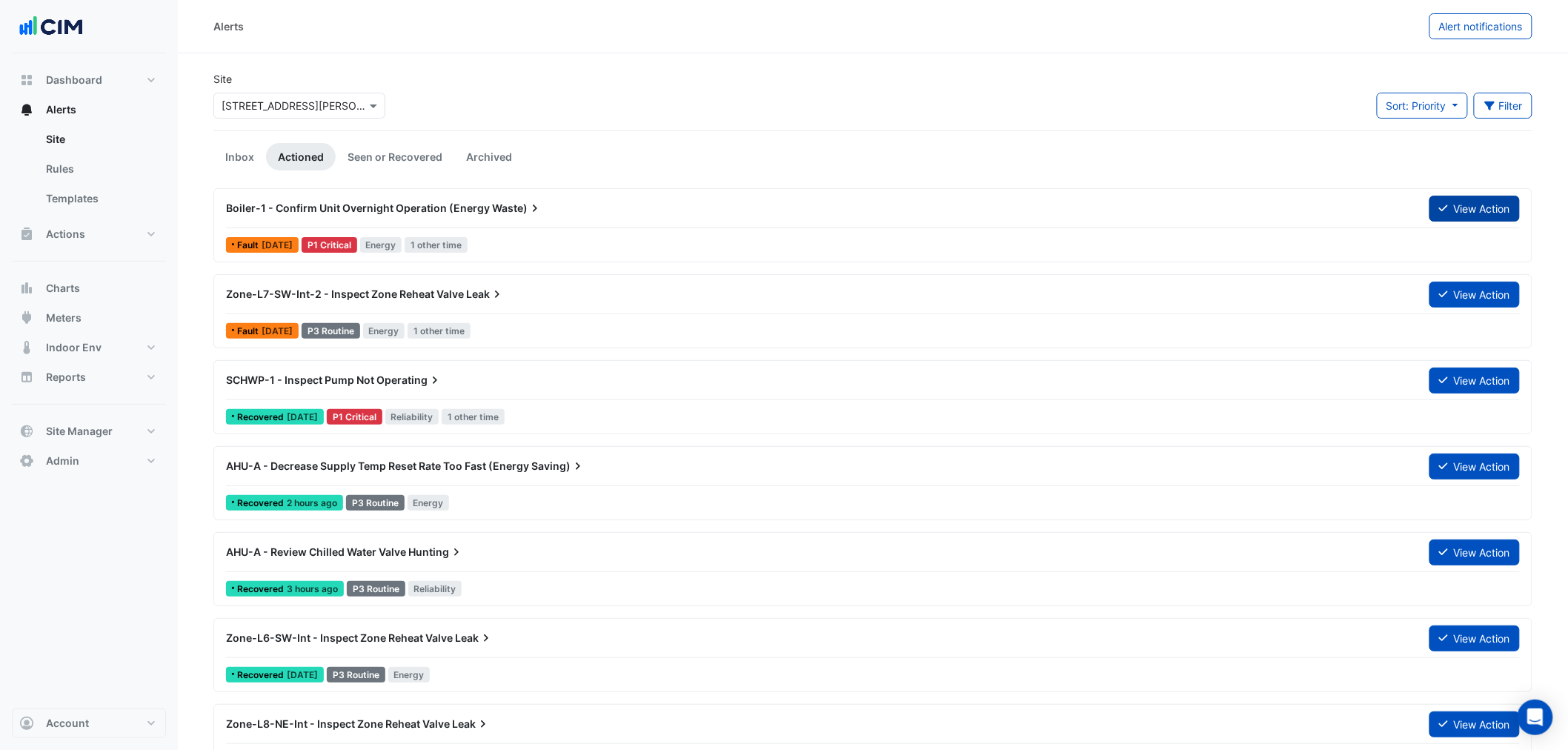
click at [1498, 208] on button "View Action" at bounding box center [1475, 209] width 90 height 26
click at [1531, 108] on button "Filter" at bounding box center [1503, 105] width 59 height 26
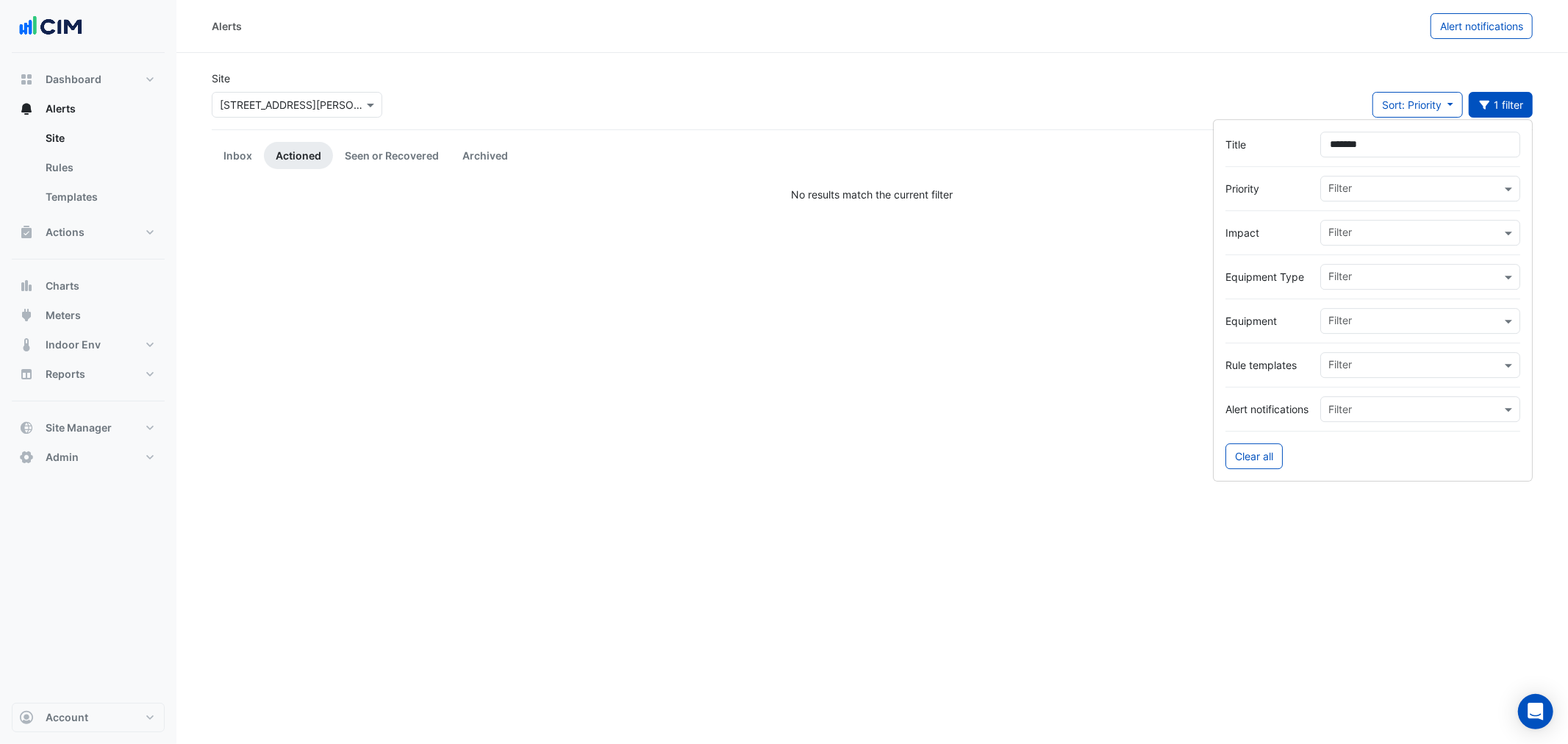
type input "*******"
drag, startPoint x: 657, startPoint y: 144, endPoint x: 588, endPoint y: 147, distance: 69.1
click at [651, 144] on ul "Inbox Actioned Seen or Recovered Archived" at bounding box center [873, 155] width 1322 height 27
click at [385, 170] on app-alert-tickets "Site Select a Site × 39 Murray St Sort: Priority Priority Updated 1 filter Titl…" at bounding box center [873, 136] width 1322 height 132
click at [383, 161] on link "Seen or Recovered" at bounding box center [392, 155] width 118 height 27
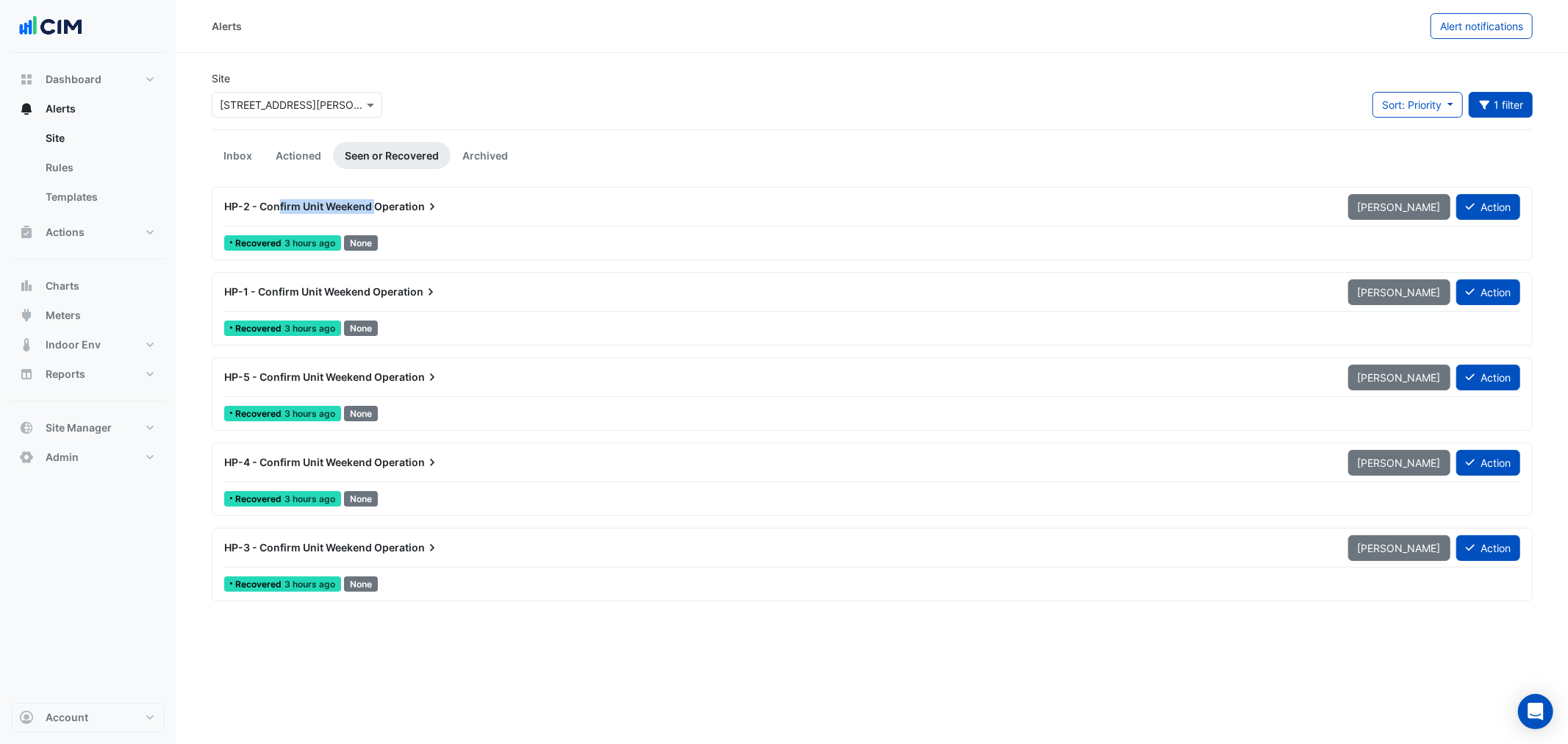
drag, startPoint x: 493, startPoint y: 186, endPoint x: 587, endPoint y: 185, distance: 94.0
click at [584, 182] on app-alert-tickets "Site Select a Site × 39 Murray St Sort: Priority Priority Updated 1 filter Titl…" at bounding box center [873, 336] width 1322 height 531
drag, startPoint x: 684, startPoint y: 90, endPoint x: 540, endPoint y: 220, distance: 194.0
click at [684, 91] on div "Site Select a Site × 39 Murray St Sort: Priority Priority Updated 1 filter Titl…" at bounding box center [872, 100] width 1339 height 59
click at [463, 250] on div "Recovered 3 hours ago None" at bounding box center [873, 243] width 1299 height 21
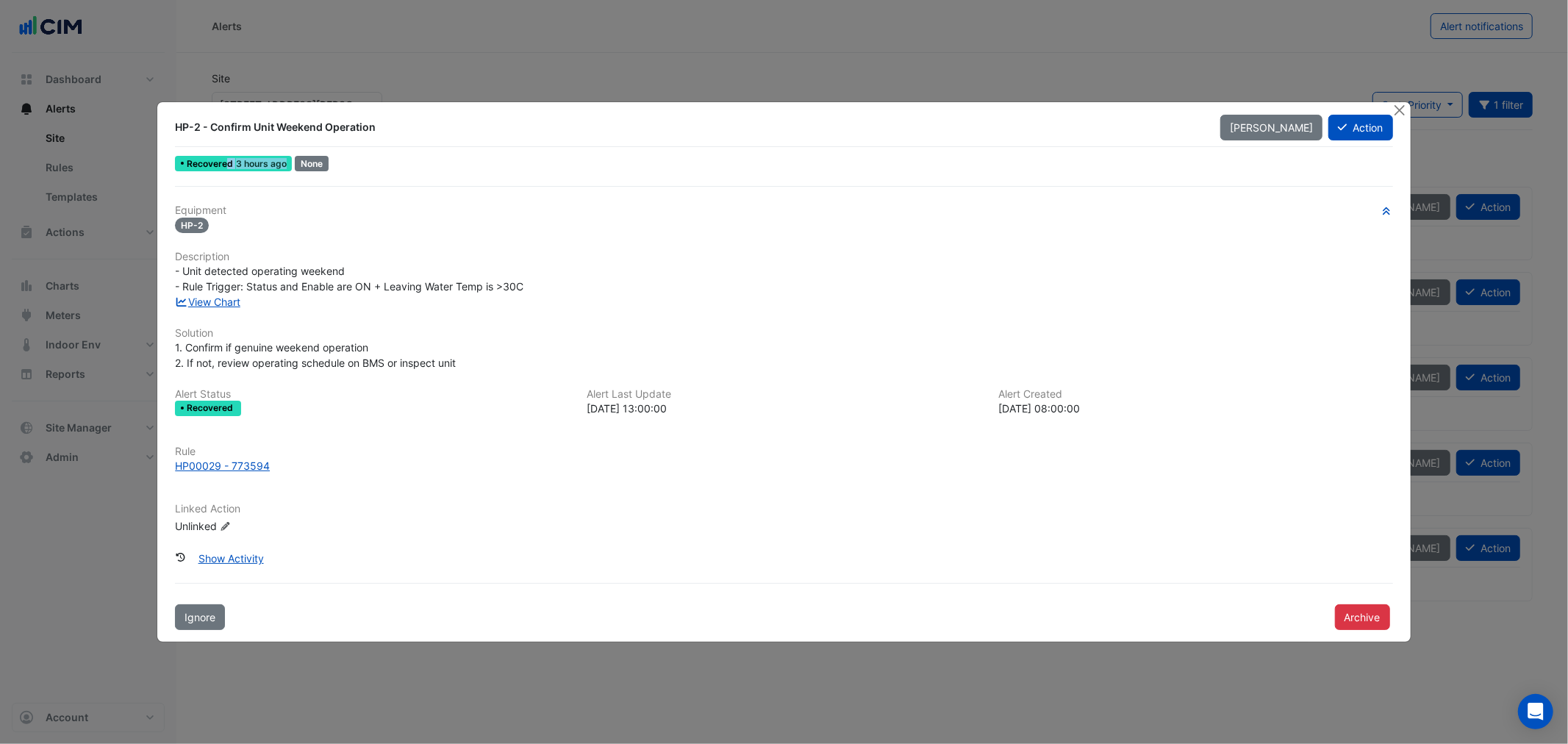
drag, startPoint x: 230, startPoint y: 166, endPoint x: 289, endPoint y: 169, distance: 59.1
click at [289, 169] on div "Recovered 3 hours ago" at bounding box center [232, 163] width 117 height 16
drag, startPoint x: 1402, startPoint y: 106, endPoint x: 871, endPoint y: 0, distance: 541.5
click at [1401, 106] on button "Close" at bounding box center [1400, 110] width 16 height 16
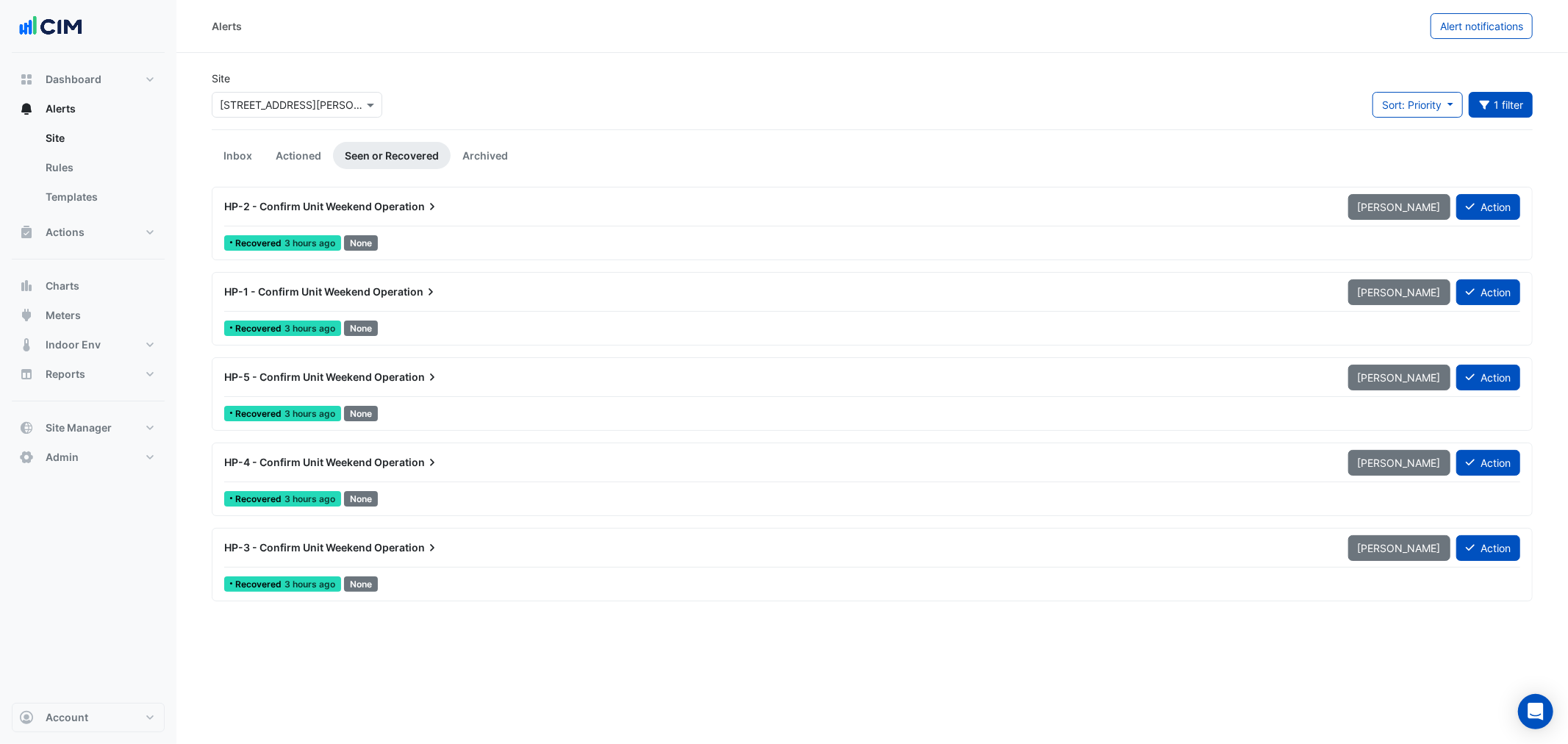
click at [637, 217] on div "HP-2 - Confirm Unit Weekend Operation" at bounding box center [777, 206] width 1125 height 26
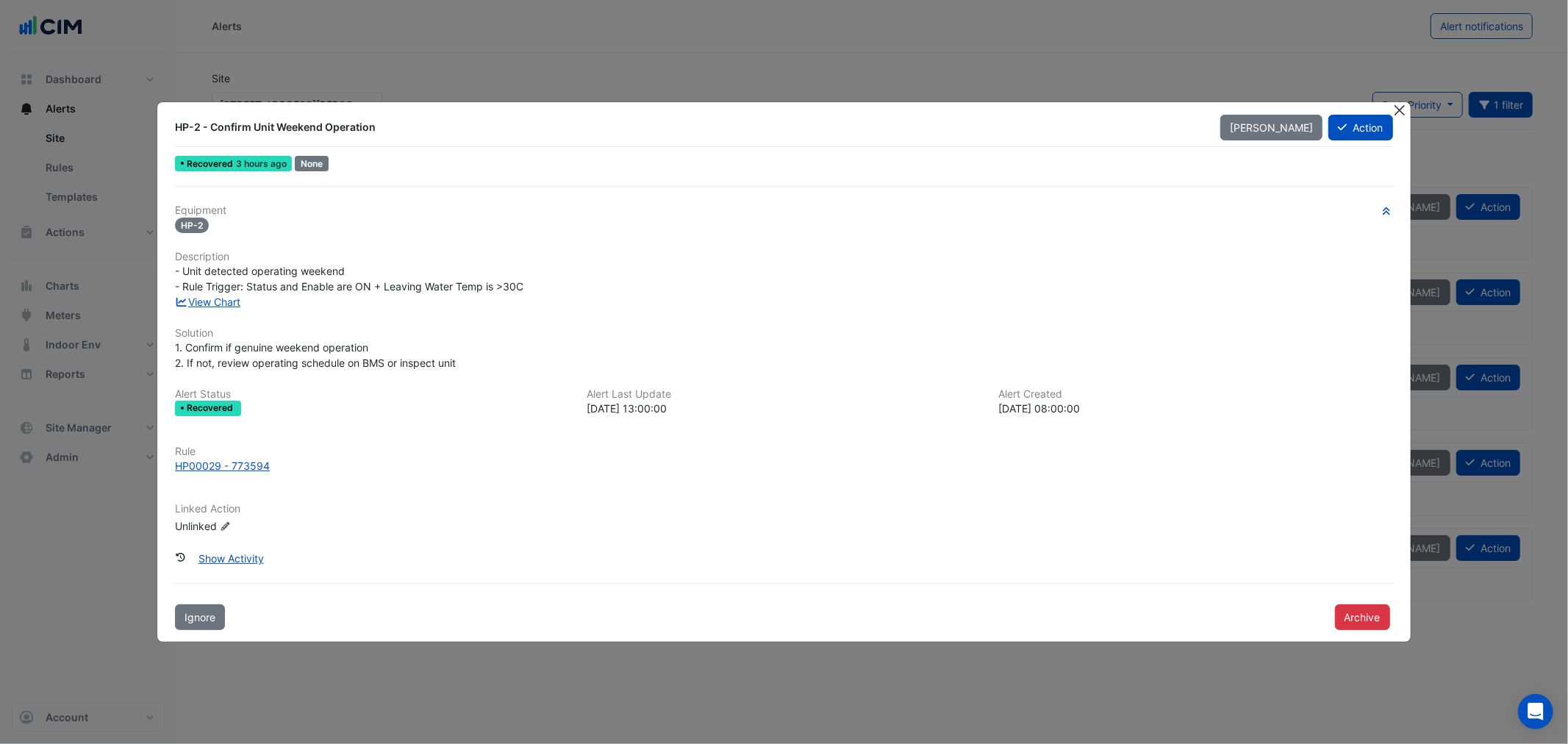
click at [1401, 112] on button "Close" at bounding box center [1400, 110] width 16 height 16
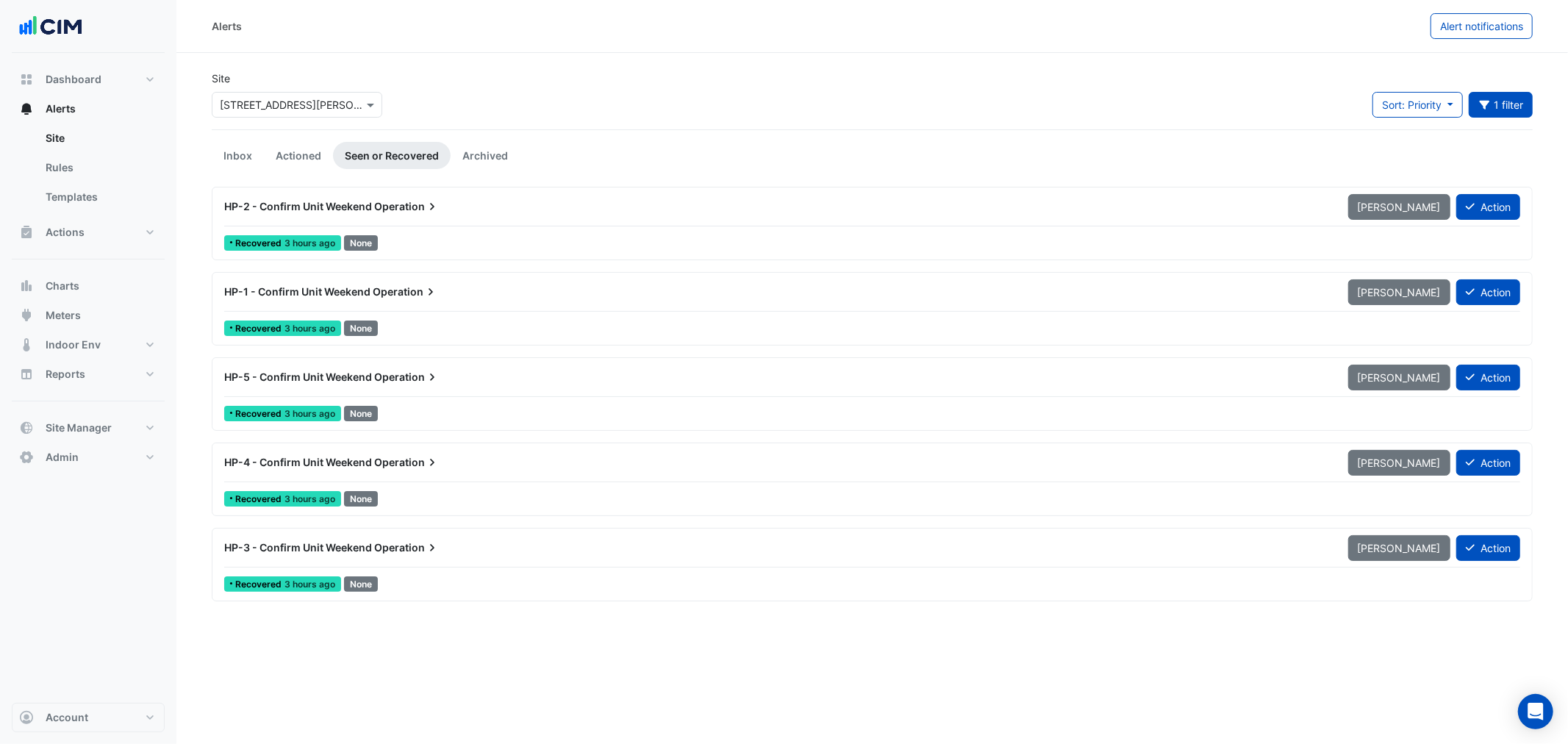
click at [378, 216] on div "HP-2 - Confirm Unit Weekend Operation" at bounding box center [777, 206] width 1125 height 26
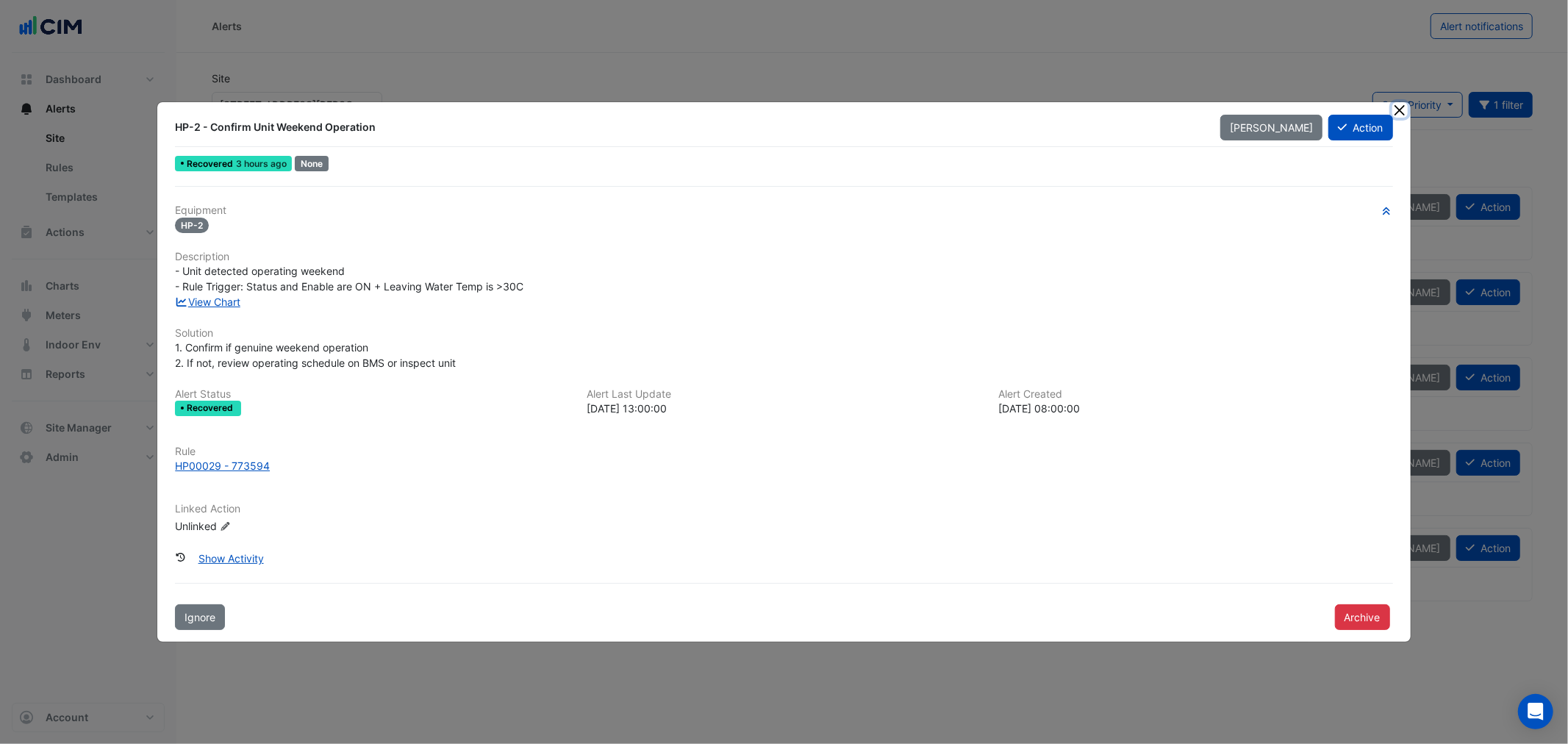
click at [1405, 111] on button "Close" at bounding box center [1400, 110] width 16 height 16
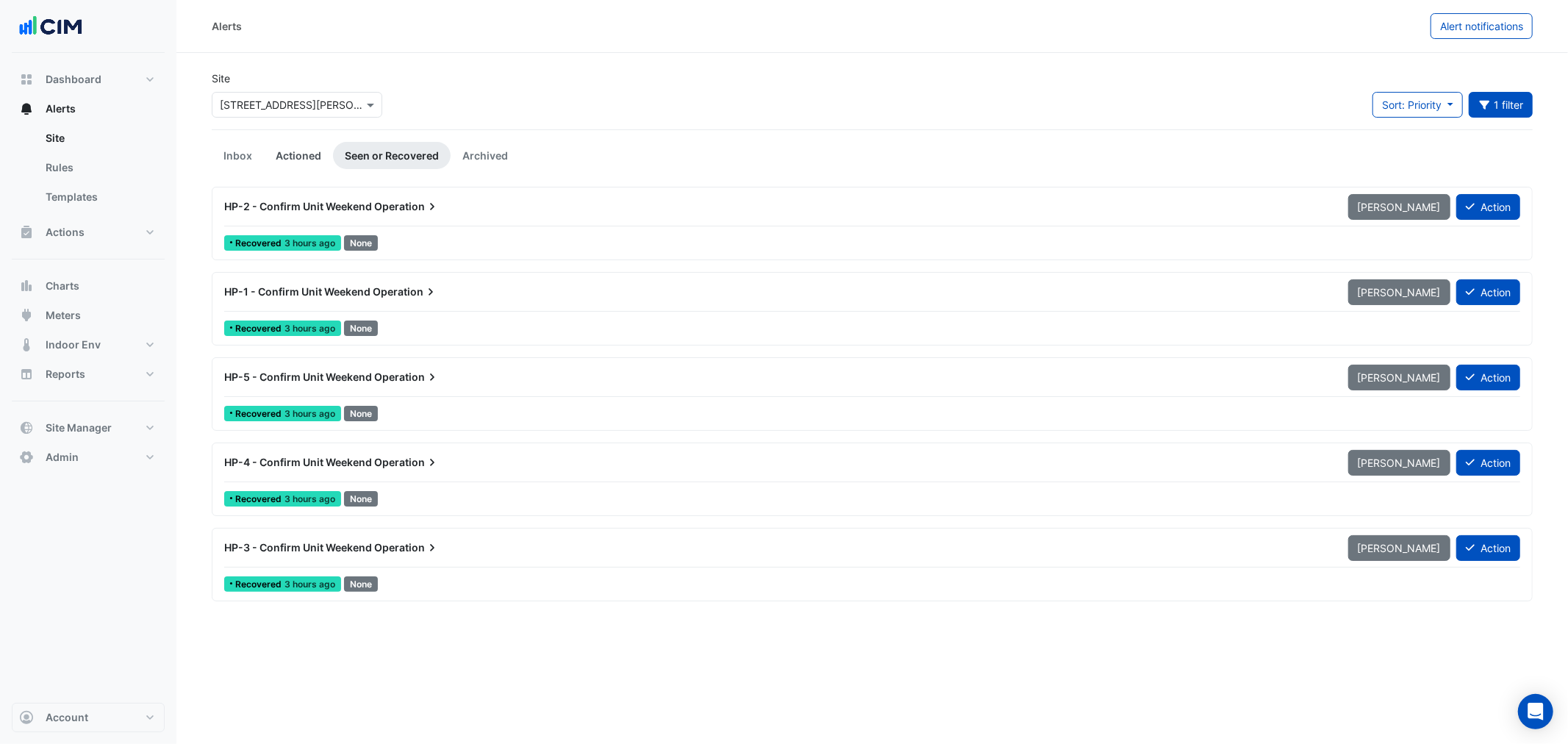
click at [309, 150] on link "Actioned" at bounding box center [299, 155] width 69 height 27
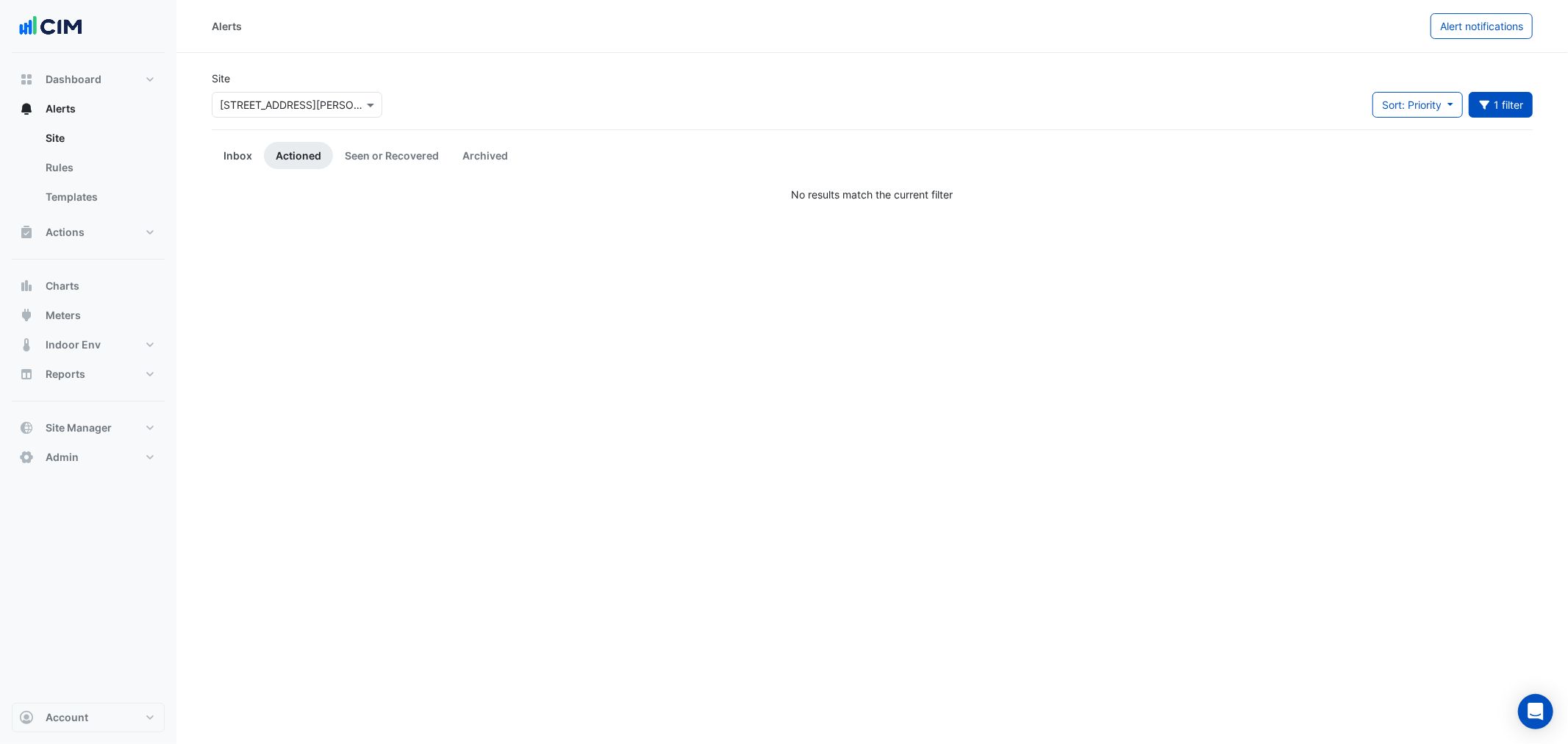
click at [245, 158] on link "Inbox" at bounding box center [238, 155] width 52 height 27
click at [1533, 104] on div "Sort: Priority Priority Updated 1 filter Title ******* Priority Filter Impact F…" at bounding box center [1452, 110] width 178 height 37
click at [1502, 105] on button "1 filter" at bounding box center [1501, 105] width 64 height 26
drag, startPoint x: 1320, startPoint y: 138, endPoint x: 840, endPoint y: 197, distance: 483.6
click at [1166, 148] on body "Alerts Alert notifications Site Select a Site × 39 Murray St Sort: Priority Pri…" at bounding box center [784, 372] width 1568 height 744
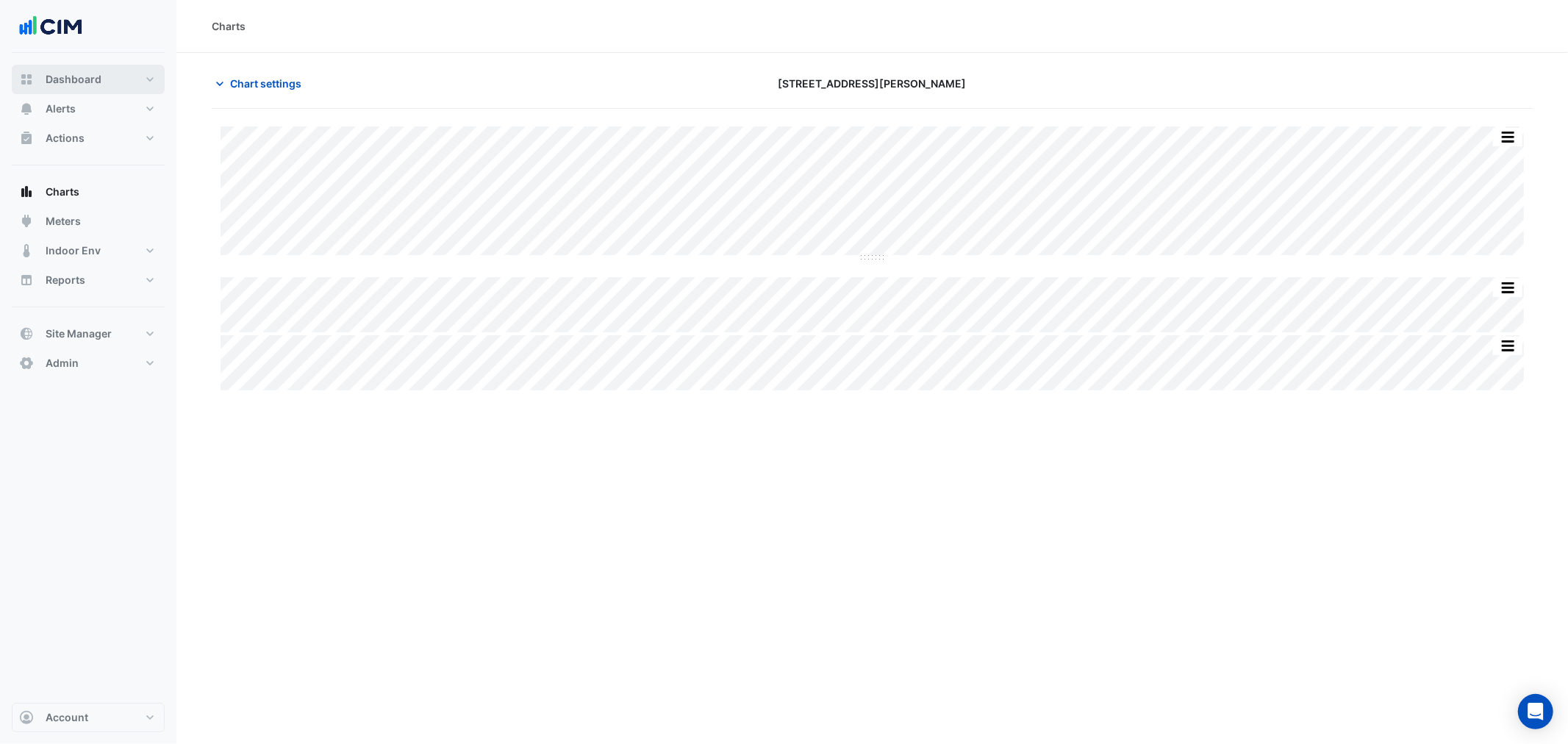
click at [77, 77] on span "Dashboard" at bounding box center [74, 79] width 56 height 15
select select "**"
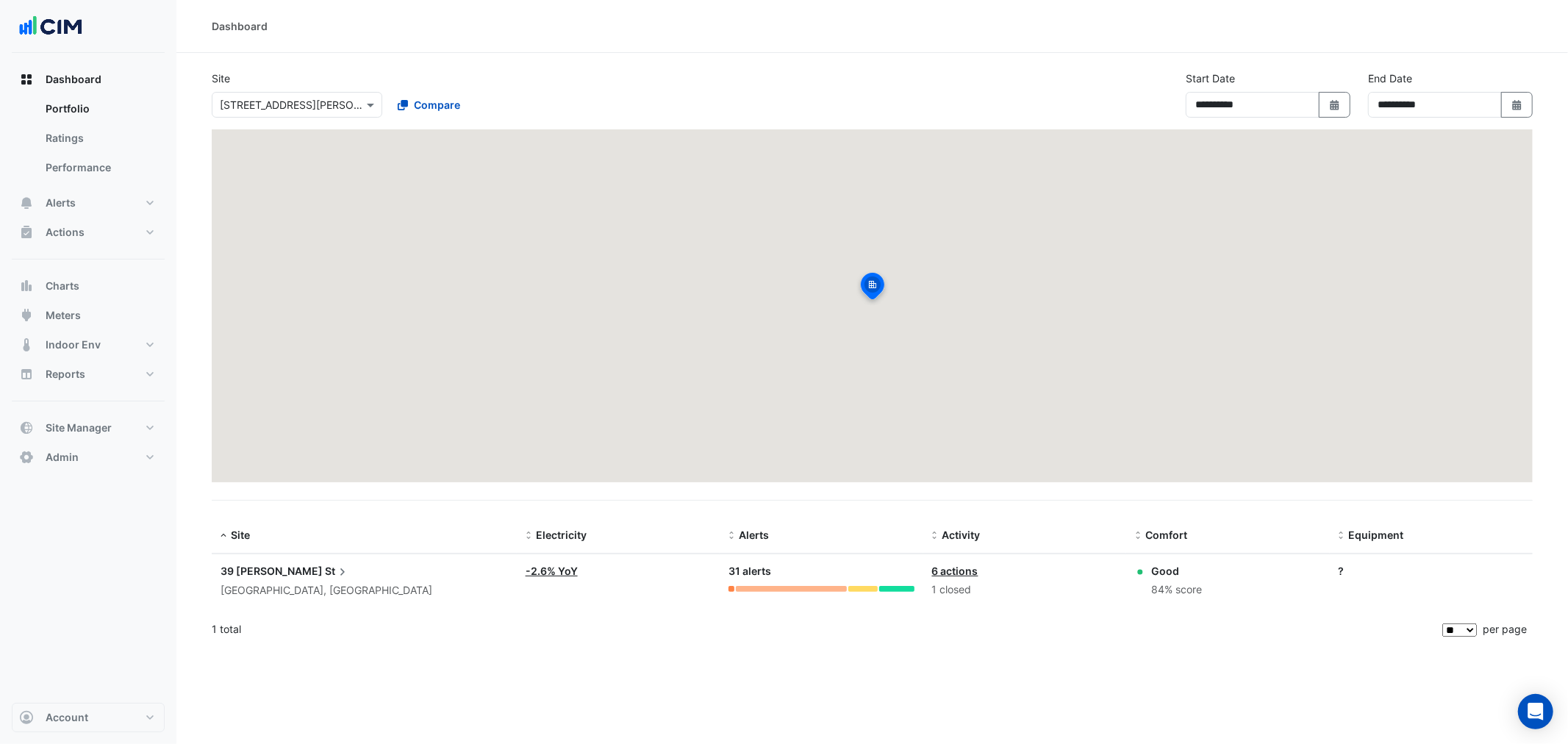
click at [272, 107] on input "text" at bounding box center [283, 105] width 125 height 16
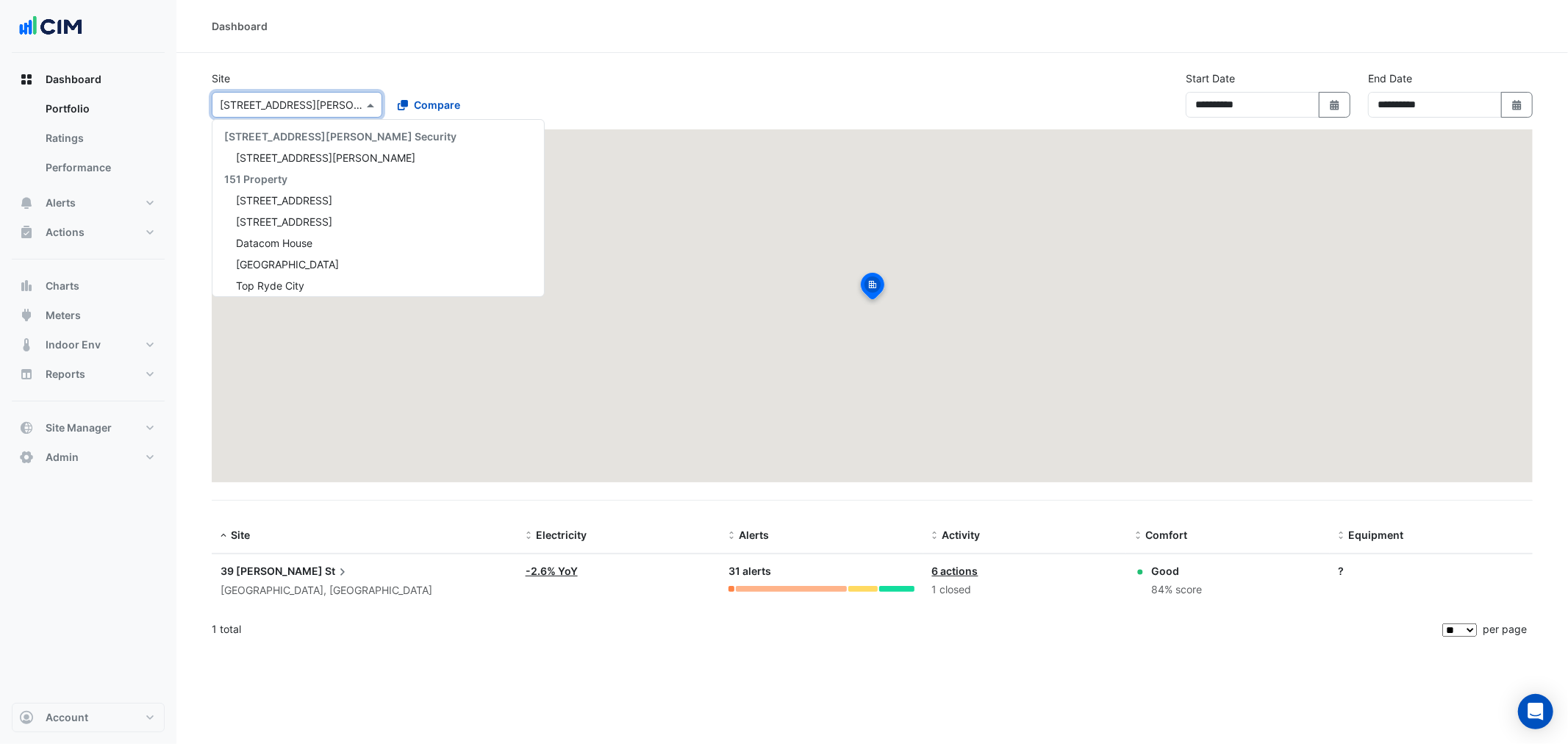
scroll to position [10404, 0]
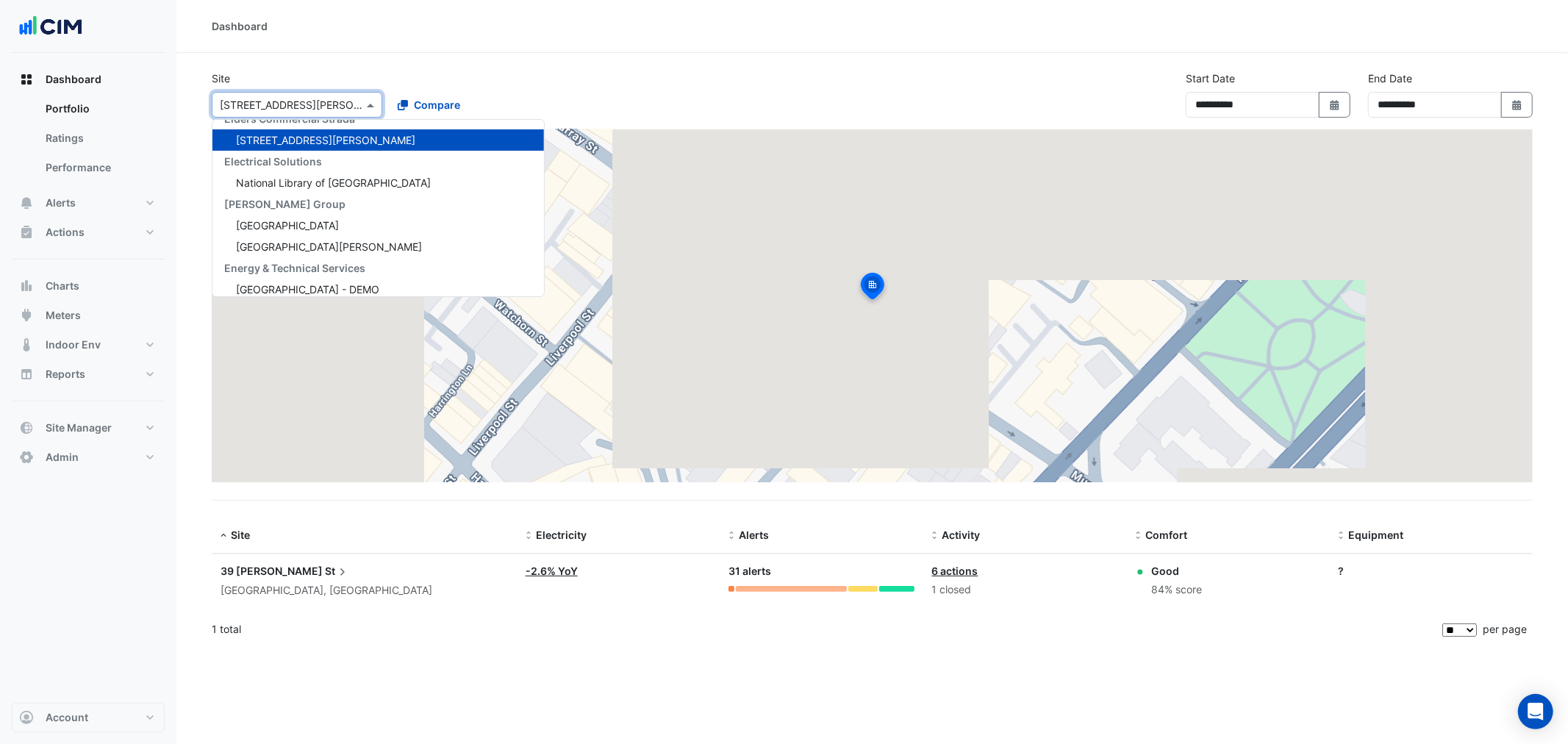
click at [635, 81] on div "Site Select a Site × [STREET_ADDRESS][GEOGRAPHIC_DATA][PERSON_NAME][STREET_ADDR…" at bounding box center [872, 100] width 1339 height 59
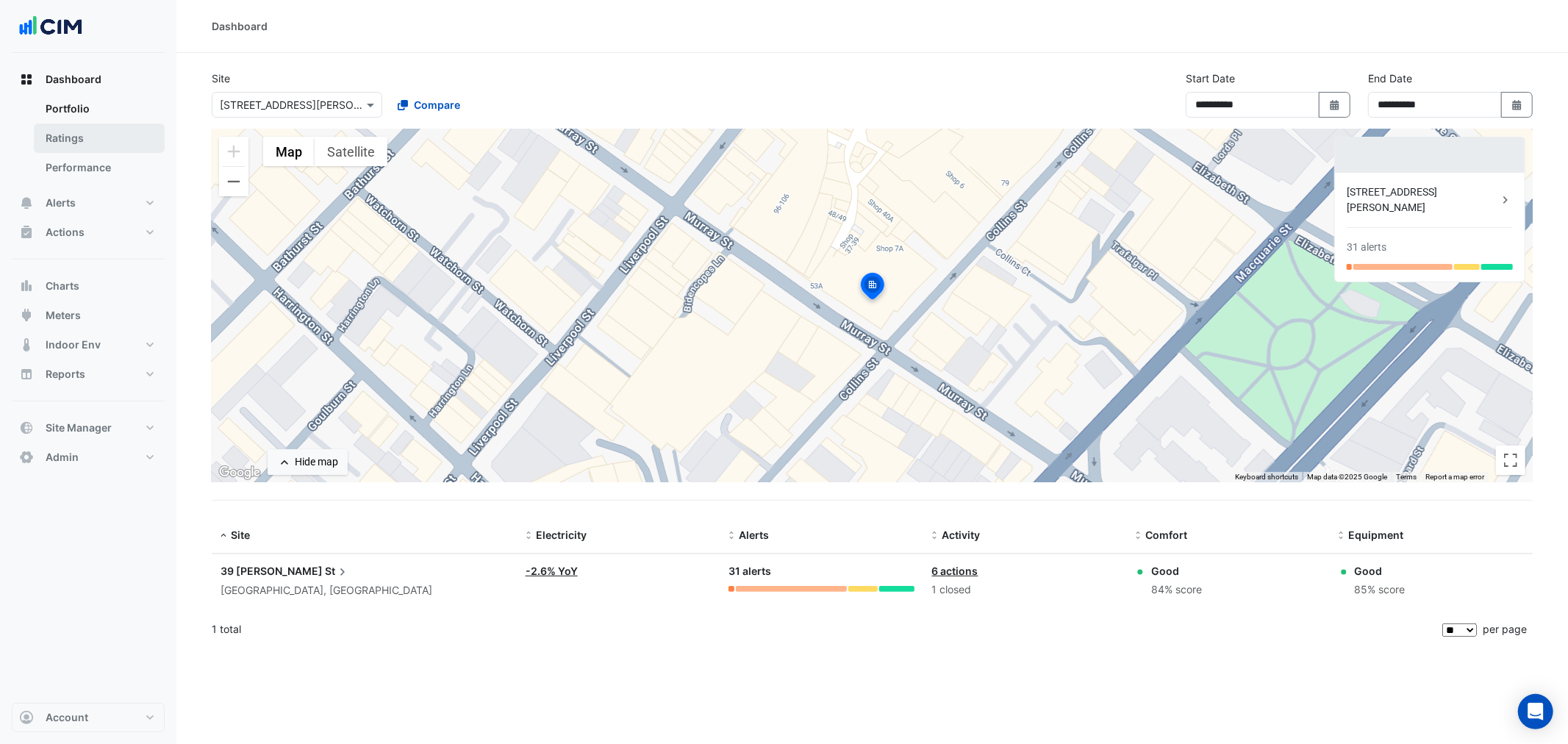
click at [113, 137] on link "Ratings" at bounding box center [99, 138] width 131 height 30
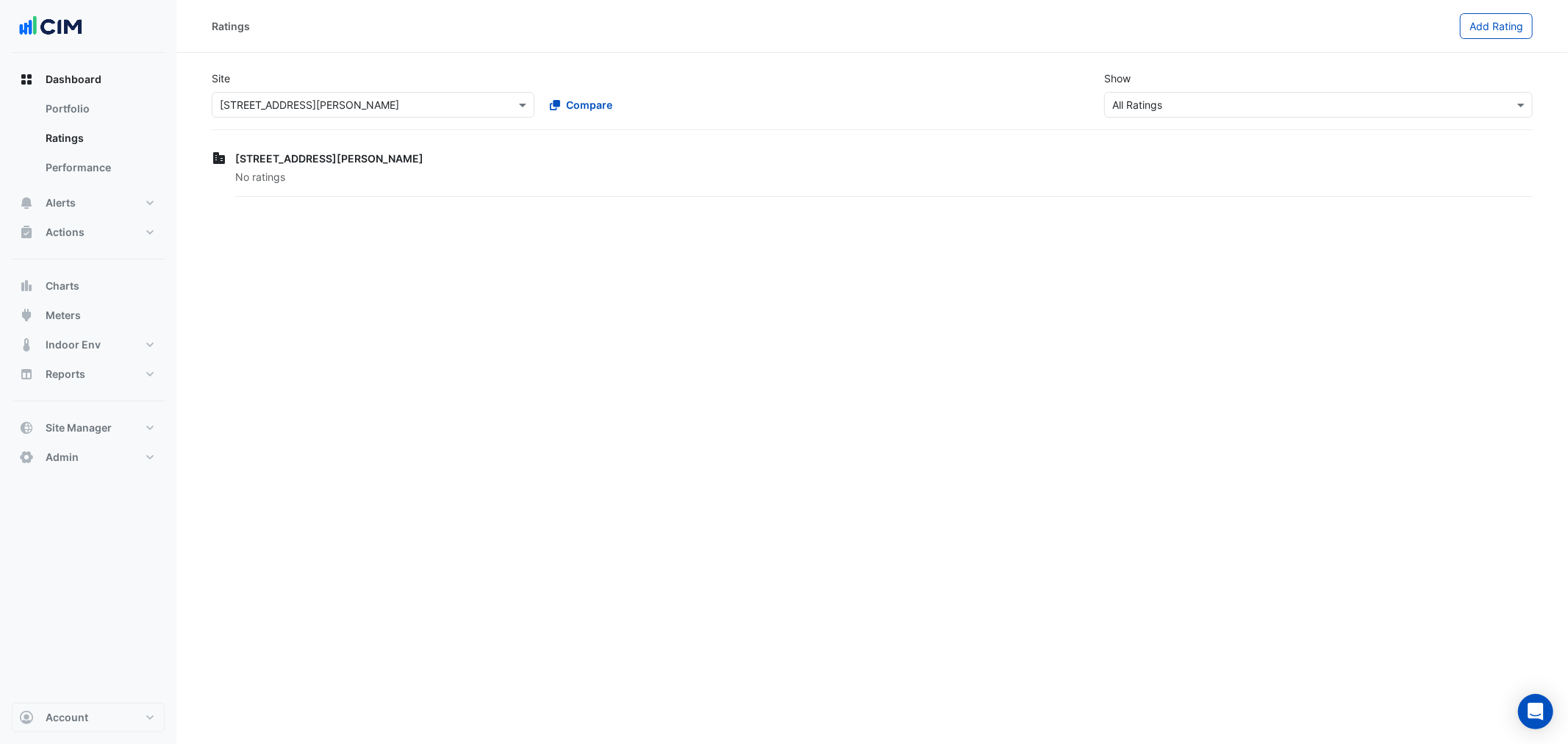
drag, startPoint x: 356, startPoint y: 189, endPoint x: 297, endPoint y: 133, distance: 81.3
click at [354, 189] on div "No ratings" at bounding box center [884, 183] width 1297 height 28
click at [280, 116] on div "Select a Site × [STREET_ADDRESS][PERSON_NAME]" at bounding box center [373, 105] width 323 height 26
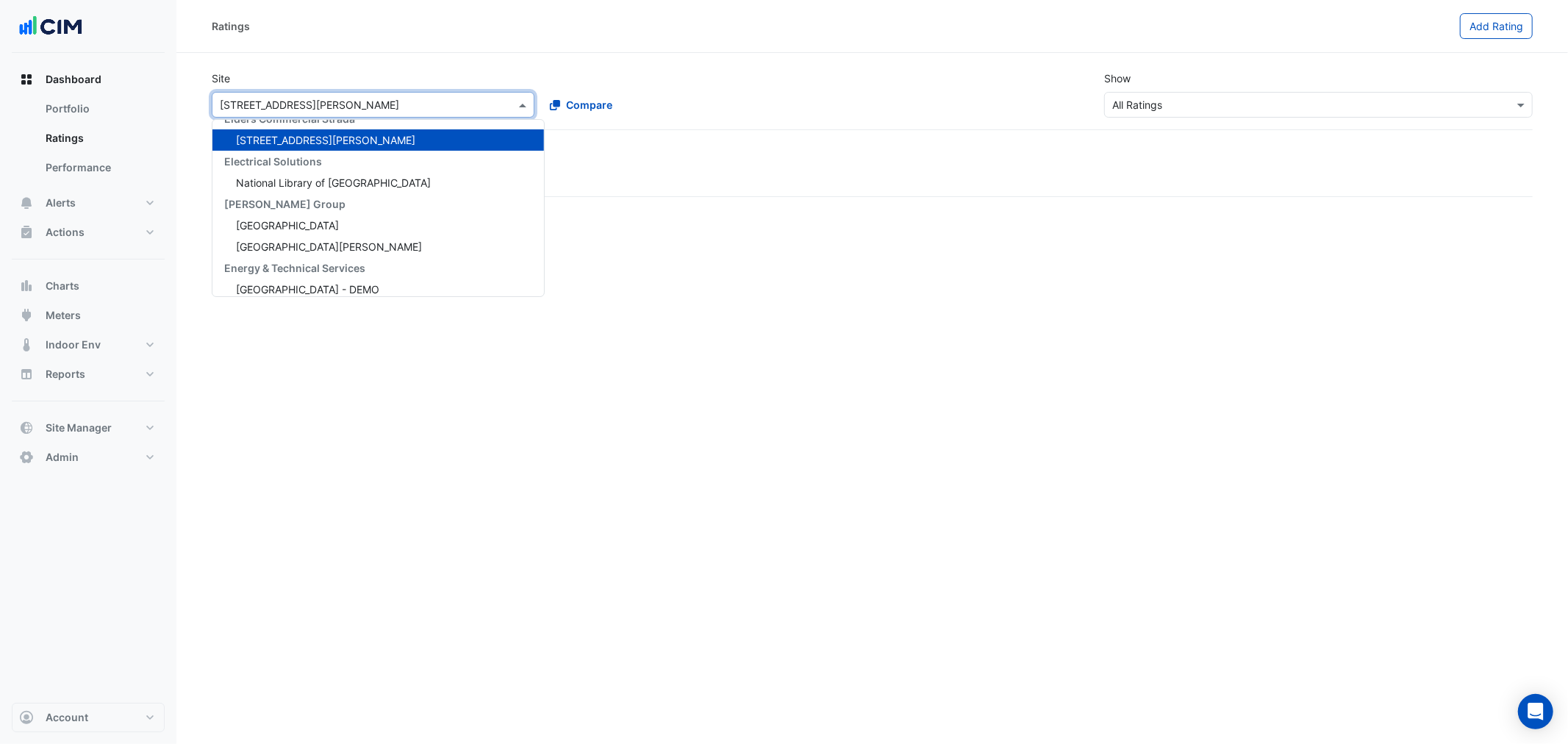
click at [298, 98] on input "text" at bounding box center [358, 105] width 277 height 16
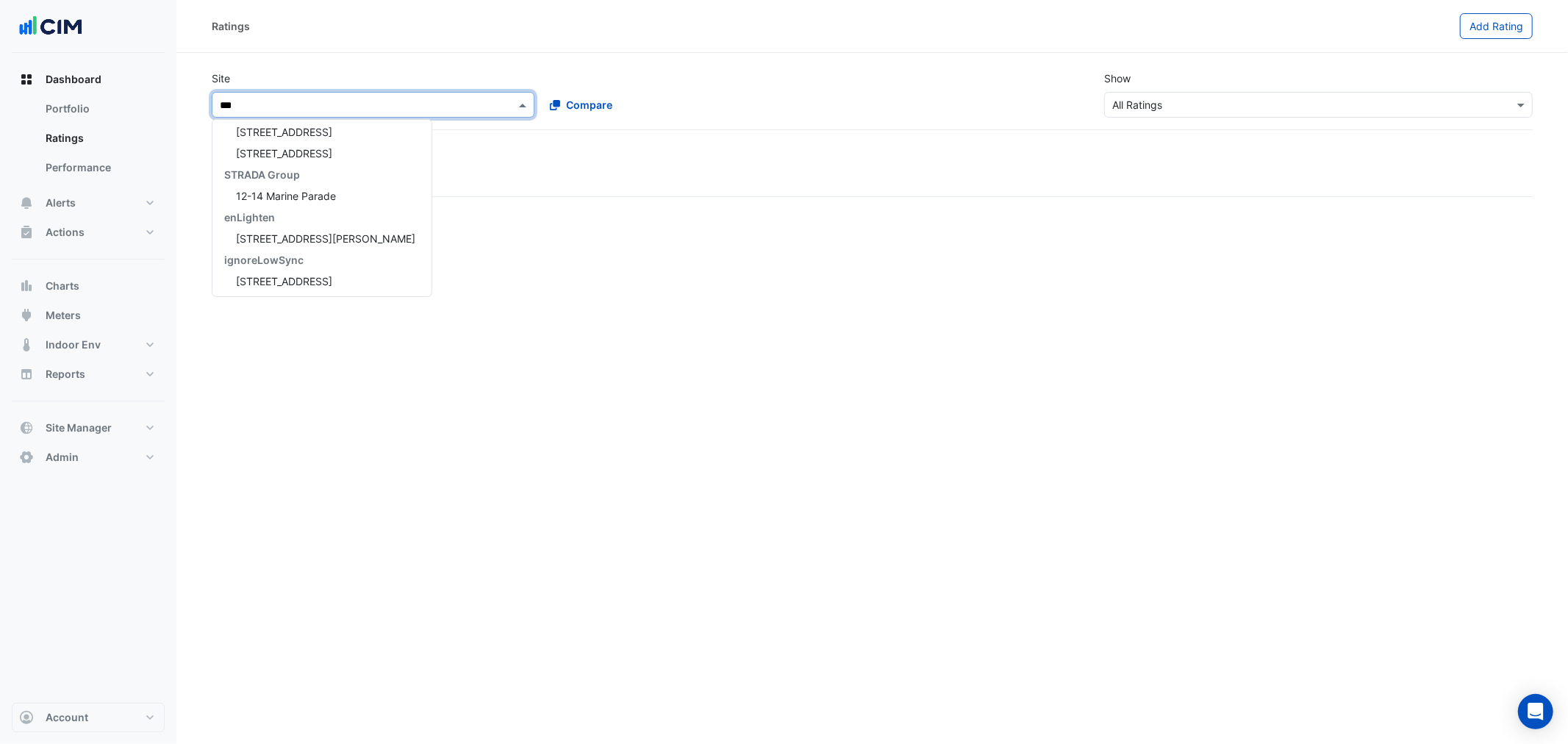
scroll to position [218, 0]
type input "*****"
click at [279, 150] on div "12-14 Marine Parade" at bounding box center [280, 158] width 135 height 21
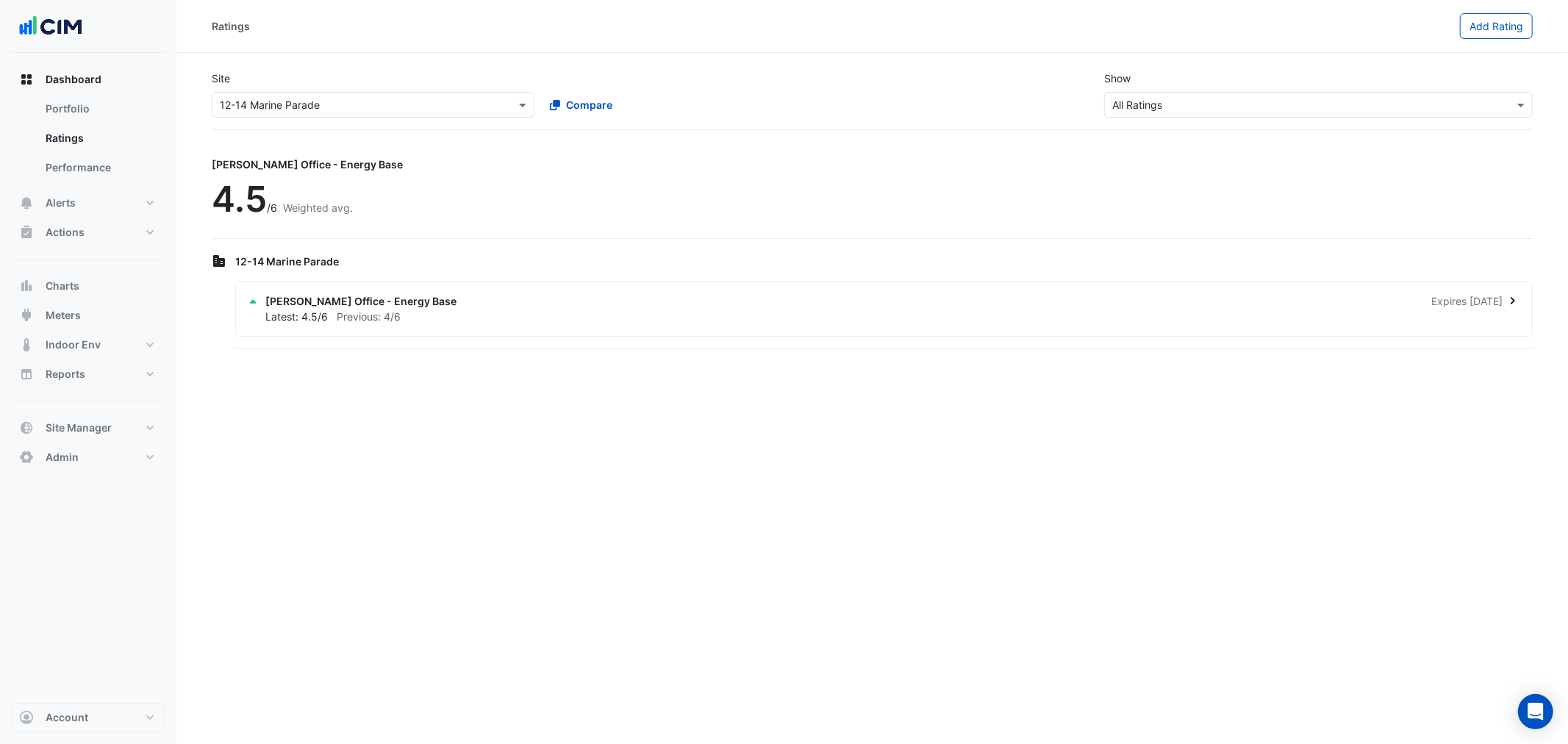
click at [393, 300] on span "[PERSON_NAME] Office - Energy Base" at bounding box center [360, 301] width 191 height 16
click at [782, 270] on ngb-offcanvas-backdrop at bounding box center [784, 372] width 1568 height 744
click at [1406, 93] on div "Sustainability Rating Types × All Ratings" at bounding box center [1318, 105] width 428 height 26
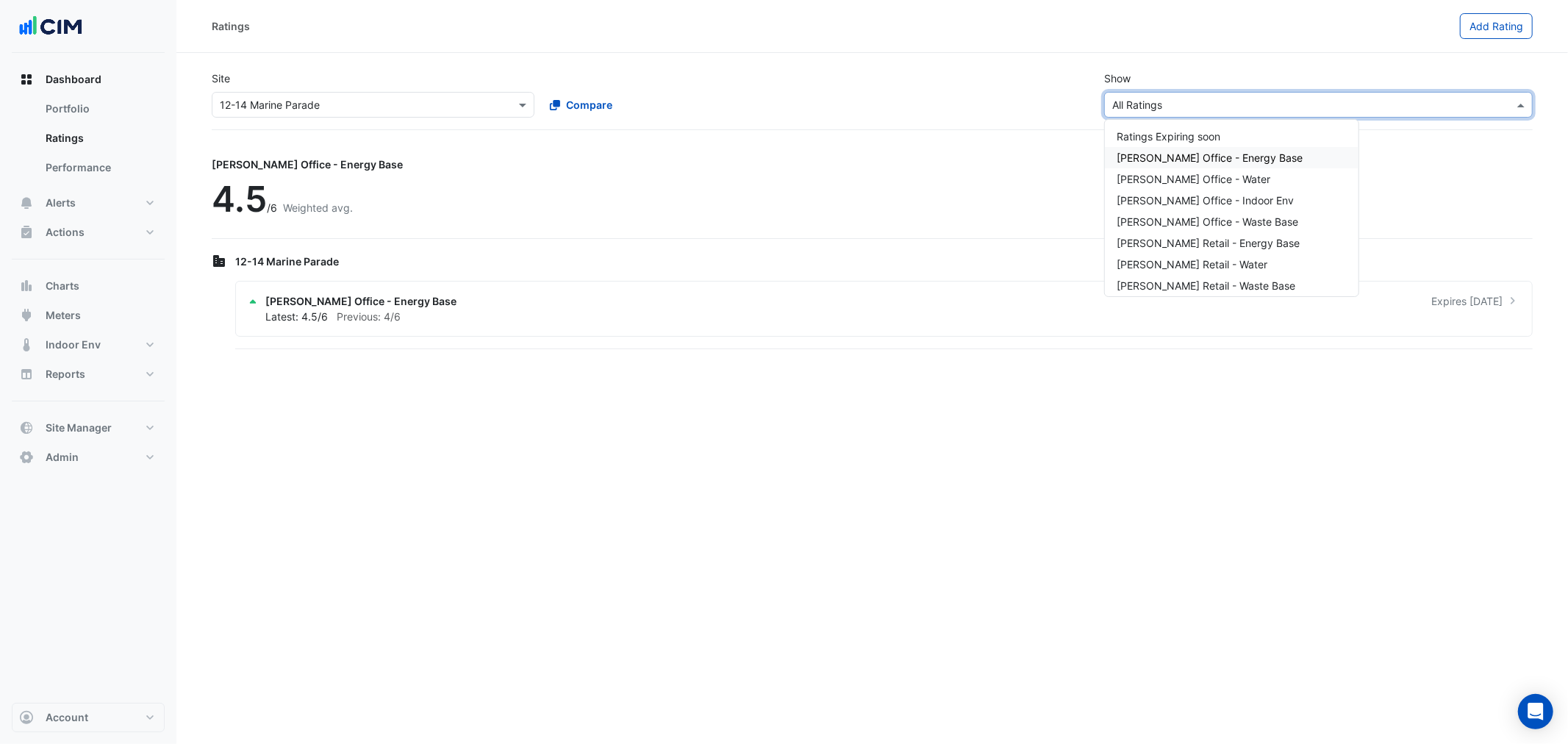
click at [577, 207] on div "[PERSON_NAME] Office - Energy Base 4.5 /6 Weighted avg." at bounding box center [873, 193] width 1322 height 91
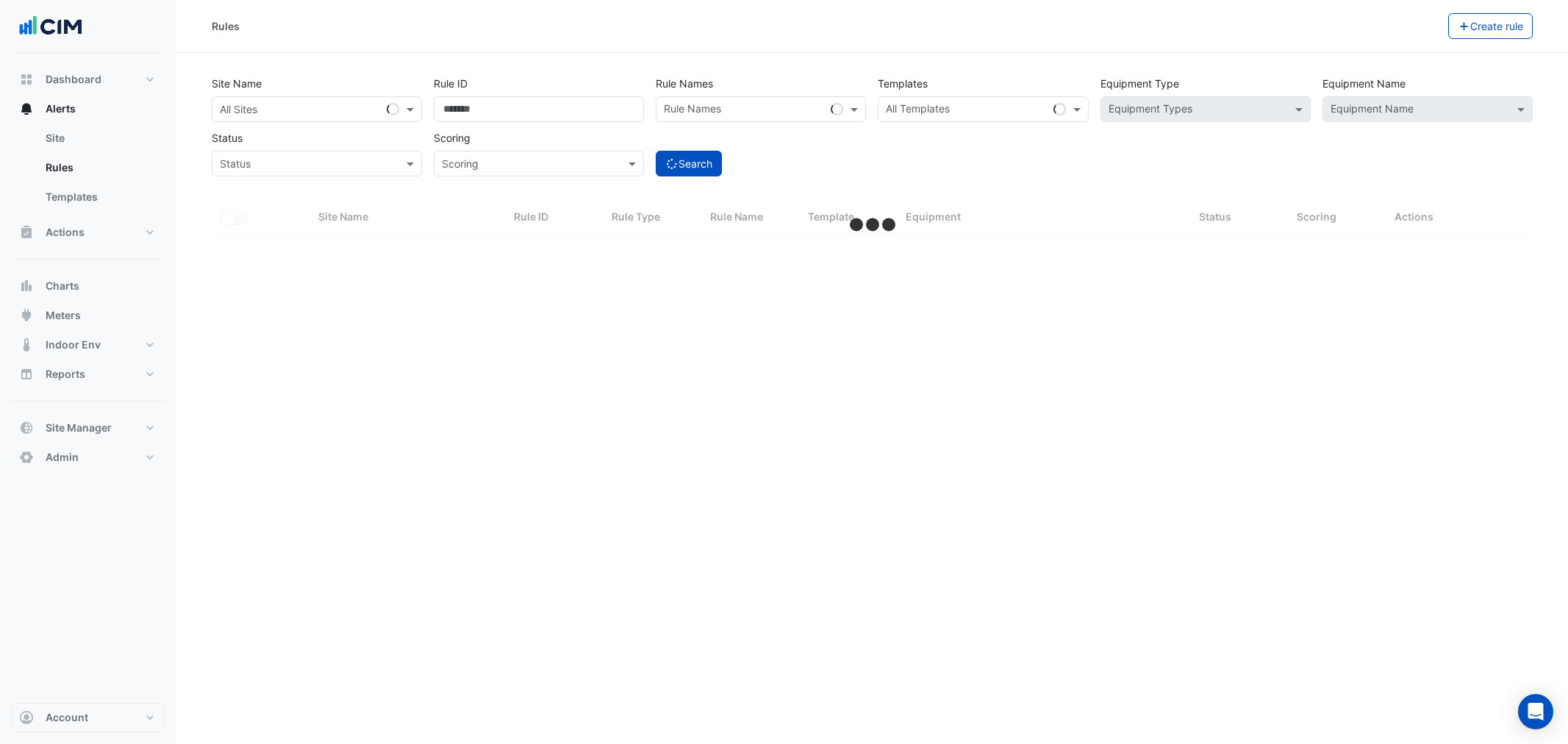
select select "**"
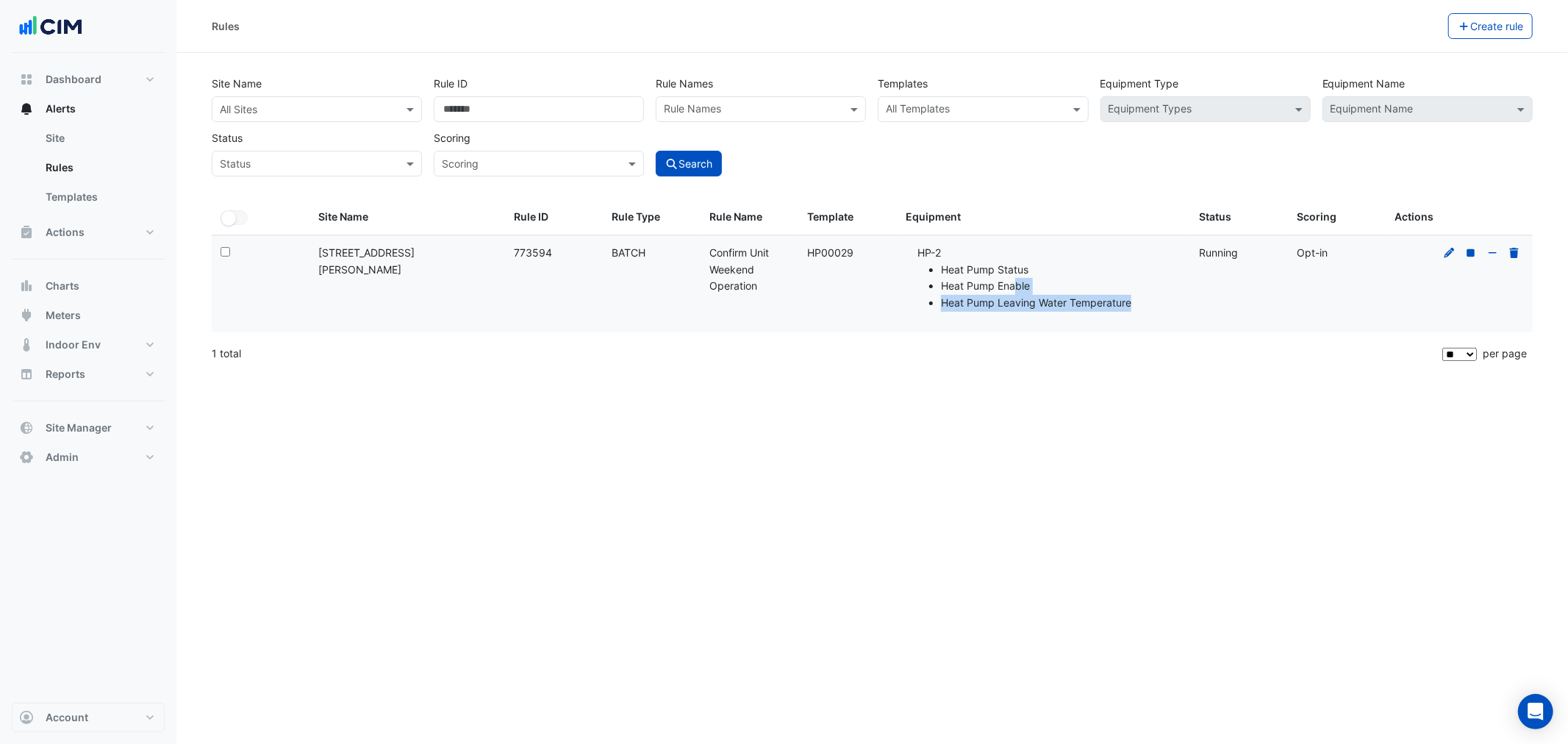
drag, startPoint x: 1138, startPoint y: 310, endPoint x: 1148, endPoint y: 310, distance: 10.0
click at [1148, 310] on ul "Heat Pump Status Heat Pump Enable Heat Pump Leaving Water Temperature" at bounding box center [1049, 287] width 264 height 50
click at [1148, 310] on li "Heat Pump Leaving Water Temperature" at bounding box center [1061, 303] width 241 height 17
click at [1447, 247] on icon at bounding box center [1449, 252] width 13 height 10
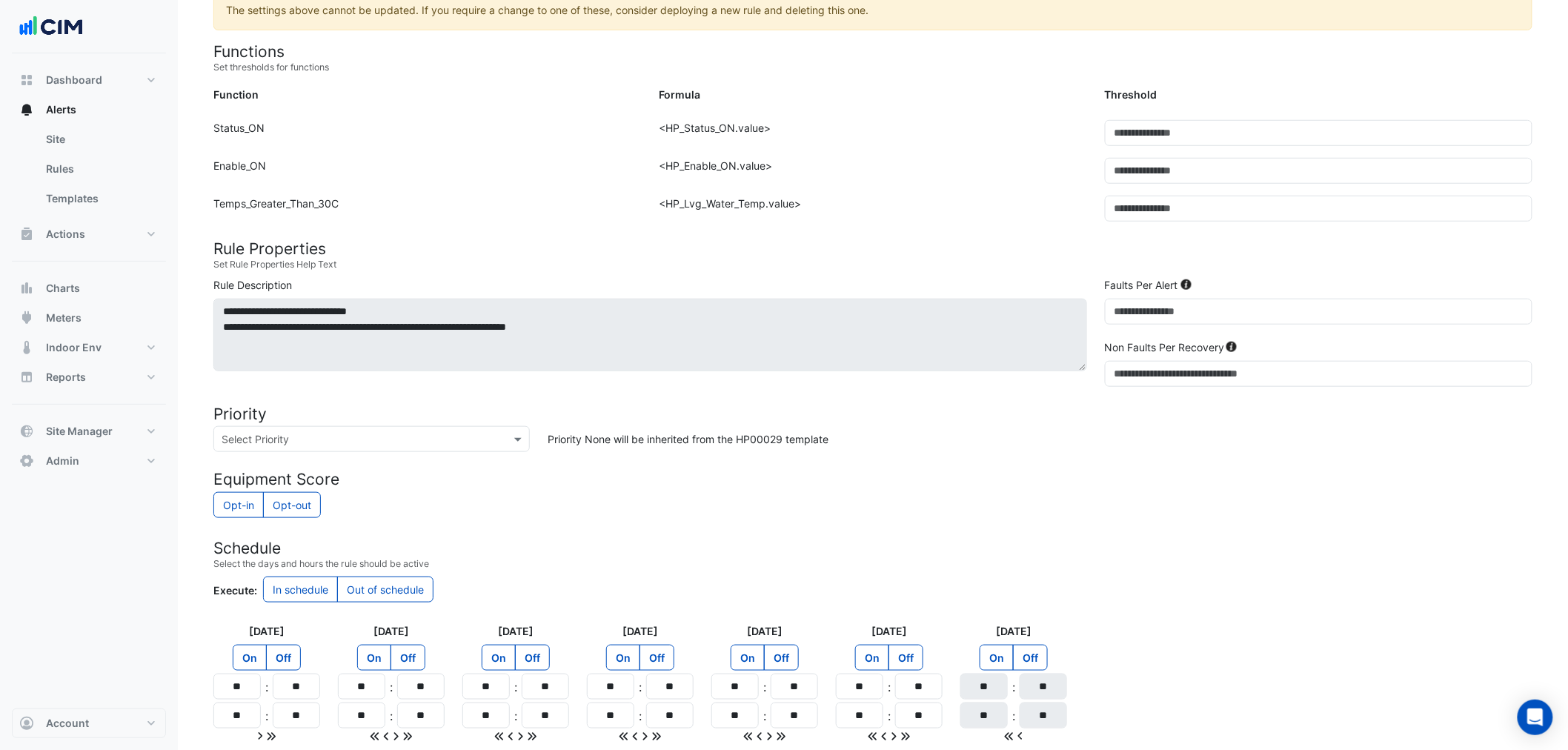
scroll to position [510, 0]
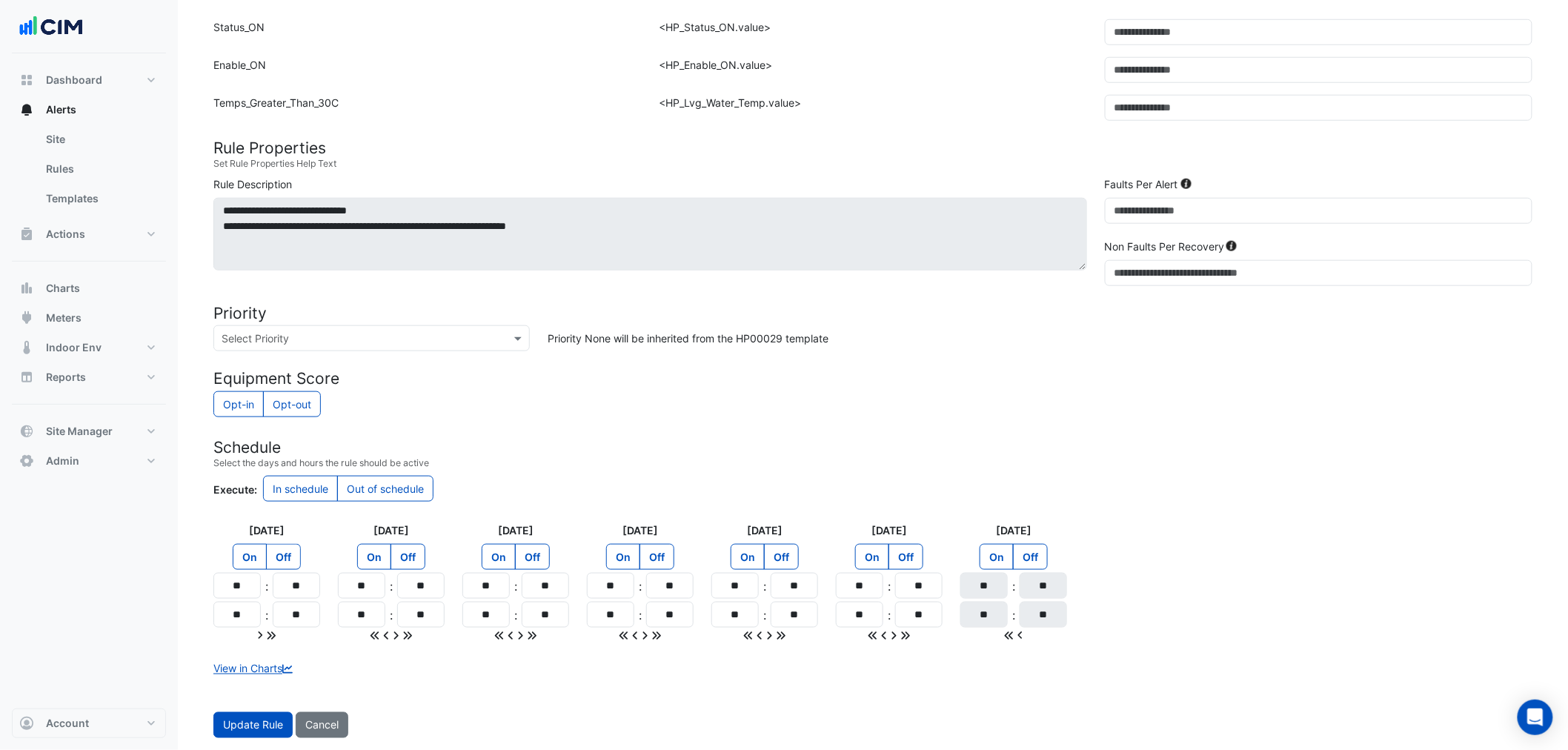
click at [290, 565] on label "Off" at bounding box center [283, 557] width 35 height 26
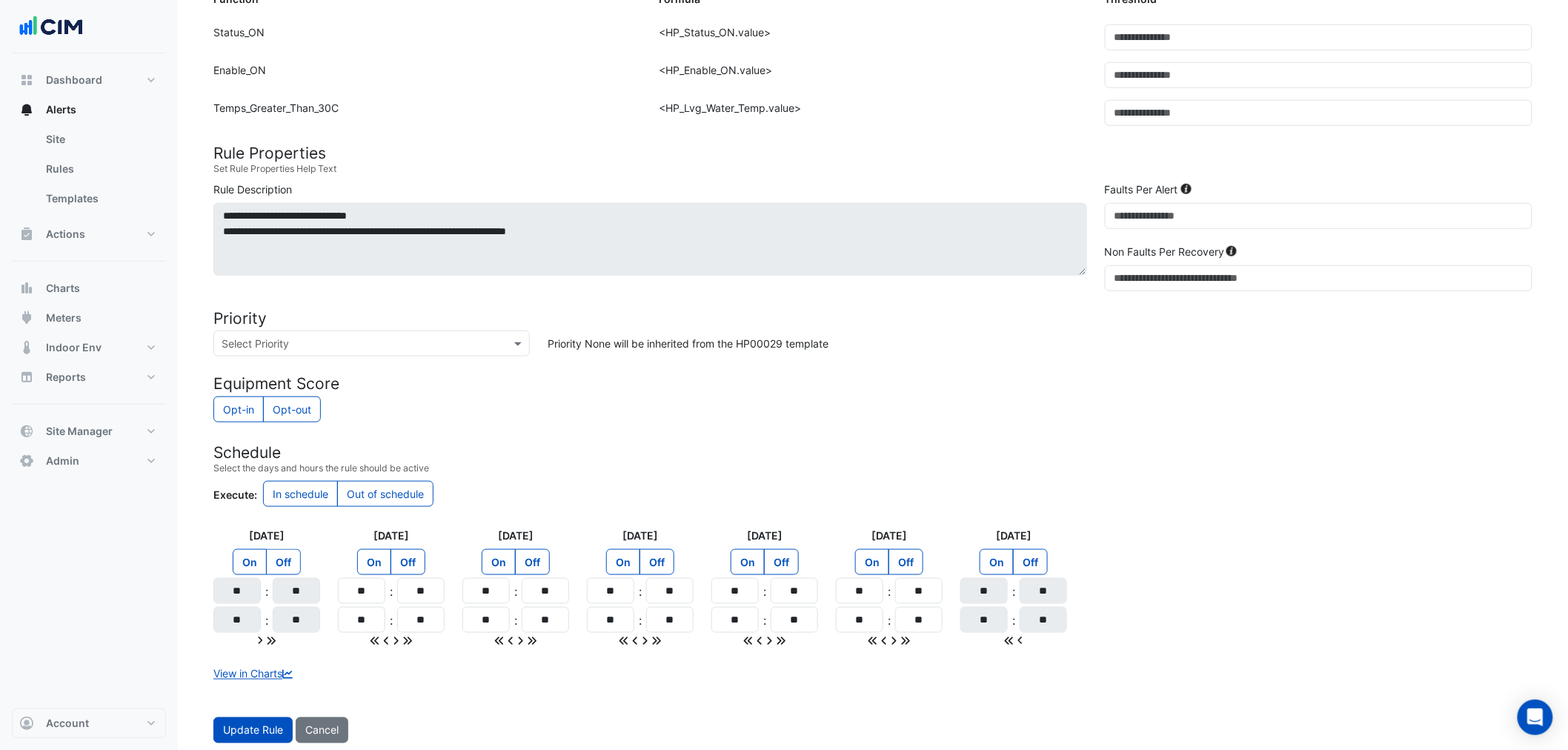
scroll to position [0, 0]
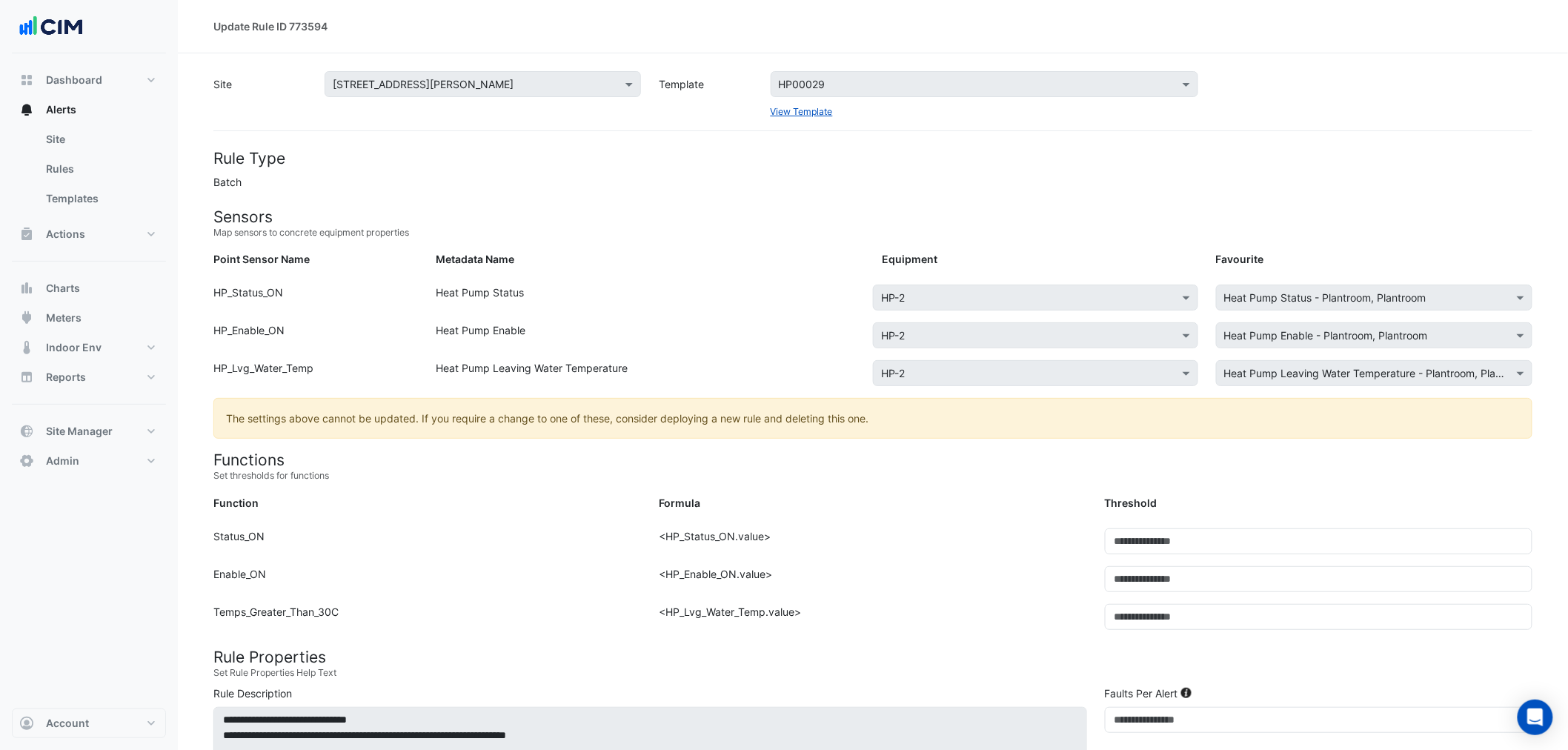
click at [746, 79] on div "Site Select a Site × 39 Murray St Template Select a Template HP00029 View Templ…" at bounding box center [872, 95] width 1337 height 47
click at [689, 169] on form "Rule Type Batch Sensors Map sensors to concrete equipment properties Point Sens…" at bounding box center [873, 698] width 1319 height 1099
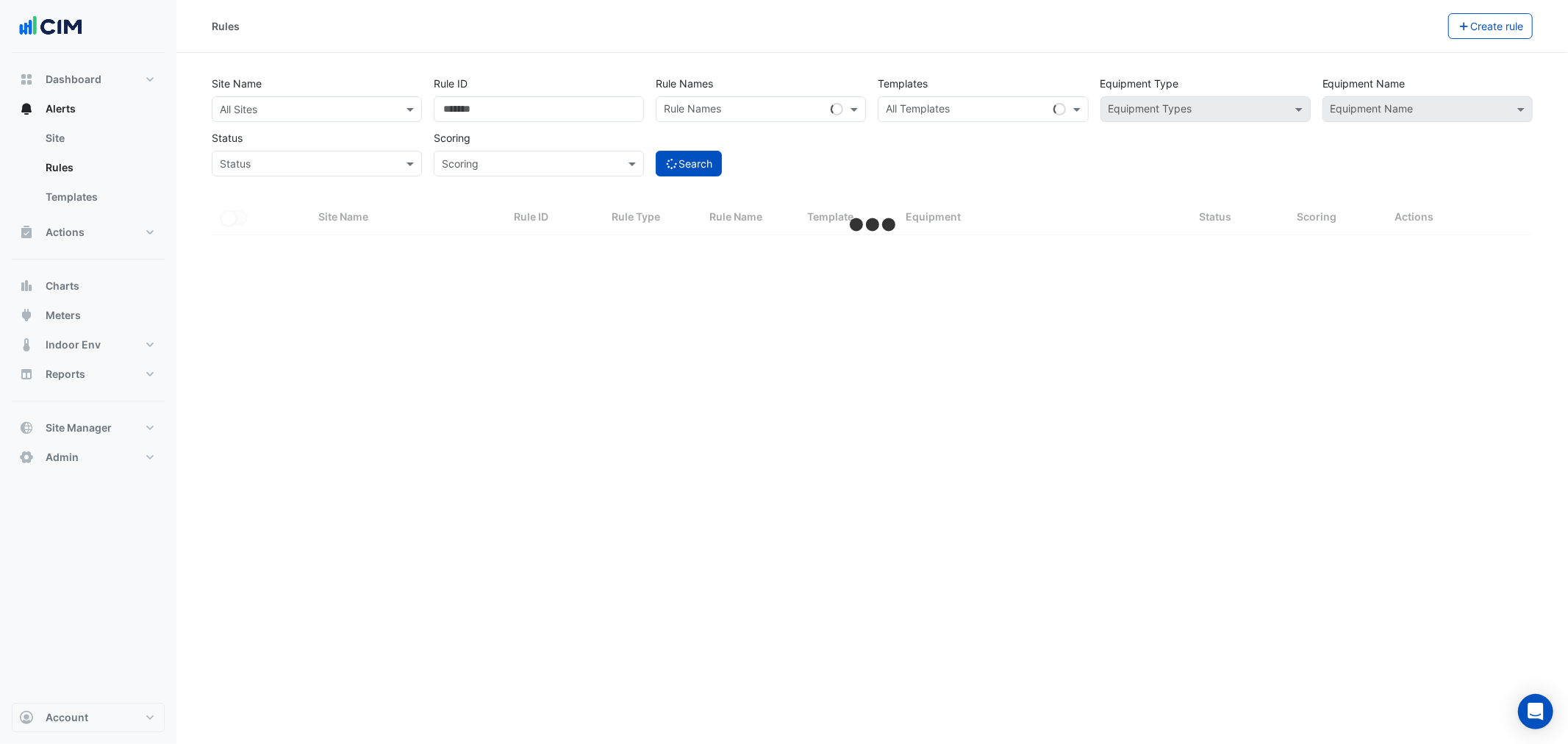
click at [357, 108] on input "text" at bounding box center [302, 110] width 164 height 16
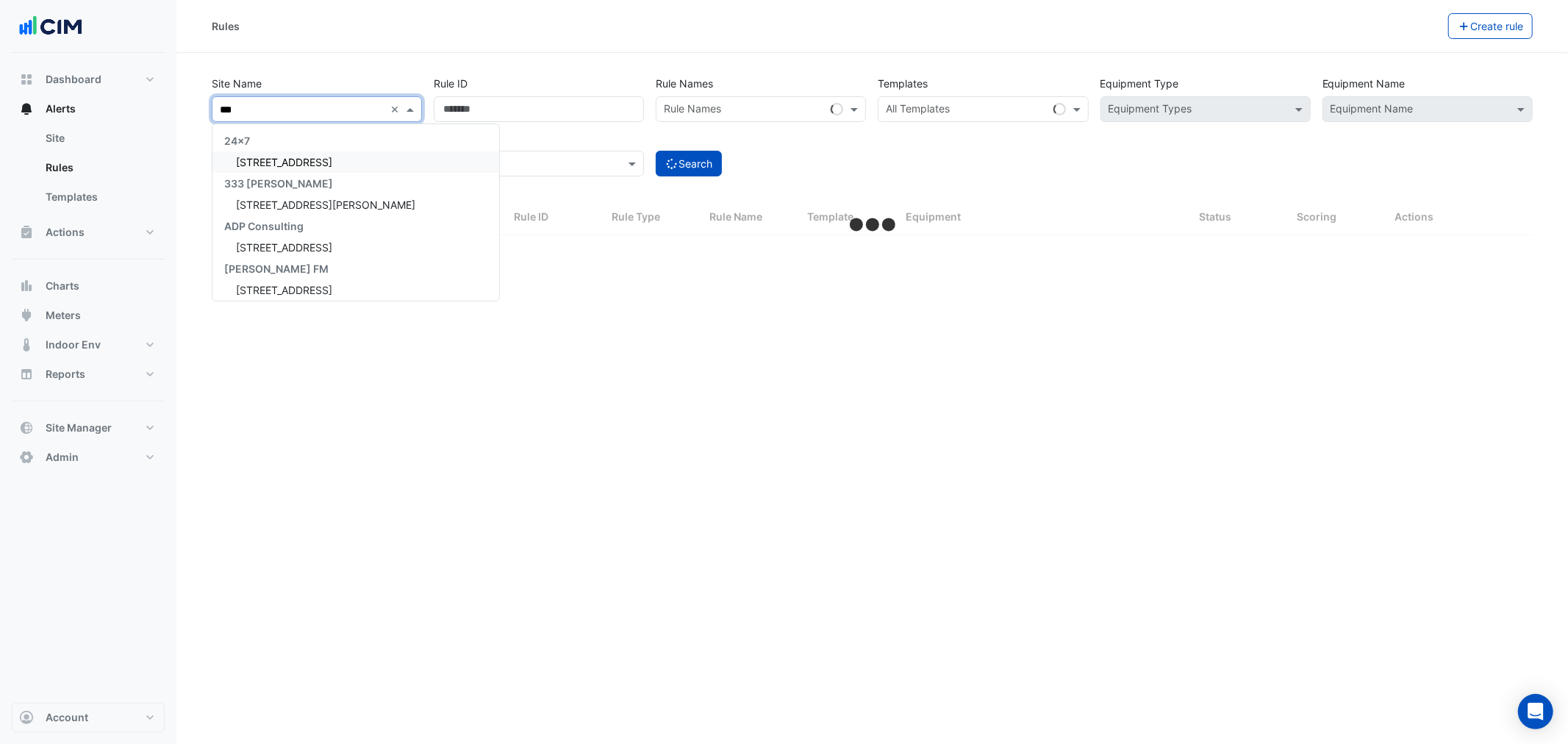
type input "****"
select select "**"
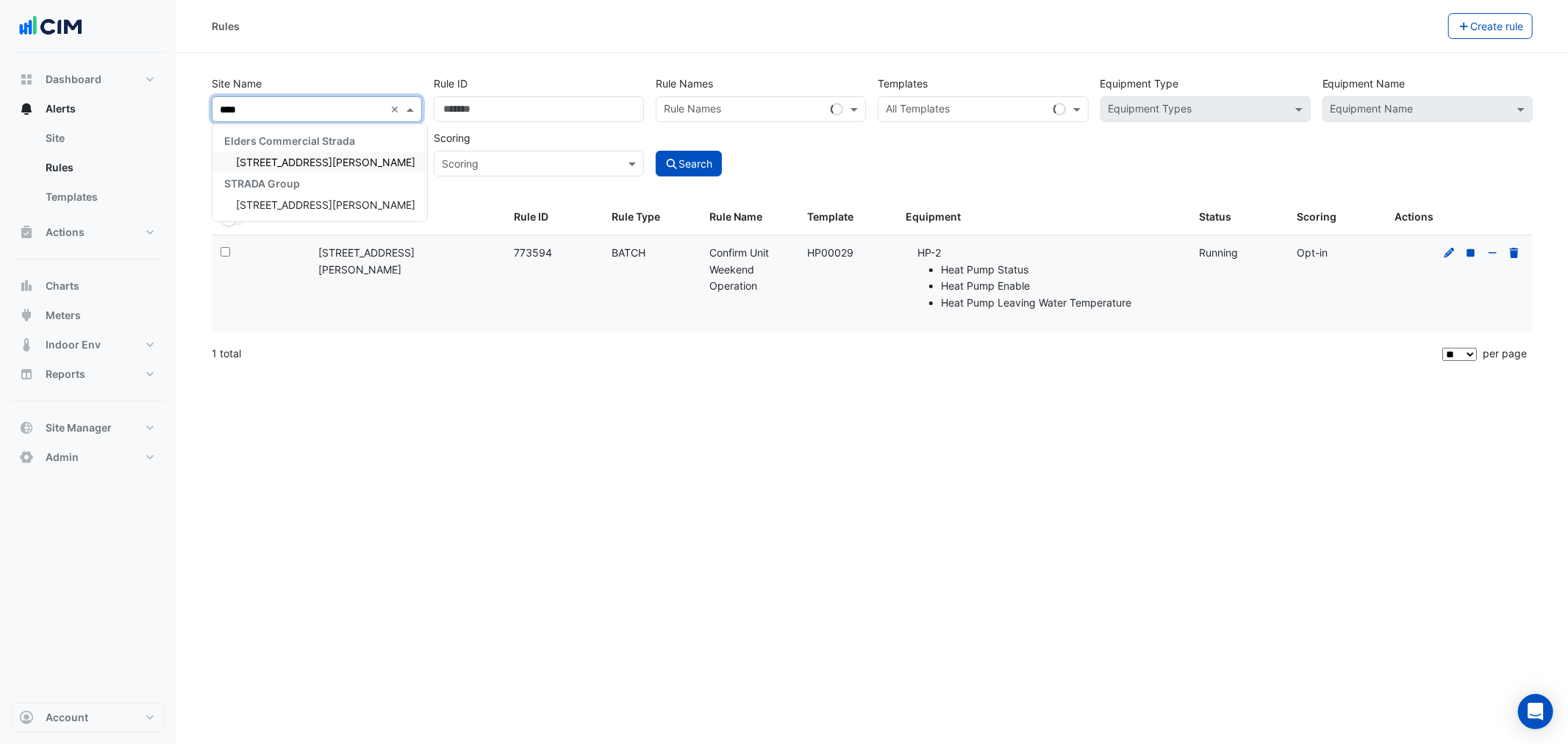
type input "*****"
drag, startPoint x: 327, startPoint y: 160, endPoint x: 459, endPoint y: 127, distance: 136.1
click at [328, 164] on div "[STREET_ADDRESS][PERSON_NAME]" at bounding box center [320, 161] width 215 height 21
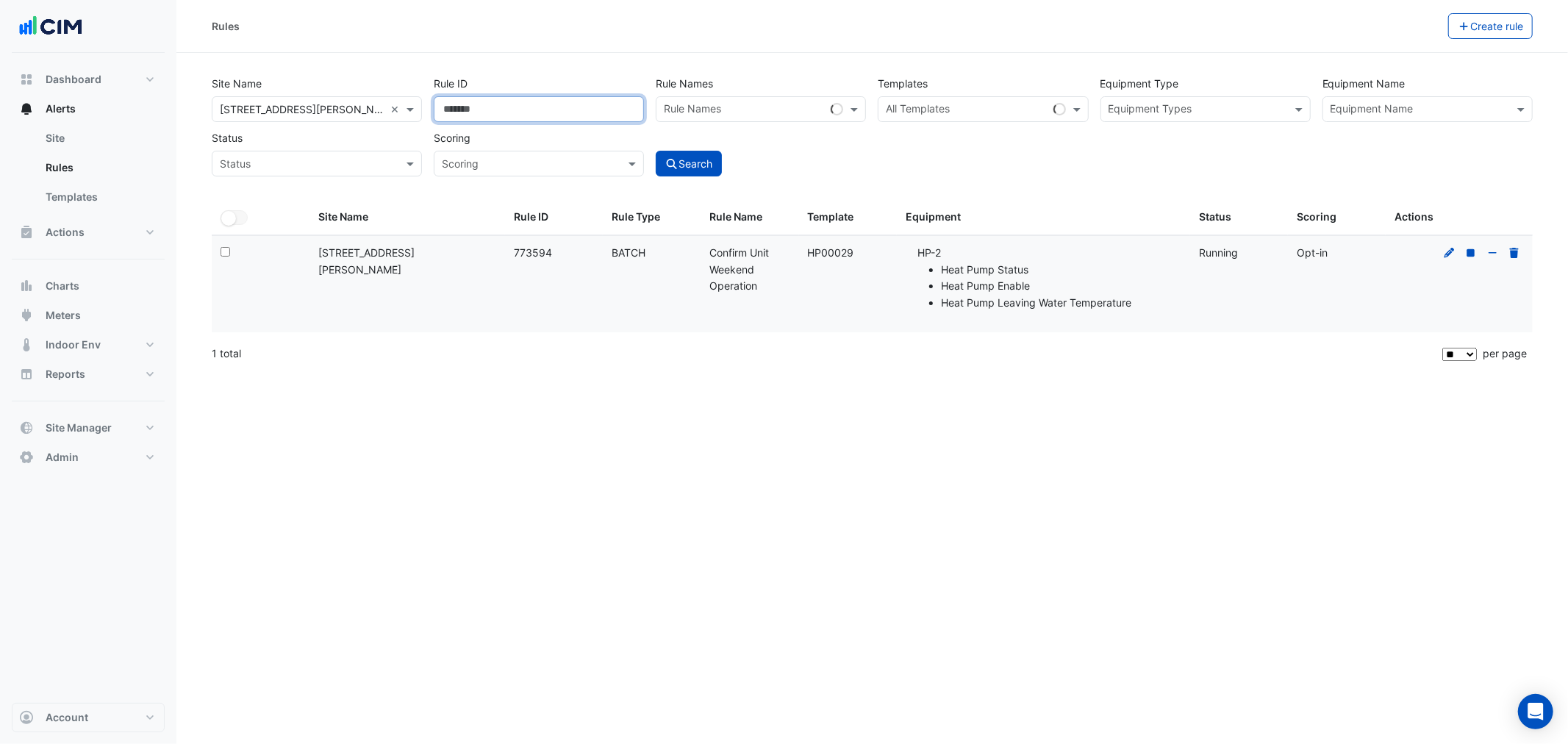
drag, startPoint x: 456, startPoint y: 103, endPoint x: 276, endPoint y: 75, distance: 182.2
click at [276, 75] on div "Site Name All Sites × 39 Murray St × Rule ID ****** Rule Names Rule Names Templ…" at bounding box center [873, 121] width 1333 height 109
click at [819, 250] on div "Template: HP00029" at bounding box center [848, 253] width 80 height 17
copy div "HP00029"
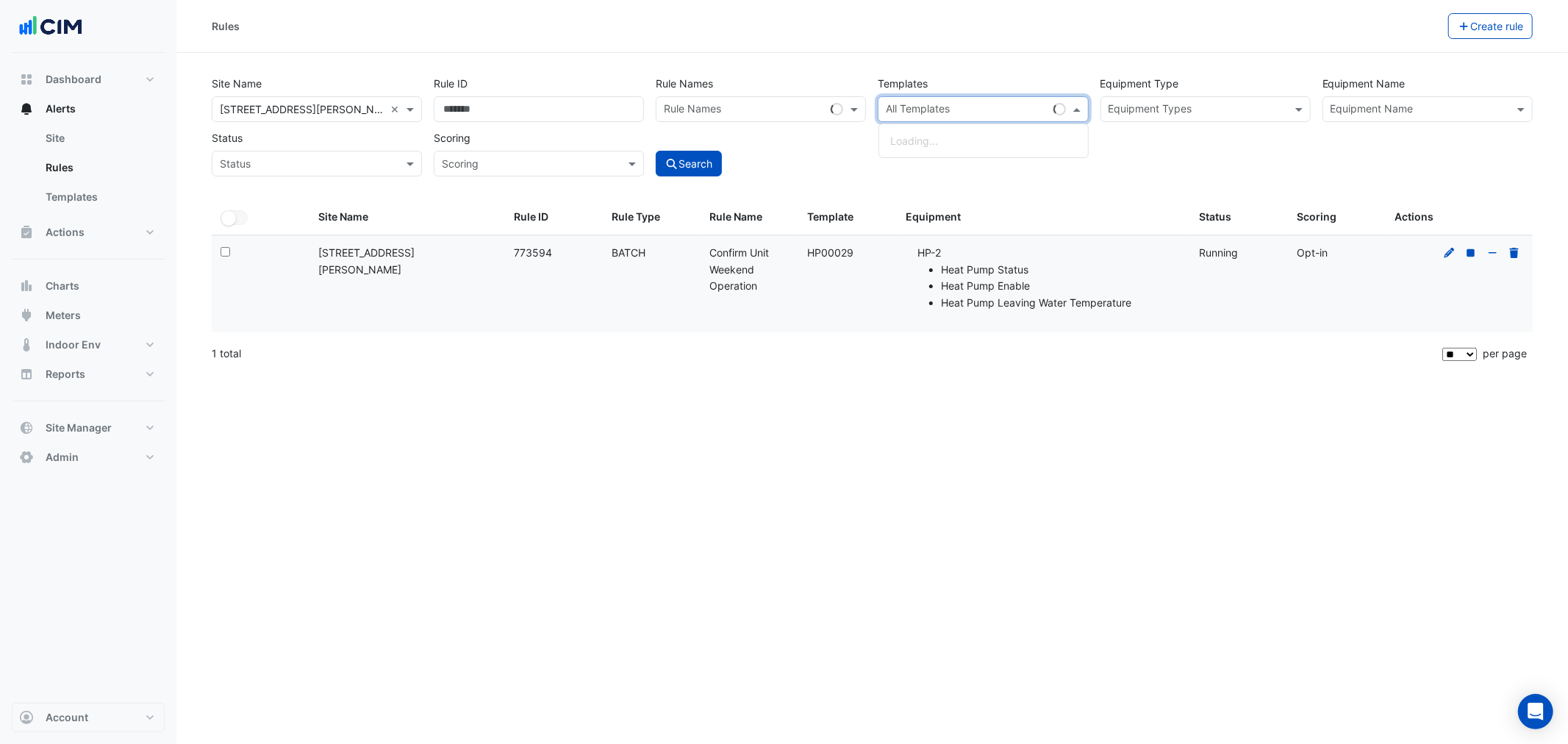
click at [1023, 110] on input "text" at bounding box center [966, 110] width 161 height 16
paste input "*******"
drag, startPoint x: 972, startPoint y: 140, endPoint x: 972, endPoint y: 147, distance: 7.0
click at [975, 142] on small "- Confirm Unit Weekend Operation" at bounding box center [1013, 142] width 145 height 11
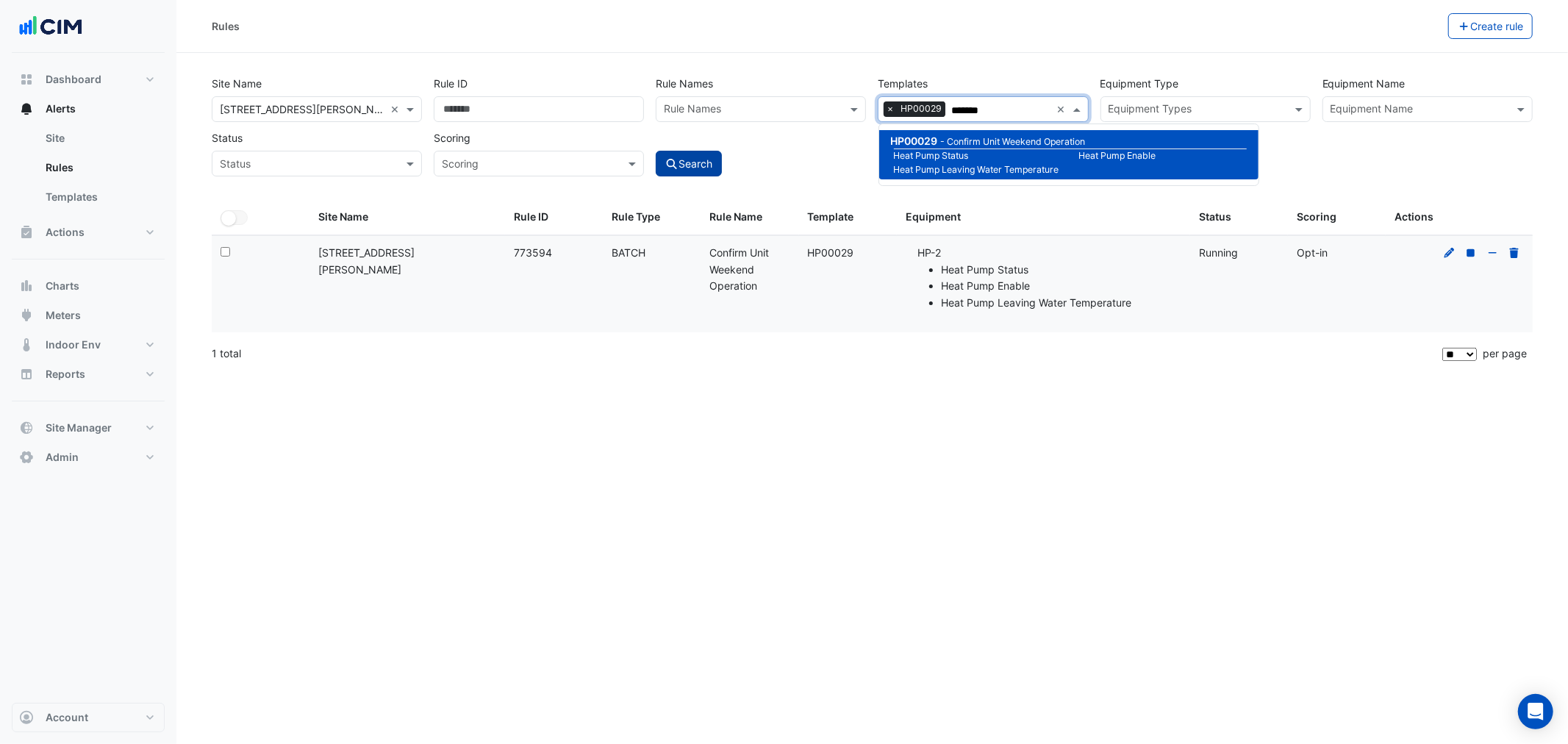
type input "*******"
click at [684, 156] on button "Search" at bounding box center [689, 163] width 66 height 26
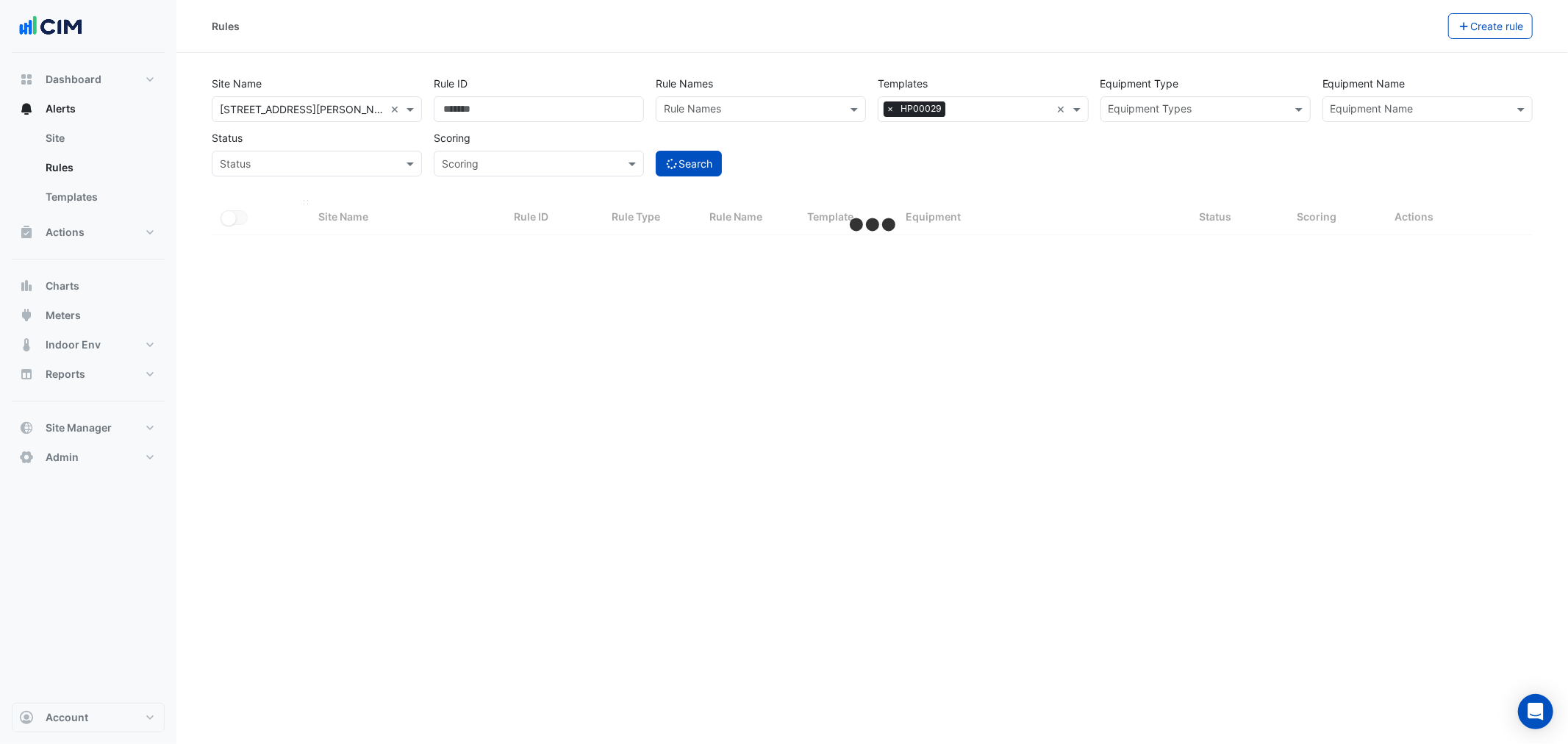
select select "**"
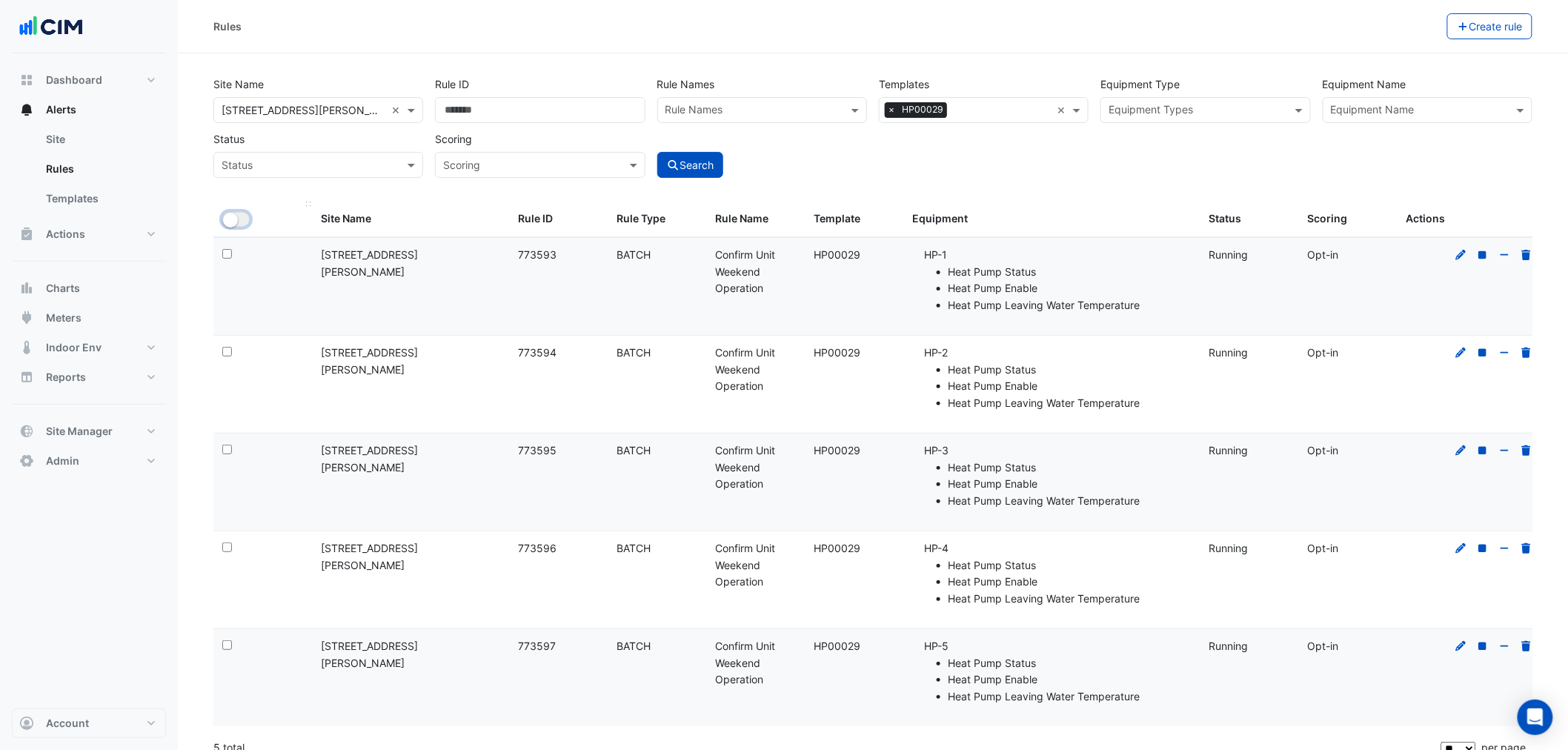
click at [238, 215] on button "All Selected" at bounding box center [235, 219] width 27 height 15
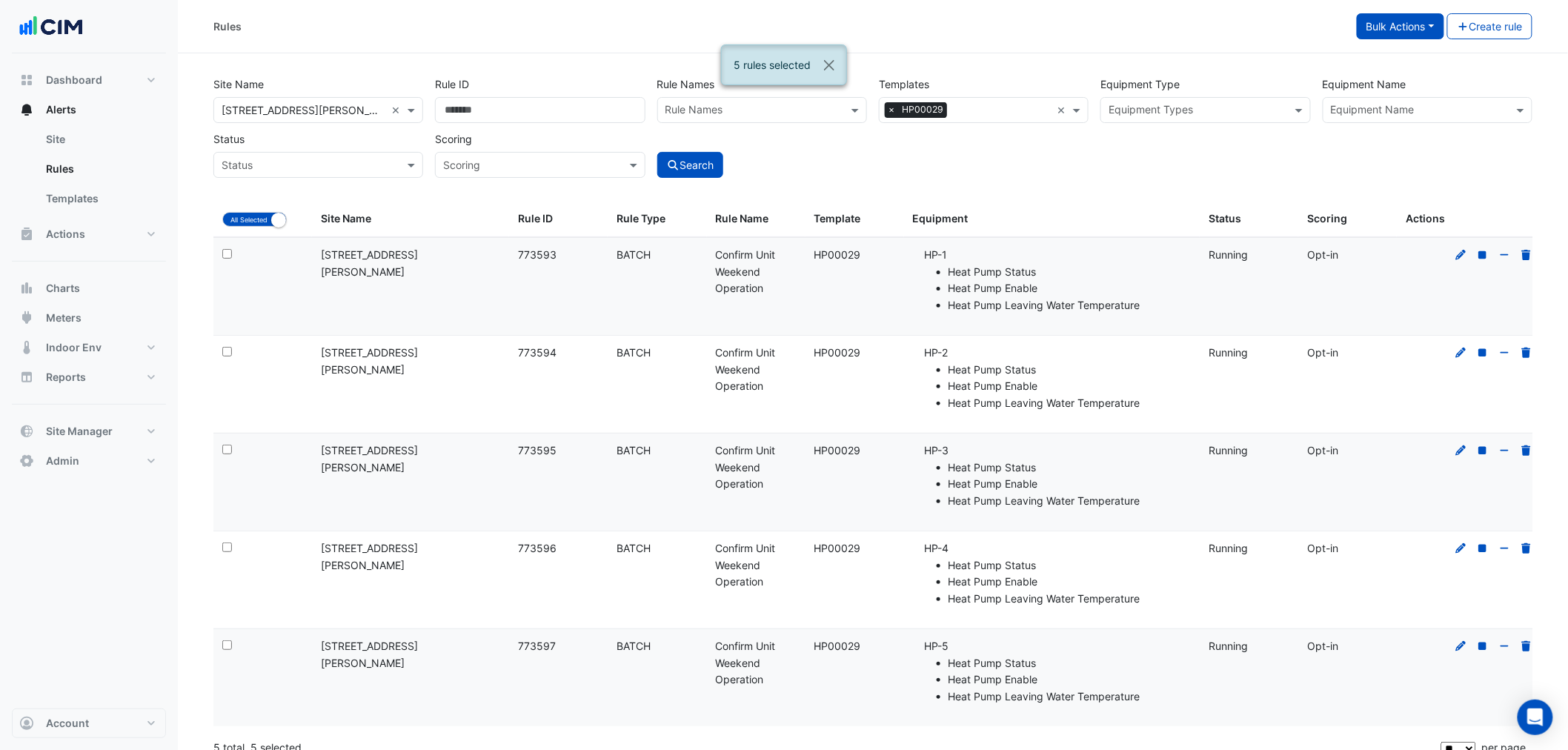
click at [1373, 32] on button "Bulk Actions" at bounding box center [1400, 26] width 87 height 26
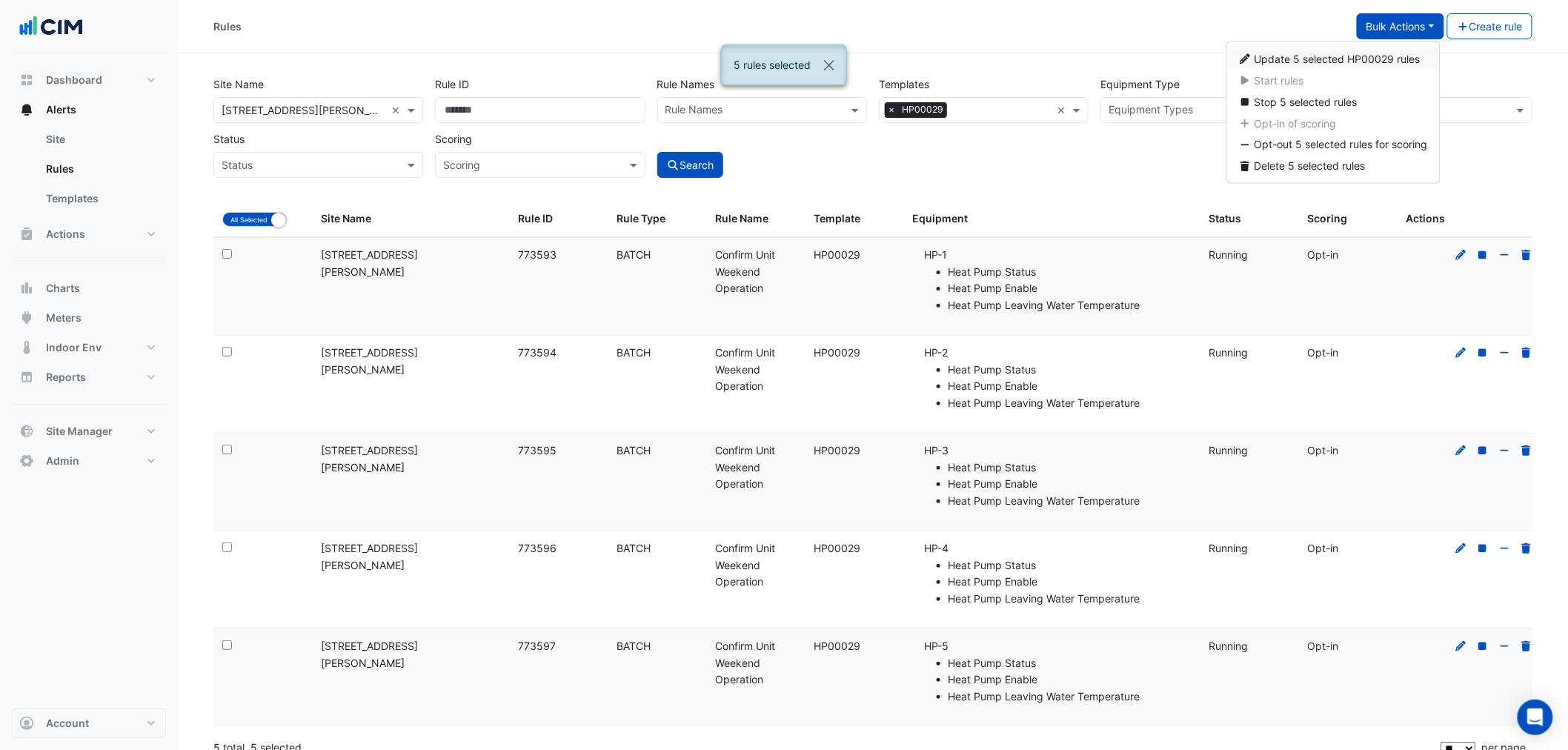
click at [1336, 60] on span "Update 5 selected HP00029 rules" at bounding box center [1338, 58] width 166 height 12
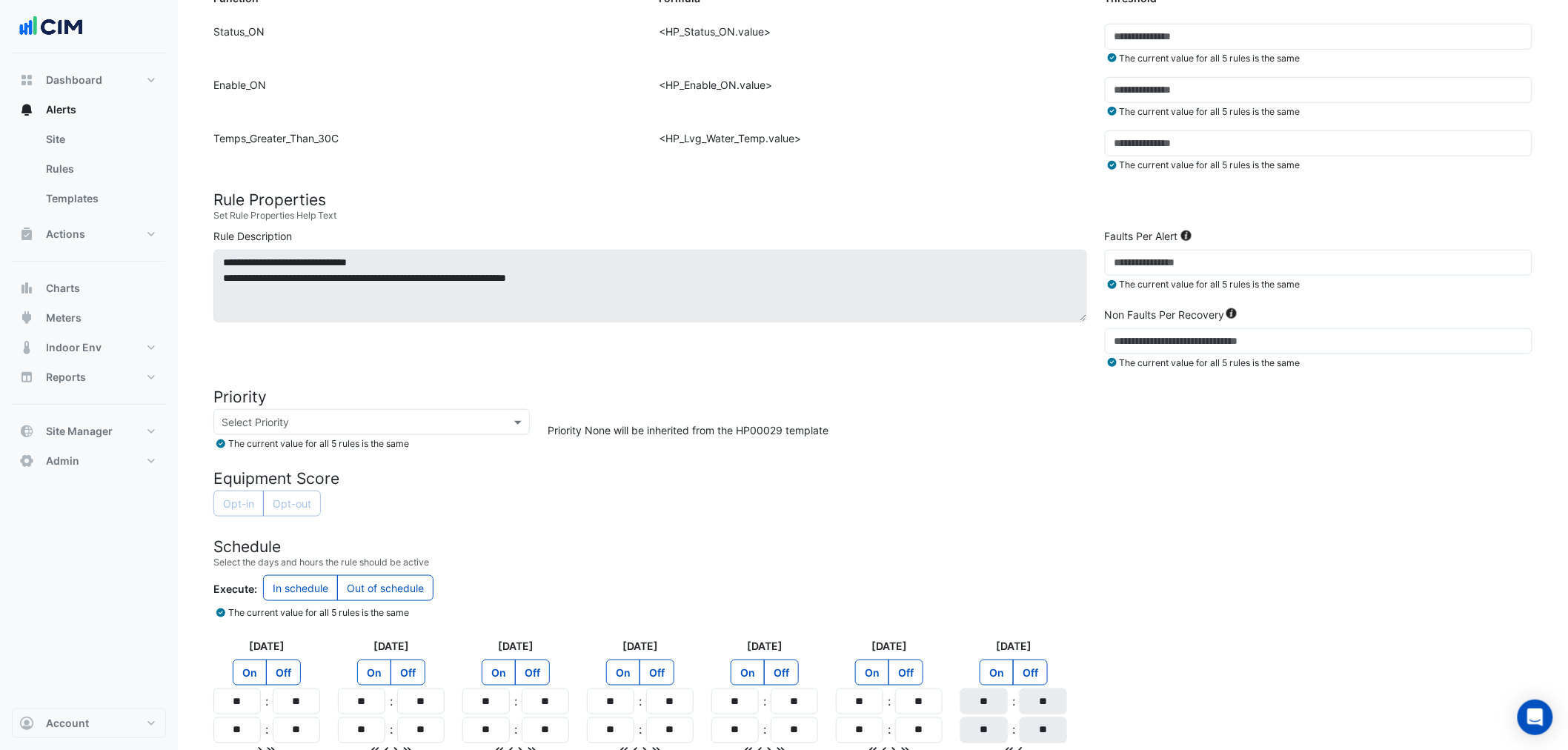
scroll to position [552, 0]
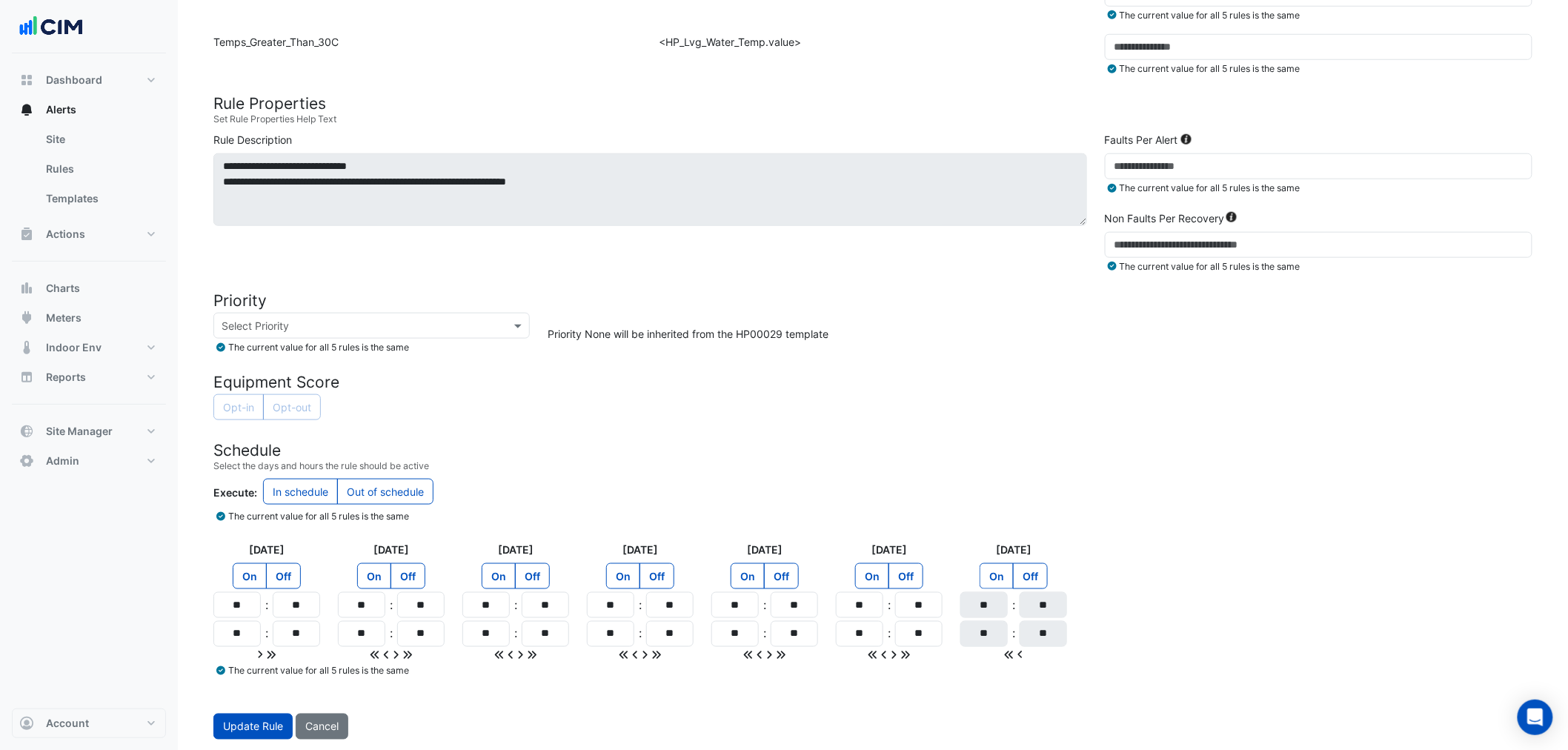
click at [1006, 585] on label "On" at bounding box center [996, 577] width 34 height 26
drag, startPoint x: 868, startPoint y: 605, endPoint x: 736, endPoint y: 580, distance: 134.3
click at [735, 580] on div "Monday On Off ** : ** ** : ** Tuesday On Off ** : ** ** : ** Wednesday On Off *…" at bounding box center [872, 602] width 1337 height 120
type input "**"
drag, startPoint x: 868, startPoint y: 626, endPoint x: 809, endPoint y: 620, distance: 59.3
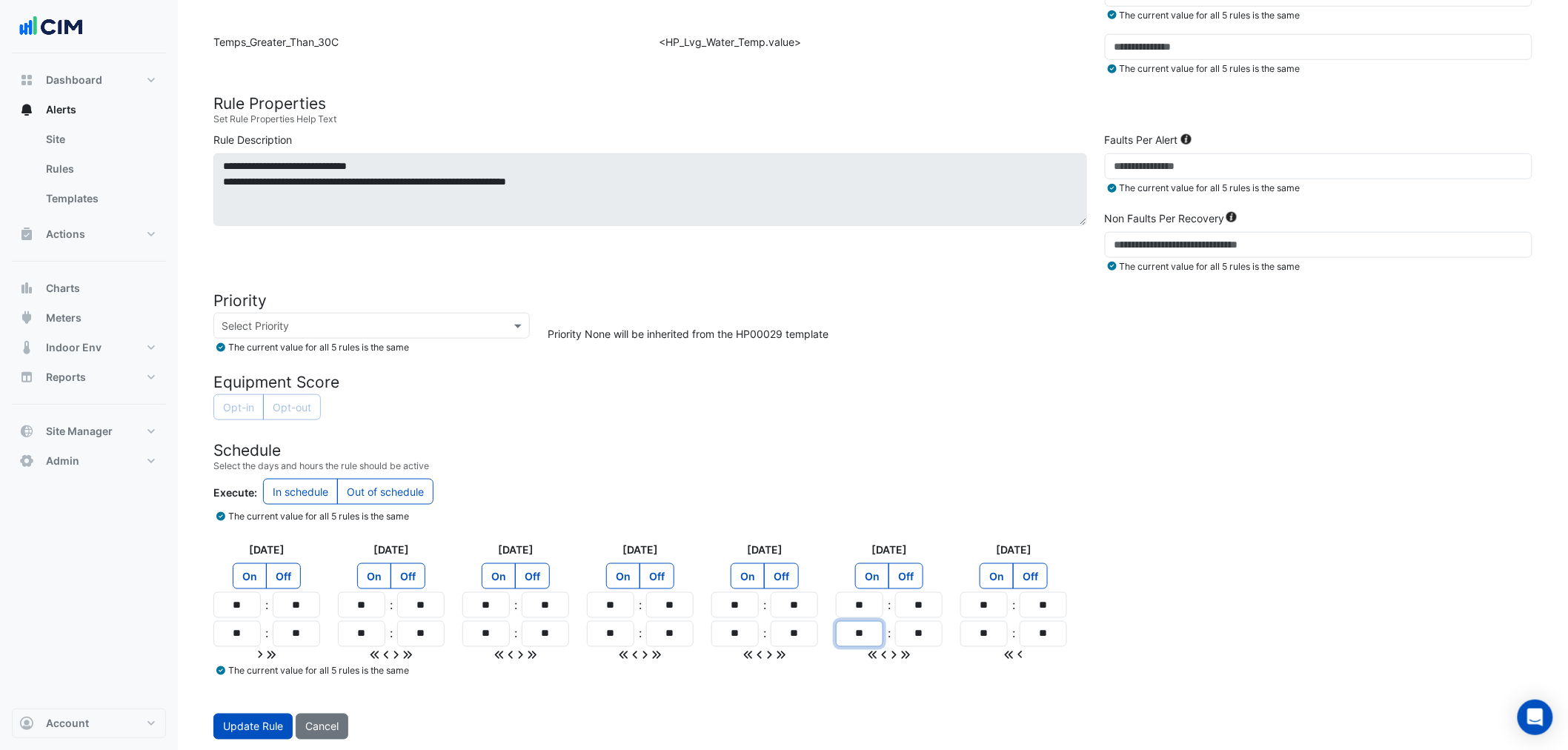
click at [809, 620] on div "Monday On Off ** : ** ** : ** Tuesday On Off ** : ** ** : ** Wednesday On Off *…" at bounding box center [872, 602] width 1337 height 120
type input "**"
click at [774, 567] on label "Off" at bounding box center [781, 577] width 35 height 26
drag, startPoint x: 670, startPoint y: 561, endPoint x: 650, endPoint y: 559, distance: 20.1
click at [664, 559] on app-time-picker-day "Thursday On Off ** : ** ** : **" at bounding box center [640, 602] width 106 height 120
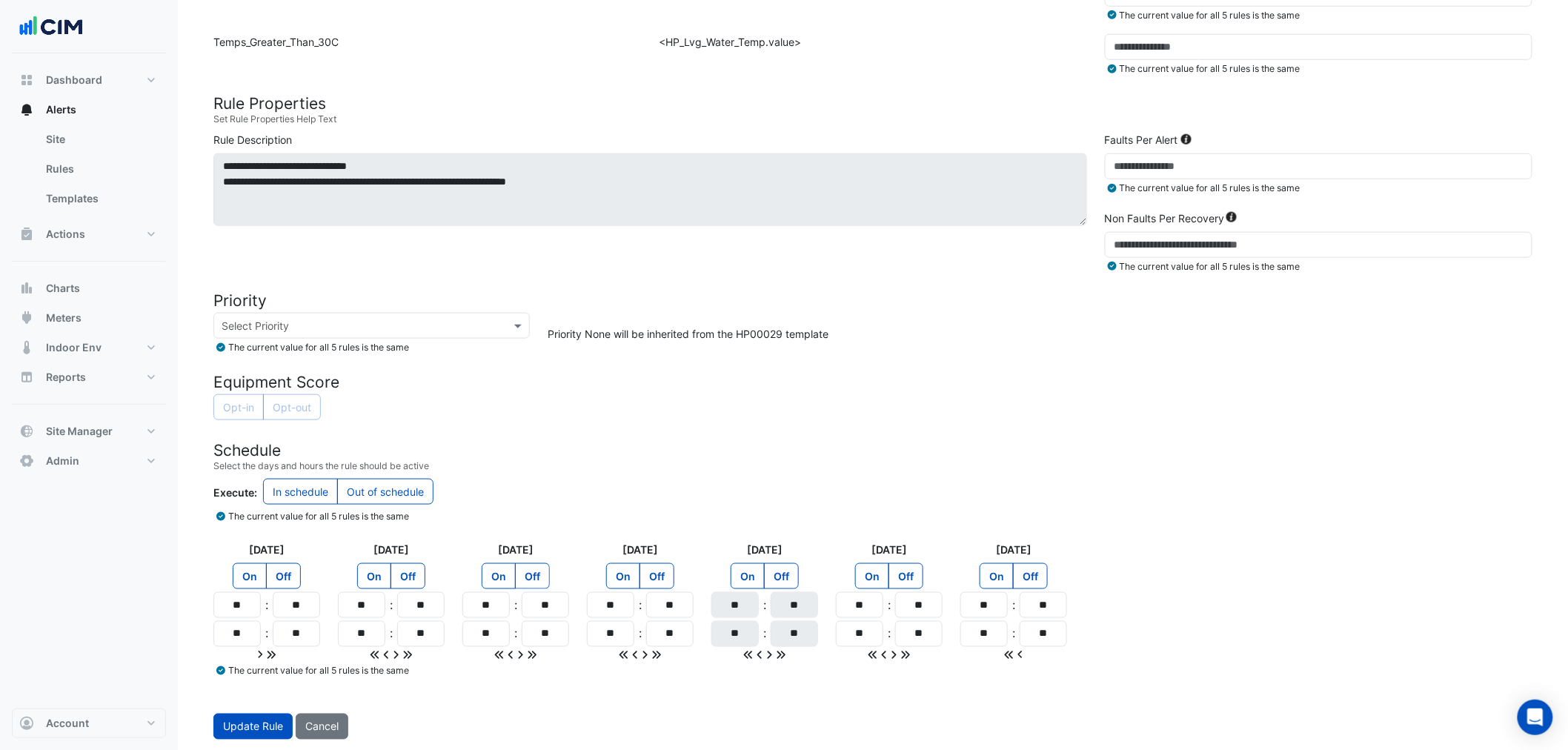
click at [535, 574] on label "Off" at bounding box center [532, 577] width 35 height 26
click at [663, 567] on label "Off" at bounding box center [657, 577] width 35 height 26
click at [399, 566] on label "Off" at bounding box center [407, 577] width 35 height 26
click at [286, 569] on label "Off" at bounding box center [283, 577] width 35 height 26
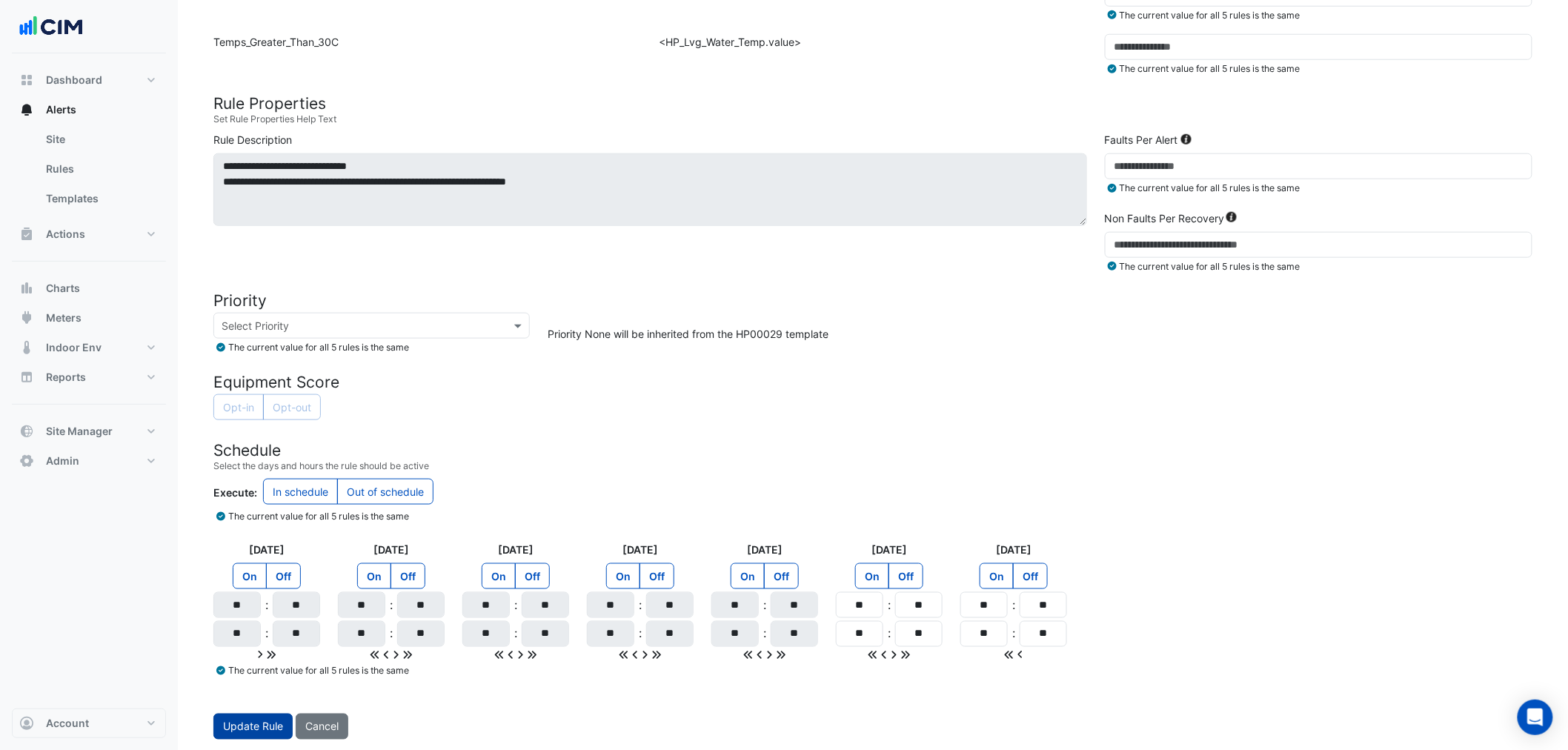
click at [261, 732] on button "Update Rule" at bounding box center [253, 727] width 79 height 26
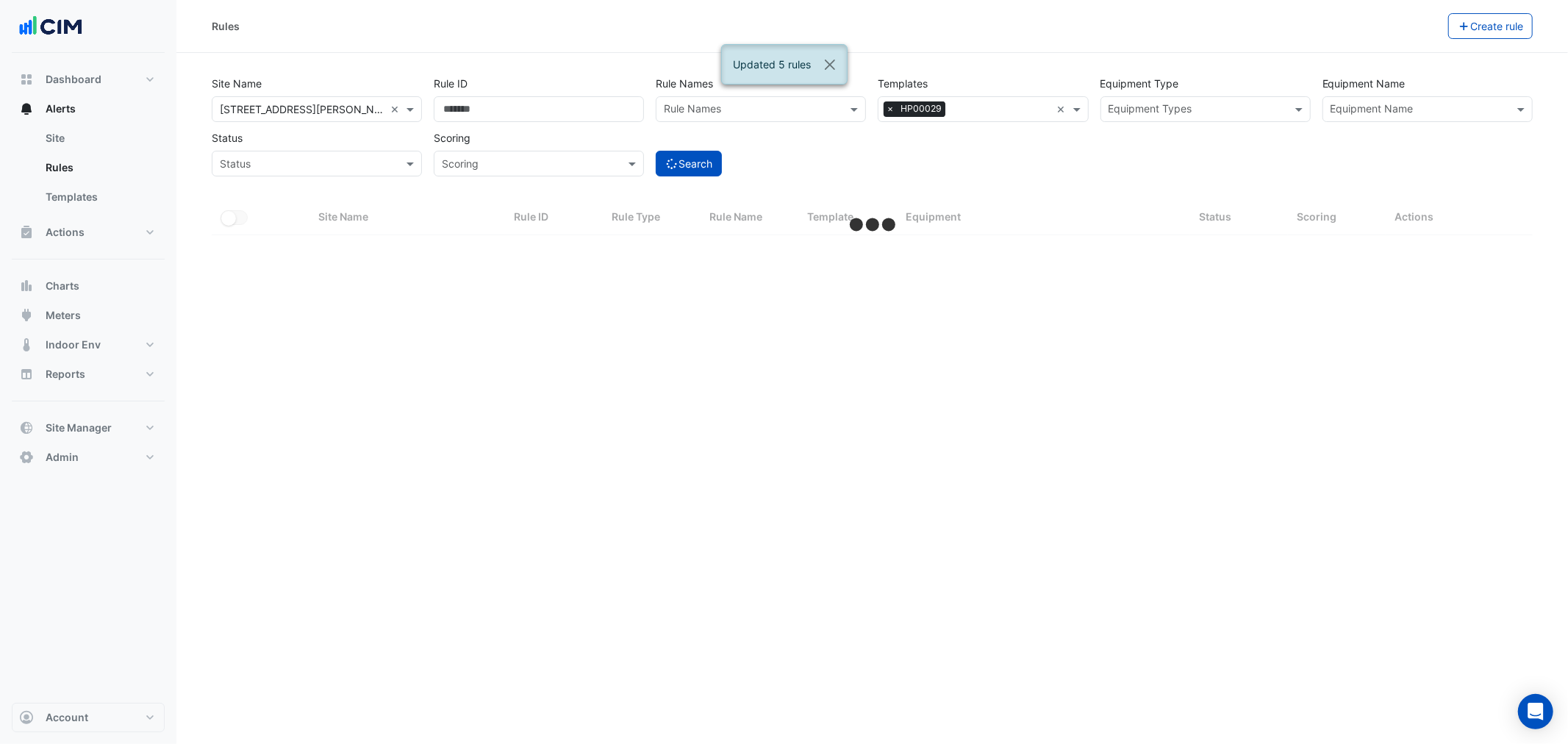
select select "**"
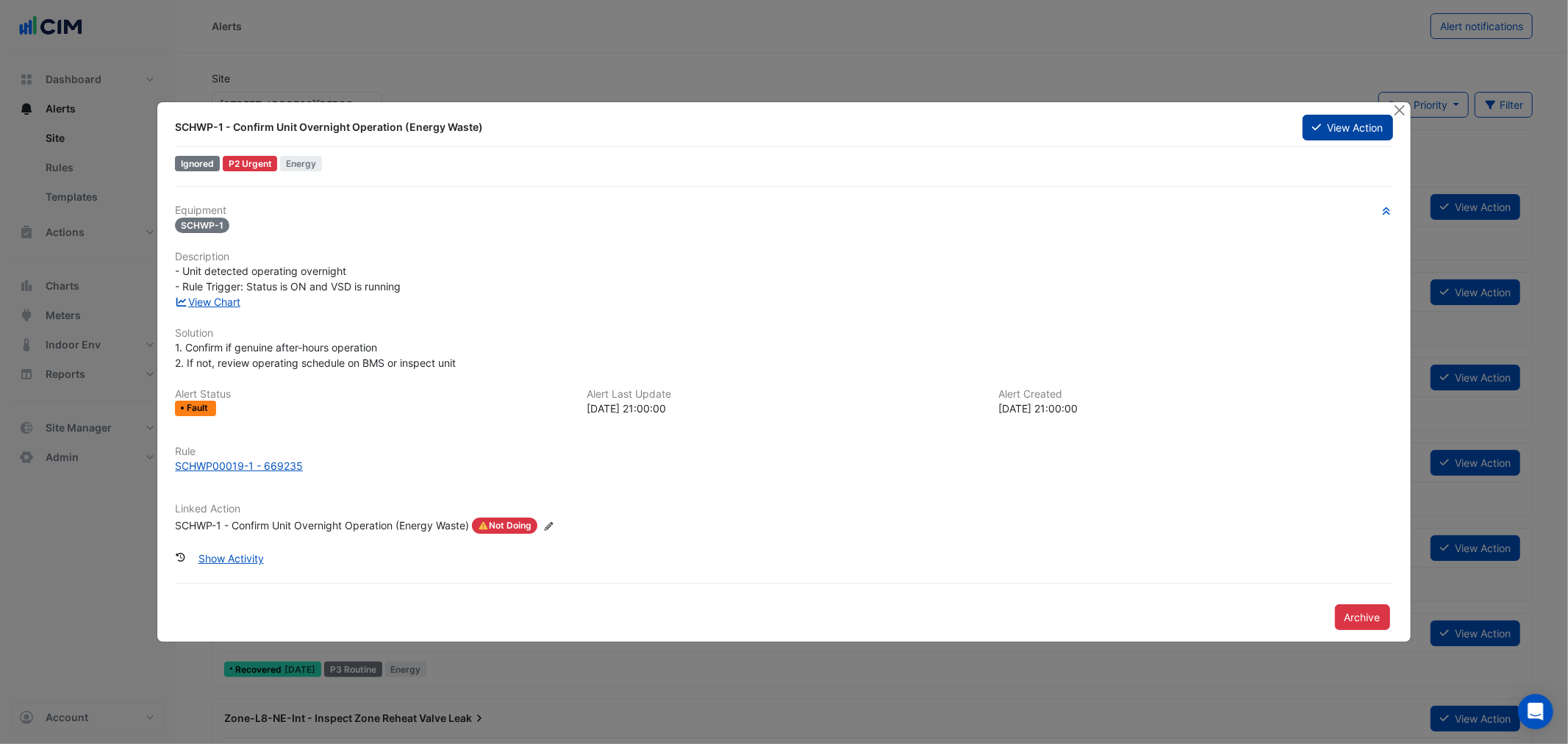
click at [1339, 122] on button "View Action" at bounding box center [1348, 128] width 90 height 26
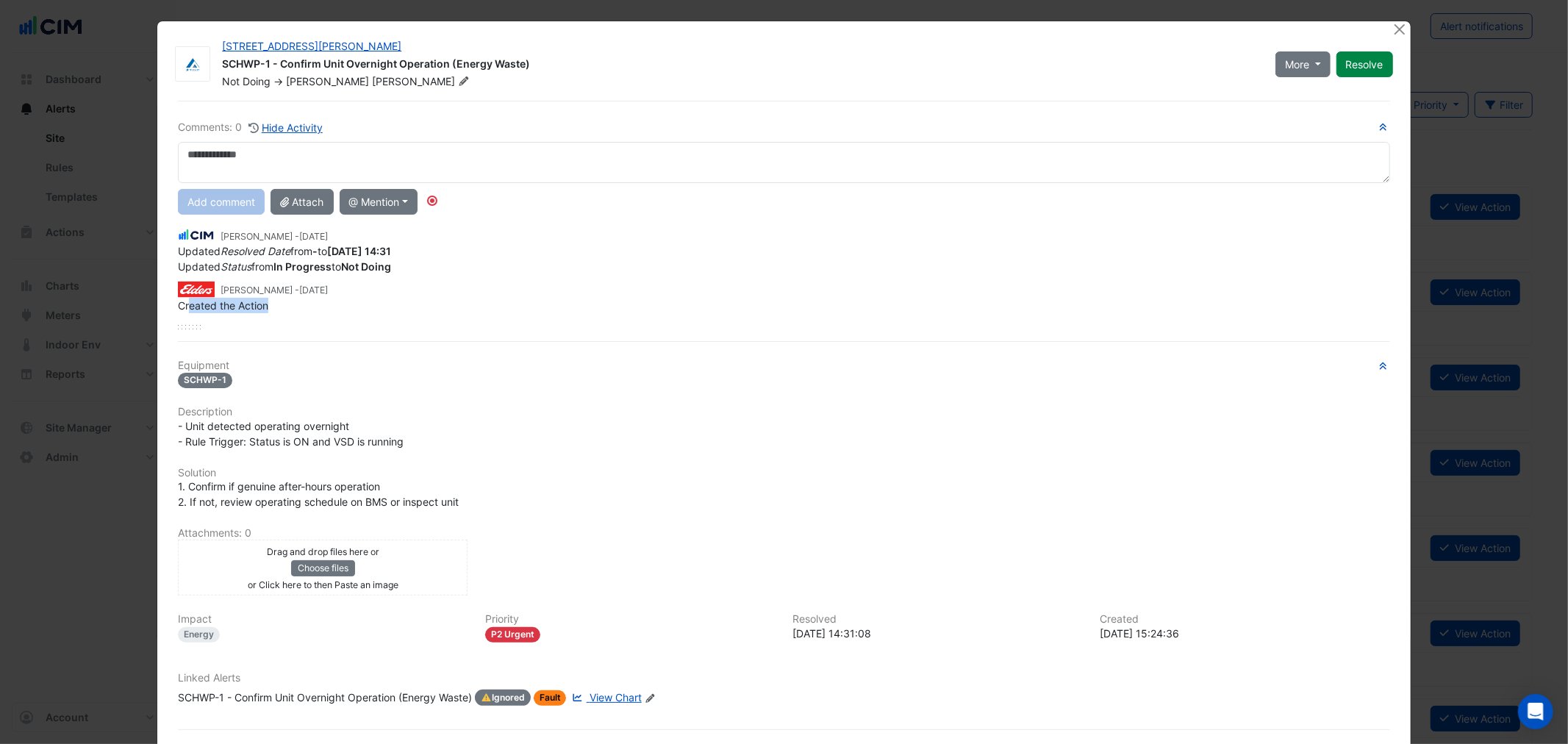
drag, startPoint x: 199, startPoint y: 310, endPoint x: 320, endPoint y: 307, distance: 121.0
click at [320, 307] on div "Created the Action" at bounding box center [784, 305] width 1211 height 16
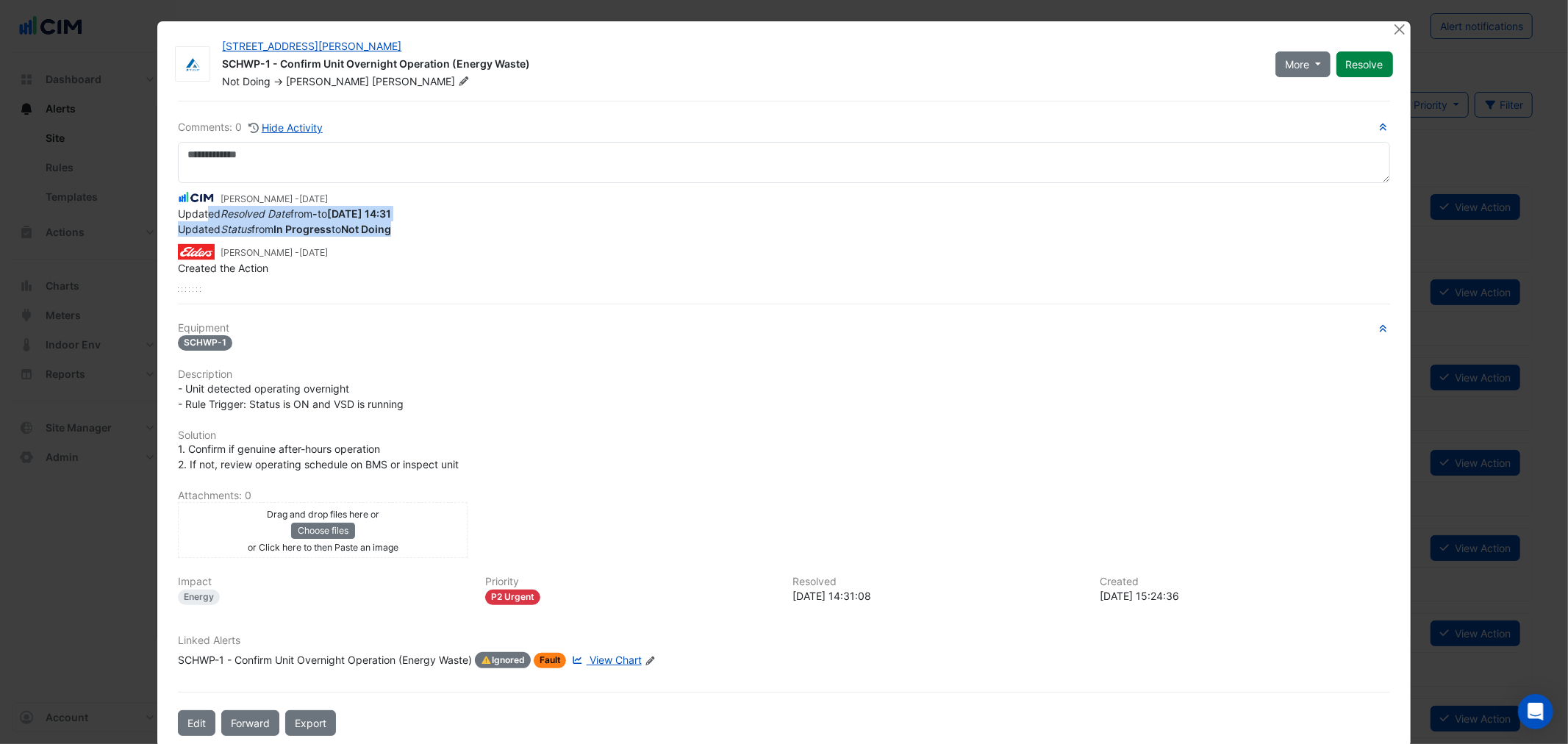
drag, startPoint x: 325, startPoint y: 220, endPoint x: 400, endPoint y: 227, distance: 75.3
click at [400, 227] on app-ticket-change-history "Manuel Margelis - 1 week and 6 days ago Updated Resolved Date from - to 2025-08…" at bounding box center [784, 212] width 1211 height 48
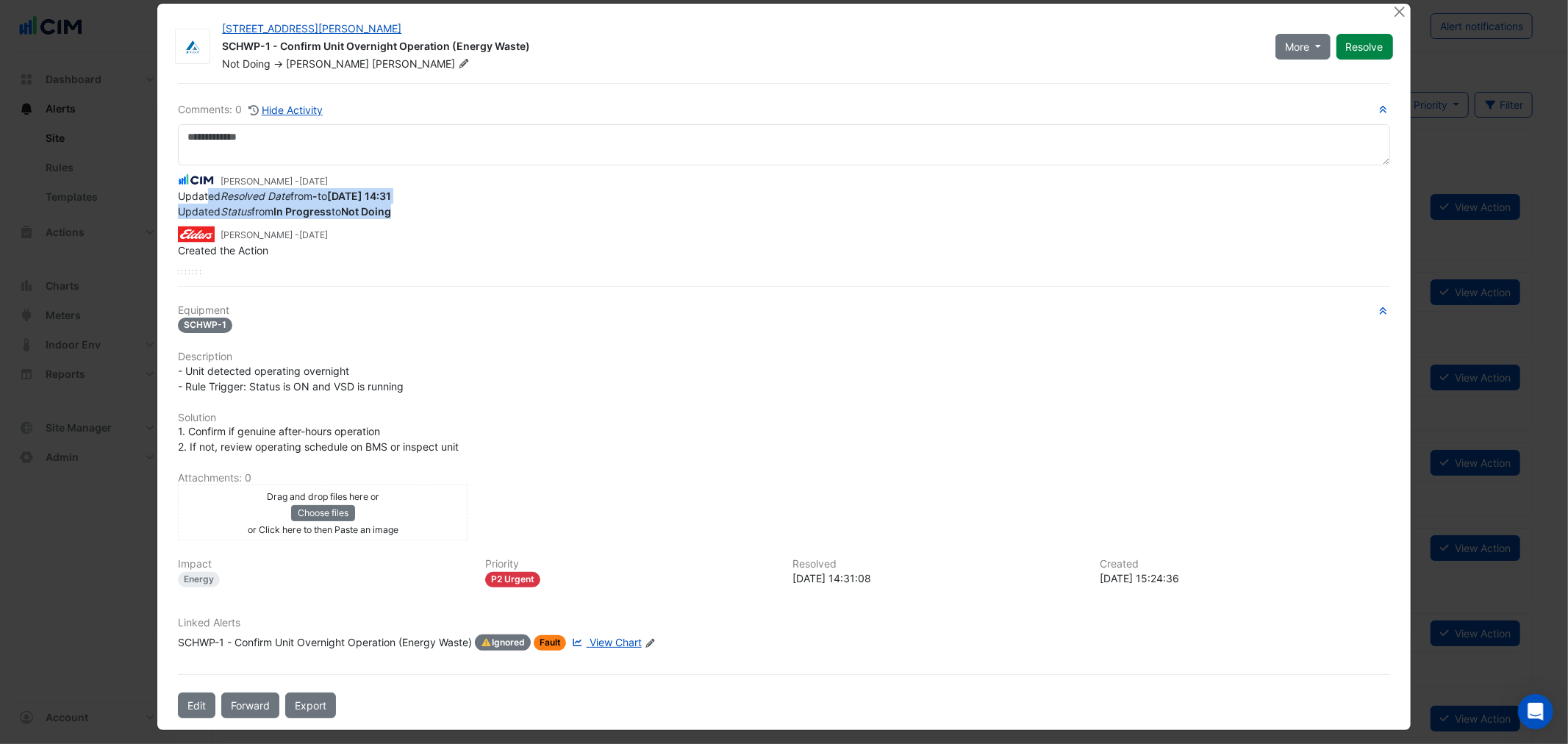
scroll to position [22, 0]
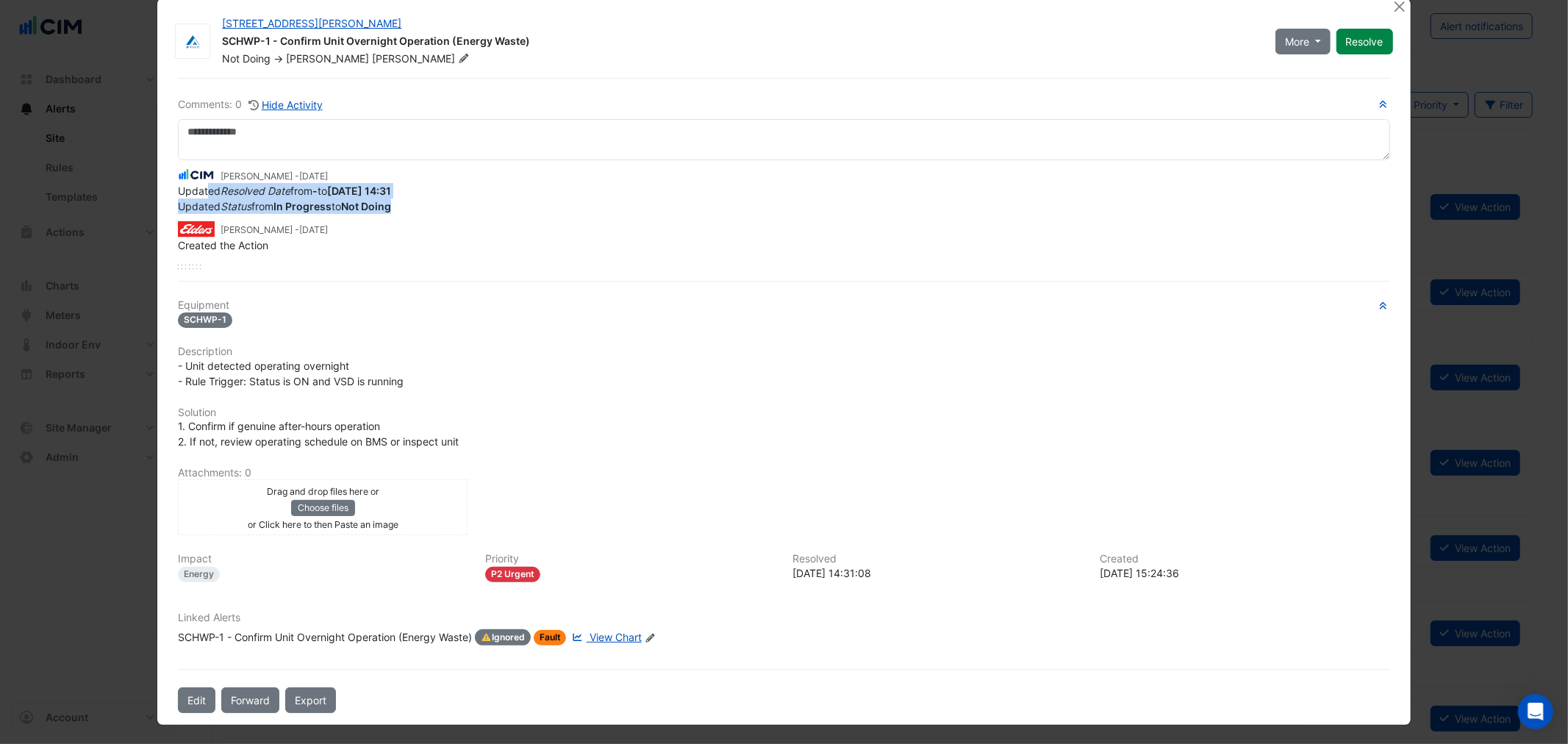
click at [210, 200] on span "Updated Status from In Progress to Not Doing" at bounding box center [285, 205] width 213 height 12
drag, startPoint x: 392, startPoint y: 181, endPoint x: 441, endPoint y: 201, distance: 52.9
click at [441, 201] on app-ticket-change-history "Manuel Margelis - 1 week and 6 days ago Updated Resolved Date from - to 2025-08…" at bounding box center [784, 190] width 1211 height 48
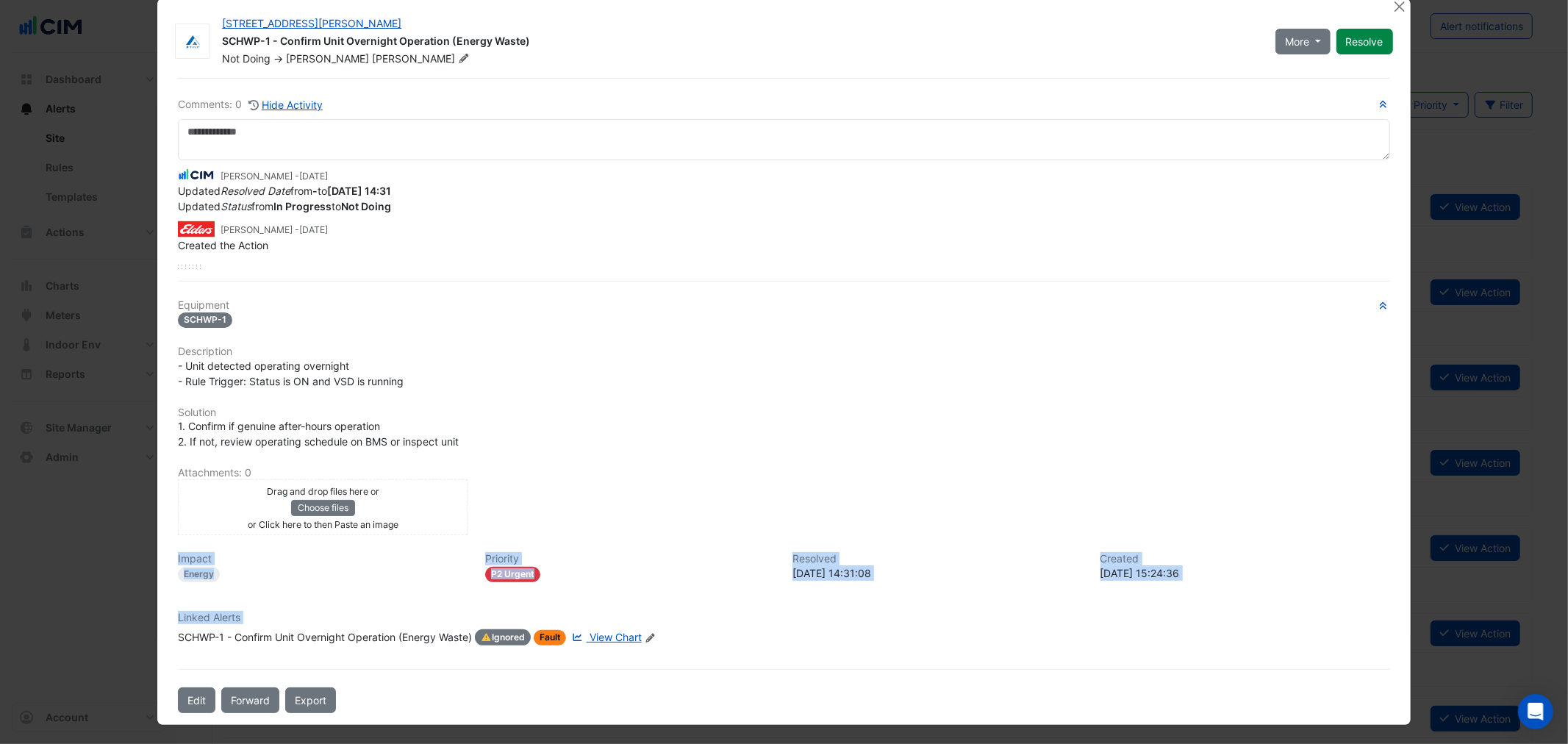
drag, startPoint x: 256, startPoint y: 597, endPoint x: 675, endPoint y: 399, distance: 463.4
click at [626, 486] on div "Equipment SCHWP-1 Description - Unit detected operating overnight - Rule Trigge…" at bounding box center [784, 479] width 1211 height 358
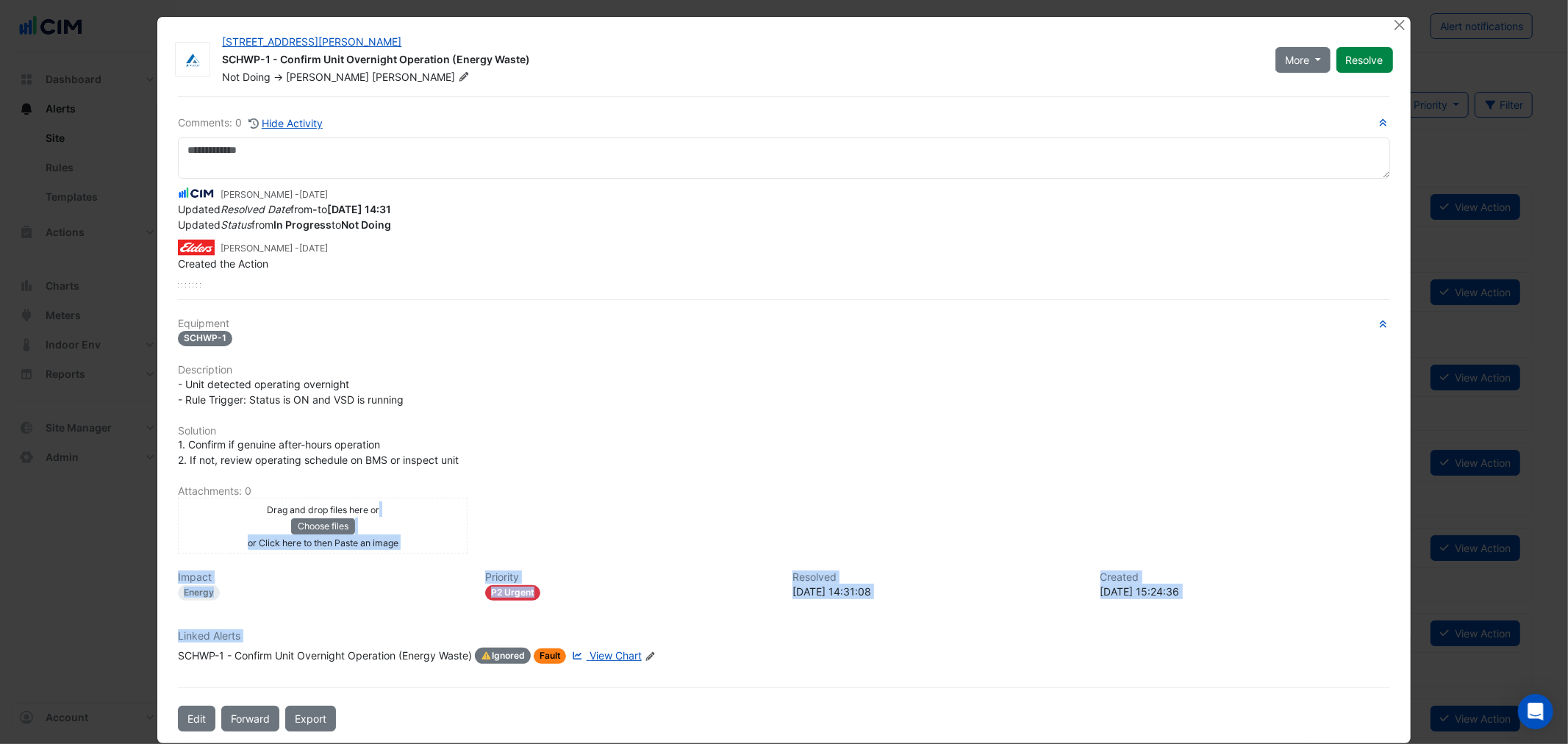
scroll to position [0, 0]
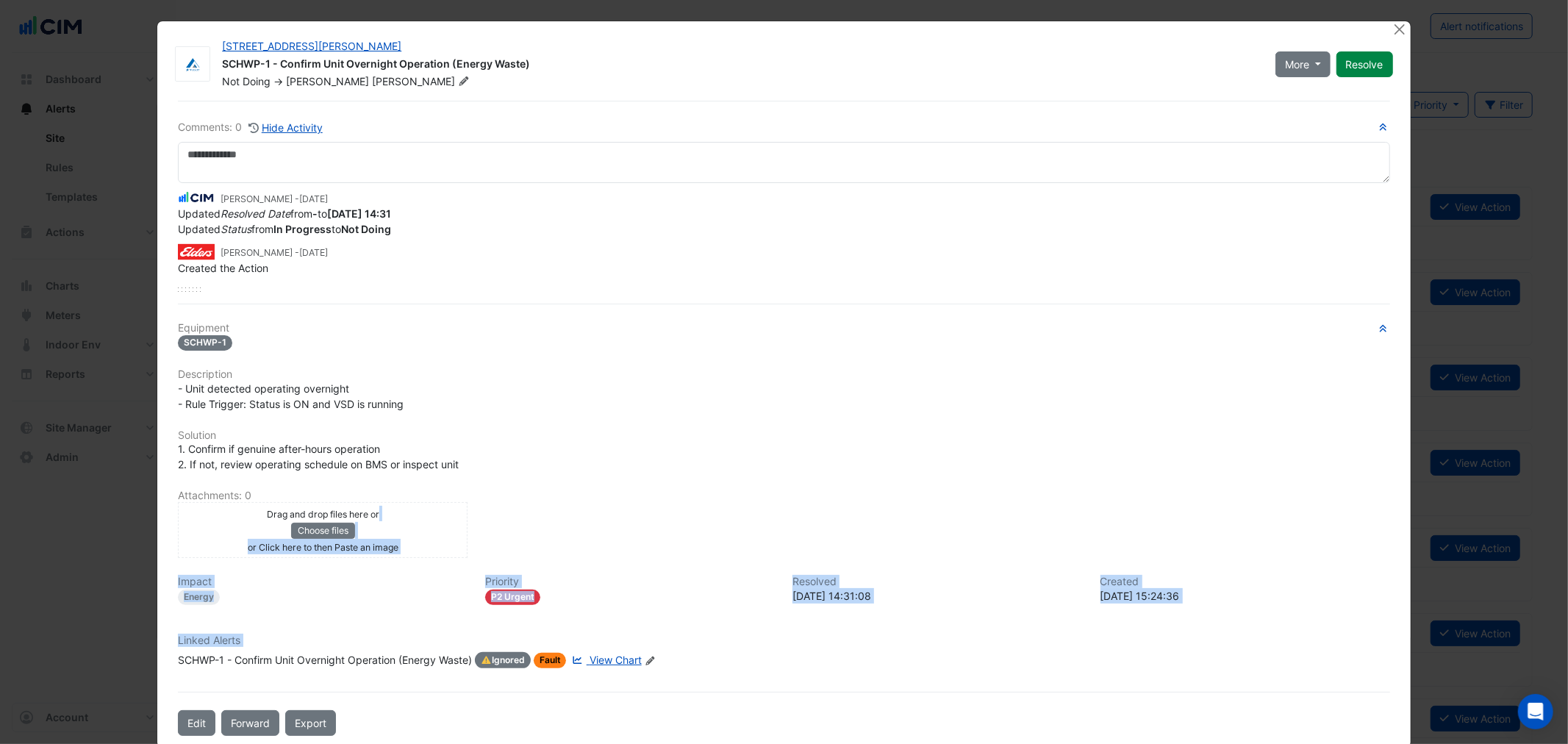
drag, startPoint x: 274, startPoint y: 186, endPoint x: 284, endPoint y: 192, distance: 11.7
click at [284, 192] on div "Manuel Margelis - 1 week and 6 days ago" at bounding box center [784, 197] width 1211 height 17
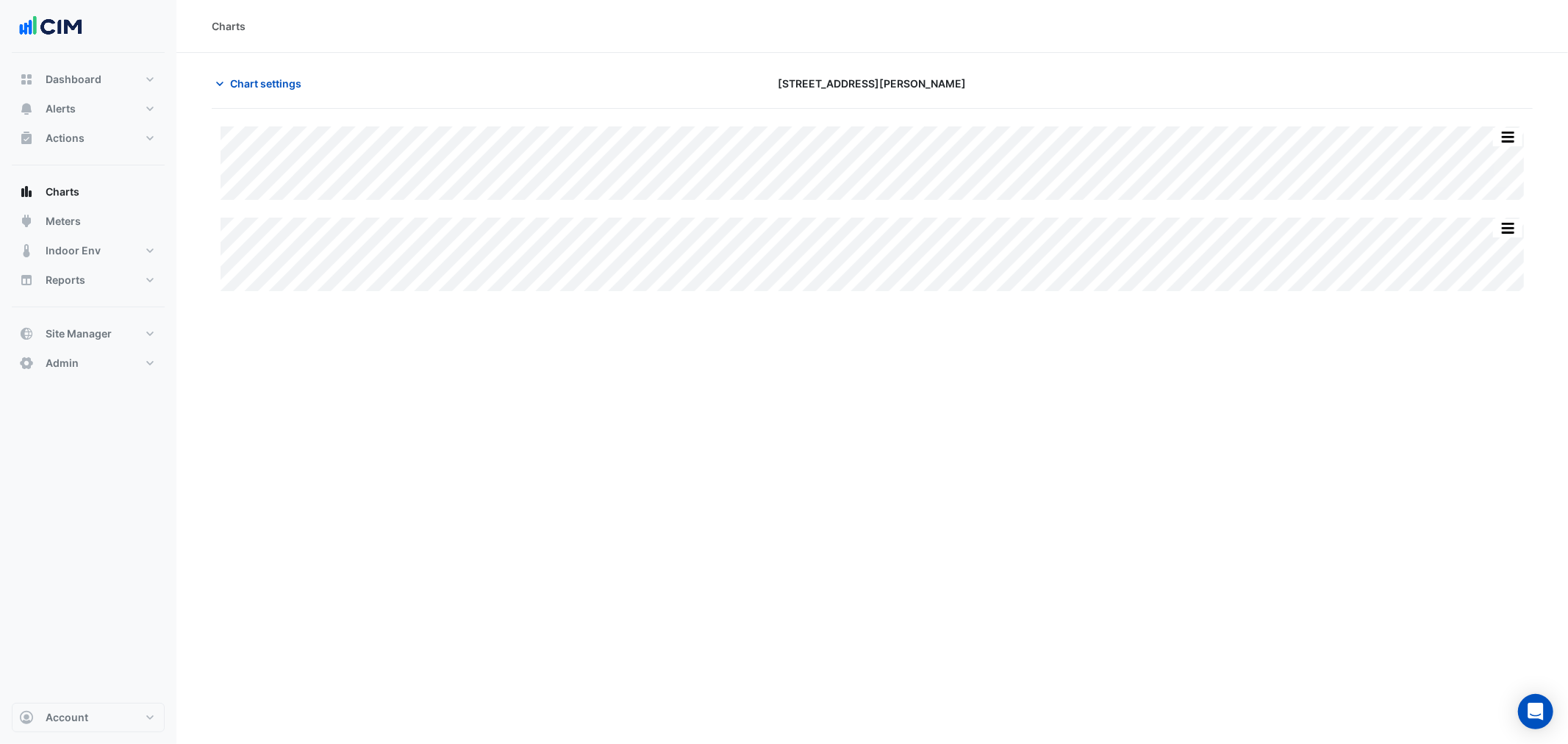
type input "**********"
click at [259, 78] on span "Chart settings" at bounding box center [266, 83] width 71 height 16
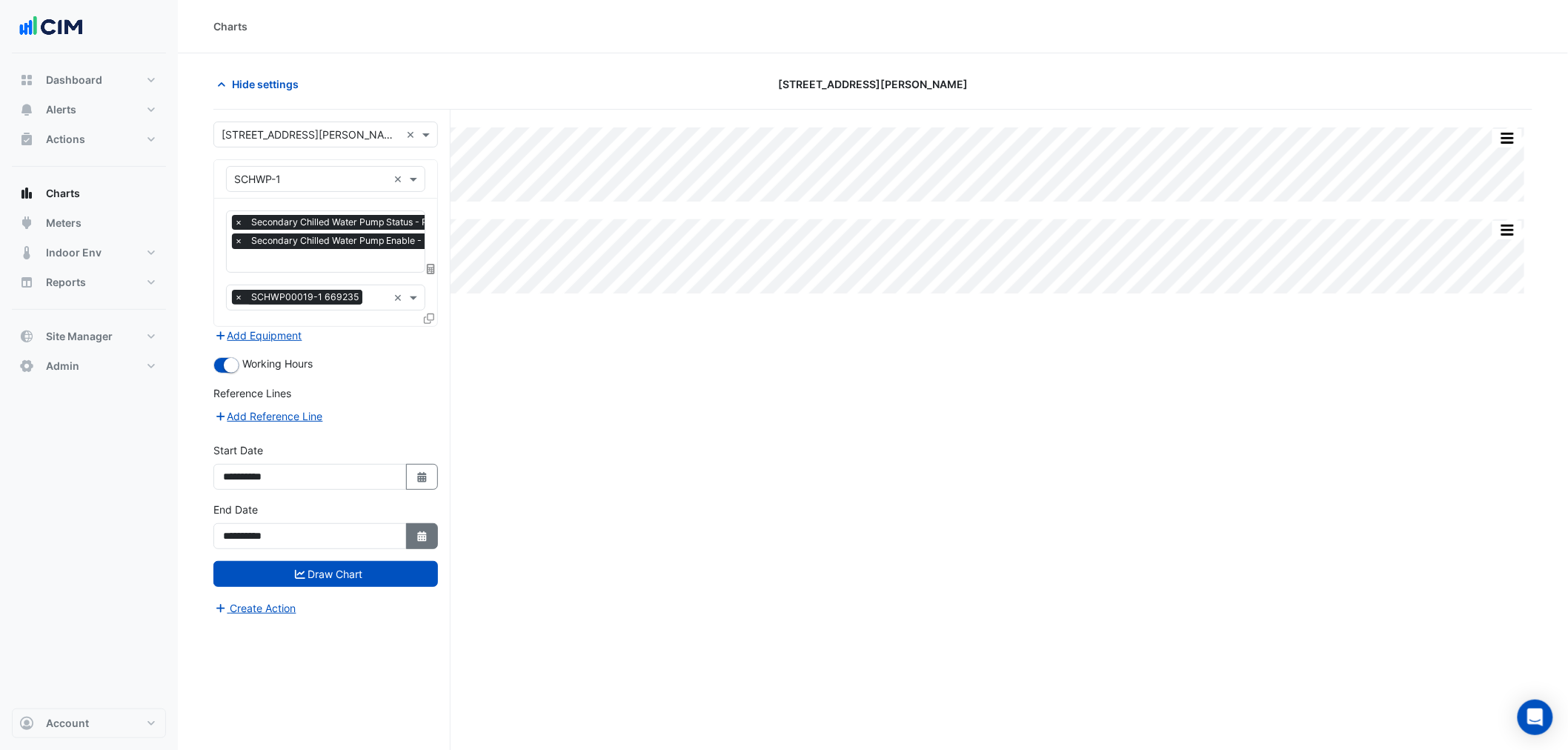
click at [424, 535] on icon "Select Date" at bounding box center [422, 536] width 13 height 10
click at [380, 334] on span "Next month" at bounding box center [381, 338] width 11 height 11
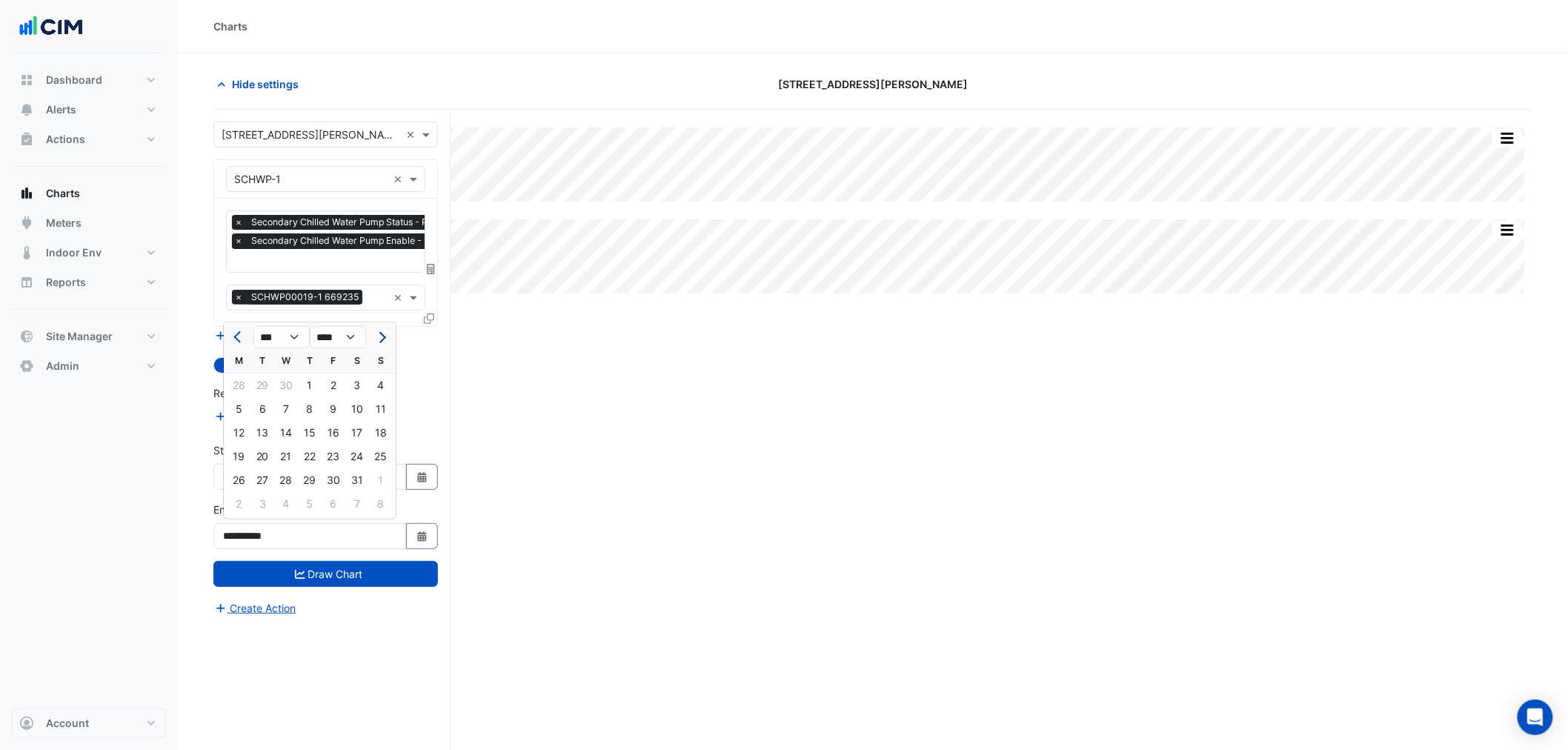
click at [380, 334] on span "Next month" at bounding box center [381, 338] width 11 height 11
click at [379, 336] on span "Next month" at bounding box center [381, 338] width 11 height 11
click at [373, 330] on button "Next month" at bounding box center [380, 337] width 18 height 24
select select "*"
click at [387, 485] on div "31" at bounding box center [380, 480] width 24 height 24
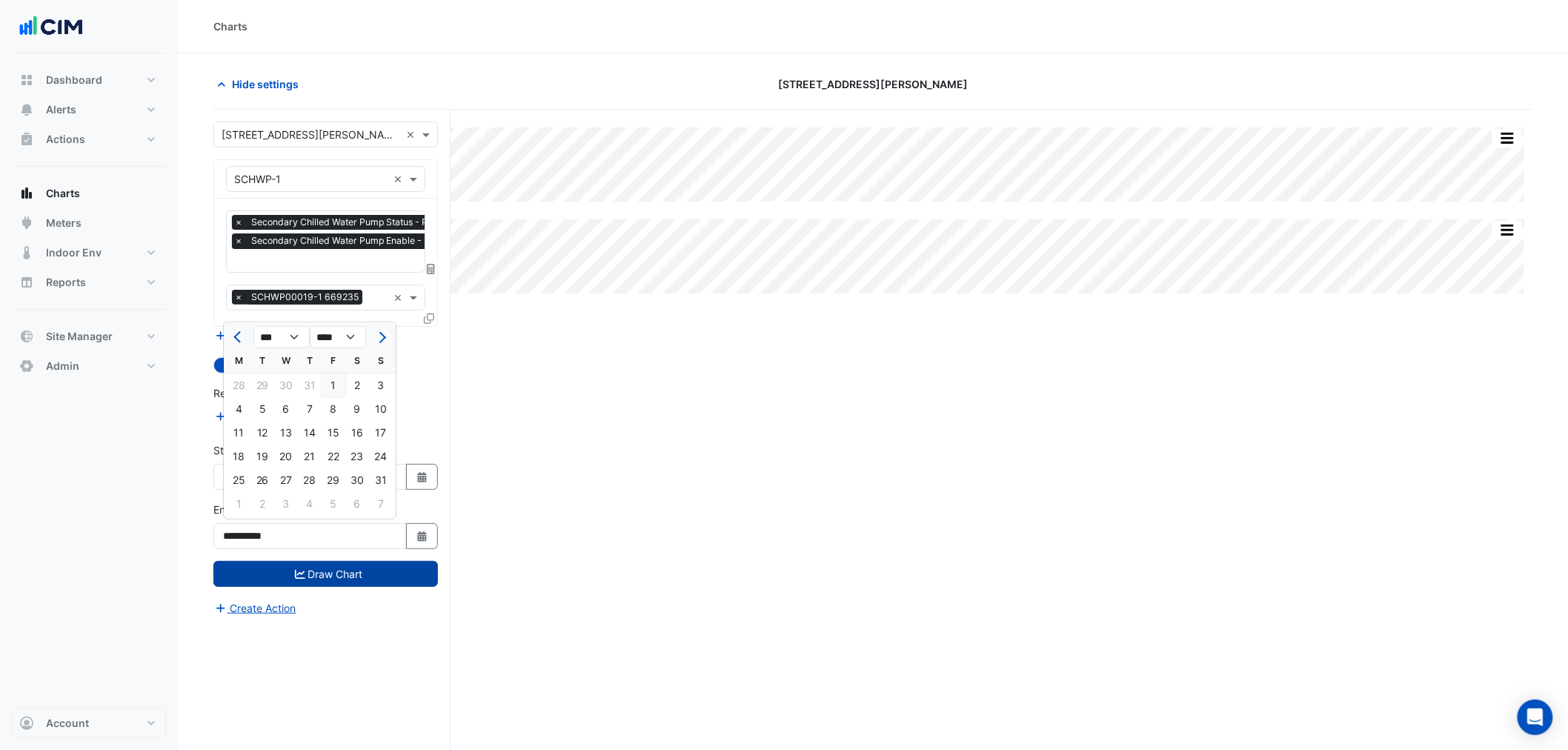
type input "**********"
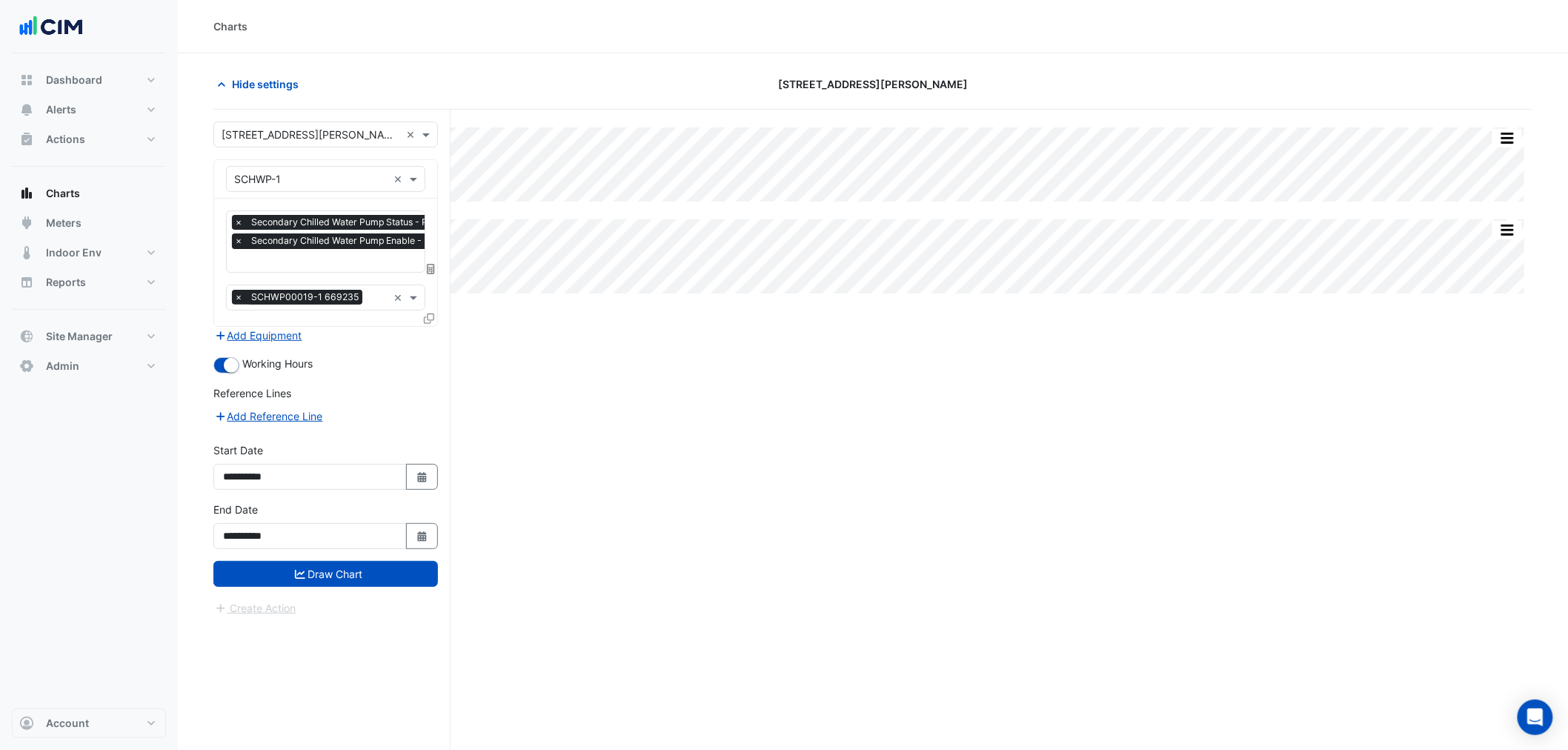
click at [388, 599] on div "Create Action" at bounding box center [325, 608] width 225 height 18
click at [376, 586] on form "**********" at bounding box center [325, 369] width 225 height 495
click at [366, 575] on button "Draw Chart" at bounding box center [325, 574] width 225 height 26
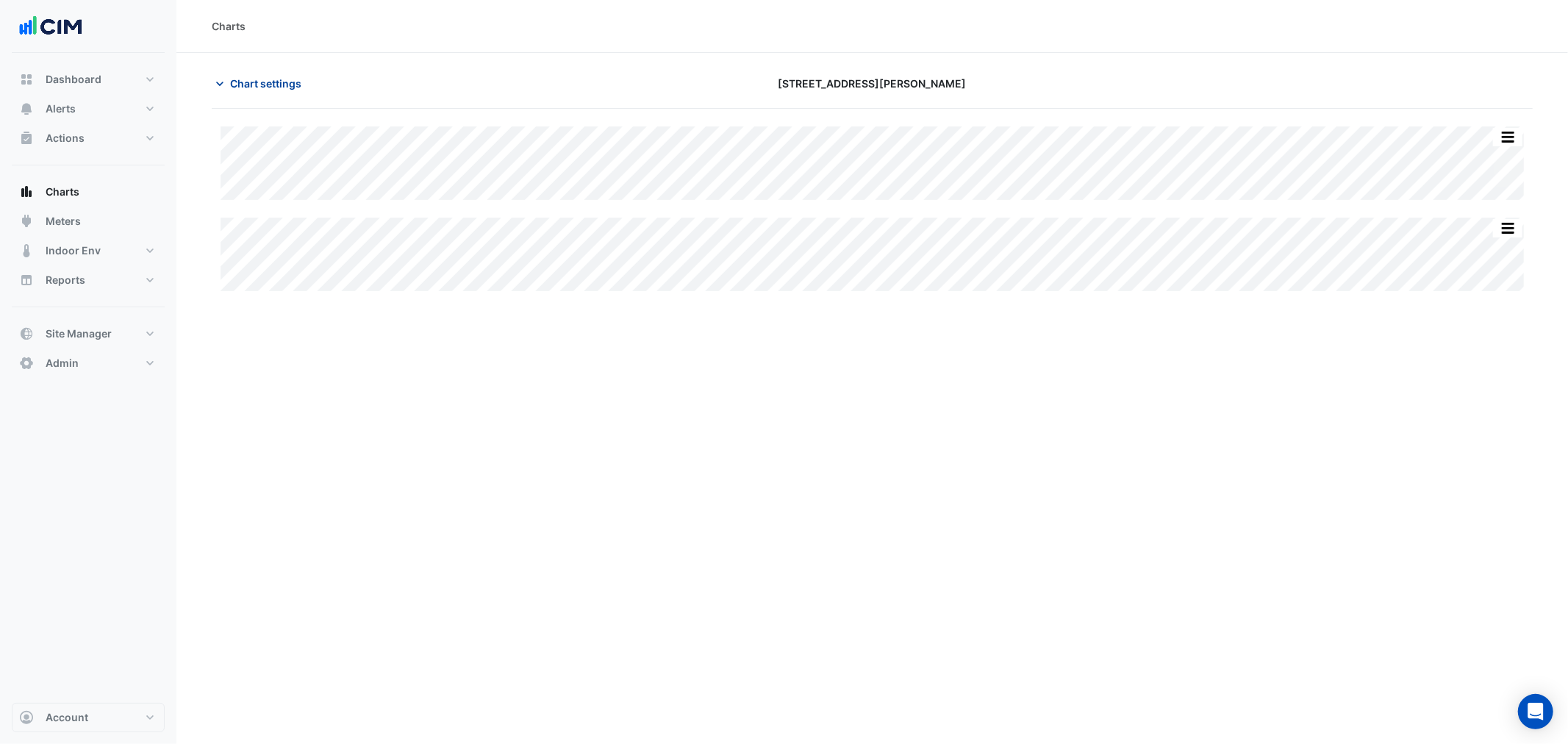
click at [273, 78] on button "Chart settings" at bounding box center [261, 84] width 99 height 26
click at [261, 78] on span "Chart settings" at bounding box center [266, 83] width 71 height 16
click at [260, 77] on span "Chart settings" at bounding box center [266, 83] width 71 height 16
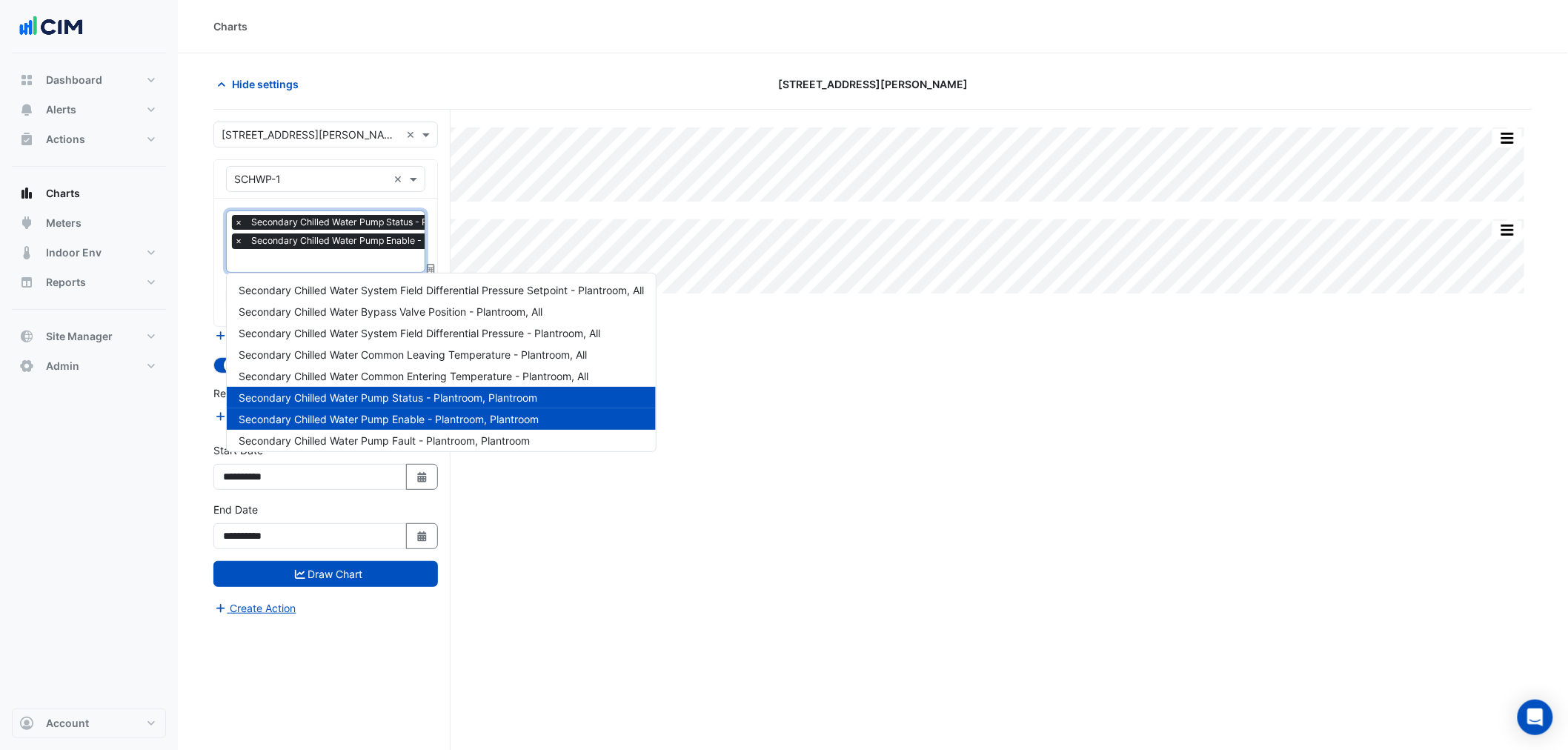
click at [328, 263] on input "text" at bounding box center [378, 262] width 289 height 16
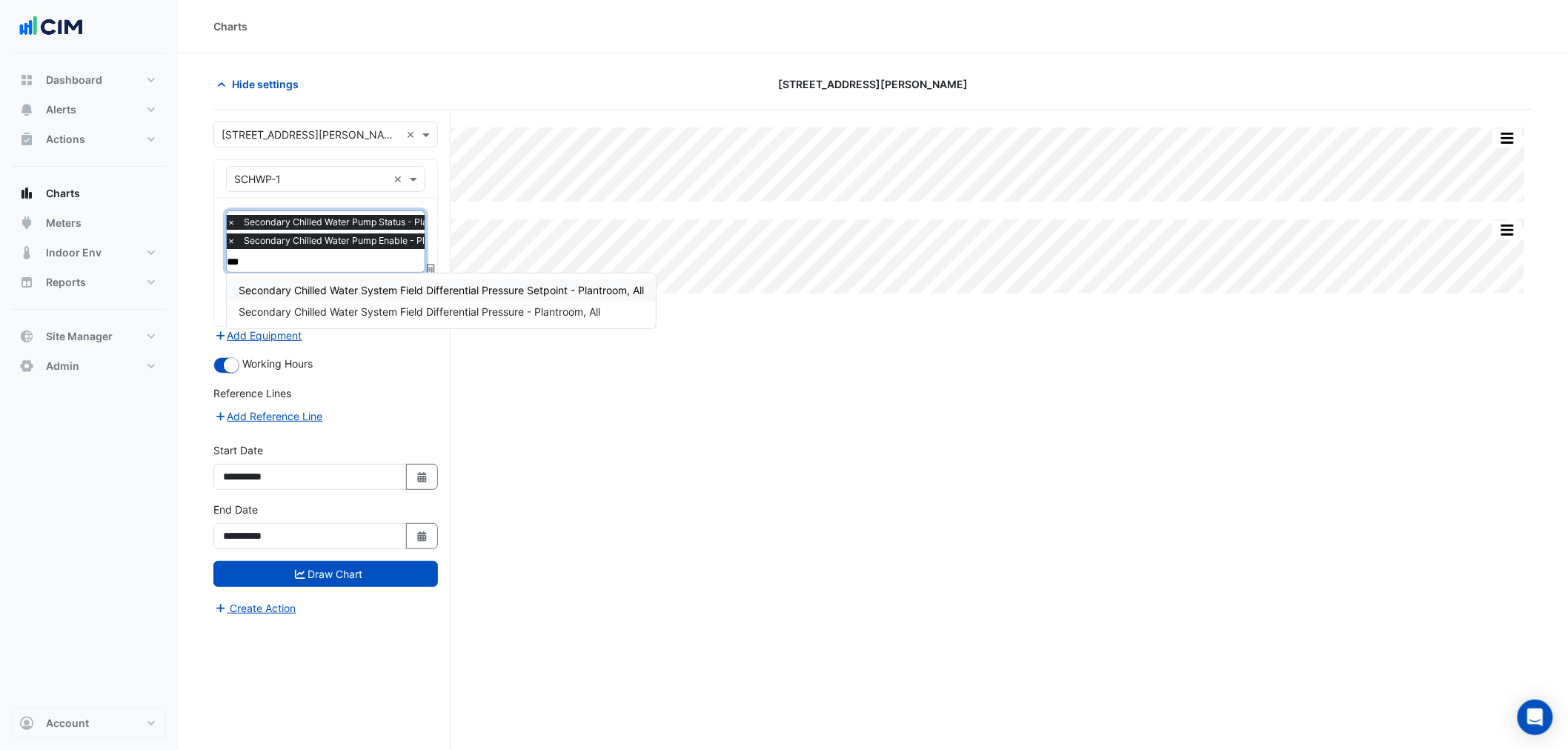
type input "****"
click at [299, 285] on span "Secondary Chilled Water System Field Differential Pressure Setpoint - Plantroom…" at bounding box center [441, 290] width 405 height 12
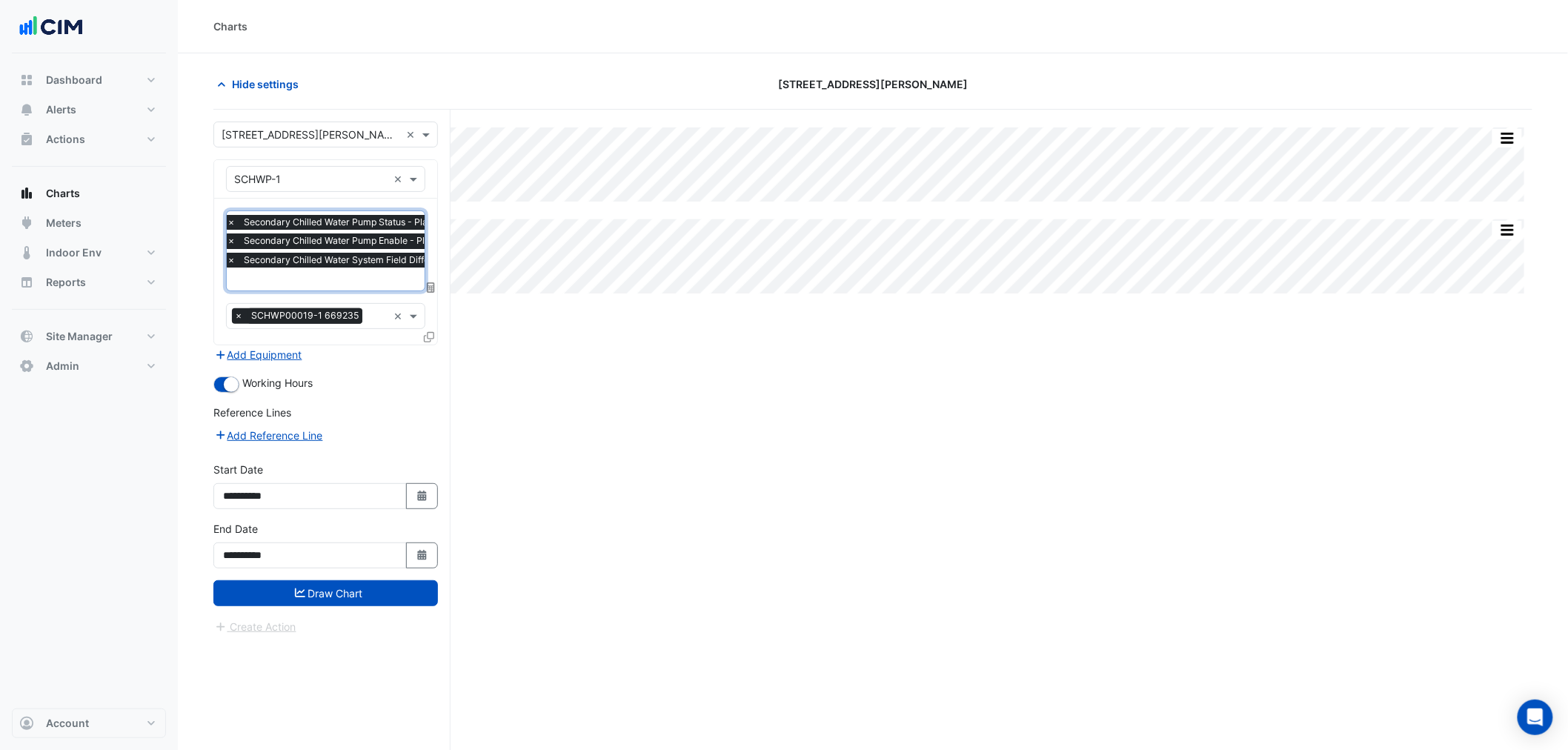
click at [295, 254] on span "Secondary Chilled Water System Field Differential Pressure Setpoint - Plantroom…" at bounding box center [421, 261] width 364 height 15
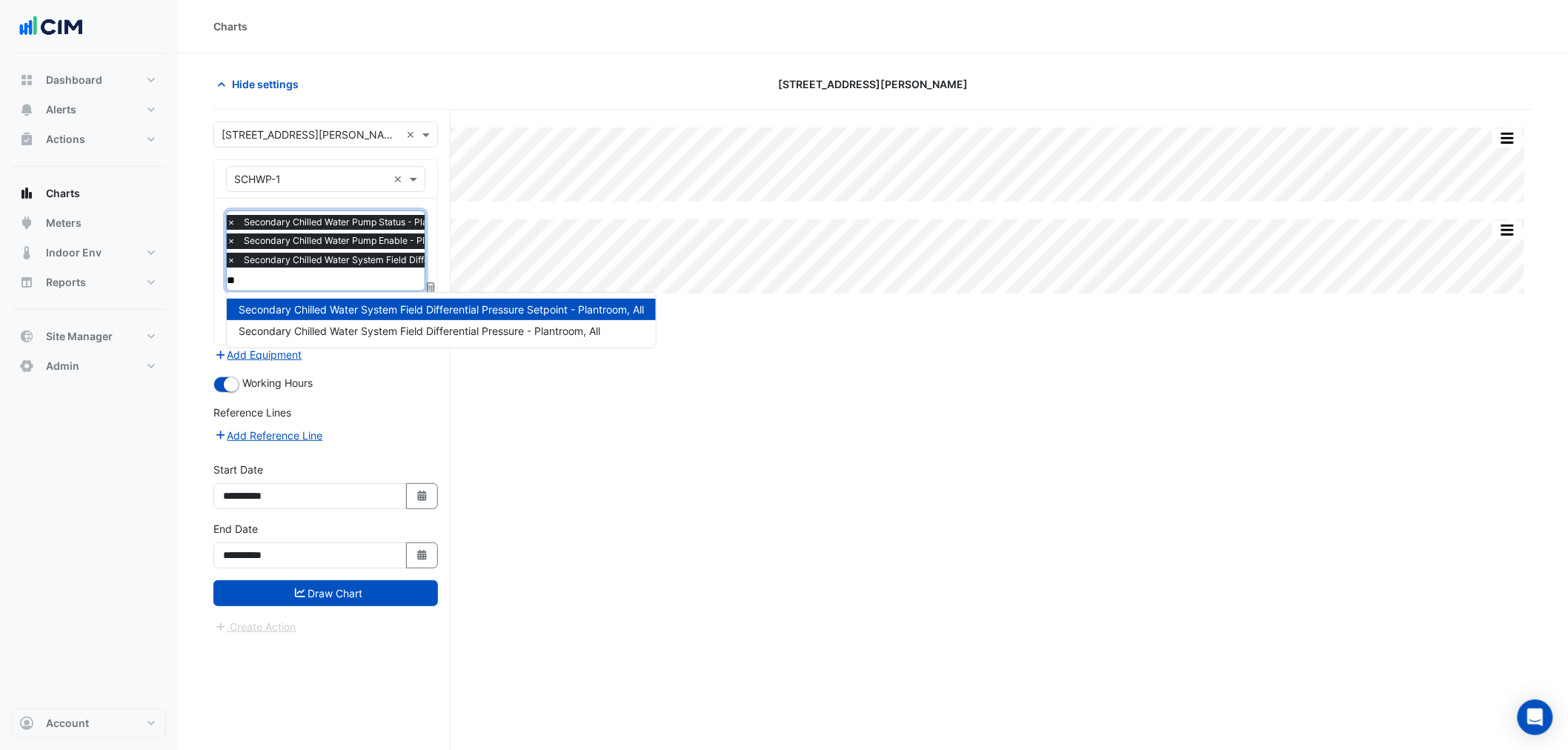
type input "***"
click at [389, 334] on span "Secondary Chilled Water System Field Differential Pressure - Plantroom, All" at bounding box center [420, 330] width 361 height 12
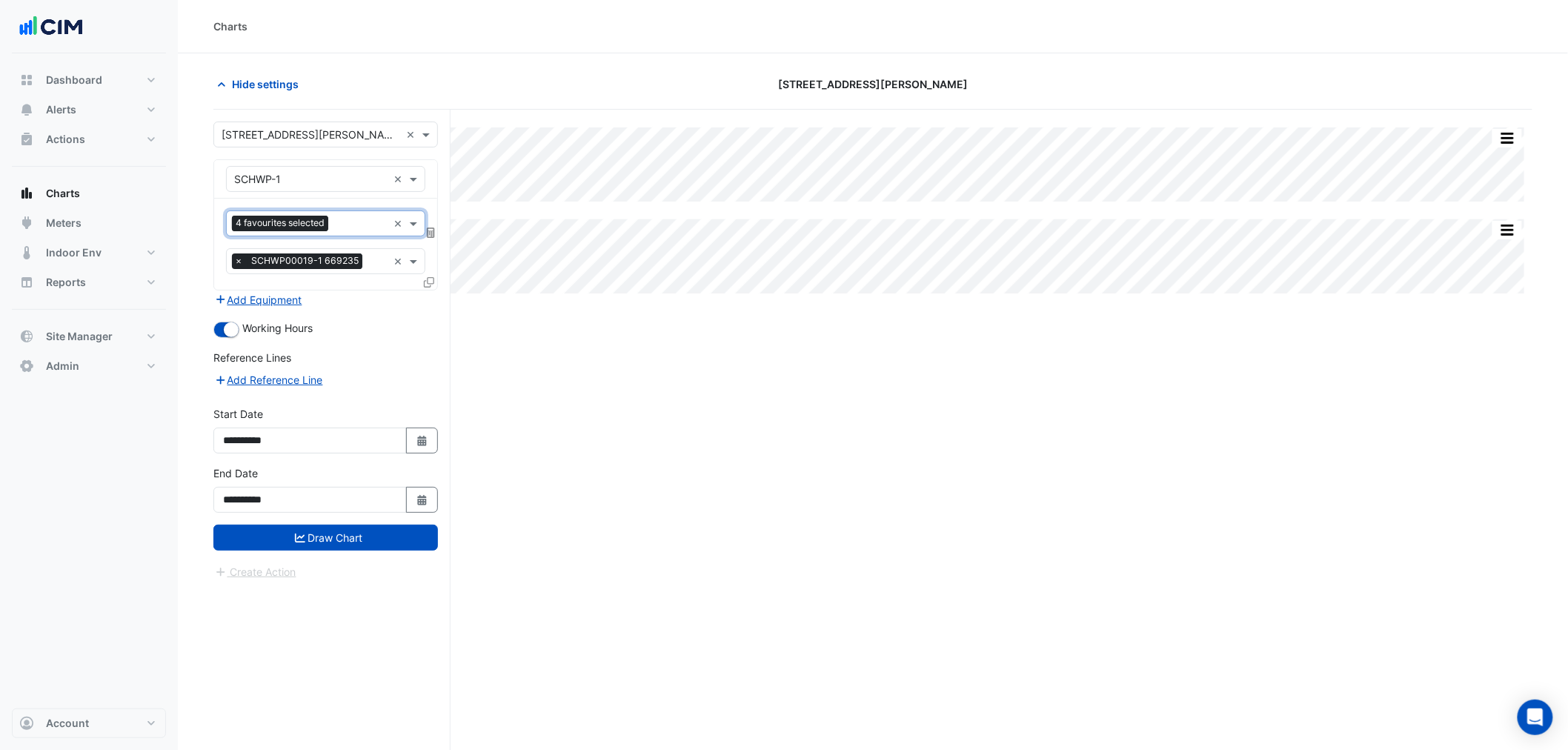
scroll to position [0, 0]
click at [401, 544] on button "Draw Chart" at bounding box center [325, 538] width 225 height 26
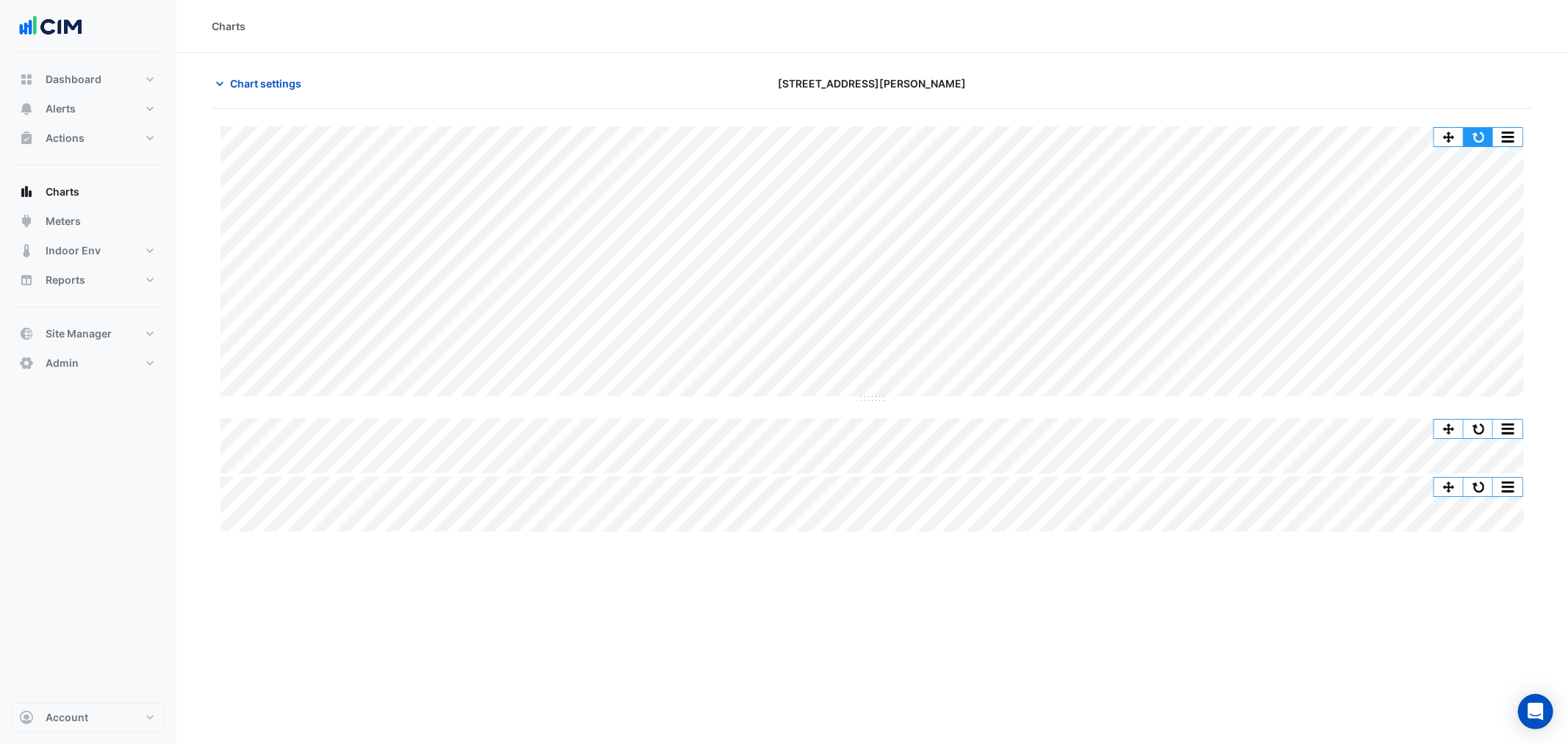
click at [1479, 133] on button "button" at bounding box center [1479, 137] width 30 height 19
click at [283, 76] on span "Chart settings" at bounding box center [266, 83] width 71 height 16
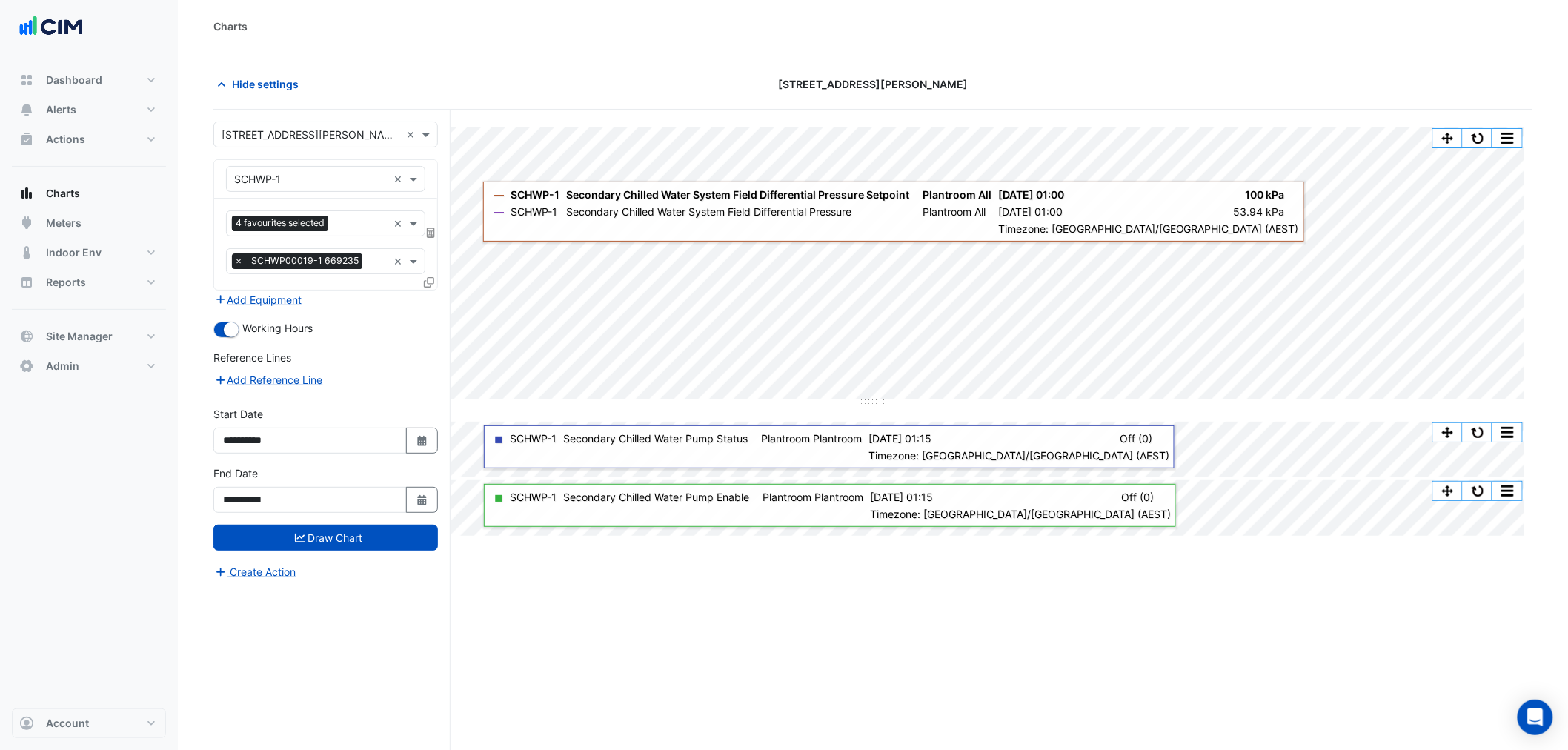
drag, startPoint x: 436, startPoint y: 279, endPoint x: 426, endPoint y: 281, distance: 10.2
click at [435, 279] on div at bounding box center [431, 284] width 13 height 22
click at [426, 281] on icon at bounding box center [429, 282] width 10 height 10
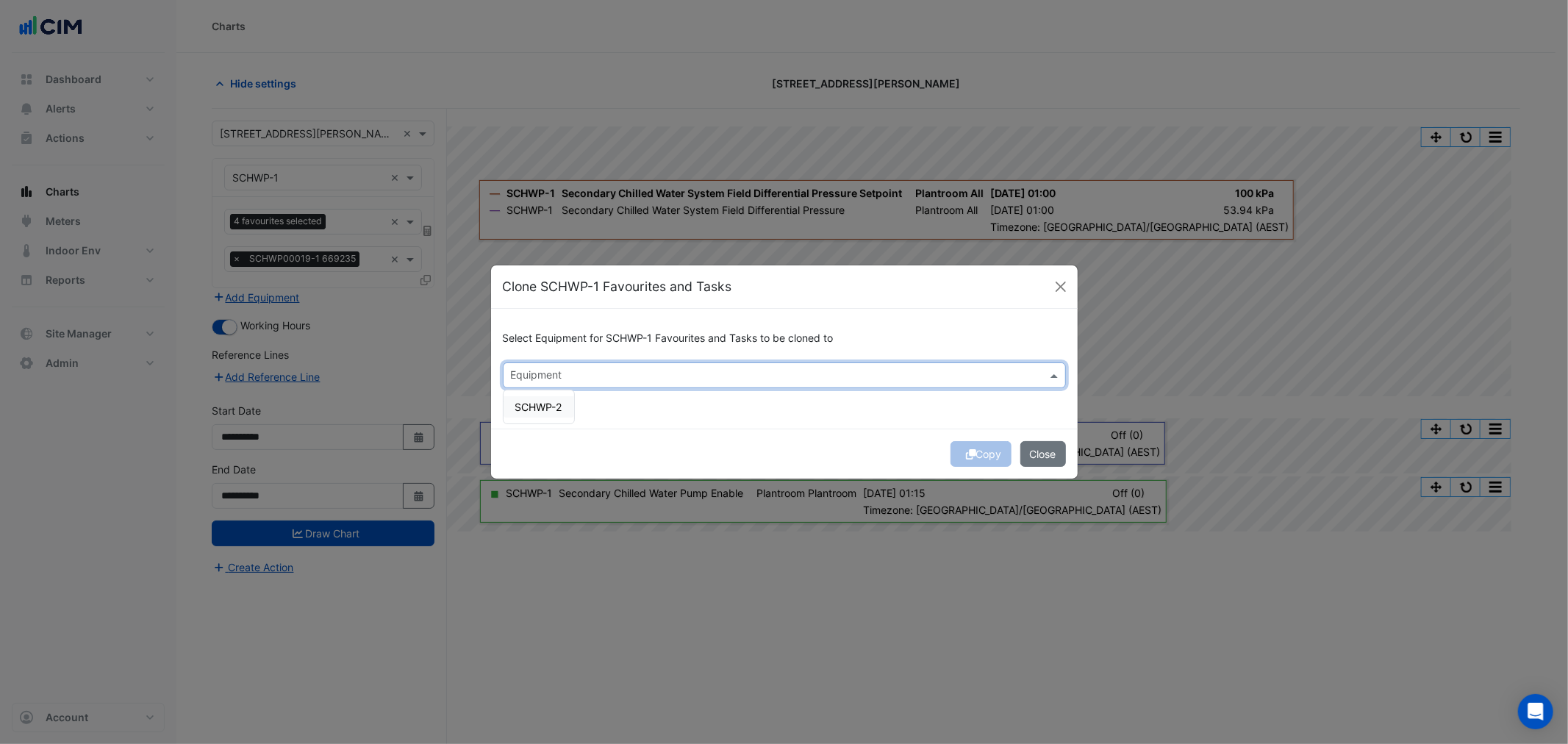
drag, startPoint x: 607, startPoint y: 384, endPoint x: 557, endPoint y: 400, distance: 52.5
click at [605, 385] on div at bounding box center [775, 377] width 532 height 19
drag, startPoint x: 552, startPoint y: 409, endPoint x: 678, endPoint y: 428, distance: 127.4
click at [553, 409] on span "SCHWP-2" at bounding box center [539, 406] width 47 height 12
drag, startPoint x: 678, startPoint y: 428, endPoint x: 721, endPoint y: 442, distance: 45.2
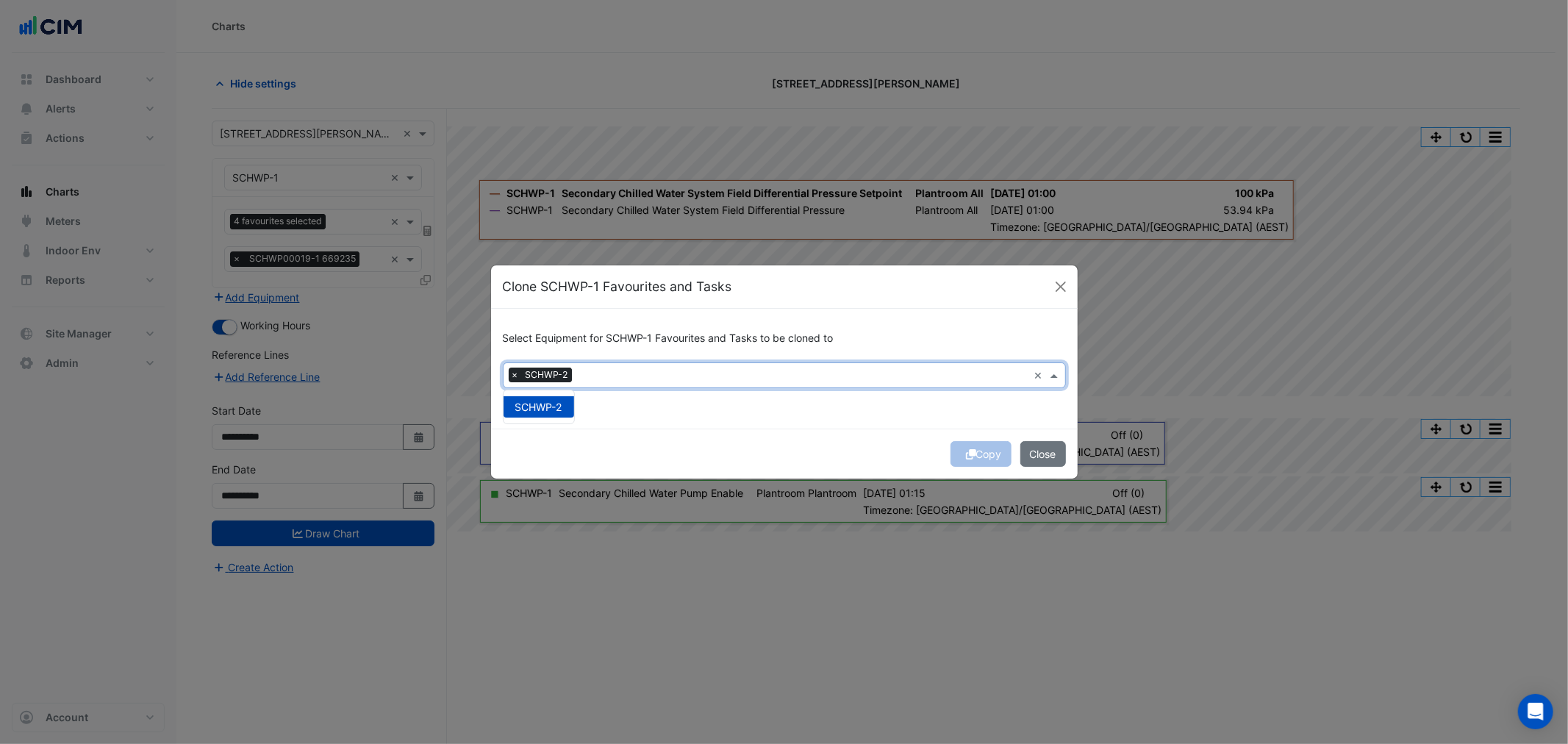
click at [679, 428] on div "Select Equipment for SCHWP-1 Favourites and Tasks to be cloned to Equipment × S…" at bounding box center [784, 369] width 587 height 119
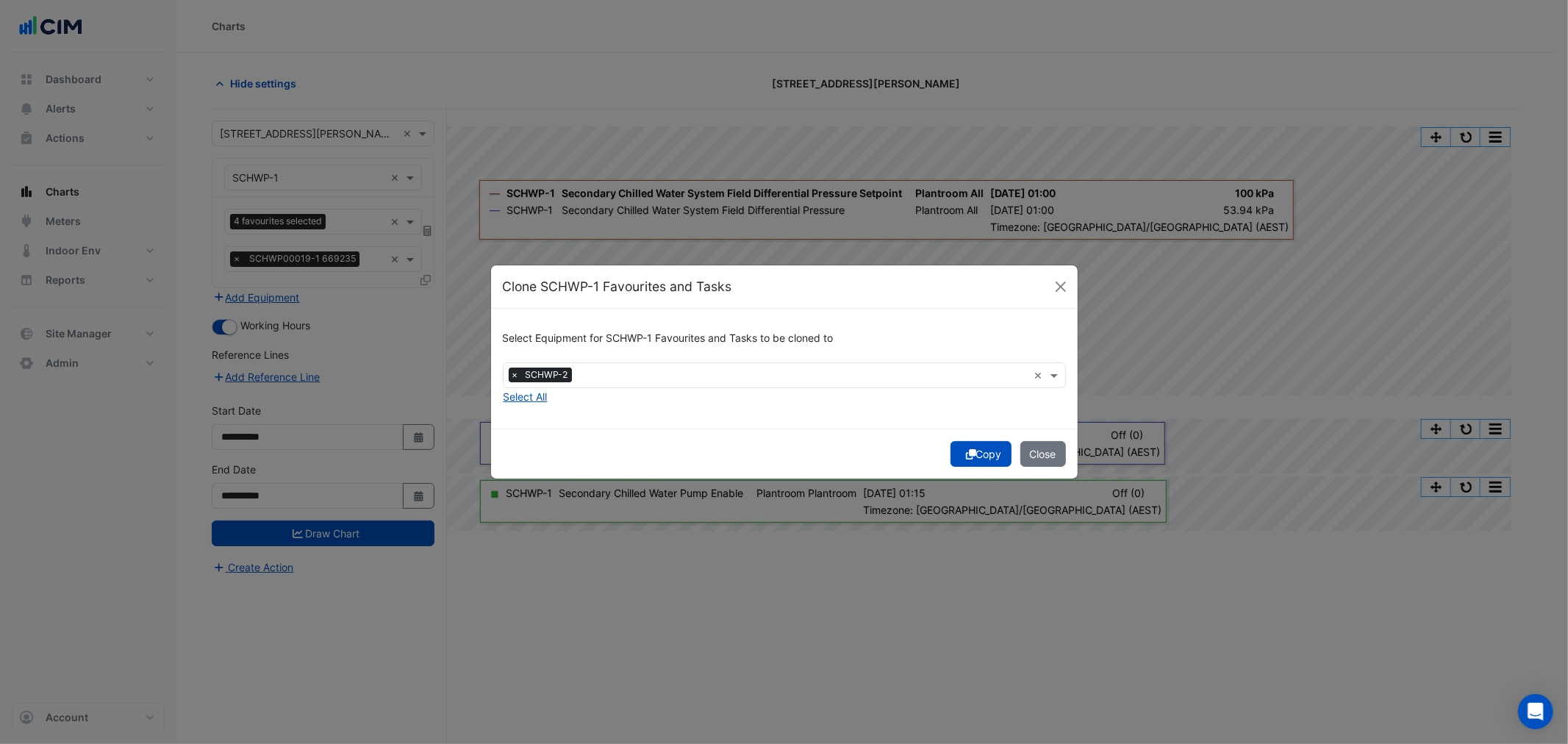
click at [975, 456] on button "Copy" at bounding box center [981, 455] width 61 height 26
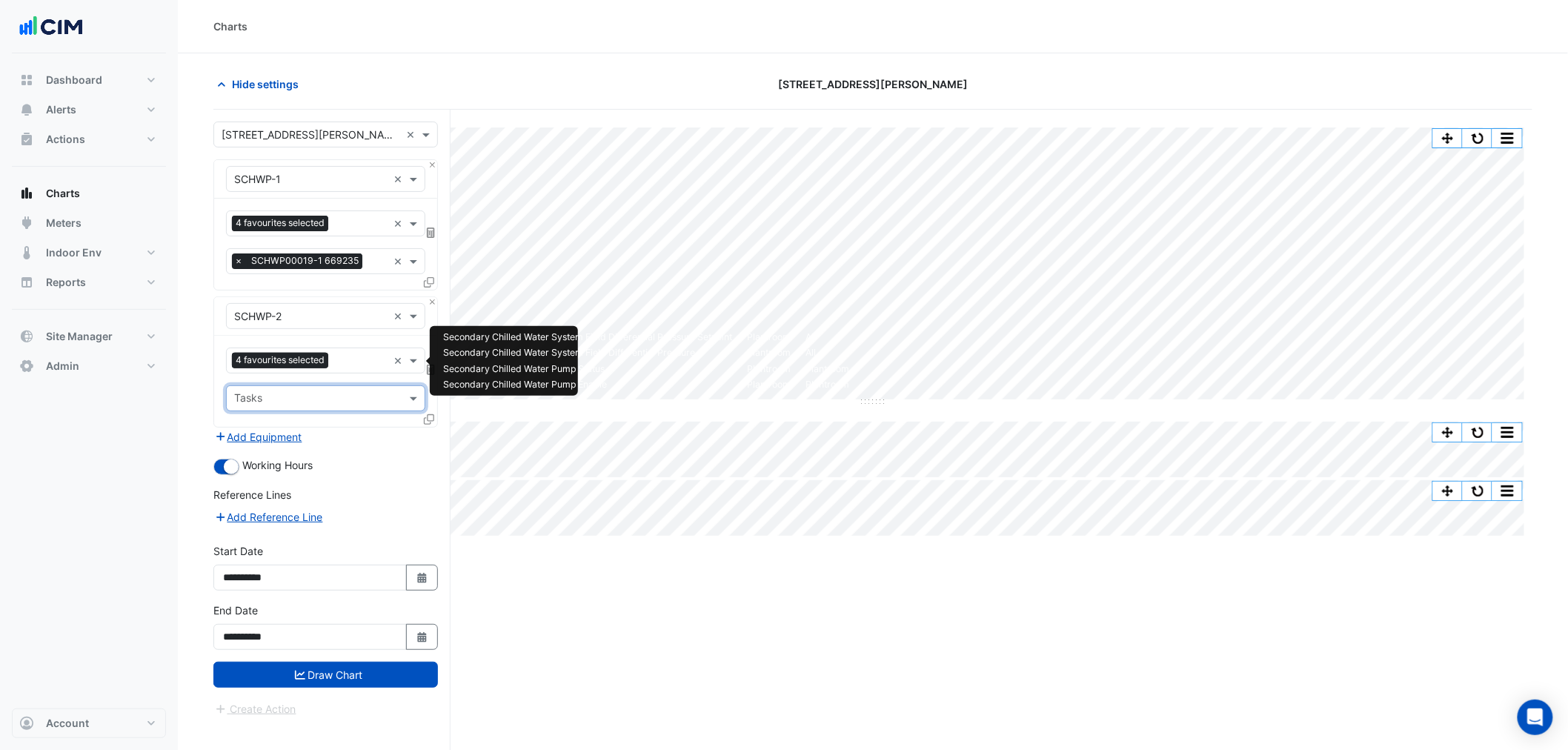
click at [339, 366] on input "text" at bounding box center [360, 362] width 54 height 16
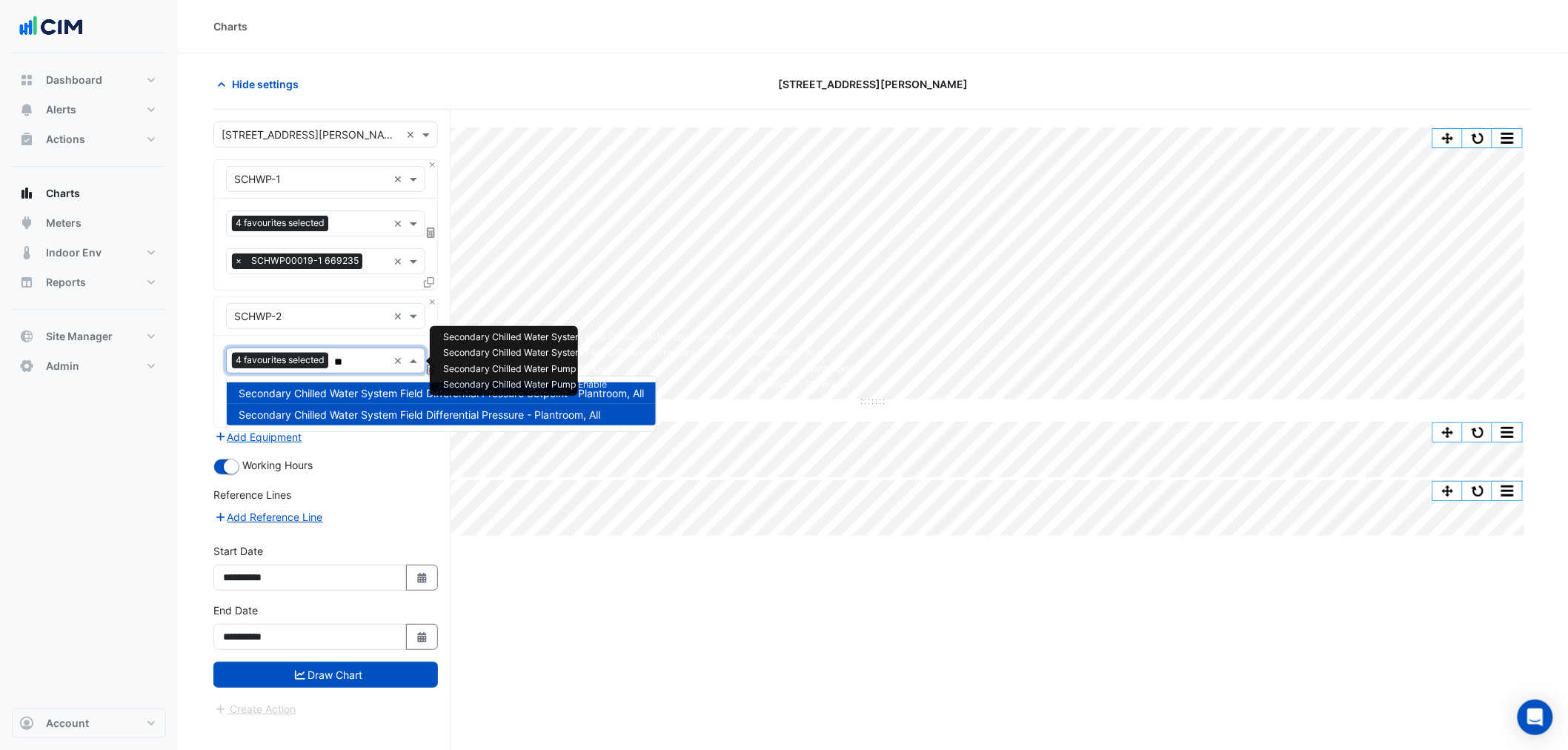
click at [334, 387] on span "Secondary Chilled Water System Field Differential Pressure Setpoint - Plantroom…" at bounding box center [441, 392] width 405 height 12
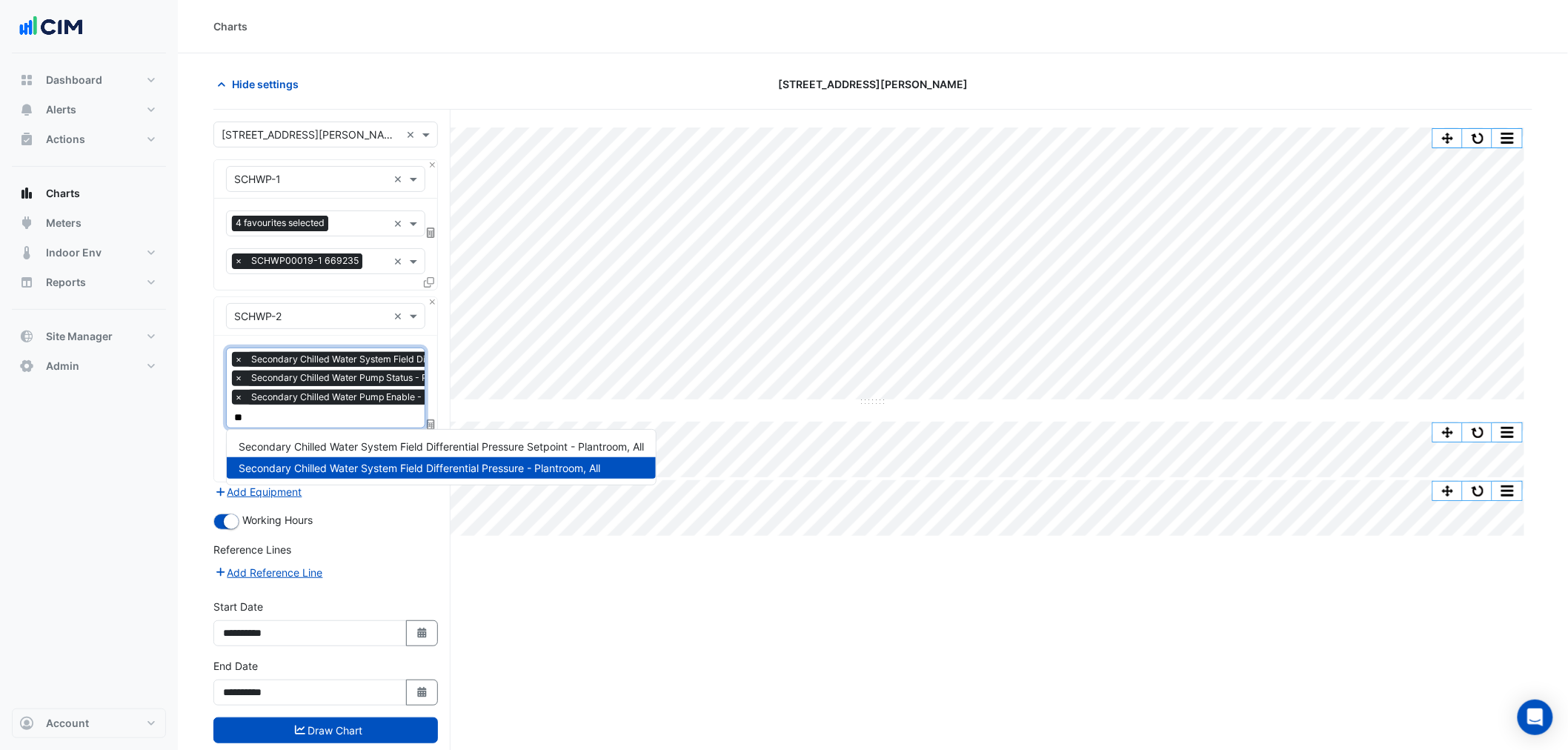
click at [344, 463] on span "Secondary Chilled Water System Field Differential Pressure - Plantroom, All" at bounding box center [420, 468] width 361 height 12
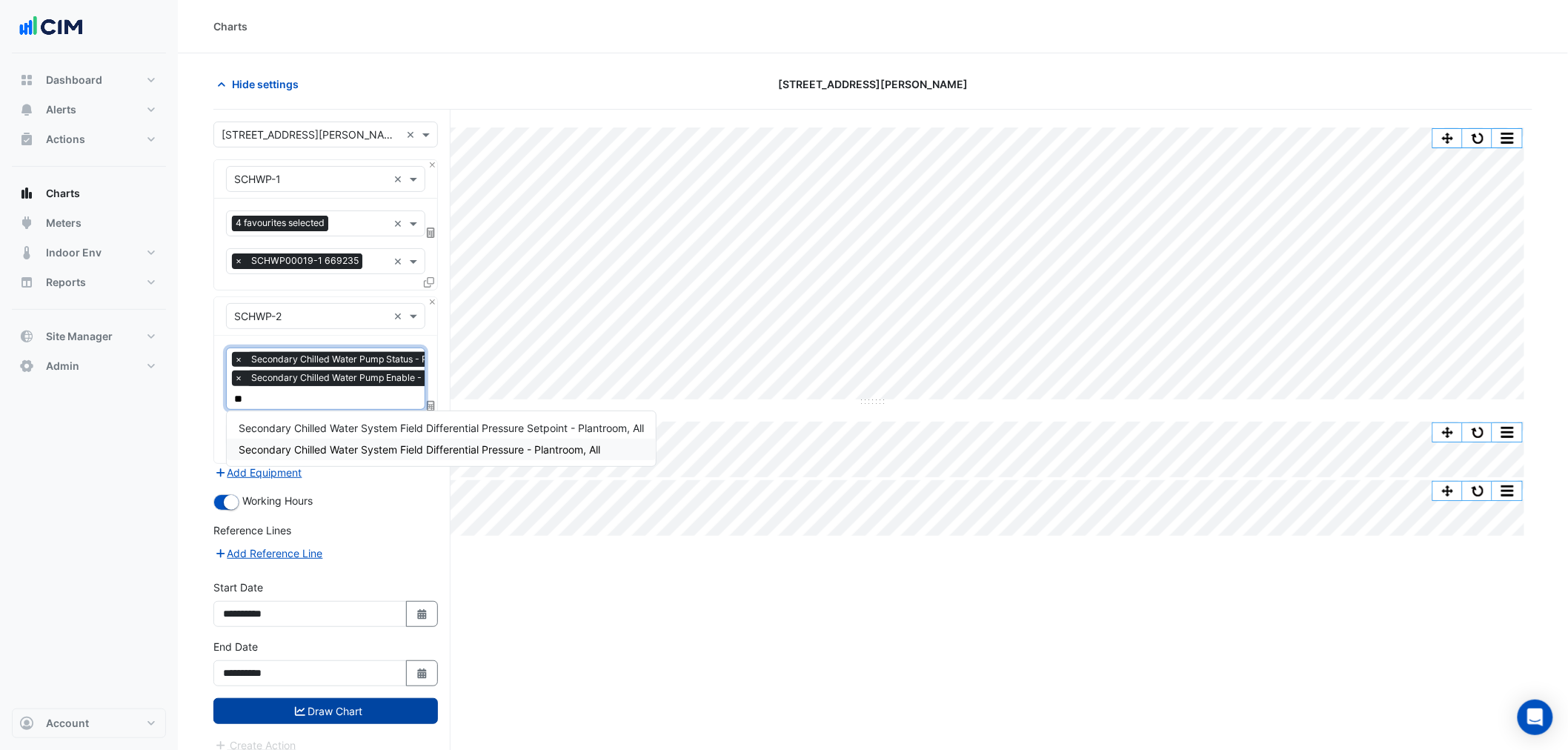
type input "**"
click at [364, 698] on button "Draw Chart" at bounding box center [325, 711] width 225 height 26
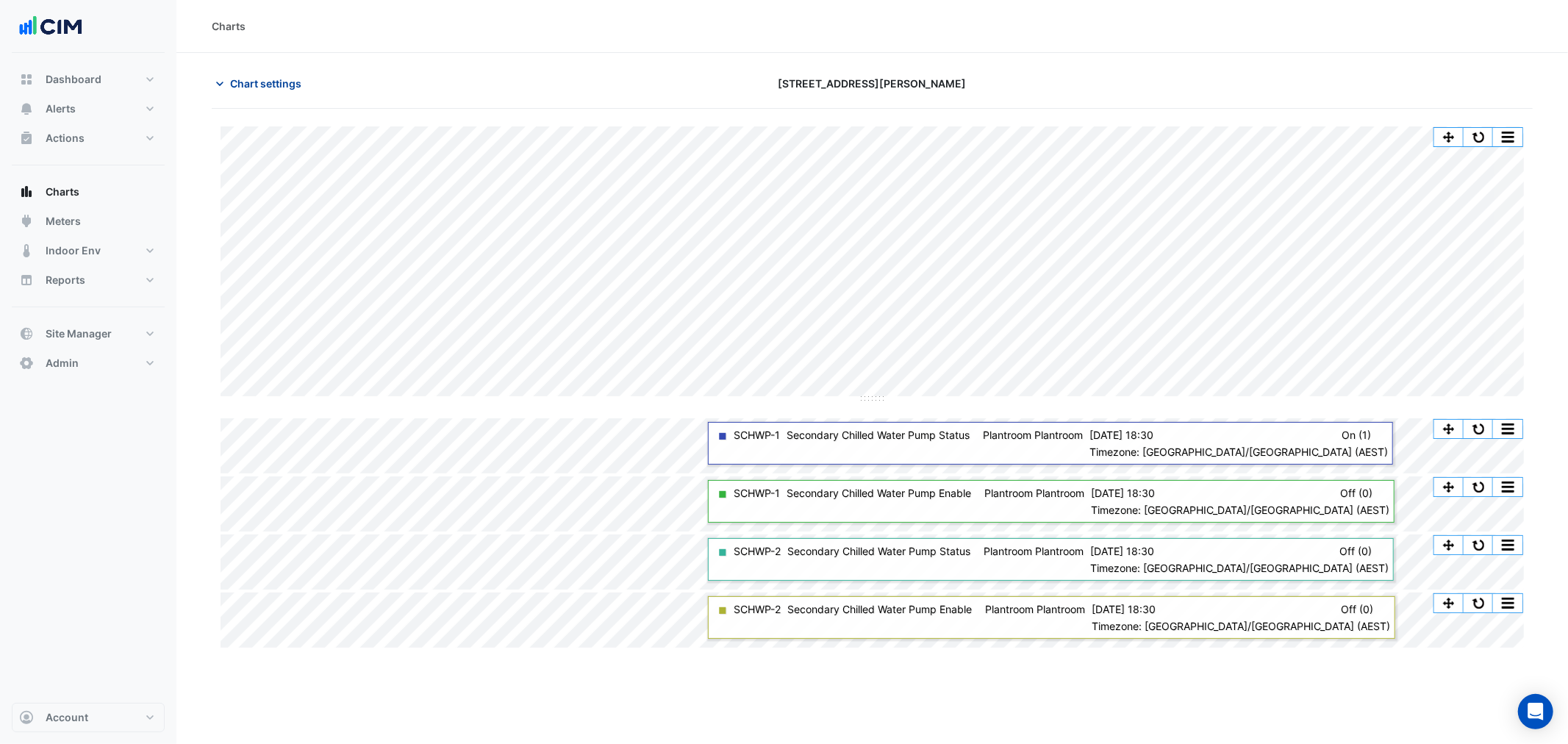
click at [253, 92] on button "Chart settings" at bounding box center [261, 84] width 99 height 26
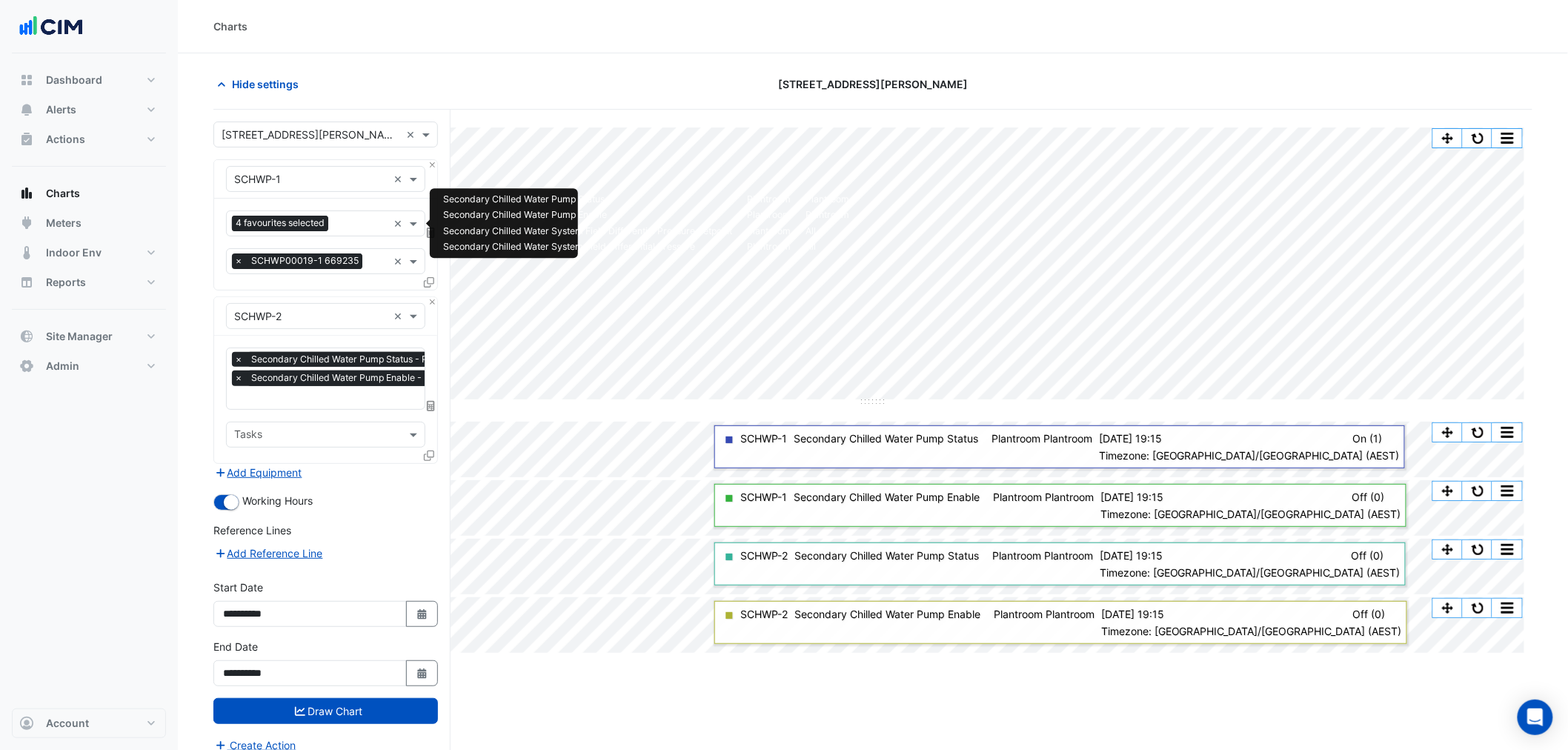
click at [292, 222] on span "4 favourites selected" at bounding box center [280, 223] width 96 height 15
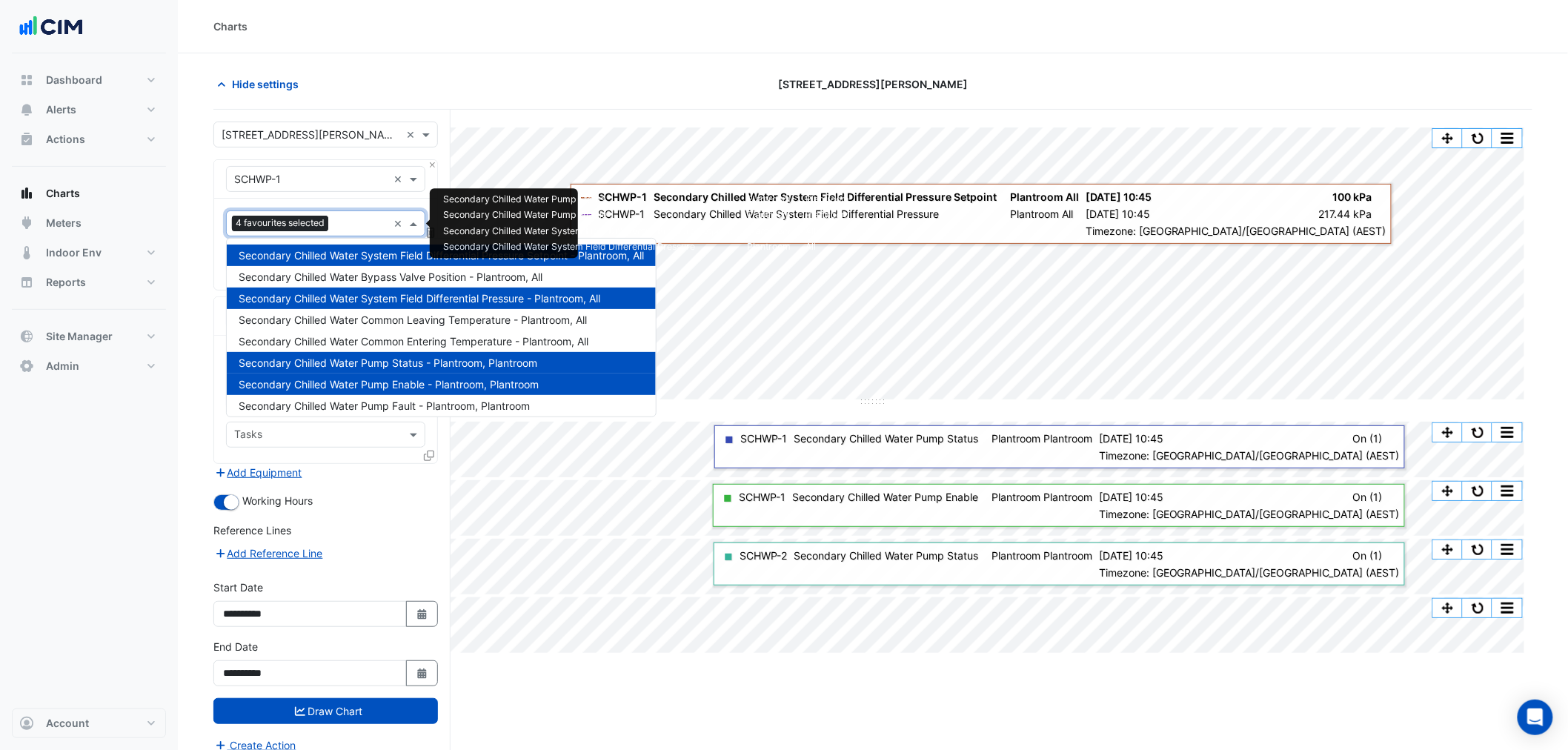
click at [1228, 683] on div "Split by Equip Split All Split None Print Save as JPEG Save as PNG Pivot Data T…" at bounding box center [873, 458] width 1319 height 697
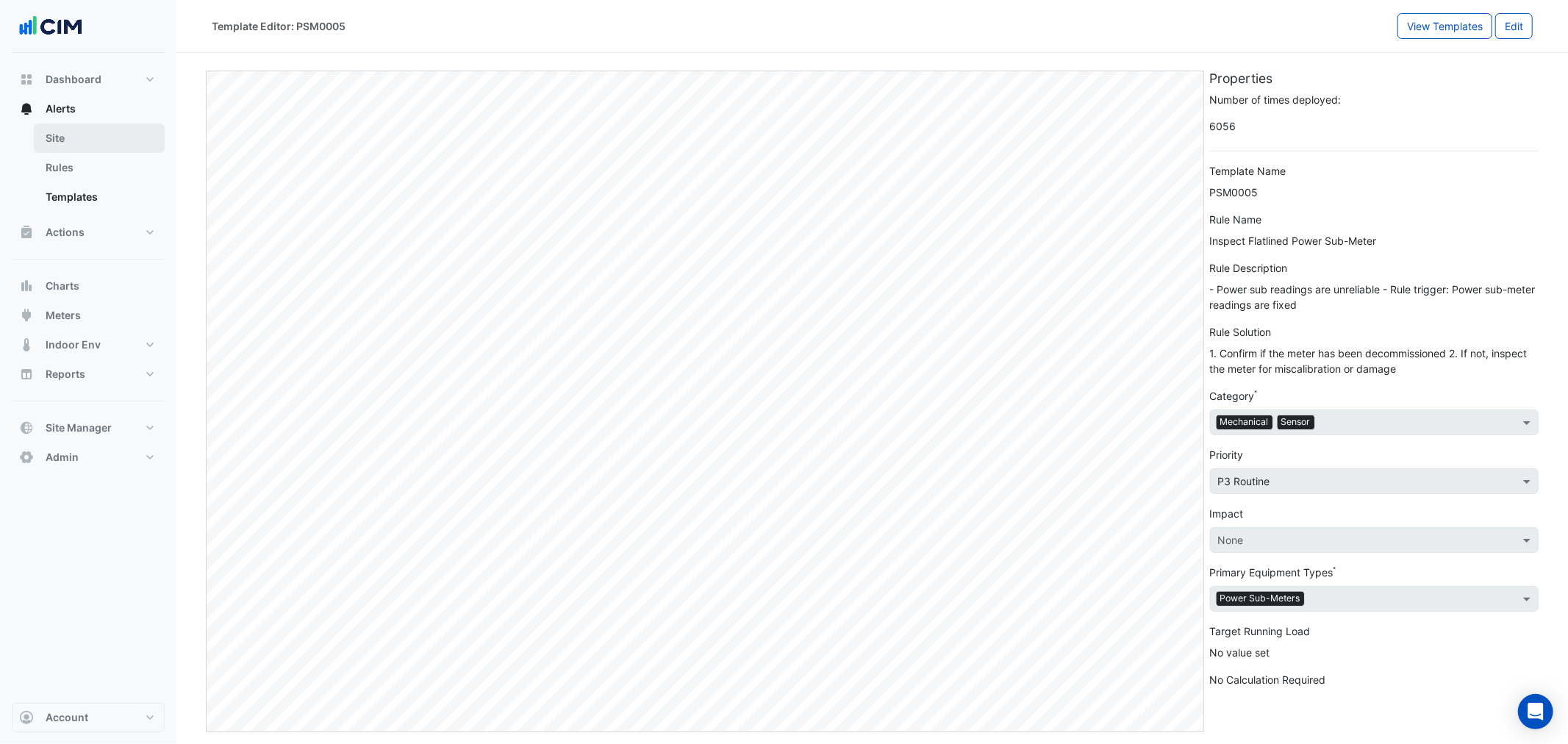
click at [61, 151] on link "Site" at bounding box center [99, 138] width 131 height 30
click at [77, 161] on link "Rules" at bounding box center [99, 168] width 131 height 30
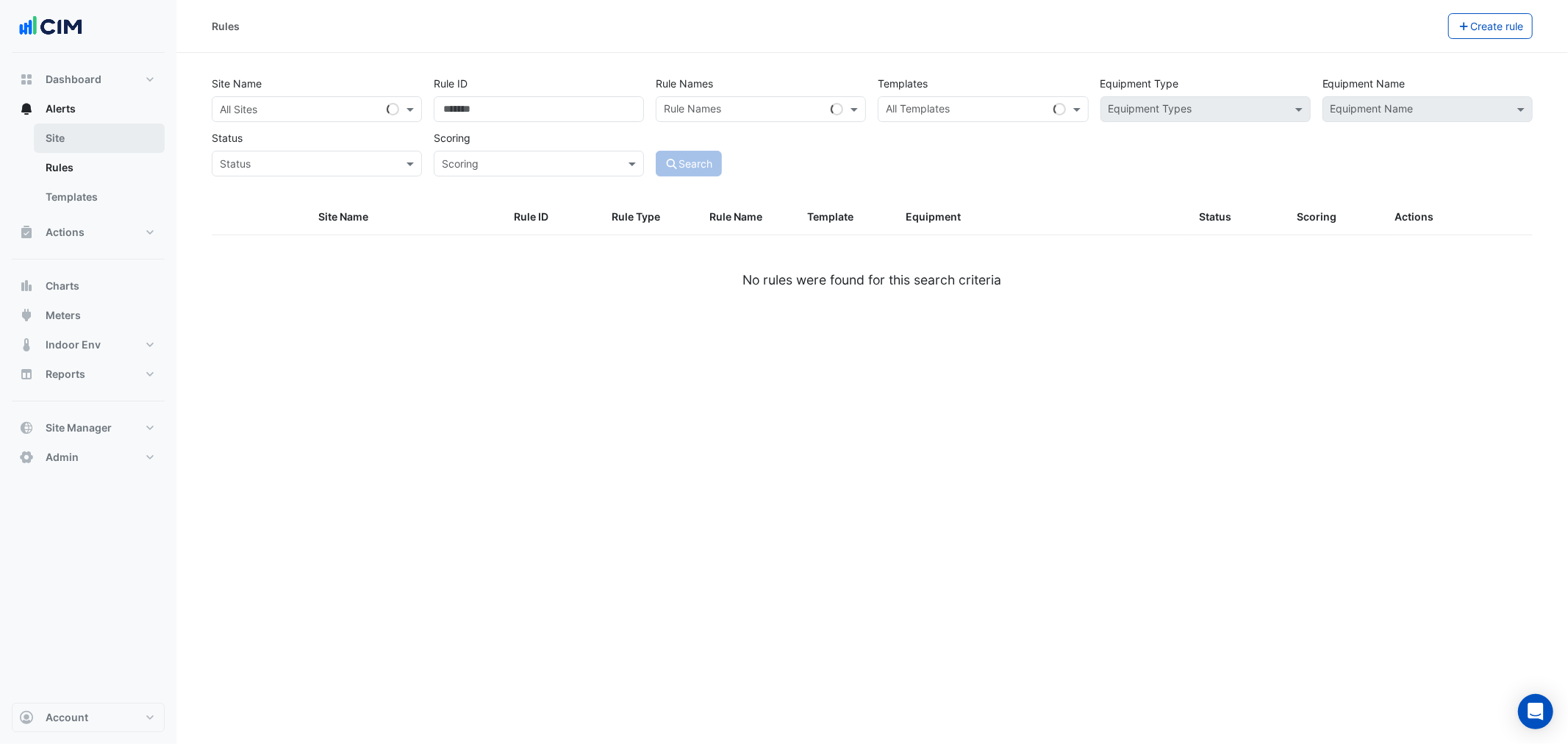
click at [74, 143] on link "Site" at bounding box center [99, 138] width 131 height 30
click at [84, 144] on link "Site" at bounding box center [99, 138] width 131 height 30
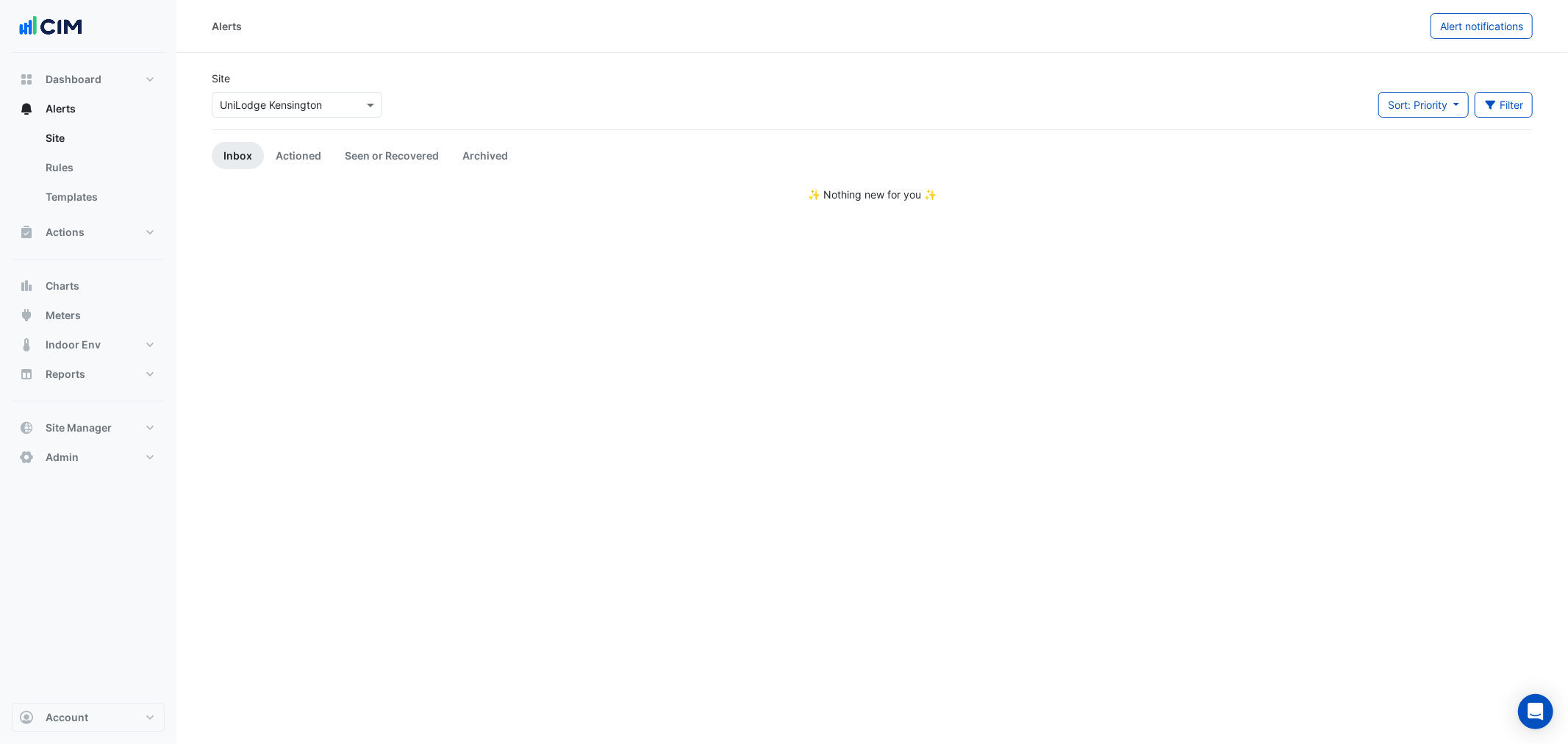
click at [321, 101] on input "text" at bounding box center [283, 105] width 125 height 16
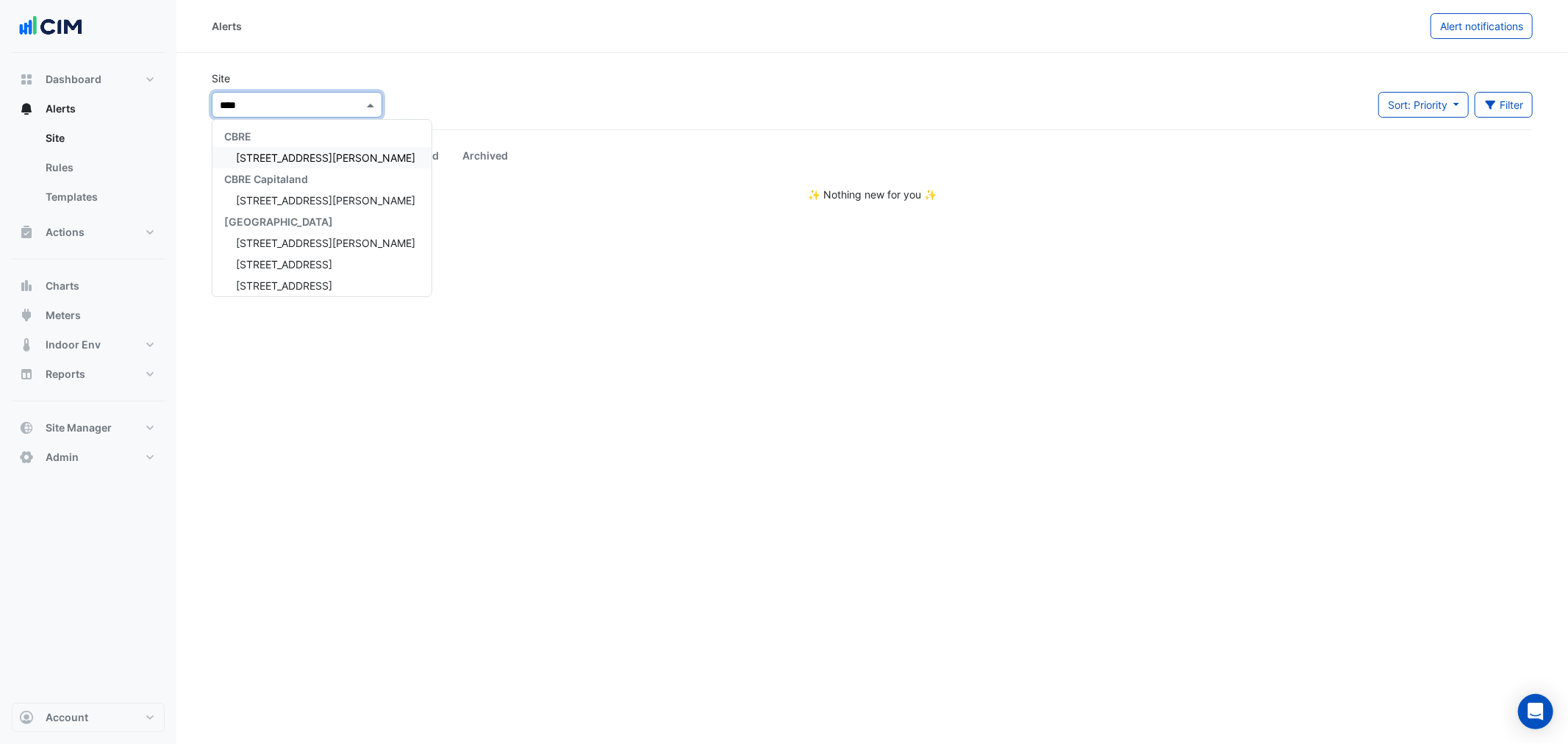
type input "*****"
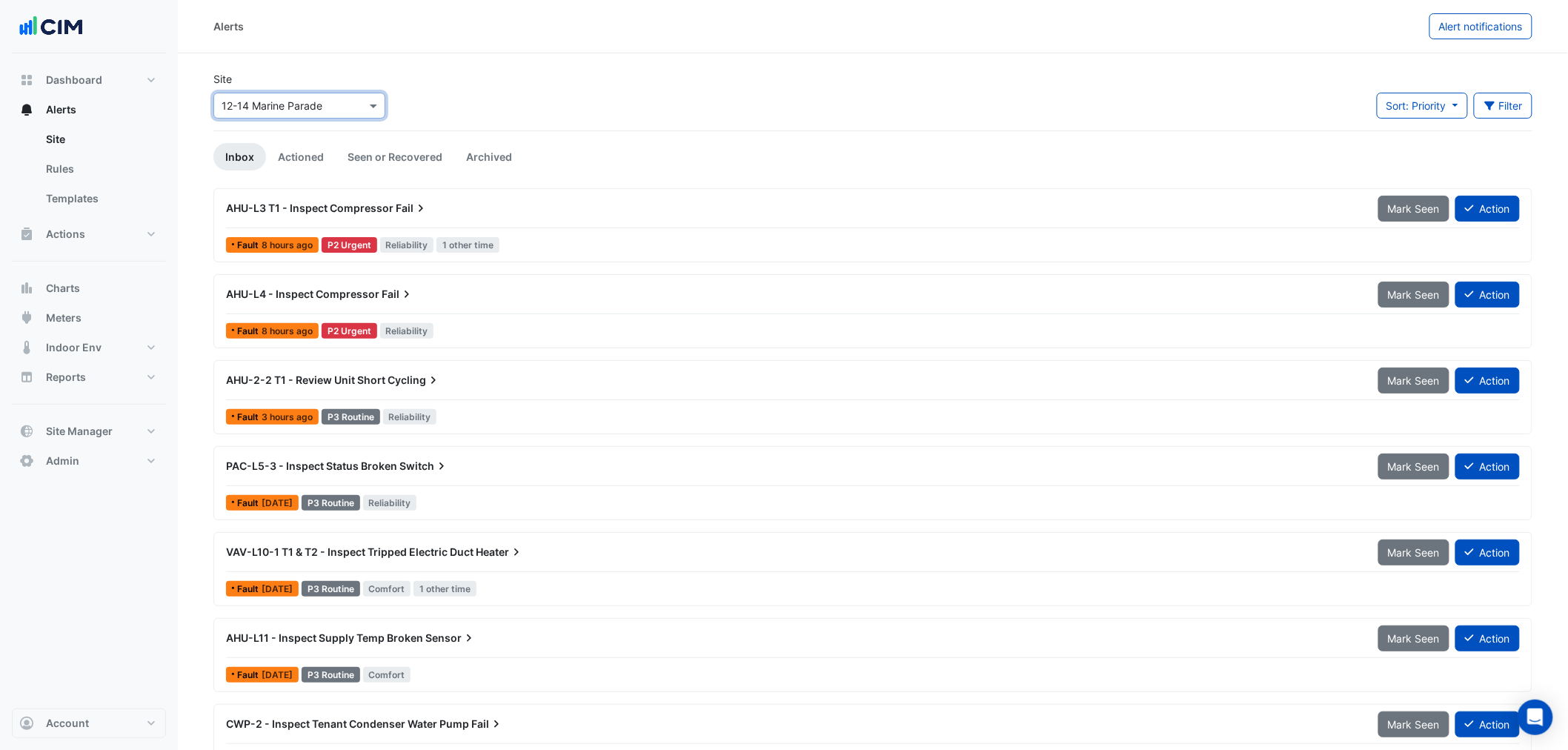
click at [420, 248] on span "Reliability" at bounding box center [407, 245] width 55 height 16
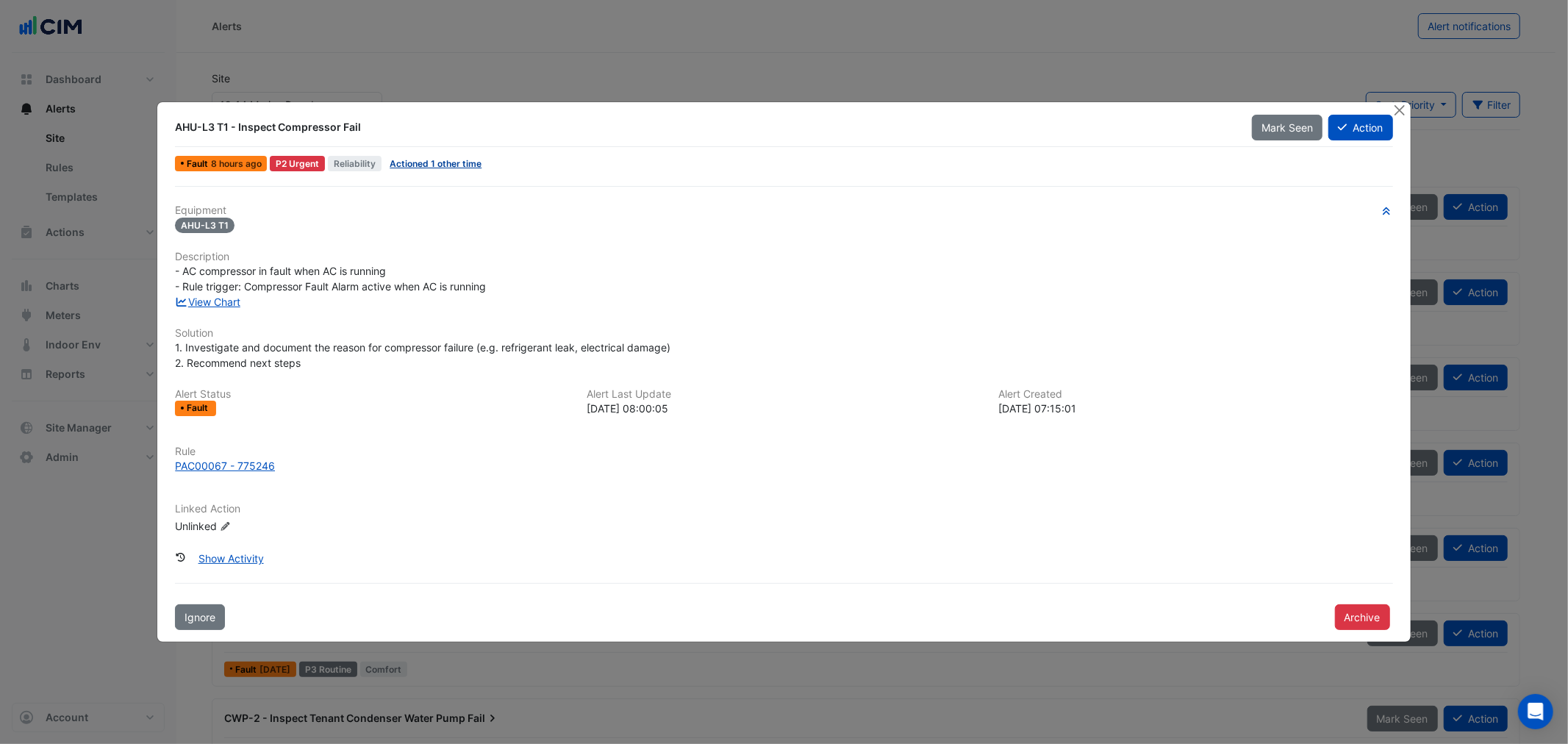
click at [441, 161] on link "Actioned 1 other time" at bounding box center [436, 163] width 91 height 11
click at [1350, 119] on button "Action" at bounding box center [1361, 128] width 64 height 26
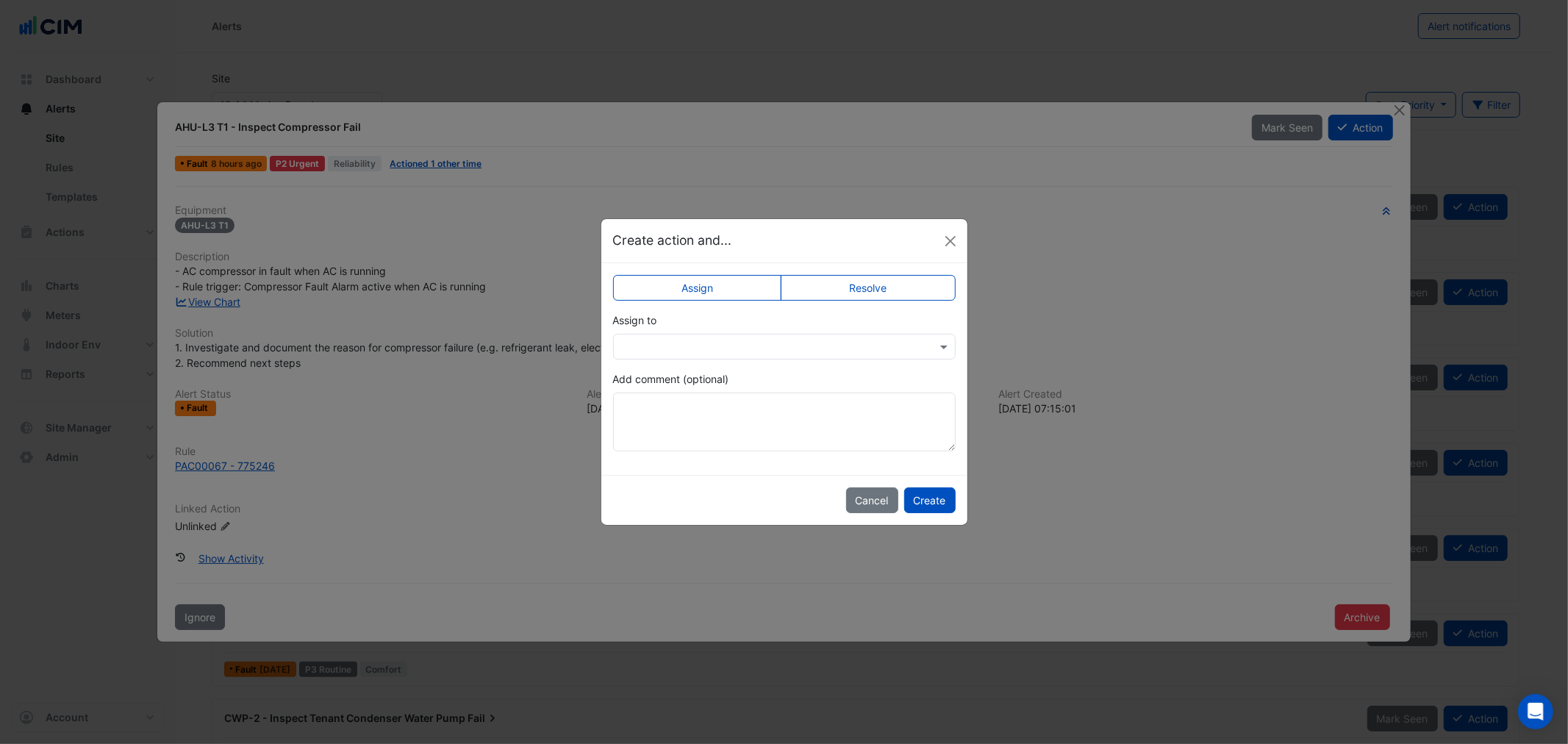
click at [721, 350] on input "text" at bounding box center [770, 347] width 297 height 16
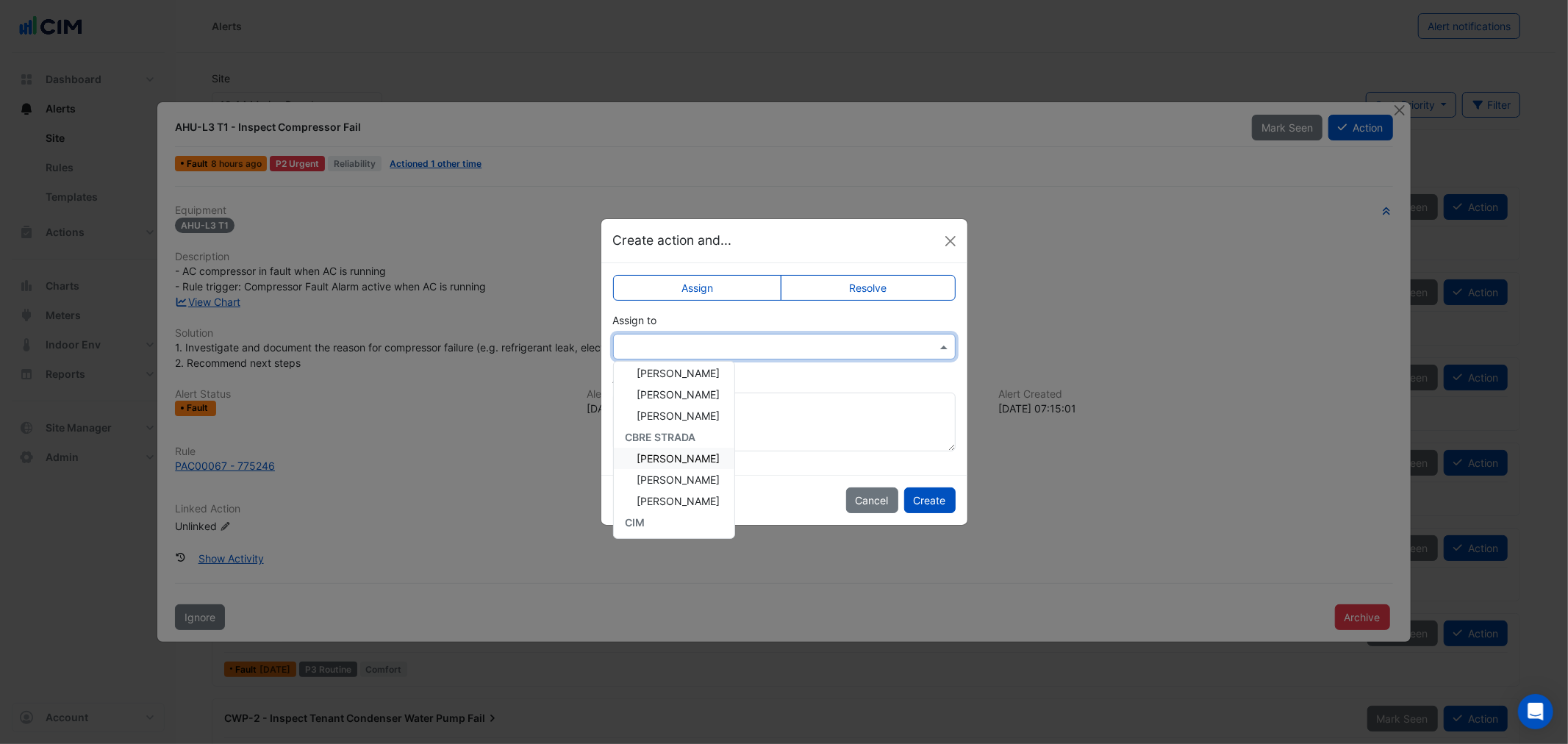
scroll to position [103, 0]
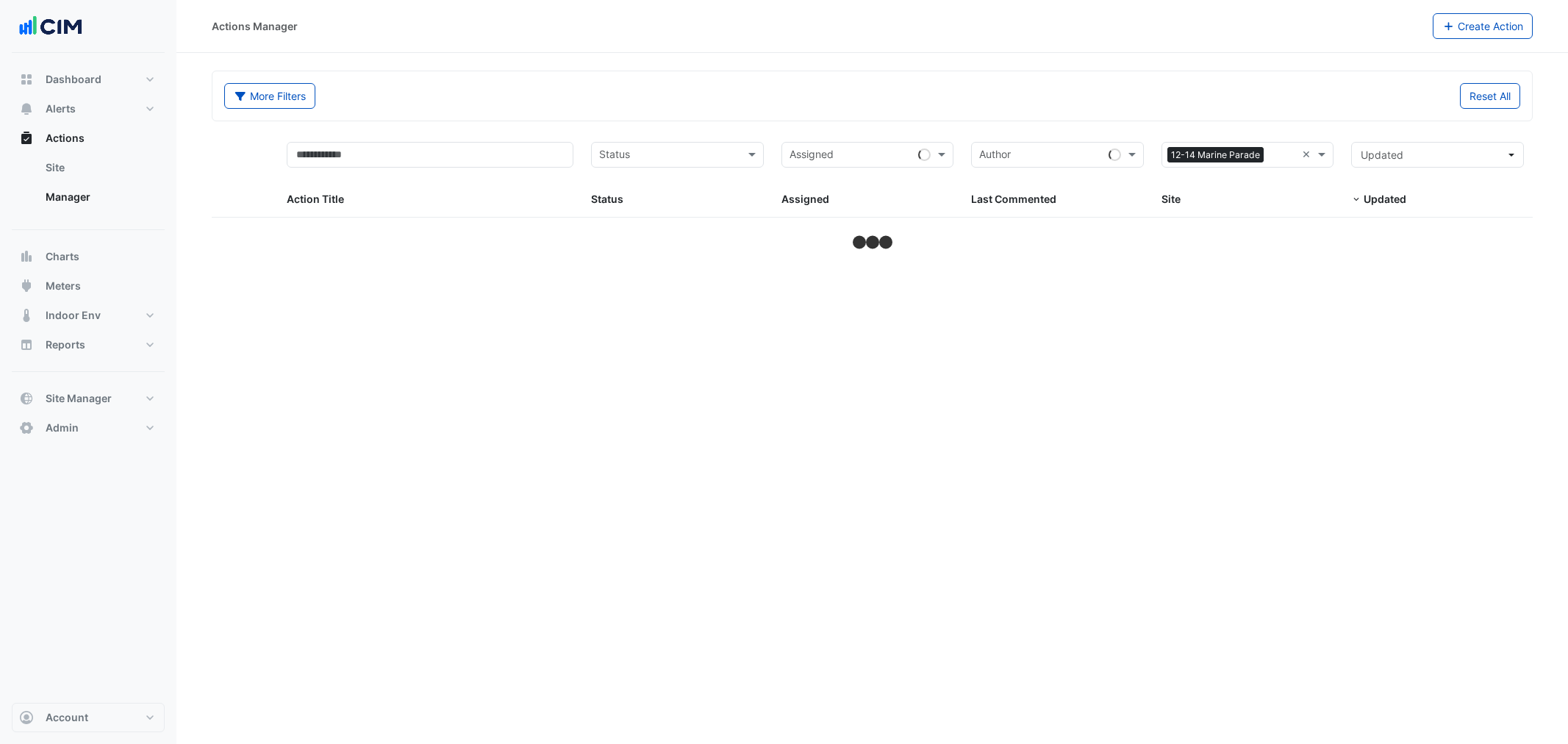
select select "**"
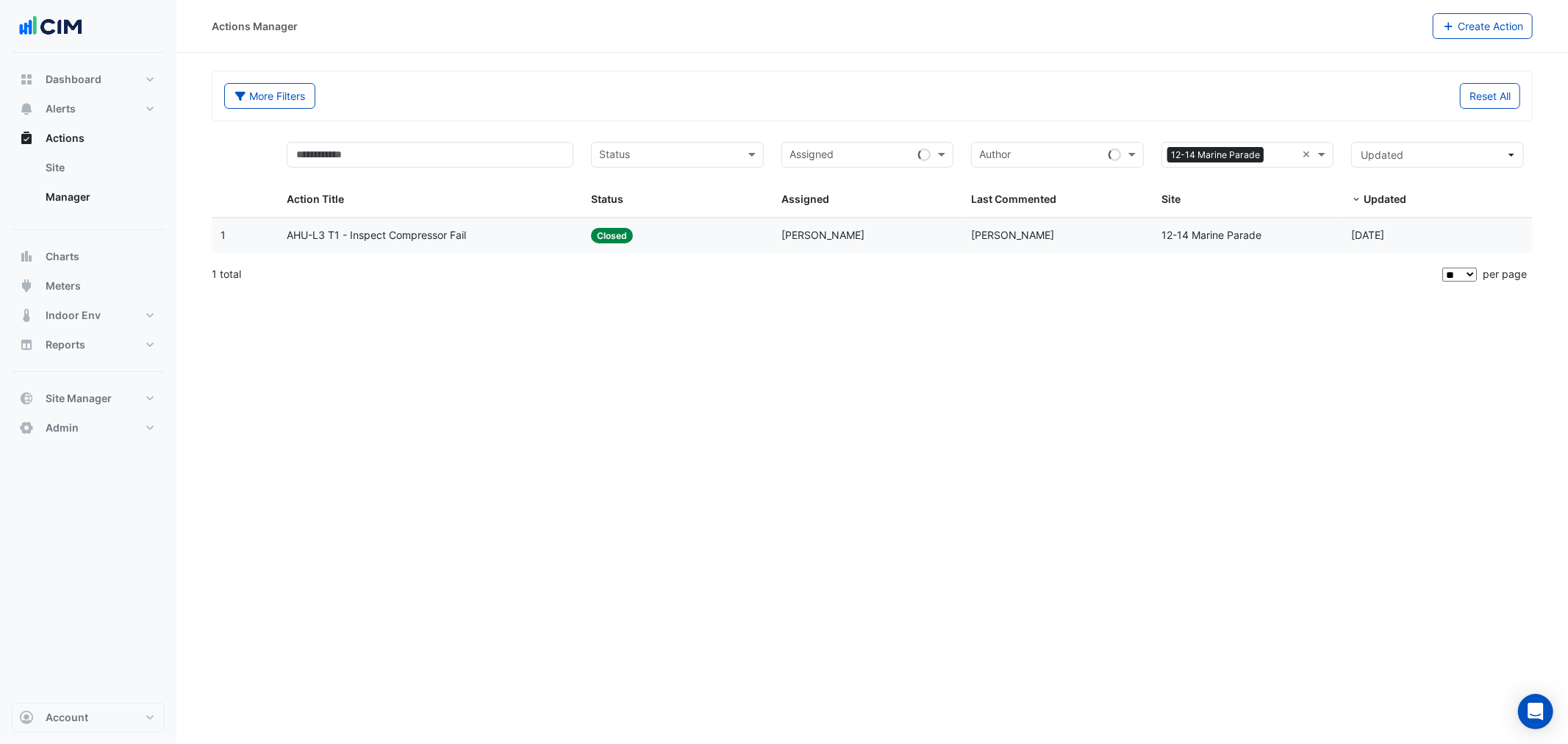
click at [458, 246] on datatable-body-cell "Action Title: AHU-L3 T1 - Inspect Compressor Fail" at bounding box center [430, 235] width 304 height 35
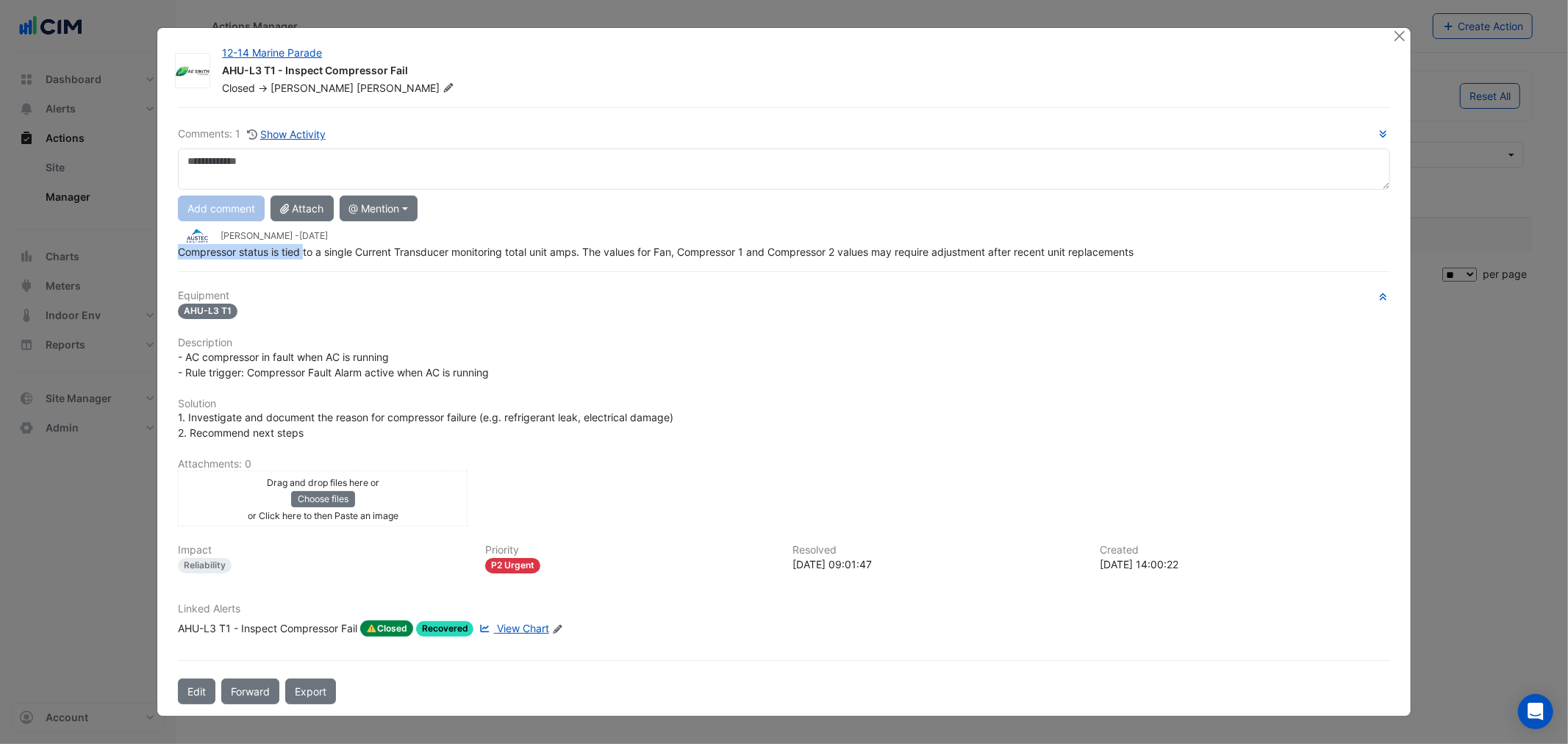
drag, startPoint x: 306, startPoint y: 251, endPoint x: 824, endPoint y: 227, distance: 518.6
click at [821, 231] on app-ticket-comment "[PERSON_NAME] - [DATE] Compressor status is tied to a single Current Transducer…" at bounding box center [784, 243] width 1211 height 33
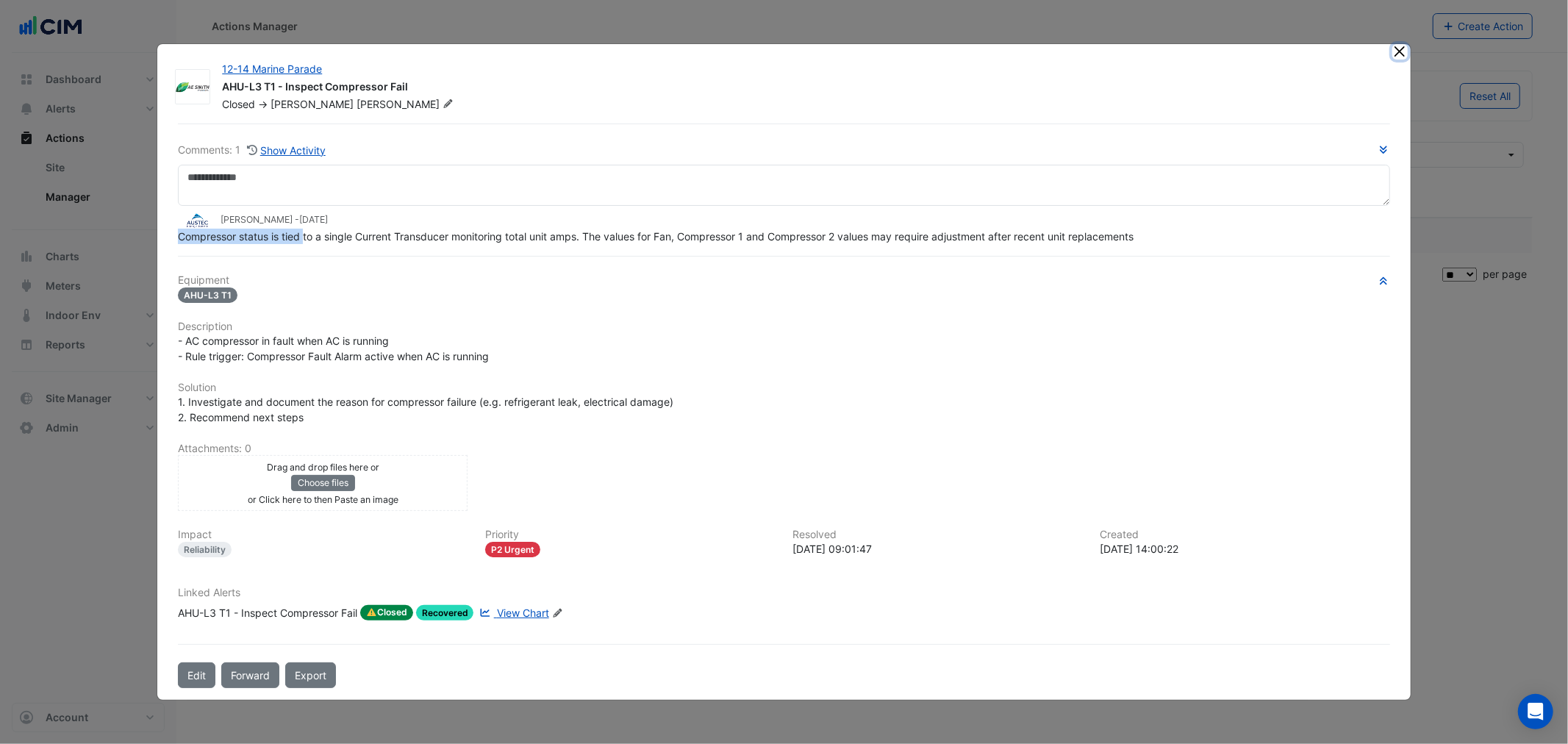
click at [1394, 46] on button "Close" at bounding box center [1400, 51] width 16 height 16
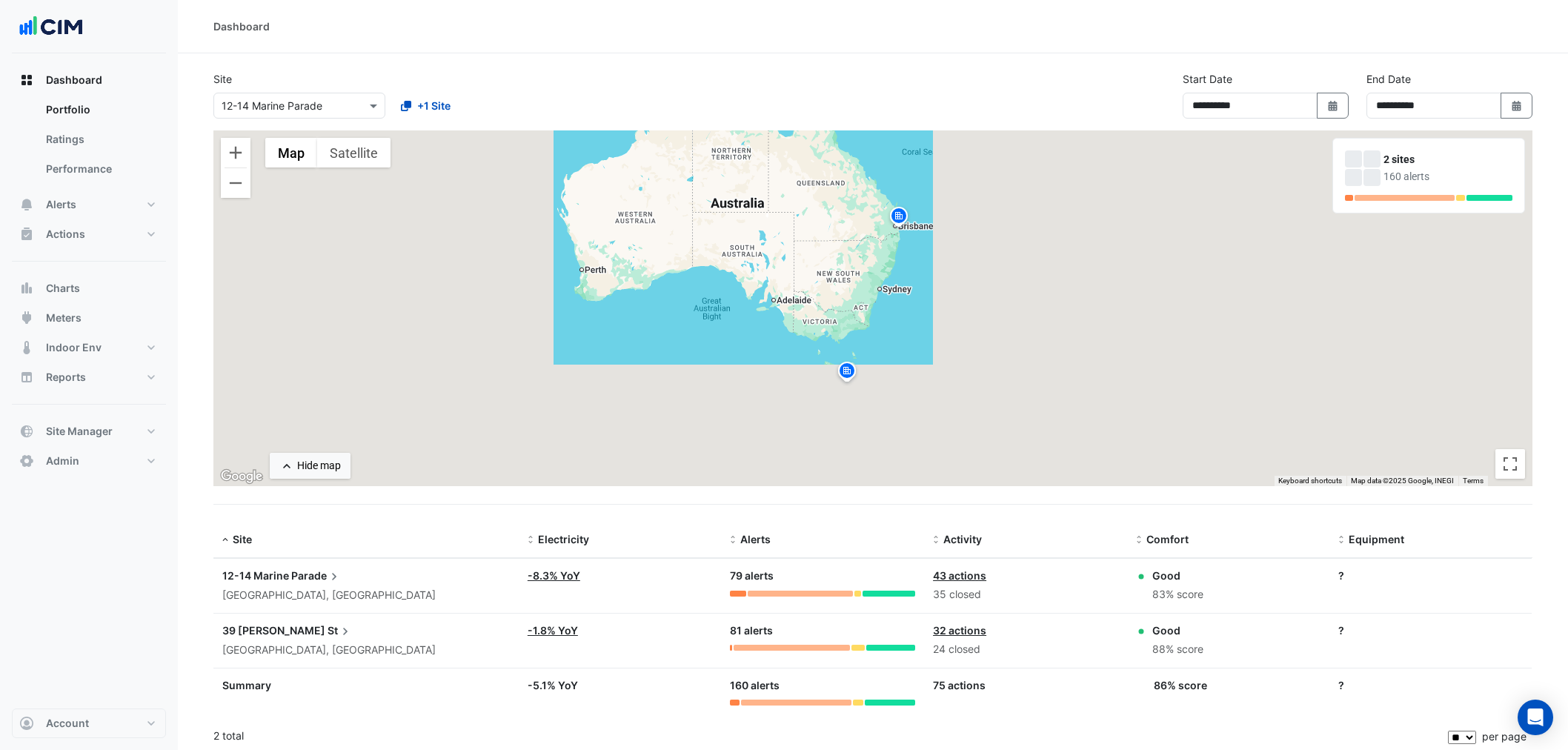
select select "**"
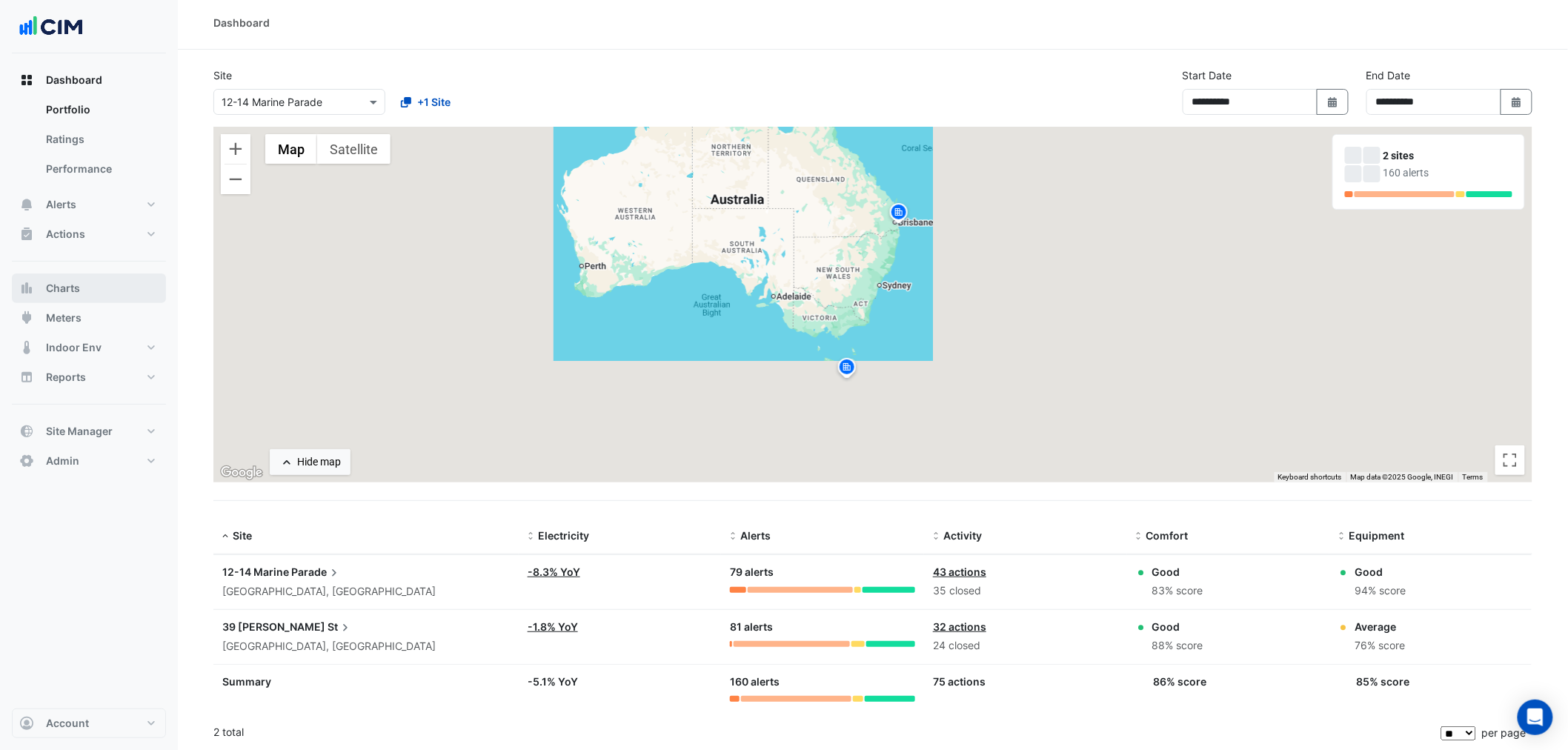
click at [102, 290] on button "Charts" at bounding box center [89, 289] width 154 height 30
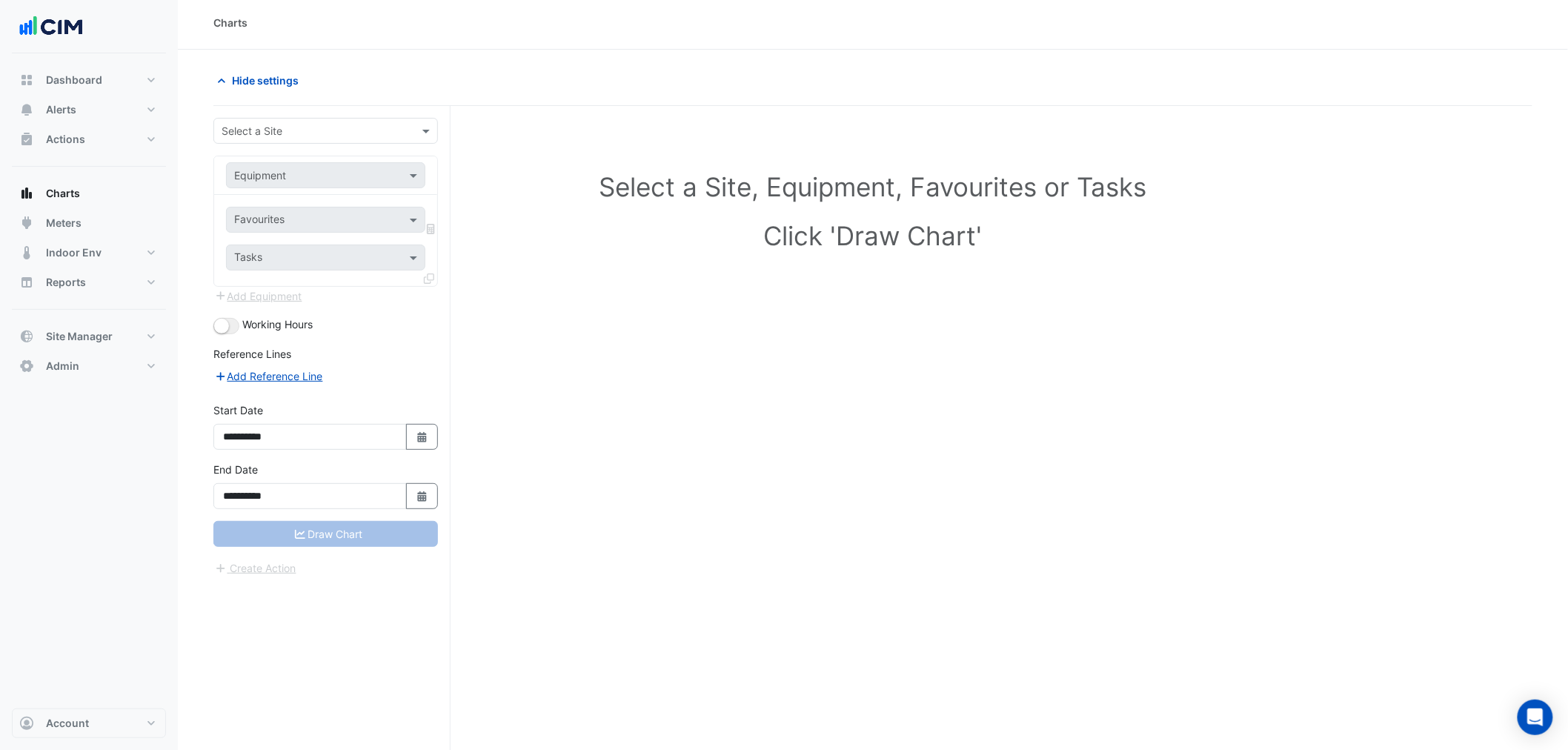
click at [350, 136] on input "text" at bounding box center [311, 132] width 179 height 16
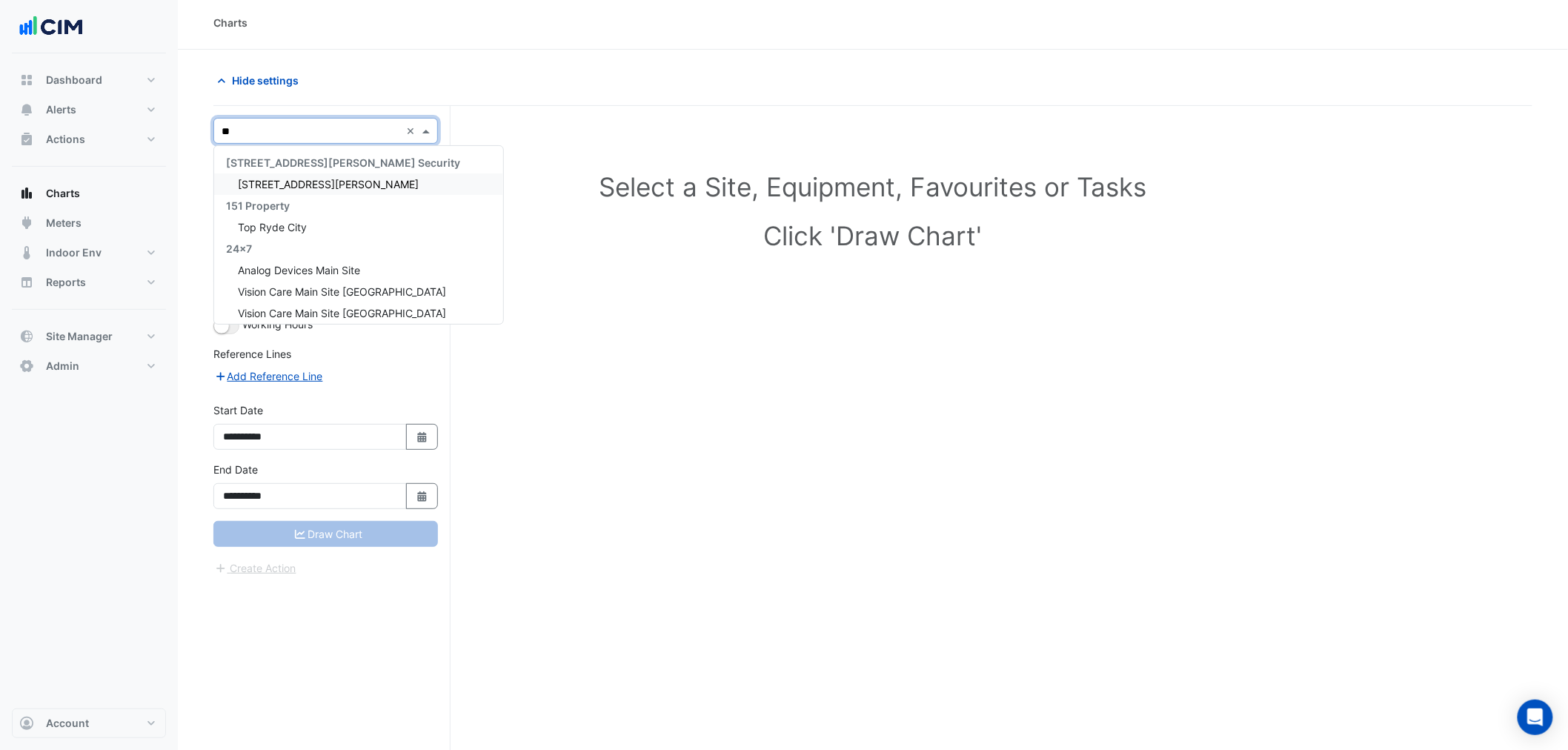
type input "***"
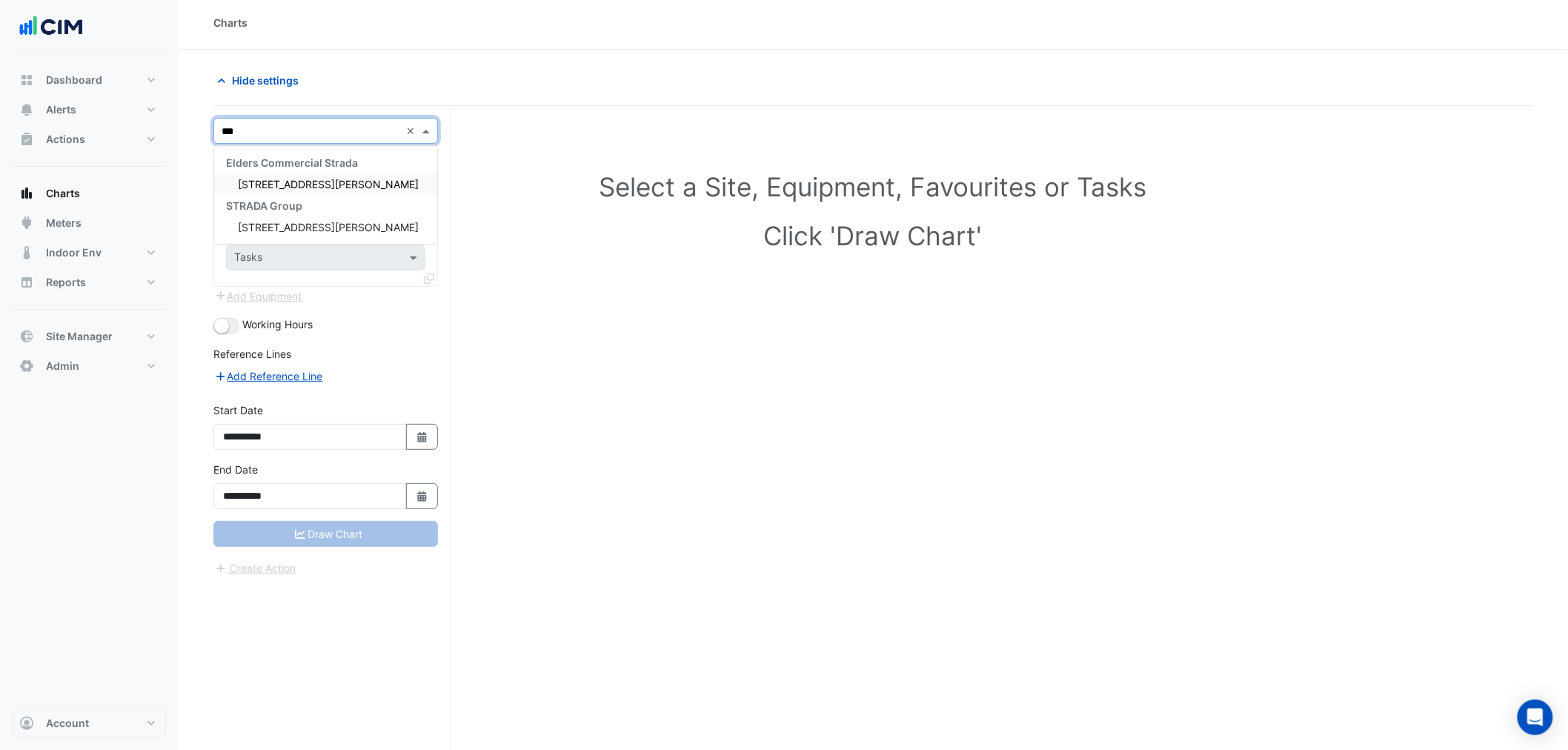
type input "****"
click at [368, 181] on input "text" at bounding box center [310, 176] width 153 height 16
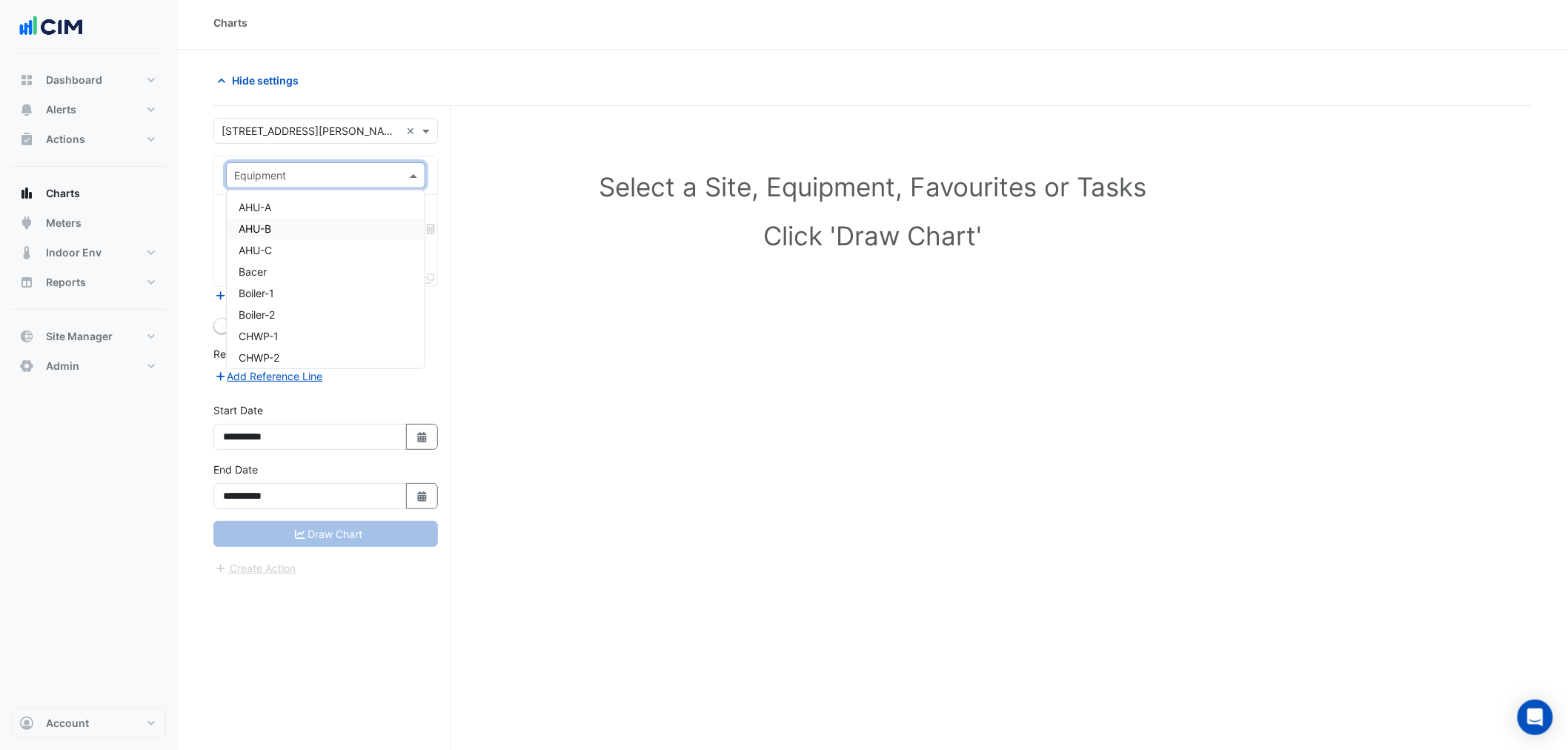
click at [295, 222] on div "AHU-B" at bounding box center [325, 229] width 198 height 22
click at [285, 216] on input "text" at bounding box center [309, 221] width 150 height 16
type input "****"
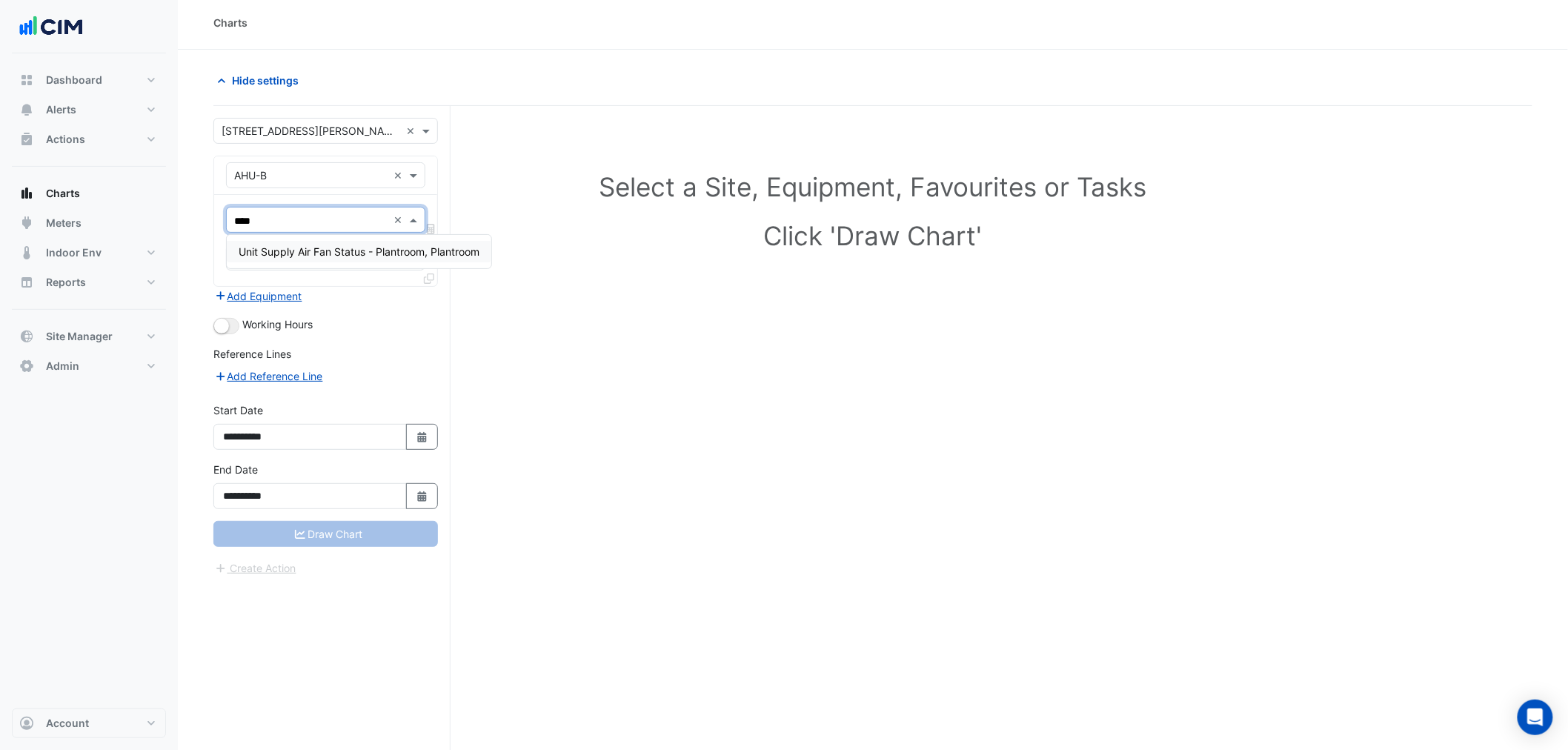
click at [276, 249] on span "Unit Supply Air Fan Status - Plantroom, Plantroom" at bounding box center [359, 251] width 241 height 12
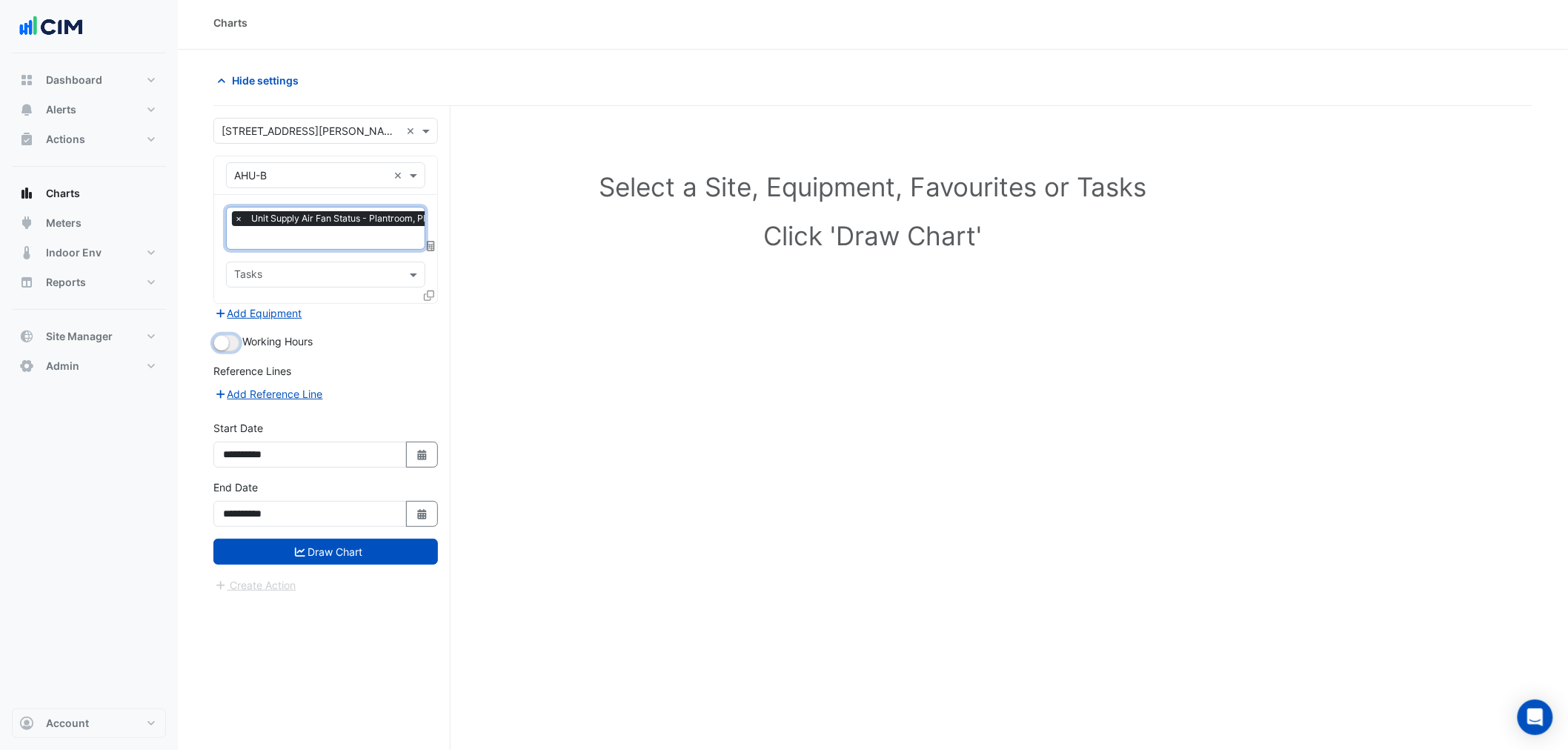
click at [230, 340] on button "button" at bounding box center [227, 343] width 26 height 16
click at [422, 461] on button "Select Date" at bounding box center [422, 455] width 33 height 26
select select "*"
select select "****"
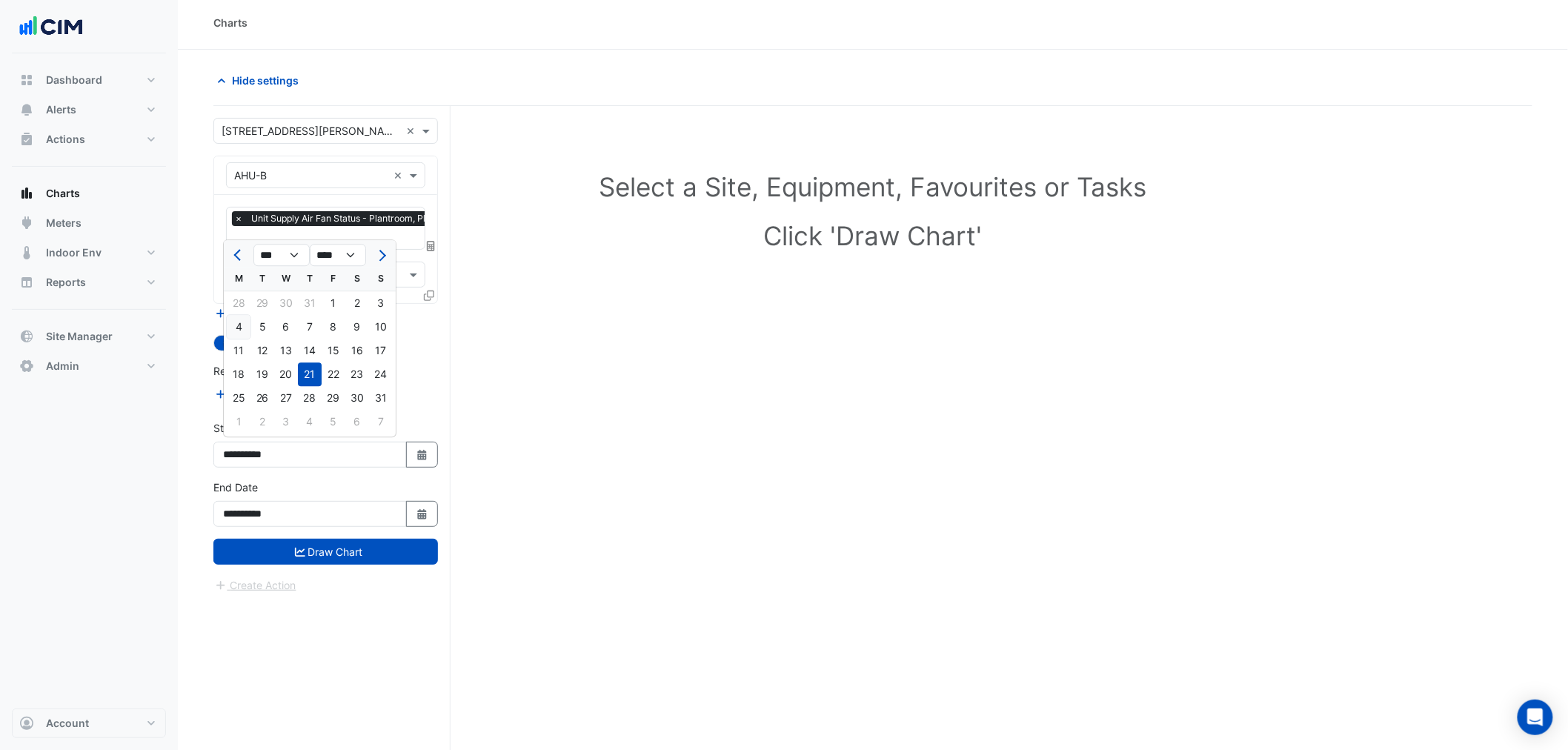
click at [245, 327] on div "4" at bounding box center [238, 327] width 24 height 24
type input "**********"
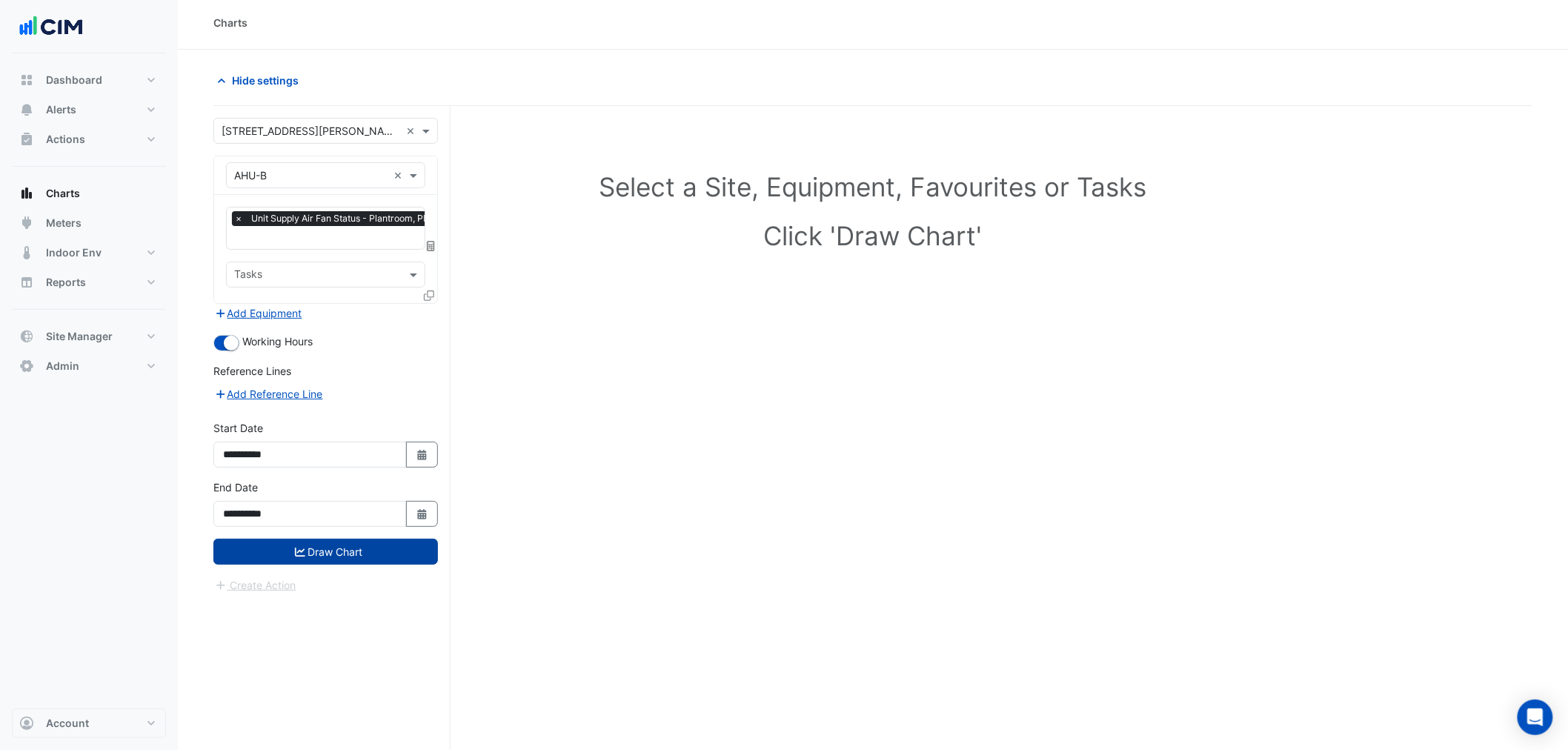
drag, startPoint x: 326, startPoint y: 566, endPoint x: 321, endPoint y: 559, distance: 8.6
click at [326, 565] on form "**********" at bounding box center [325, 356] width 225 height 476
click at [312, 550] on button "Draw Chart" at bounding box center [325, 552] width 225 height 26
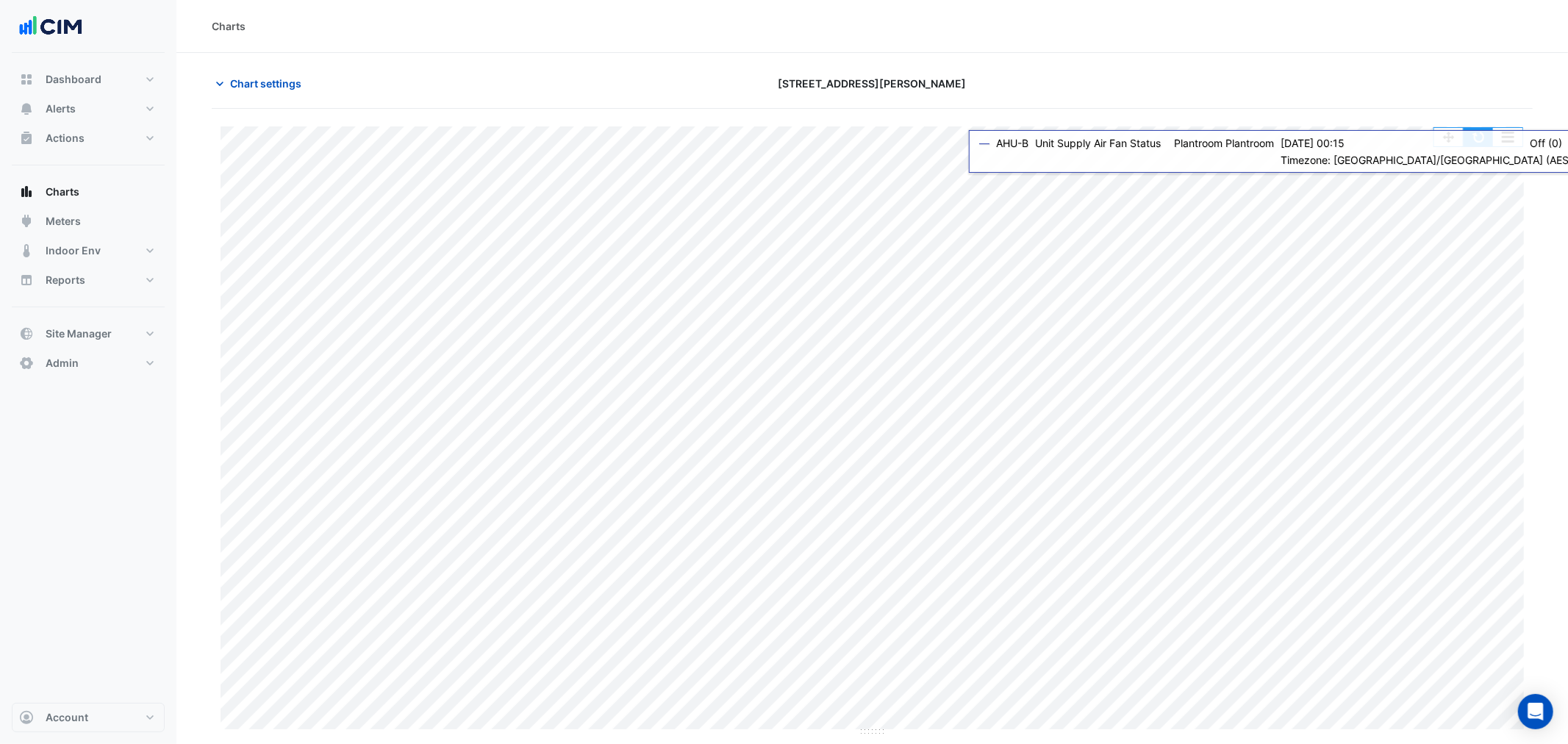
click at [1476, 138] on button "button" at bounding box center [1479, 137] width 30 height 19
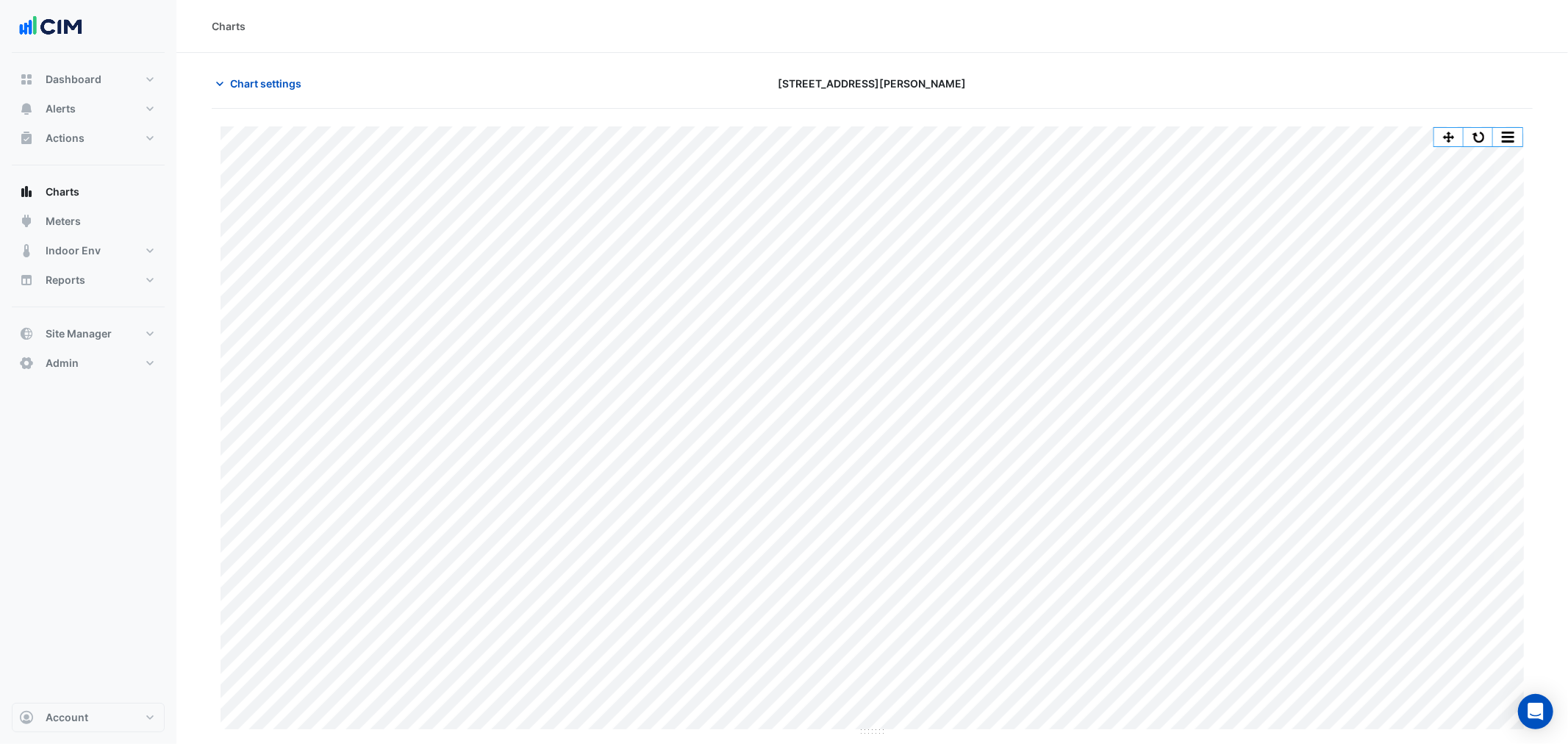
drag, startPoint x: 245, startPoint y: 90, endPoint x: 247, endPoint y: 105, distance: 15.1
click at [245, 91] on button "Chart settings" at bounding box center [261, 84] width 99 height 26
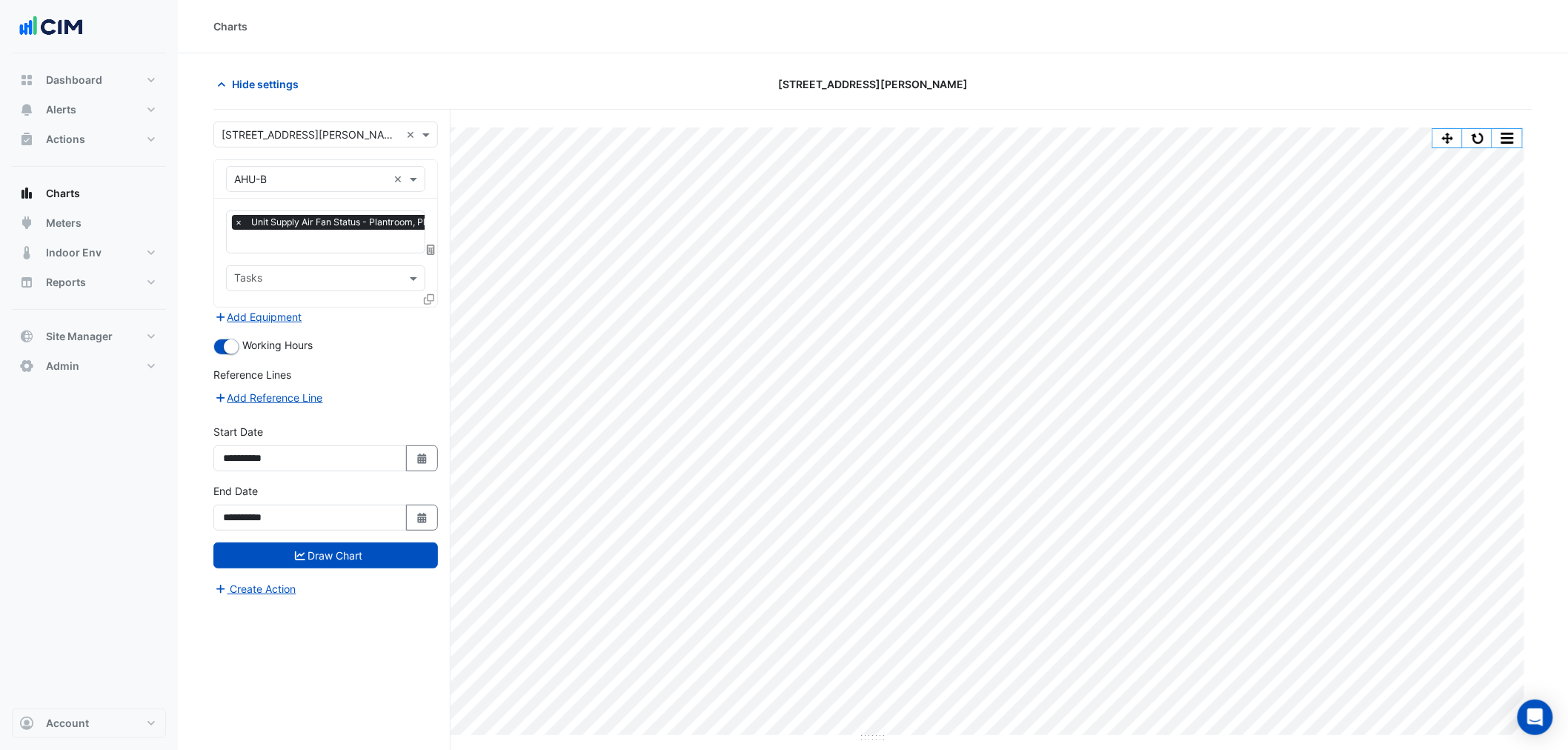
click at [428, 295] on icon at bounding box center [429, 299] width 10 height 10
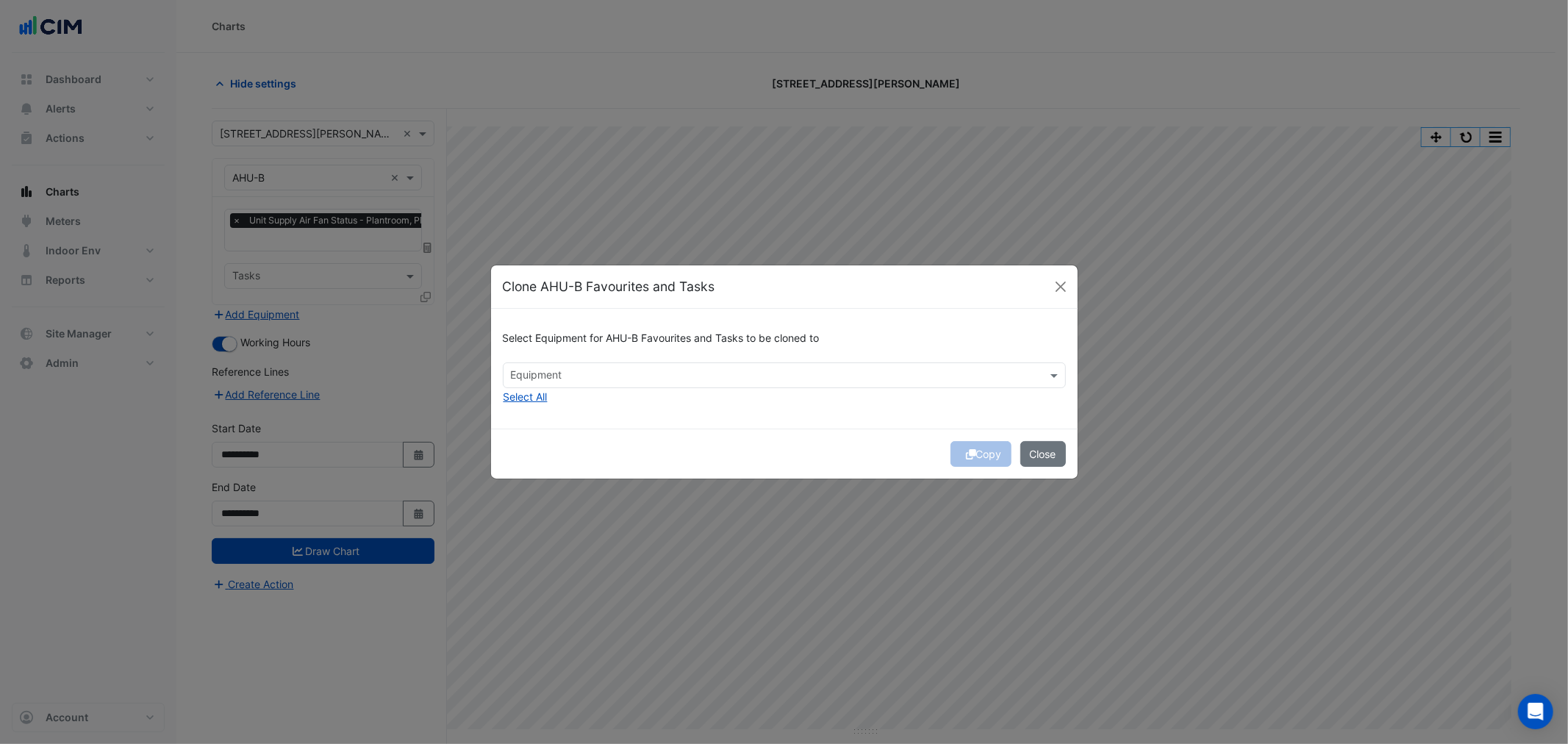
click at [679, 376] on input "text" at bounding box center [777, 376] width 530 height 16
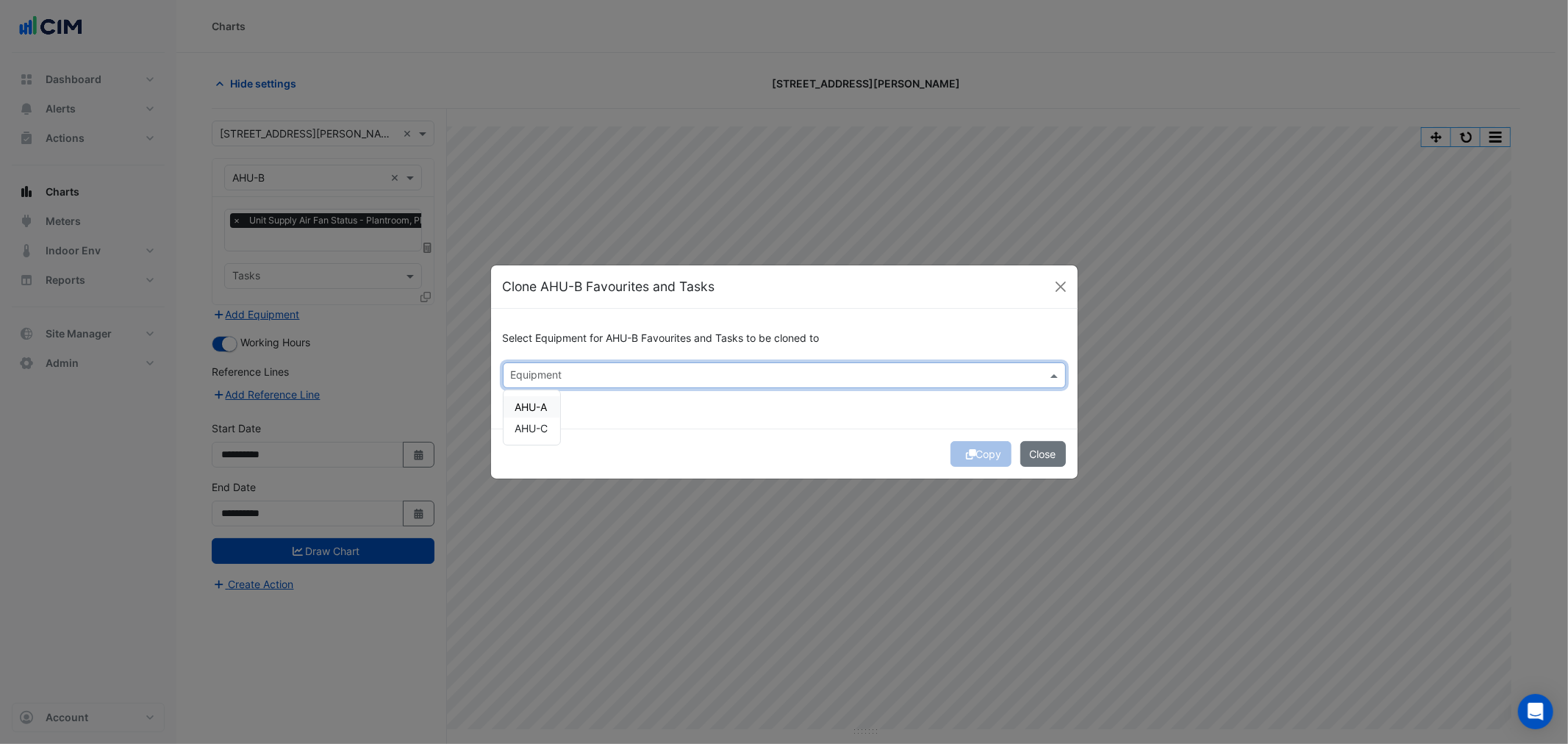
click at [546, 403] on span "AHU-A" at bounding box center [531, 406] width 33 height 12
click at [542, 434] on div "AHU-C" at bounding box center [532, 428] width 57 height 21
click at [752, 414] on div "Select Equipment for AHU-B Favourites and Tasks to be cloned to Equipment × AHU…" at bounding box center [784, 369] width 587 height 119
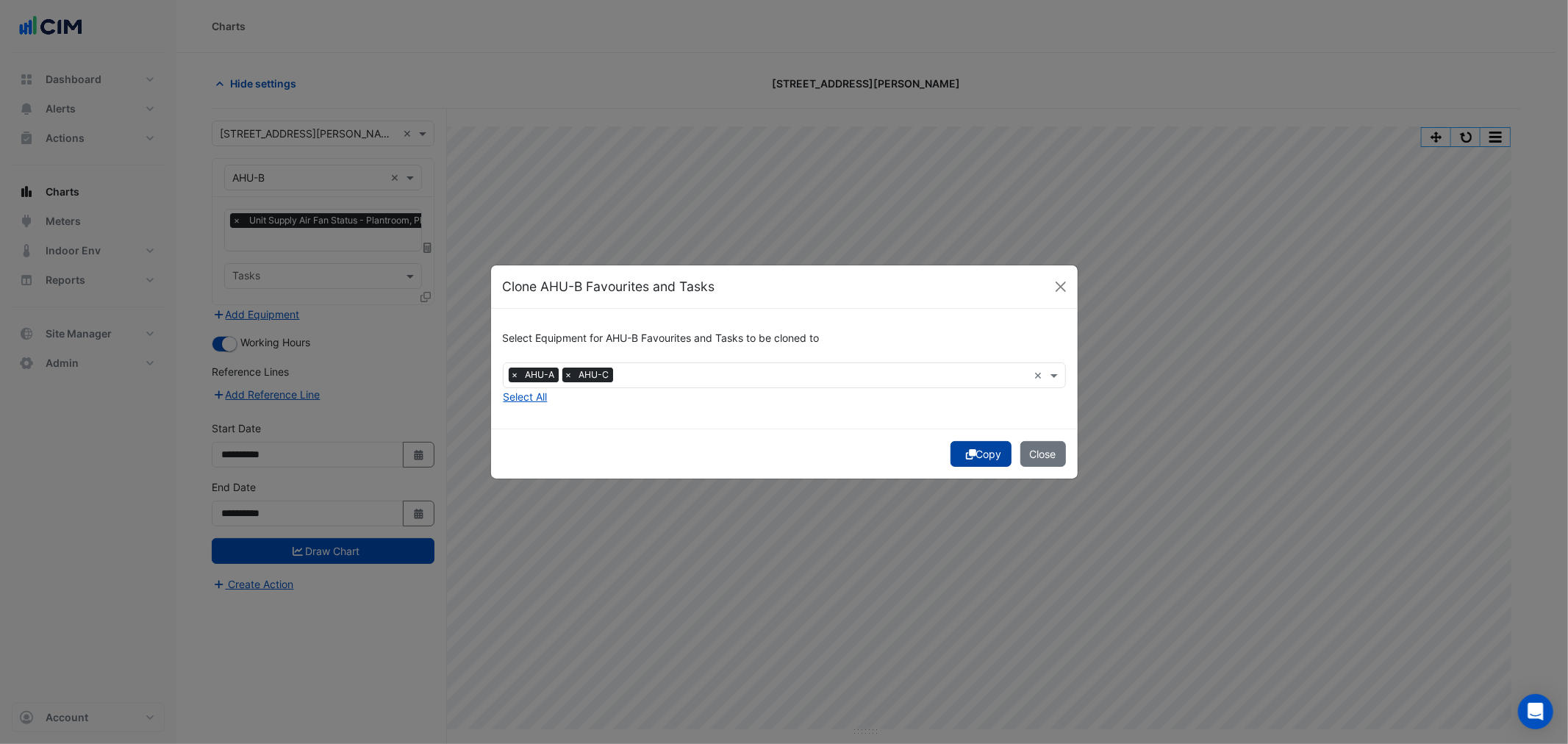
click at [978, 446] on button "Copy" at bounding box center [981, 455] width 61 height 26
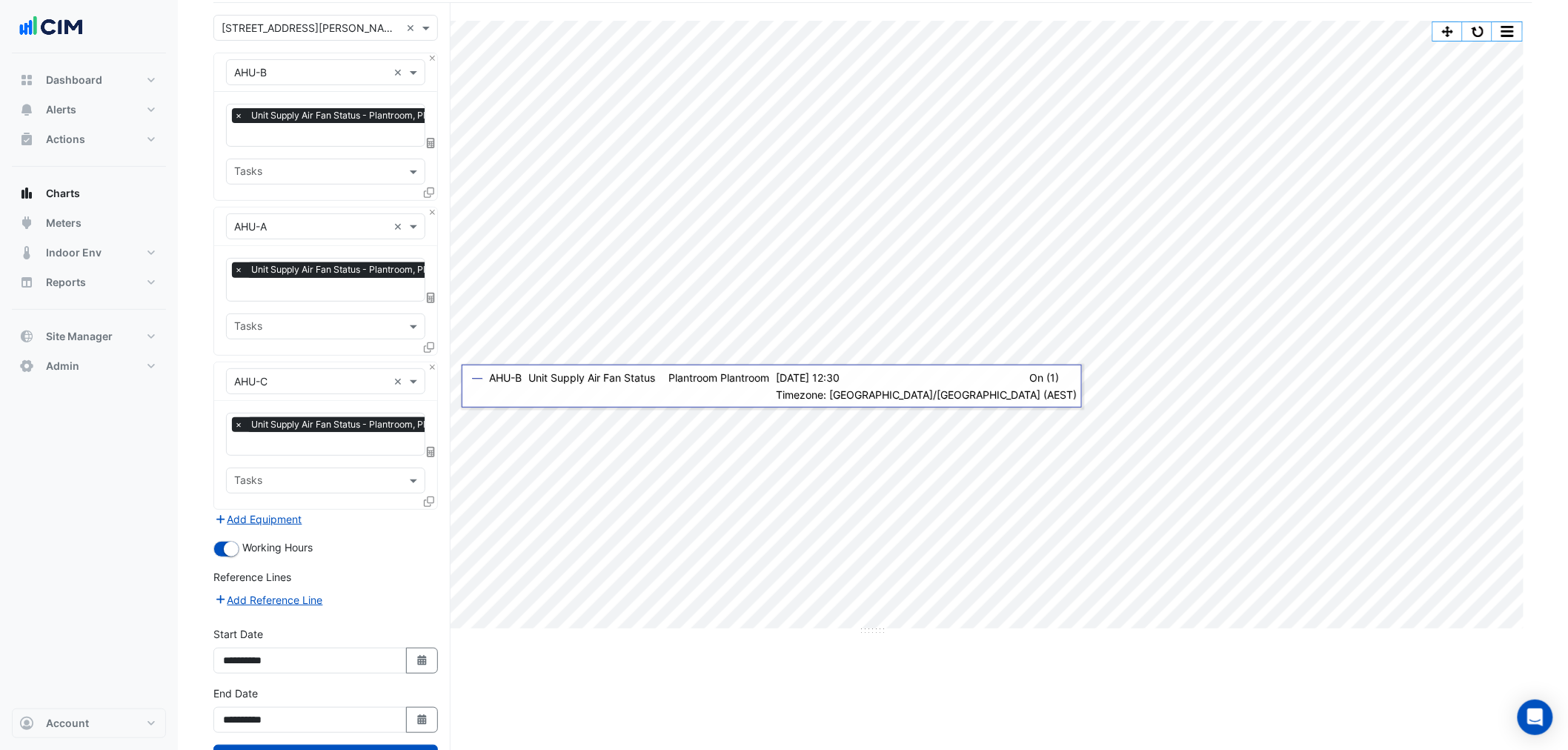
scroll to position [164, 0]
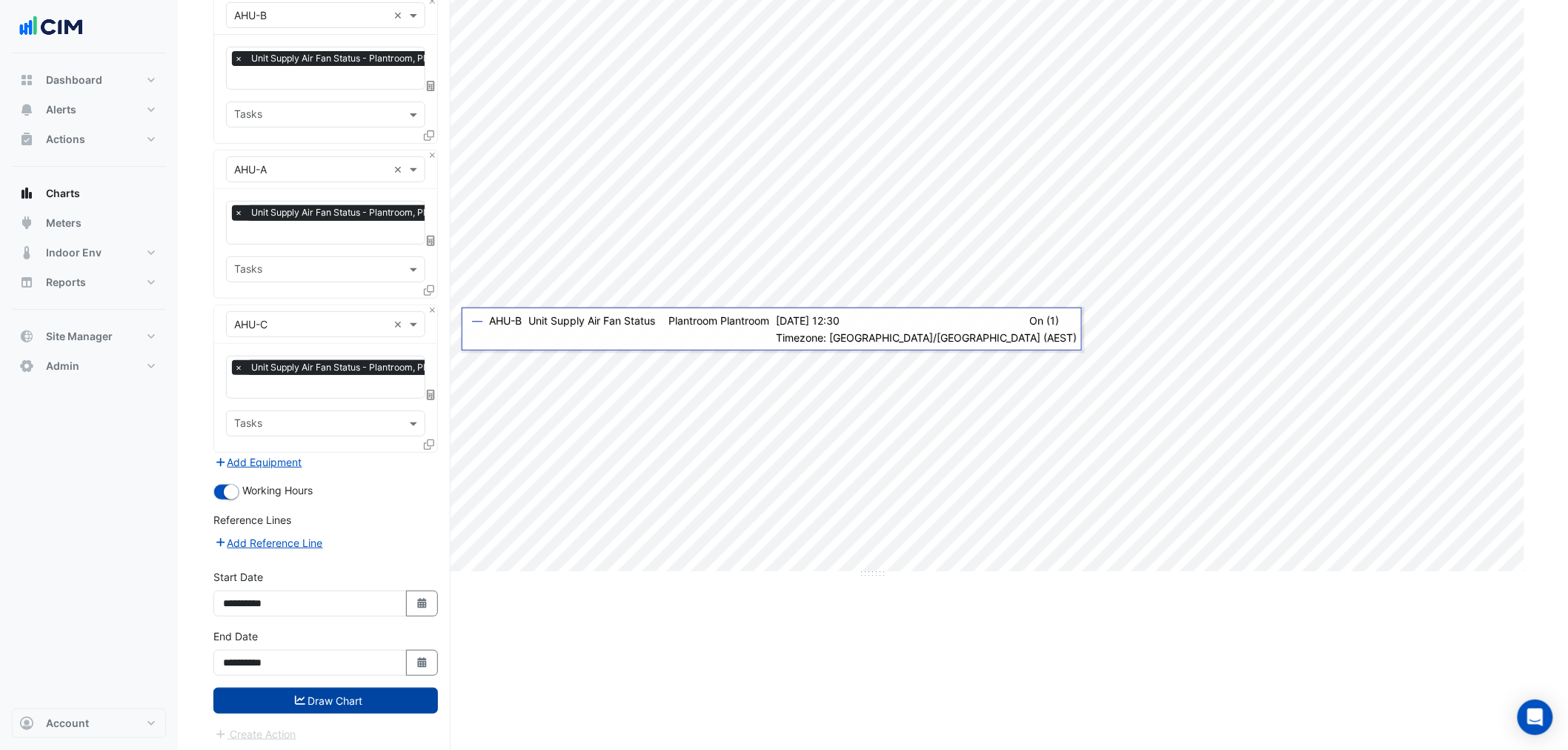
click at [431, 687] on form "Select a Site × 39 Murray St × Equipment × AHU-B × Favourites × Unit Supply Air…" at bounding box center [325, 350] width 225 height 785
click at [405, 704] on button "Draw Chart" at bounding box center [325, 701] width 225 height 26
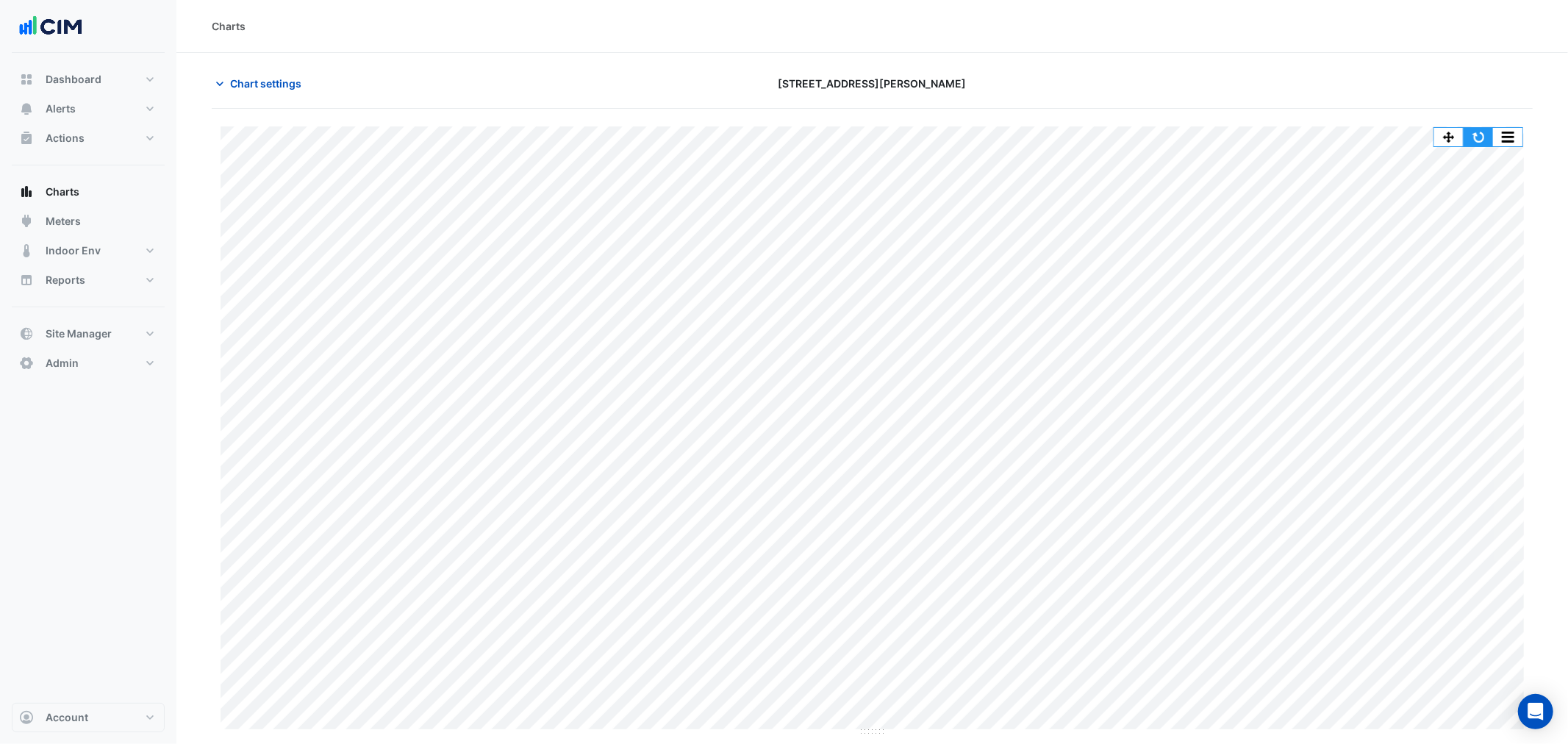
click at [1471, 140] on button "button" at bounding box center [1479, 137] width 30 height 19
click at [245, 59] on section "Chart settings 39 Murray St Split by Equip Split All Print Save as JPEG Save as…" at bounding box center [872, 395] width 1392 height 684
drag, startPoint x: 259, startPoint y: 79, endPoint x: 273, endPoint y: 105, distance: 29.5
click at [259, 81] on span "Chart settings" at bounding box center [266, 83] width 71 height 16
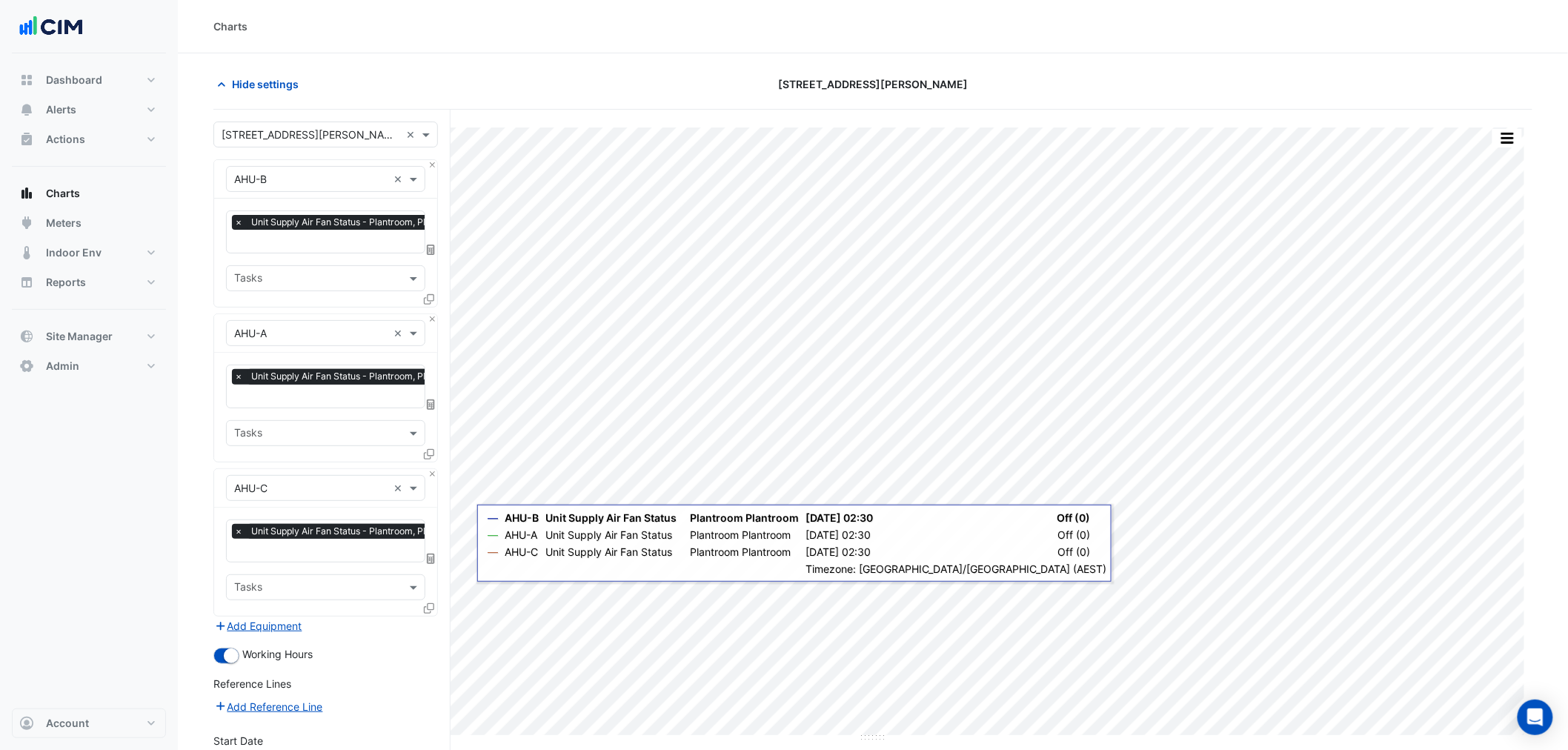
scroll to position [164, 0]
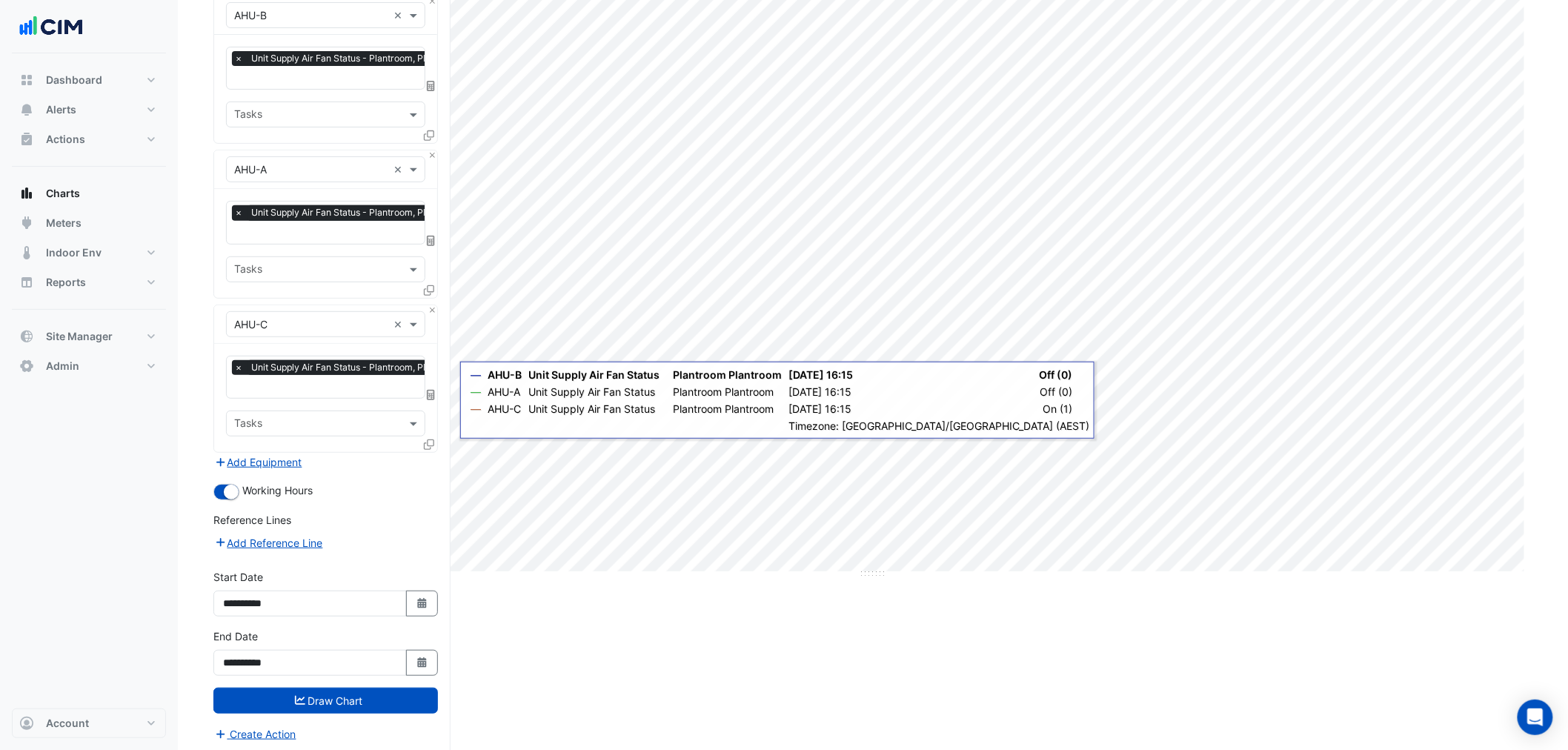
click at [420, 584] on div "**********" at bounding box center [325, 593] width 225 height 47
drag, startPoint x: 424, startPoint y: 588, endPoint x: 410, endPoint y: 576, distance: 18.4
click at [423, 591] on button "Select Date" at bounding box center [422, 604] width 33 height 26
select select "*"
select select "****"
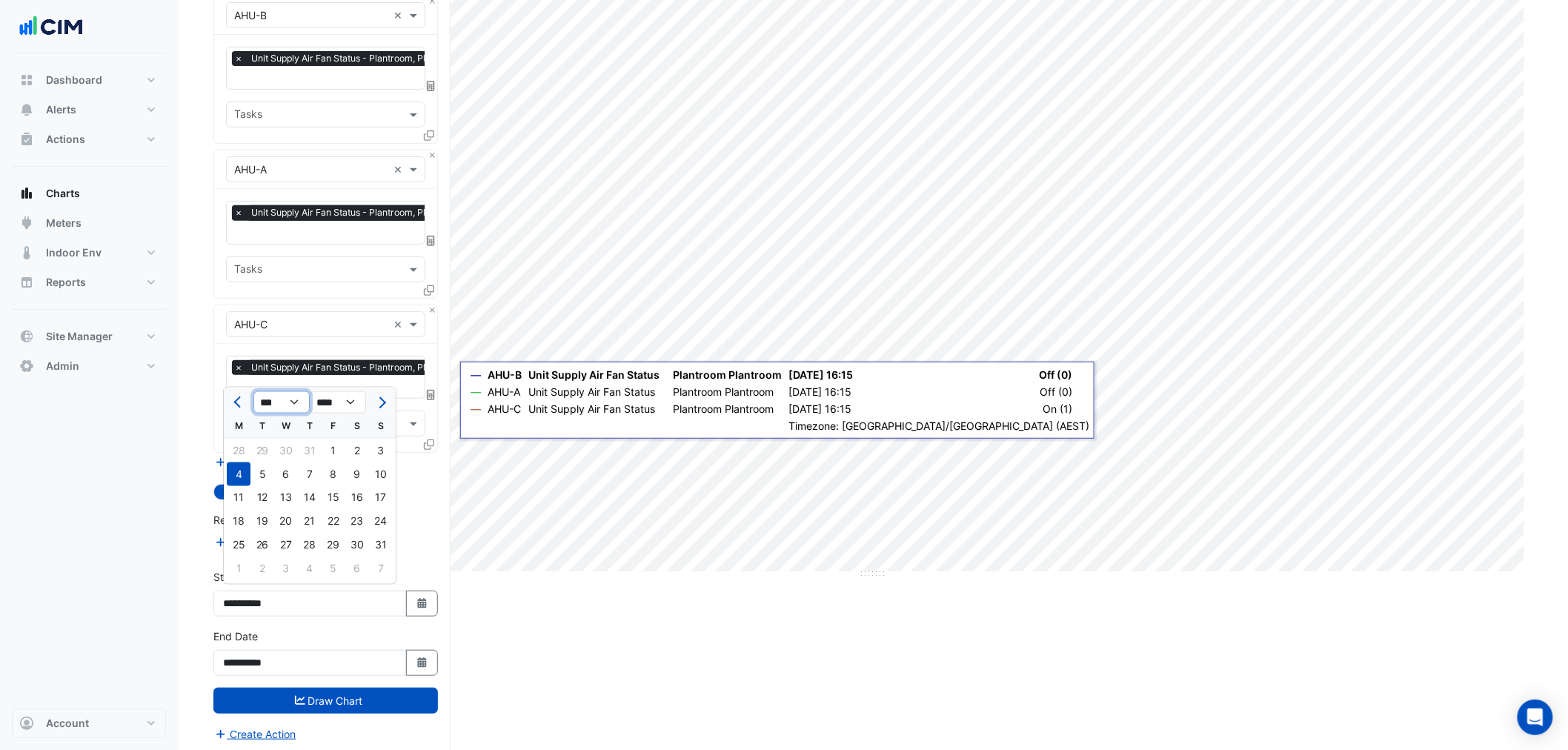
drag, startPoint x: 277, startPoint y: 401, endPoint x: 283, endPoint y: 412, distance: 12.5
click at [277, 401] on select "*** *** *** *** *** *** *** *** ***" at bounding box center [281, 403] width 56 height 23
select select "*"
click at [253, 391] on select "*** *** *** *** *** *** *** *** ***" at bounding box center [281, 403] width 56 height 23
click at [364, 453] on div "1" at bounding box center [356, 450] width 24 height 24
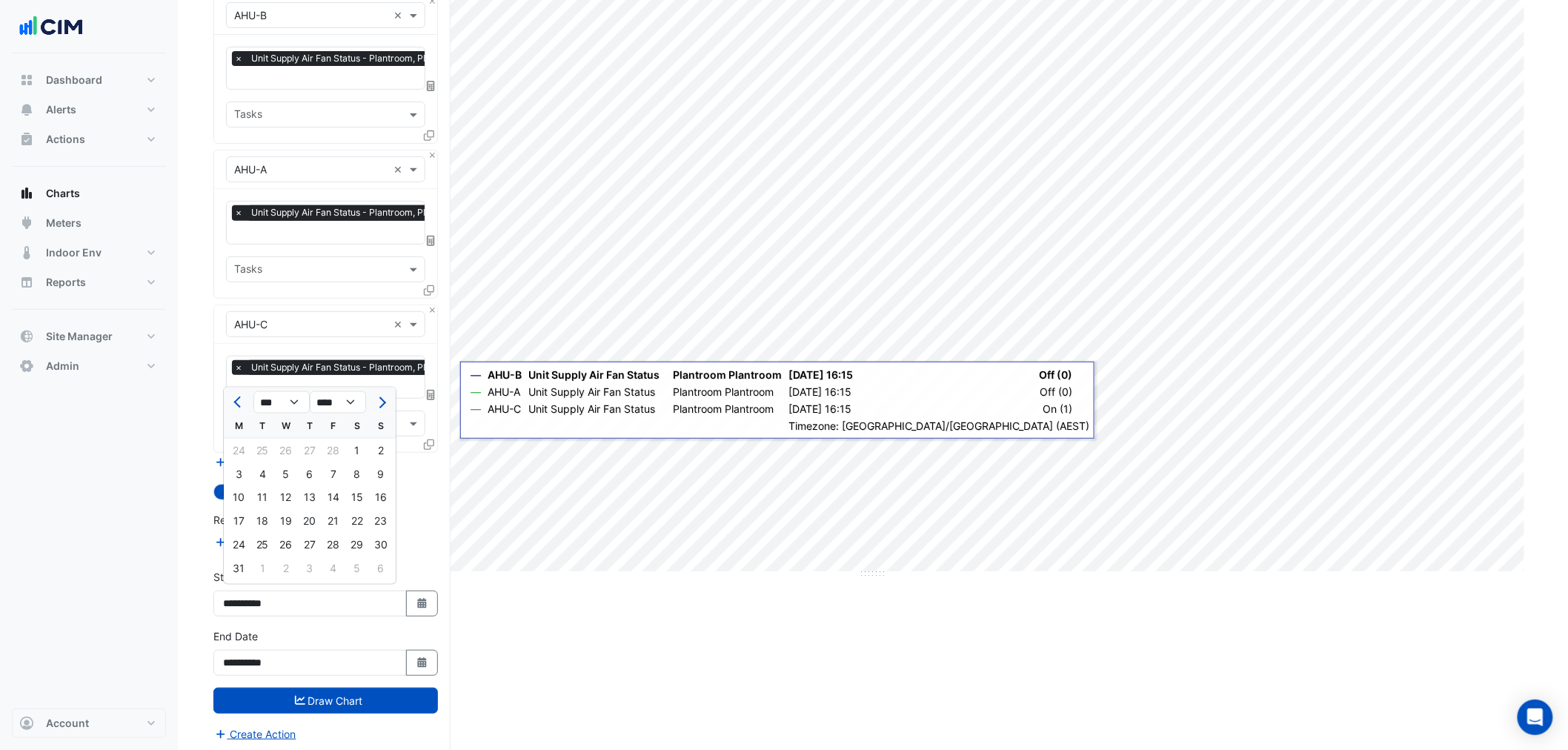
type input "**********"
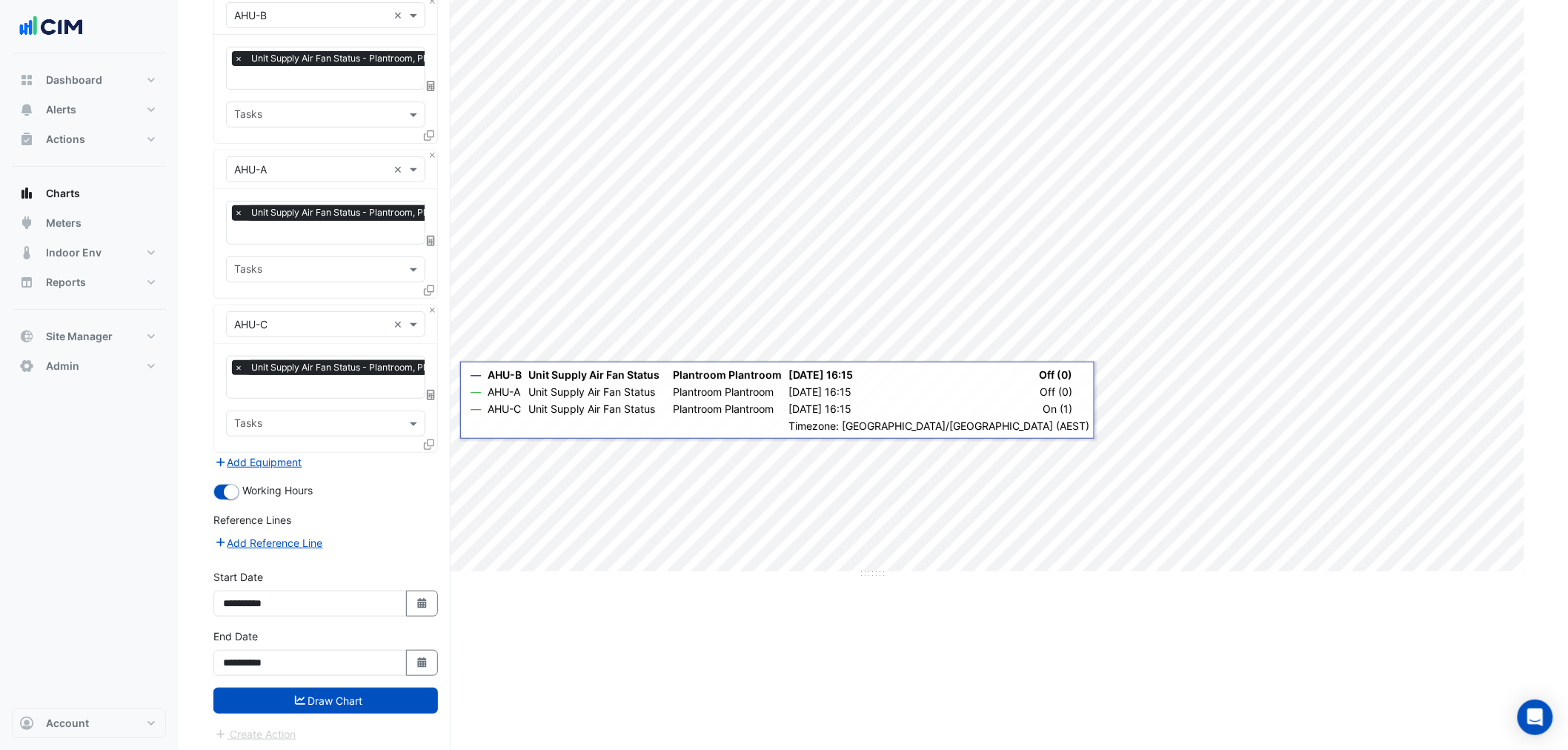
click at [438, 654] on div "**********" at bounding box center [325, 658] width 243 height 59
click at [428, 652] on button "Select Date" at bounding box center [422, 663] width 33 height 26
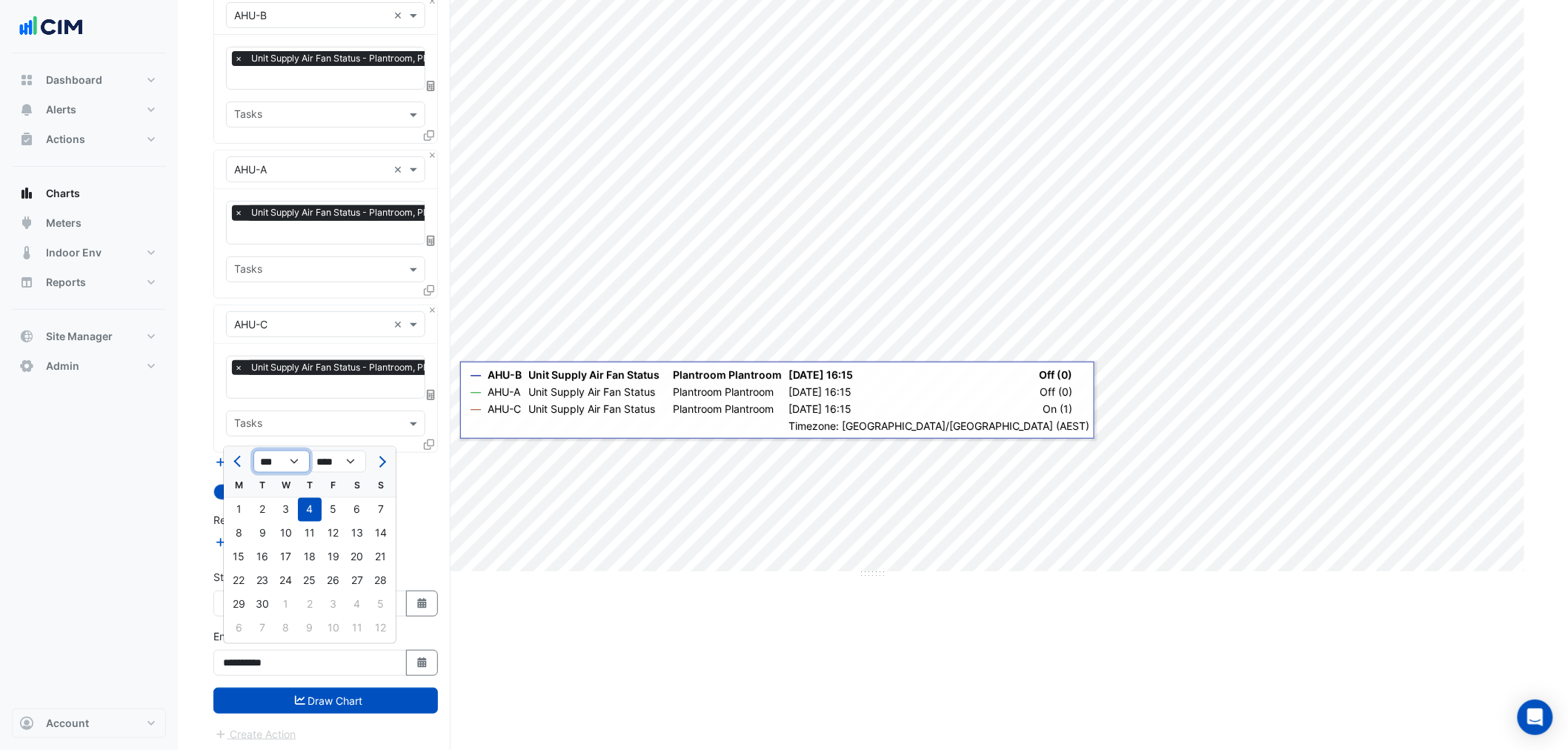
click at [265, 456] on select "*** *** *** *** *** *** *** *** *** ***" at bounding box center [281, 462] width 56 height 23
select select "*"
click at [253, 451] on select "*** *** *** *** *** *** *** *** *** ***" at bounding box center [281, 462] width 56 height 23
click at [322, 550] on div "14" at bounding box center [333, 557] width 24 height 24
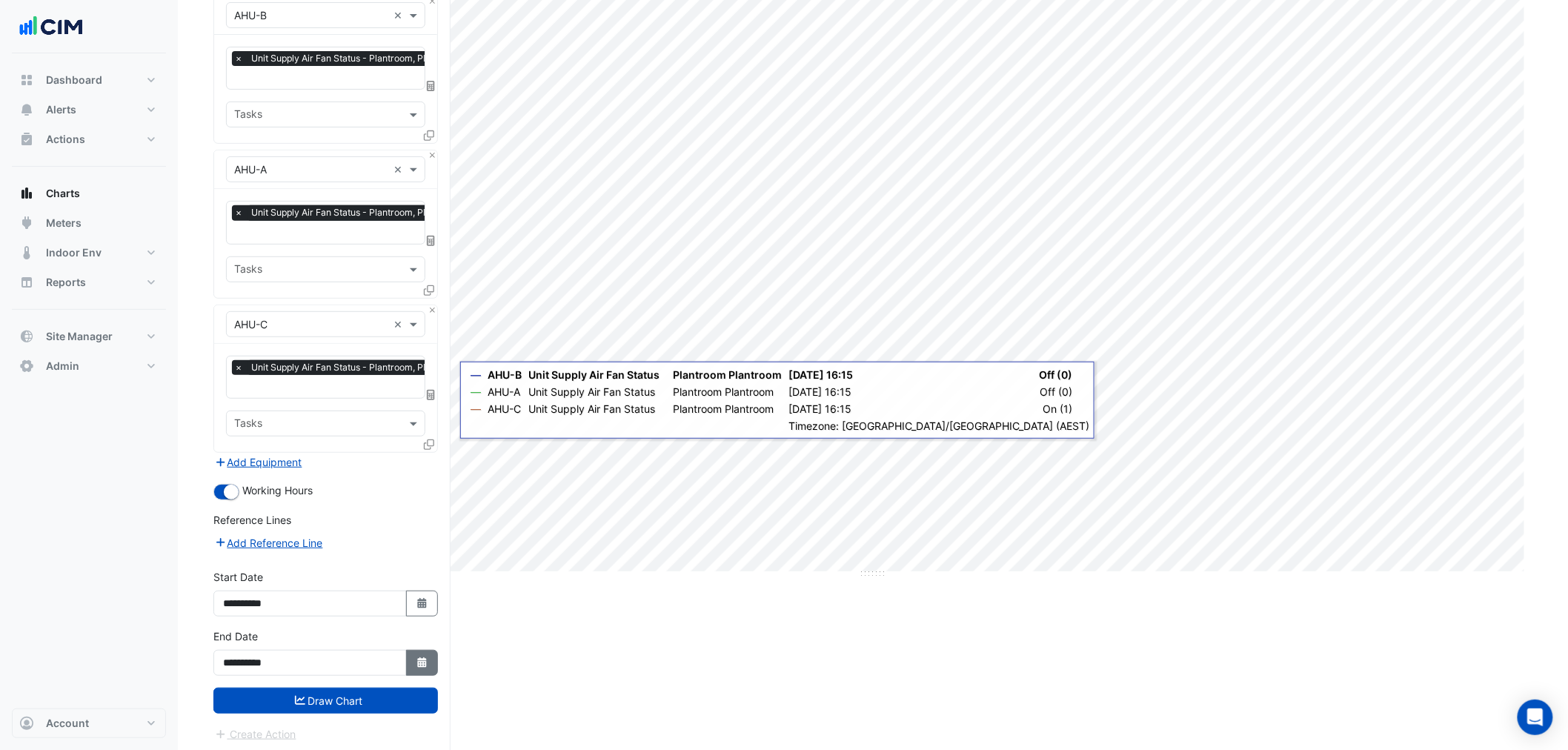
click at [428, 661] on button "Select Date" at bounding box center [422, 663] width 33 height 26
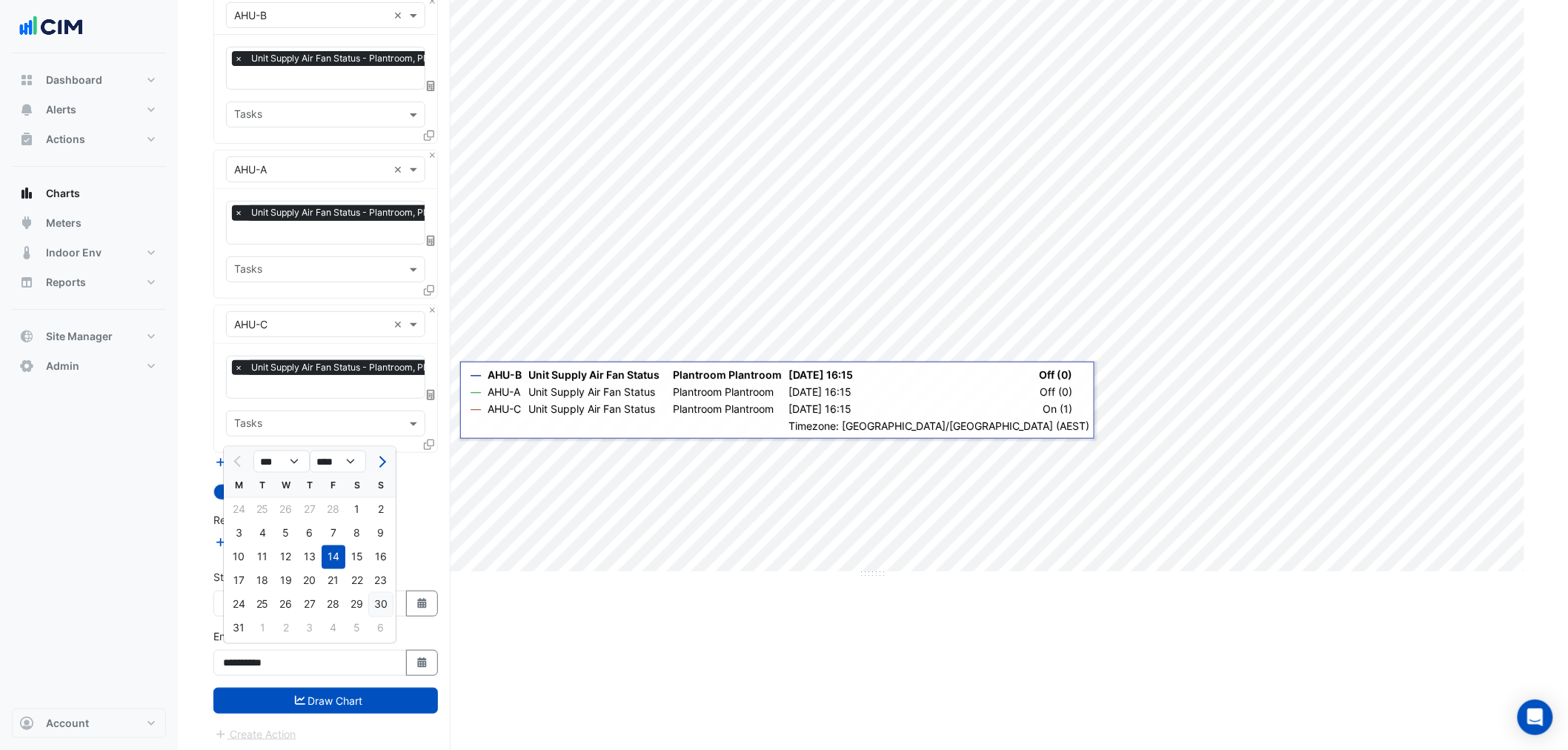
click at [389, 598] on div "30" at bounding box center [380, 604] width 24 height 24
type input "**********"
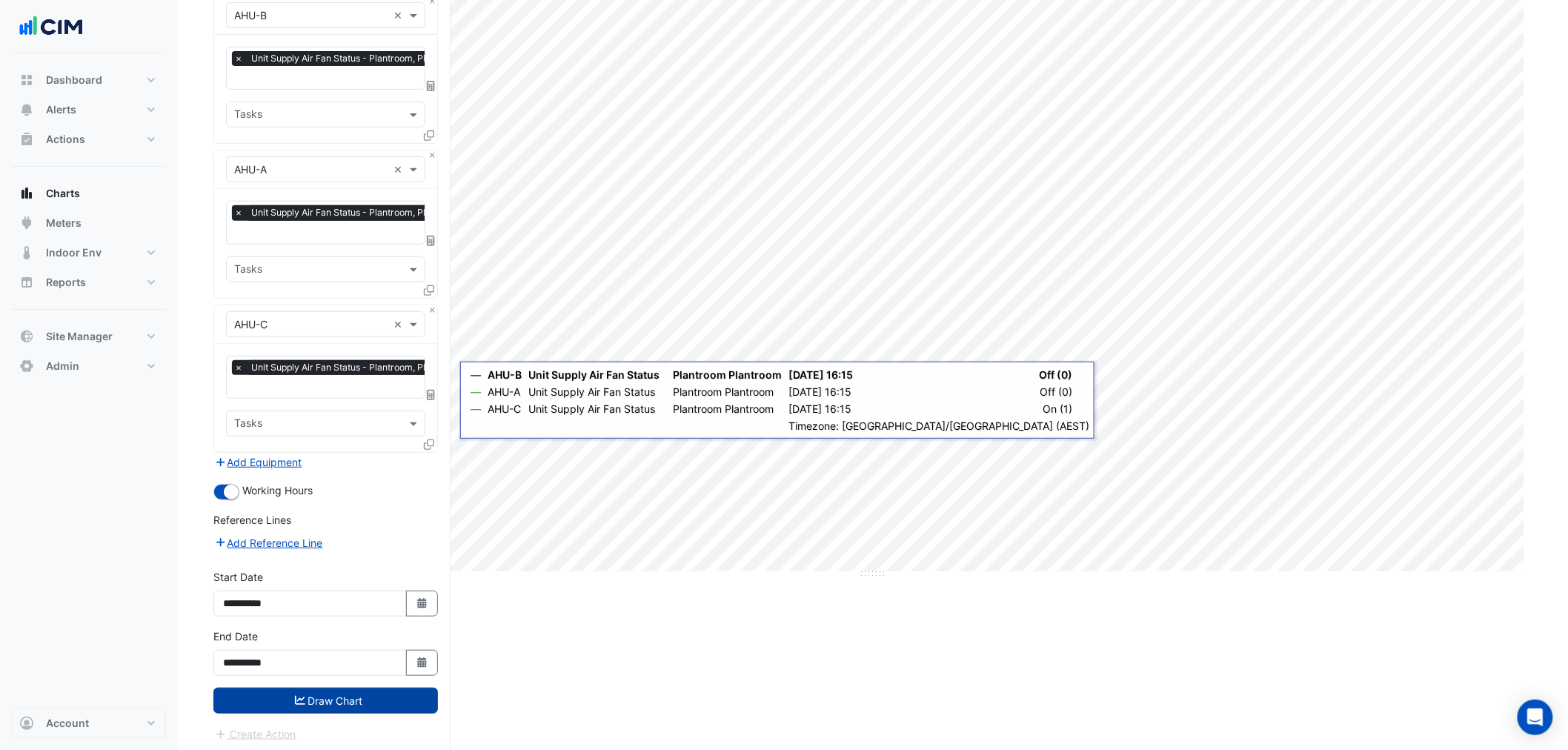
click at [342, 700] on button "Draw Chart" at bounding box center [325, 701] width 225 height 26
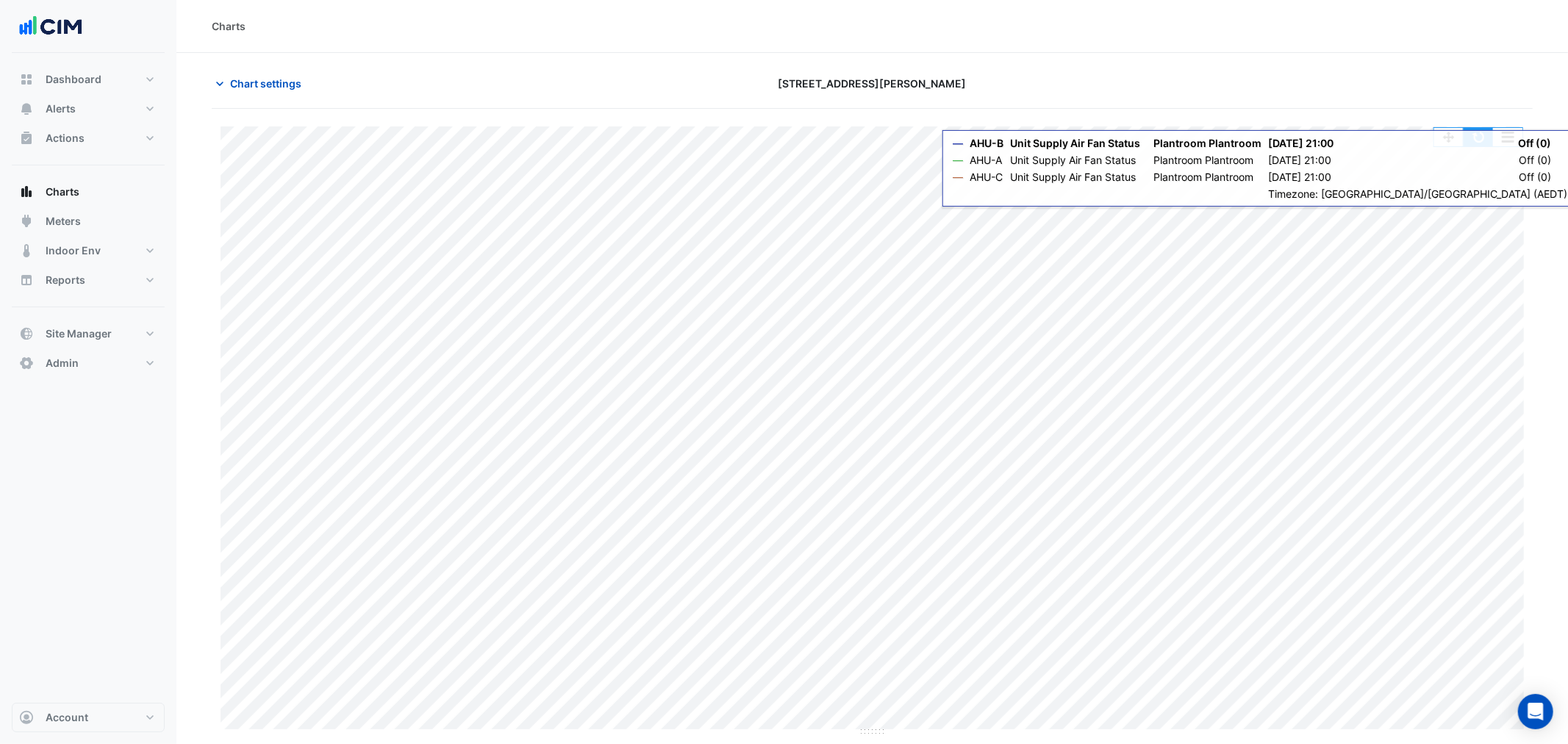
click at [1466, 140] on button "button" at bounding box center [1479, 137] width 30 height 19
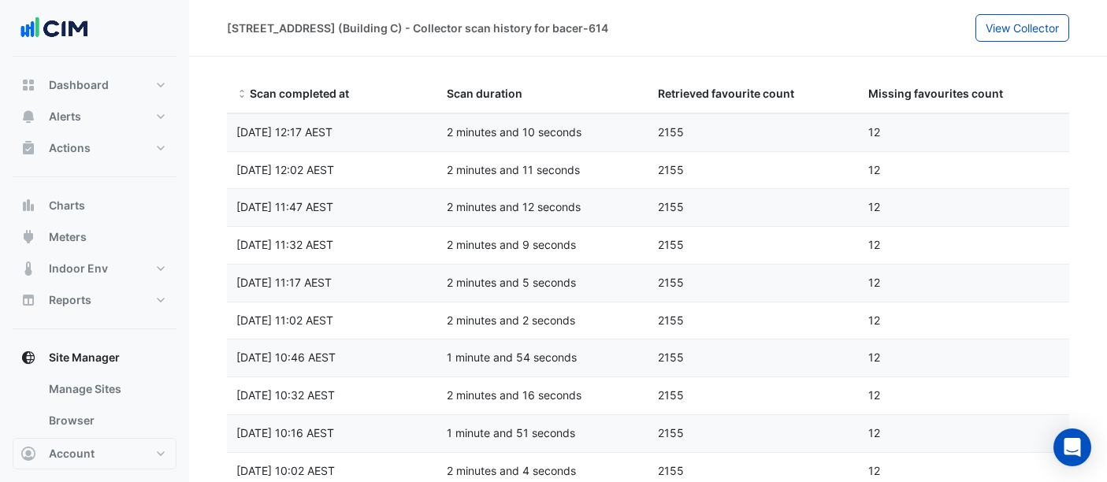
select select "**"
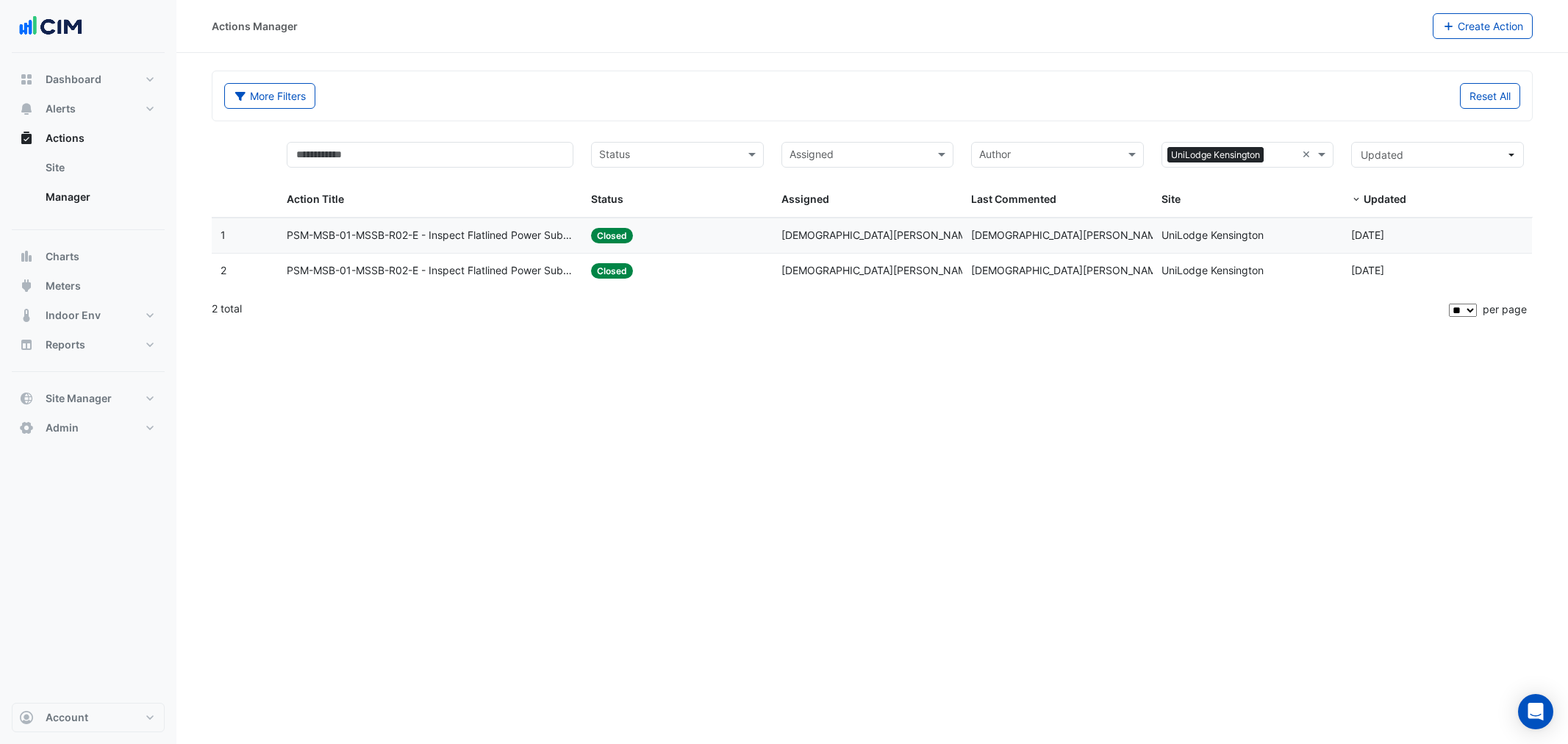
select select "**"
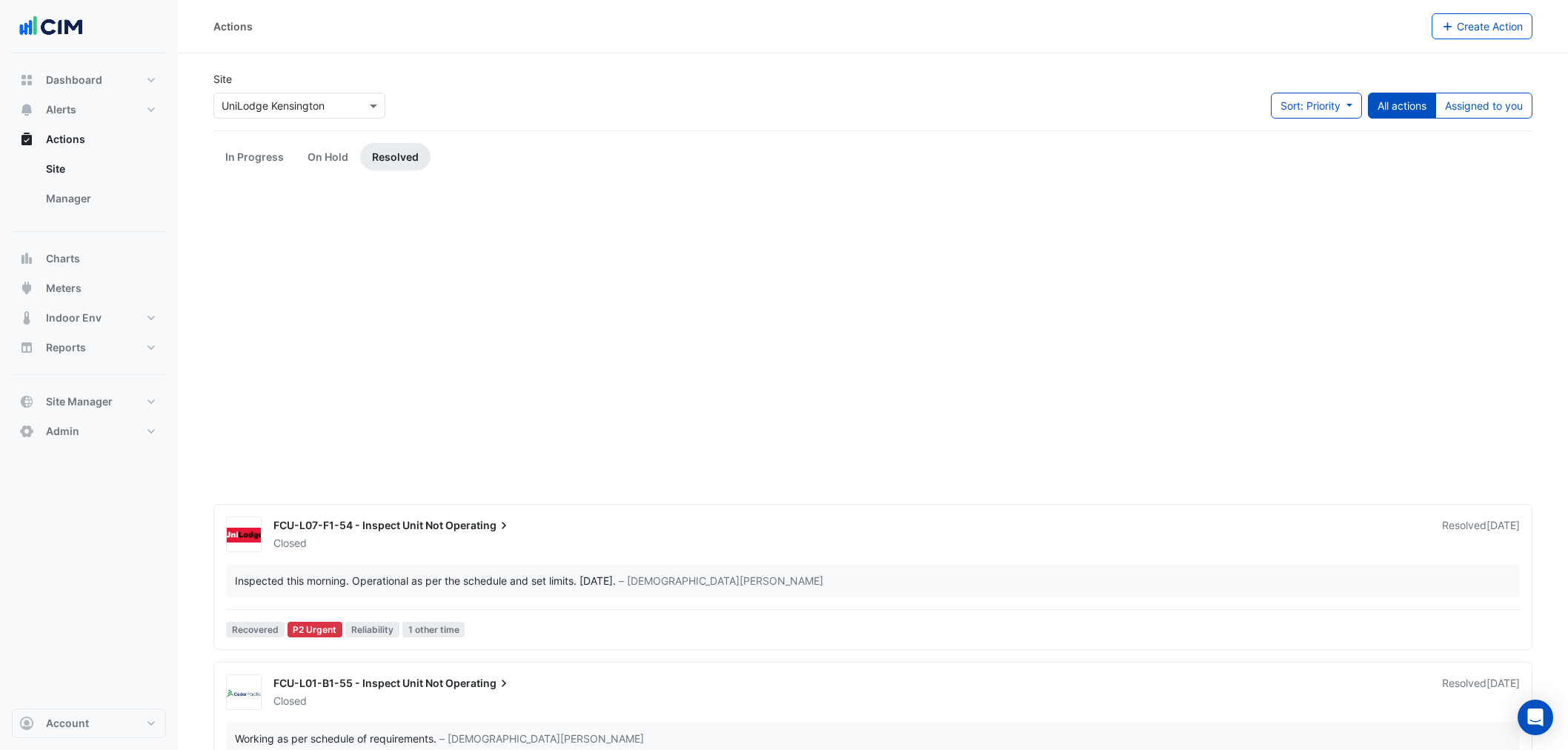
scroll to position [879, 0]
